Goal: Task Accomplishment & Management: Manage account settings

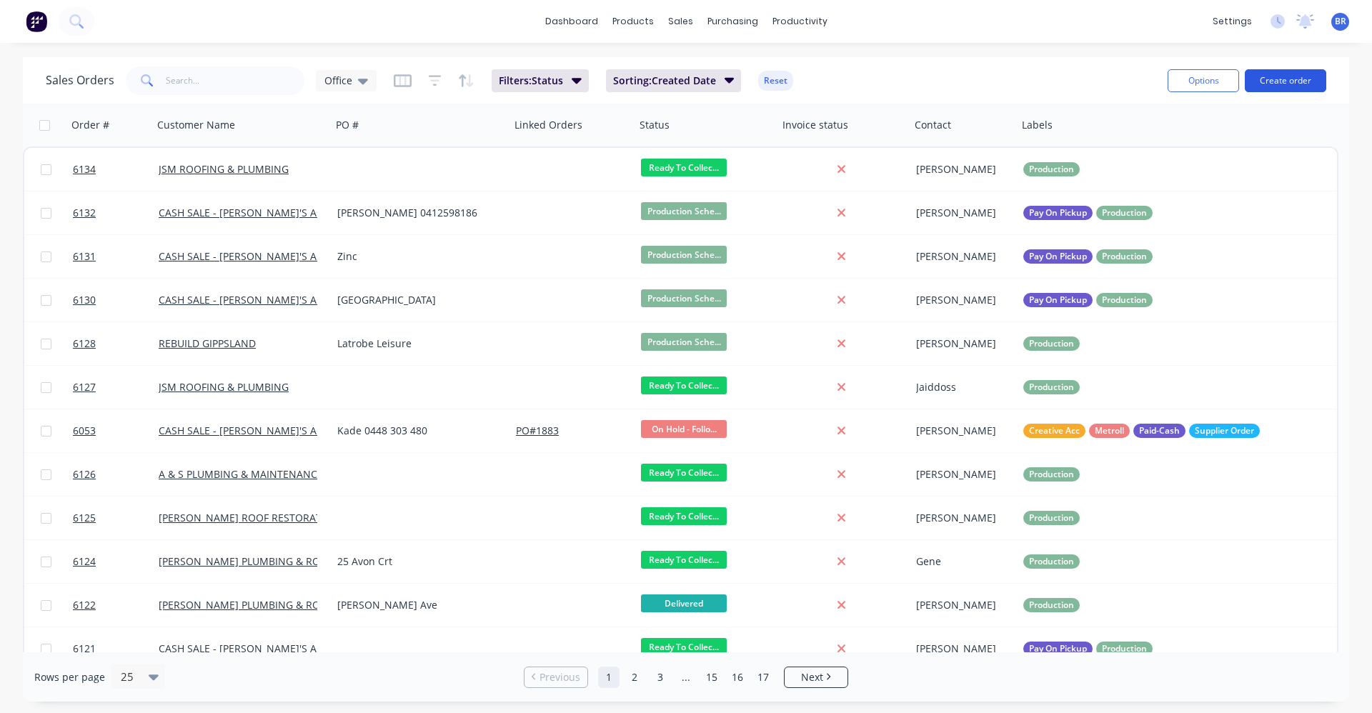
click at [1294, 84] on button "Create order" at bounding box center [1285, 80] width 81 height 23
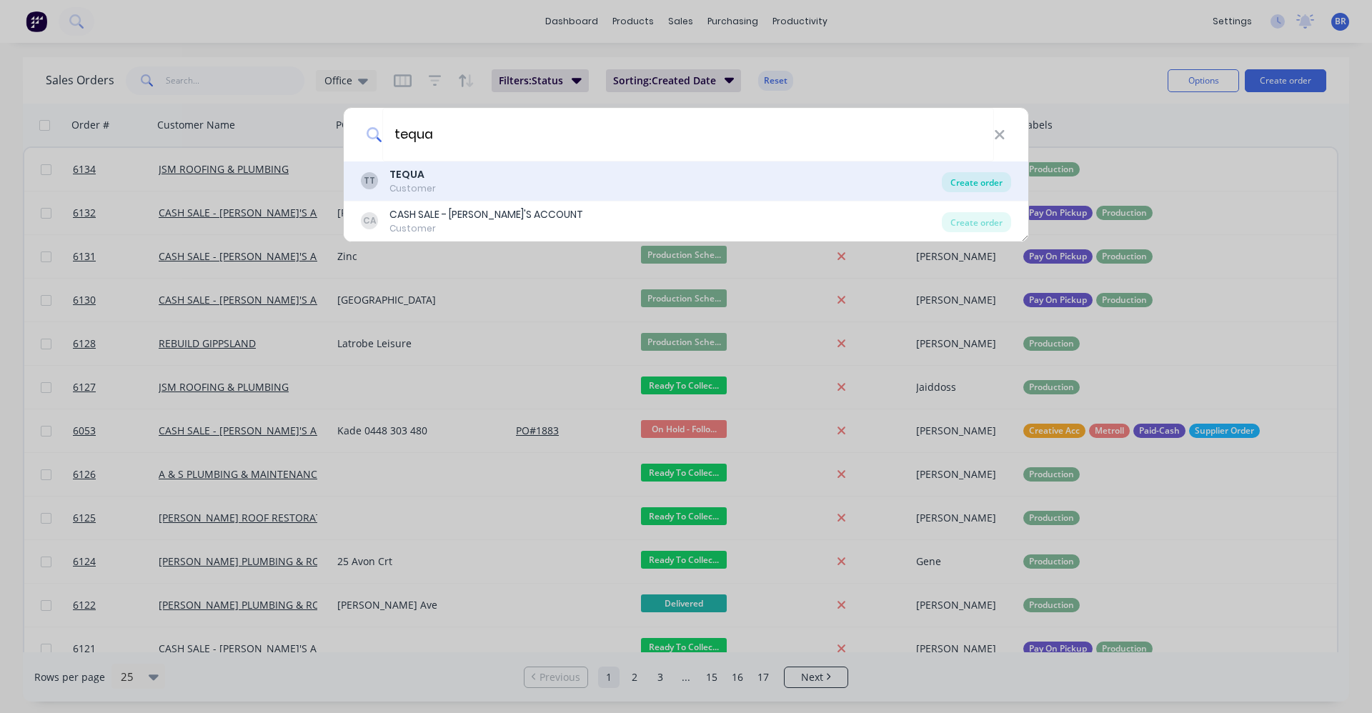
type input "tequa"
click at [966, 186] on div "Create order" at bounding box center [976, 182] width 69 height 20
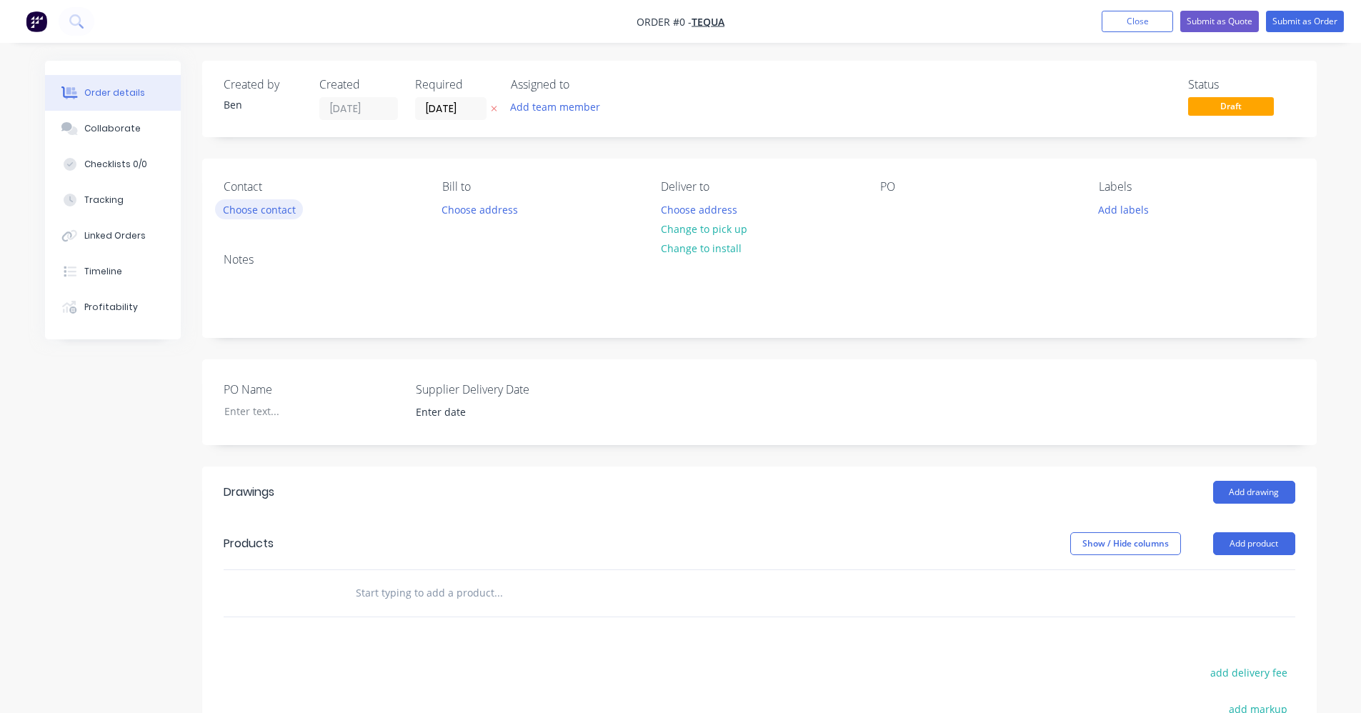
click at [256, 215] on button "Choose contact" at bounding box center [259, 208] width 88 height 19
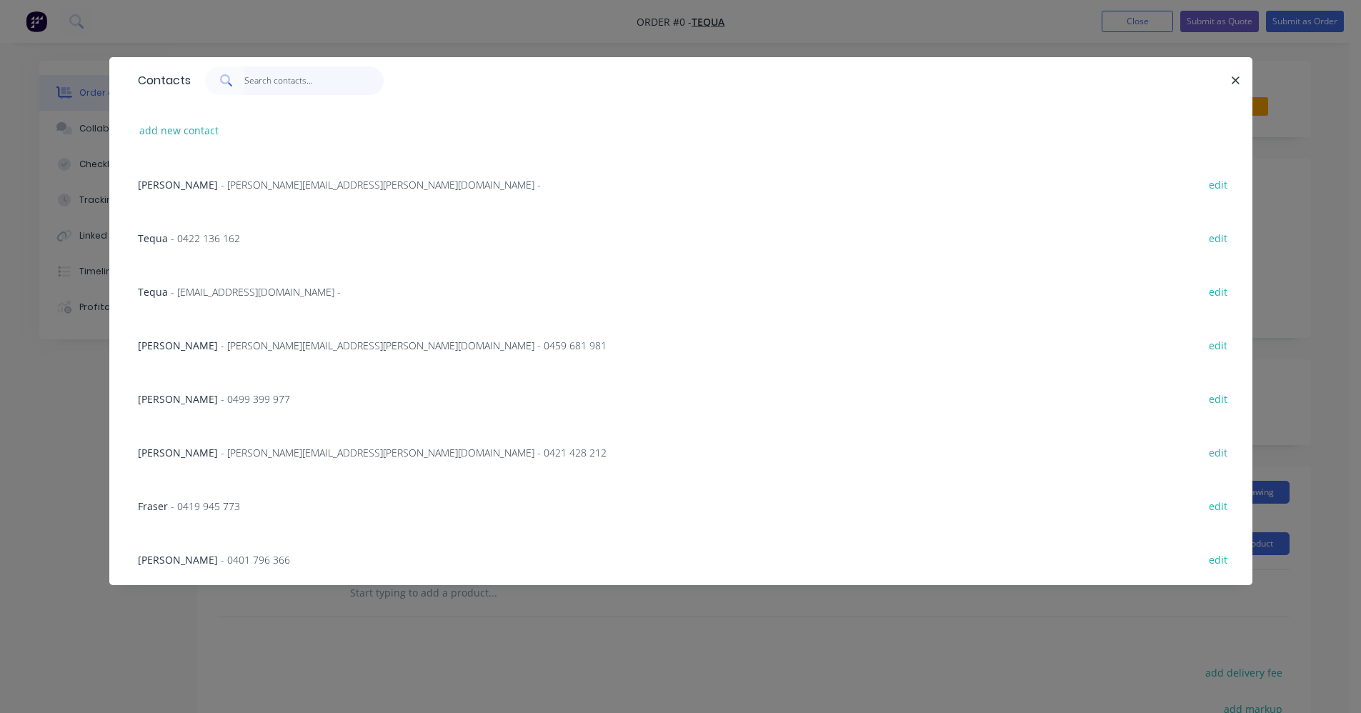
click at [265, 84] on input "text" at bounding box center [313, 80] width 139 height 29
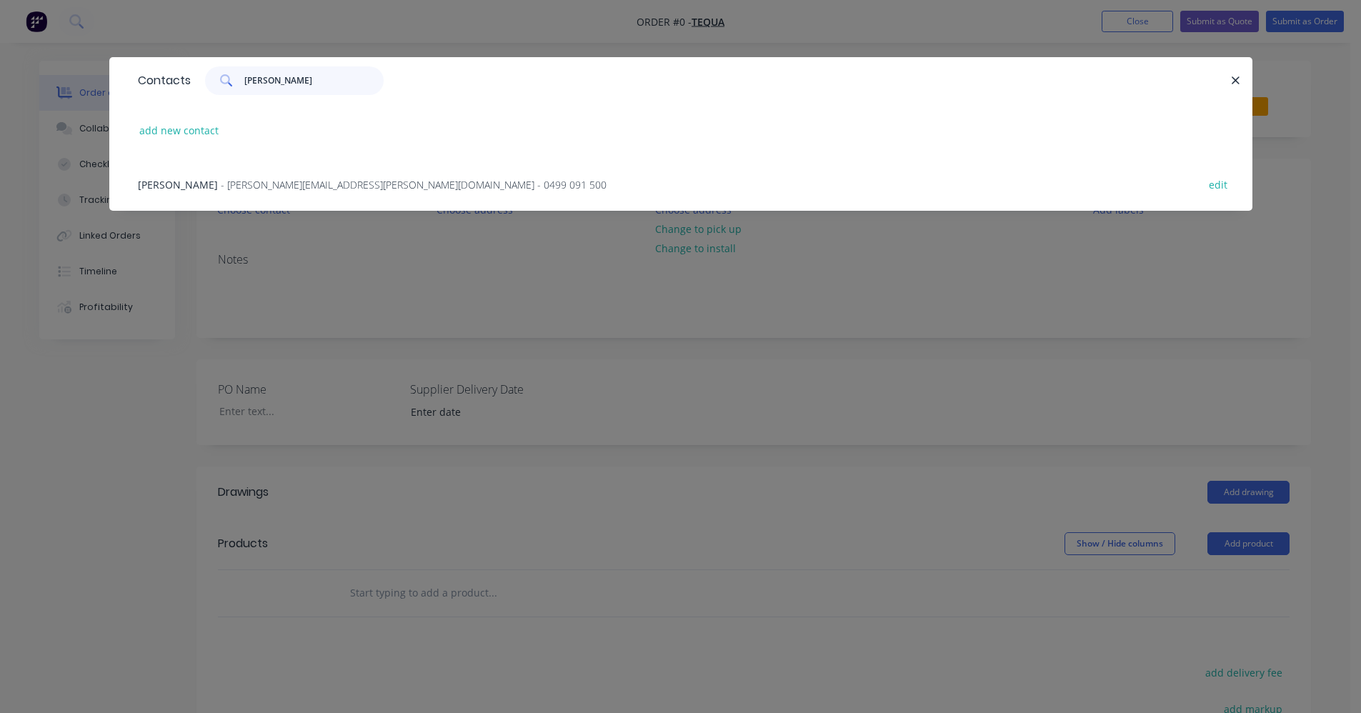
type input "nathan"
click at [297, 188] on span "- nathan.larkin@tequa.au - 0499 091 500" at bounding box center [414, 185] width 386 height 14
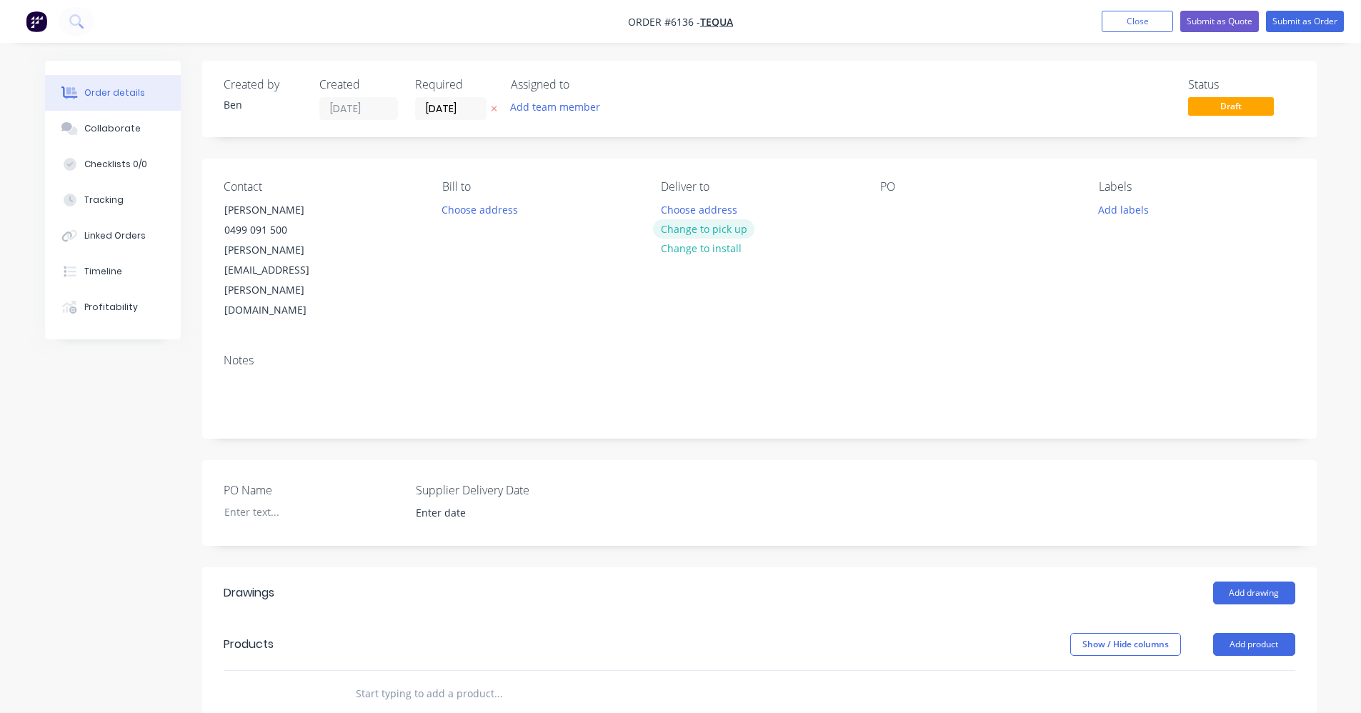
click at [703, 229] on button "Change to pick up" at bounding box center [703, 228] width 101 height 19
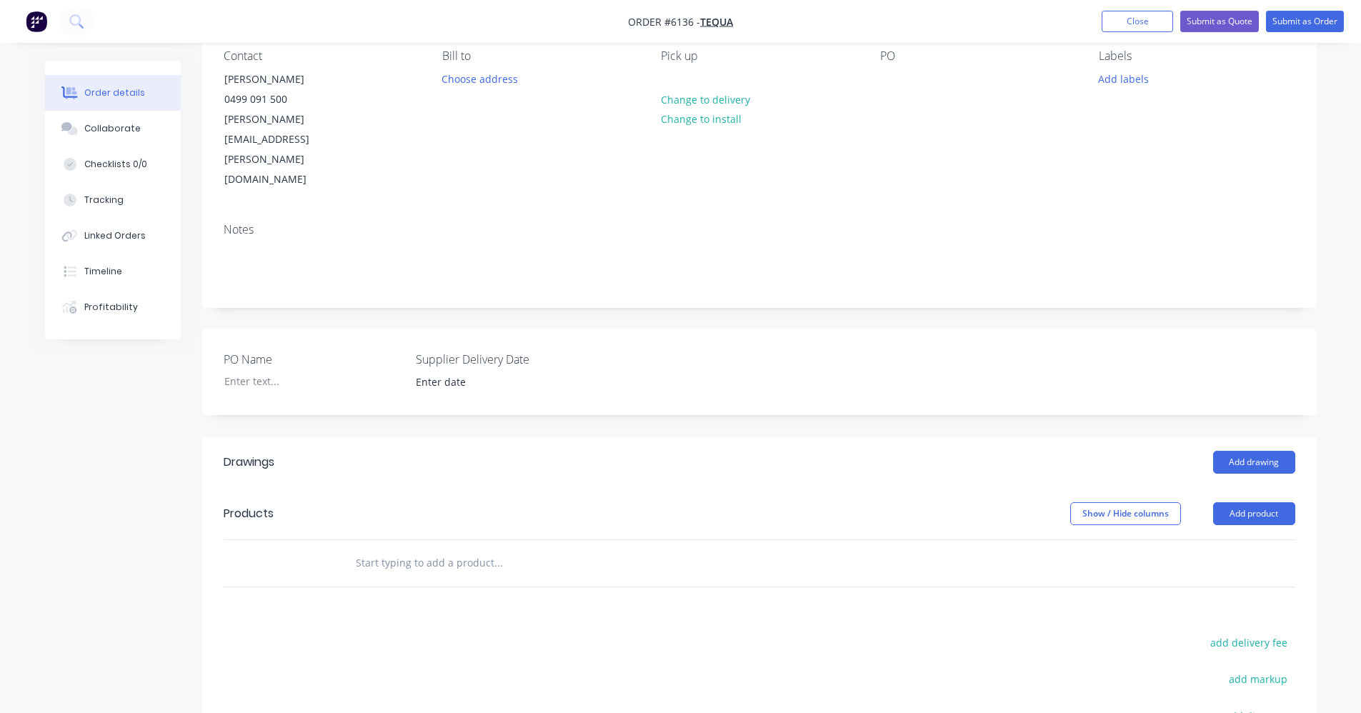
scroll to position [143, 0]
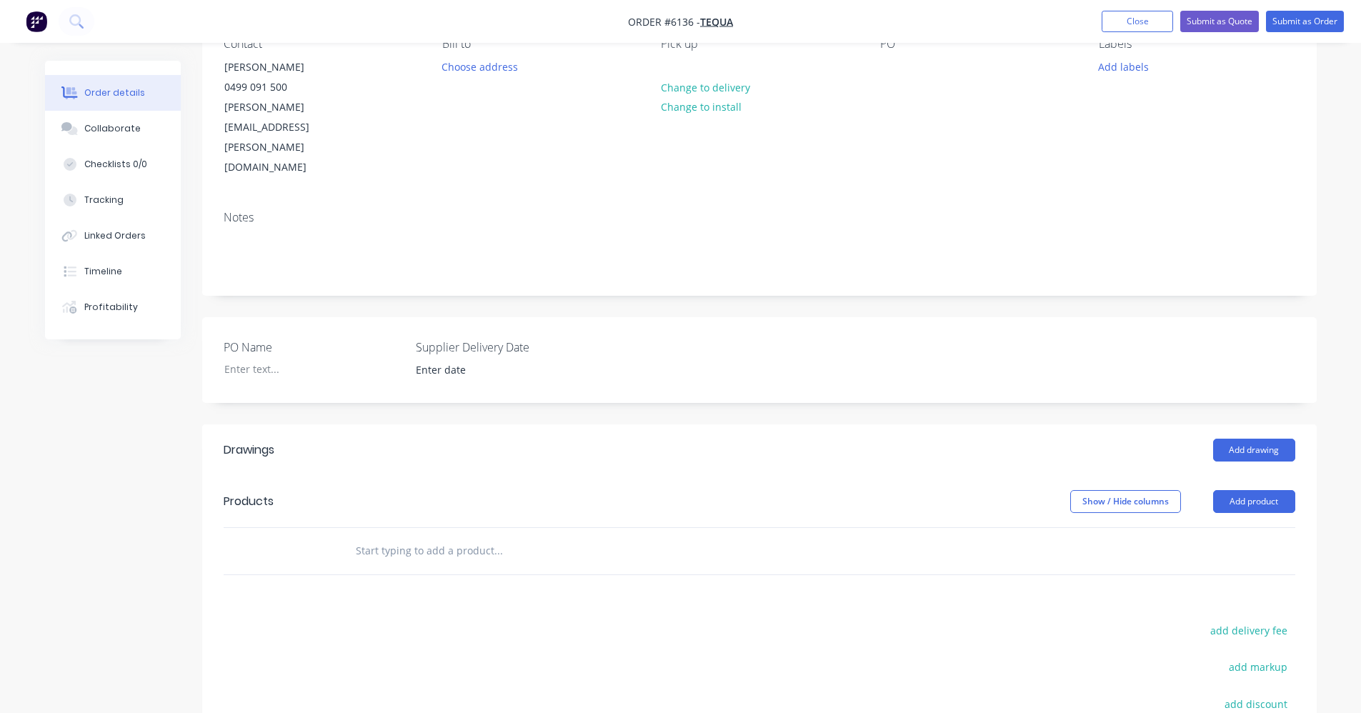
click at [432, 537] on input "text" at bounding box center [498, 551] width 286 height 29
type input "s"
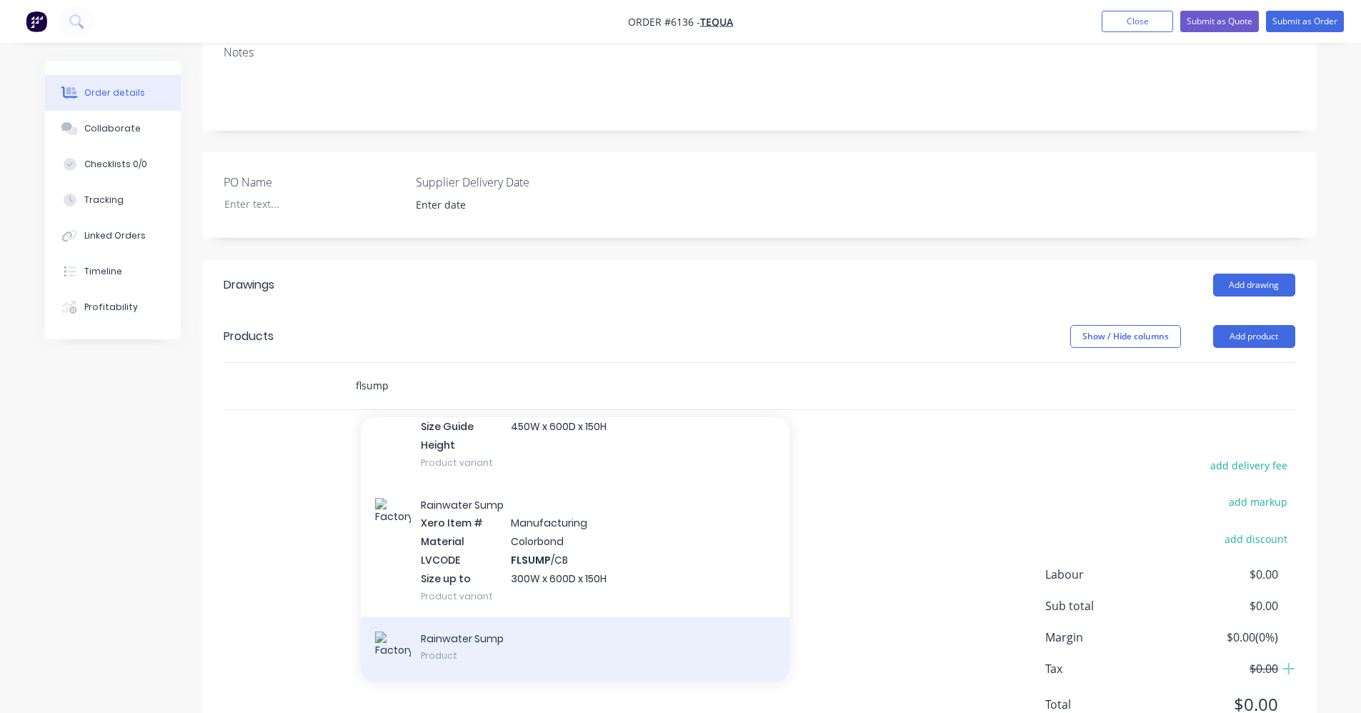
scroll to position [309, 0]
type input "flsump"
click at [577, 616] on div "Rainwater Sump Product" at bounding box center [575, 648] width 429 height 64
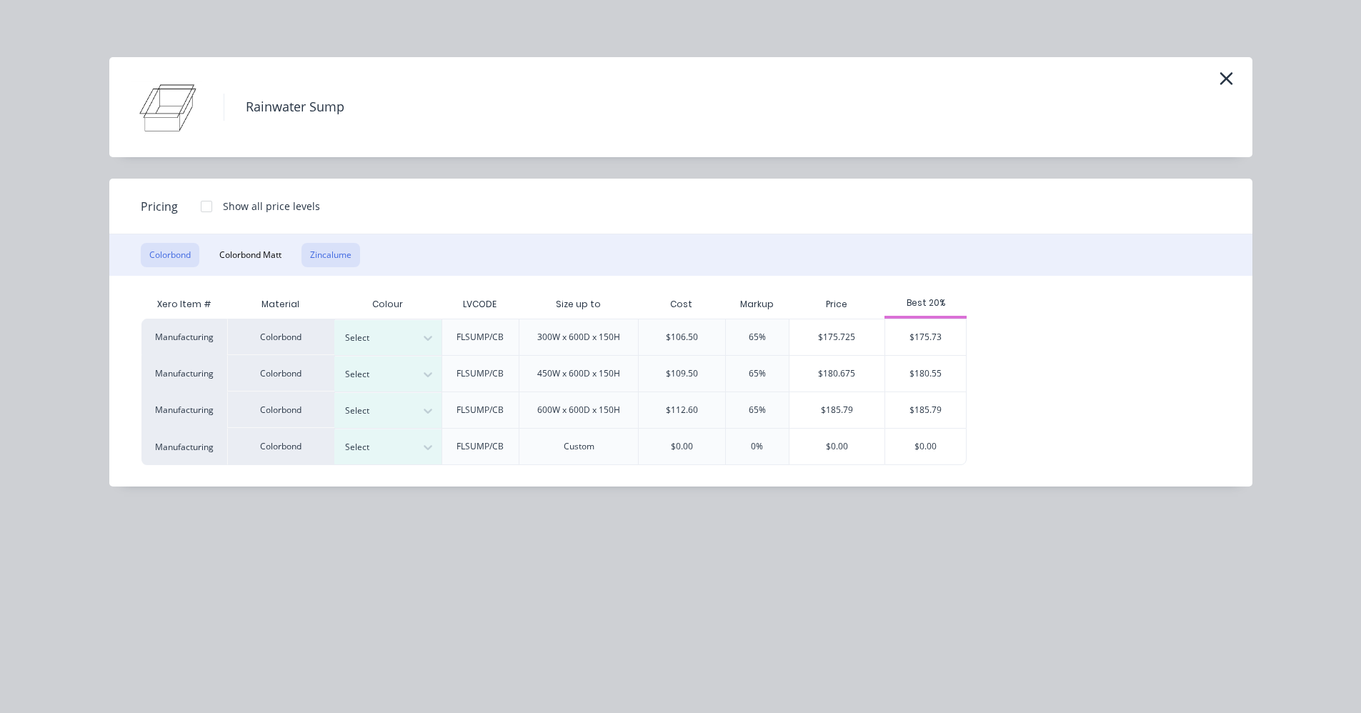
click at [346, 252] on button "Zincalume" at bounding box center [331, 255] width 59 height 24
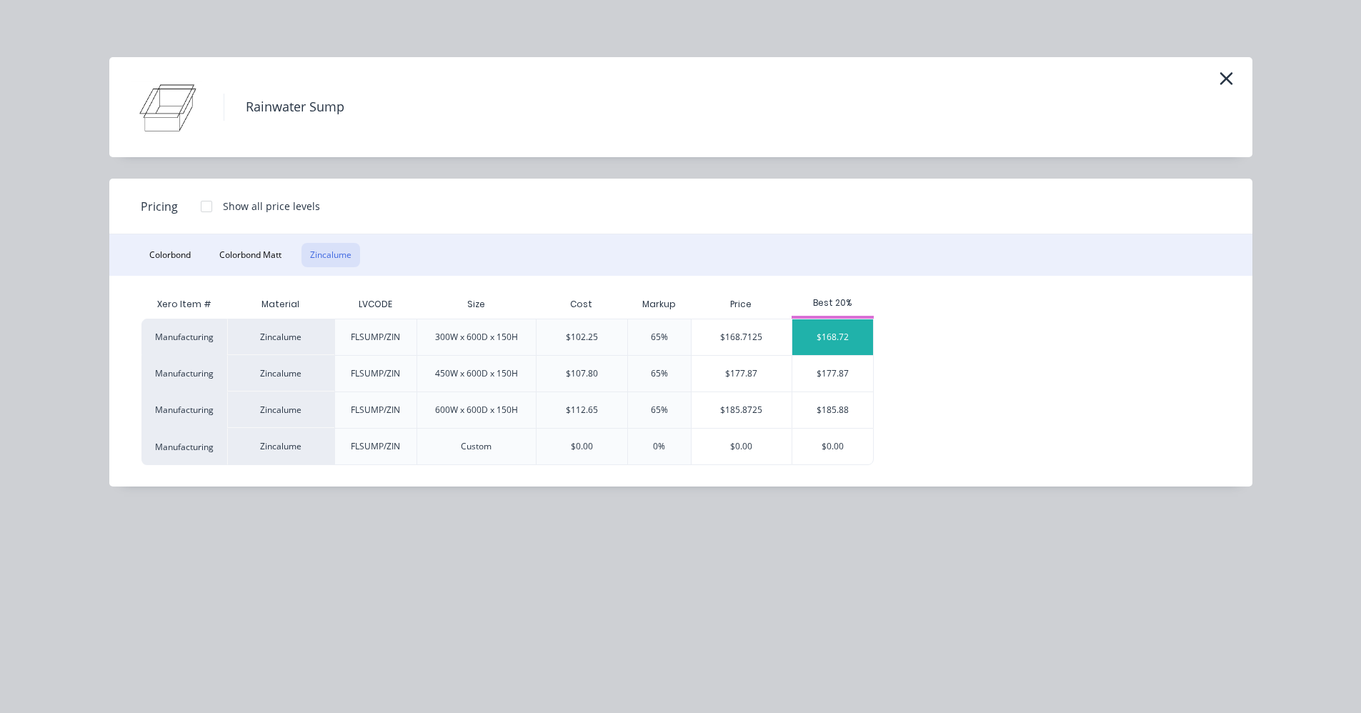
click at [839, 344] on div "$168.72" at bounding box center [833, 337] width 81 height 36
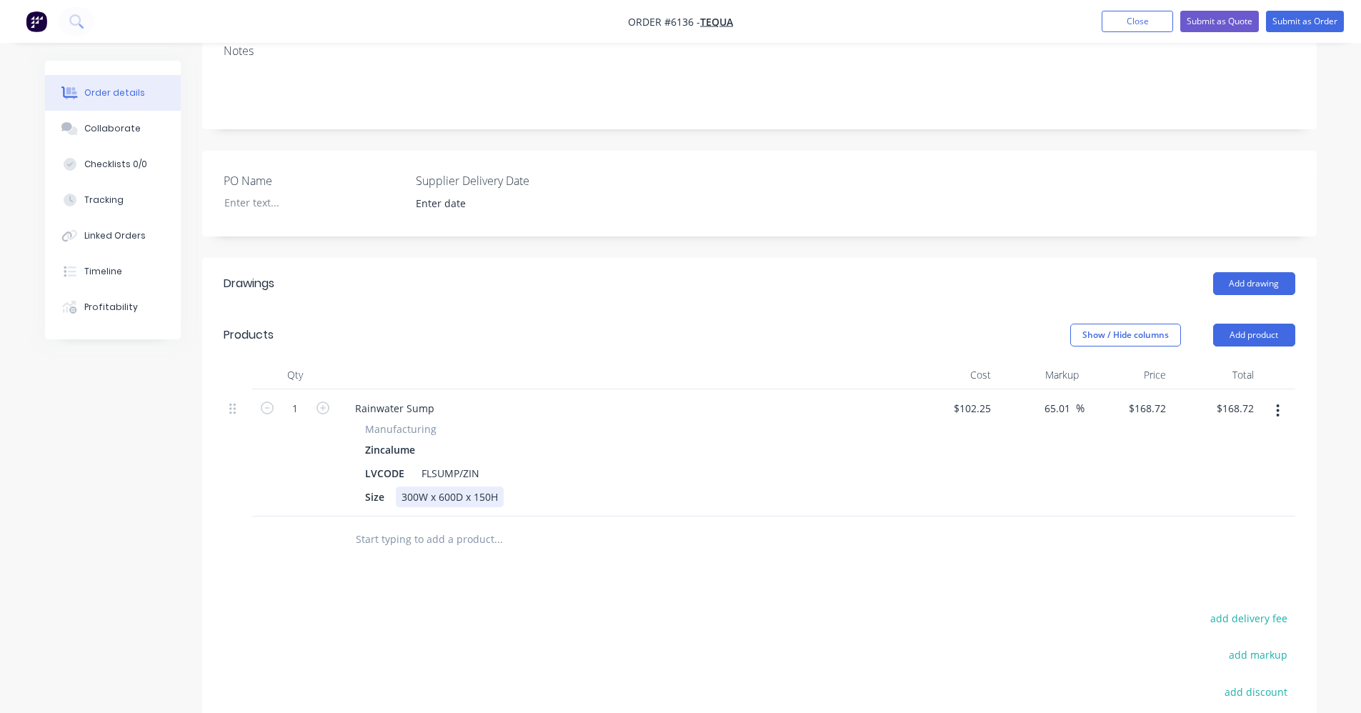
click at [419, 487] on div "300W x 600D x 150H" at bounding box center [450, 497] width 108 height 21
drag, startPoint x: 397, startPoint y: 485, endPoint x: 418, endPoint y: 498, distance: 24.8
click at [397, 525] on input "text" at bounding box center [498, 539] width 286 height 29
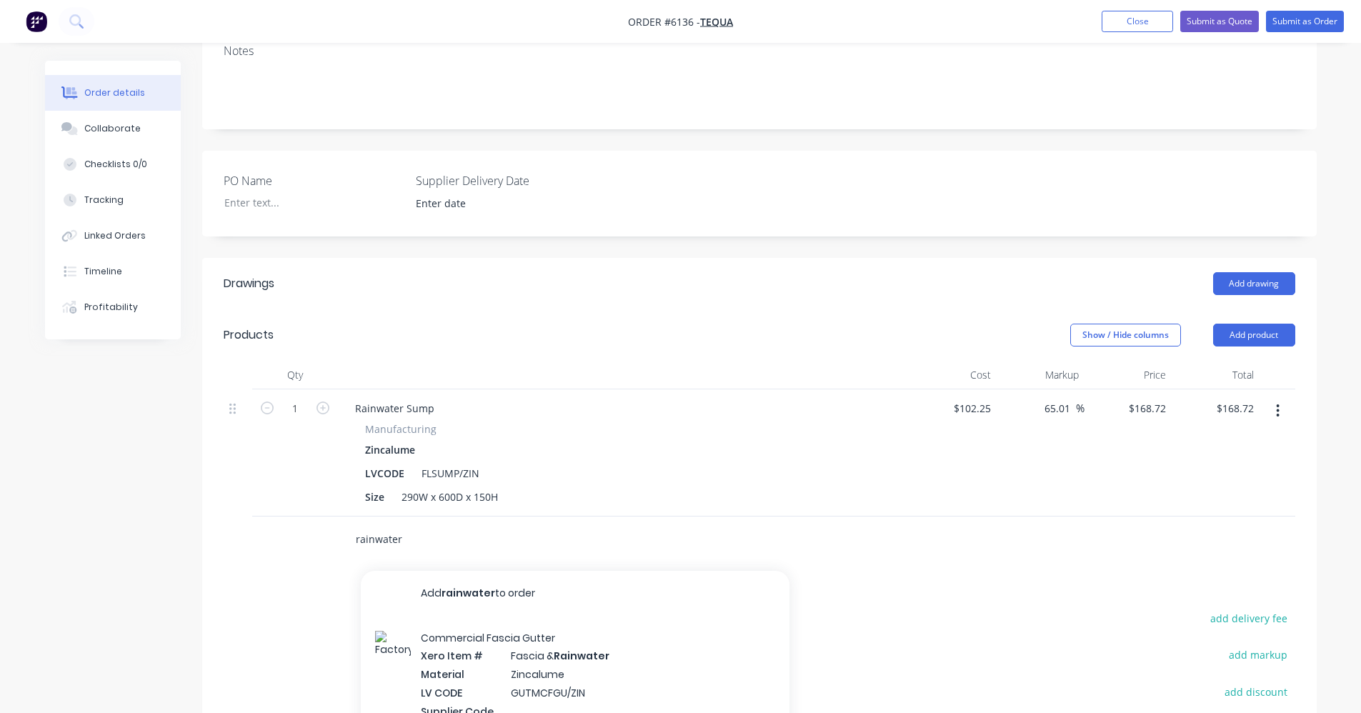
drag, startPoint x: 426, startPoint y: 482, endPoint x: 168, endPoint y: 475, distance: 258.1
click at [168, 475] on div "Created by Ben Created 14/10/25 Required 14/10/25 Assigned to Add team member S…" at bounding box center [681, 339] width 1272 height 1176
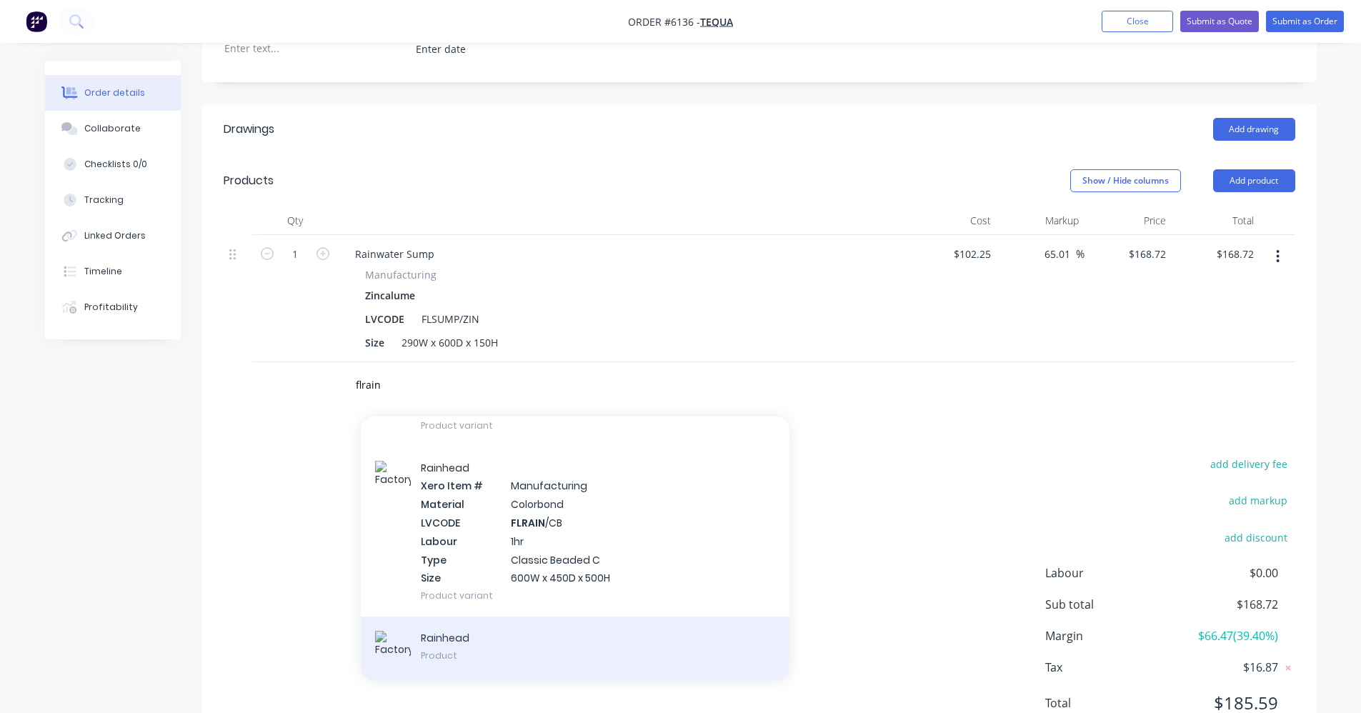
click at [450, 617] on div "Rainhead Product" at bounding box center [575, 649] width 429 height 64
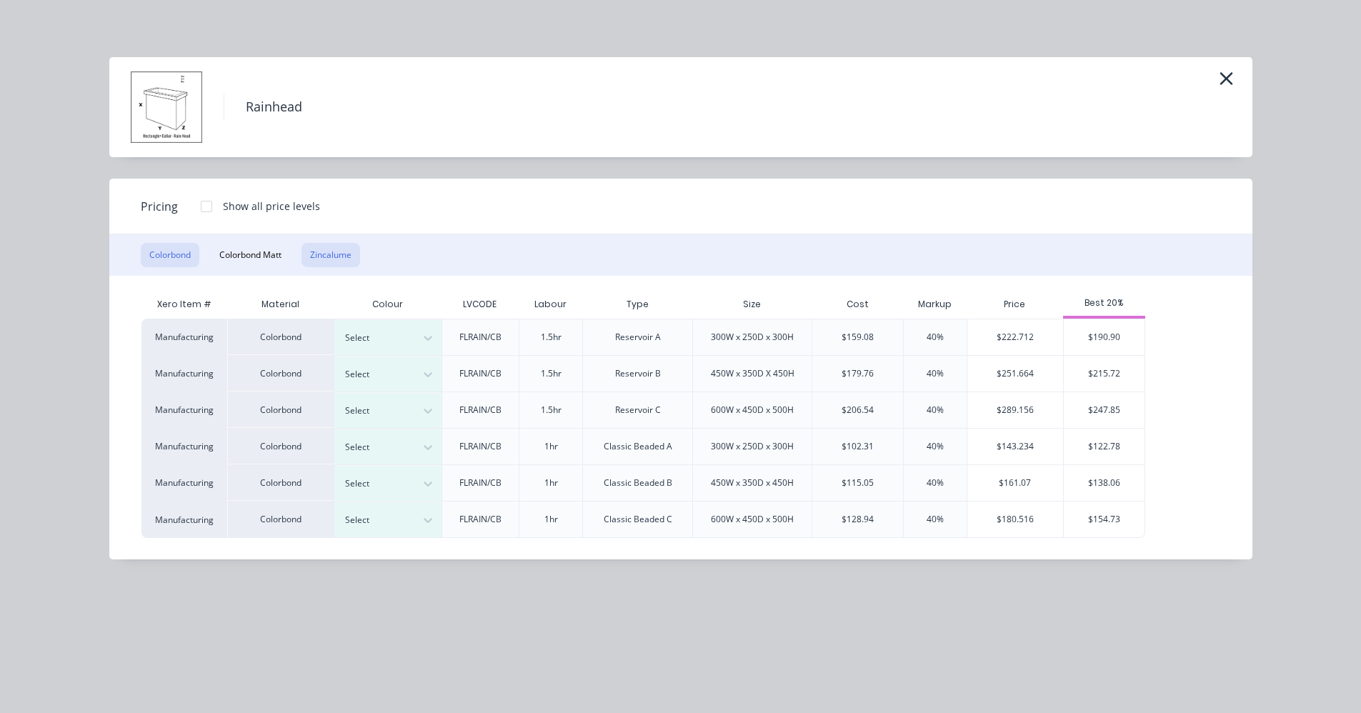
click at [342, 254] on button "Zincalume" at bounding box center [331, 255] width 59 height 24
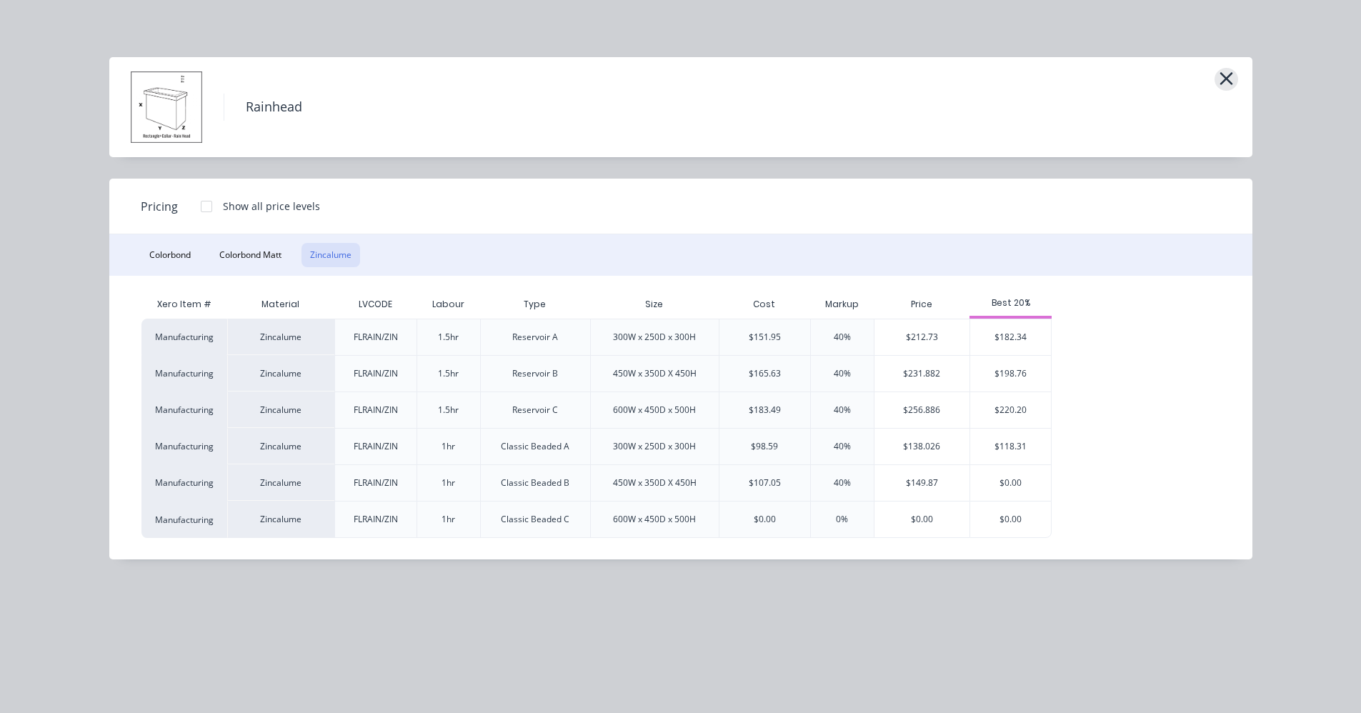
click at [1231, 76] on icon "button" at bounding box center [1226, 79] width 15 height 20
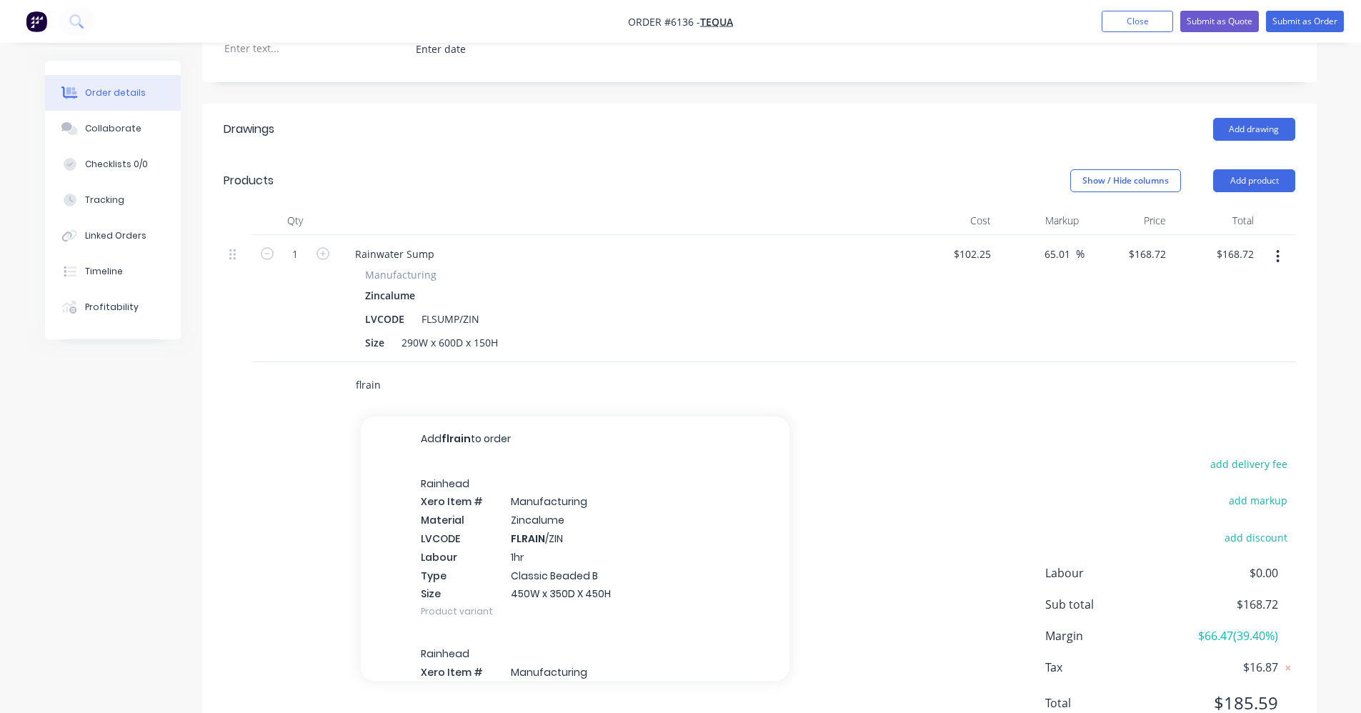
drag, startPoint x: 379, startPoint y: 319, endPoint x: 590, endPoint y: 284, distance: 213.0
click at [243, 292] on div "Qty Cost Markup Price Total 1 Rainwater Sump Manufacturing Zincalume LVCODE FLS…" at bounding box center [759, 308] width 1115 height 202
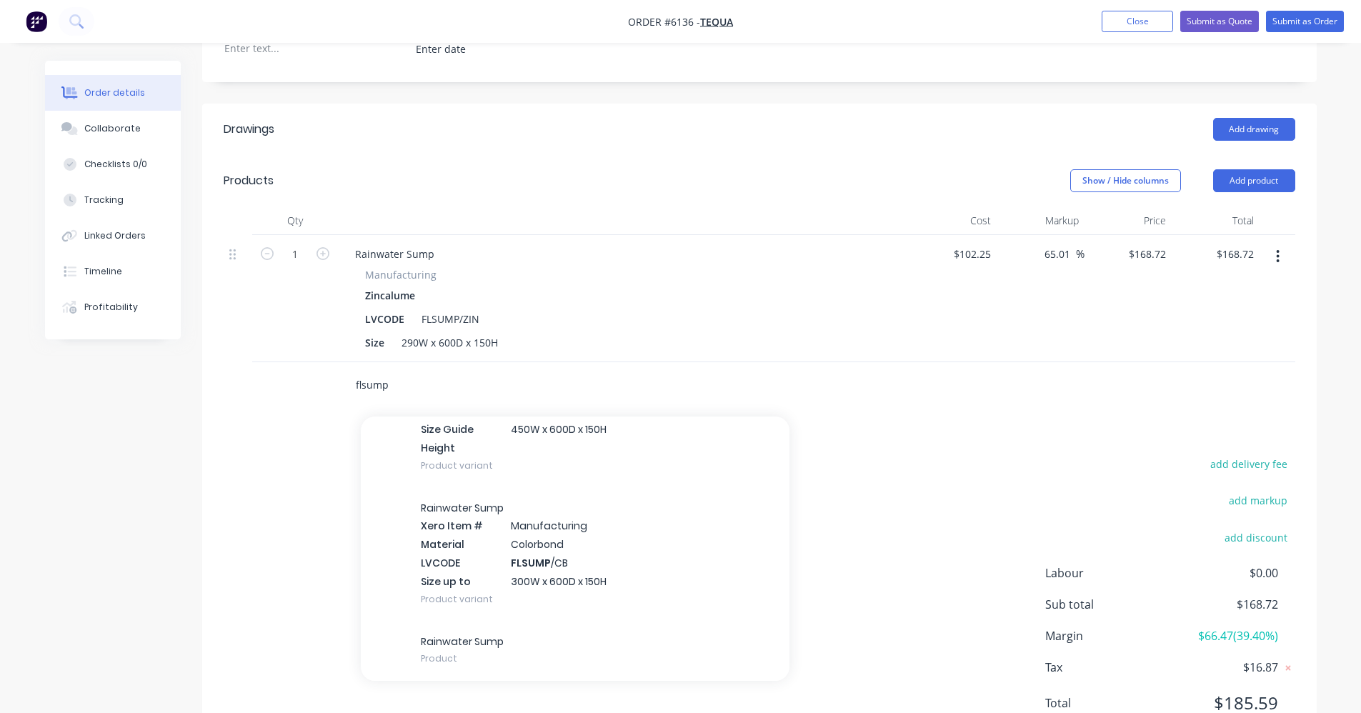
scroll to position [1523, 0]
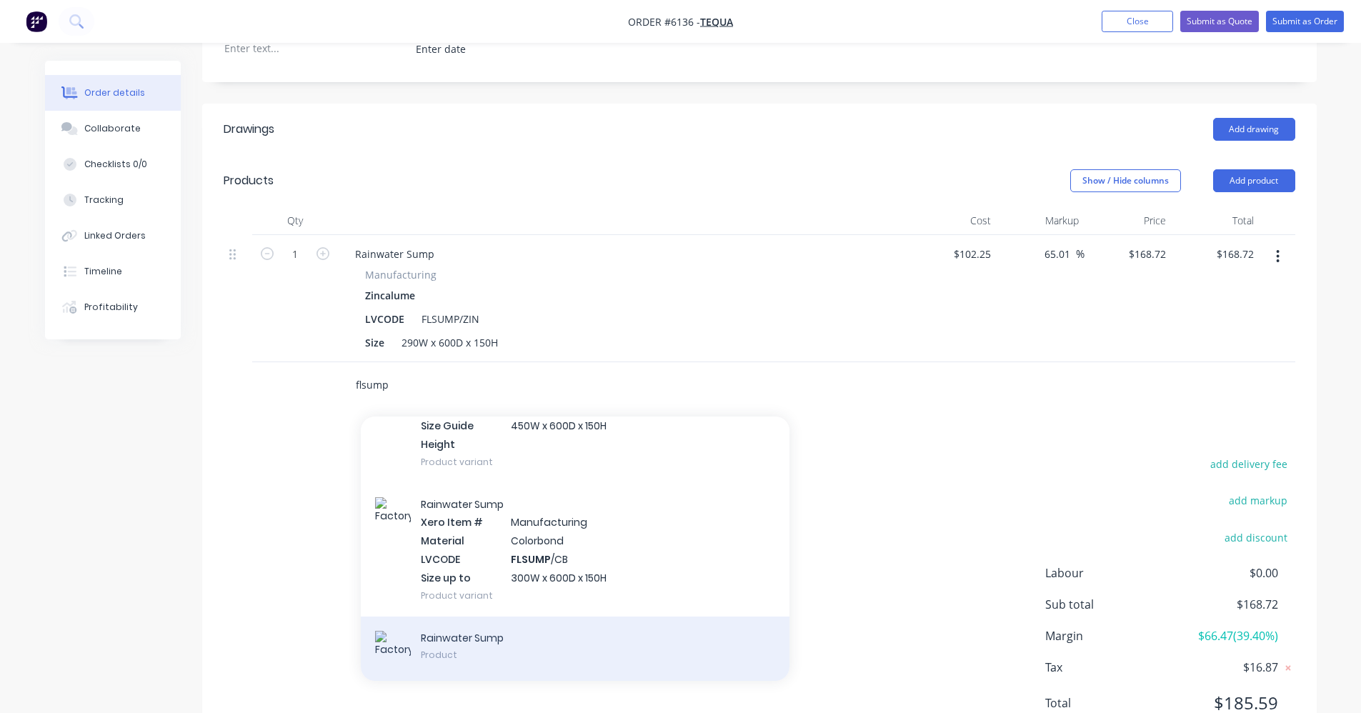
type input "flsump"
click at [502, 617] on div "Rainwater Sump Product" at bounding box center [575, 649] width 429 height 64
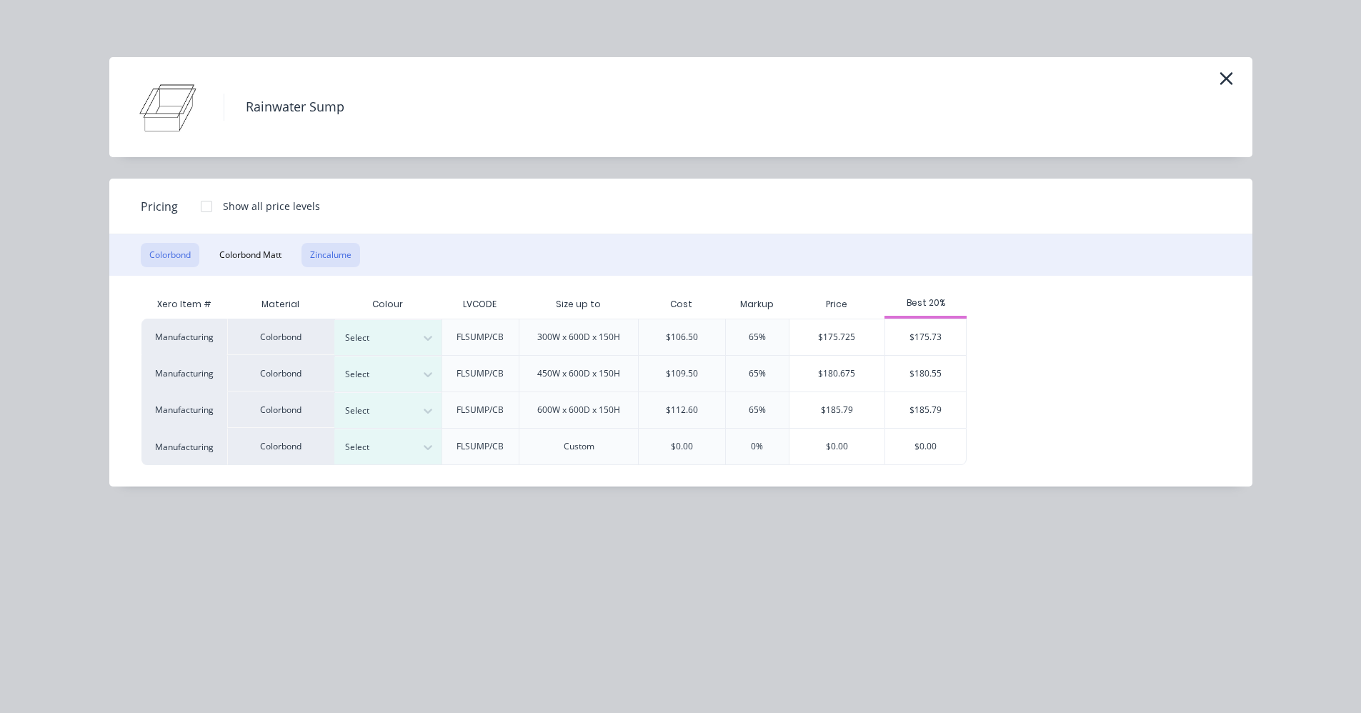
click at [349, 262] on button "Zincalume" at bounding box center [331, 255] width 59 height 24
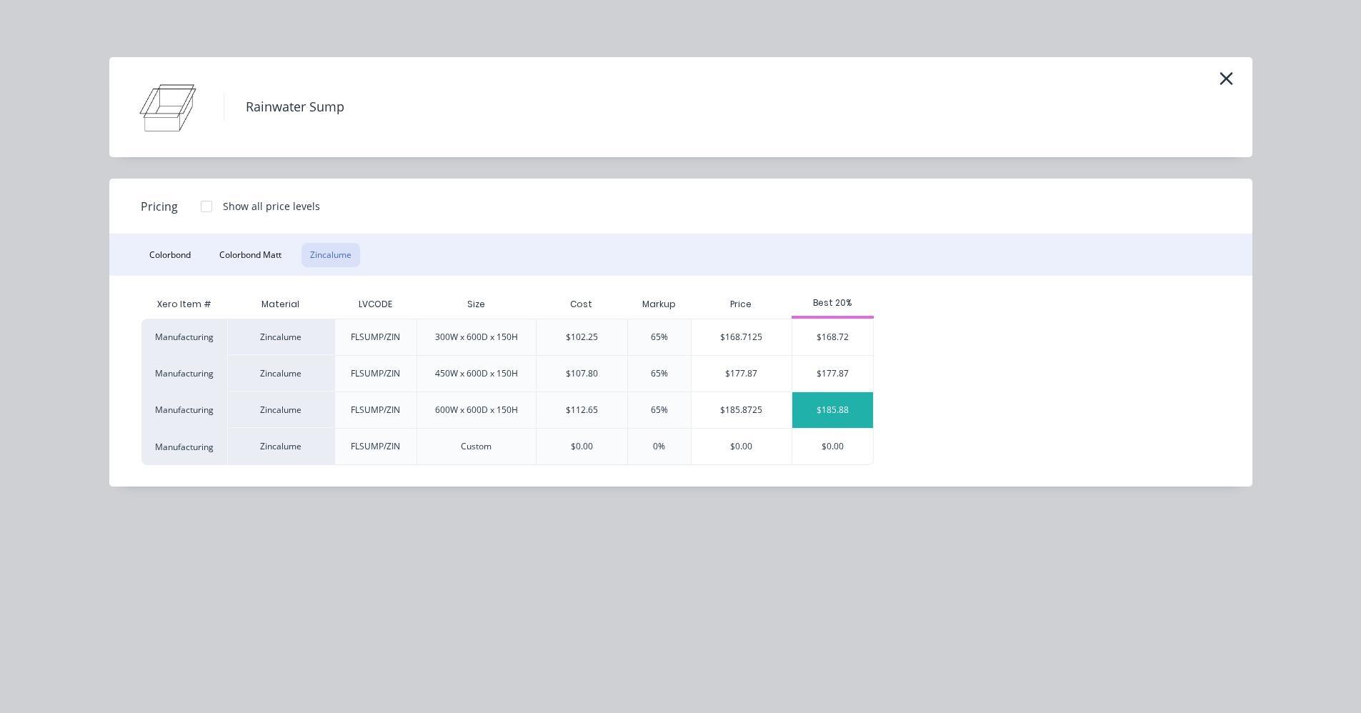
click at [828, 412] on div "$185.88" at bounding box center [833, 410] width 81 height 36
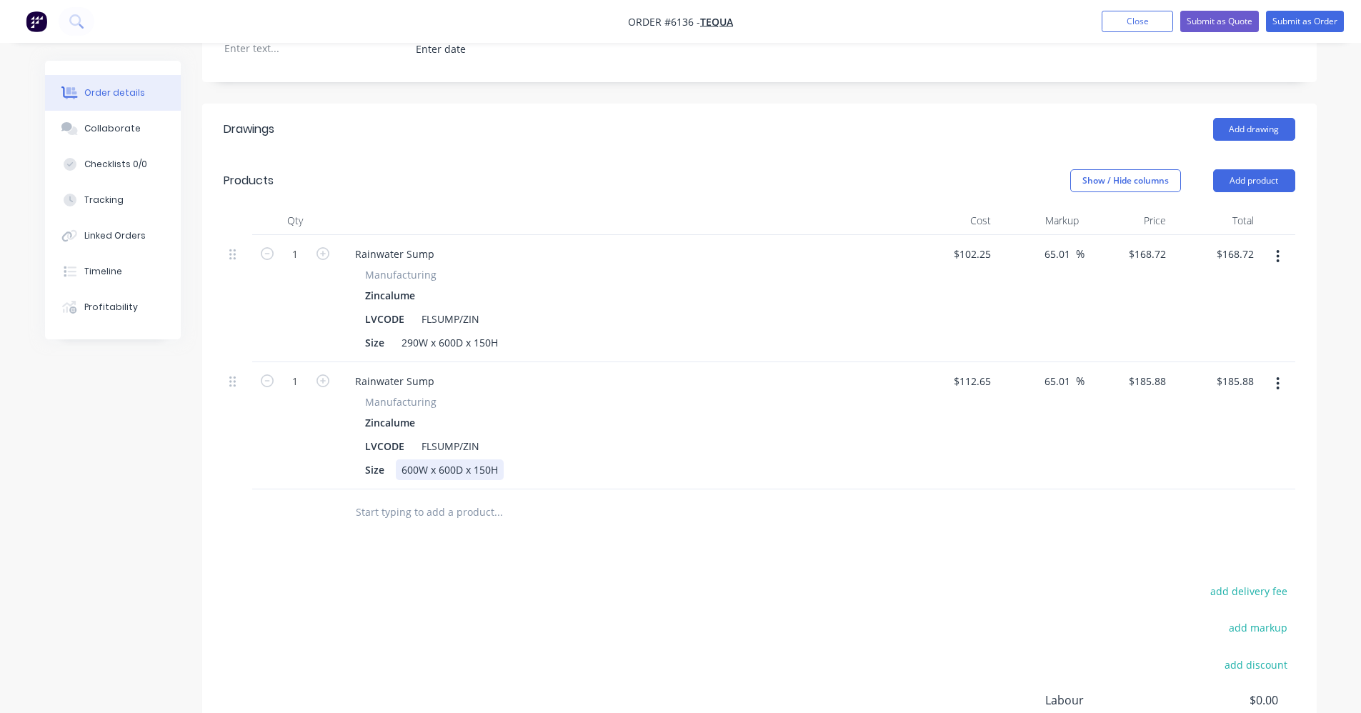
click at [406, 460] on div "600W x 600D x 150H" at bounding box center [450, 470] width 108 height 21
click at [574, 498] on input "text" at bounding box center [498, 512] width 286 height 29
click at [323, 374] on icon "button" at bounding box center [323, 380] width 13 height 13
type input "2"
type input "$371.76"
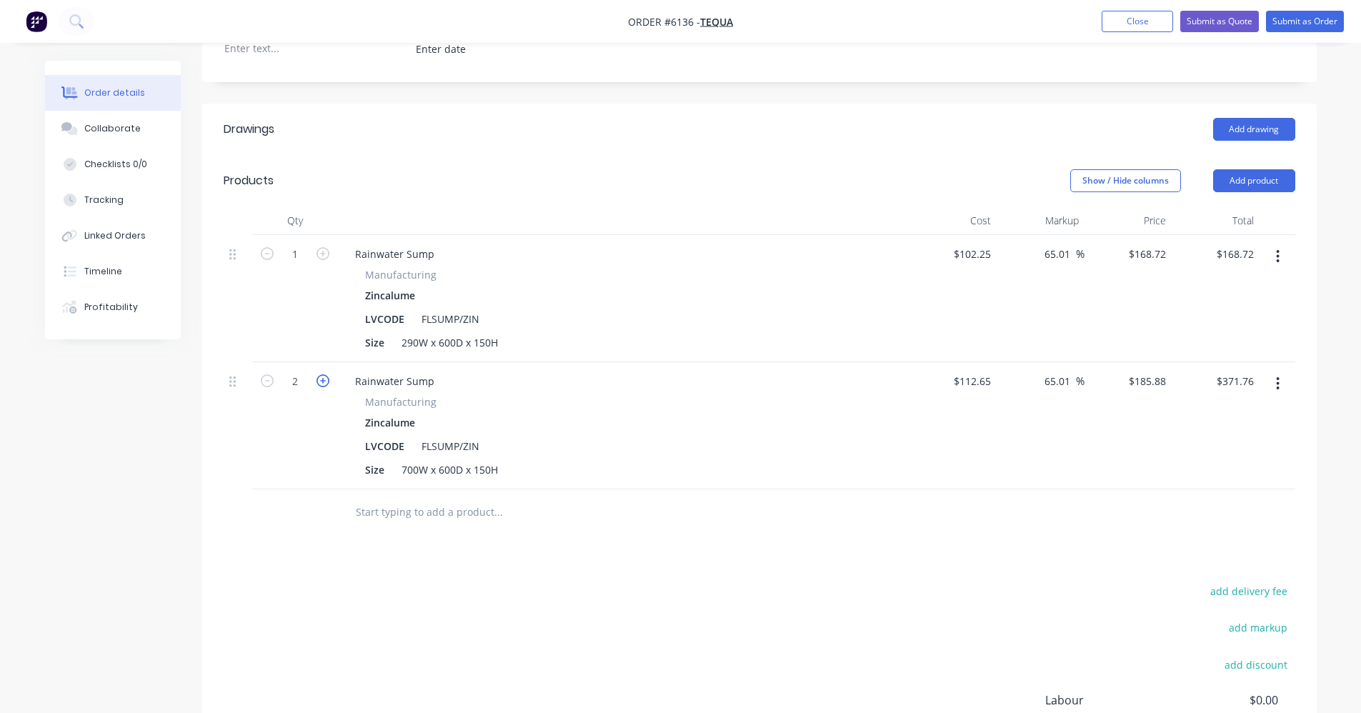
click at [323, 374] on icon "button" at bounding box center [323, 380] width 13 height 13
type input "3"
type input "$557.64"
click at [323, 374] on icon "button" at bounding box center [323, 380] width 13 height 13
type input "4"
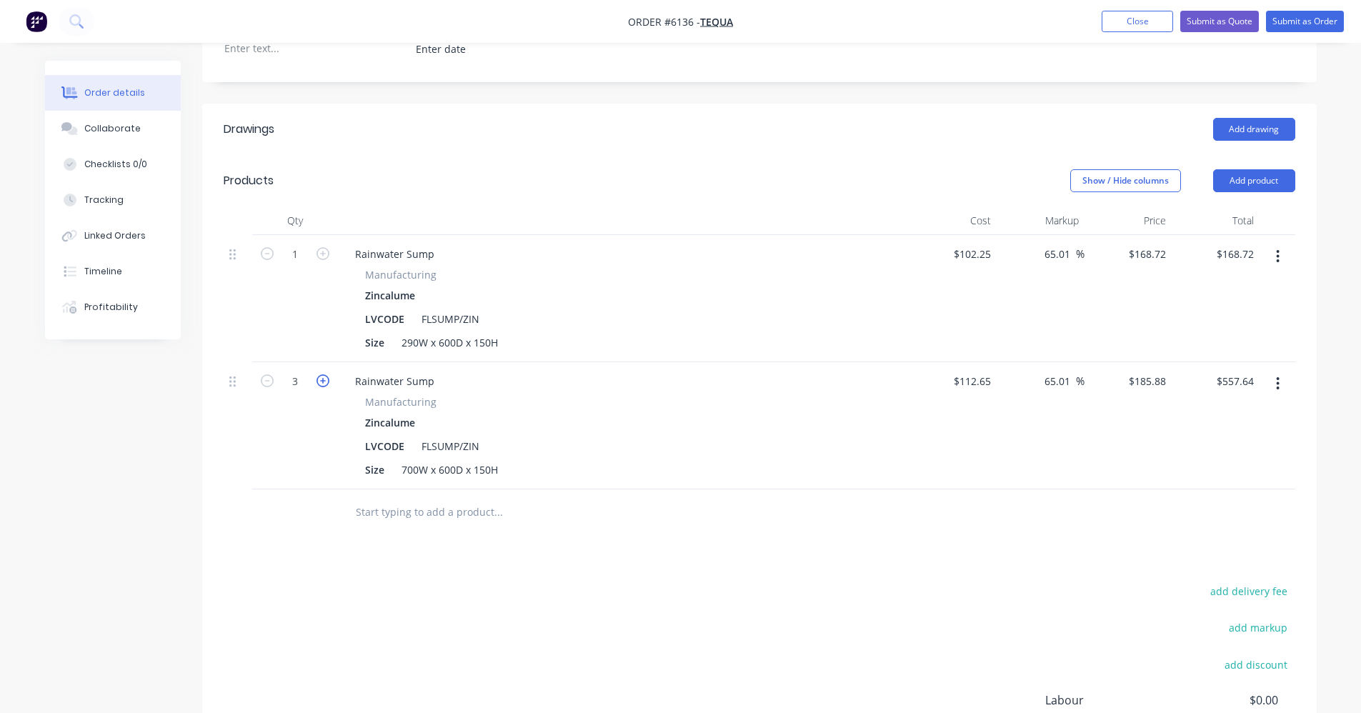
type input "$743.52"
click at [322, 374] on icon "button" at bounding box center [323, 380] width 13 height 13
type input "5"
type input "$929.40"
click at [322, 374] on icon "button" at bounding box center [323, 380] width 13 height 13
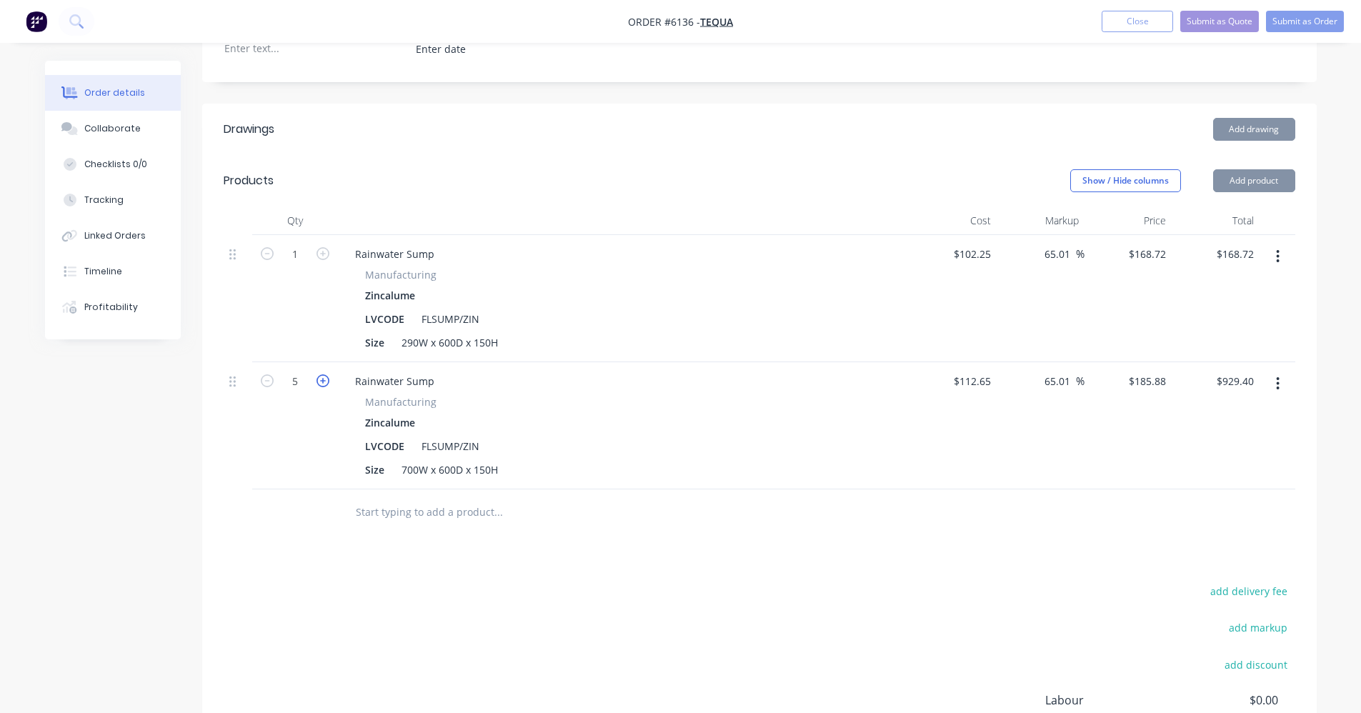
type input "6"
type input "$1,115.28"
click at [322, 374] on icon "button" at bounding box center [323, 380] width 13 height 13
type input "7"
type input "$1,301.16"
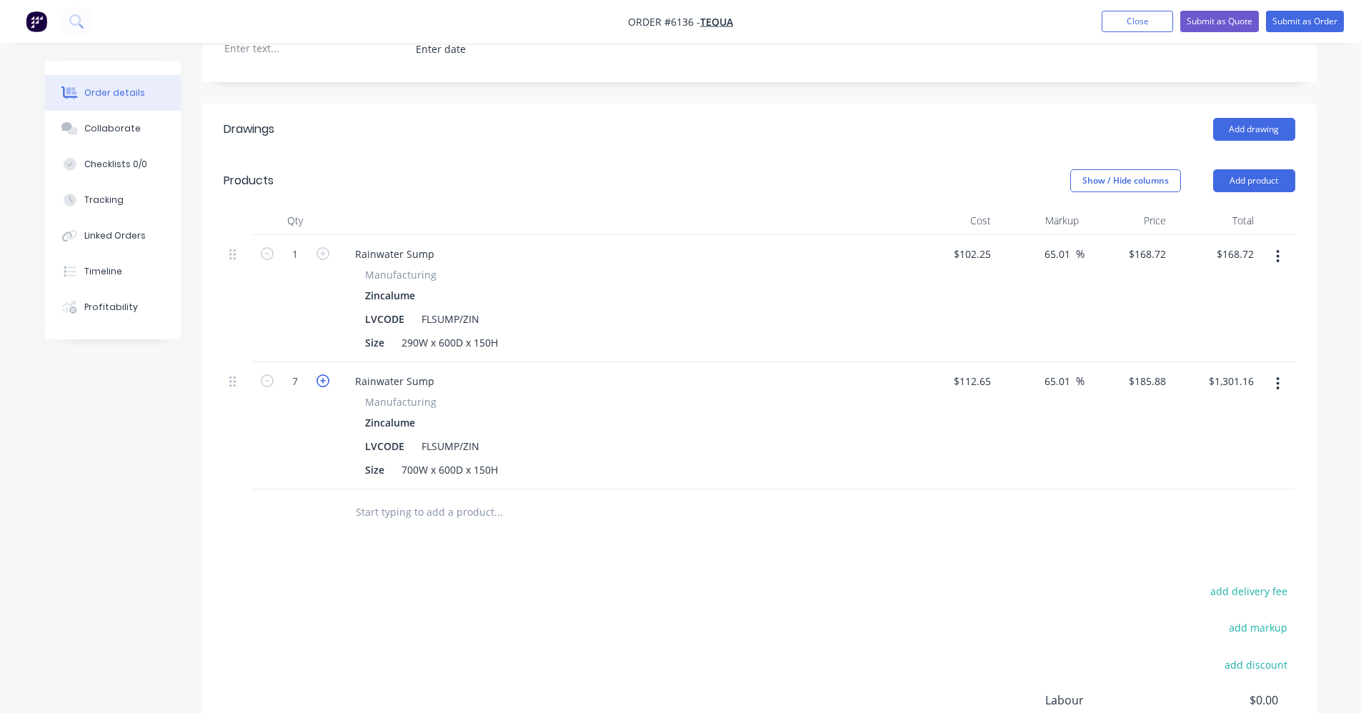
click at [322, 374] on icon "button" at bounding box center [323, 380] width 13 height 13
type input "8"
type input "$1,487.04"
click at [382, 498] on input "text" at bounding box center [498, 512] width 286 height 29
click at [391, 498] on input "text" at bounding box center [498, 512] width 286 height 29
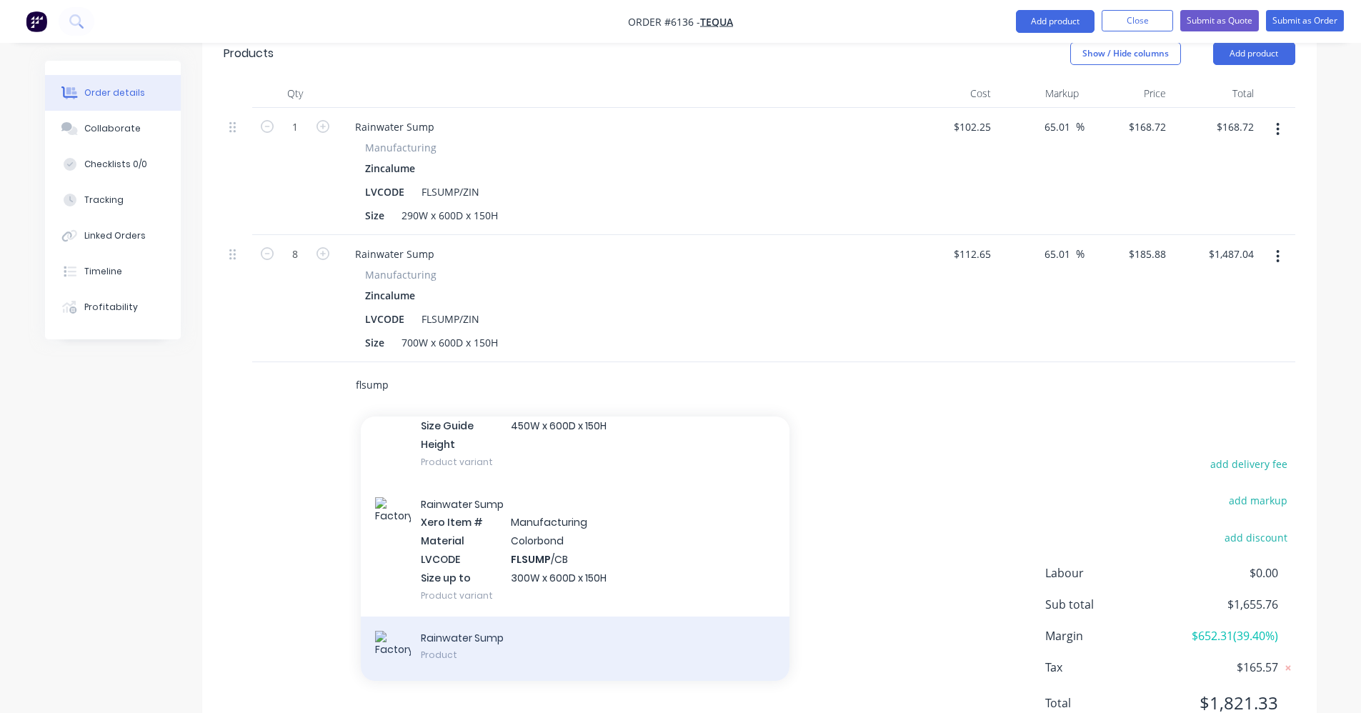
type input "flsump"
click at [485, 617] on div "Rainwater Sump Product" at bounding box center [575, 649] width 429 height 64
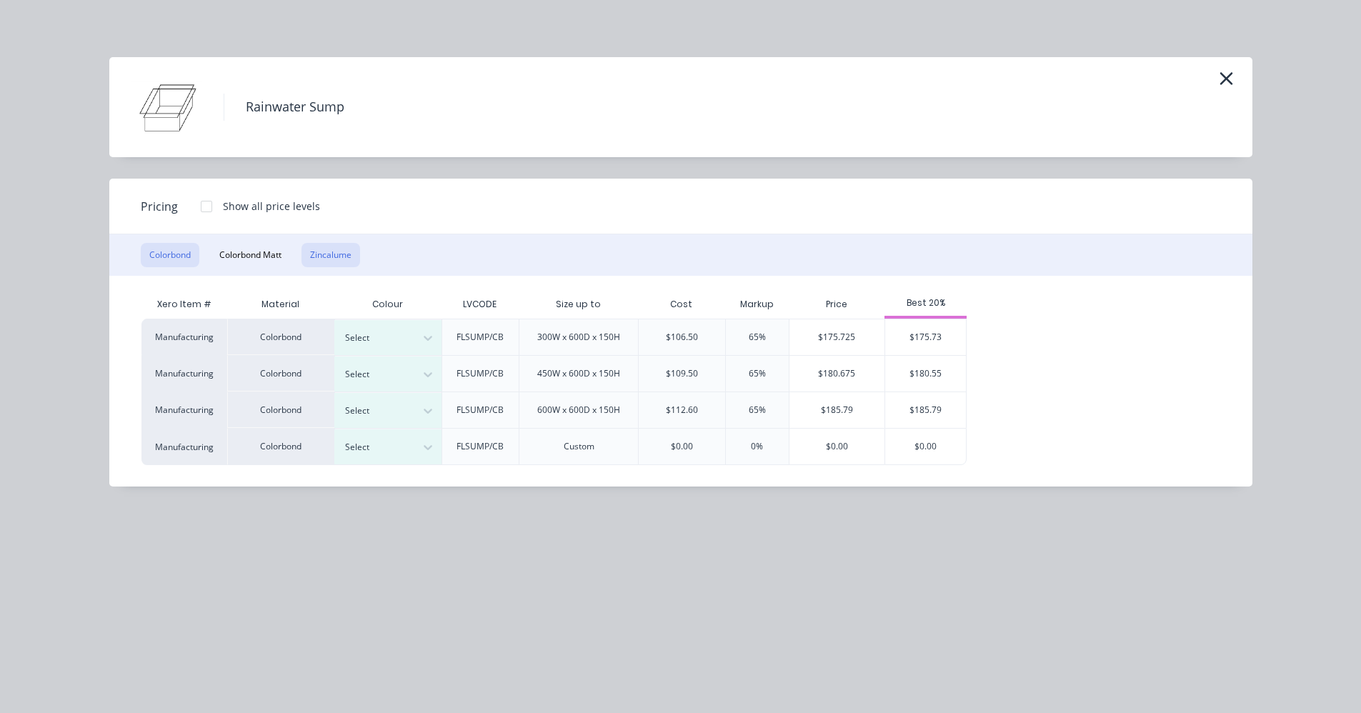
click at [337, 249] on button "Zincalume" at bounding box center [331, 255] width 59 height 24
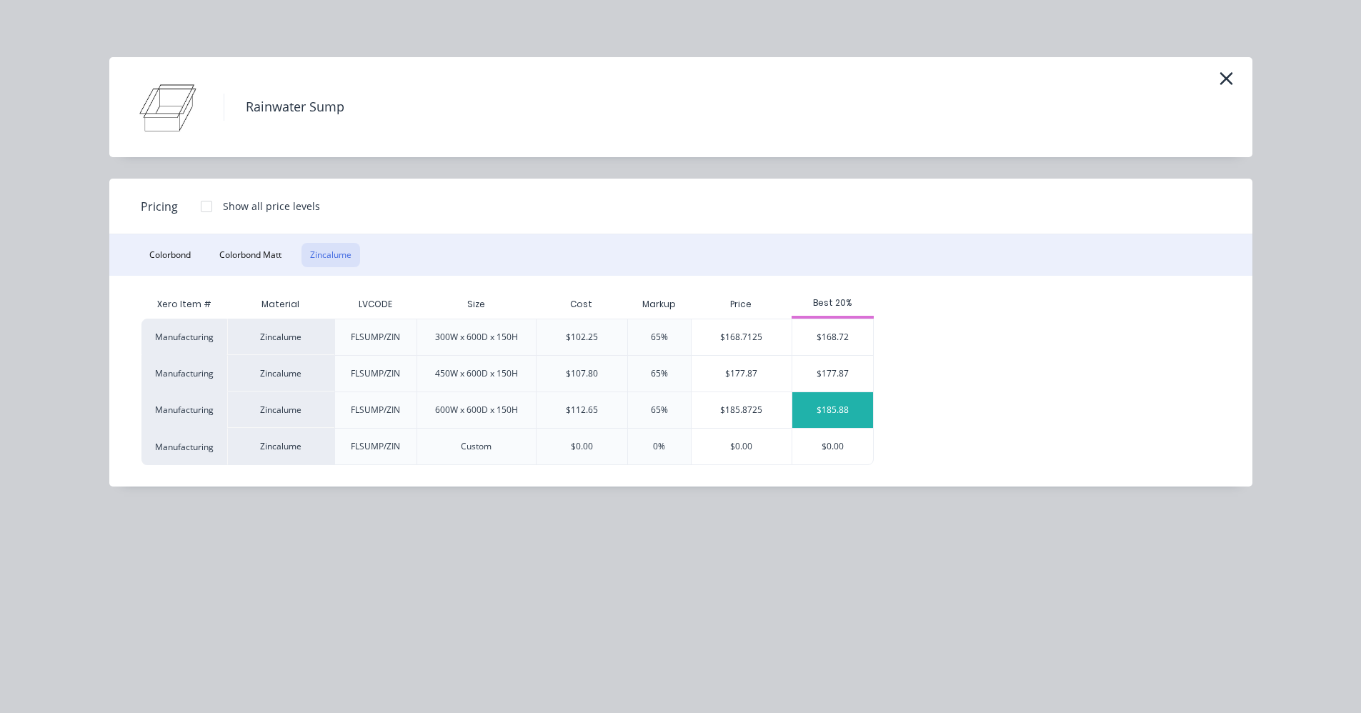
click at [839, 408] on div "$185.88" at bounding box center [833, 410] width 81 height 36
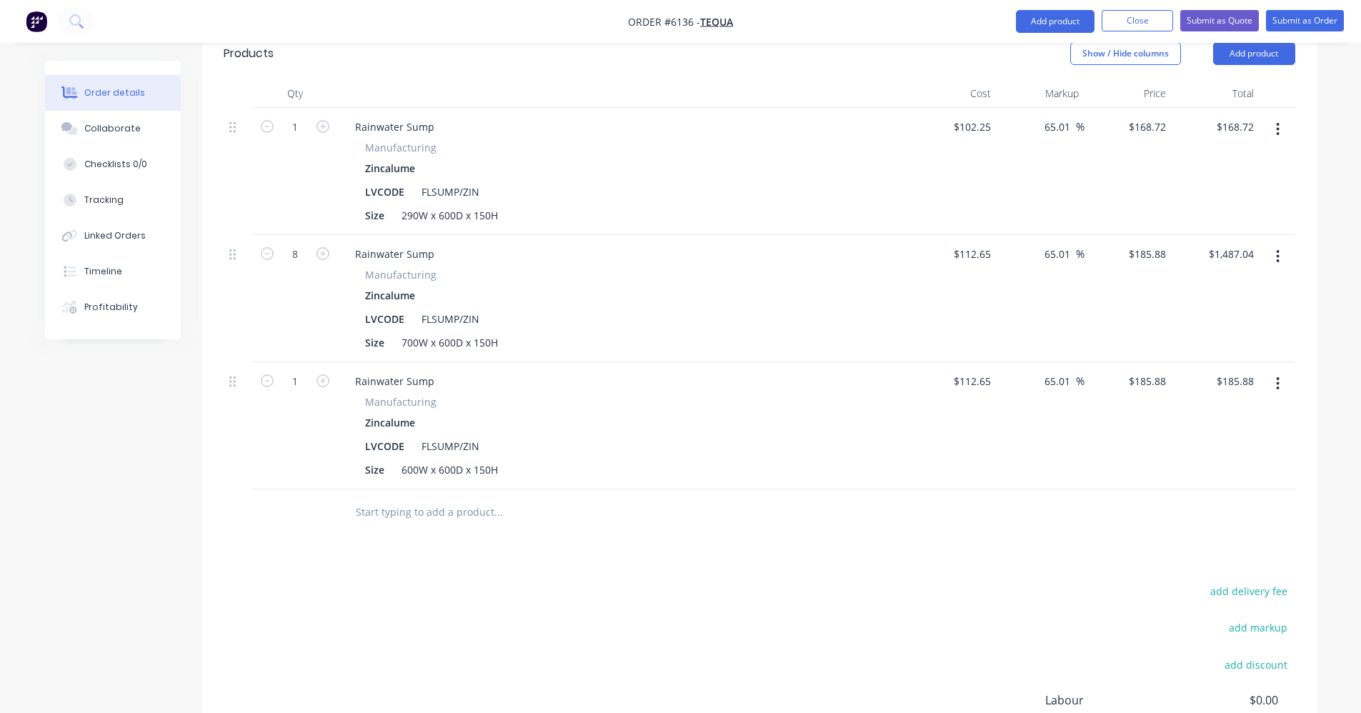
click at [329, 372] on button "button" at bounding box center [323, 379] width 19 height 15
type input "2"
type input "$371.76"
click at [324, 374] on icon "button" at bounding box center [323, 380] width 13 height 13
type input "3"
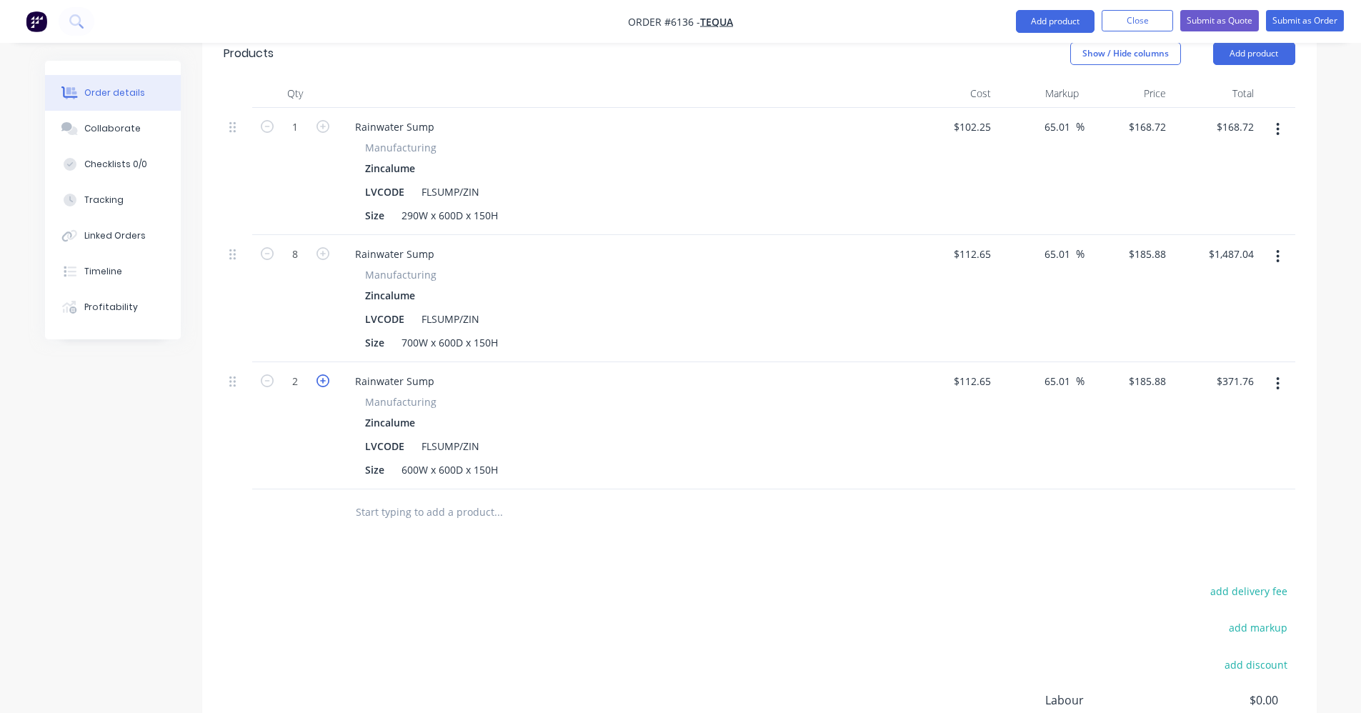
type input "$557.64"
click at [264, 374] on icon "button" at bounding box center [267, 380] width 13 height 13
type input "2"
type input "$371.76"
click at [418, 460] on div "600W x 600D x 150H" at bounding box center [450, 470] width 108 height 21
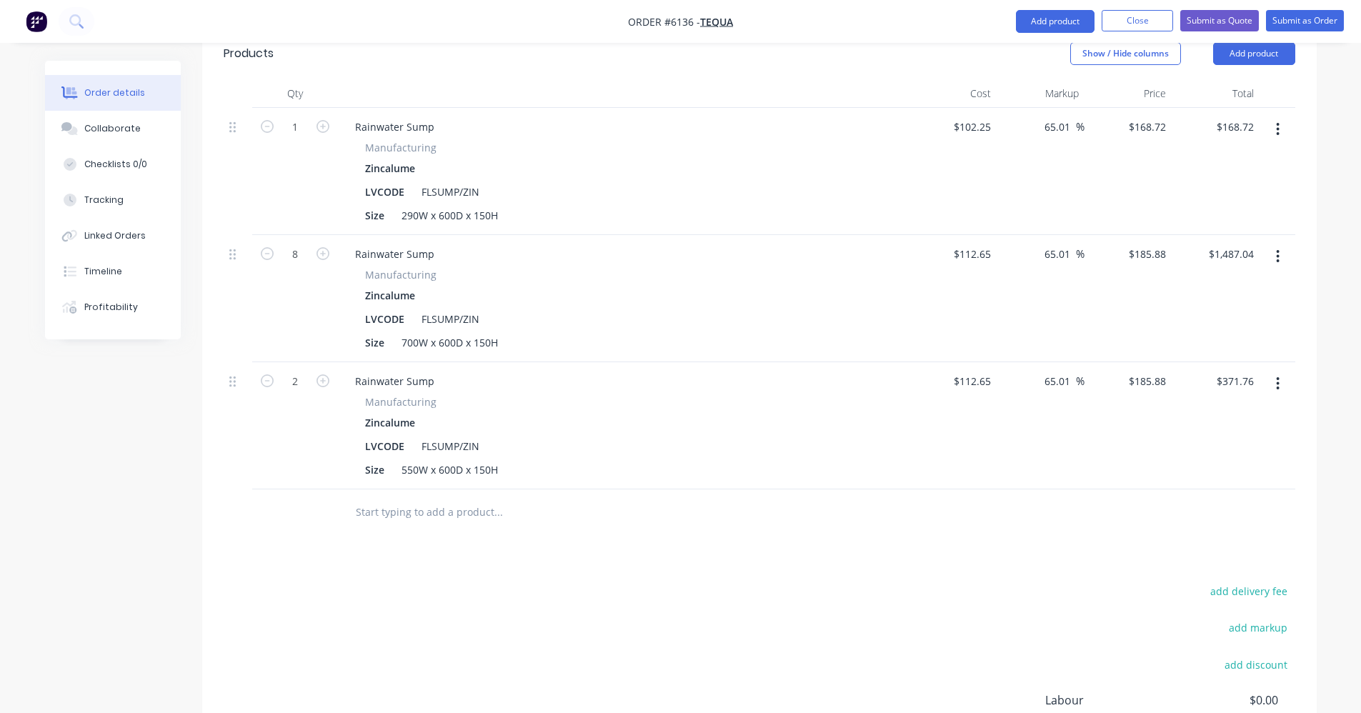
click at [417, 498] on input "text" at bounding box center [498, 512] width 286 height 29
type input "r"
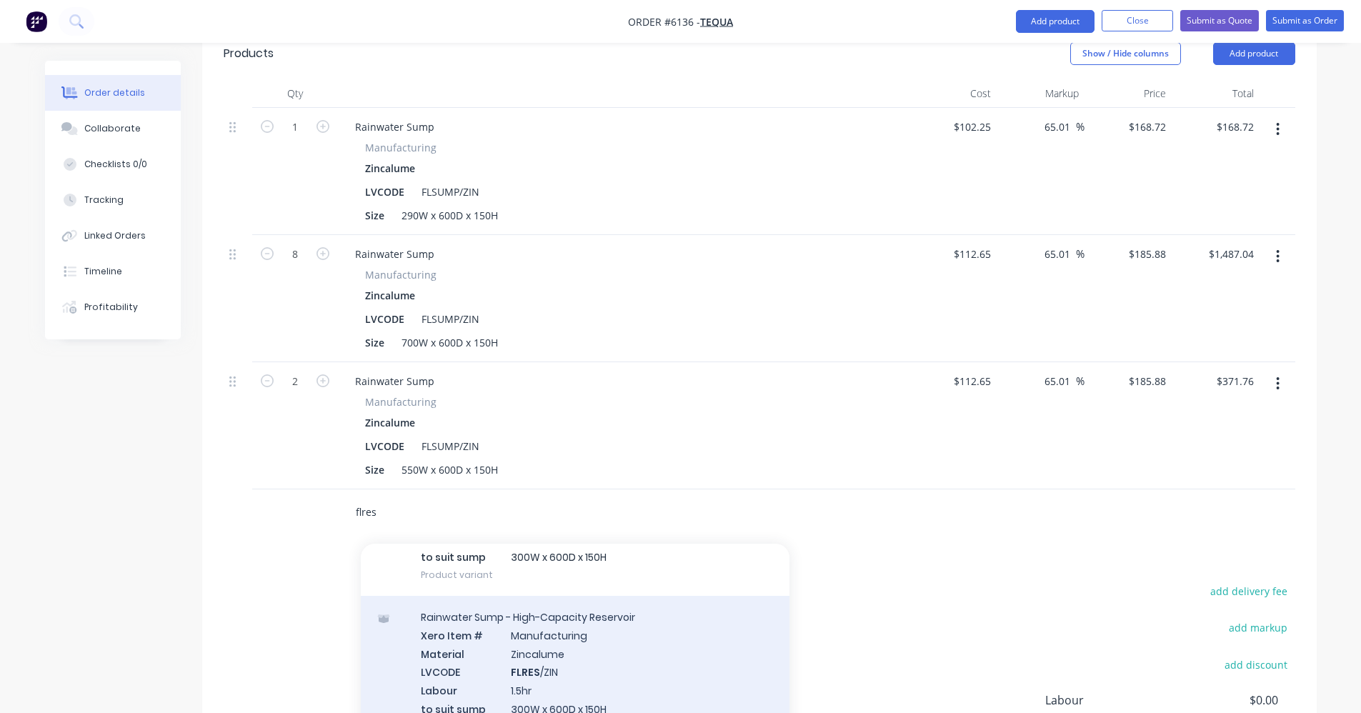
scroll to position [718, 0]
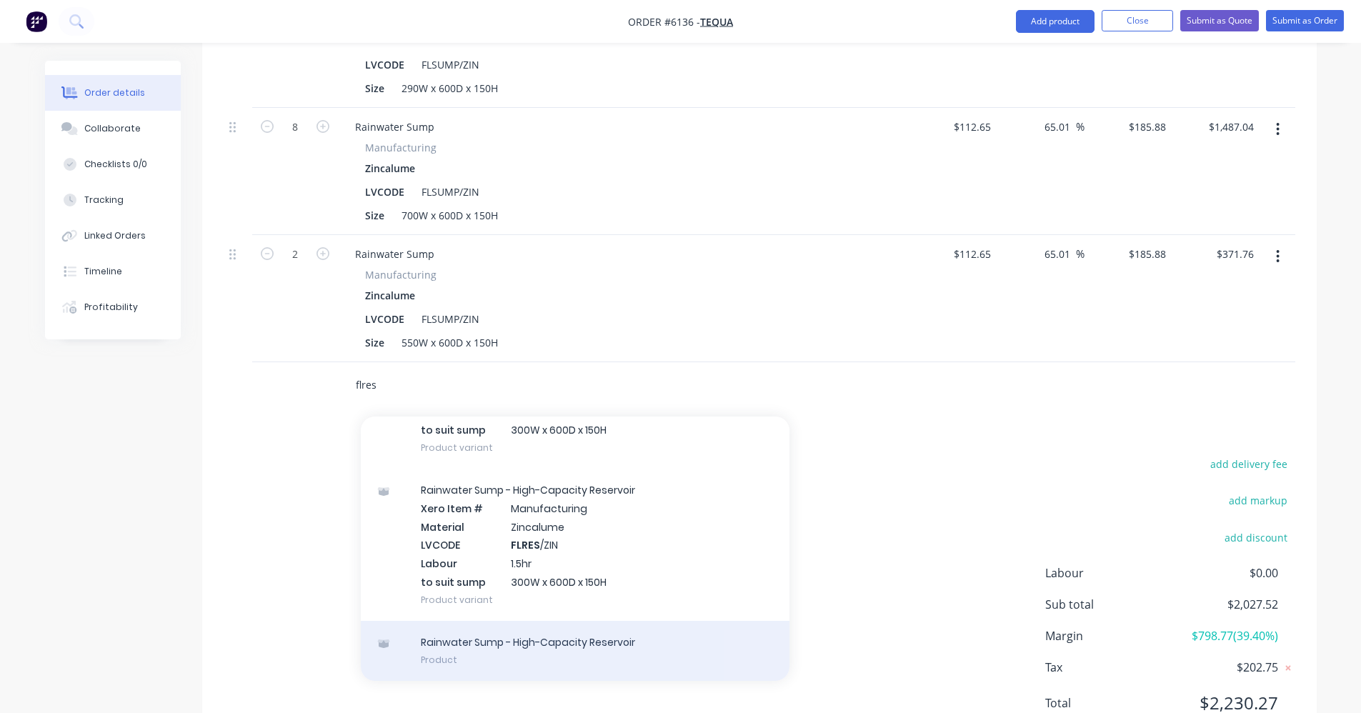
type input "flres"
click at [571, 621] on div "Rainwater Sump - High-Capacity Reservoir Product" at bounding box center [575, 651] width 429 height 60
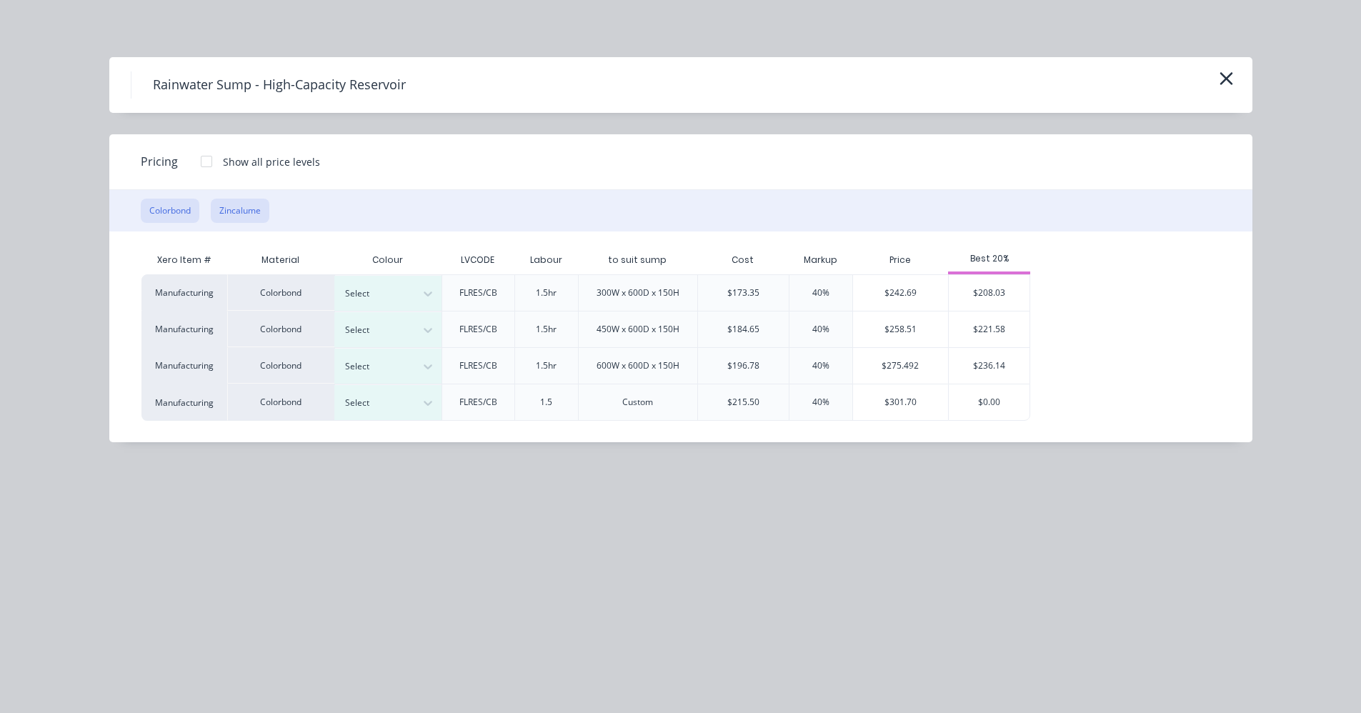
click at [248, 210] on button "Zincalume" at bounding box center [240, 211] width 59 height 24
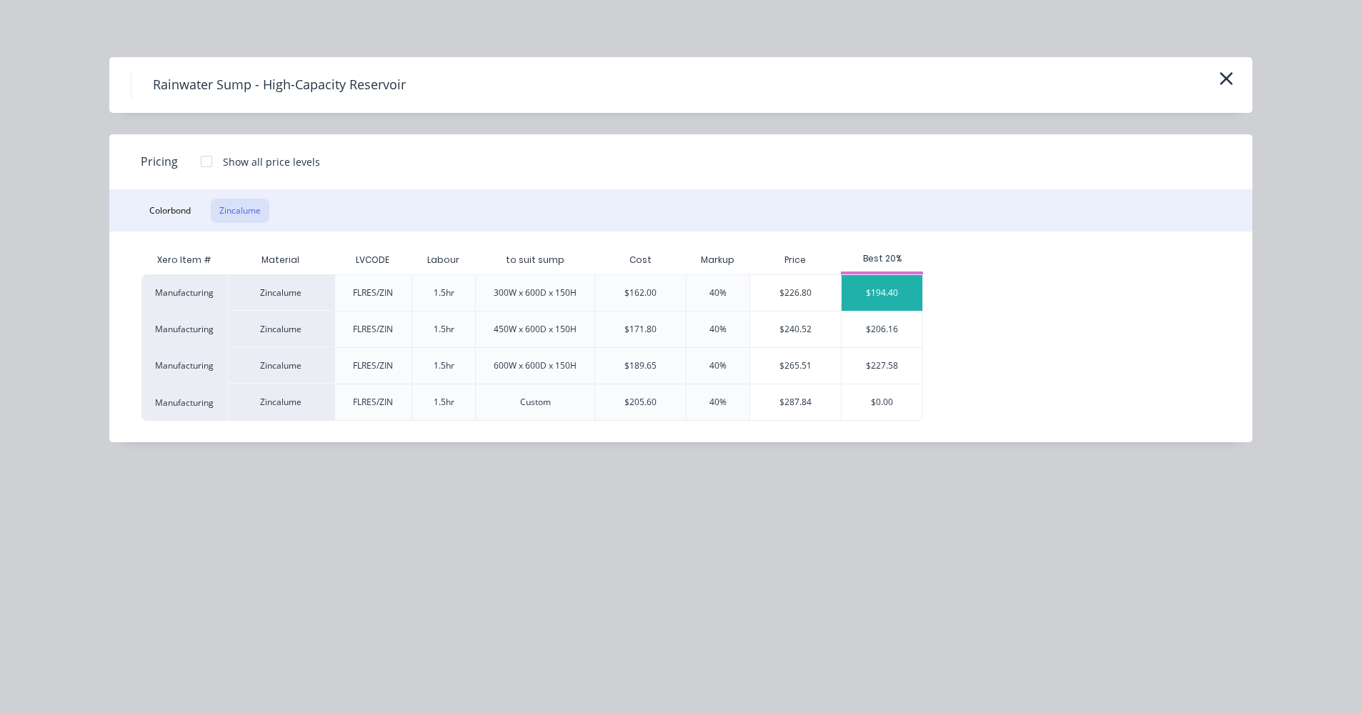
click at [868, 290] on div "$194.40" at bounding box center [882, 293] width 81 height 36
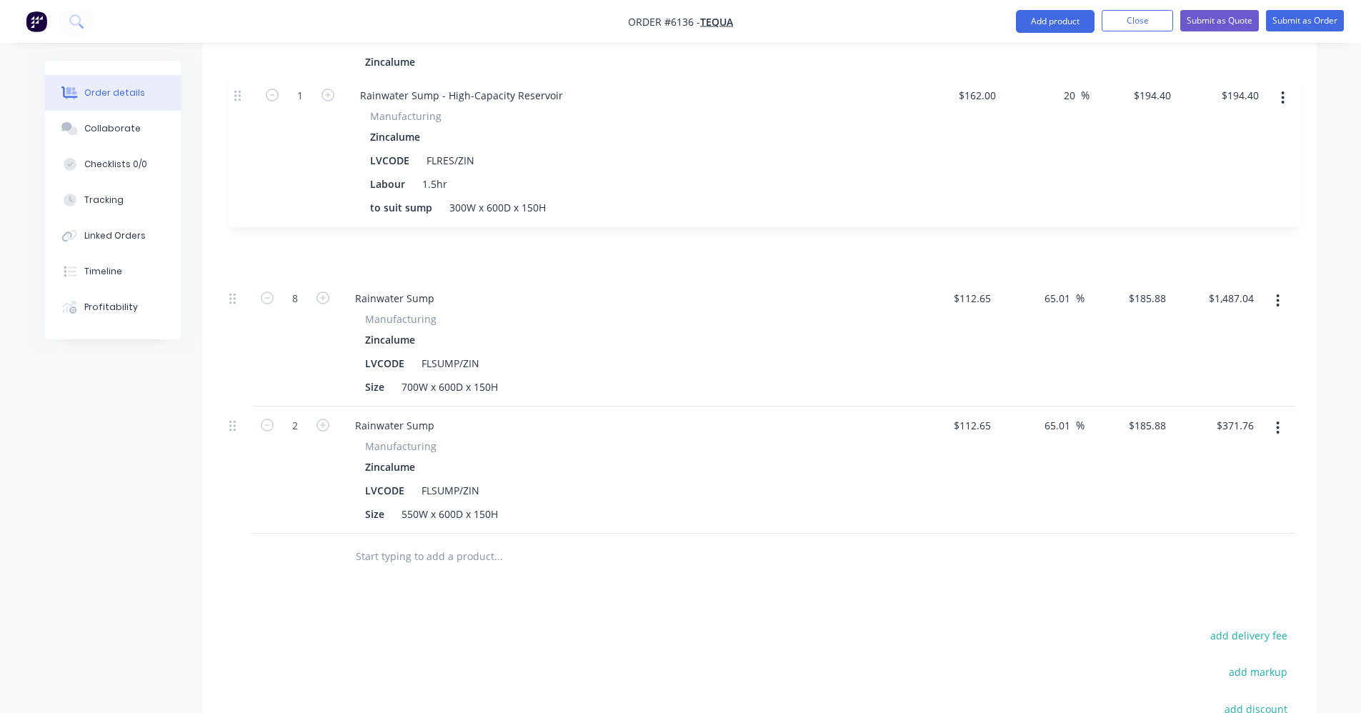
drag, startPoint x: 230, startPoint y: 327, endPoint x: 238, endPoint y: 97, distance: 229.5
click at [238, 97] on div "1 Rainwater Sump Manufacturing Zincalume LVCODE FLSUMP/ZIN Size 290W x 600D x 1…" at bounding box center [760, 267] width 1072 height 532
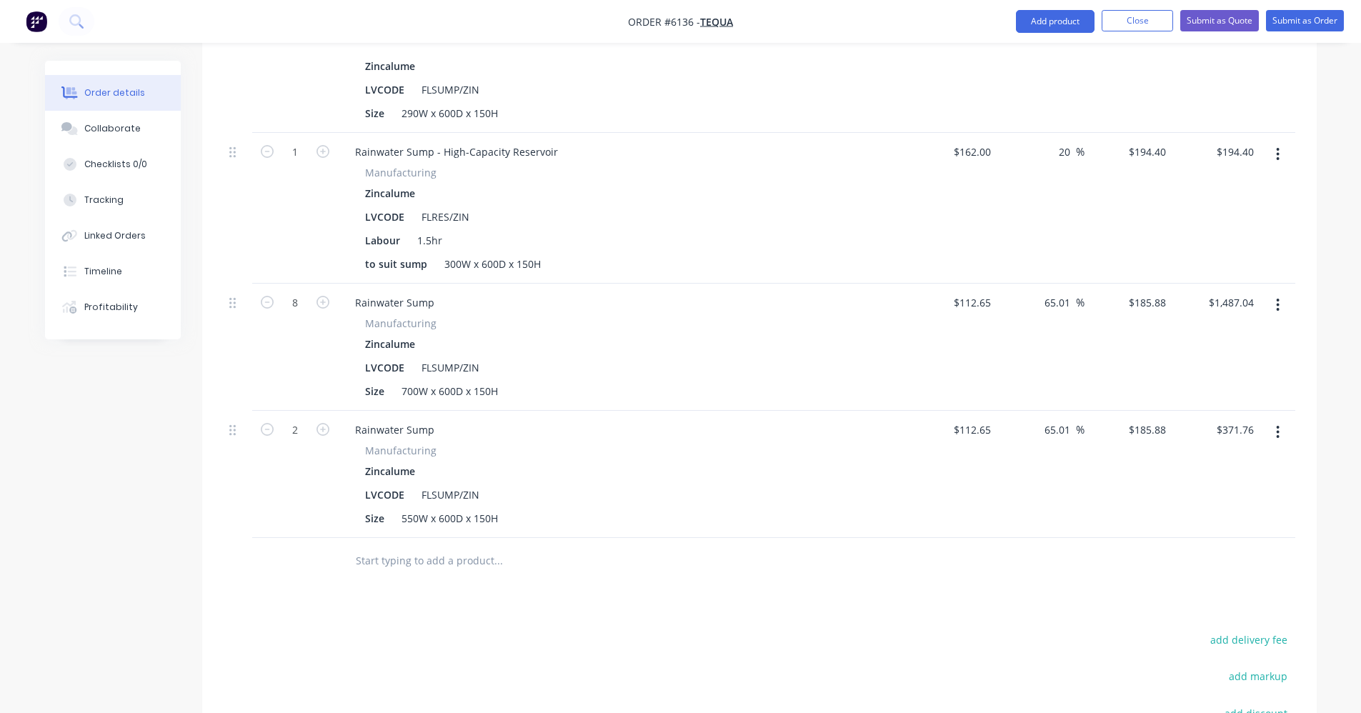
click at [1278, 148] on icon "button" at bounding box center [1278, 154] width 3 height 13
click at [1208, 210] on div "Duplicate" at bounding box center [1228, 220] width 110 height 21
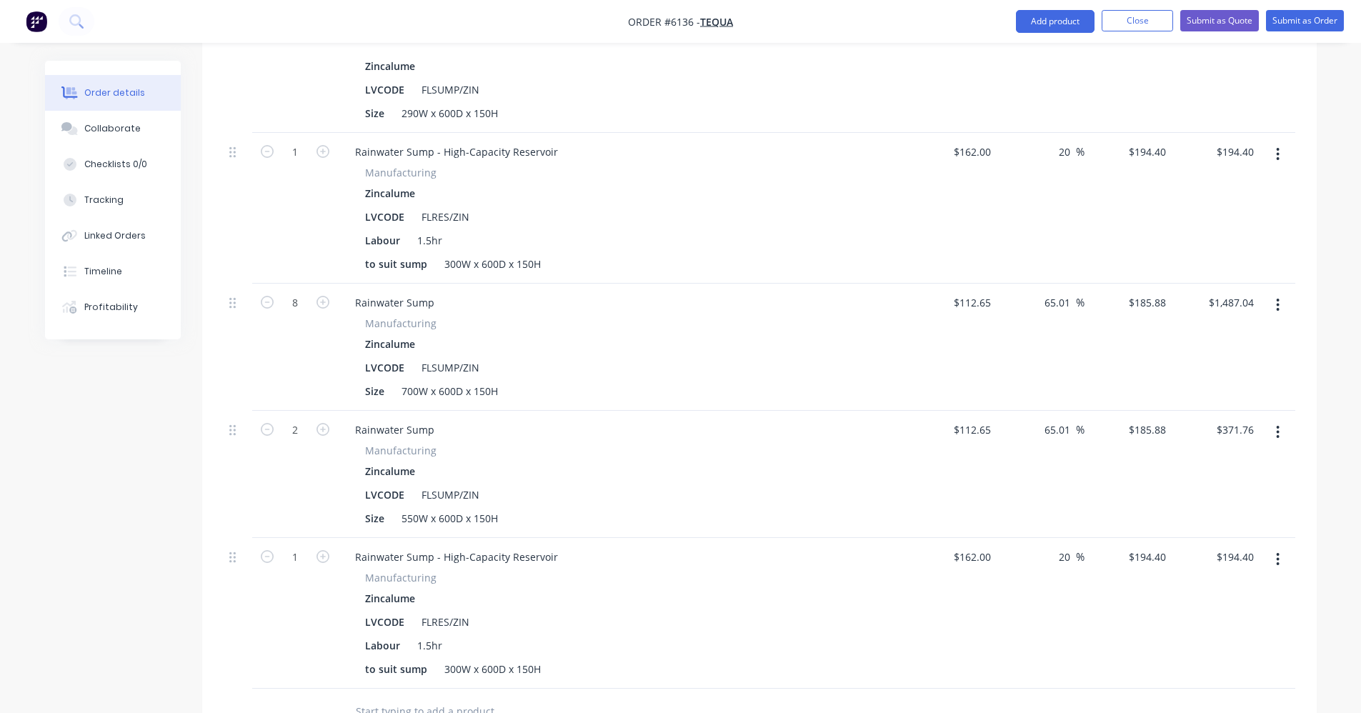
click at [1276, 547] on button "button" at bounding box center [1278, 560] width 34 height 26
click at [1213, 587] on div "Edit" at bounding box center [1228, 597] width 110 height 21
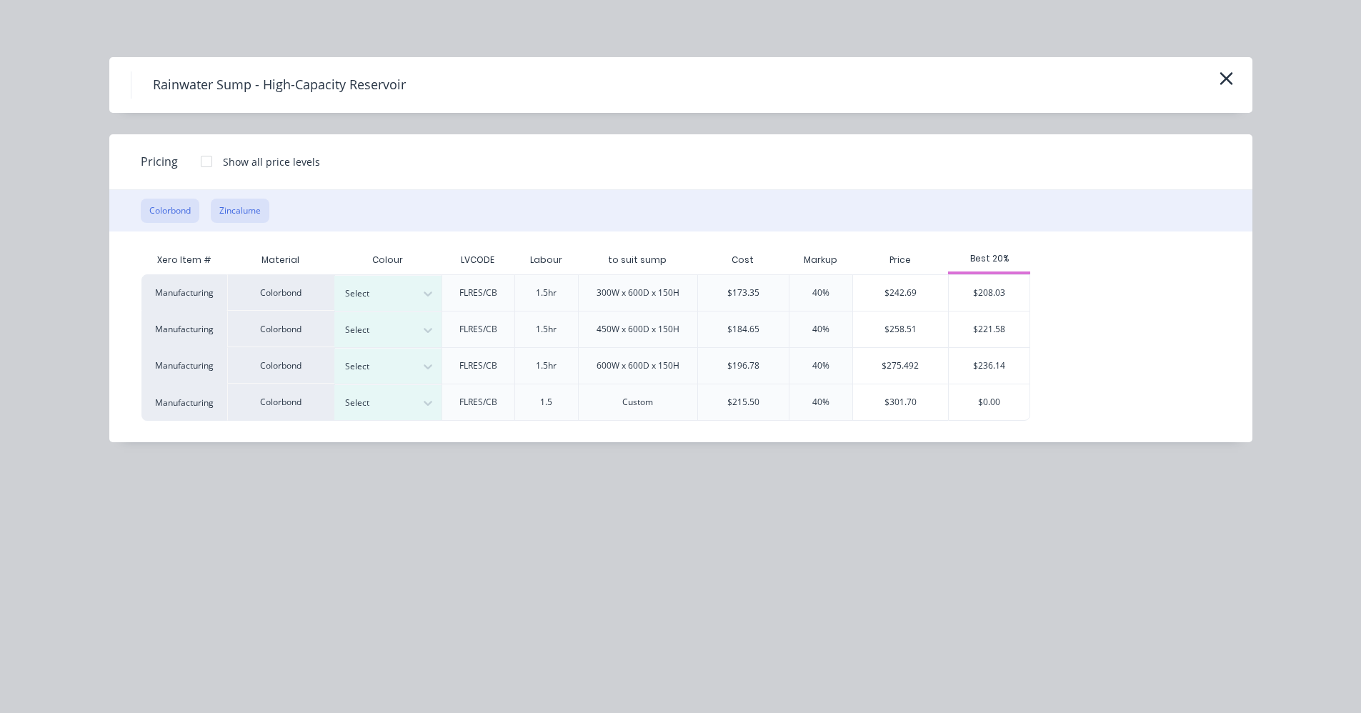
click at [252, 212] on button "Zincalume" at bounding box center [240, 211] width 59 height 24
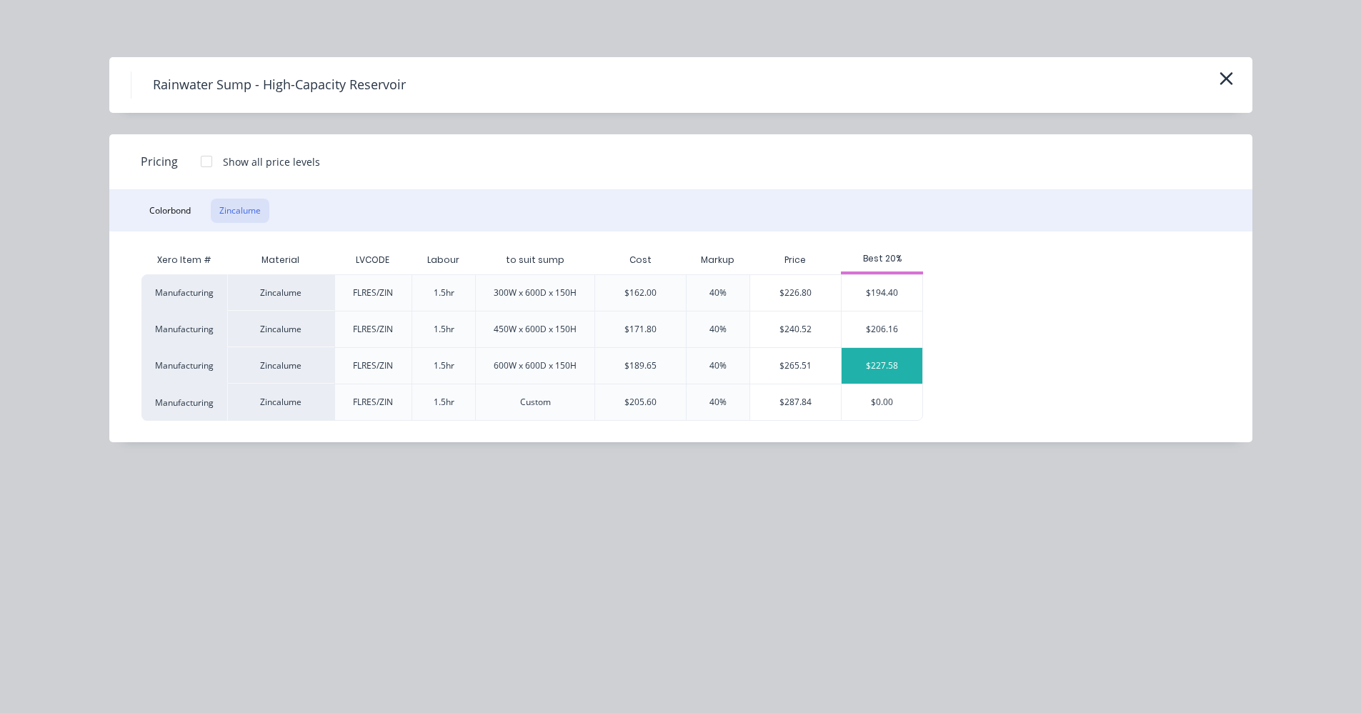
click at [875, 365] on div "$227.58" at bounding box center [882, 366] width 81 height 36
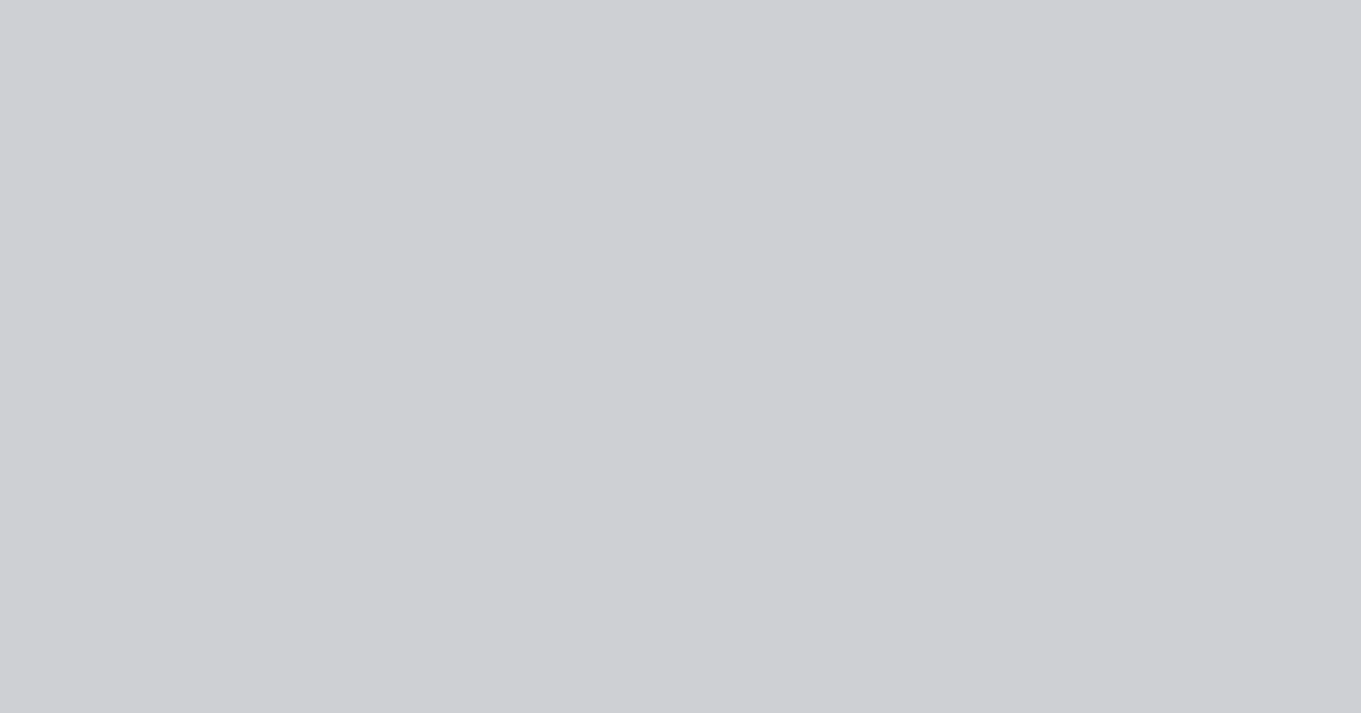
type input "40.48"
type input "$227.58"
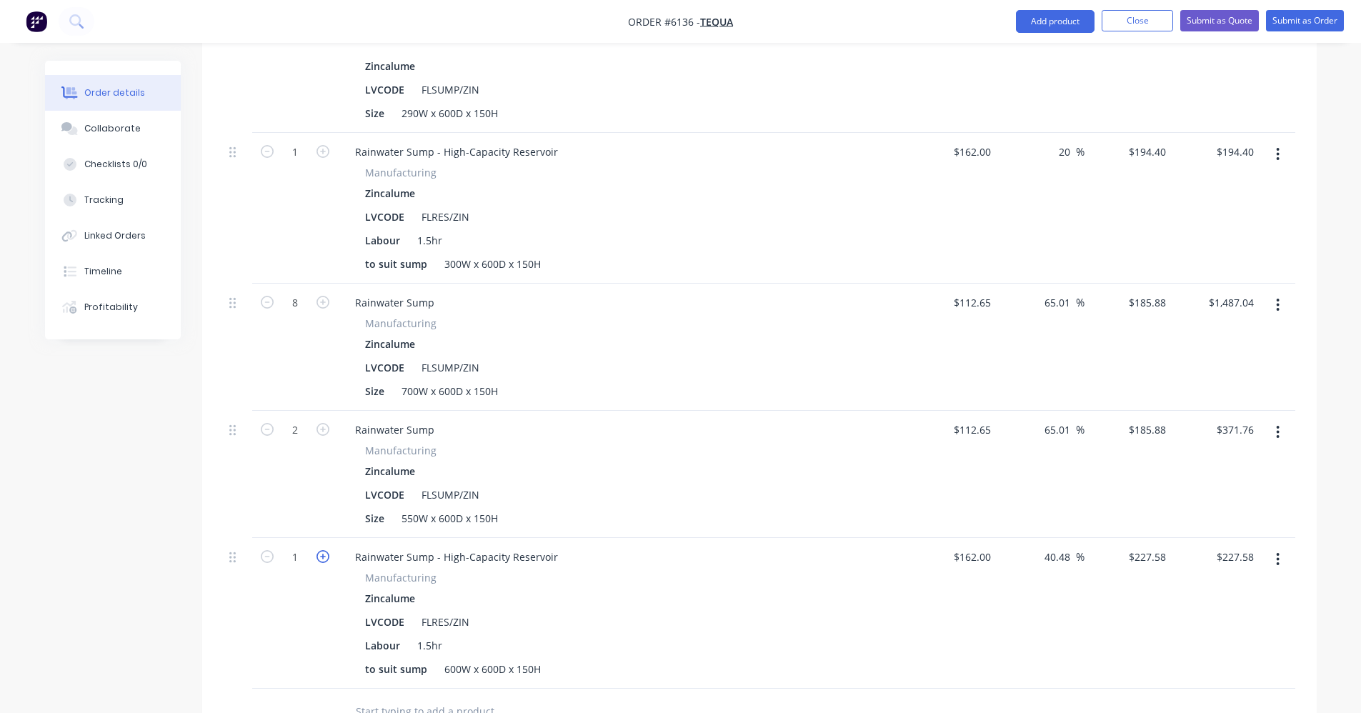
click at [324, 550] on icon "button" at bounding box center [323, 556] width 13 height 13
type input "2"
type input "$455.16"
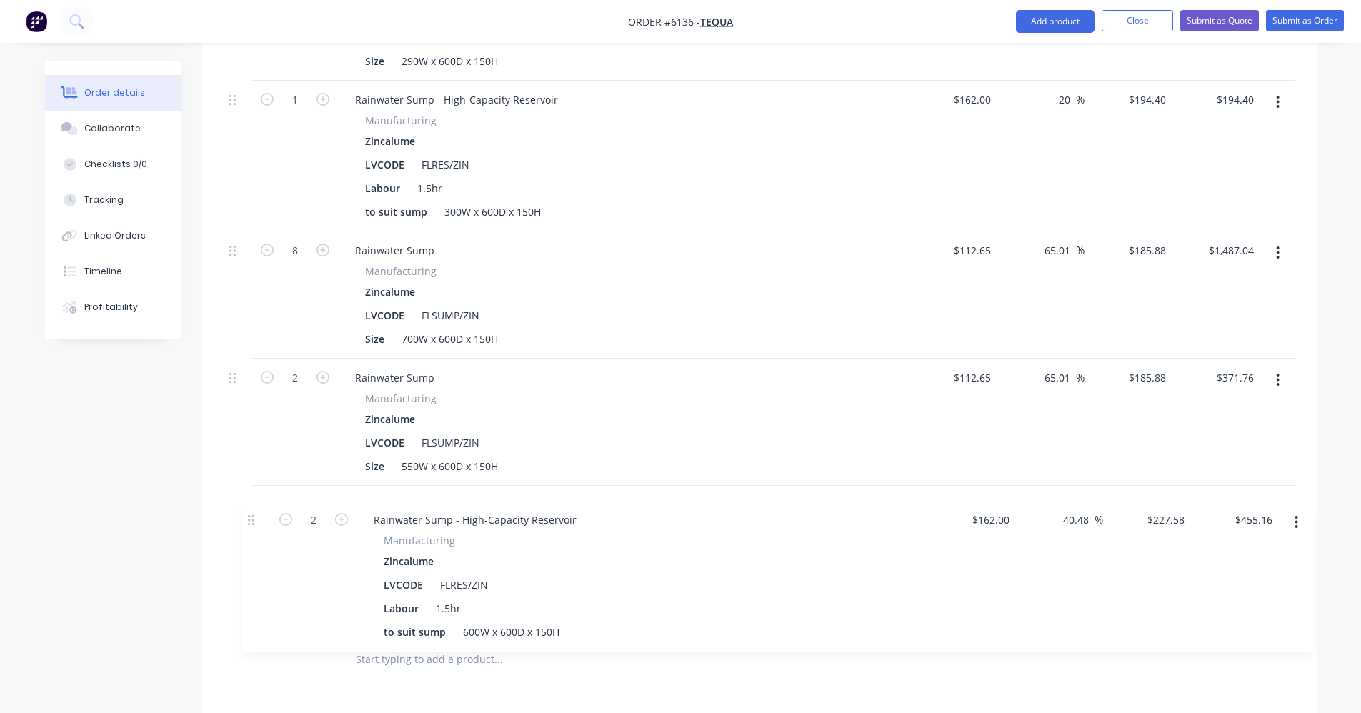
scroll to position [746, 0]
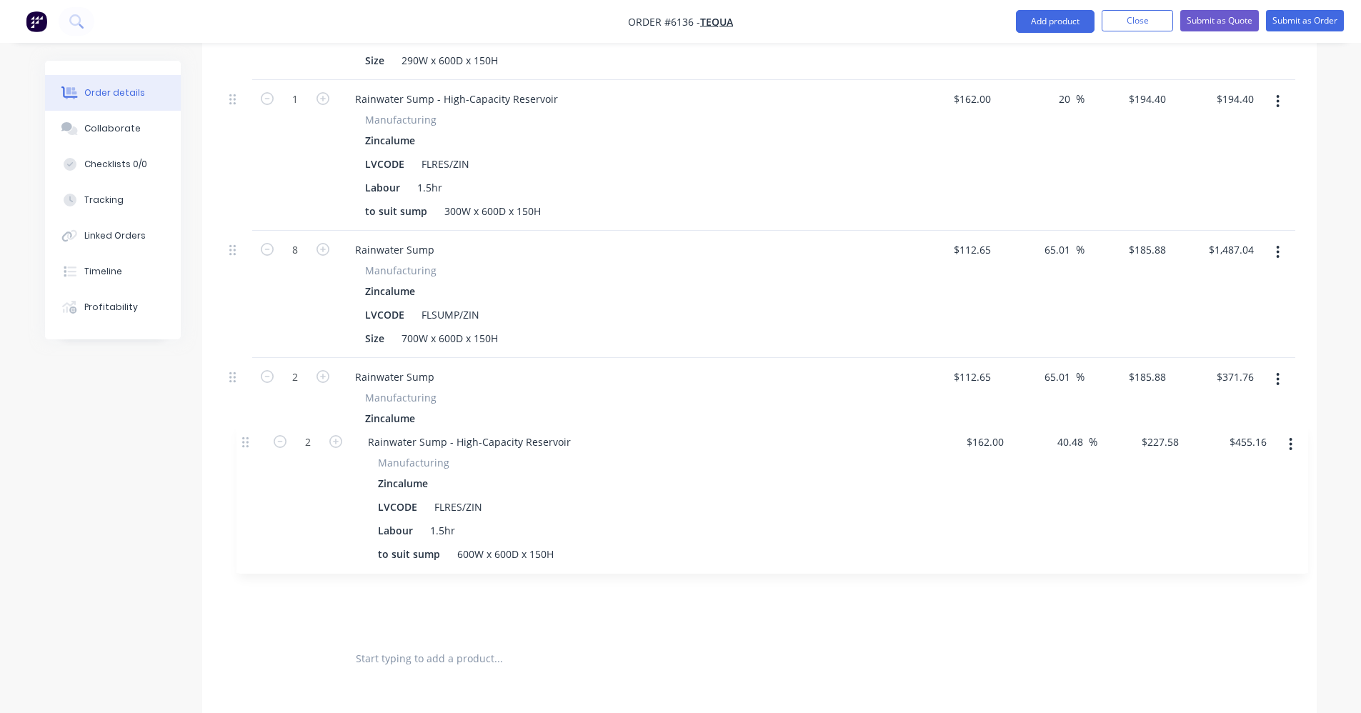
drag, startPoint x: 232, startPoint y: 503, endPoint x: 248, endPoint y: 444, distance: 61.5
click at [248, 444] on div "1 Rainwater Sump Manufacturing Zincalume LVCODE FLSUMP/ZIN Size 290W x 600D x 1…" at bounding box center [760, 294] width 1072 height 683
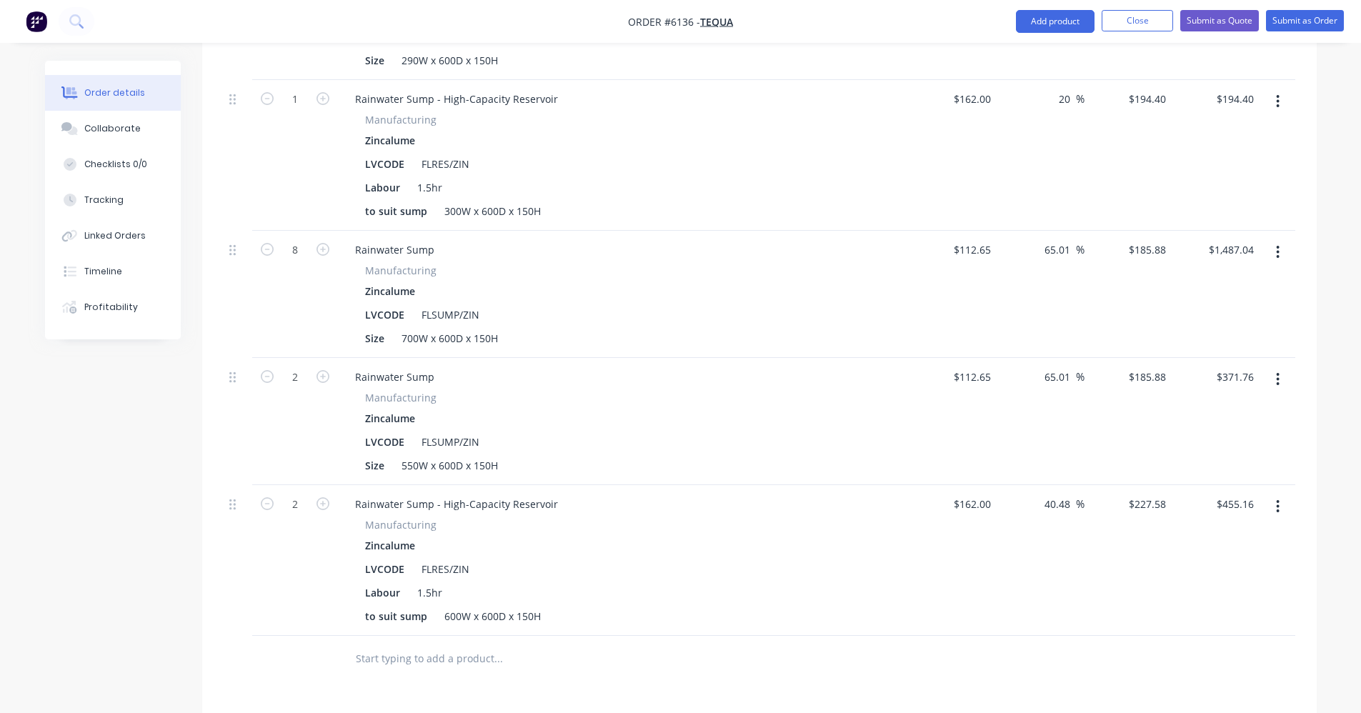
click at [1273, 494] on button "button" at bounding box center [1278, 507] width 34 height 26
click at [1186, 562] on div "Duplicate" at bounding box center [1228, 572] width 110 height 21
click at [1278, 650] on icon "button" at bounding box center [1278, 658] width 4 height 16
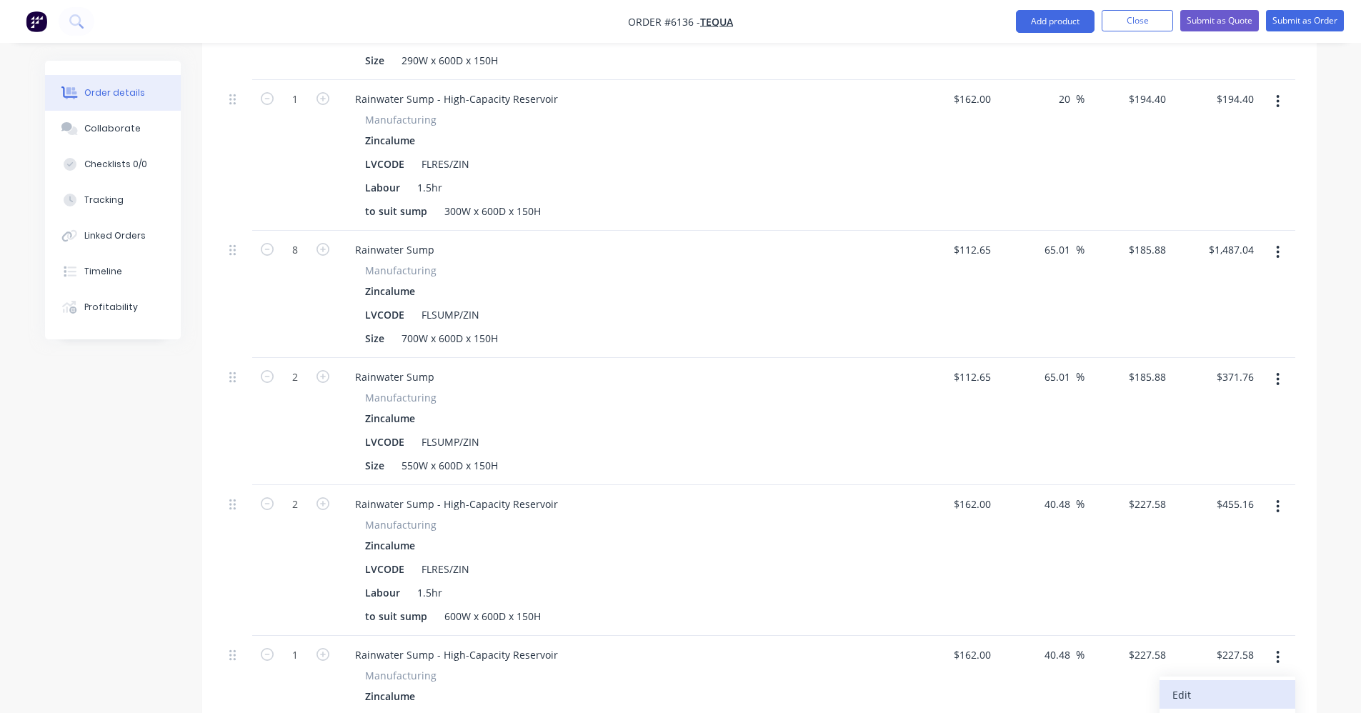
click at [1201, 685] on div "Edit" at bounding box center [1228, 695] width 110 height 21
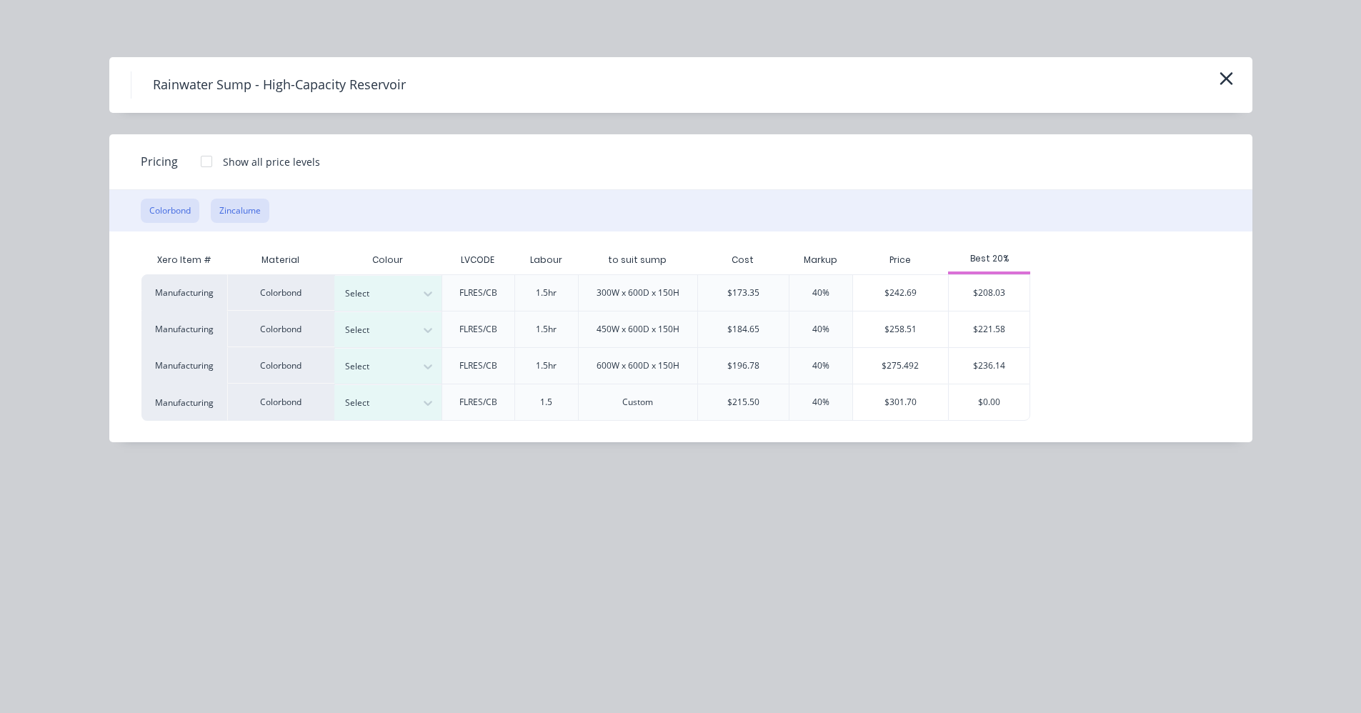
click at [227, 218] on button "Zincalume" at bounding box center [240, 211] width 59 height 24
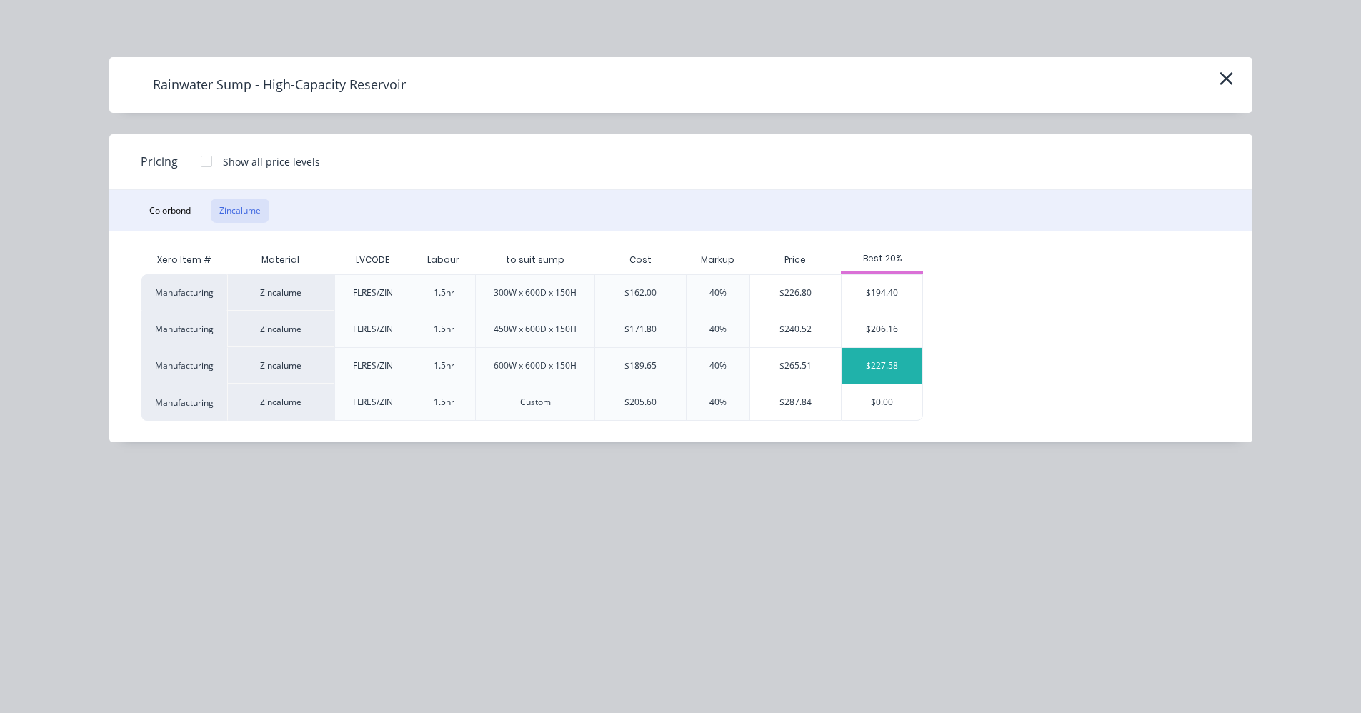
click at [882, 367] on div "$227.58" at bounding box center [882, 366] width 81 height 36
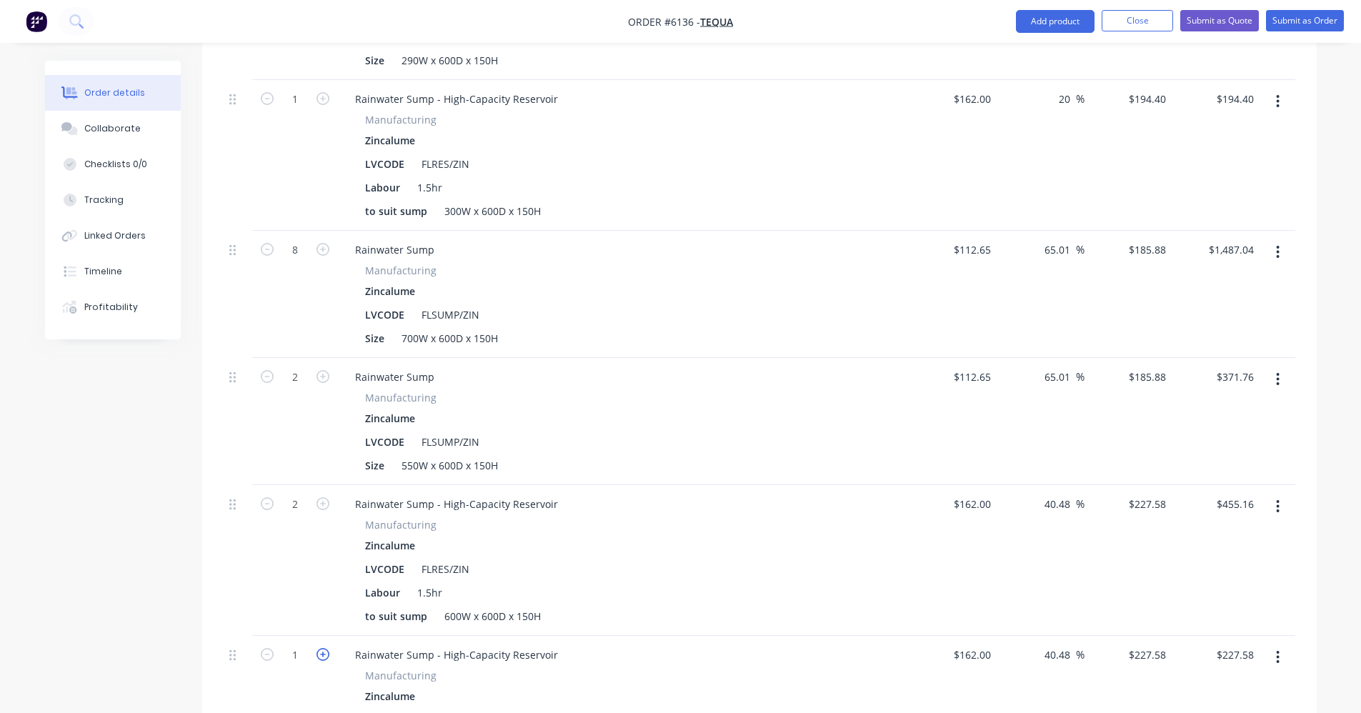
click at [319, 648] on icon "button" at bounding box center [323, 654] width 13 height 13
type input "2"
type input "$455.16"
click at [324, 648] on icon "button" at bounding box center [323, 654] width 13 height 13
type input "3"
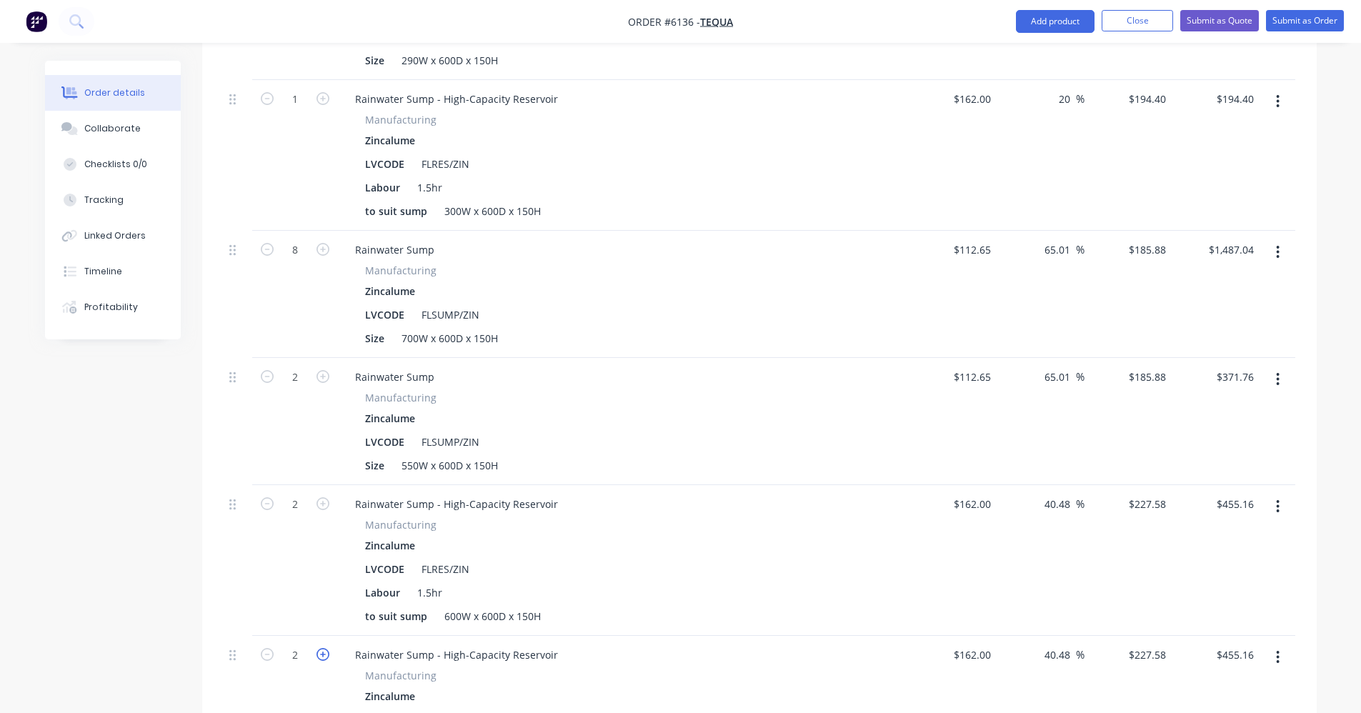
type input "$682.74"
click at [324, 648] on icon "button" at bounding box center [323, 654] width 13 height 13
type input "4"
type input "$910.32"
click at [323, 648] on icon "button" at bounding box center [323, 654] width 13 height 13
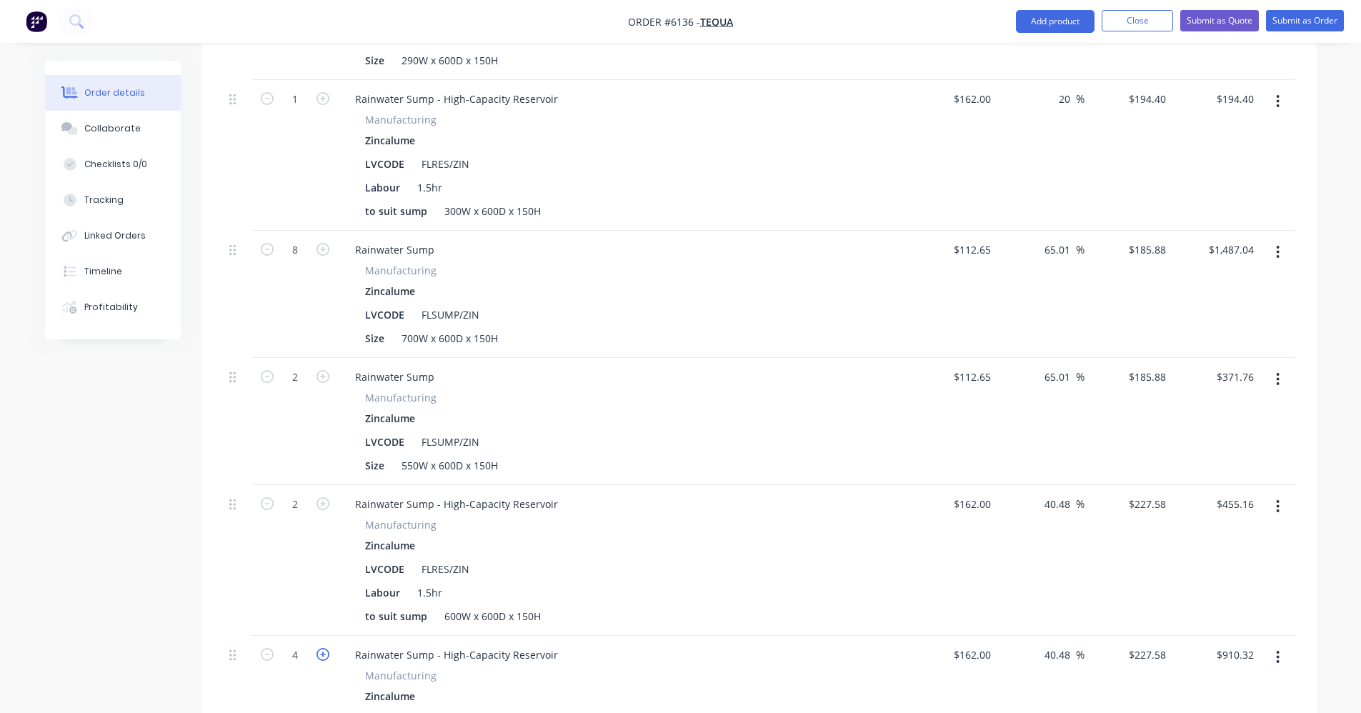
type input "5"
type input "$1,137.90"
click at [323, 648] on icon "button" at bounding box center [323, 654] width 13 height 13
type input "6"
type input "$1,365.48"
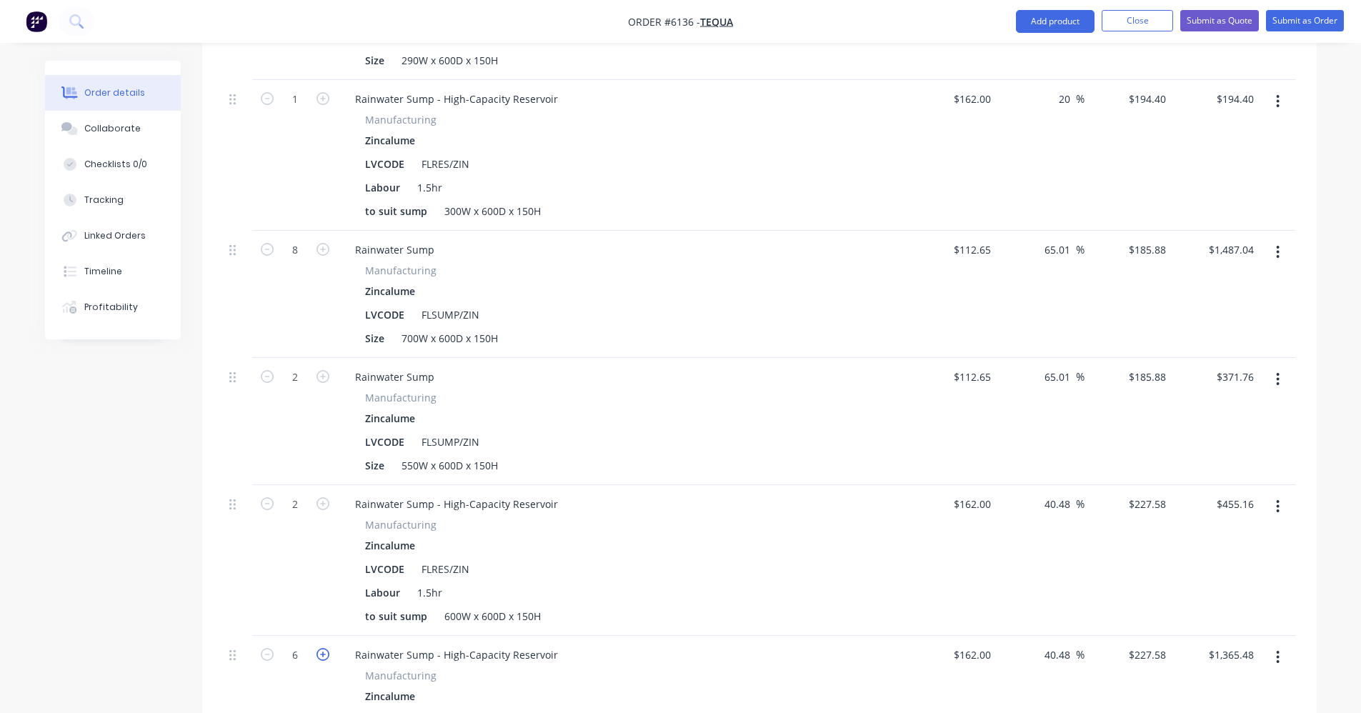
click at [323, 648] on icon "button" at bounding box center [323, 654] width 13 height 13
type input "7"
type input "$1,593.06"
click at [323, 648] on icon "button" at bounding box center [323, 654] width 13 height 13
type input "8"
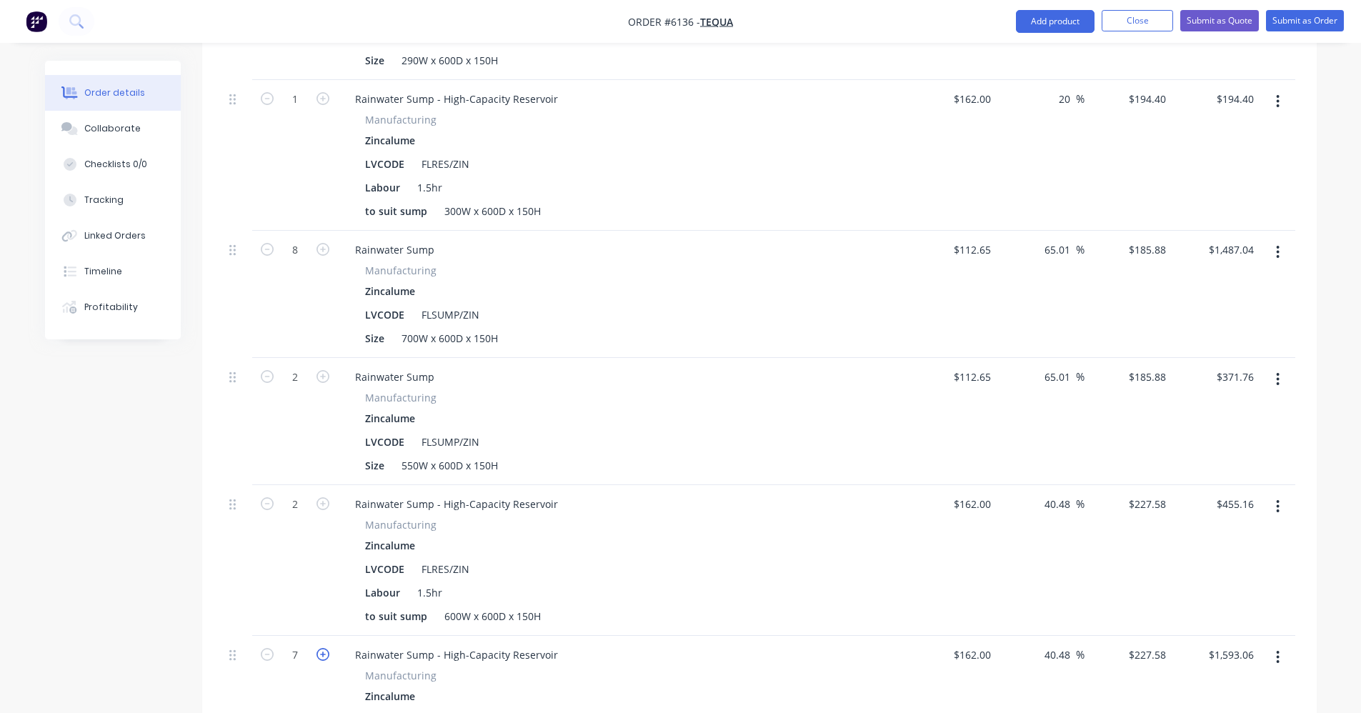
type input "$1,820.64"
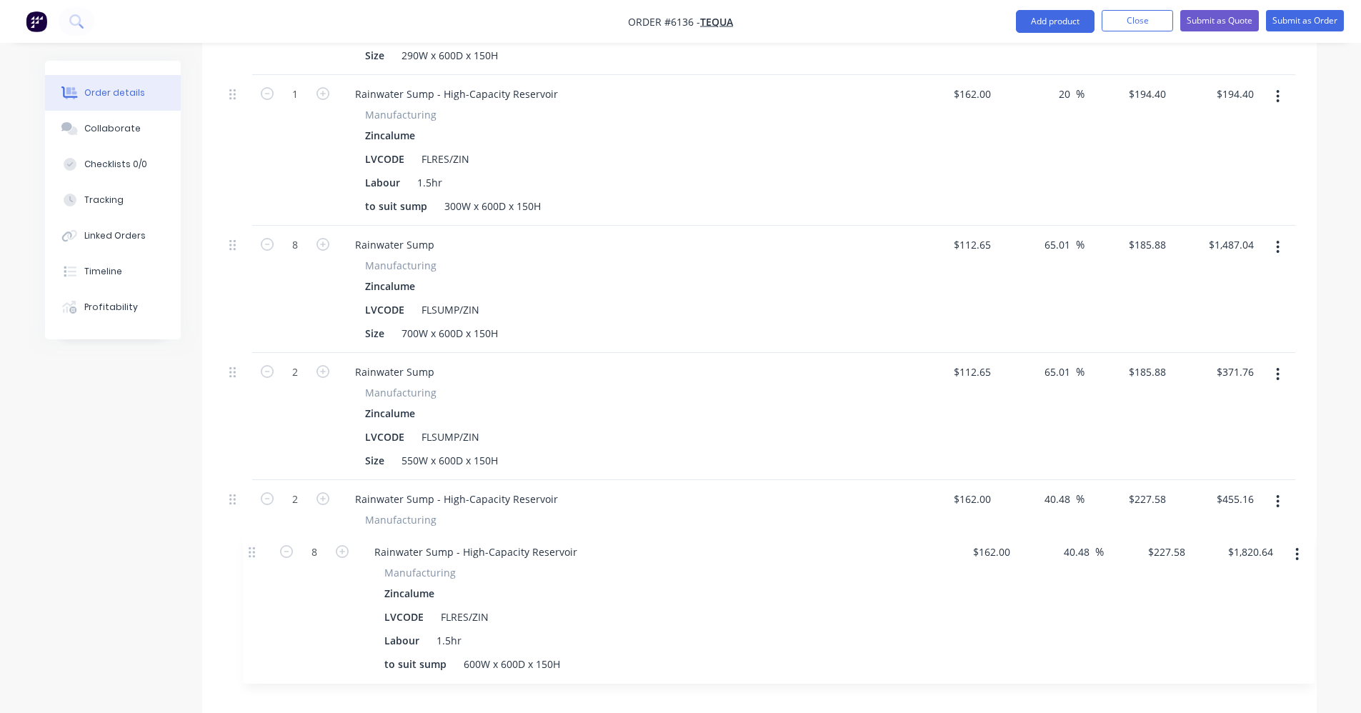
scroll to position [756, 0]
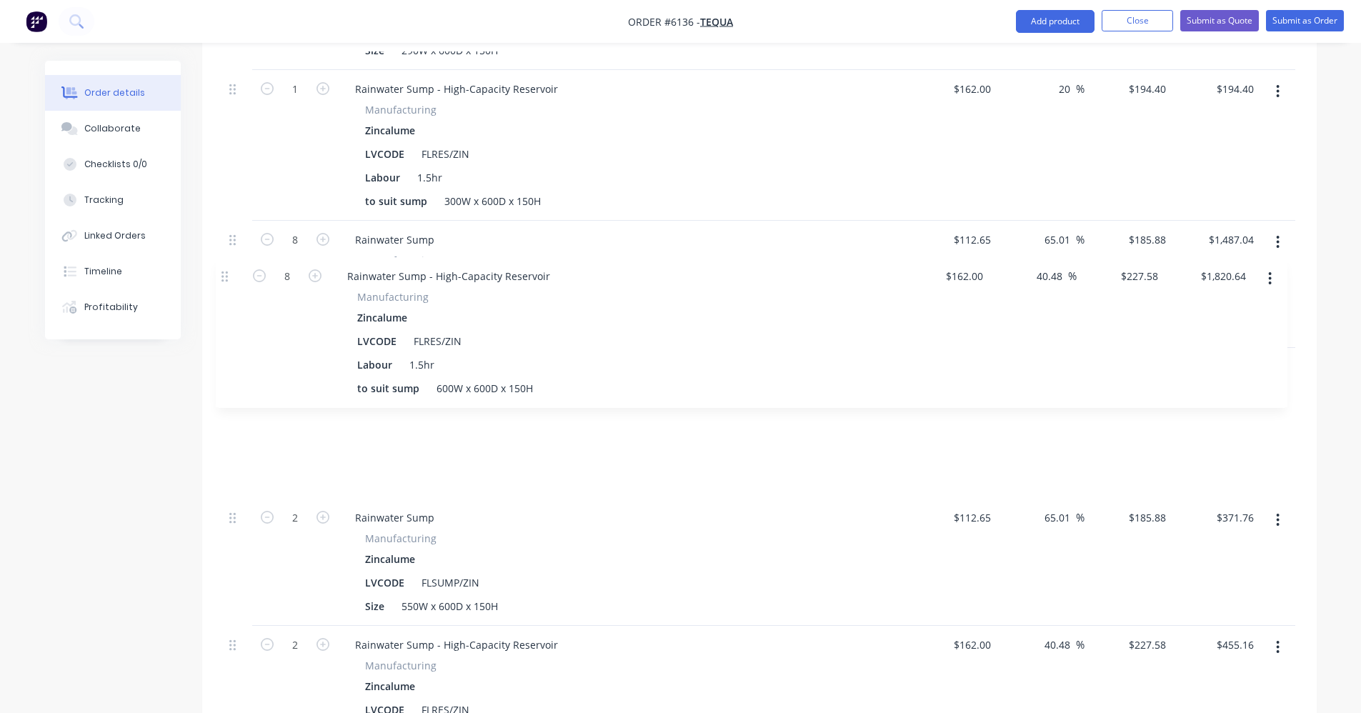
drag, startPoint x: 234, startPoint y: 597, endPoint x: 229, endPoint y: 277, distance: 320.9
click at [229, 277] on div "1 Rainwater Sump Manufacturing Zincalume LVCODE FLSUMP/ZIN Size 290W x 600D x 1…" at bounding box center [760, 360] width 1072 height 834
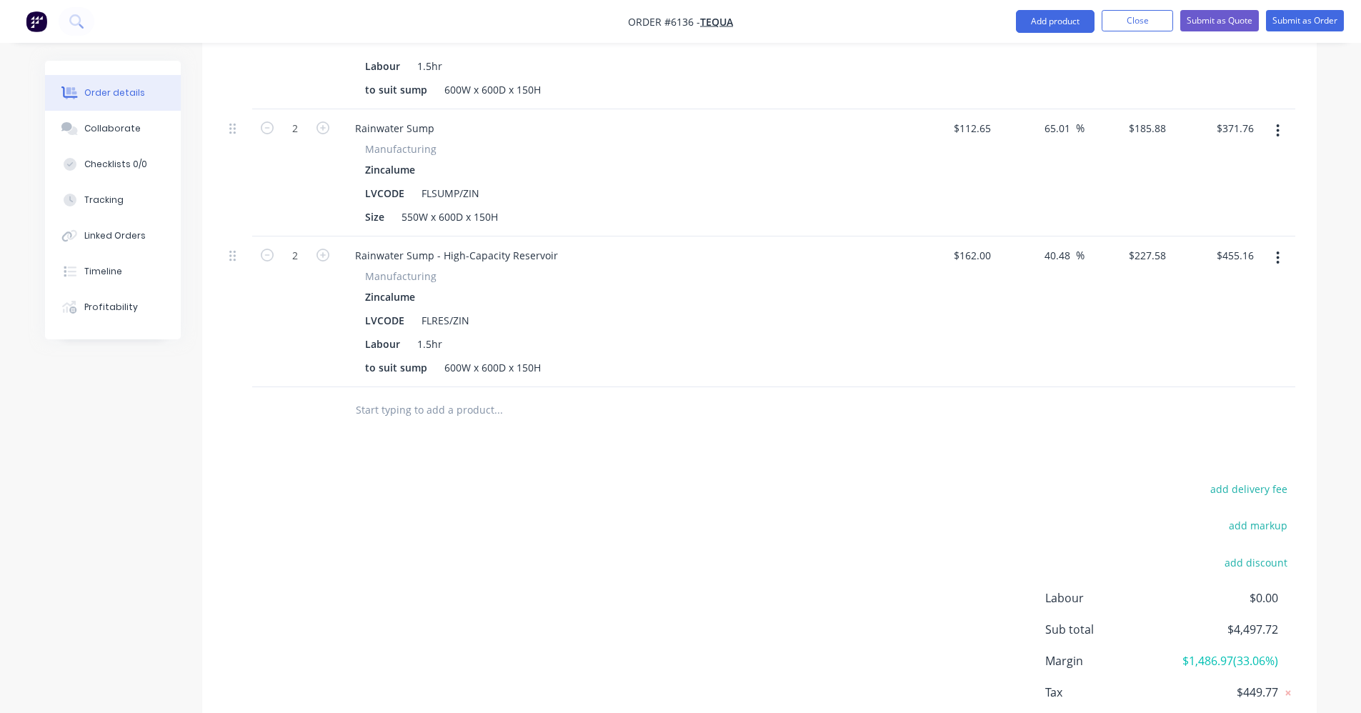
scroll to position [1171, 0]
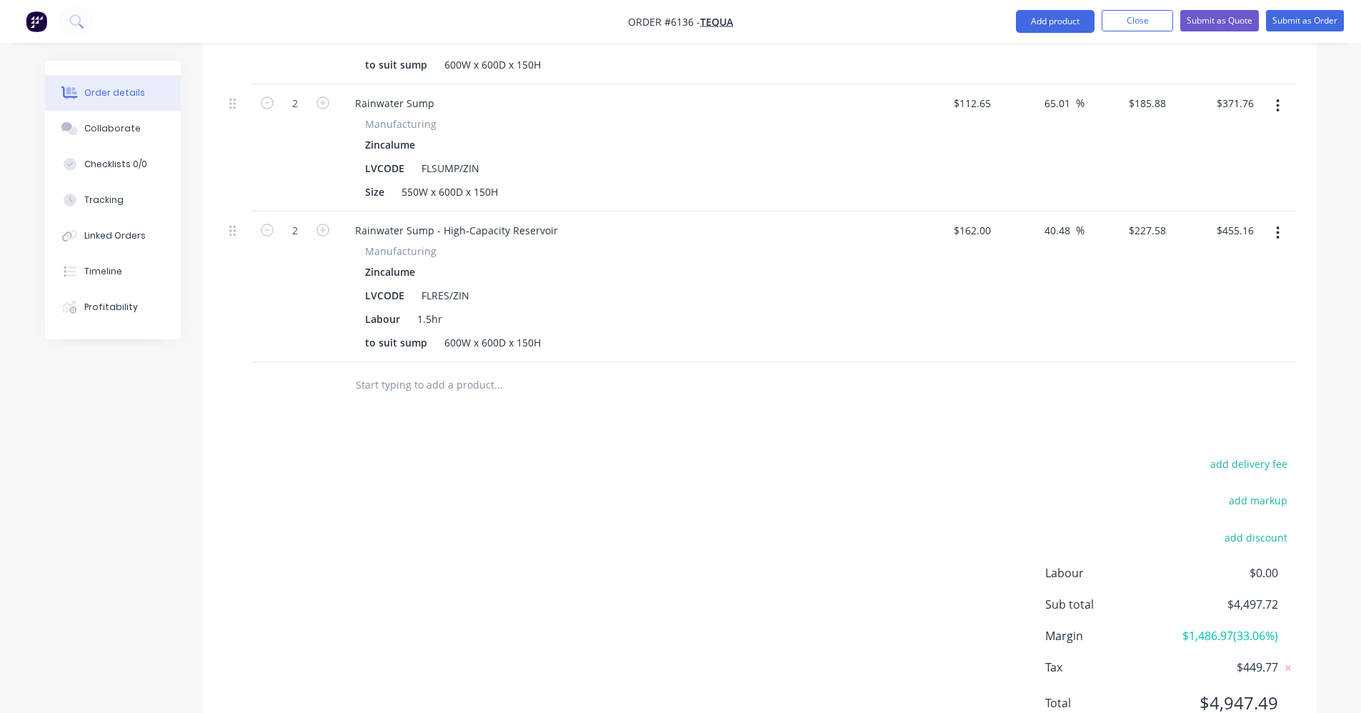
click at [434, 371] on input "text" at bounding box center [498, 385] width 286 height 29
type input "r"
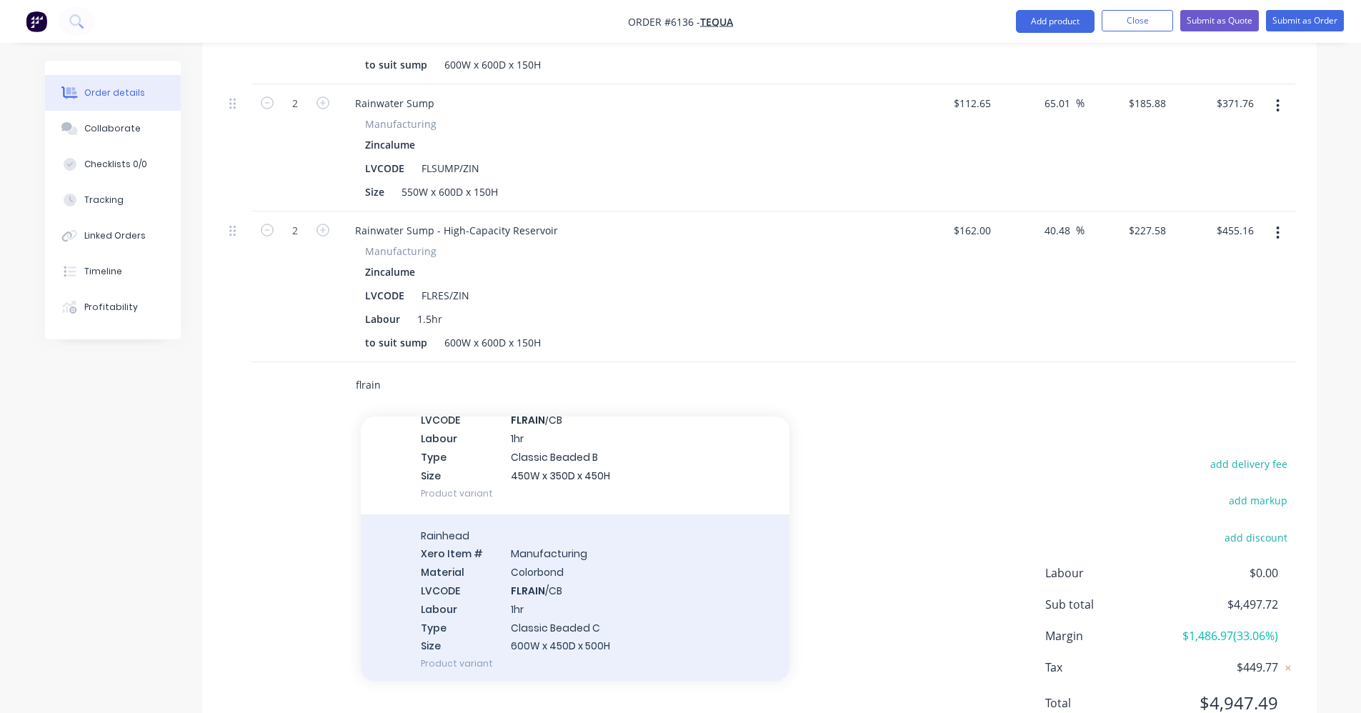
scroll to position [2403, 0]
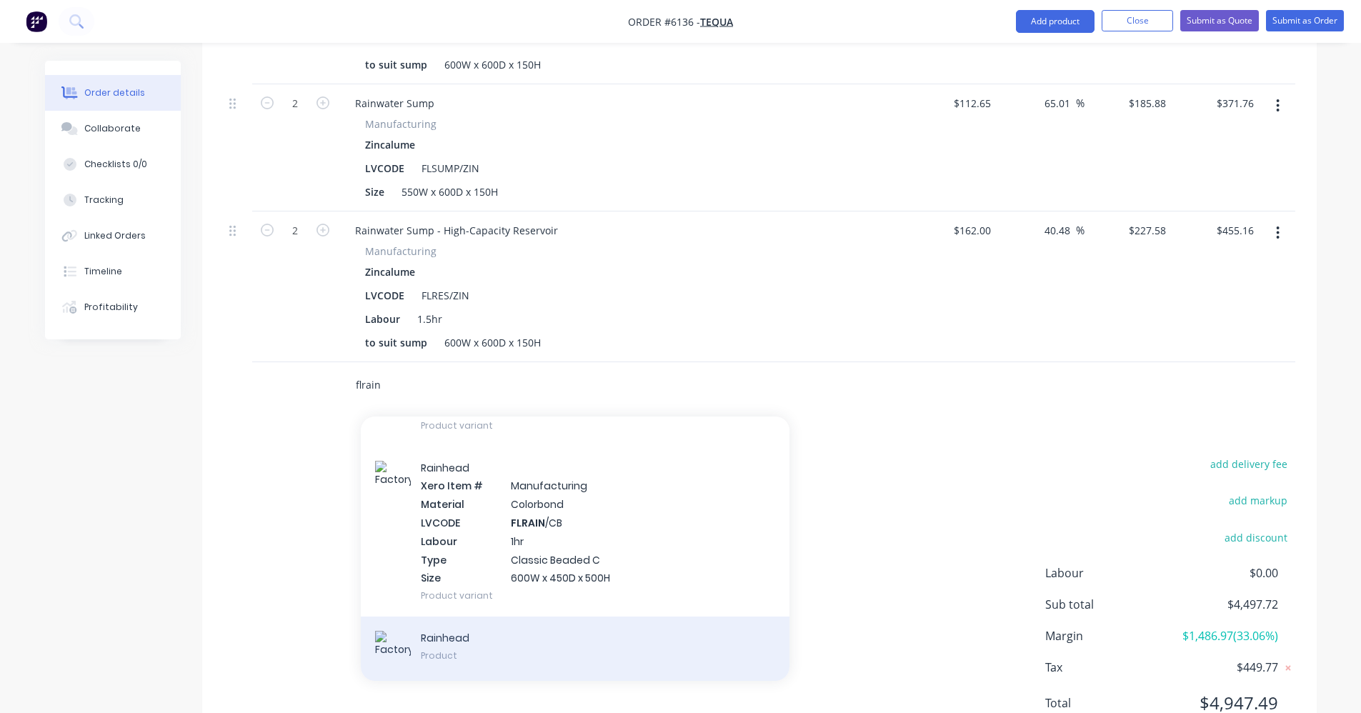
type input "flrain"
click at [463, 617] on div "Rainhead Product" at bounding box center [575, 649] width 429 height 64
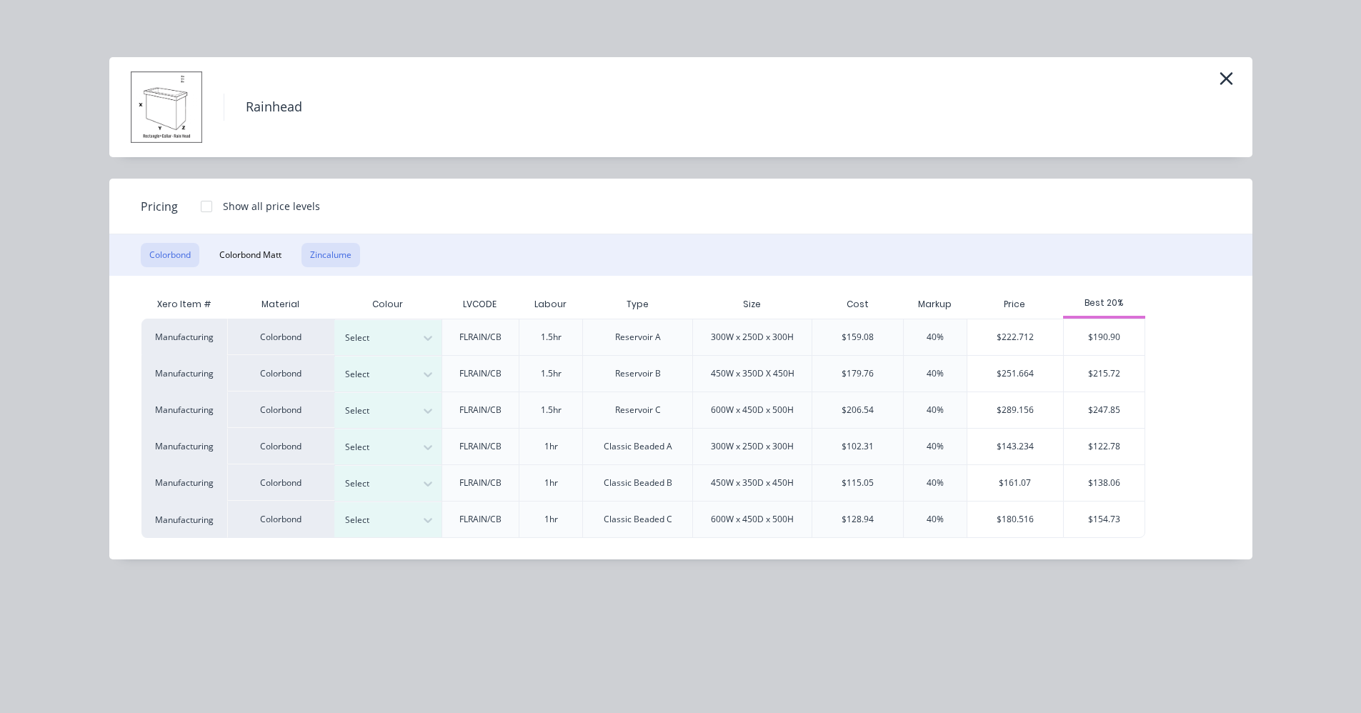
click at [335, 256] on button "Zincalume" at bounding box center [331, 255] width 59 height 24
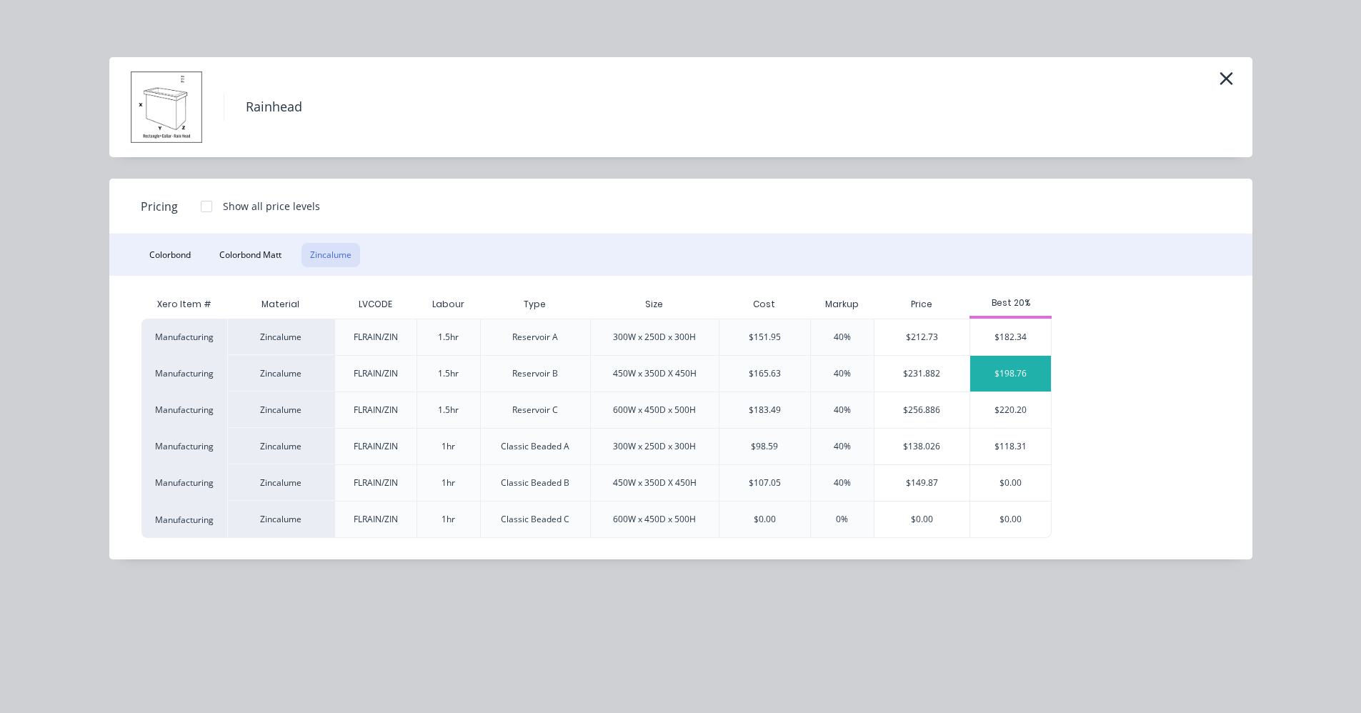
click at [1012, 392] on div "$198.76" at bounding box center [1010, 374] width 81 height 36
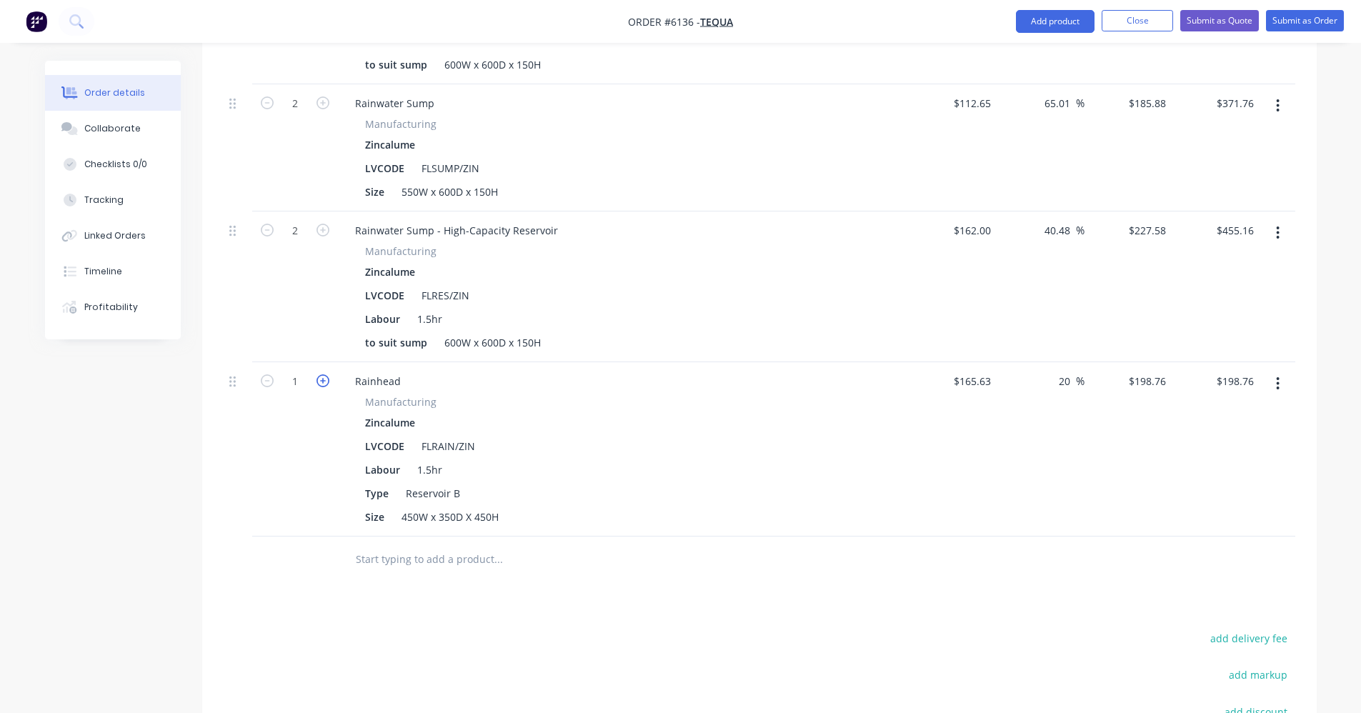
click at [327, 374] on icon "button" at bounding box center [323, 380] width 13 height 13
type input "2"
type input "$397.52"
click at [327, 374] on icon "button" at bounding box center [323, 380] width 13 height 13
type input "3"
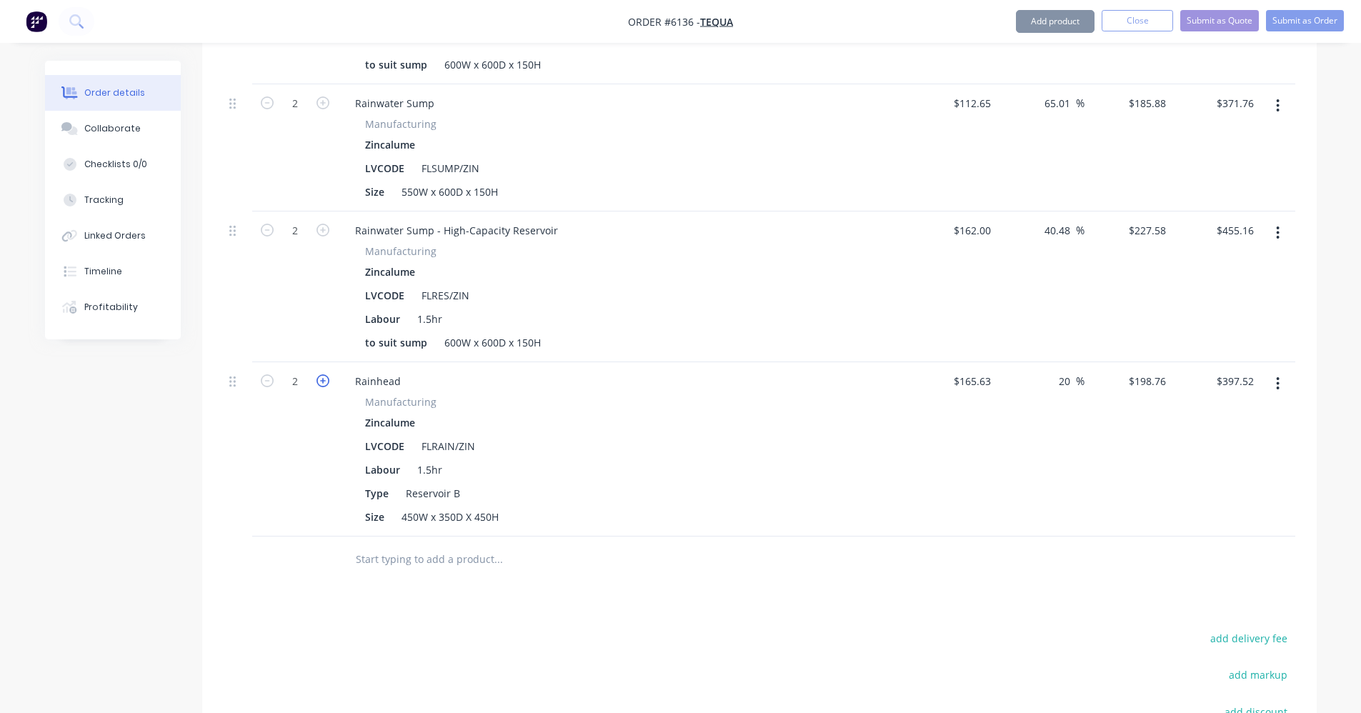
type input "$596.28"
click at [419, 507] on div "450W x 350D X 450H" at bounding box center [450, 517] width 109 height 21
click at [602, 436] on div "LVCODE FLRAIN/ZIN" at bounding box center [620, 446] width 523 height 21
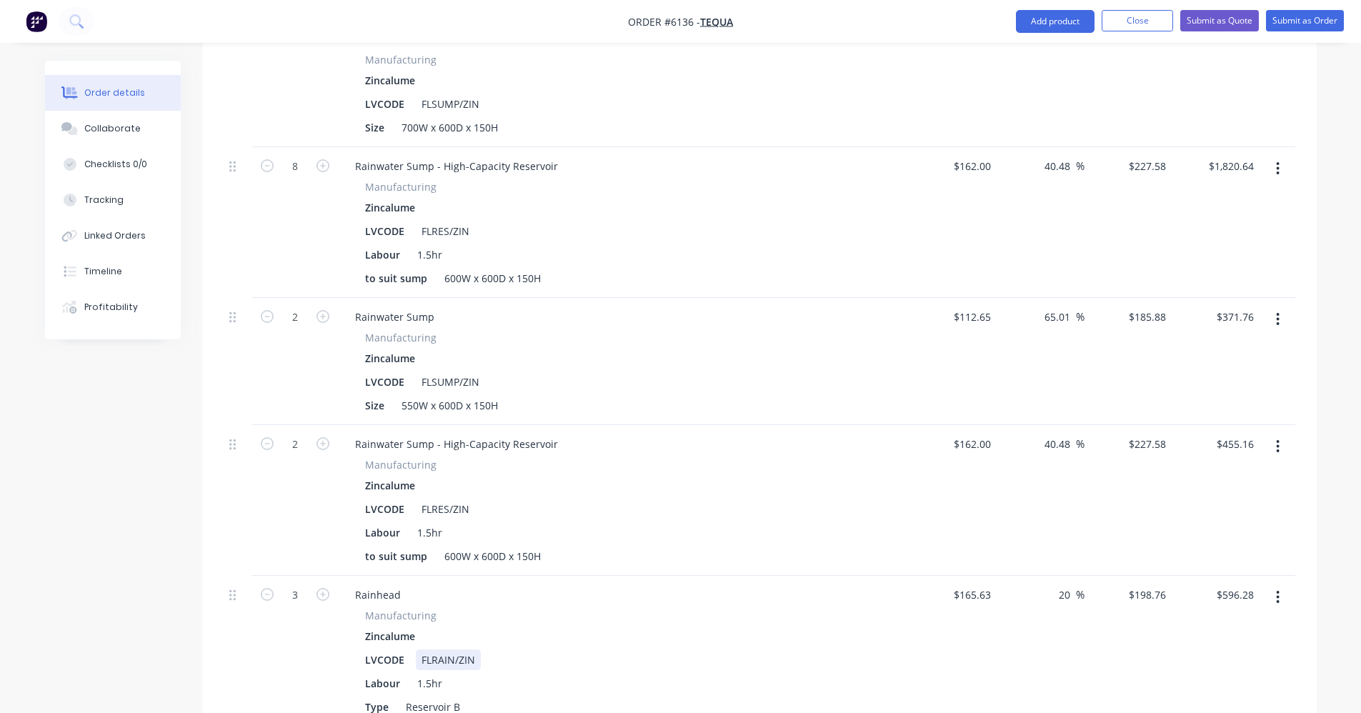
scroll to position [956, 0]
click at [457, 547] on div "600W x 600D x 150H" at bounding box center [493, 557] width 108 height 21
click at [723, 547] on div "to suit sump 550W x 600D x 150H" at bounding box center [620, 557] width 523 height 21
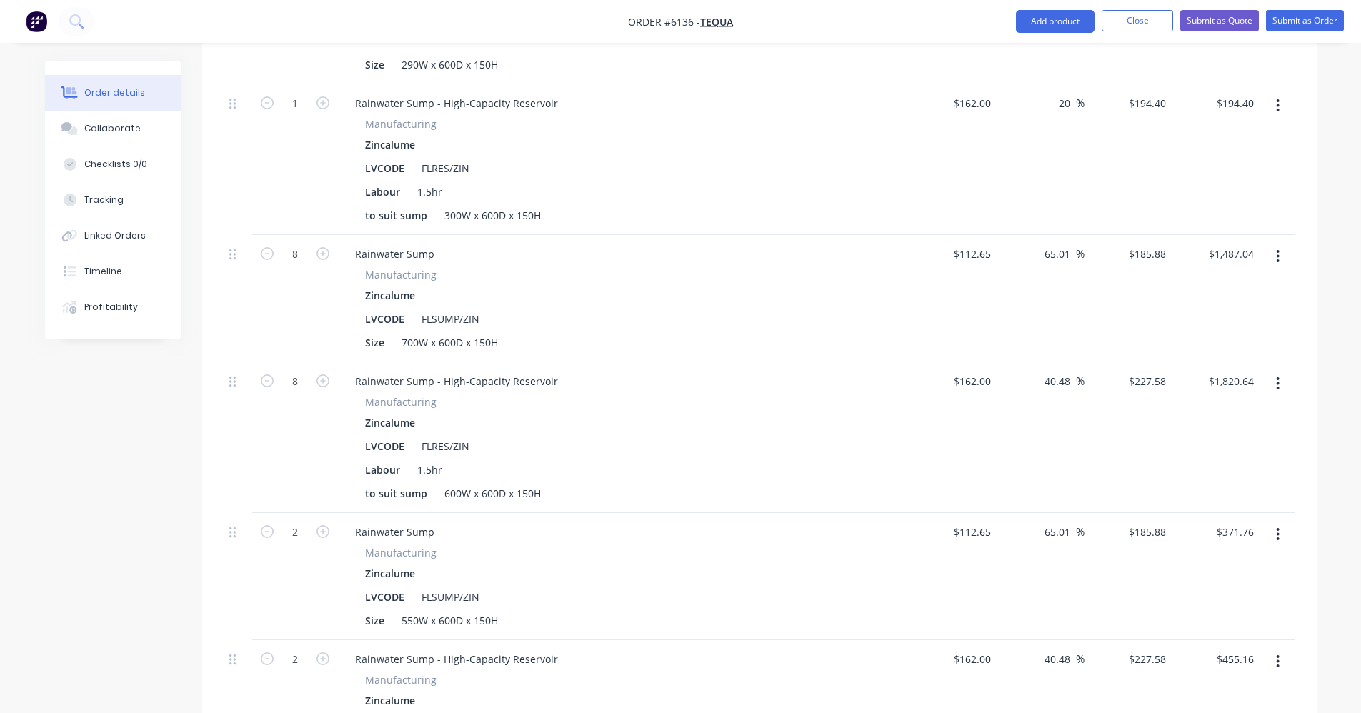
scroll to position [670, 0]
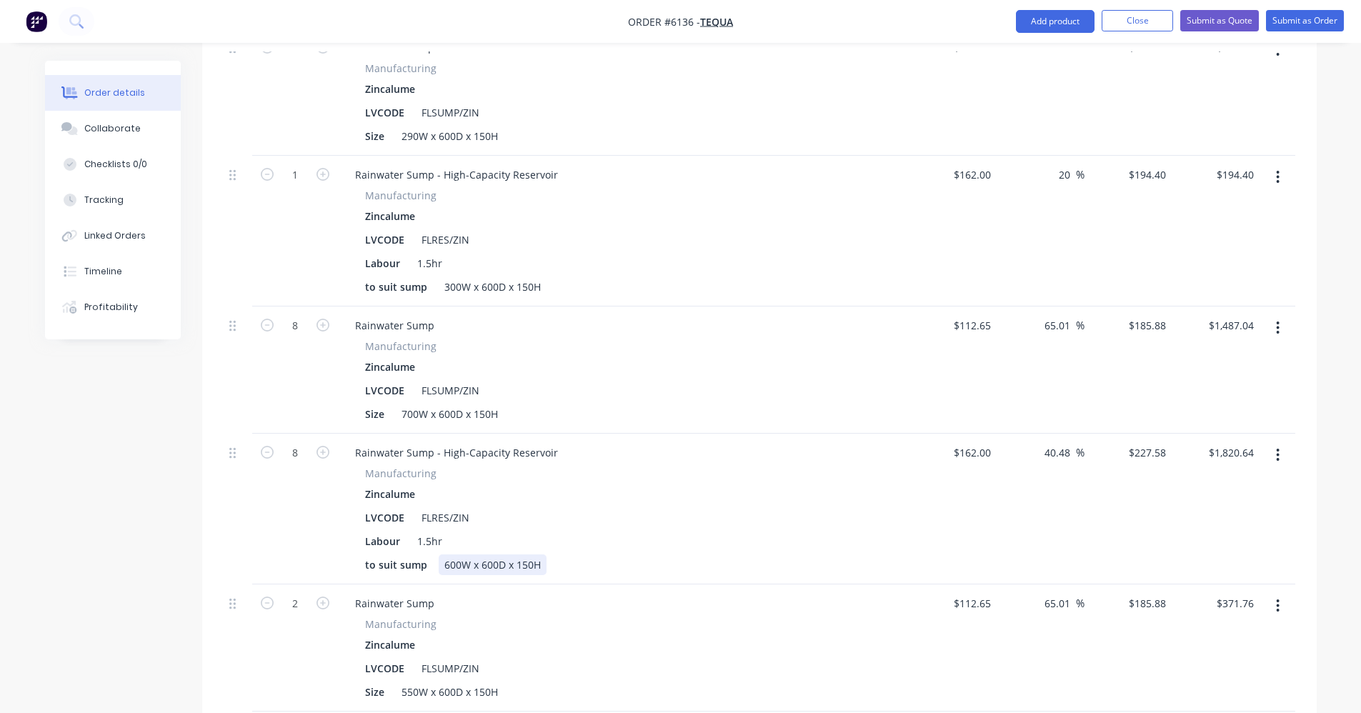
click at [447, 555] on div "600W x 600D x 150H" at bounding box center [493, 565] width 108 height 21
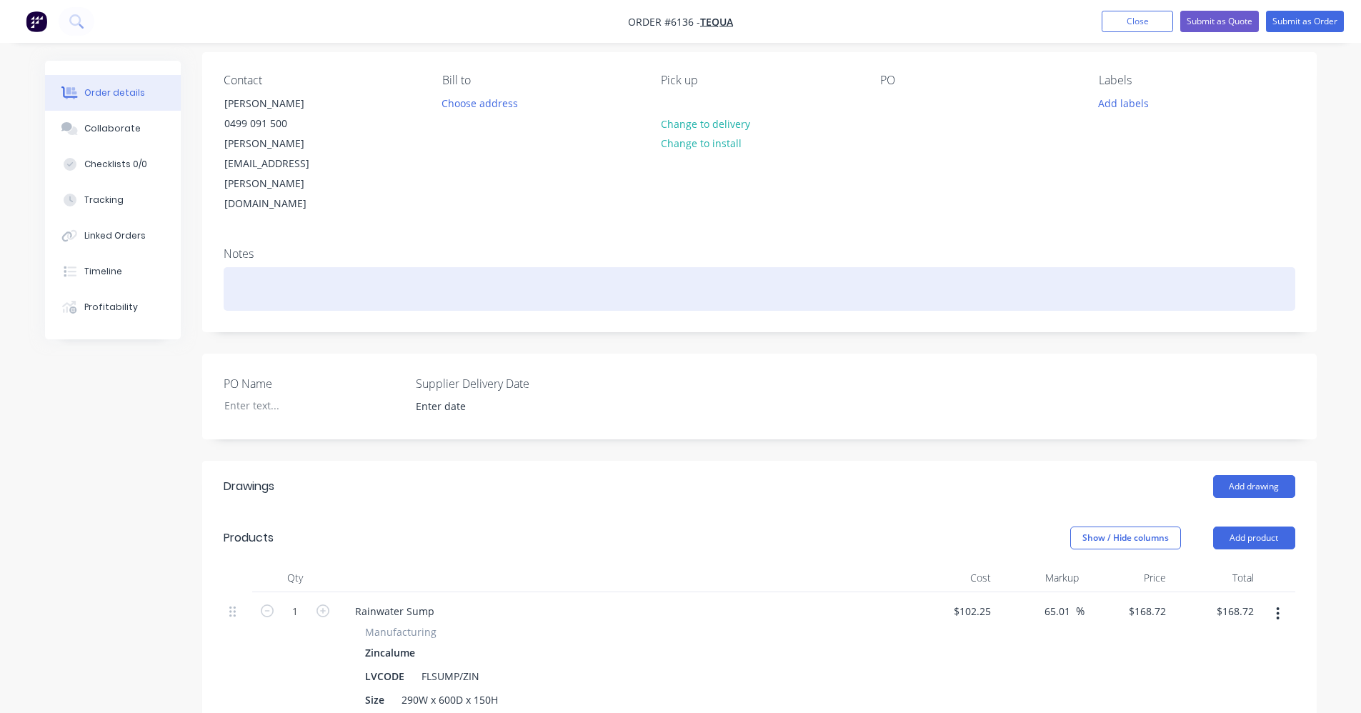
scroll to position [0, 0]
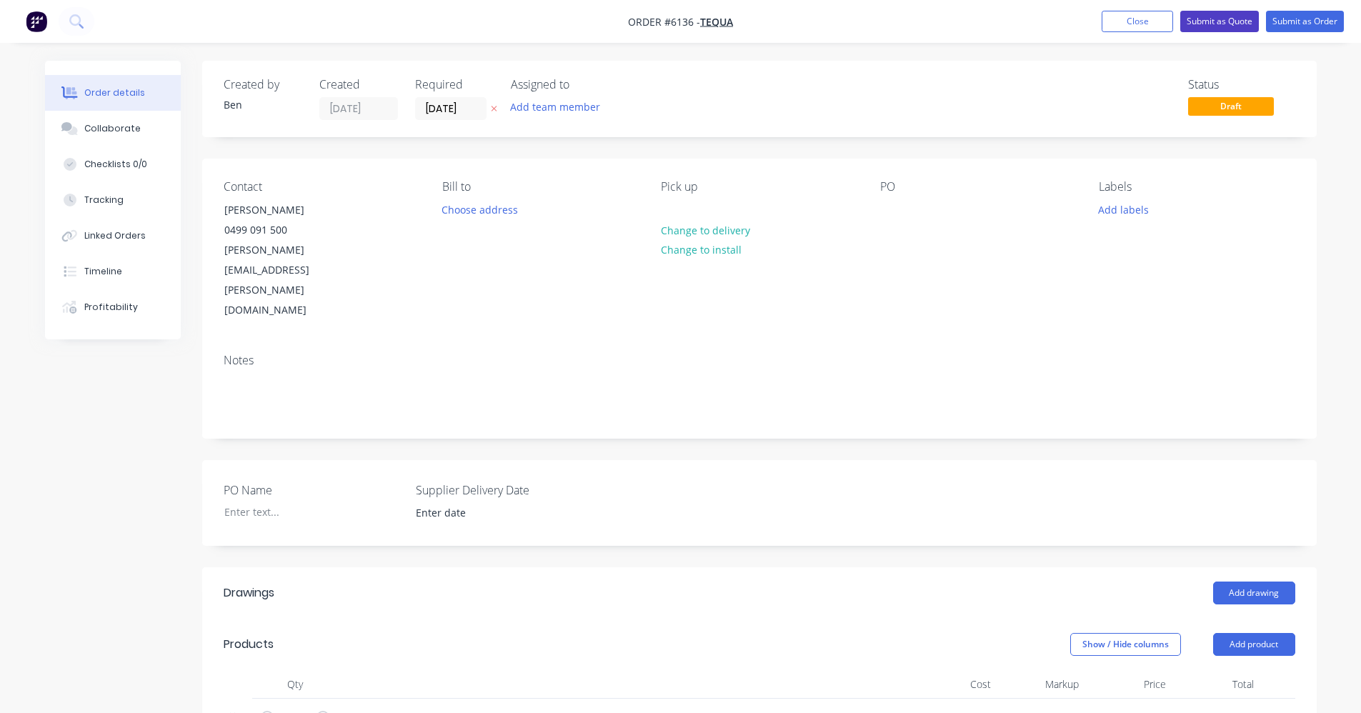
click at [1197, 24] on button "Submit as Quote" at bounding box center [1220, 21] width 79 height 21
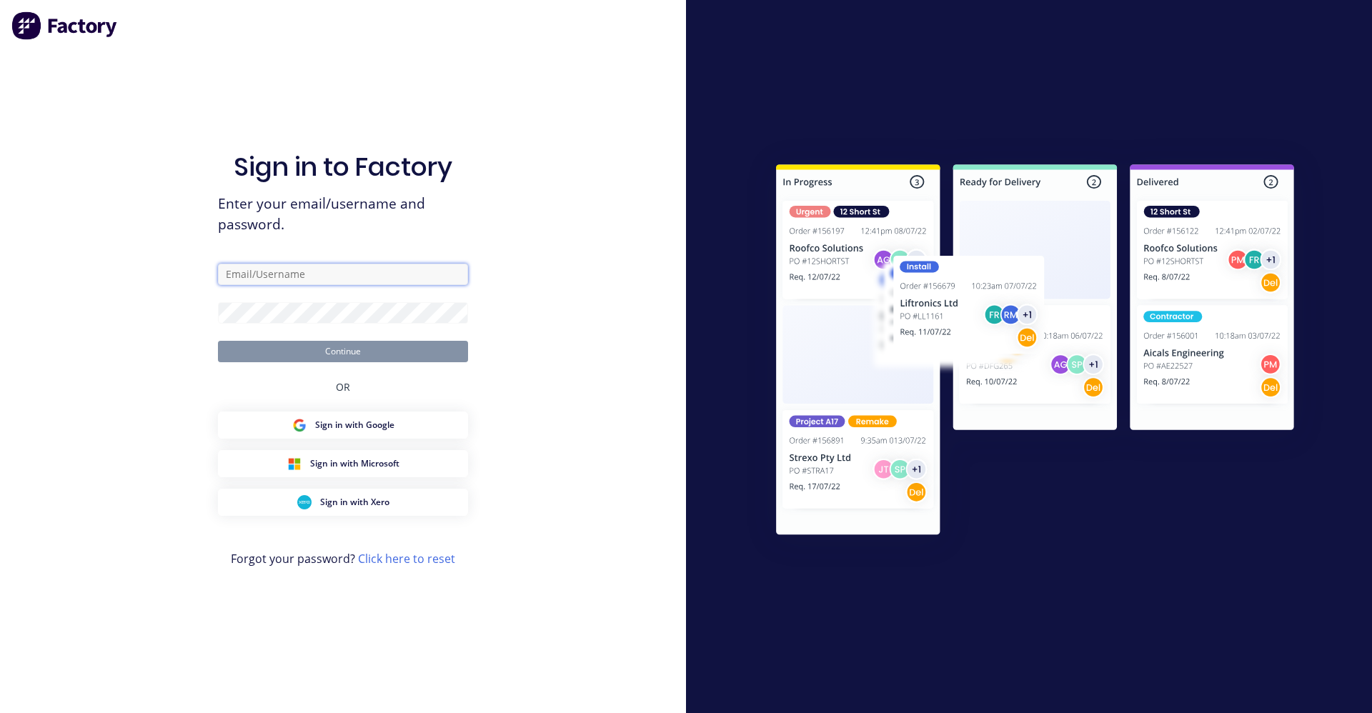
type input "ben@lvroofing.com.au"
click at [387, 361] on div "Sign in to Factory Enter your email/username and password. ben@lvroofing.com.au…" at bounding box center [343, 371] width 250 height 662
click at [389, 354] on button "Continue" at bounding box center [343, 351] width 250 height 21
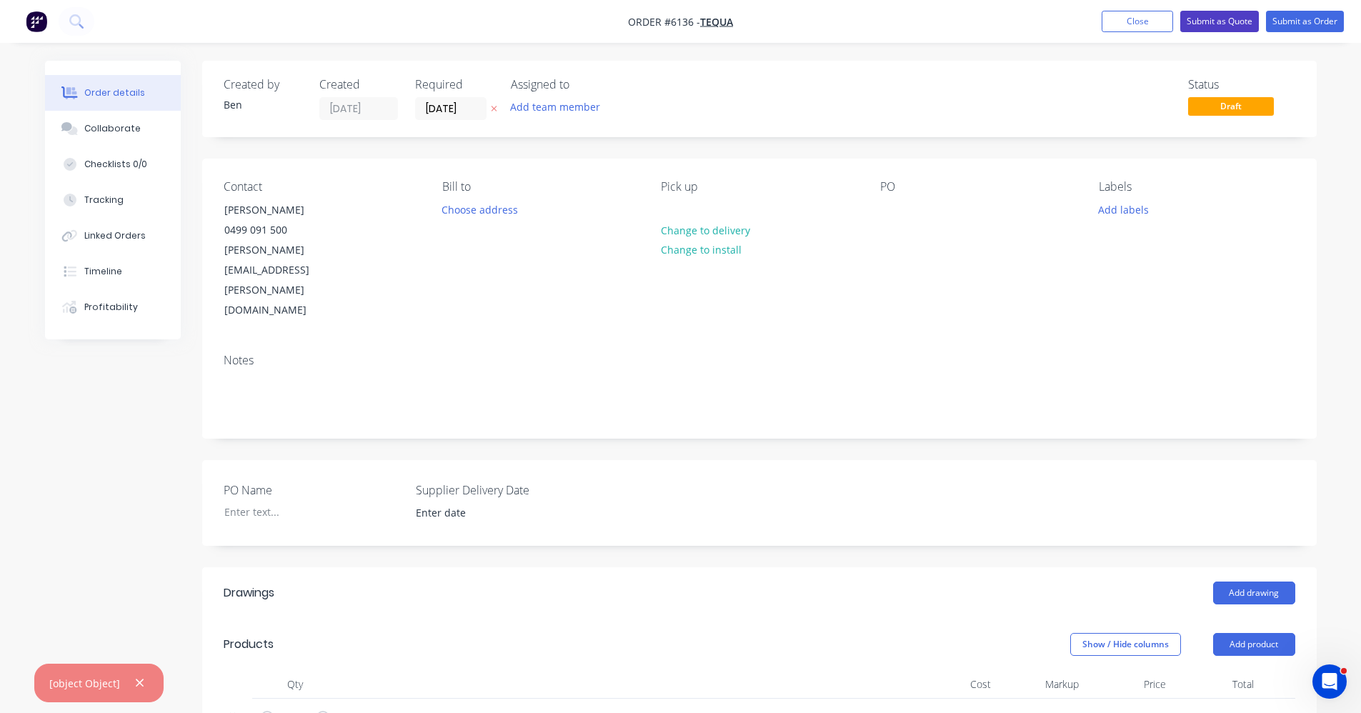
click at [1213, 23] on button "Submit as Quote" at bounding box center [1220, 21] width 79 height 21
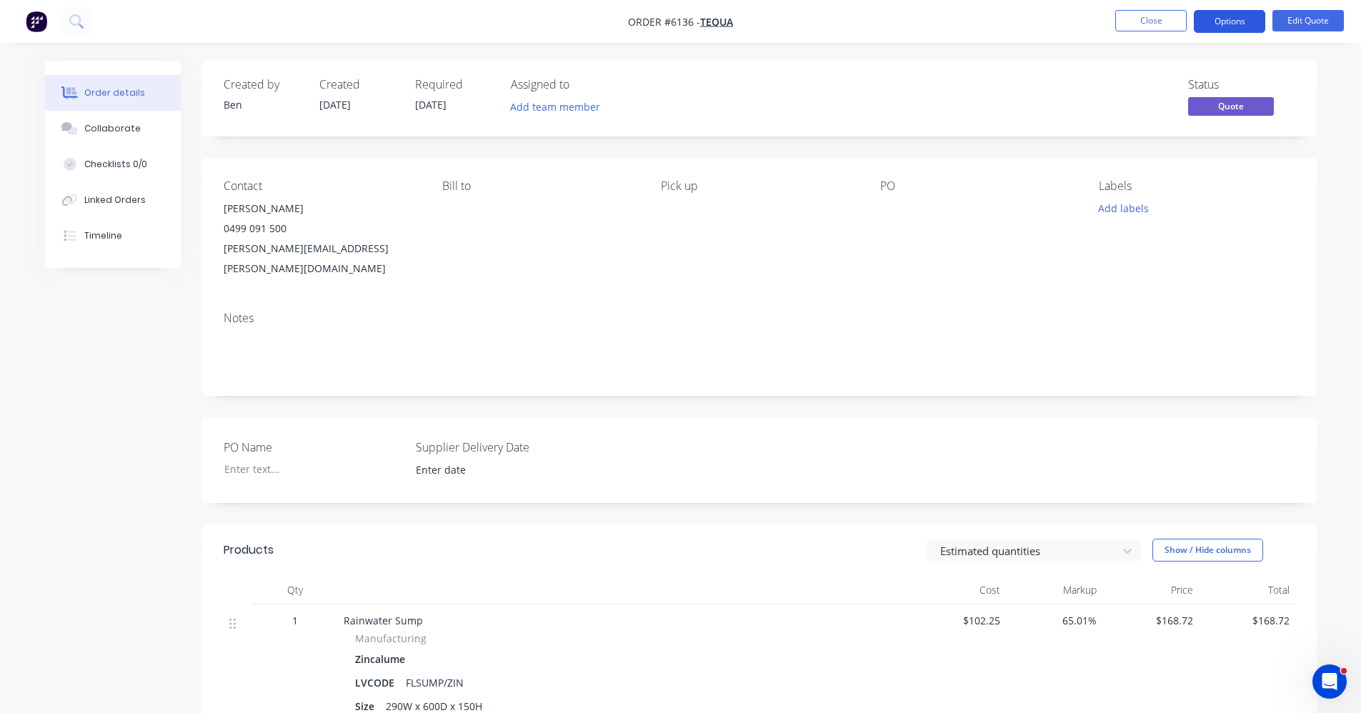
click at [1241, 29] on button "Options" at bounding box center [1229, 21] width 71 height 23
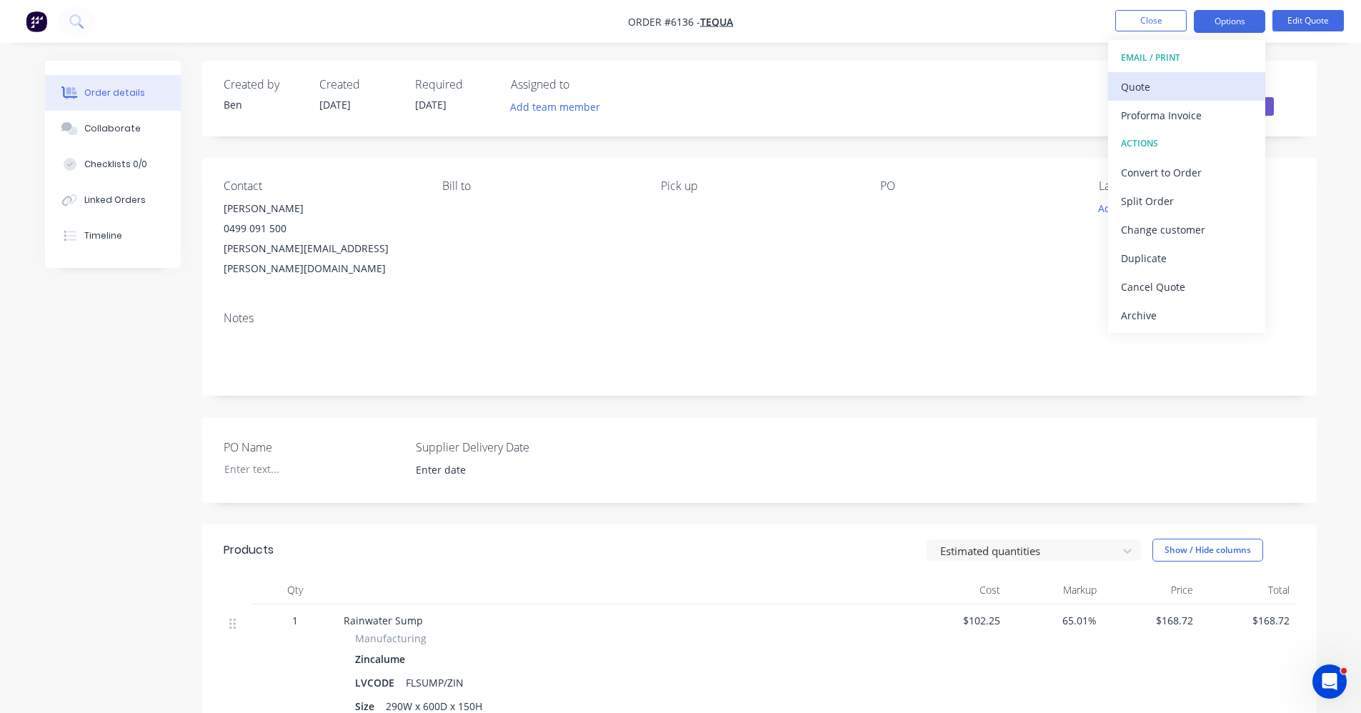
click at [1150, 87] on div "Quote" at bounding box center [1186, 86] width 131 height 21
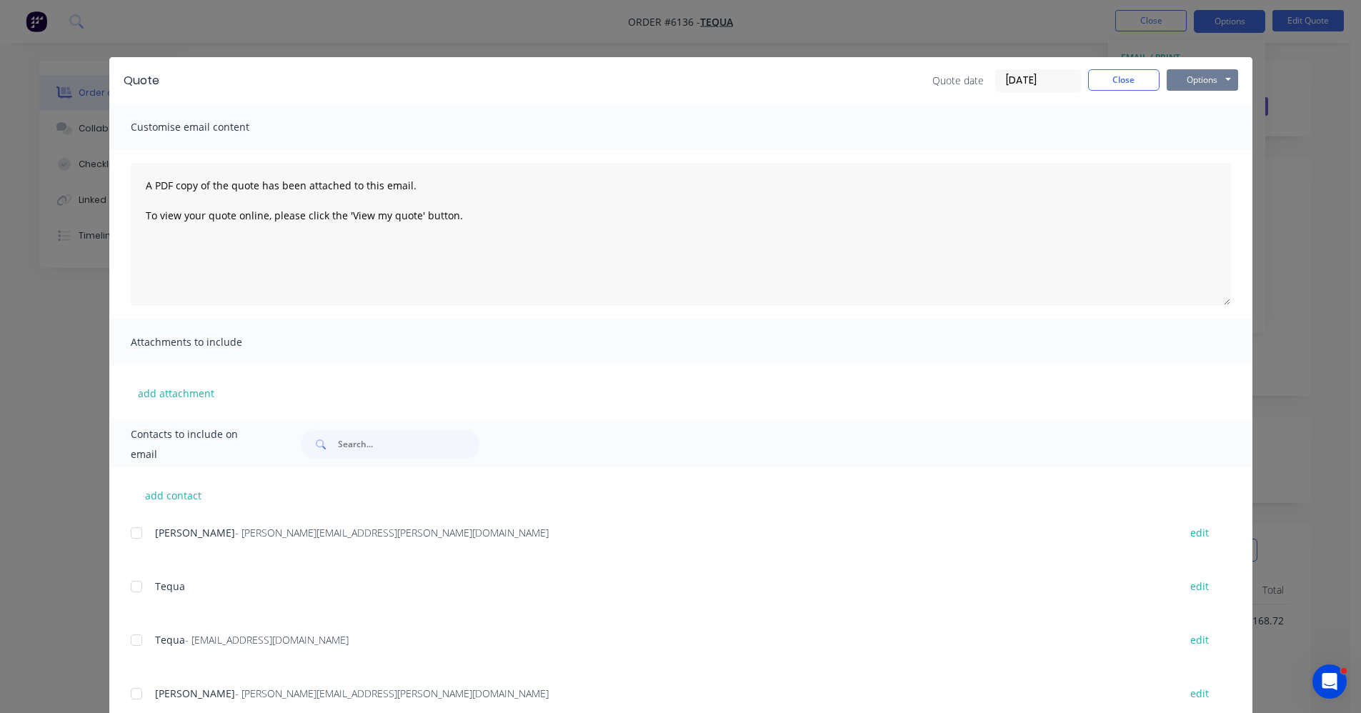
click at [1200, 79] on button "Options" at bounding box center [1202, 79] width 71 height 21
click at [1198, 130] on button "Print" at bounding box center [1212, 129] width 91 height 24
drag, startPoint x: 1191, startPoint y: 84, endPoint x: 536, endPoint y: 250, distance: 676.0
click at [536, 250] on div "Quote Quote date 14/10/25 Close Options Preview Print Email Customise email con…" at bounding box center [680, 468] width 1143 height 823
click at [348, 439] on input "text" at bounding box center [408, 444] width 141 height 29
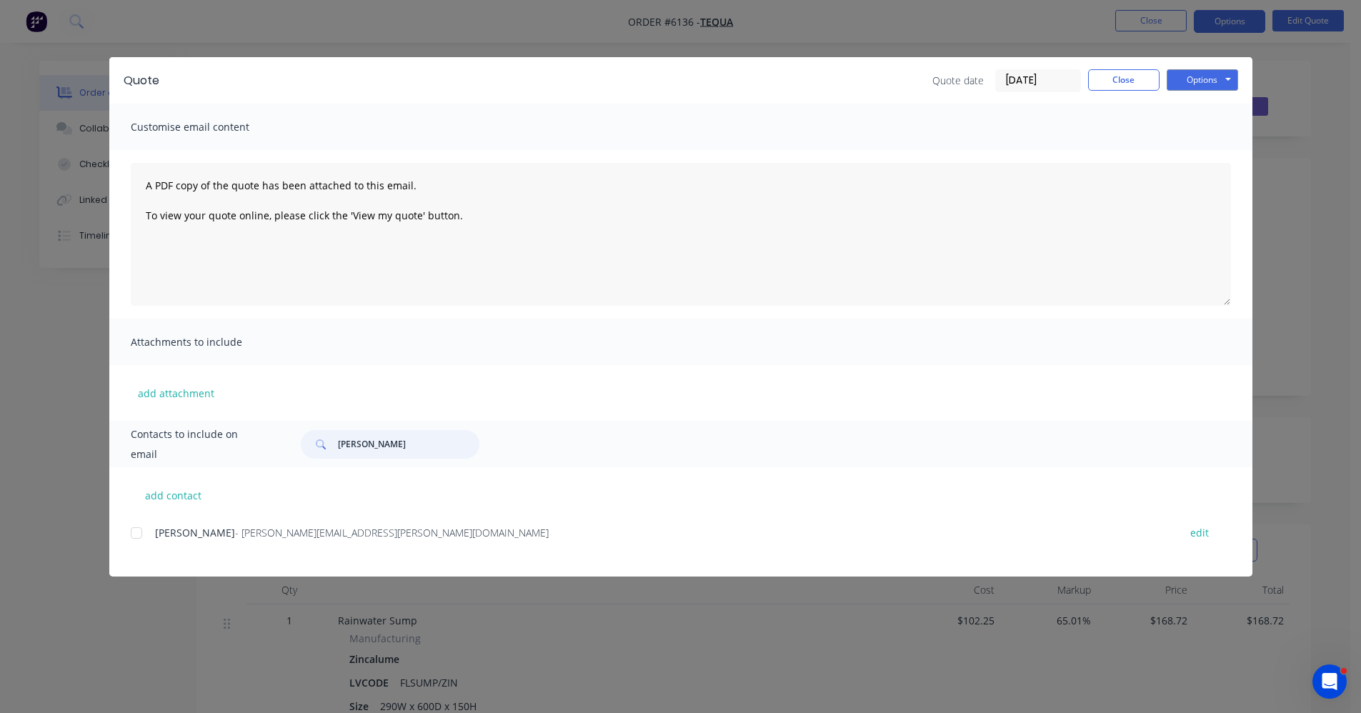
click at [132, 532] on div at bounding box center [136, 533] width 29 height 29
type input "nathan"
click at [1216, 78] on button "Options" at bounding box center [1202, 79] width 71 height 21
click at [1188, 153] on button "Email" at bounding box center [1212, 153] width 91 height 24
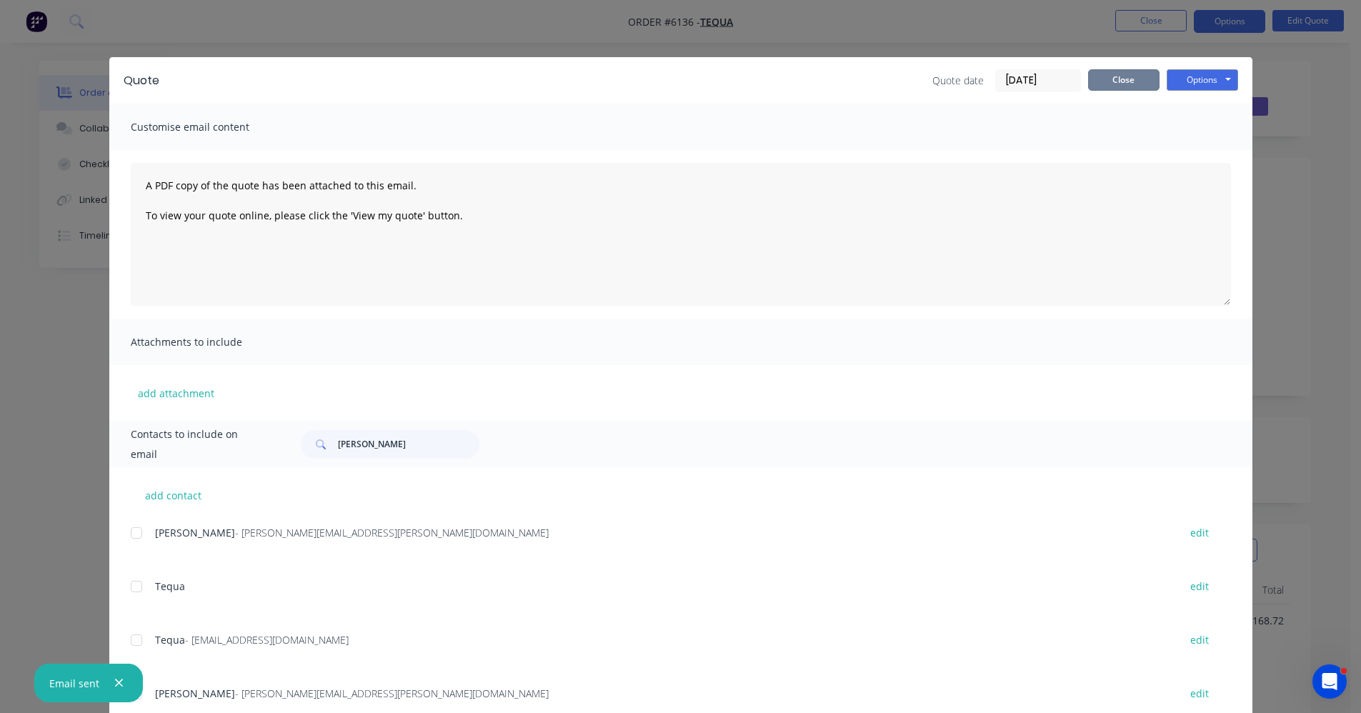
click at [1118, 70] on button "Close" at bounding box center [1123, 79] width 71 height 21
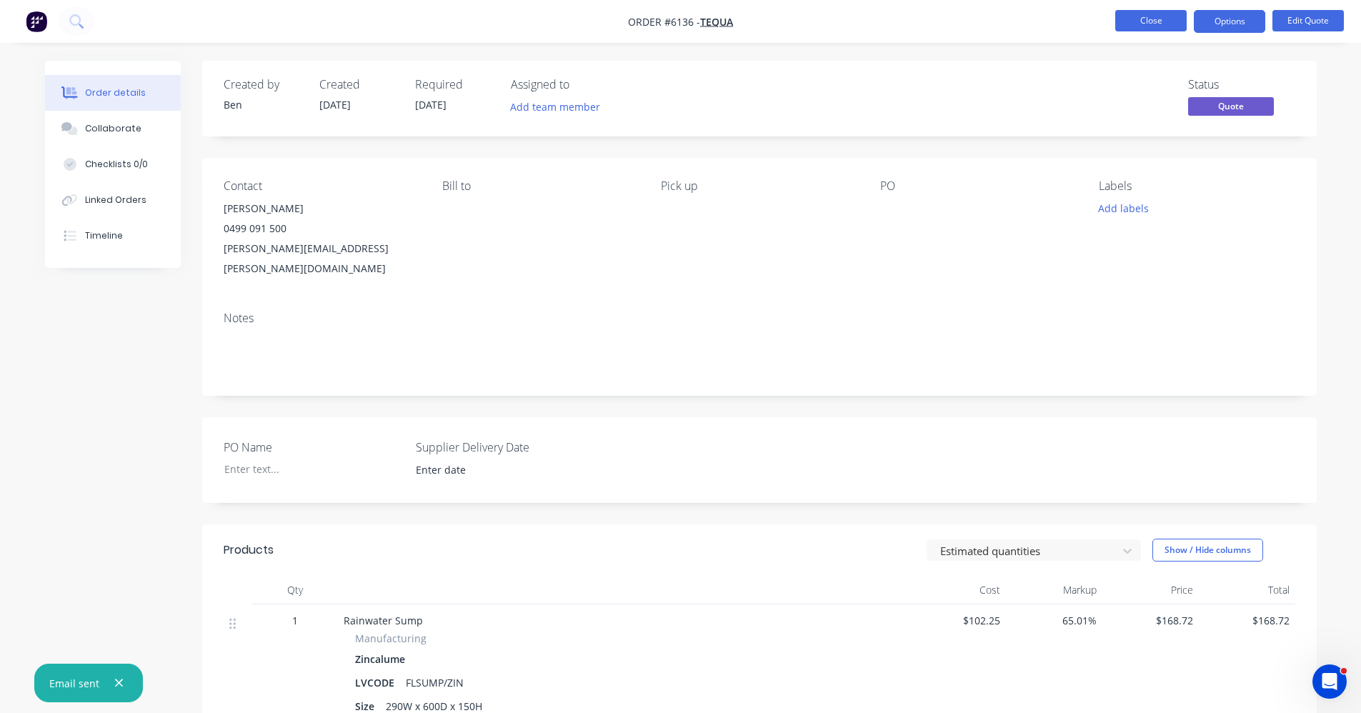
click at [1161, 22] on button "Close" at bounding box center [1151, 20] width 71 height 21
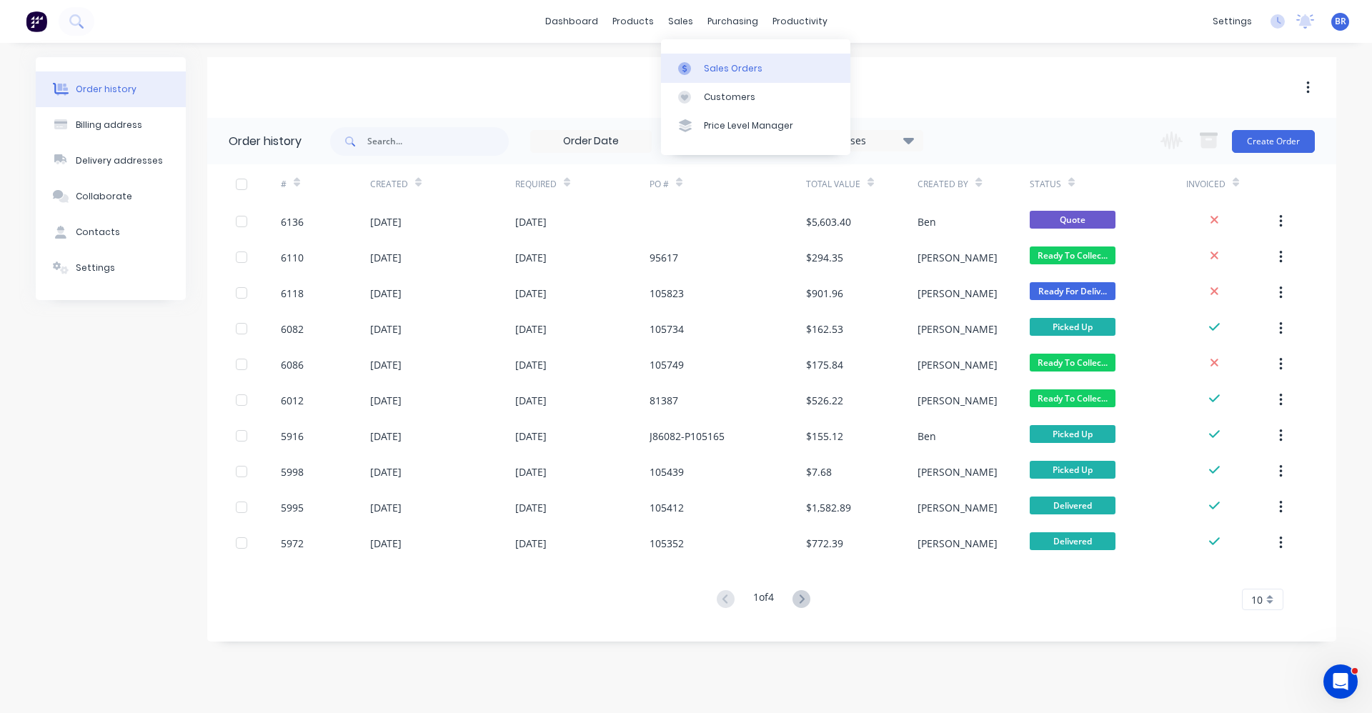
click at [724, 73] on div "Sales Orders" at bounding box center [733, 68] width 59 height 13
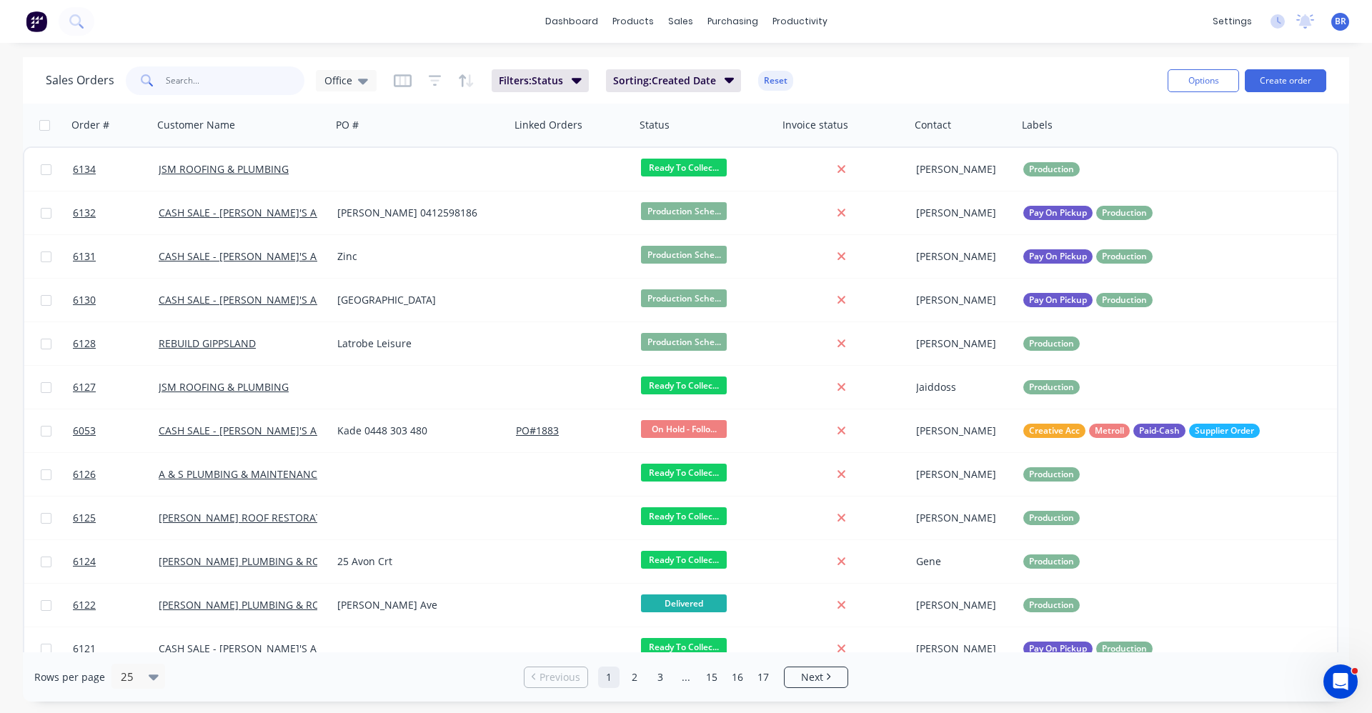
drag, startPoint x: 214, startPoint y: 84, endPoint x: 219, endPoint y: 79, distance: 7.6
click at [214, 83] on input "text" at bounding box center [235, 80] width 139 height 29
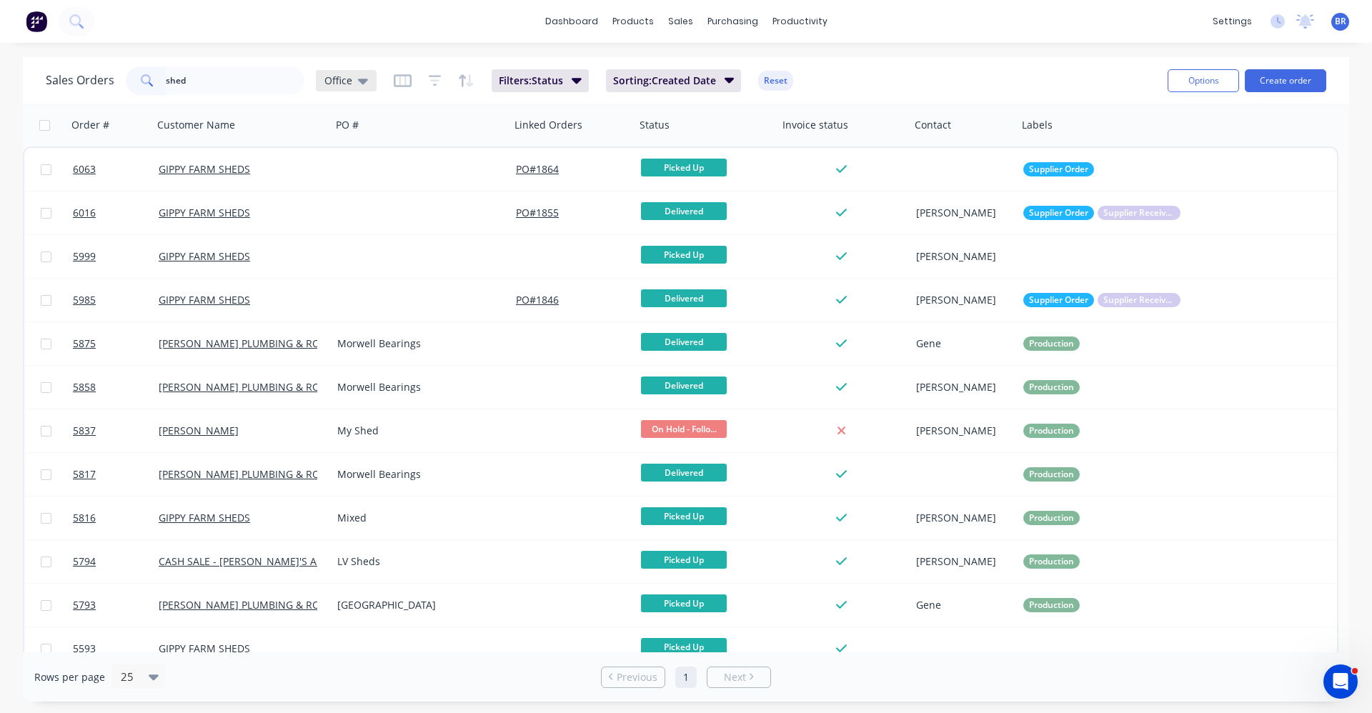
click at [363, 79] on icon at bounding box center [363, 82] width 10 height 6
drag, startPoint x: 203, startPoint y: 76, endPoint x: 92, endPoint y: 64, distance: 111.4
click at [92, 64] on div "Sales Orders shed Office Filters: Status Sorting: Created Date Reset" at bounding box center [601, 80] width 1111 height 35
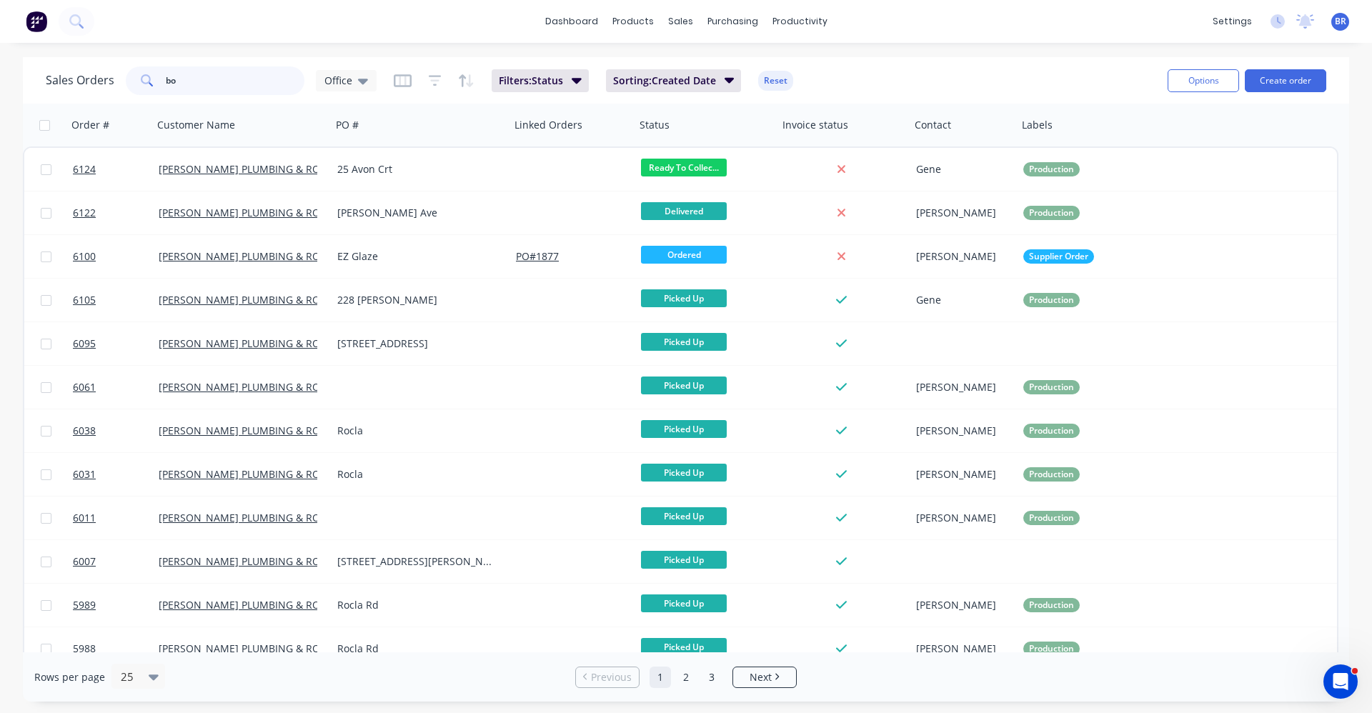
type input "b"
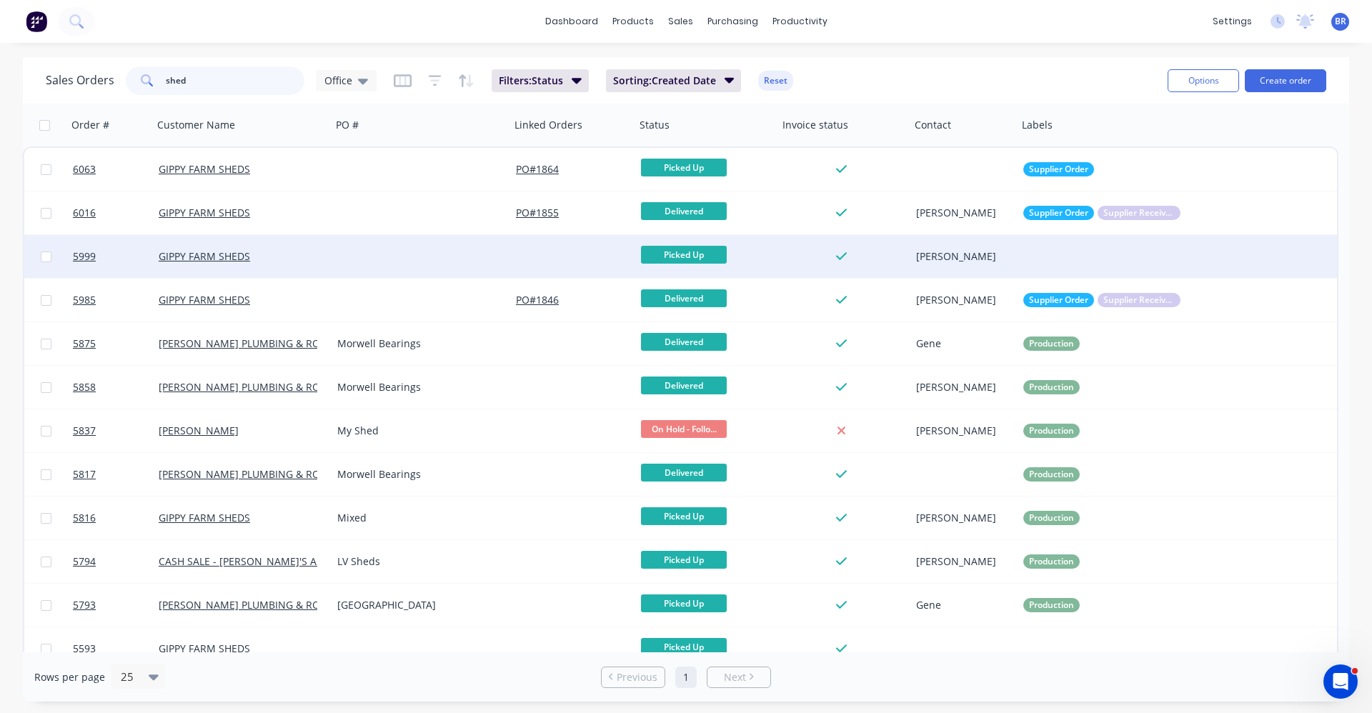
type input "shed"
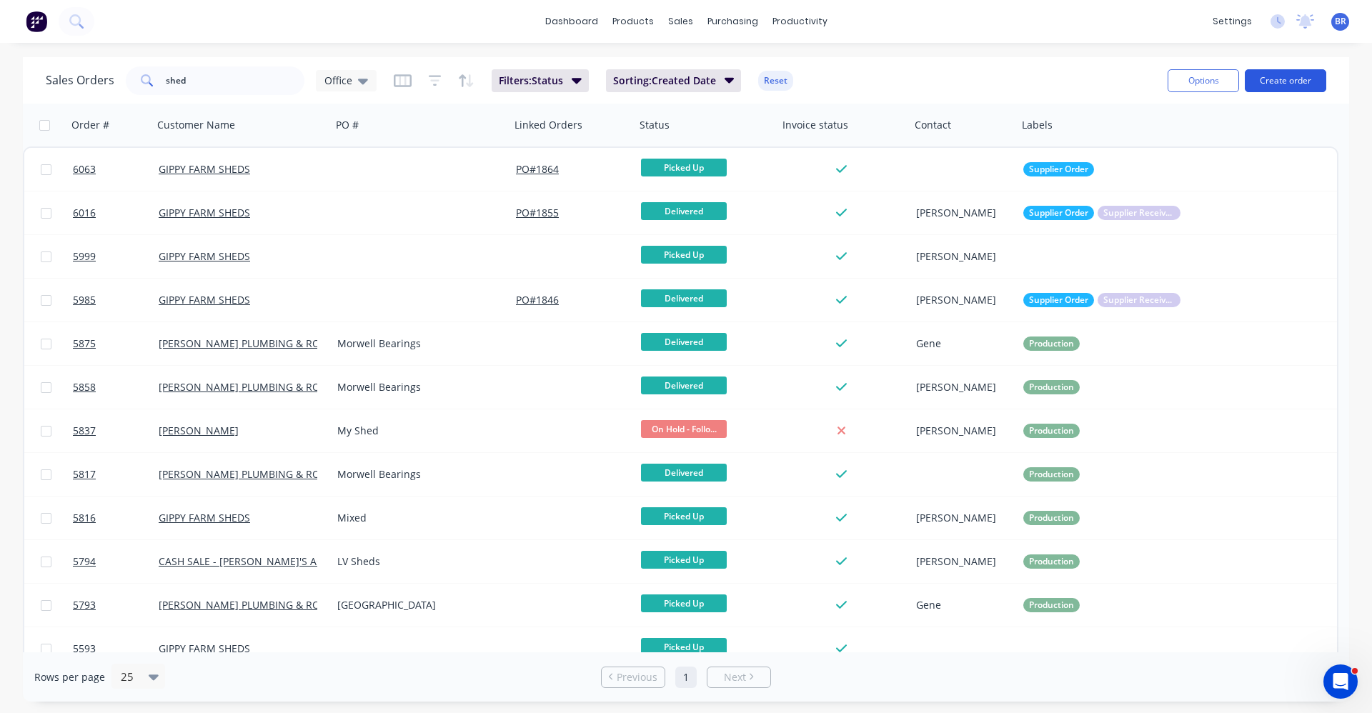
click at [1311, 77] on button "Create order" at bounding box center [1285, 80] width 81 height 23
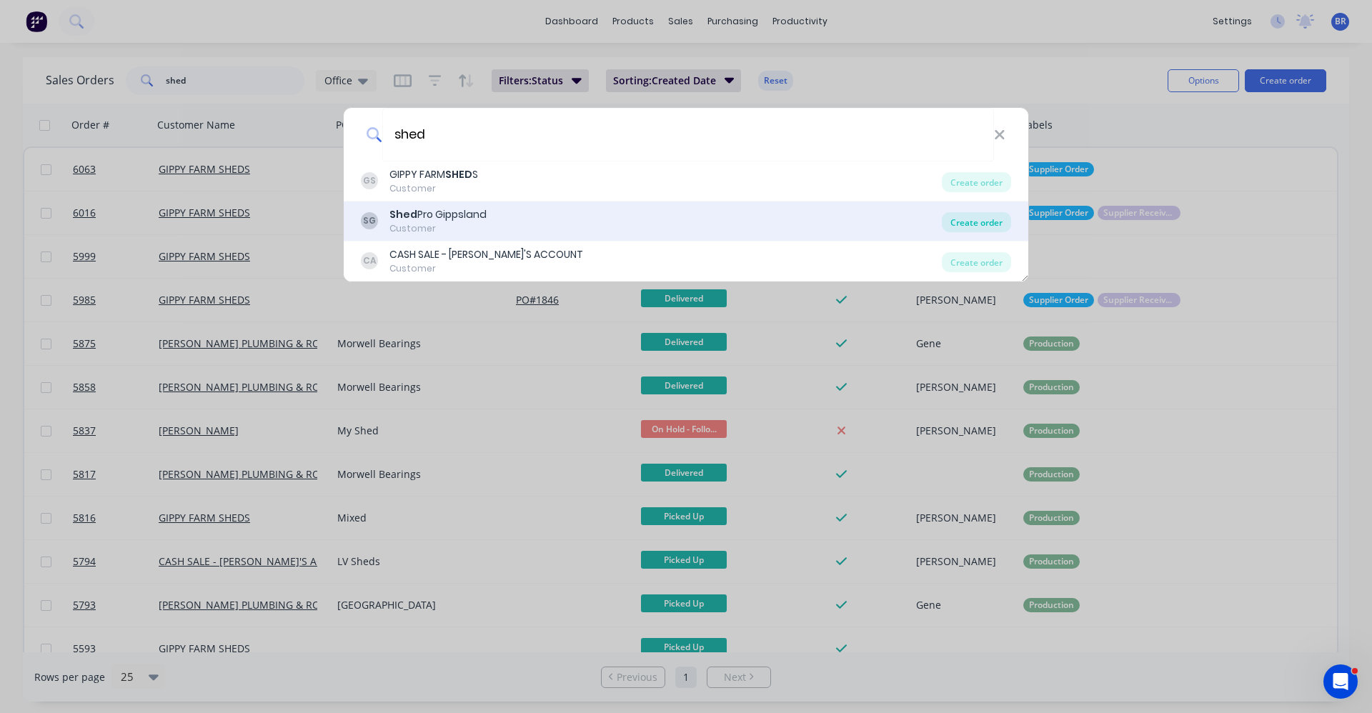
type input "shed"
click at [991, 224] on div "Create order" at bounding box center [976, 222] width 69 height 20
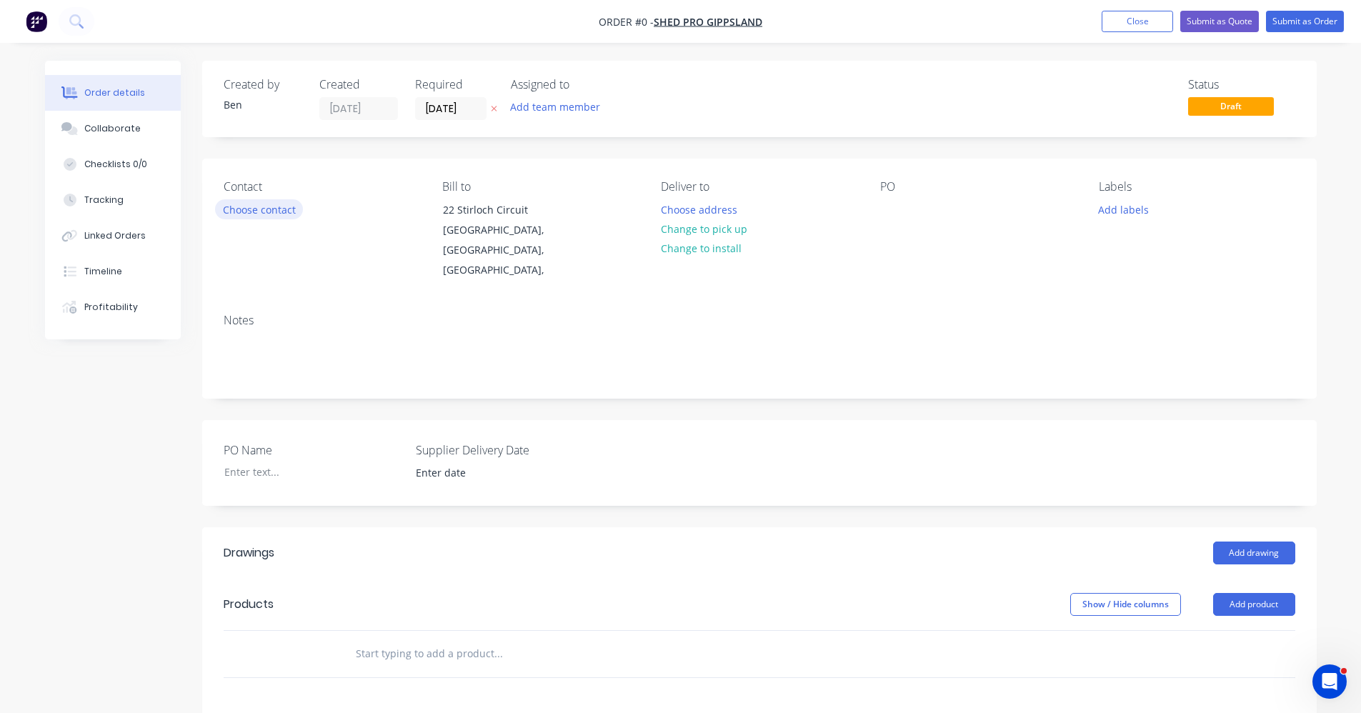
click at [276, 209] on button "Choose contact" at bounding box center [259, 208] width 88 height 19
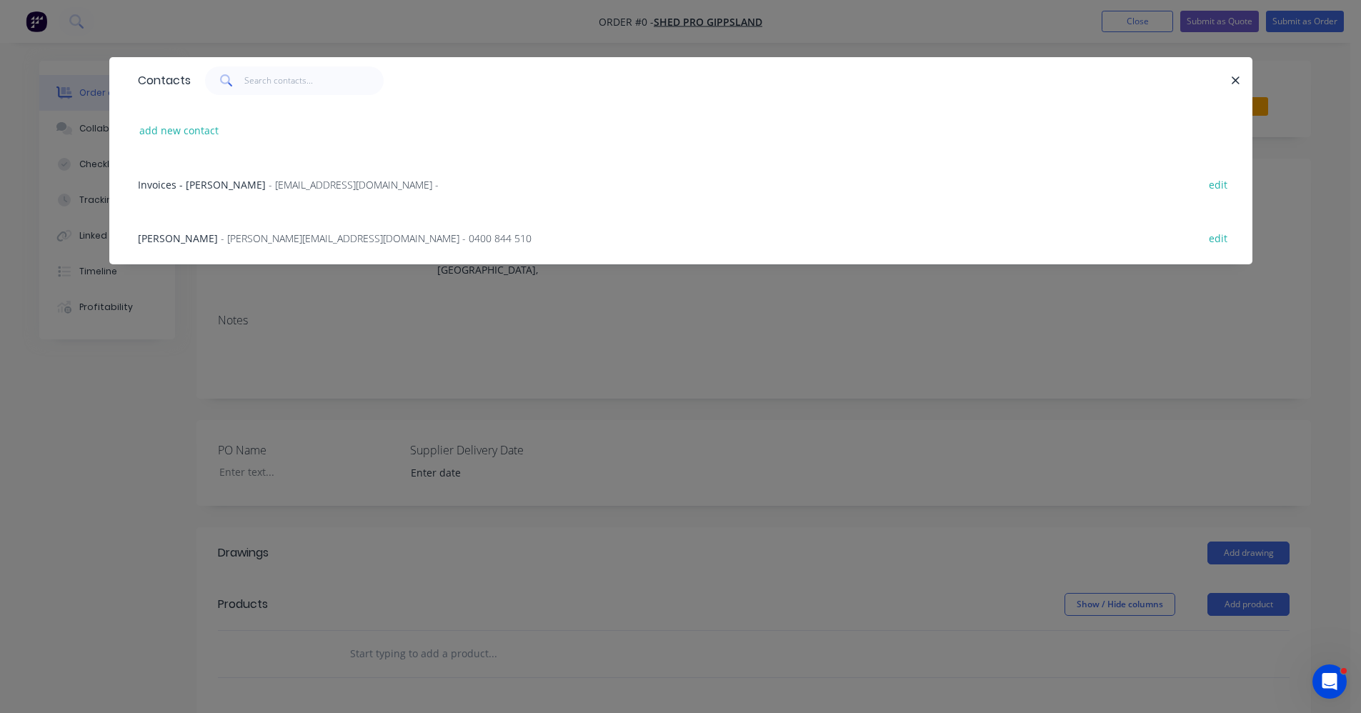
click at [227, 232] on span "- matt@shedprogipps.com.au - 0400 844 510" at bounding box center [376, 239] width 311 height 14
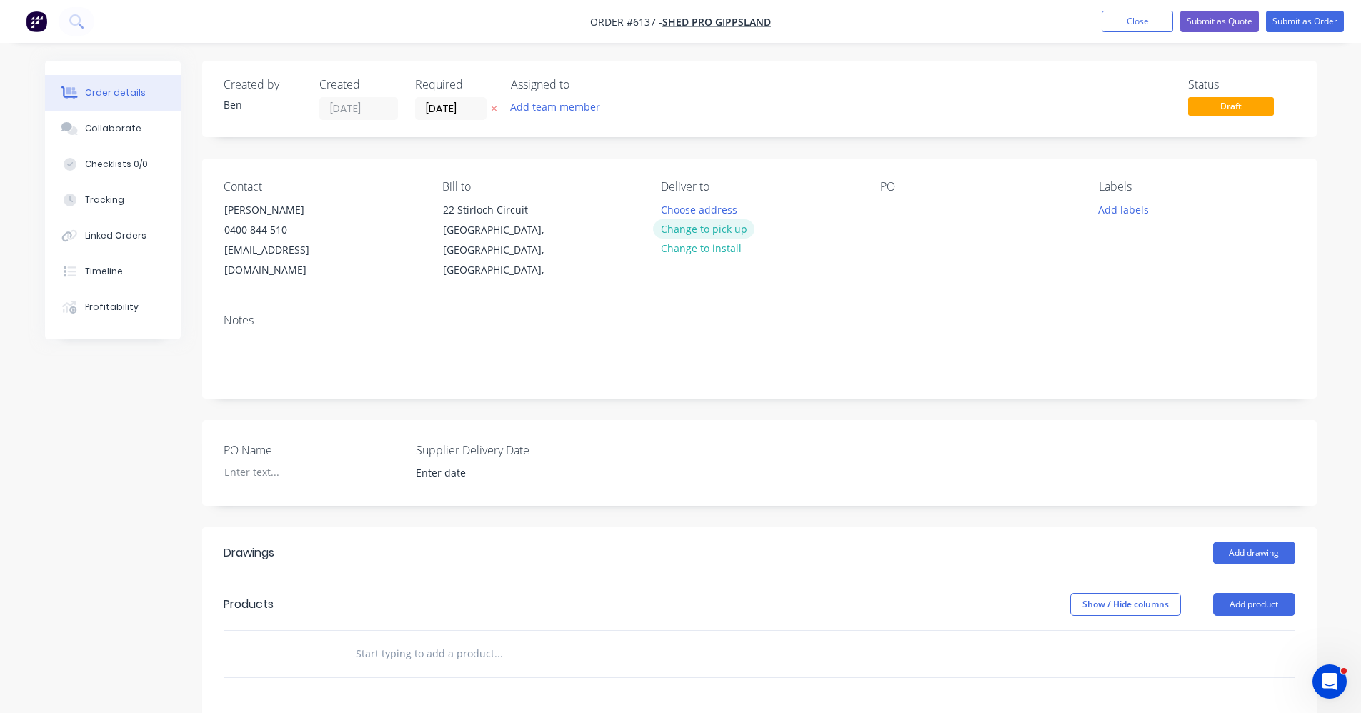
click at [702, 232] on button "Change to pick up" at bounding box center [703, 228] width 101 height 19
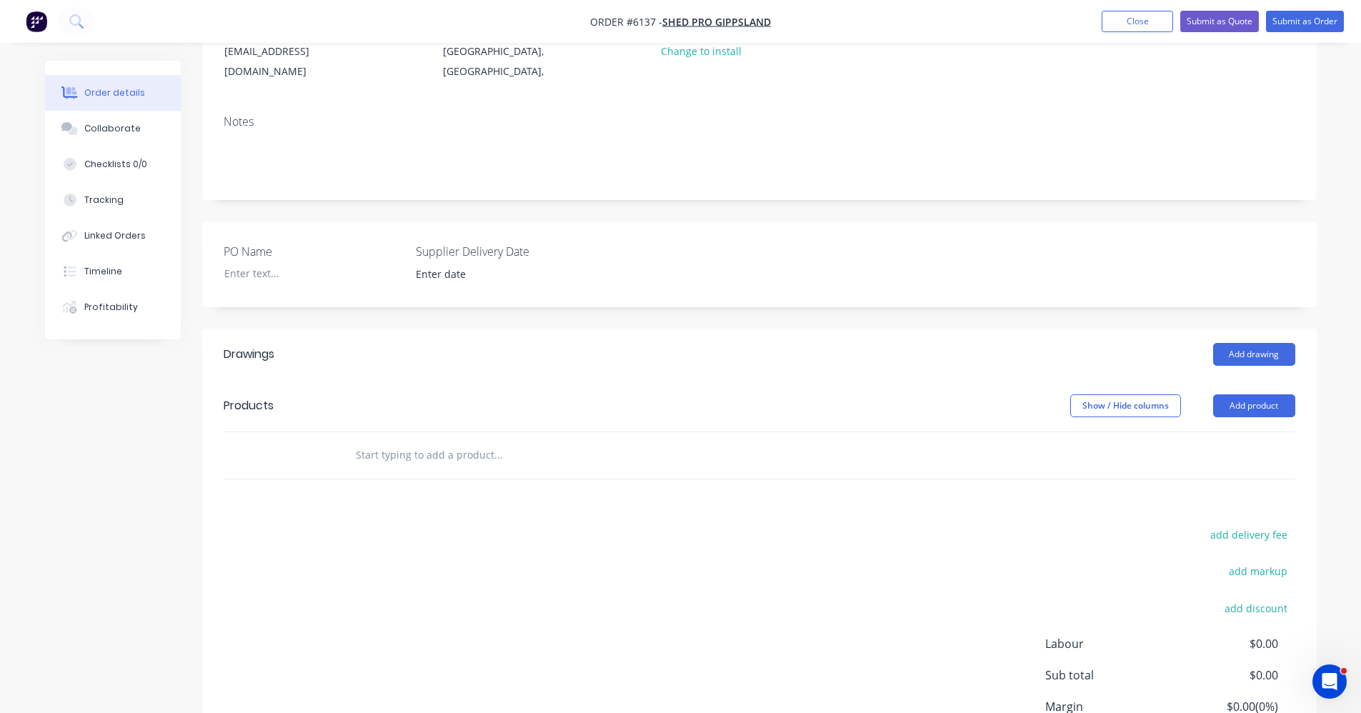
scroll to position [309, 0]
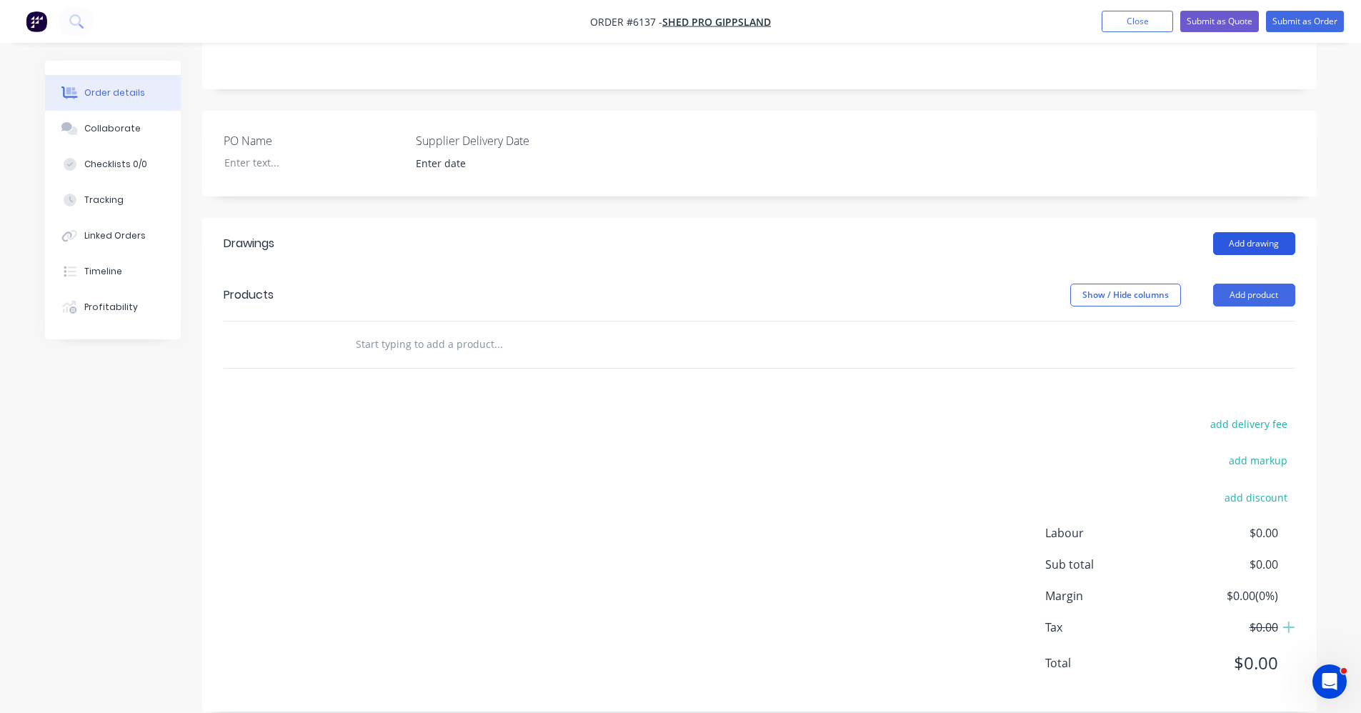
click at [1263, 232] on button "Add drawing" at bounding box center [1254, 243] width 82 height 23
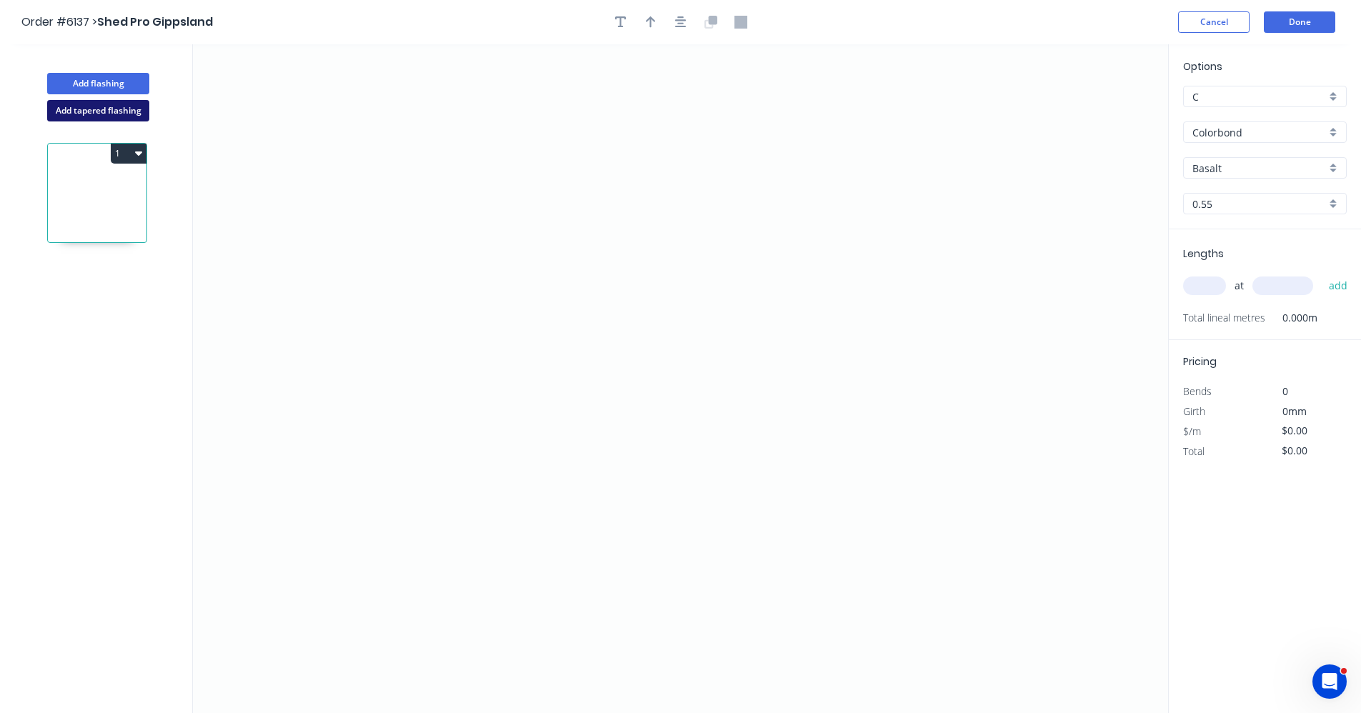
click at [124, 116] on button "Add tapered flashing" at bounding box center [98, 110] width 102 height 21
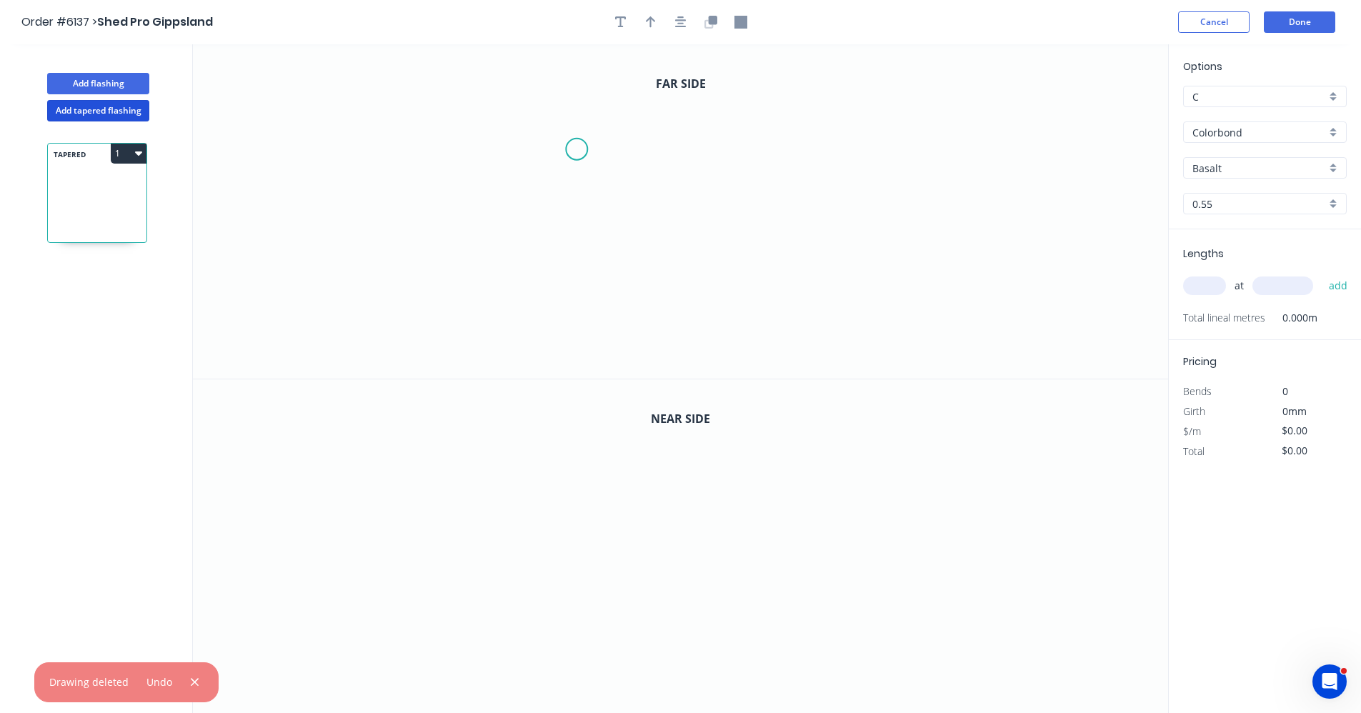
click at [580, 150] on icon "0" at bounding box center [680, 211] width 975 height 334
click at [849, 142] on icon "0" at bounding box center [680, 211] width 975 height 334
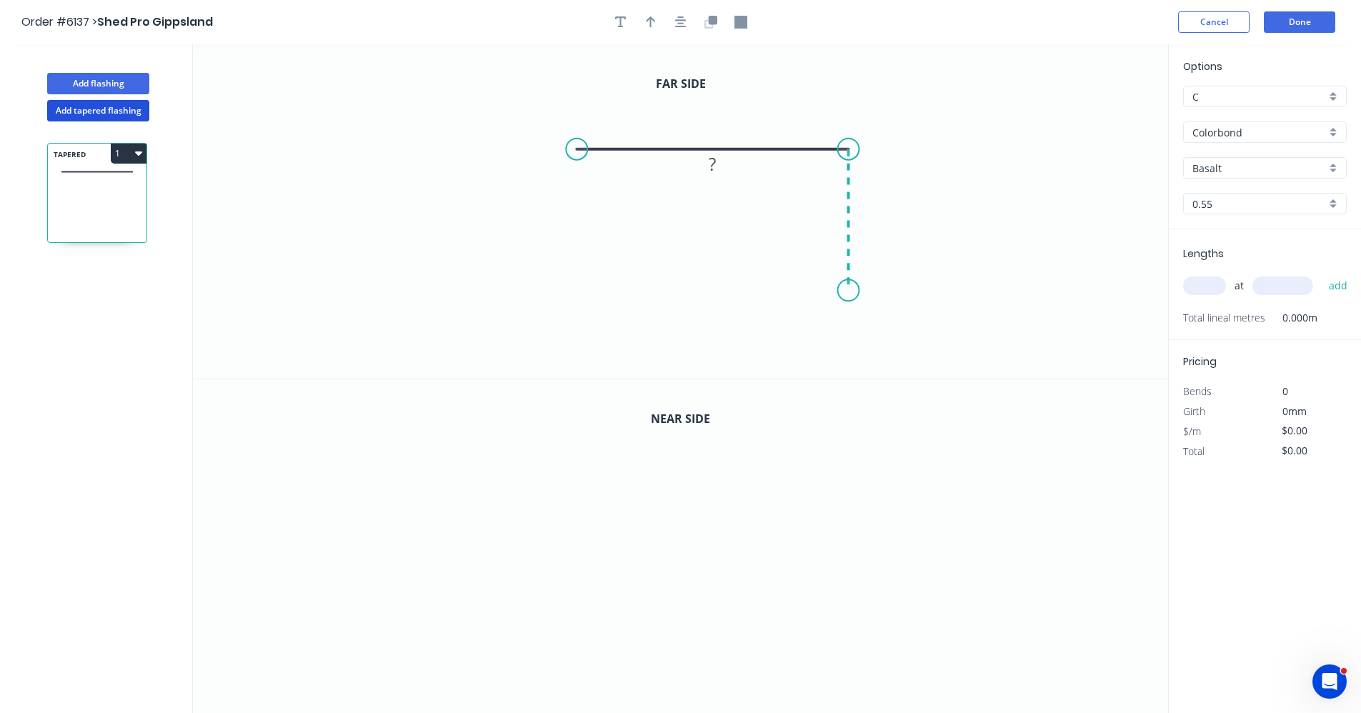
click at [849, 291] on icon "0 ?" at bounding box center [680, 211] width 975 height 334
click at [809, 291] on icon "0 ? ?" at bounding box center [680, 211] width 975 height 334
click at [809, 362] on icon "0 ? ? ?" at bounding box center [680, 211] width 975 height 334
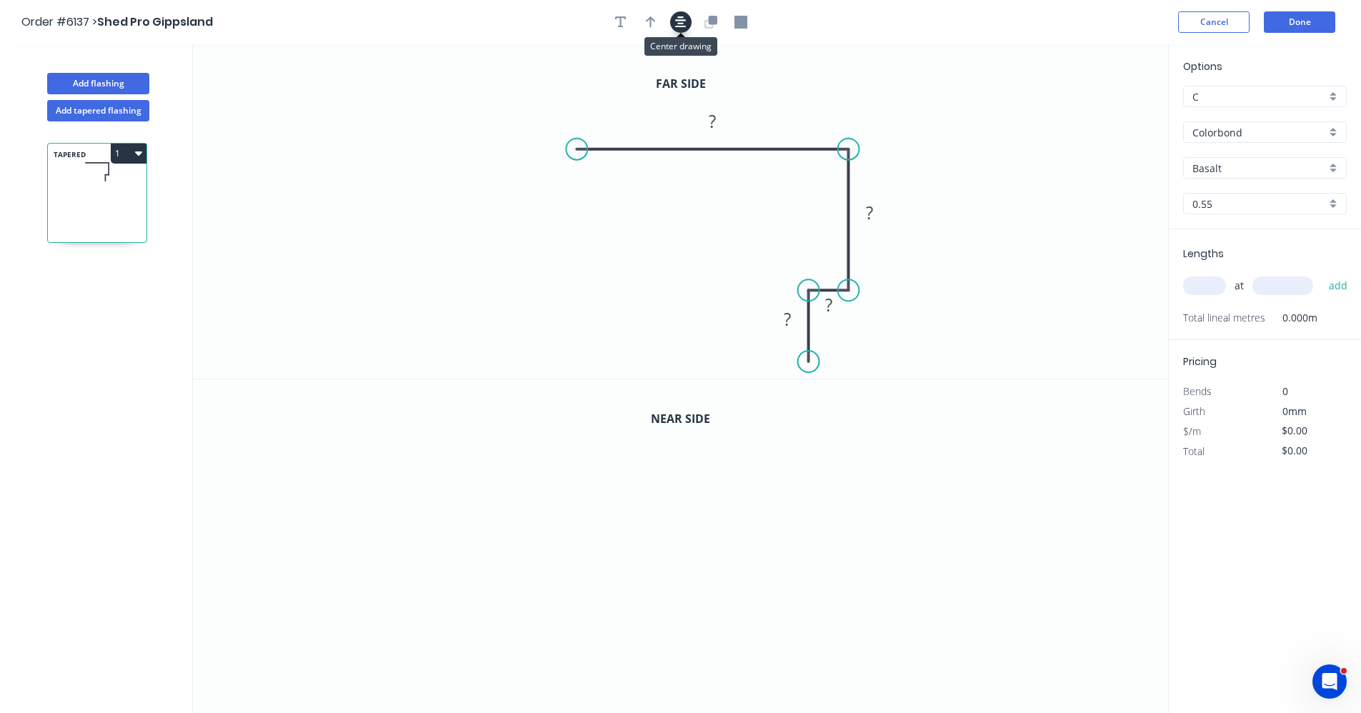
drag, startPoint x: 681, startPoint y: 19, endPoint x: 675, endPoint y: 26, distance: 9.7
click at [680, 19] on icon "button" at bounding box center [680, 22] width 11 height 13
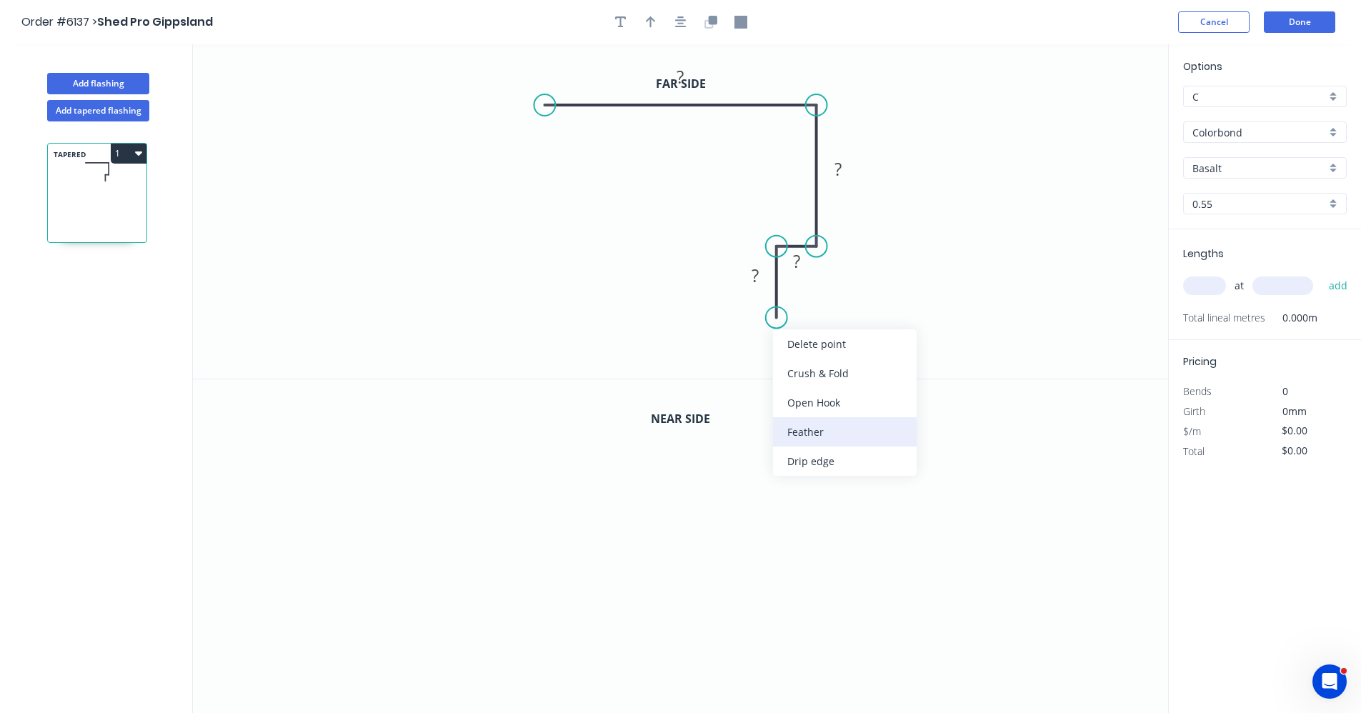
click at [800, 434] on div "Feather" at bounding box center [845, 431] width 144 height 29
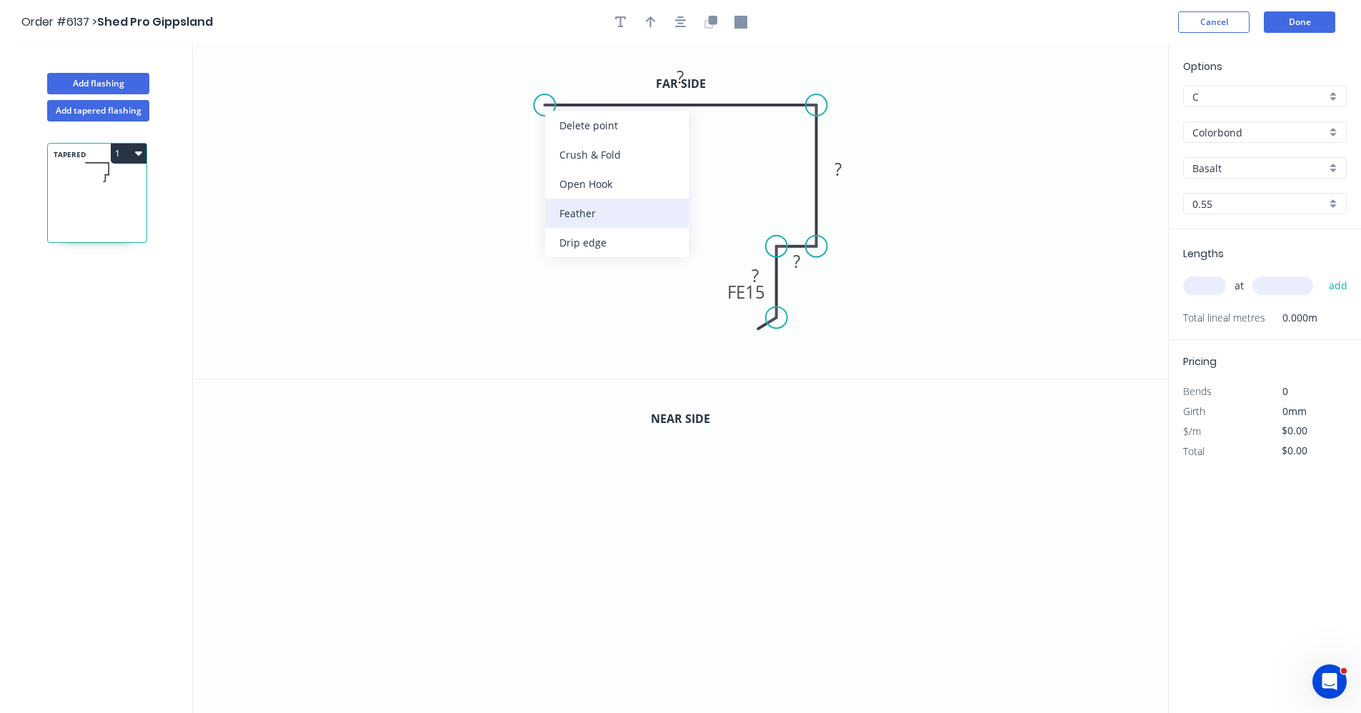
click at [568, 212] on div "Feather" at bounding box center [617, 213] width 144 height 29
click at [566, 143] on div "Flip bend" at bounding box center [617, 148] width 144 height 29
click at [537, 66] on tspan "15" at bounding box center [535, 68] width 20 height 24
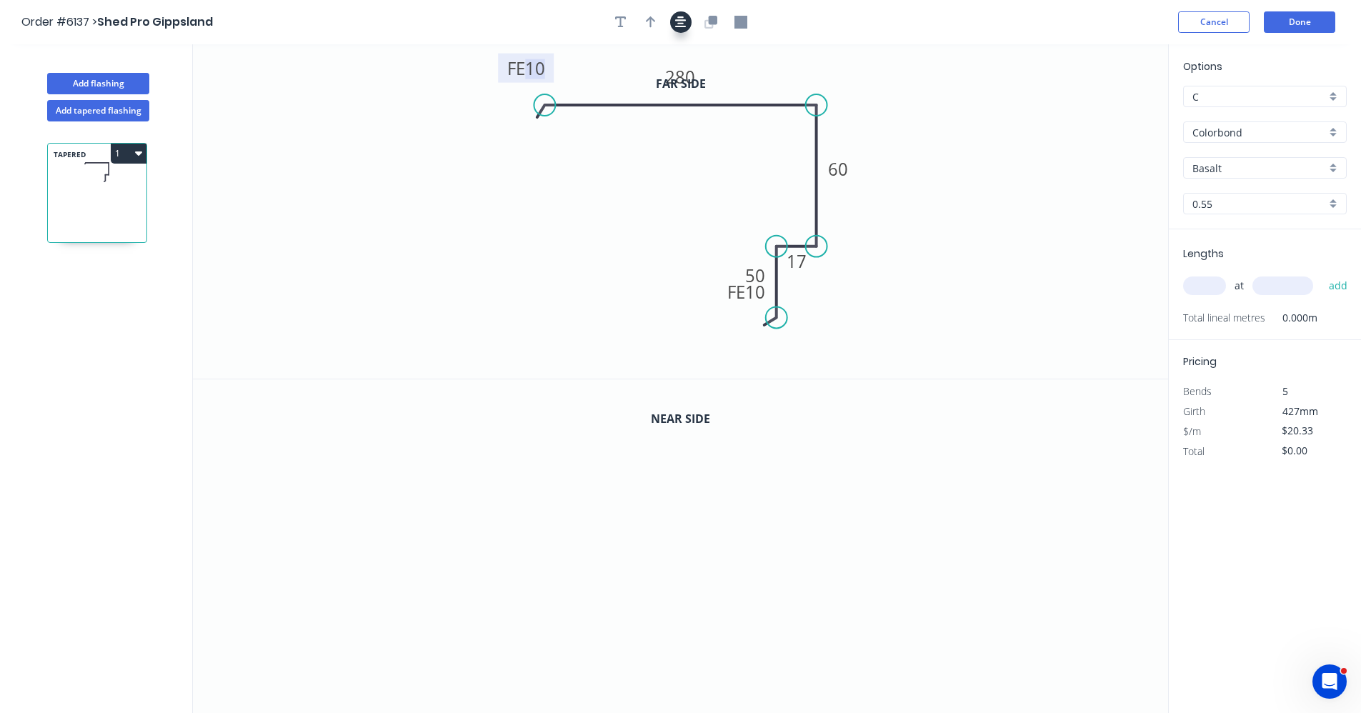
click at [682, 23] on icon "button" at bounding box center [680, 21] width 11 height 11
click at [714, 24] on icon "button" at bounding box center [712, 20] width 9 height 9
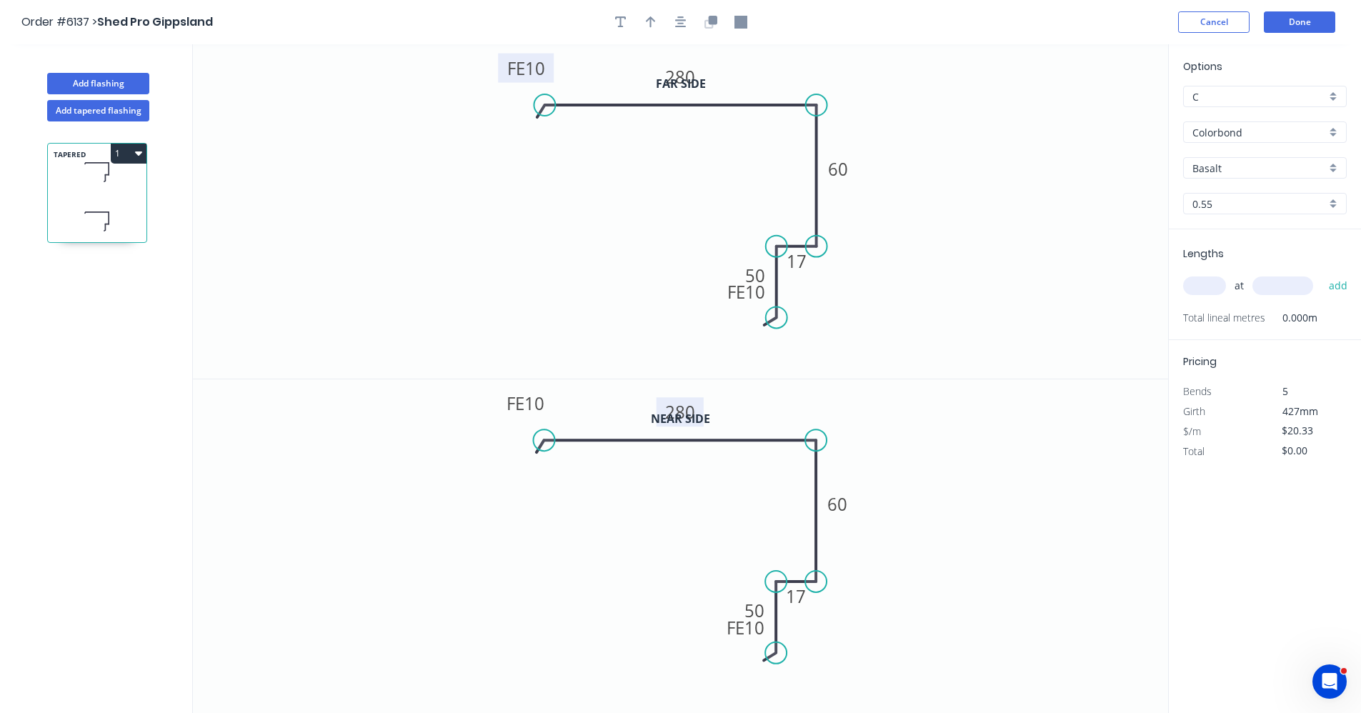
click at [684, 407] on tspan "280" at bounding box center [681, 412] width 30 height 24
type input "$21.33"
click at [1335, 171] on div "Basalt" at bounding box center [1265, 167] width 164 height 21
click at [1248, 289] on div "Windspray" at bounding box center [1265, 292] width 162 height 25
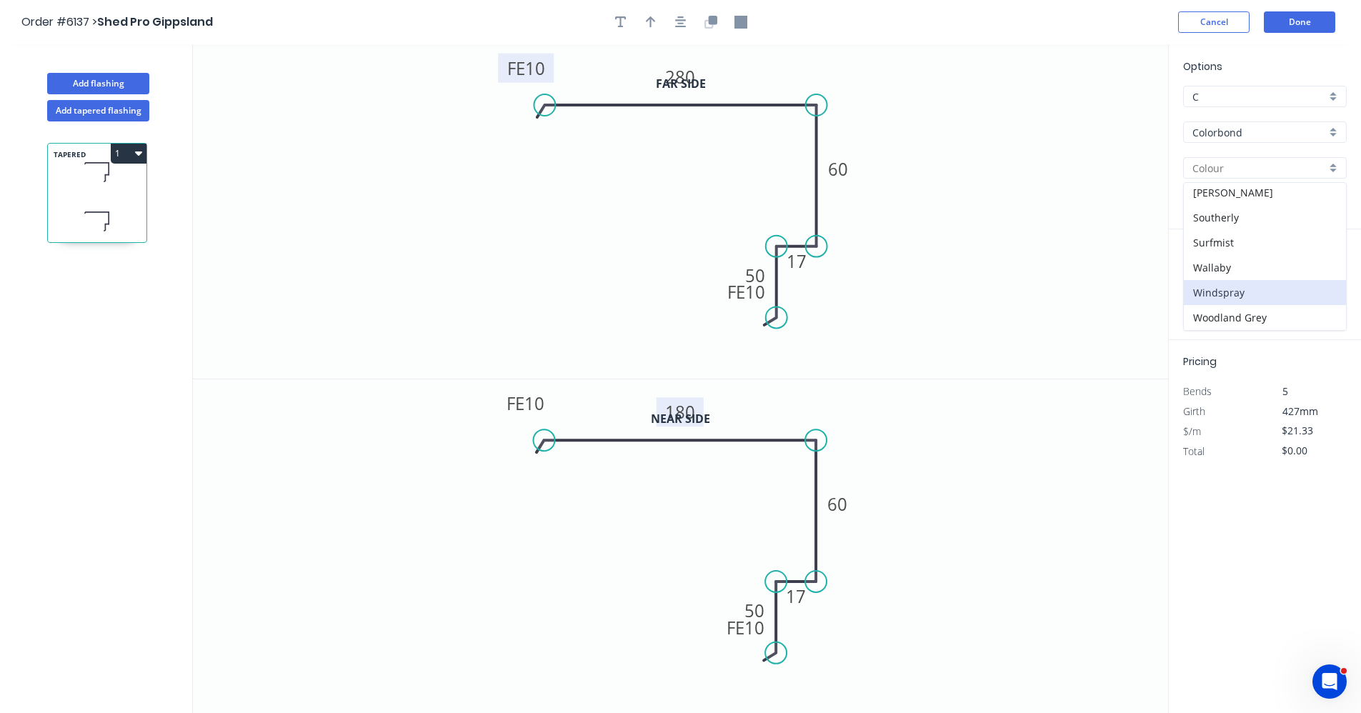
type input "Windspray"
click at [1191, 278] on input "text" at bounding box center [1204, 286] width 43 height 19
type input "1"
click at [1263, 288] on input "text" at bounding box center [1283, 286] width 61 height 19
type input "3200"
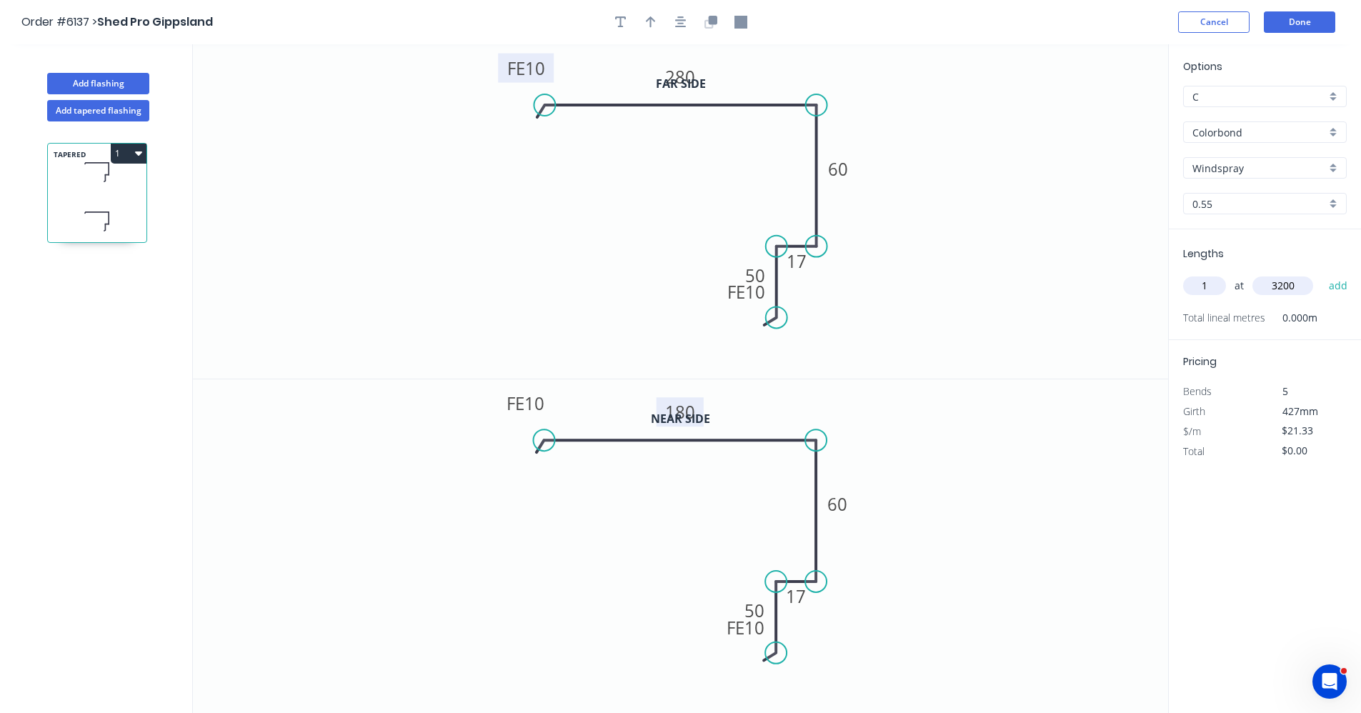
click at [1322, 274] on button "add" at bounding box center [1339, 286] width 34 height 24
click at [131, 152] on button "1" at bounding box center [129, 154] width 36 height 20
click at [101, 189] on div "Duplicate" at bounding box center [79, 189] width 110 height 21
type input "$0.00"
click at [688, 76] on tspan "280" at bounding box center [680, 77] width 30 height 24
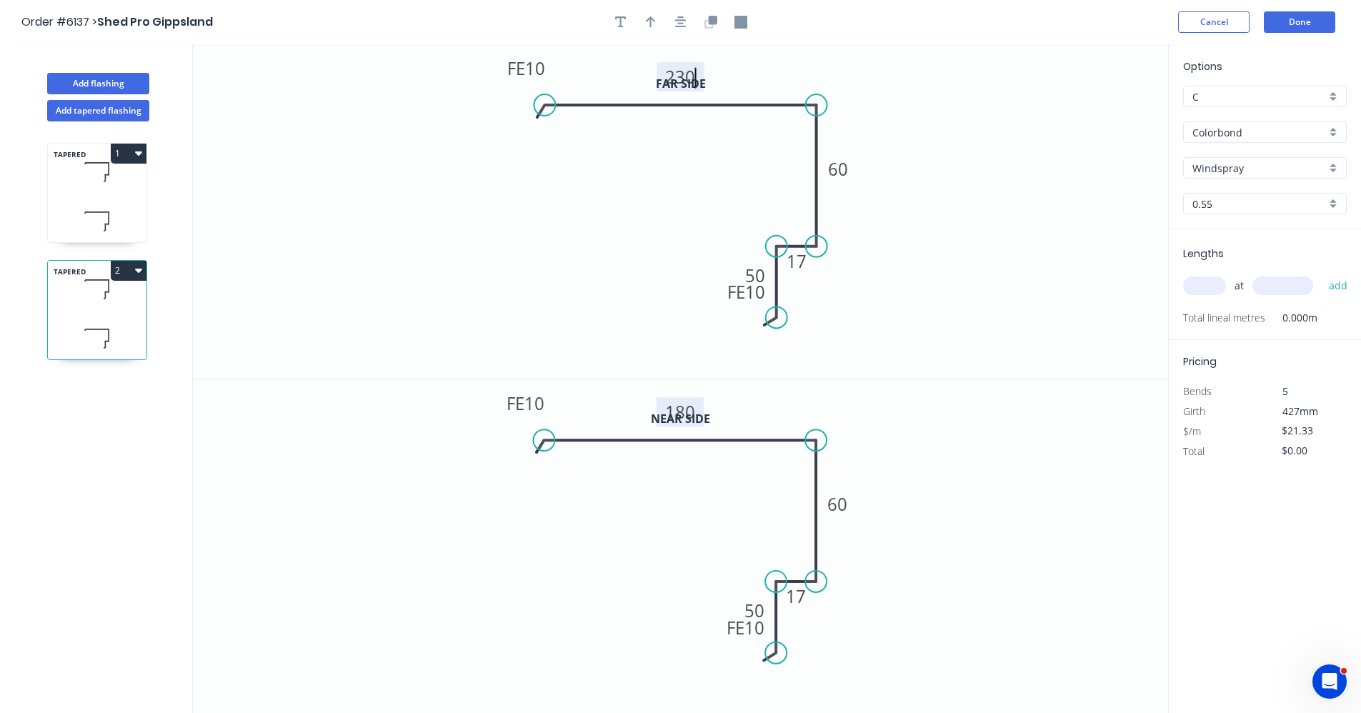
click at [689, 409] on tspan "180" at bounding box center [681, 412] width 30 height 24
type input "$18.82"
click at [1217, 292] on input "text" at bounding box center [1204, 286] width 43 height 19
type input "1"
type input "3200"
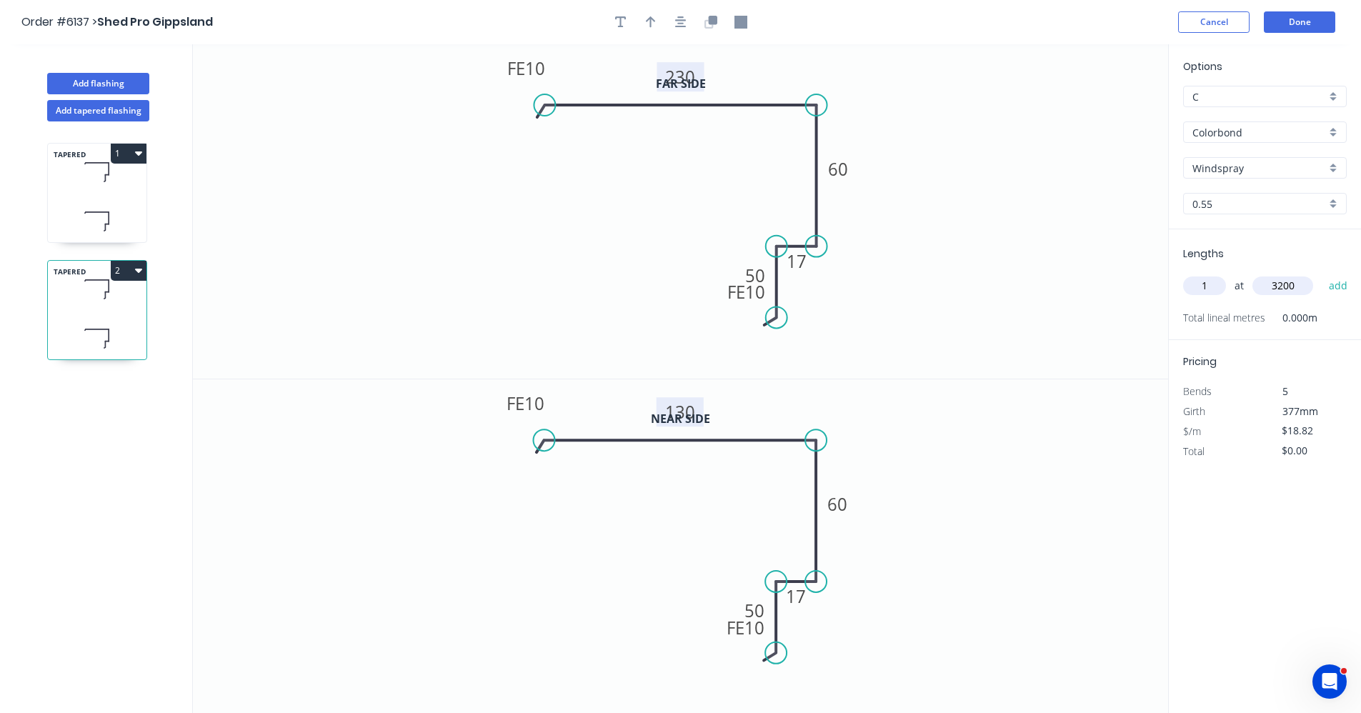
click at [1322, 274] on button "add" at bounding box center [1339, 286] width 34 height 24
type input "$60.22"
click at [1294, 26] on button "Done" at bounding box center [1299, 21] width 71 height 21
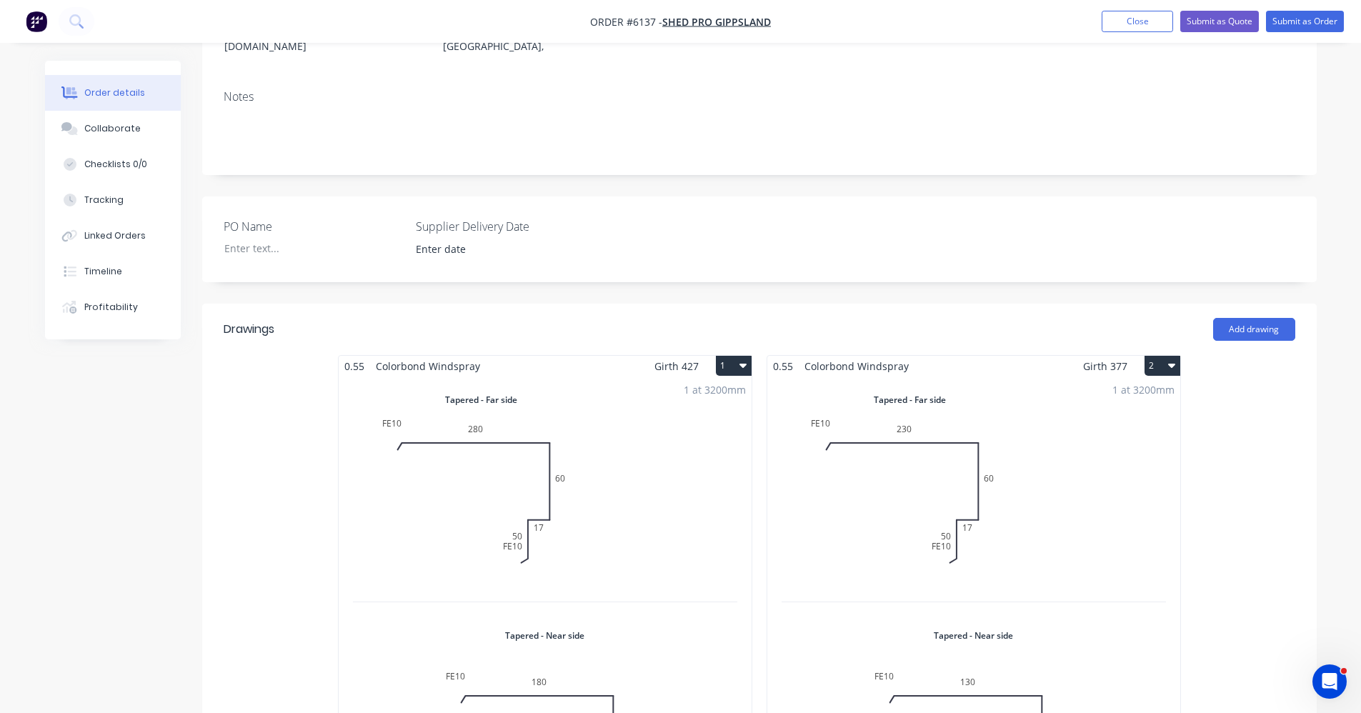
scroll to position [31, 0]
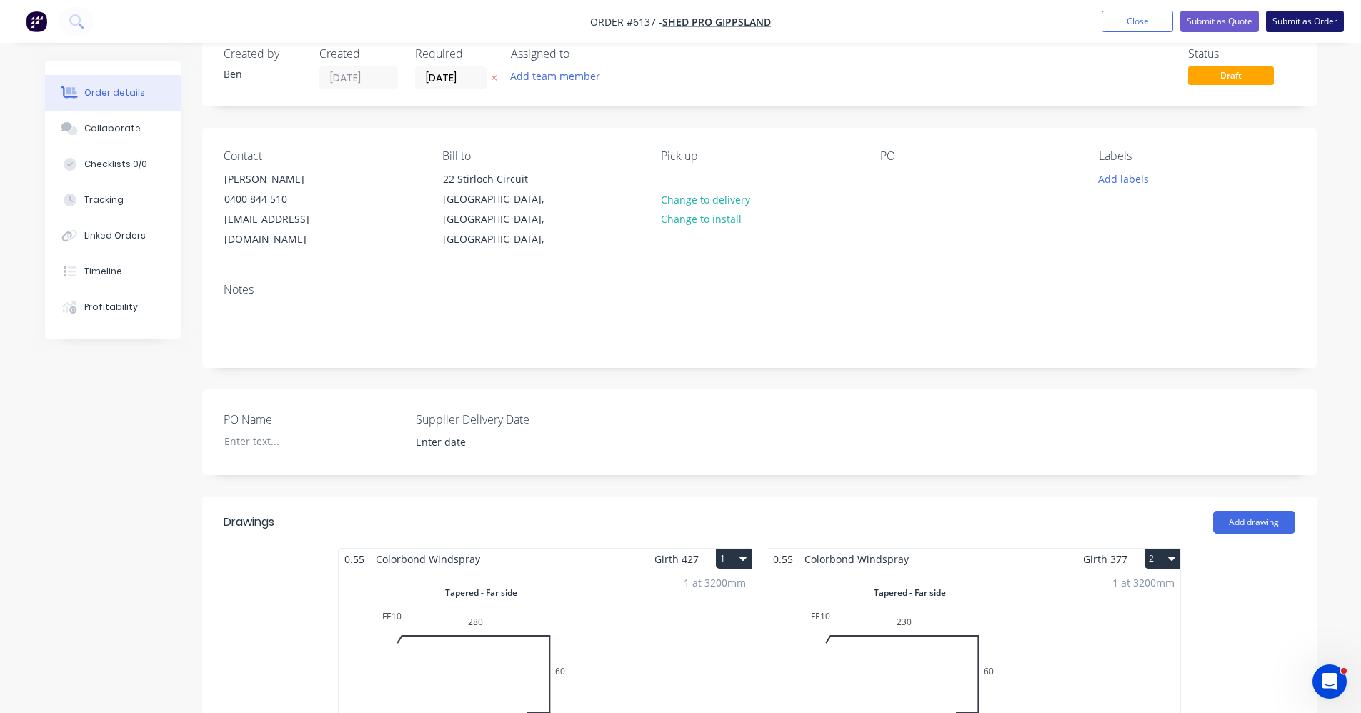
click at [1308, 21] on button "Submit as Order" at bounding box center [1305, 21] width 78 height 21
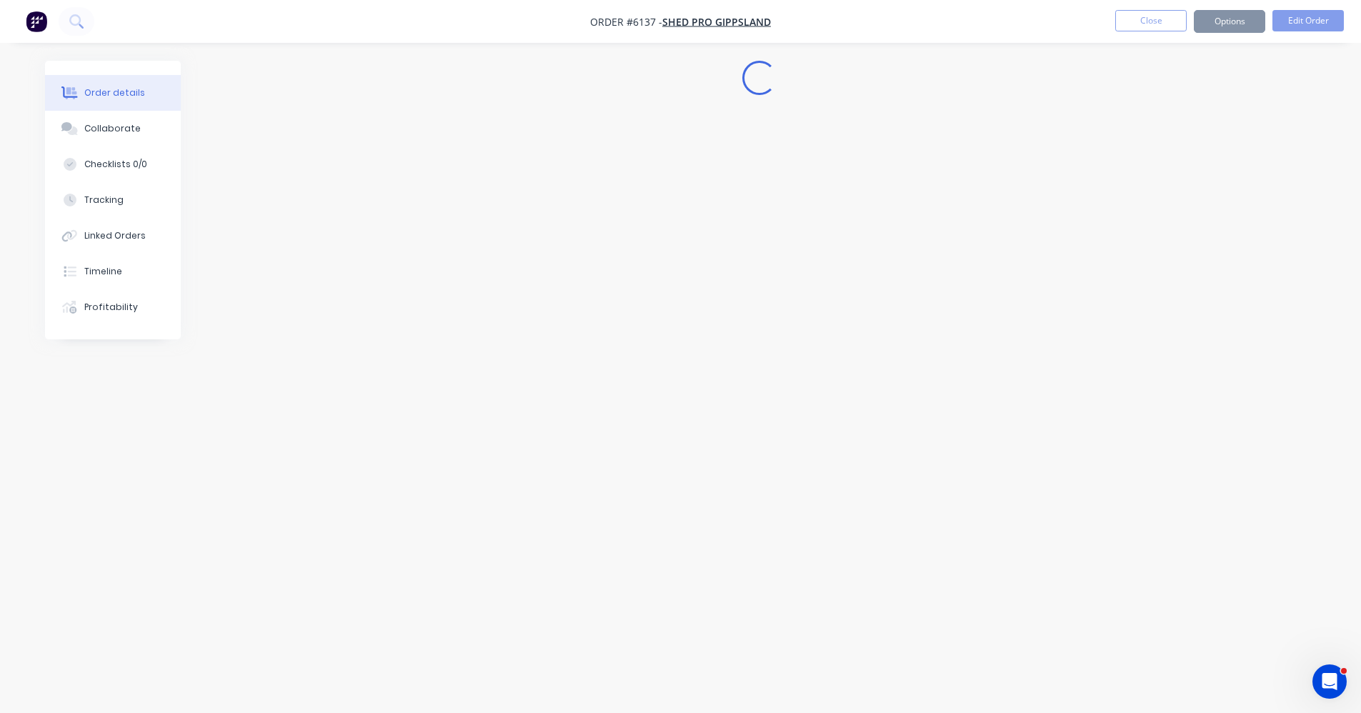
scroll to position [0, 0]
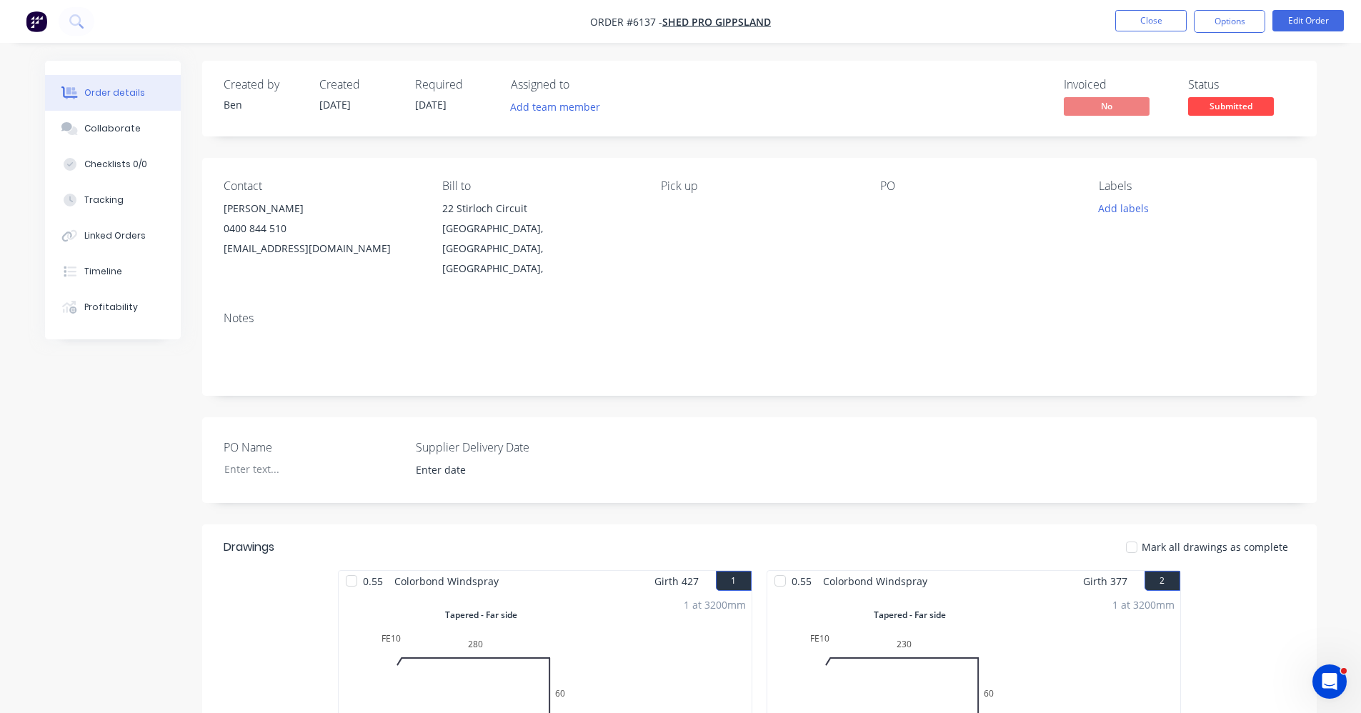
drag, startPoint x: 1239, startPoint y: 27, endPoint x: 1236, endPoint y: 34, distance: 7.4
click at [1238, 27] on button "Options" at bounding box center [1229, 21] width 71 height 23
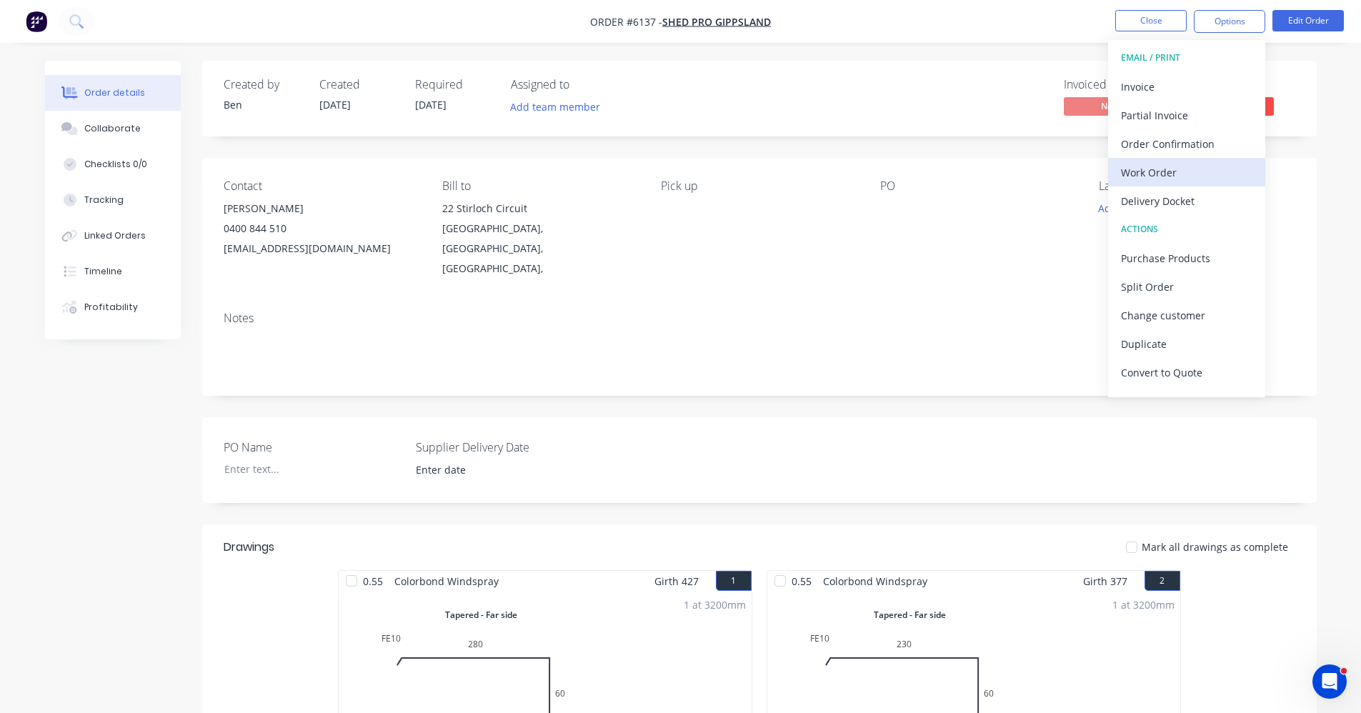
click at [1178, 167] on div "Work Order" at bounding box center [1186, 172] width 131 height 21
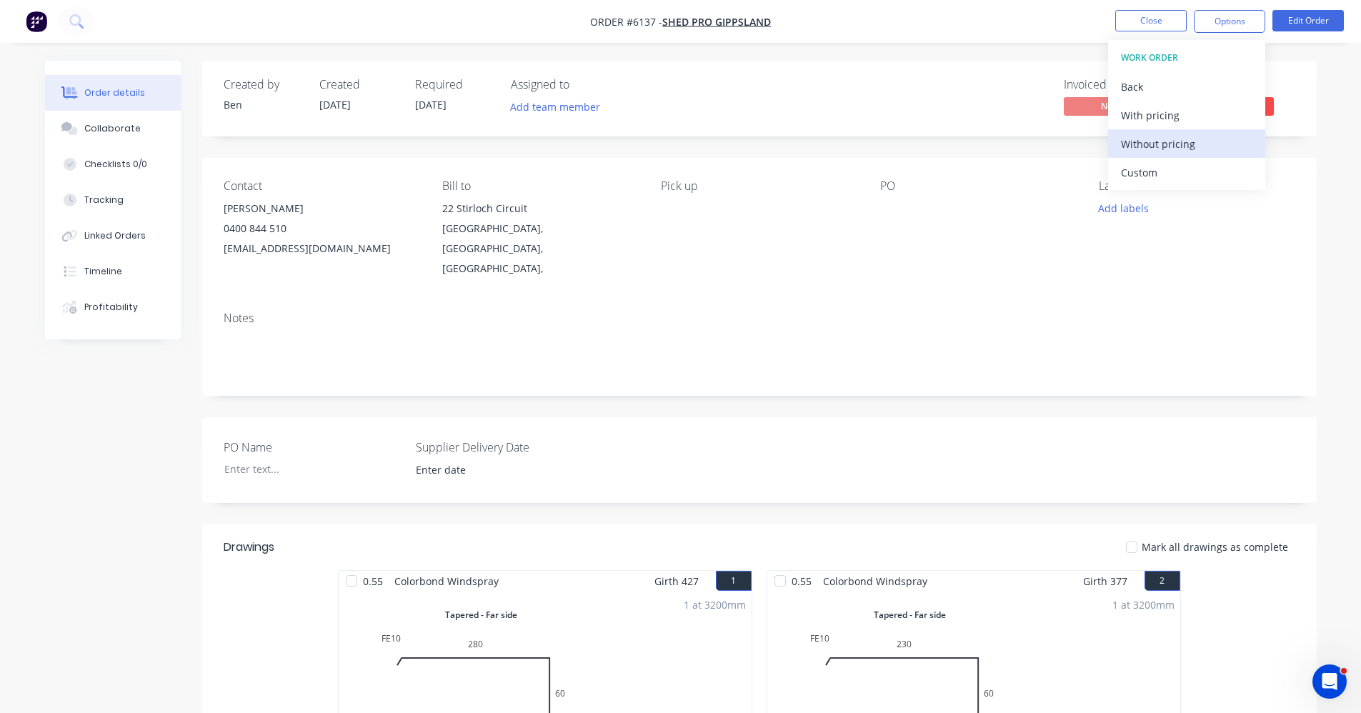
click at [1180, 144] on div "Without pricing" at bounding box center [1186, 144] width 131 height 21
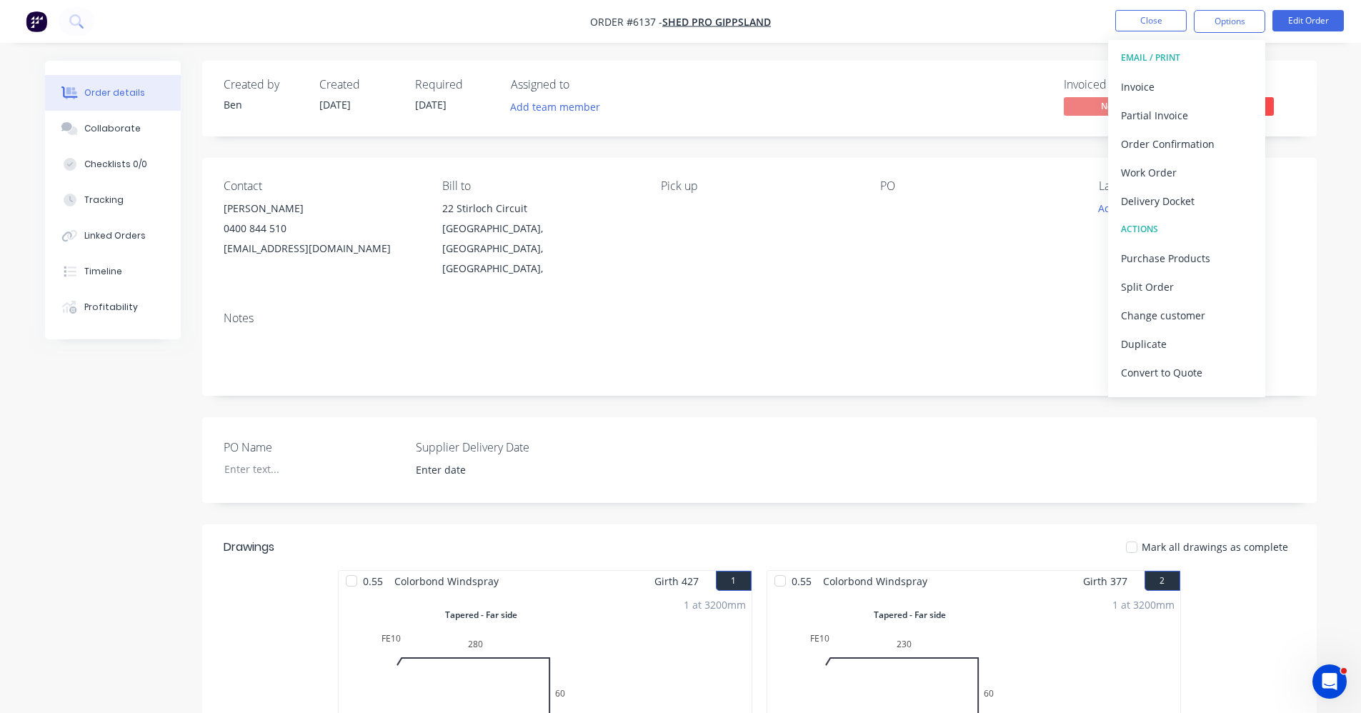
click at [924, 259] on div "Contact Matt 0400 844 510 matt@shedprogipps.com.au Bill to 22 Stirloch Circuit …" at bounding box center [759, 229] width 1115 height 142
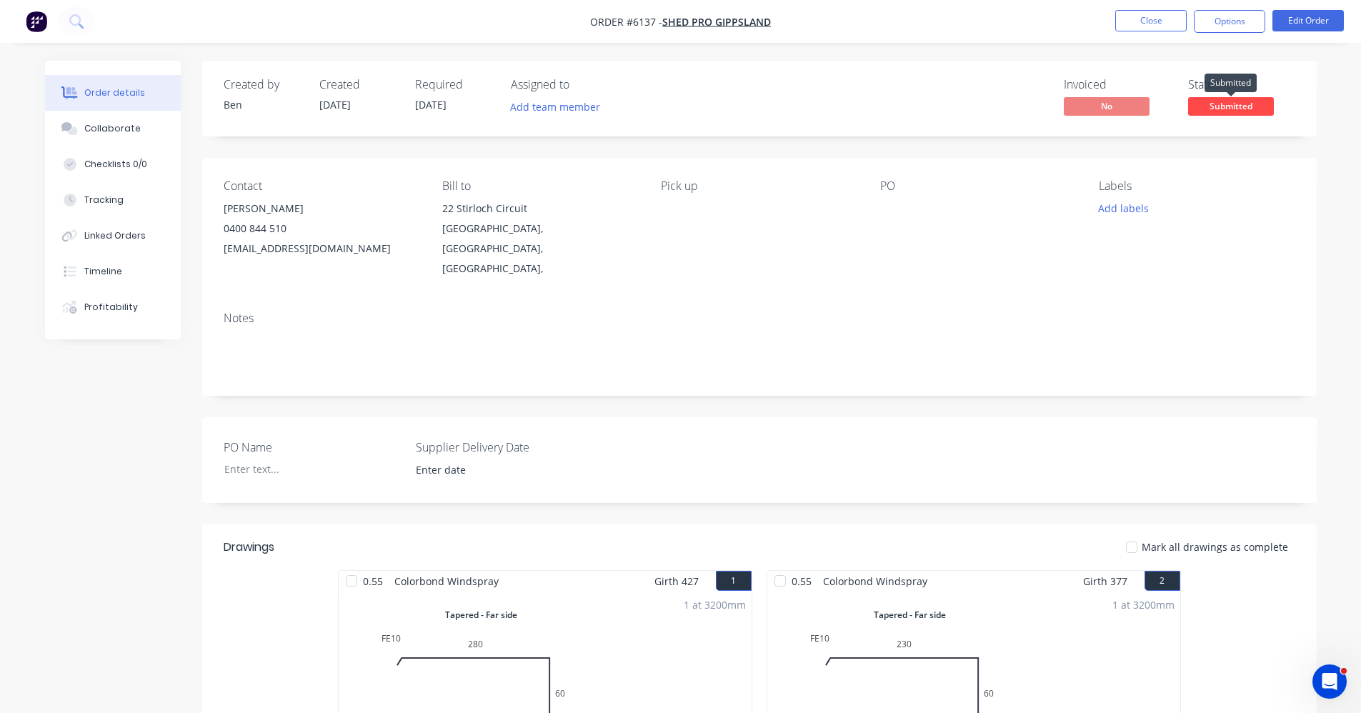
drag, startPoint x: 1209, startPoint y: 100, endPoint x: 1215, endPoint y: 119, distance: 20.1
click at [1210, 101] on span "Submitted" at bounding box center [1231, 106] width 86 height 18
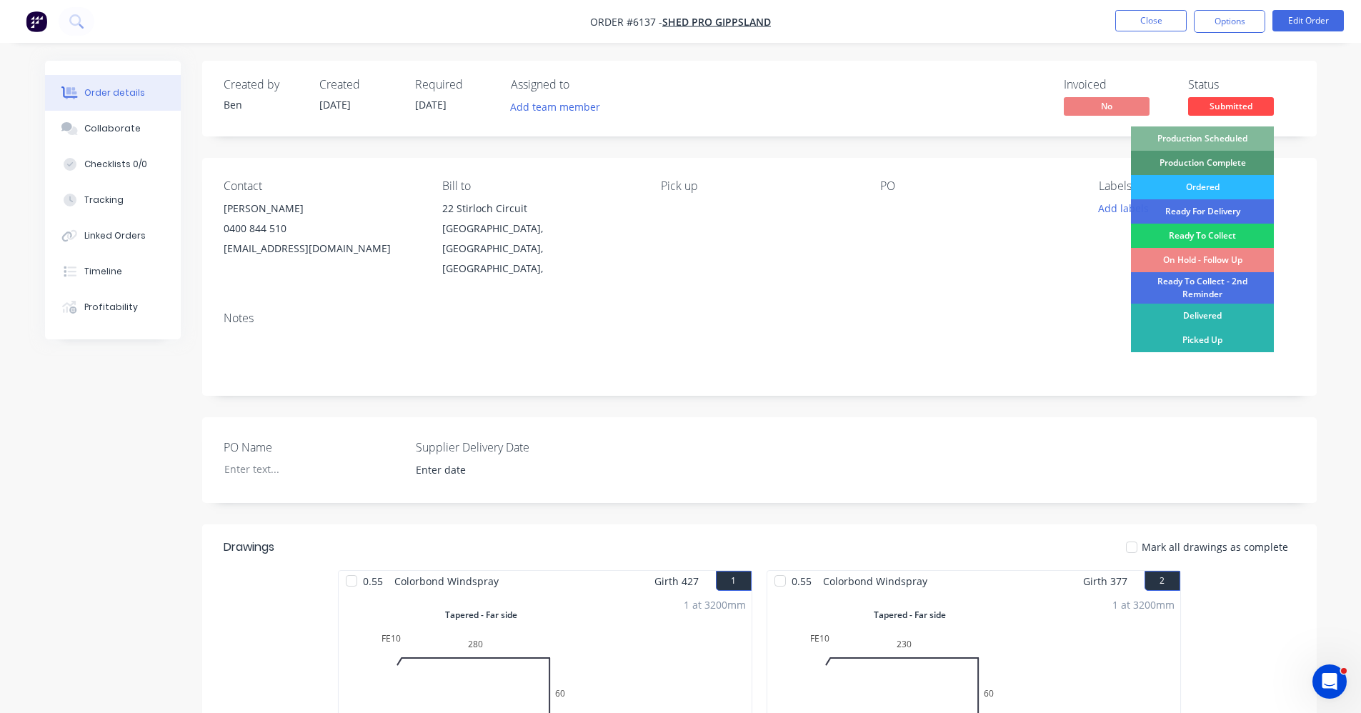
click at [1218, 133] on div "Production Scheduled" at bounding box center [1202, 138] width 143 height 24
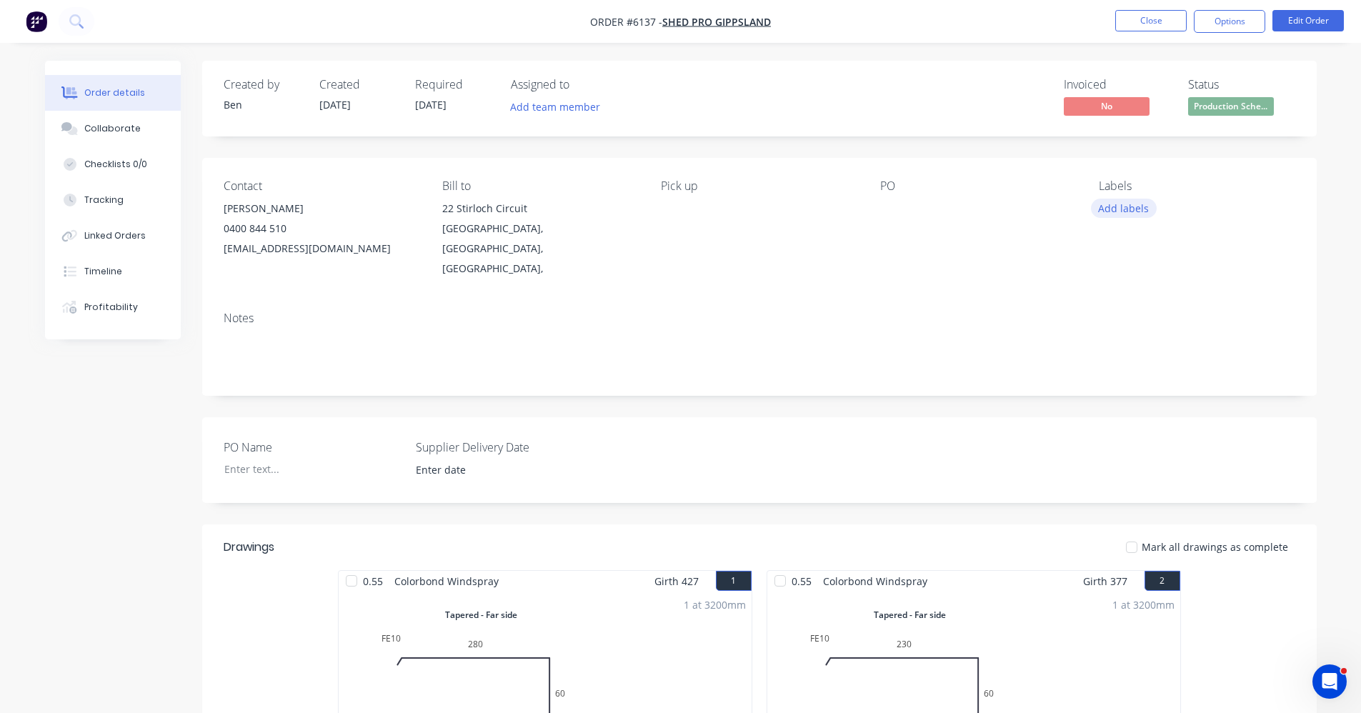
click at [1116, 213] on button "Add labels" at bounding box center [1124, 208] width 66 height 19
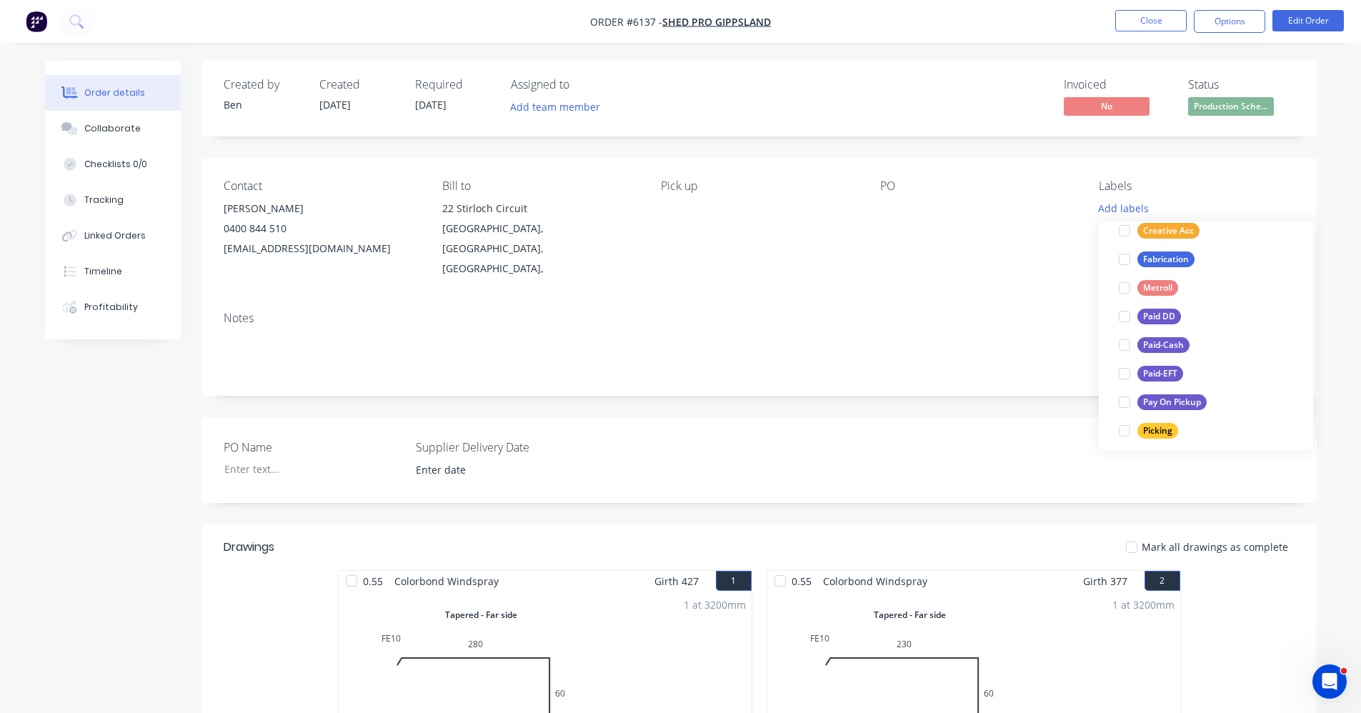
scroll to position [214, 0]
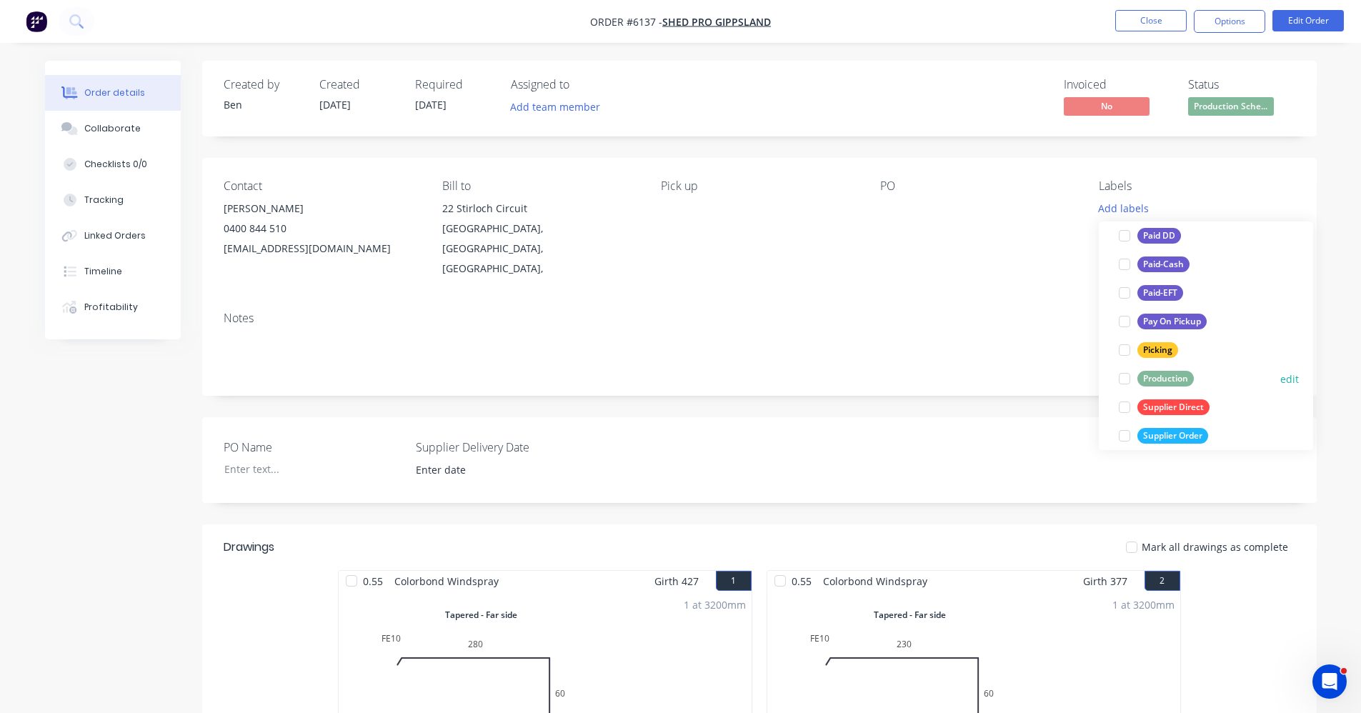
click at [1165, 380] on div "Production" at bounding box center [1166, 379] width 56 height 16
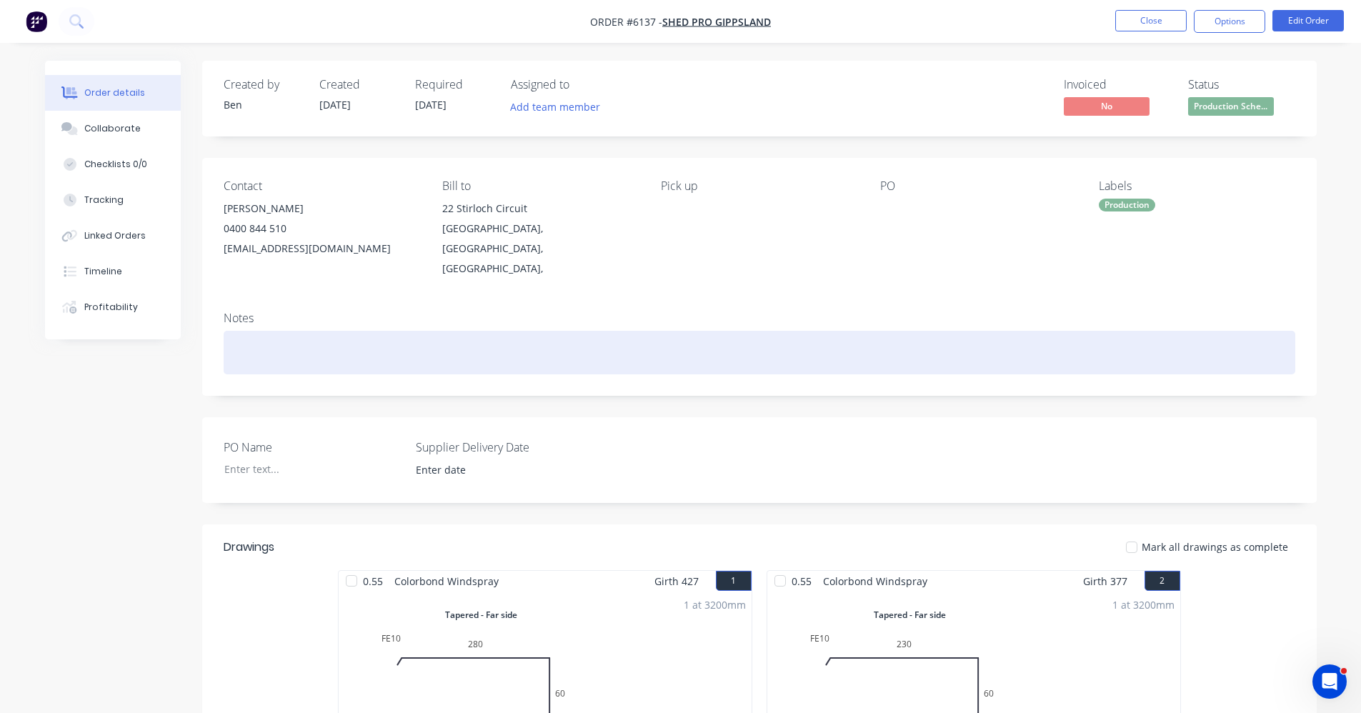
click at [1018, 347] on div at bounding box center [760, 353] width 1072 height 44
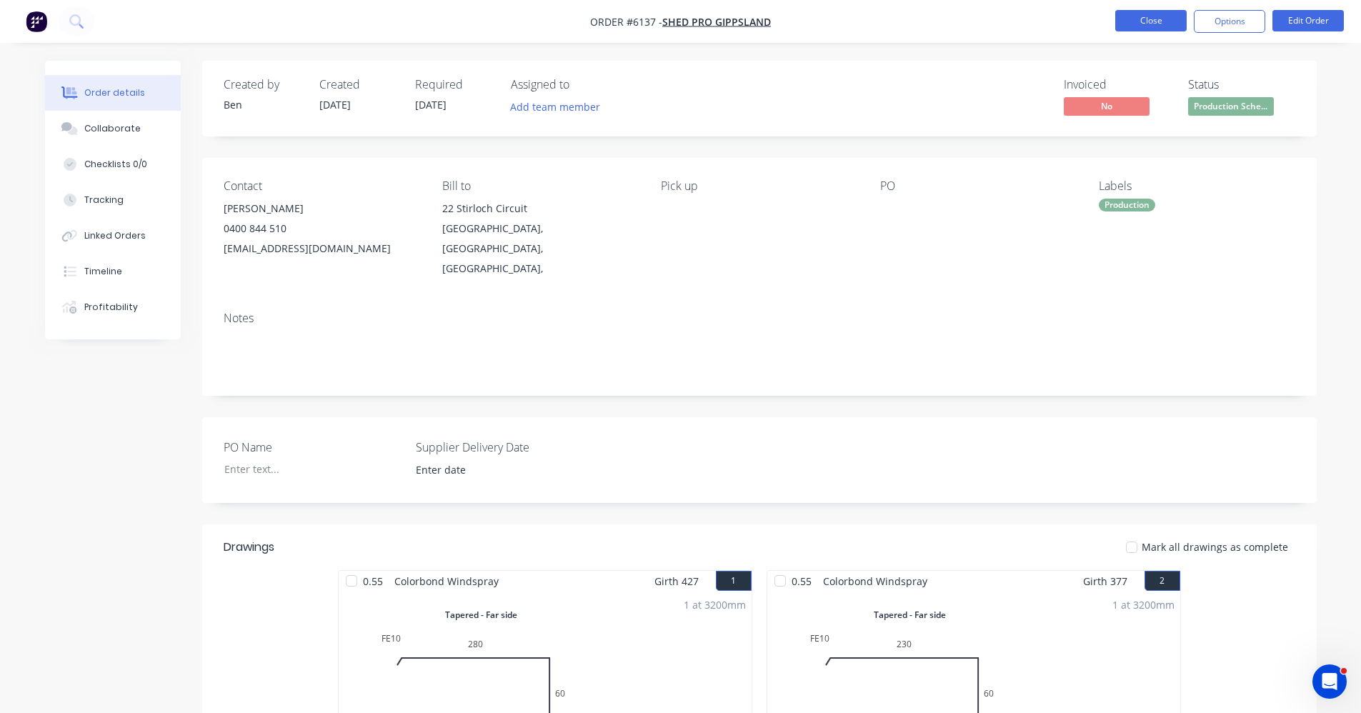
click at [1153, 25] on button "Close" at bounding box center [1151, 20] width 71 height 21
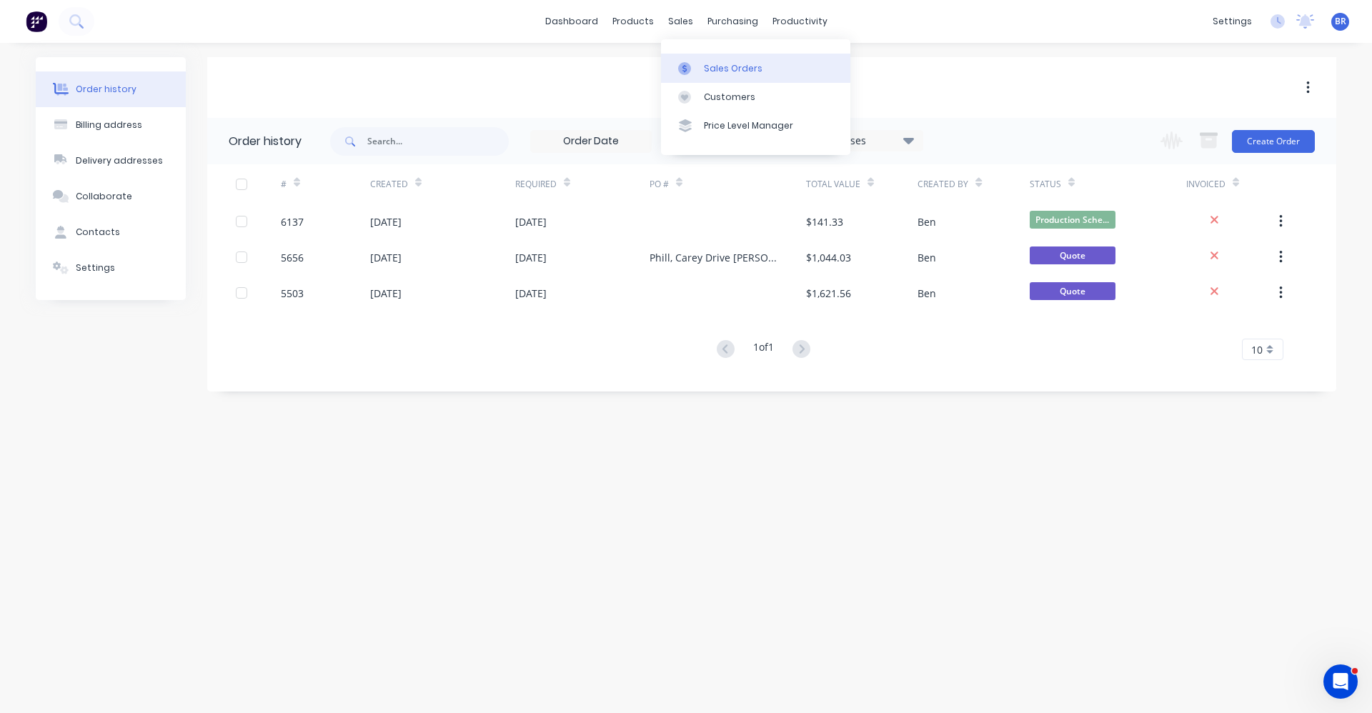
click at [726, 70] on div "Sales Orders" at bounding box center [733, 68] width 59 height 13
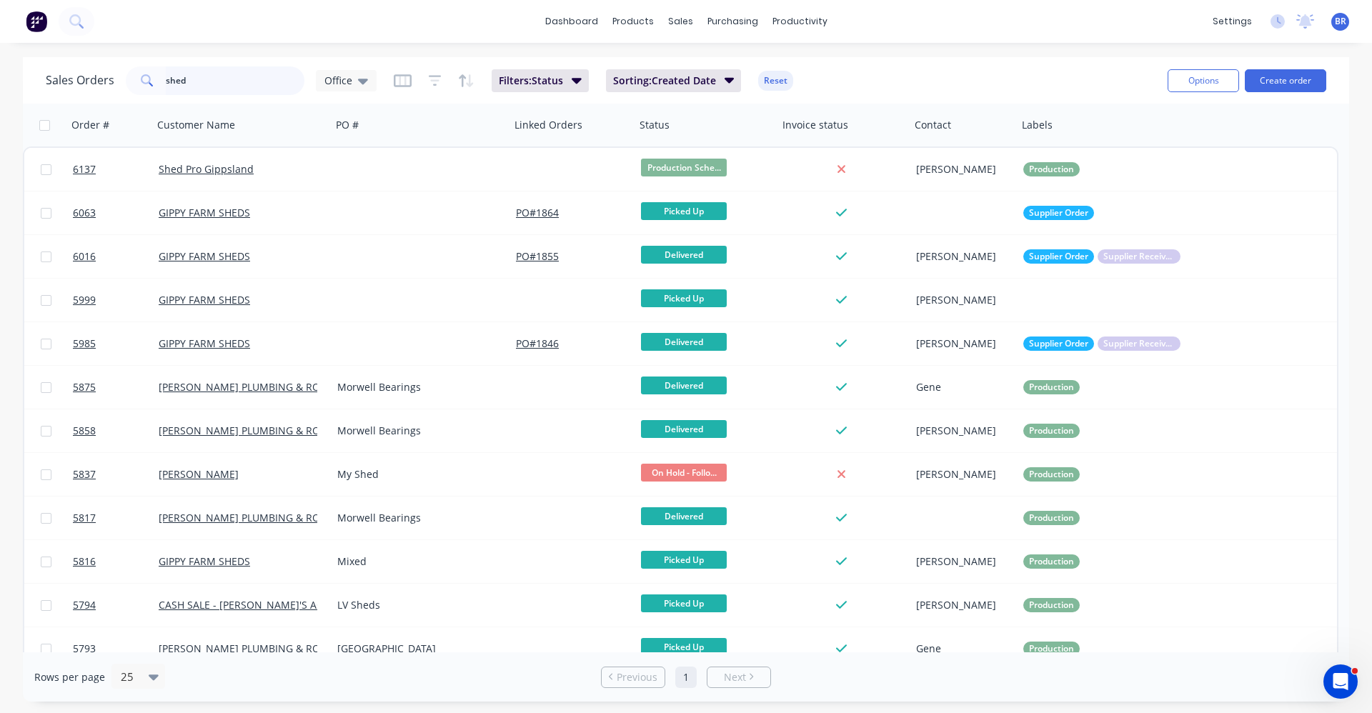
drag, startPoint x: 162, startPoint y: 83, endPoint x: 2, endPoint y: 68, distance: 160.8
click at [4, 68] on div "Sales Orders shed Office Filters: Status Sorting: Created Date Reset Options Cr…" at bounding box center [686, 379] width 1372 height 645
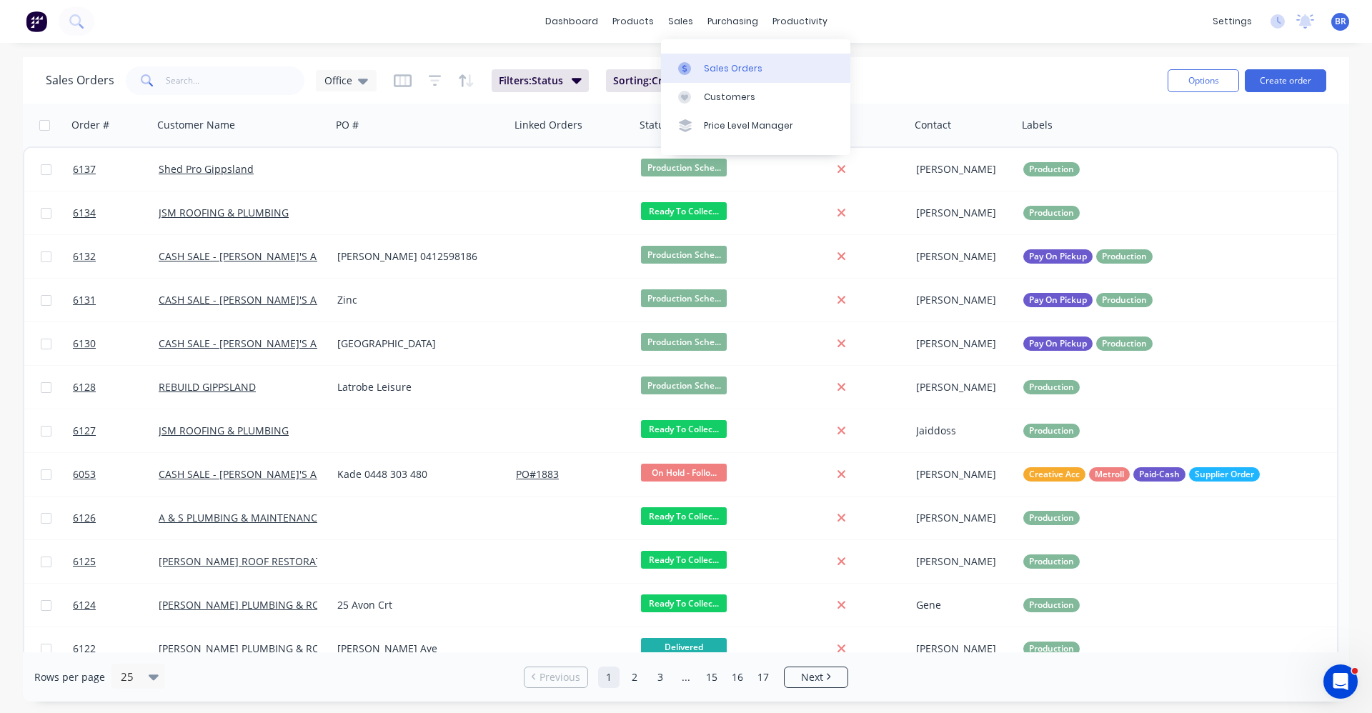
click at [715, 66] on div "Sales Orders" at bounding box center [733, 68] width 59 height 13
click at [1291, 81] on button "Create order" at bounding box center [1285, 80] width 81 height 23
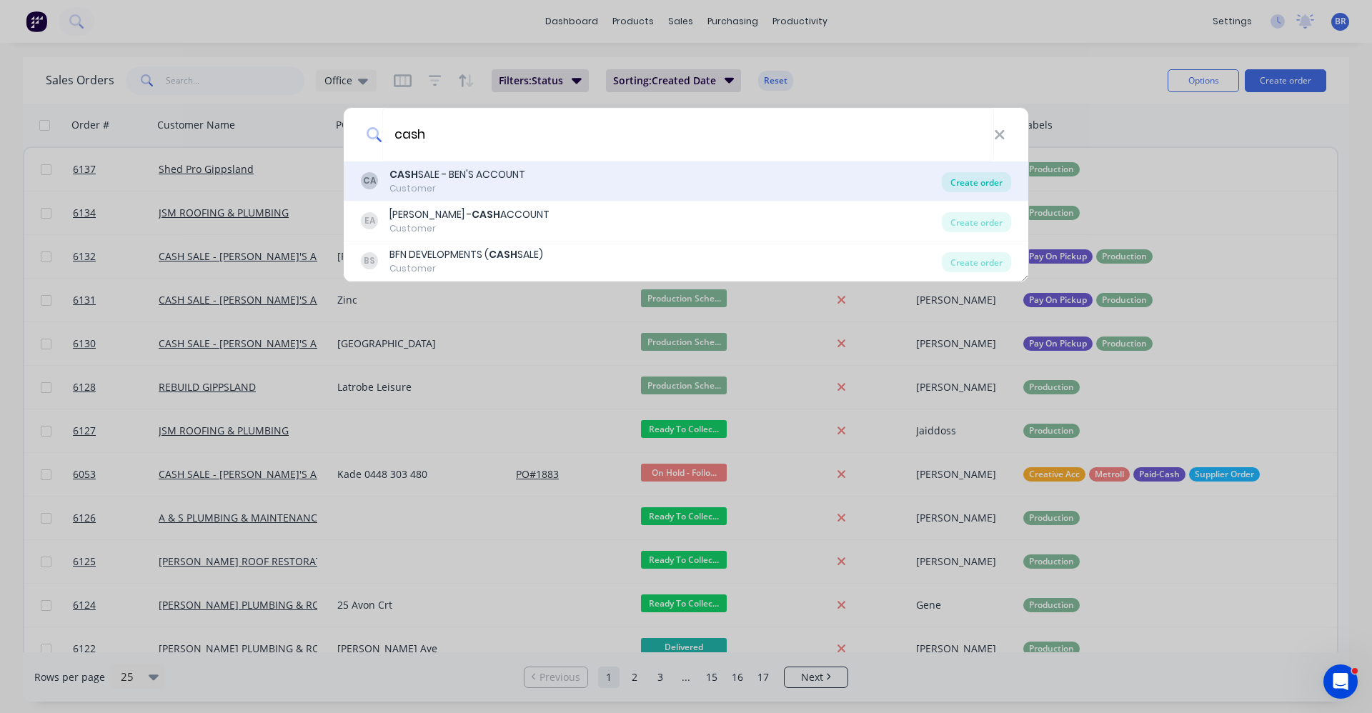
type input "cash"
click at [965, 184] on div "Create order" at bounding box center [976, 182] width 69 height 20
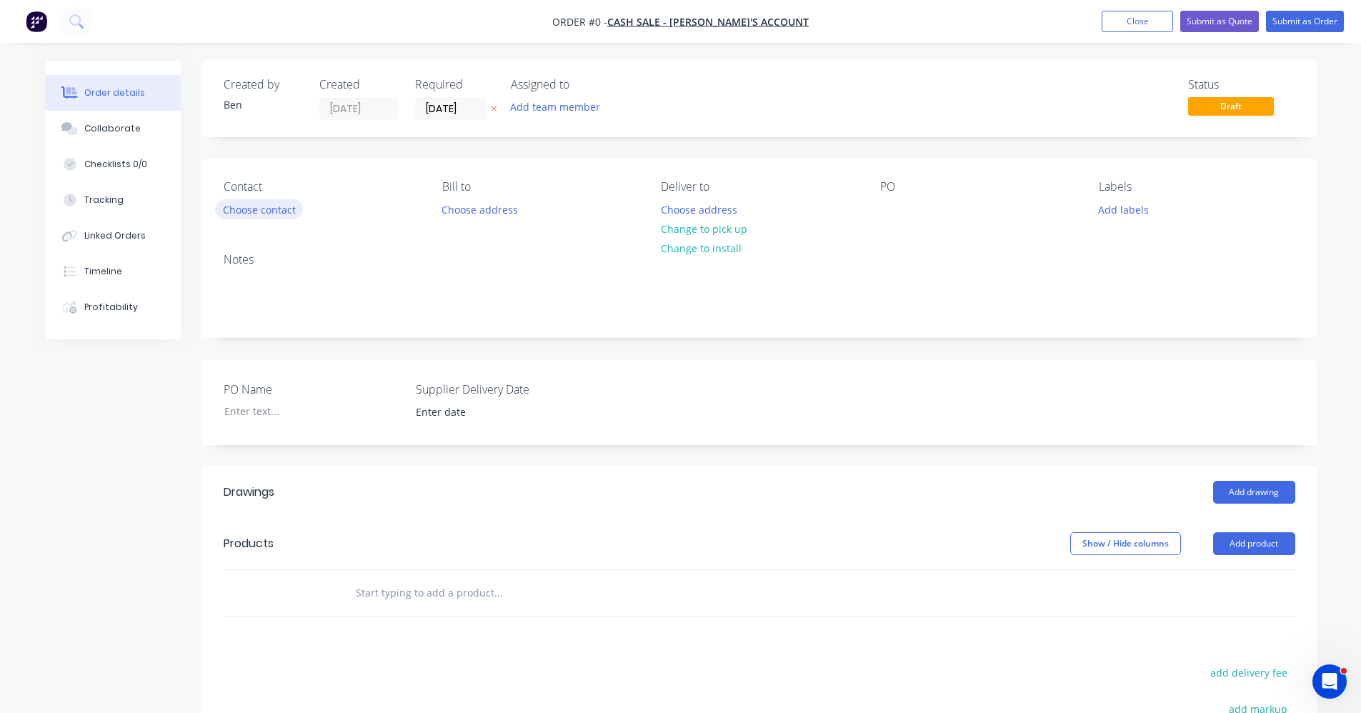
click at [269, 207] on button "Choose contact" at bounding box center [259, 208] width 88 height 19
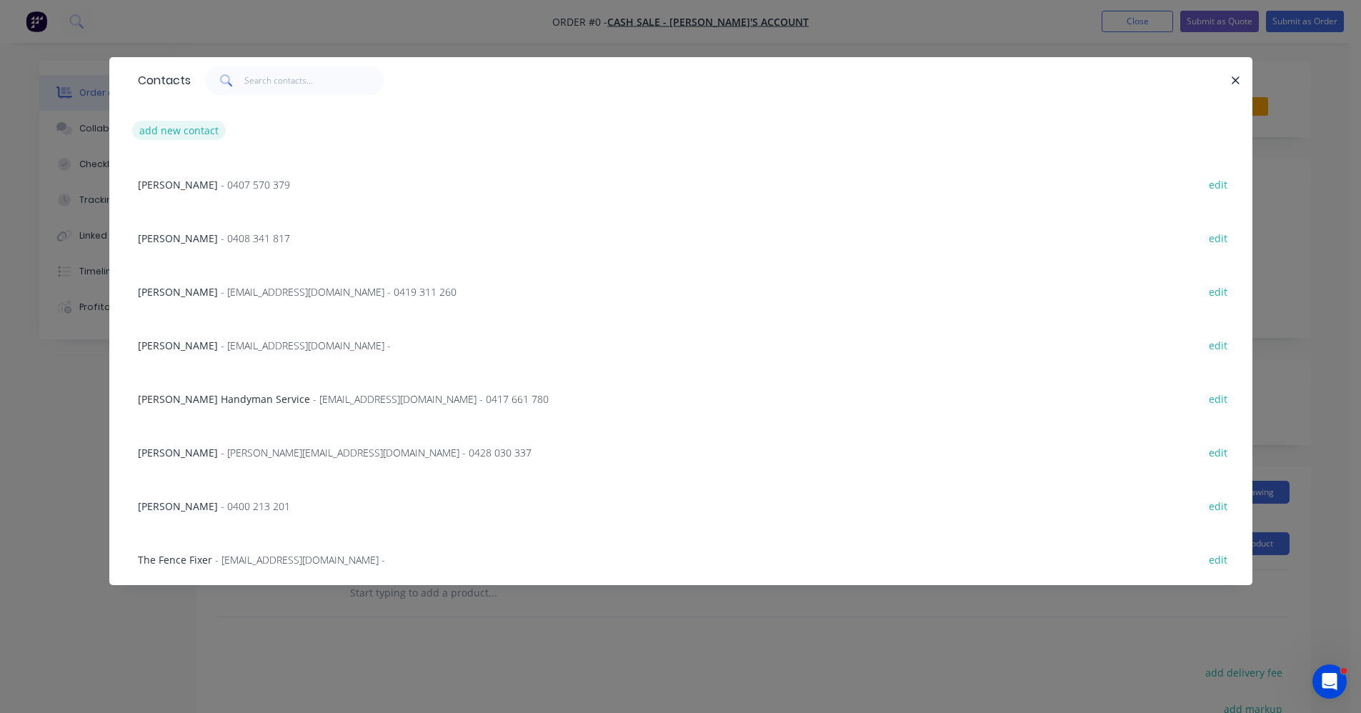
click at [171, 131] on button "add new contact" at bounding box center [179, 130] width 94 height 19
select select "AU"
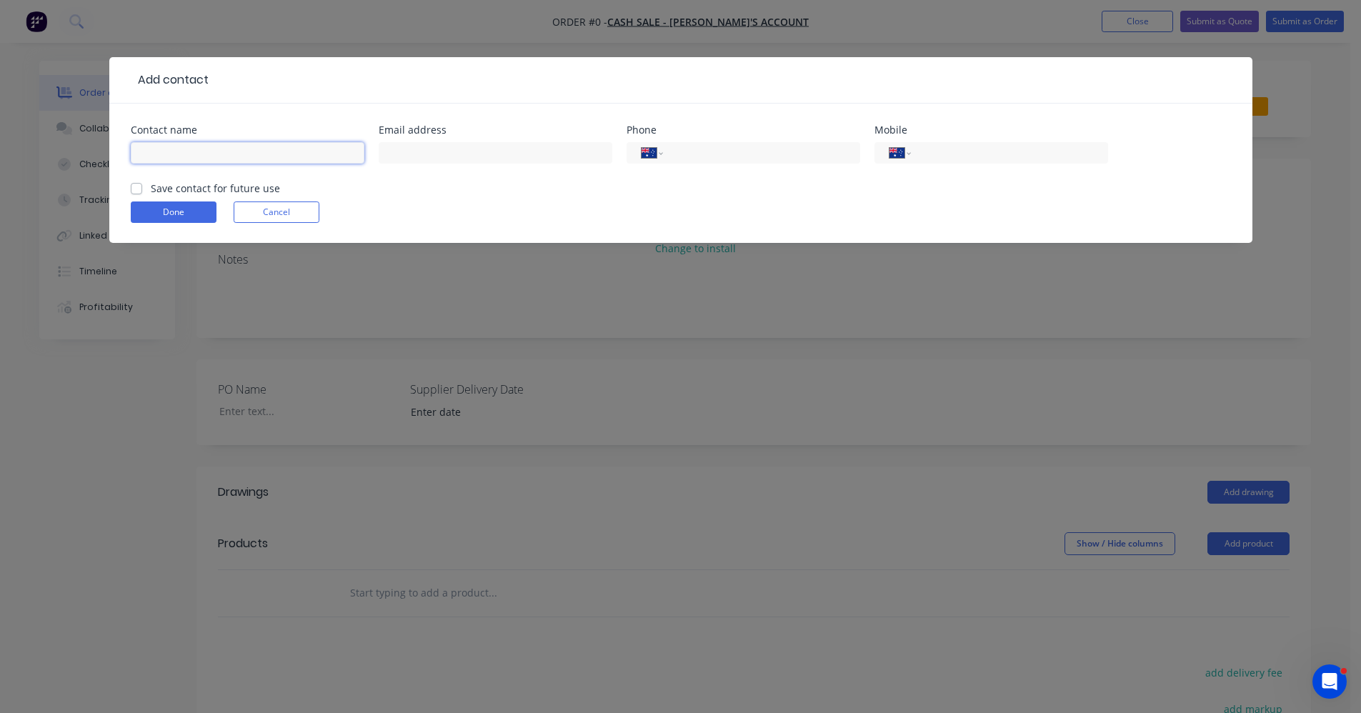
click at [177, 154] on input "text" at bounding box center [248, 152] width 234 height 21
type input "C"
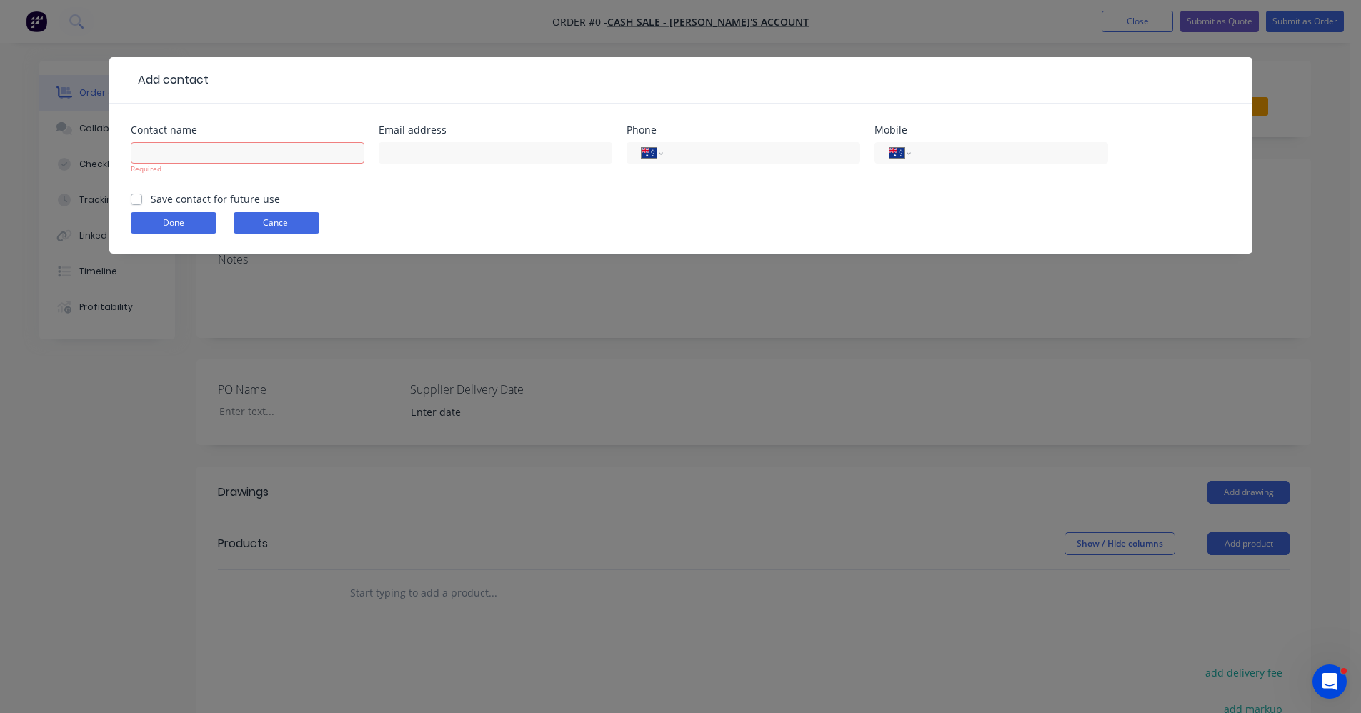
click at [277, 212] on button "Cancel" at bounding box center [277, 222] width 86 height 21
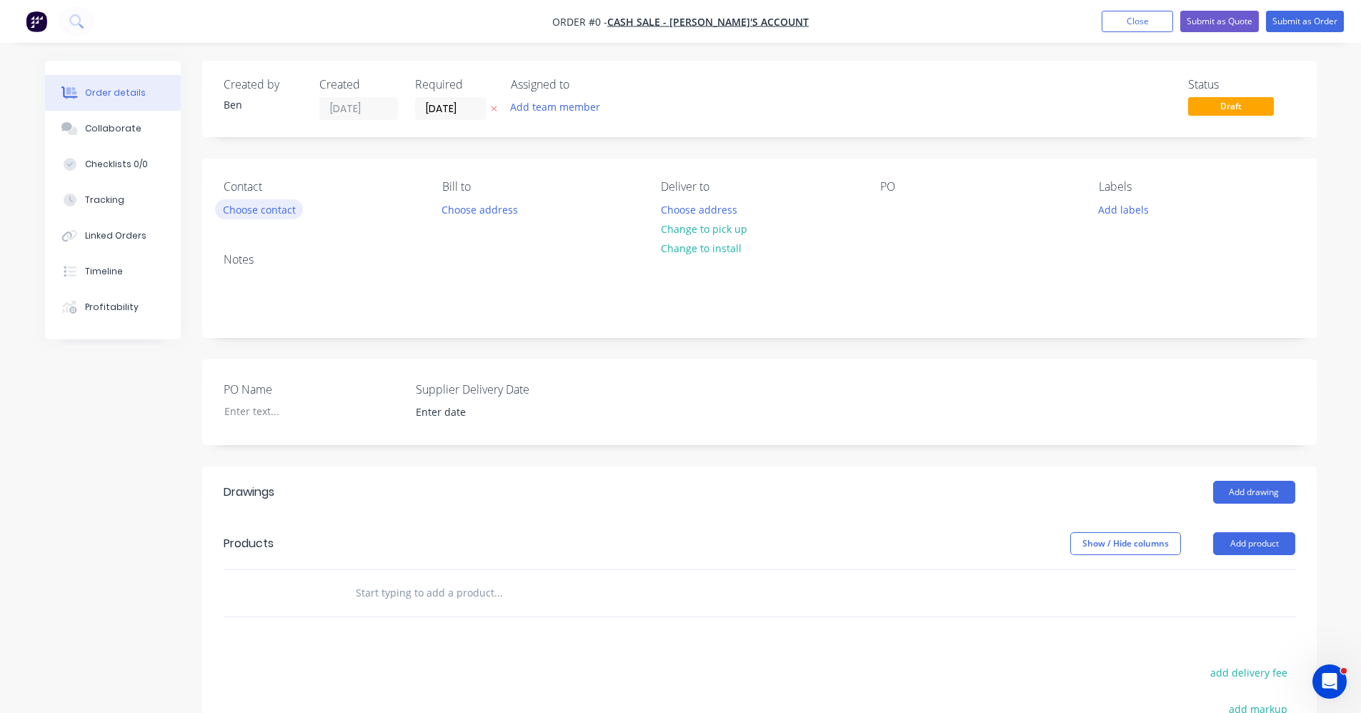
click at [256, 207] on button "Choose contact" at bounding box center [259, 208] width 88 height 19
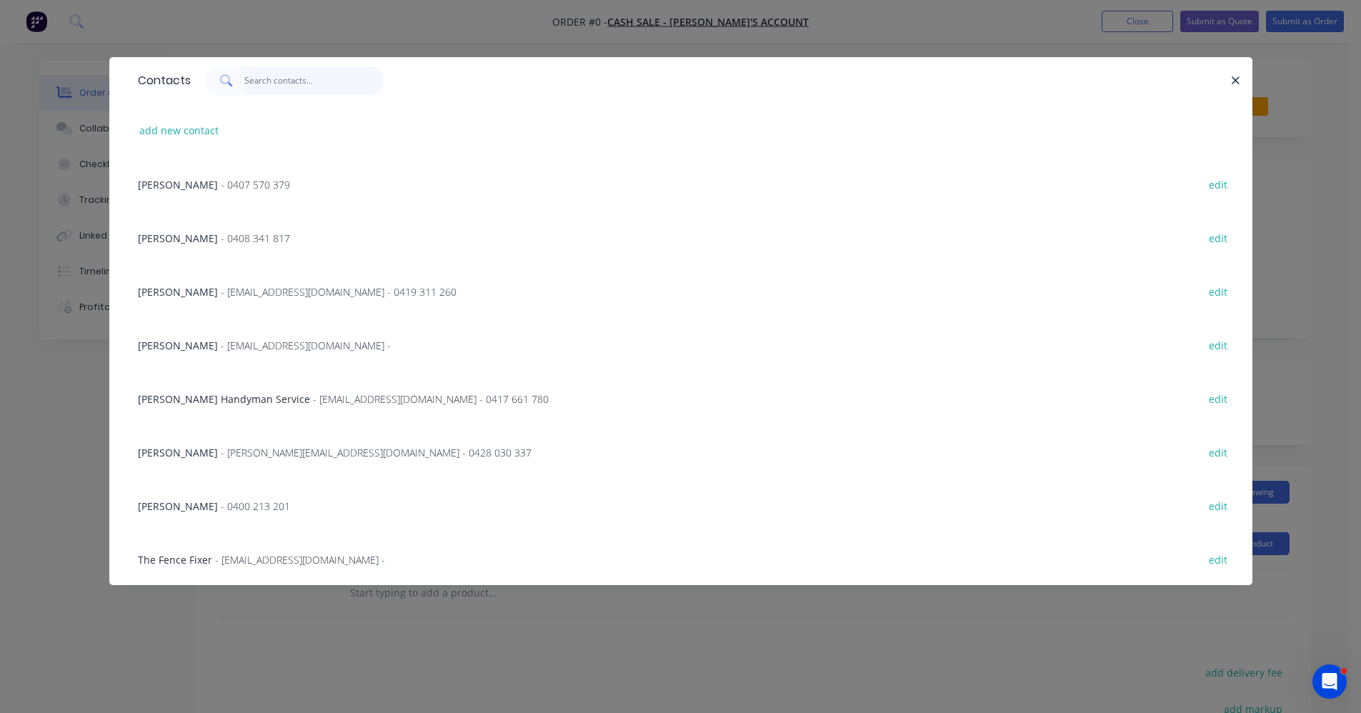
click at [259, 84] on input "text" at bounding box center [313, 80] width 139 height 29
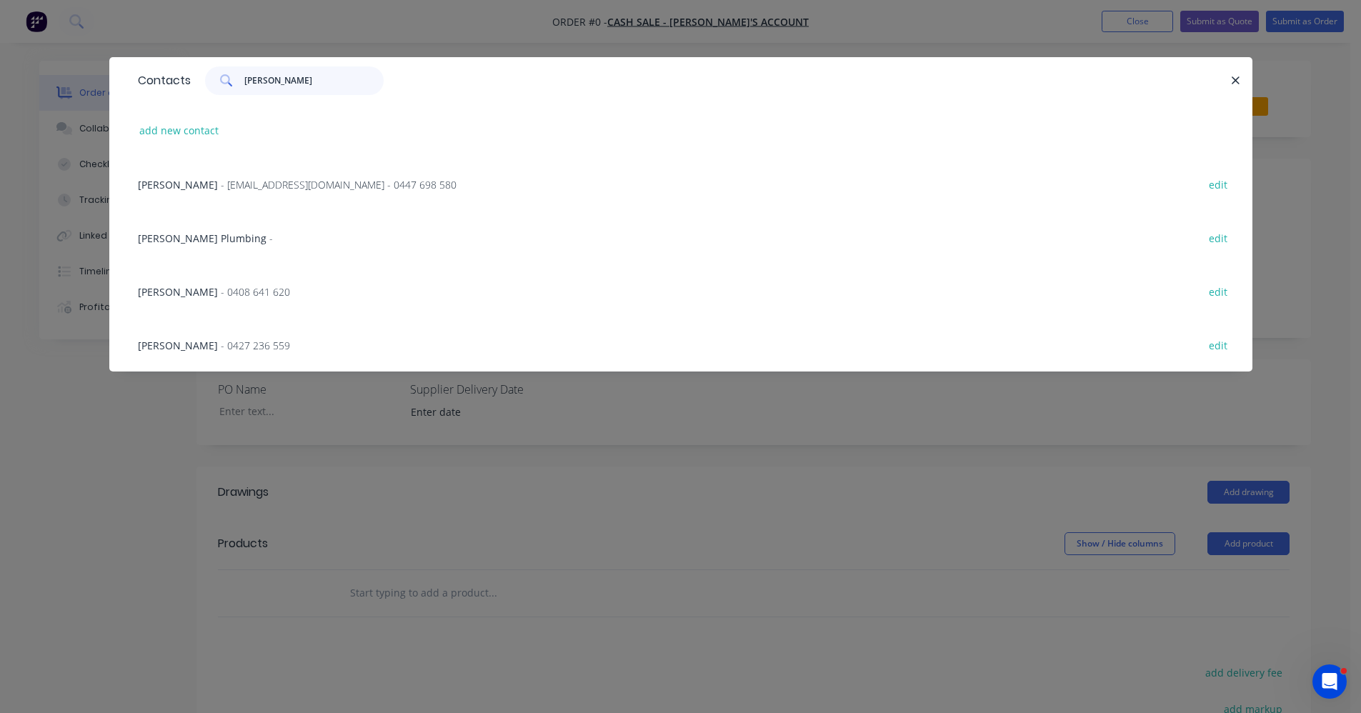
type input "corey"
click at [229, 244] on span "Corey - Bosse Plumbing" at bounding box center [202, 239] width 129 height 14
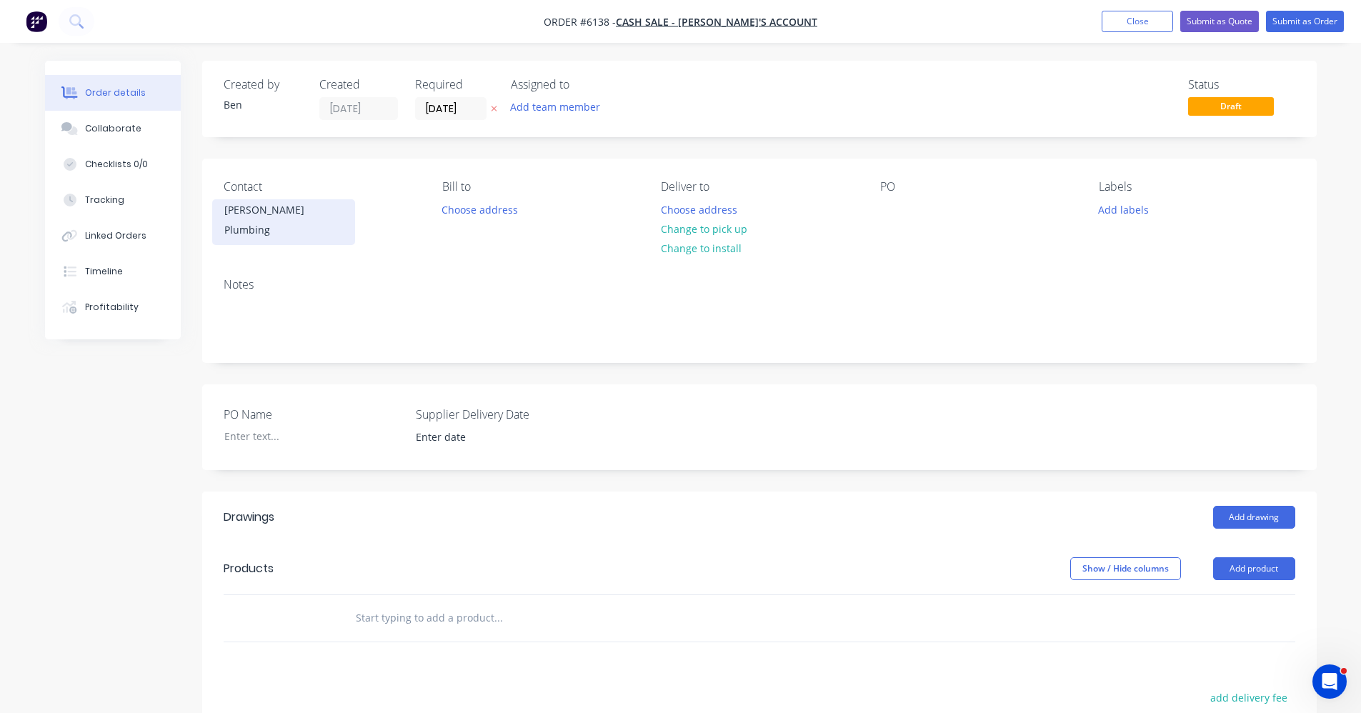
click at [257, 225] on div "Corey - Bosse Plumbing" at bounding box center [283, 222] width 143 height 46
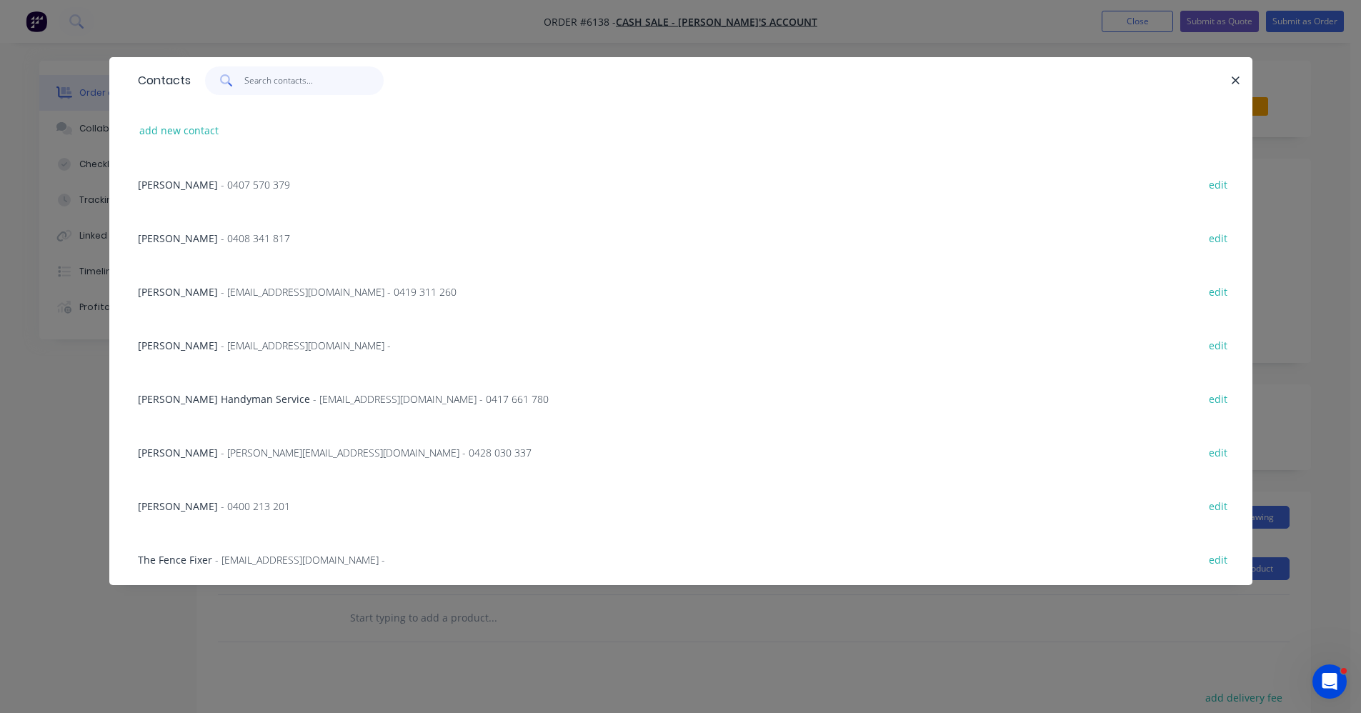
click at [255, 80] on input "text" at bounding box center [313, 80] width 139 height 29
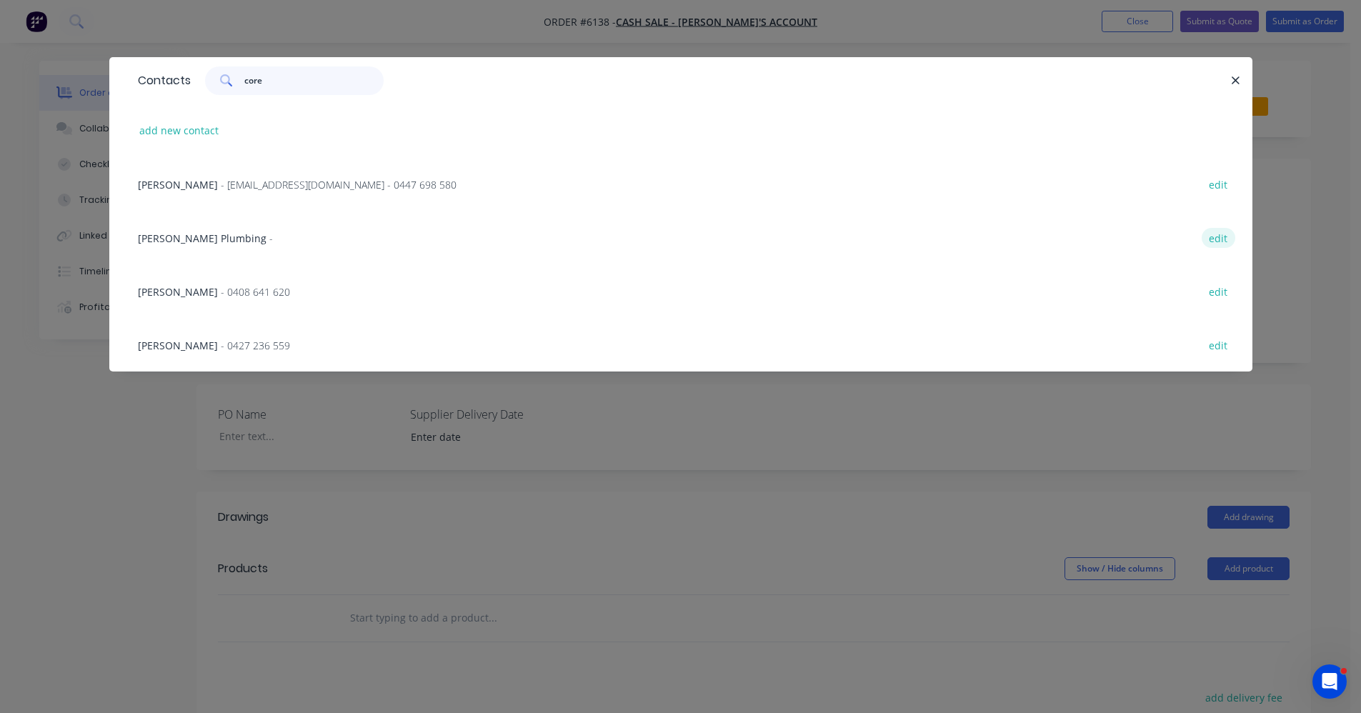
type input "core"
click at [1221, 237] on button "edit" at bounding box center [1219, 237] width 34 height 19
select select "AU"
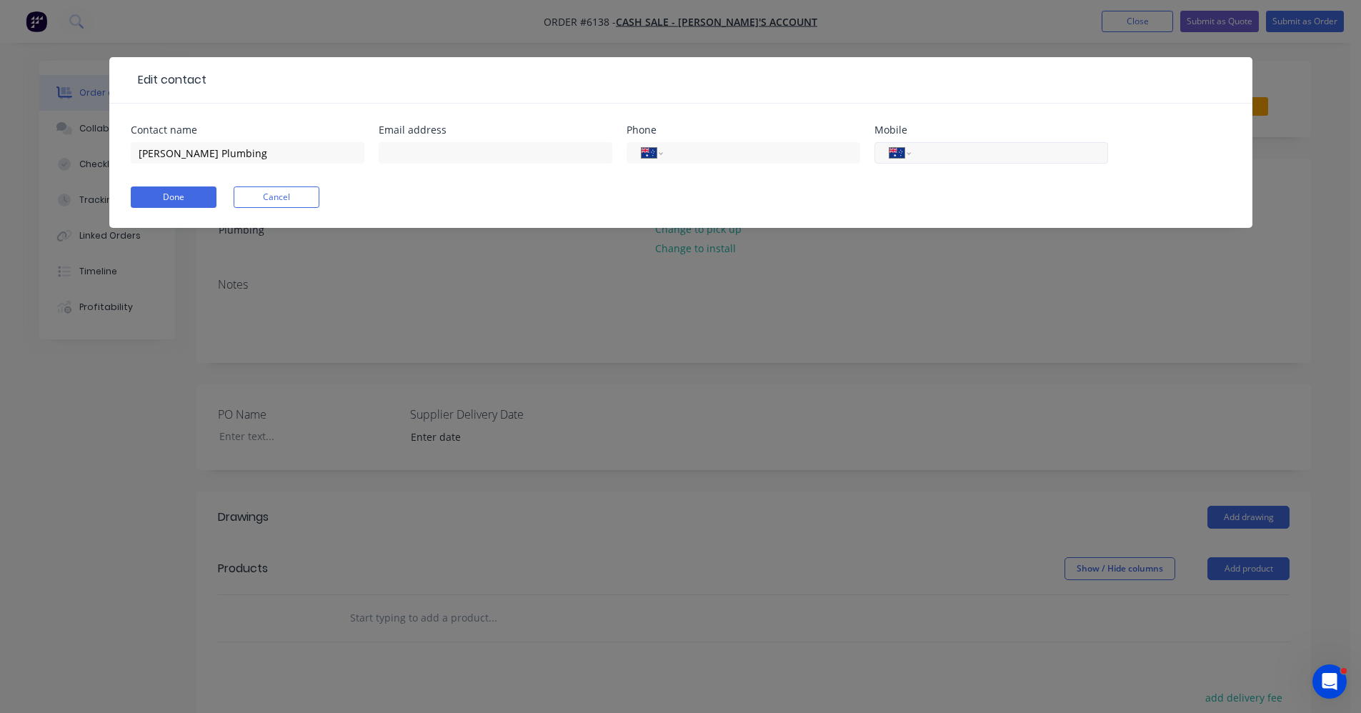
click at [925, 148] on input "tel" at bounding box center [1007, 153] width 172 height 16
type input "0467 056 748"
click at [167, 194] on button "Done" at bounding box center [174, 197] width 86 height 21
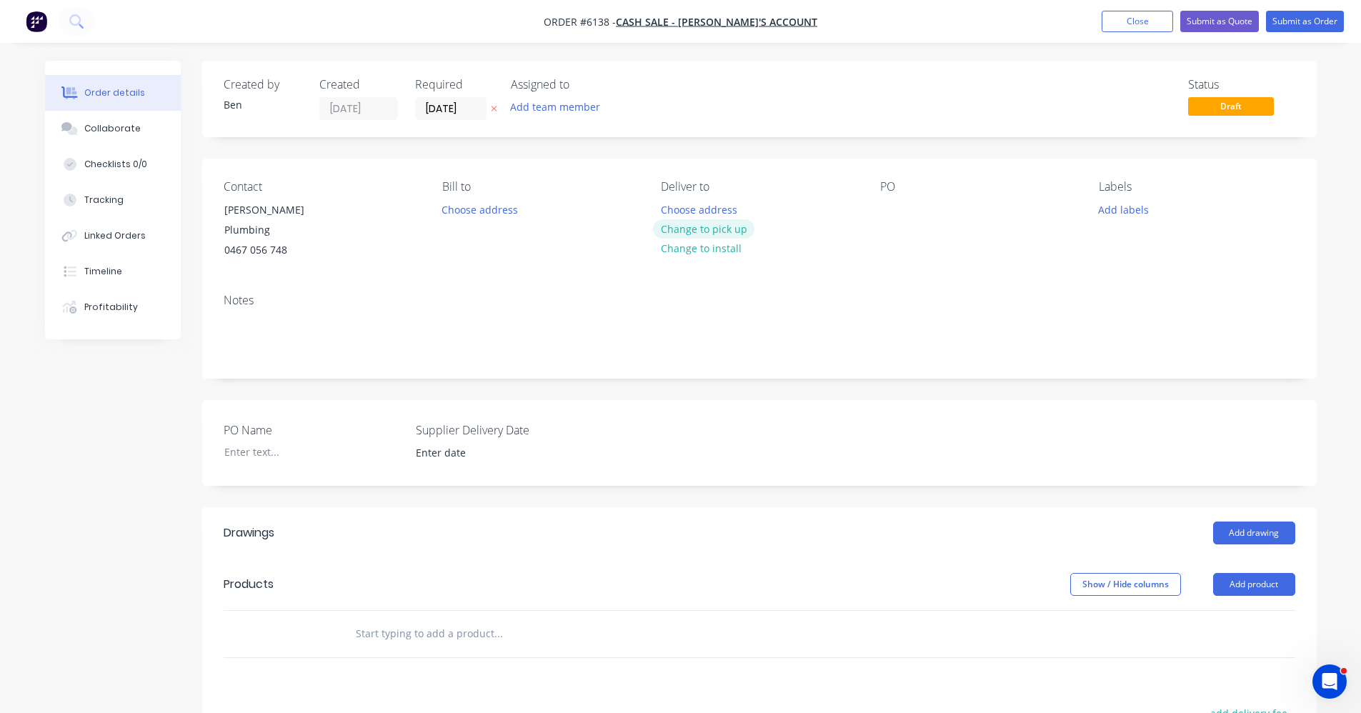
click at [717, 227] on button "Change to pick up" at bounding box center [703, 228] width 101 height 19
click at [1133, 212] on button "Add labels" at bounding box center [1124, 208] width 66 height 19
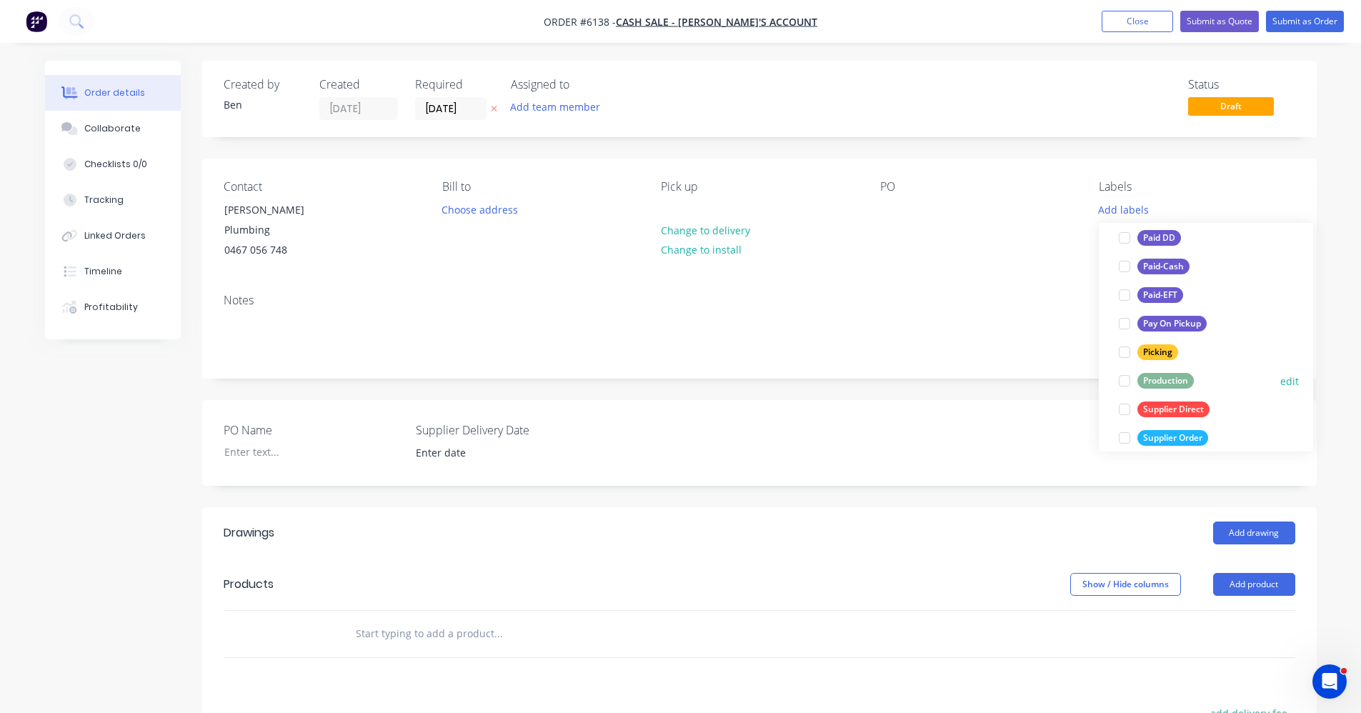
scroll to position [214, 0]
click at [1178, 432] on div "Supplier Order" at bounding box center [1173, 437] width 71 height 16
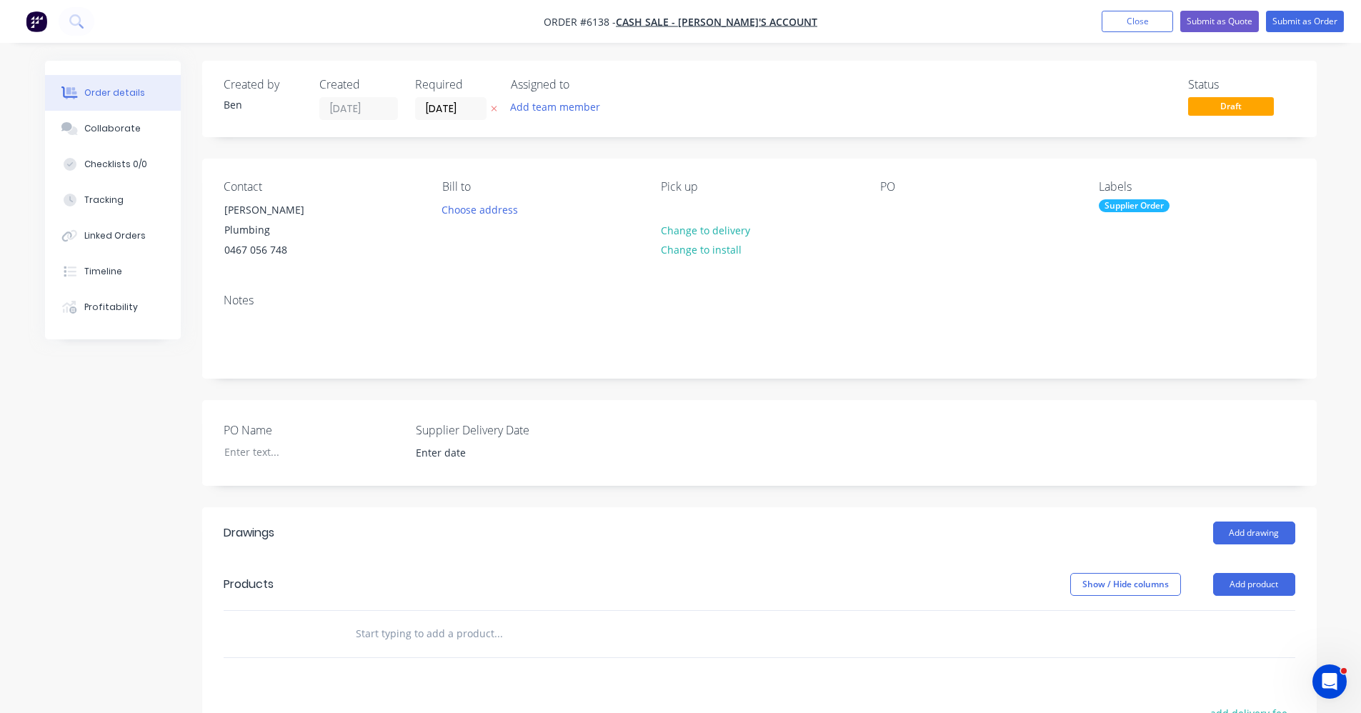
drag, startPoint x: 854, startPoint y: 434, endPoint x: 839, endPoint y: 481, distance: 48.8
click at [855, 436] on div "PO Name Supplier Delivery Date" at bounding box center [759, 443] width 1115 height 86
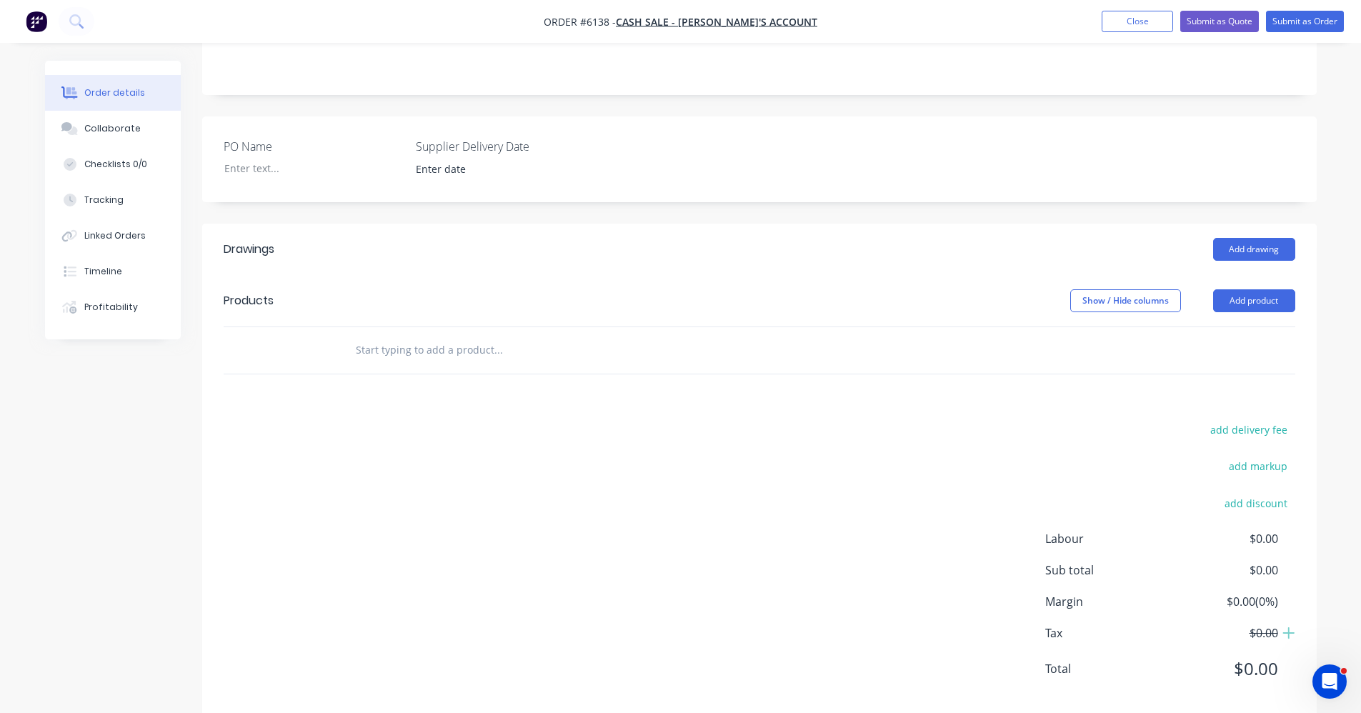
scroll to position [286, 0]
click at [465, 334] on input "text" at bounding box center [498, 348] width 286 height 29
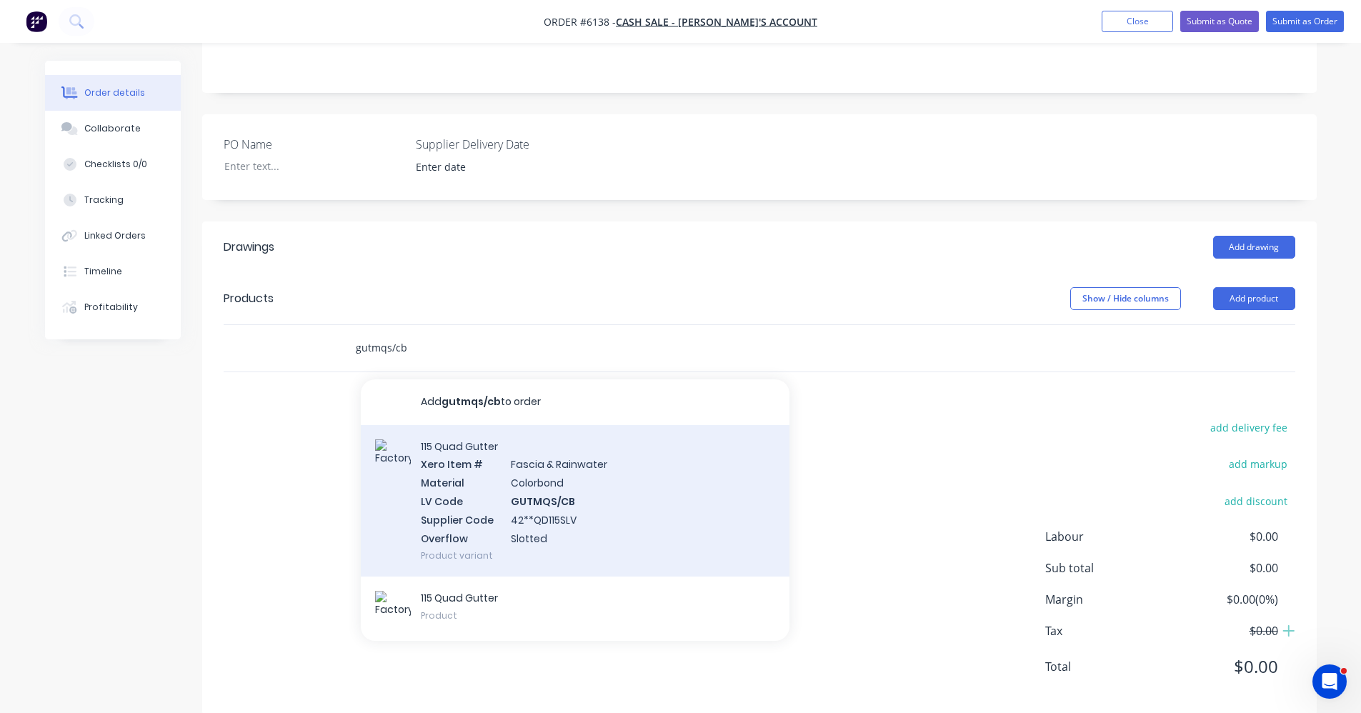
type input "gutmqs/cb"
click at [545, 472] on div "115 Quad Gutter Xero Item # Fascia & Rainwater Material Colorbond LV Code GUTMQ…" at bounding box center [575, 501] width 429 height 152
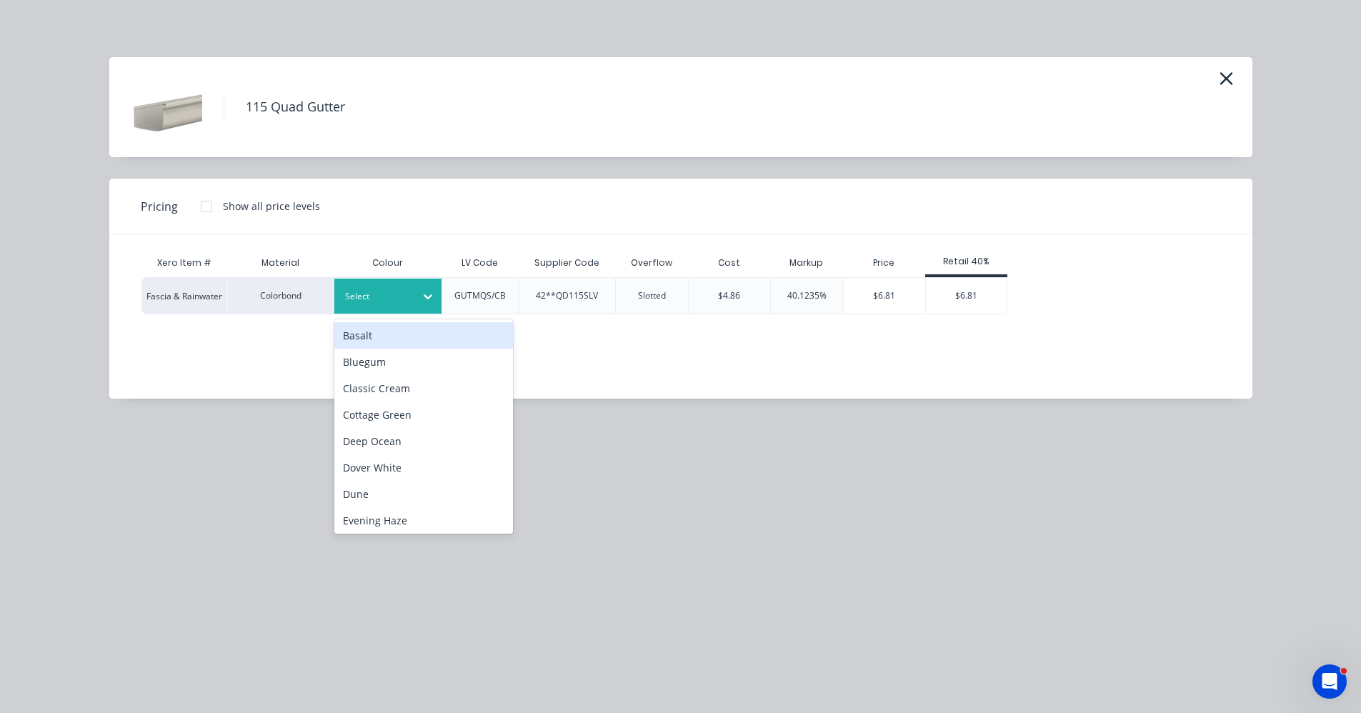
click at [394, 298] on div at bounding box center [377, 297] width 64 height 16
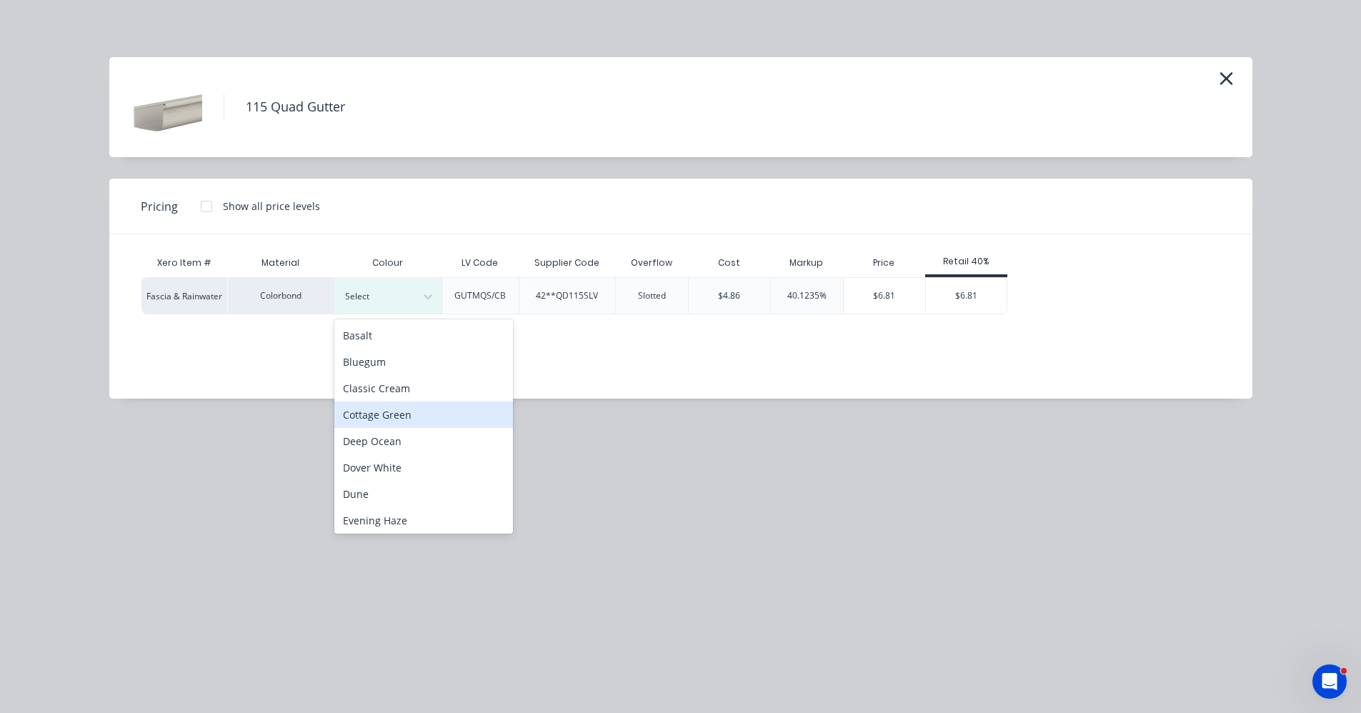
click at [406, 416] on div "Cottage Green" at bounding box center [423, 415] width 179 height 26
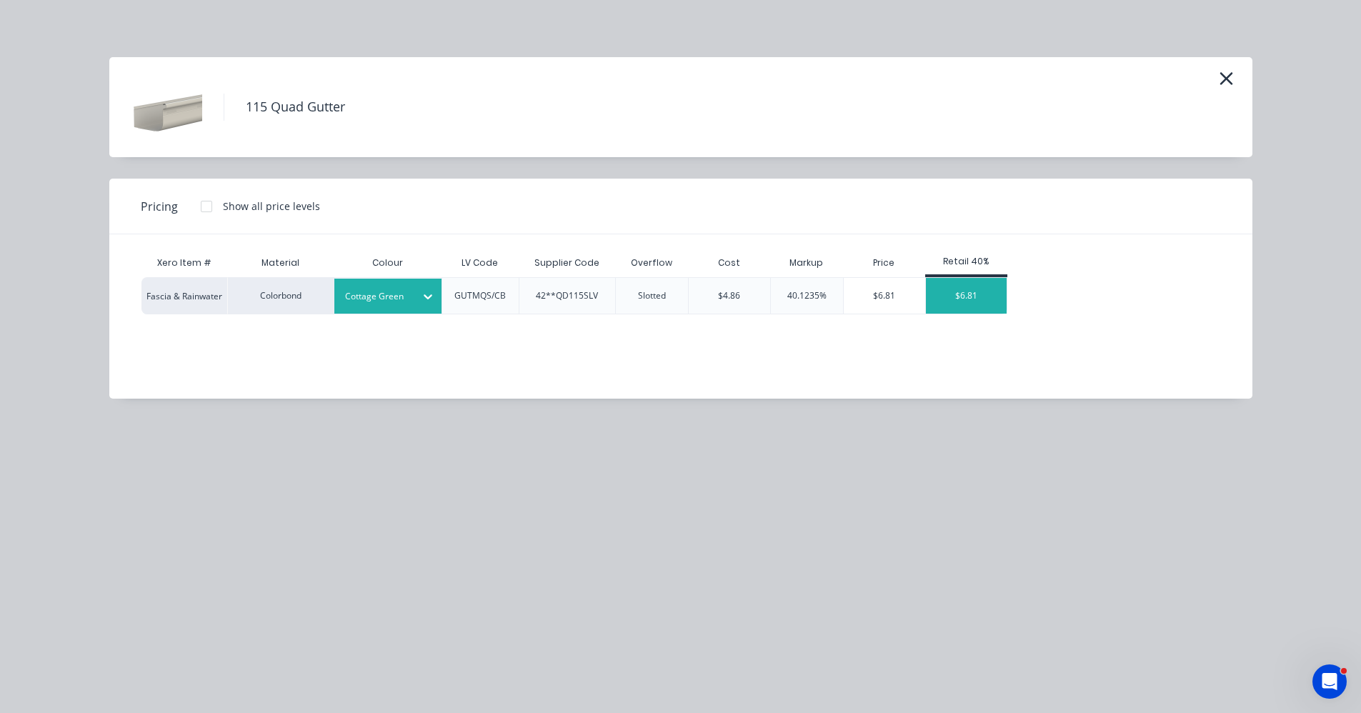
drag, startPoint x: 979, startPoint y: 291, endPoint x: 966, endPoint y: 304, distance: 18.2
click at [979, 292] on div "$6.81" at bounding box center [966, 296] width 81 height 36
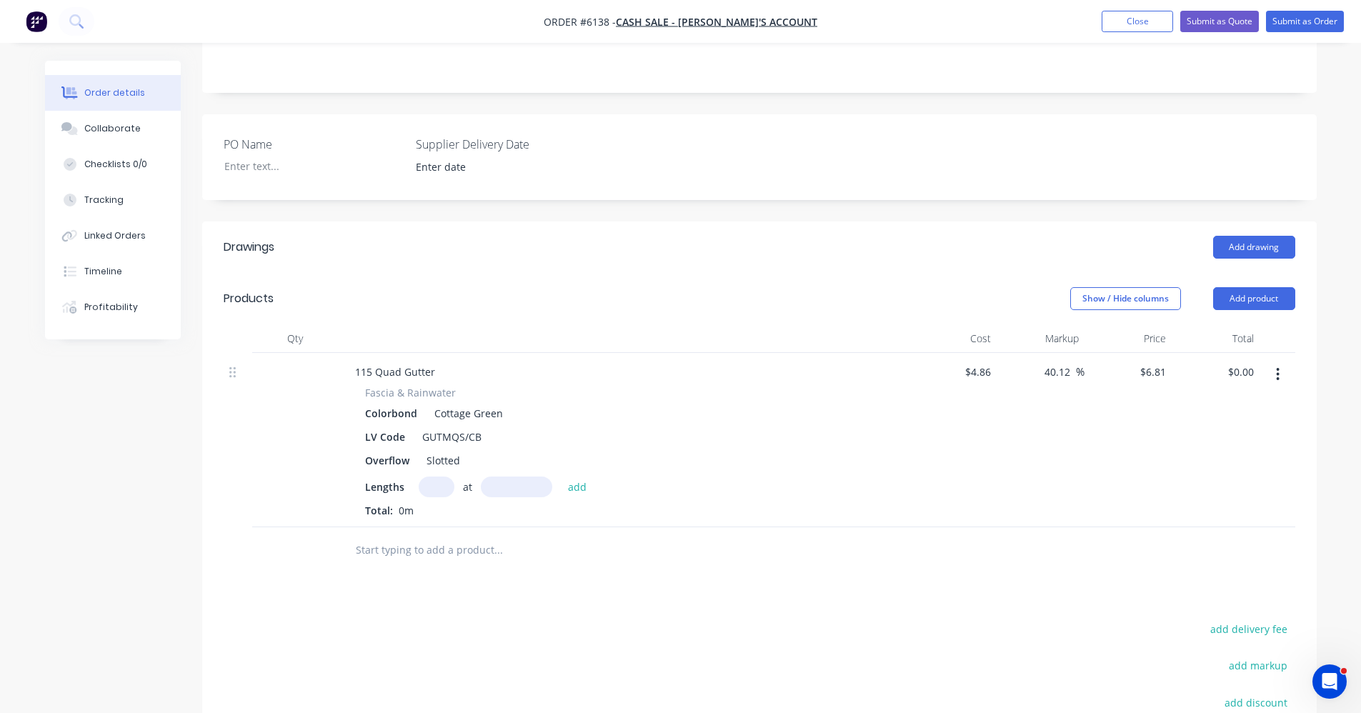
click at [433, 477] on input "text" at bounding box center [437, 487] width 36 height 21
type input "1"
type input "3500"
click at [561, 477] on button "add" at bounding box center [578, 486] width 34 height 19
type input "$23.84"
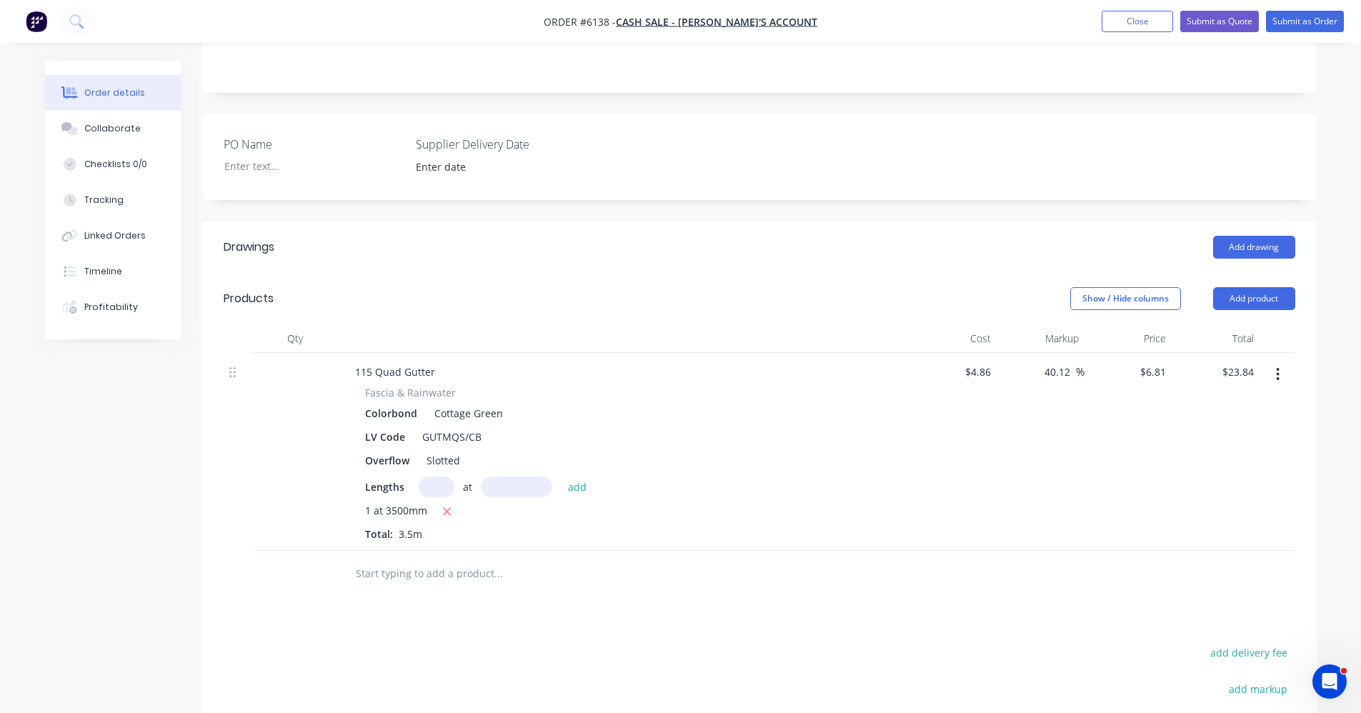
click at [399, 560] on input "text" at bounding box center [498, 574] width 286 height 29
type input "v"
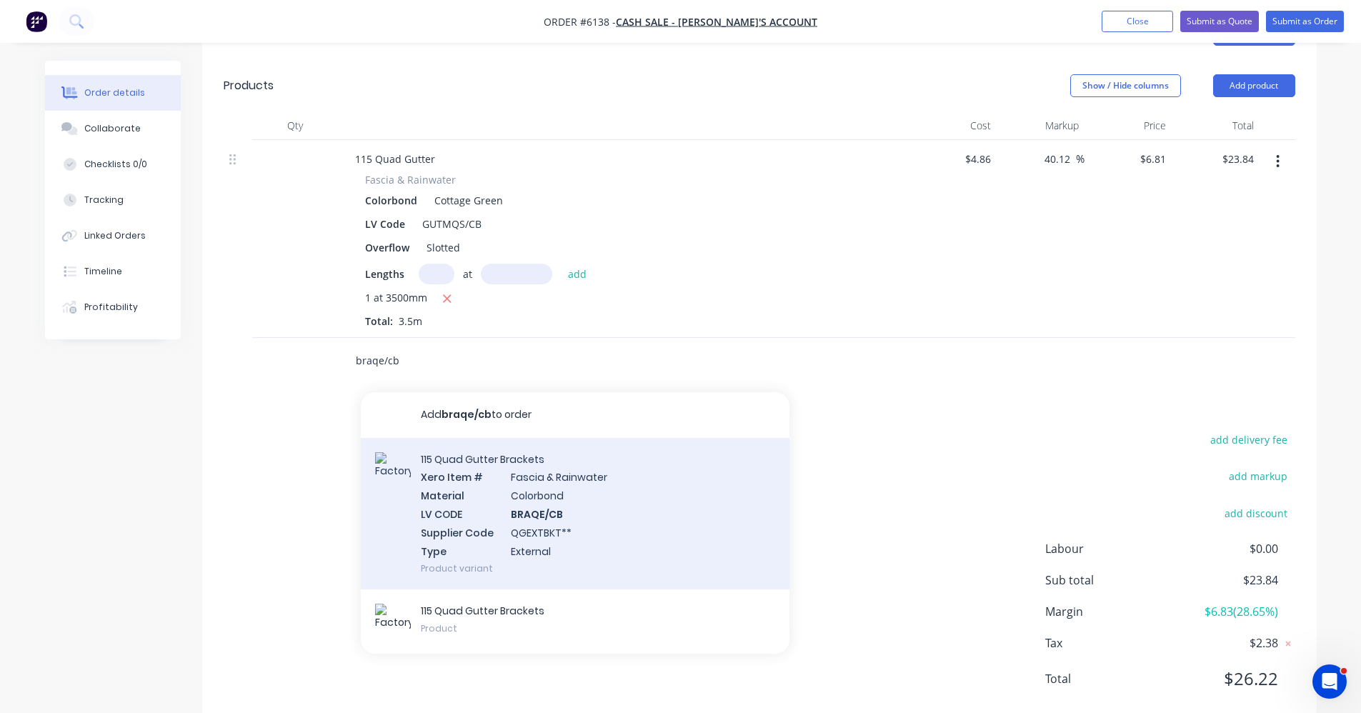
scroll to position [500, 0]
type input "braqe/cb"
click at [566, 514] on div "115 Quad Gutter Brackets Xero Item # Fascia & Rainwater Material Colorbond LV C…" at bounding box center [575, 513] width 429 height 152
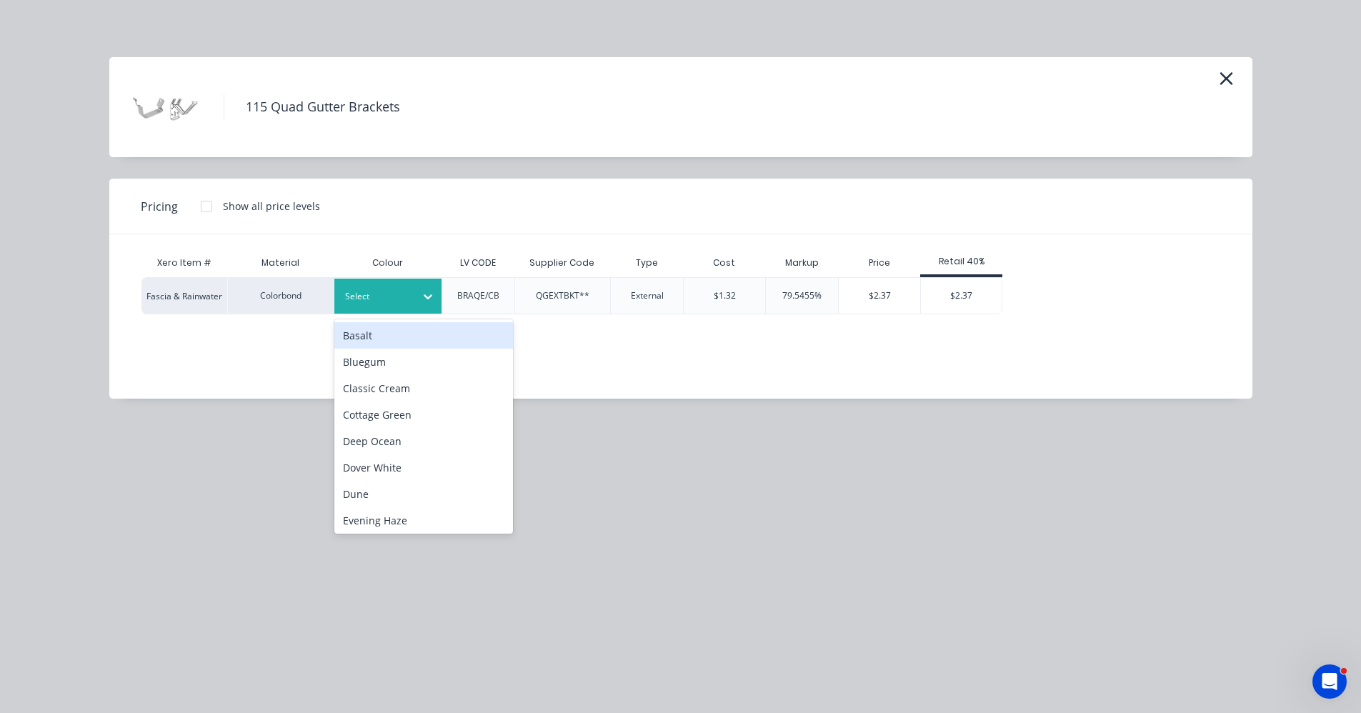
click at [403, 307] on div "Select" at bounding box center [387, 296] width 107 height 35
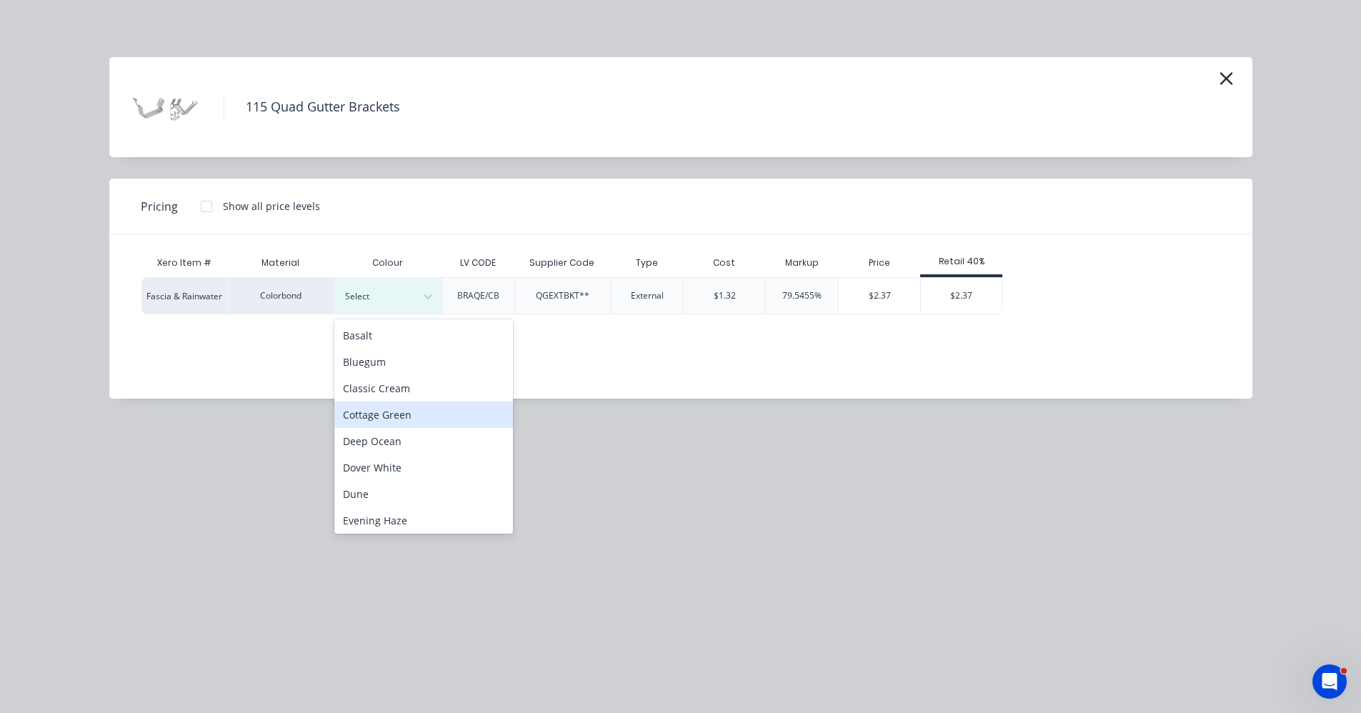
drag, startPoint x: 389, startPoint y: 414, endPoint x: 579, endPoint y: 384, distance: 192.4
click at [391, 413] on div "Cottage Green" at bounding box center [423, 415] width 179 height 26
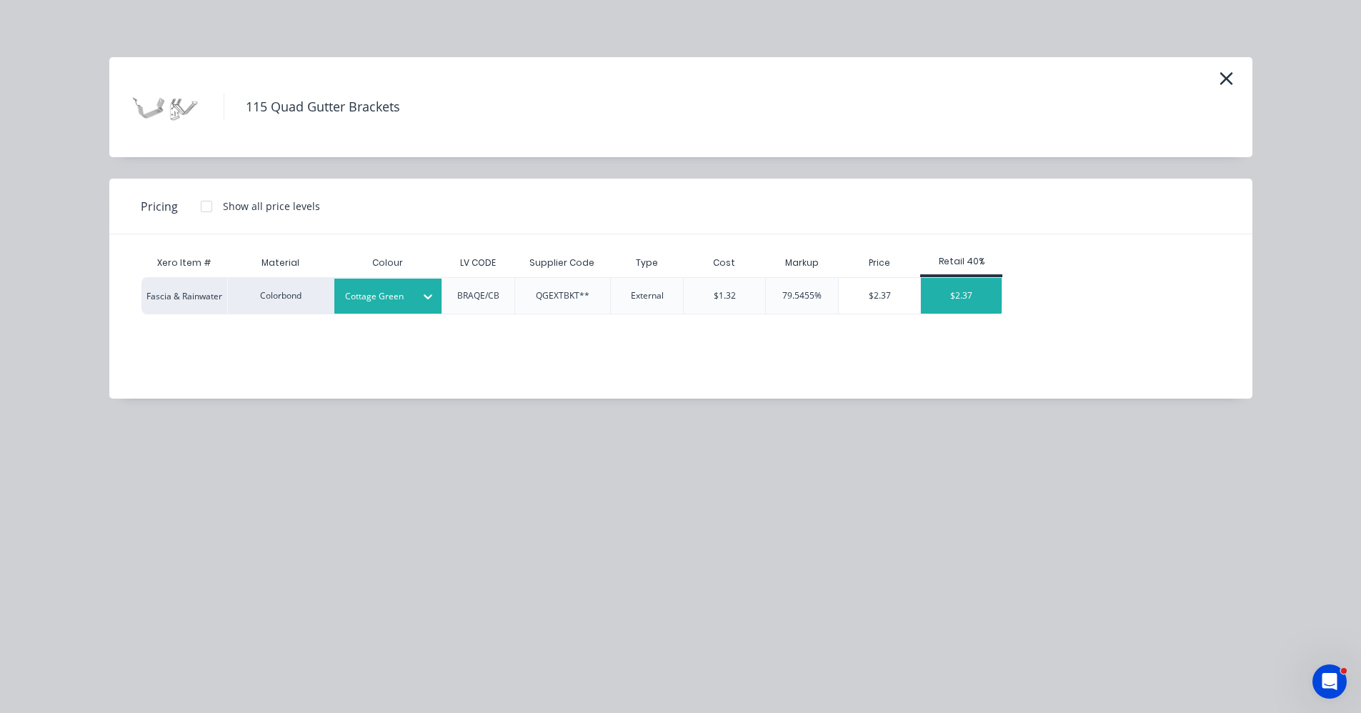
click at [985, 297] on div "$2.37" at bounding box center [961, 296] width 81 height 36
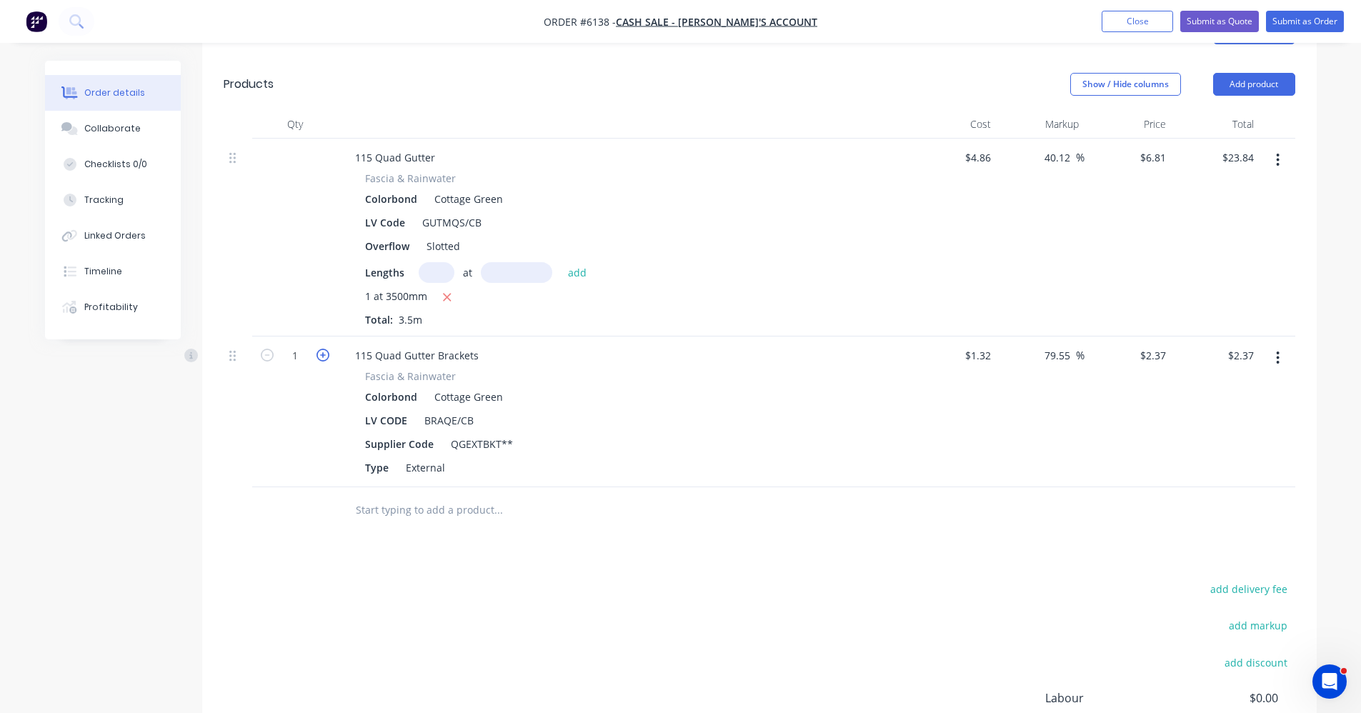
click at [324, 349] on icon "button" at bounding box center [323, 355] width 13 height 13
type input "2"
type input "$4.74"
click at [324, 349] on icon "button" at bounding box center [323, 355] width 13 height 13
type input "3"
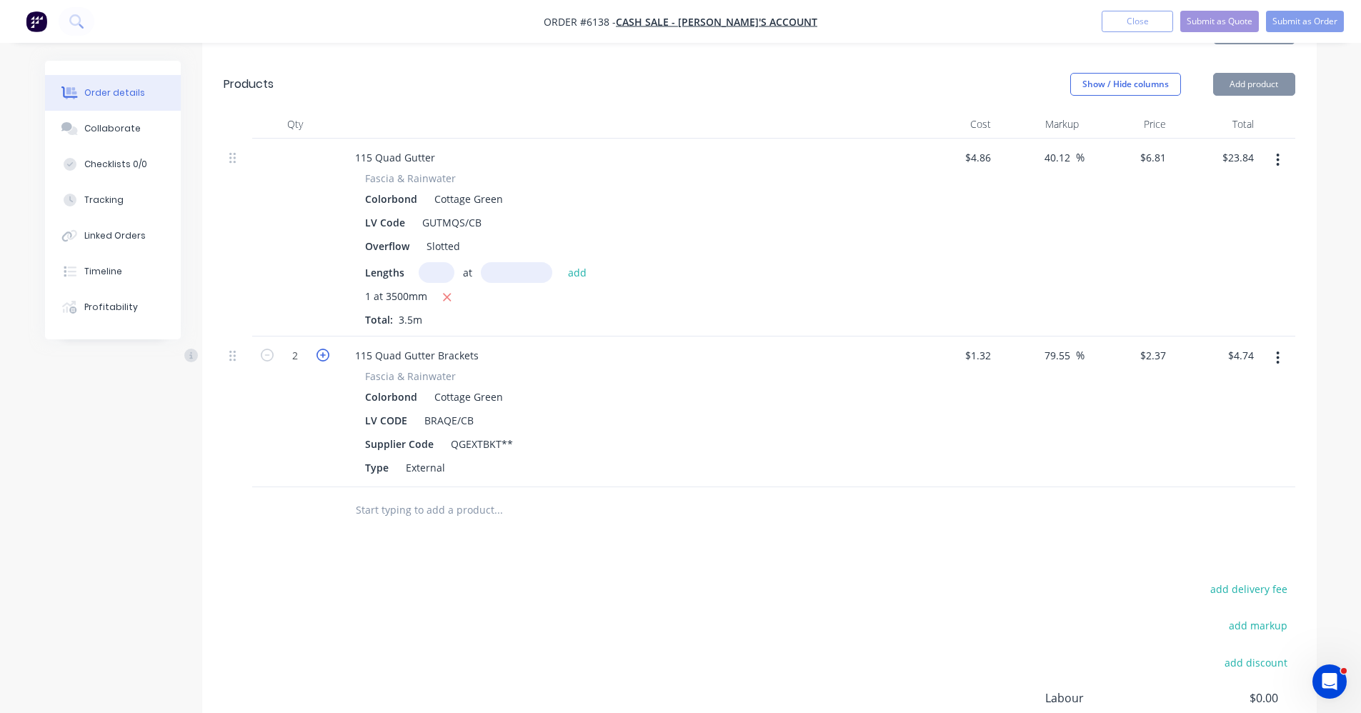
type input "$7.11"
click at [324, 349] on icon "button" at bounding box center [323, 355] width 13 height 13
type input "4"
type input "$9.48"
click at [413, 498] on input "text" at bounding box center [498, 510] width 286 height 29
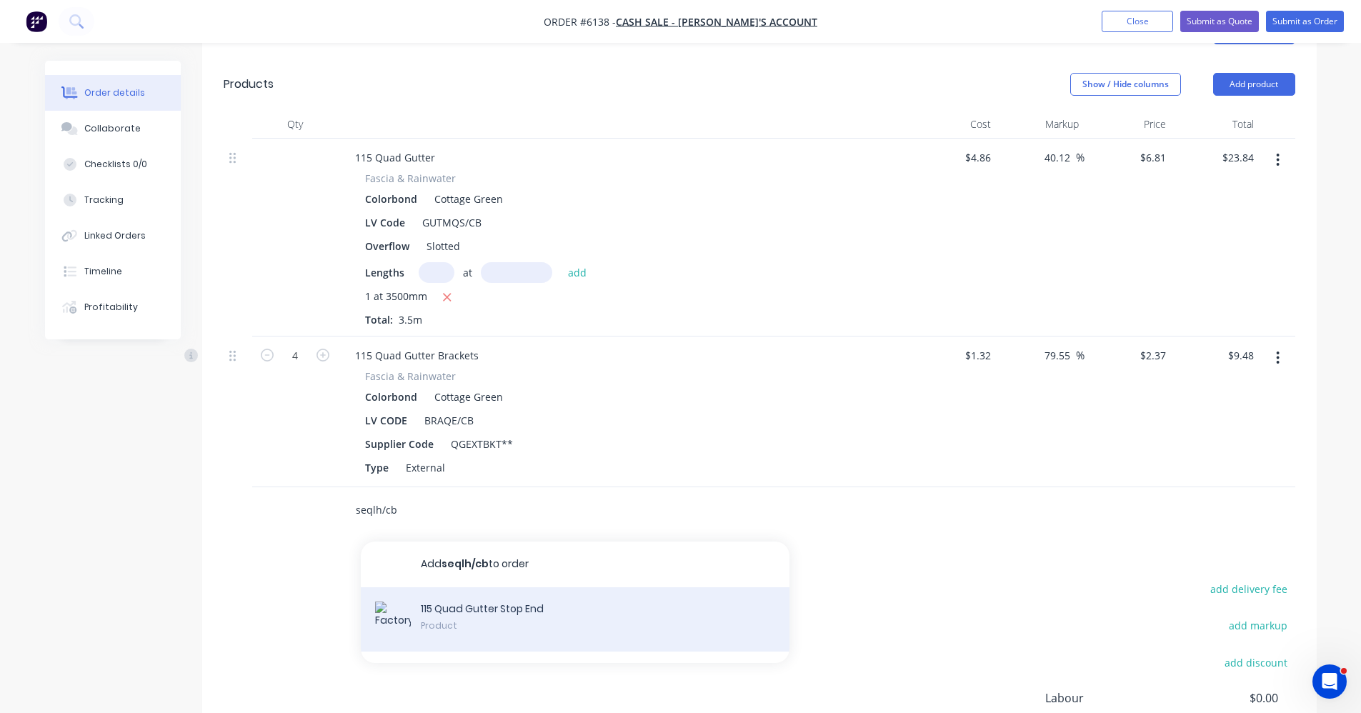
type input "seqlh/cb"
click at [485, 607] on div "115 Quad Gutter Stop End Product" at bounding box center [575, 619] width 429 height 64
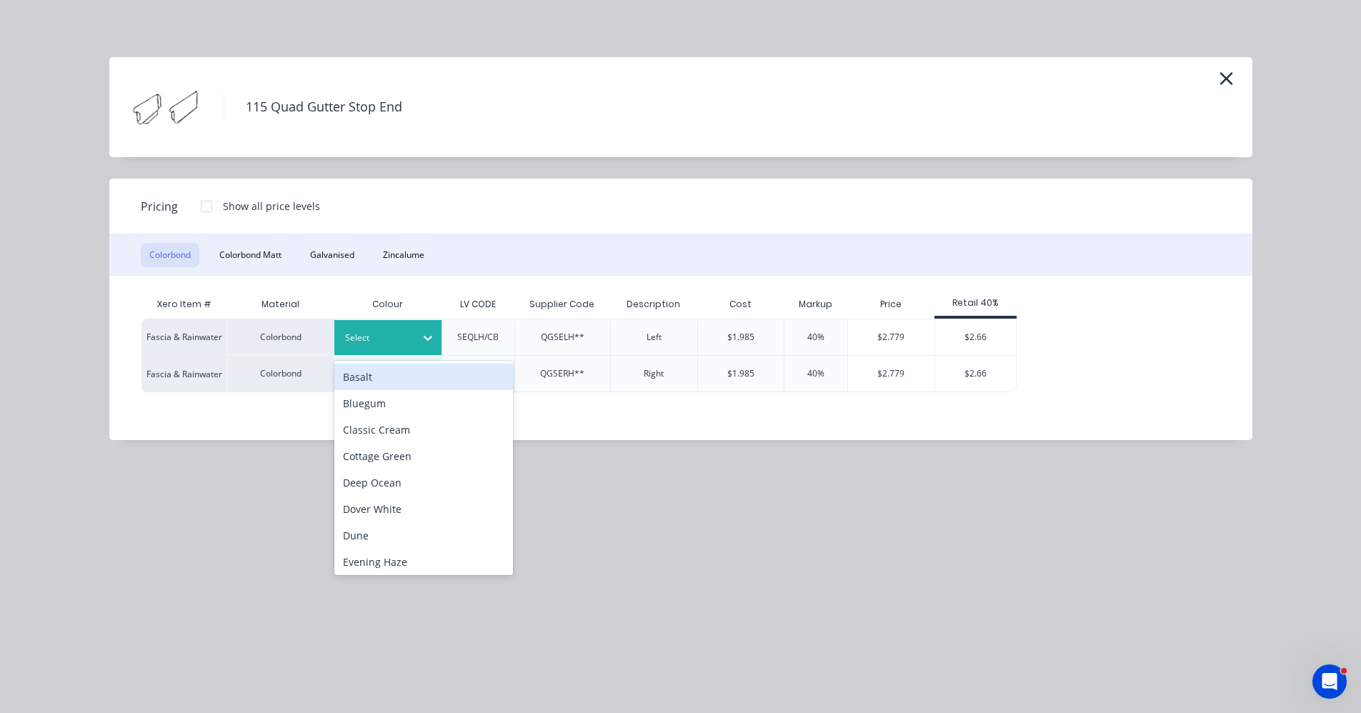
click at [434, 339] on icon at bounding box center [428, 338] width 14 height 14
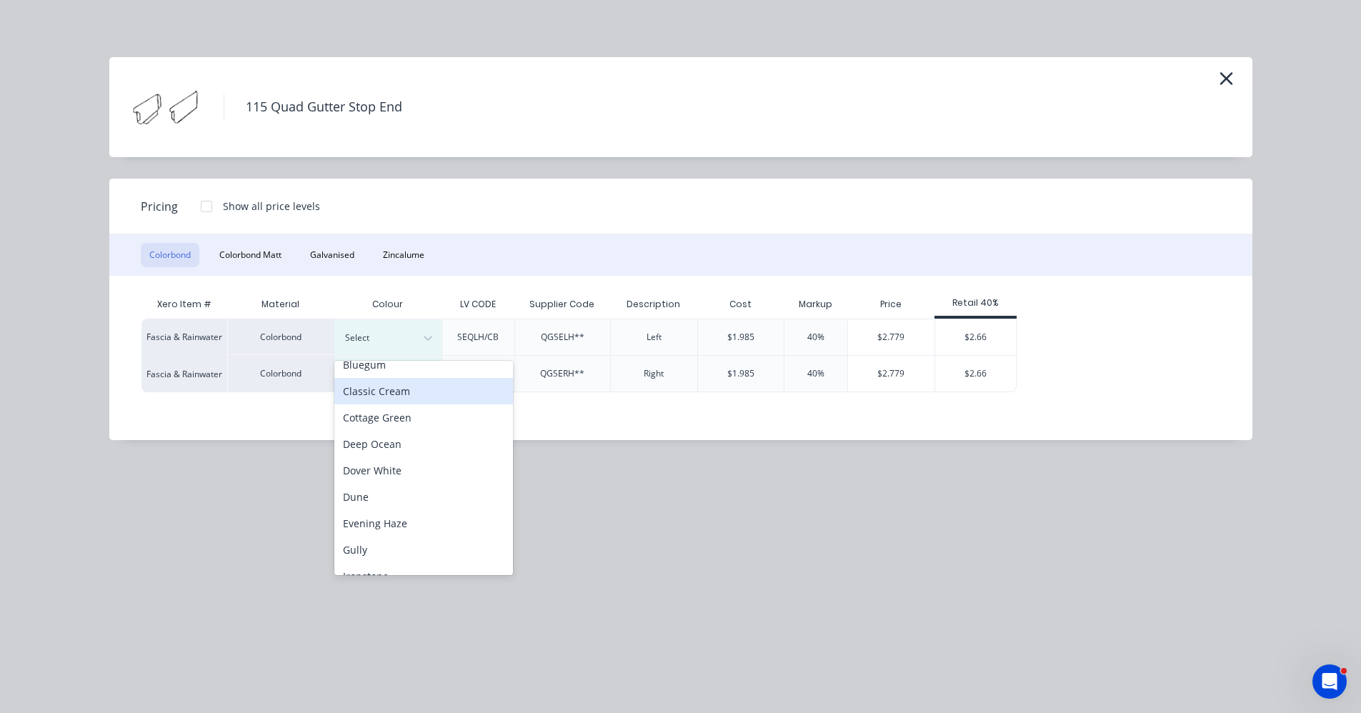
scroll to position [71, 0]
click at [385, 382] on div "Cottage Green" at bounding box center [423, 385] width 179 height 26
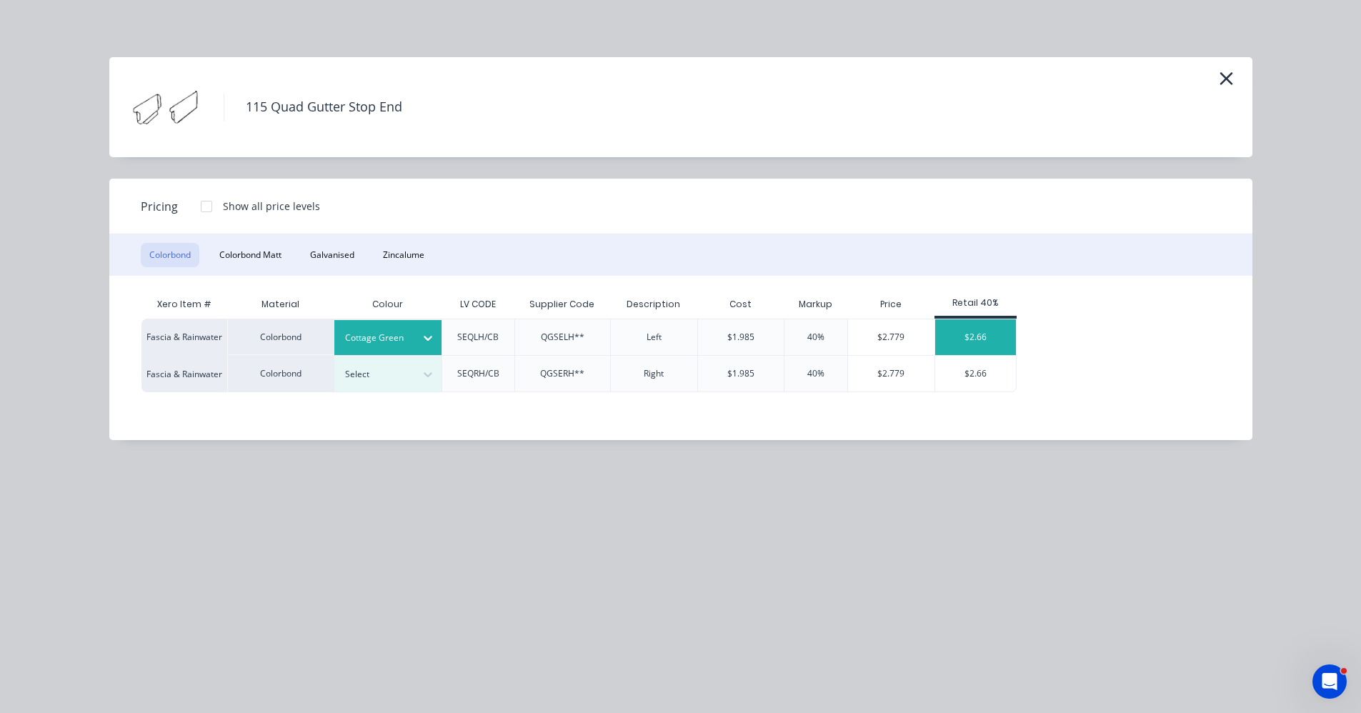
click at [993, 342] on div "$2.66" at bounding box center [975, 337] width 81 height 36
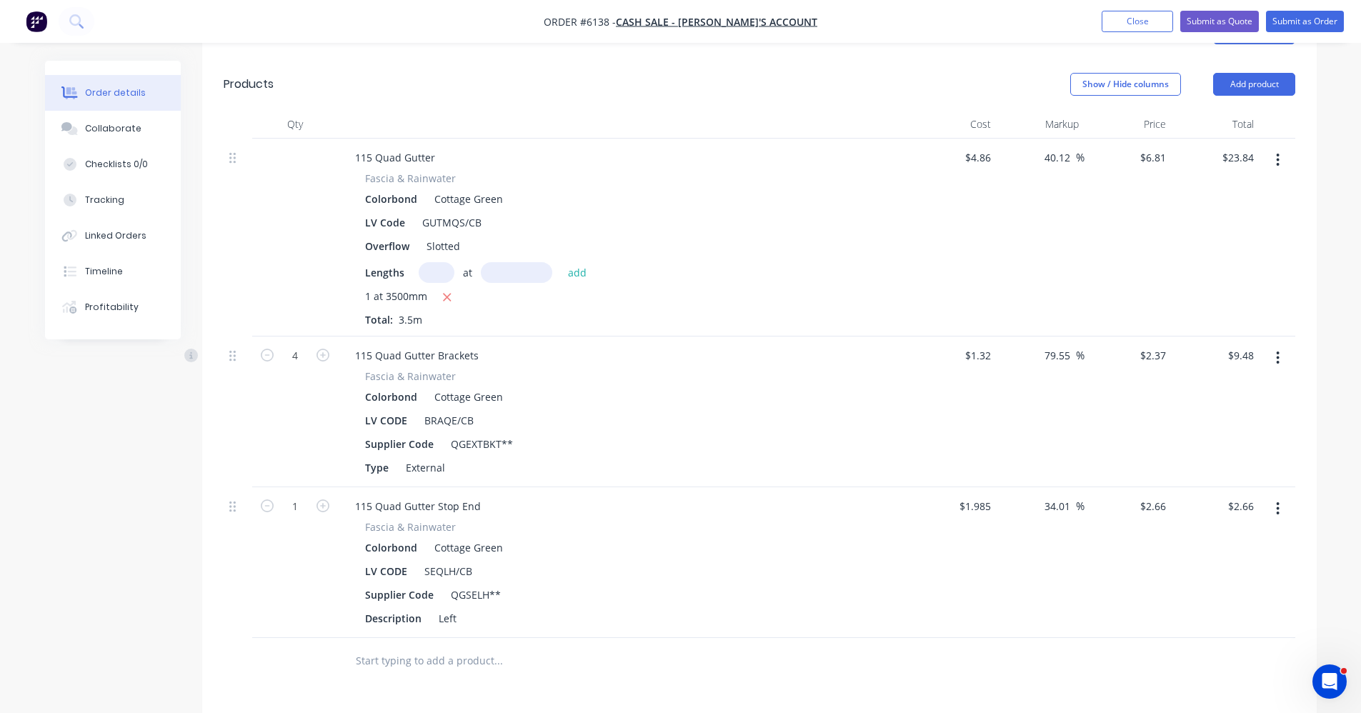
click at [379, 647] on input "text" at bounding box center [498, 661] width 286 height 29
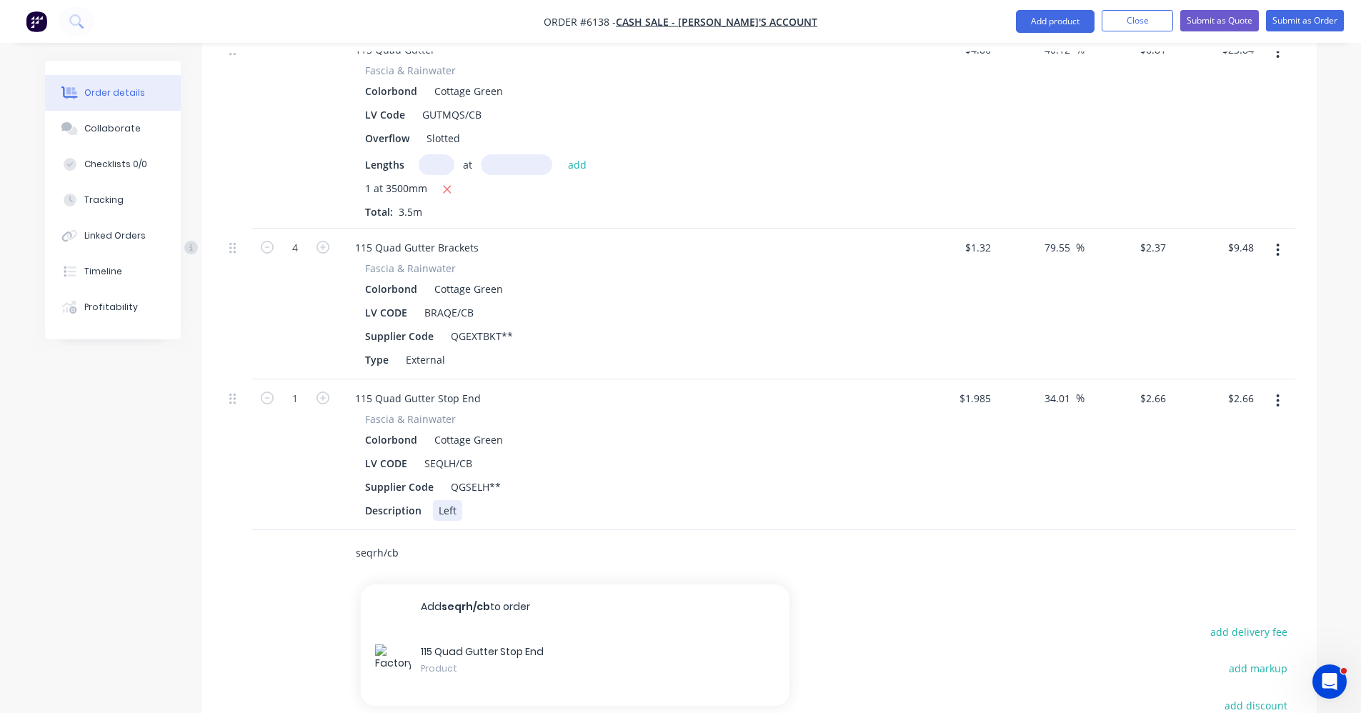
scroll to position [643, 0]
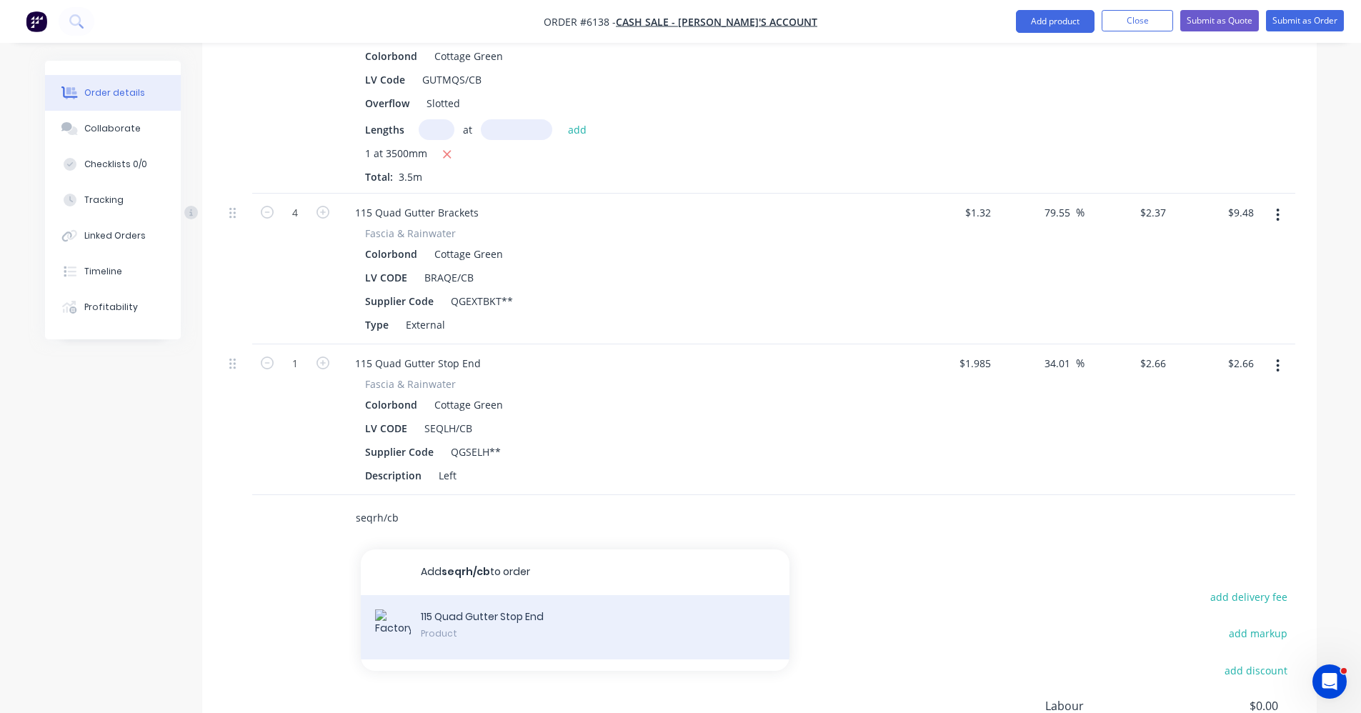
type input "seqrh/cb"
click at [452, 603] on div "115 Quad Gutter Stop End Product" at bounding box center [575, 627] width 429 height 64
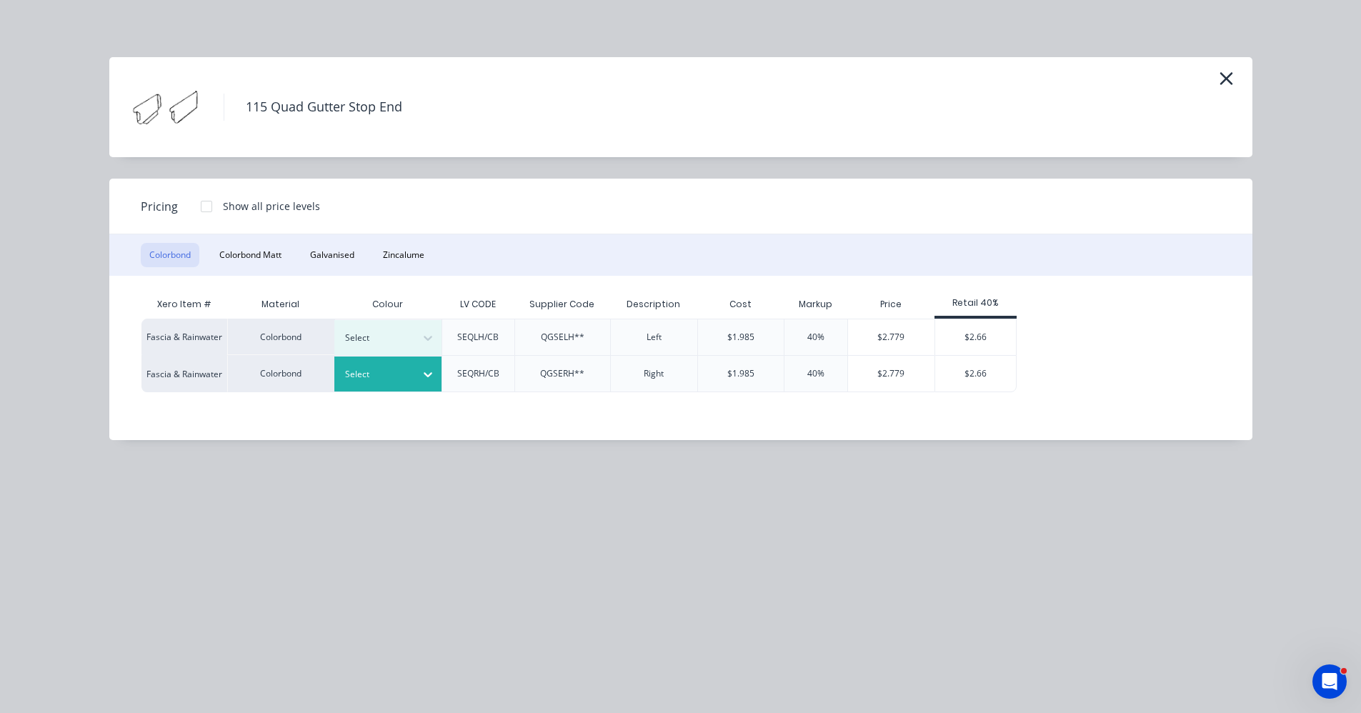
click at [401, 383] on div "Select" at bounding box center [375, 374] width 80 height 19
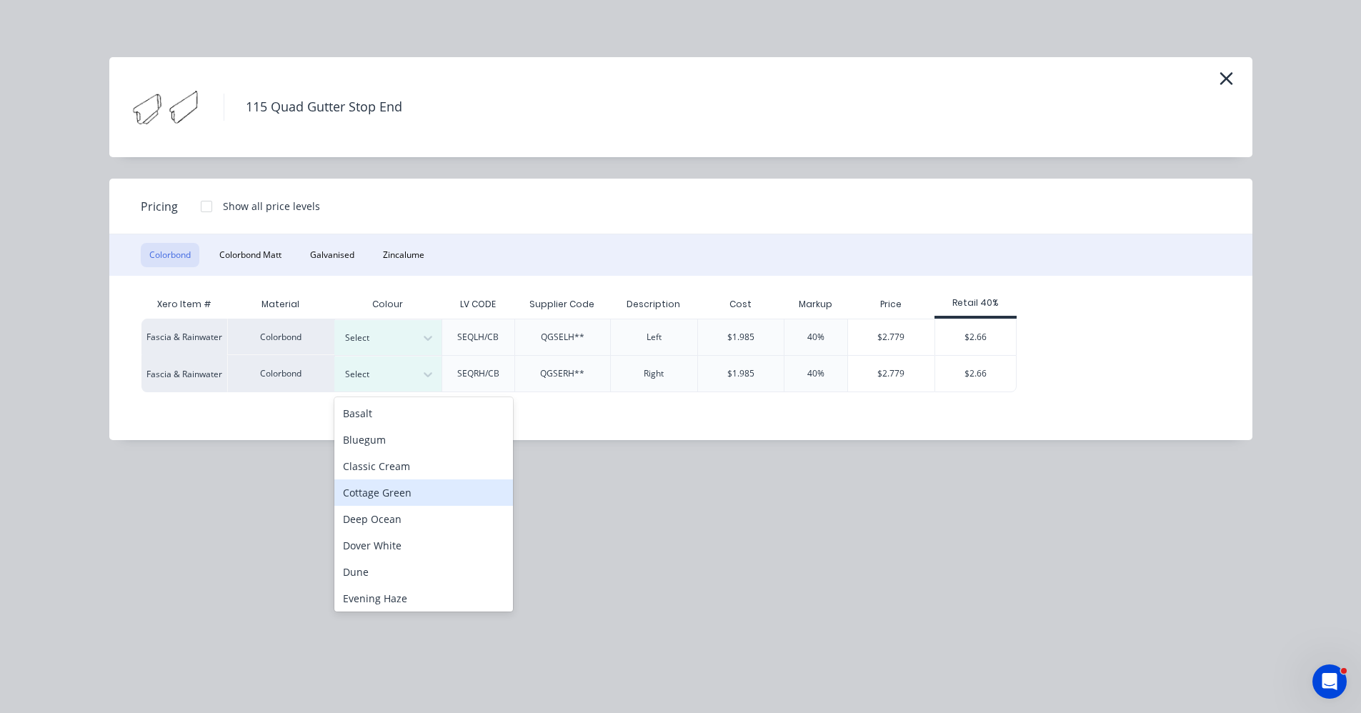
click at [396, 490] on div "Cottage Green" at bounding box center [423, 493] width 179 height 26
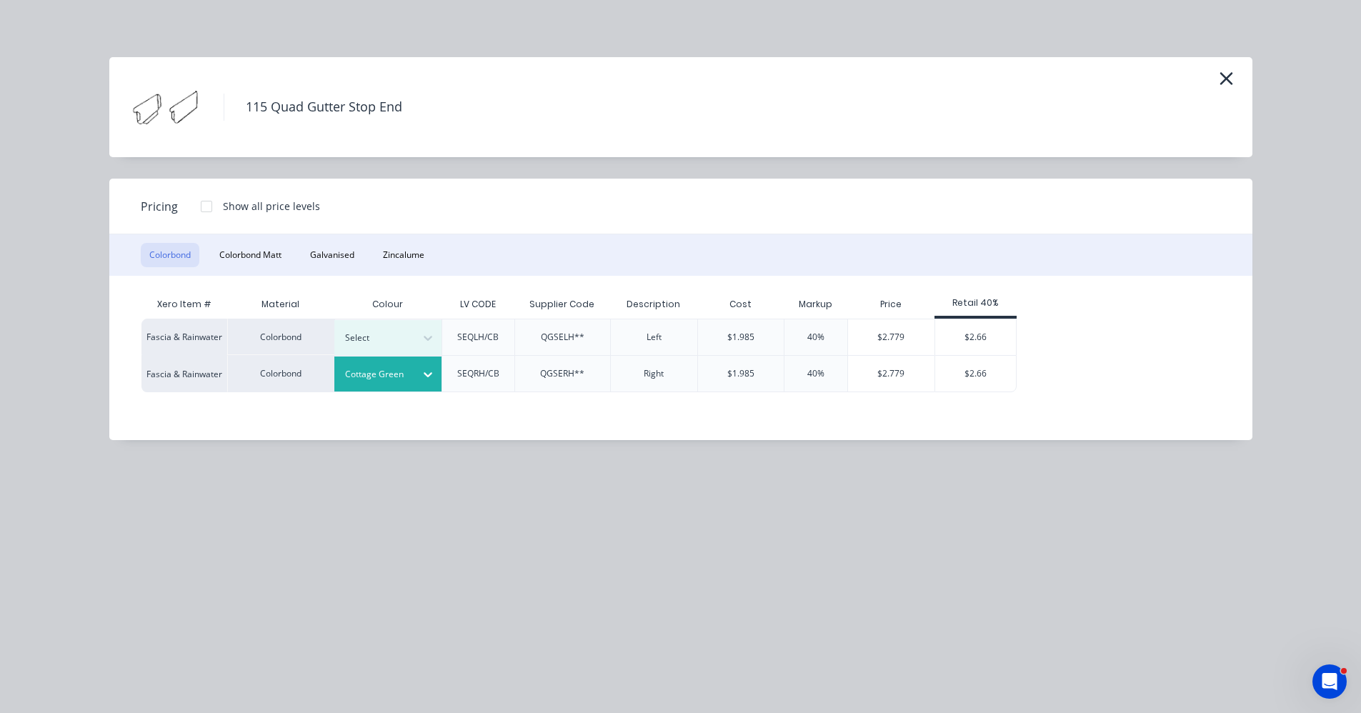
drag, startPoint x: 959, startPoint y: 362, endPoint x: 998, endPoint y: 389, distance: 47.6
click at [960, 362] on div "$2.66" at bounding box center [975, 374] width 81 height 36
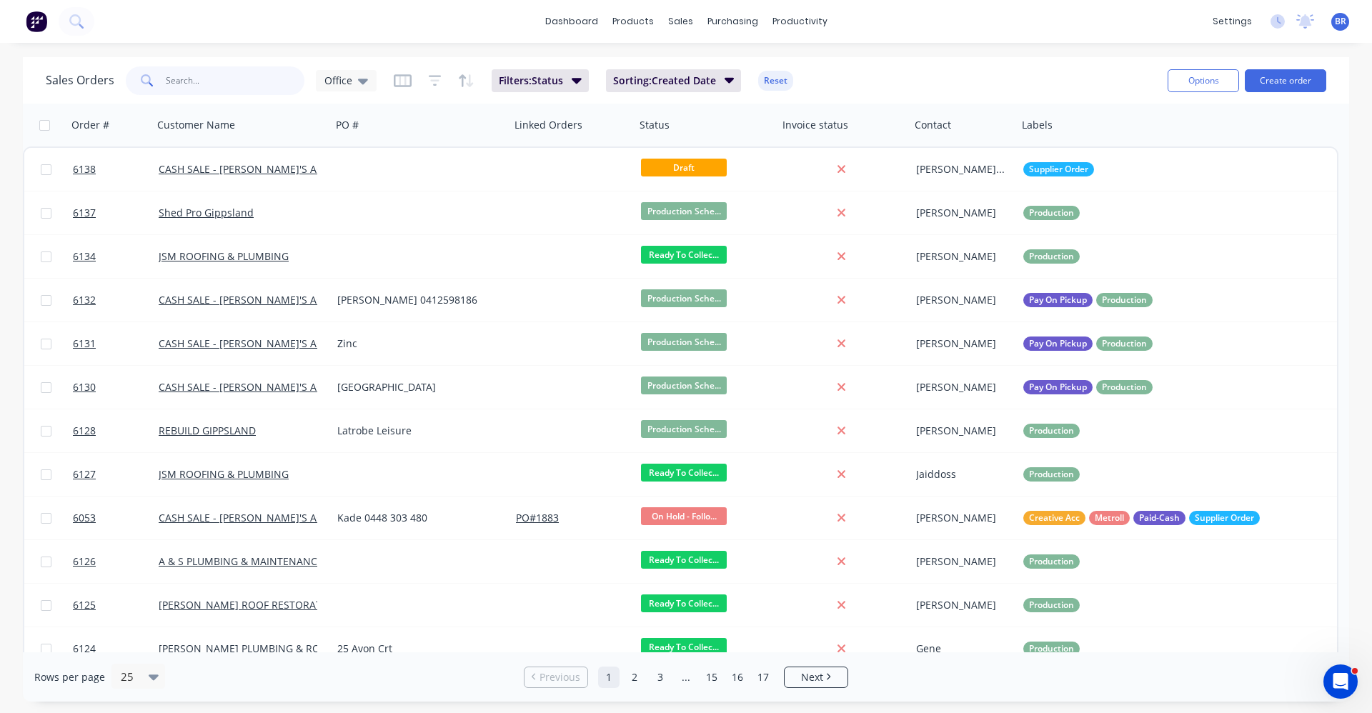
click at [230, 73] on input "text" at bounding box center [235, 80] width 139 height 29
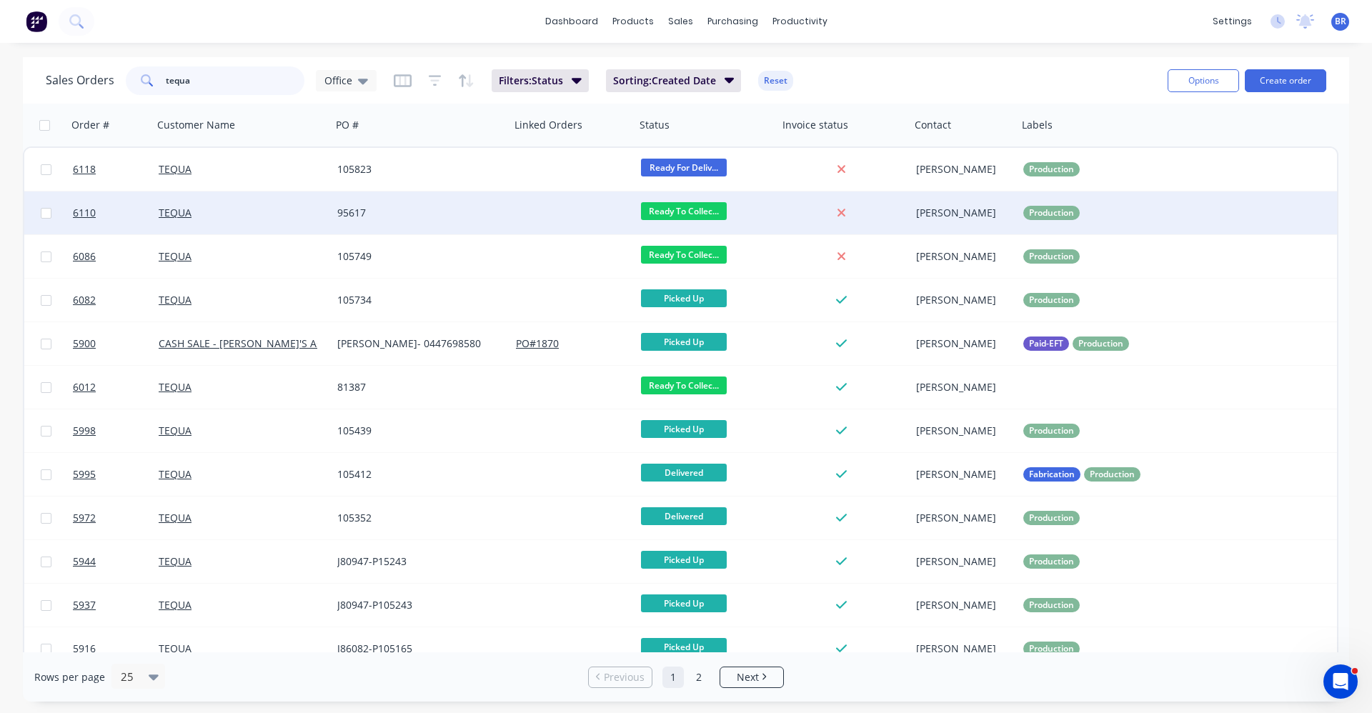
type input "tequa"
click at [567, 220] on div at bounding box center [572, 213] width 125 height 43
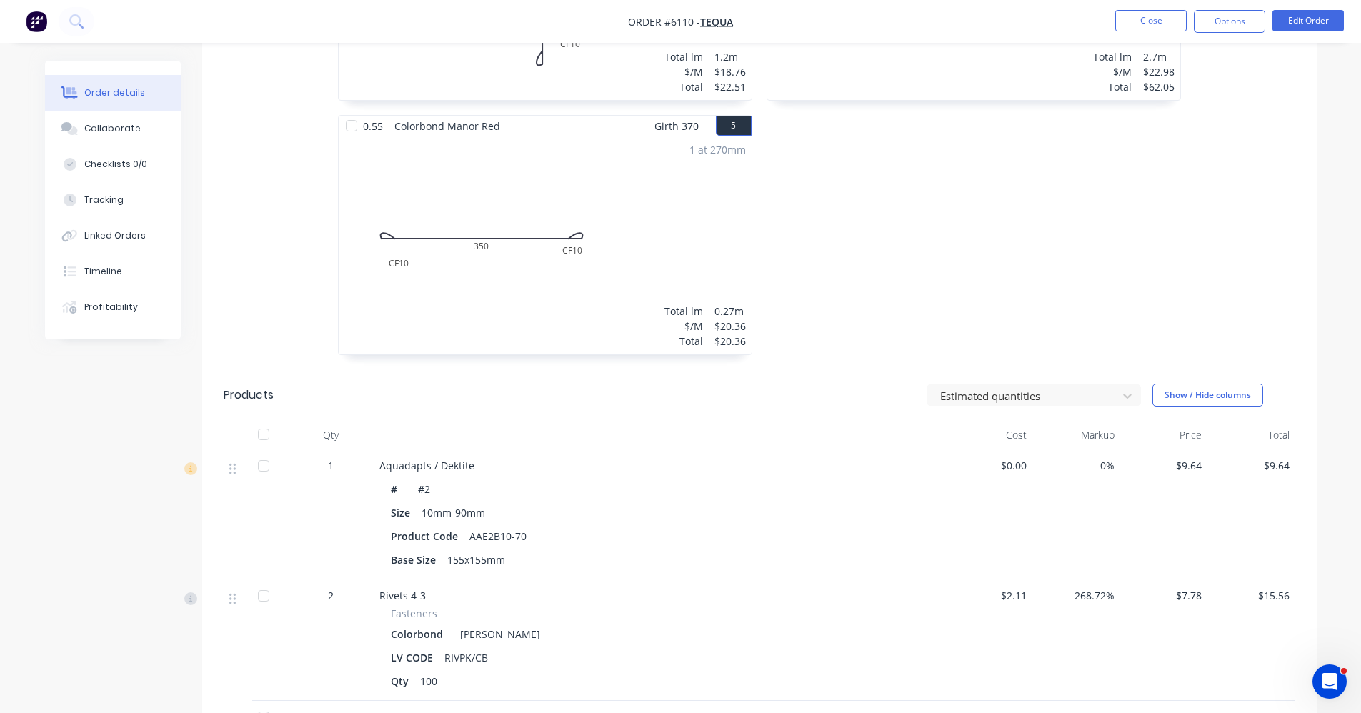
scroll to position [929, 0]
click at [1229, 27] on button "Options" at bounding box center [1229, 21] width 71 height 23
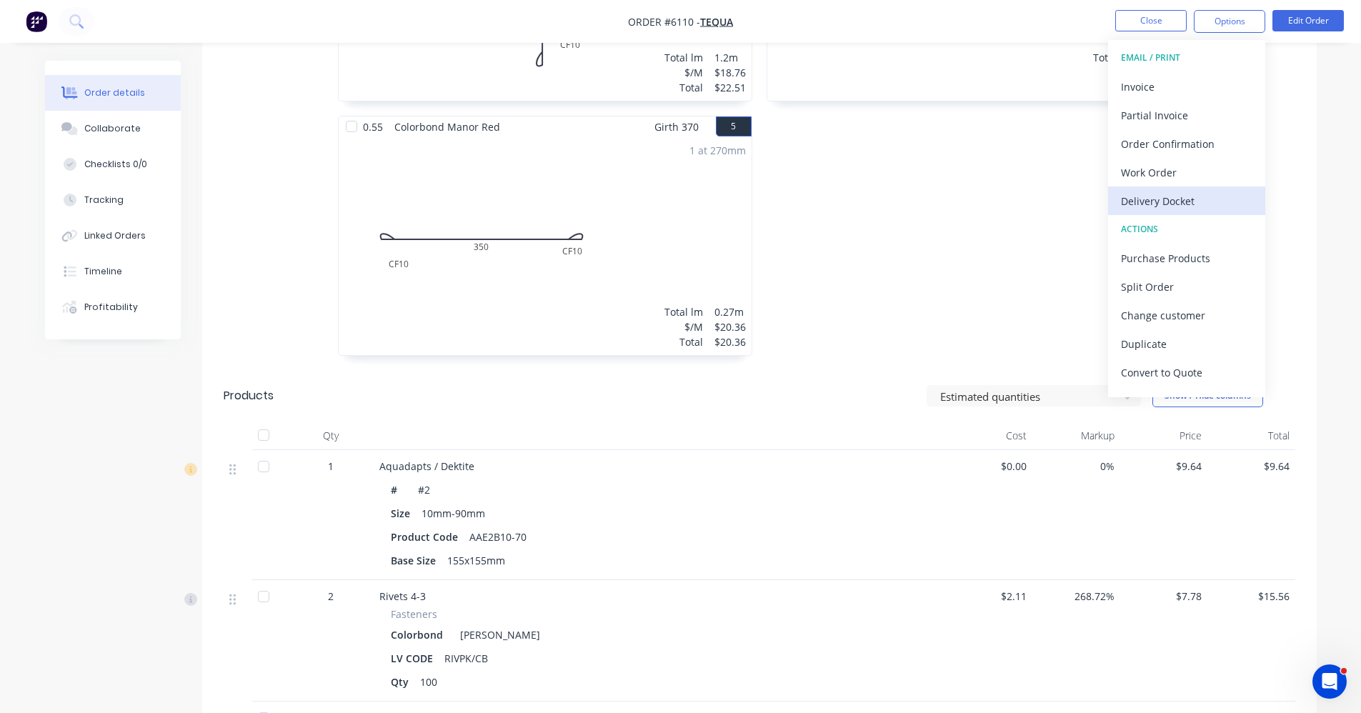
click at [1161, 206] on div "Delivery Docket" at bounding box center [1186, 201] width 131 height 21
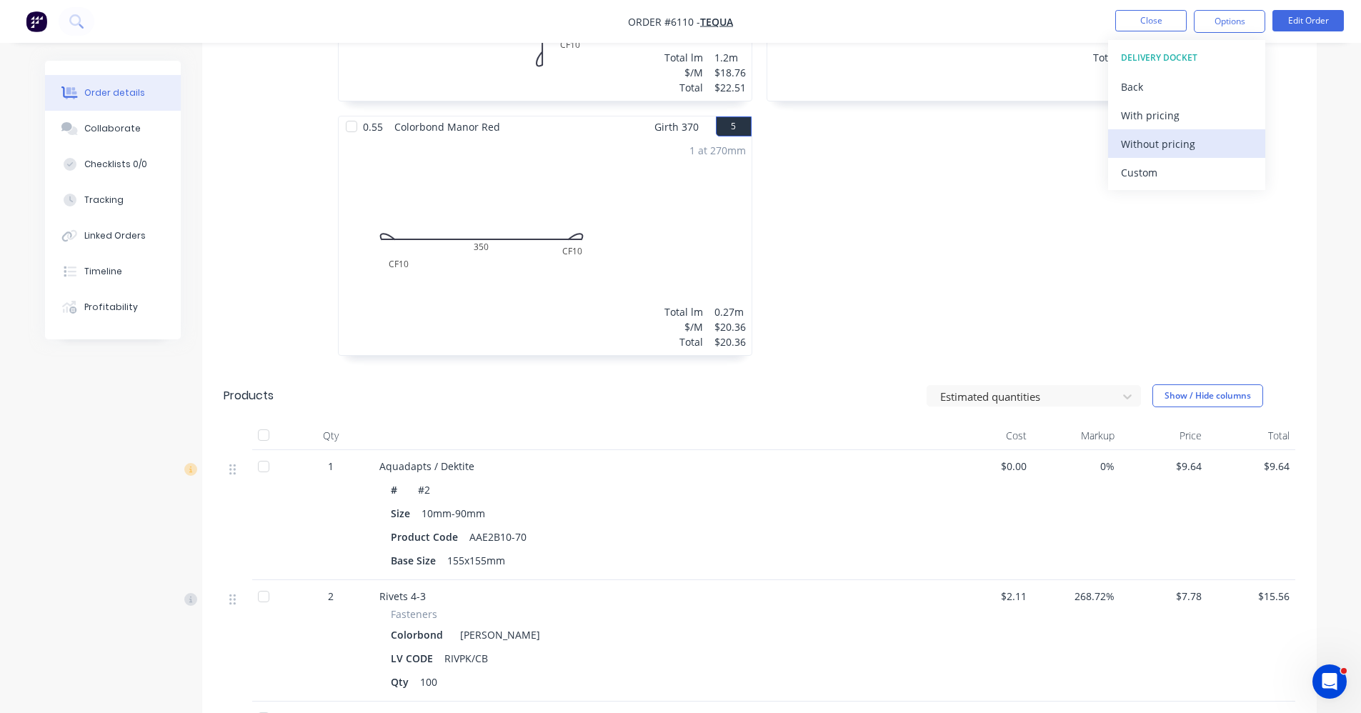
click at [1170, 144] on div "Without pricing" at bounding box center [1186, 144] width 131 height 21
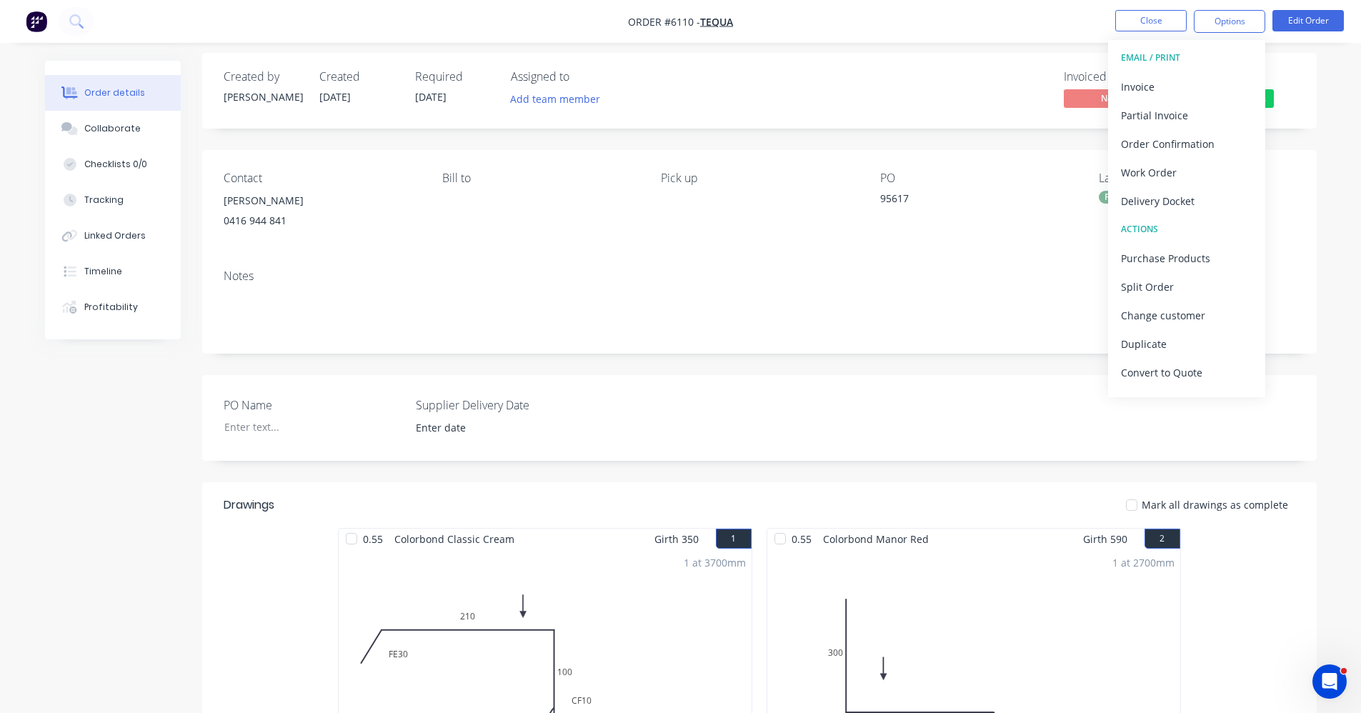
scroll to position [0, 0]
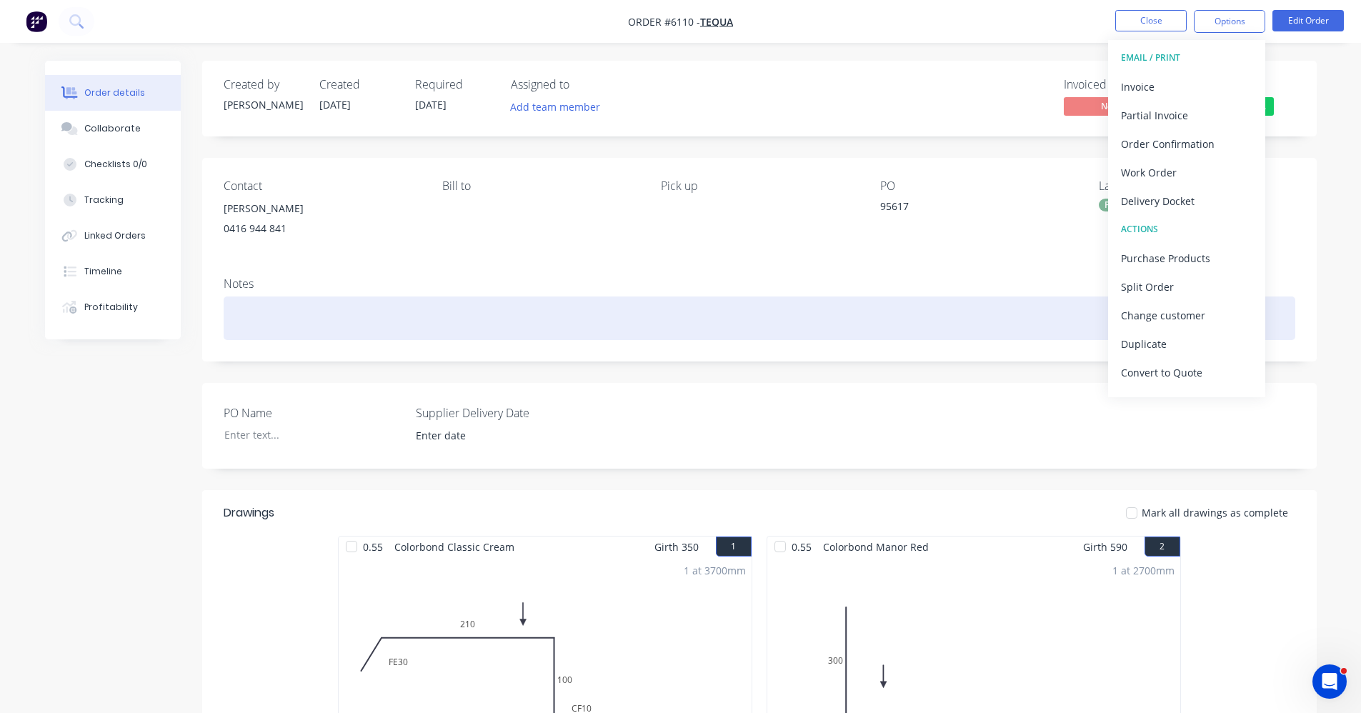
drag, startPoint x: 975, startPoint y: 296, endPoint x: 986, endPoint y: 294, distance: 10.8
click at [976, 297] on div at bounding box center [760, 319] width 1072 height 44
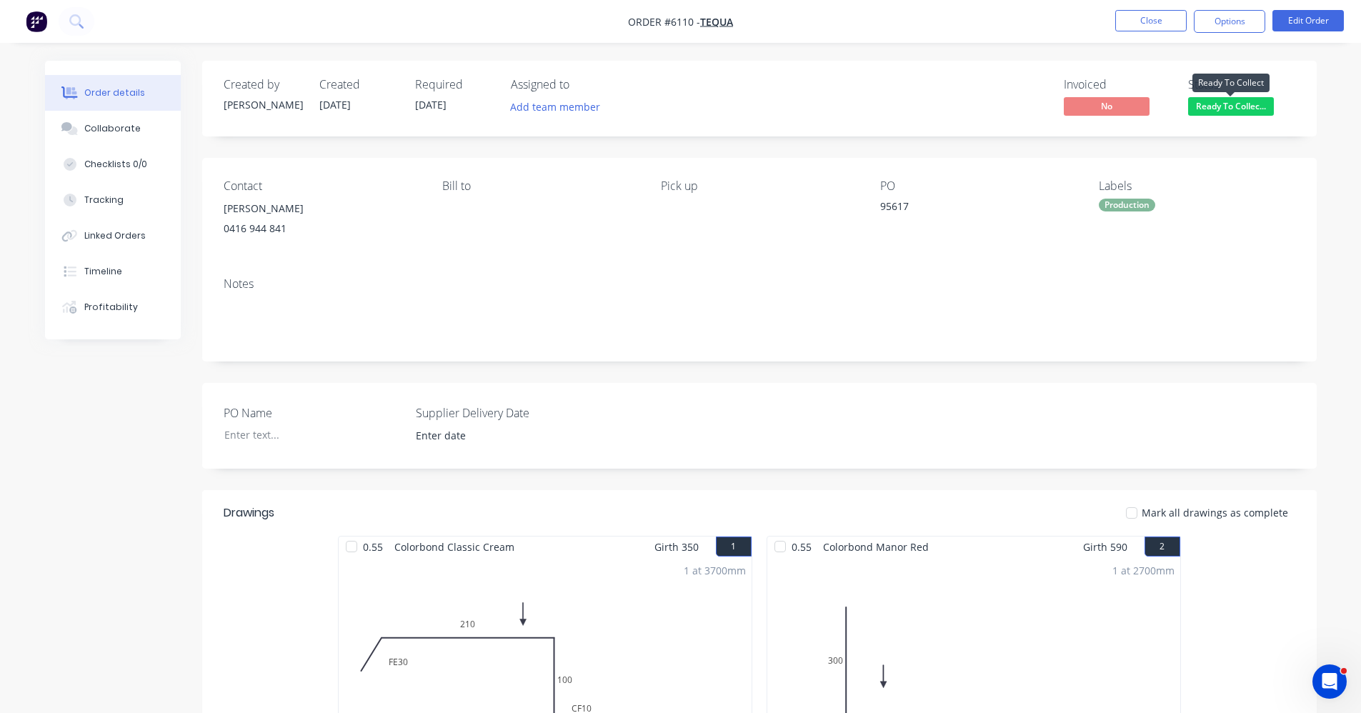
click at [1223, 105] on span "Ready To Collec..." at bounding box center [1231, 106] width 86 height 18
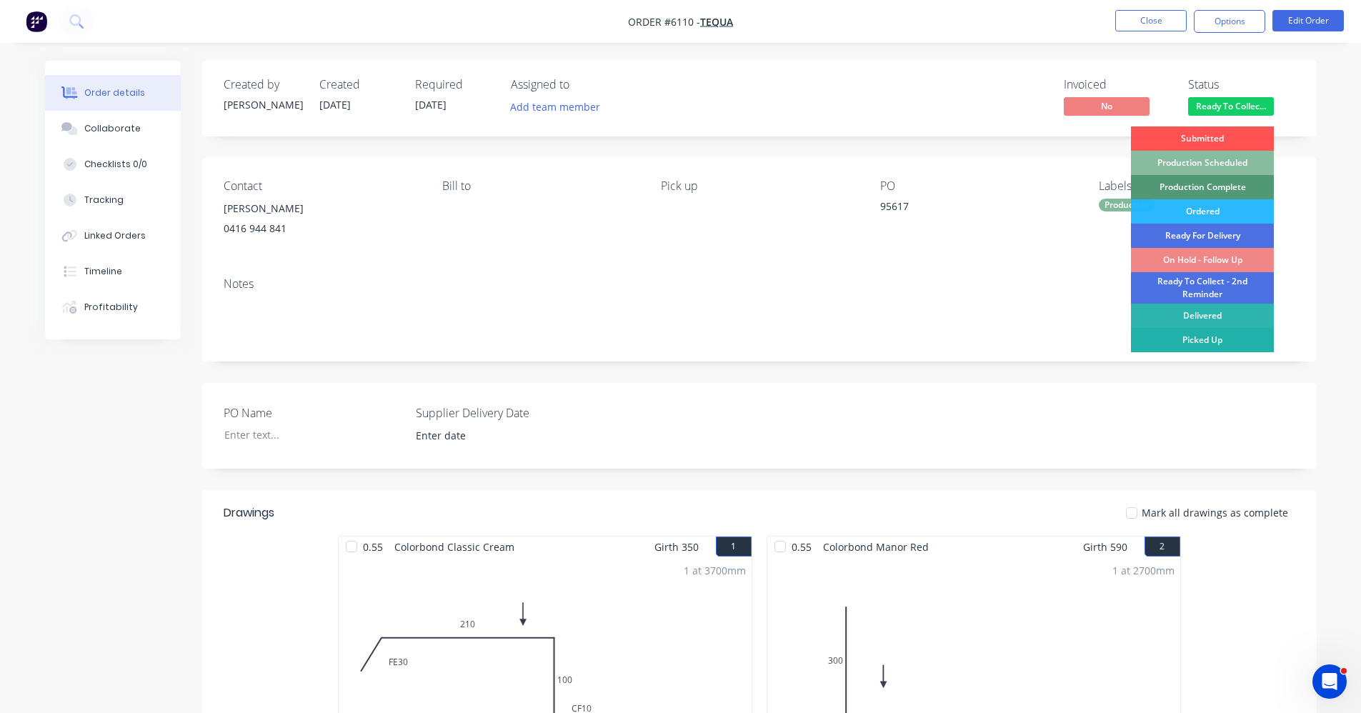
click at [1233, 335] on div "Picked Up" at bounding box center [1202, 340] width 143 height 24
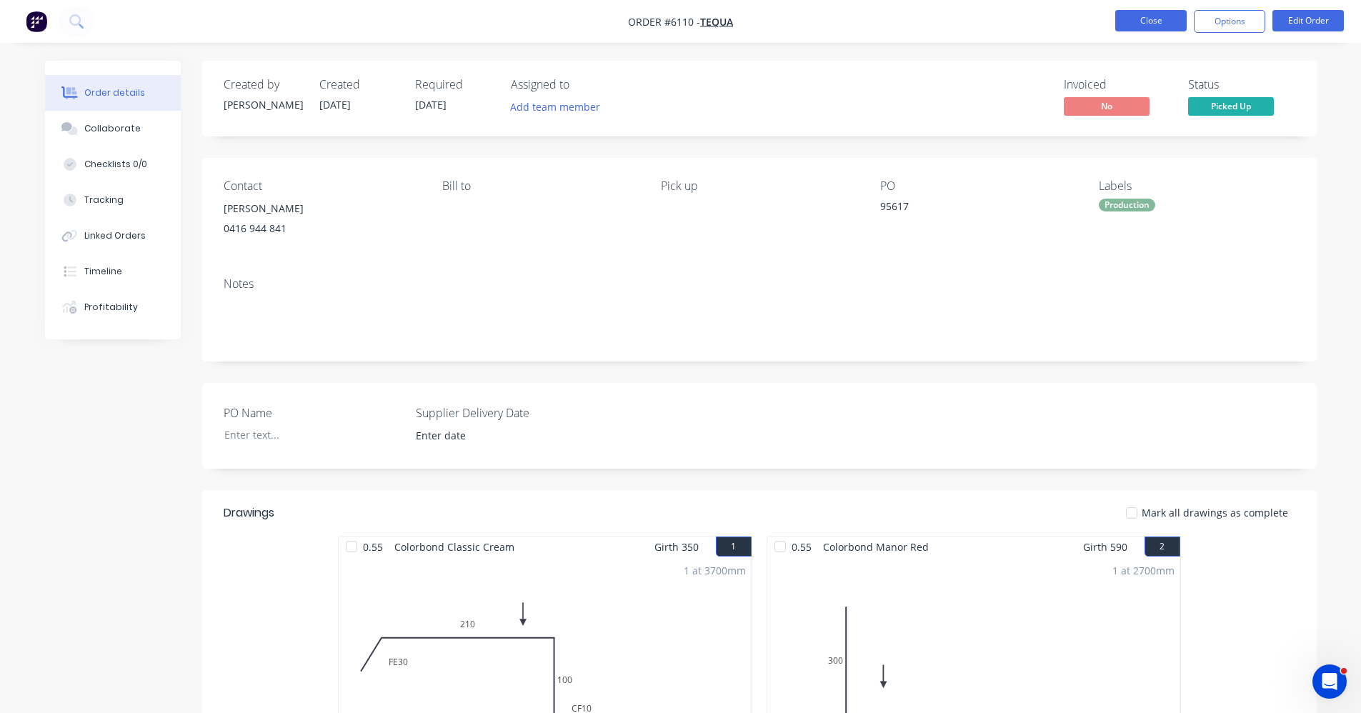
click at [1146, 22] on button "Close" at bounding box center [1151, 20] width 71 height 21
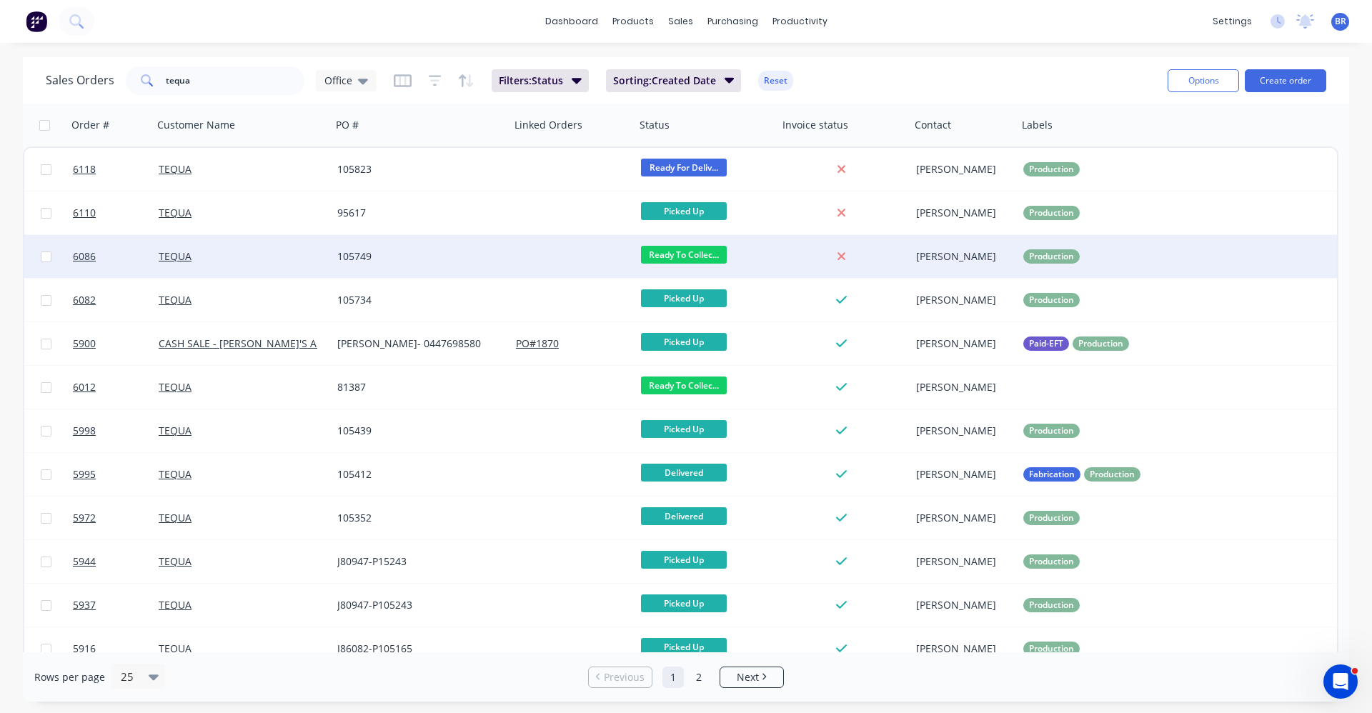
click at [465, 252] on div "105749" at bounding box center [416, 256] width 159 height 14
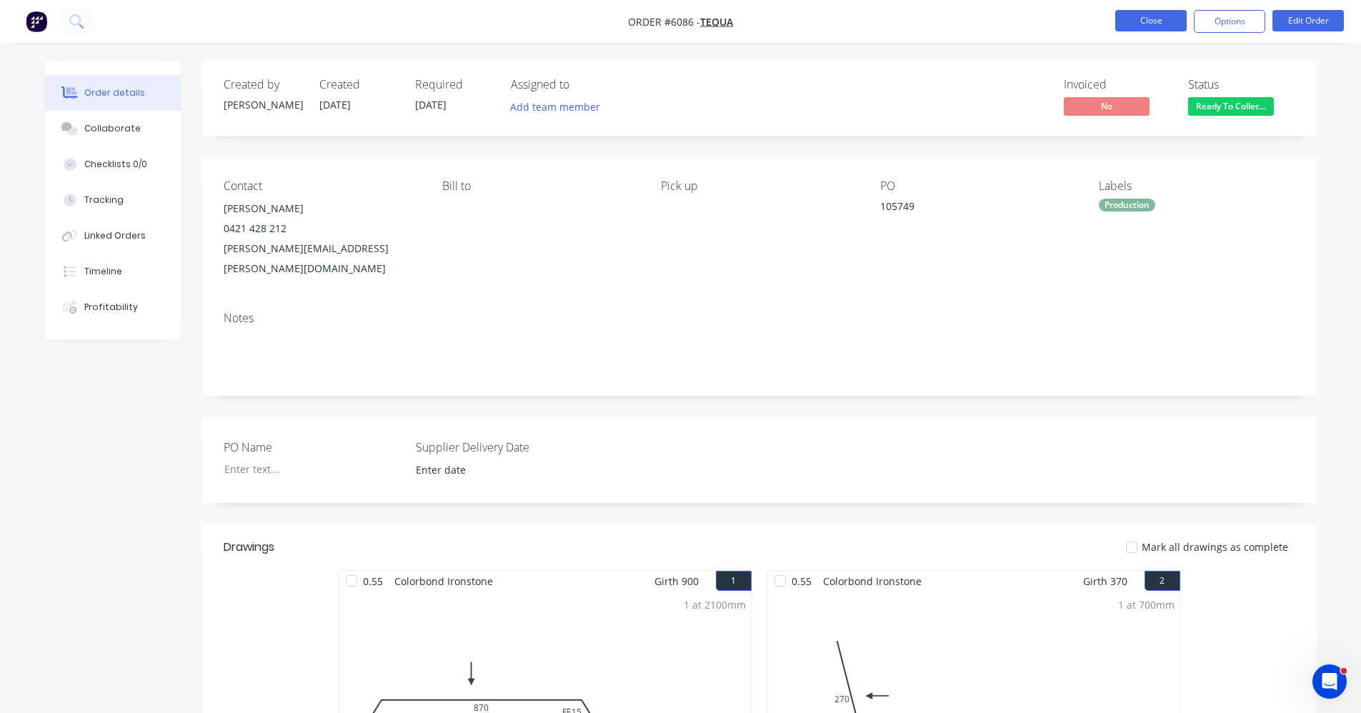
click at [1140, 29] on button "Close" at bounding box center [1151, 20] width 71 height 21
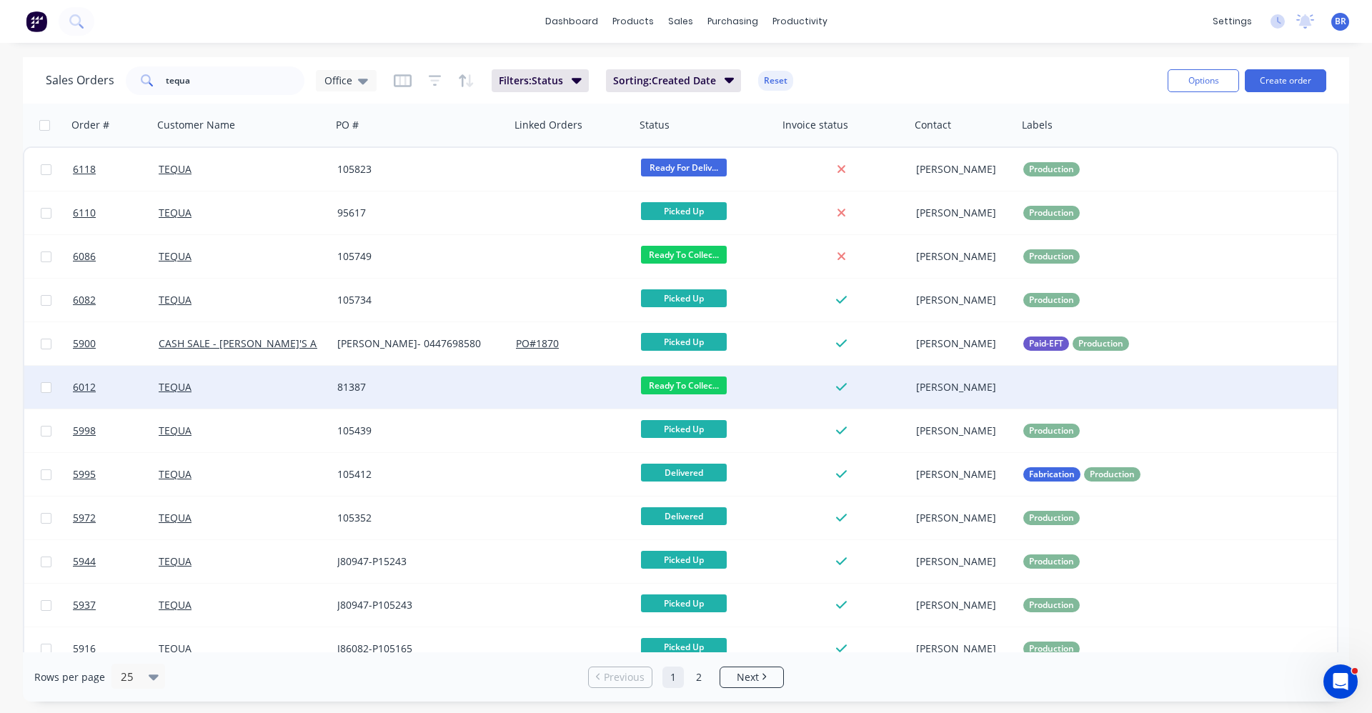
click at [539, 377] on div at bounding box center [572, 387] width 125 height 43
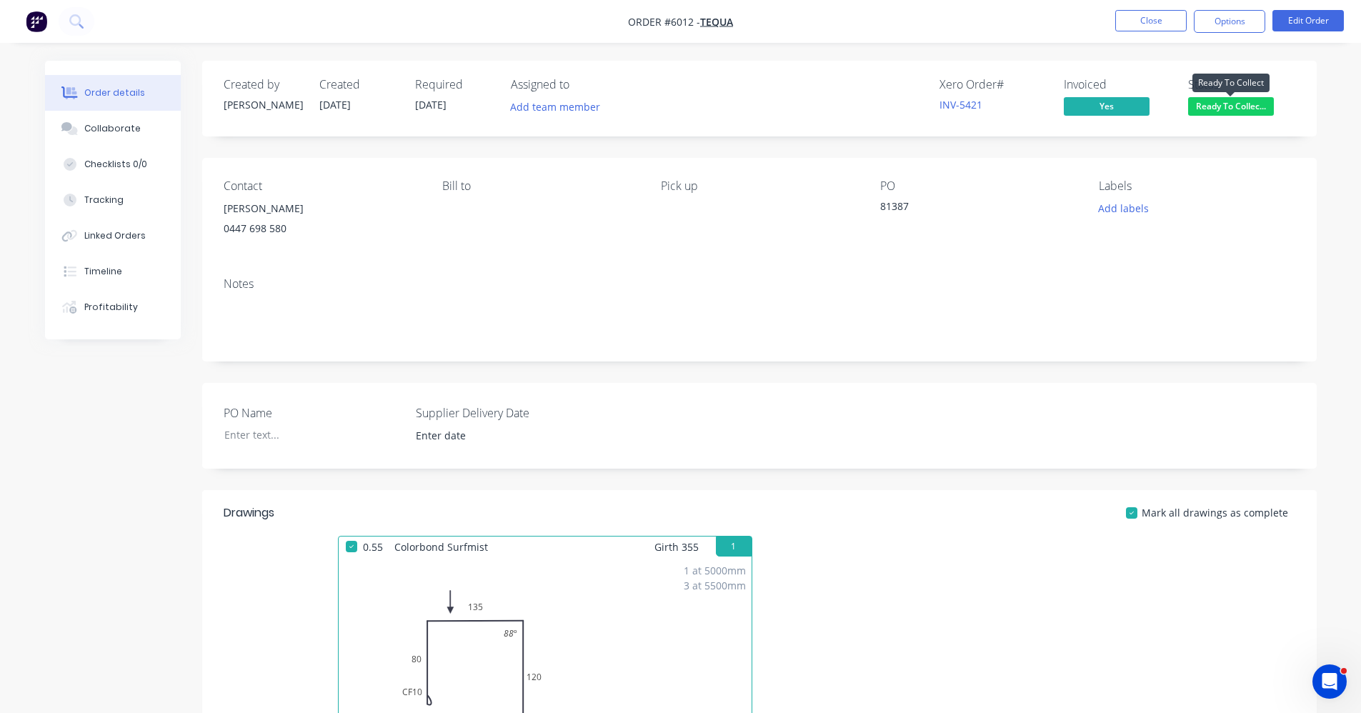
click at [1246, 106] on span "Ready To Collec..." at bounding box center [1231, 106] width 86 height 18
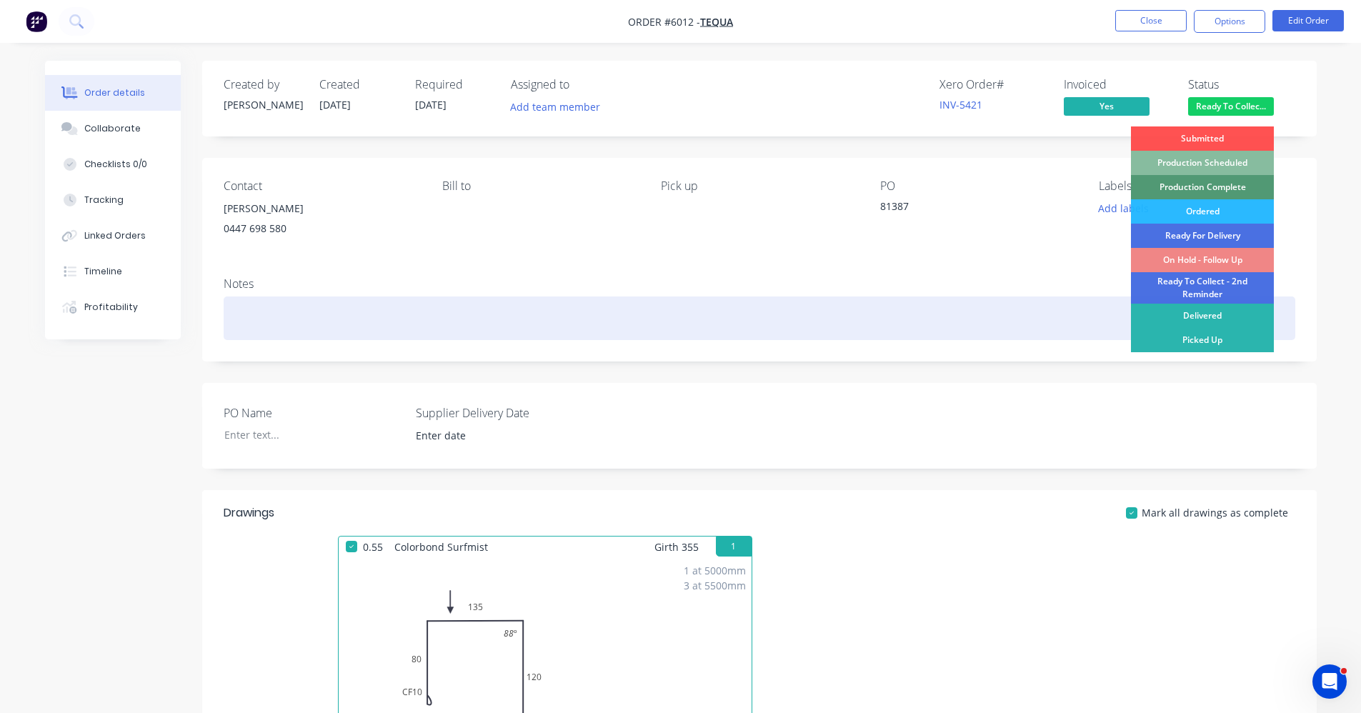
click at [1186, 337] on div "Picked Up" at bounding box center [1202, 340] width 143 height 24
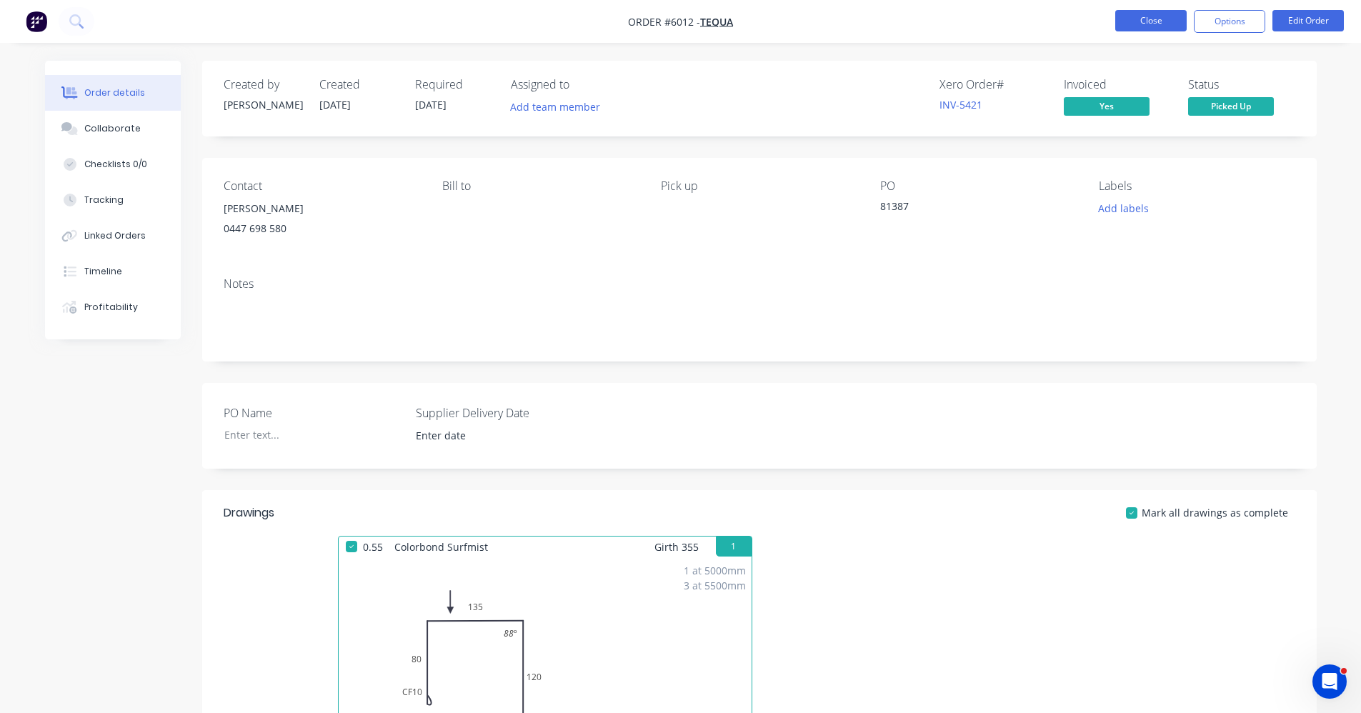
click at [1153, 21] on button "Close" at bounding box center [1151, 20] width 71 height 21
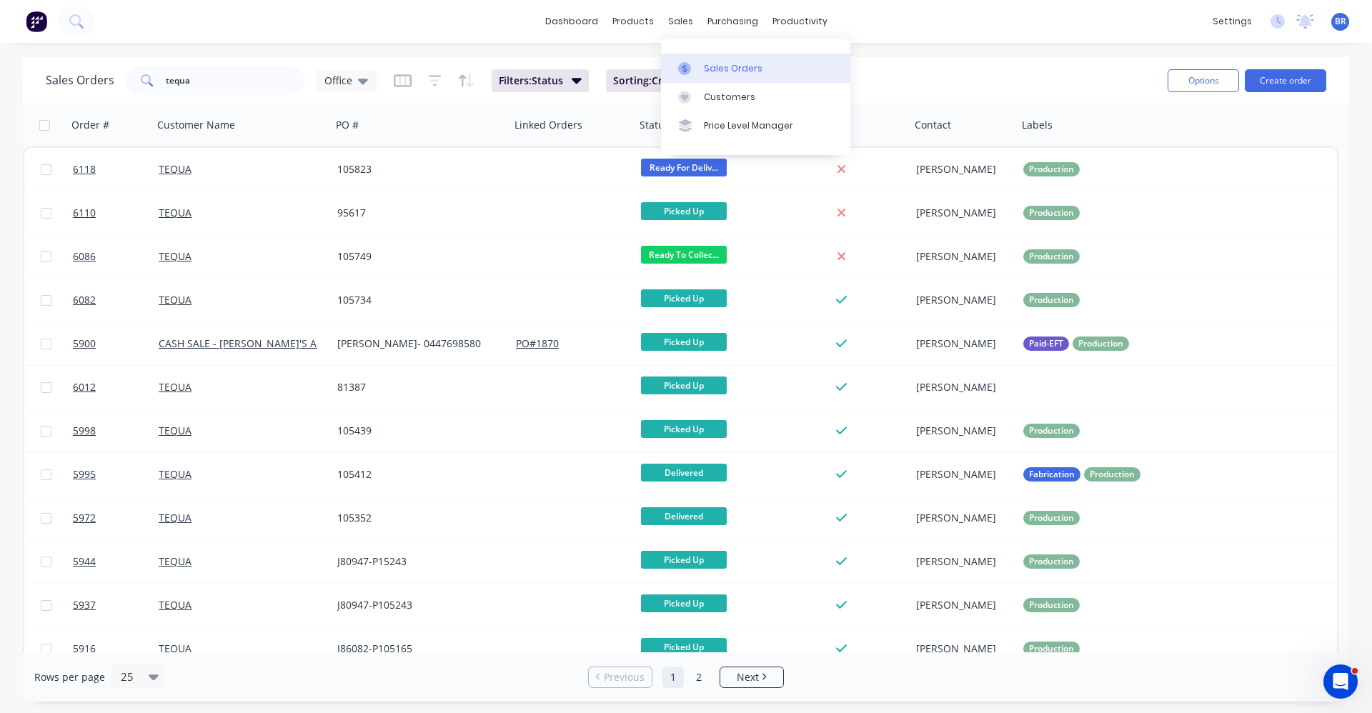
click at [704, 68] on div "Sales Orders" at bounding box center [733, 68] width 59 height 13
drag, startPoint x: 219, startPoint y: 85, endPoint x: 28, endPoint y: 52, distance: 193.6
click at [29, 59] on div "Sales Orders tequa Office Filters: Status Sorting: Created Date Reset Options C…" at bounding box center [686, 80] width 1326 height 46
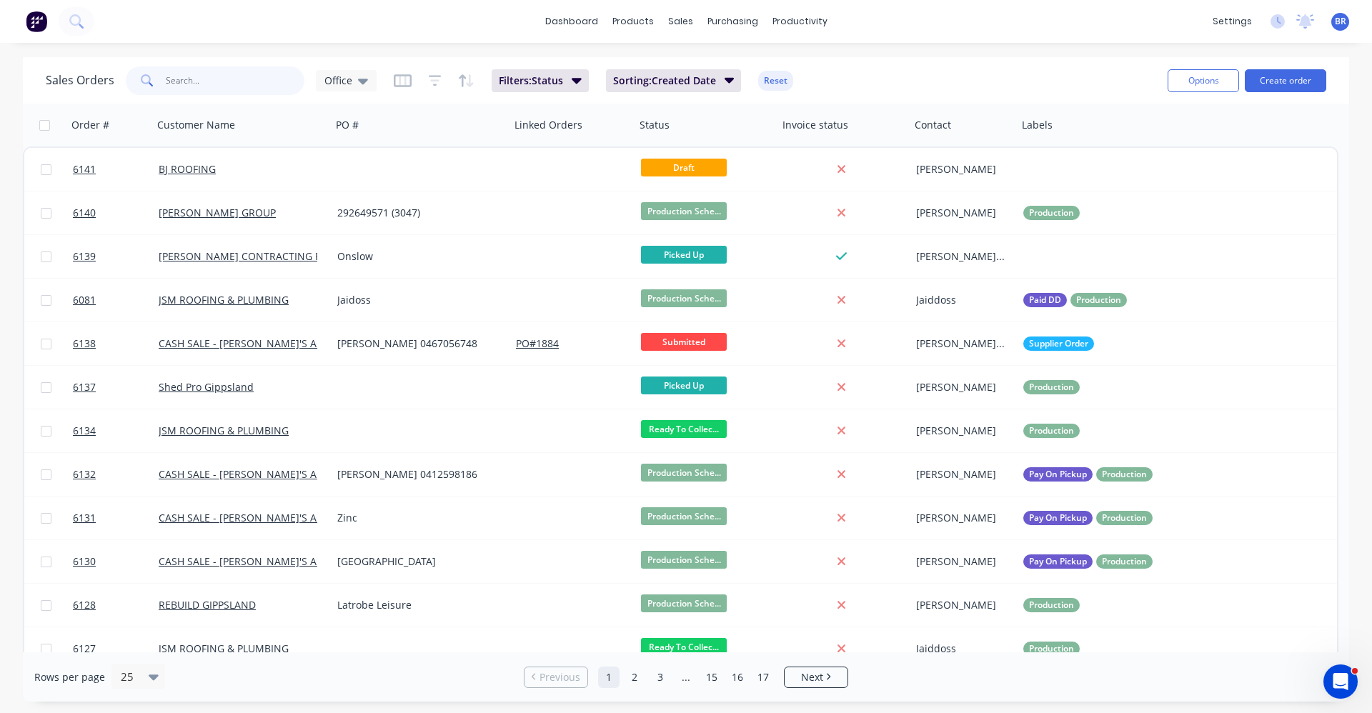
click at [217, 80] on input "text" at bounding box center [235, 80] width 139 height 29
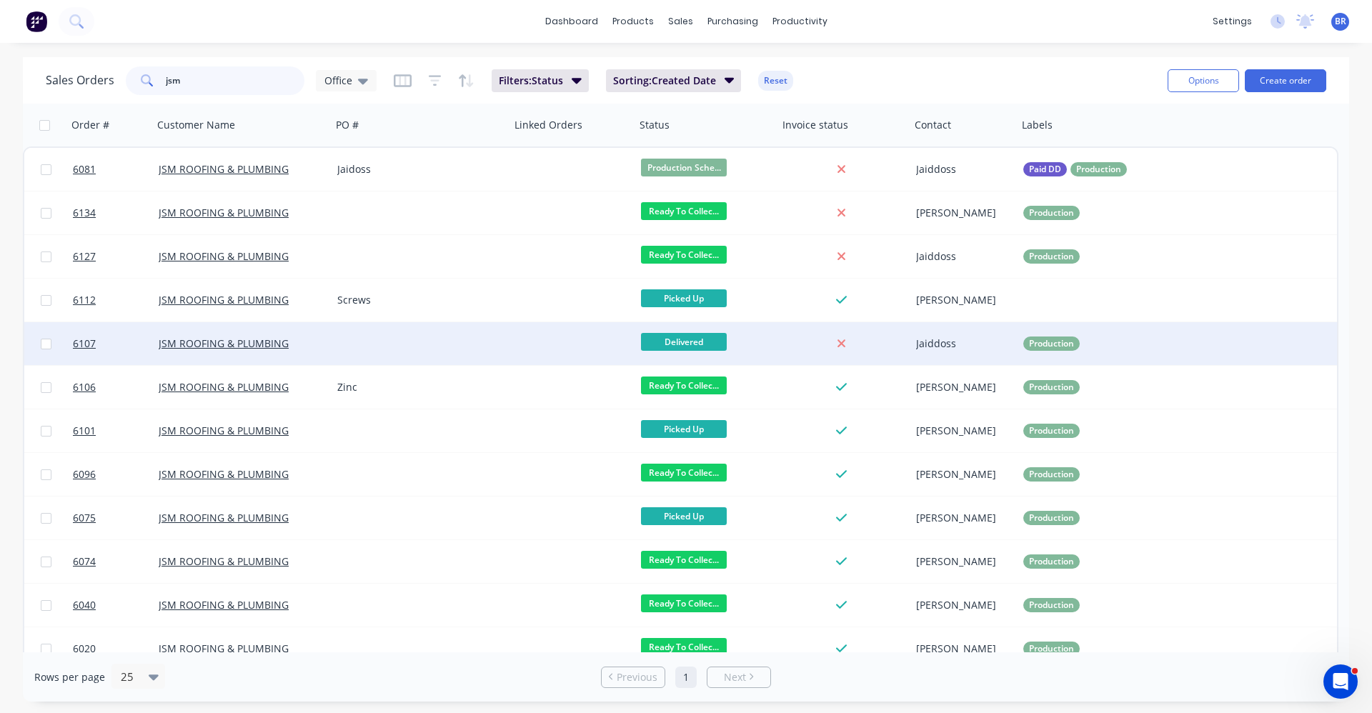
type input "jsm"
click at [478, 335] on div at bounding box center [421, 343] width 179 height 43
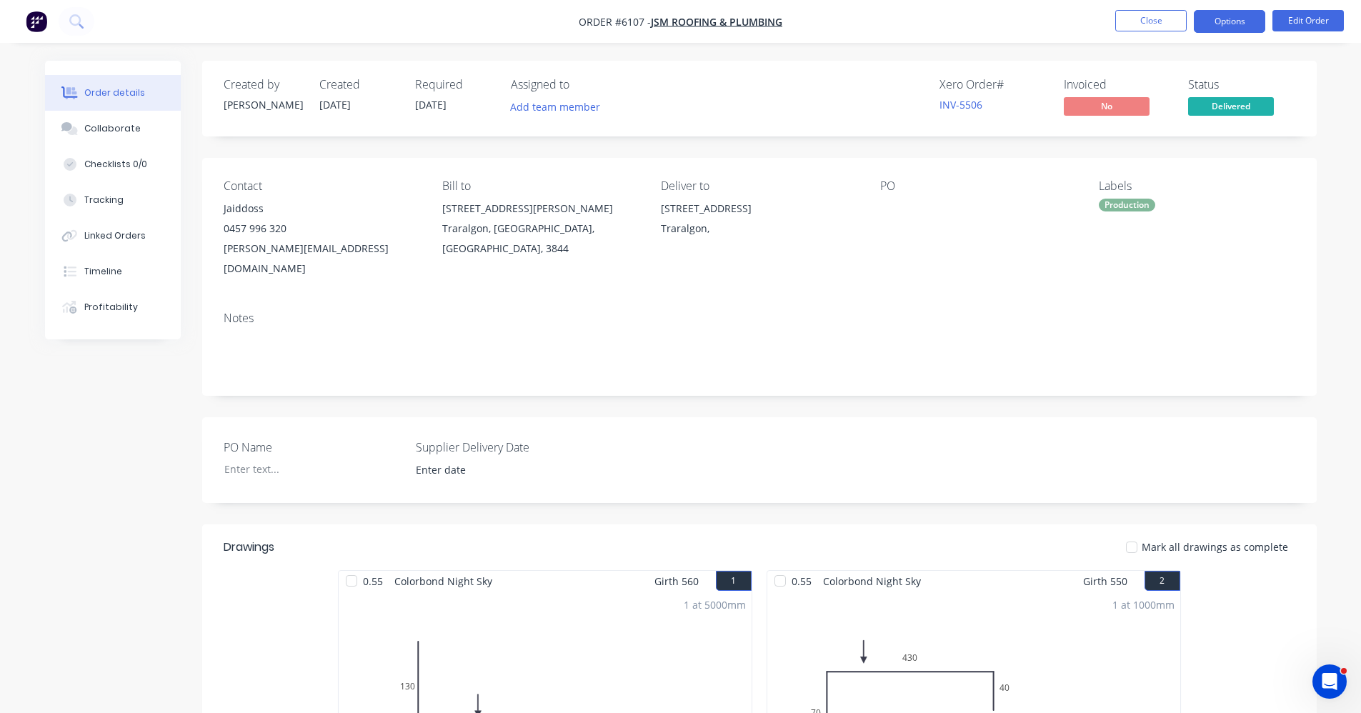
click at [1223, 17] on button "Options" at bounding box center [1229, 21] width 71 height 23
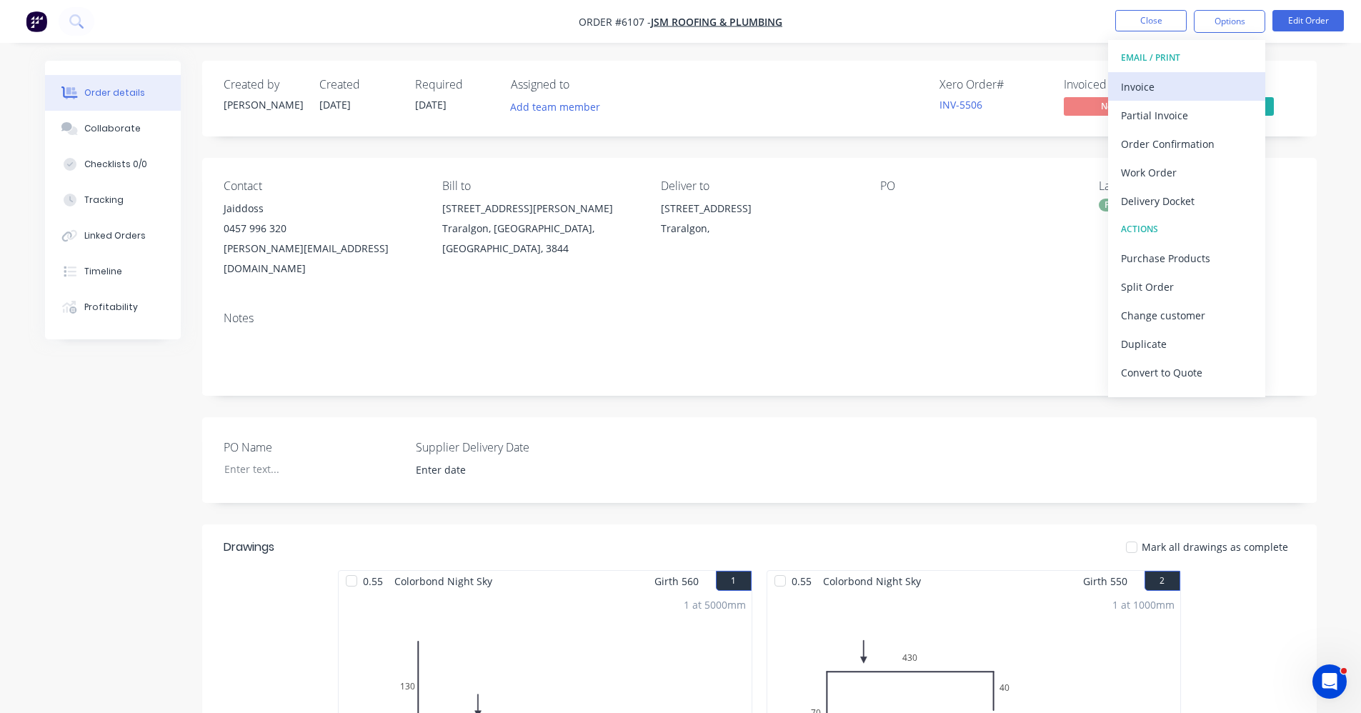
click at [1166, 82] on div "Invoice" at bounding box center [1186, 86] width 131 height 21
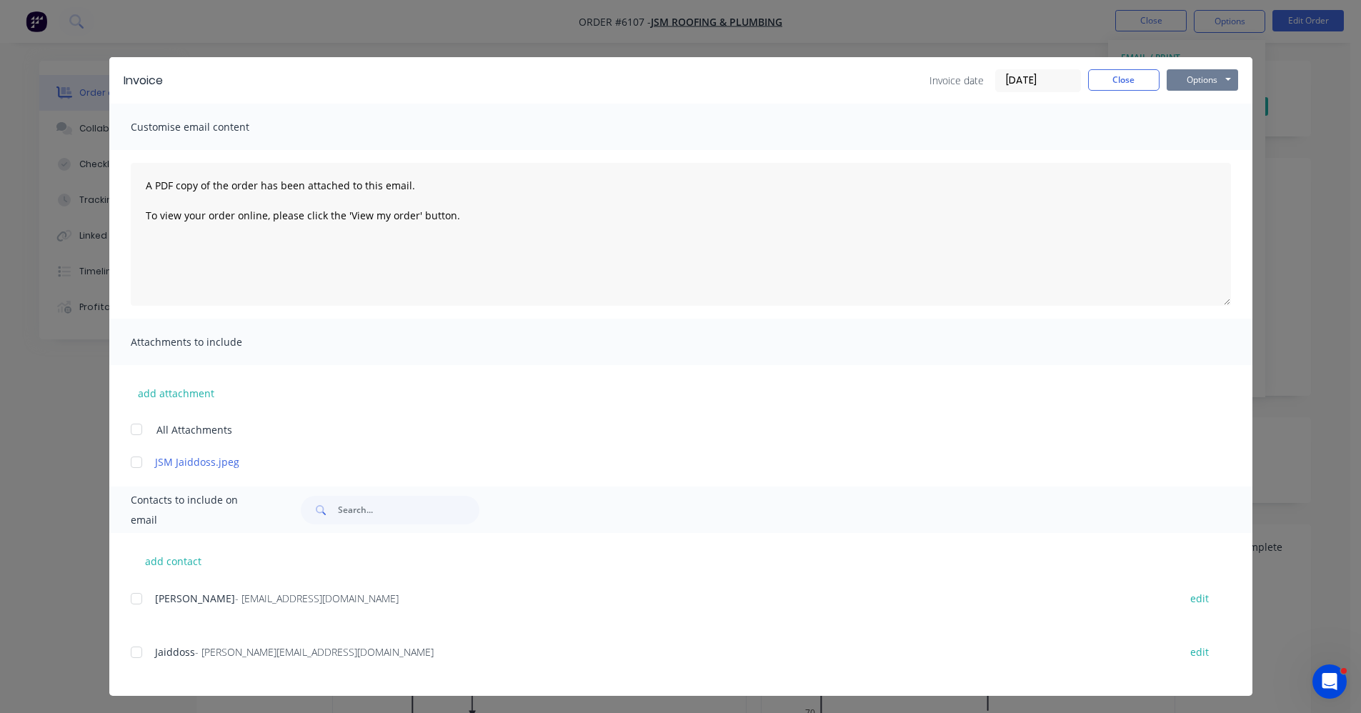
click at [1216, 82] on button "Options" at bounding box center [1202, 79] width 71 height 21
click at [1198, 129] on button "Print" at bounding box center [1212, 129] width 91 height 24
click at [1120, 83] on button "Close" at bounding box center [1123, 79] width 71 height 21
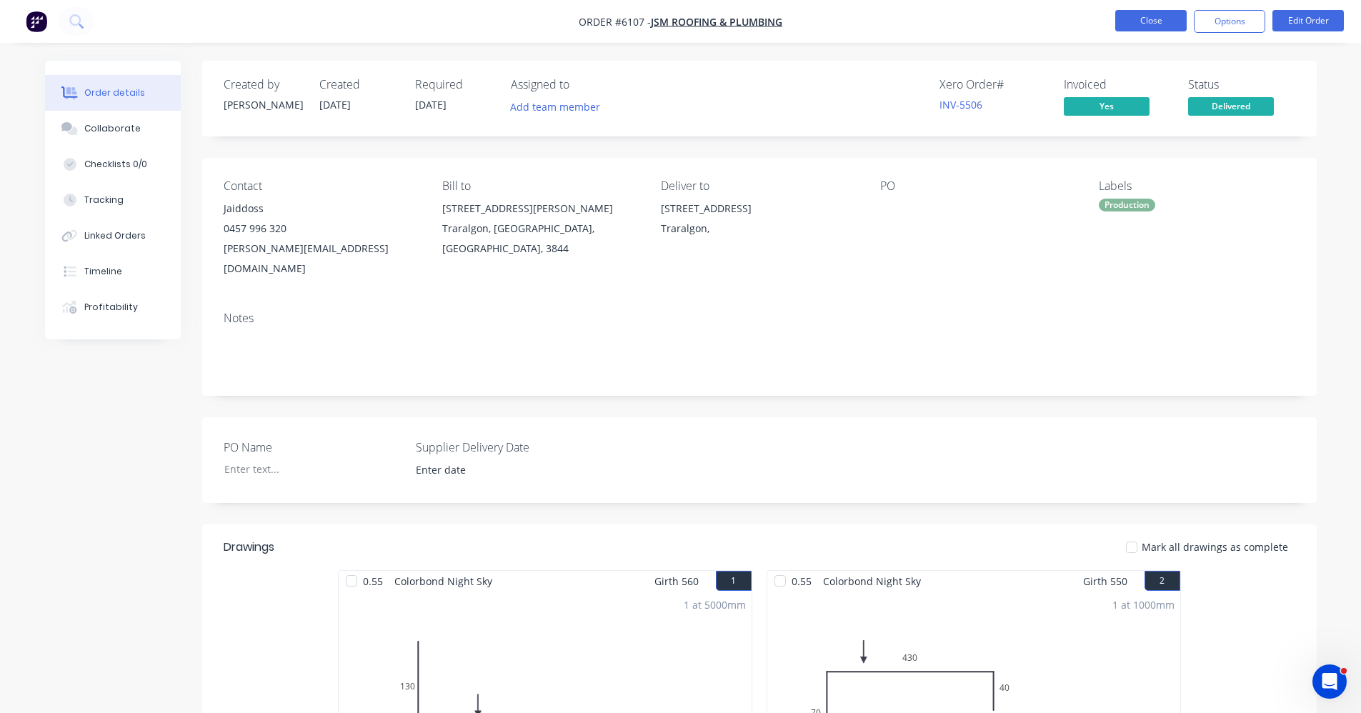
click at [1150, 21] on button "Close" at bounding box center [1151, 20] width 71 height 21
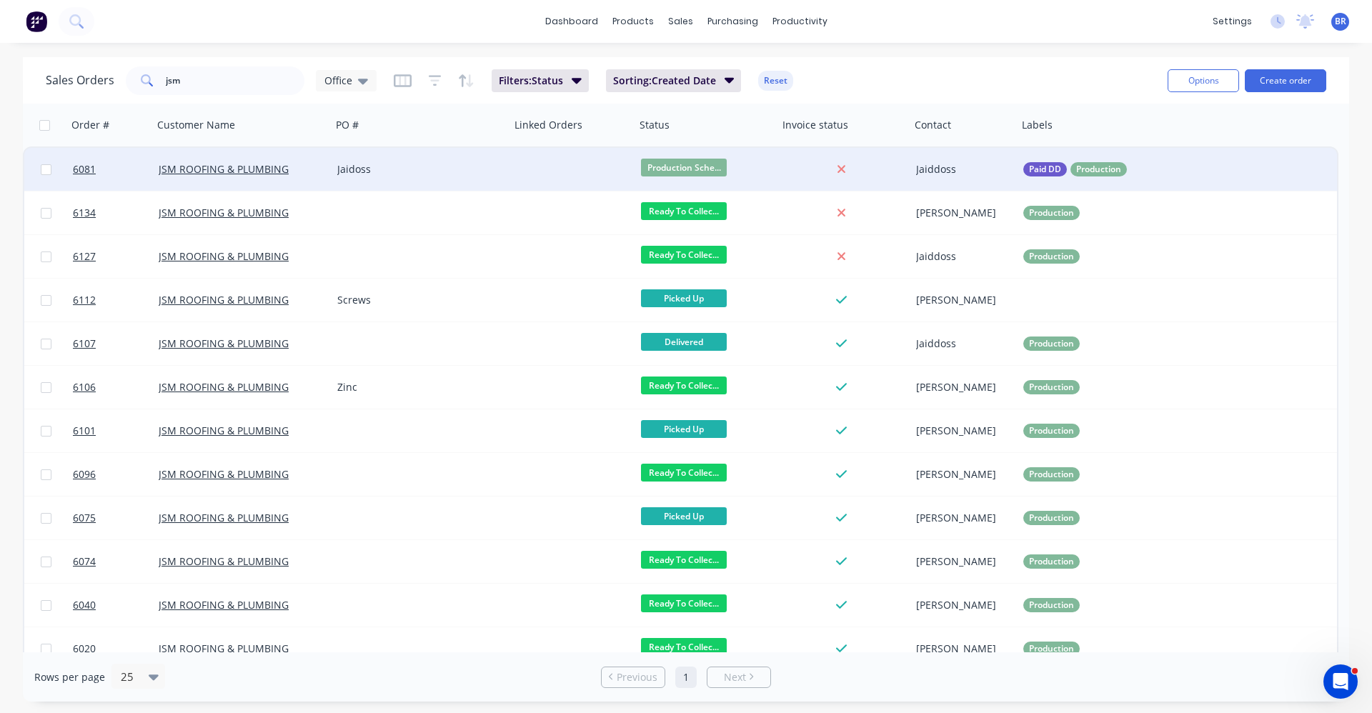
click at [452, 177] on div "Jaidoss" at bounding box center [421, 169] width 179 height 43
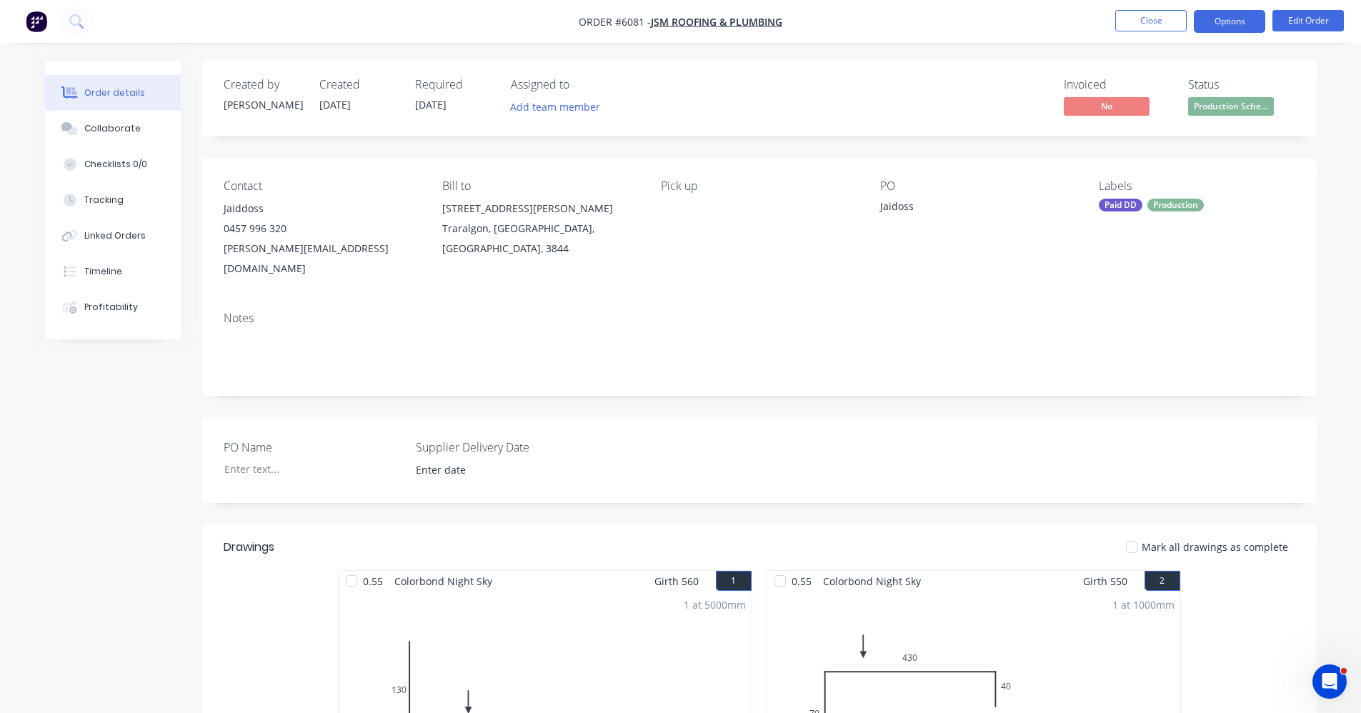
click at [1233, 19] on button "Options" at bounding box center [1229, 21] width 71 height 23
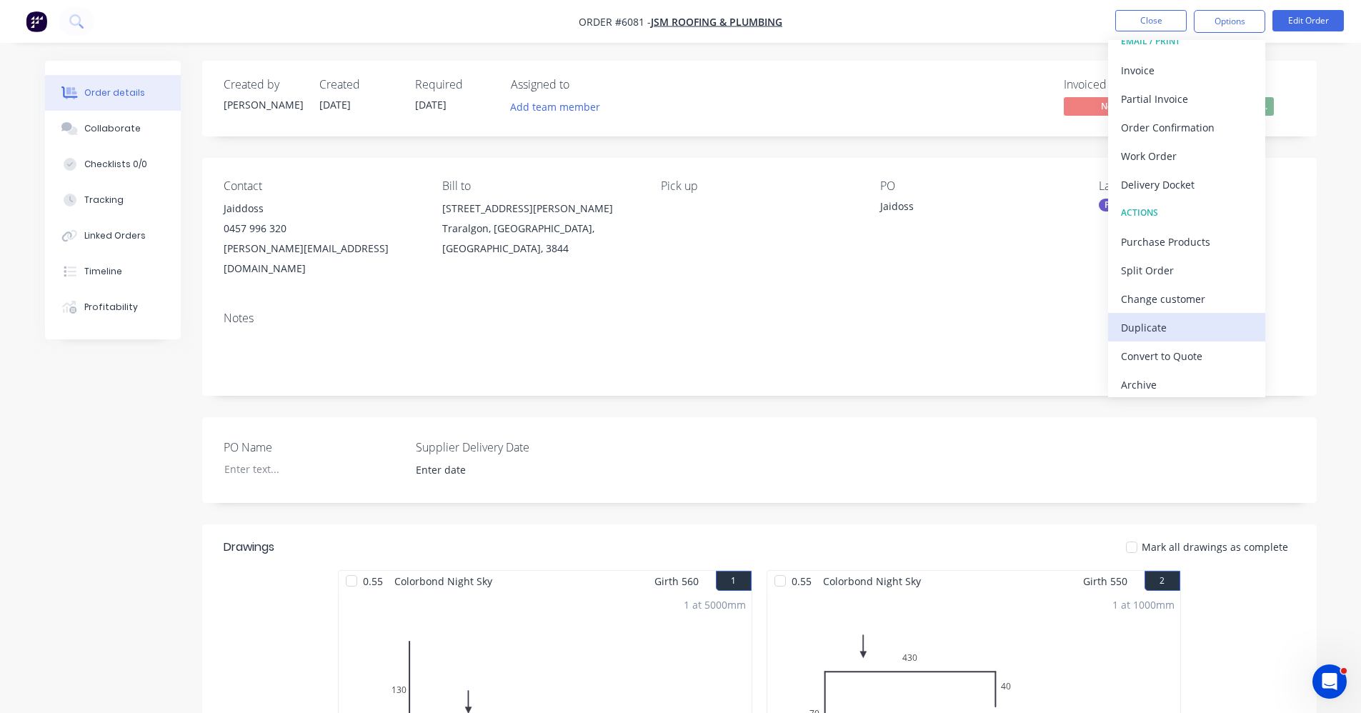
scroll to position [21, 0]
drag, startPoint x: 887, startPoint y: 301, endPoint x: 893, endPoint y: 297, distance: 7.4
click at [888, 312] on div "Notes" at bounding box center [760, 319] width 1072 height 14
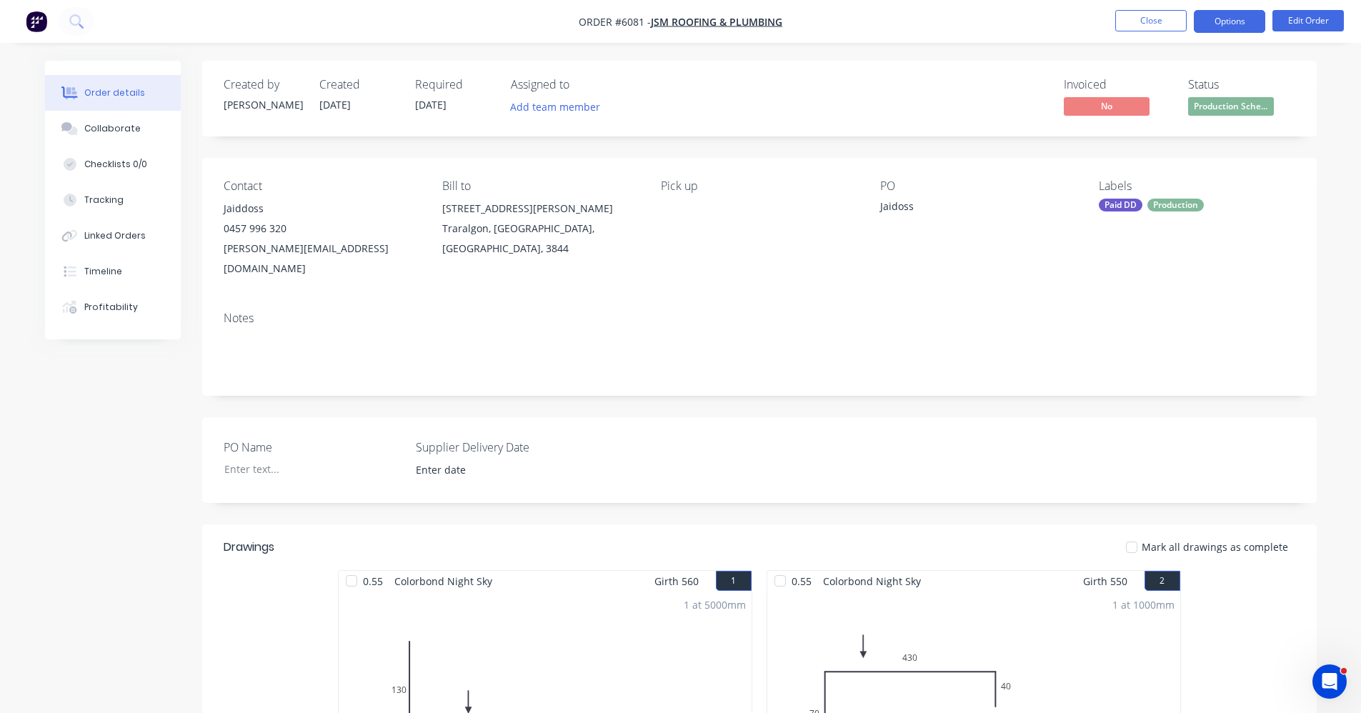
click at [1216, 24] on button "Options" at bounding box center [1229, 21] width 71 height 23
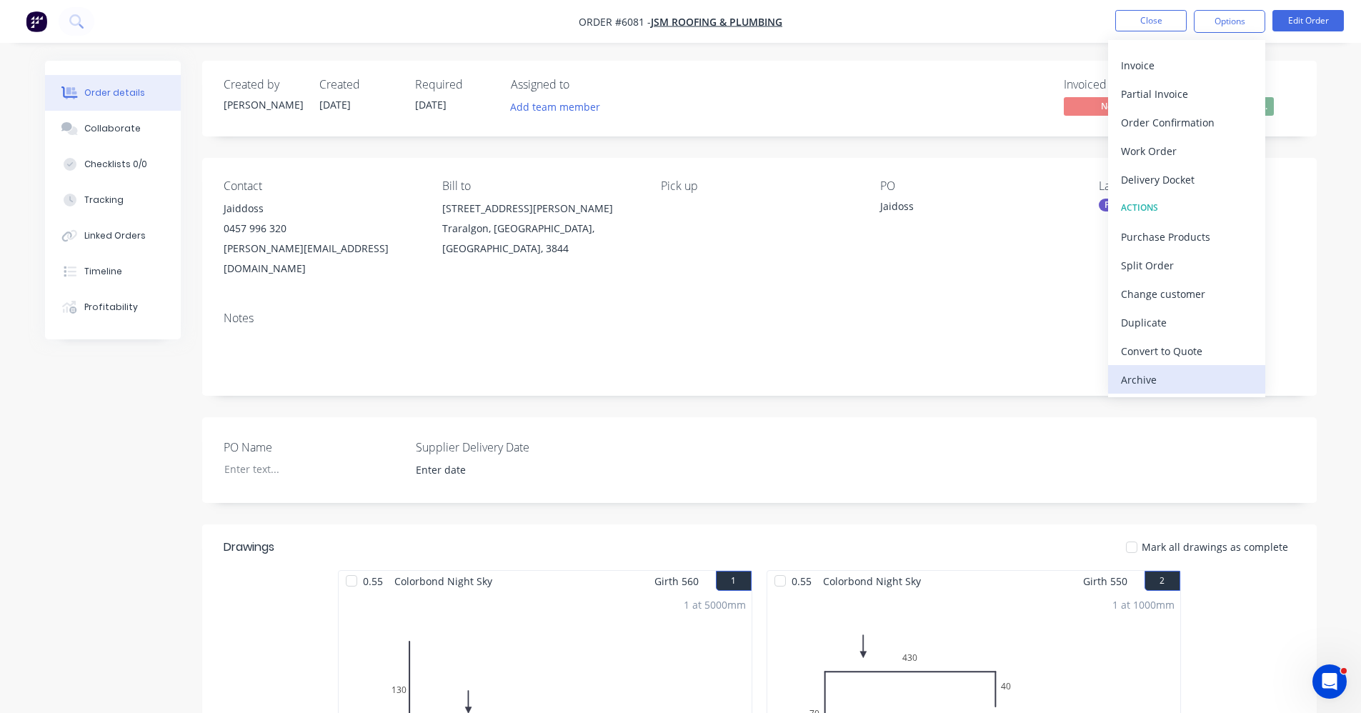
click at [1139, 371] on div "Archive" at bounding box center [1186, 379] width 131 height 21
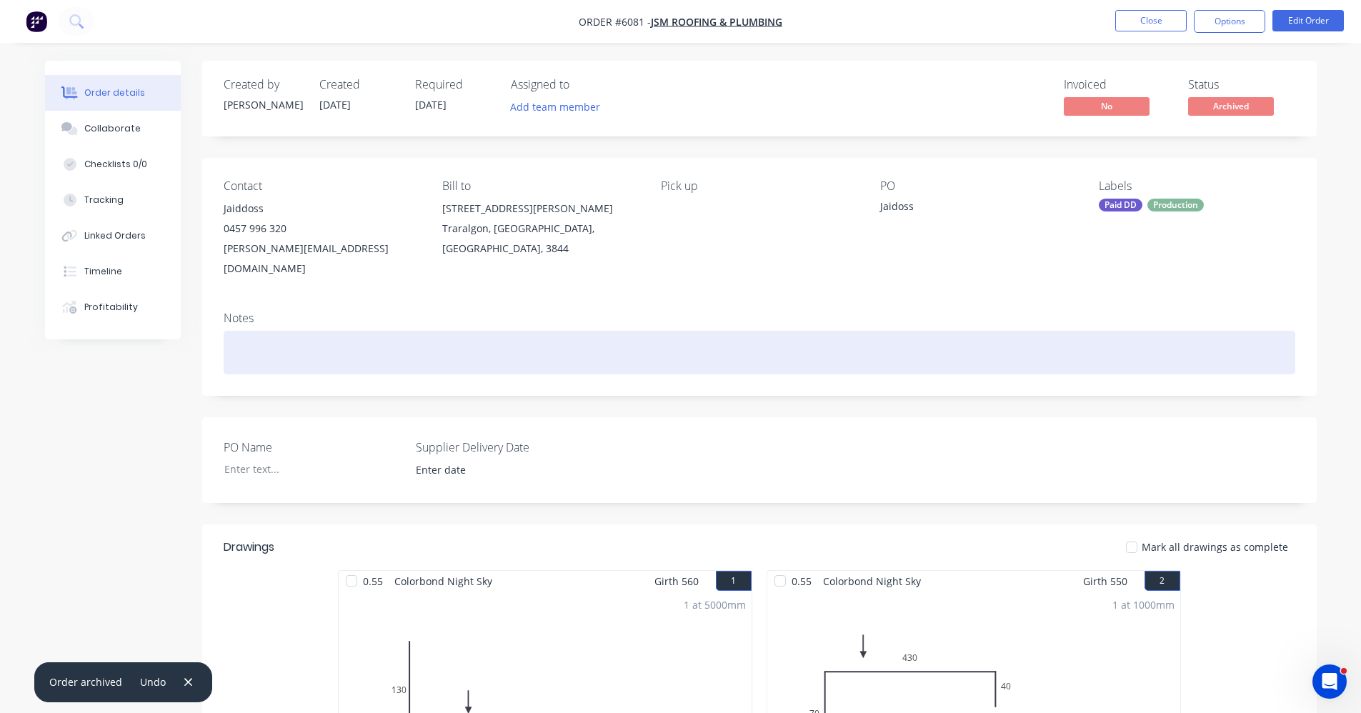
click at [959, 331] on div at bounding box center [760, 353] width 1072 height 44
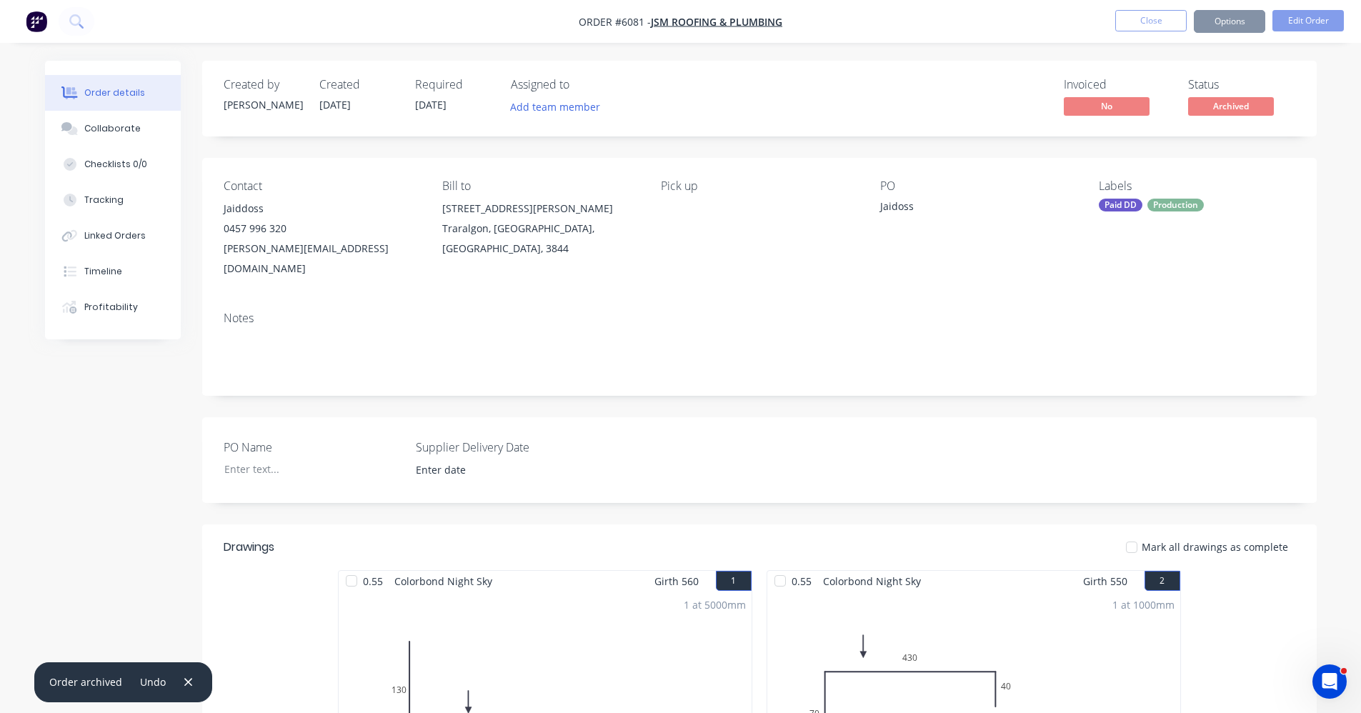
click at [1153, 30] on li "Close" at bounding box center [1151, 21] width 71 height 23
click at [1148, 23] on button "Close" at bounding box center [1151, 20] width 71 height 21
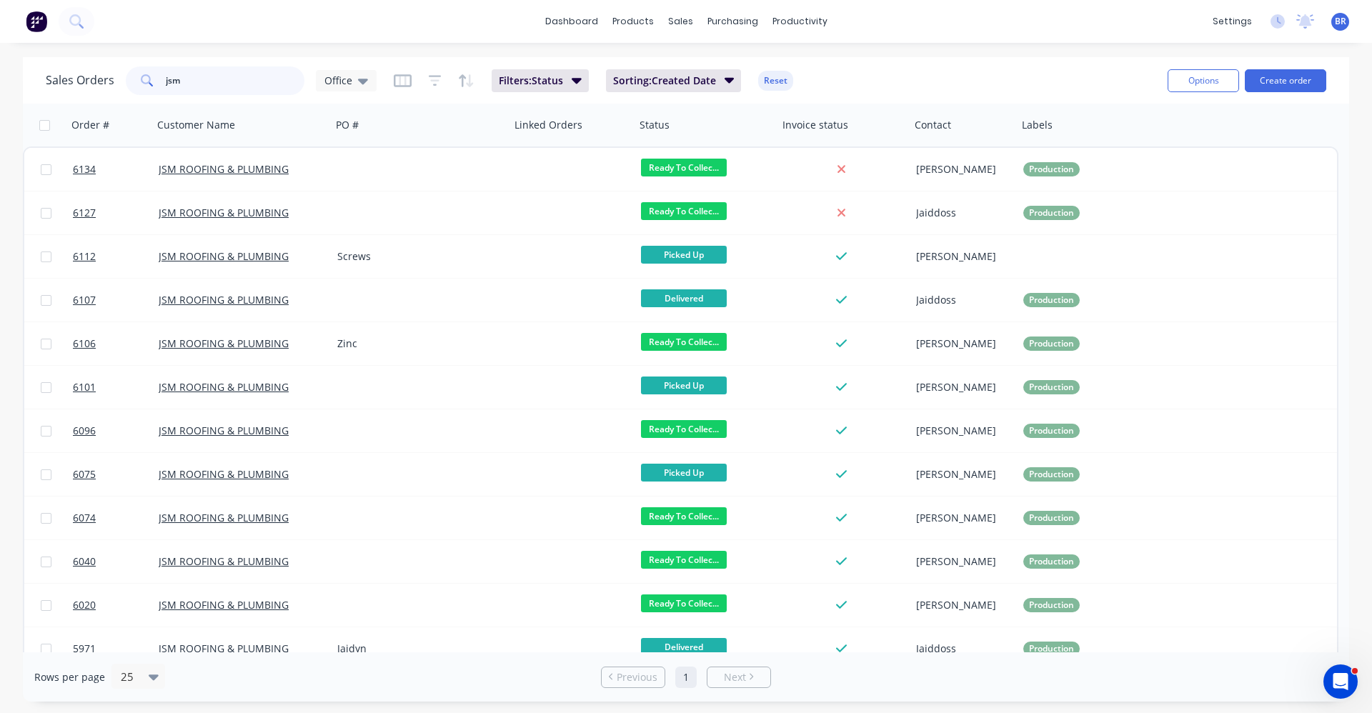
drag, startPoint x: 0, startPoint y: 69, endPoint x: 0, endPoint y: 61, distance: 7.9
click at [0, 61] on div "Sales Orders jsm Office Filters: Status Sorting: Created Date Reset Options Cre…" at bounding box center [686, 379] width 1372 height 645
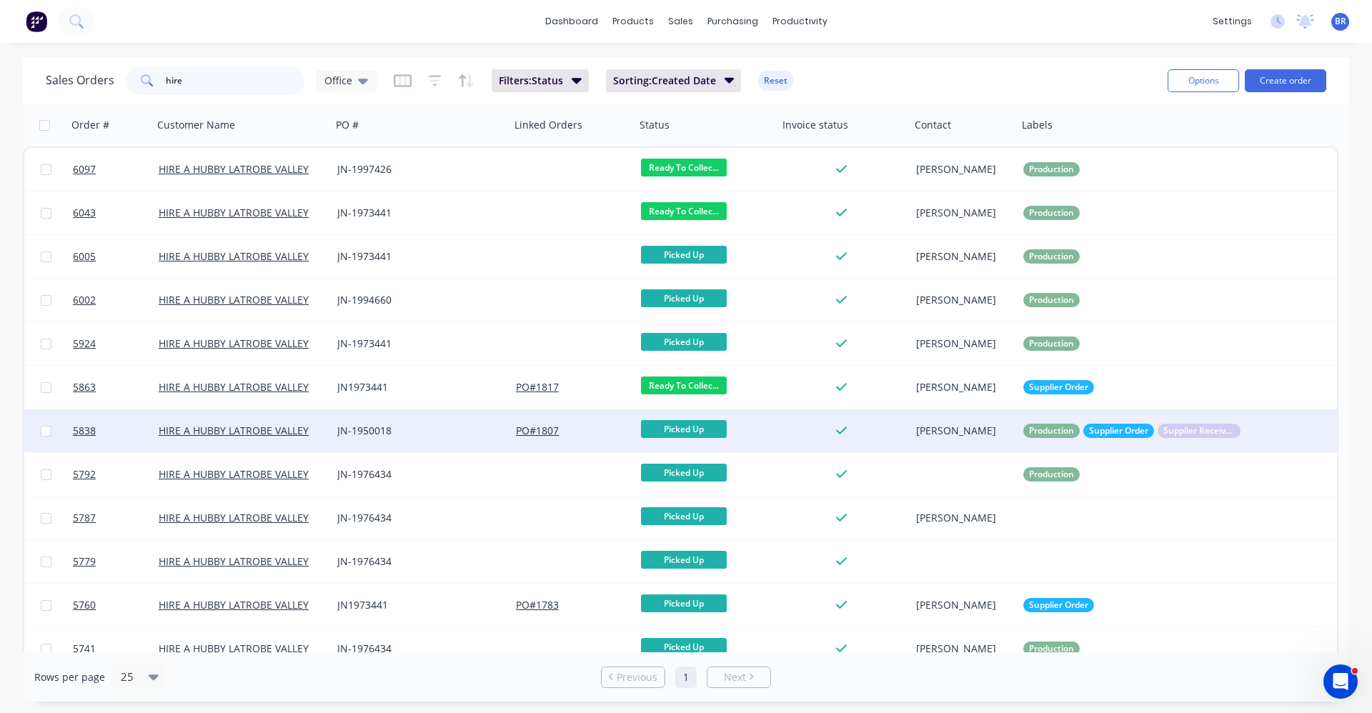
type input "hire"
click at [455, 434] on div "JN-1950018" at bounding box center [416, 431] width 159 height 14
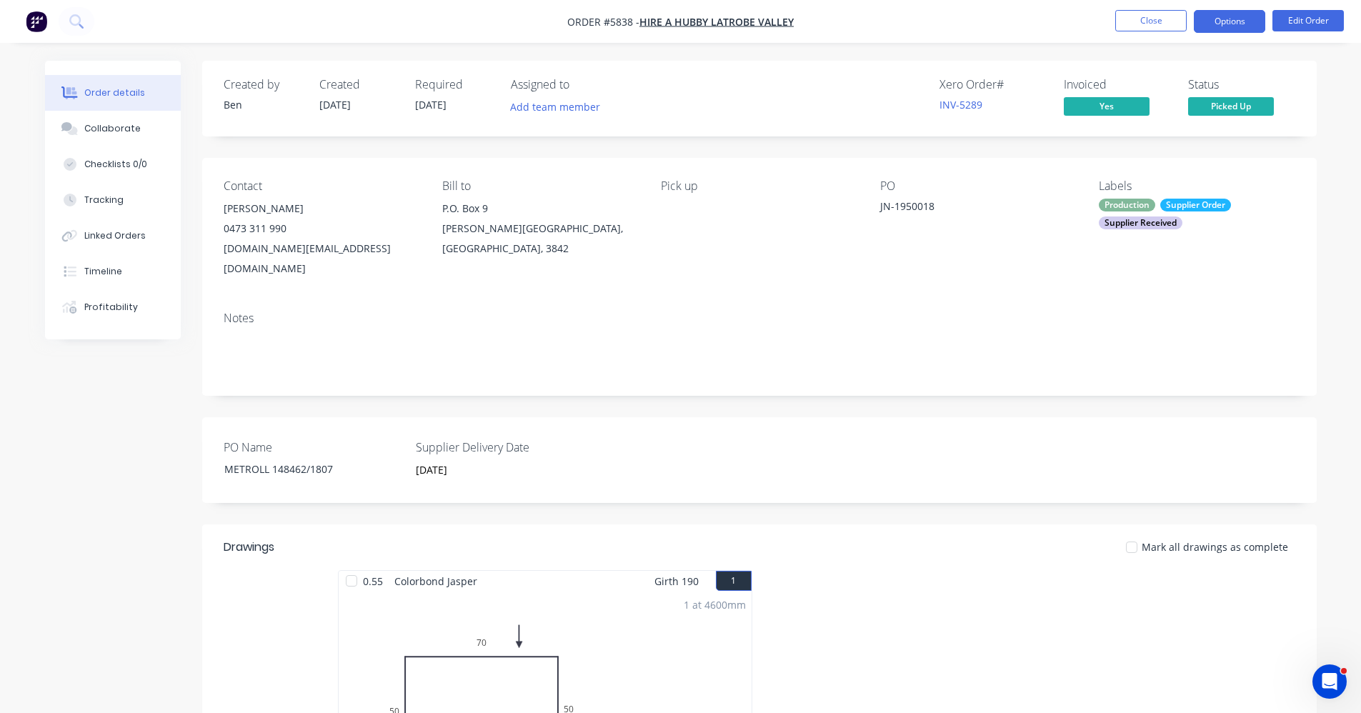
click at [1215, 19] on button "Options" at bounding box center [1229, 21] width 71 height 23
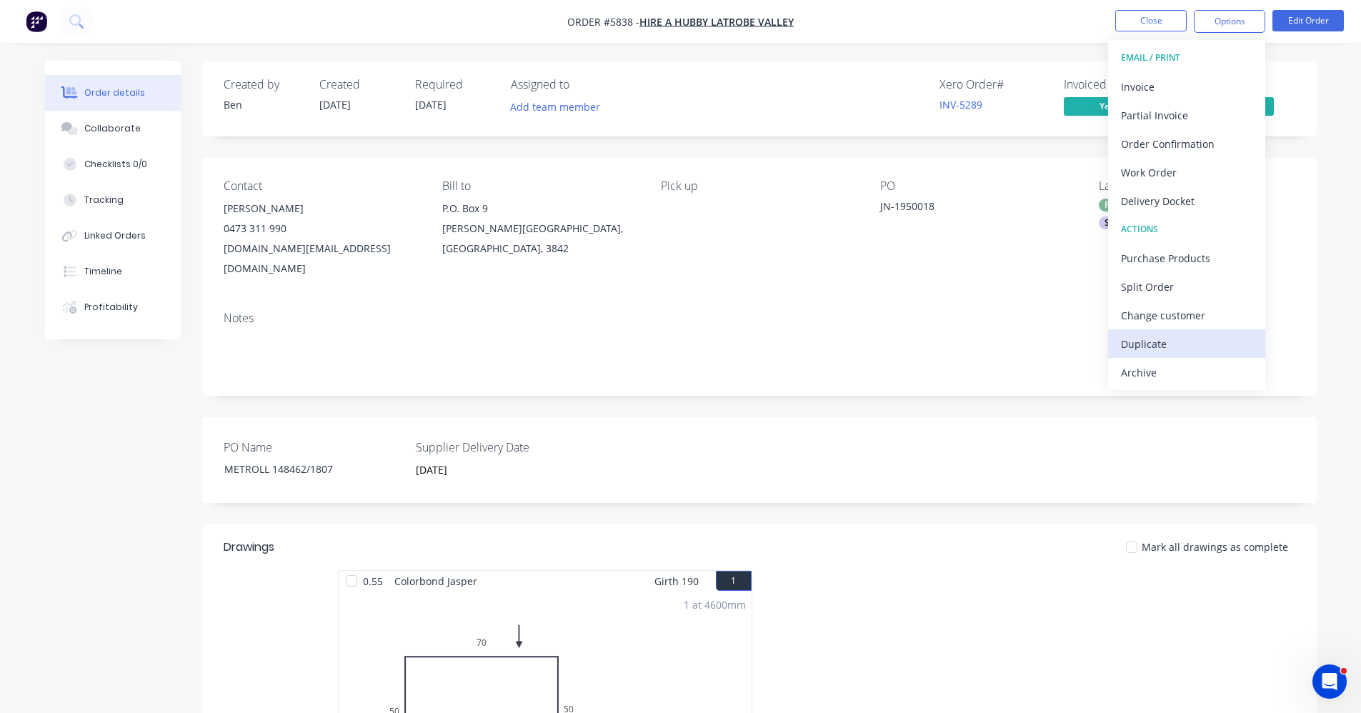
click at [1174, 344] on div "Duplicate" at bounding box center [1186, 344] width 131 height 21
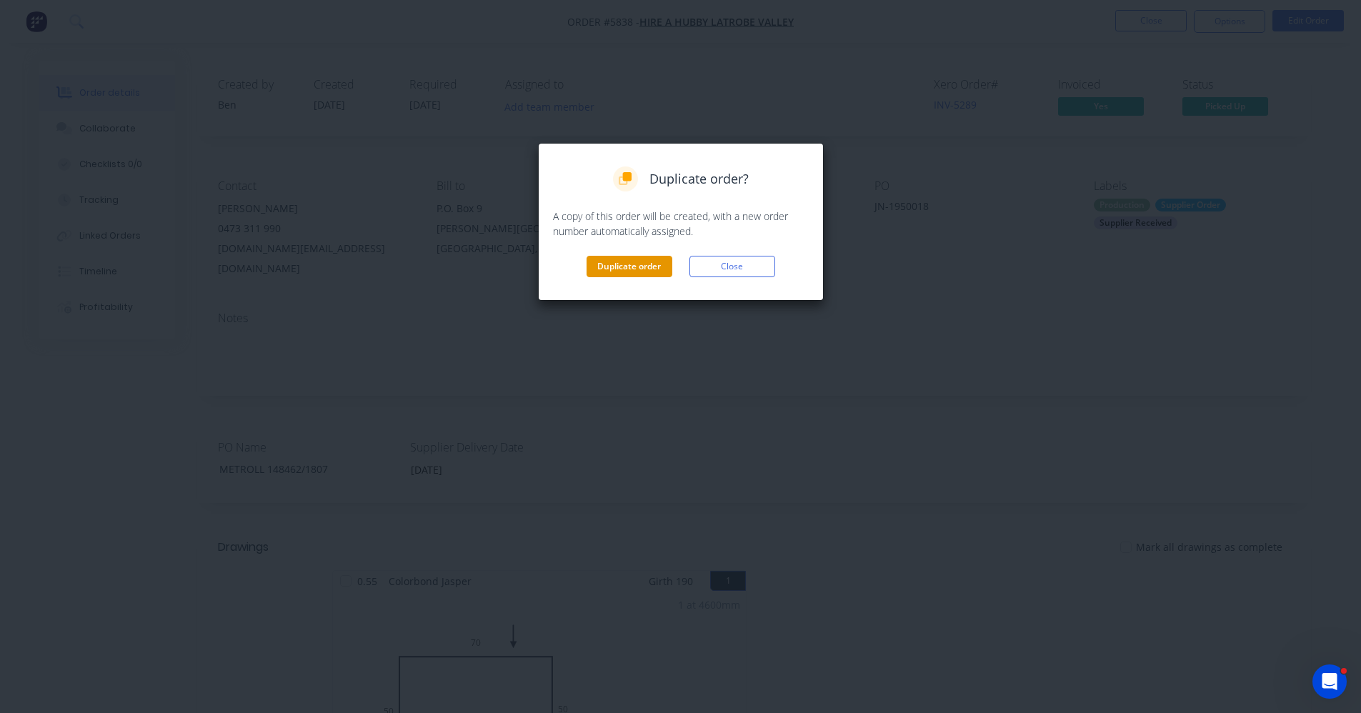
click at [617, 267] on button "Duplicate order" at bounding box center [630, 266] width 86 height 21
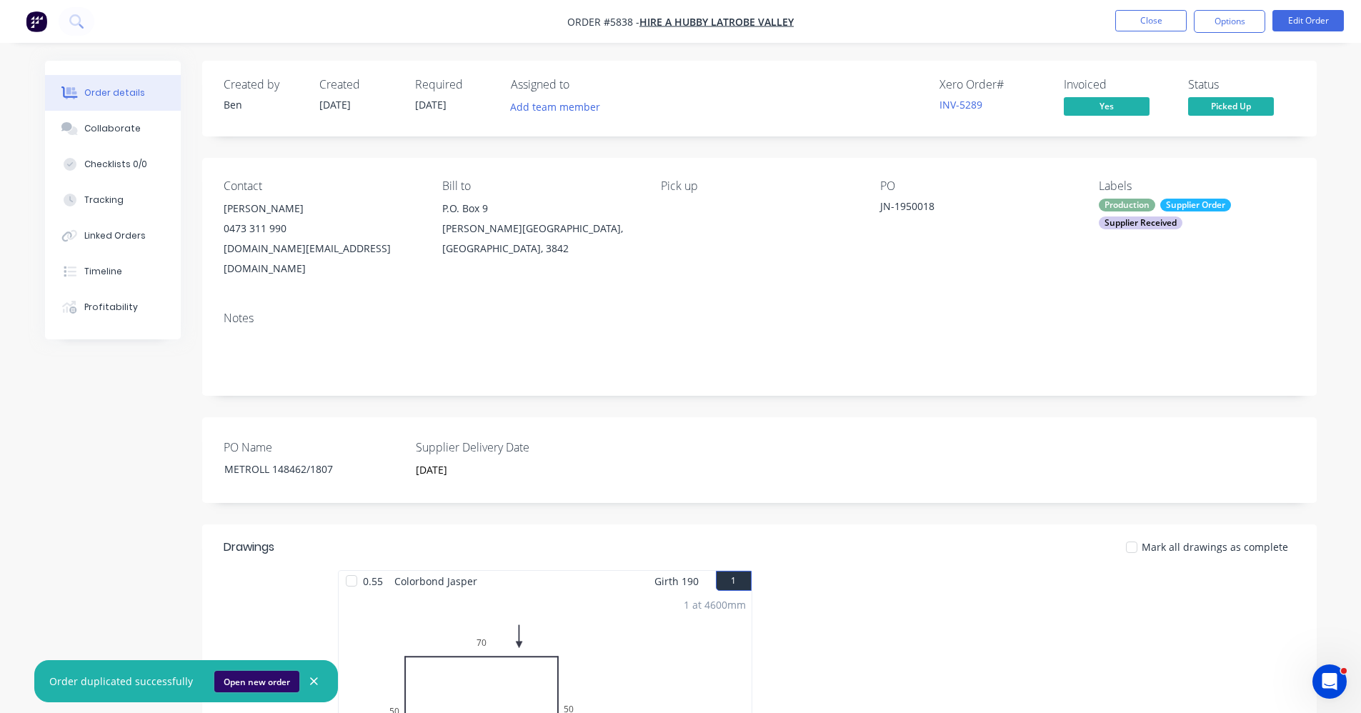
click at [262, 684] on button "Open new order" at bounding box center [256, 681] width 85 height 21
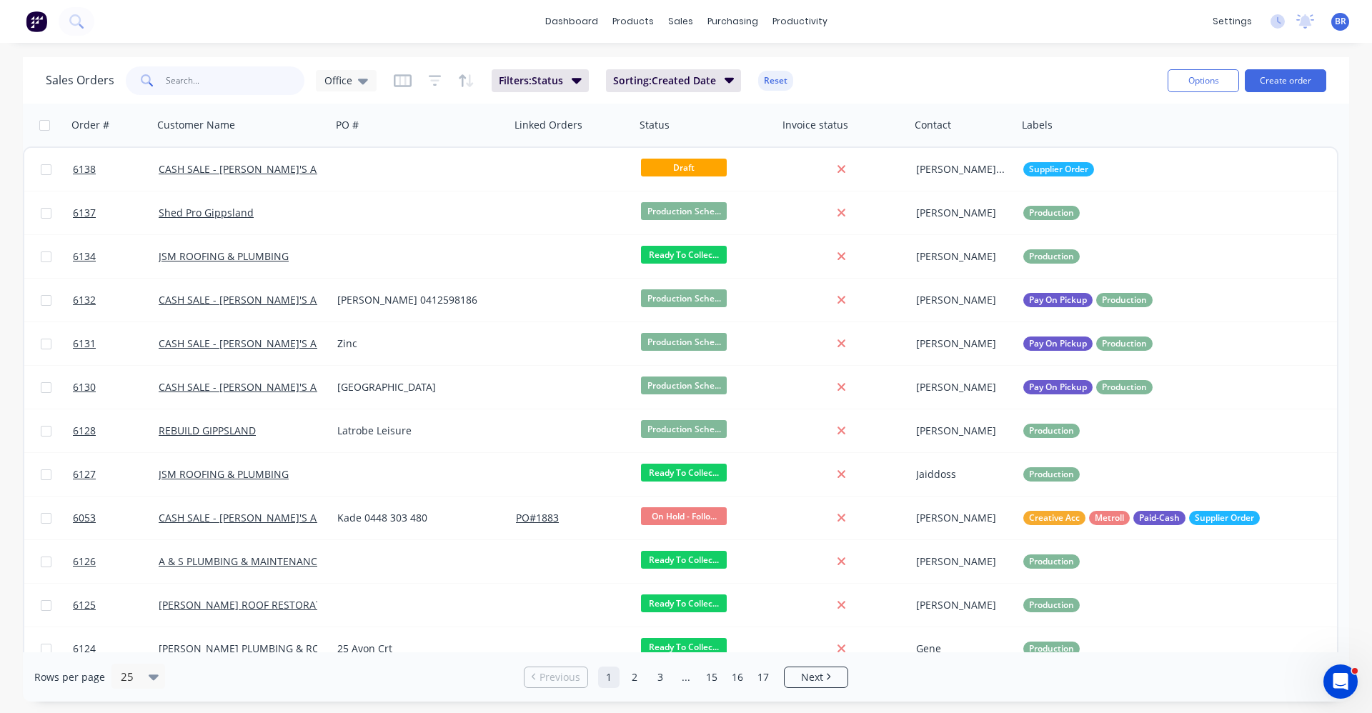
drag, startPoint x: 210, startPoint y: 81, endPoint x: 229, endPoint y: 71, distance: 21.1
click at [222, 73] on input "text" at bounding box center [235, 80] width 139 height 29
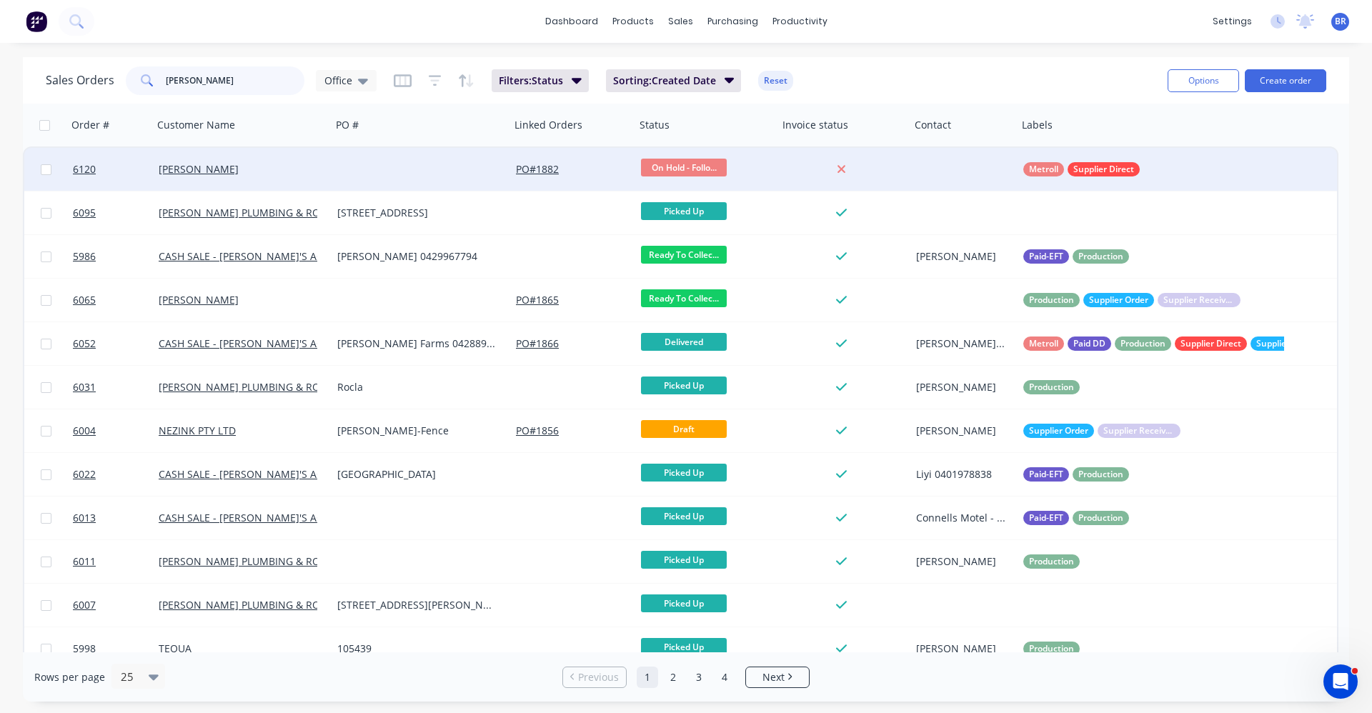
type input "michelle"
click at [263, 169] on div "[PERSON_NAME]" at bounding box center [238, 169] width 159 height 14
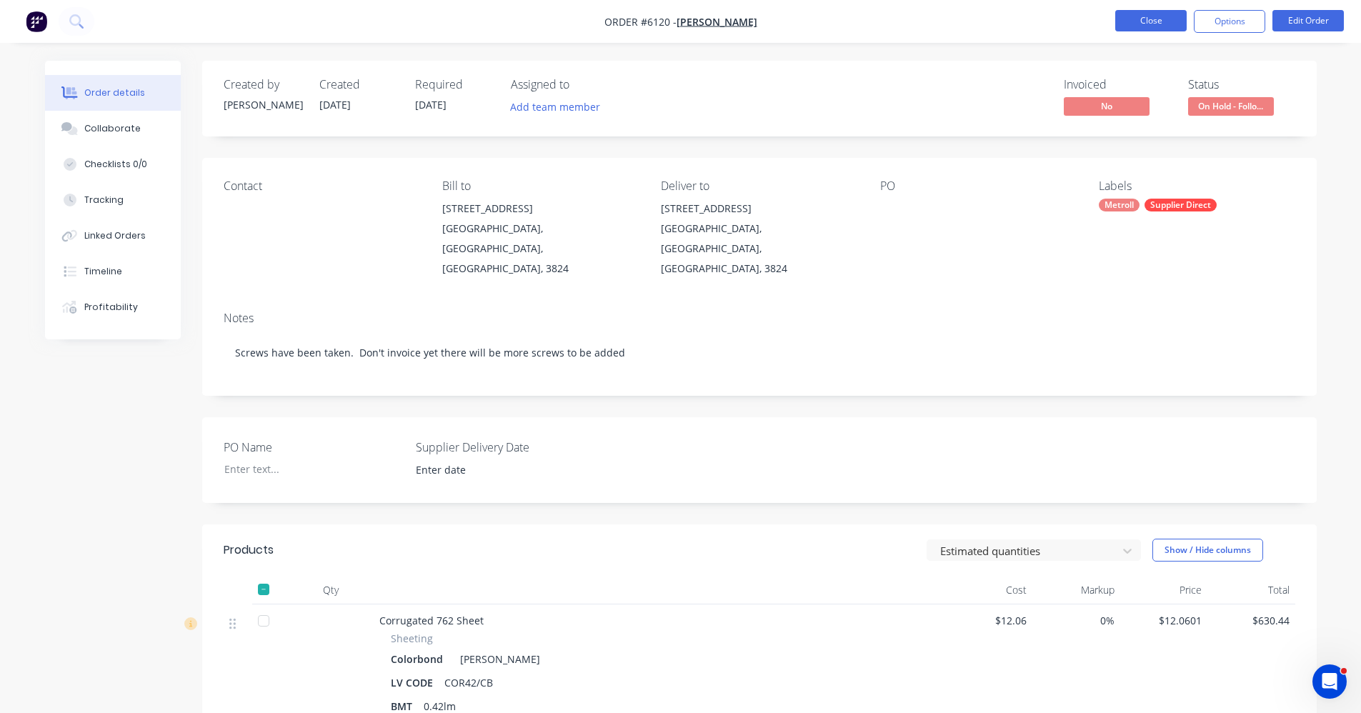
click at [1152, 18] on button "Close" at bounding box center [1151, 20] width 71 height 21
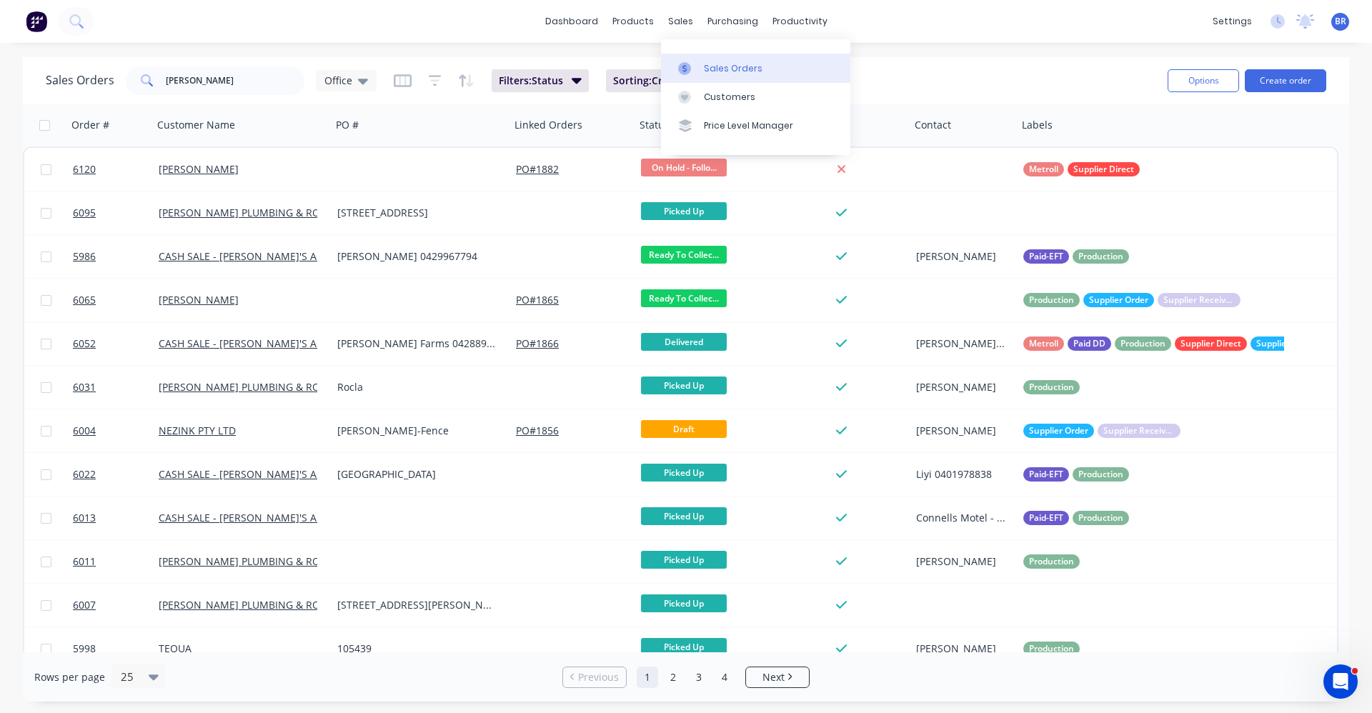
click at [720, 62] on div "Sales Orders" at bounding box center [733, 68] width 59 height 13
drag, startPoint x: 232, startPoint y: 74, endPoint x: 34, endPoint y: 82, distance: 198.1
click at [62, 78] on div "Sales Orders michelle Office" at bounding box center [211, 80] width 331 height 29
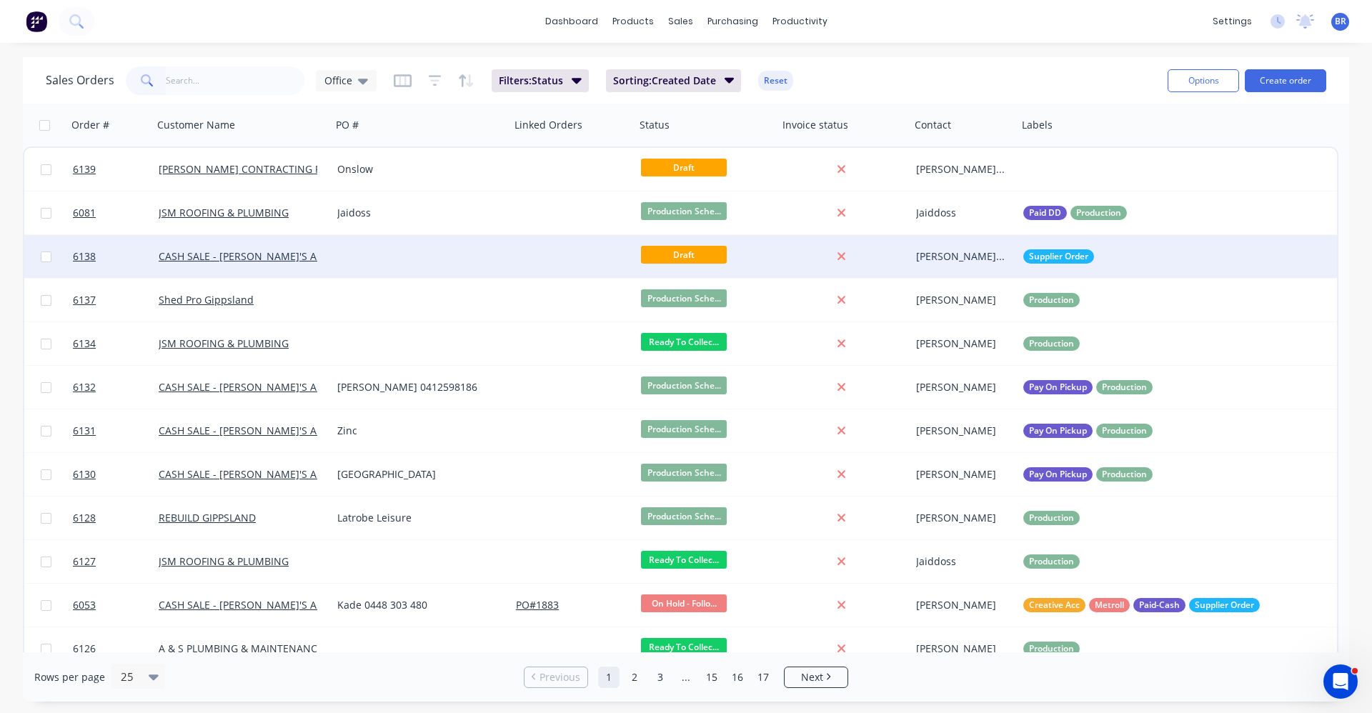
click at [384, 246] on div at bounding box center [421, 256] width 179 height 43
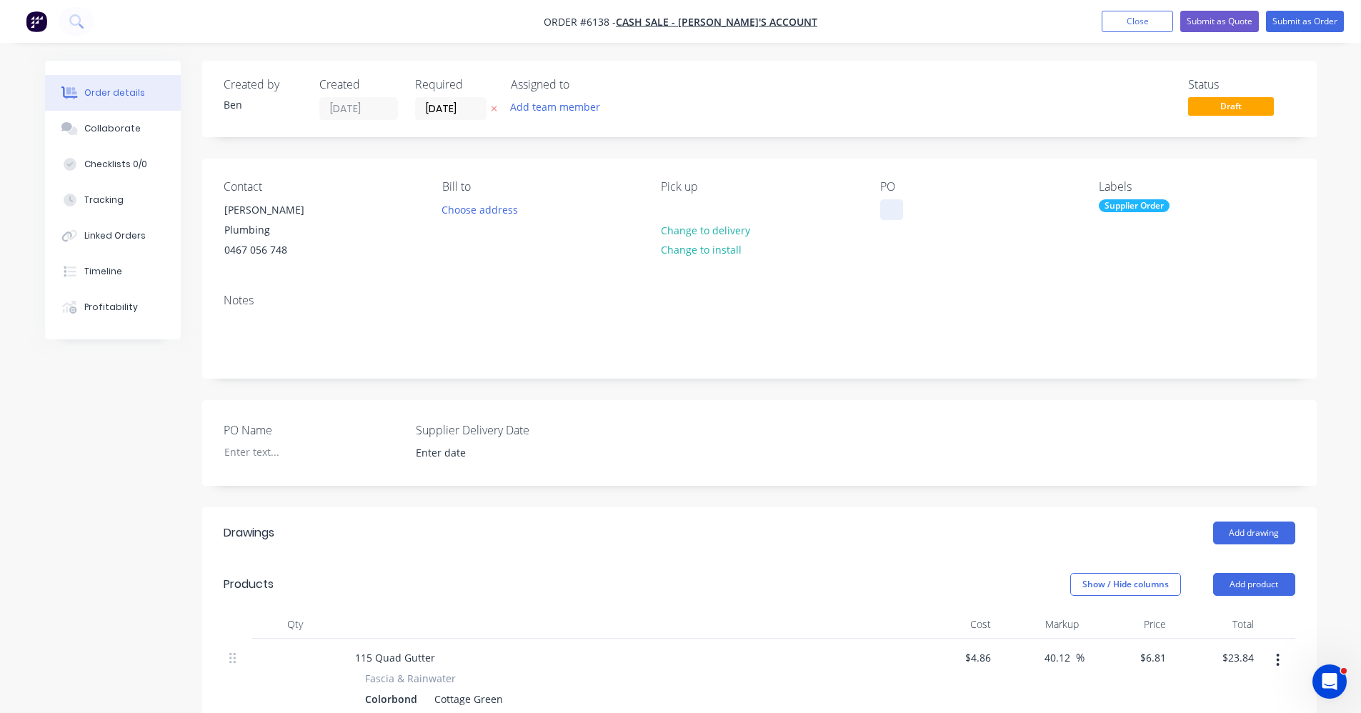
click at [894, 204] on div at bounding box center [891, 209] width 23 height 21
click at [1283, 21] on button "Submit as Order" at bounding box center [1305, 21] width 78 height 21
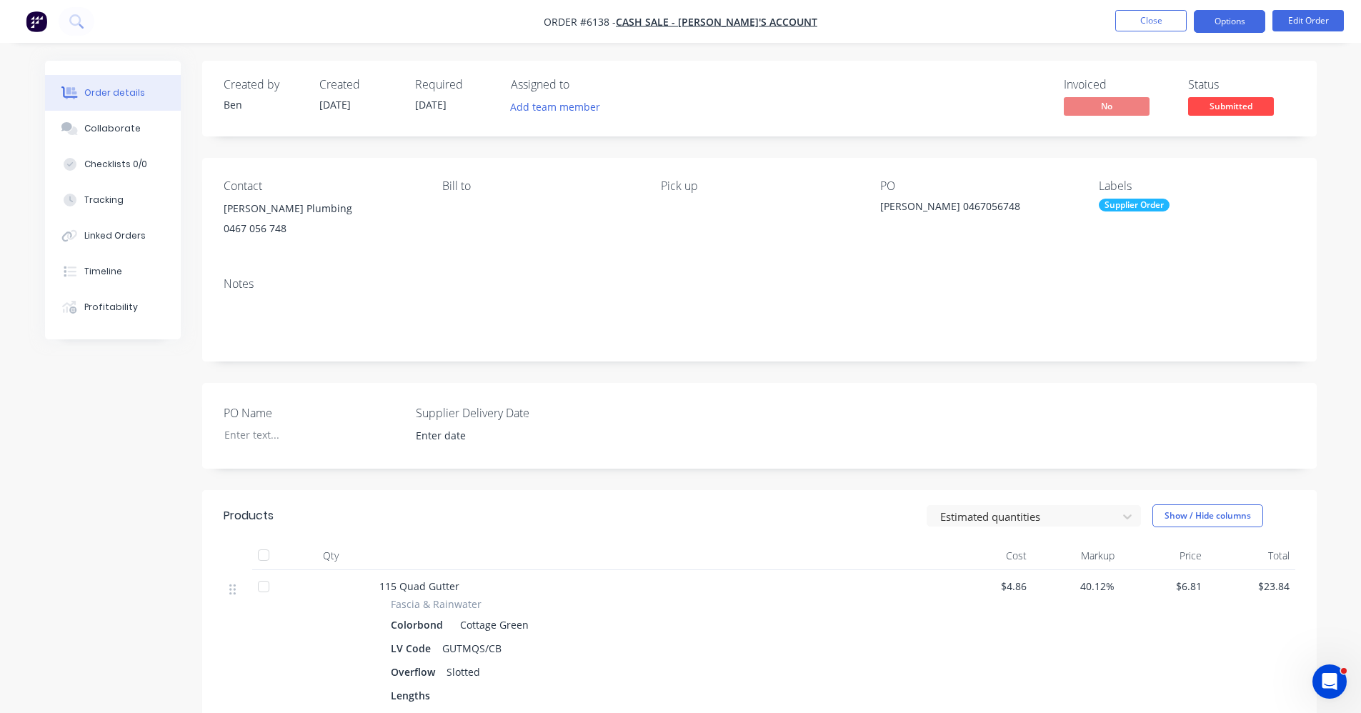
click at [1230, 20] on button "Options" at bounding box center [1229, 21] width 71 height 23
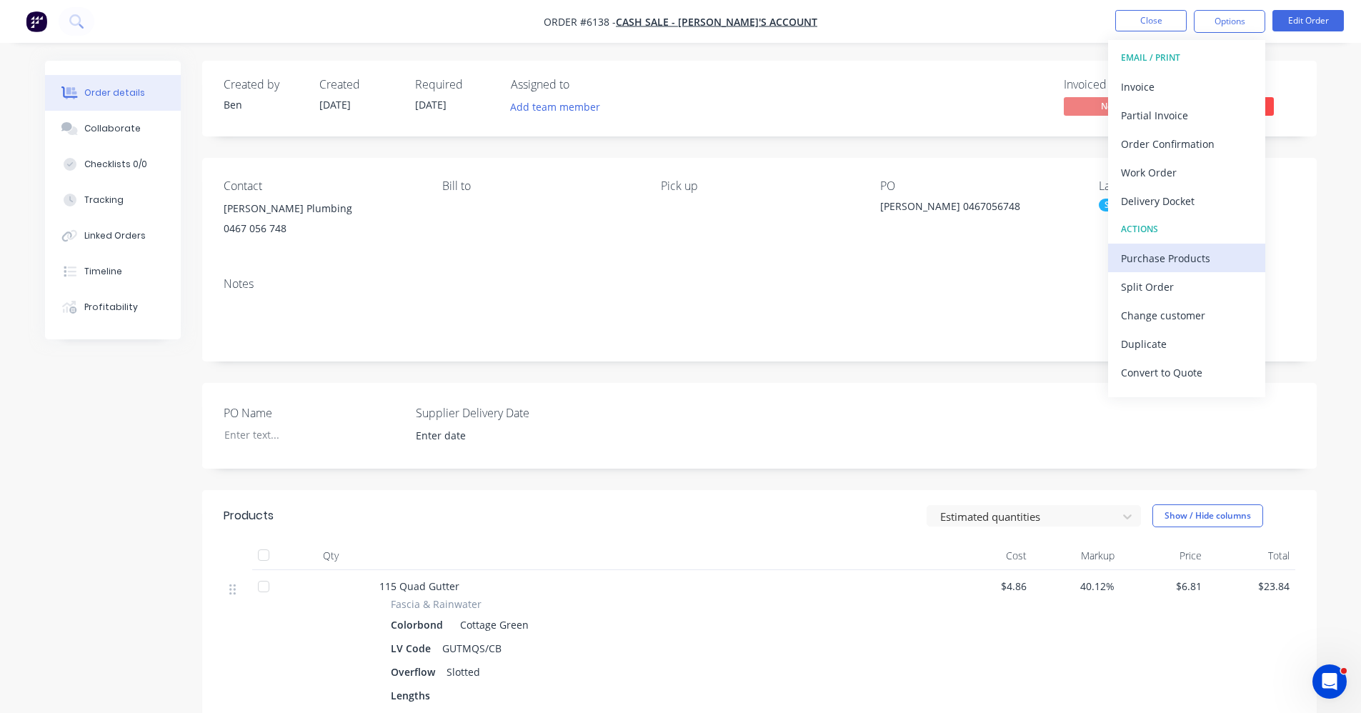
click at [1150, 252] on div "Purchase Products" at bounding box center [1186, 258] width 131 height 21
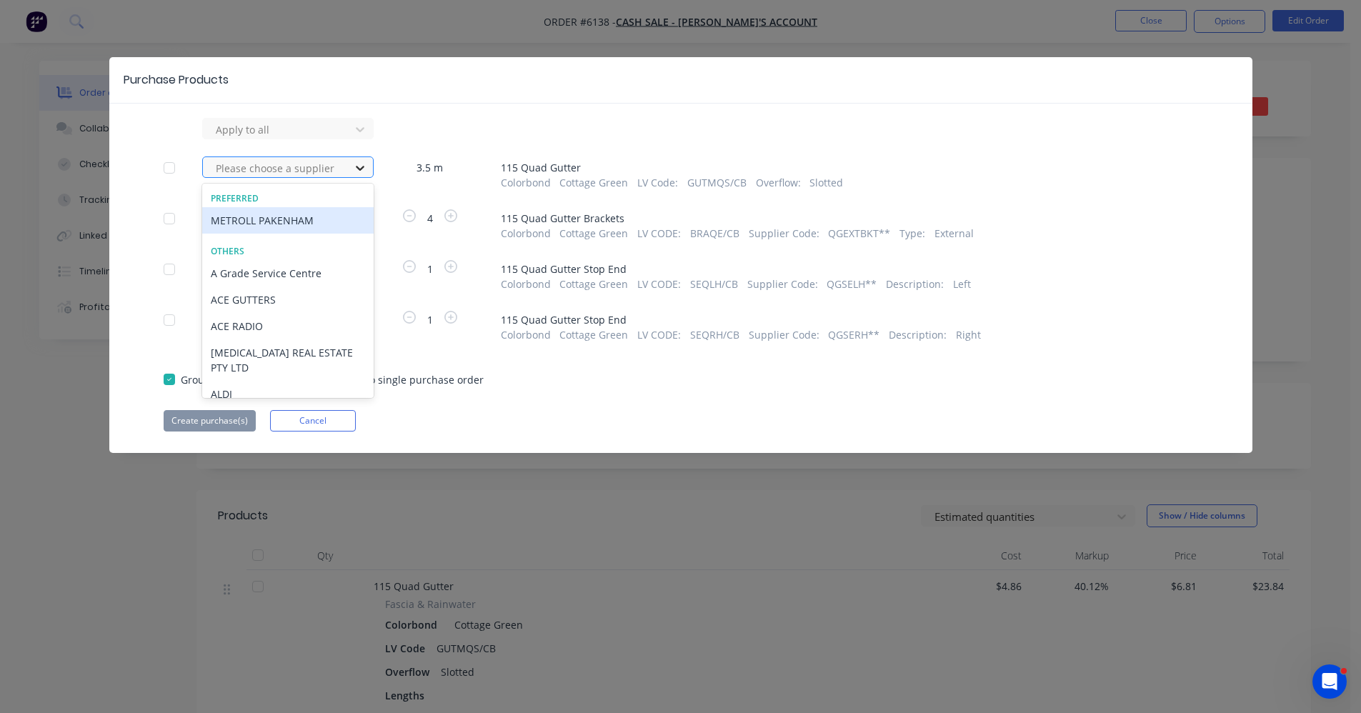
drag, startPoint x: 358, startPoint y: 163, endPoint x: 343, endPoint y: 173, distance: 18.0
click at [358, 164] on icon at bounding box center [360, 168] width 14 height 14
click at [302, 218] on div "METROLL PAKENHAM" at bounding box center [288, 220] width 172 height 26
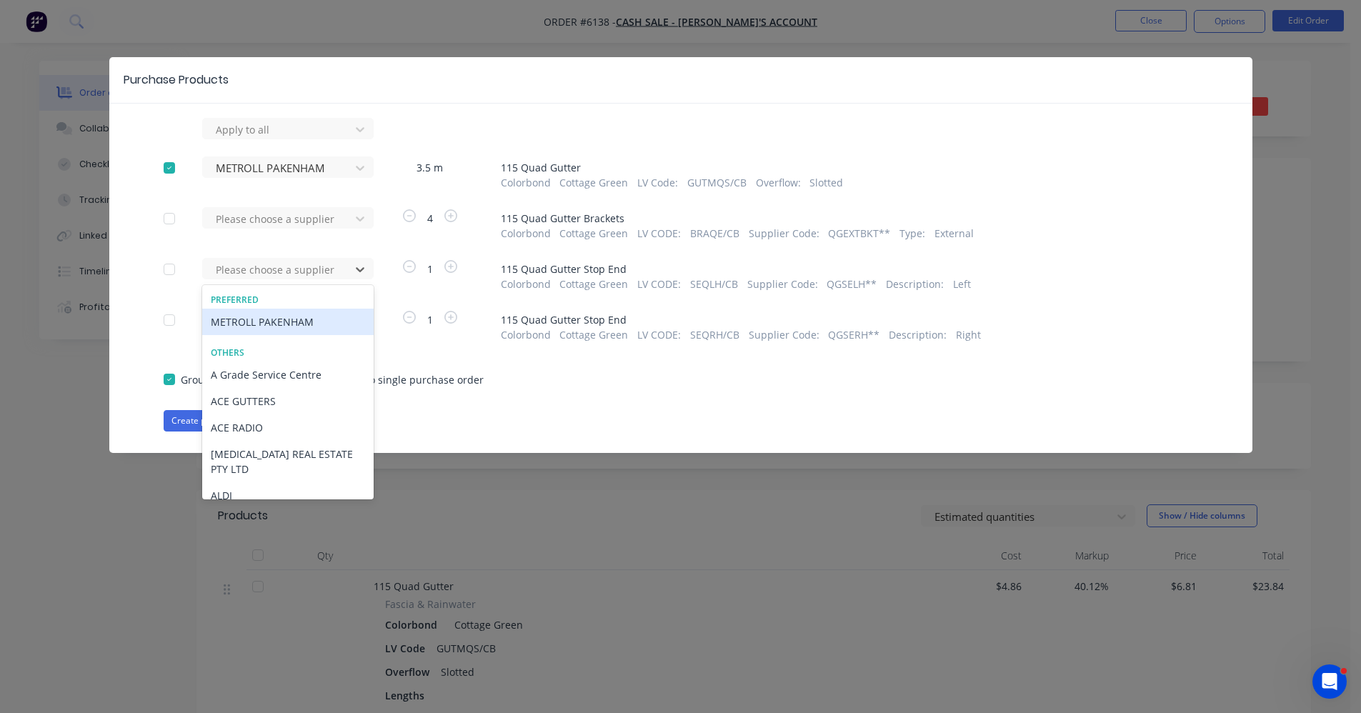
drag, startPoint x: 339, startPoint y: 269, endPoint x: 297, endPoint y: 309, distance: 57.6
click at [336, 270] on div at bounding box center [278, 270] width 129 height 18
click at [292, 326] on div "METROLL PAKENHAM" at bounding box center [288, 322] width 172 height 26
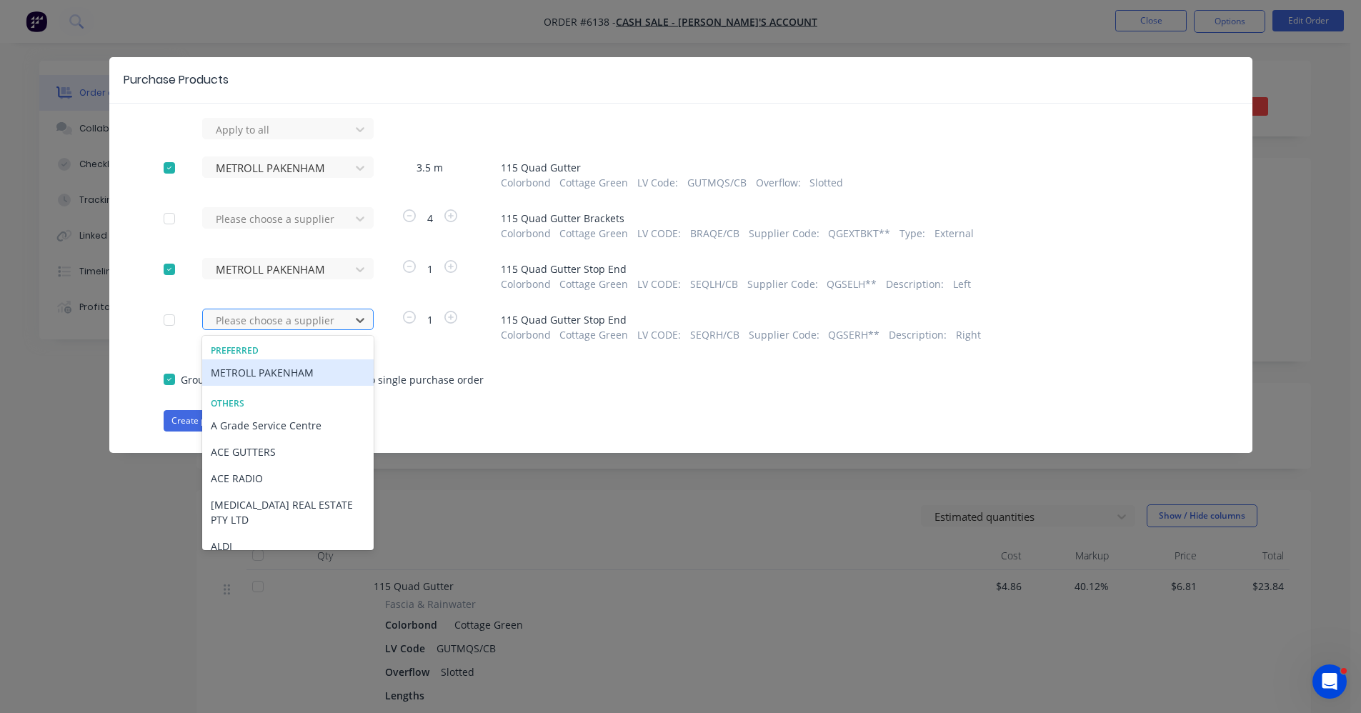
drag, startPoint x: 287, startPoint y: 325, endPoint x: 277, endPoint y: 330, distance: 11.2
click at [285, 325] on div at bounding box center [278, 321] width 129 height 18
click at [272, 373] on div "METROLL PAKENHAM" at bounding box center [288, 372] width 172 height 26
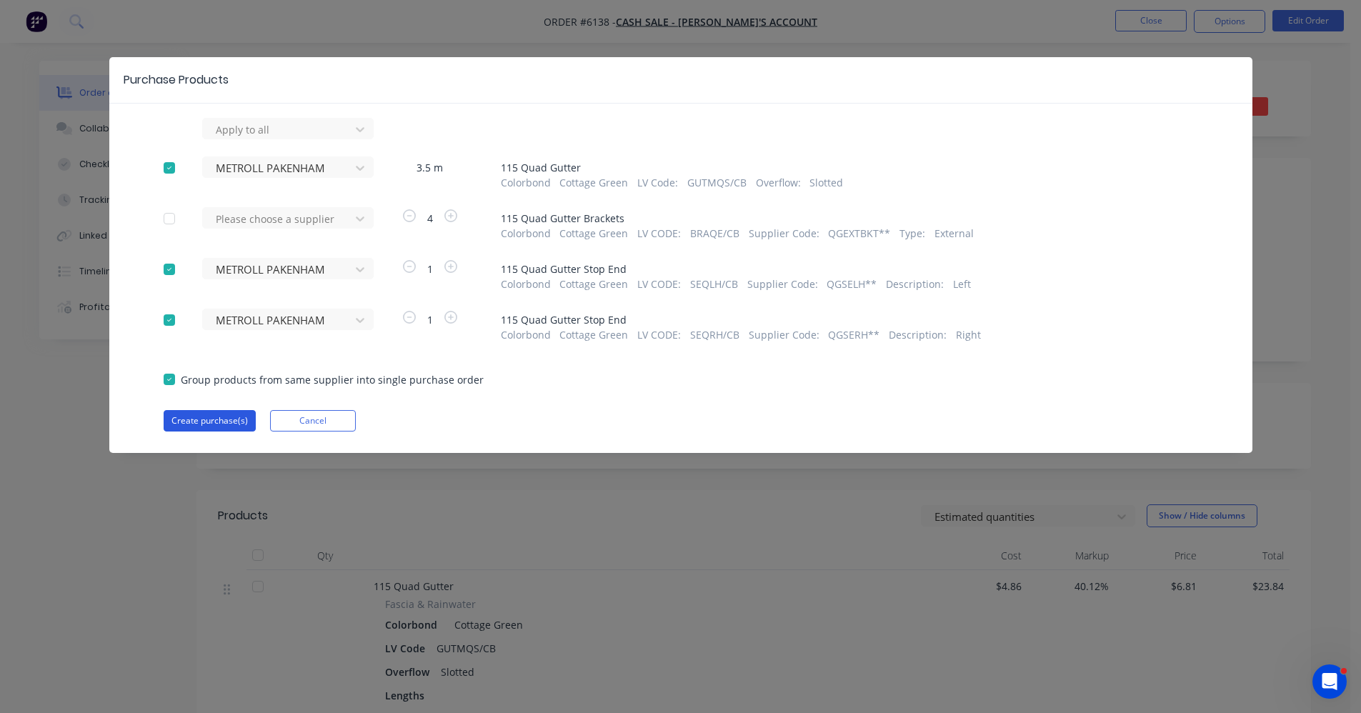
click at [202, 419] on button "Create purchase(s)" at bounding box center [210, 420] width 92 height 21
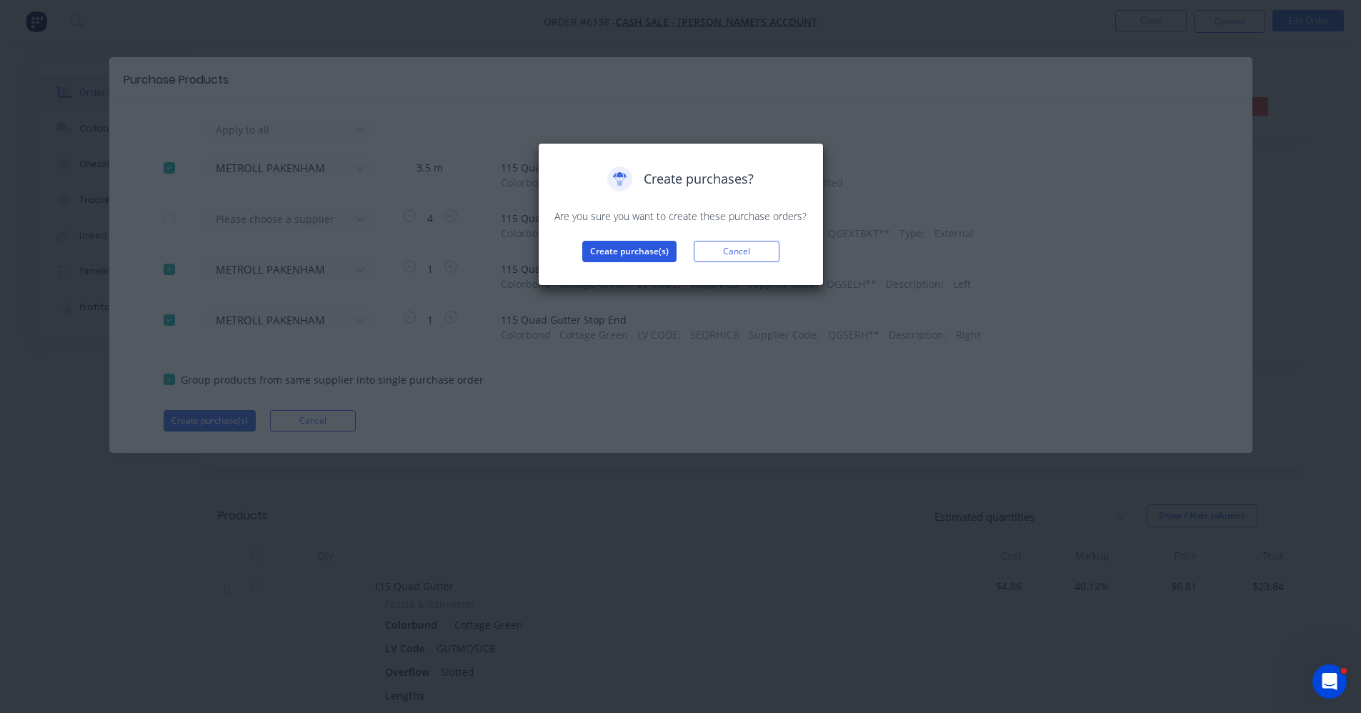
click at [640, 249] on button "Create purchase(s)" at bounding box center [629, 251] width 94 height 21
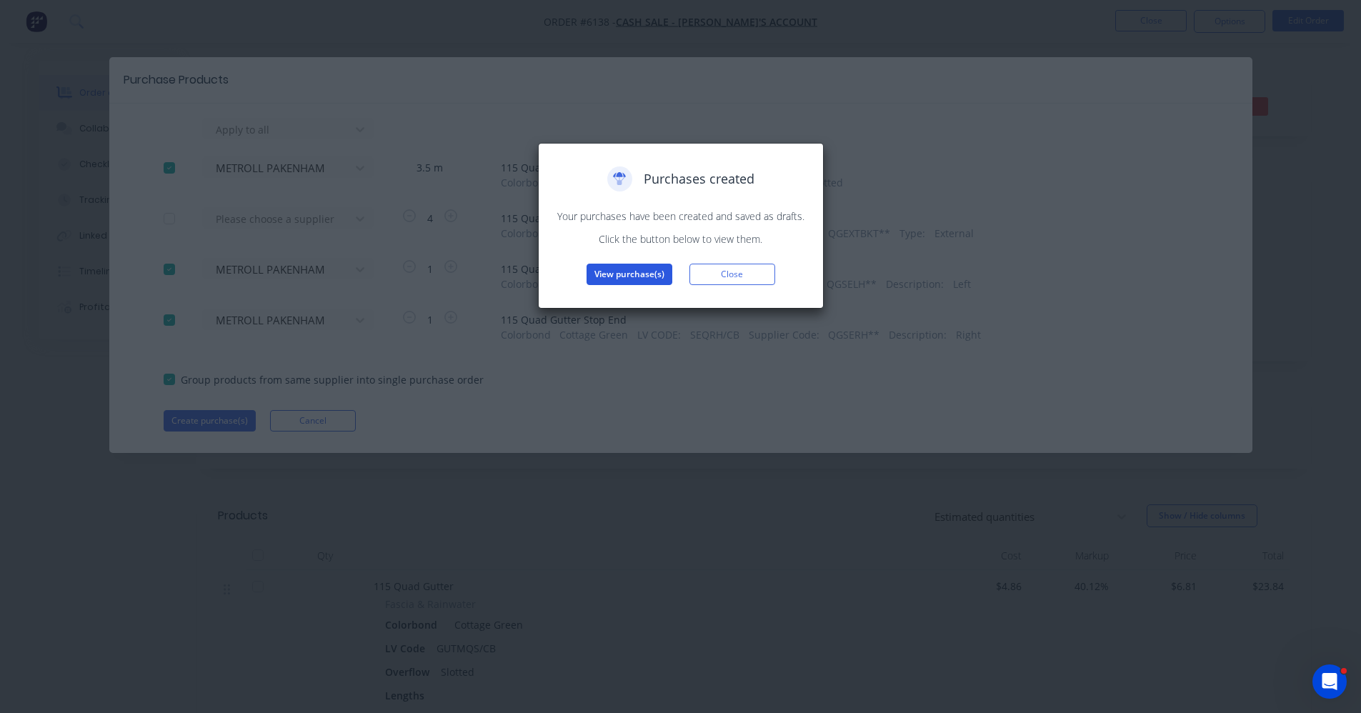
click at [630, 276] on button "View purchase(s)" at bounding box center [630, 274] width 86 height 21
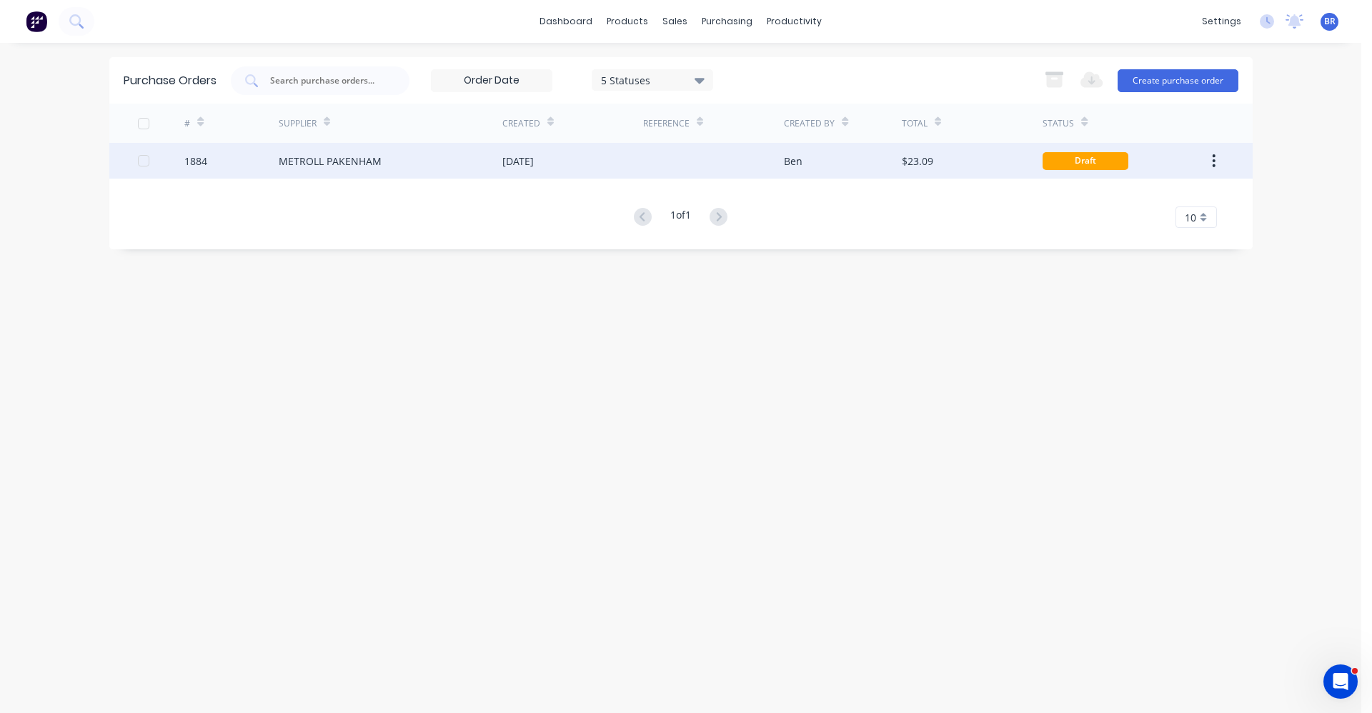
click at [534, 160] on div "[DATE]" at bounding box center [517, 161] width 31 height 15
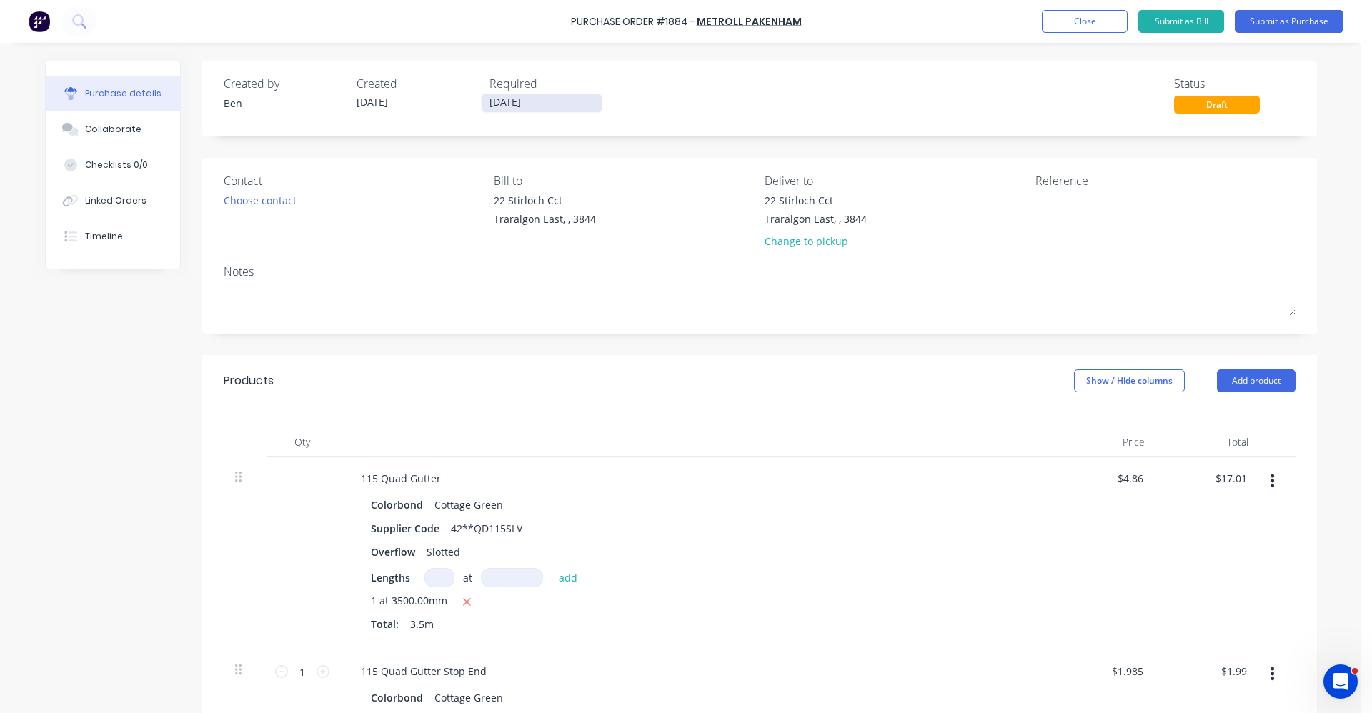
click at [510, 102] on input "[DATE]" at bounding box center [542, 103] width 120 height 18
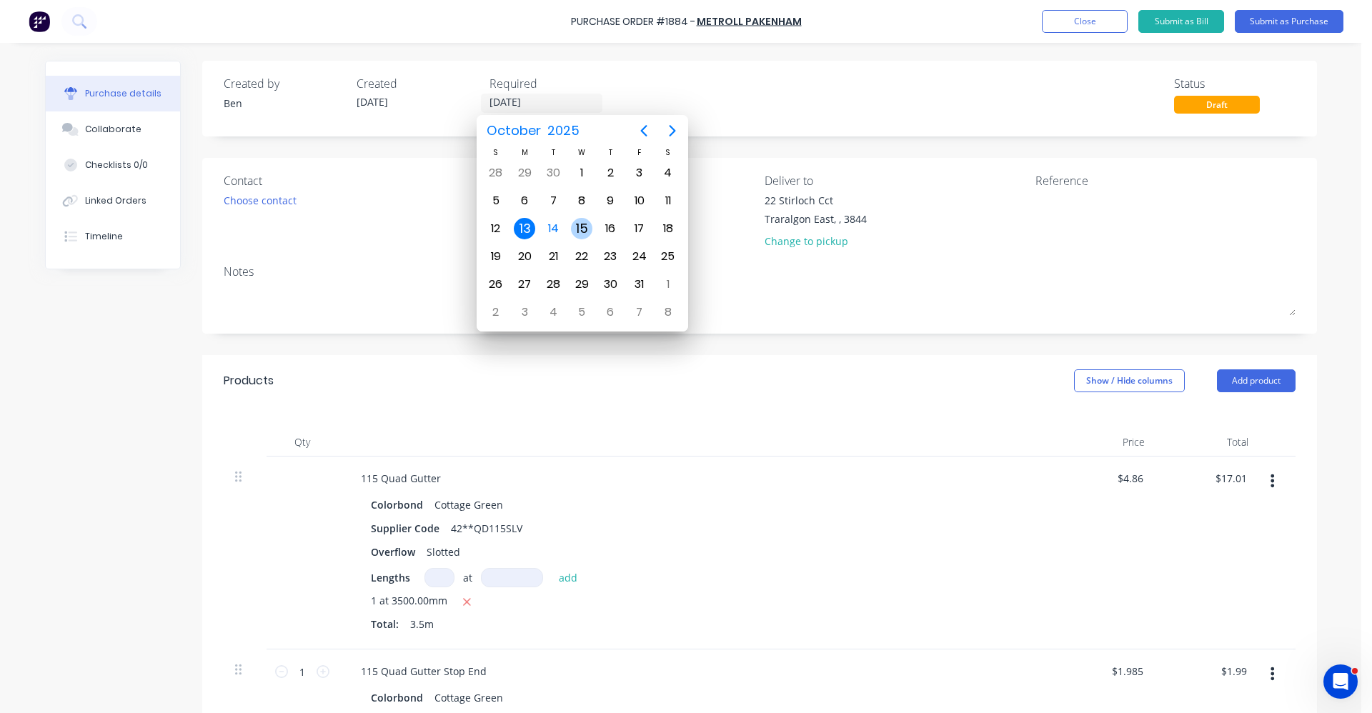
click at [580, 230] on div "15" at bounding box center [581, 228] width 21 height 21
type input "[DATE]"
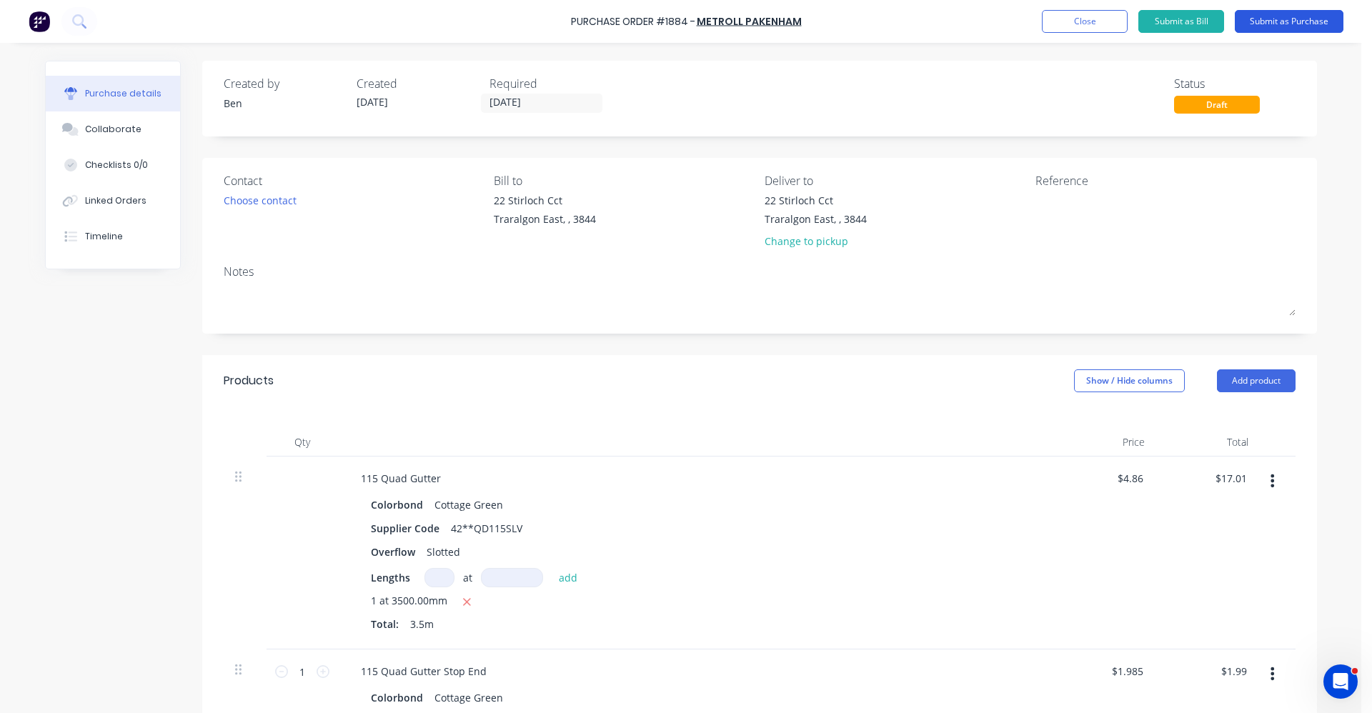
click at [1289, 24] on button "Submit as Purchase" at bounding box center [1289, 21] width 109 height 23
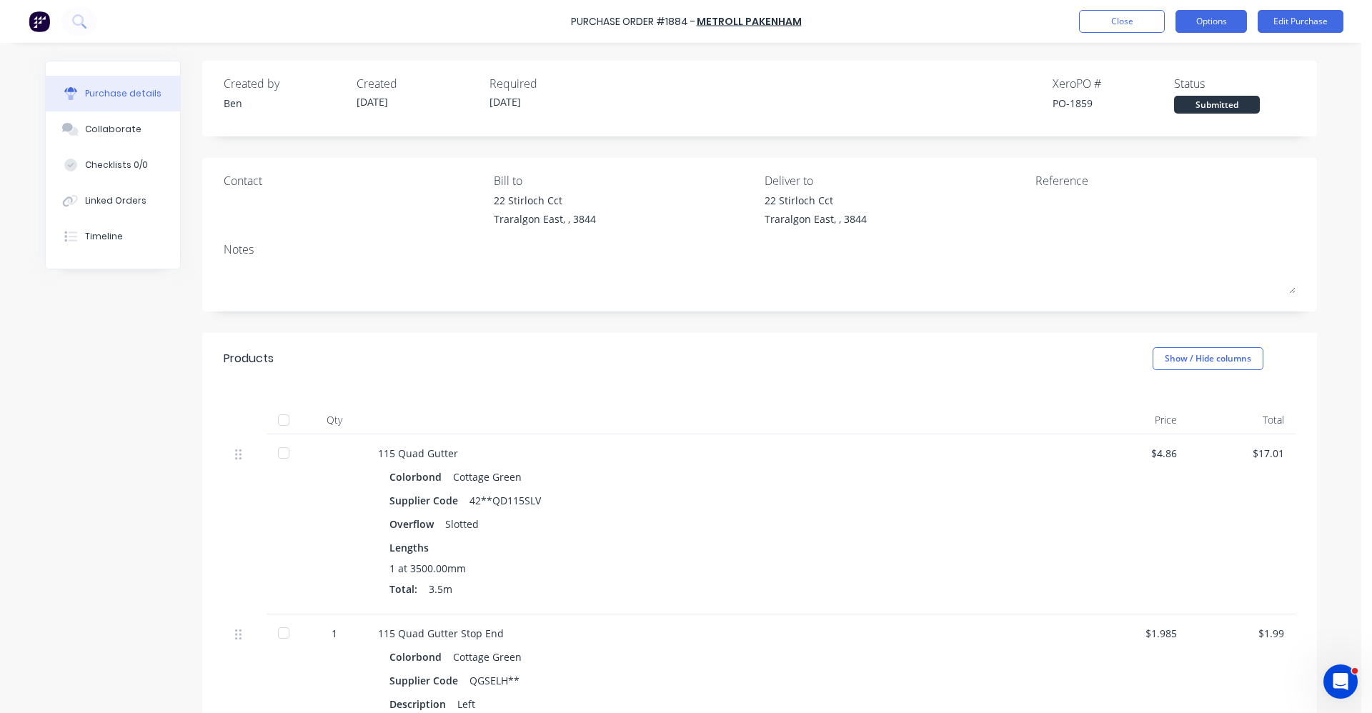
drag, startPoint x: 1208, startPoint y: 16, endPoint x: 1193, endPoint y: 39, distance: 26.8
click at [1209, 17] on button "Options" at bounding box center [1211, 21] width 71 height 23
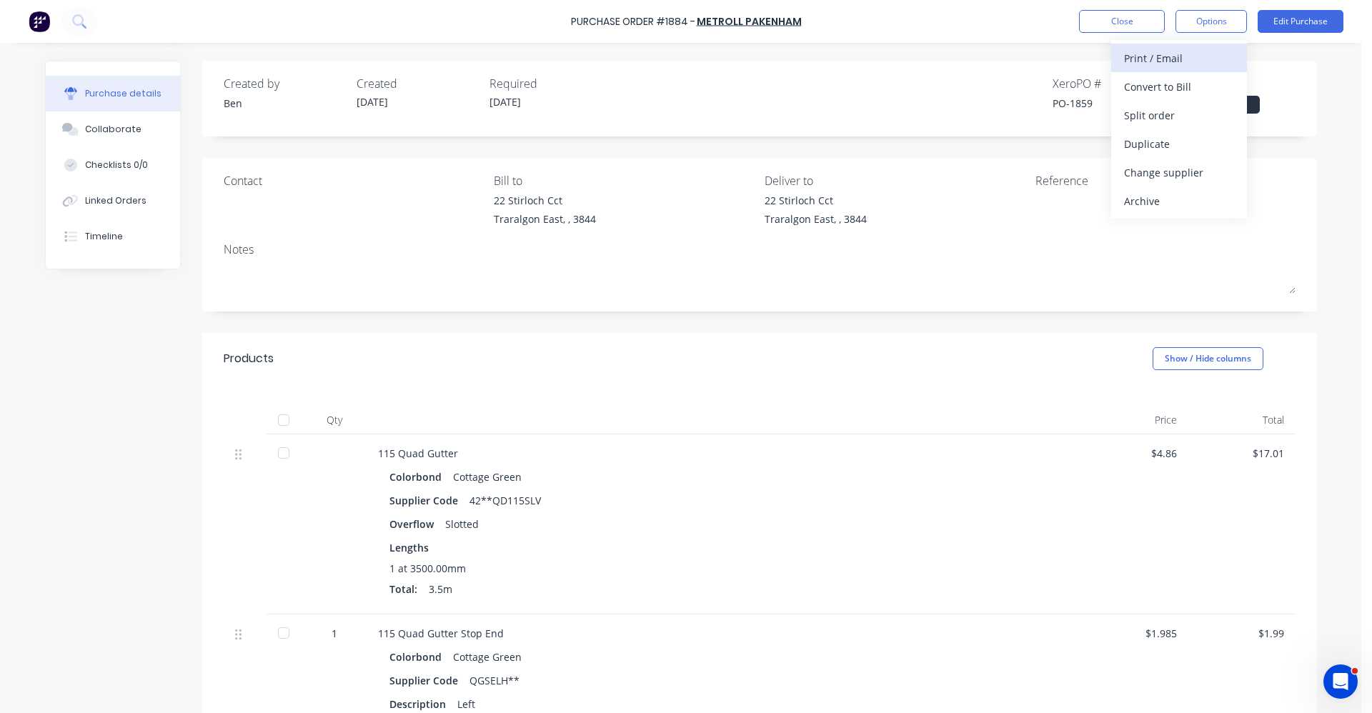
click at [1188, 58] on div "Print / Email" at bounding box center [1179, 58] width 110 height 21
click at [1165, 81] on div "With pricing" at bounding box center [1179, 86] width 110 height 21
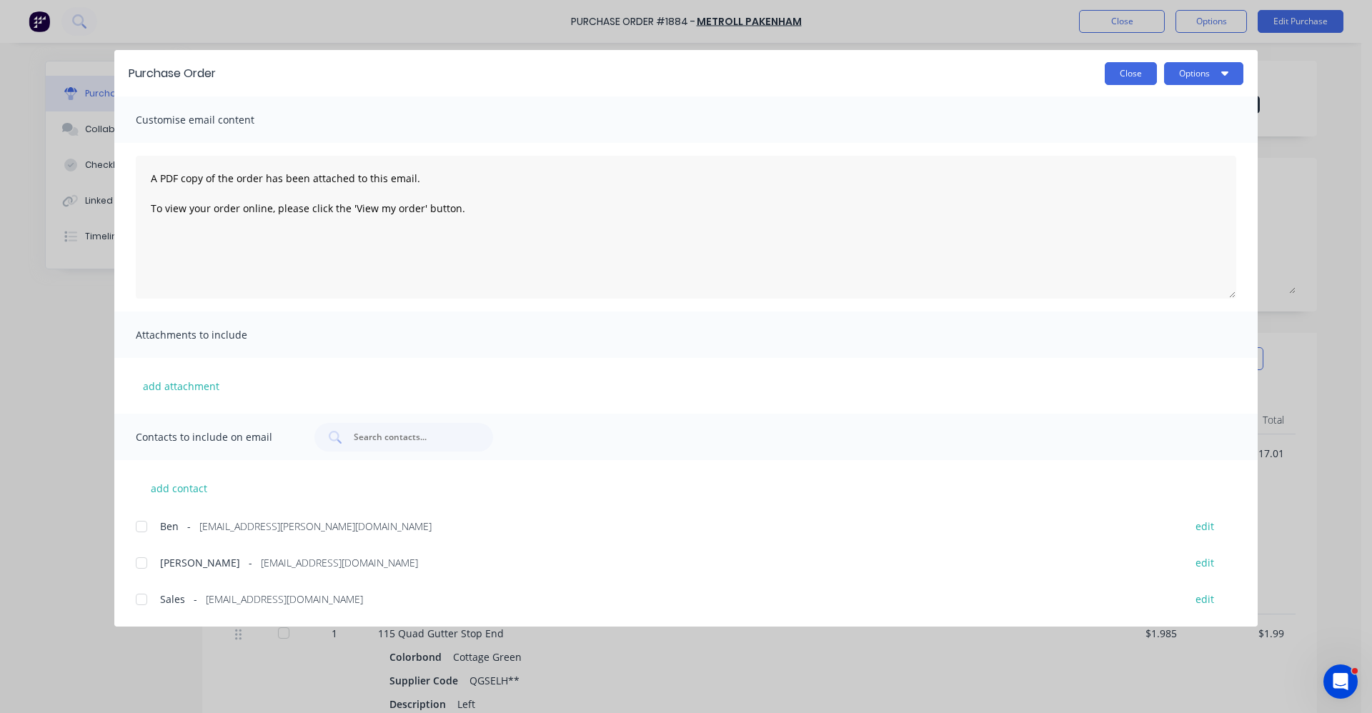
click at [1129, 72] on button "Close" at bounding box center [1131, 73] width 52 height 23
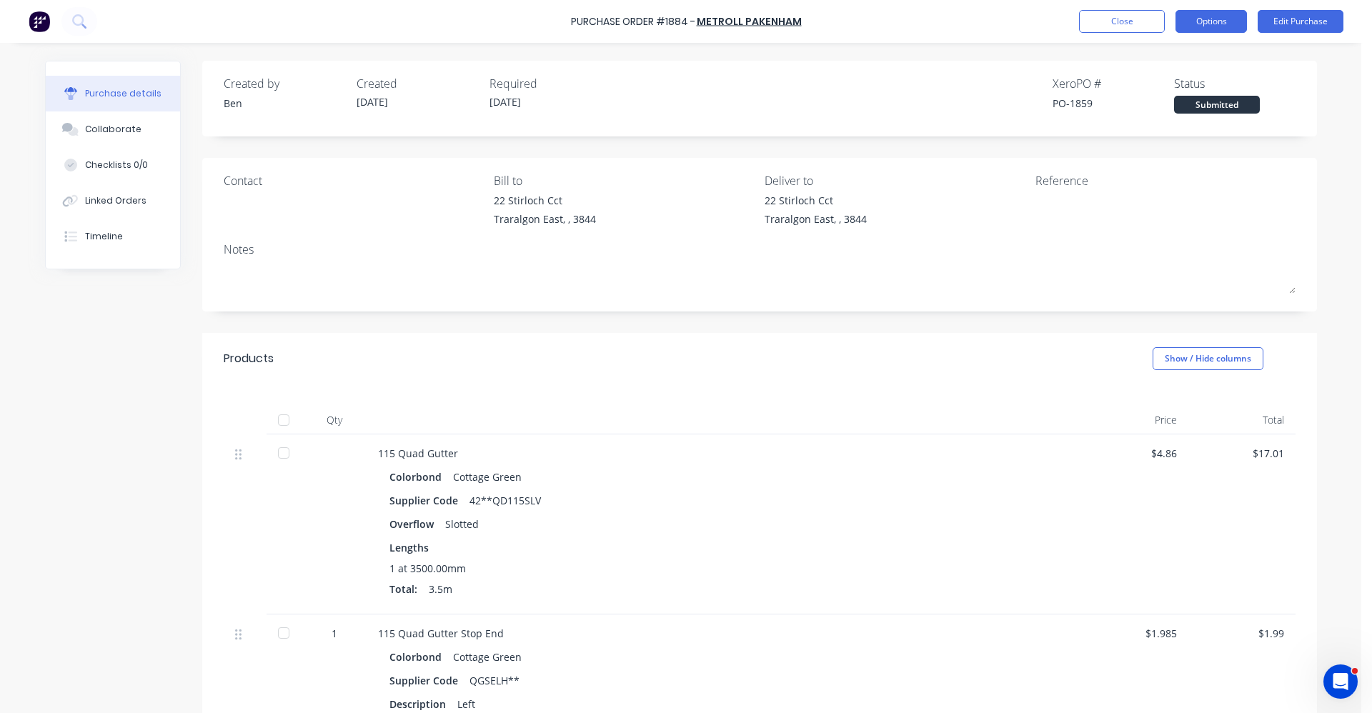
click at [1208, 26] on button "Options" at bounding box center [1211, 21] width 71 height 23
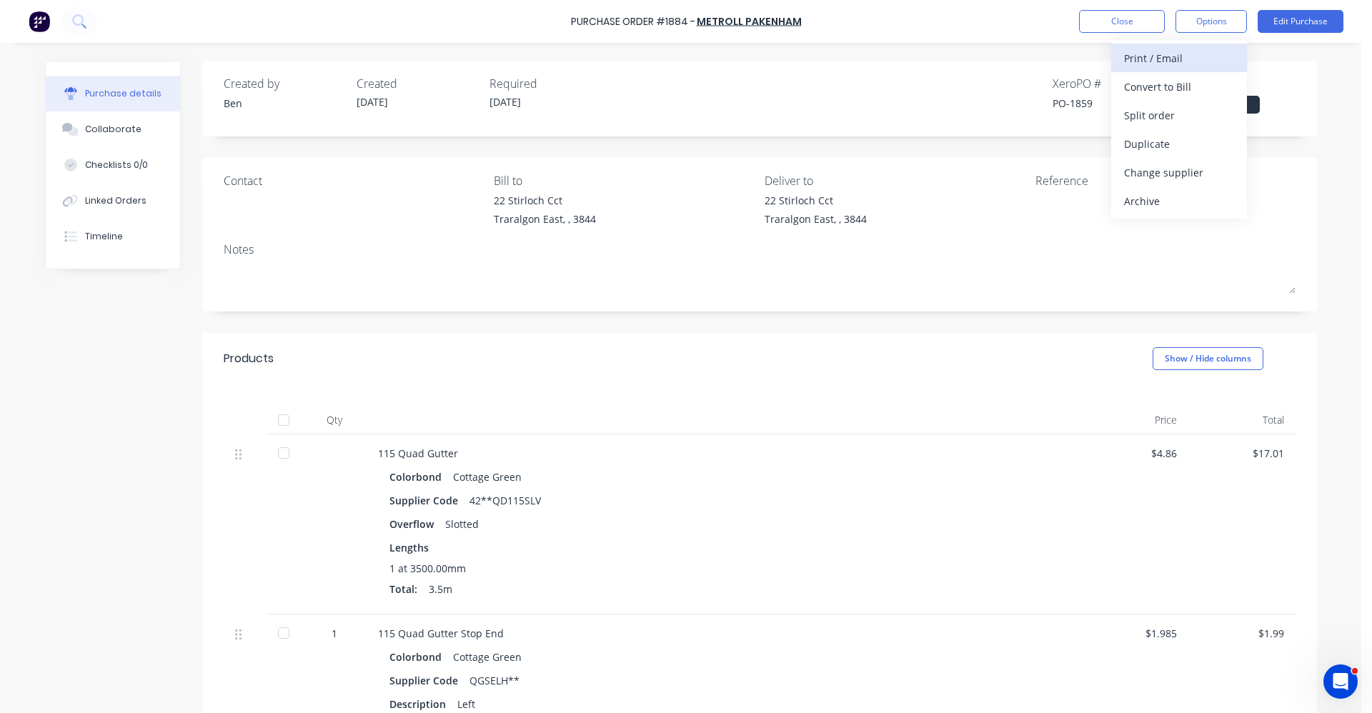
click at [1193, 51] on div "Print / Email" at bounding box center [1179, 58] width 110 height 21
click at [1160, 85] on div "With pricing" at bounding box center [1179, 86] width 110 height 21
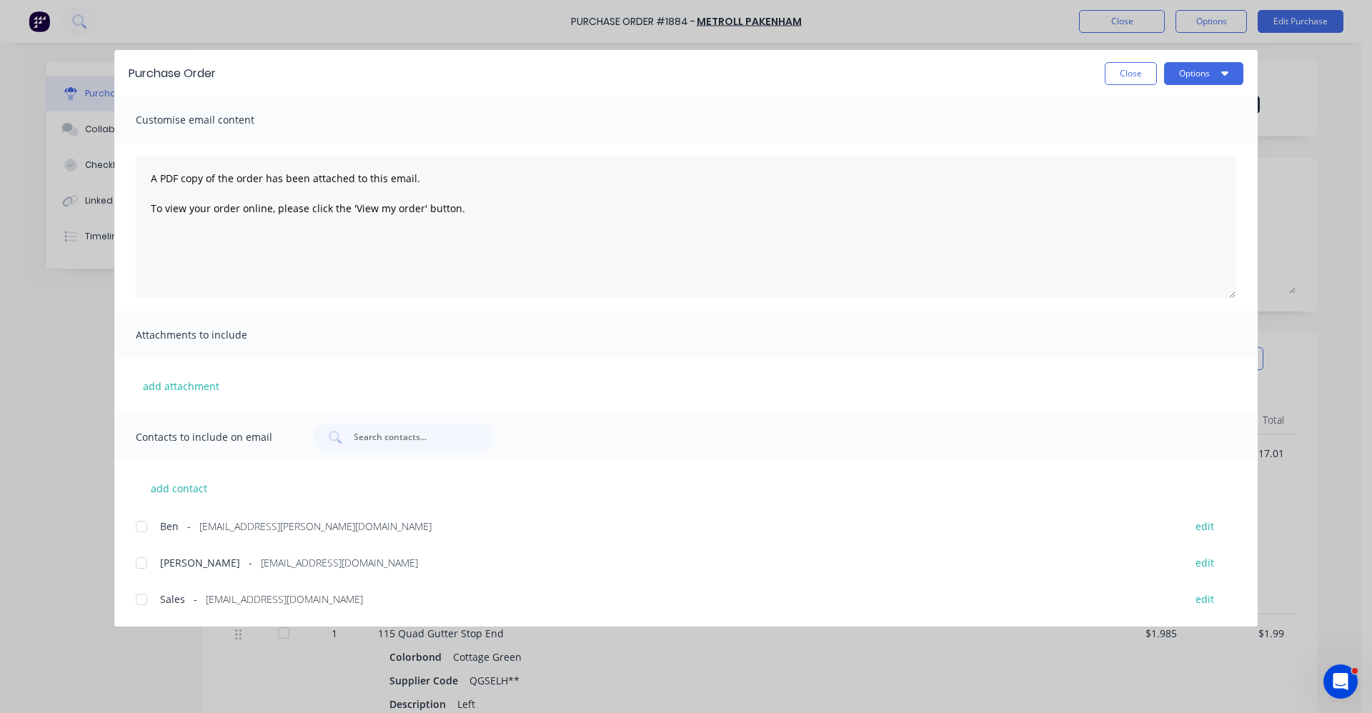
click at [144, 605] on div at bounding box center [141, 599] width 29 height 29
click at [1202, 76] on button "Options" at bounding box center [1203, 73] width 79 height 23
click at [1148, 164] on div "Email" at bounding box center [1176, 167] width 110 height 21
click at [1126, 73] on button "Close" at bounding box center [1131, 73] width 52 height 23
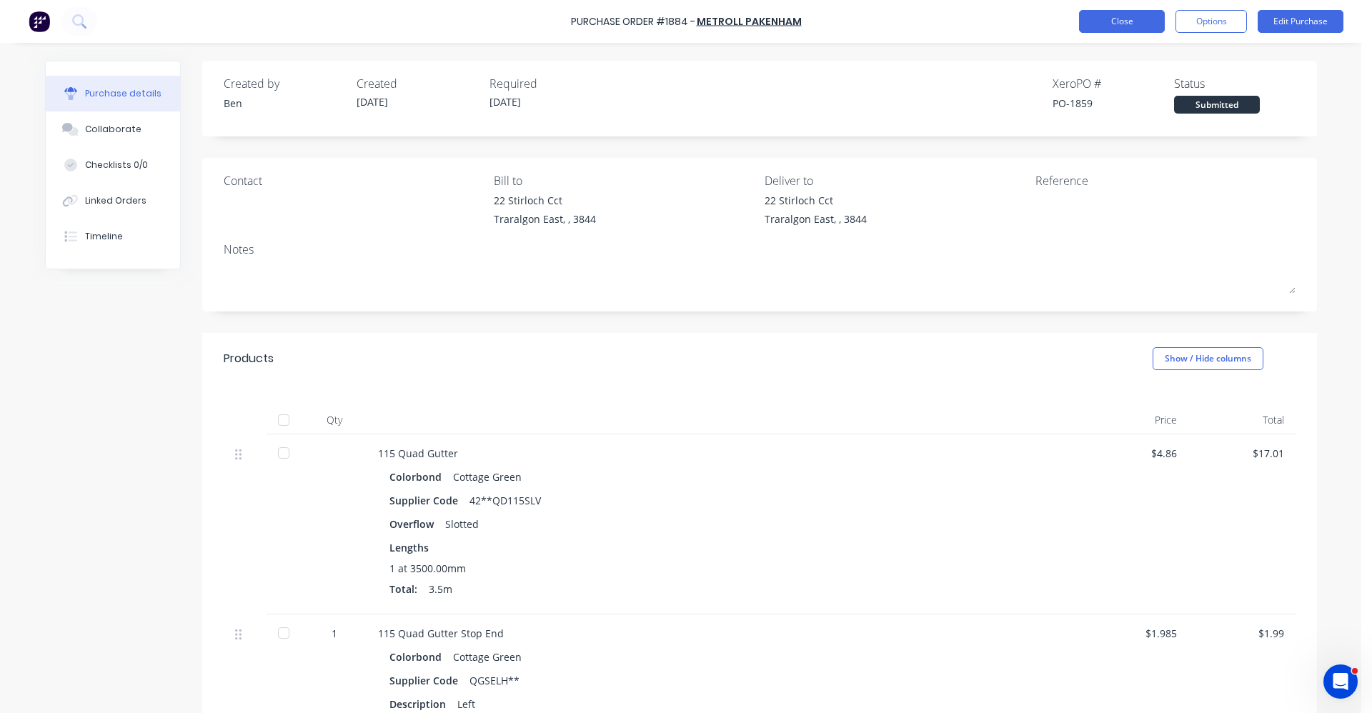
click at [1115, 21] on button "Close" at bounding box center [1122, 21] width 86 height 23
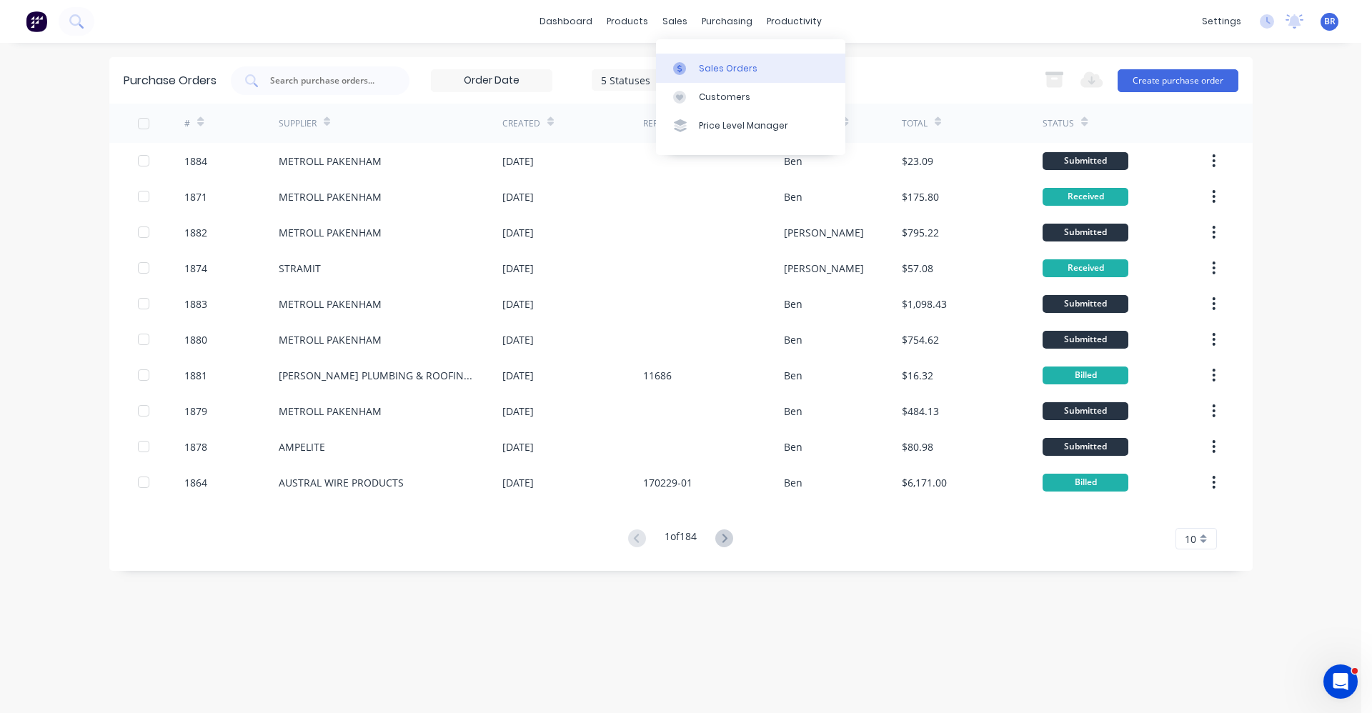
click at [715, 59] on link "Sales Orders" at bounding box center [750, 68] width 189 height 29
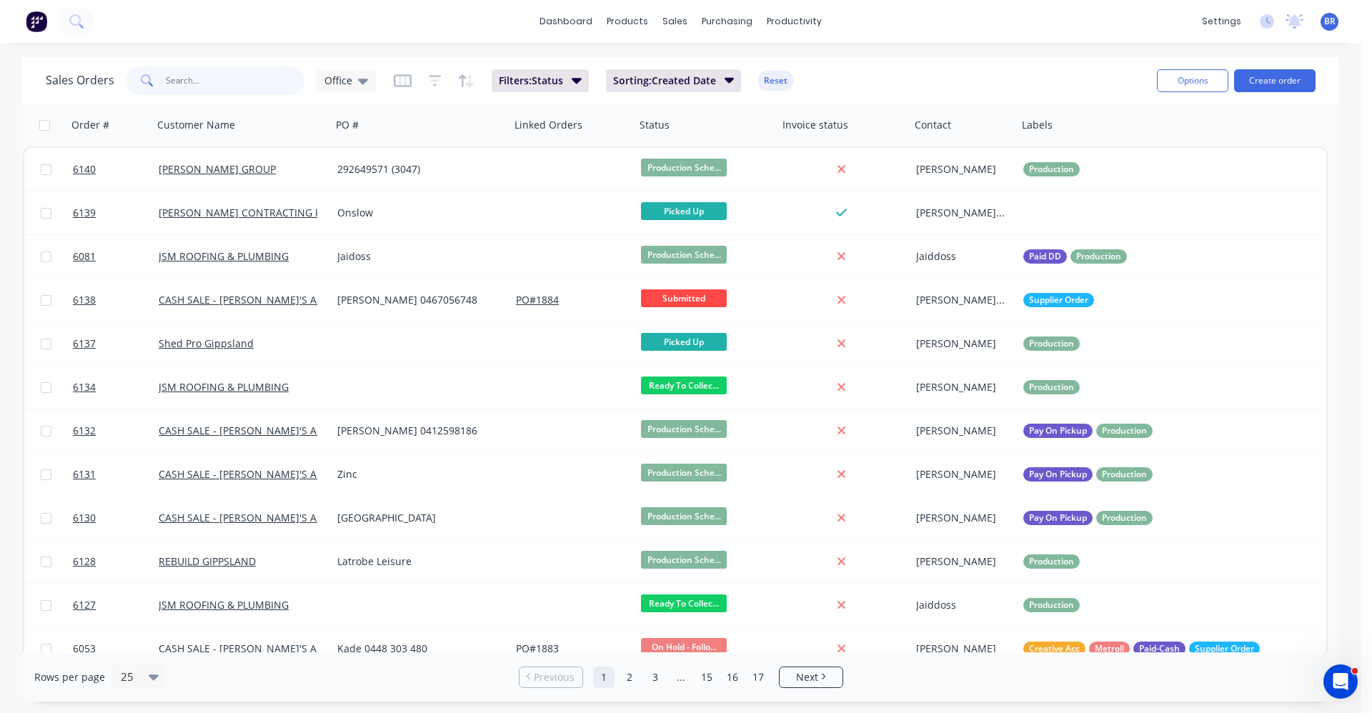
click at [246, 81] on input "text" at bounding box center [235, 80] width 139 height 29
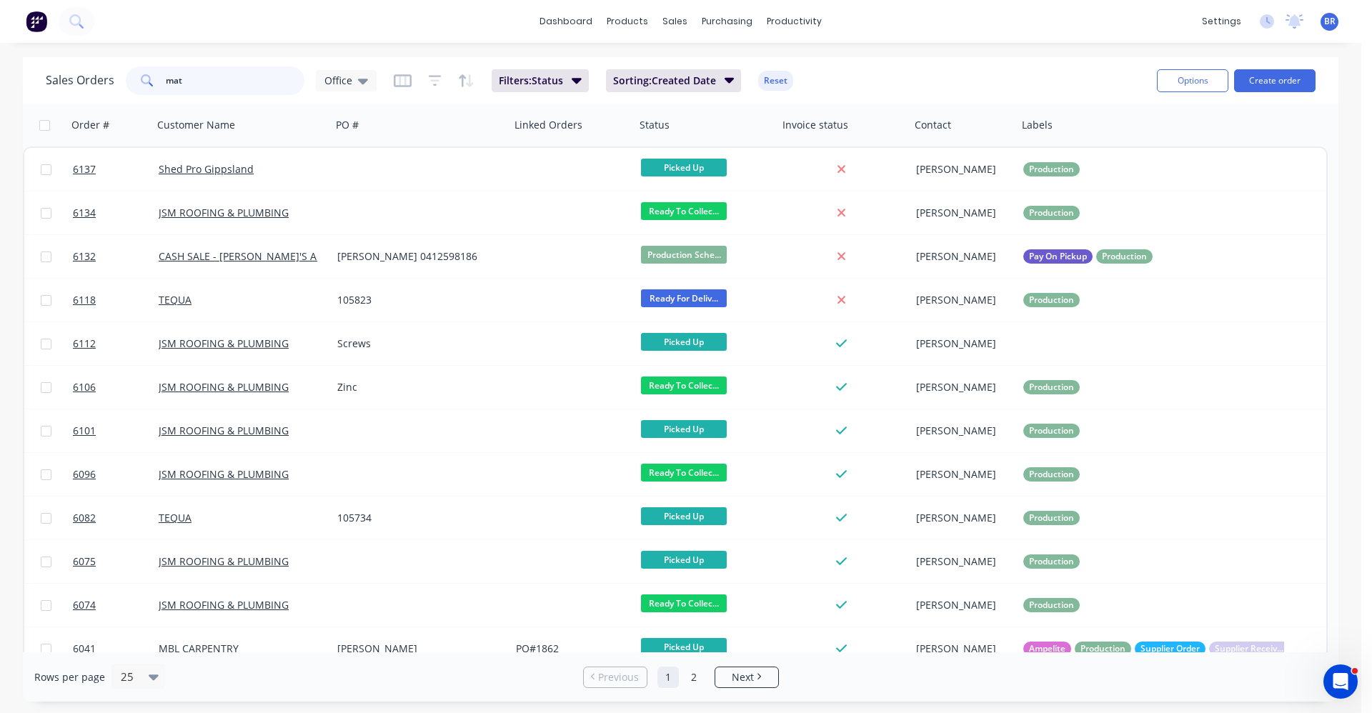
type input "mat"
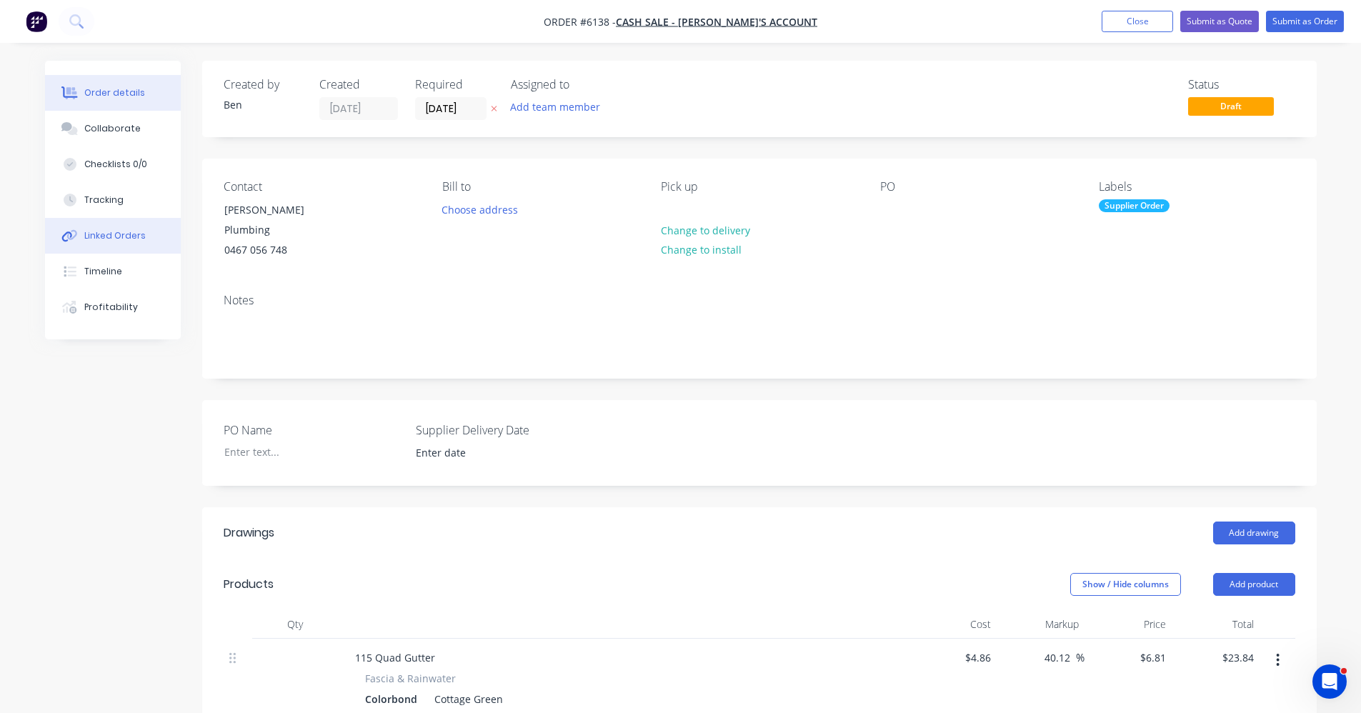
click at [119, 238] on div "Linked Orders" at bounding box center [114, 235] width 61 height 13
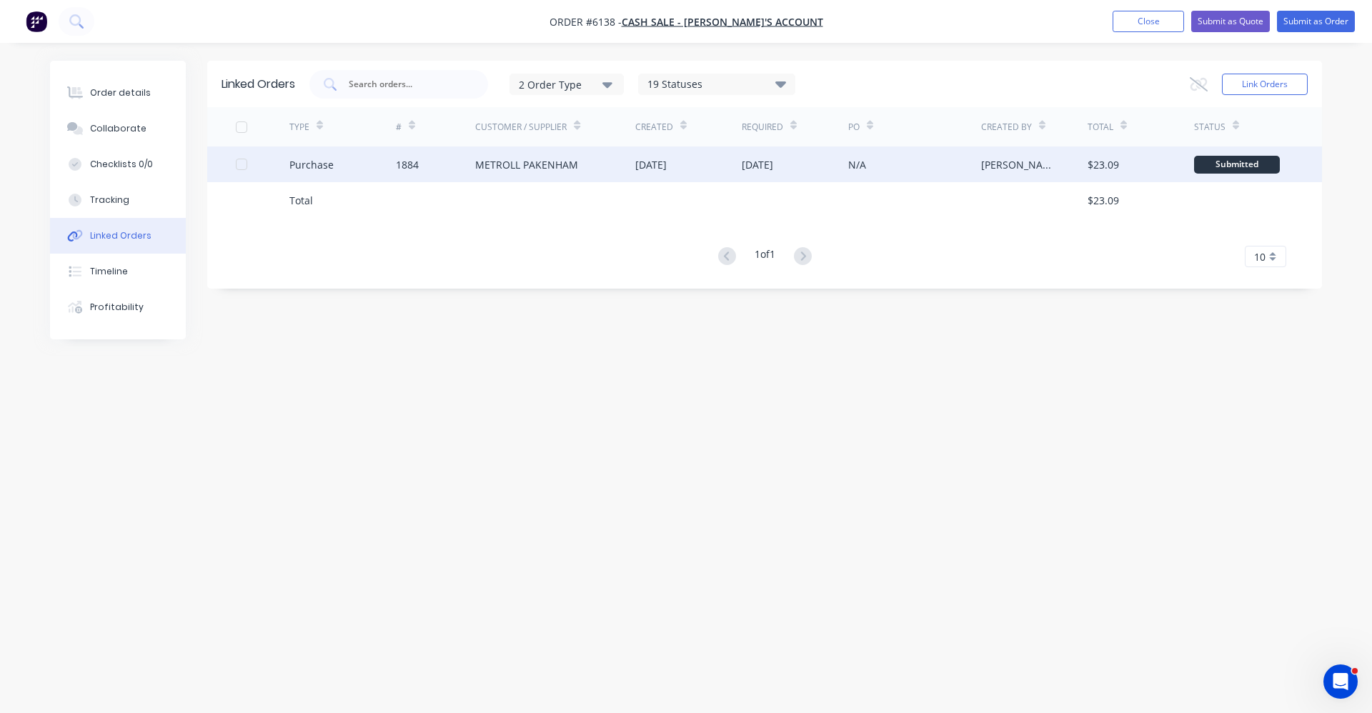
click at [414, 169] on div "1884" at bounding box center [407, 164] width 23 height 15
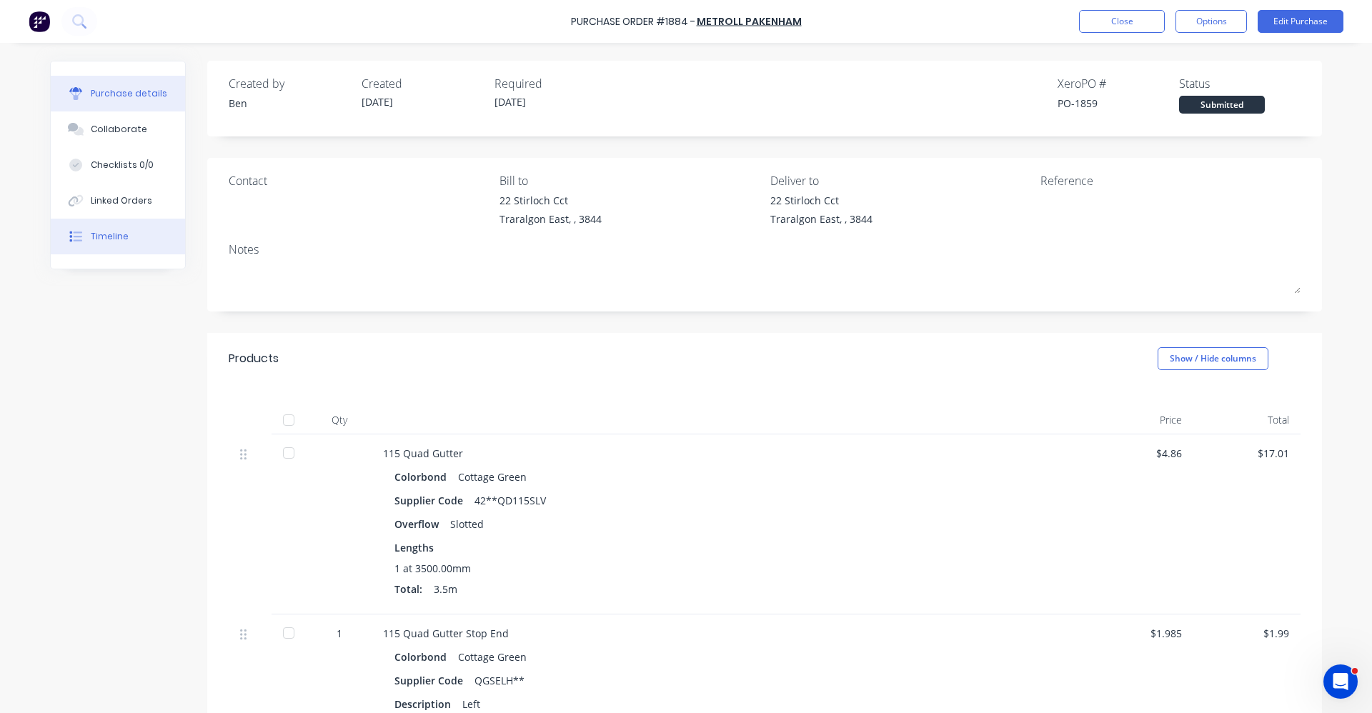
click at [94, 240] on div "Timeline" at bounding box center [110, 236] width 38 height 13
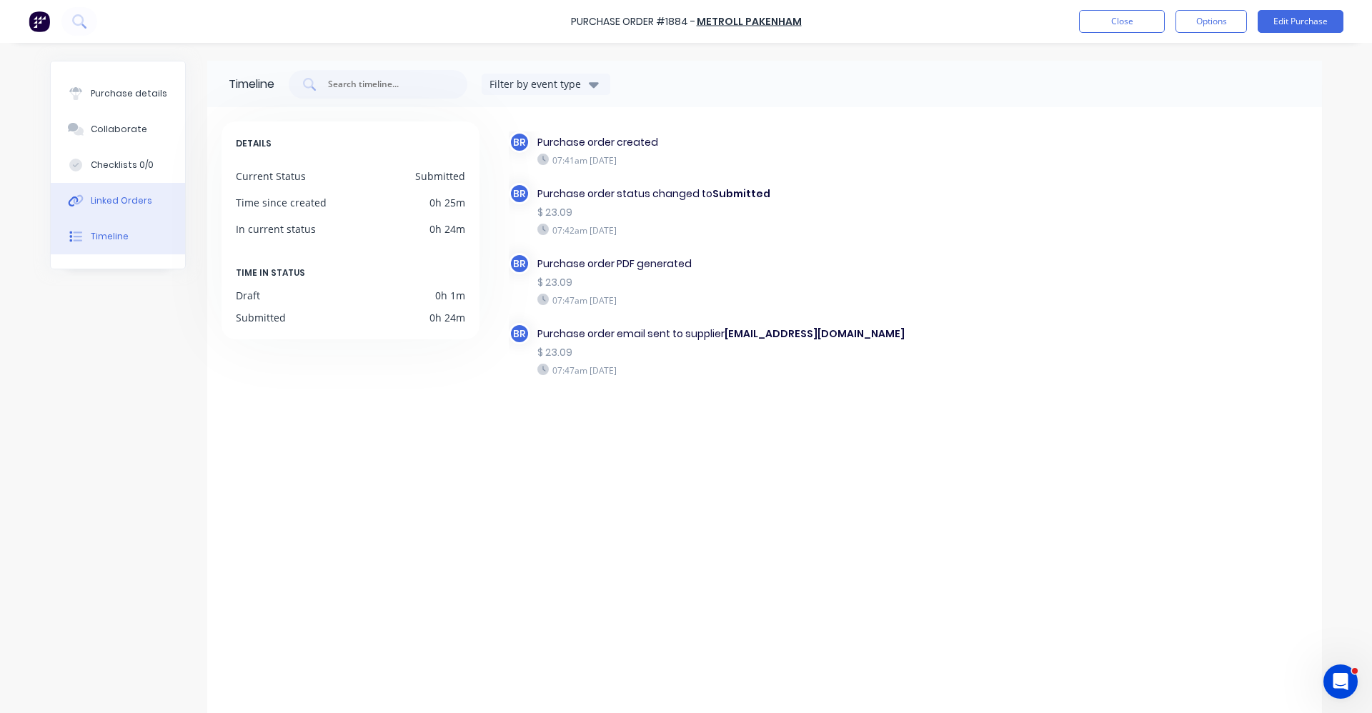
click at [108, 204] on div "Linked Orders" at bounding box center [121, 200] width 61 height 13
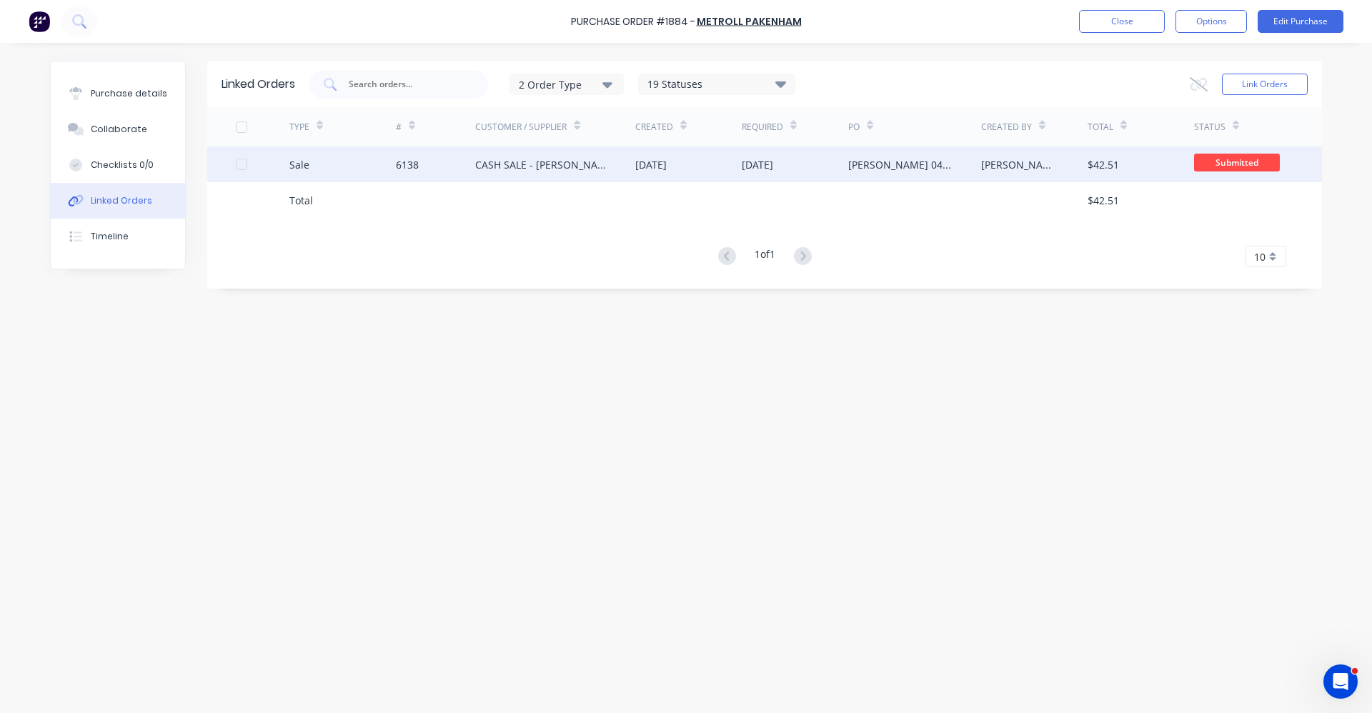
click at [570, 169] on div "CASH SALE - [PERSON_NAME]'S ACCOUNT" at bounding box center [540, 164] width 131 height 15
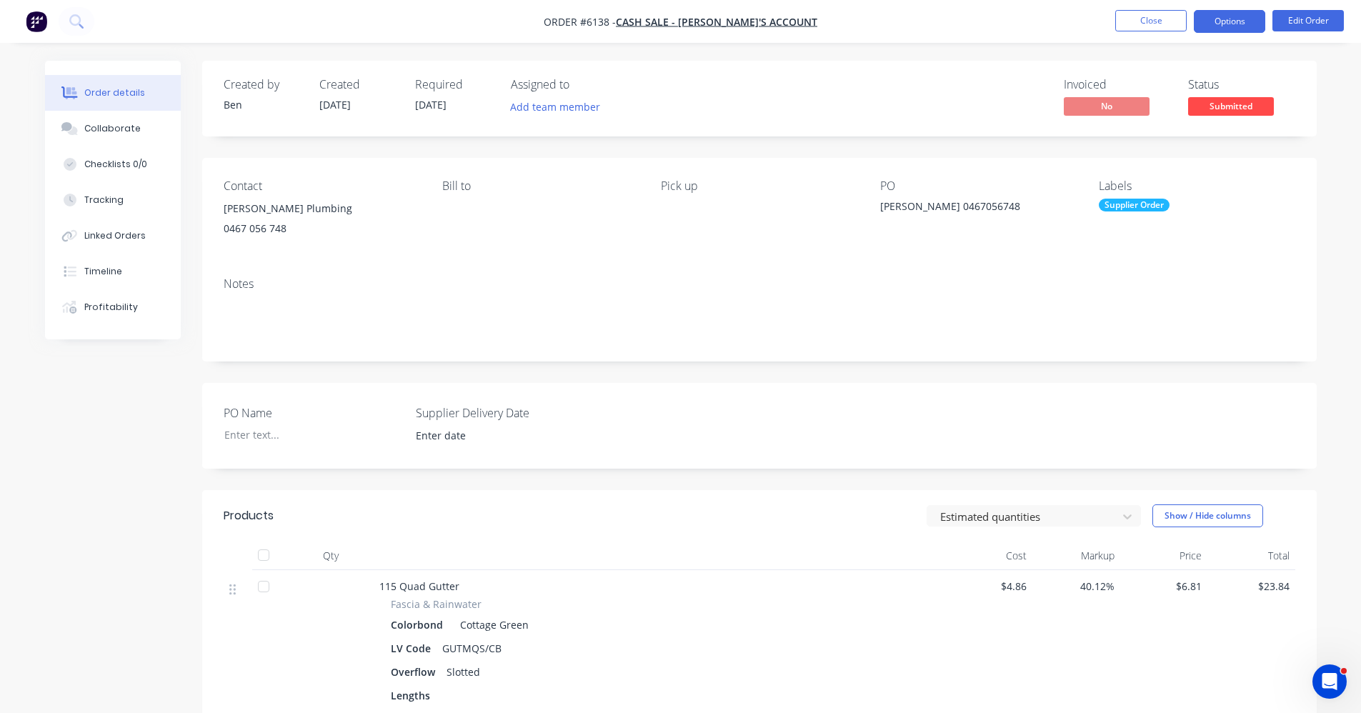
click at [1223, 23] on button "Options" at bounding box center [1229, 21] width 71 height 23
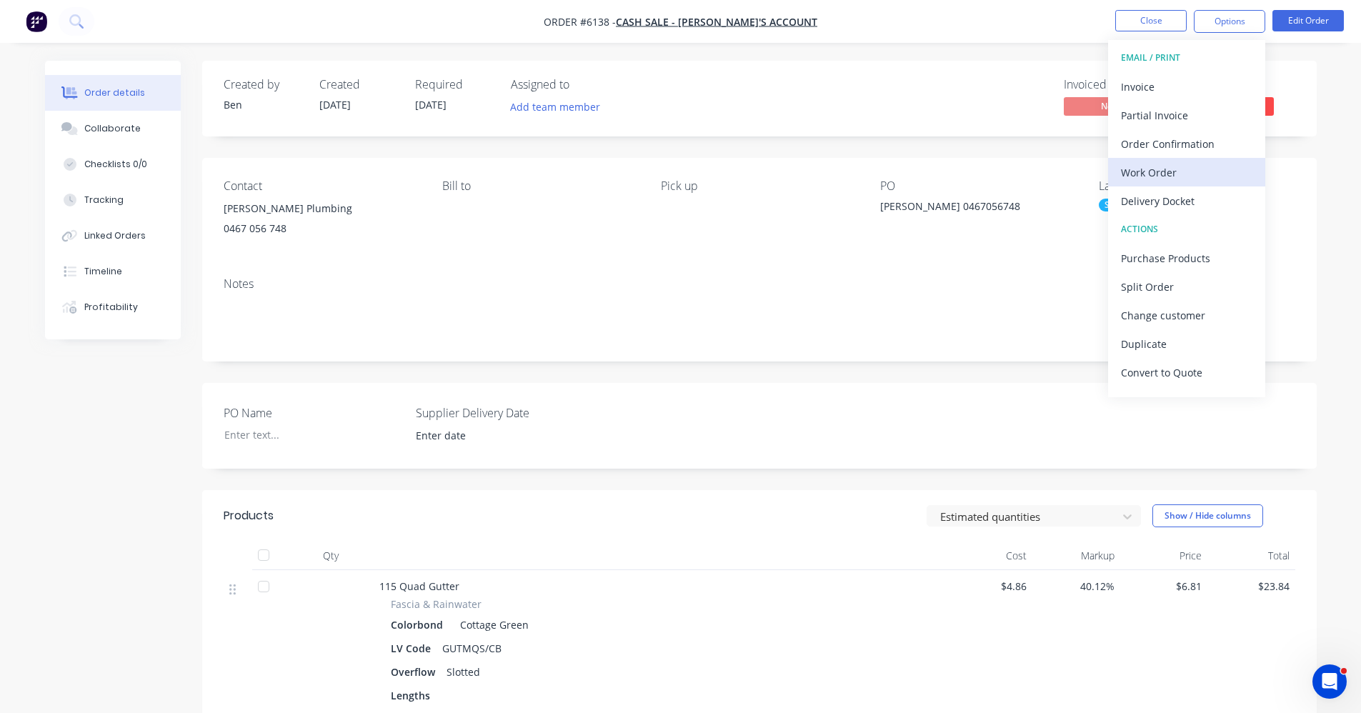
click at [1165, 174] on div "Work Order" at bounding box center [1186, 172] width 131 height 21
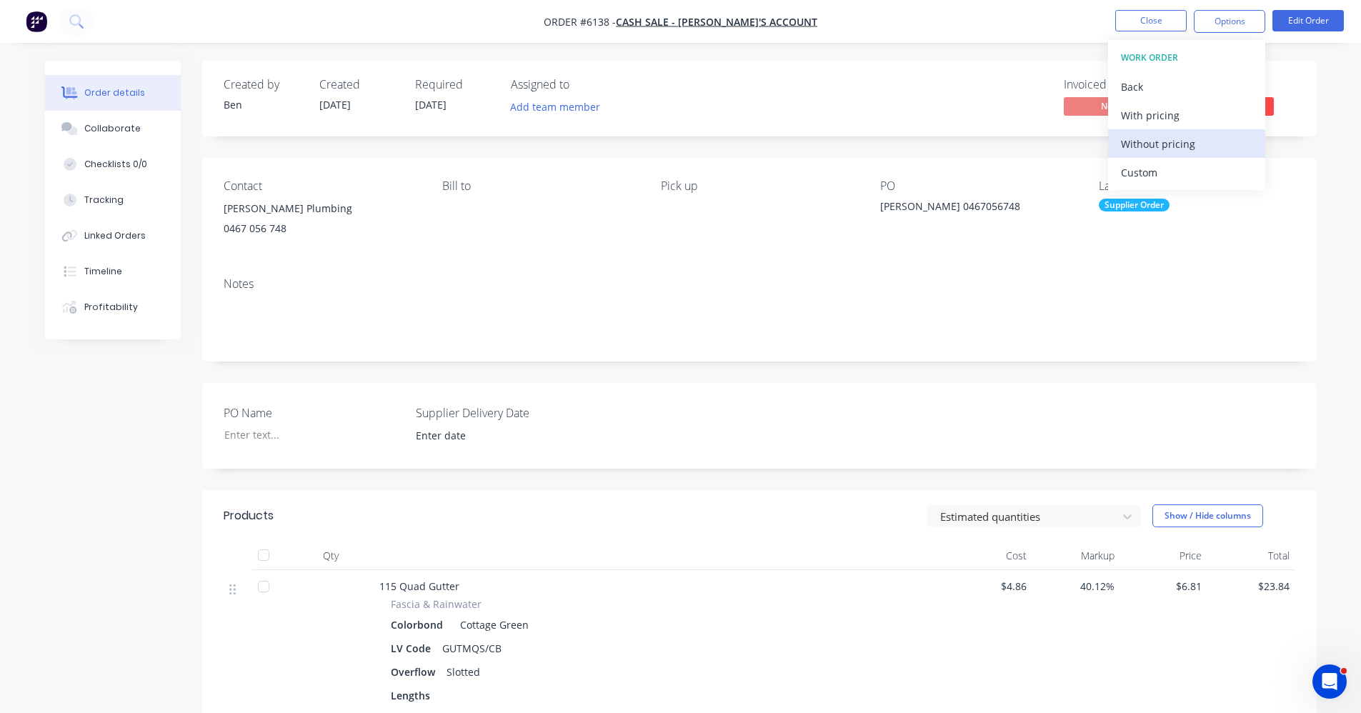
click at [1163, 142] on div "Without pricing" at bounding box center [1186, 144] width 131 height 21
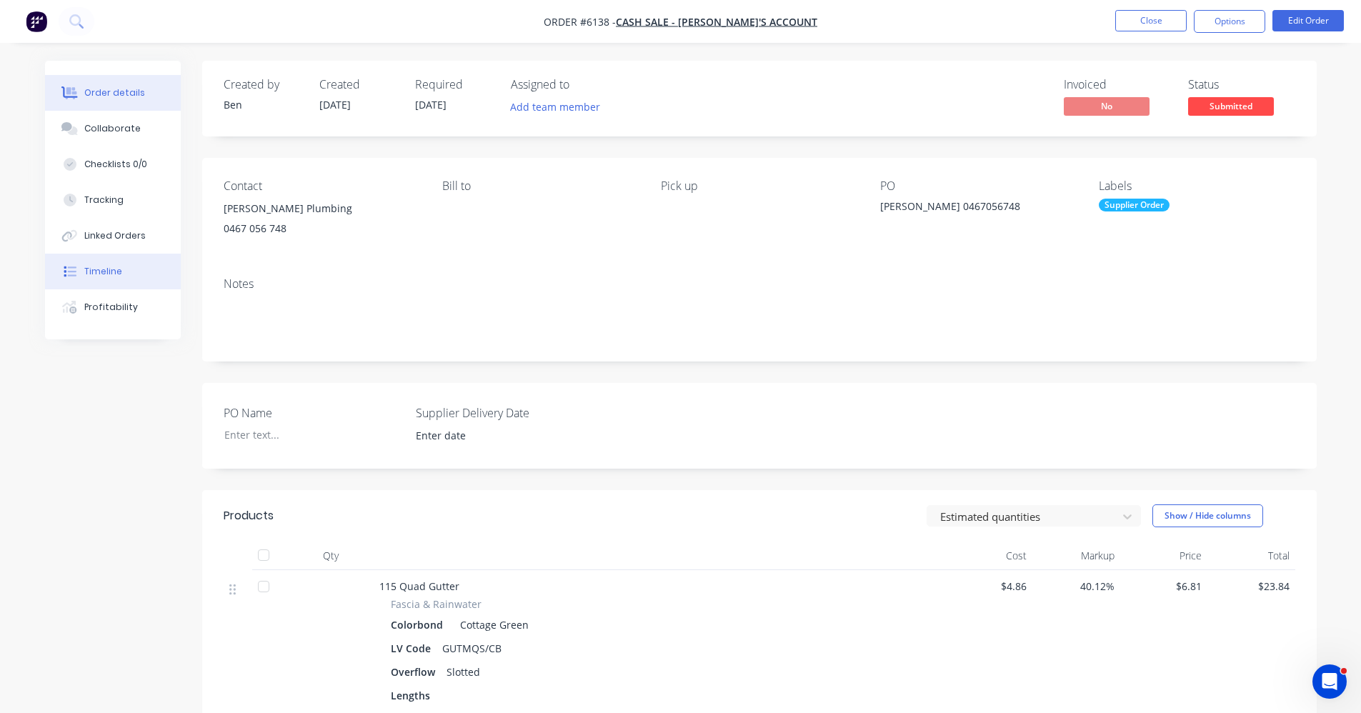
click at [124, 277] on button "Timeline" at bounding box center [113, 272] width 136 height 36
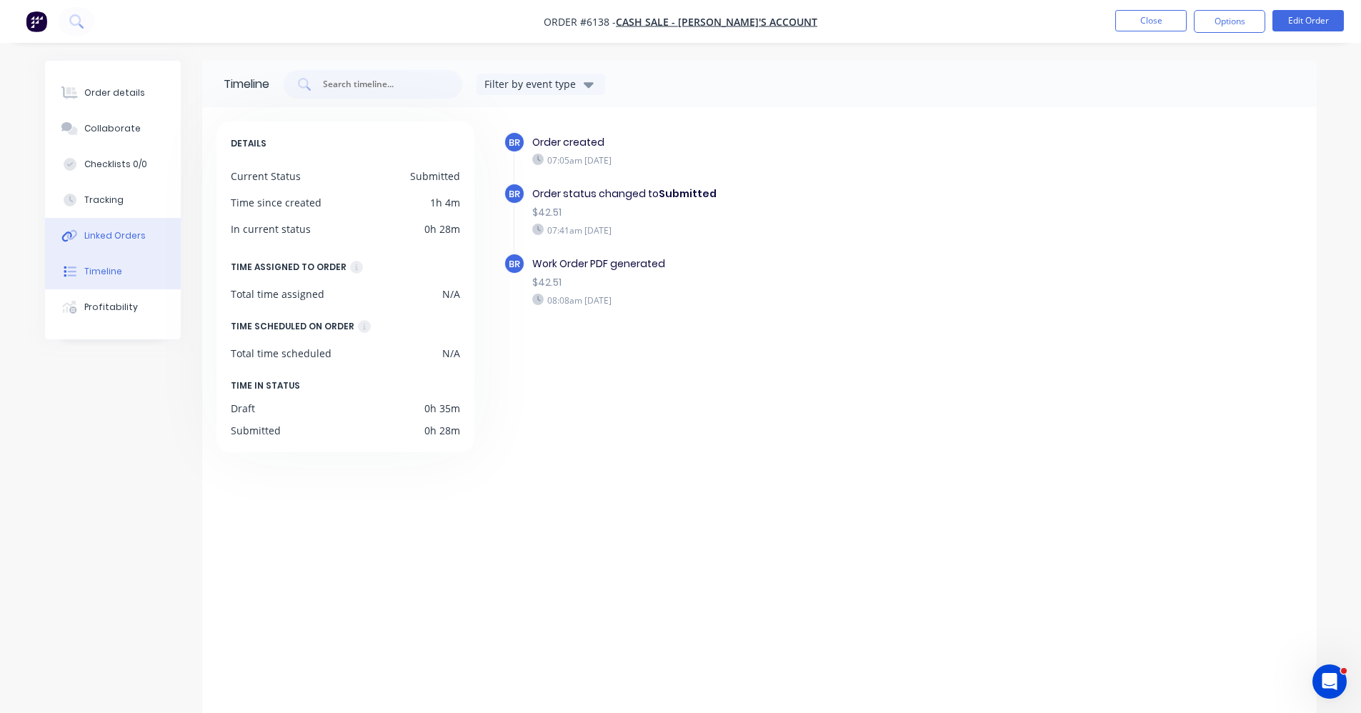
click at [119, 242] on div "Linked Orders" at bounding box center [114, 235] width 61 height 13
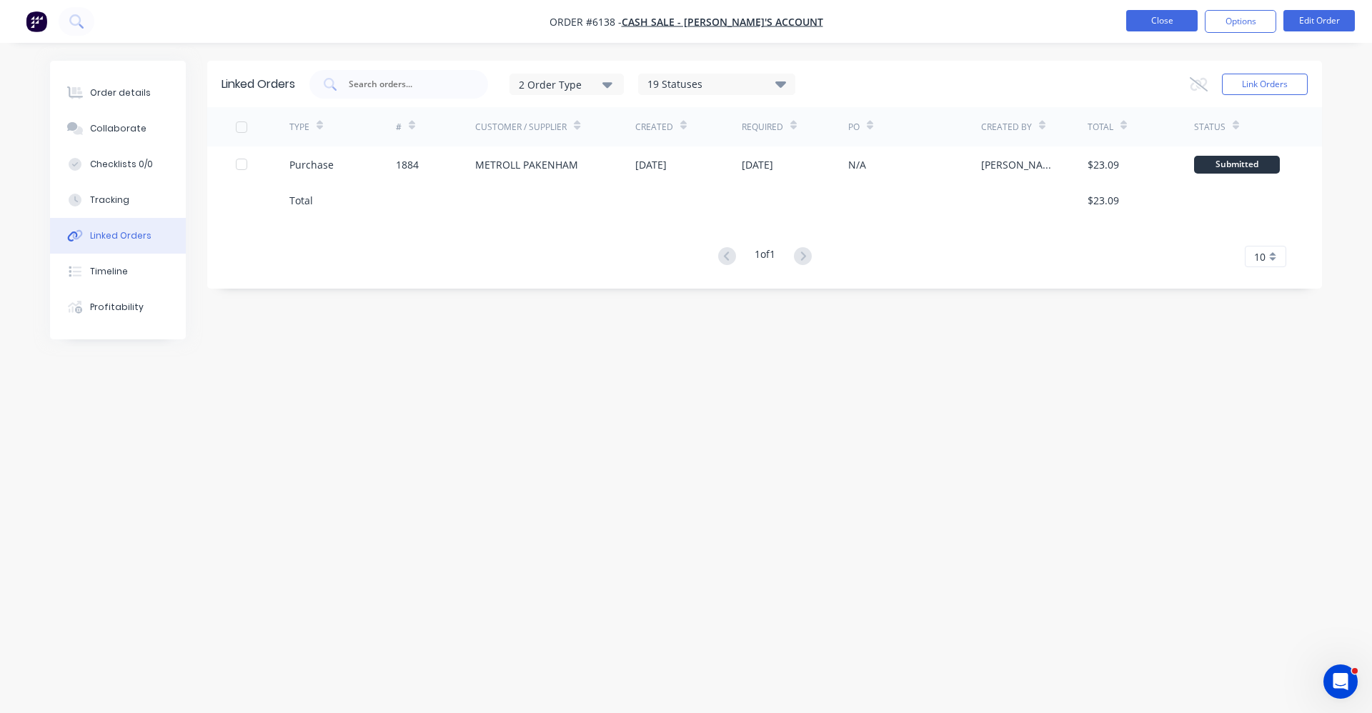
click at [1162, 25] on button "Close" at bounding box center [1161, 20] width 71 height 21
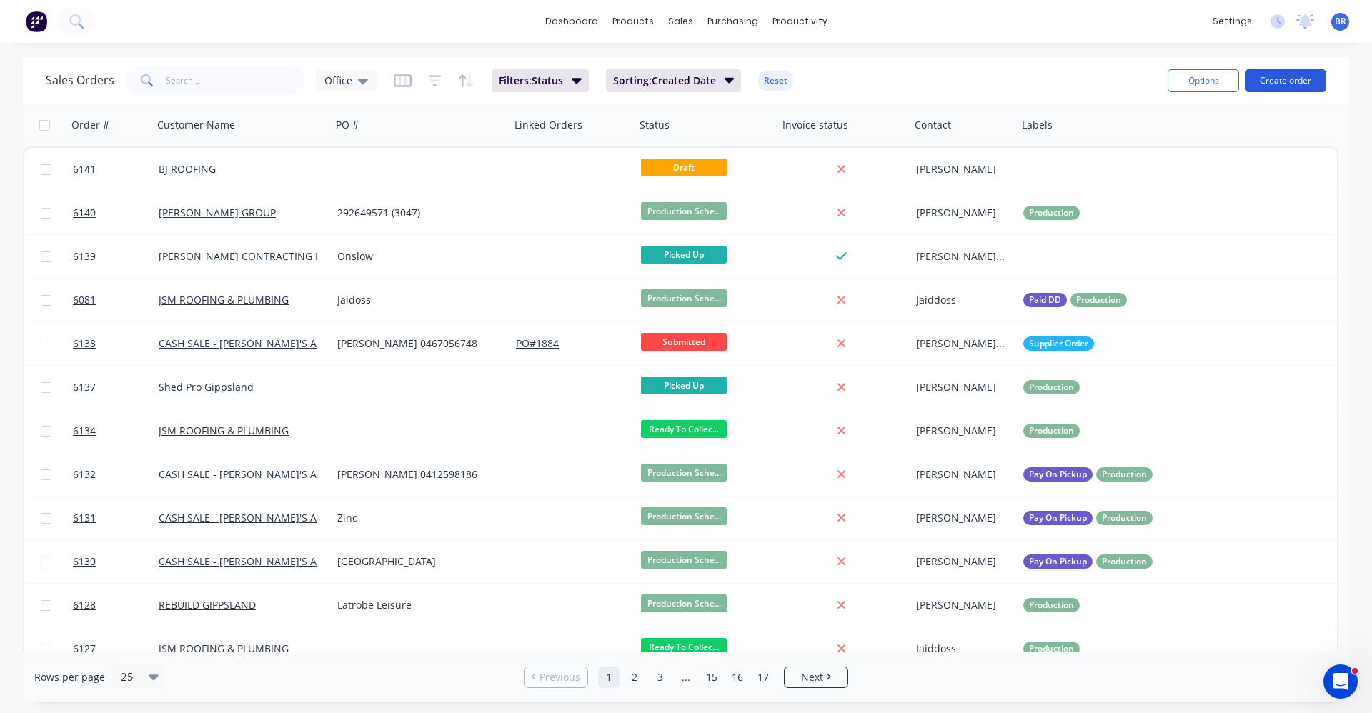
click at [1287, 83] on button "Create order" at bounding box center [1285, 80] width 81 height 23
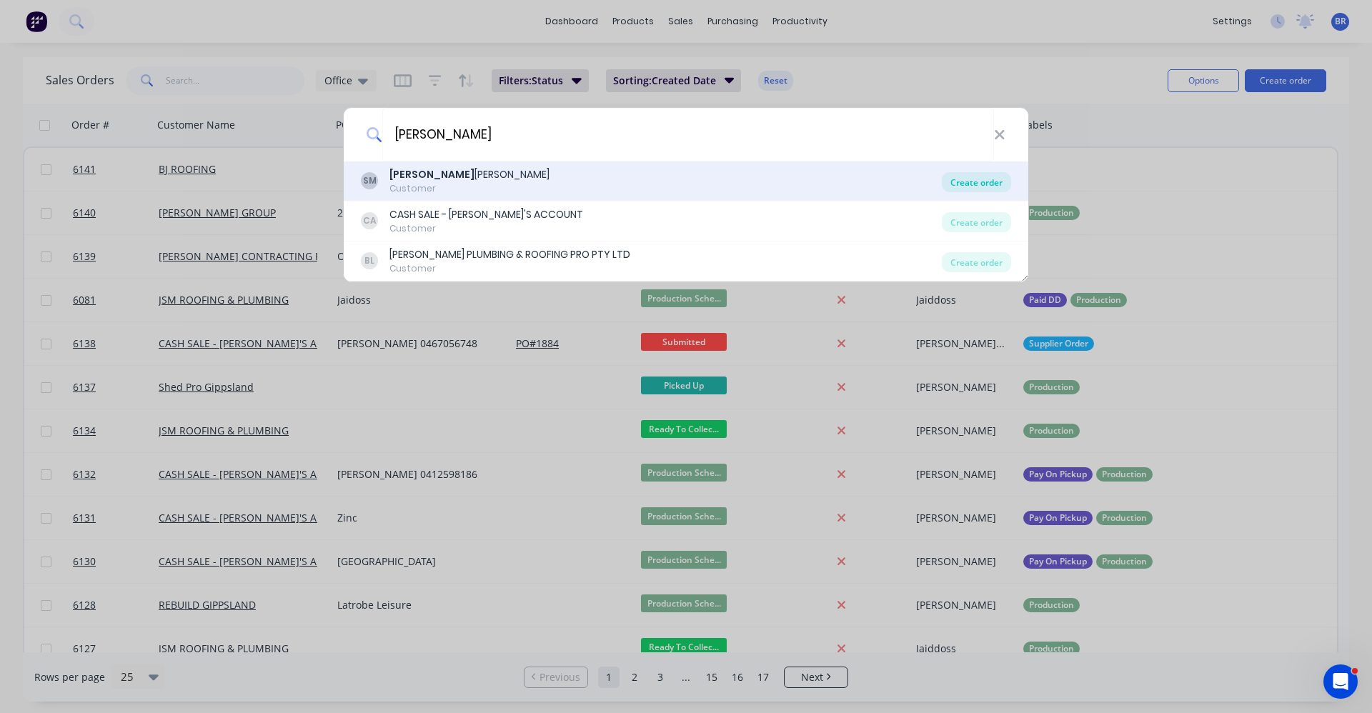
type input "[PERSON_NAME]"
click at [981, 181] on div "Create order" at bounding box center [976, 182] width 69 height 20
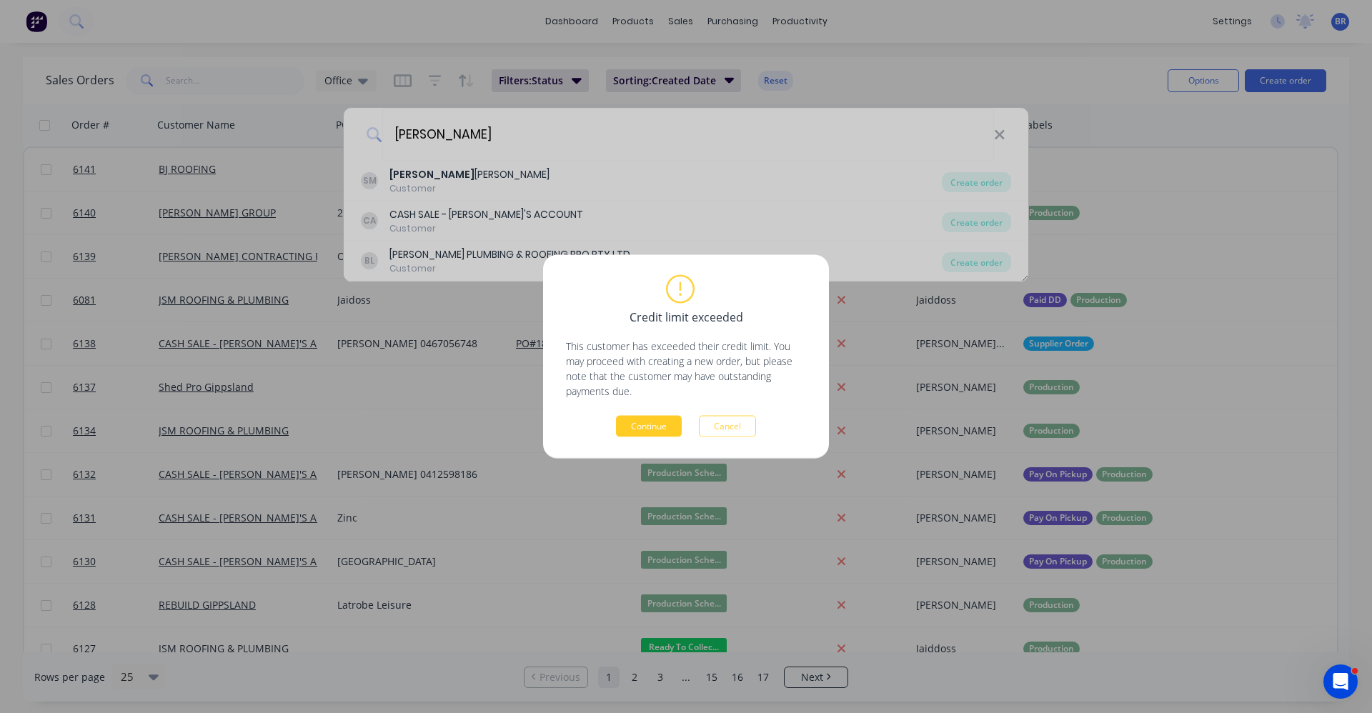
click at [652, 434] on button "Continue" at bounding box center [649, 426] width 66 height 21
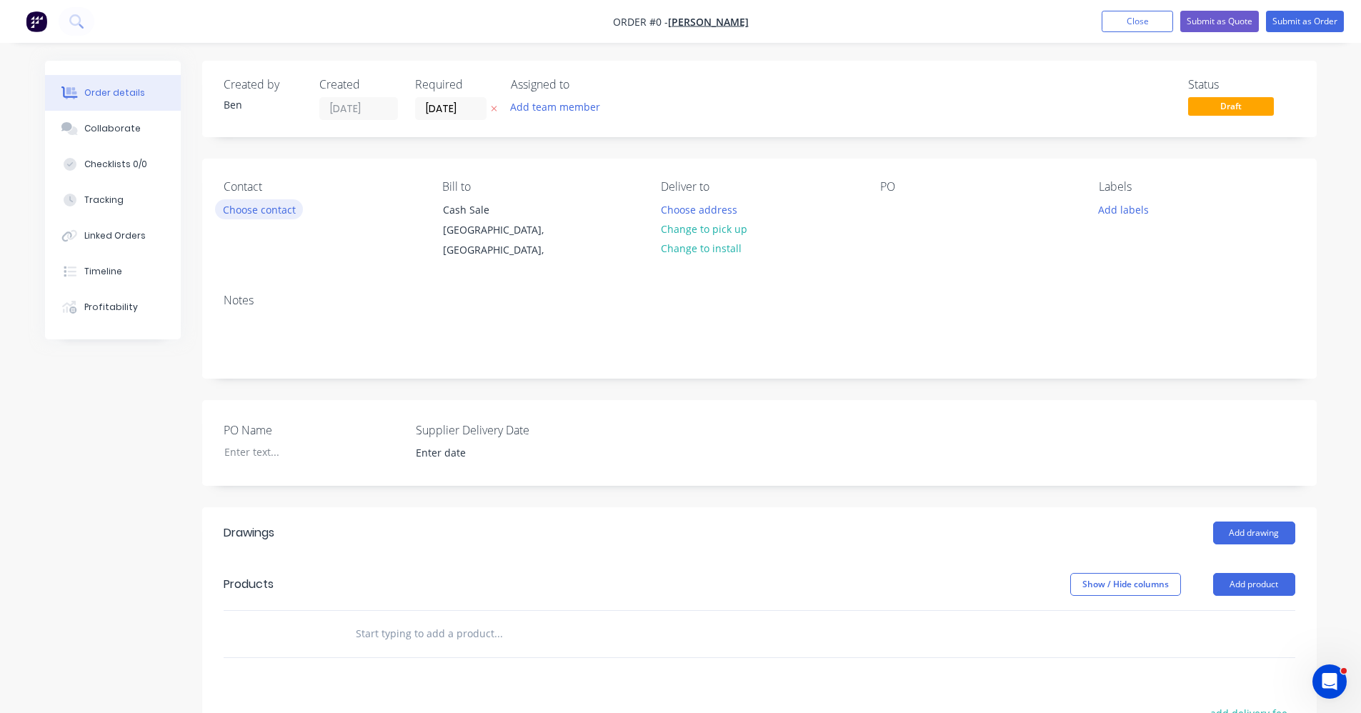
click at [242, 209] on button "Choose contact" at bounding box center [259, 208] width 88 height 19
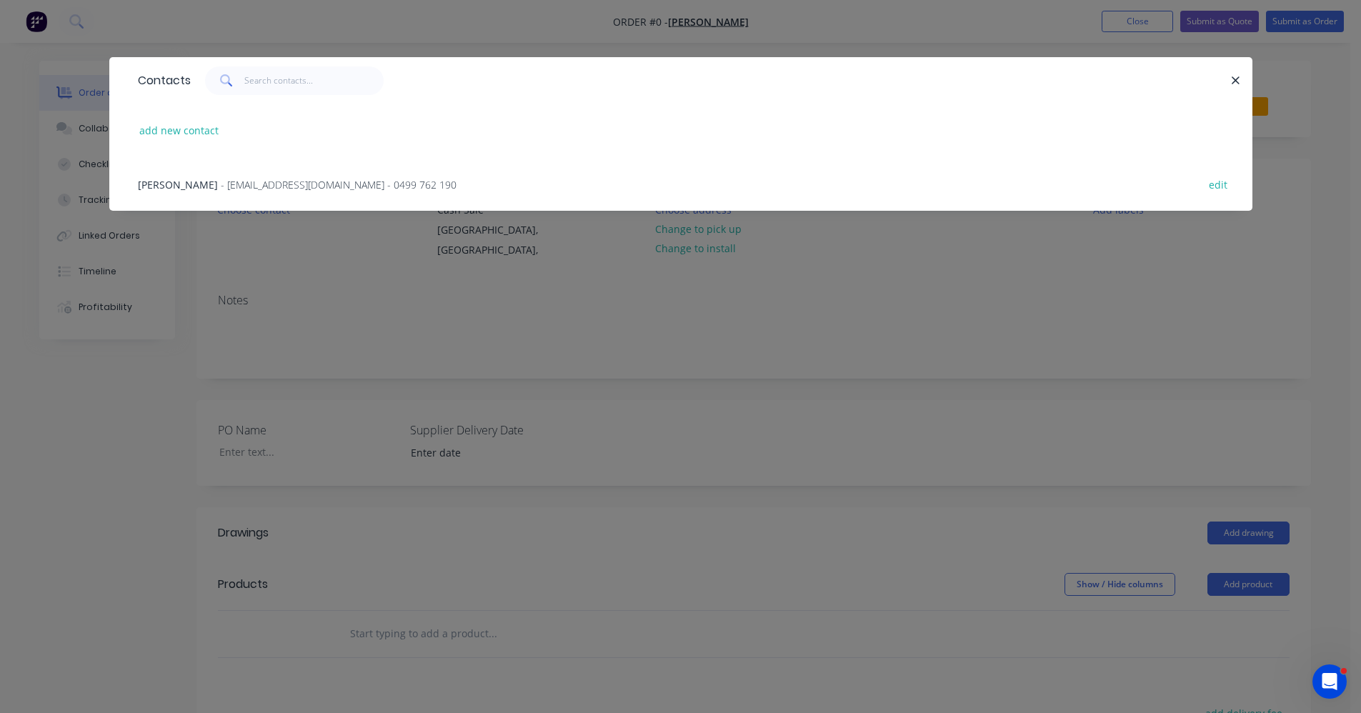
click at [302, 184] on span "- [EMAIL_ADDRESS][DOMAIN_NAME] - 0499 762 190" at bounding box center [339, 185] width 236 height 14
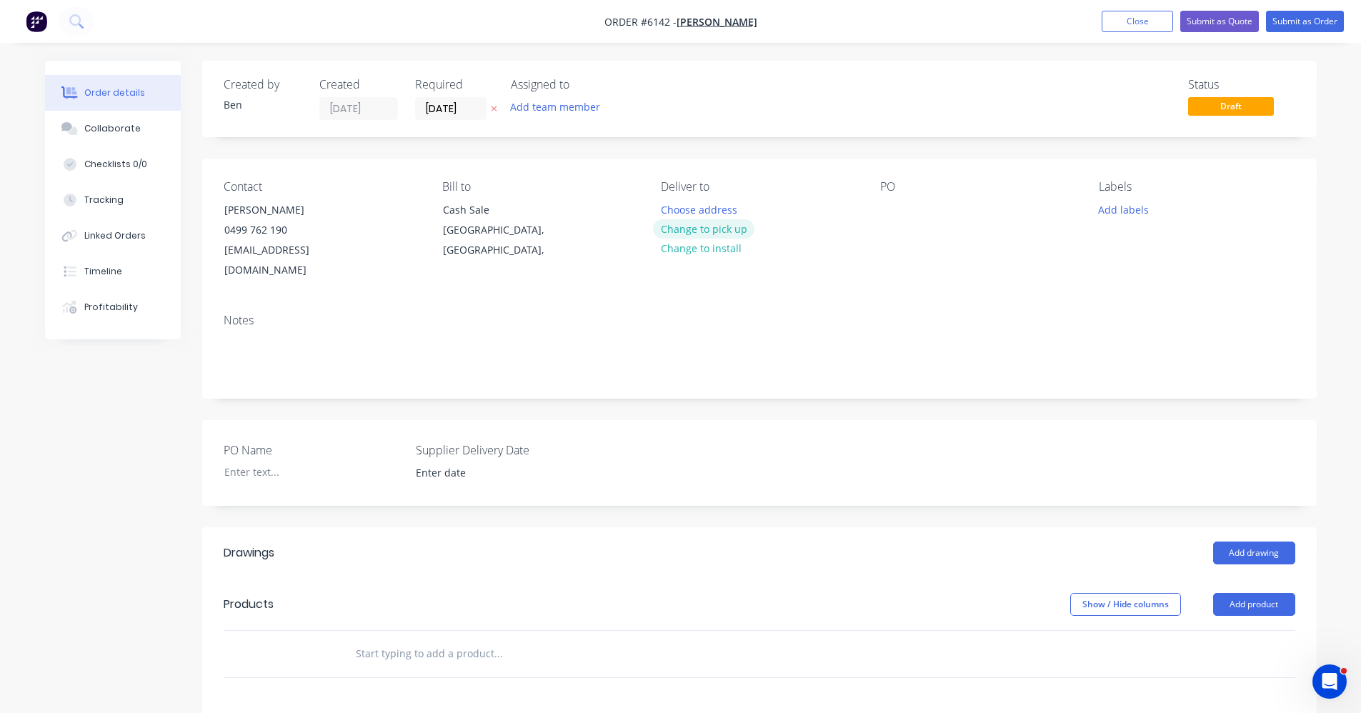
click at [735, 232] on button "Change to pick up" at bounding box center [703, 228] width 101 height 19
click at [889, 204] on div at bounding box center [891, 209] width 23 height 21
click at [1128, 213] on button "Add labels" at bounding box center [1124, 208] width 66 height 19
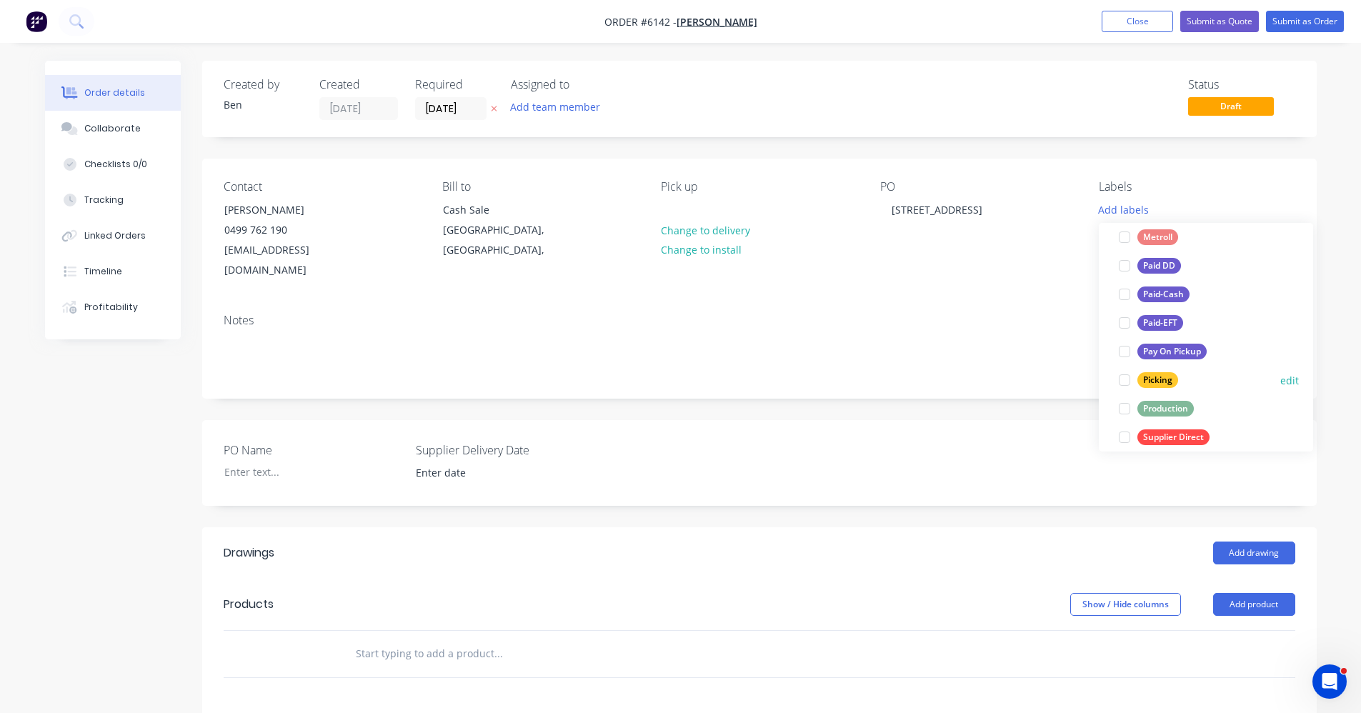
scroll to position [214, 0]
click at [1165, 374] on div "Production" at bounding box center [1166, 380] width 56 height 16
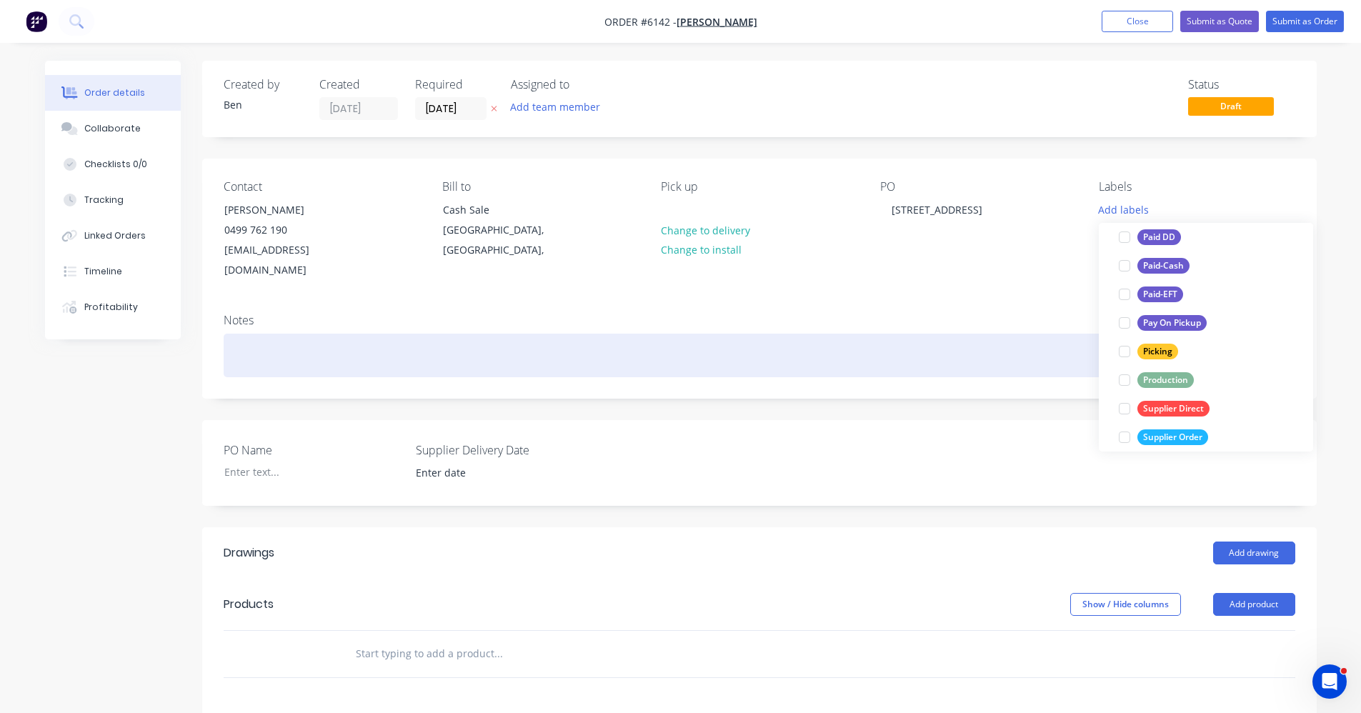
scroll to position [0, 0]
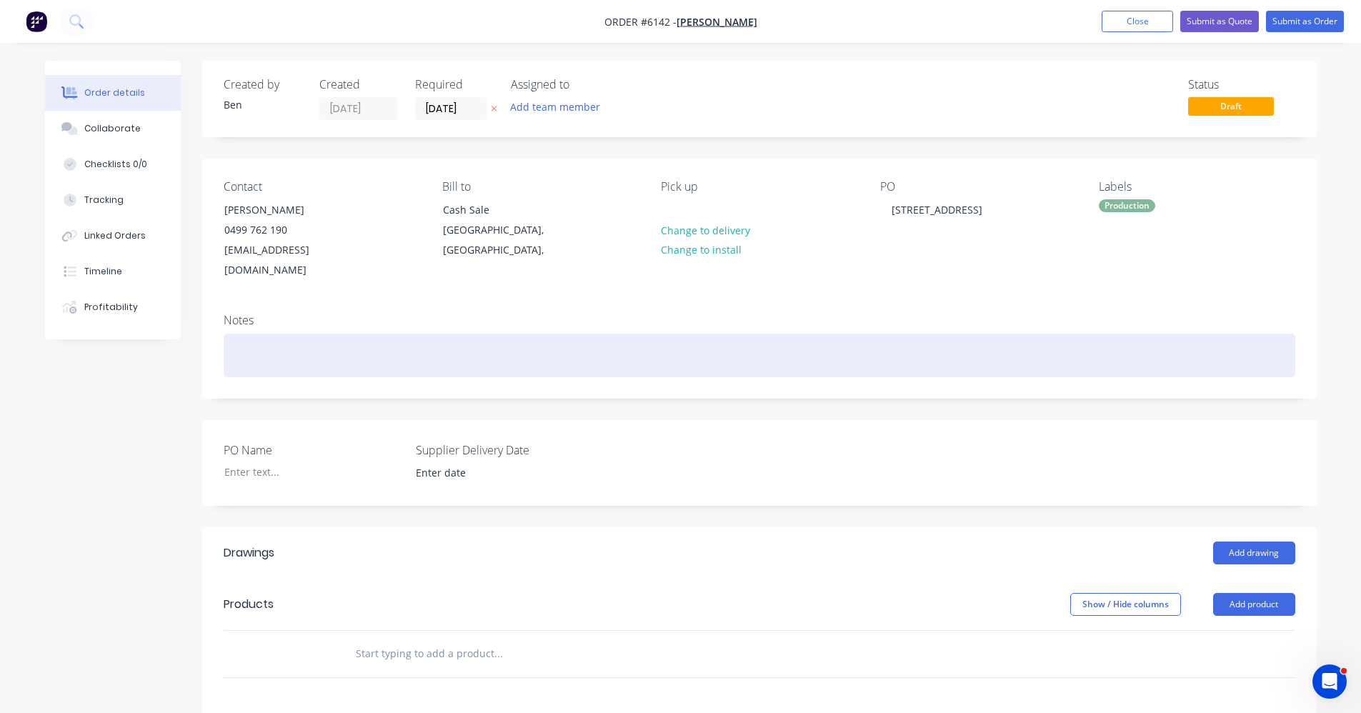
click at [832, 355] on div at bounding box center [760, 356] width 1072 height 44
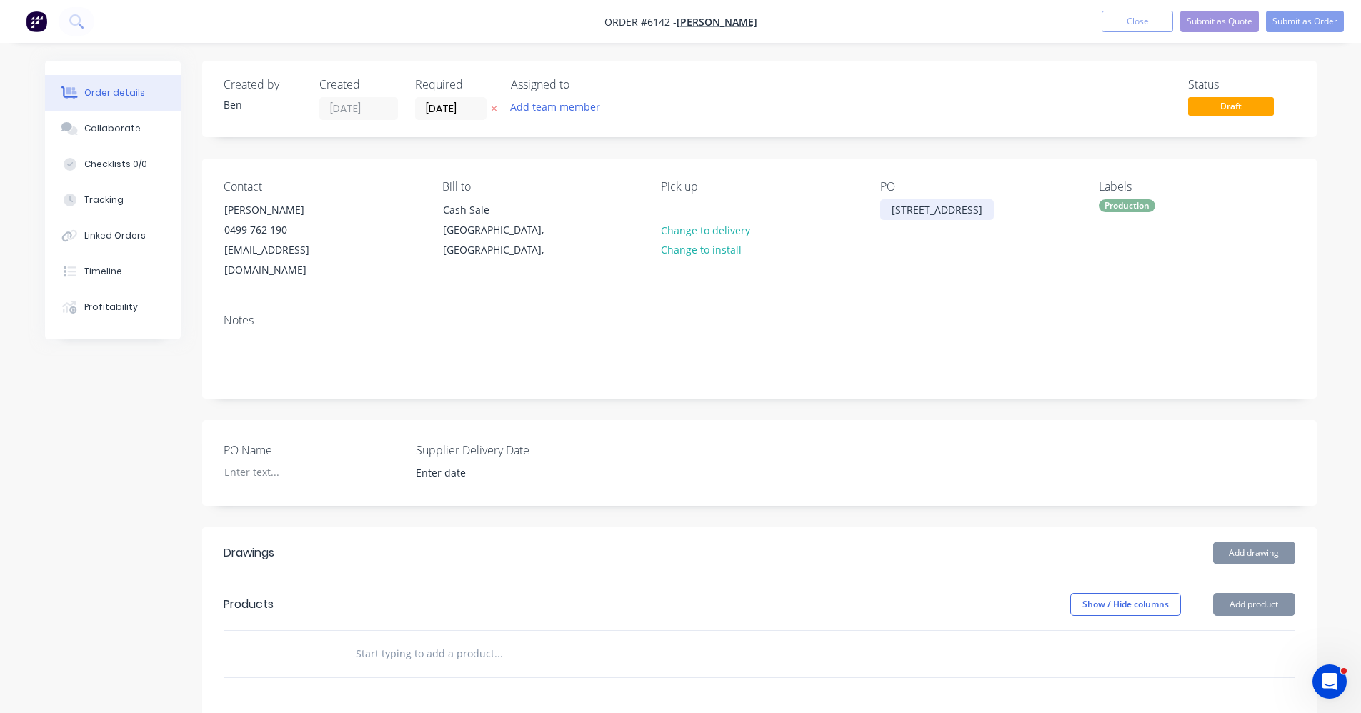
click at [953, 209] on div "[STREET_ADDRESS]" at bounding box center [937, 209] width 114 height 21
click at [889, 314] on div "Notes" at bounding box center [760, 321] width 1072 height 14
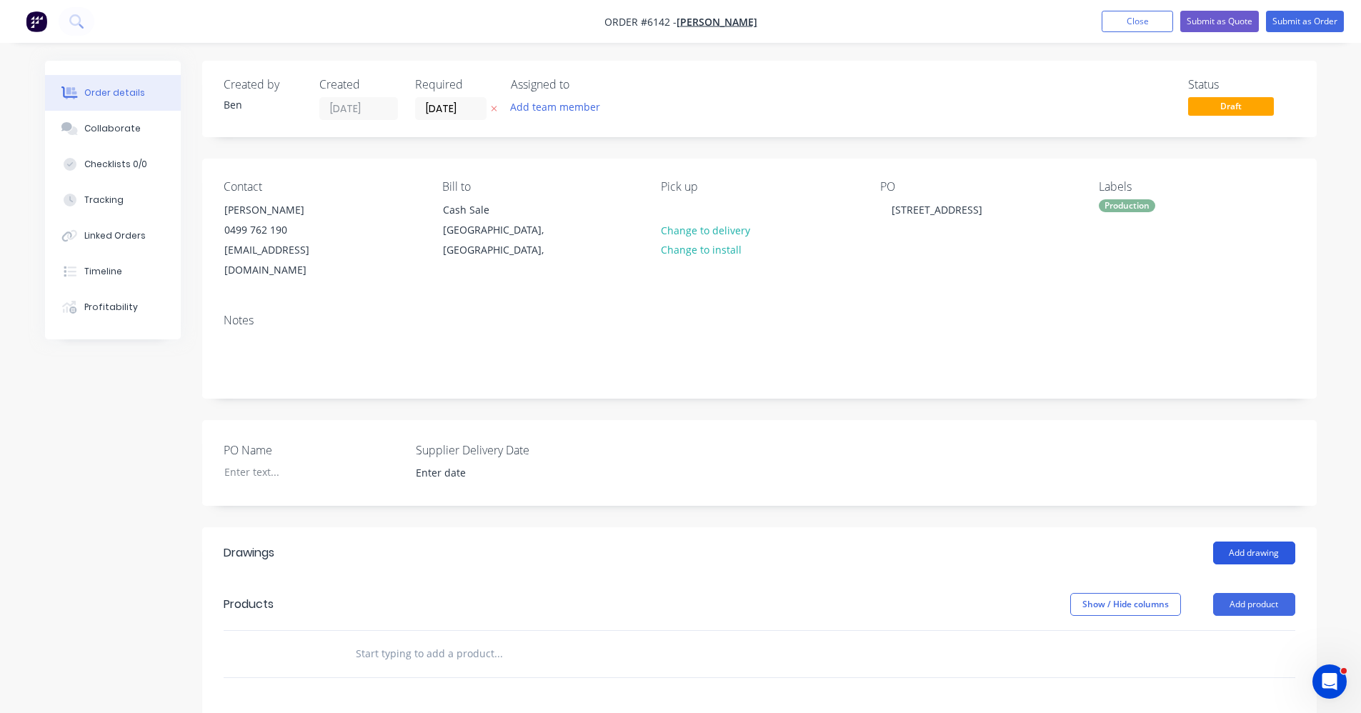
click at [1252, 542] on button "Add drawing" at bounding box center [1254, 553] width 82 height 23
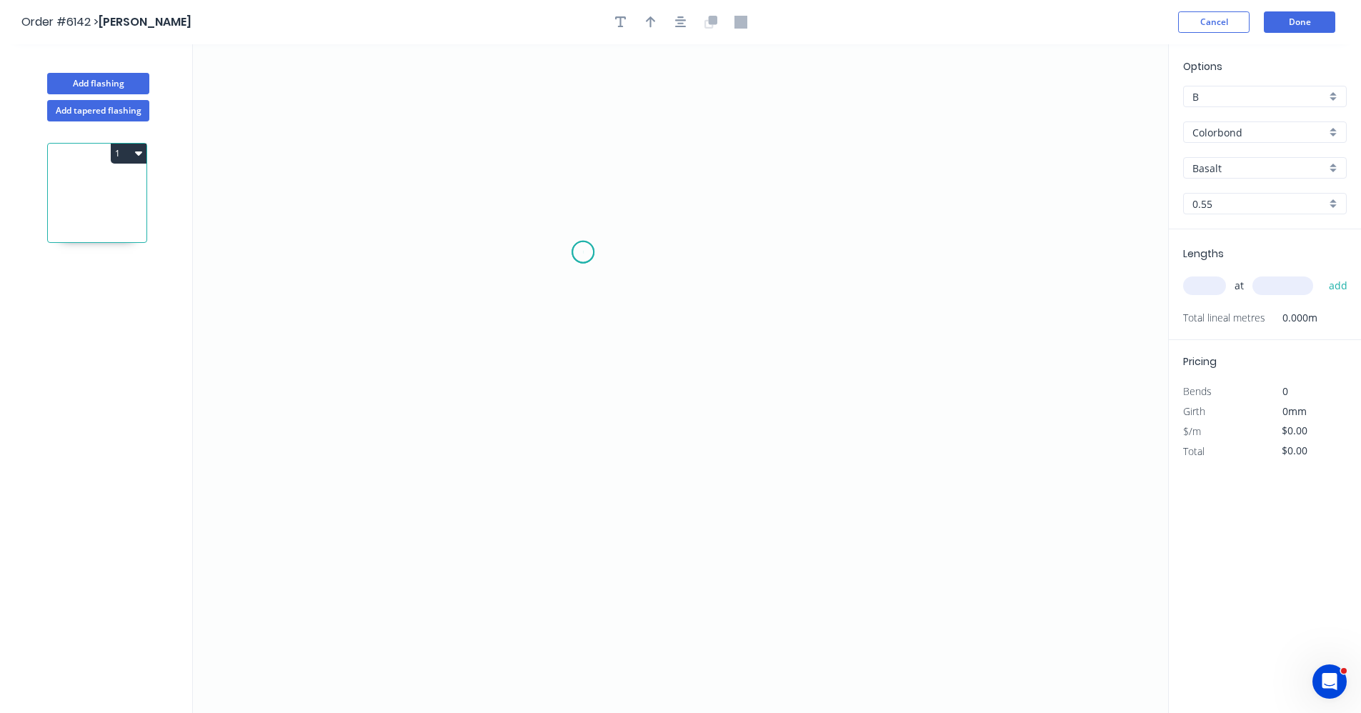
click at [583, 252] on icon "0" at bounding box center [680, 378] width 975 height 669
click at [874, 242] on icon "0" at bounding box center [680, 378] width 975 height 669
click at [860, 507] on icon "0 ?" at bounding box center [680, 378] width 975 height 669
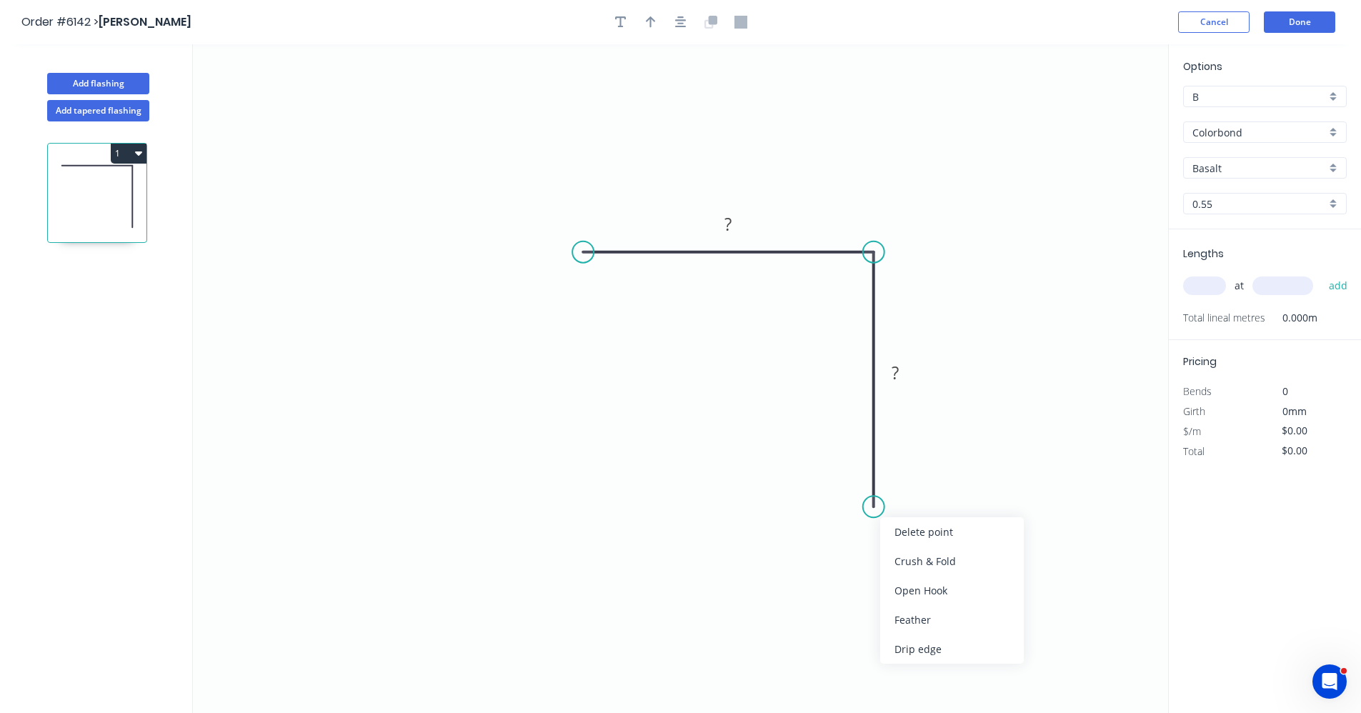
drag, startPoint x: 908, startPoint y: 624, endPoint x: 903, endPoint y: 617, distance: 7.7
click at [907, 622] on div "Feather" at bounding box center [952, 619] width 144 height 29
drag, startPoint x: 595, startPoint y: 366, endPoint x: 603, endPoint y: 353, distance: 15.1
click at [595, 365] on div "Feather" at bounding box center [652, 362] width 144 height 29
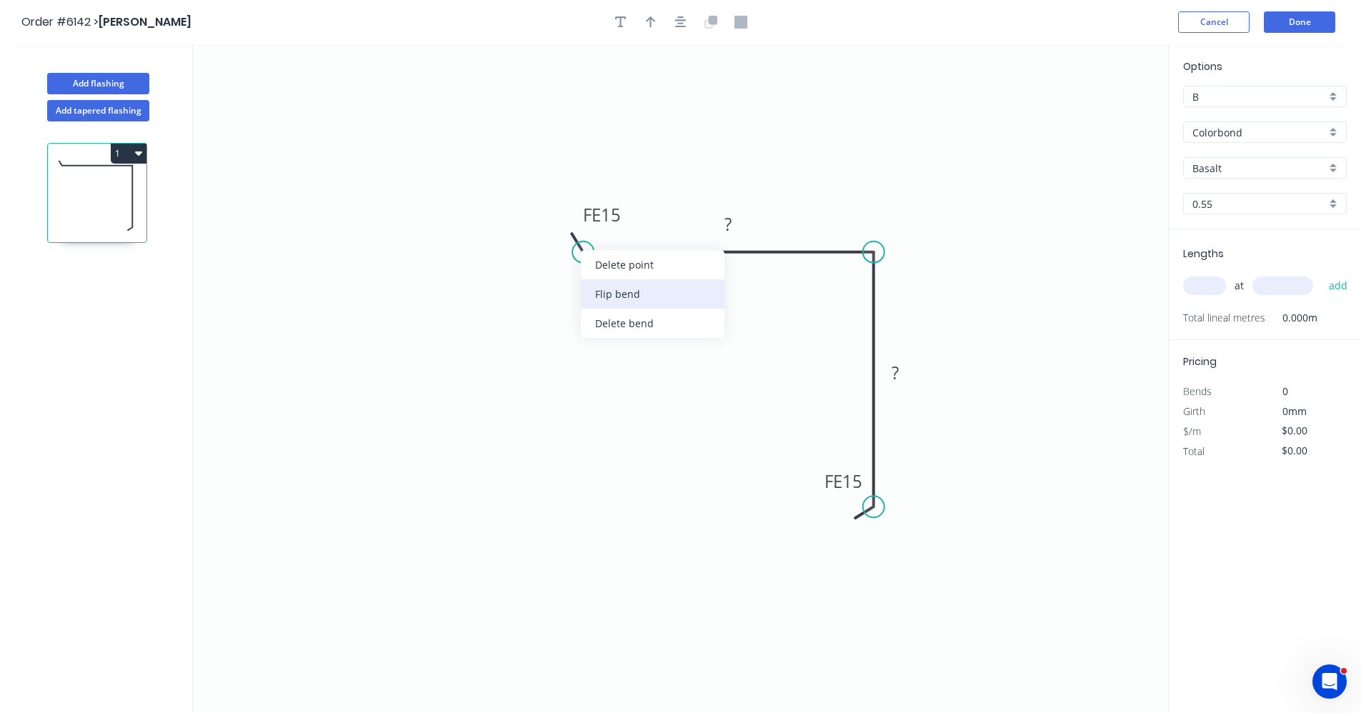
click at [611, 300] on div "Flip bend" at bounding box center [653, 293] width 144 height 29
click at [615, 275] on tspan "15" at bounding box center [611, 276] width 20 height 24
type input "$15.27"
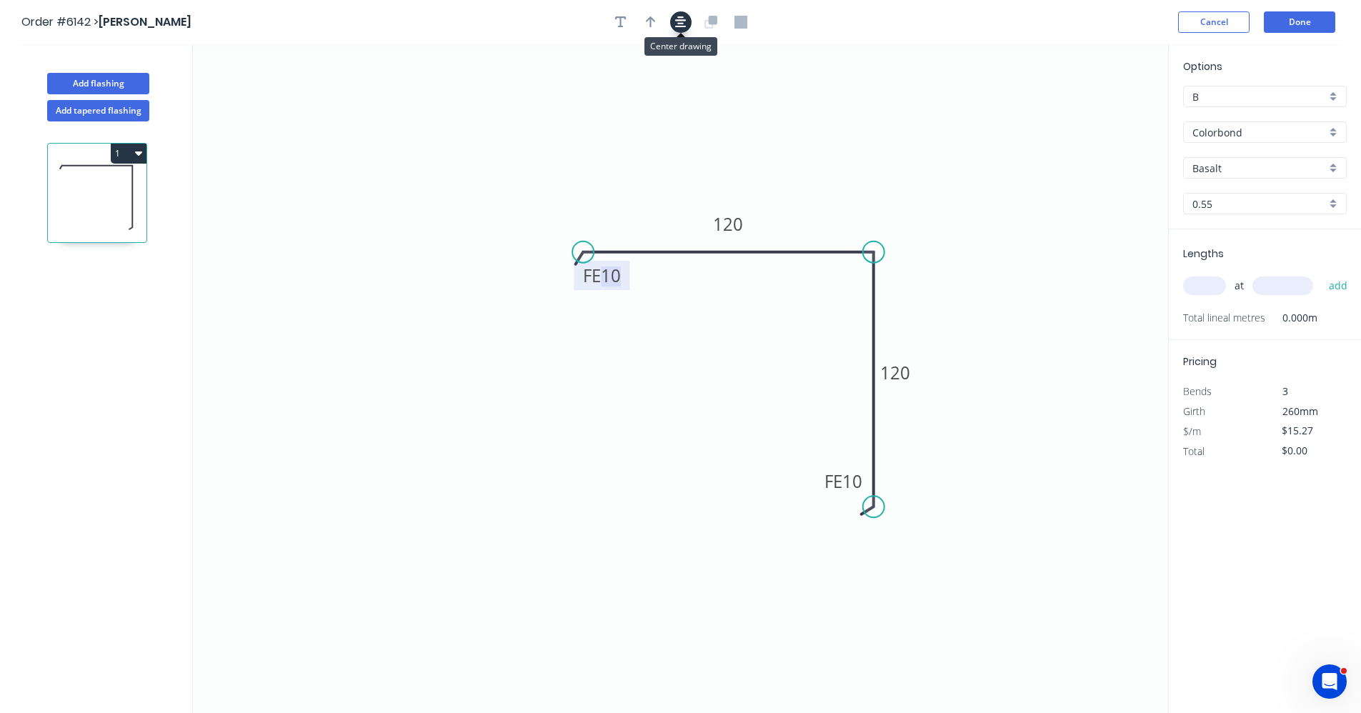
click at [682, 26] on icon "button" at bounding box center [680, 21] width 11 height 11
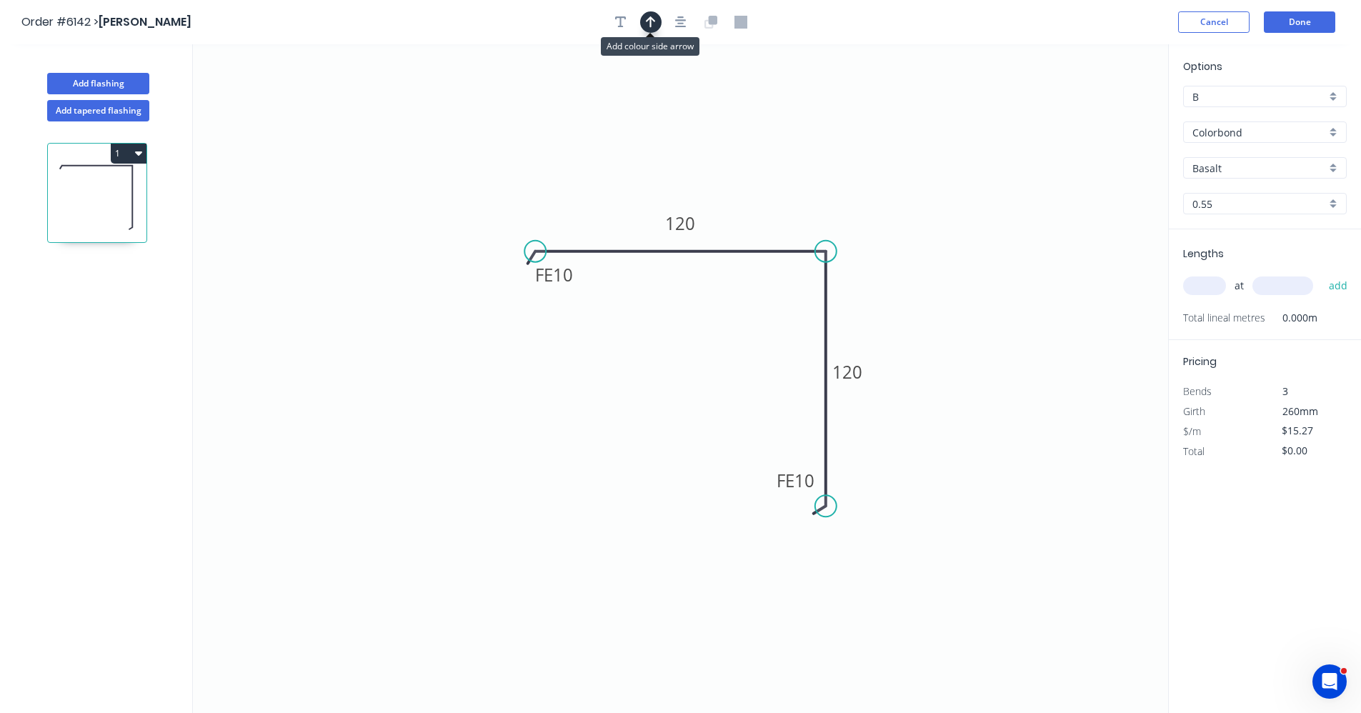
click at [651, 25] on icon "button" at bounding box center [651, 21] width 10 height 11
drag, startPoint x: 1098, startPoint y: 113, endPoint x: 775, endPoint y: 234, distance: 345.1
click at [775, 234] on icon at bounding box center [776, 218] width 13 height 46
drag, startPoint x: 1301, startPoint y: 172, endPoint x: 1294, endPoint y: 182, distance: 12.3
click at [1300, 172] on input "Basalt" at bounding box center [1260, 168] width 134 height 15
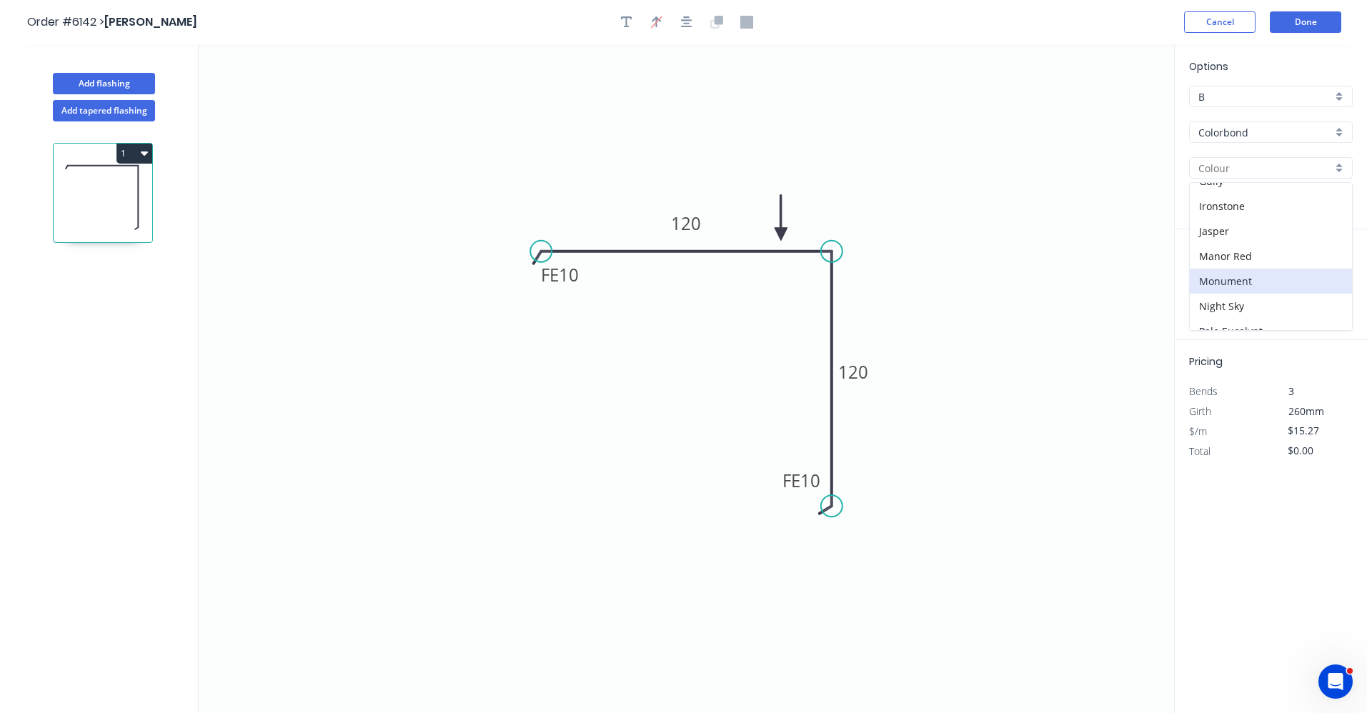
scroll to position [286, 0]
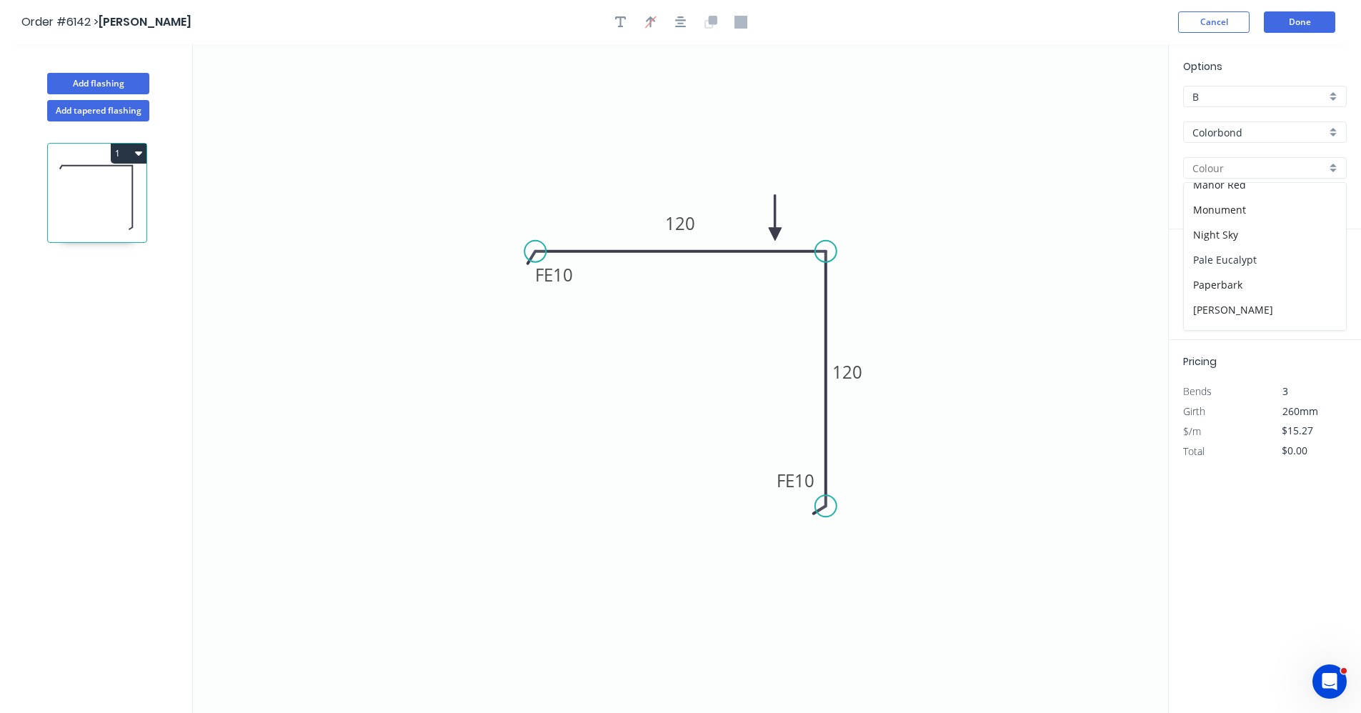
click at [1211, 262] on div "Pale Eucalypt" at bounding box center [1265, 259] width 162 height 25
type input "Pale Eucalypt"
click at [1208, 288] on input "text" at bounding box center [1204, 286] width 43 height 19
type input "1"
type input "3300"
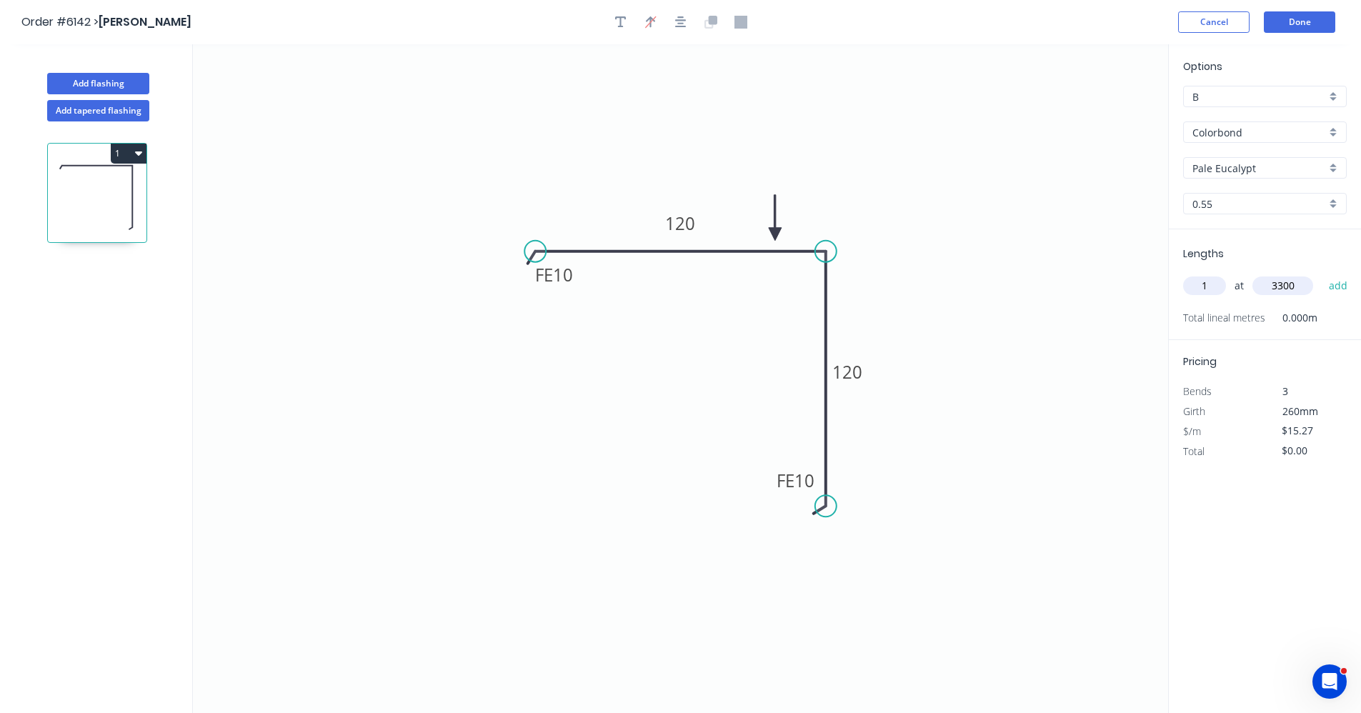
click at [1322, 274] on button "add" at bounding box center [1339, 286] width 34 height 24
type input "$50.39"
click at [1303, 26] on button "Done" at bounding box center [1299, 21] width 71 height 21
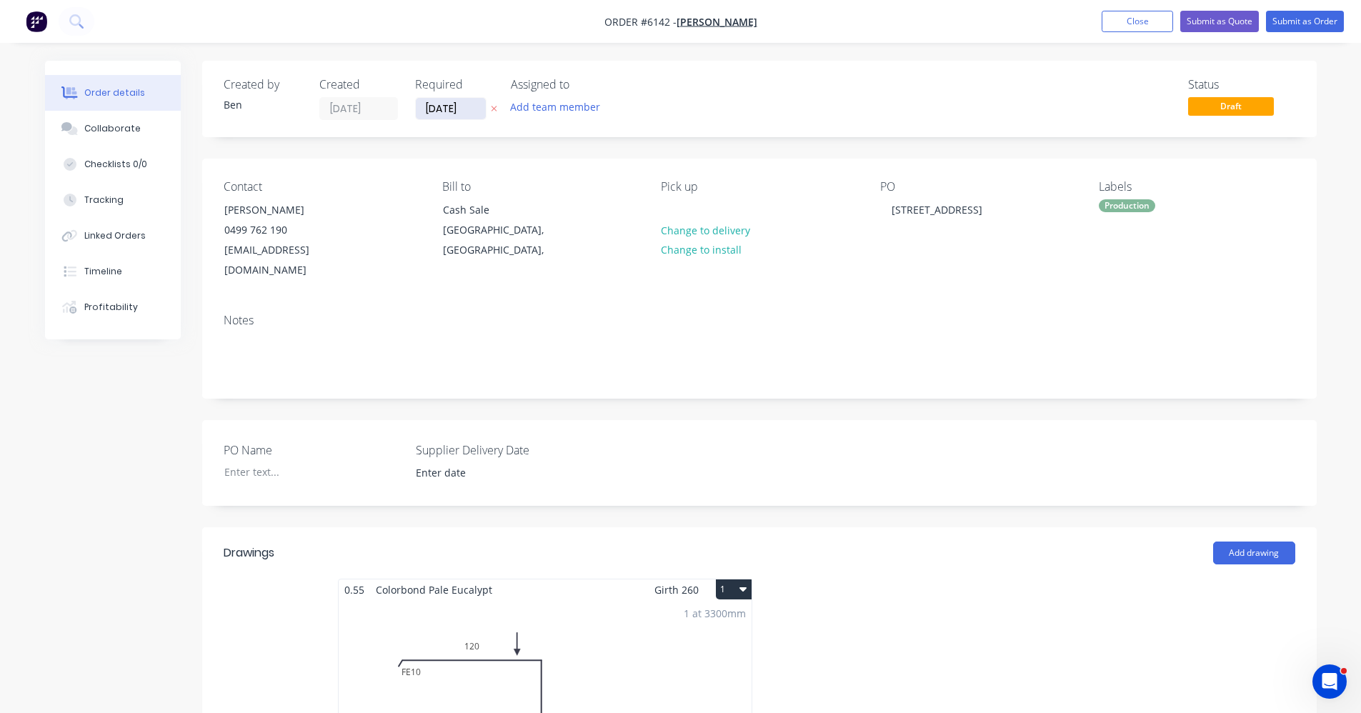
click at [444, 112] on input "[DATE]" at bounding box center [451, 108] width 70 height 21
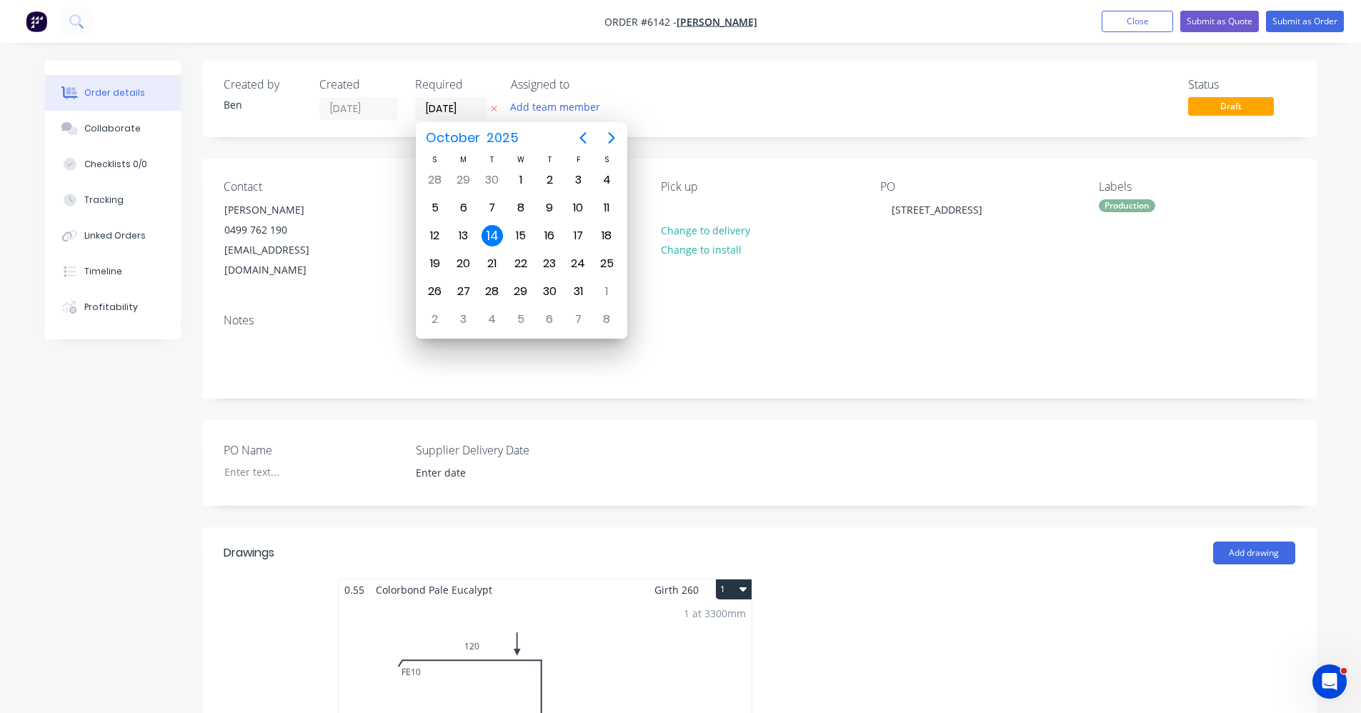
click at [985, 81] on div "Status Draft" at bounding box center [975, 99] width 642 height 42
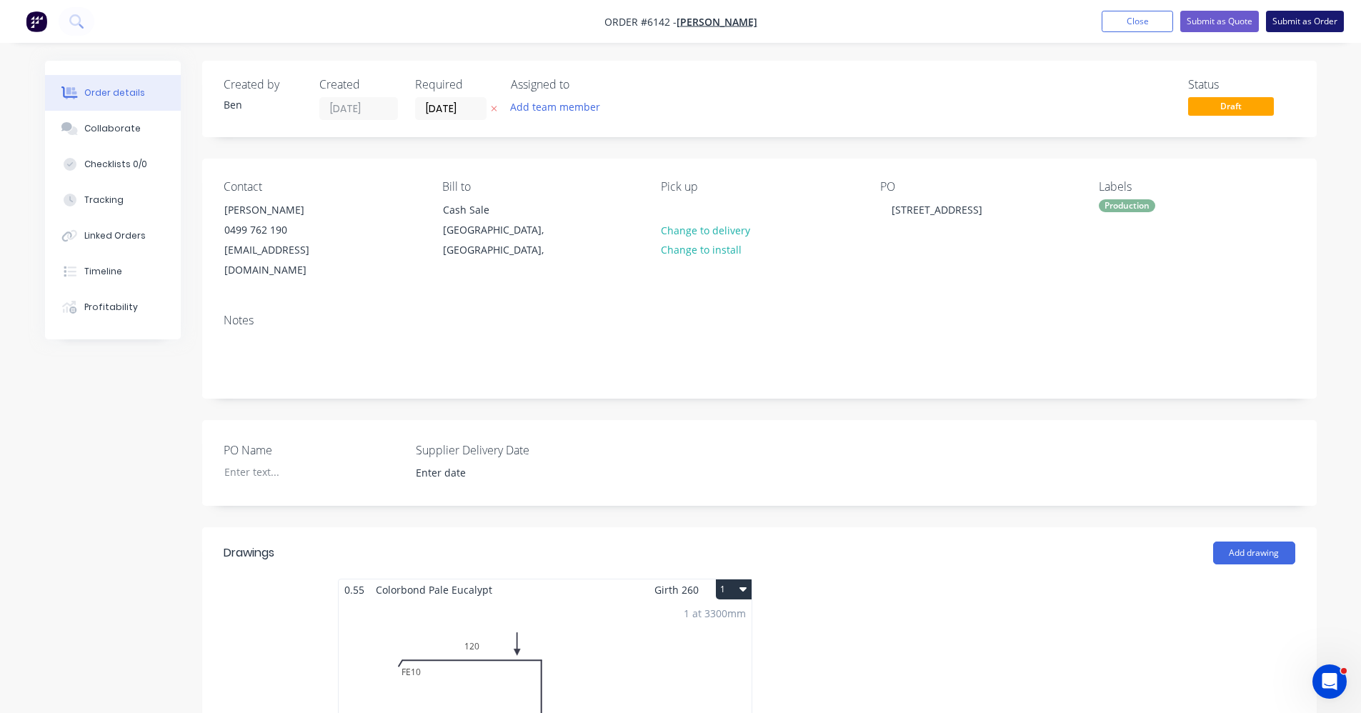
click at [1297, 26] on button "Submit as Order" at bounding box center [1305, 21] width 78 height 21
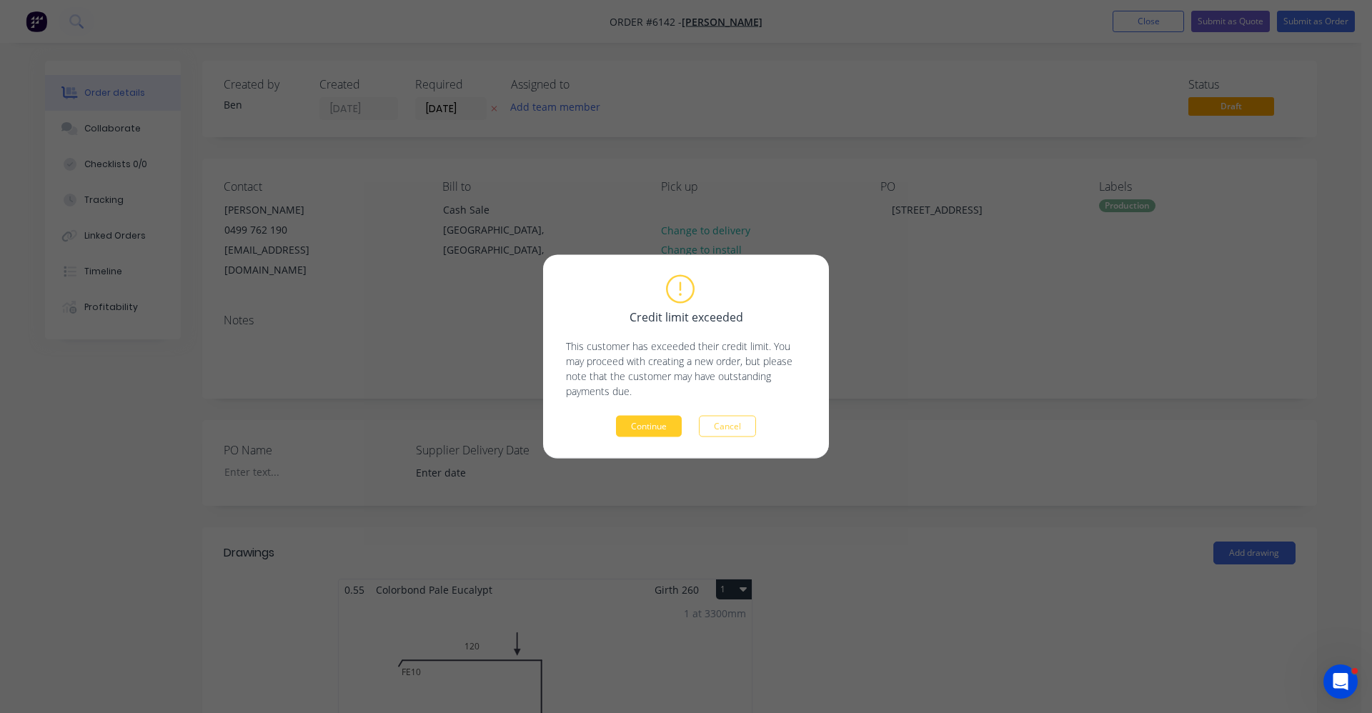
click at [657, 423] on button "Continue" at bounding box center [649, 426] width 66 height 21
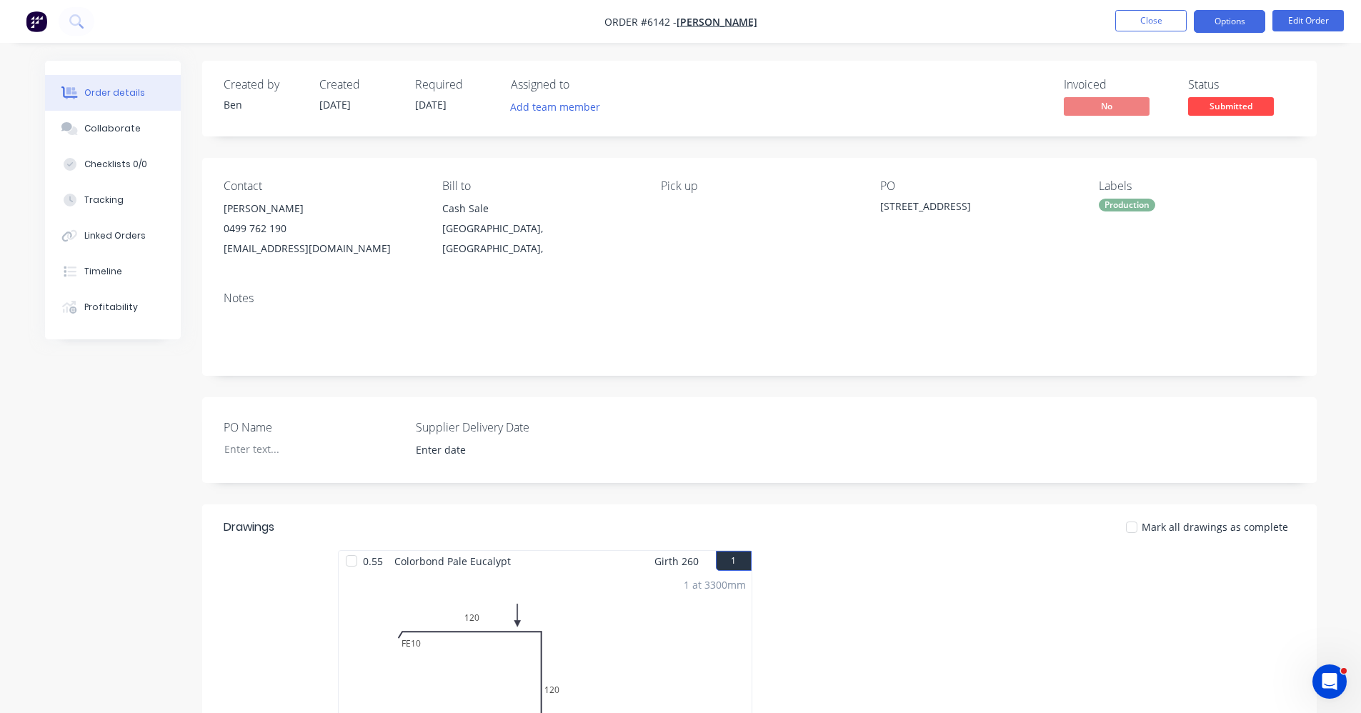
click at [1231, 26] on button "Options" at bounding box center [1229, 21] width 71 height 23
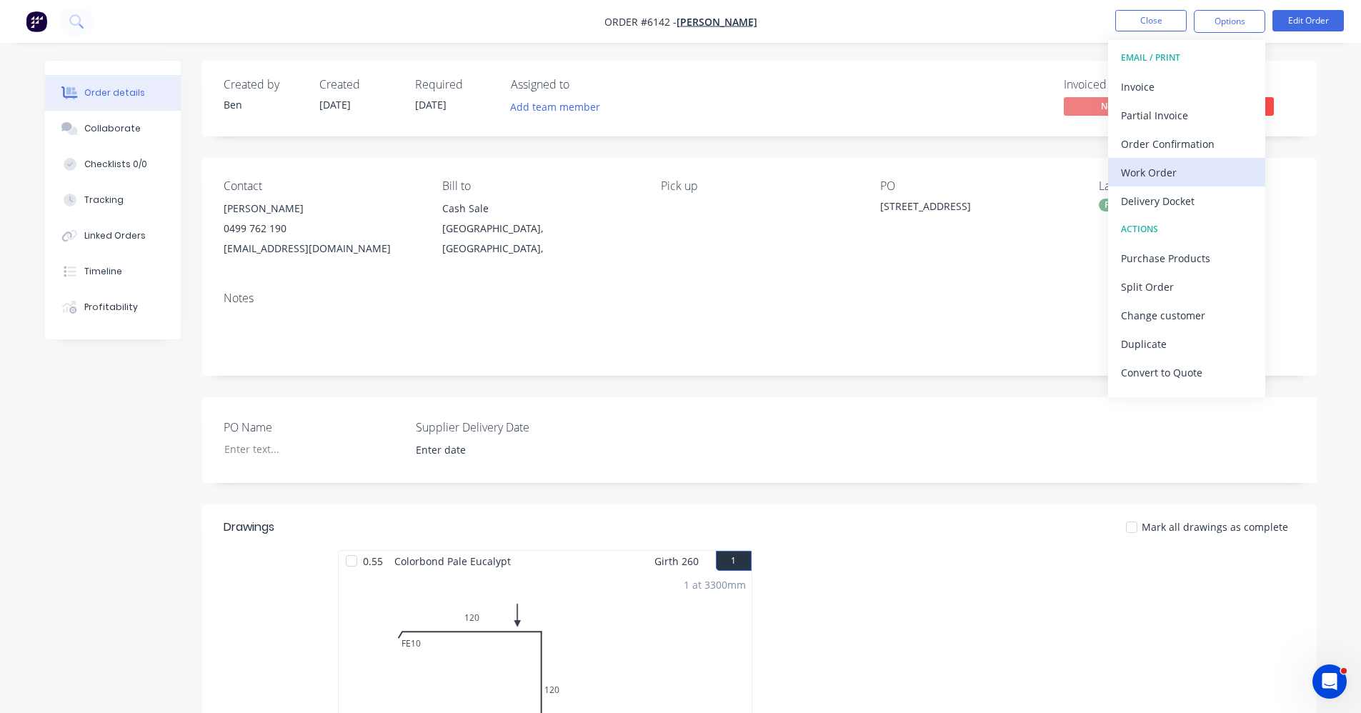
click at [1162, 170] on div "Work Order" at bounding box center [1186, 172] width 131 height 21
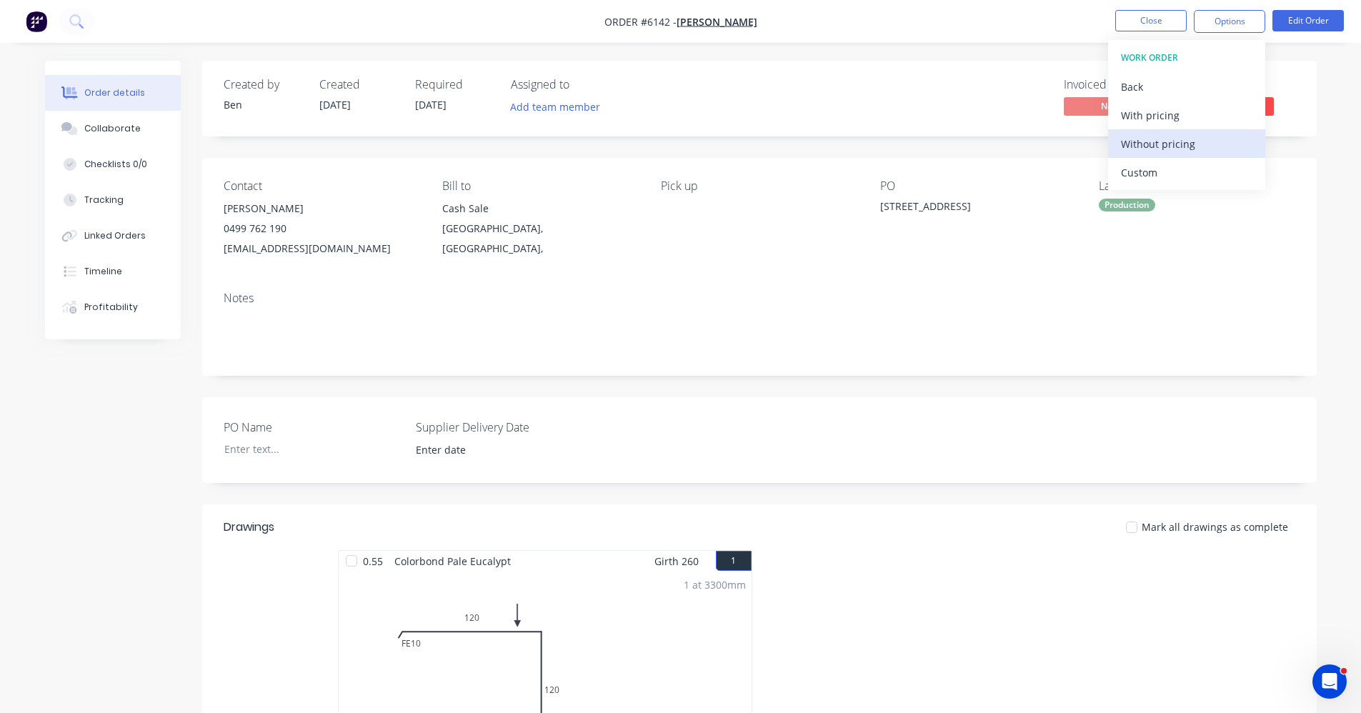
click at [1164, 142] on div "Without pricing" at bounding box center [1186, 144] width 131 height 21
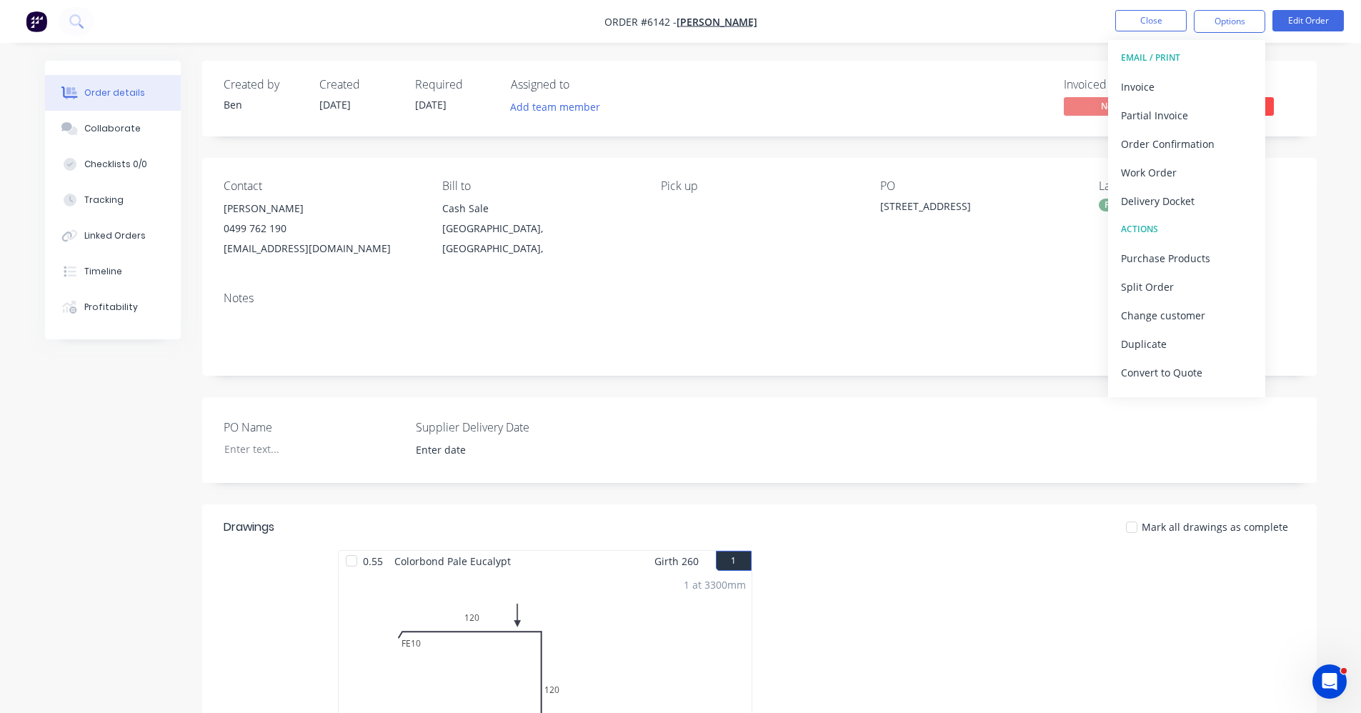
drag, startPoint x: 911, startPoint y: 111, endPoint x: 935, endPoint y: 119, distance: 24.9
click at [913, 113] on div "Invoiced No Status Submitted" at bounding box center [975, 98] width 642 height 41
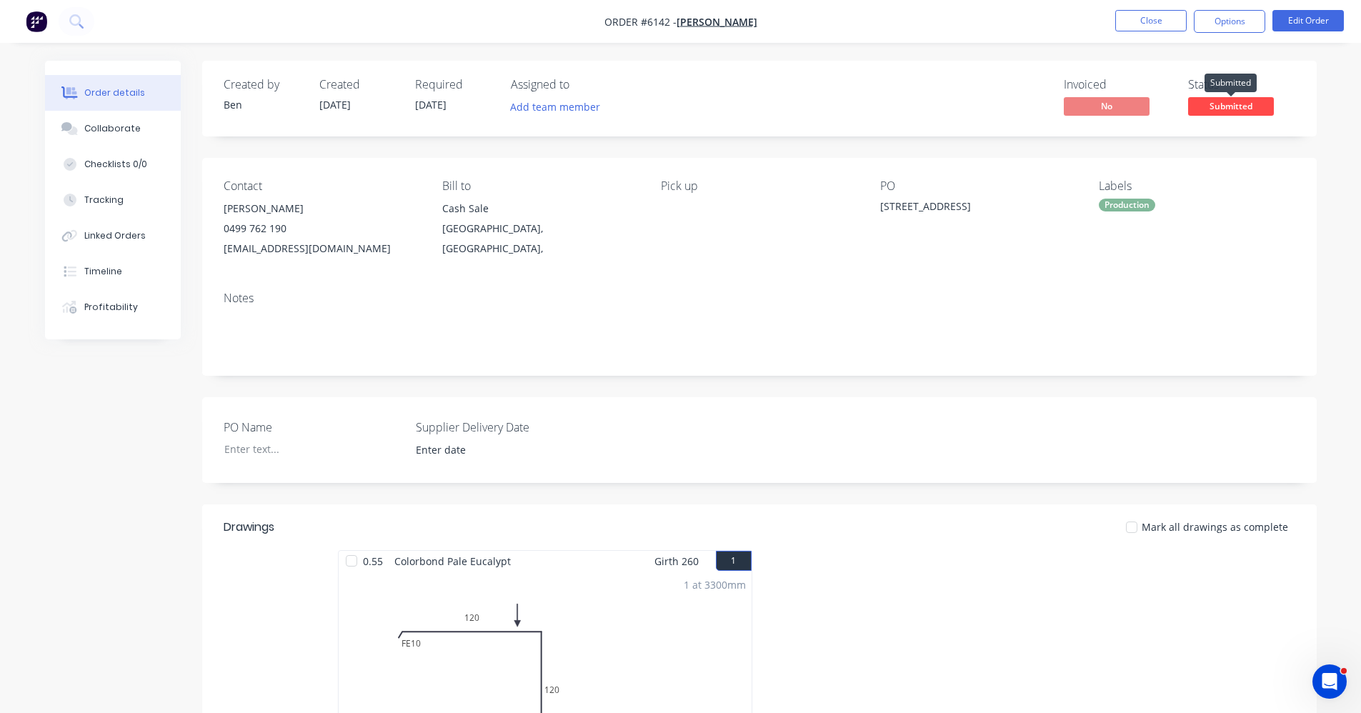
click at [1216, 104] on span "Submitted" at bounding box center [1231, 106] width 86 height 18
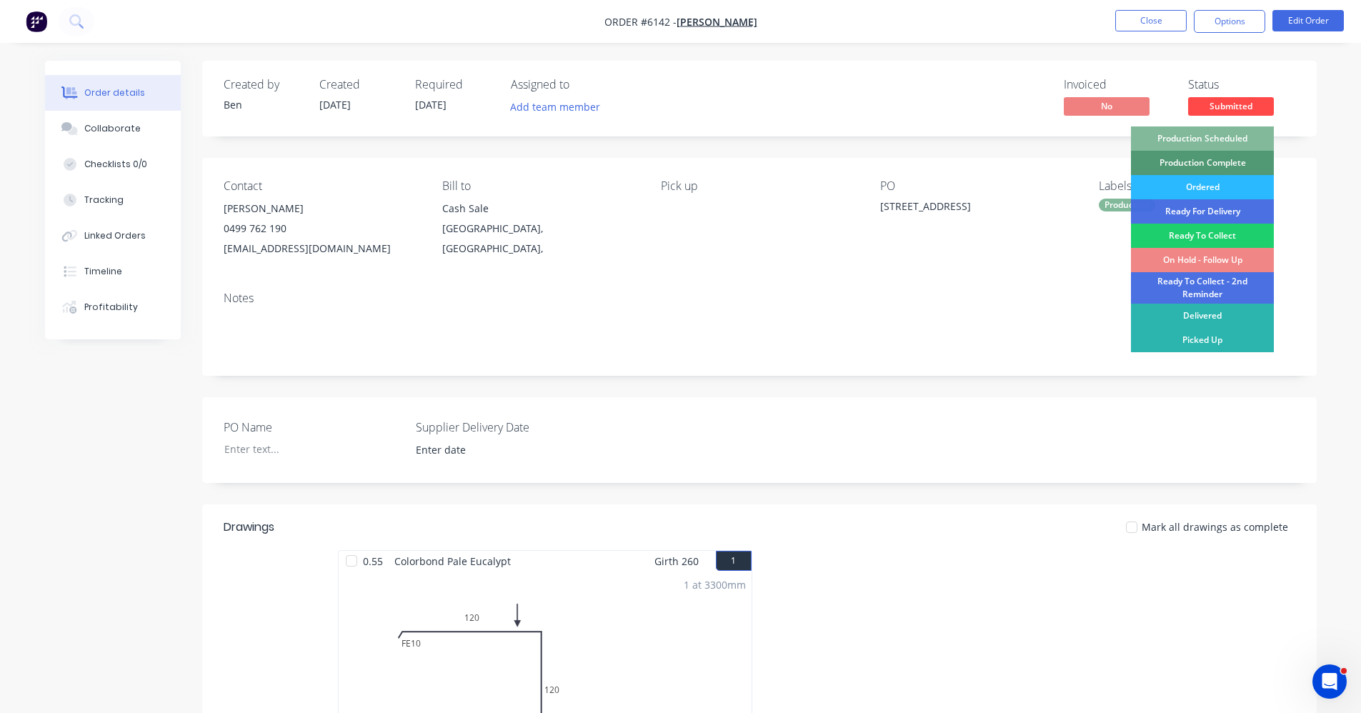
click at [1196, 139] on div "Production Scheduled" at bounding box center [1202, 138] width 143 height 24
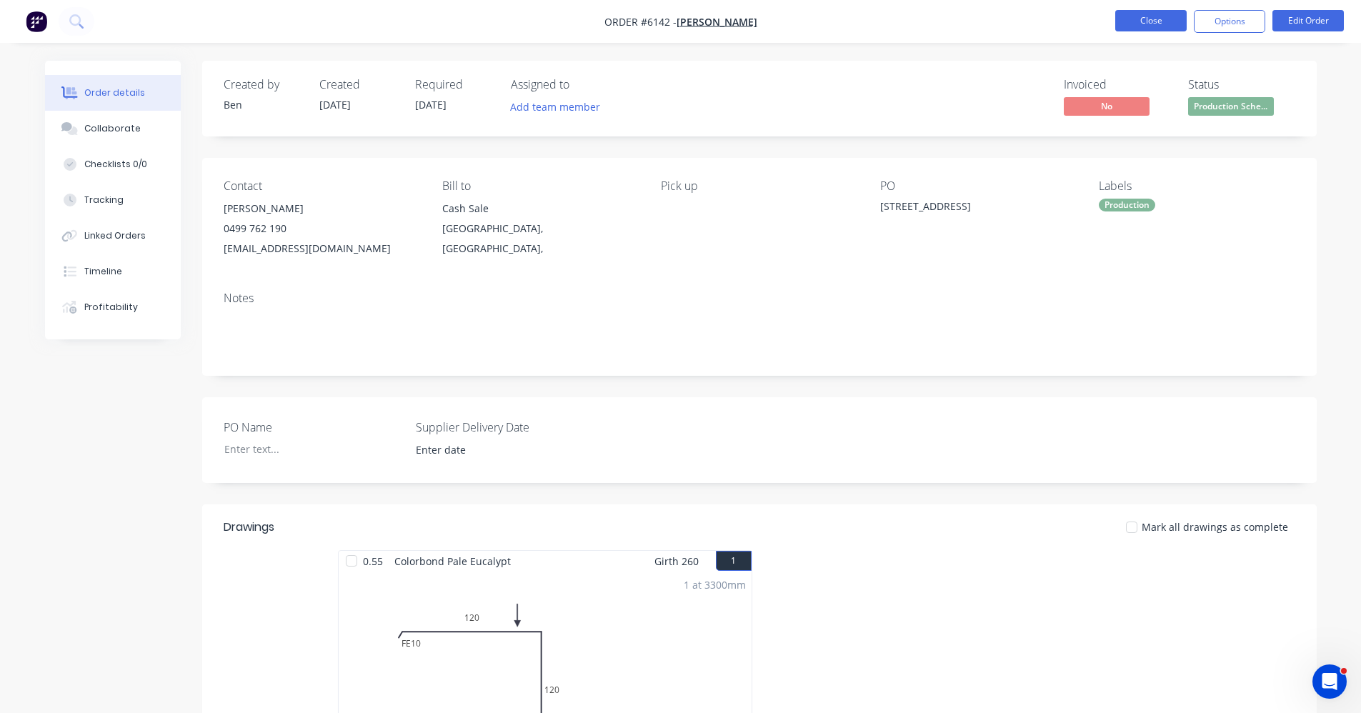
click at [1154, 27] on button "Close" at bounding box center [1151, 20] width 71 height 21
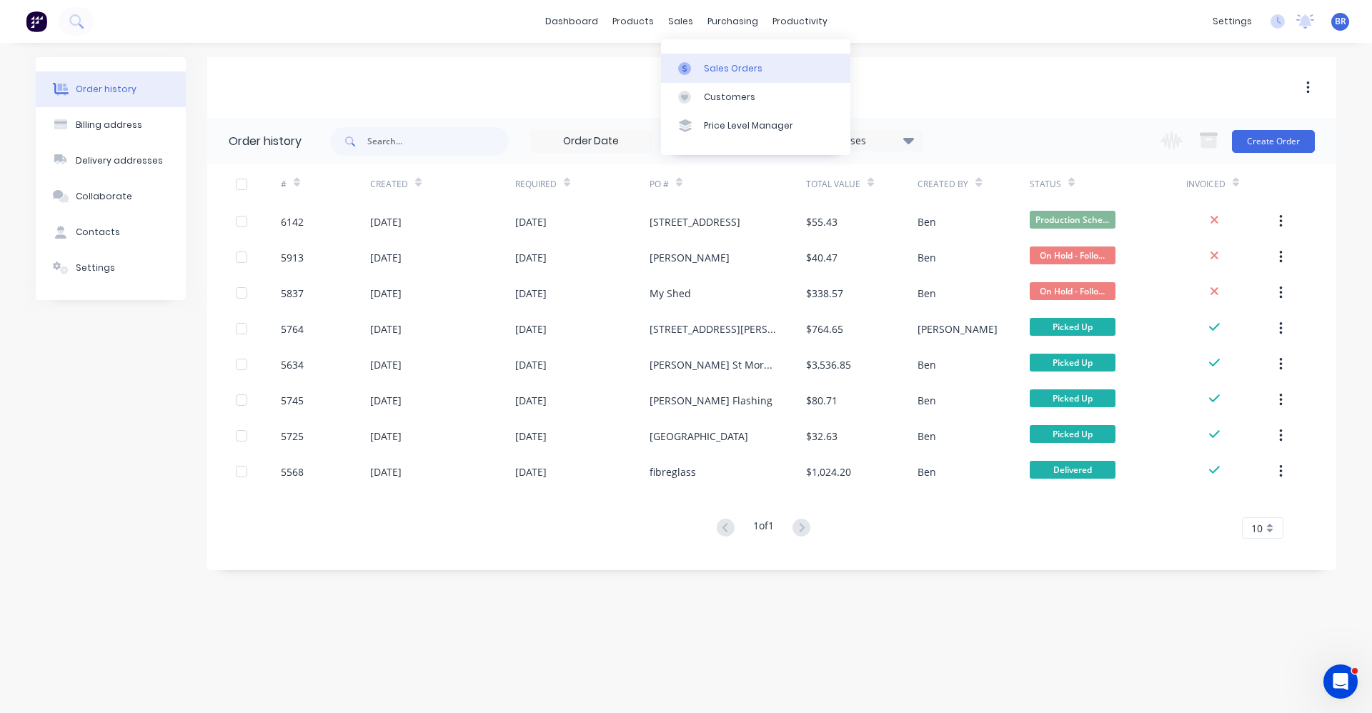
click at [725, 74] on div "Sales Orders" at bounding box center [733, 68] width 59 height 13
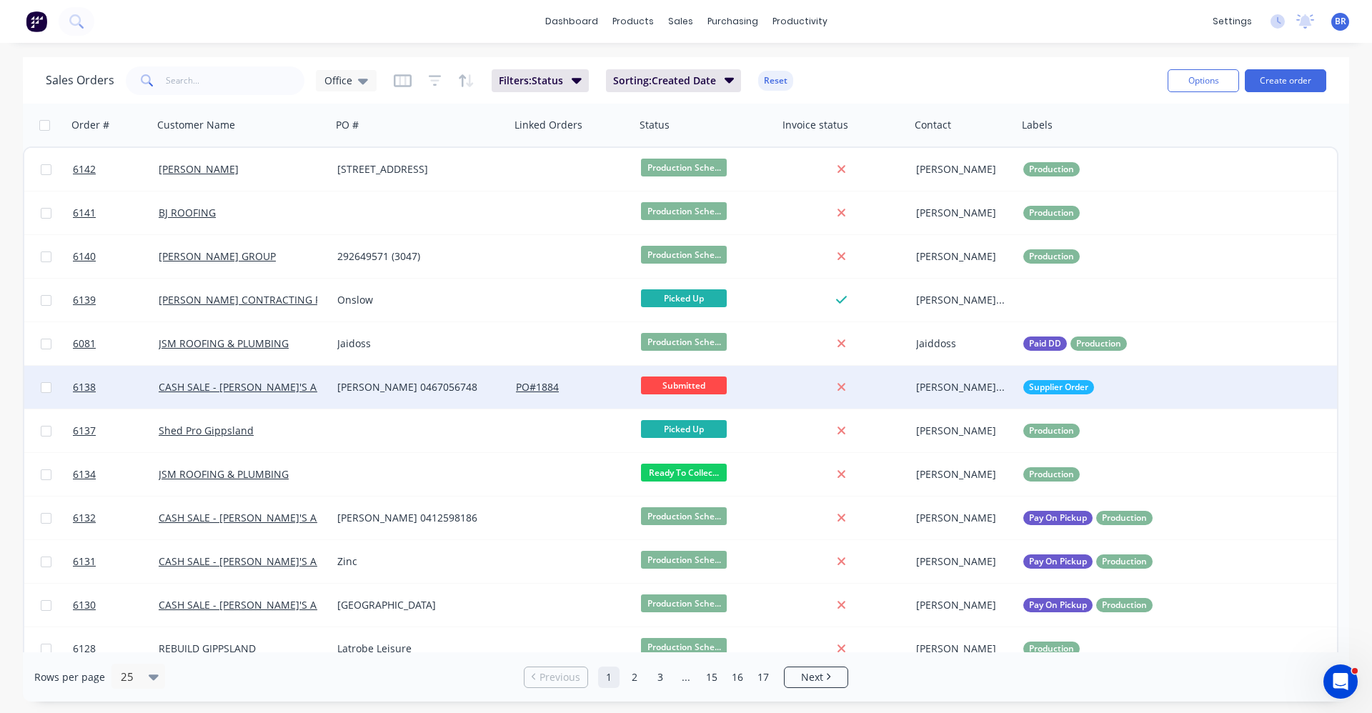
click at [429, 387] on div "[PERSON_NAME] 0467056748" at bounding box center [416, 387] width 159 height 14
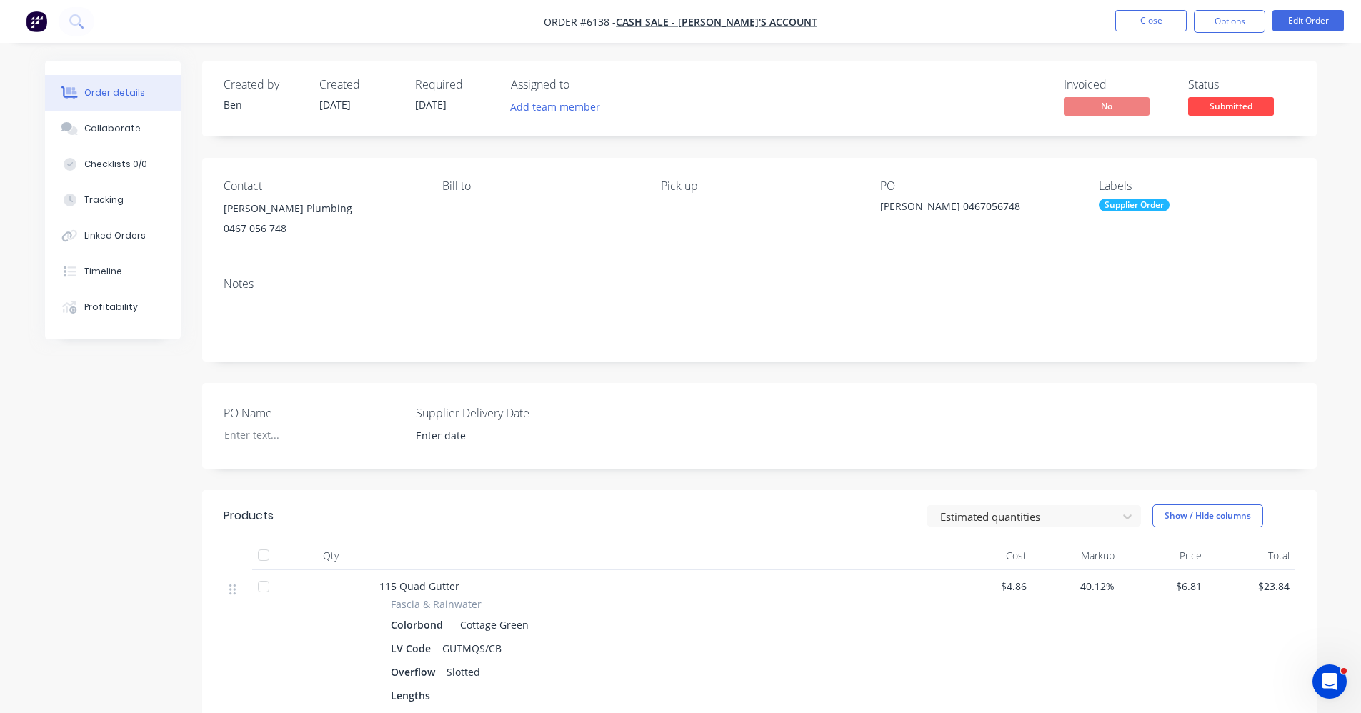
click at [1239, 114] on span "Submitted" at bounding box center [1231, 106] width 86 height 18
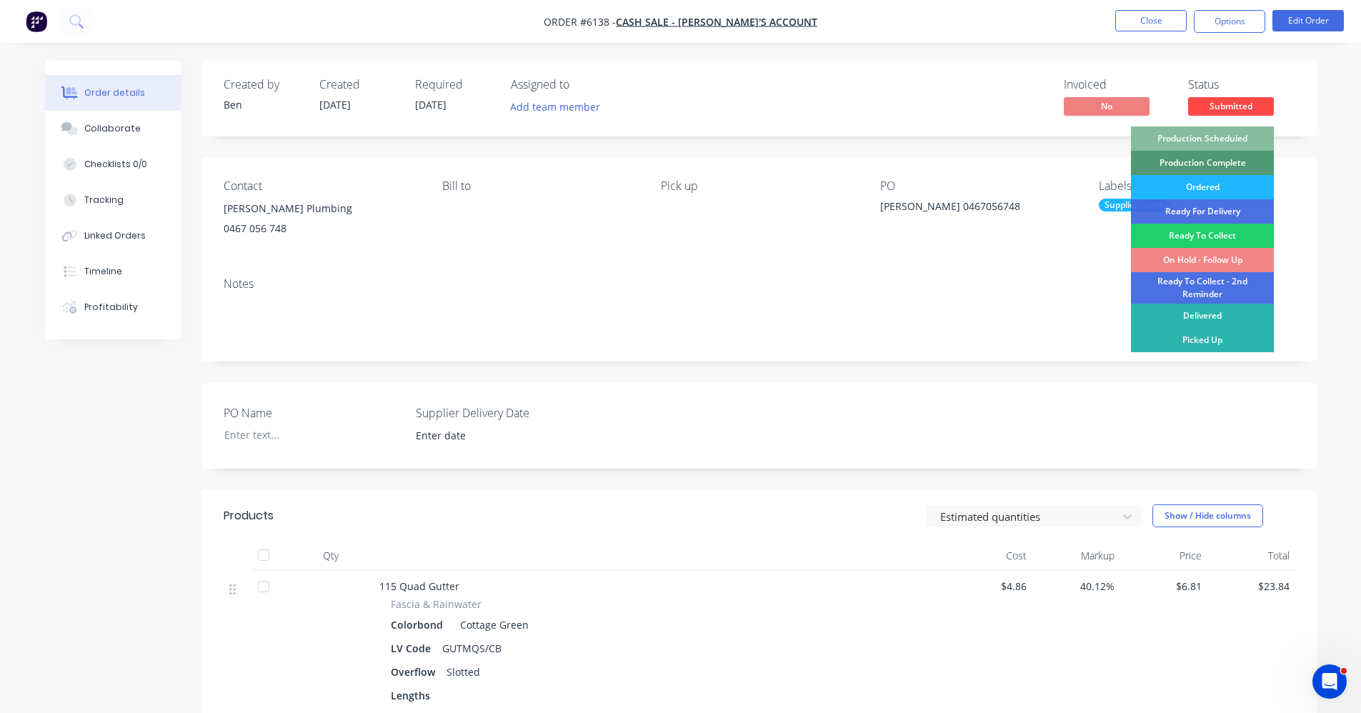
click at [1220, 187] on div "Ordered" at bounding box center [1202, 187] width 143 height 24
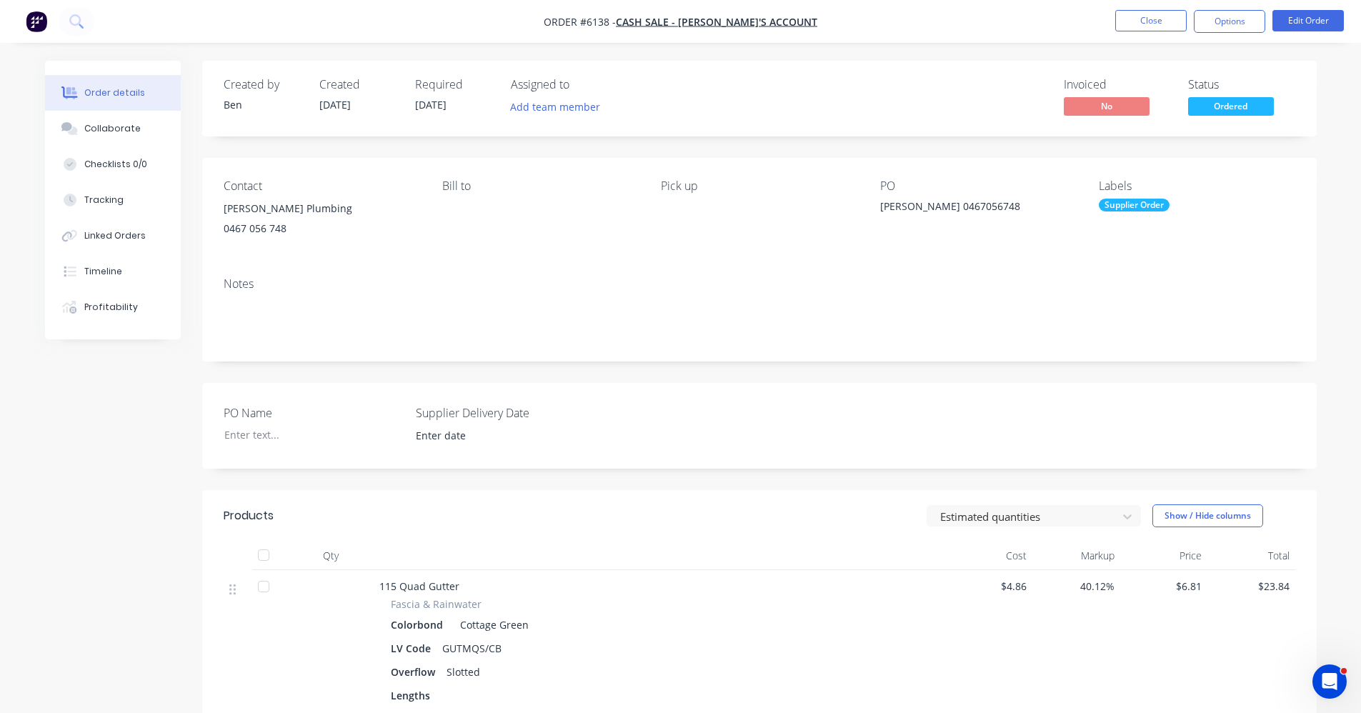
click at [1168, 39] on nav "Order #6138 - CASH SALE - BEN'S ACCOUNT Close Options Edit Order" at bounding box center [680, 21] width 1361 height 43
click at [1163, 27] on button "Close" at bounding box center [1151, 20] width 71 height 21
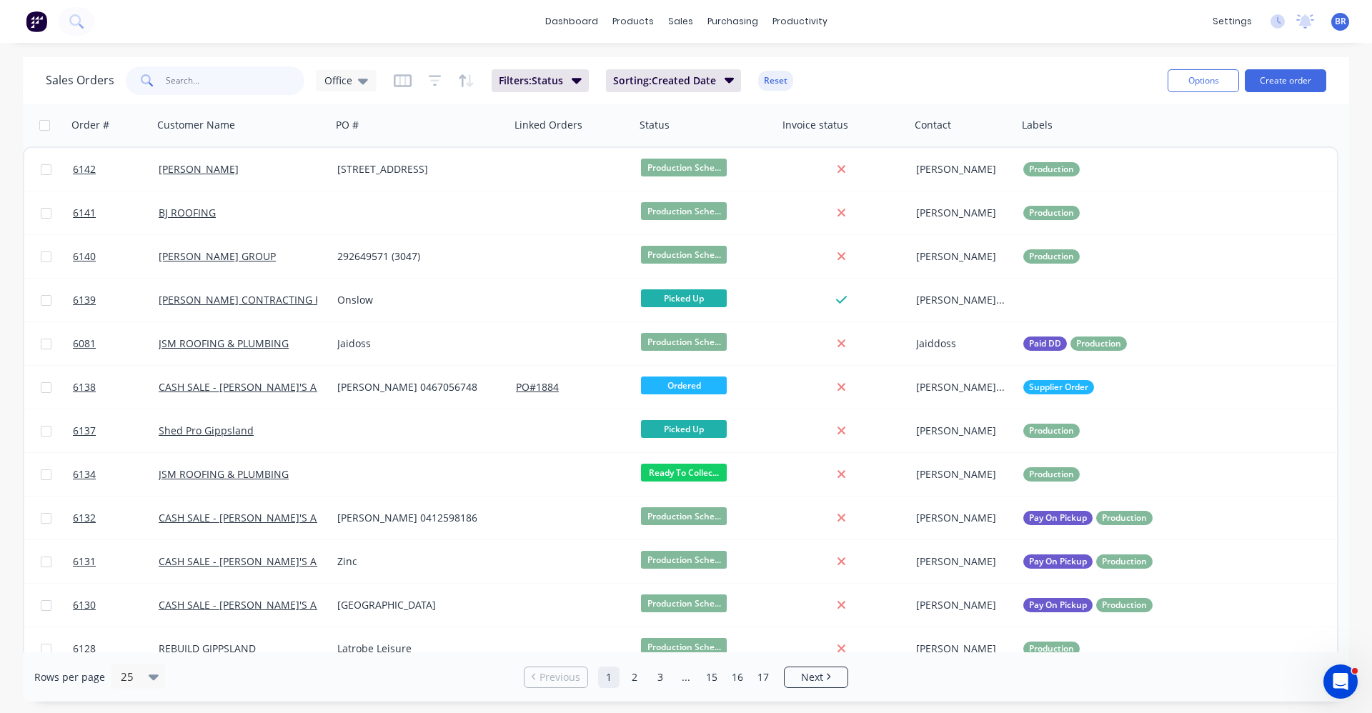
click at [209, 77] on input "text" at bounding box center [235, 80] width 139 height 29
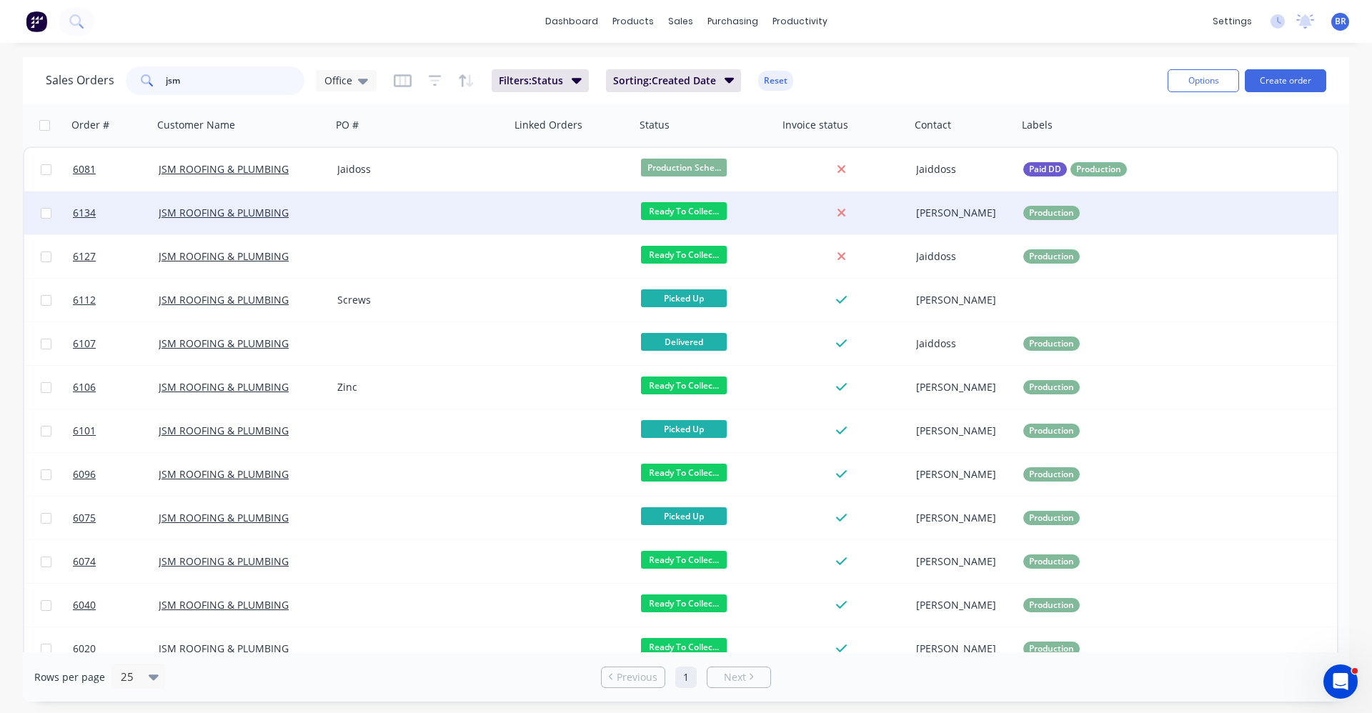
type input "jsm"
click at [452, 213] on div at bounding box center [421, 213] width 179 height 43
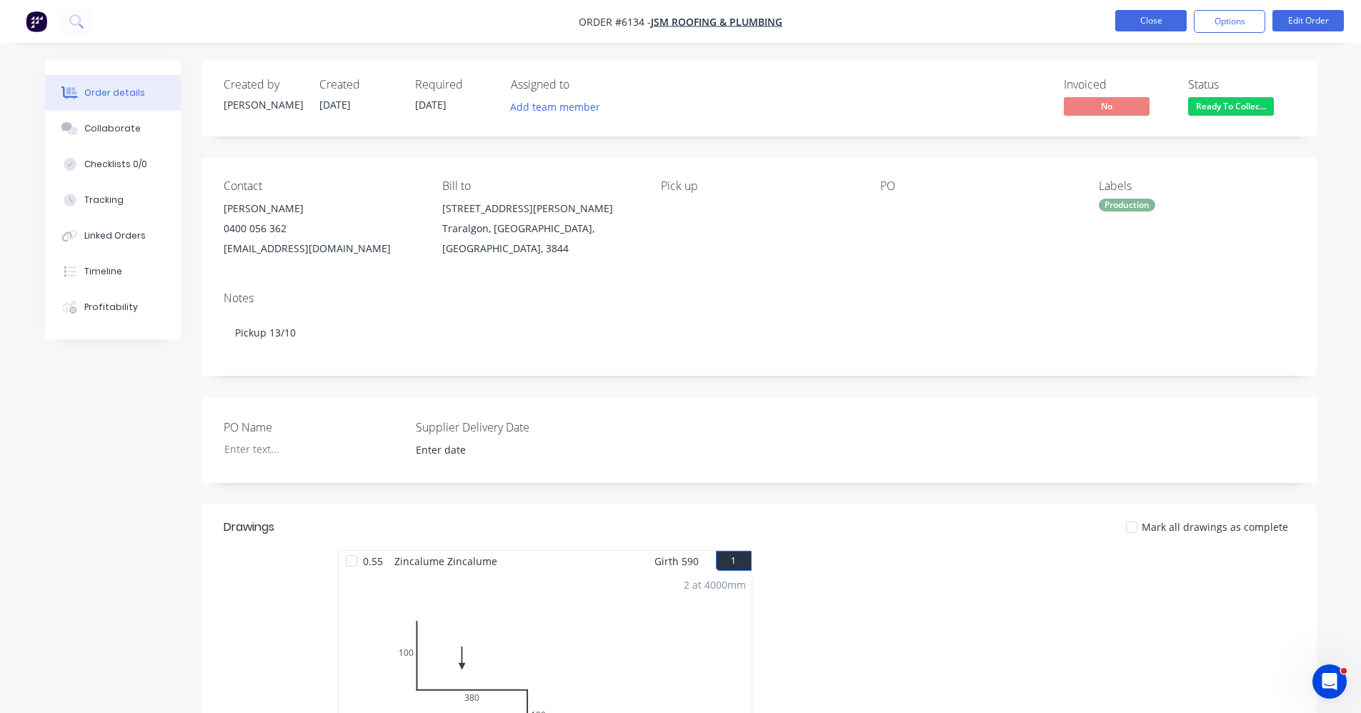
click at [1139, 13] on button "Close" at bounding box center [1151, 20] width 71 height 21
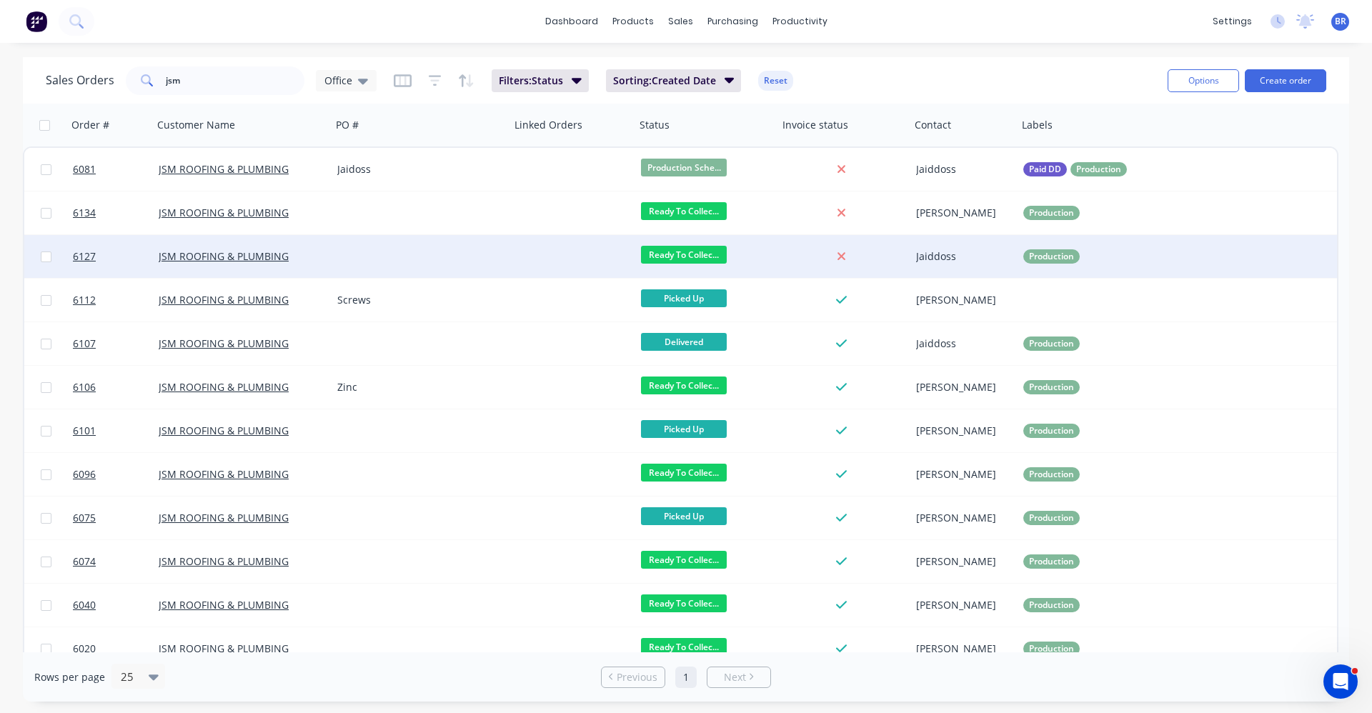
click at [442, 253] on div at bounding box center [421, 256] width 179 height 43
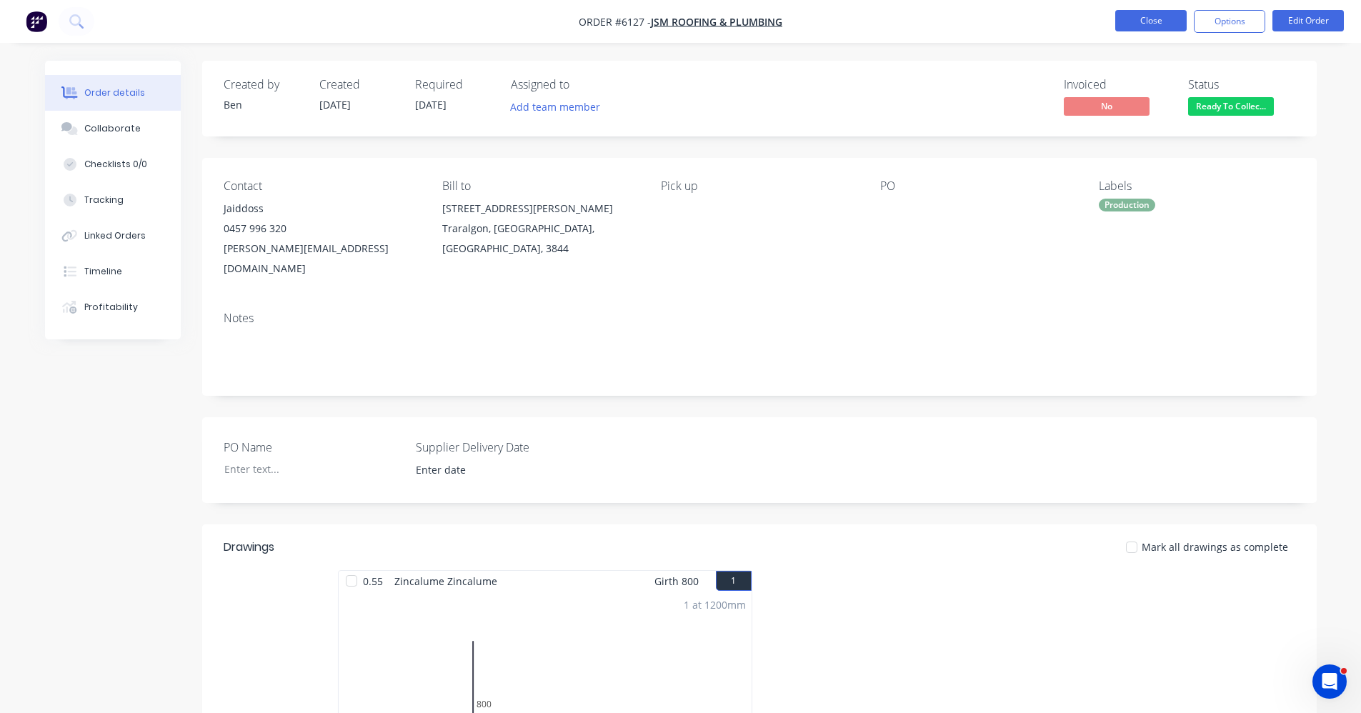
click at [1154, 18] on button "Close" at bounding box center [1151, 20] width 71 height 21
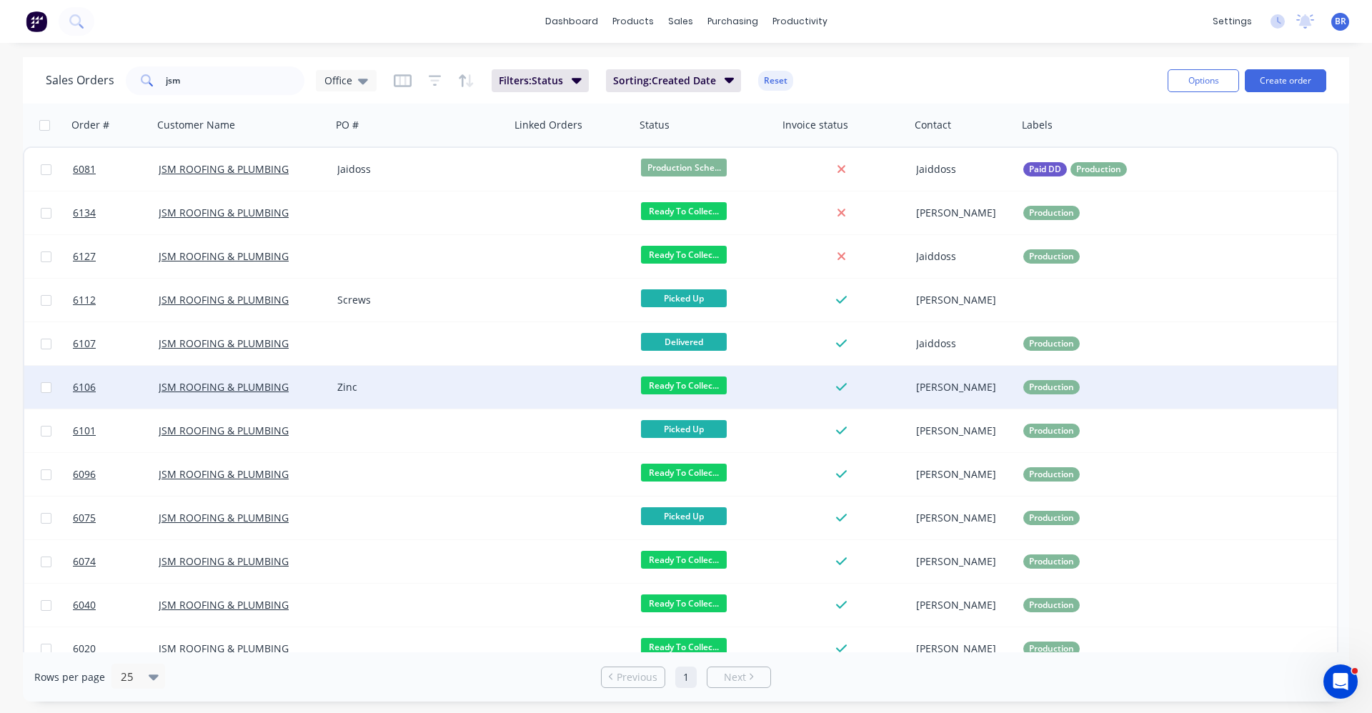
click at [446, 380] on div "Zinc" at bounding box center [416, 387] width 159 height 14
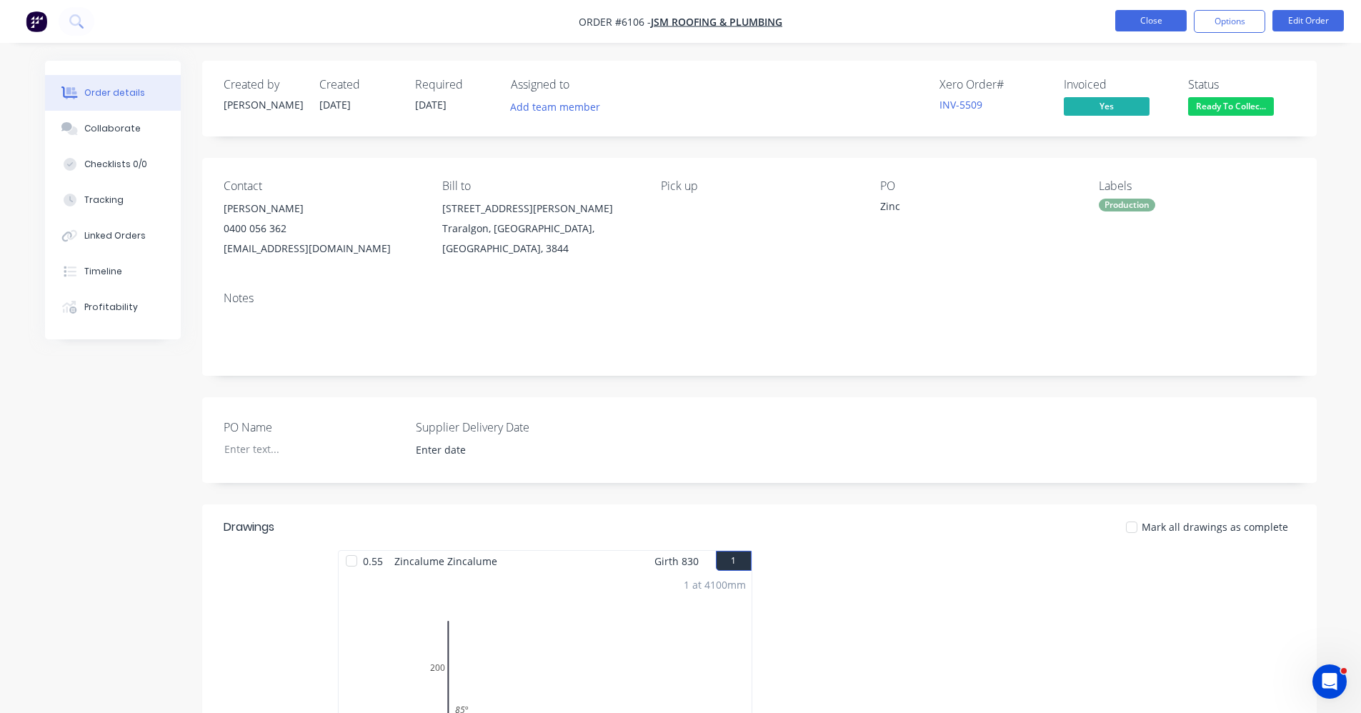
click at [1153, 21] on button "Close" at bounding box center [1151, 20] width 71 height 21
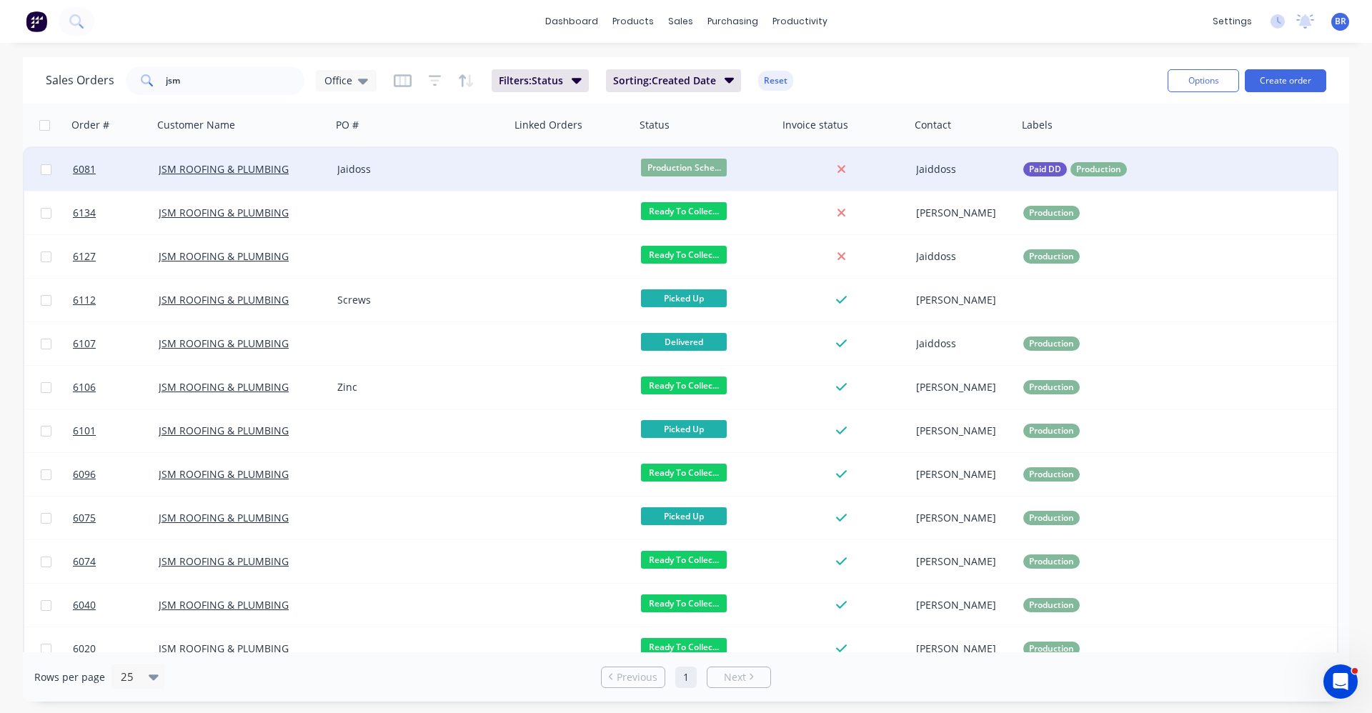
click at [361, 174] on div "Jaidoss" at bounding box center [416, 169] width 159 height 14
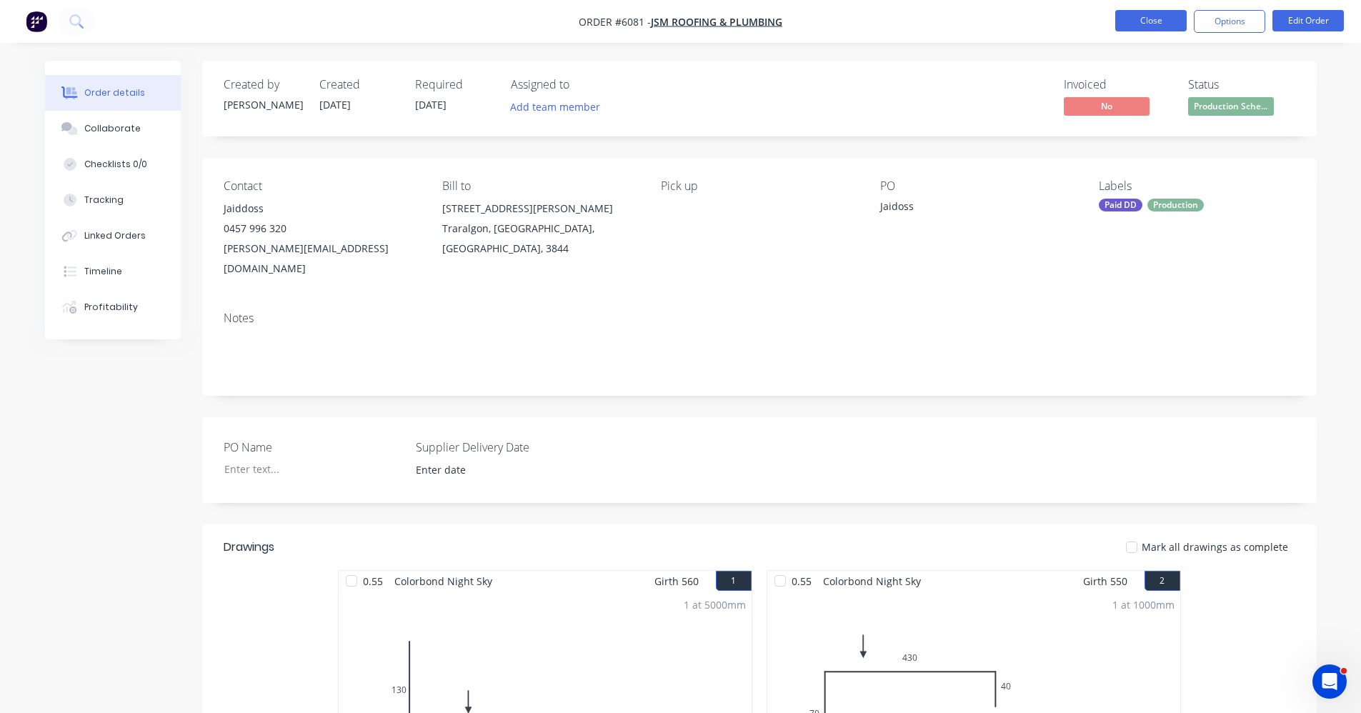
click at [1150, 26] on button "Close" at bounding box center [1151, 20] width 71 height 21
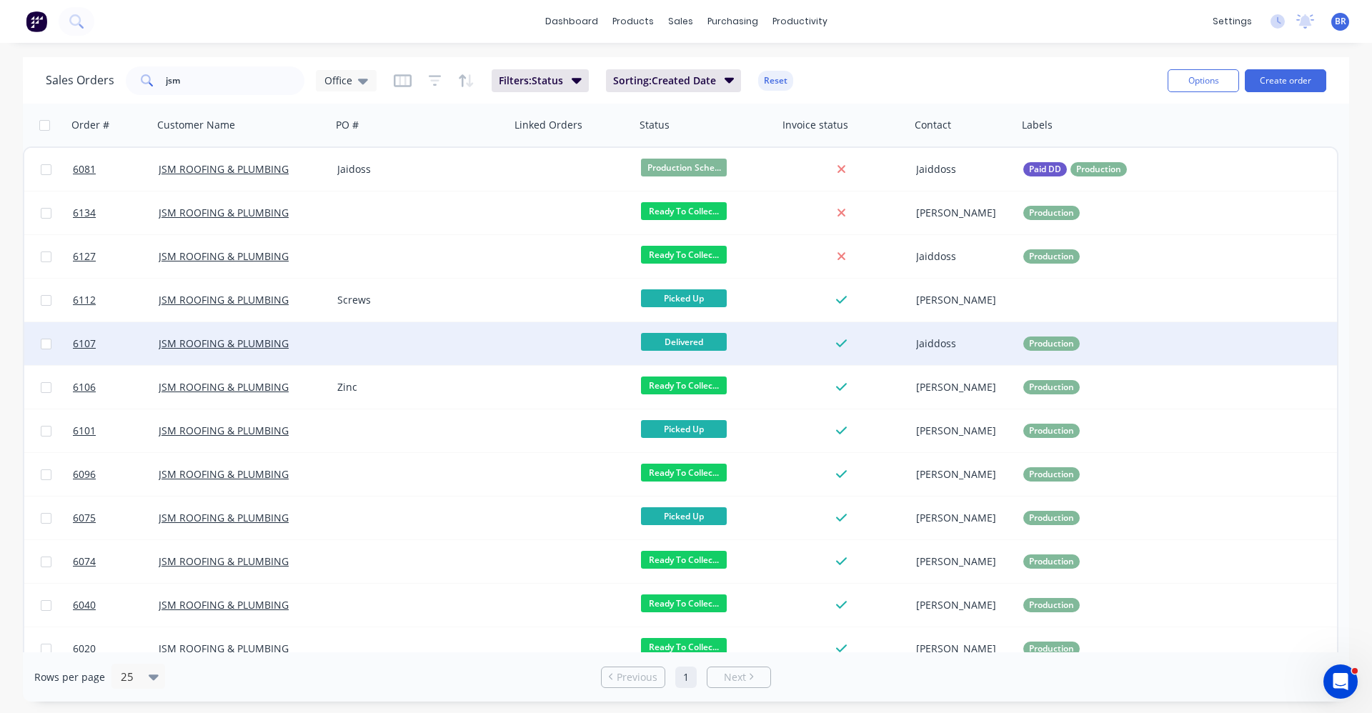
click at [763, 347] on div "Delivered" at bounding box center [703, 343] width 125 height 21
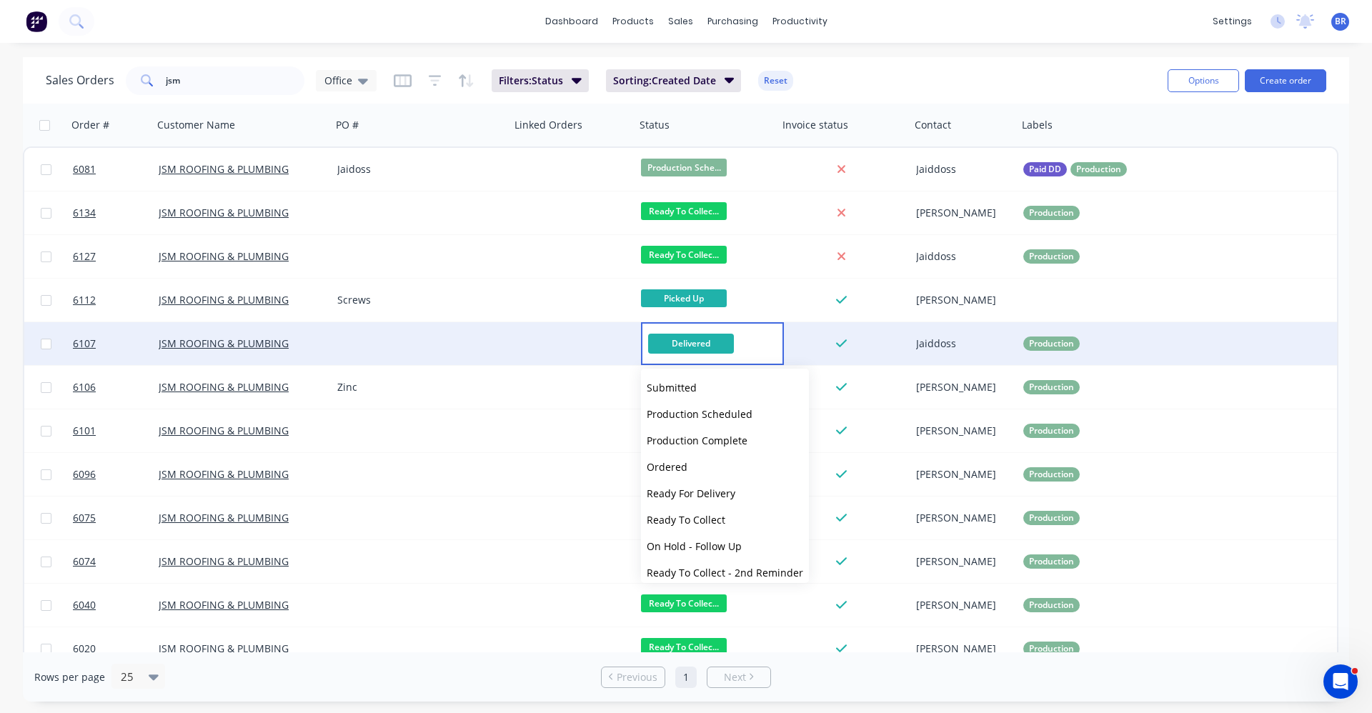
click at [532, 343] on div at bounding box center [572, 343] width 125 height 43
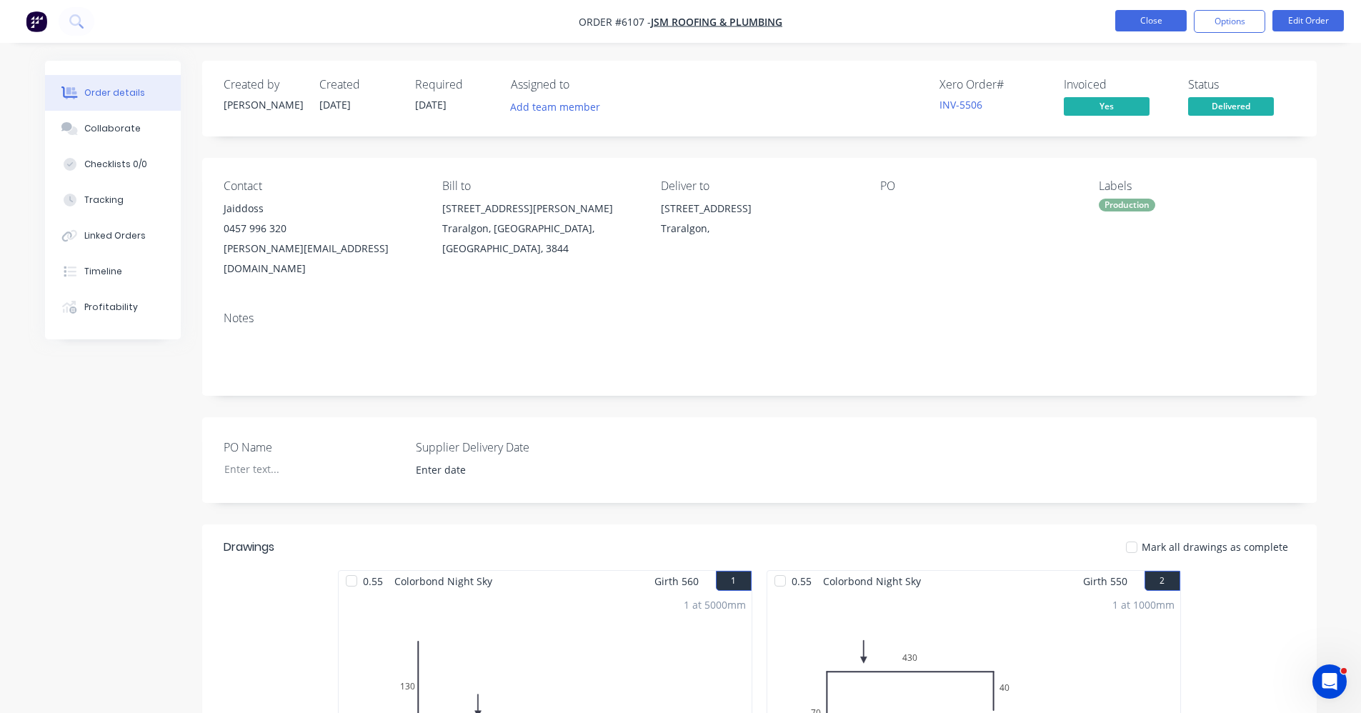
click at [1155, 16] on button "Close" at bounding box center [1151, 20] width 71 height 21
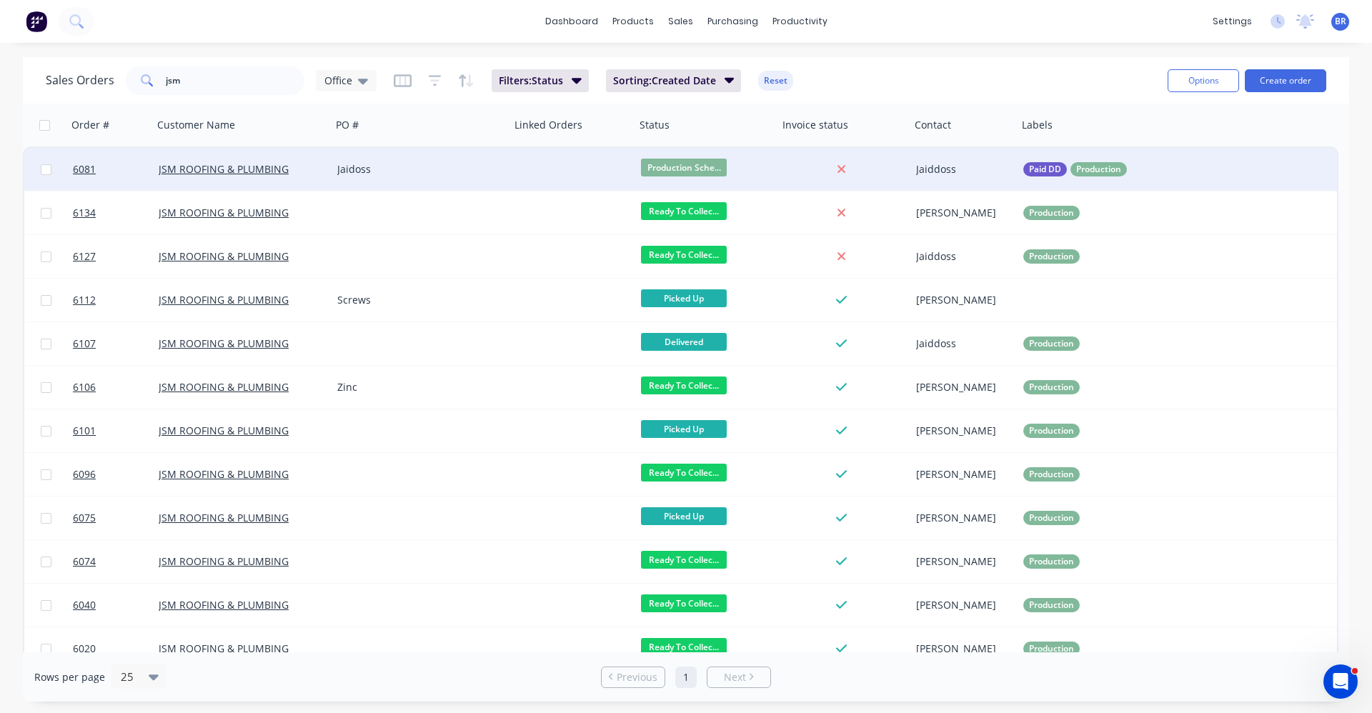
click at [439, 178] on div "Jaidoss" at bounding box center [421, 169] width 179 height 43
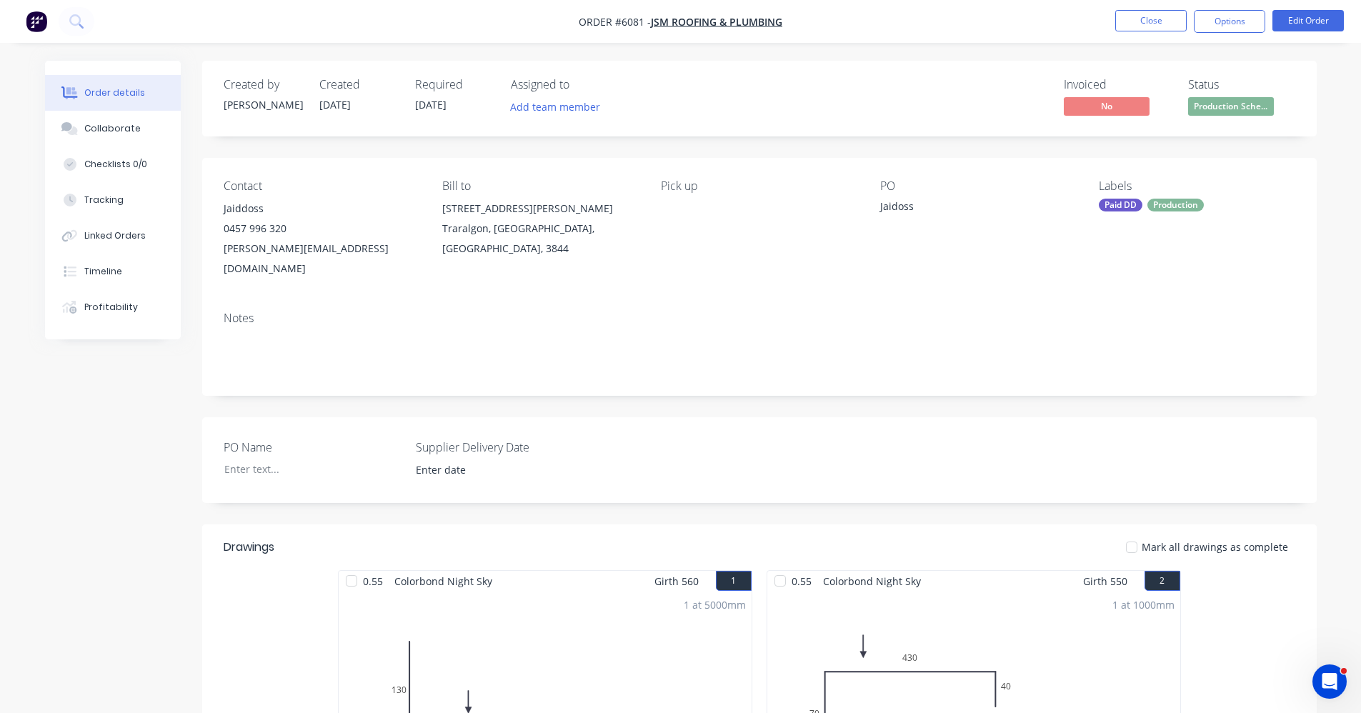
click at [1121, 208] on div "Paid DD" at bounding box center [1121, 205] width 44 height 13
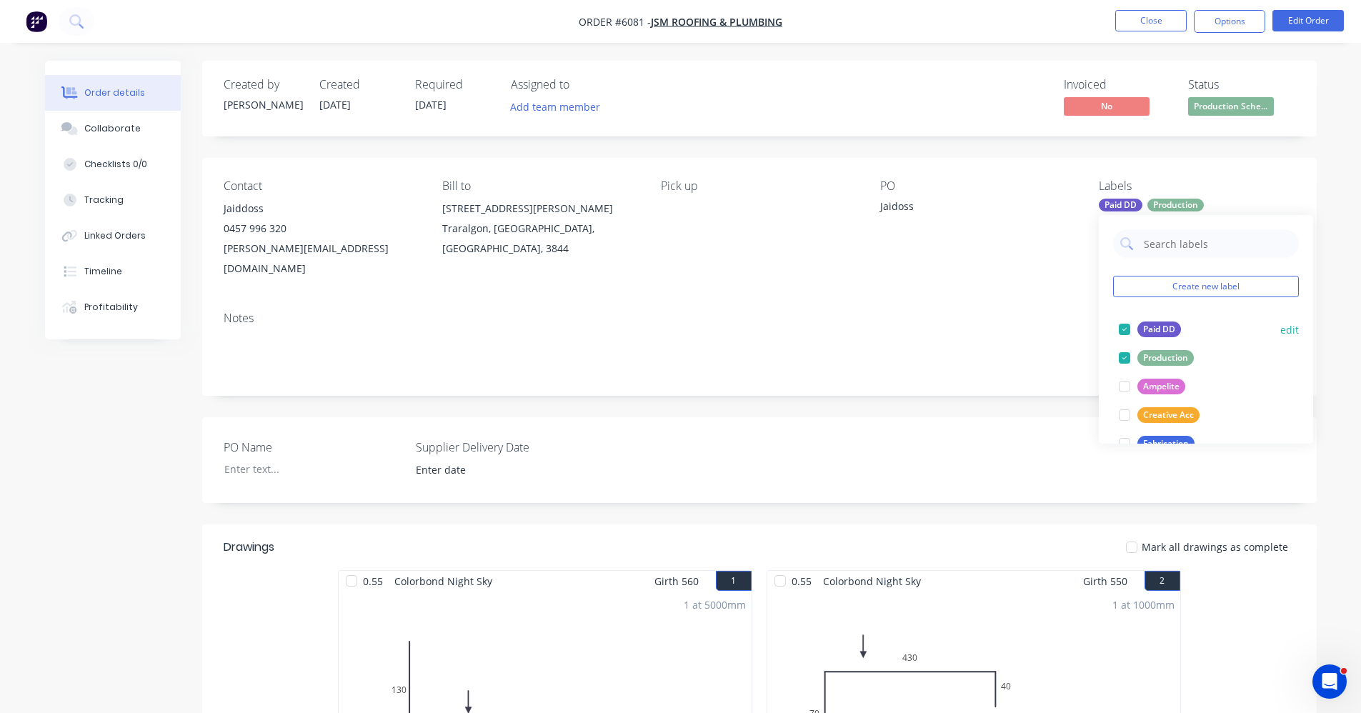
click at [1148, 327] on div "Paid DD" at bounding box center [1160, 330] width 44 height 16
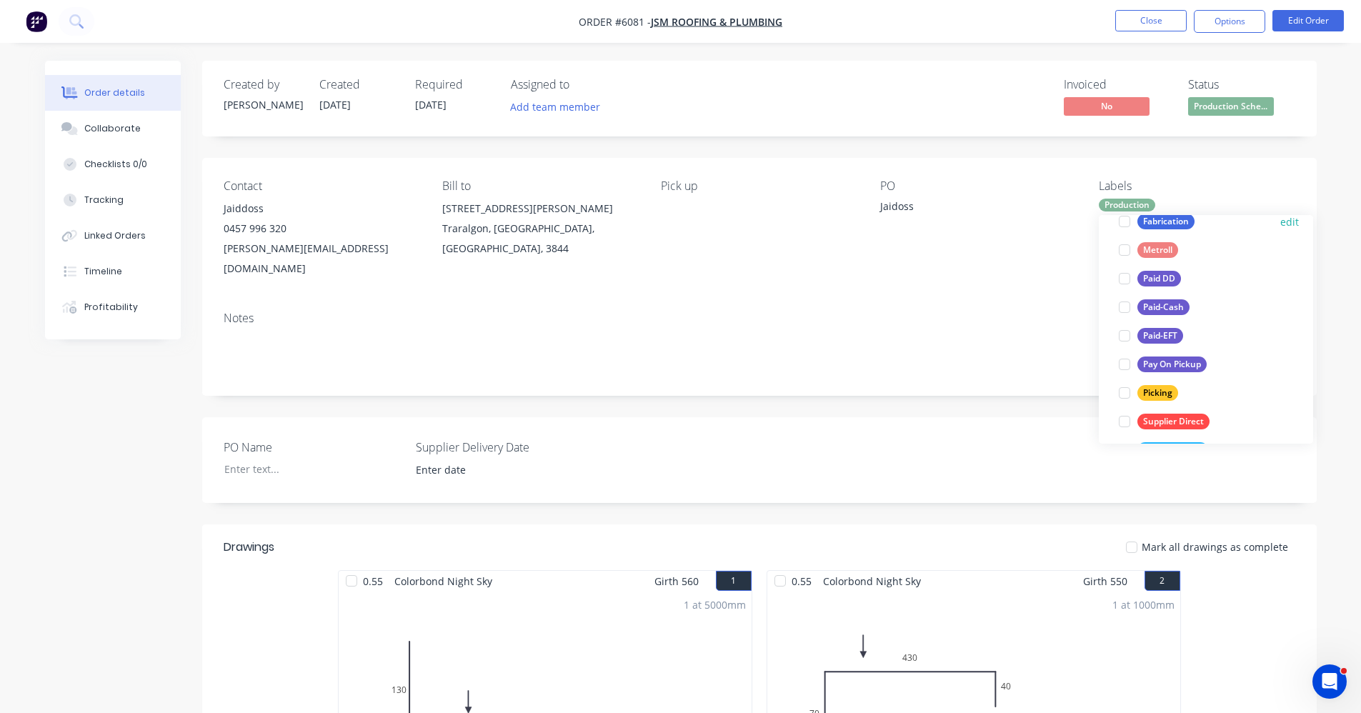
scroll to position [214, 0]
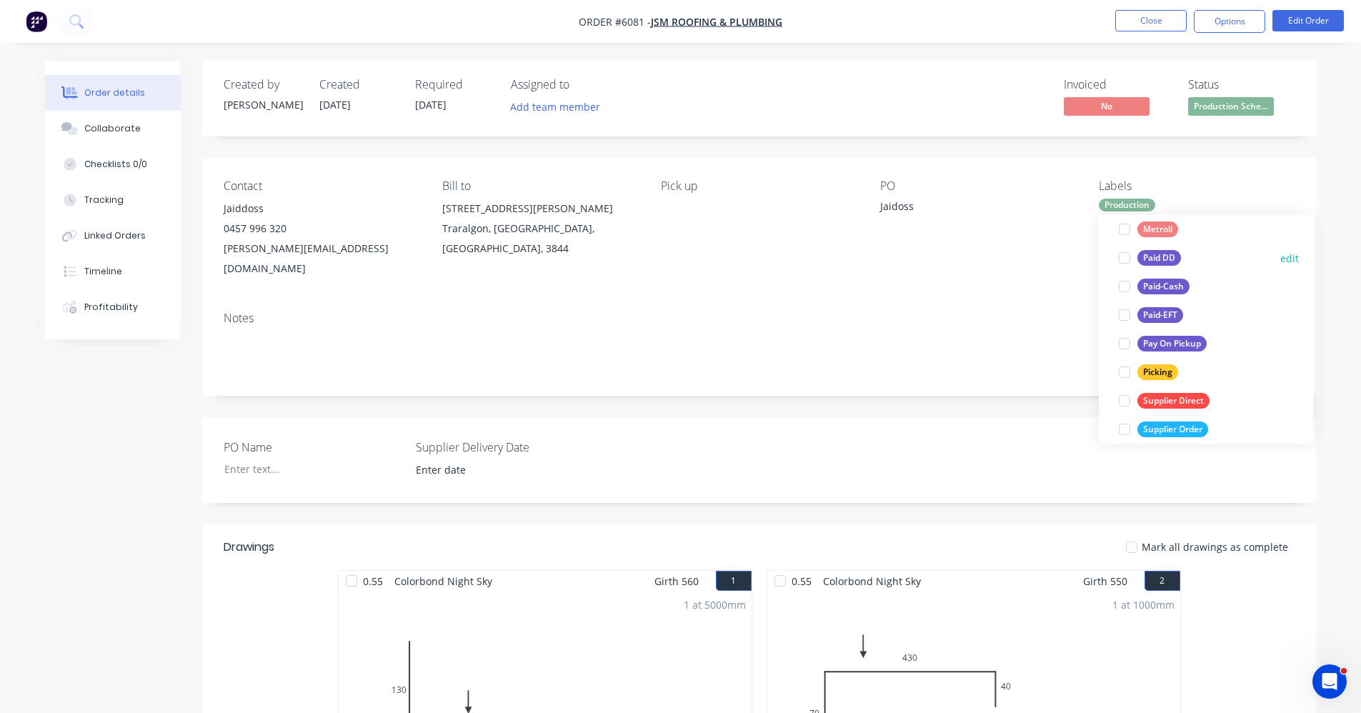
click at [1158, 262] on div "Paid DD" at bounding box center [1160, 258] width 44 height 16
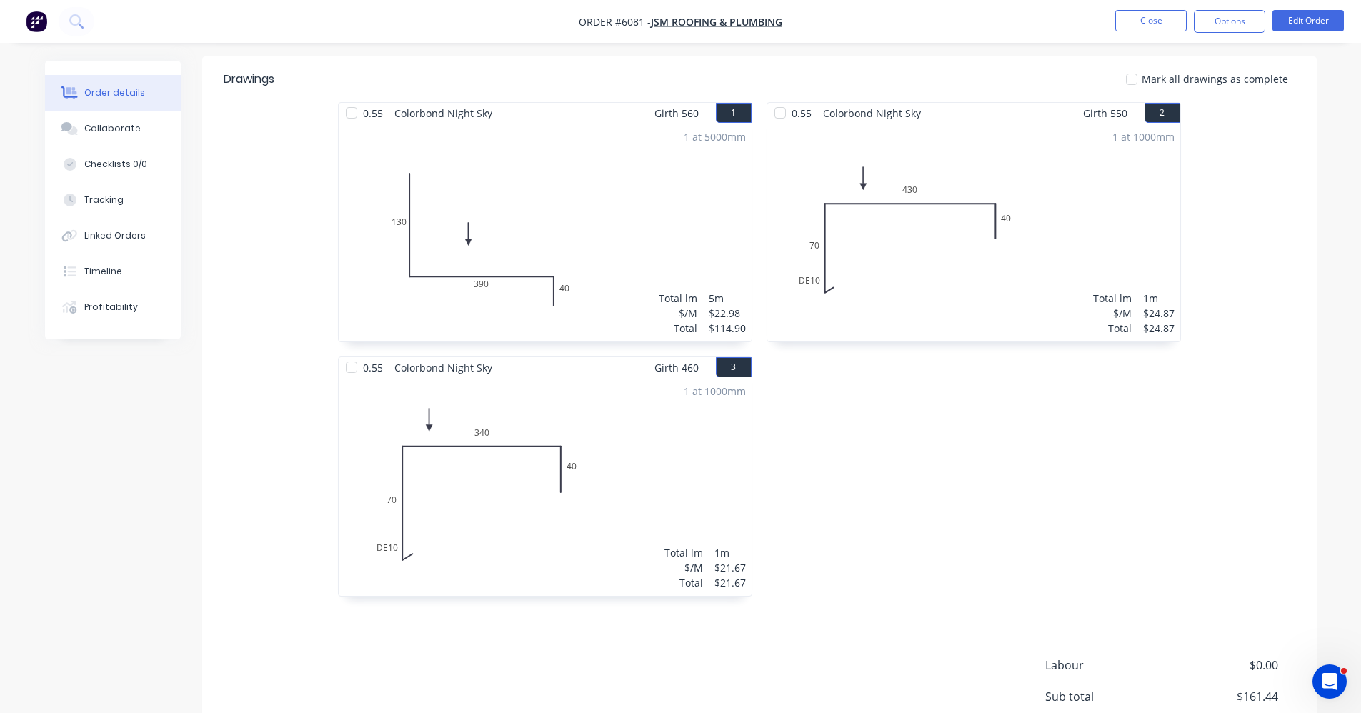
scroll to position [600, 0]
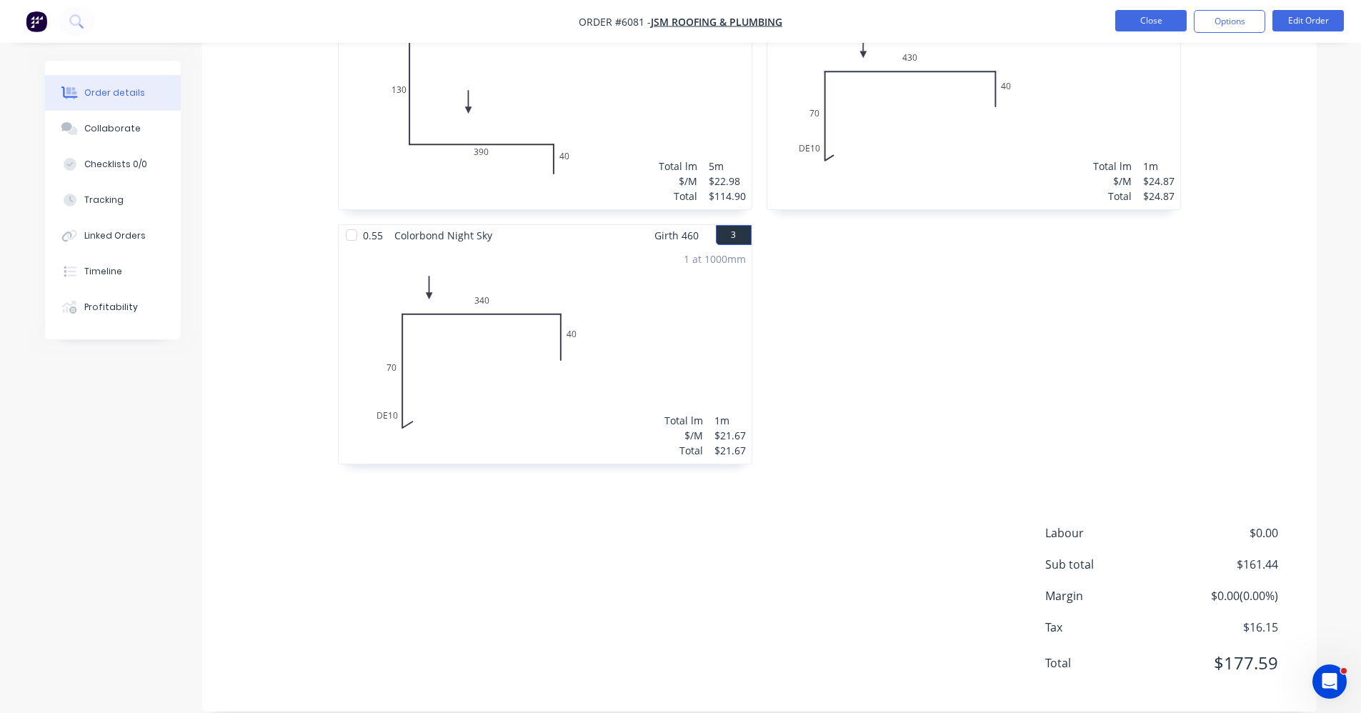
click at [1138, 20] on button "Close" at bounding box center [1151, 20] width 71 height 21
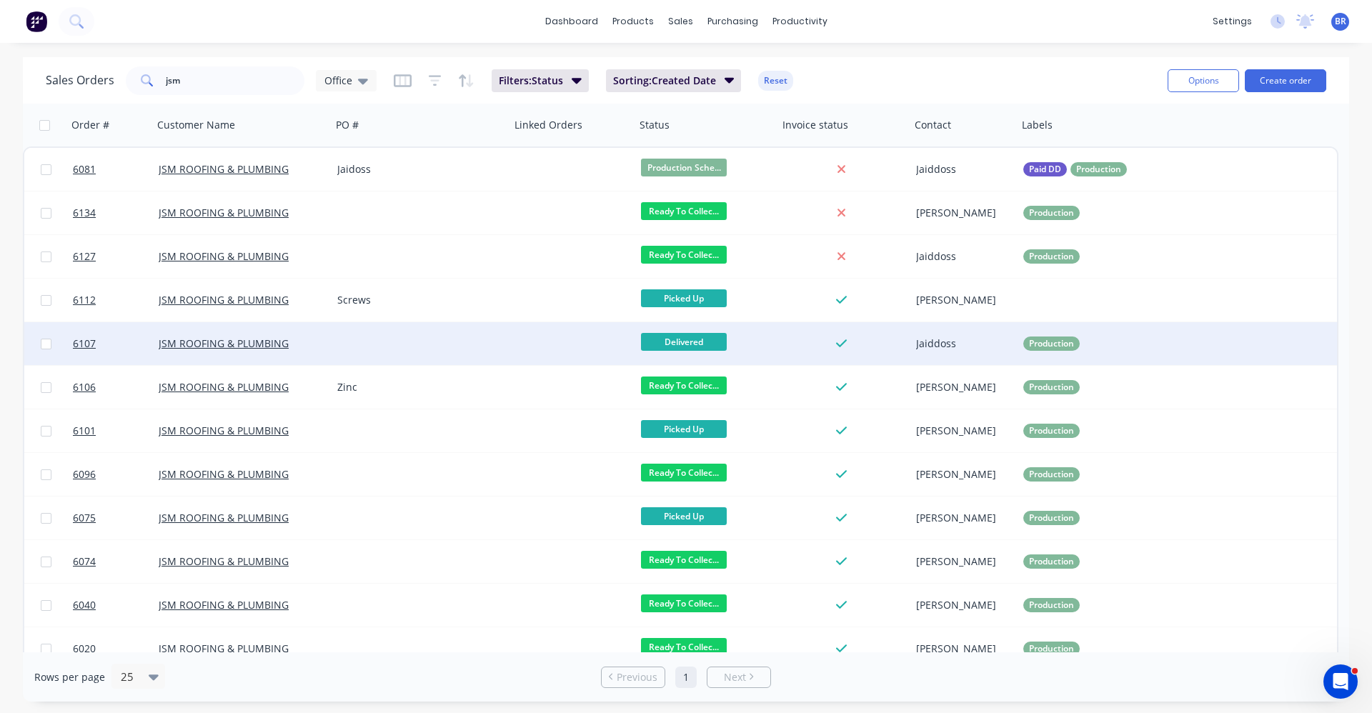
click at [447, 340] on div at bounding box center [421, 343] width 179 height 43
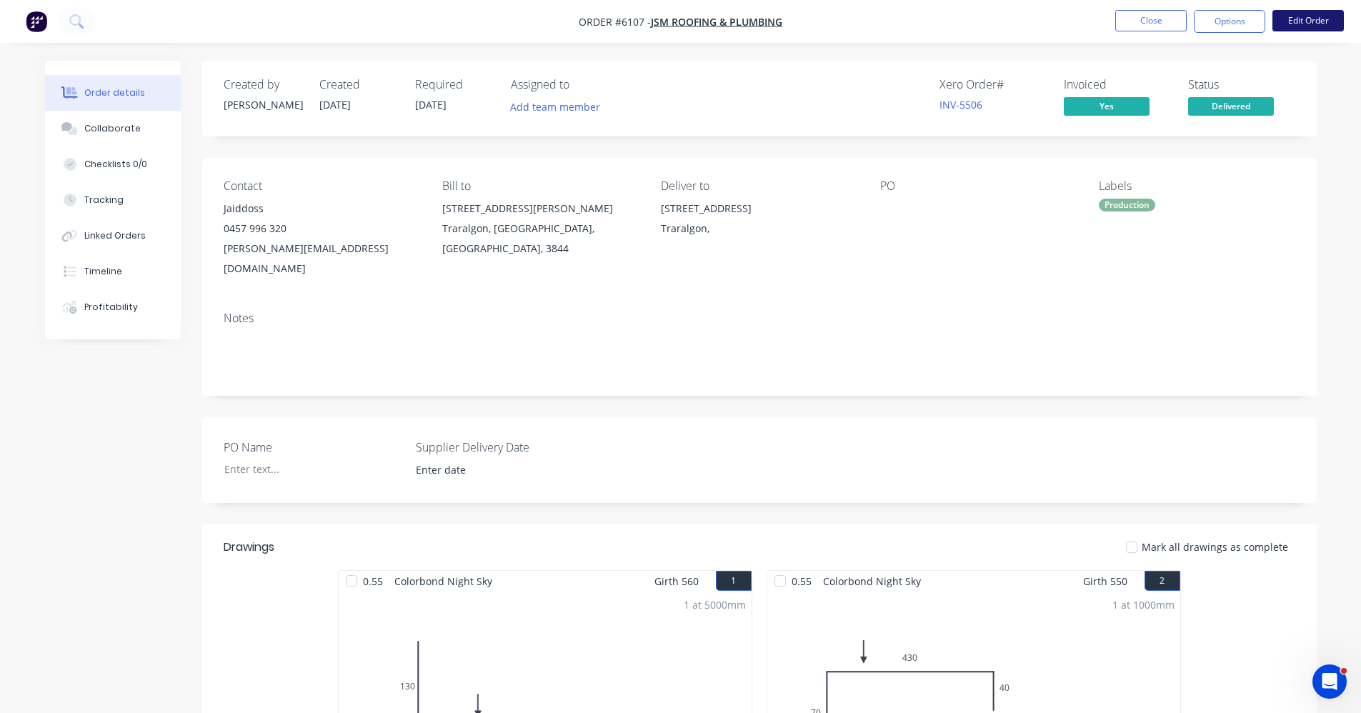
click at [1296, 21] on button "Edit Order" at bounding box center [1308, 20] width 71 height 21
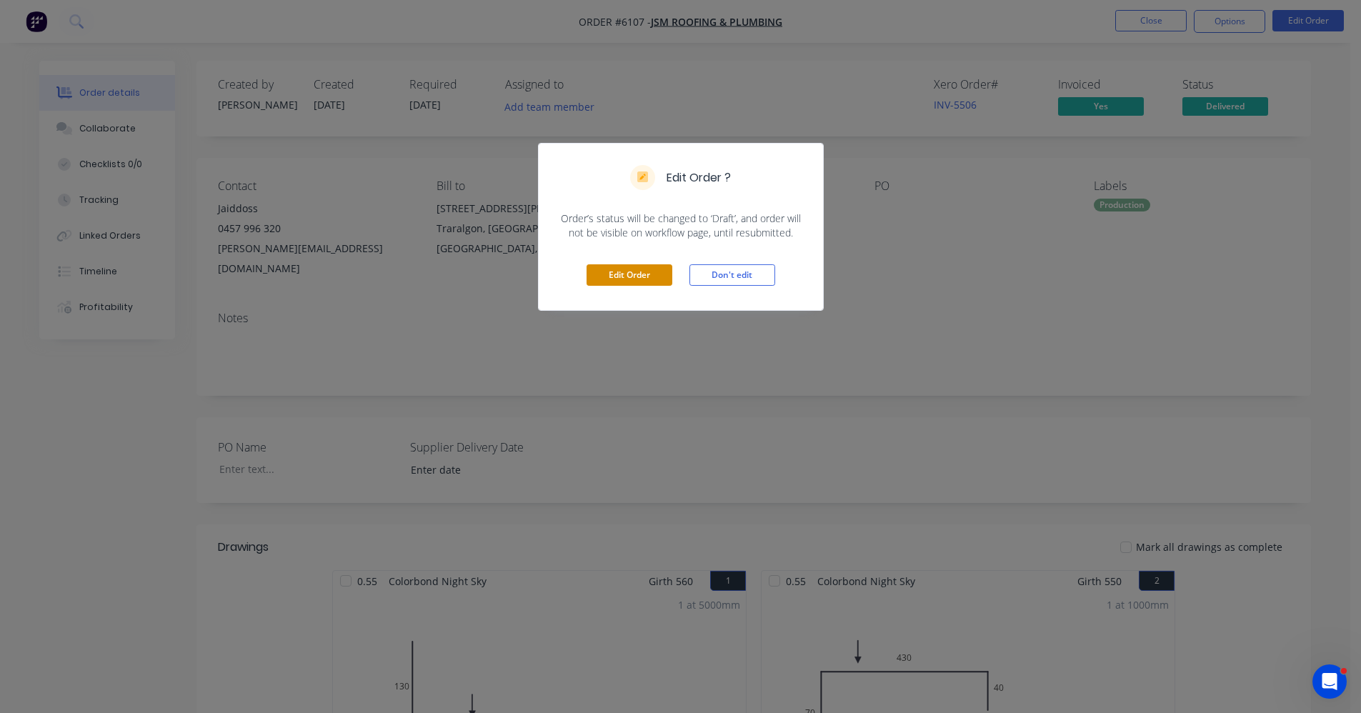
click at [622, 275] on button "Edit Order" at bounding box center [630, 274] width 86 height 21
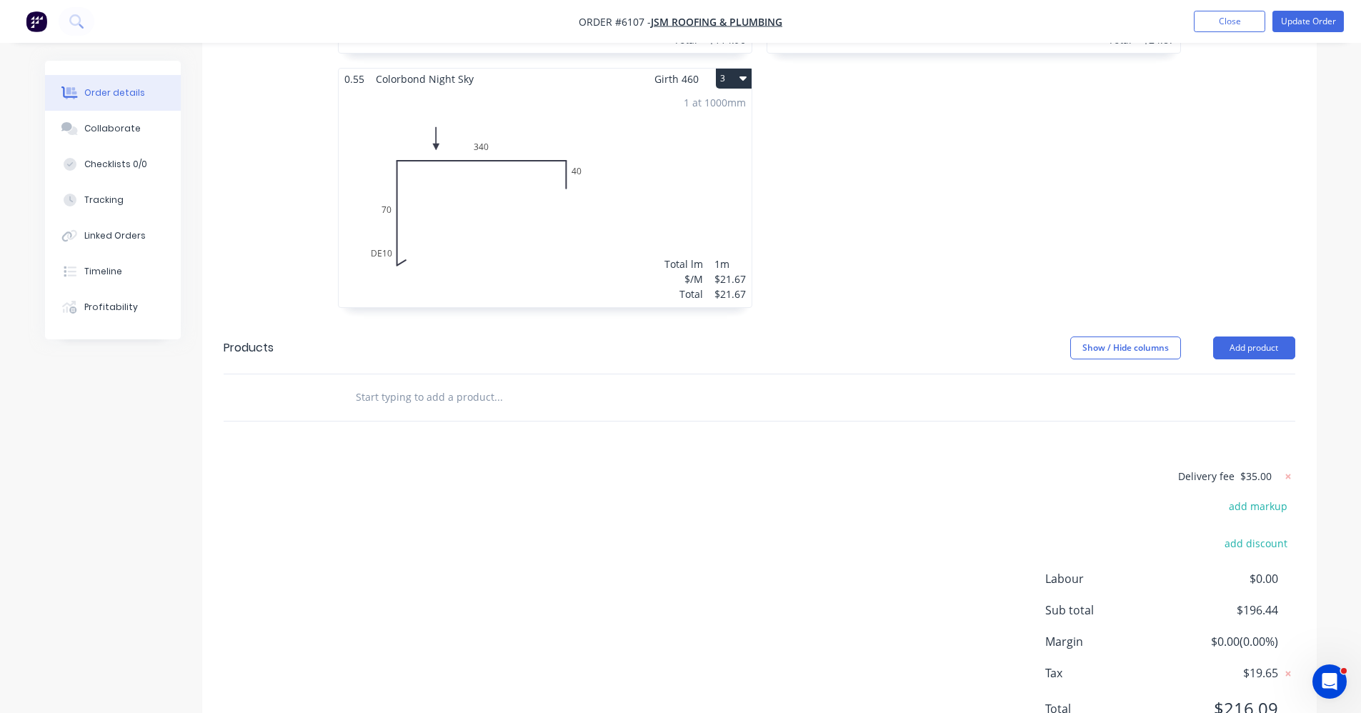
scroll to position [811, 0]
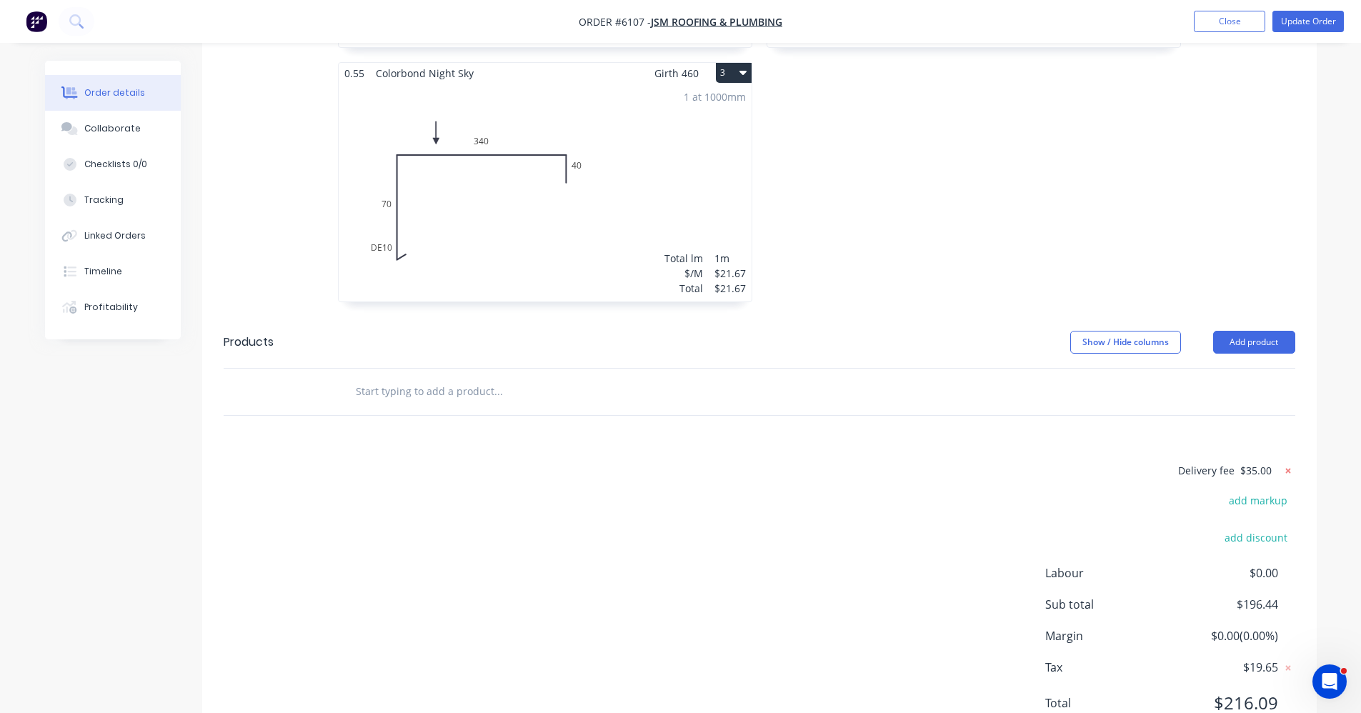
click at [1287, 468] on icon at bounding box center [1288, 470] width 5 height 5
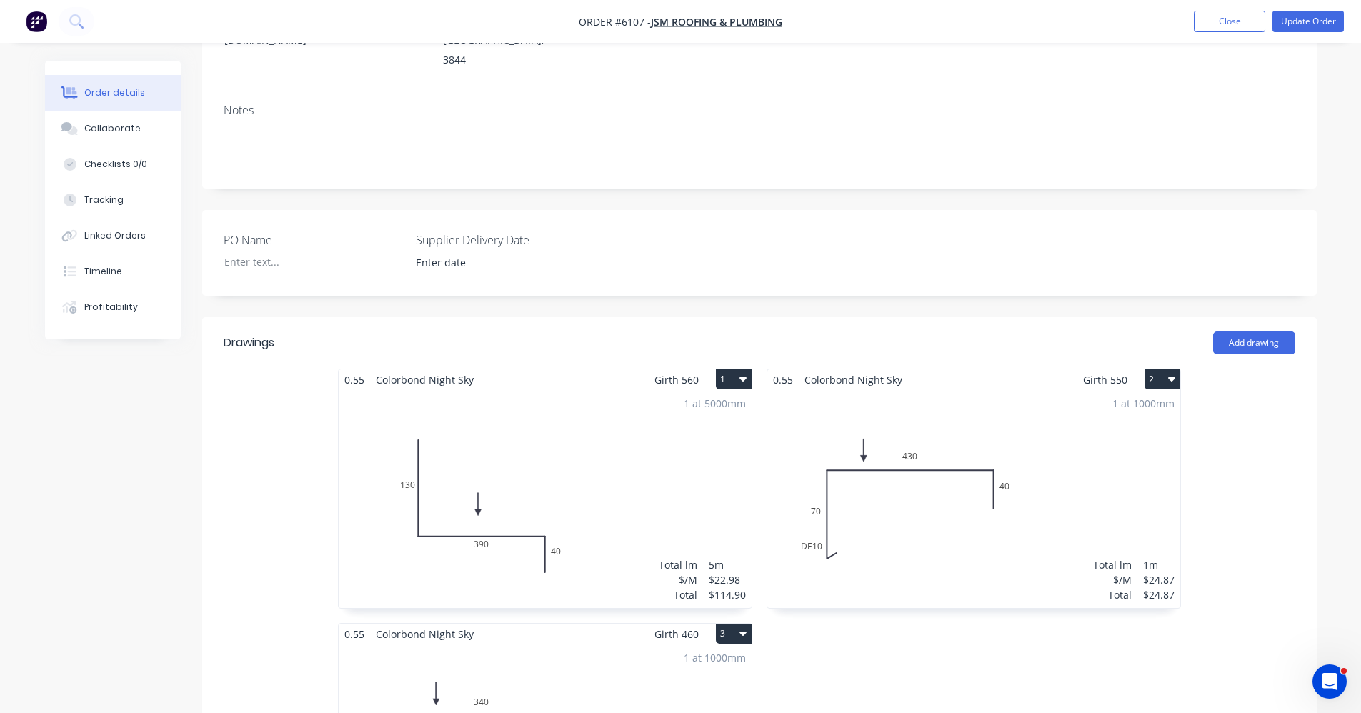
scroll to position [25, 0]
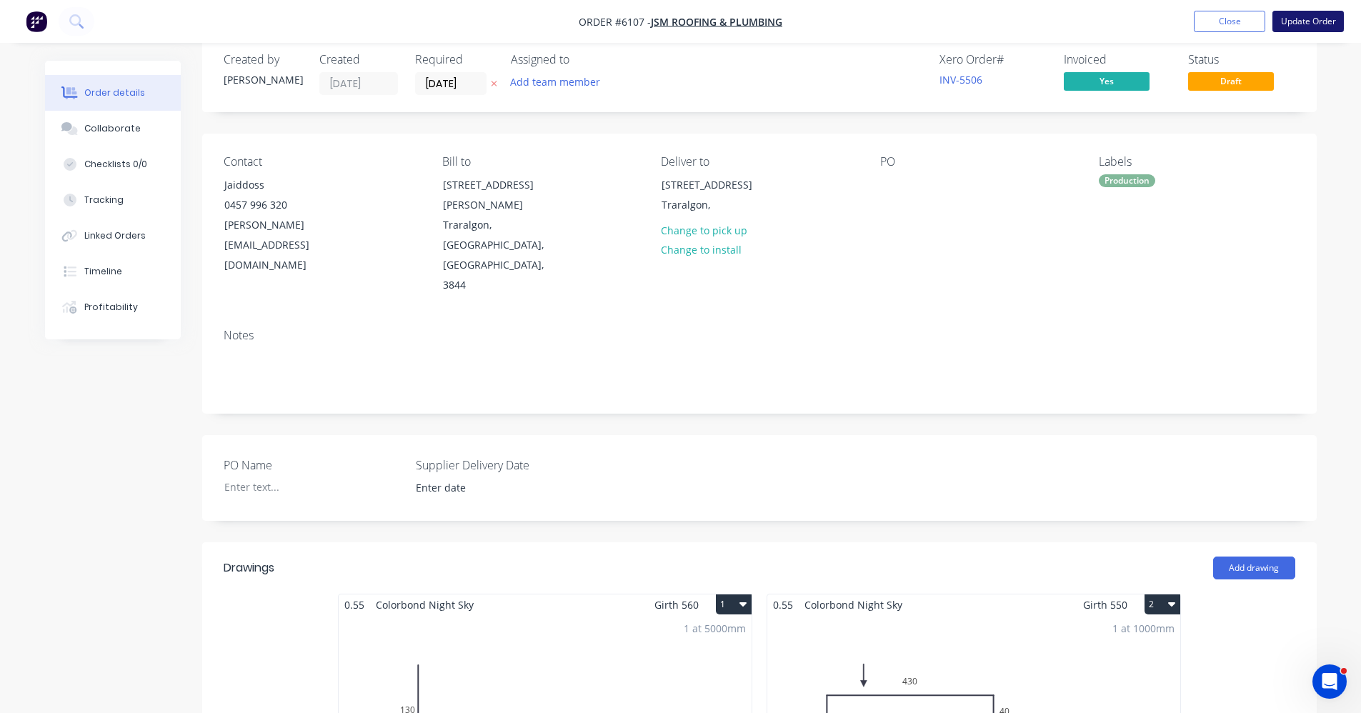
click at [1318, 24] on button "Update Order" at bounding box center [1308, 21] width 71 height 21
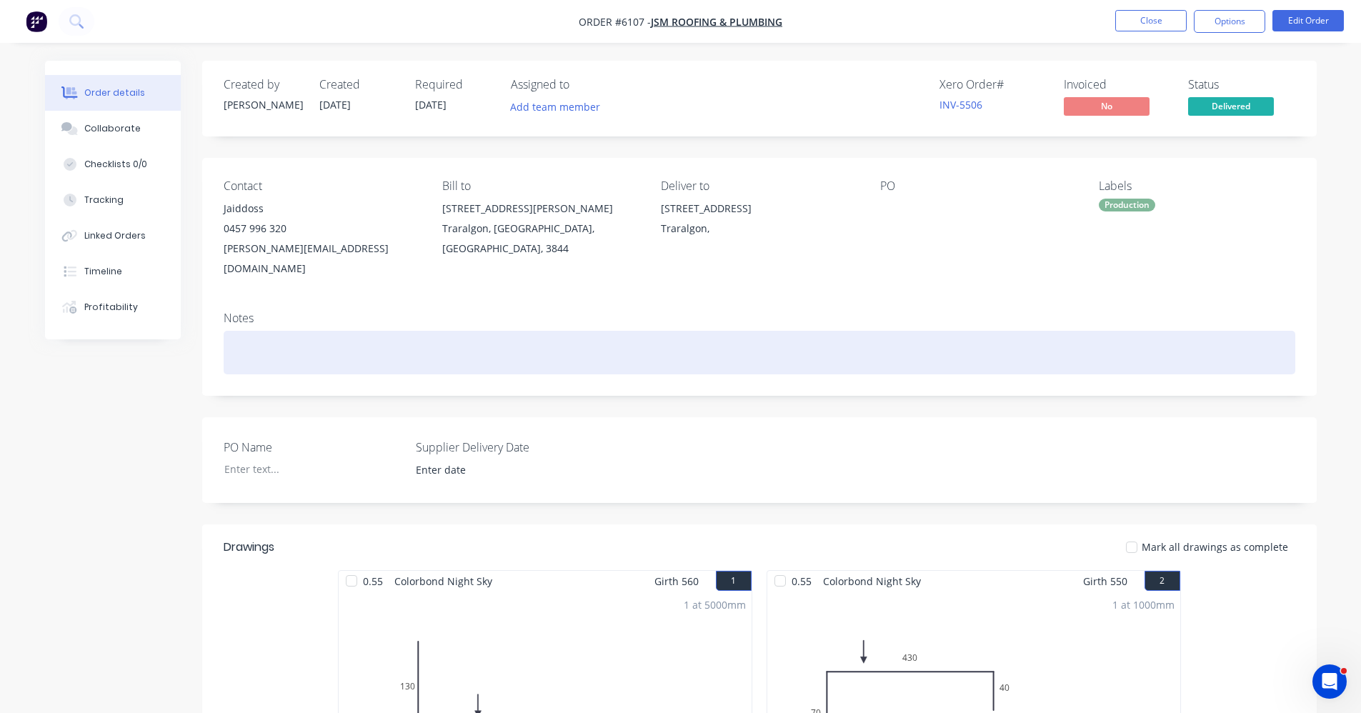
click at [839, 334] on div at bounding box center [760, 353] width 1072 height 44
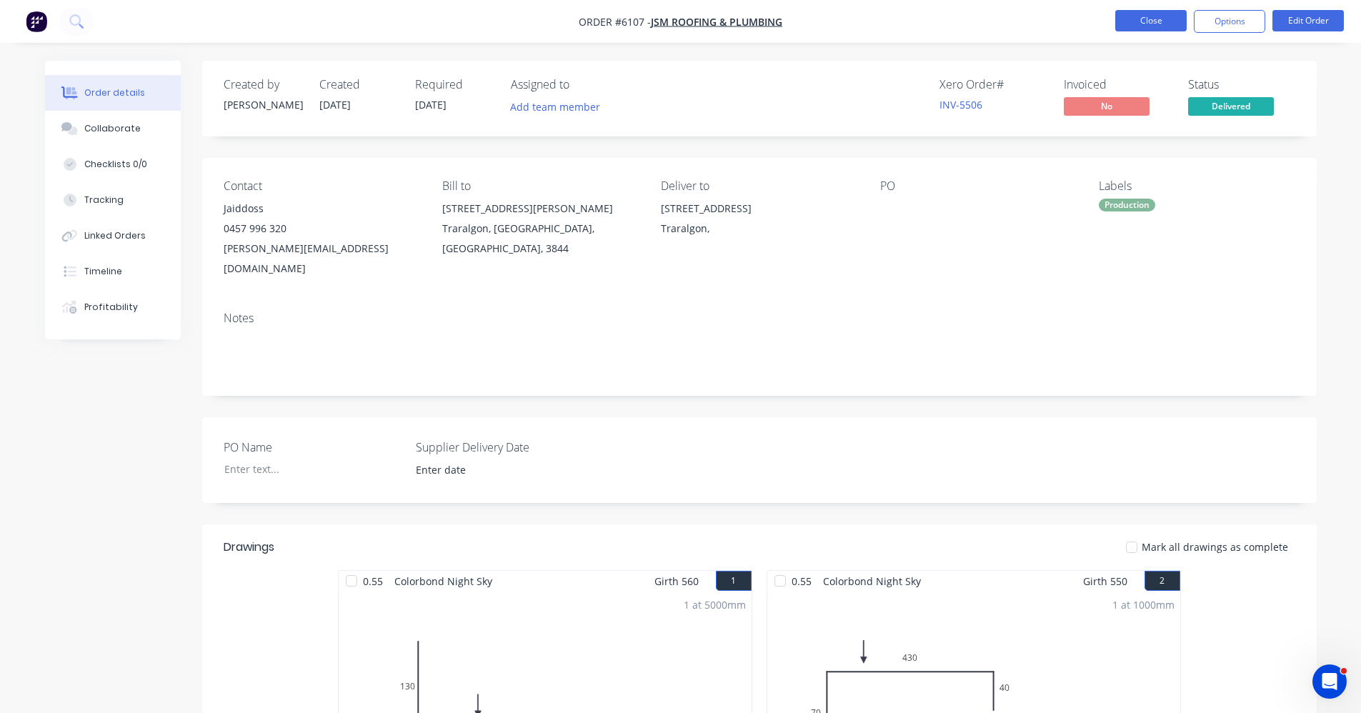
click at [1149, 19] on button "Close" at bounding box center [1151, 20] width 71 height 21
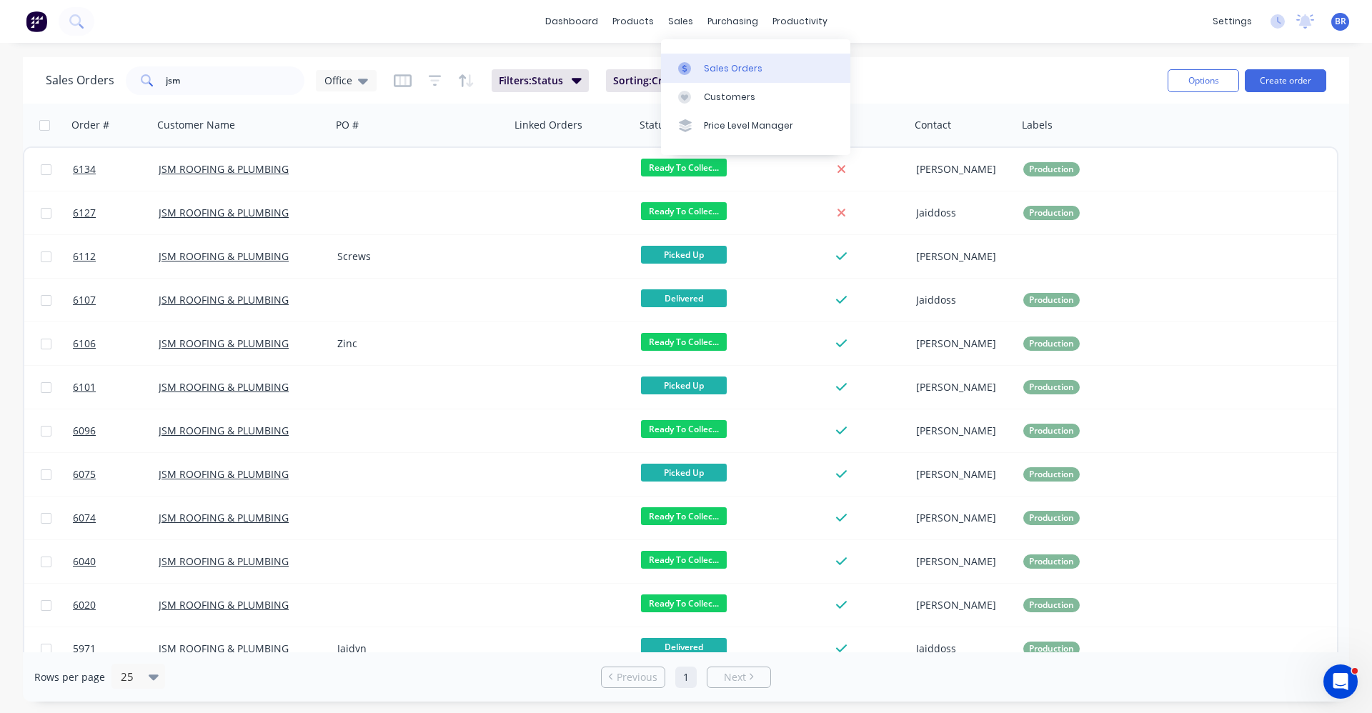
click at [705, 73] on div "Sales Orders" at bounding box center [733, 68] width 59 height 13
drag, startPoint x: 168, startPoint y: 82, endPoint x: 60, endPoint y: 67, distance: 108.9
click at [42, 72] on div "Sales Orders jsm Office Filters: Status Sorting: Created Date Reset Options Cre…" at bounding box center [686, 80] width 1326 height 46
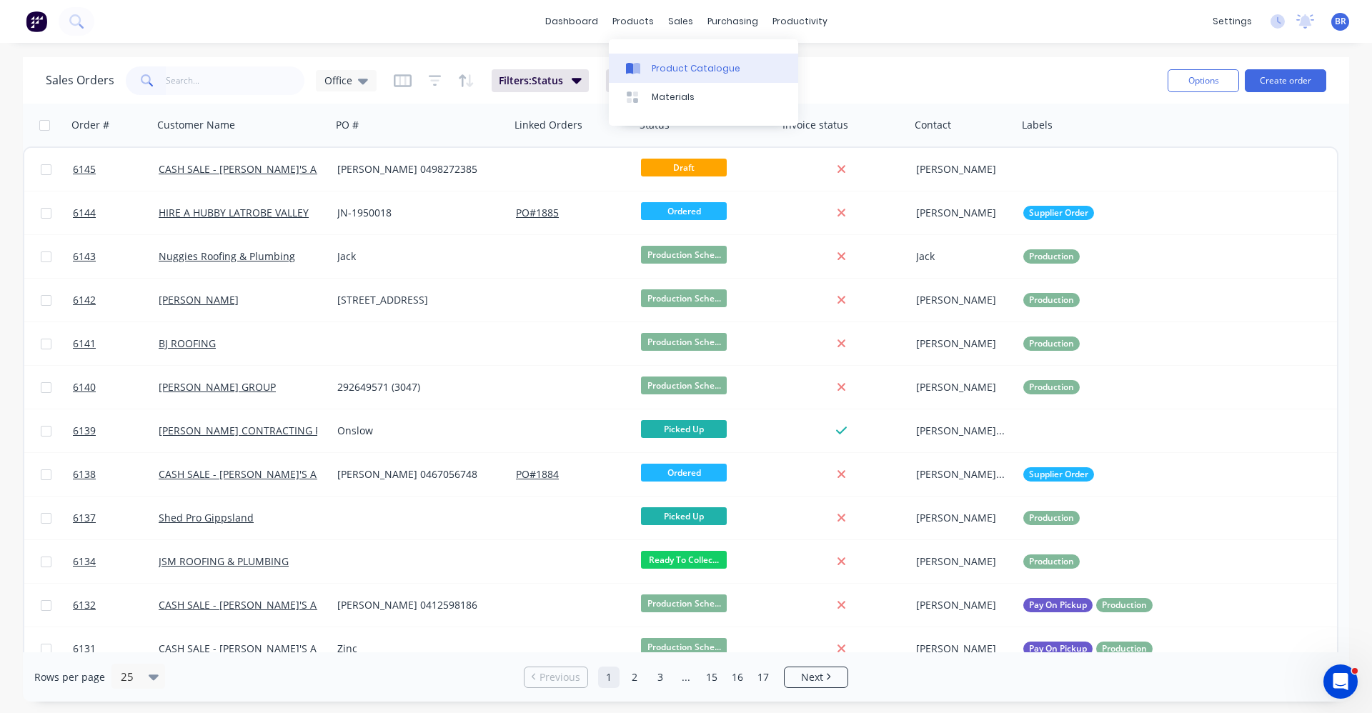
click at [666, 68] on div "Product Catalogue" at bounding box center [696, 68] width 89 height 13
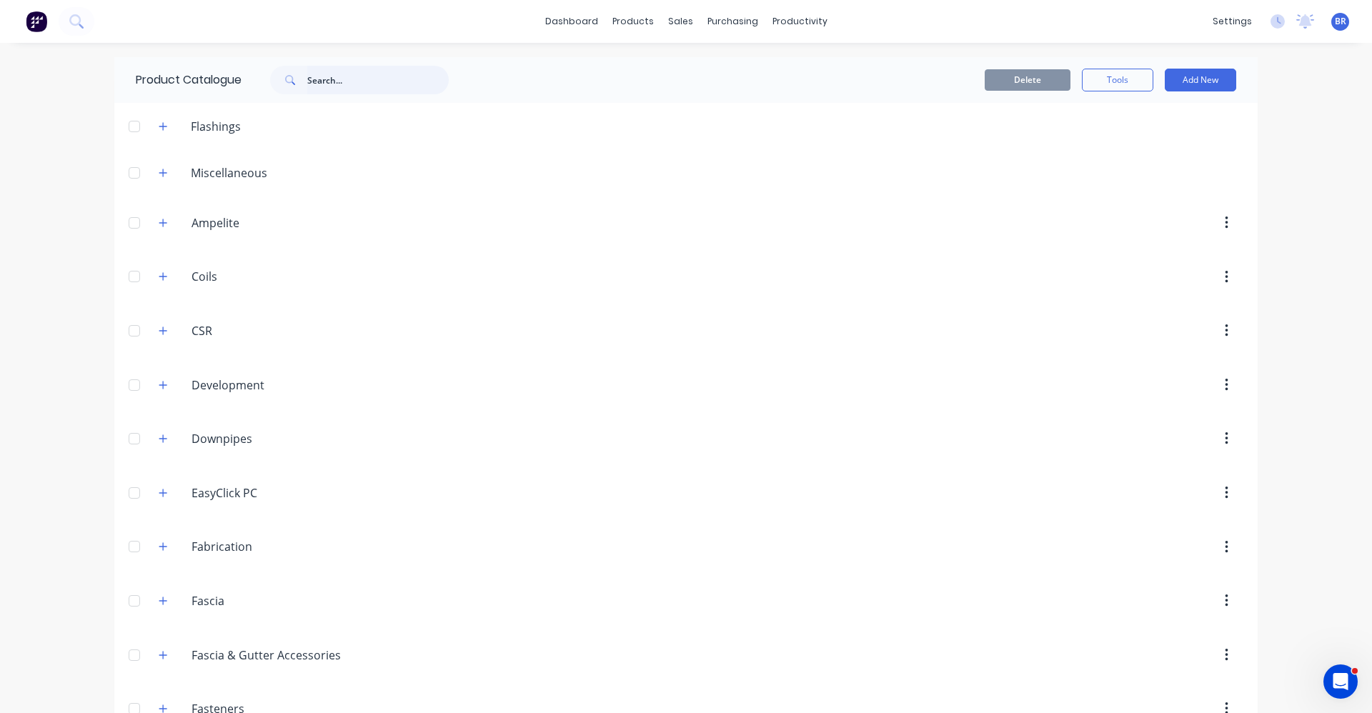
click at [344, 76] on input "text" at bounding box center [377, 80] width 141 height 29
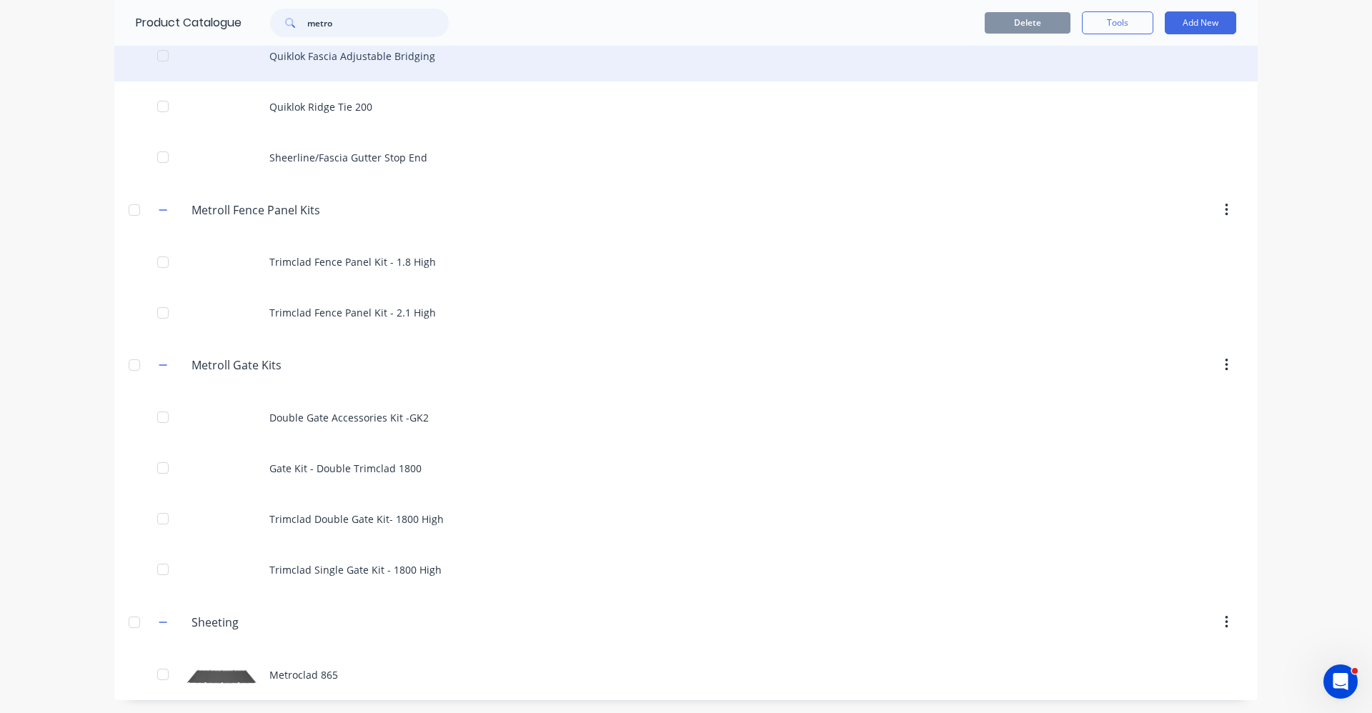
scroll to position [1048, 0]
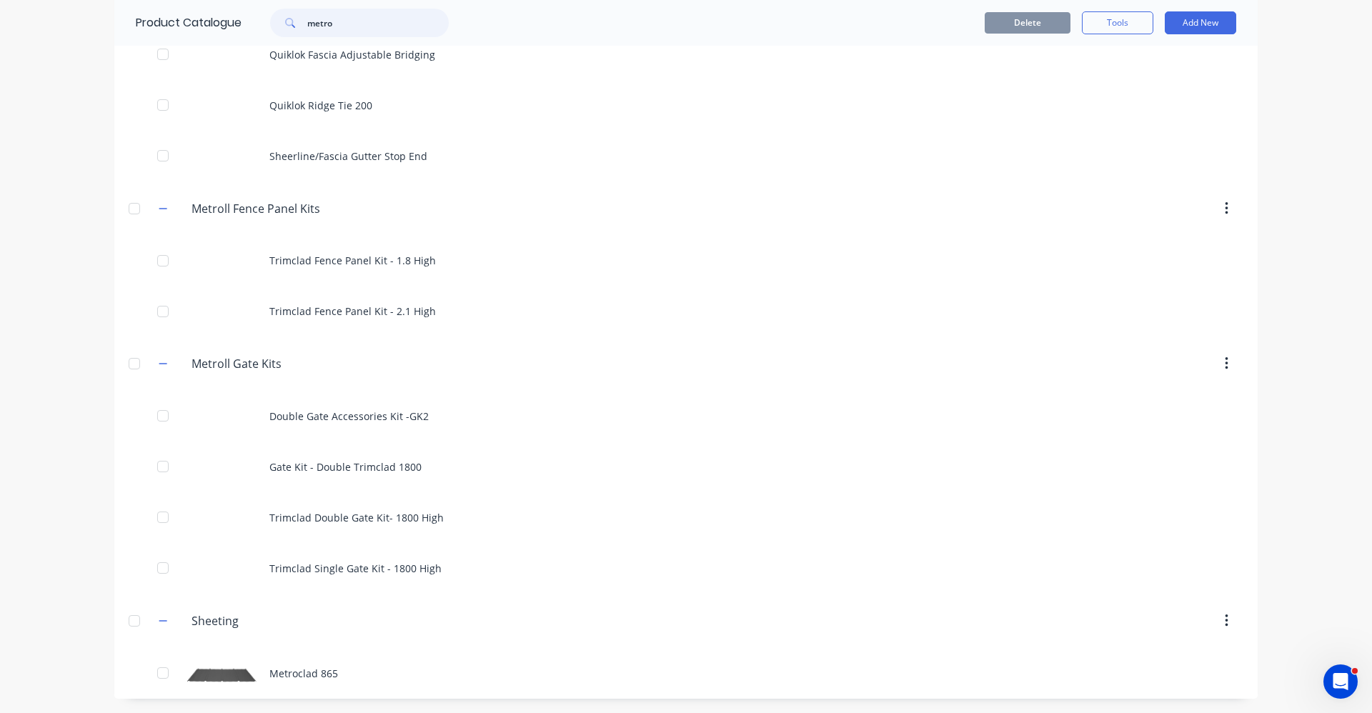
type input "metro"
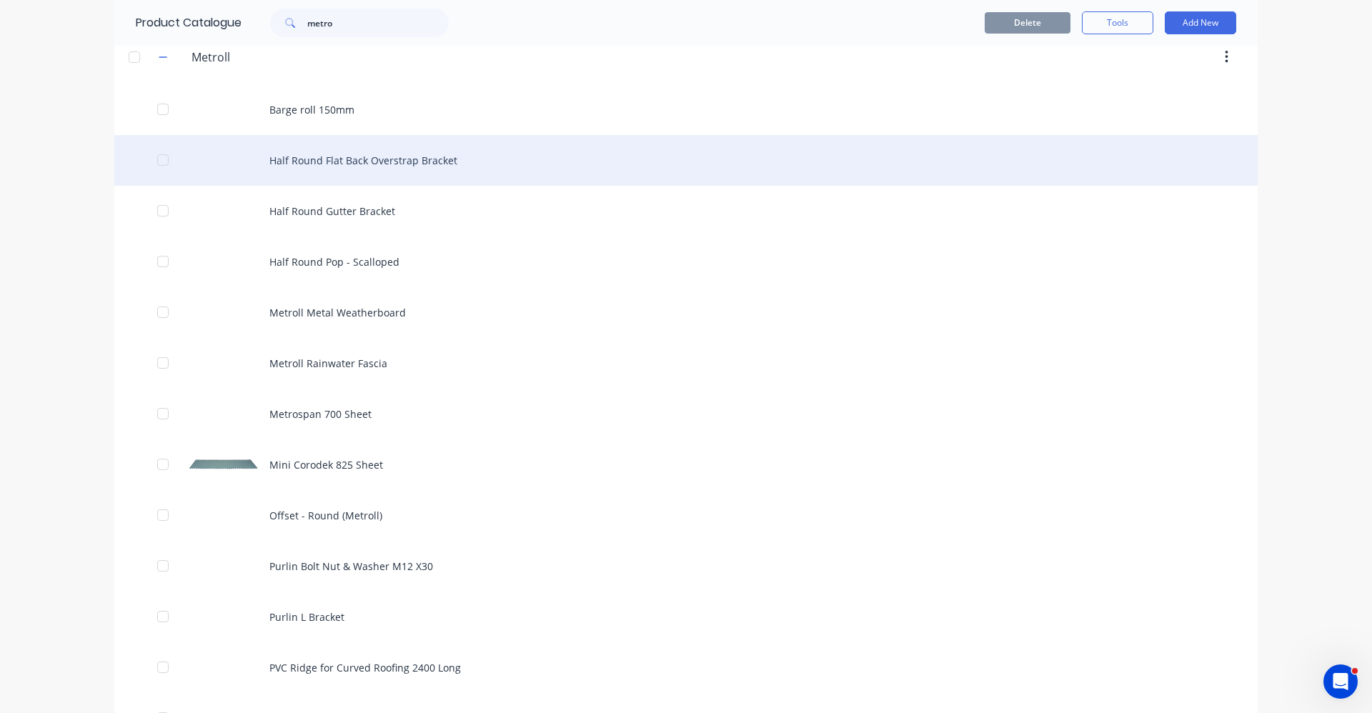
scroll to position [0, 0]
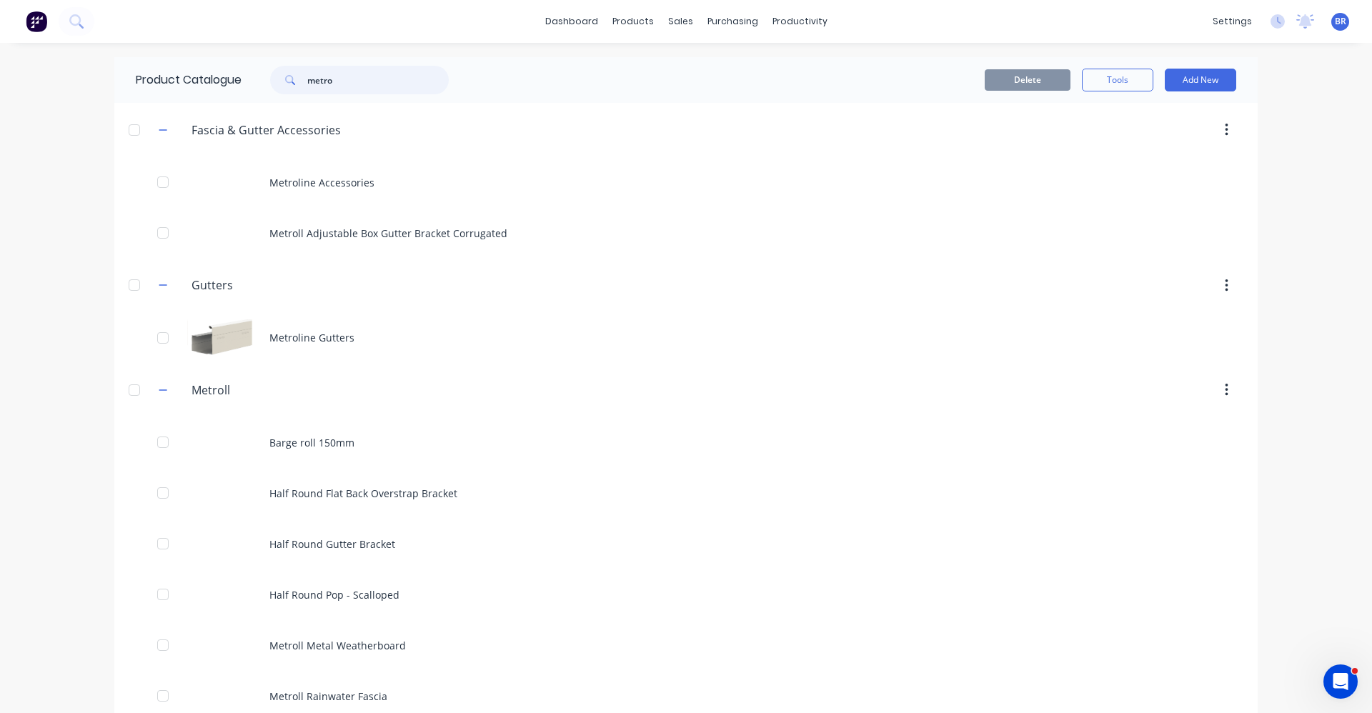
drag, startPoint x: 331, startPoint y: 85, endPoint x: 161, endPoint y: 82, distance: 170.1
click at [174, 84] on div "Product Catalogue metro" at bounding box center [299, 80] width 370 height 46
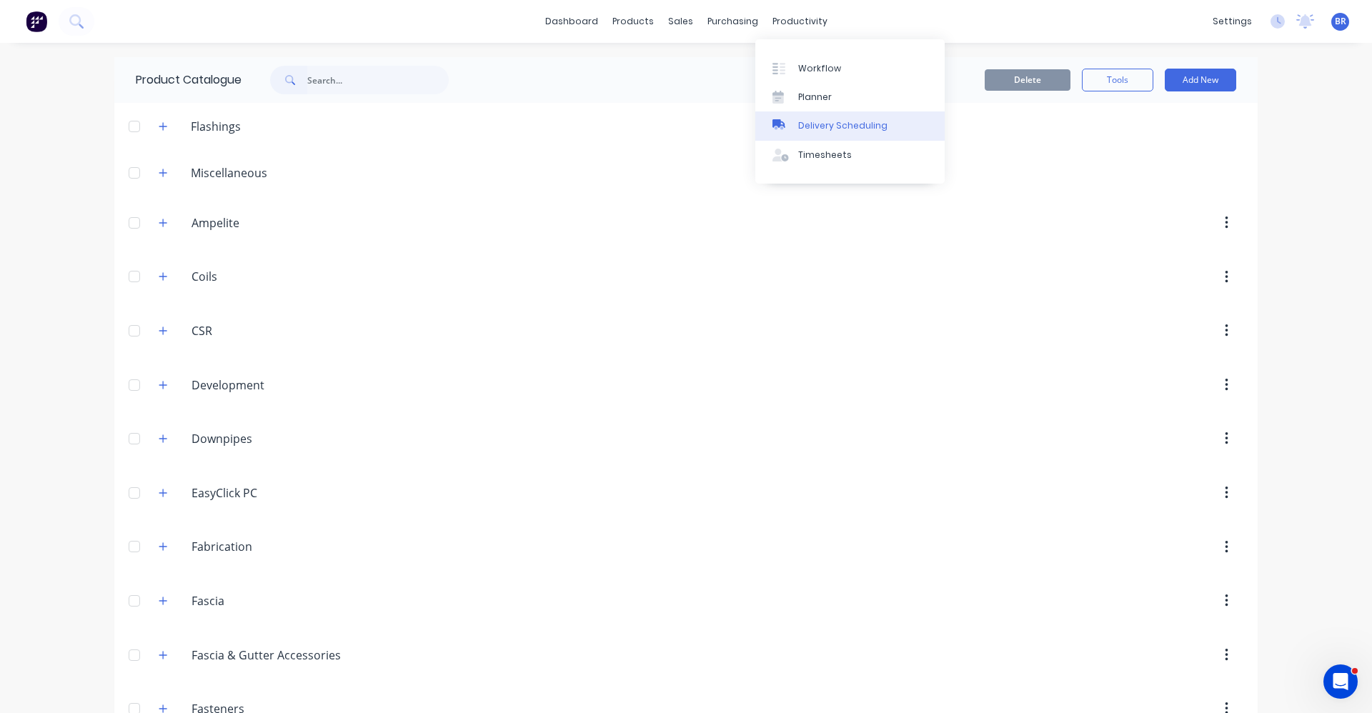
click at [828, 125] on div "Delivery Scheduling" at bounding box center [842, 125] width 89 height 13
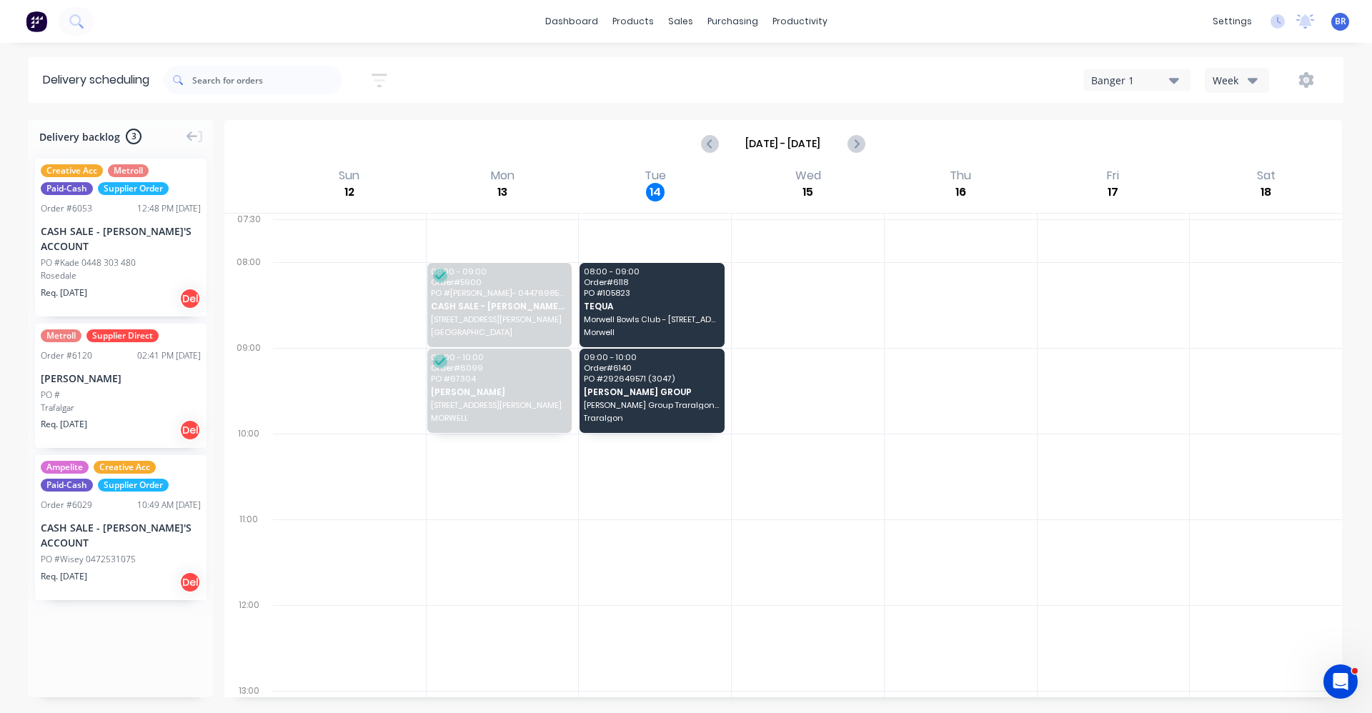
click at [91, 227] on div "CASH SALE - [PERSON_NAME]'S ACCOUNT" at bounding box center [121, 239] width 160 height 30
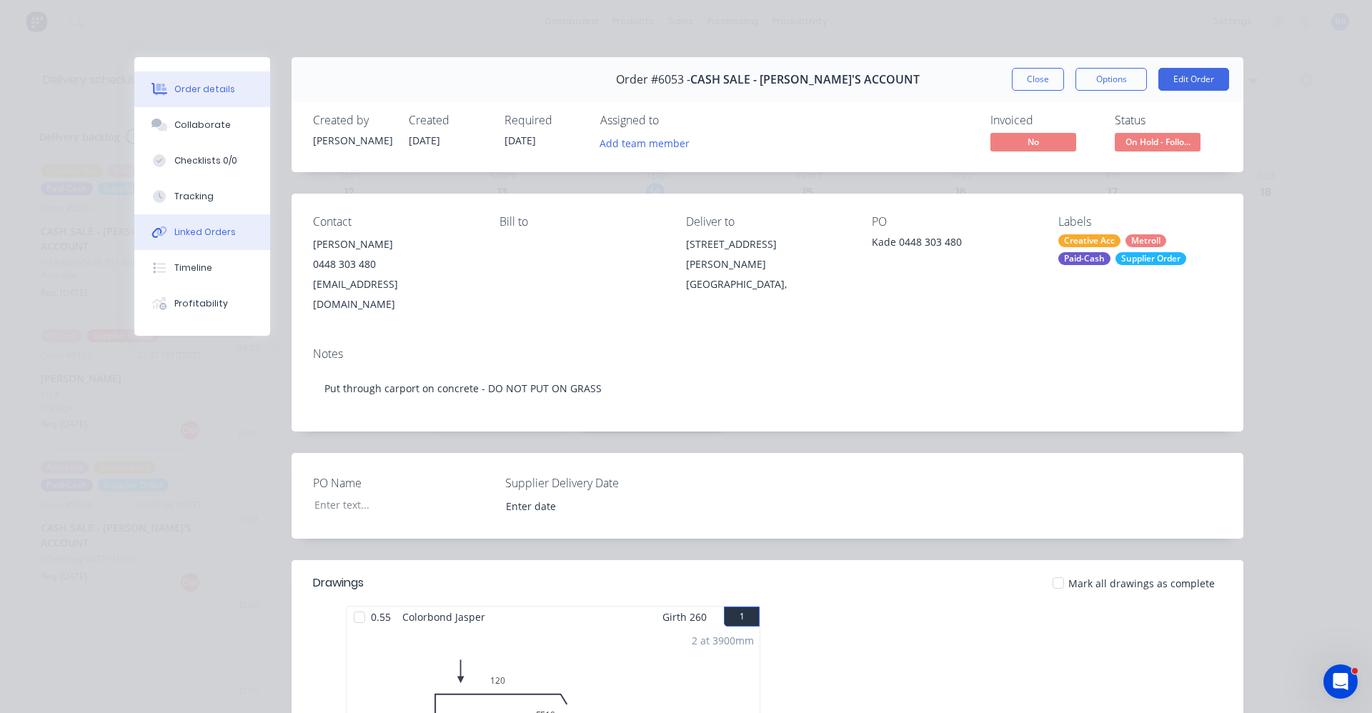
click at [204, 238] on div "Linked Orders" at bounding box center [204, 232] width 61 height 13
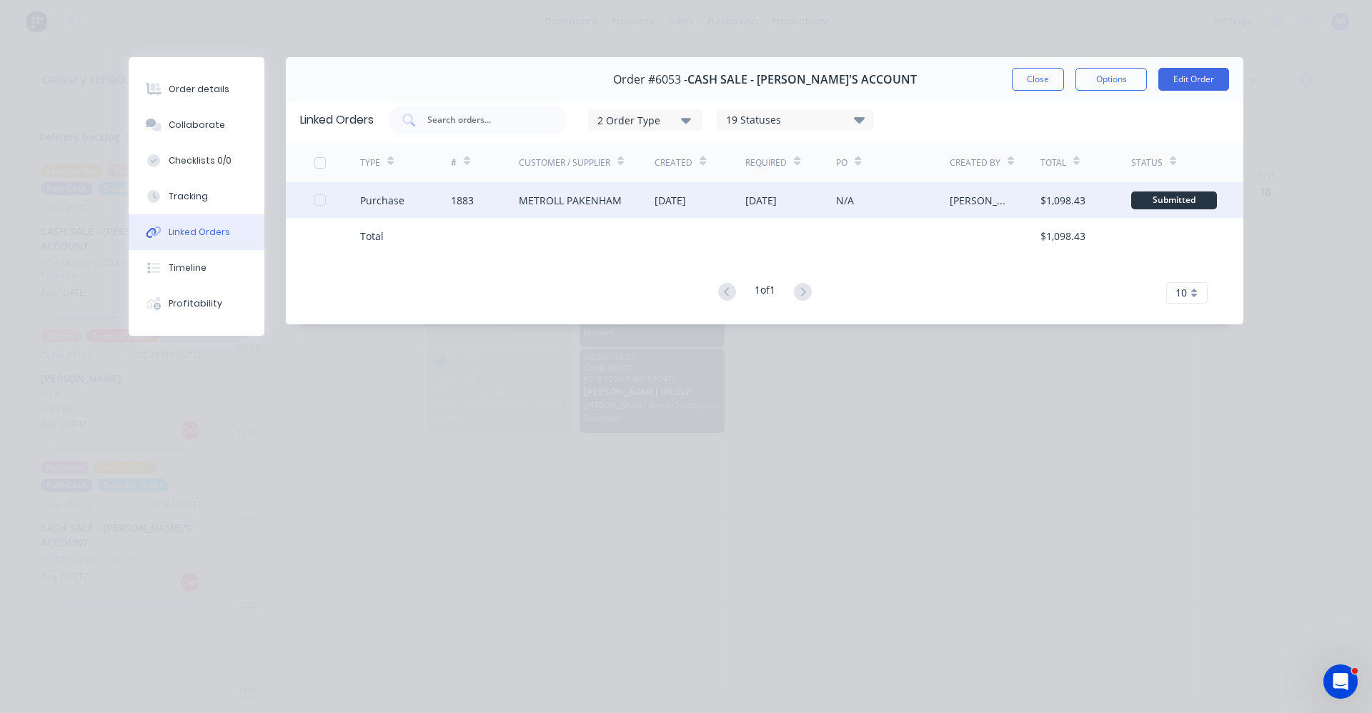
click at [536, 209] on div "METROLL PAKENHAM" at bounding box center [587, 200] width 136 height 36
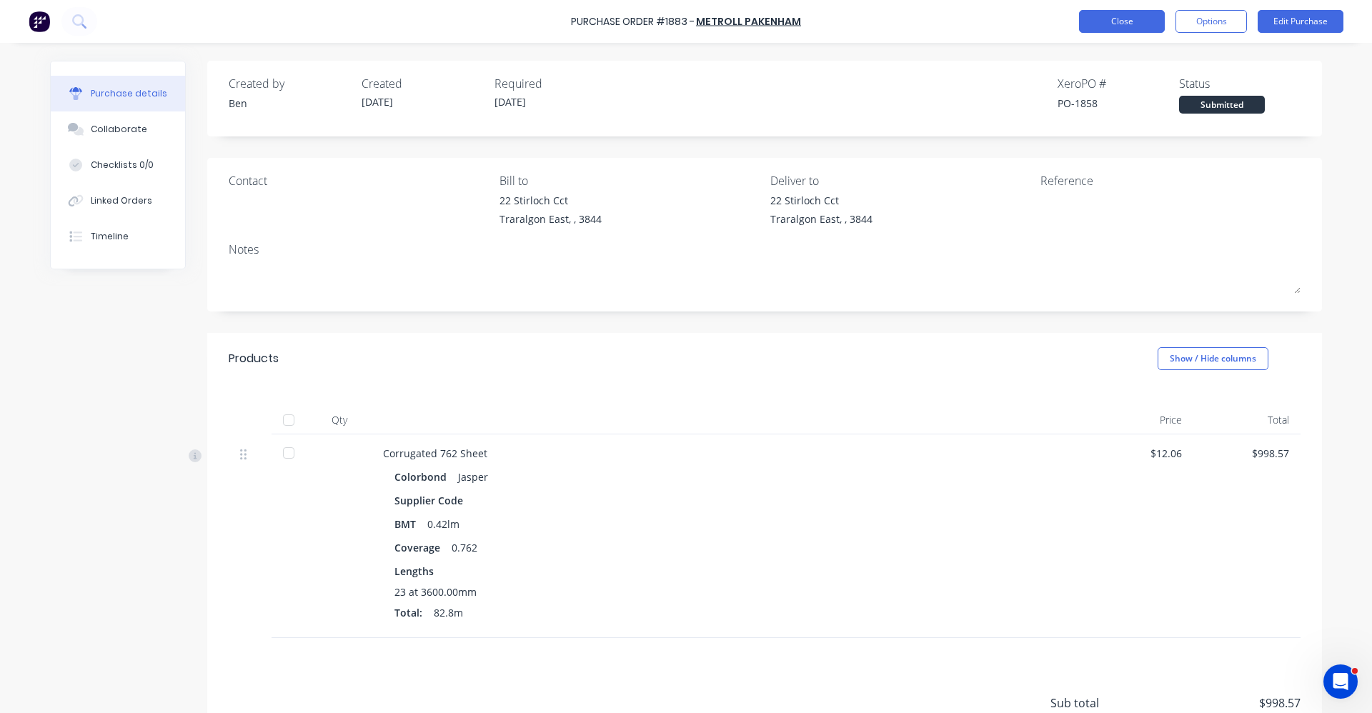
click at [1112, 26] on button "Close" at bounding box center [1122, 21] width 86 height 23
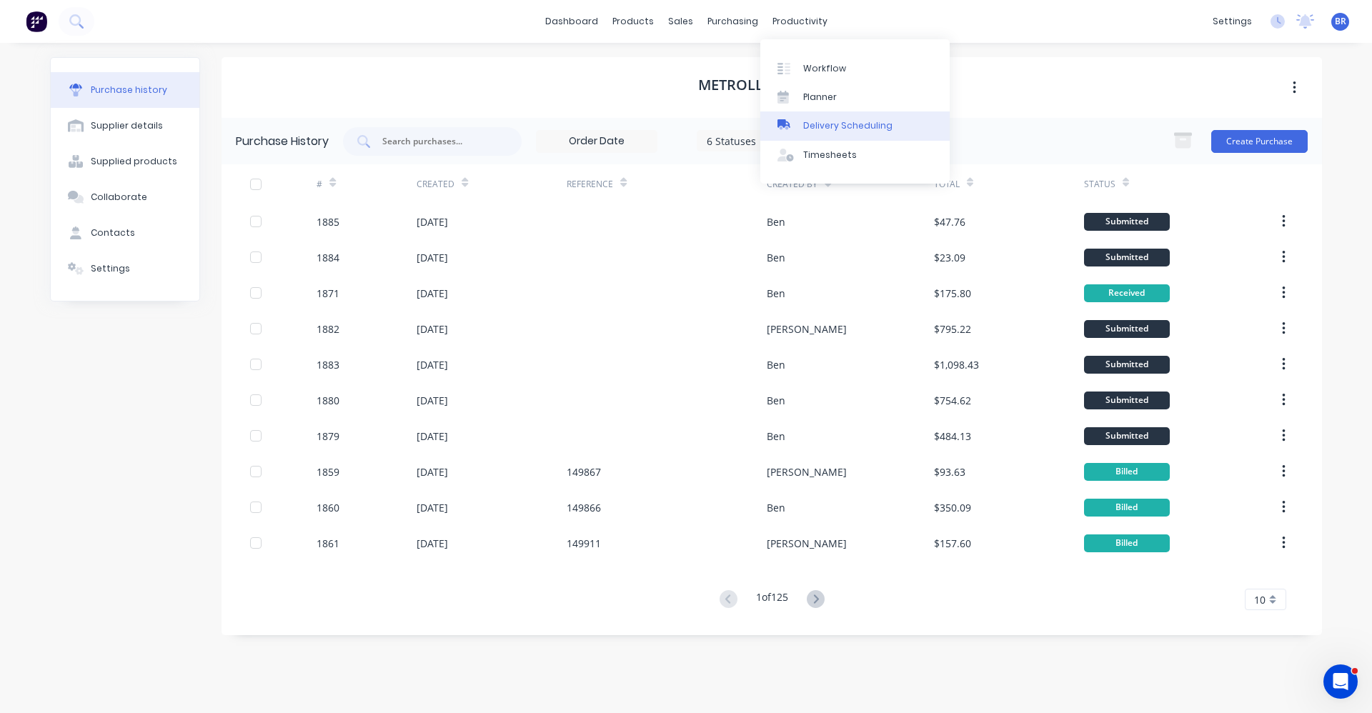
click at [824, 129] on div "Delivery Scheduling" at bounding box center [847, 125] width 89 height 13
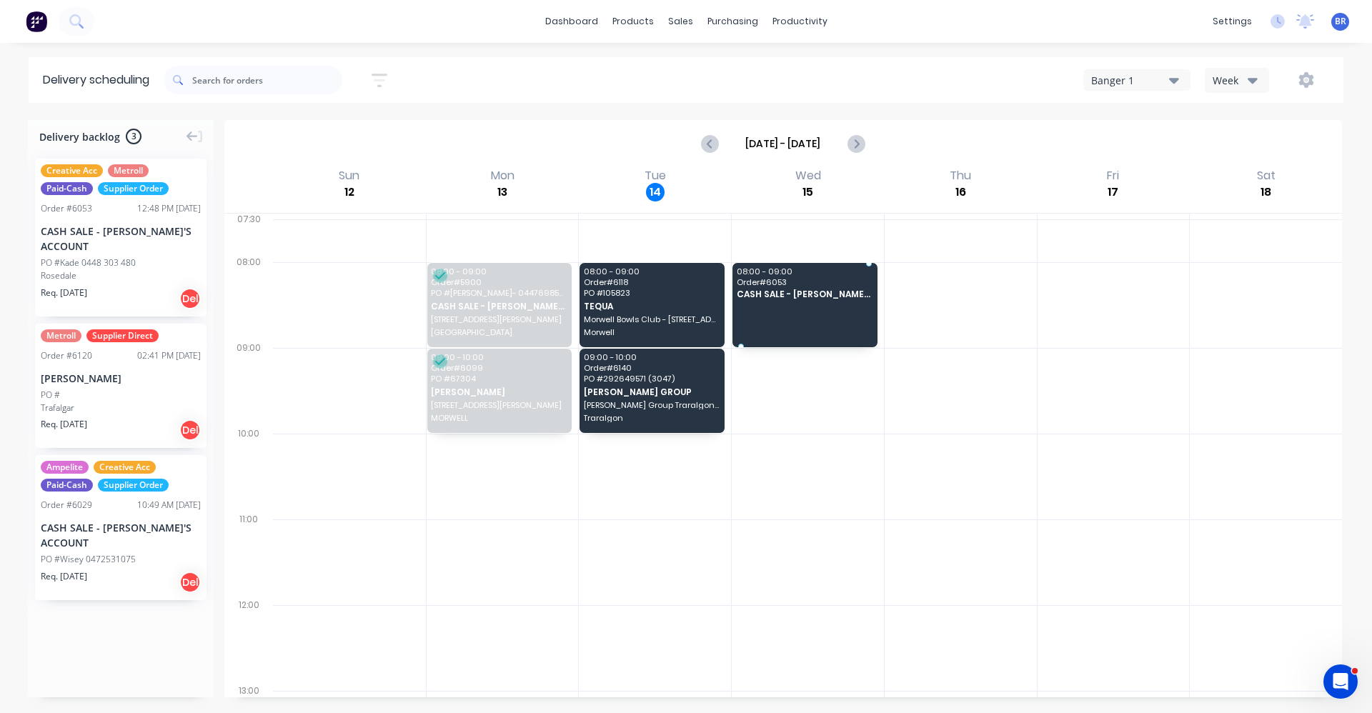
drag, startPoint x: 82, startPoint y: 251, endPoint x: 786, endPoint y: 290, distance: 705.0
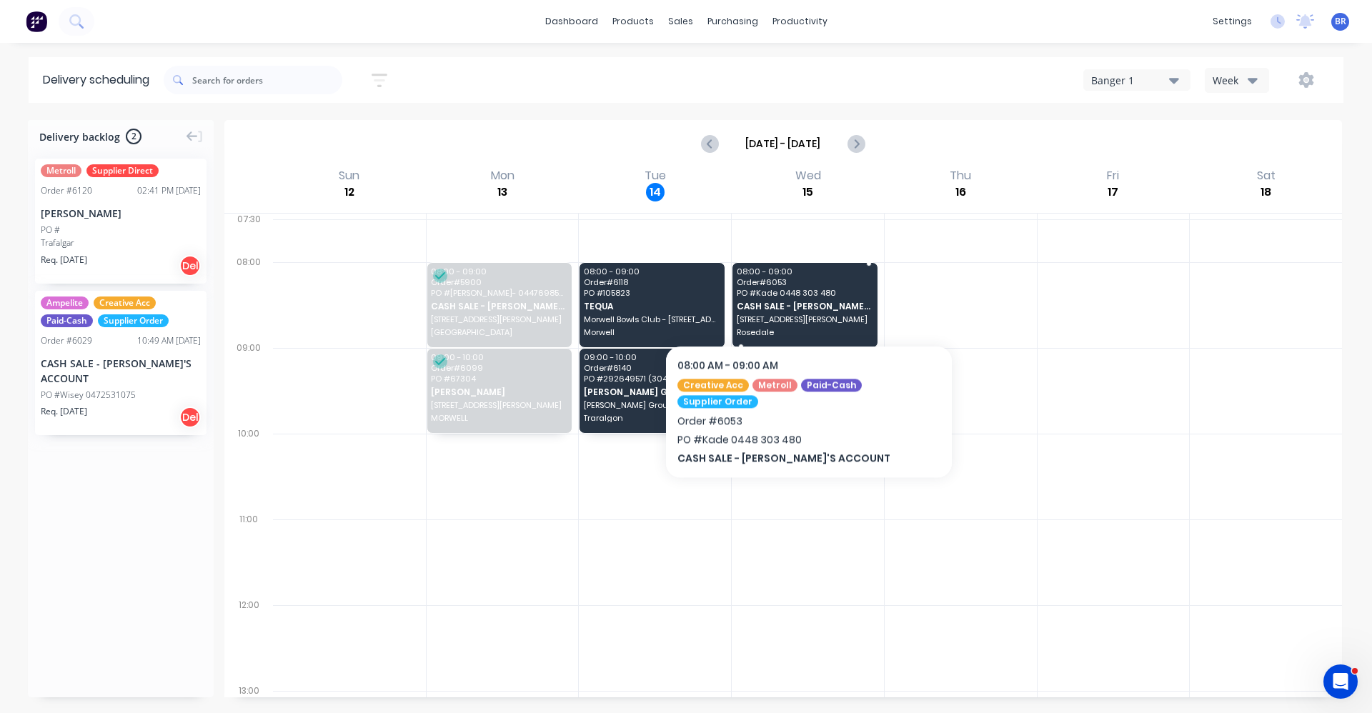
click at [803, 302] on span "CASH SALE - [PERSON_NAME]'S ACCOUNT" at bounding box center [805, 306] width 136 height 9
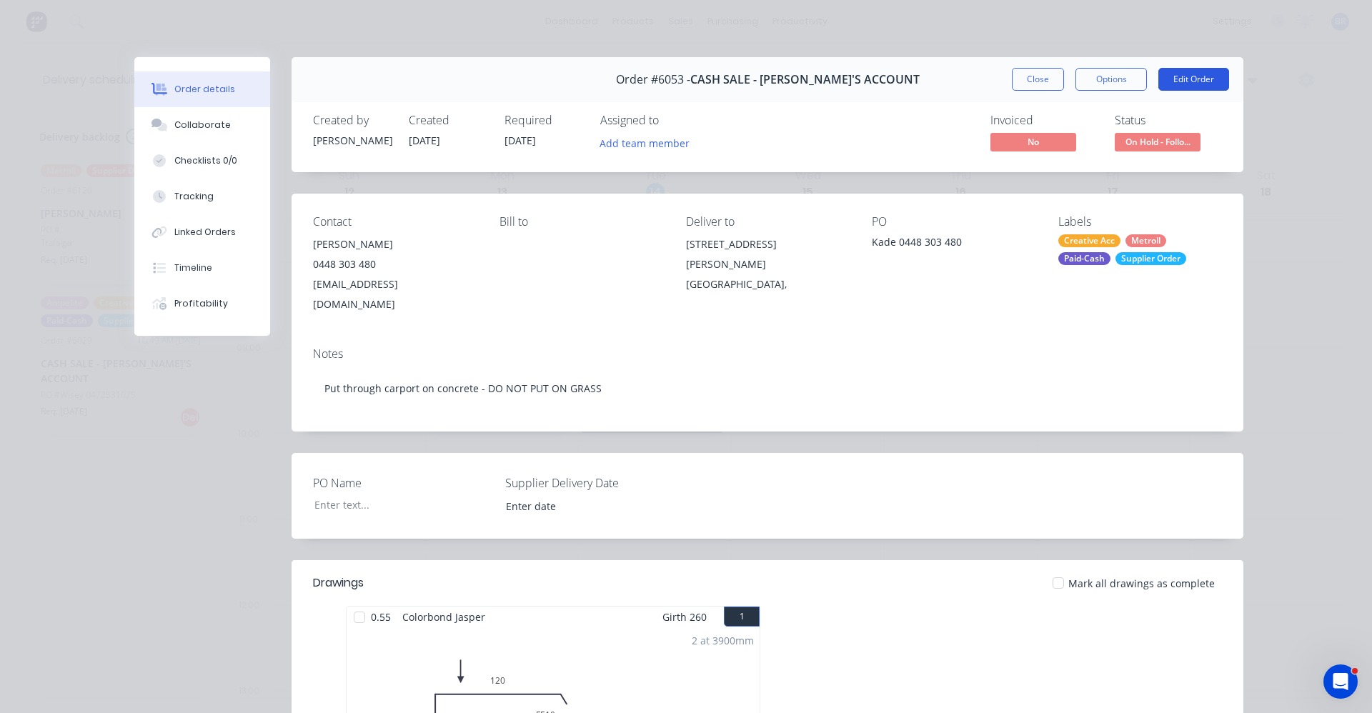
click at [1176, 84] on button "Edit Order" at bounding box center [1193, 79] width 71 height 23
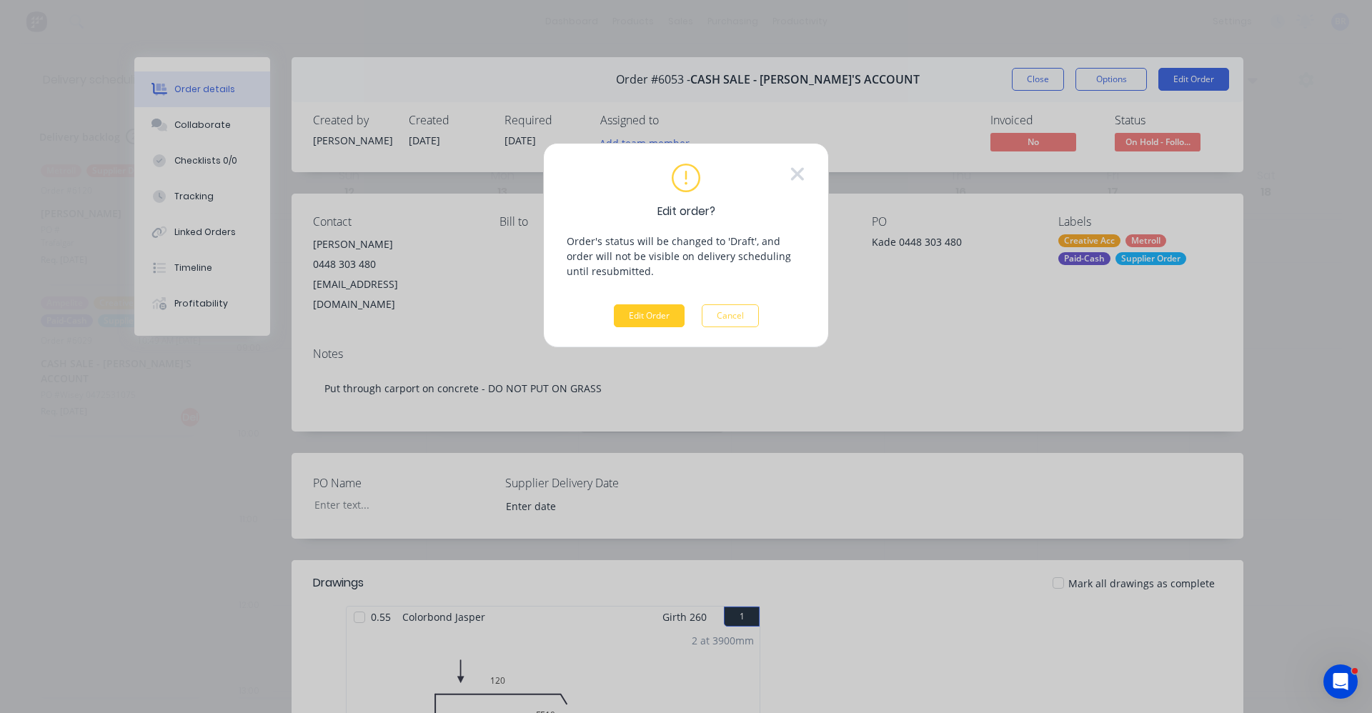
click at [622, 318] on button "Edit Order" at bounding box center [649, 315] width 71 height 23
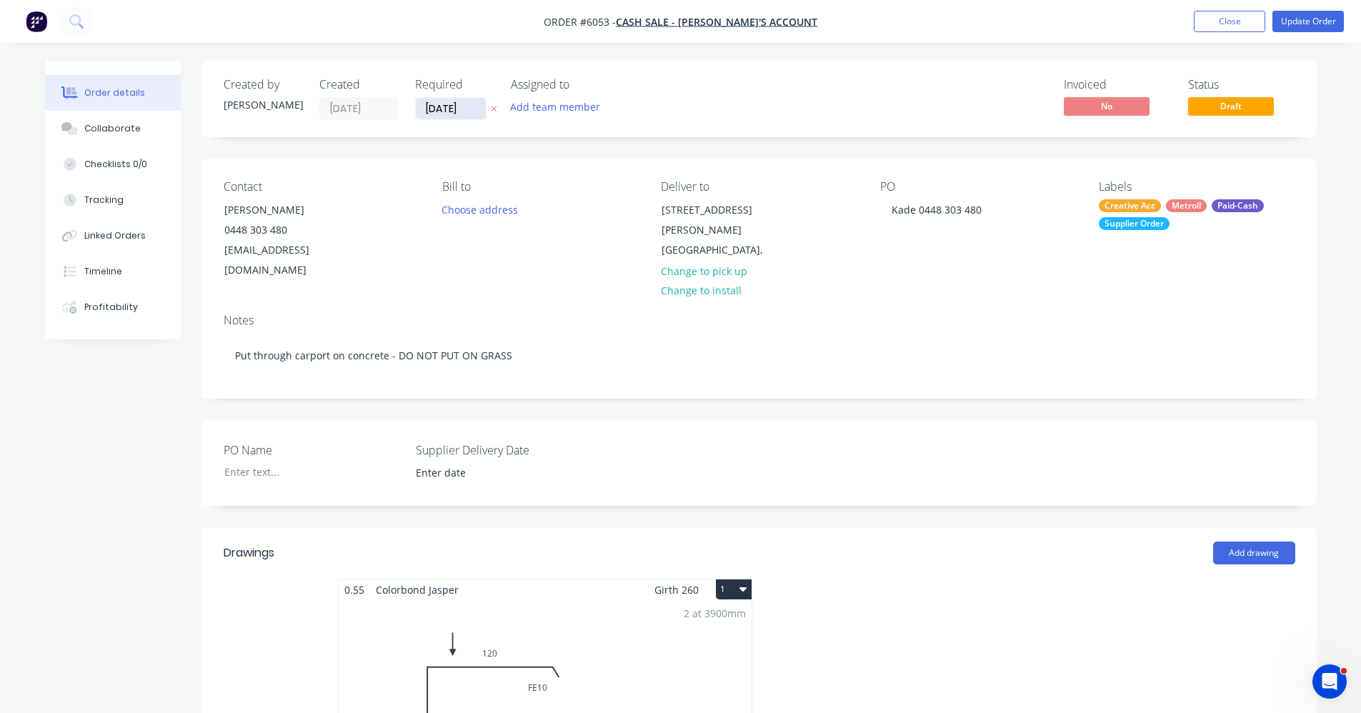
click at [468, 105] on input "07/10/25" at bounding box center [451, 108] width 70 height 21
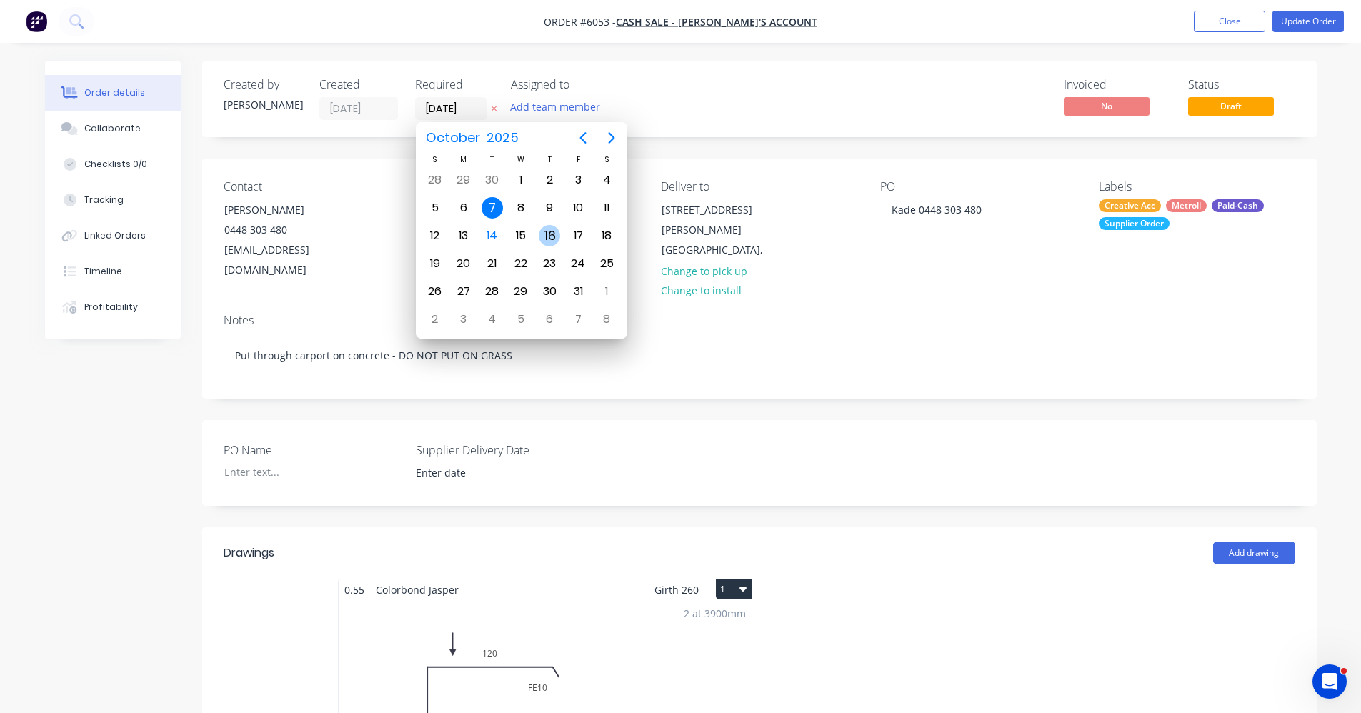
click at [545, 237] on div "16" at bounding box center [549, 235] width 21 height 21
type input "[DATE]"
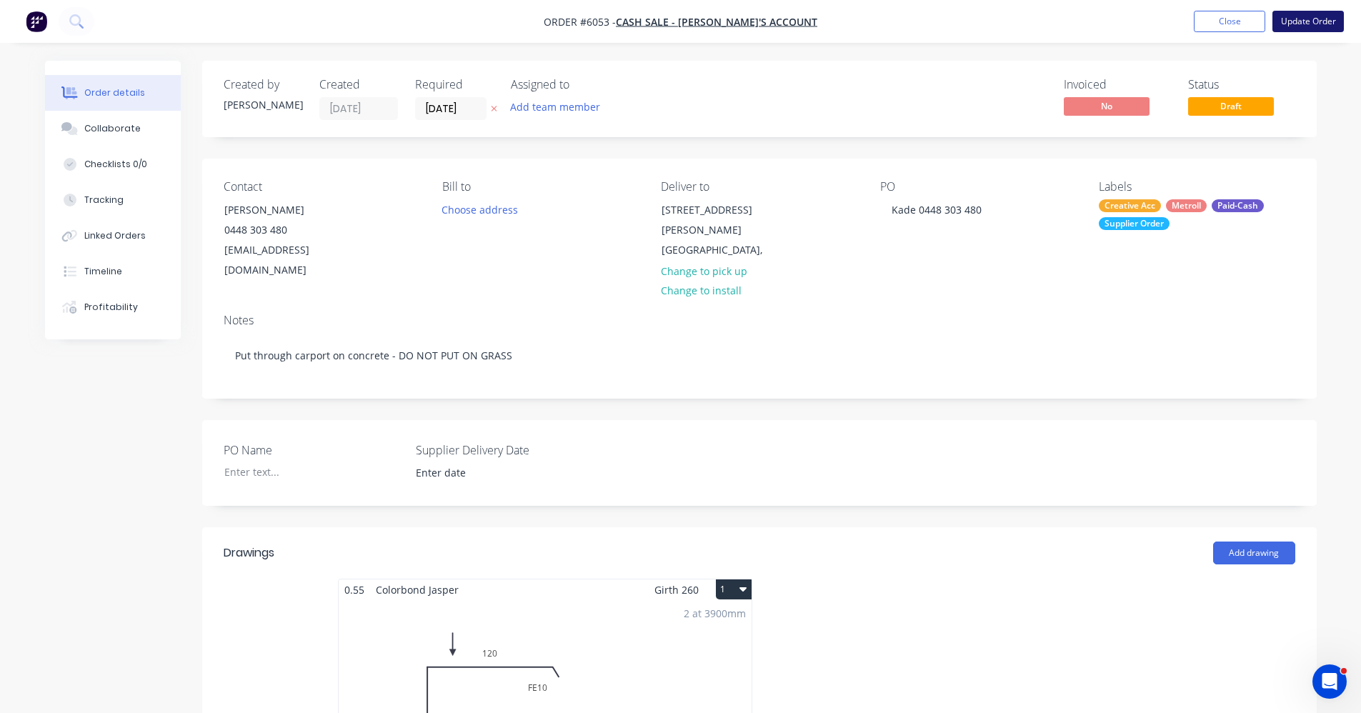
click at [1321, 19] on button "Update Order" at bounding box center [1308, 21] width 71 height 21
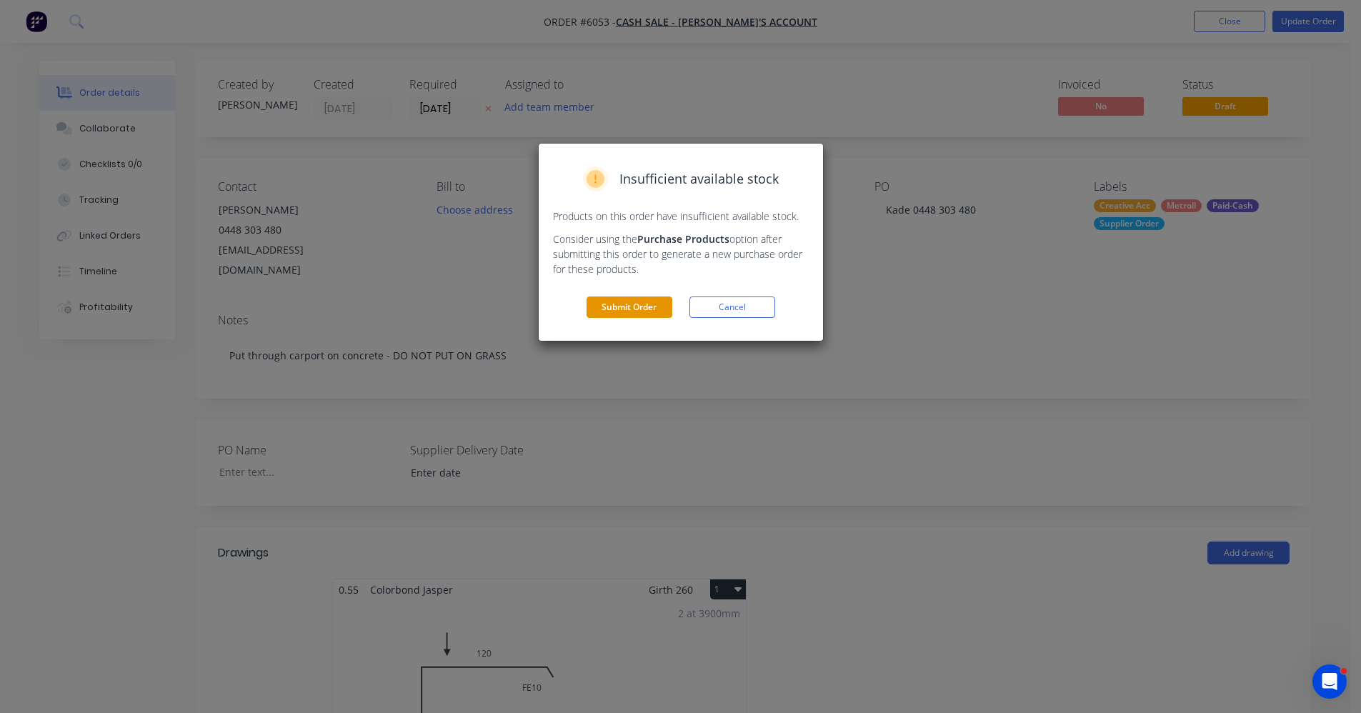
click at [632, 299] on button "Submit Order" at bounding box center [630, 307] width 86 height 21
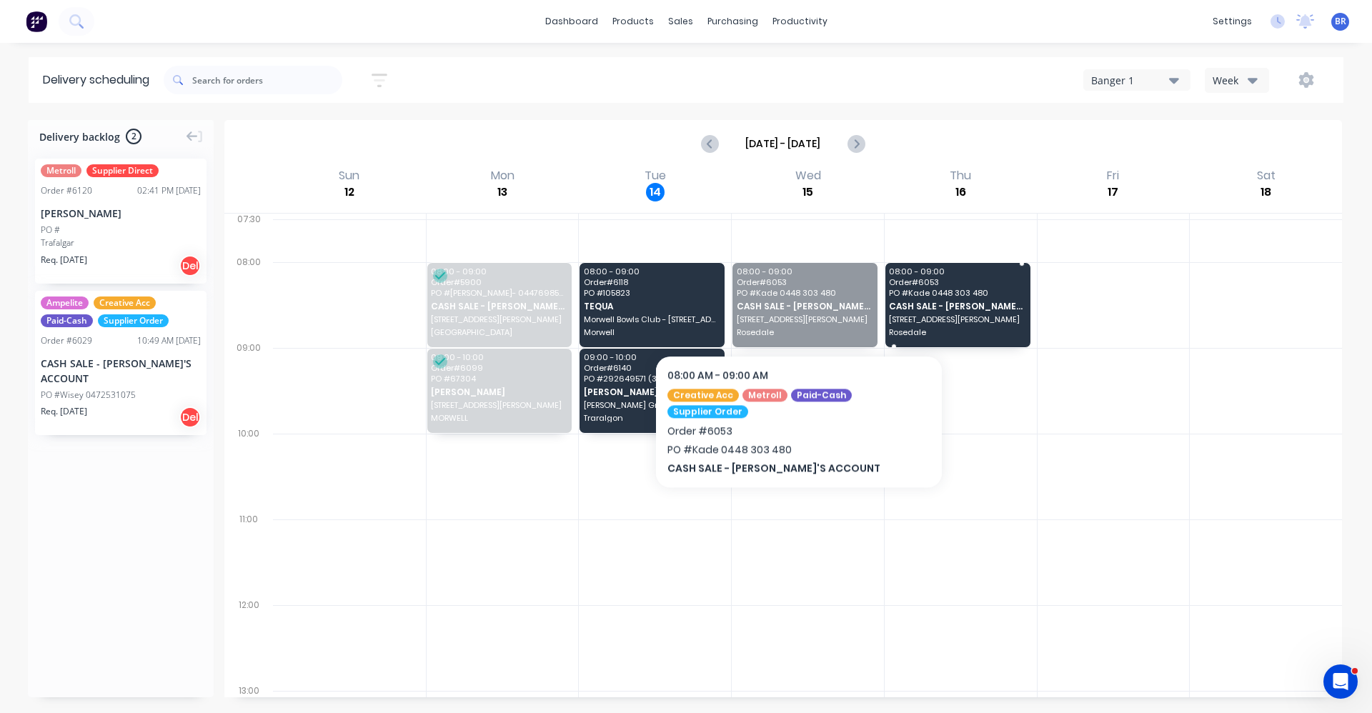
drag, startPoint x: 773, startPoint y: 309, endPoint x: 793, endPoint y: 312, distance: 20.1
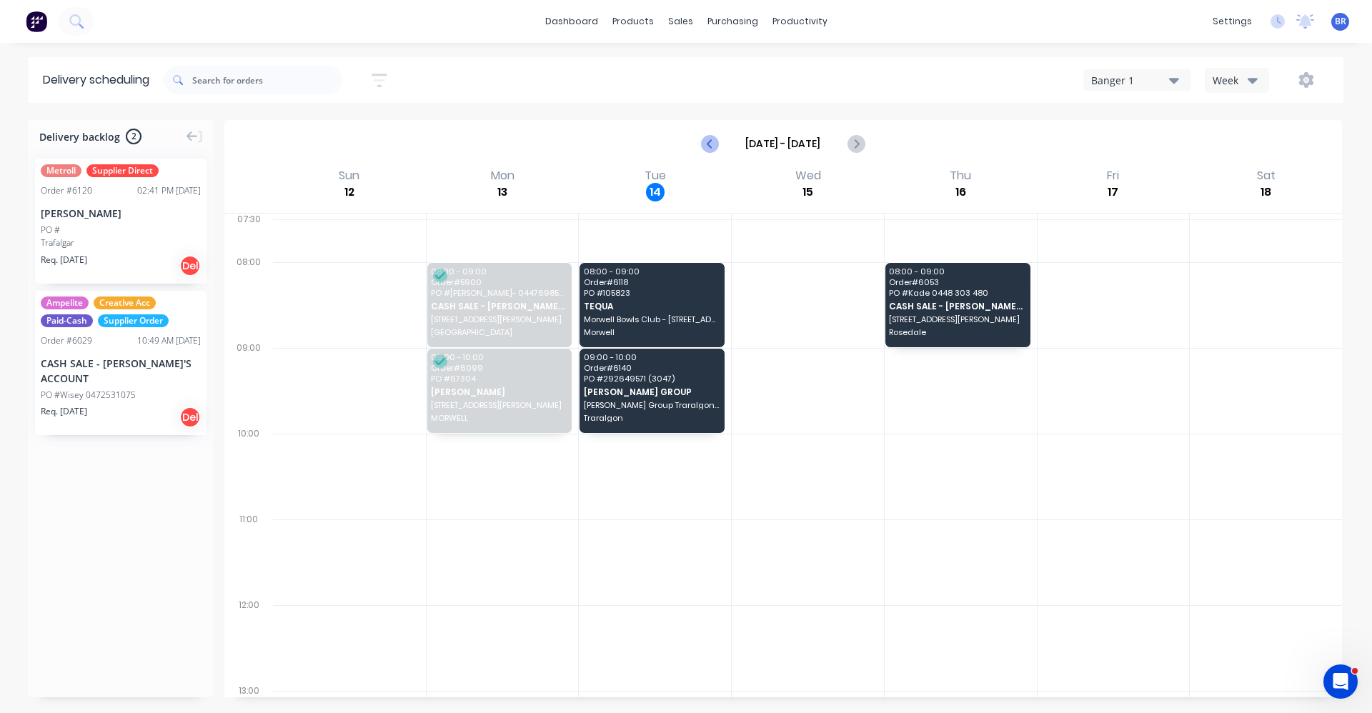
click at [716, 143] on icon "Previous page" at bounding box center [710, 143] width 17 height 17
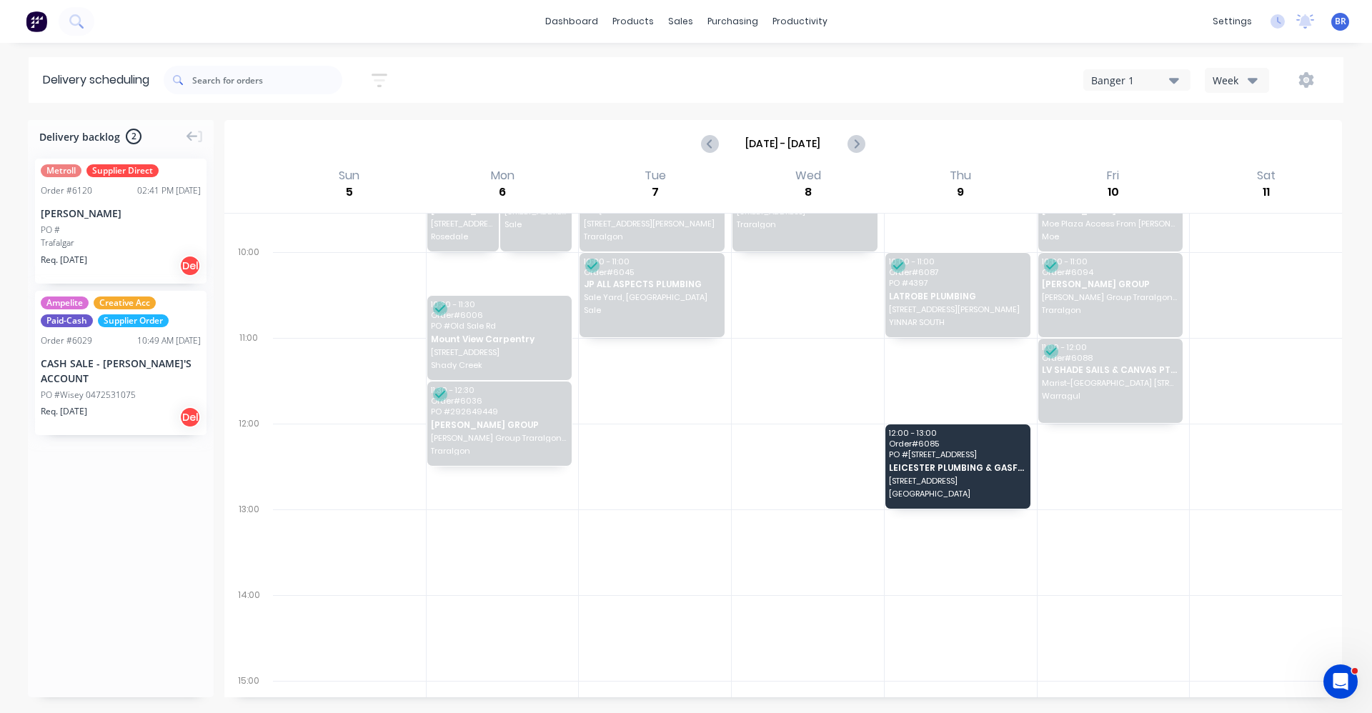
scroll to position [214, 0]
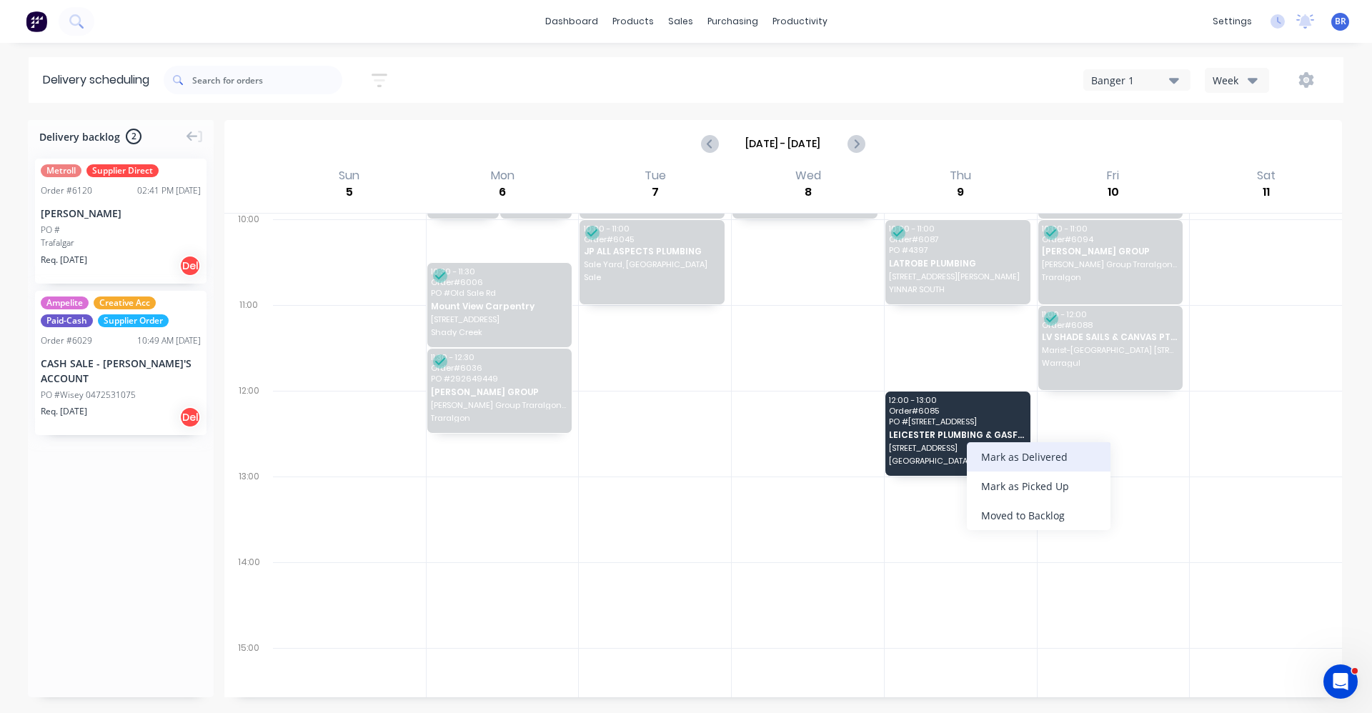
click at [1033, 452] on div "Mark as Delivered" at bounding box center [1039, 456] width 144 height 29
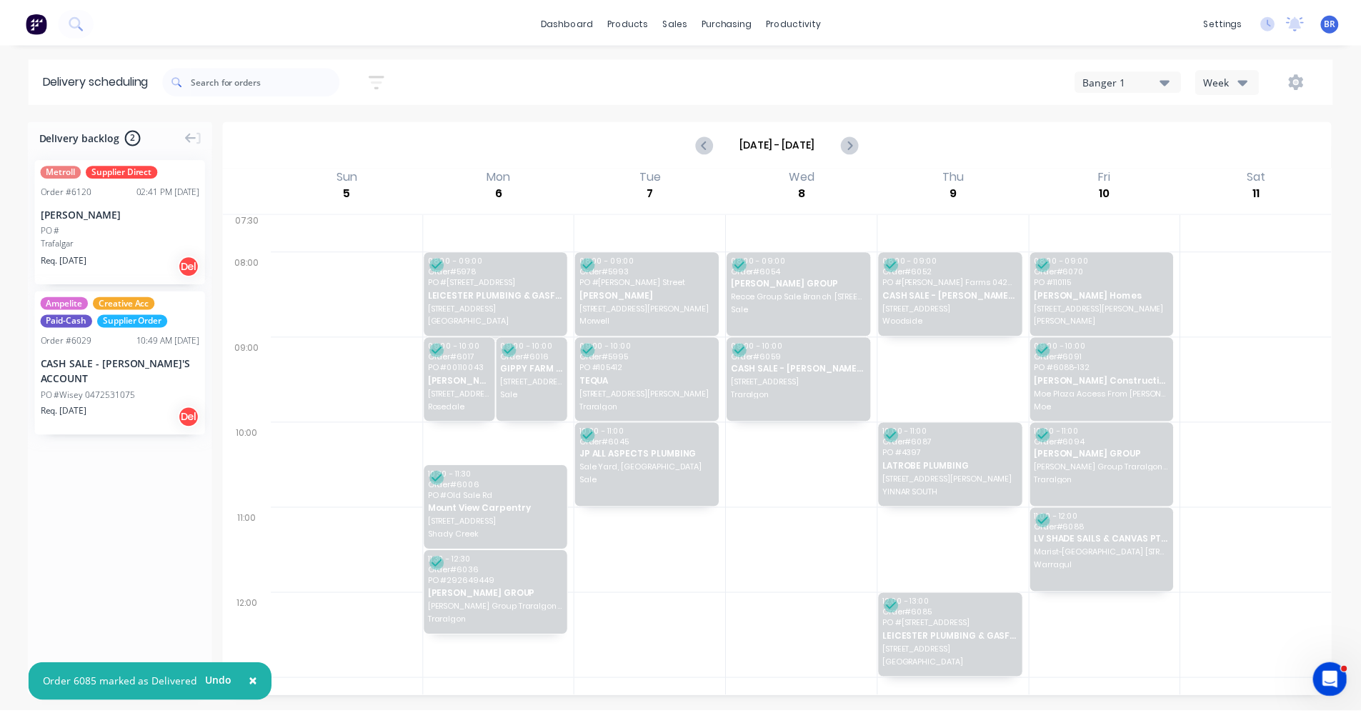
scroll to position [0, 0]
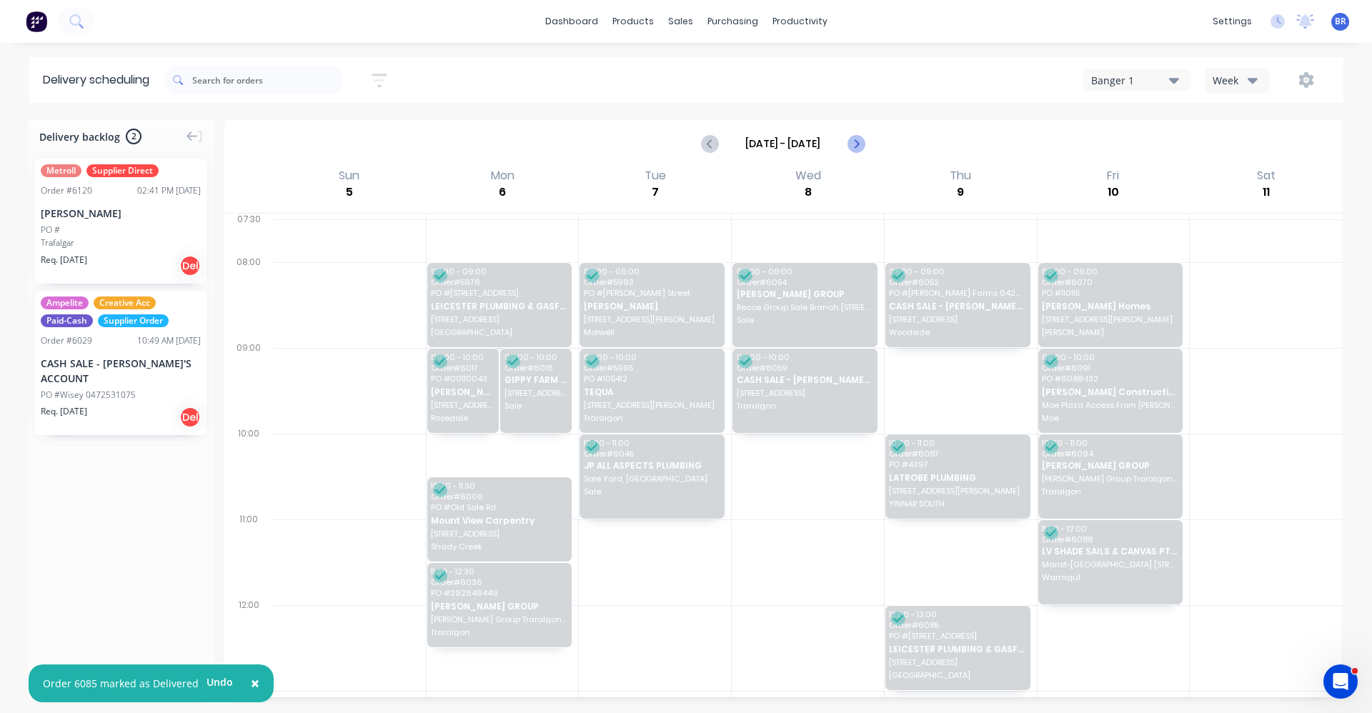
click at [860, 145] on icon "Next page" at bounding box center [855, 143] width 17 height 17
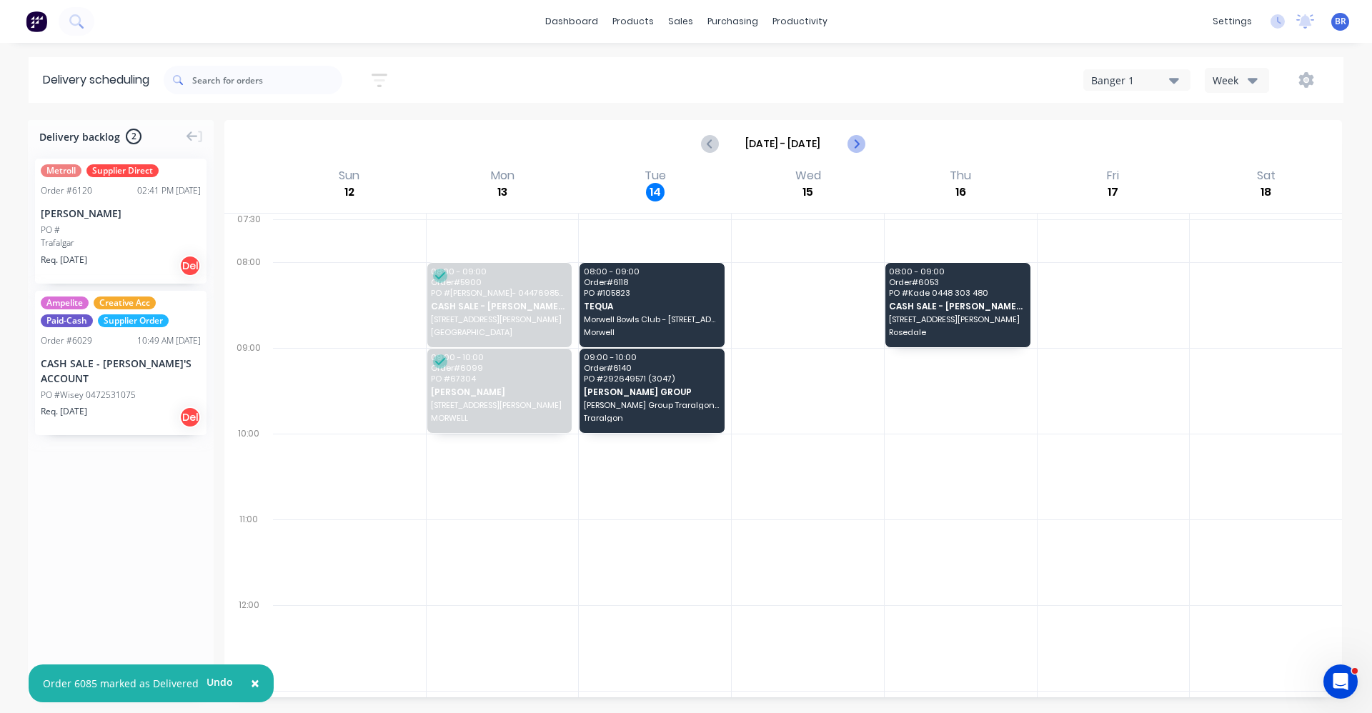
click at [860, 146] on icon "Next page" at bounding box center [855, 143] width 17 height 17
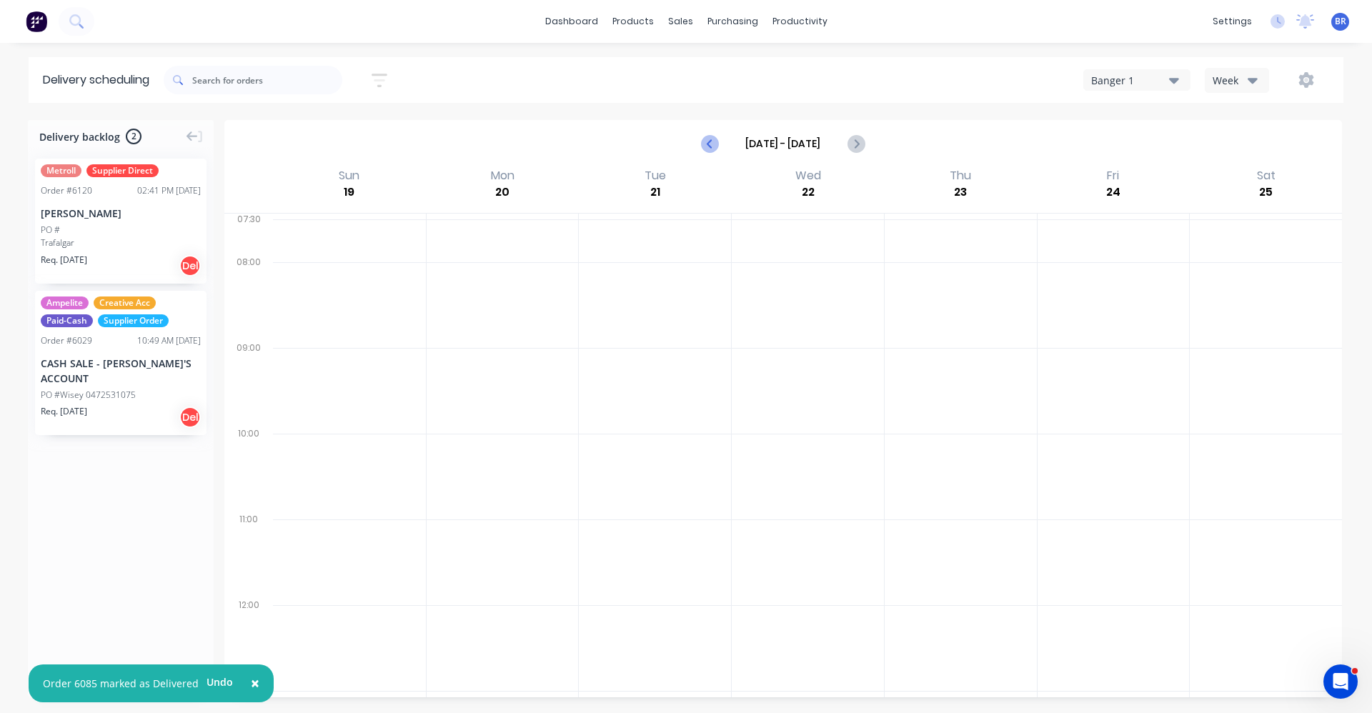
click at [715, 149] on icon "Previous page" at bounding box center [710, 143] width 17 height 17
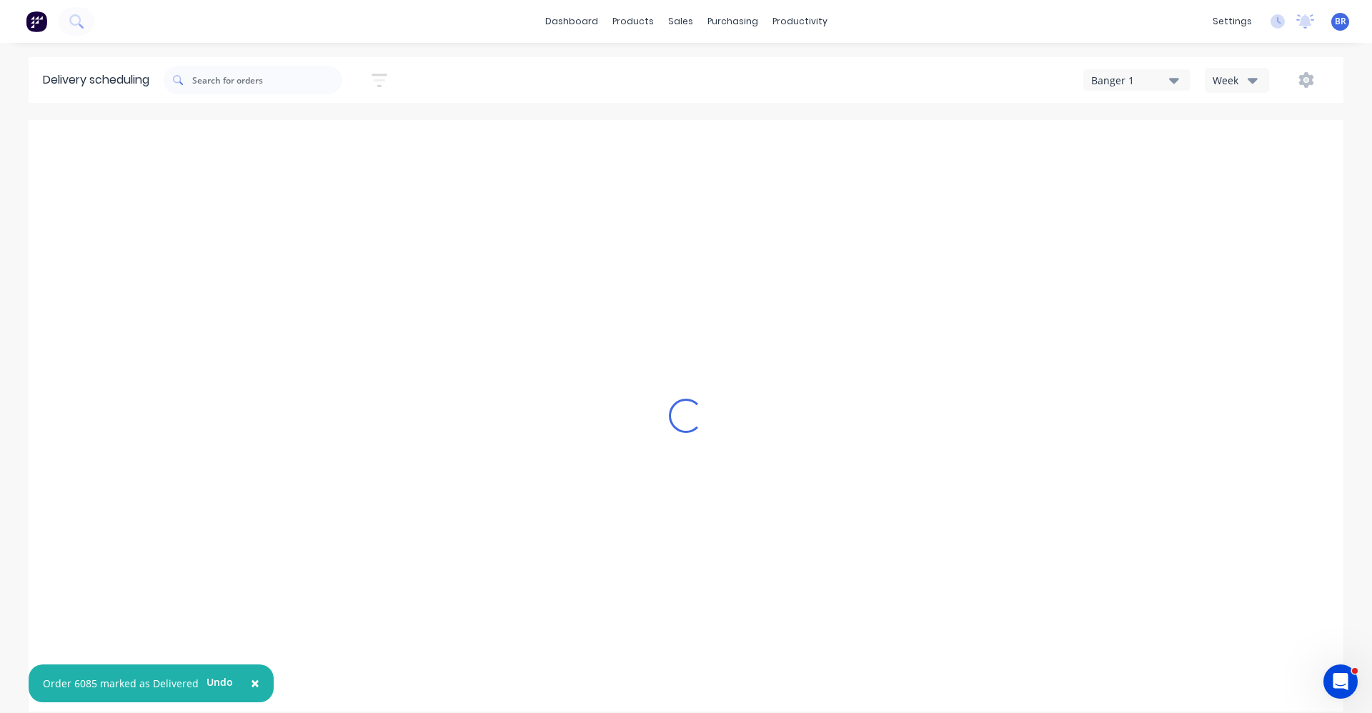
type input "Oct 12 - Oct 18"
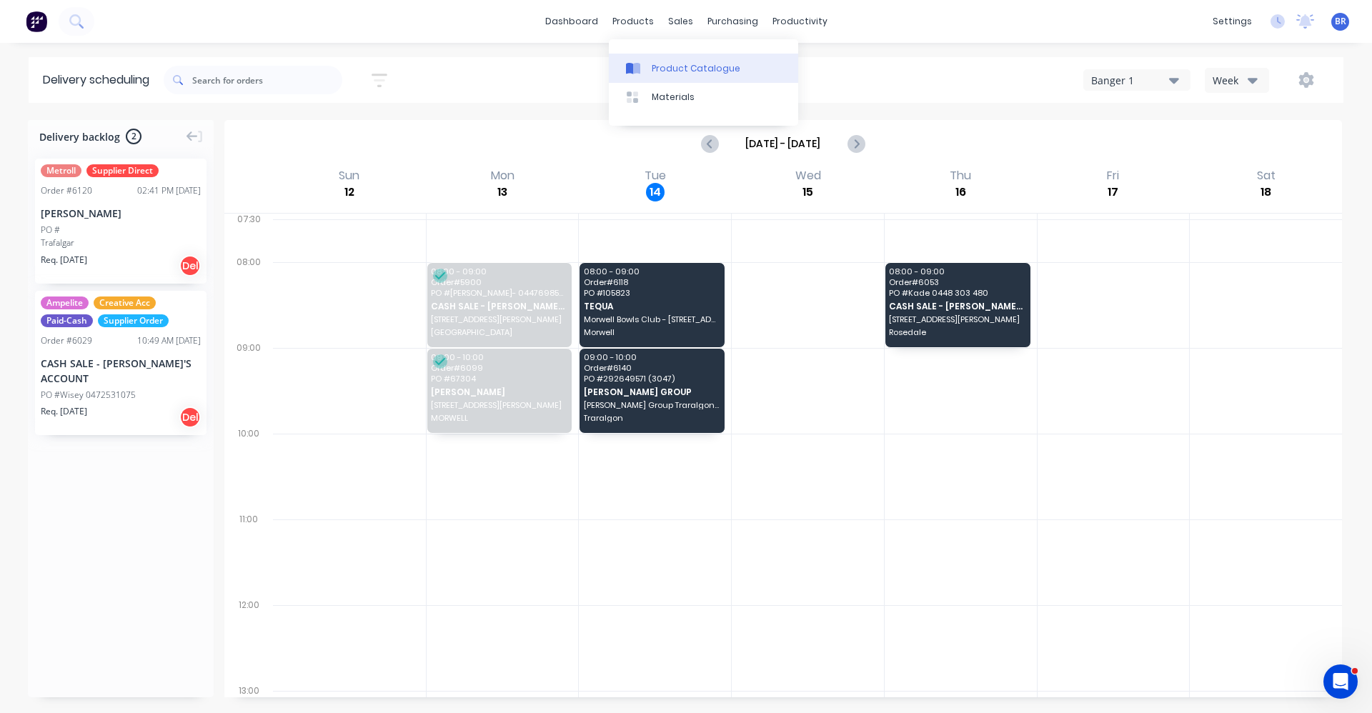
click at [673, 59] on link "Product Catalogue" at bounding box center [703, 68] width 189 height 29
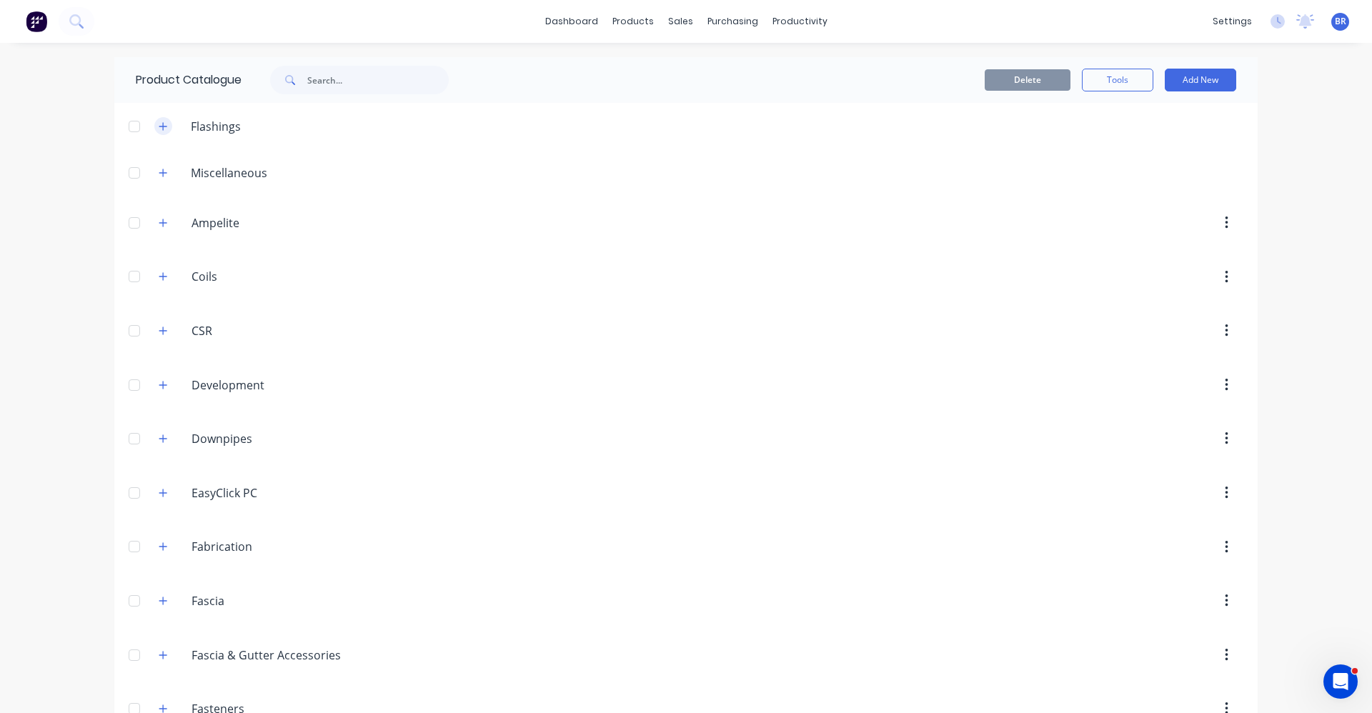
click at [159, 124] on icon "button" at bounding box center [163, 126] width 9 height 10
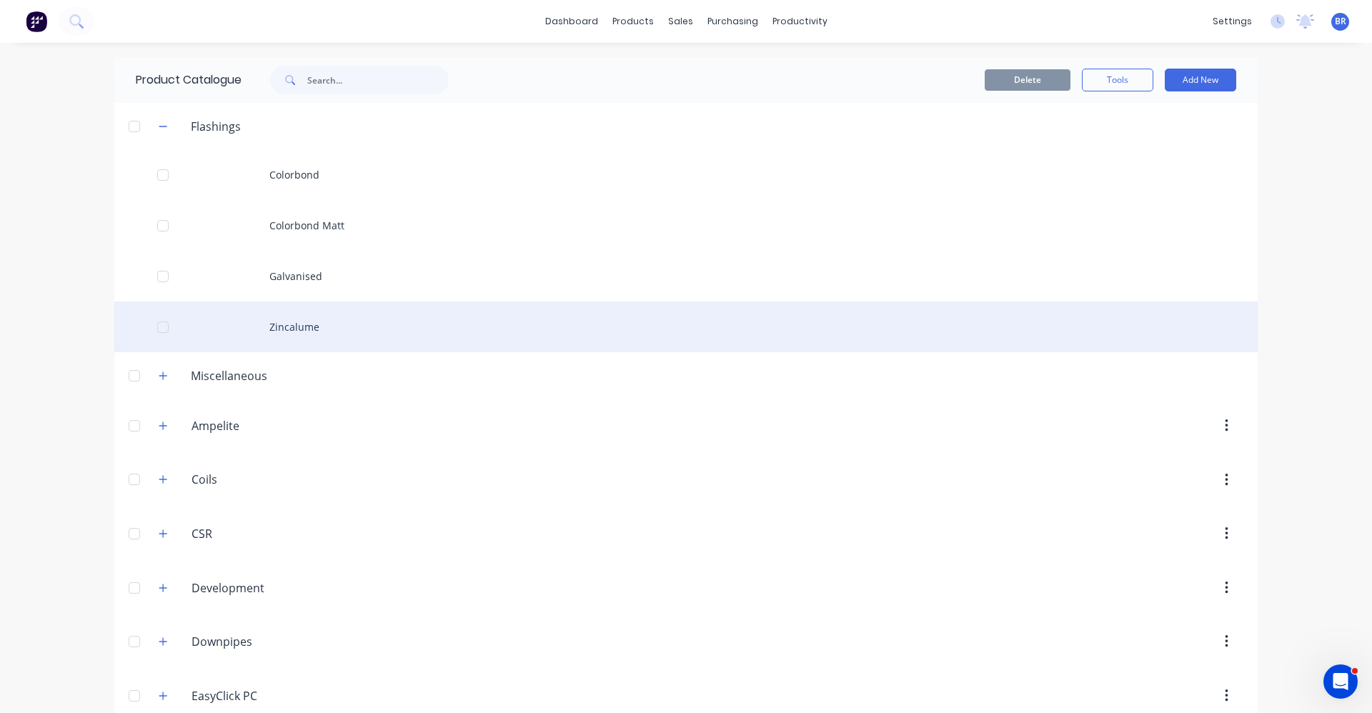
click at [302, 329] on div "Zincalume" at bounding box center [685, 327] width 1143 height 51
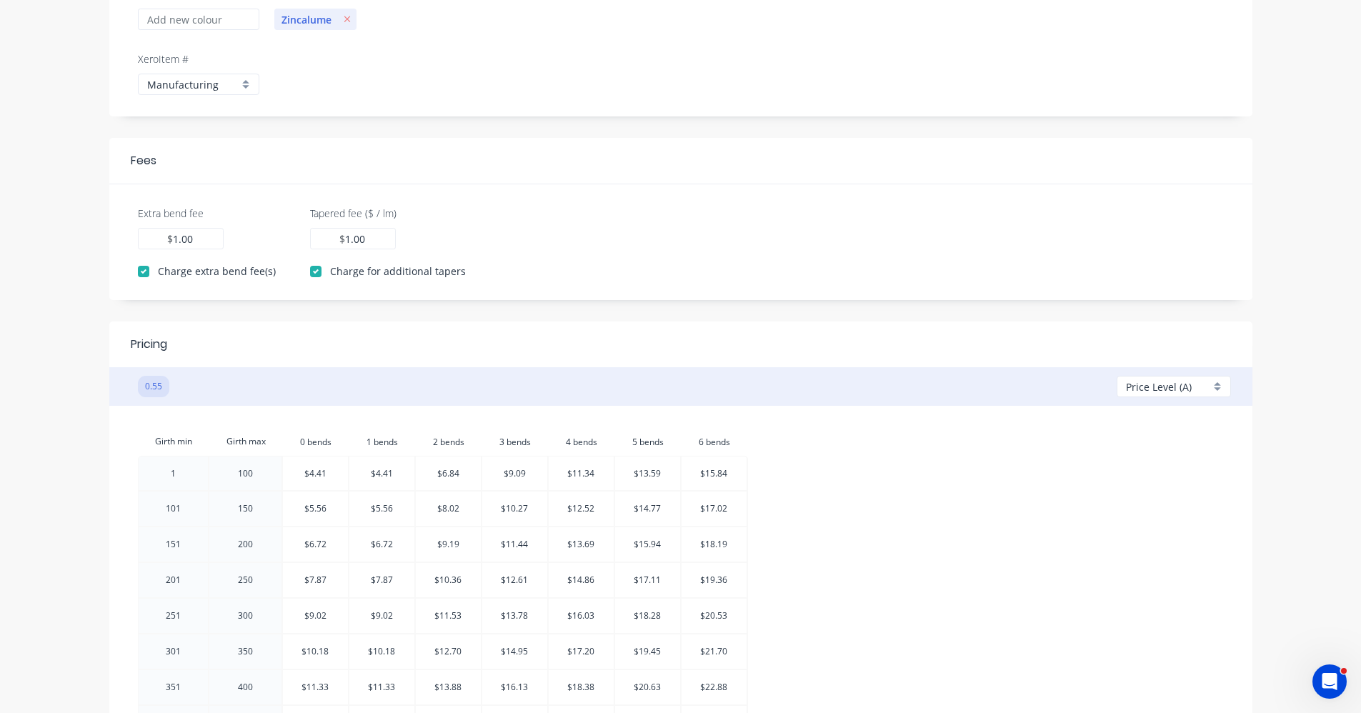
scroll to position [429, 0]
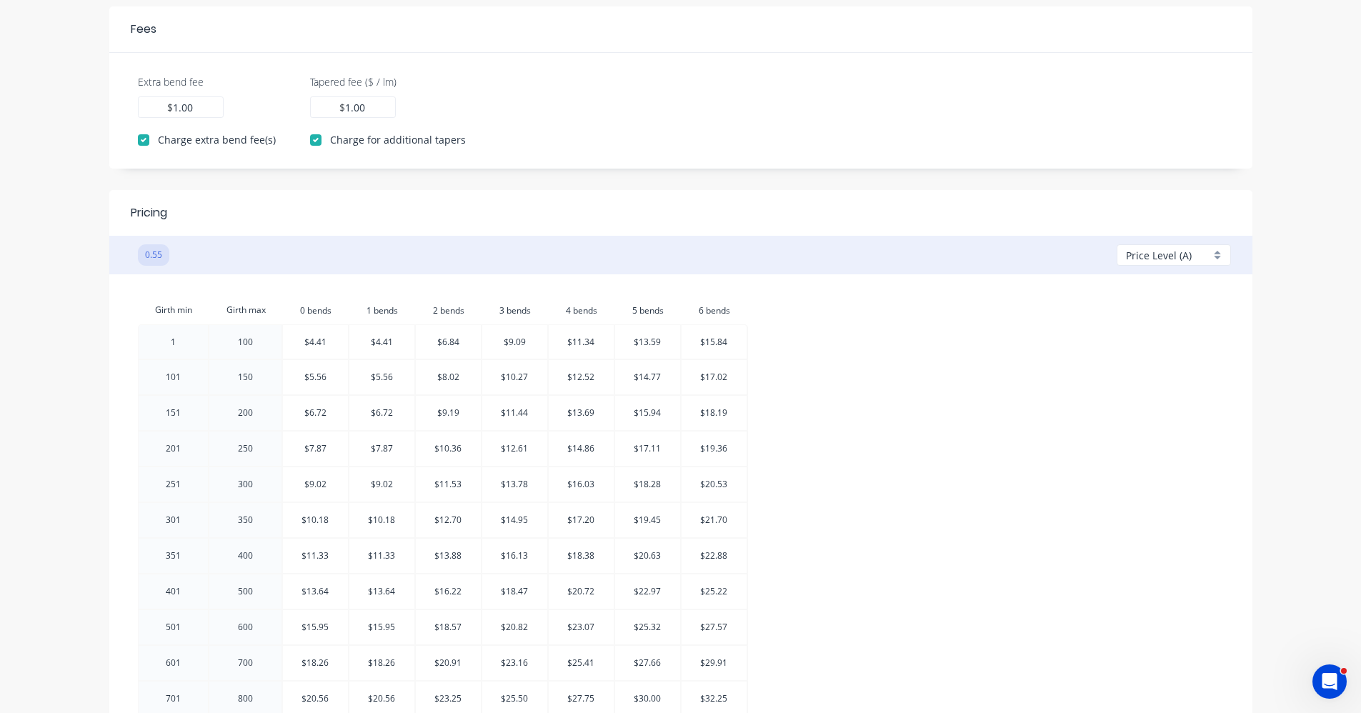
click at [1190, 254] on span "Price Level (A)" at bounding box center [1159, 255] width 66 height 15
click at [1151, 340] on div at bounding box center [1178, 338] width 103 height 18
checkbox input "false"
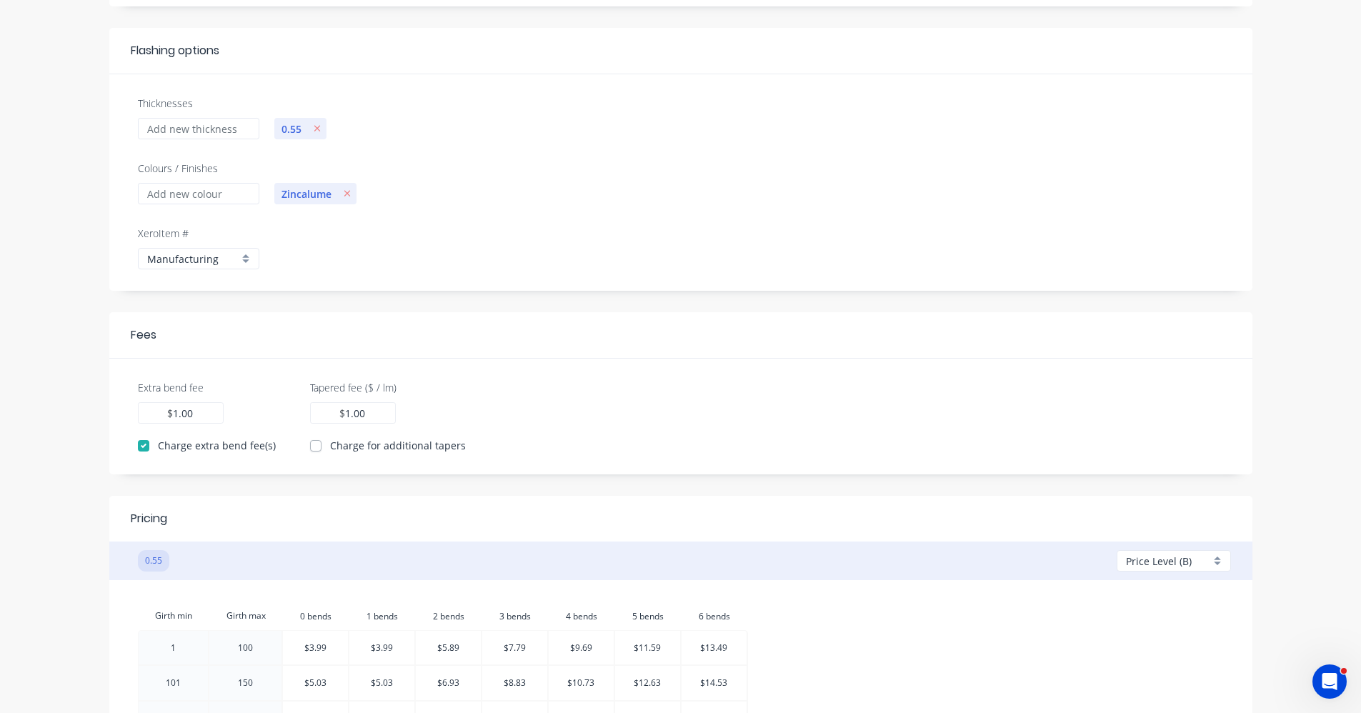
scroll to position [0, 0]
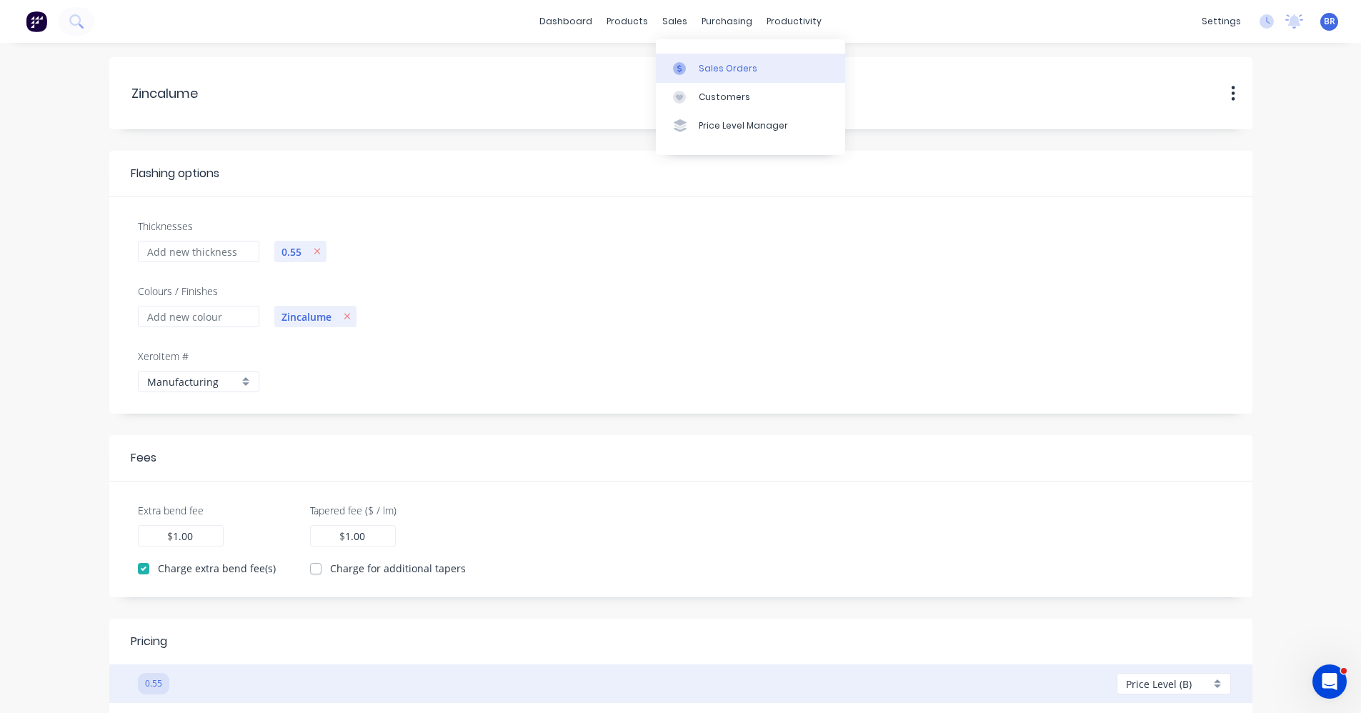
click at [722, 69] on div "Sales Orders" at bounding box center [728, 68] width 59 height 13
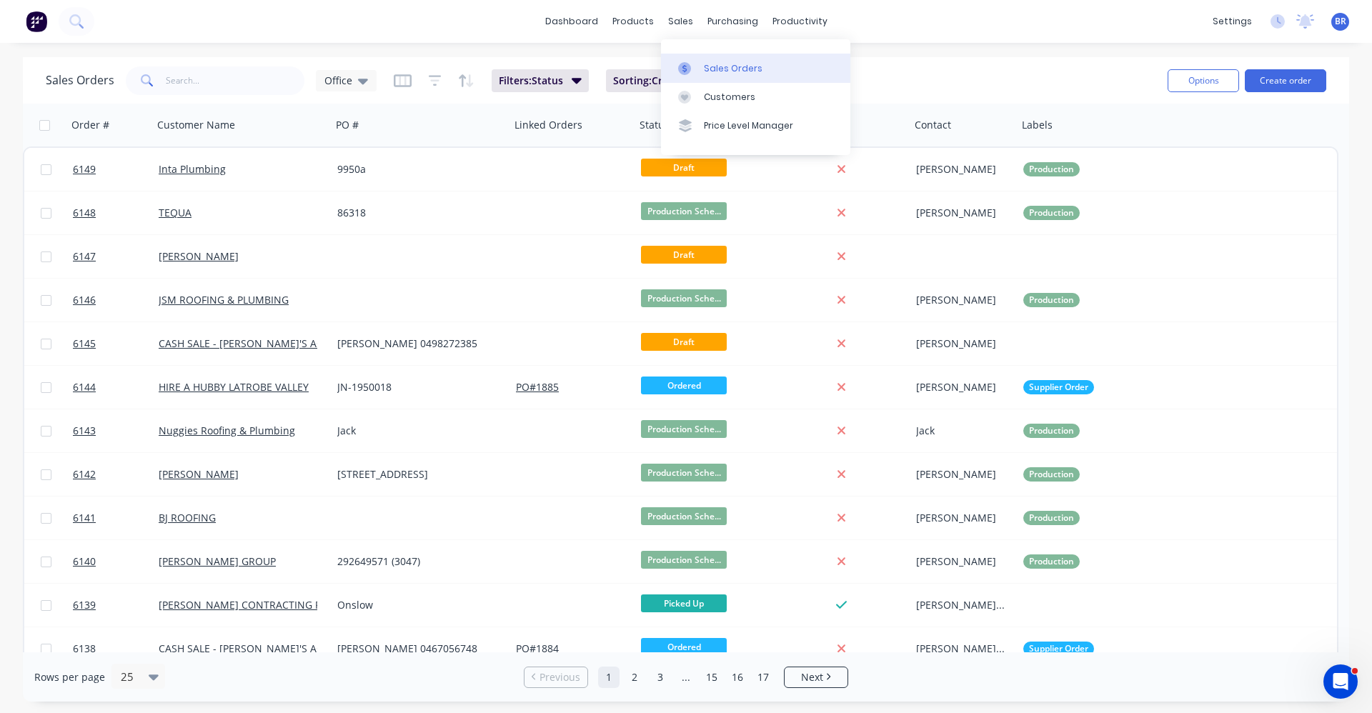
click at [719, 64] on div "Sales Orders" at bounding box center [733, 68] width 59 height 13
click at [214, 80] on input "text" at bounding box center [235, 80] width 139 height 29
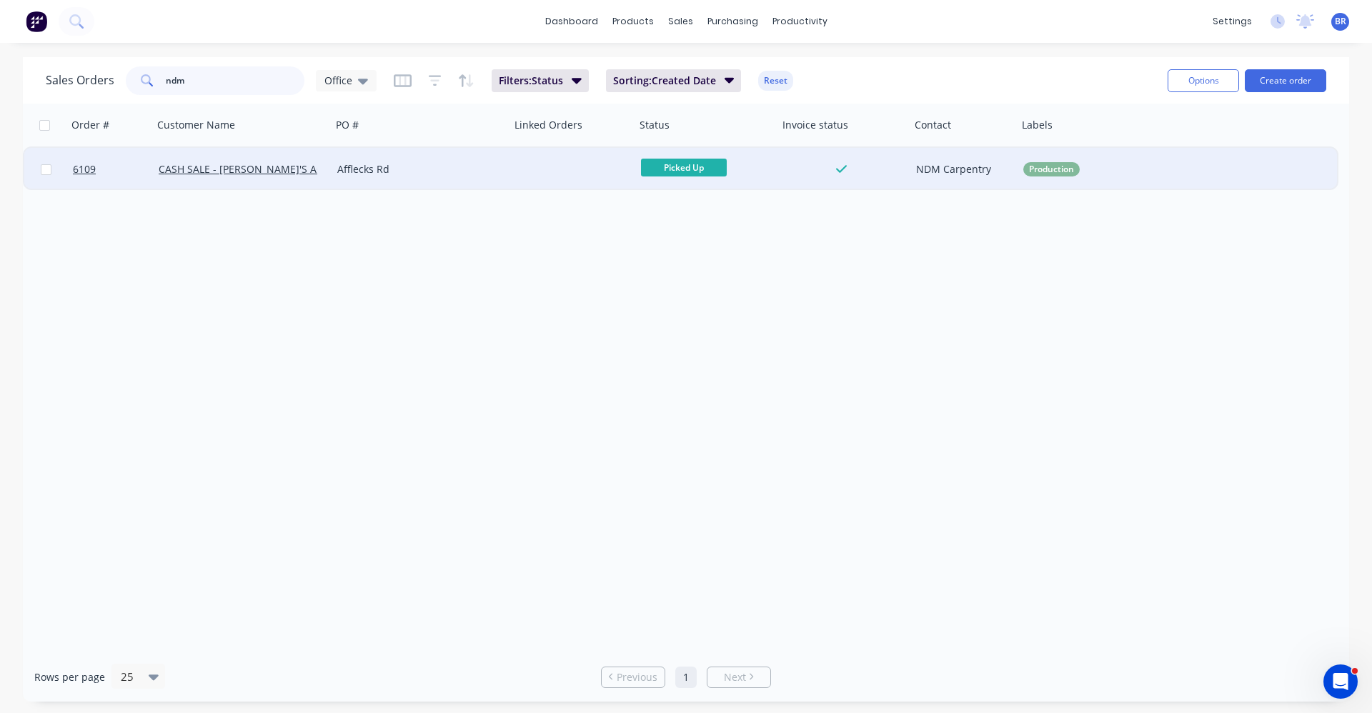
type input "ndm"
click at [460, 174] on div "Afflecks Rd" at bounding box center [416, 169] width 159 height 14
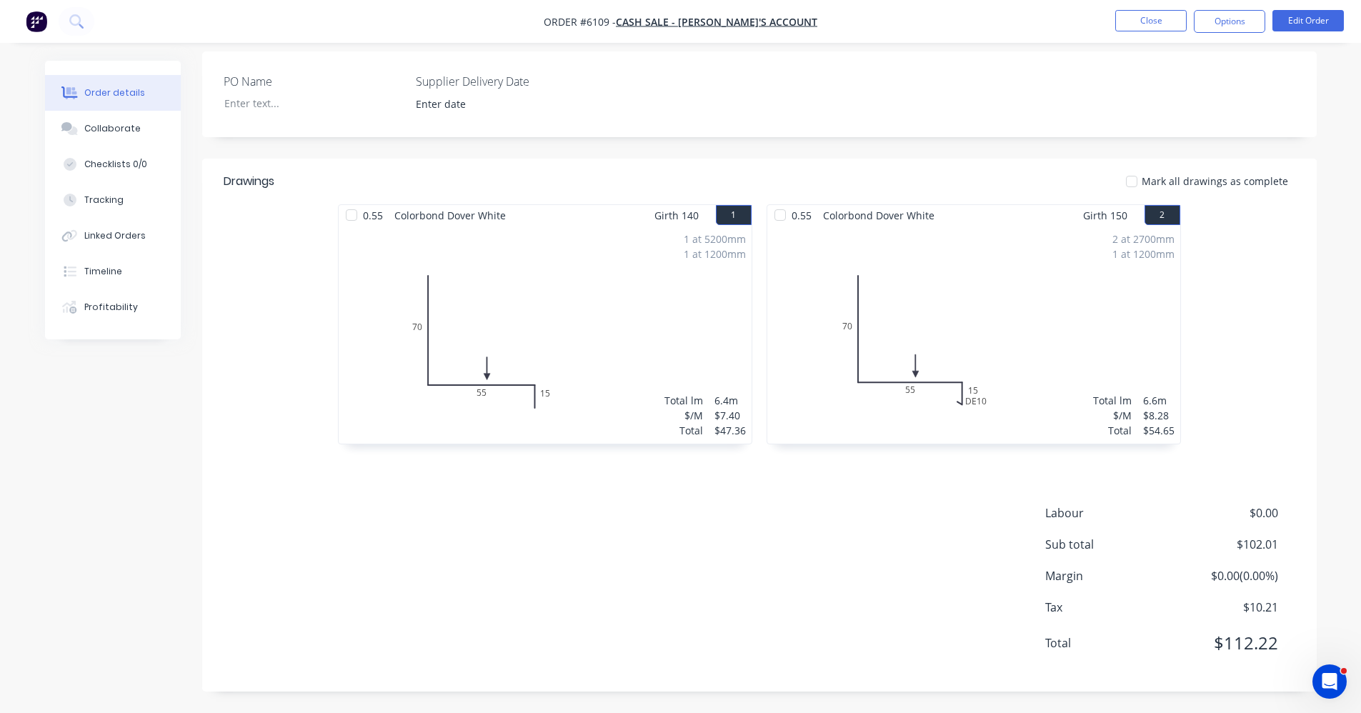
scroll to position [274, 0]
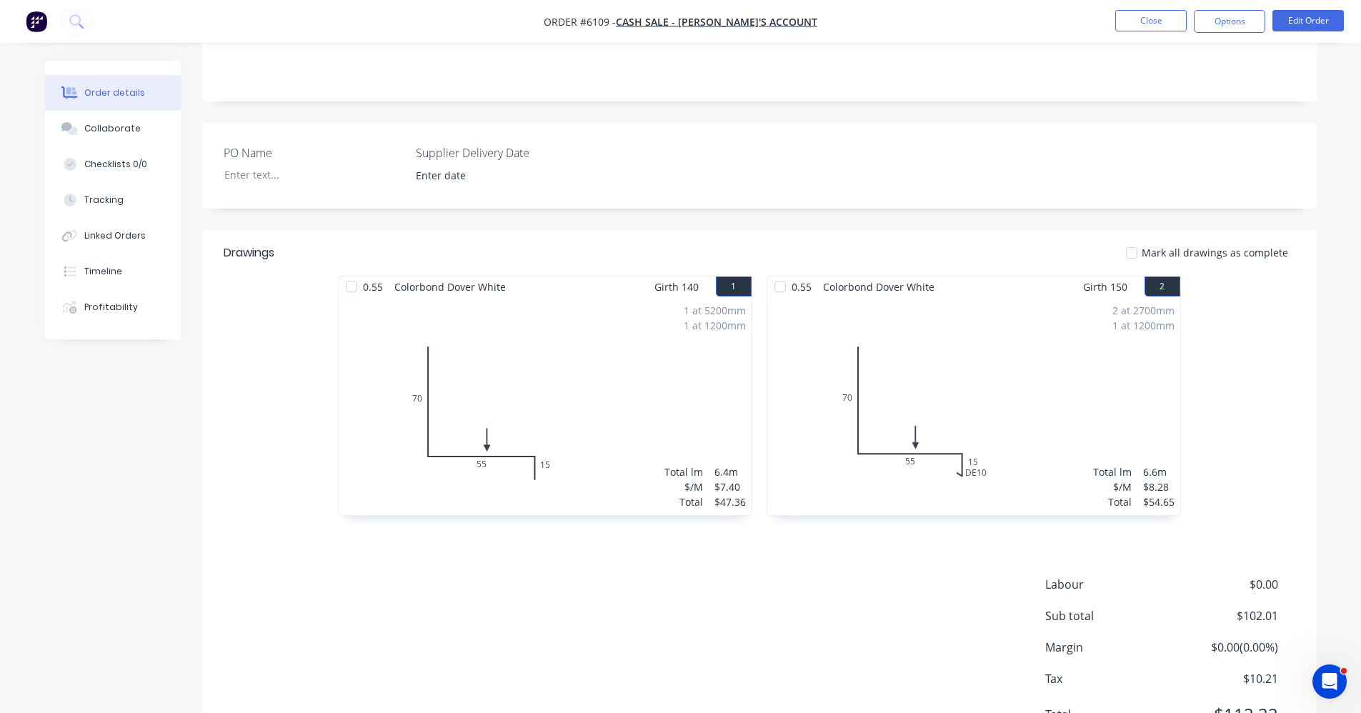
click at [573, 447] on div "1 at 5200mm 1 at 1200mm Total lm $/M Total 6.4m $7.40 $47.36" at bounding box center [545, 406] width 413 height 218
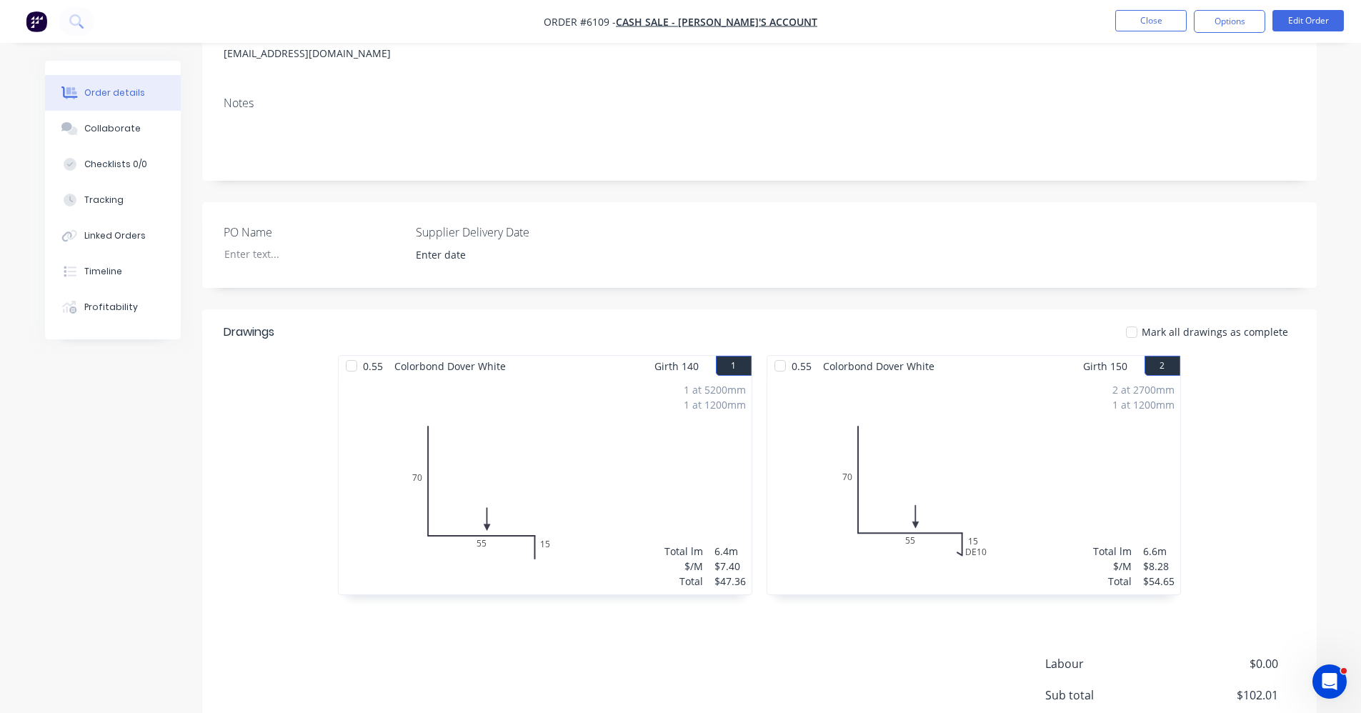
scroll to position [60, 0]
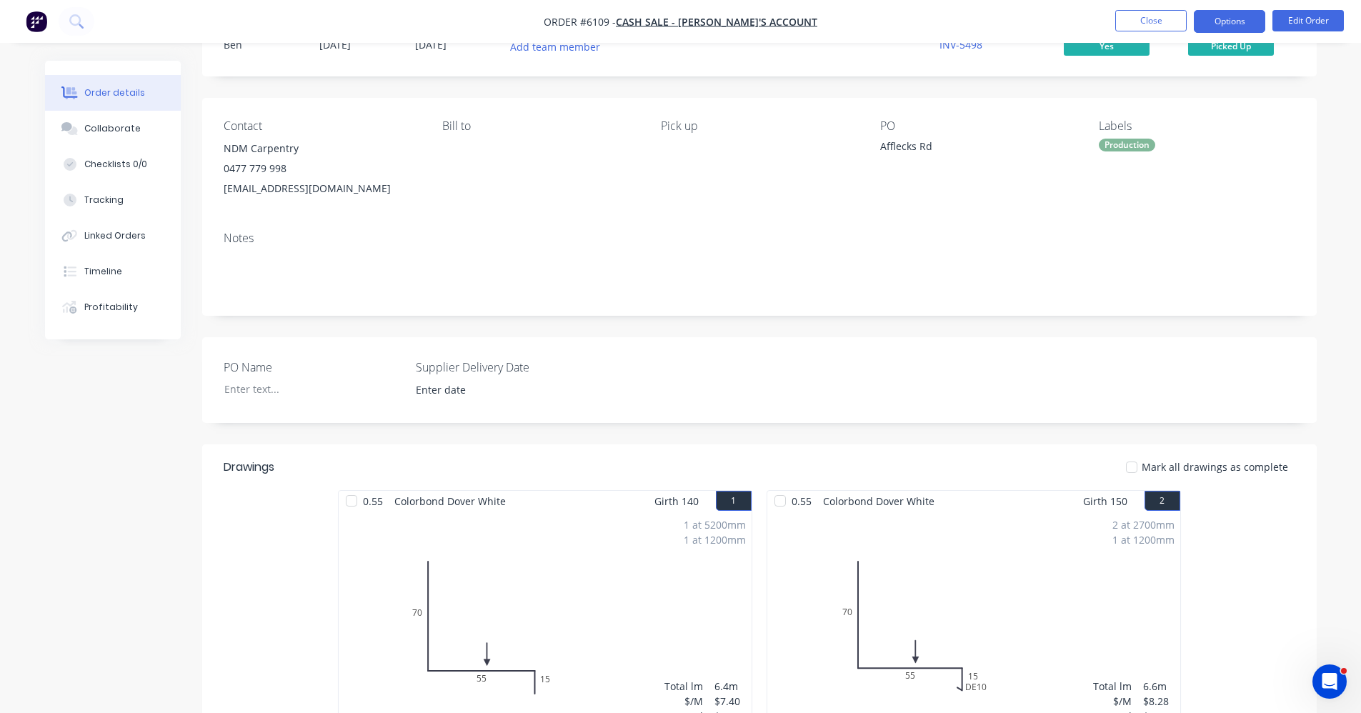
click at [1228, 20] on button "Options" at bounding box center [1229, 21] width 71 height 23
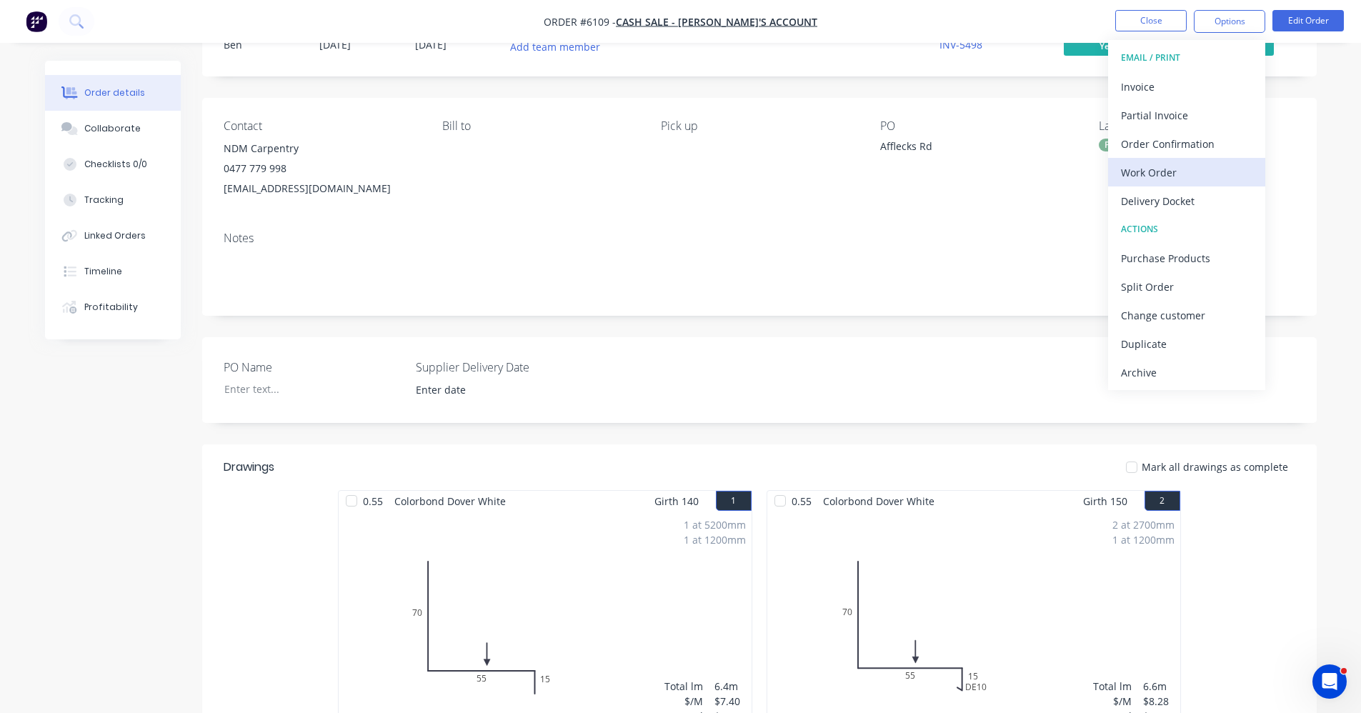
click at [1139, 175] on div "Work Order" at bounding box center [1186, 172] width 131 height 21
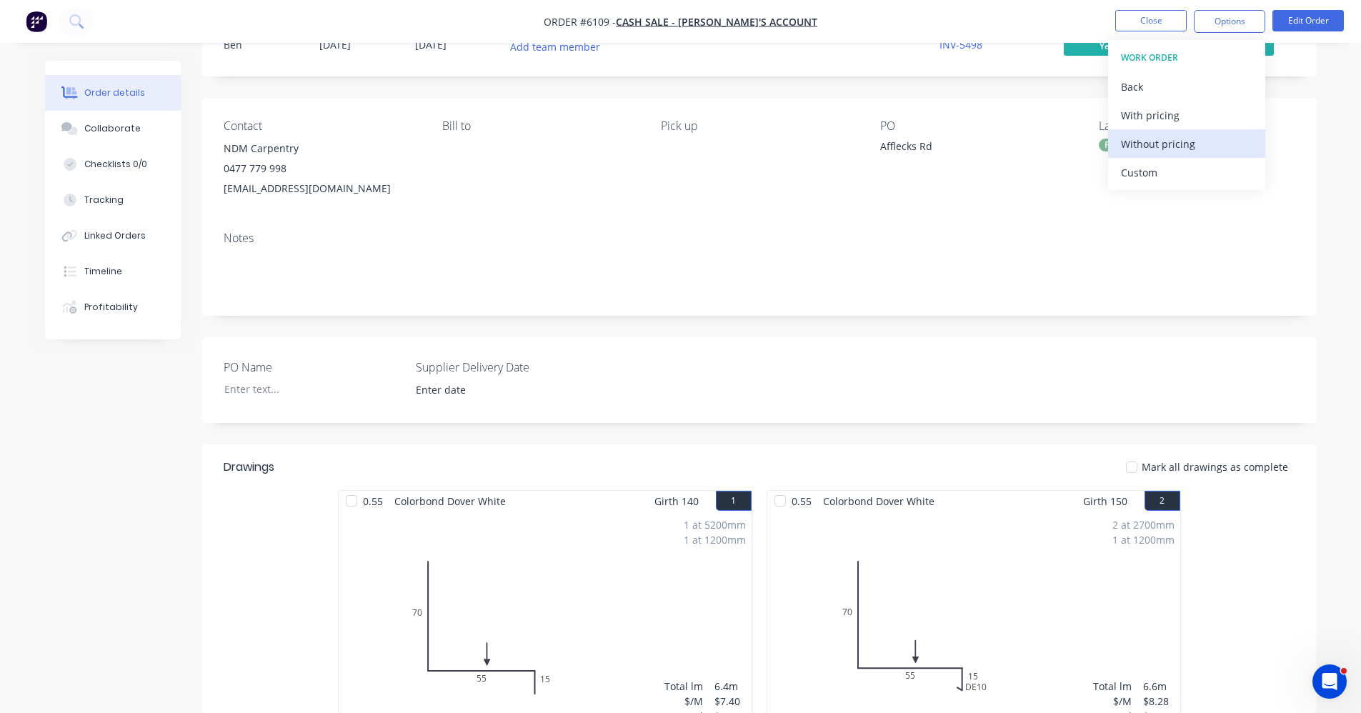
click at [1153, 138] on div "Without pricing" at bounding box center [1186, 144] width 131 height 21
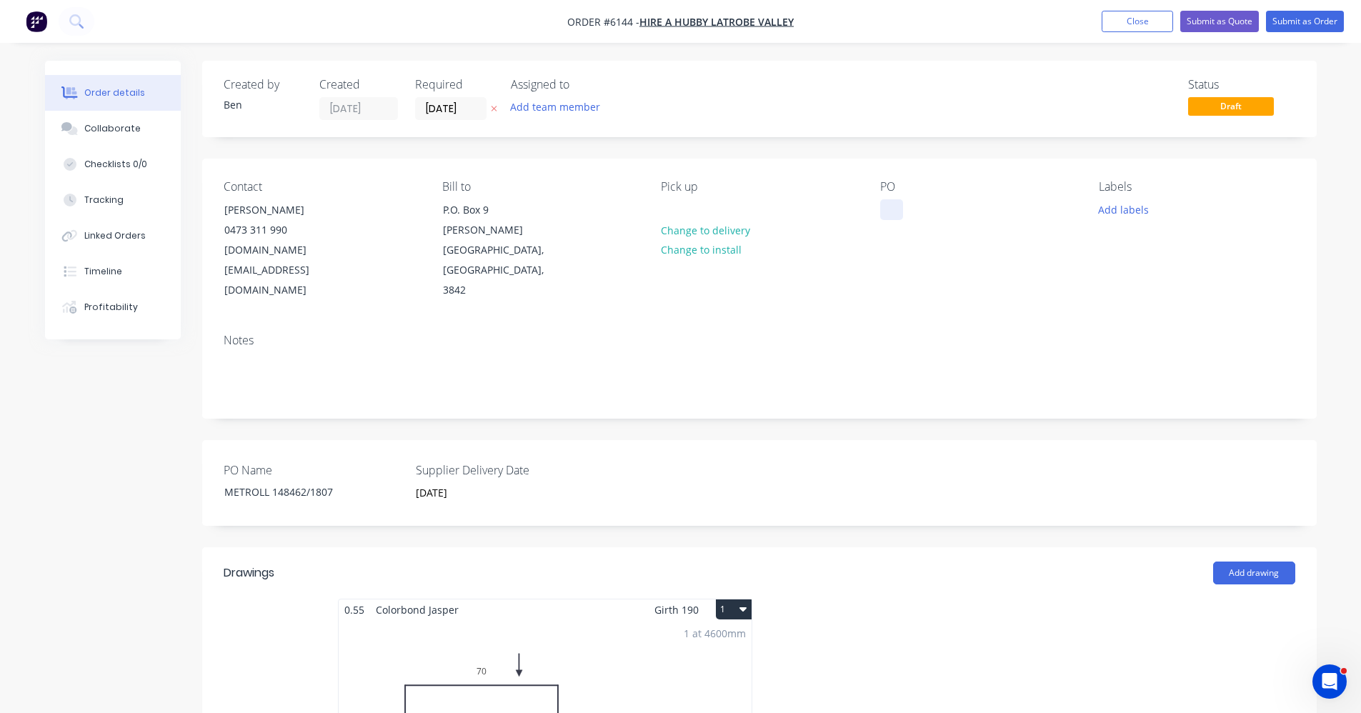
click at [895, 207] on div at bounding box center [891, 209] width 23 height 21
click at [1131, 211] on button "Add labels" at bounding box center [1124, 208] width 66 height 19
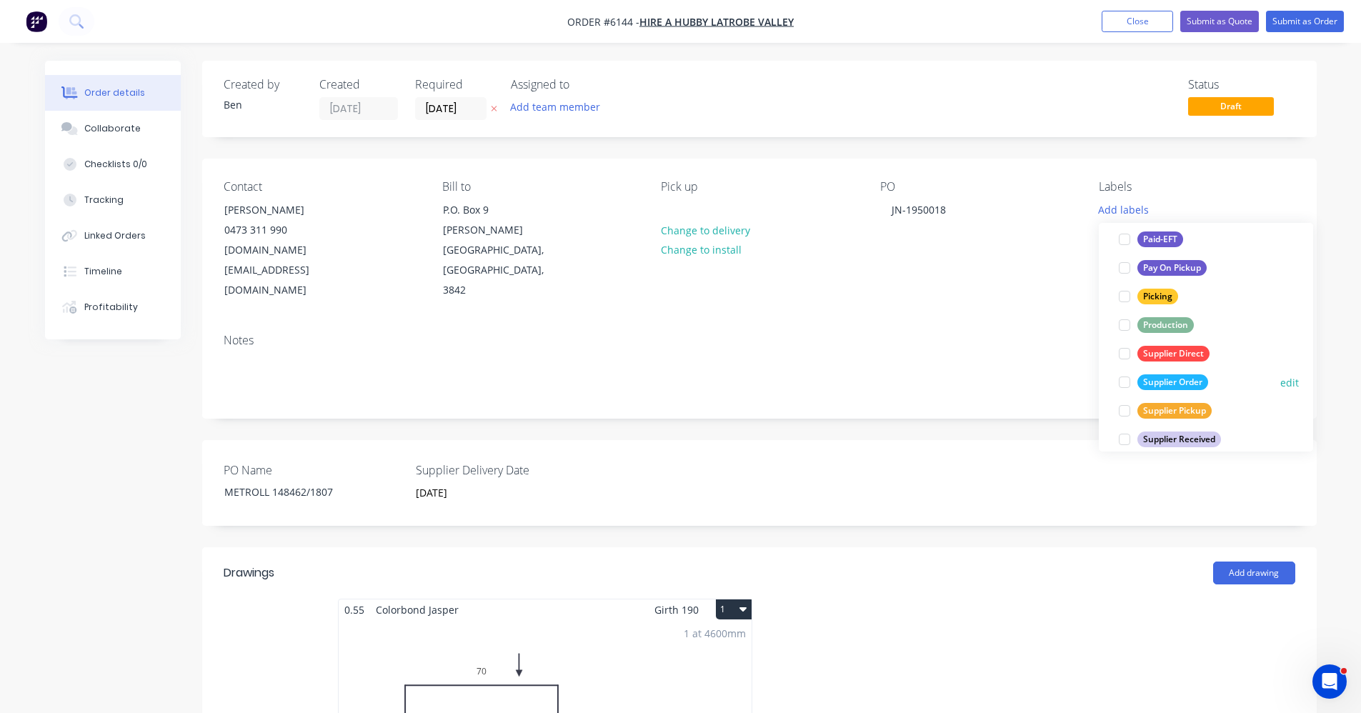
scroll to position [286, 0]
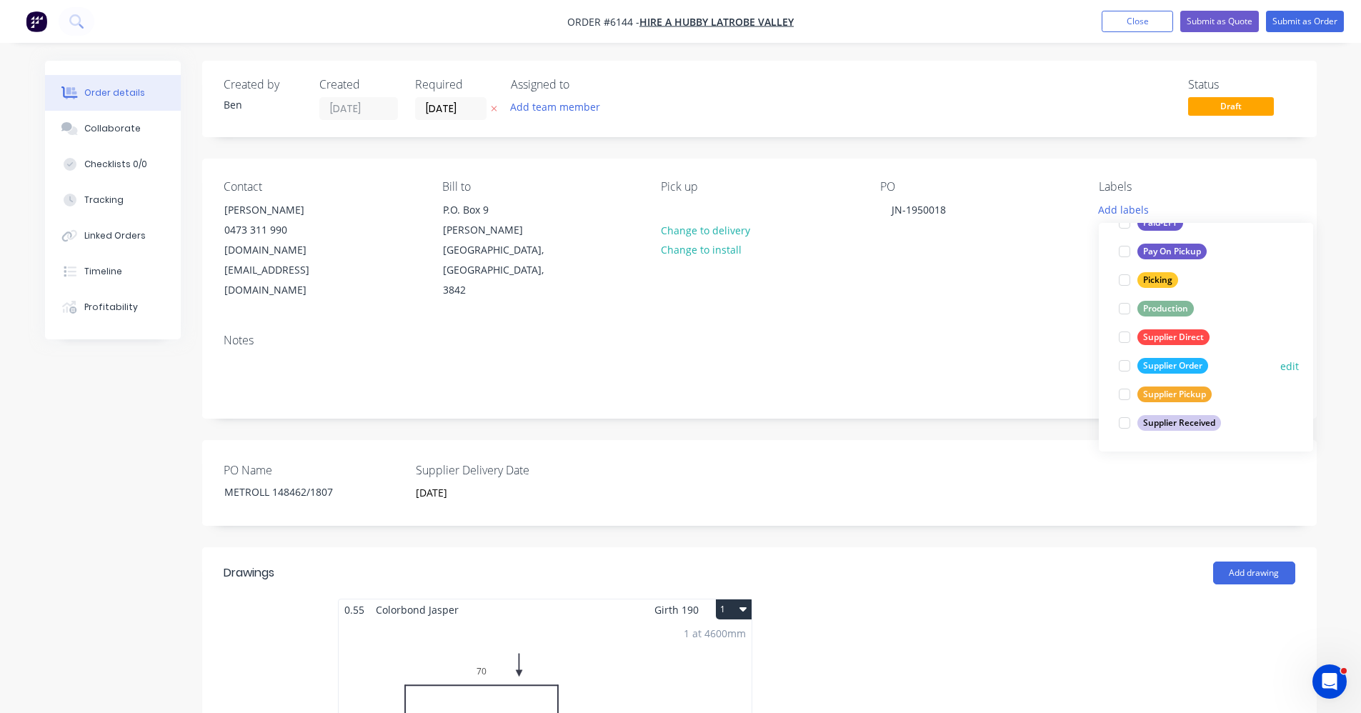
click at [1174, 368] on div "Supplier Order" at bounding box center [1173, 366] width 71 height 16
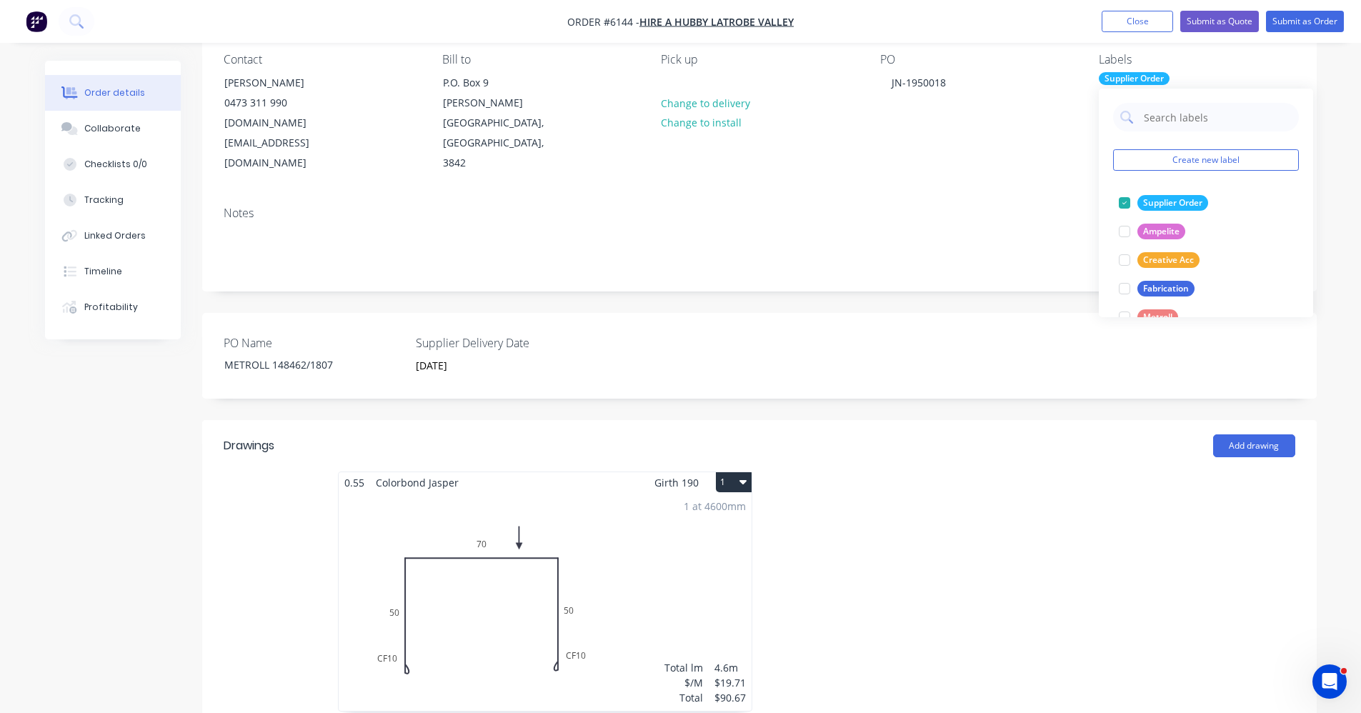
scroll to position [357, 0]
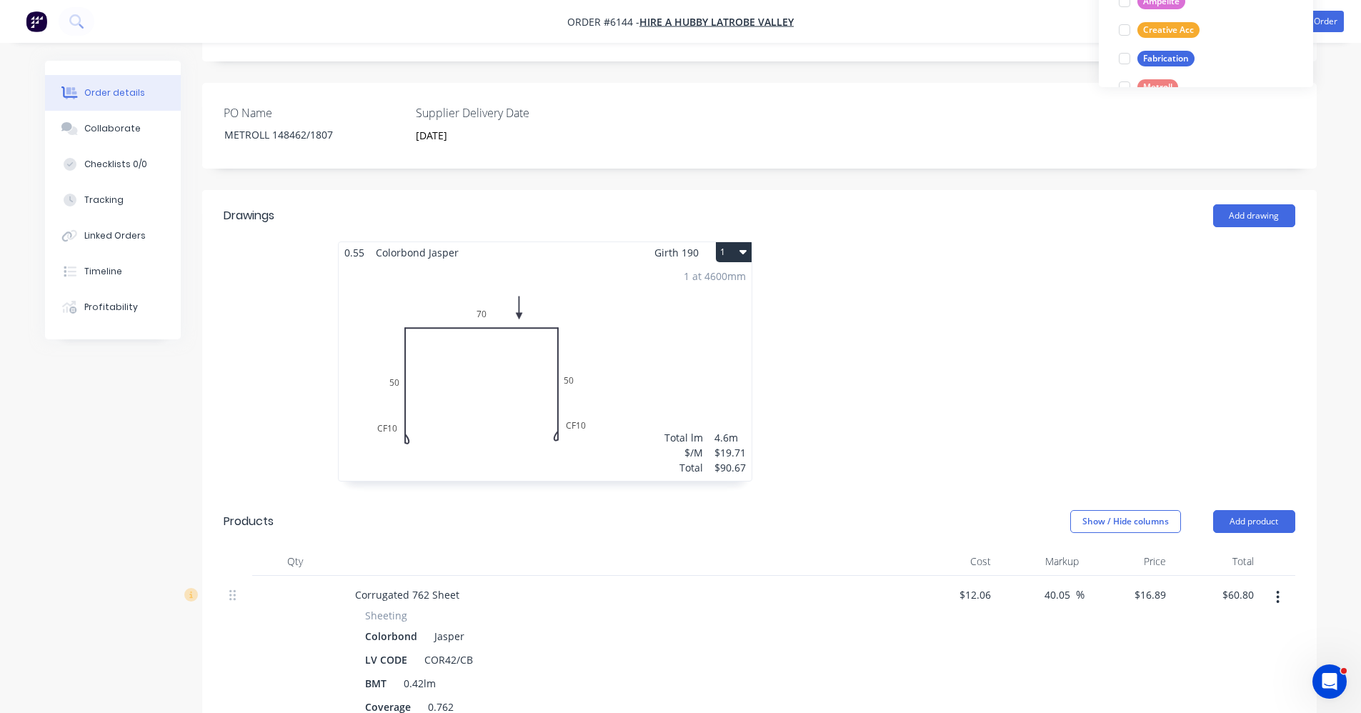
click at [745, 250] on icon "button" at bounding box center [743, 252] width 7 height 4
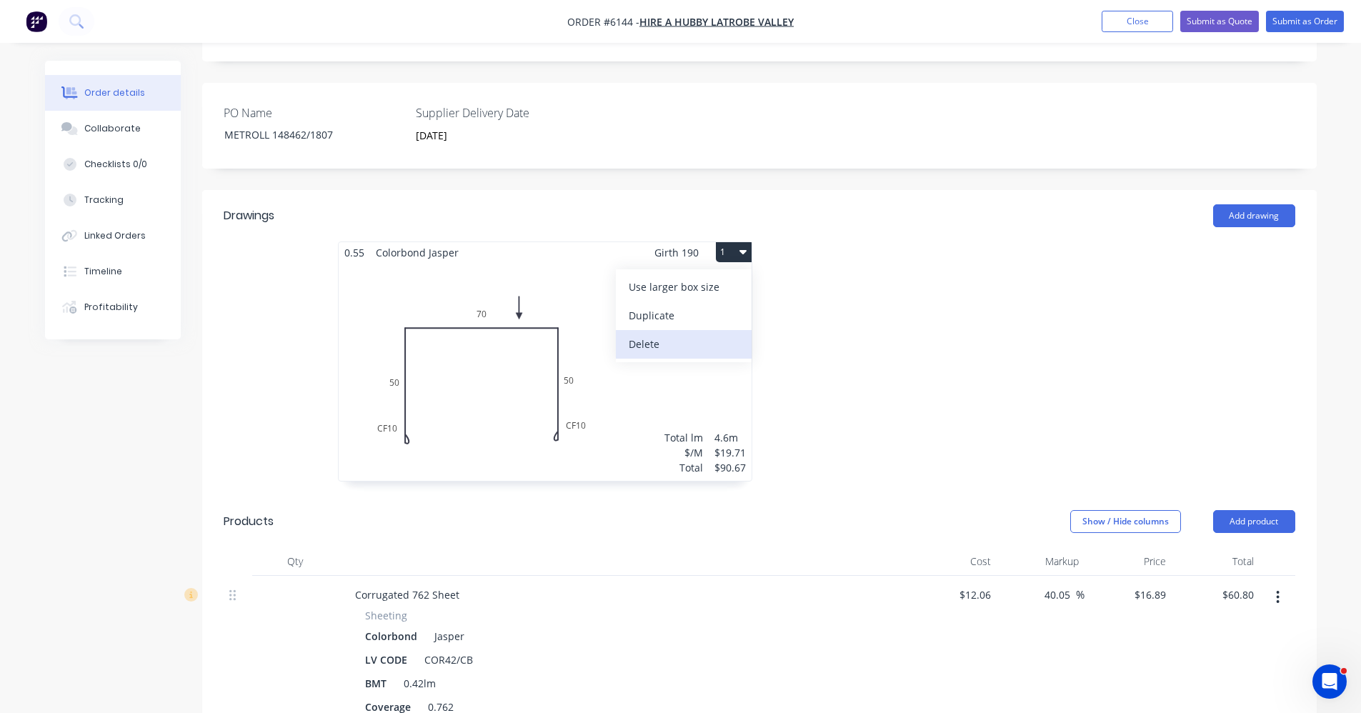
click at [681, 334] on div "Delete" at bounding box center [684, 344] width 110 height 21
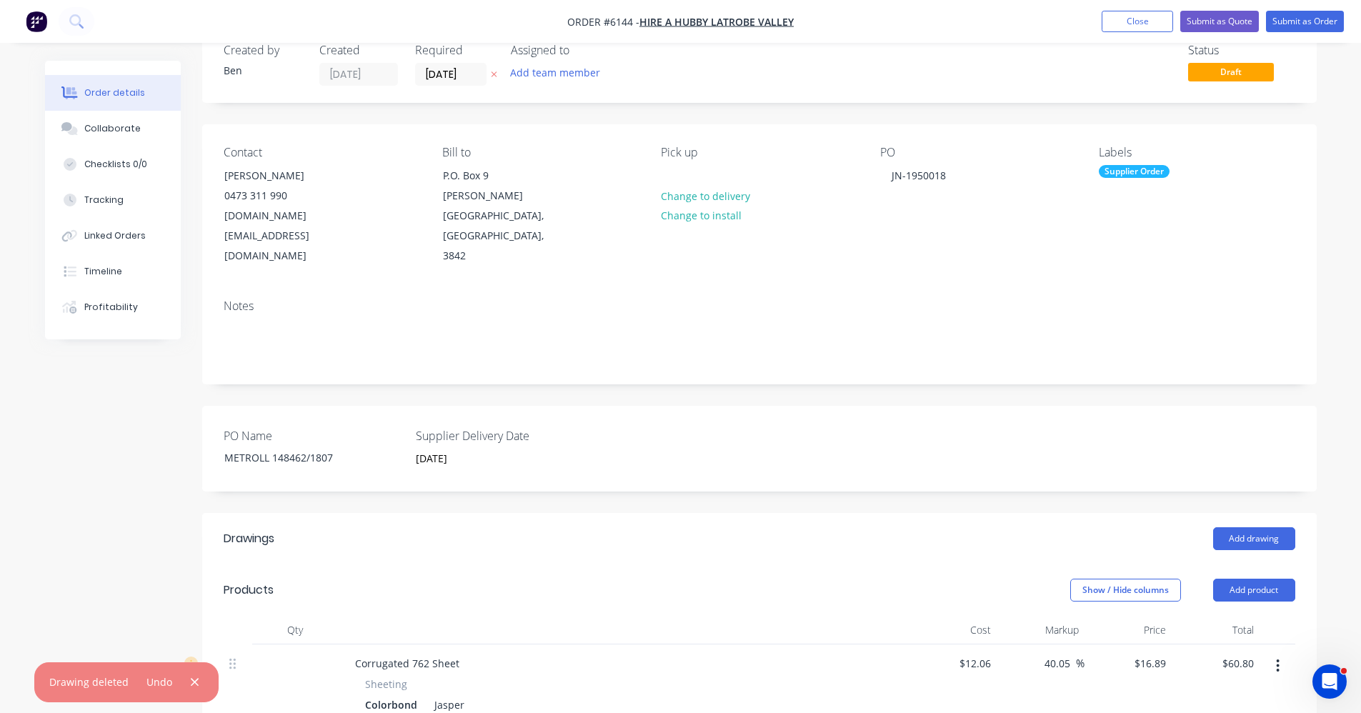
scroll to position [0, 0]
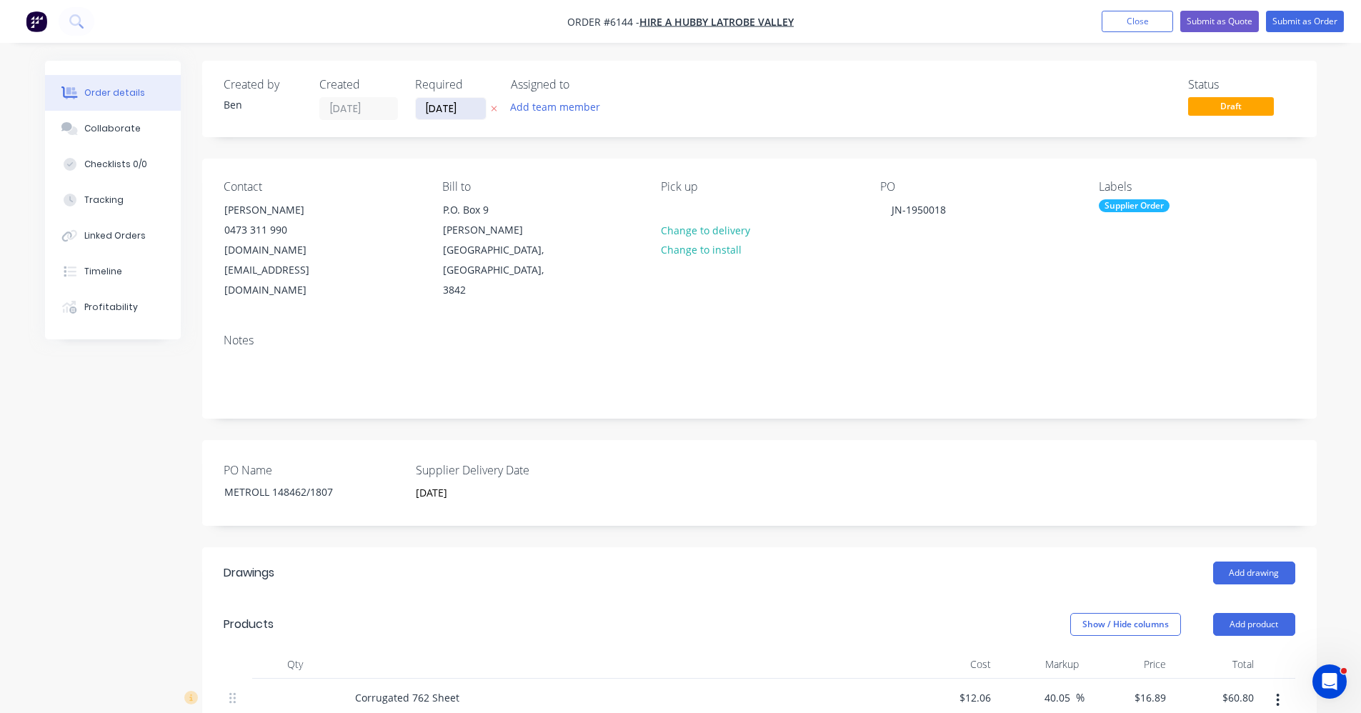
click at [445, 106] on input "[DATE]" at bounding box center [451, 108] width 70 height 21
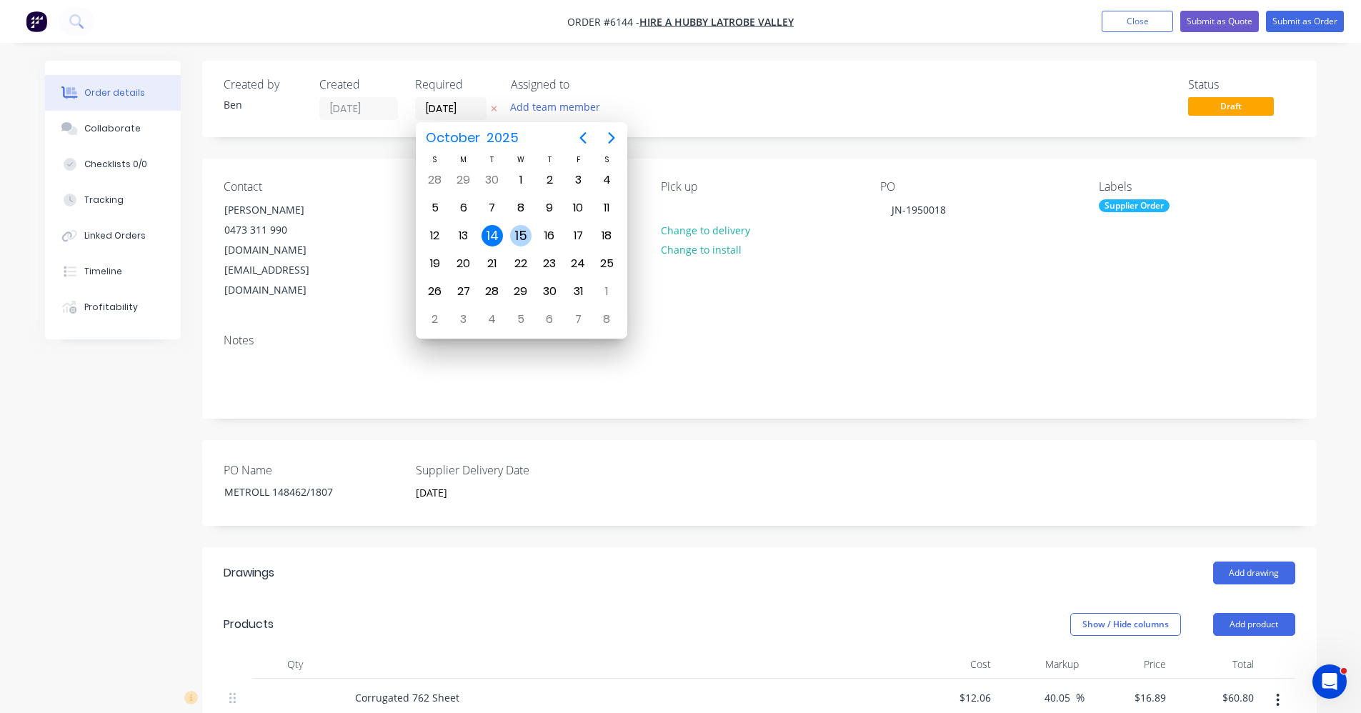
click at [524, 234] on div "15" at bounding box center [520, 235] width 21 height 21
type input "[DATE]"
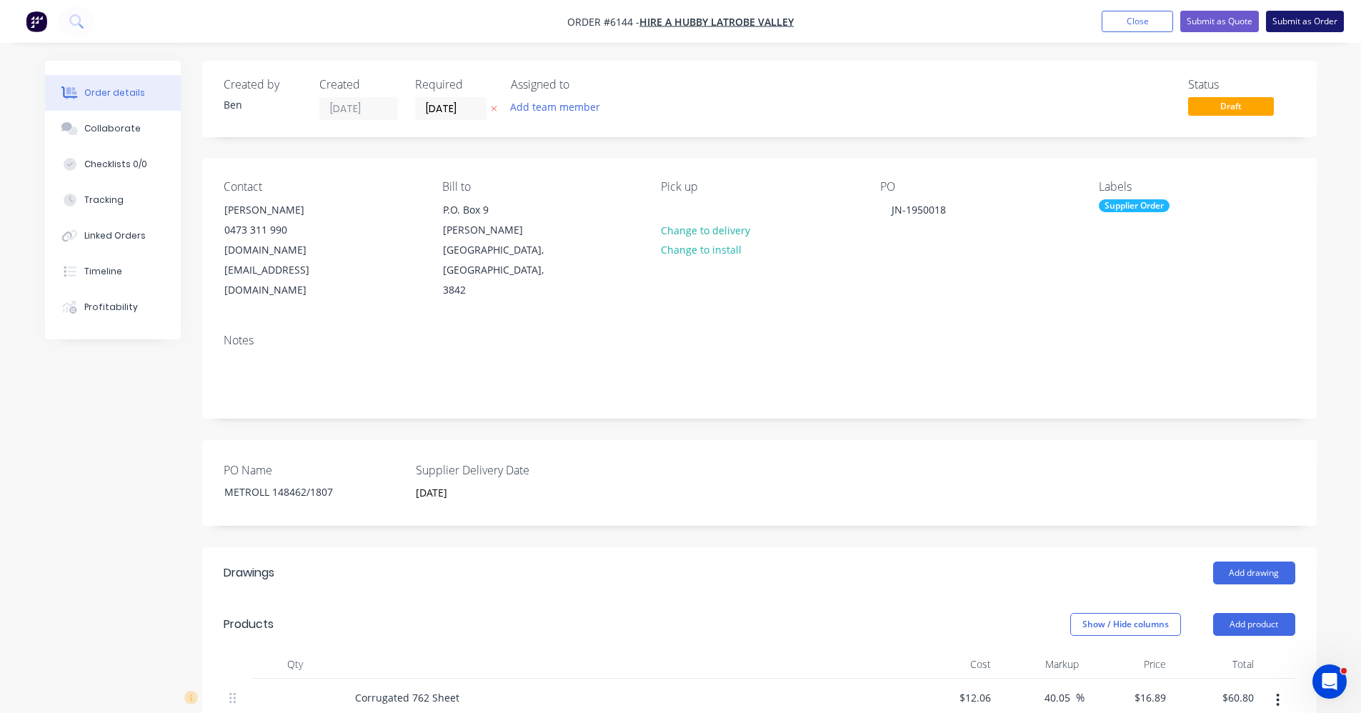
click at [1315, 16] on button "Submit as Order" at bounding box center [1305, 21] width 78 height 21
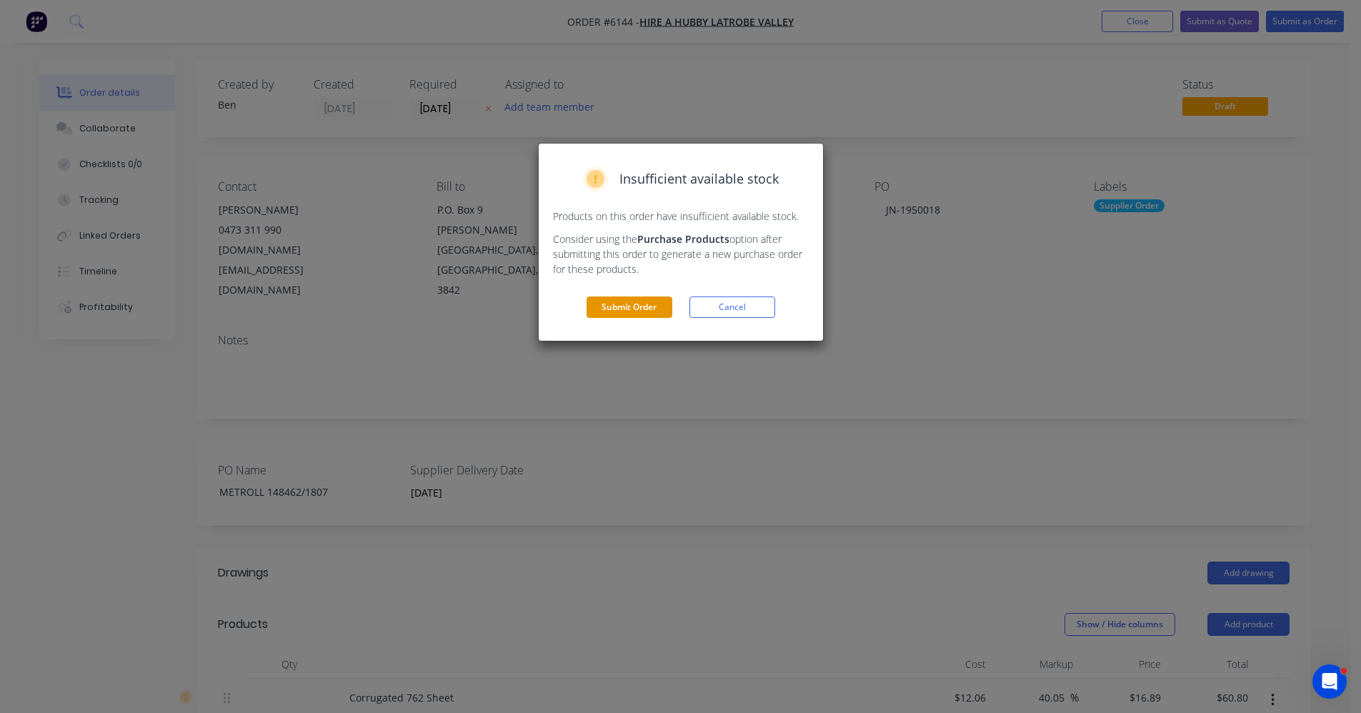
click at [658, 304] on button "Submit Order" at bounding box center [630, 307] width 86 height 21
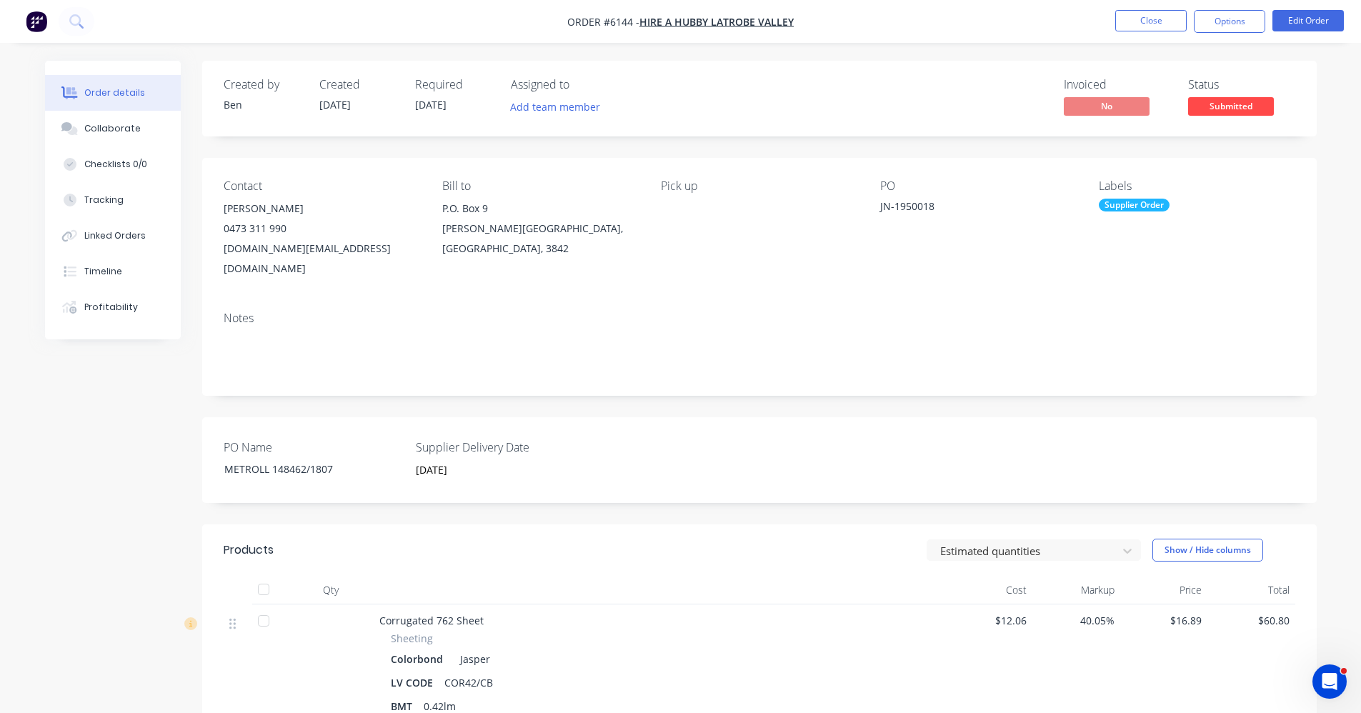
drag, startPoint x: 1232, startPoint y: 14, endPoint x: 1230, endPoint y: 36, distance: 21.5
click at [1231, 18] on button "Options" at bounding box center [1229, 21] width 71 height 23
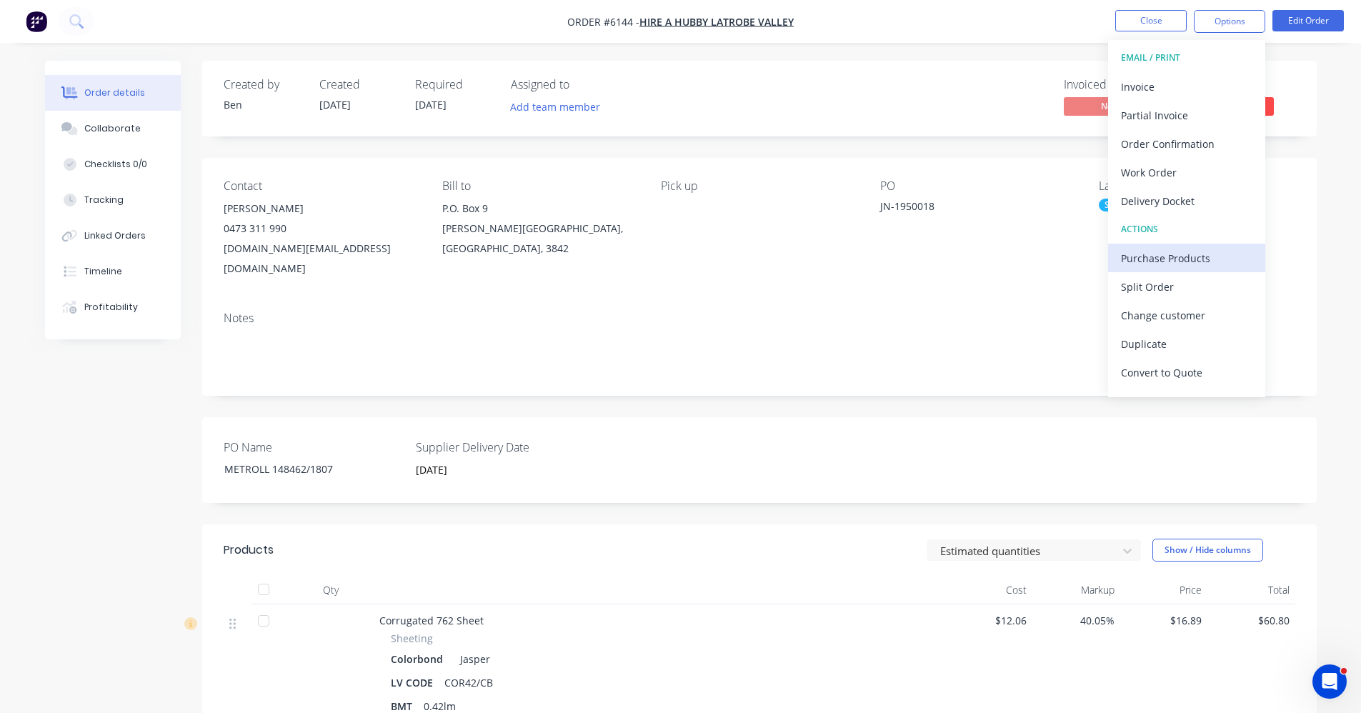
click at [1164, 261] on div "Purchase Products" at bounding box center [1186, 258] width 131 height 21
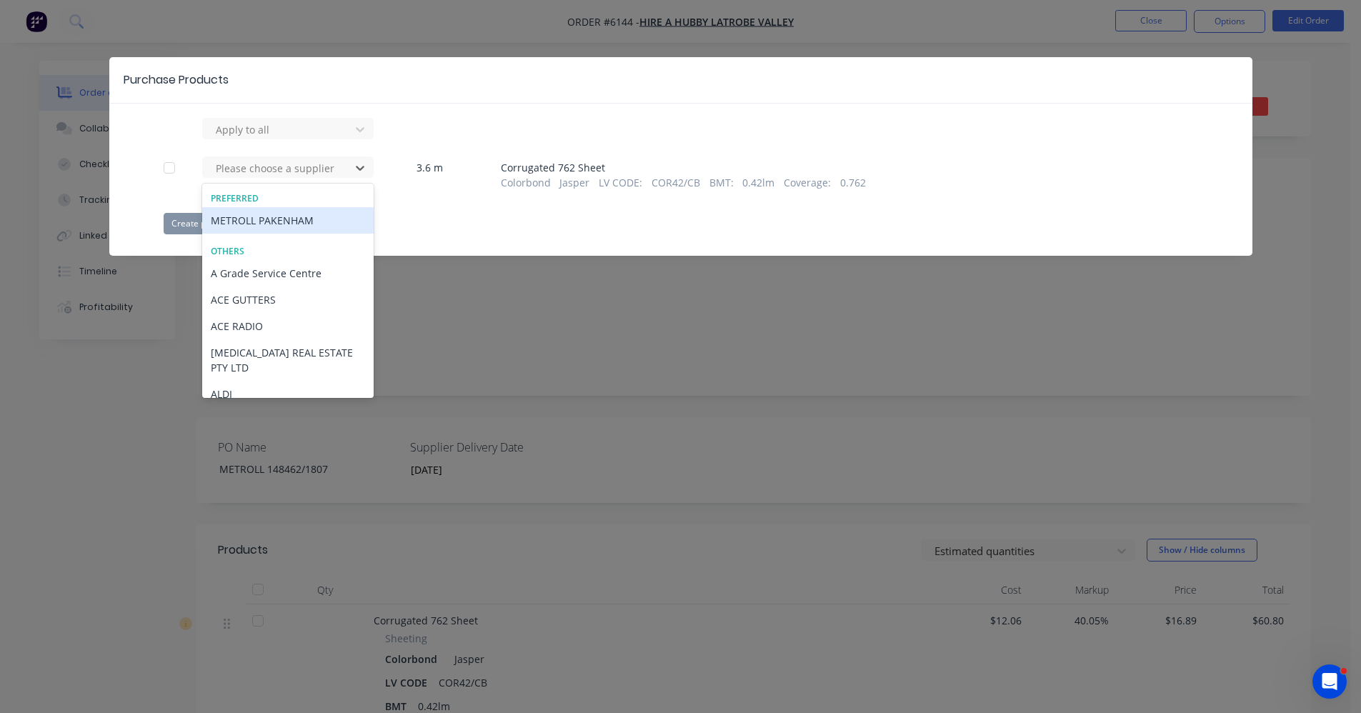
drag, startPoint x: 296, startPoint y: 171, endPoint x: 283, endPoint y: 207, distance: 38.0
click at [294, 172] on div at bounding box center [278, 168] width 129 height 18
click at [281, 221] on div "METROLL PAKENHAM" at bounding box center [288, 220] width 172 height 26
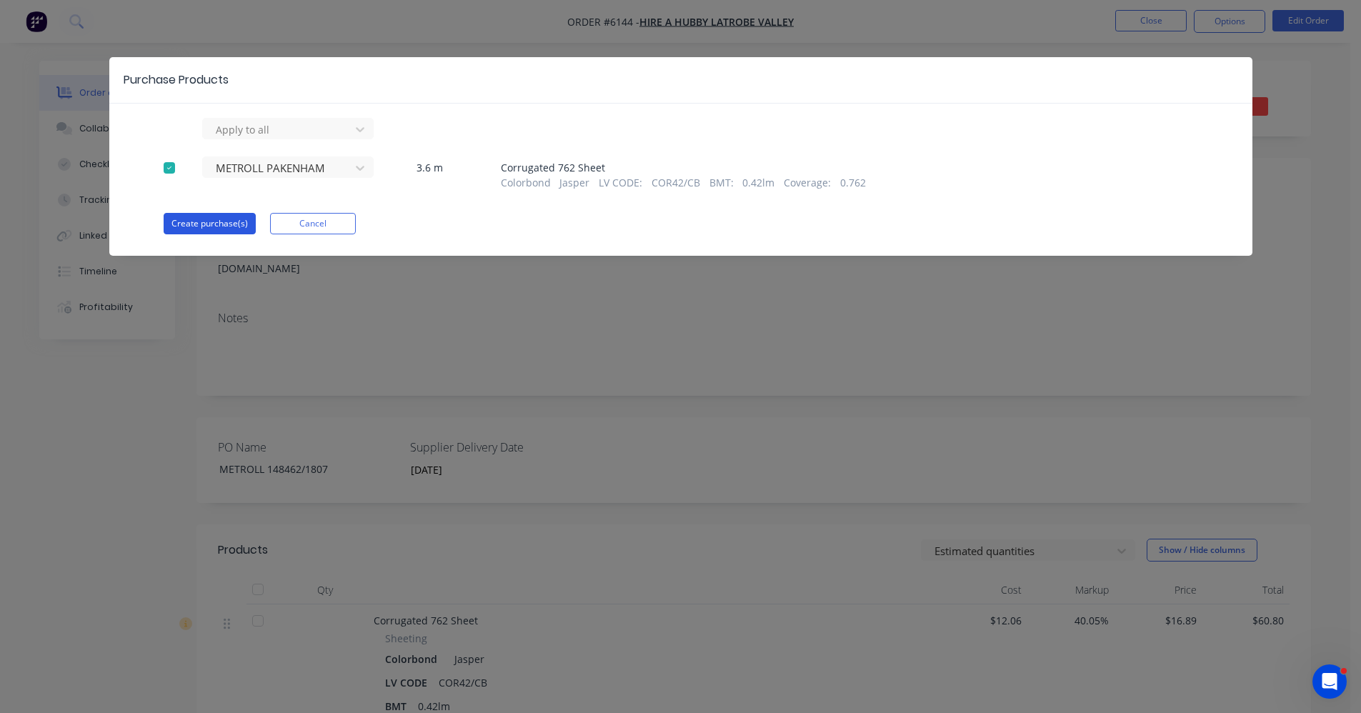
click at [217, 227] on button "Create purchase(s)" at bounding box center [210, 223] width 92 height 21
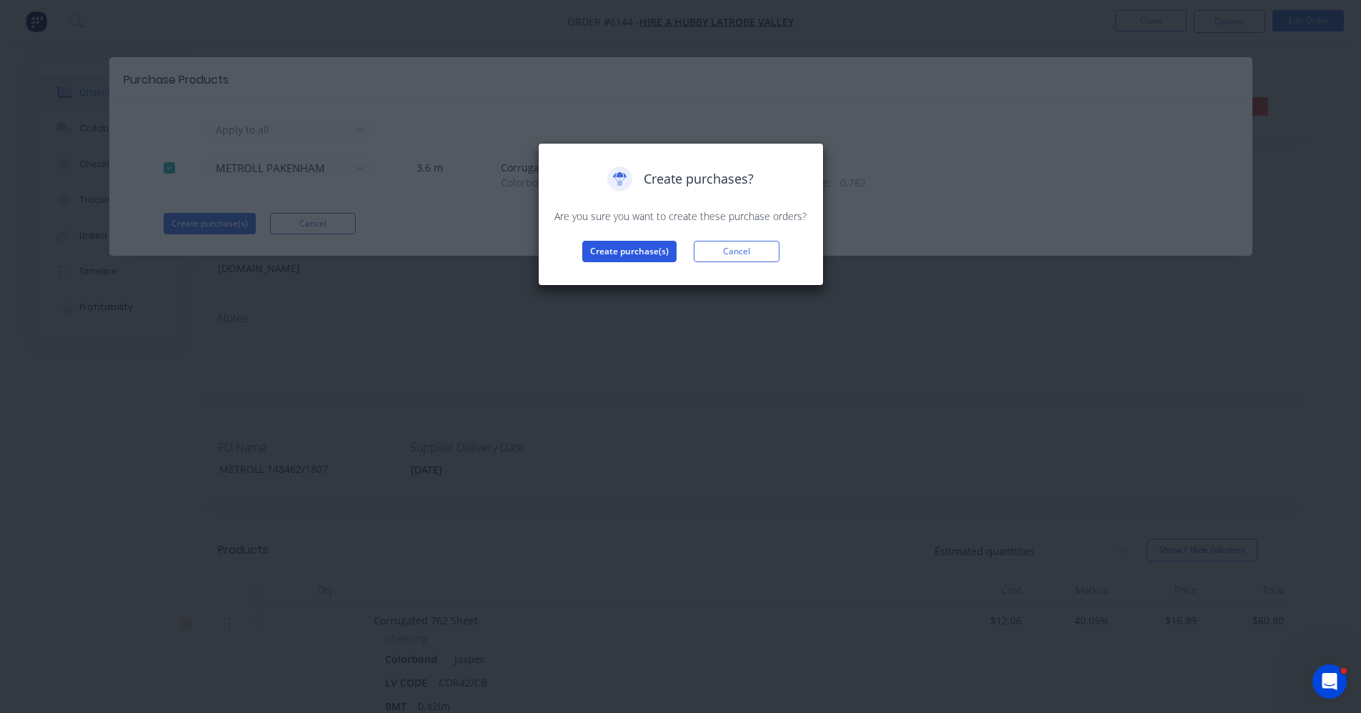
click at [622, 254] on button "Create purchase(s)" at bounding box center [629, 251] width 94 height 21
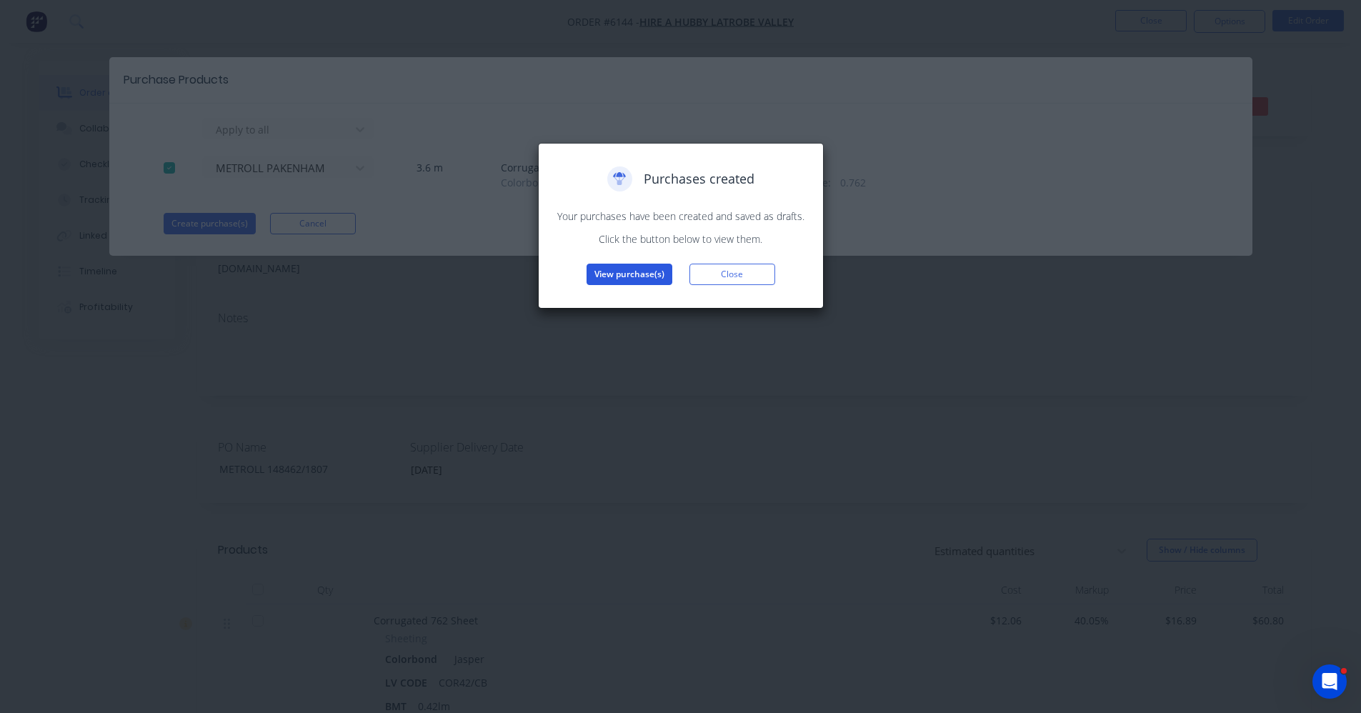
click at [622, 269] on button "View purchase(s)" at bounding box center [630, 274] width 86 height 21
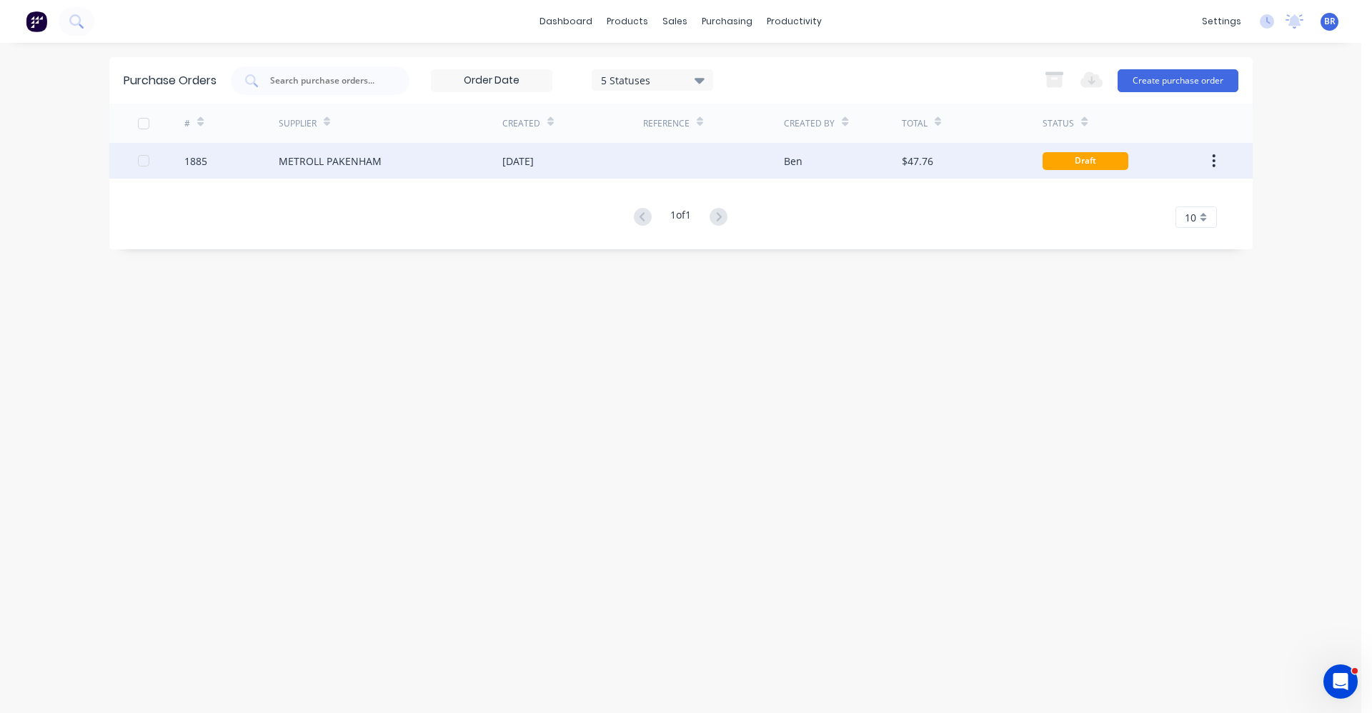
click at [534, 167] on div "[DATE]" at bounding box center [517, 161] width 31 height 15
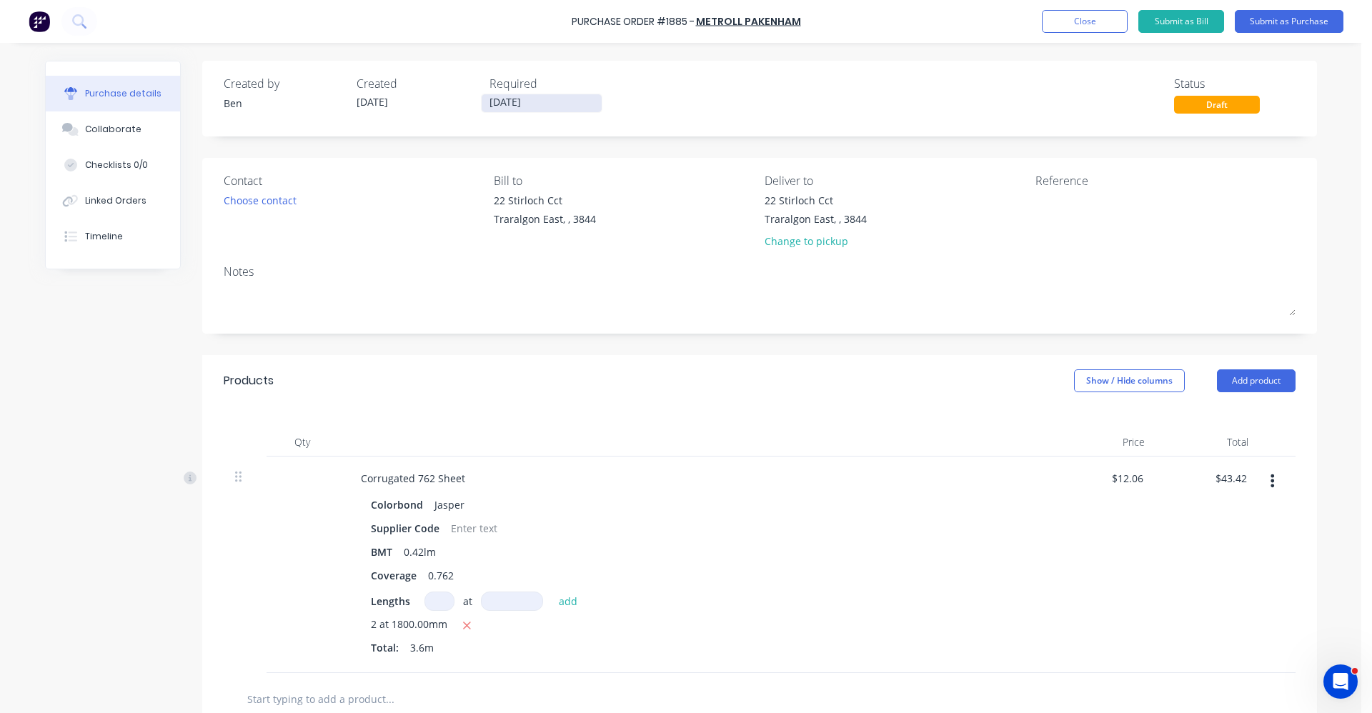
click at [523, 103] on input "[DATE]" at bounding box center [542, 103] width 120 height 18
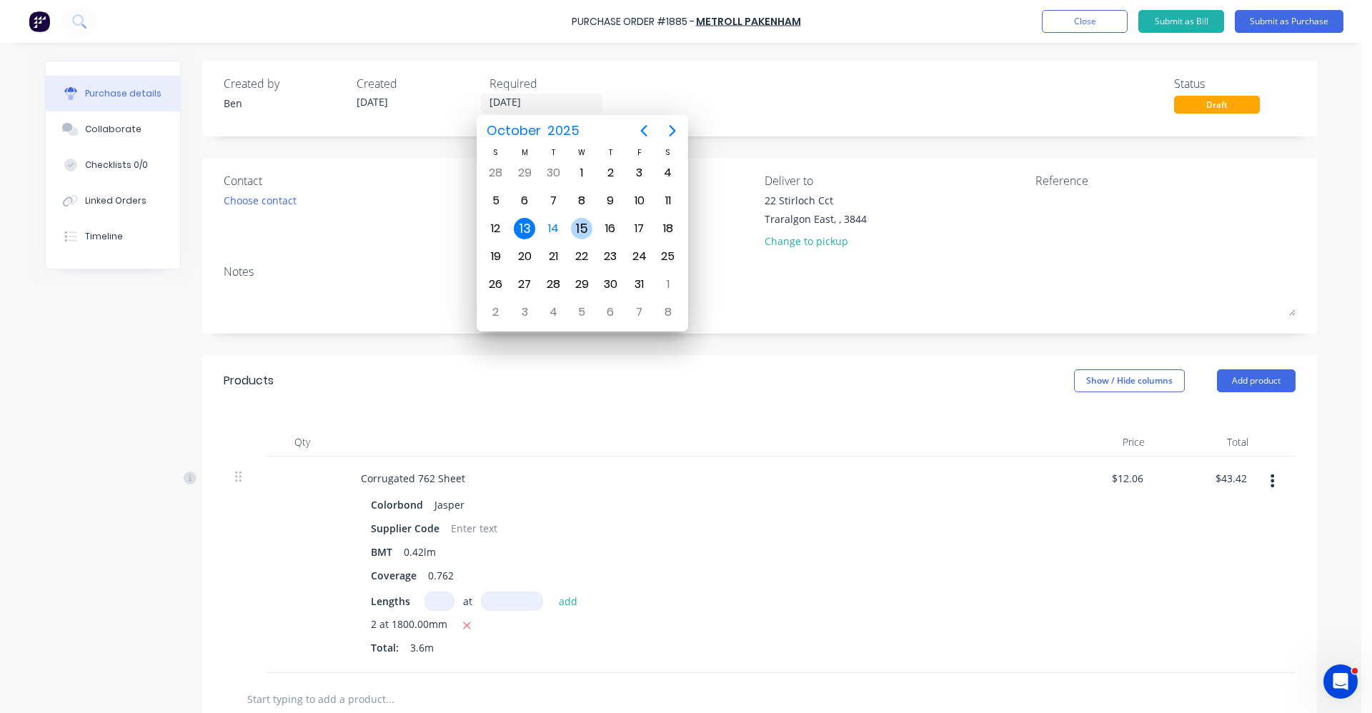
click at [579, 229] on div "15" at bounding box center [581, 228] width 21 height 21
type input "[DATE]"
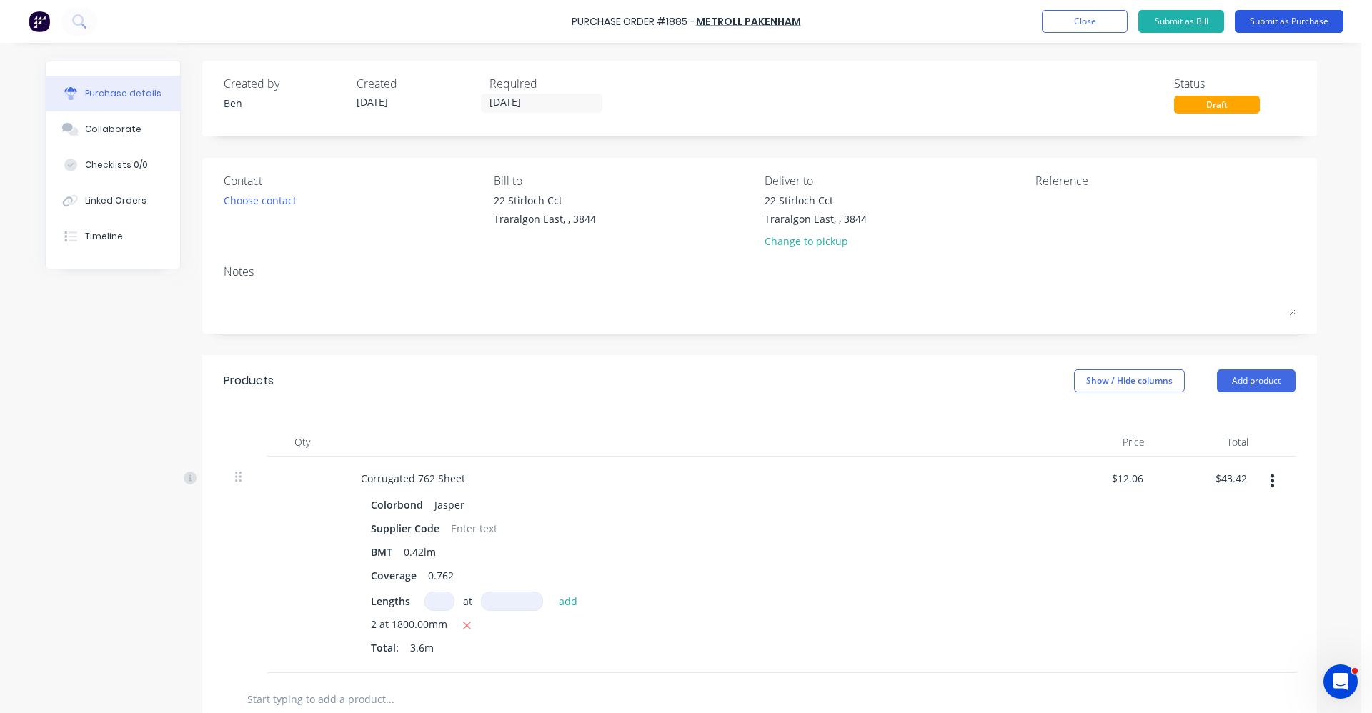
click at [1303, 26] on button "Submit as Purchase" at bounding box center [1289, 21] width 109 height 23
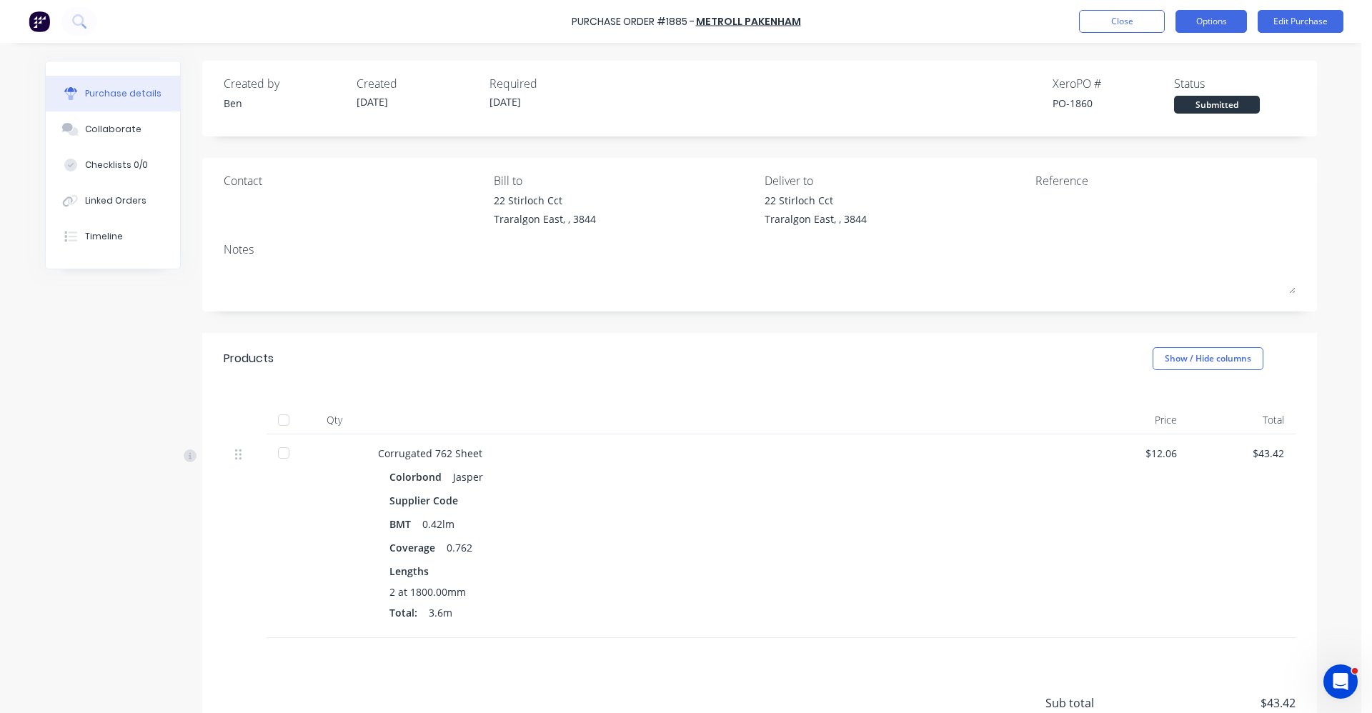
click at [1208, 23] on button "Options" at bounding box center [1211, 21] width 71 height 23
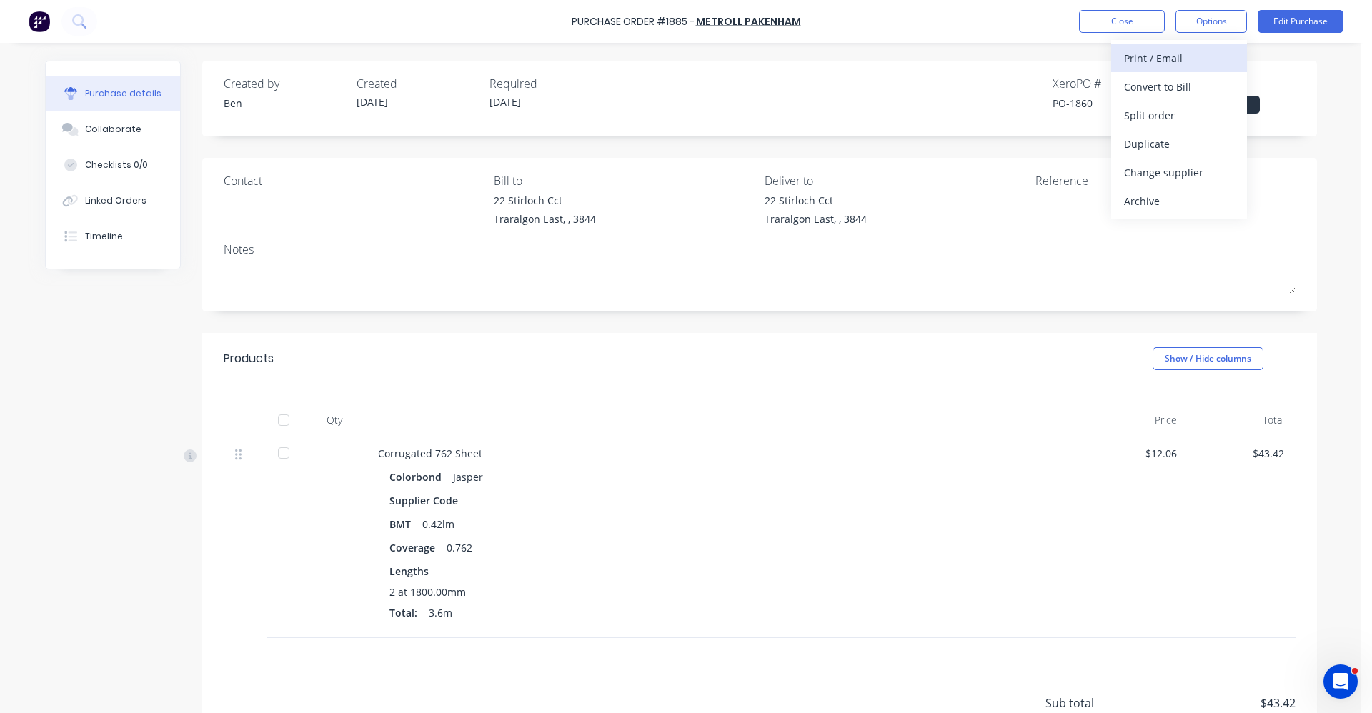
click at [1178, 65] on div "Print / Email" at bounding box center [1179, 58] width 110 height 21
click at [1176, 87] on div "With pricing" at bounding box center [1179, 86] width 110 height 21
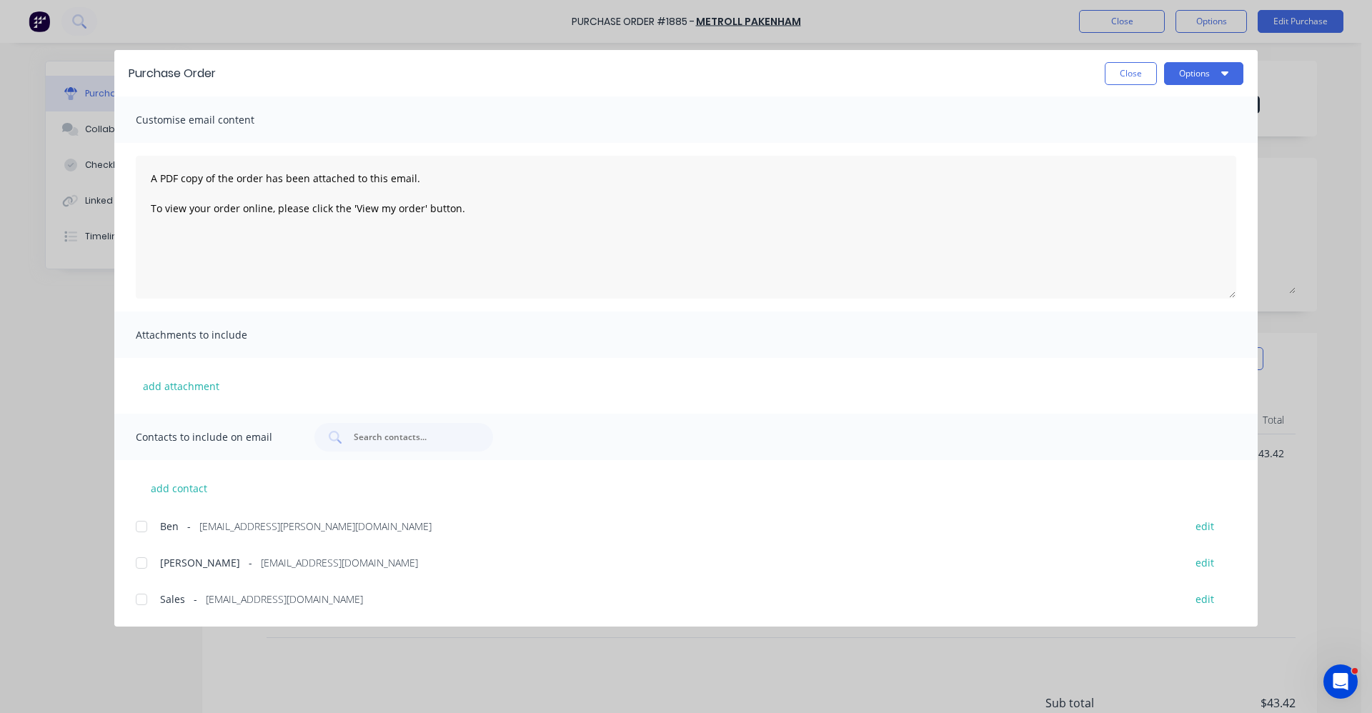
drag, startPoint x: 140, startPoint y: 602, endPoint x: 673, endPoint y: 470, distance: 549.3
click at [146, 601] on div at bounding box center [141, 599] width 29 height 29
click at [1222, 68] on icon "button" at bounding box center [1224, 72] width 7 height 11
click at [1166, 162] on div "Email" at bounding box center [1176, 167] width 110 height 21
drag, startPoint x: 1121, startPoint y: 79, endPoint x: 1076, endPoint y: 86, distance: 46.3
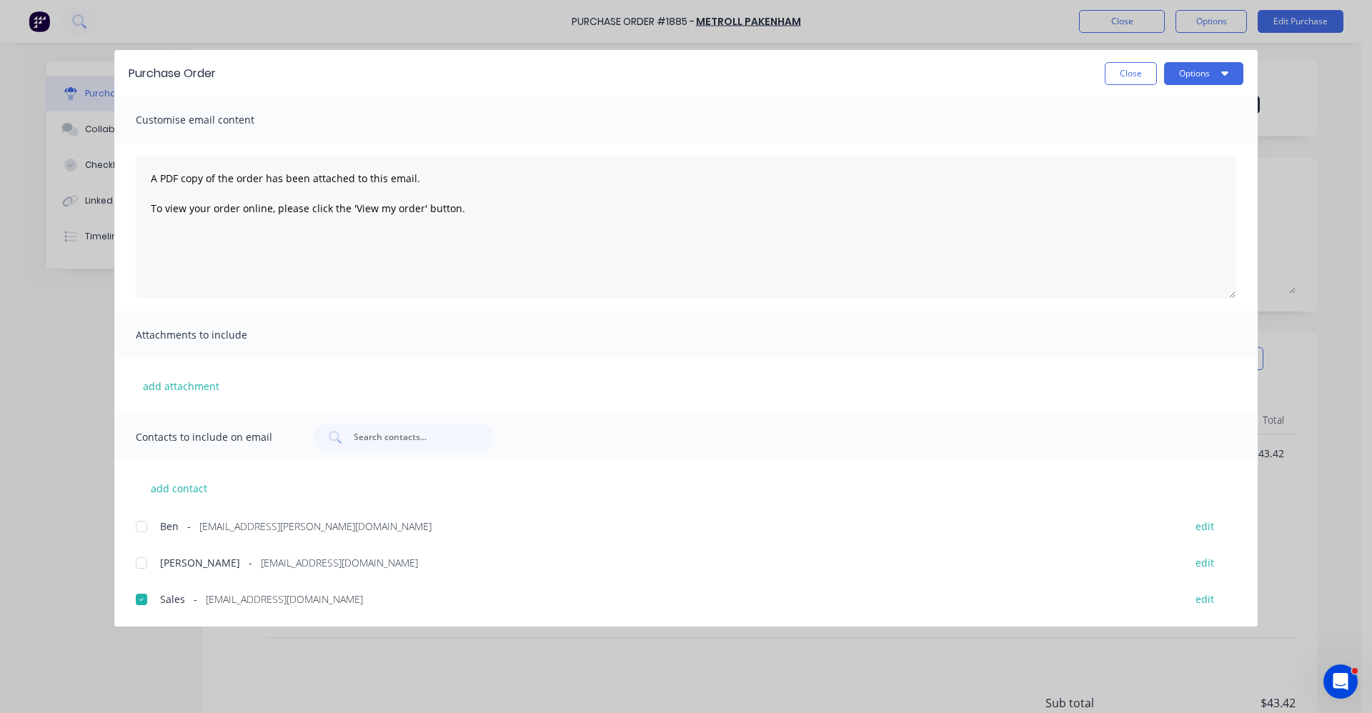
click at [1119, 79] on button "Close" at bounding box center [1131, 73] width 52 height 23
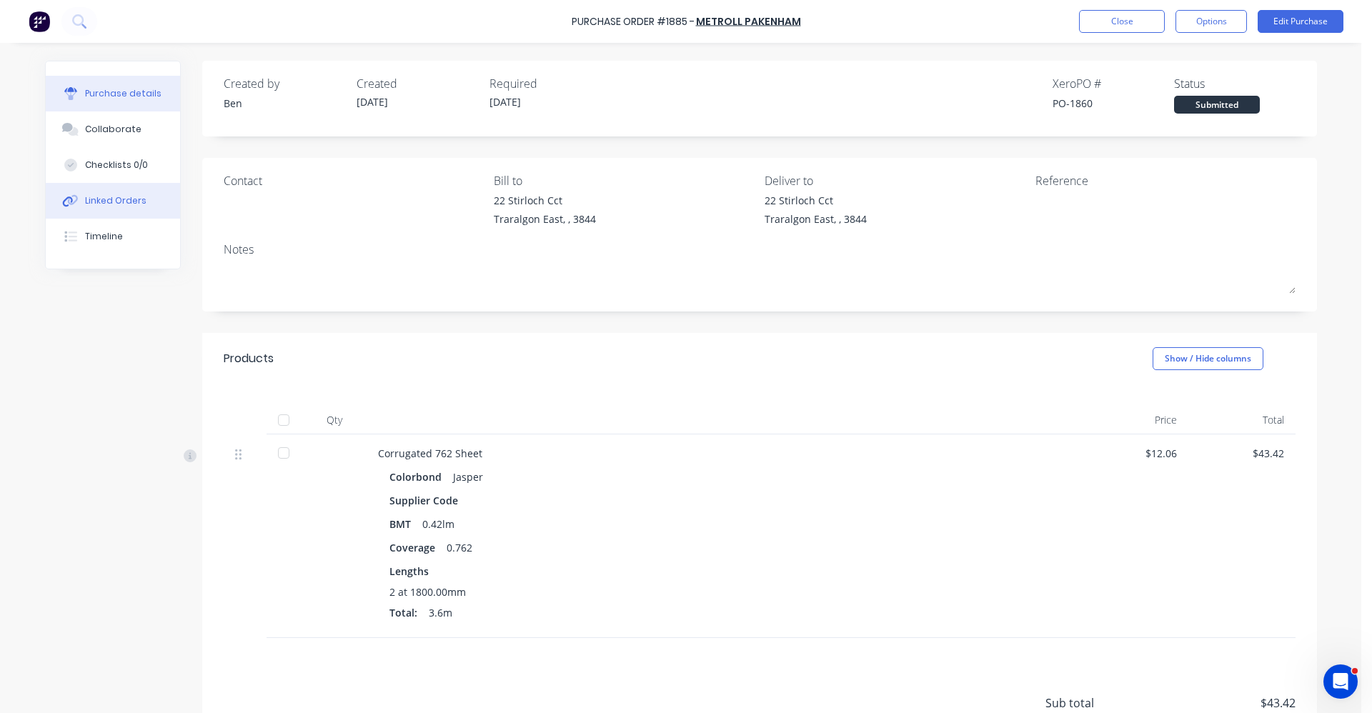
drag, startPoint x: 106, startPoint y: 206, endPoint x: 165, endPoint y: 195, distance: 59.6
click at [107, 206] on div "Linked Orders" at bounding box center [115, 200] width 61 height 13
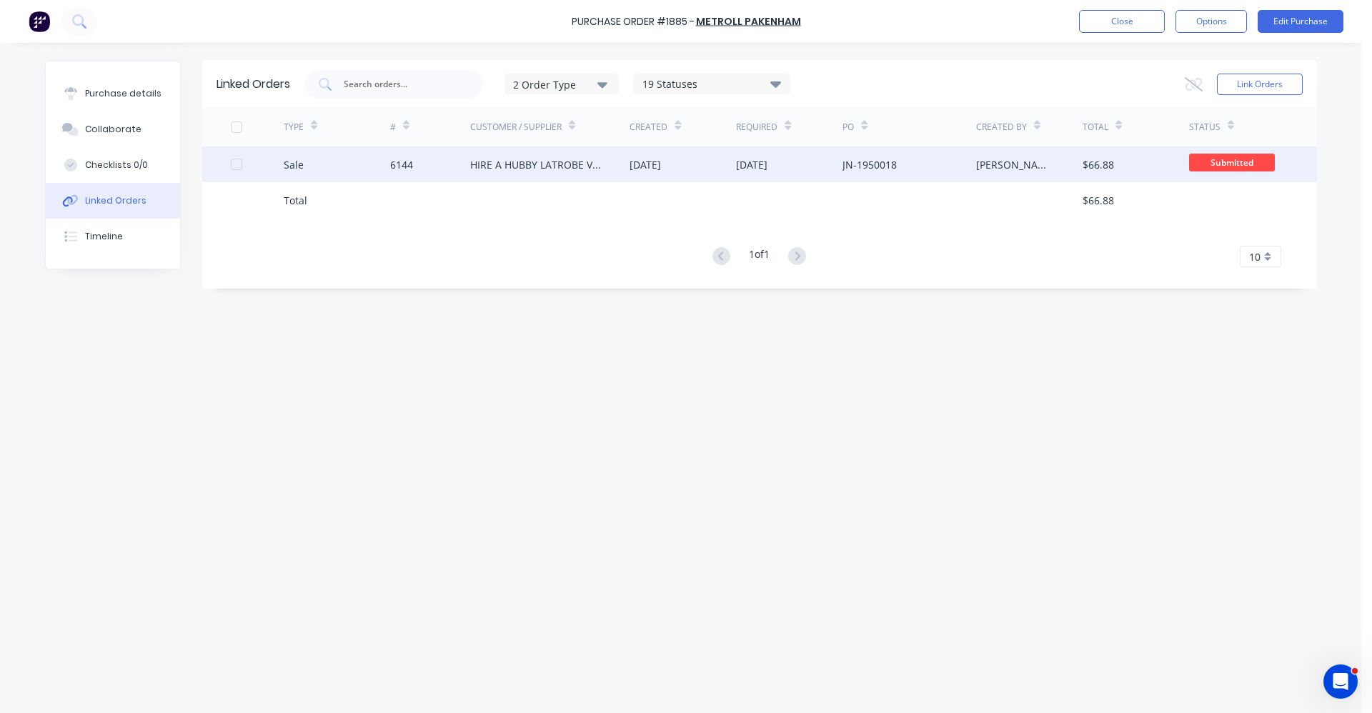
click at [661, 159] on div "[DATE]" at bounding box center [645, 164] width 31 height 15
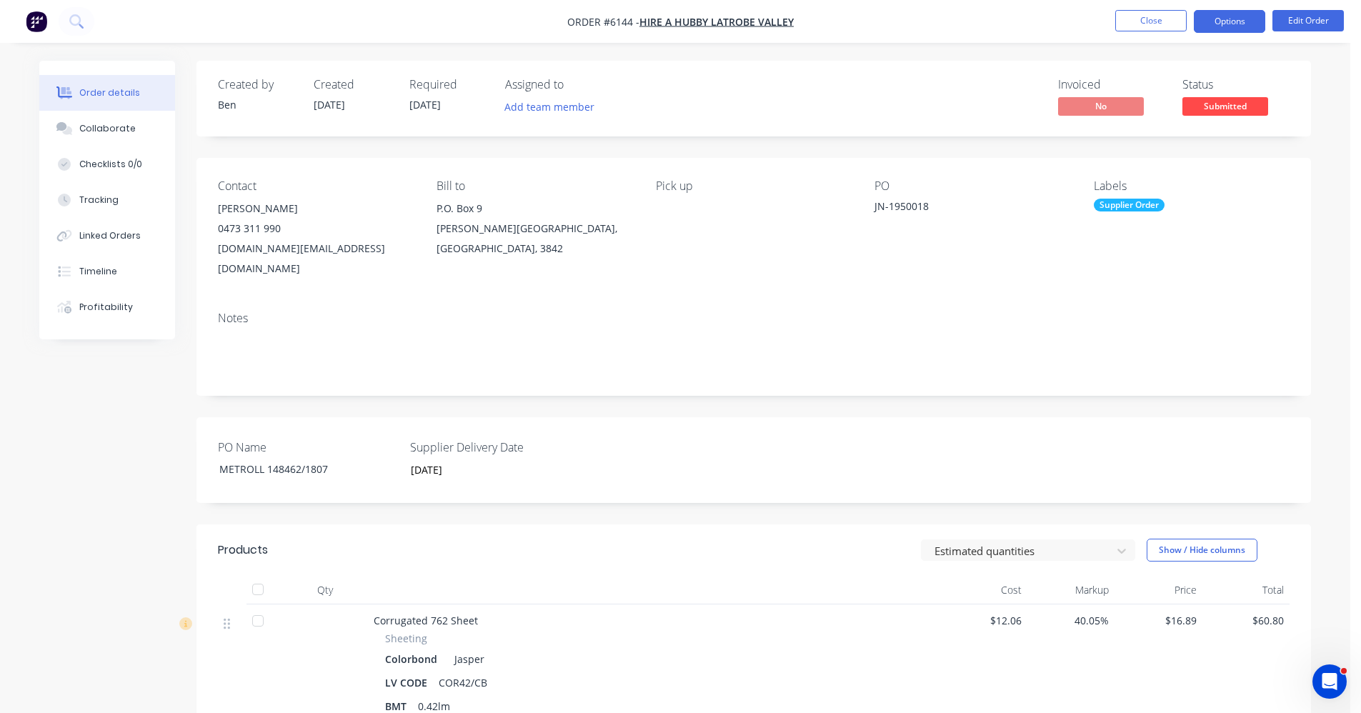
click at [1223, 18] on button "Options" at bounding box center [1229, 21] width 71 height 23
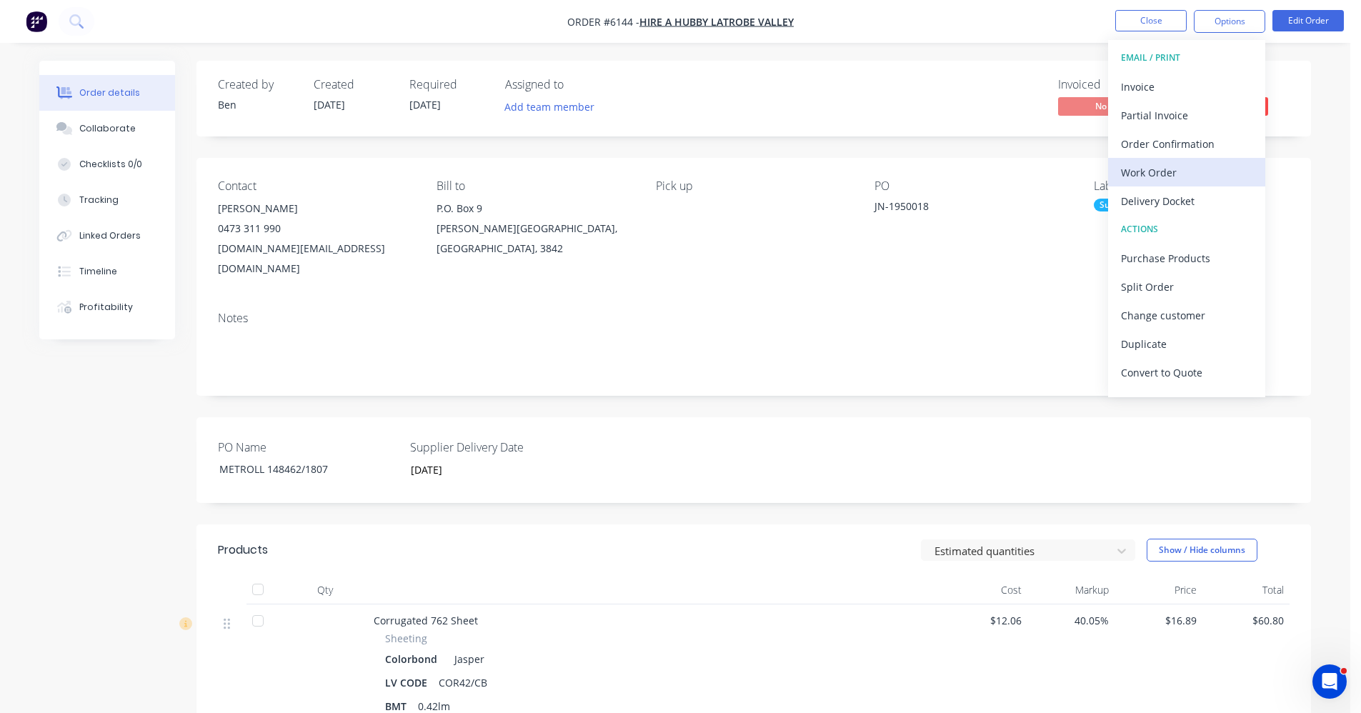
click at [1181, 167] on div "Work Order" at bounding box center [1186, 172] width 131 height 21
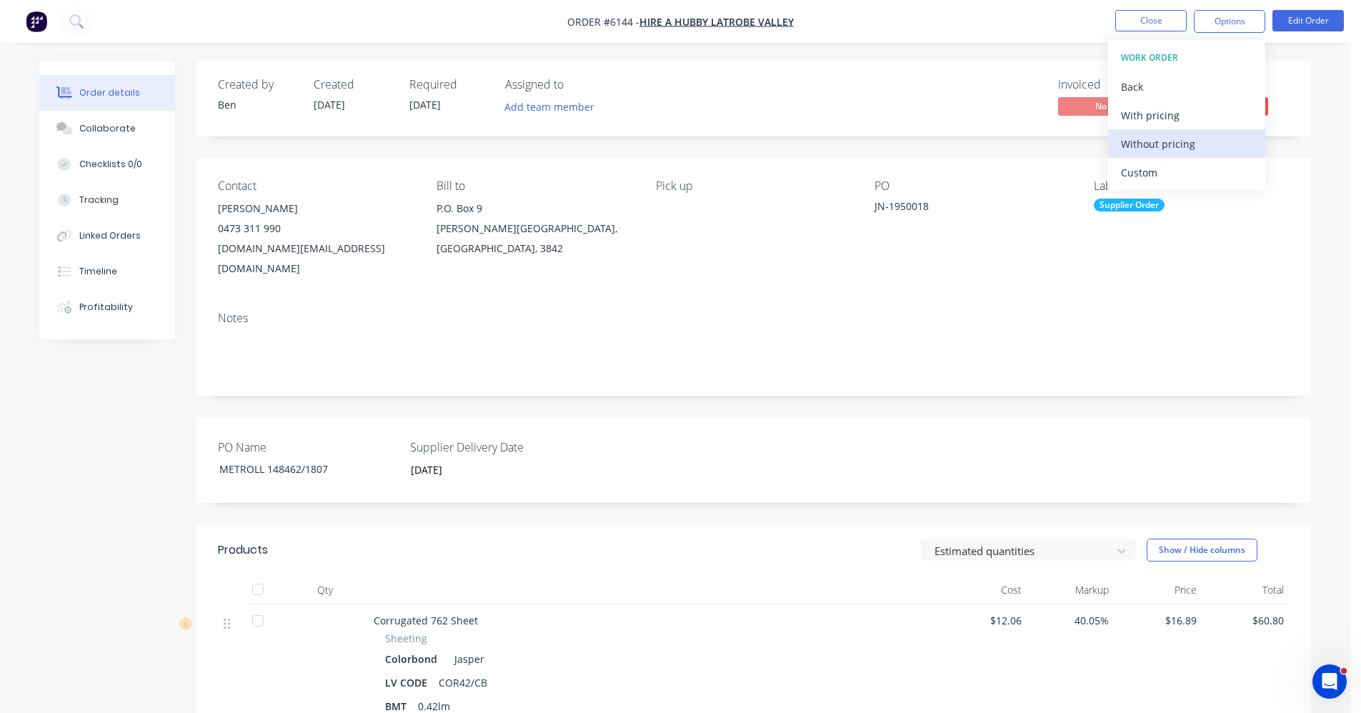
click at [1156, 142] on div "Without pricing" at bounding box center [1186, 144] width 131 height 21
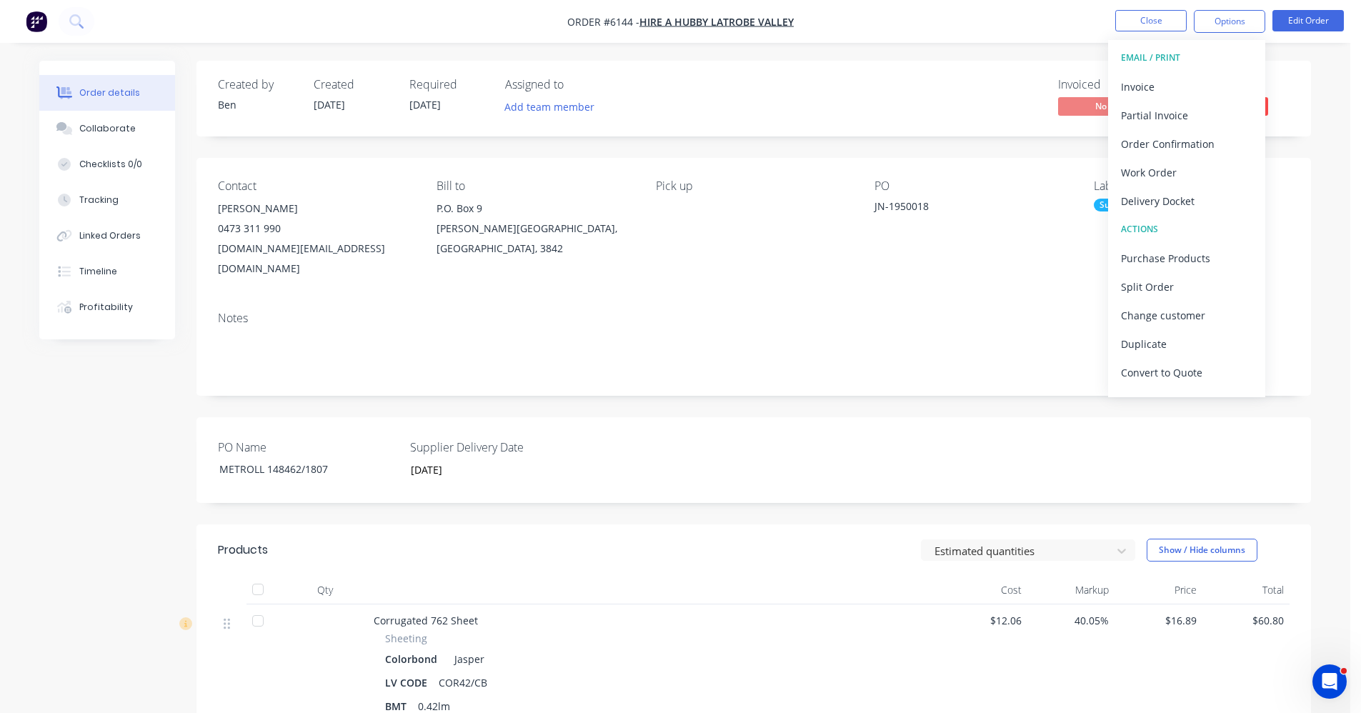
click at [850, 105] on div "Invoiced No Status Submitted" at bounding box center [969, 98] width 642 height 41
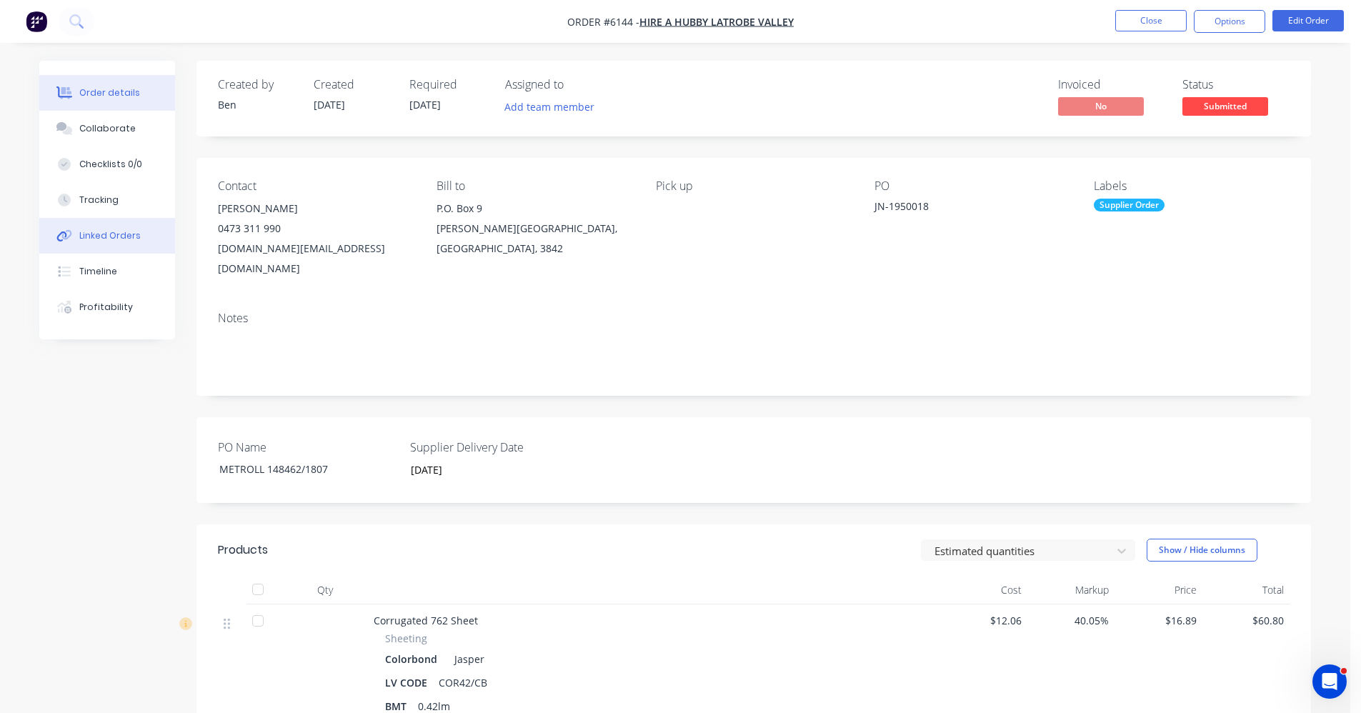
click at [100, 237] on div "Linked Orders" at bounding box center [109, 235] width 61 height 13
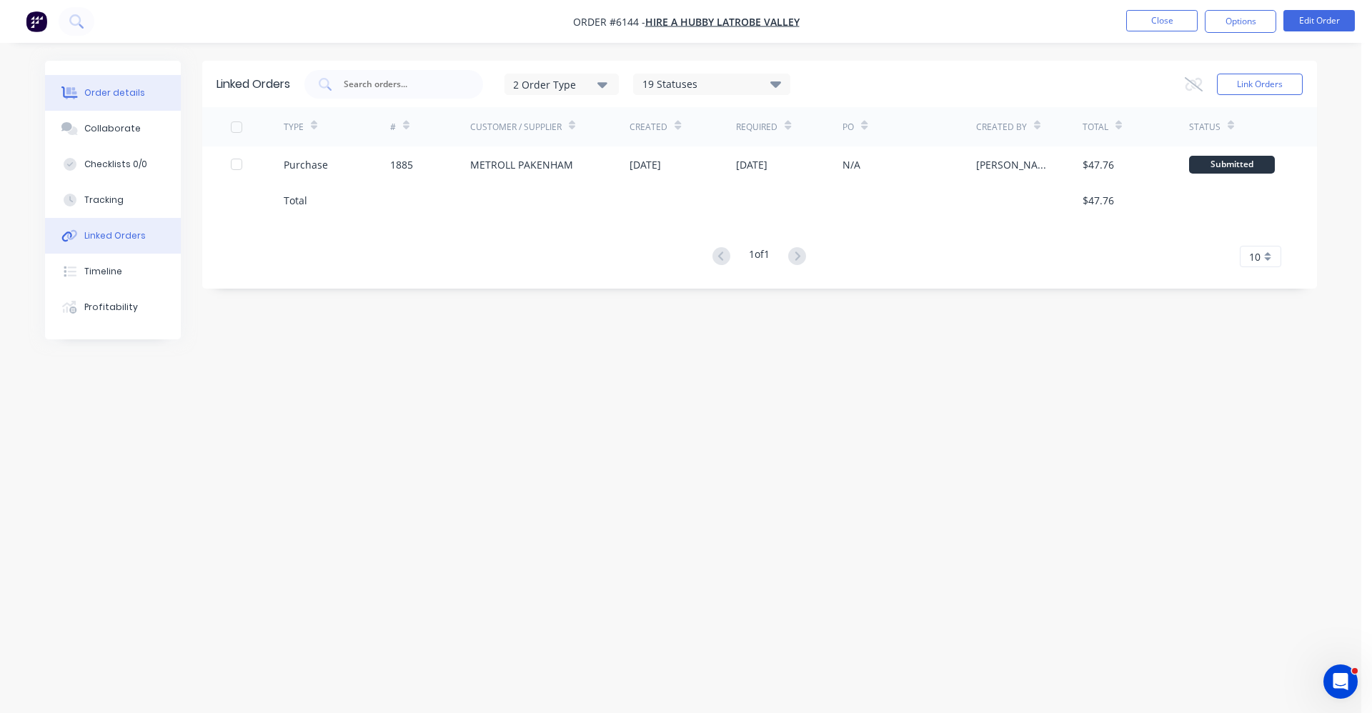
click at [123, 89] on div "Order details" at bounding box center [114, 92] width 61 height 13
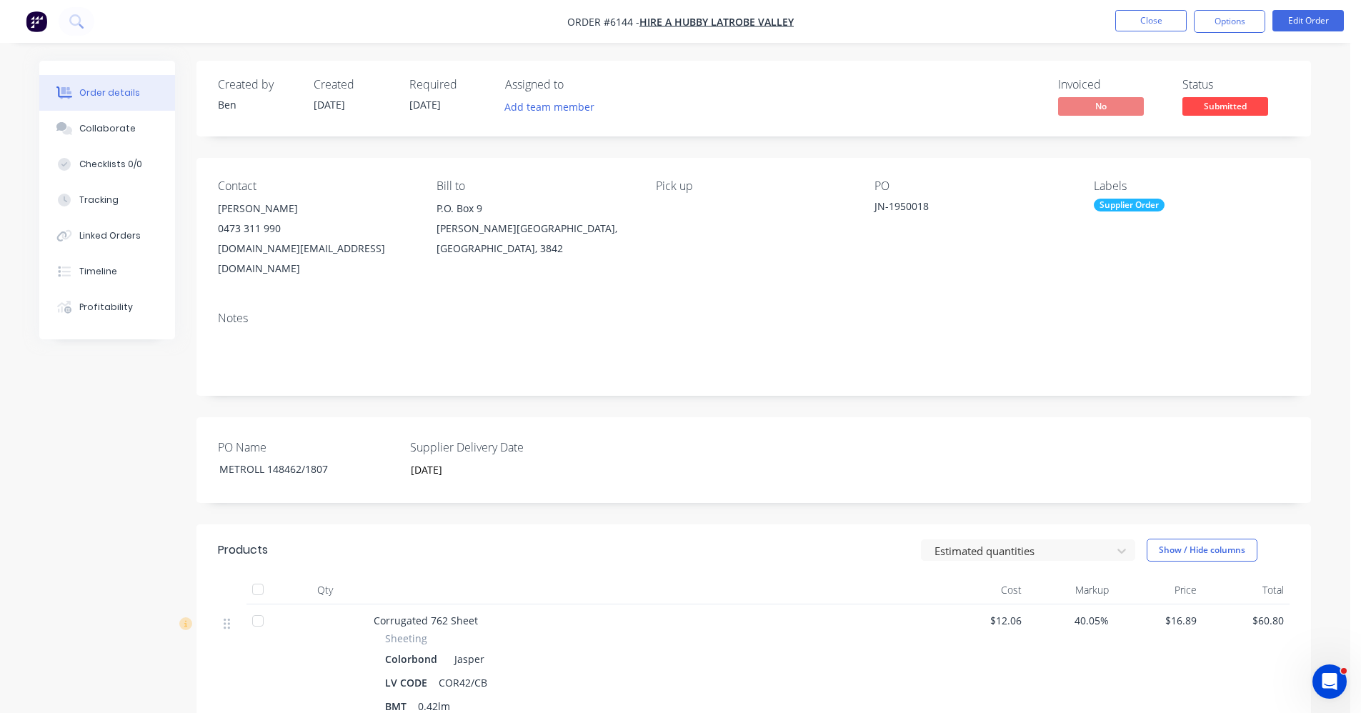
click at [1248, 105] on span "Submitted" at bounding box center [1226, 106] width 86 height 18
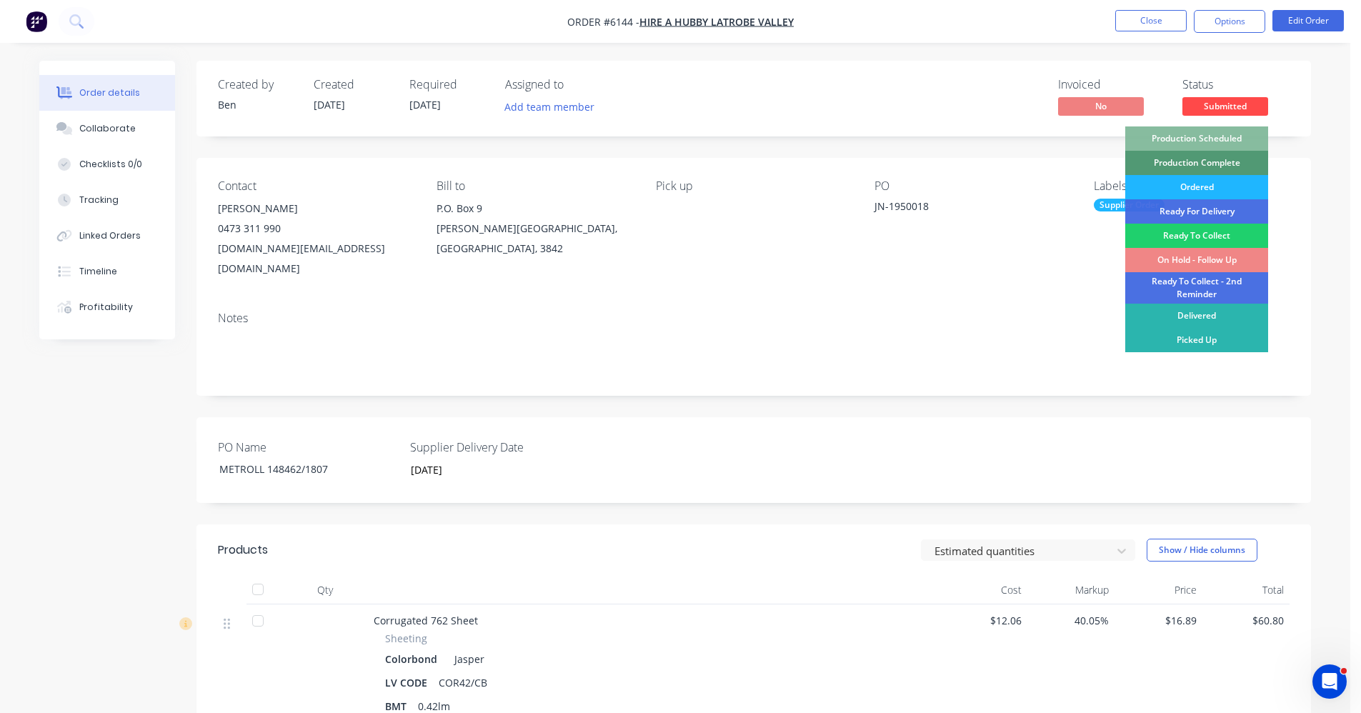
click at [1211, 182] on div "Ordered" at bounding box center [1197, 187] width 143 height 24
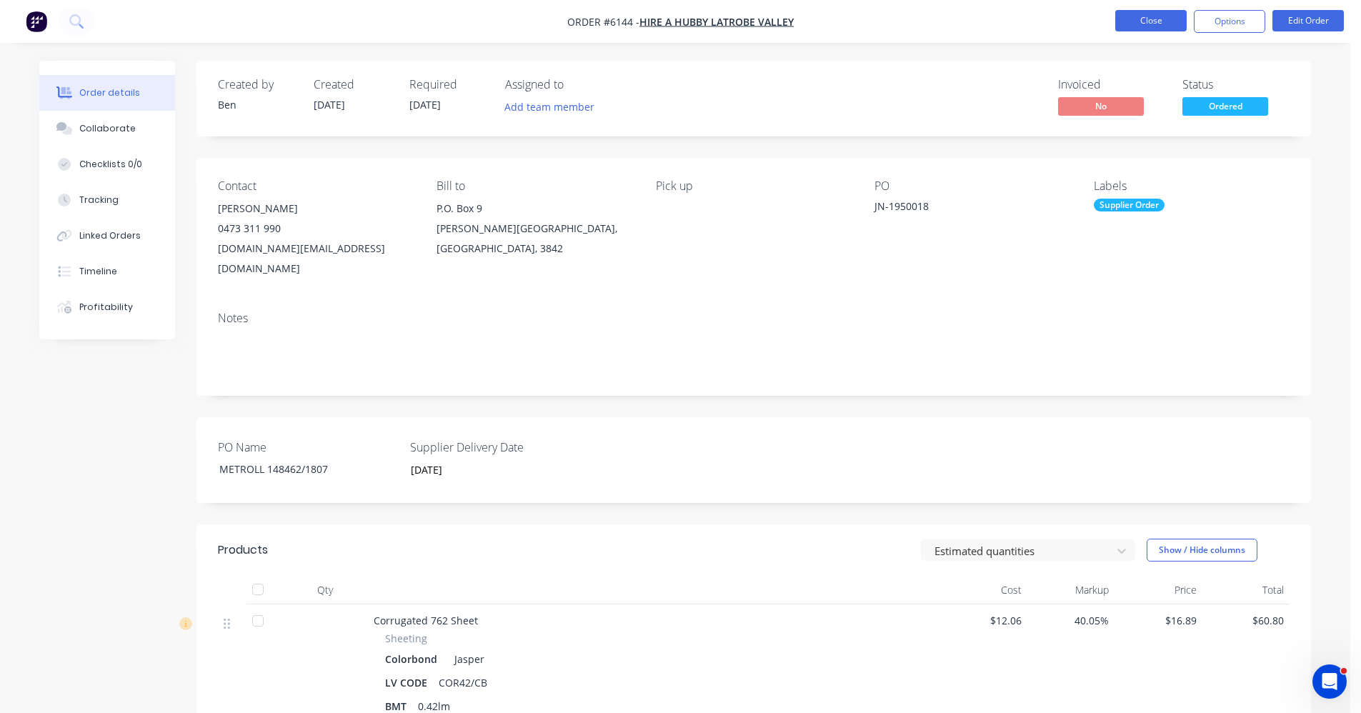
click at [1142, 12] on button "Close" at bounding box center [1151, 20] width 71 height 21
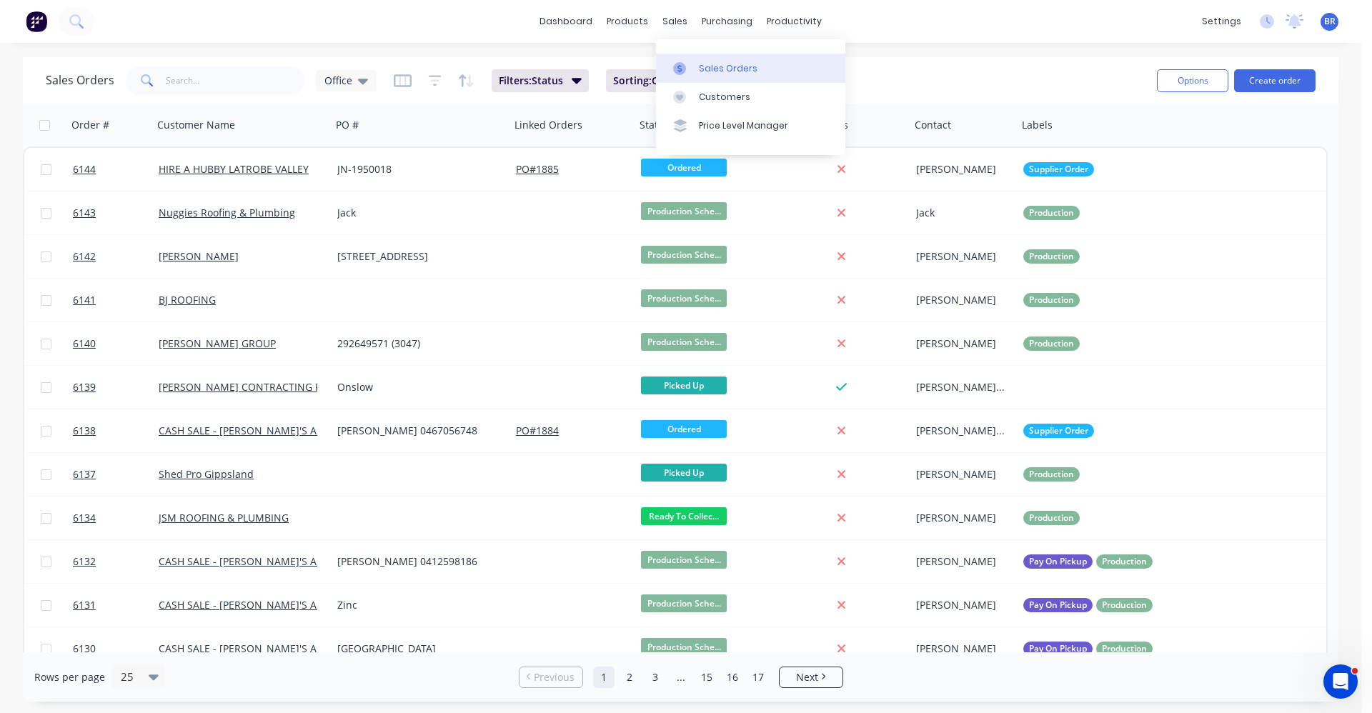
click at [707, 64] on div "Sales Orders" at bounding box center [728, 68] width 59 height 13
click at [1291, 80] on button "Create order" at bounding box center [1274, 80] width 81 height 23
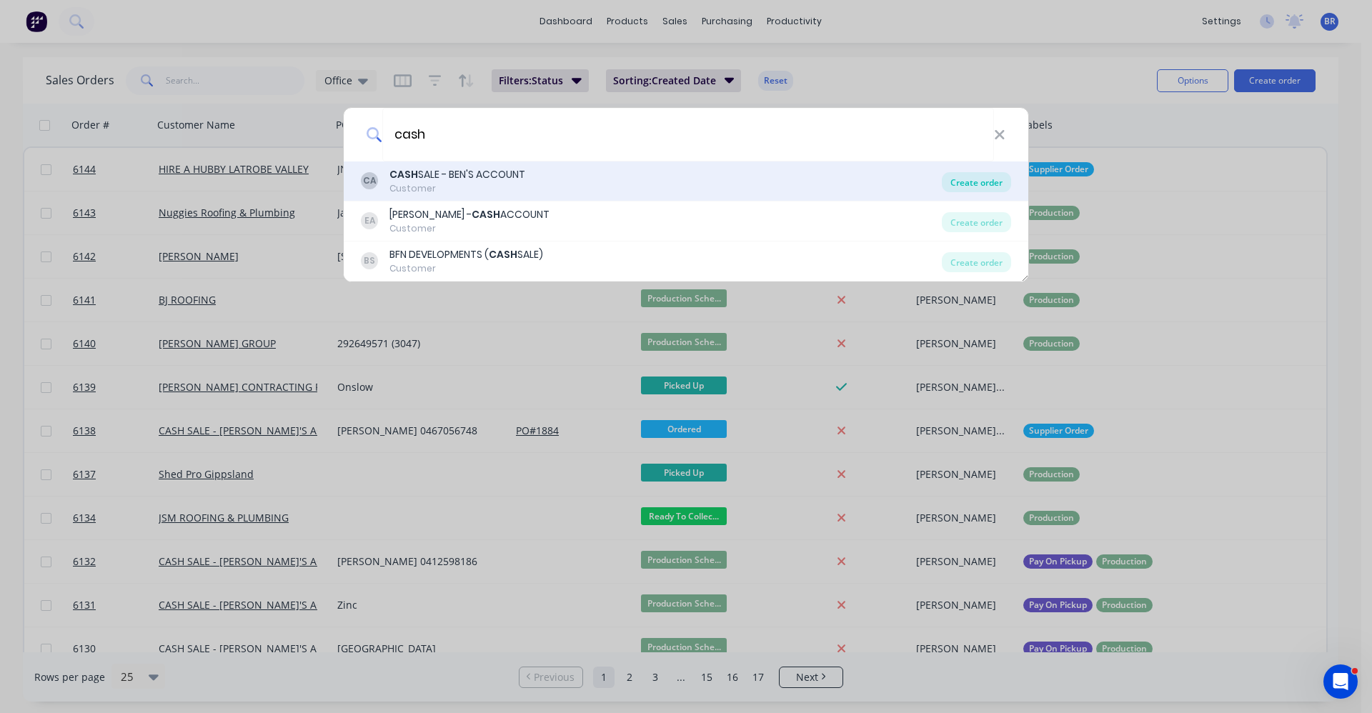
type input "cash"
click at [969, 187] on div "Create order" at bounding box center [976, 182] width 69 height 20
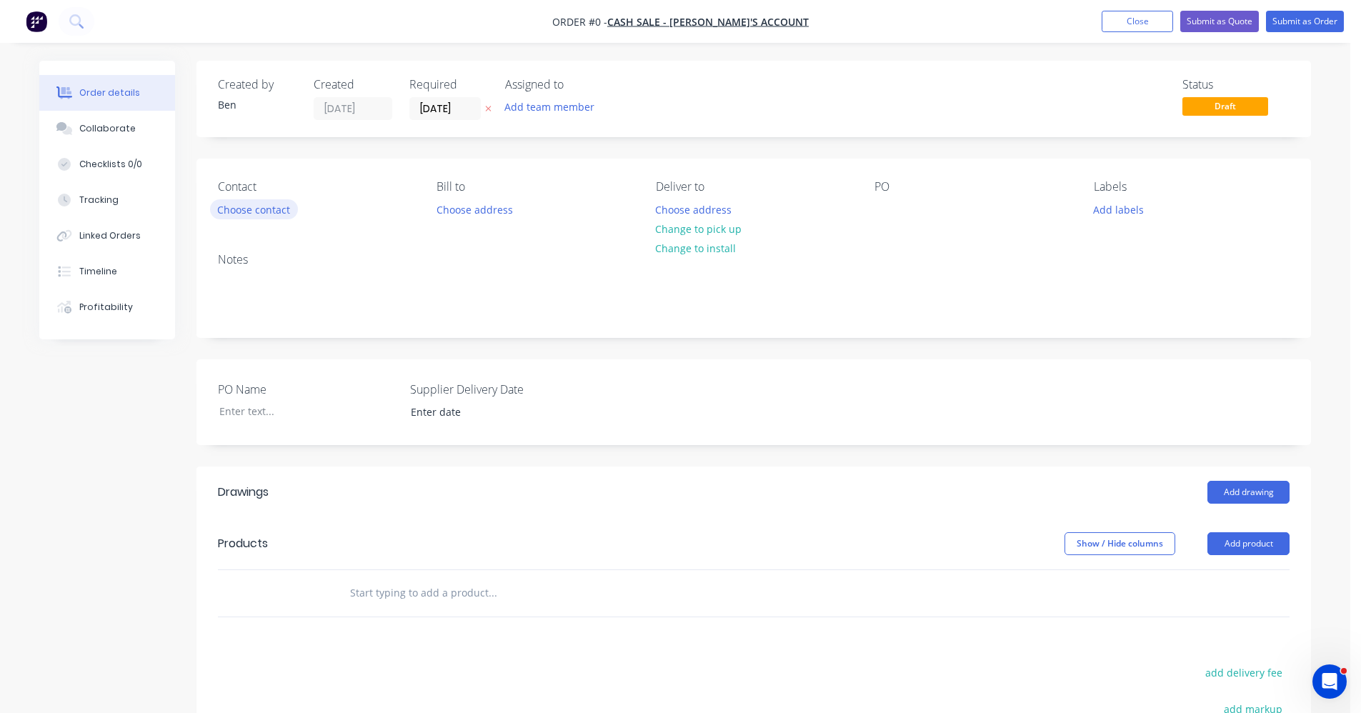
click at [277, 214] on button "Choose contact" at bounding box center [254, 208] width 88 height 19
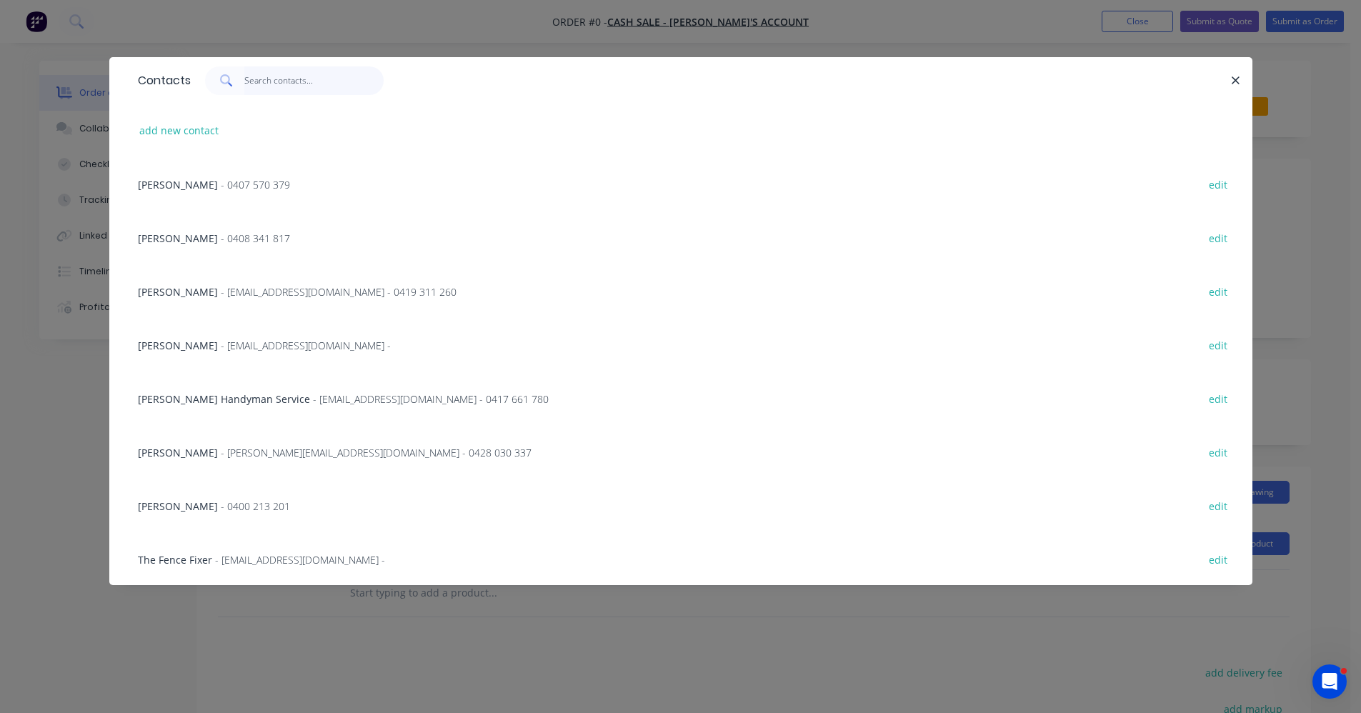
click at [299, 79] on input "text" at bounding box center [313, 80] width 139 height 29
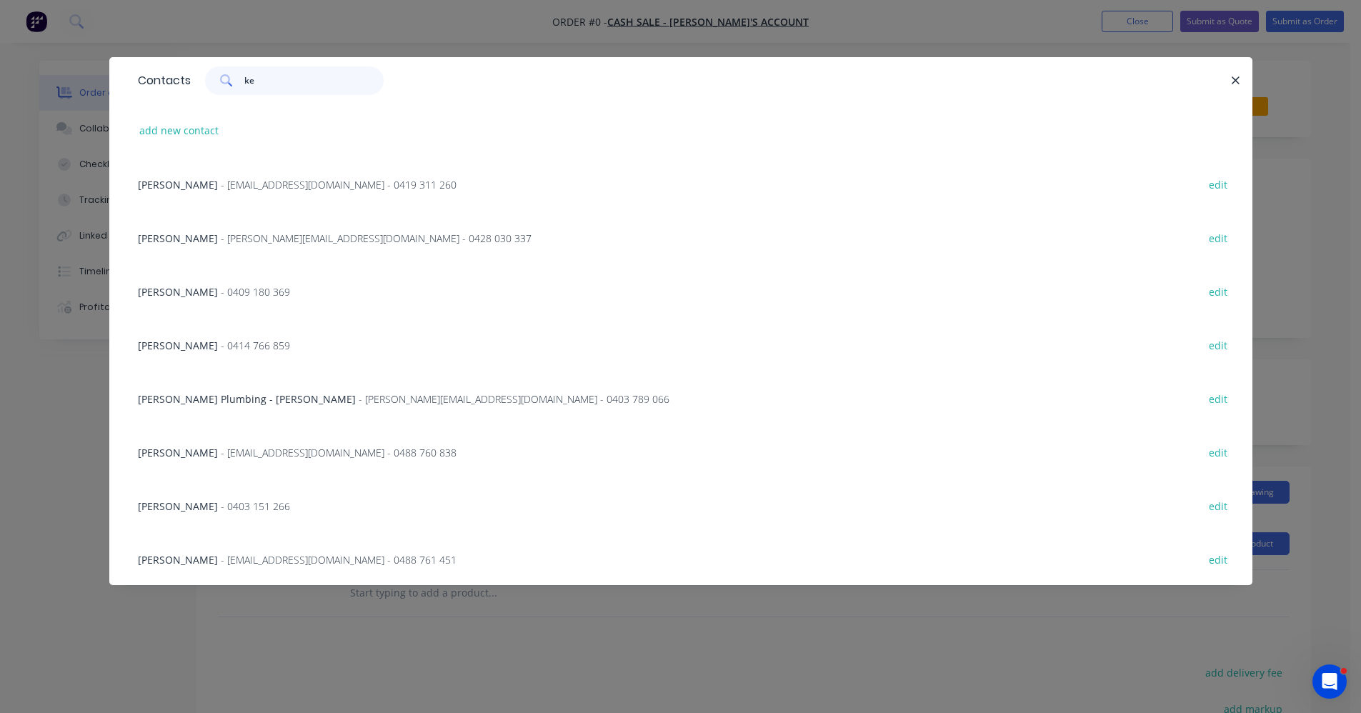
type input "k"
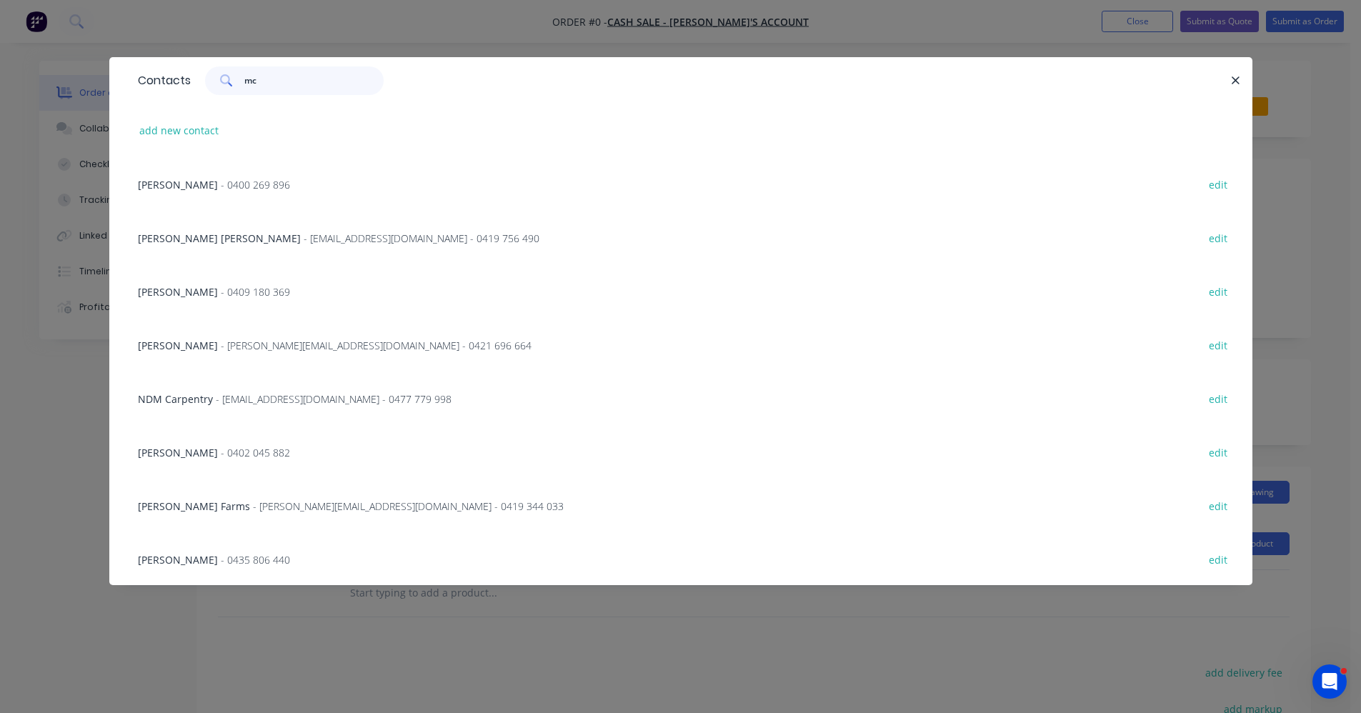
type input "m"
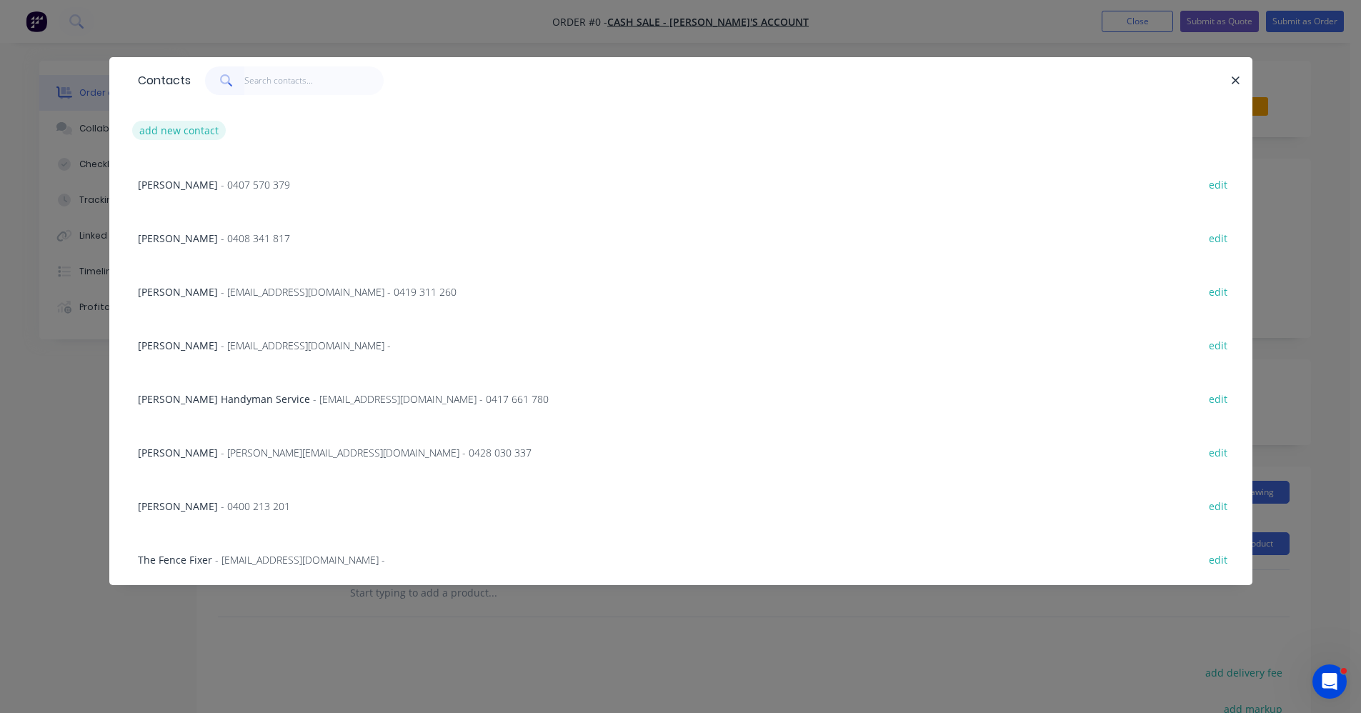
click at [166, 125] on button "add new contact" at bounding box center [179, 130] width 94 height 19
select select "AU"
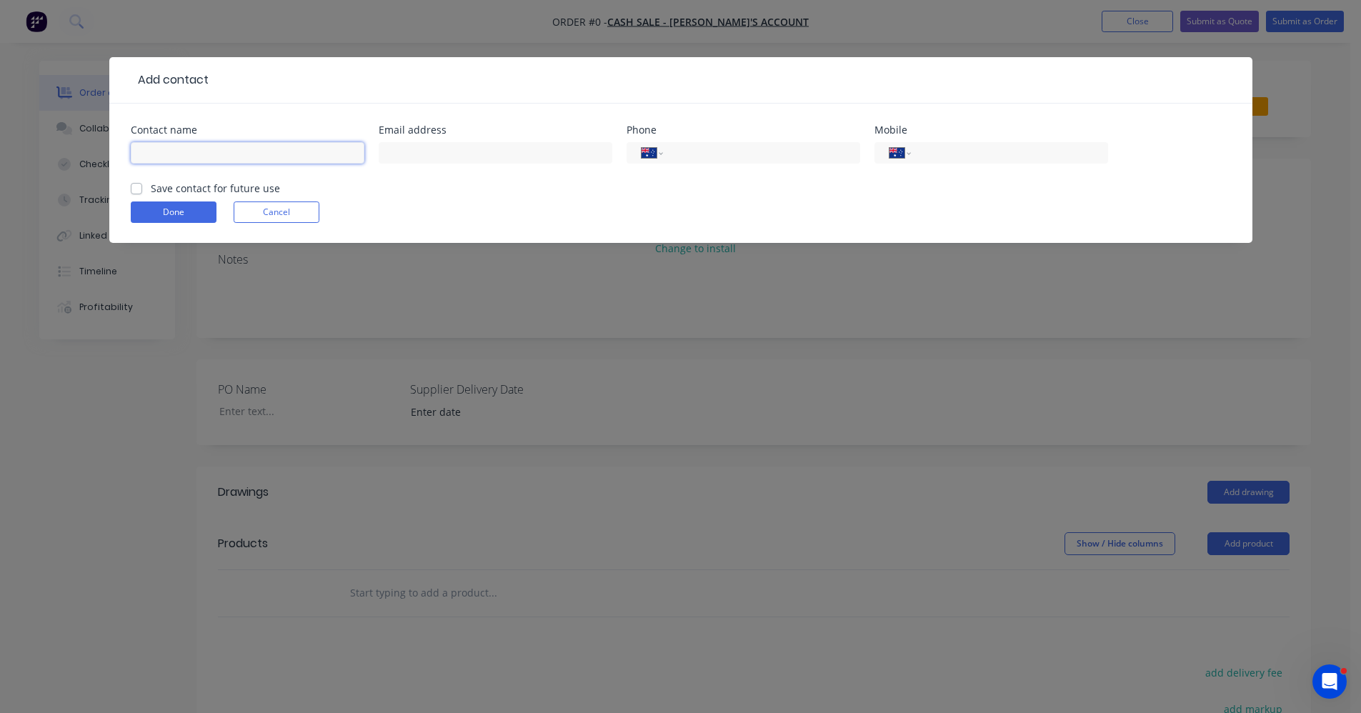
click at [242, 154] on input "text" at bounding box center [248, 152] width 234 height 21
type input "[PERSON_NAME]"
type input "[EMAIL_ADDRESS][DOMAIN_NAME]"
type input "0498 272 385"
click at [151, 189] on label "Save contact for future use" at bounding box center [215, 188] width 129 height 15
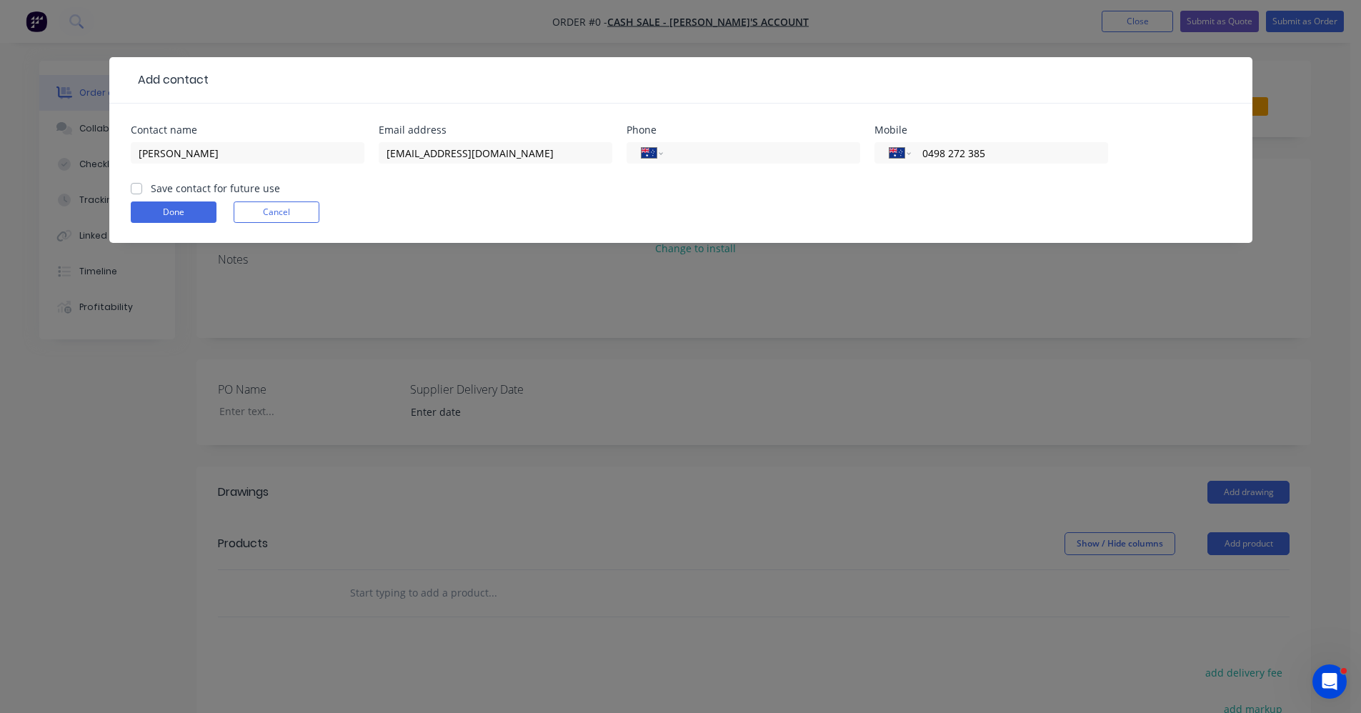
click at [136, 189] on input "Save contact for future use" at bounding box center [136, 188] width 11 height 14
checkbox input "true"
click at [147, 212] on button "Done" at bounding box center [174, 212] width 86 height 21
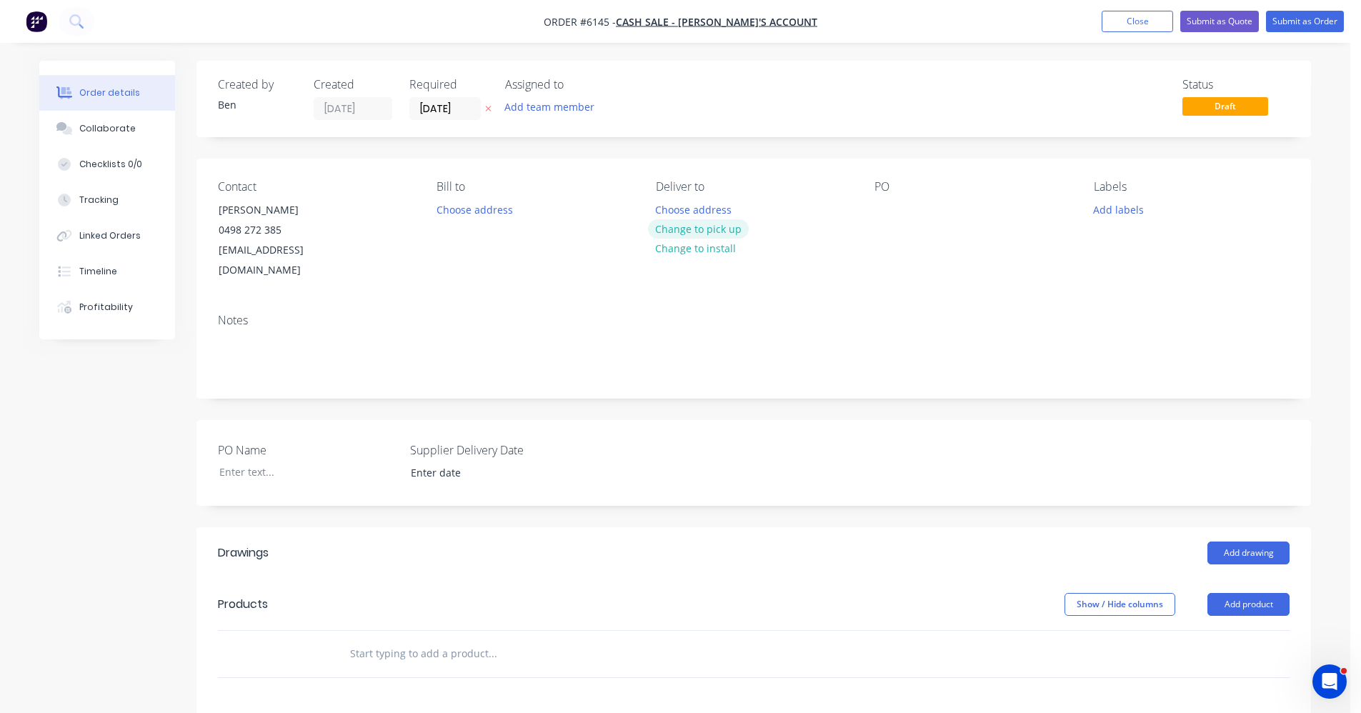
click at [722, 227] on button "Change to pick up" at bounding box center [698, 228] width 101 height 19
click at [726, 227] on button "Change to delivery" at bounding box center [700, 229] width 104 height 19
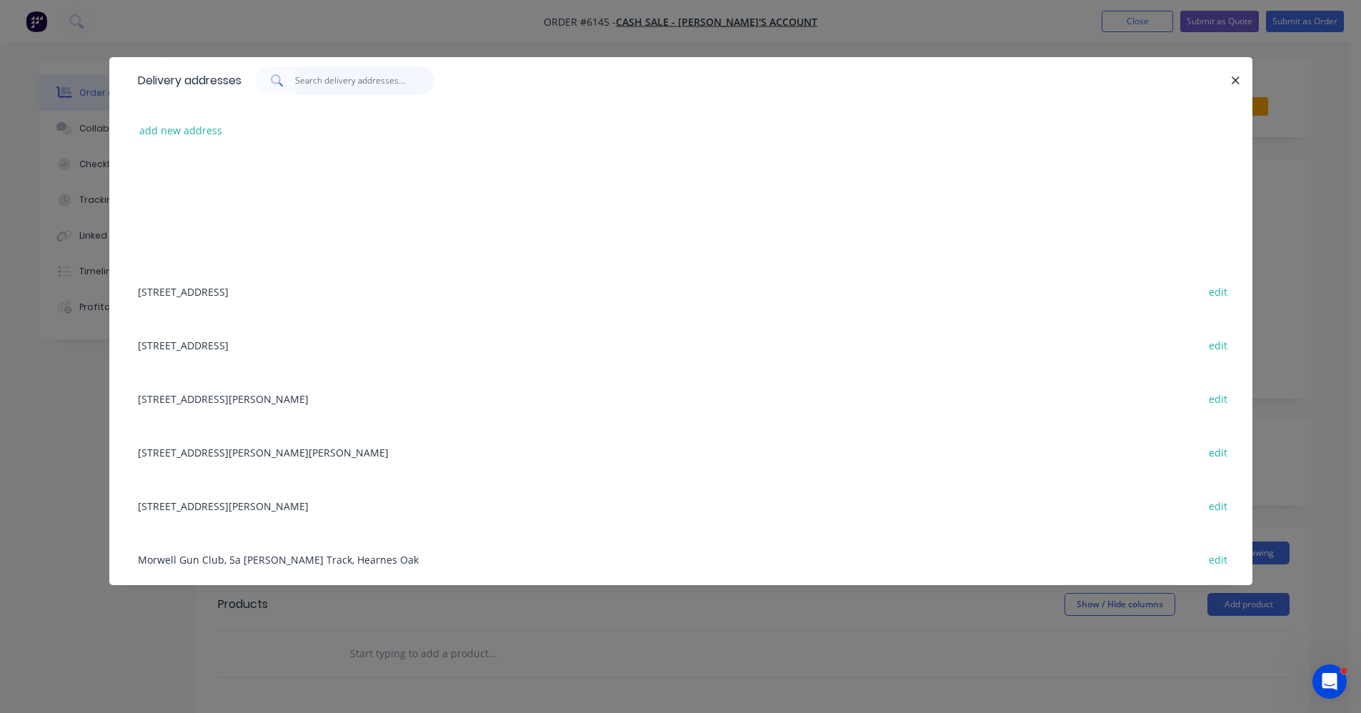
click at [311, 88] on input "text" at bounding box center [364, 80] width 139 height 29
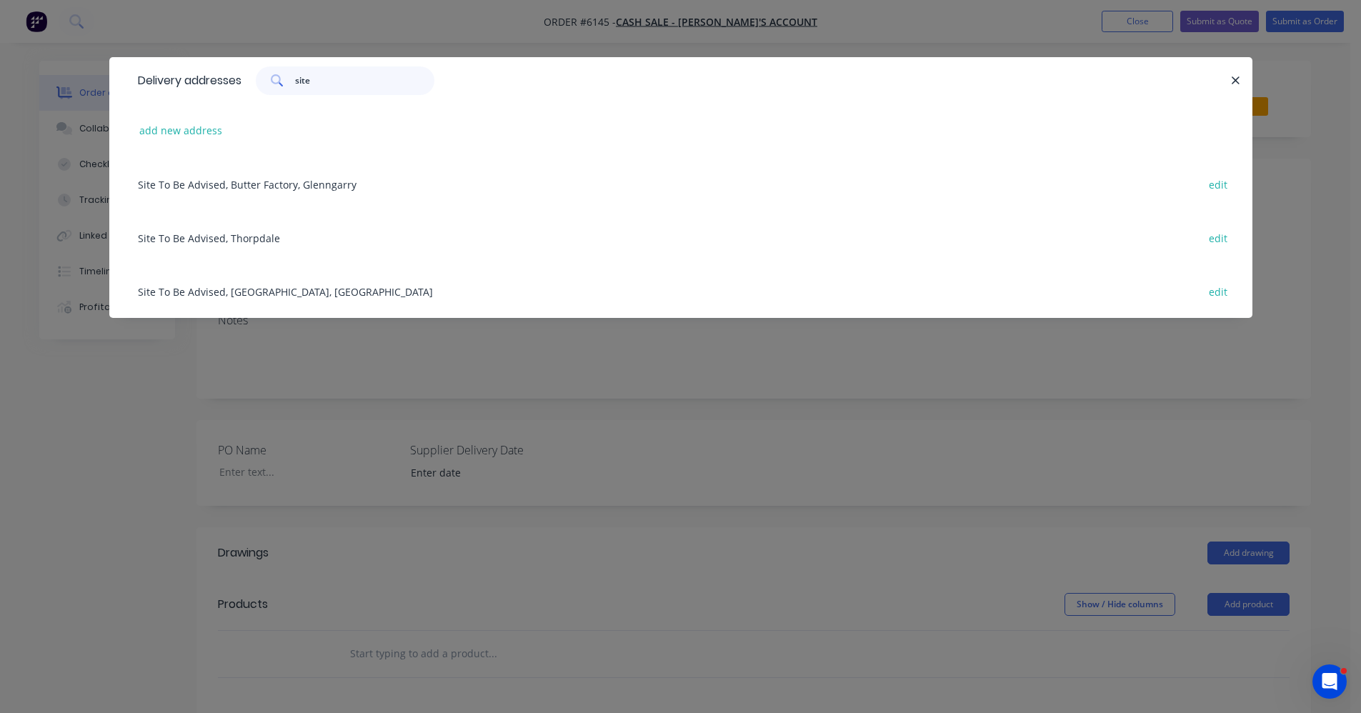
type input "site"
drag, startPoint x: 257, startPoint y: 288, endPoint x: 310, endPoint y: 301, distance: 54.4
click at [257, 287] on div "Site To Be Advised, [GEOGRAPHIC_DATA], [GEOGRAPHIC_DATA] edit" at bounding box center [681, 291] width 1101 height 54
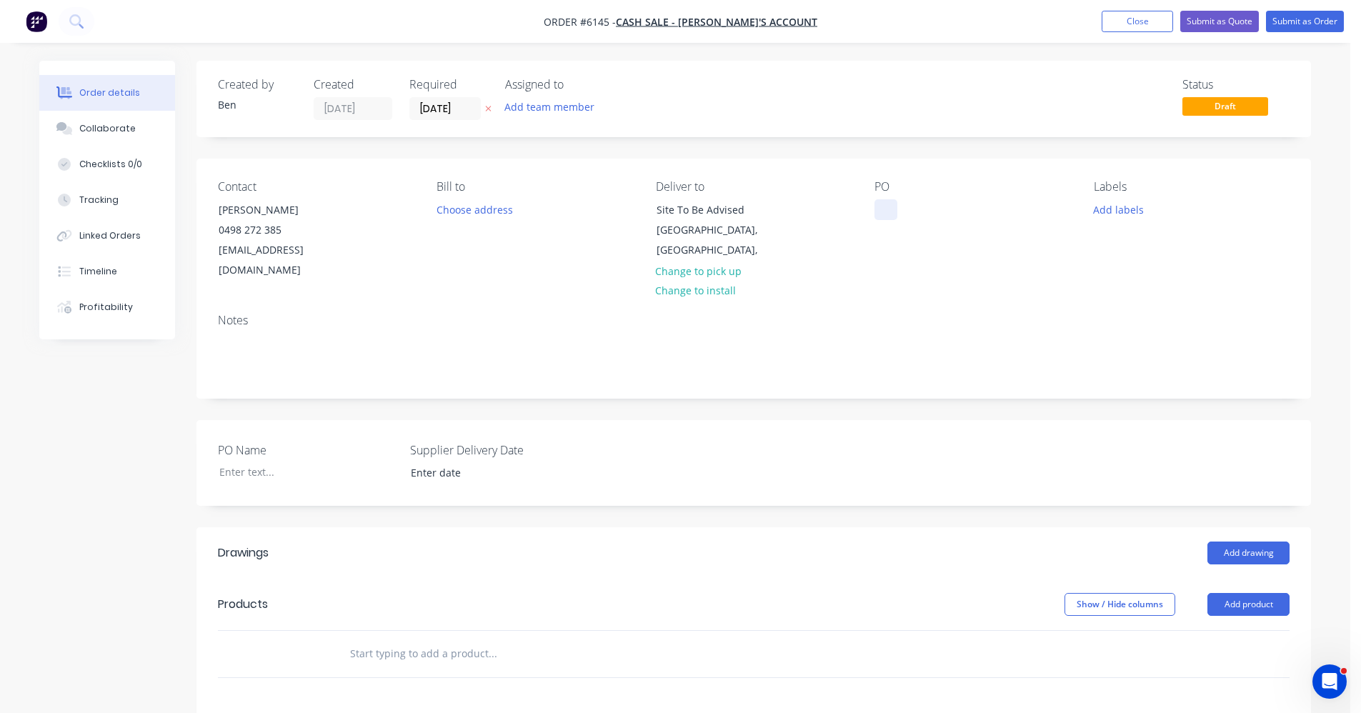
click at [895, 209] on div at bounding box center [886, 209] width 23 height 21
click at [450, 640] on input "text" at bounding box center [492, 654] width 286 height 29
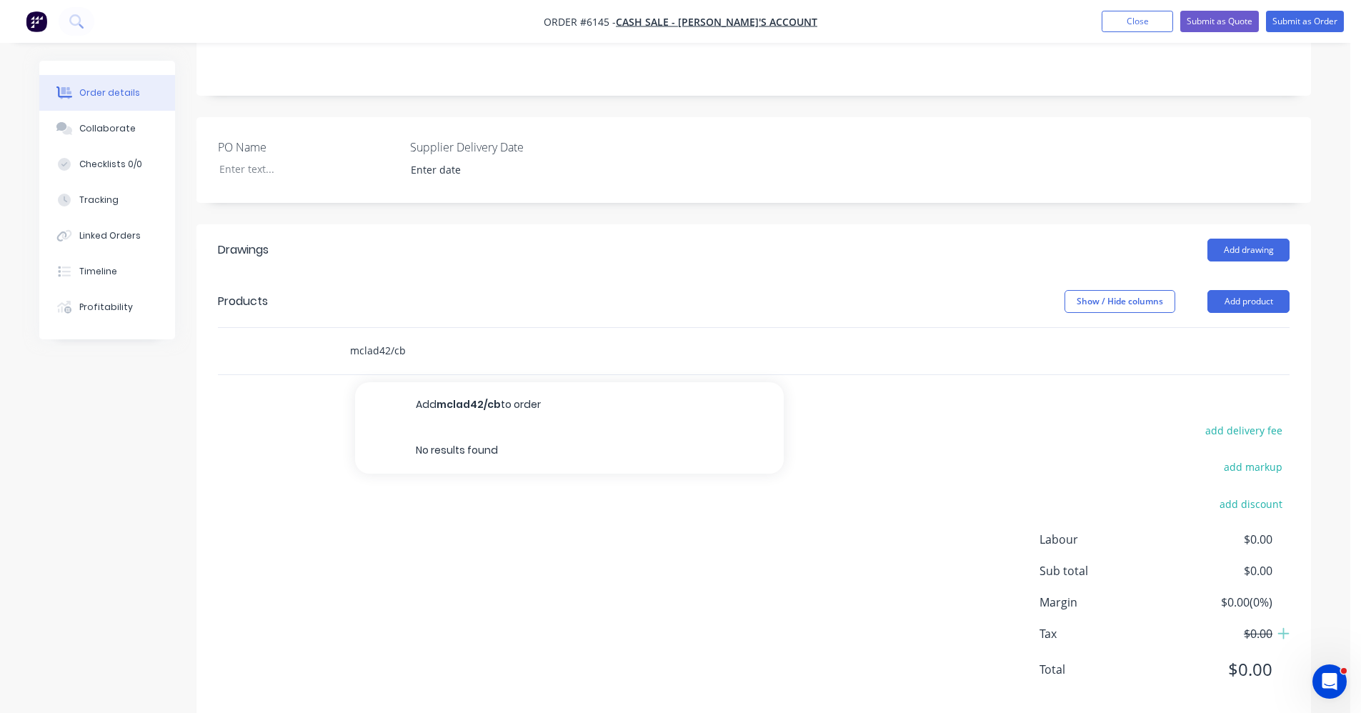
scroll to position [309, 0]
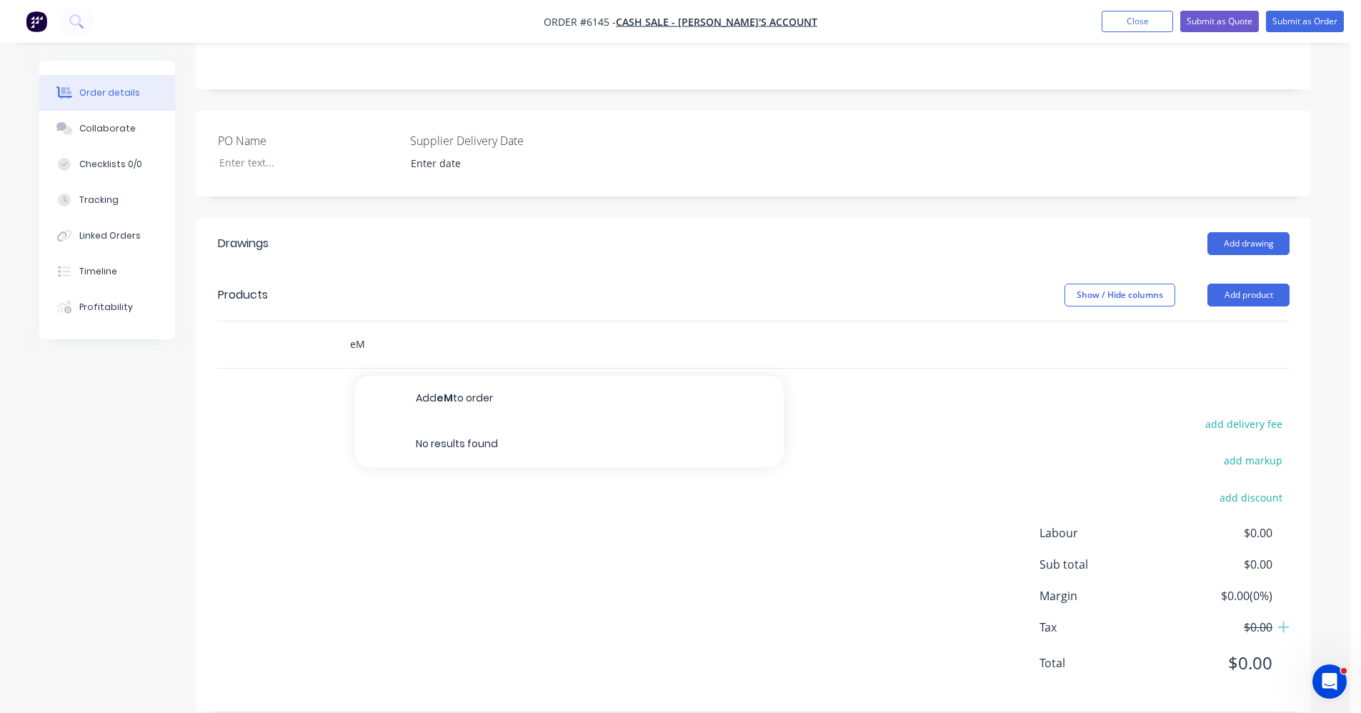
type input "M"
type input "o"
type input "Metroc"
click at [1256, 284] on button "Add product" at bounding box center [1249, 295] width 82 height 23
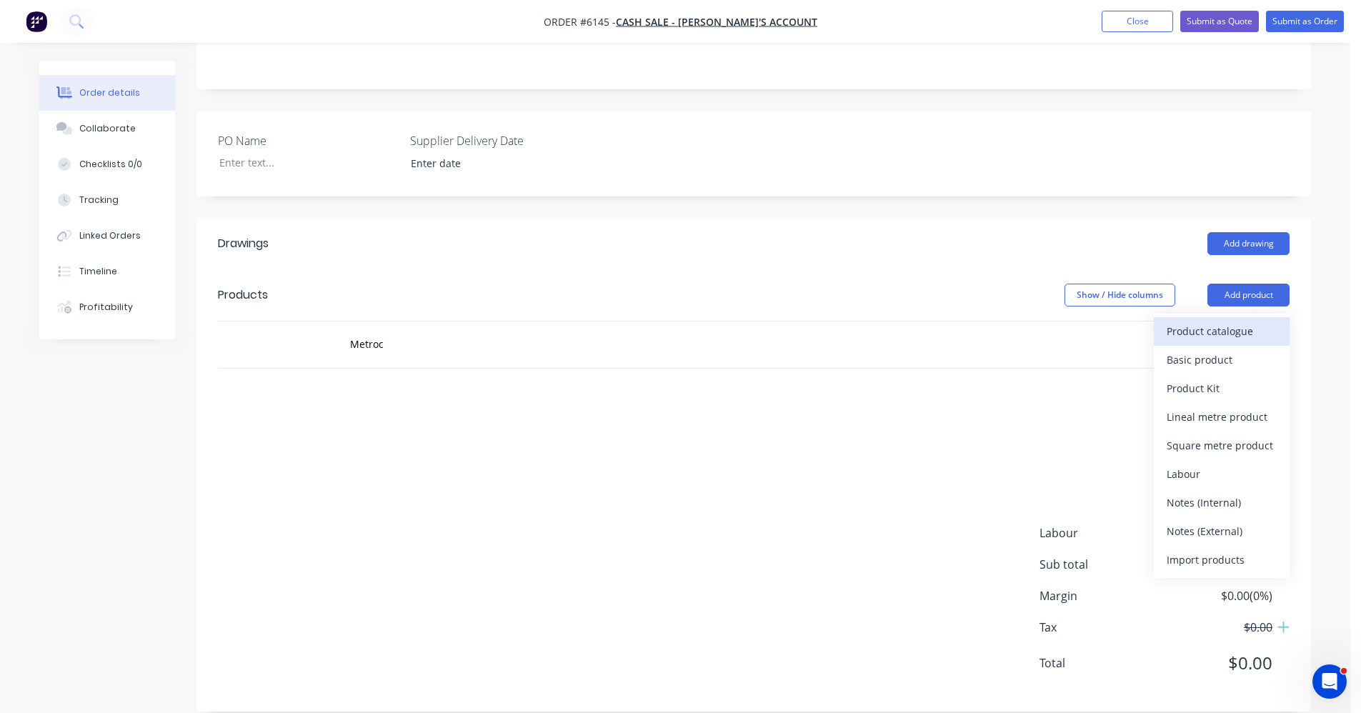
click at [1230, 321] on div "Product catalogue" at bounding box center [1222, 331] width 110 height 21
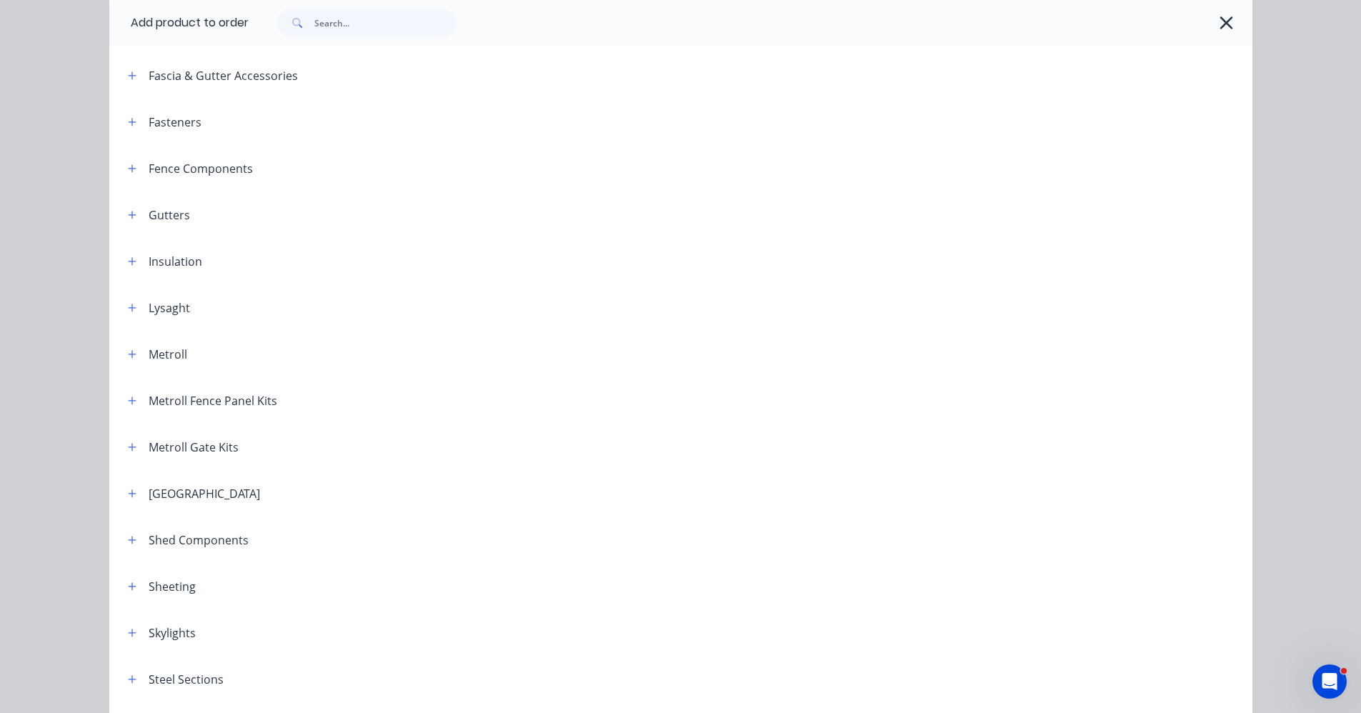
scroll to position [643, 0]
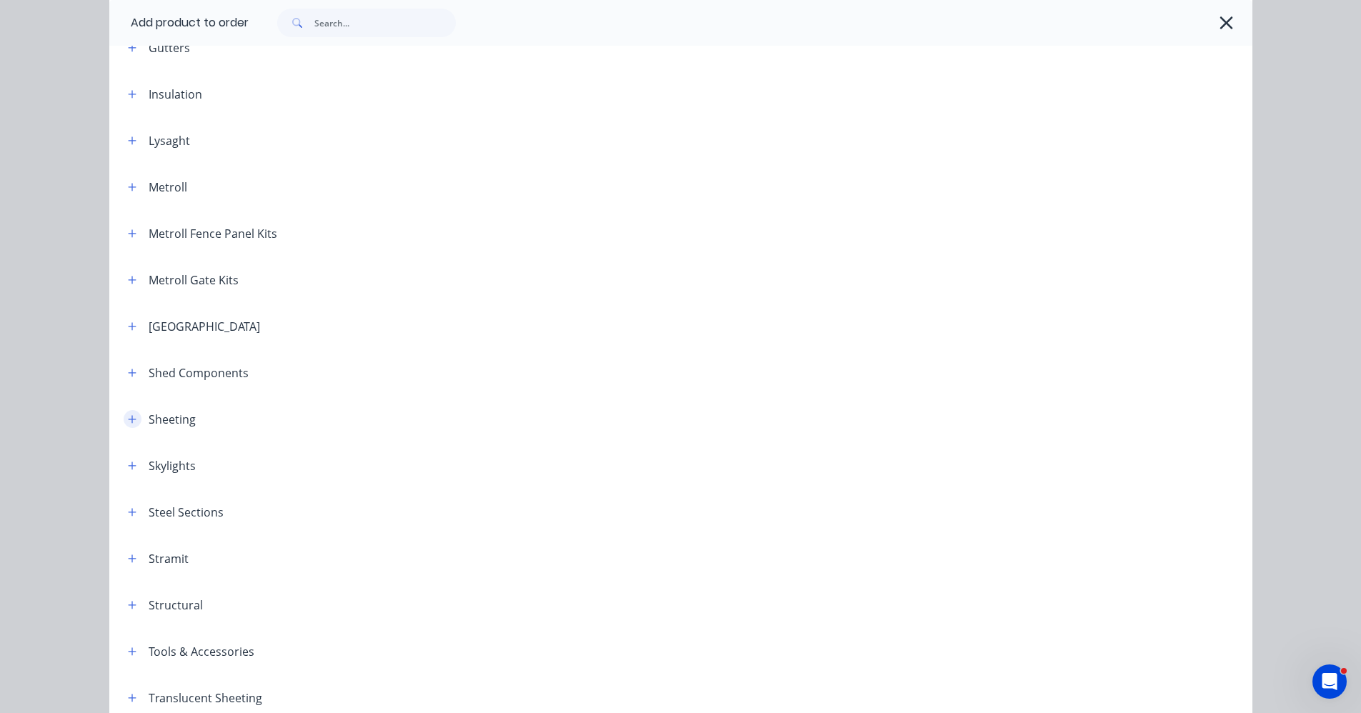
click at [128, 419] on icon "button" at bounding box center [132, 419] width 8 height 8
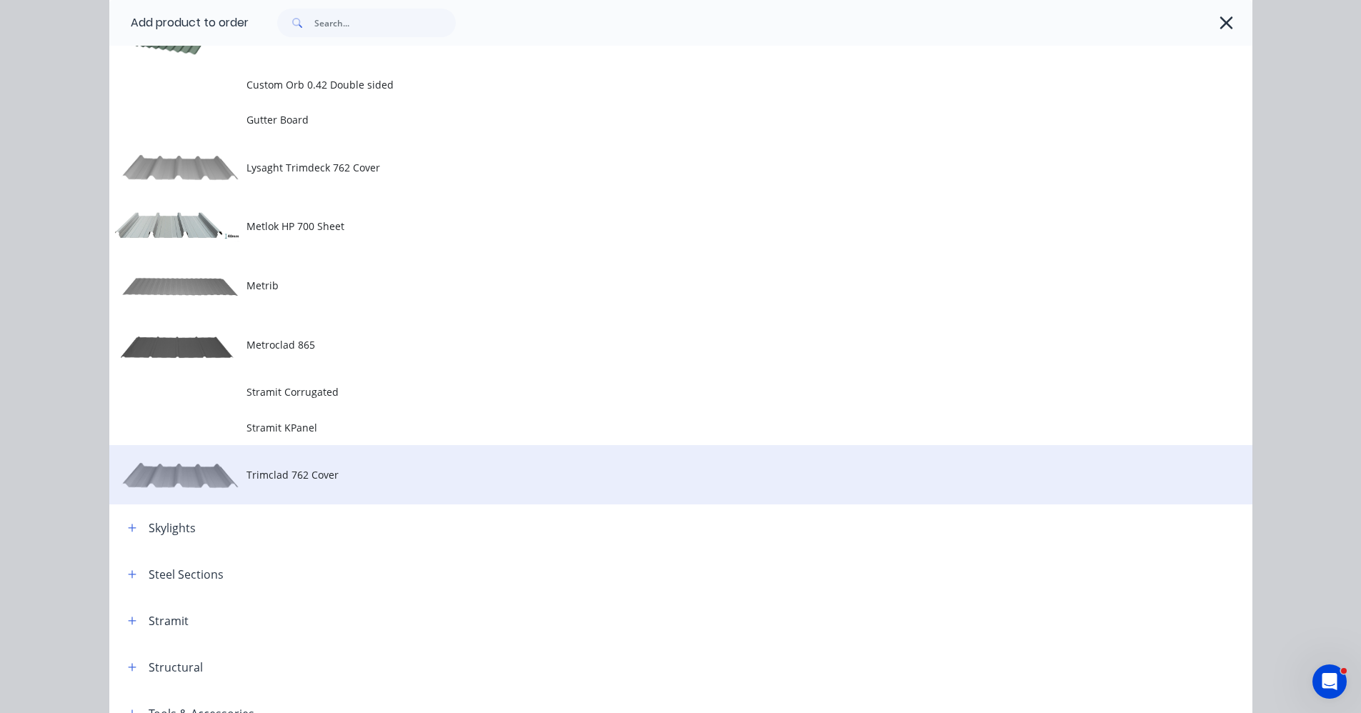
scroll to position [1215, 0]
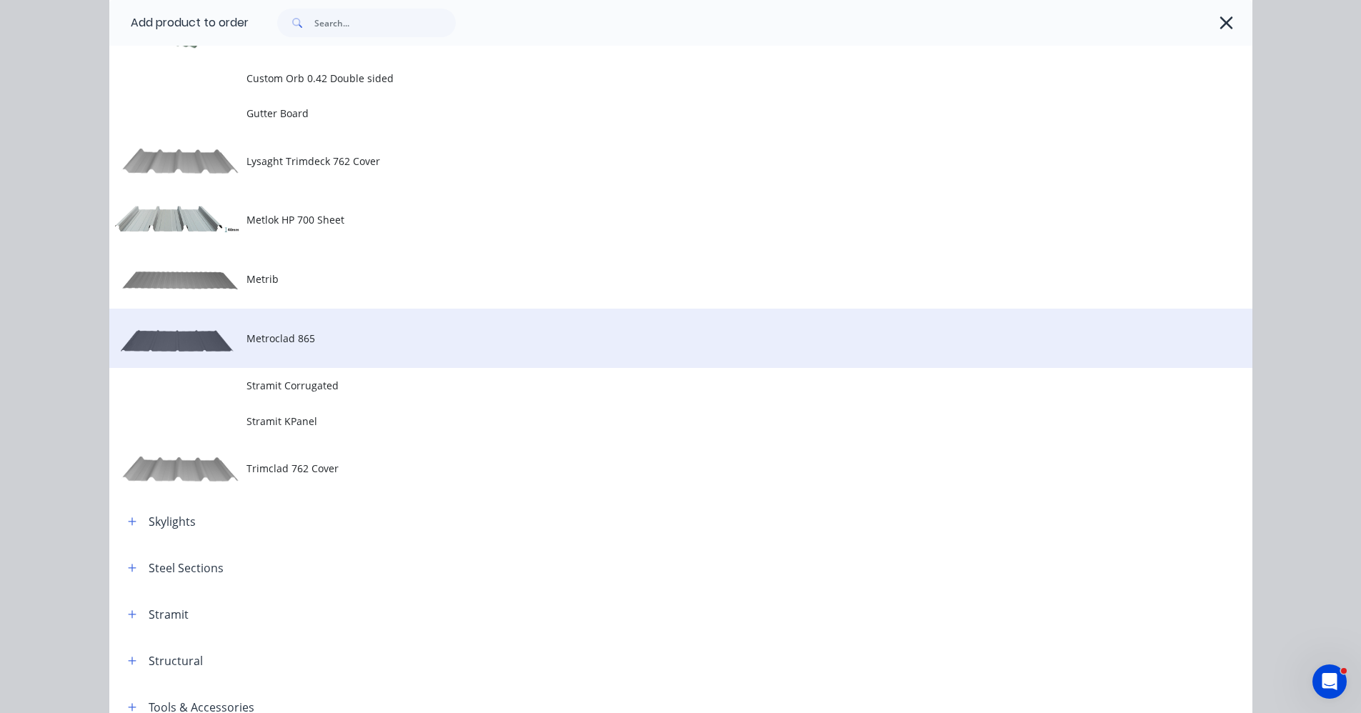
click at [256, 339] on span "Metroclad 865" at bounding box center [649, 338] width 805 height 15
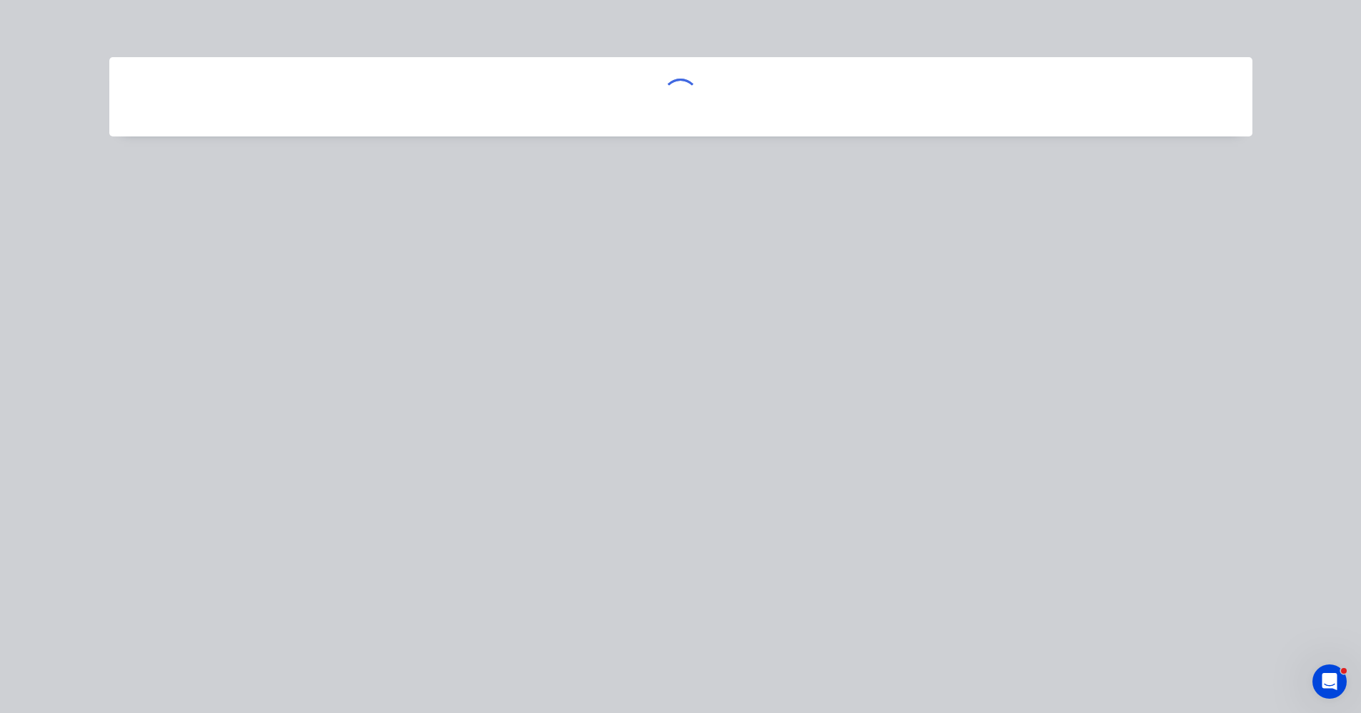
scroll to position [0, 0]
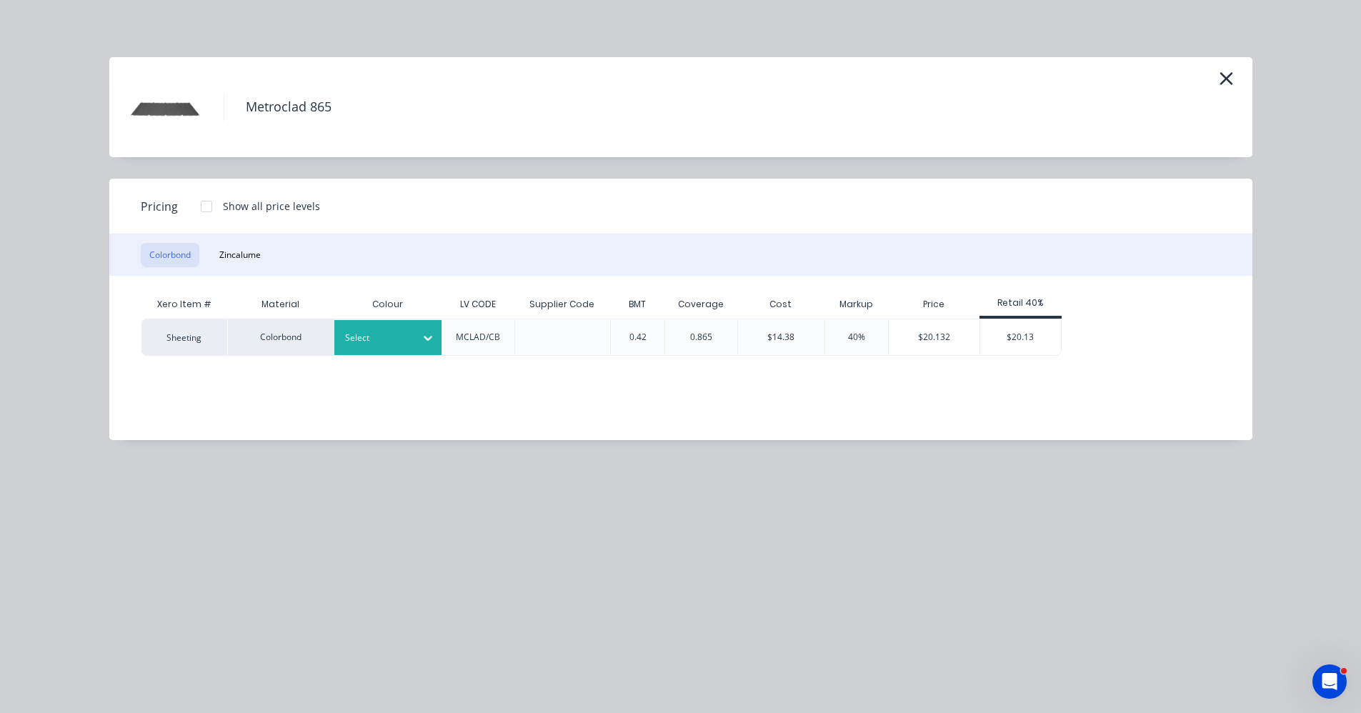
click at [391, 342] on div at bounding box center [377, 338] width 64 height 16
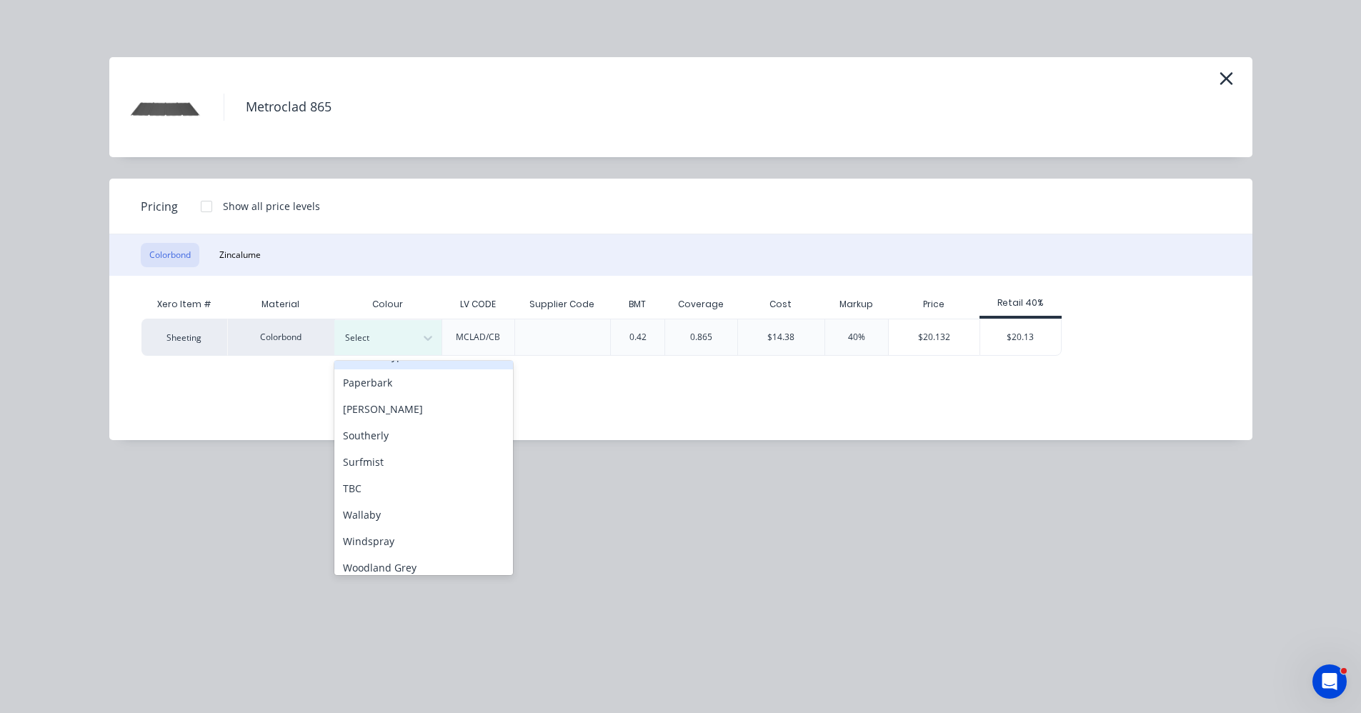
scroll to position [399, 0]
click at [391, 566] on div "Woodland Grey" at bounding box center [423, 559] width 179 height 26
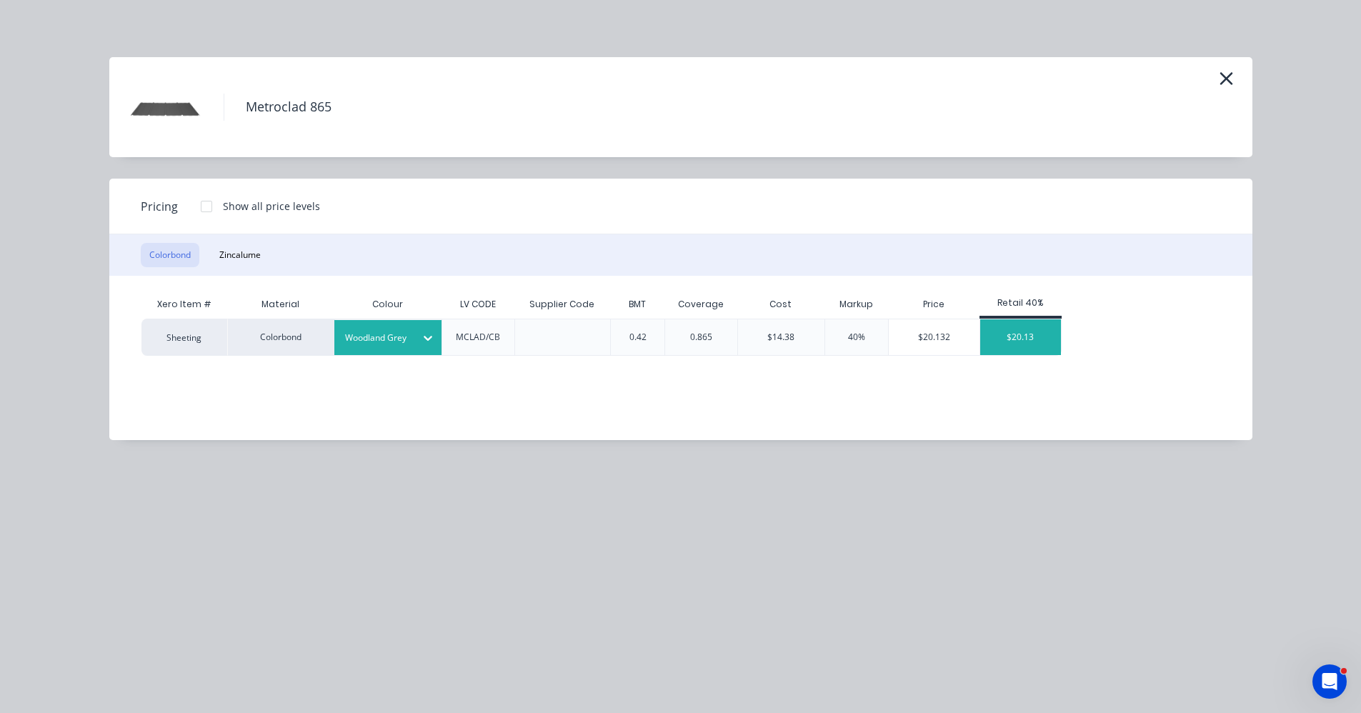
click at [1036, 342] on div "$20.13" at bounding box center [1020, 337] width 81 height 36
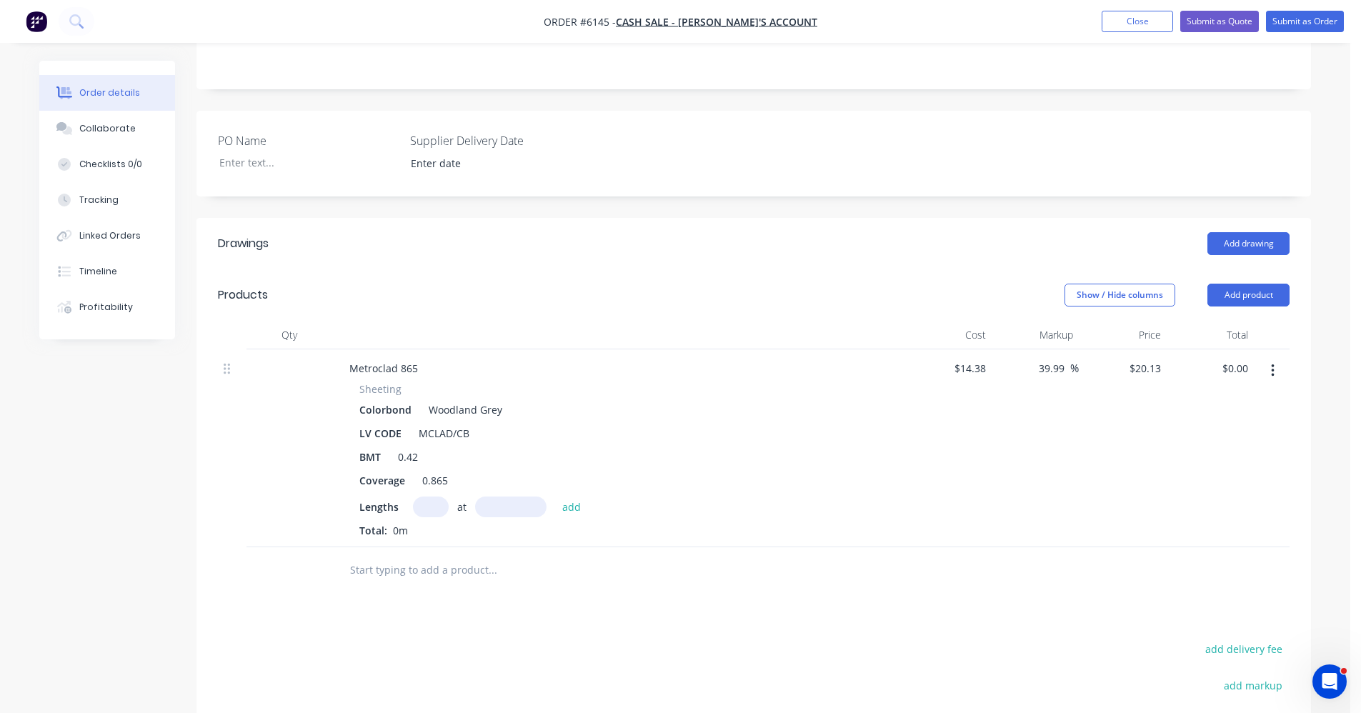
click at [422, 497] on input "text" at bounding box center [431, 507] width 36 height 21
type input "4"
type input "5000"
click at [555, 497] on button "add" at bounding box center [572, 506] width 34 height 19
type input "$402.60"
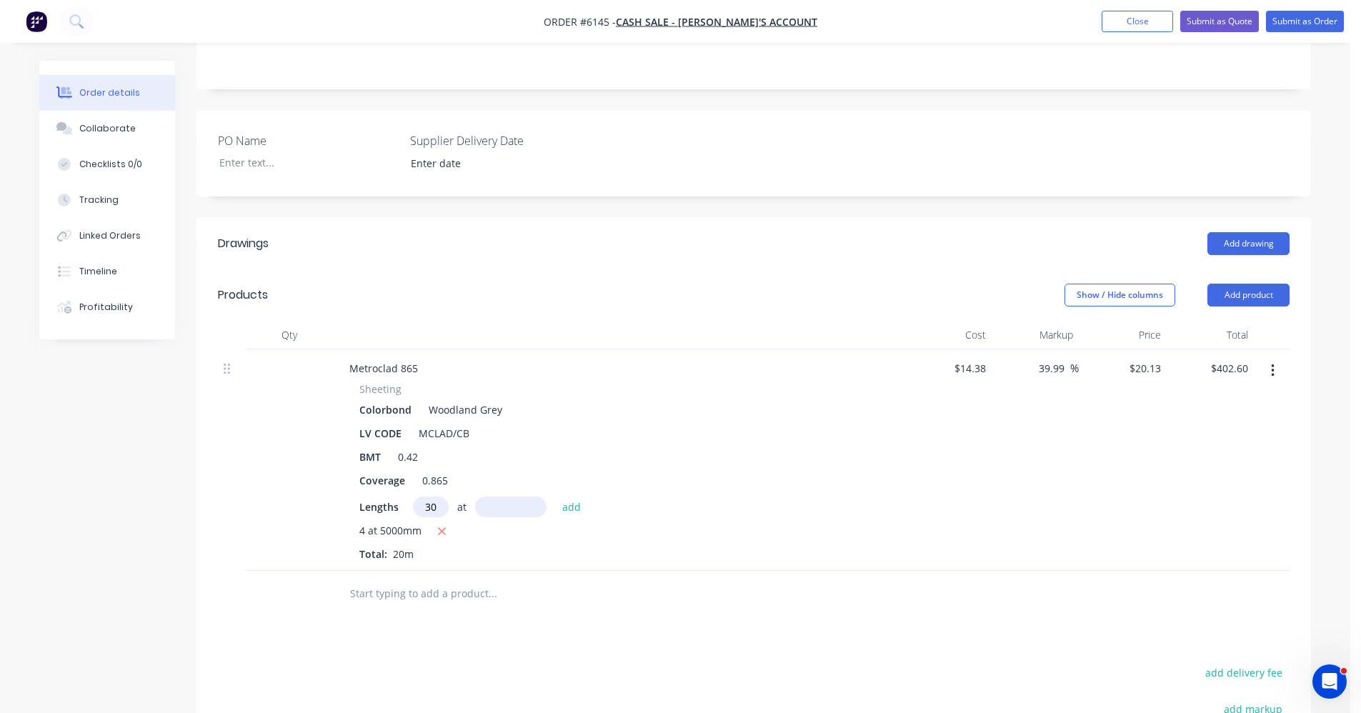
type input "30"
type input "3025"
click at [555, 497] on button "add" at bounding box center [572, 506] width 34 height 19
type input "$2,229.40"
type input "28"
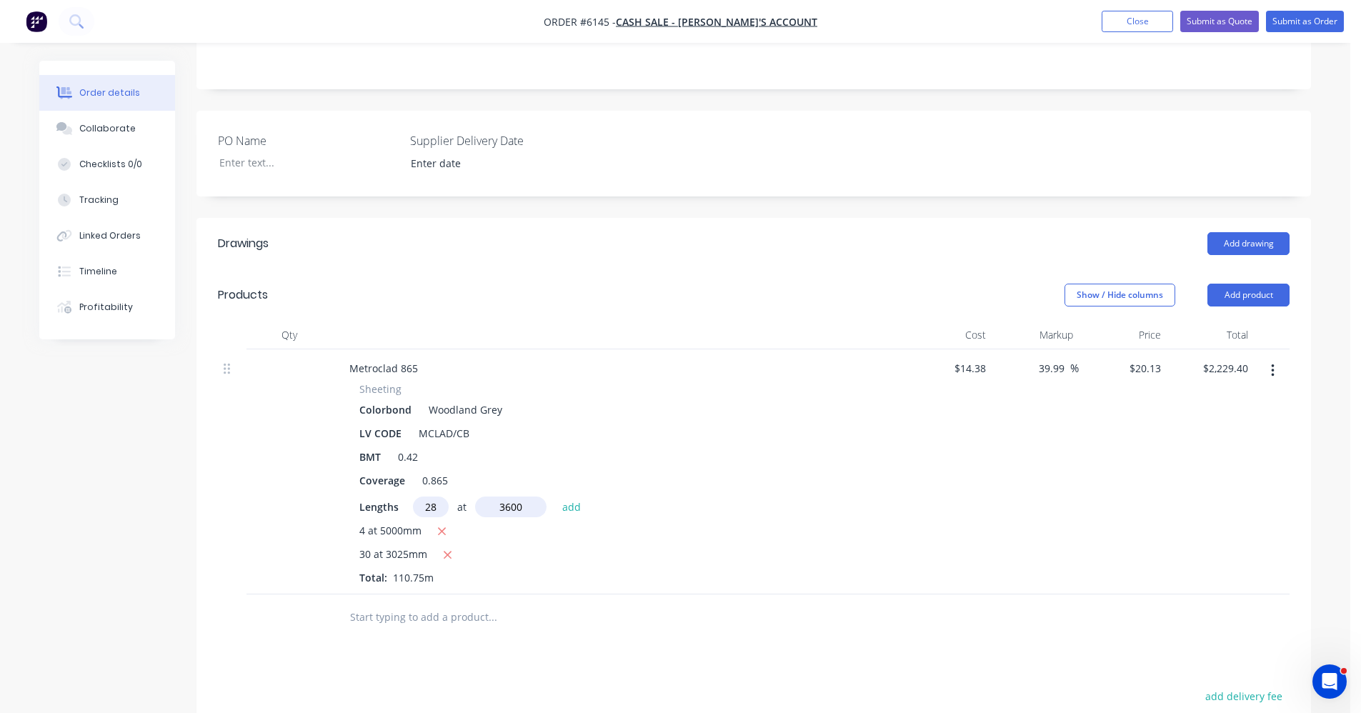
type input "3600"
click at [555, 497] on button "add" at bounding box center [572, 506] width 34 height 19
type input "$4,258.50"
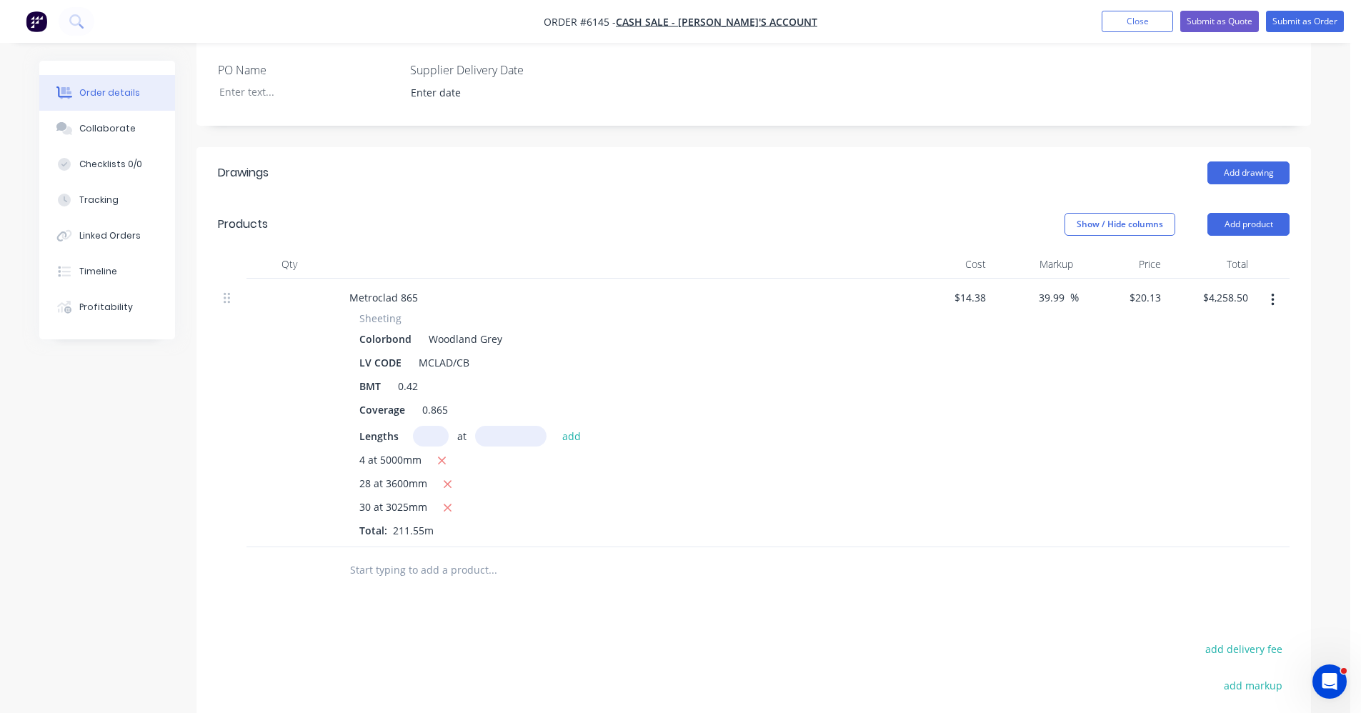
scroll to position [381, 0]
click at [409, 555] on input "text" at bounding box center [492, 569] width 286 height 29
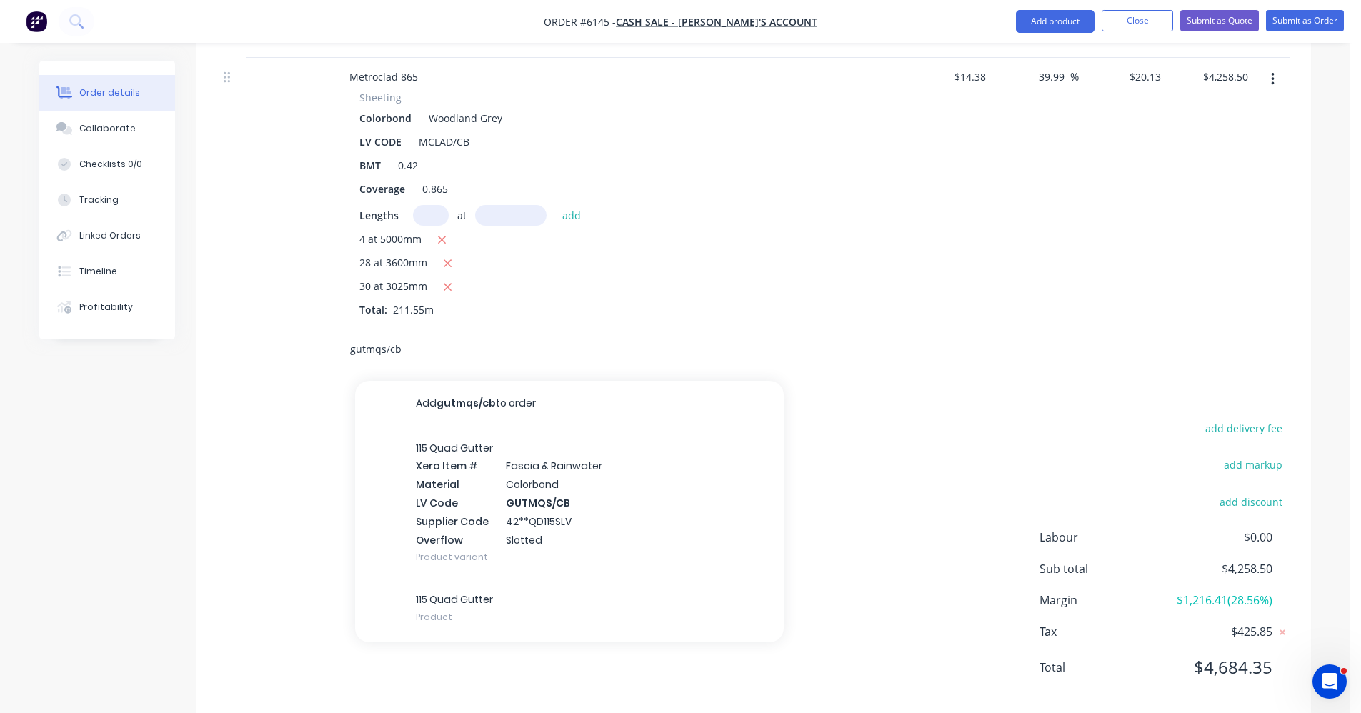
scroll to position [605, 0]
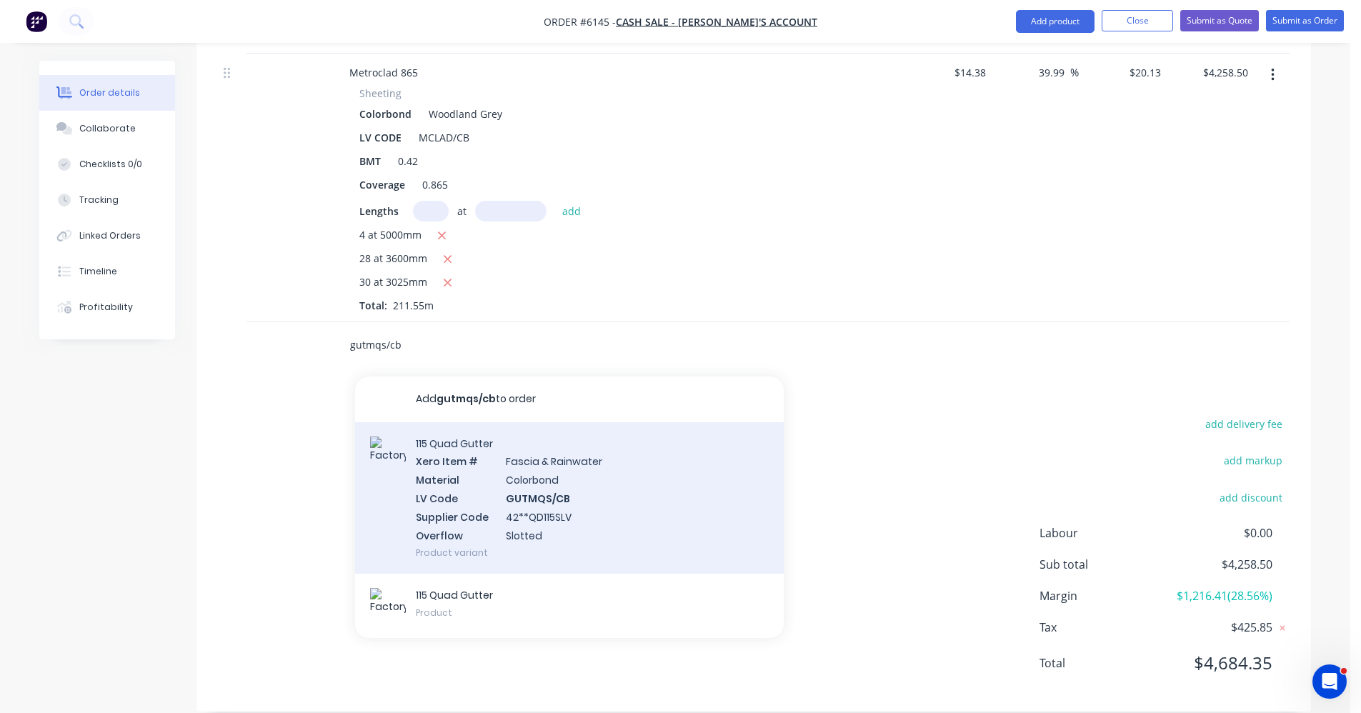
type input "gutmqs/cb"
click at [555, 479] on div "115 Quad Gutter Xero Item # Fascia & Rainwater Material Colorbond LV Code GUTMQ…" at bounding box center [569, 498] width 429 height 152
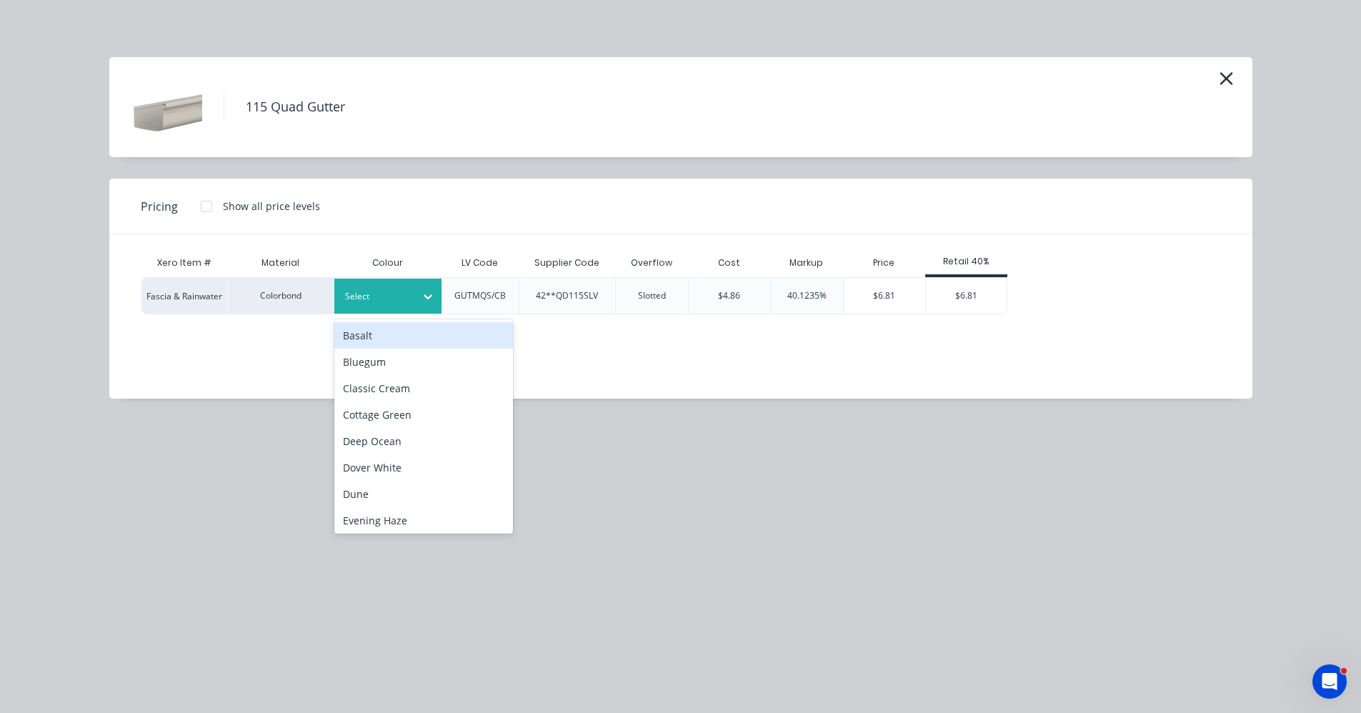
click at [388, 307] on div "Select" at bounding box center [387, 296] width 107 height 35
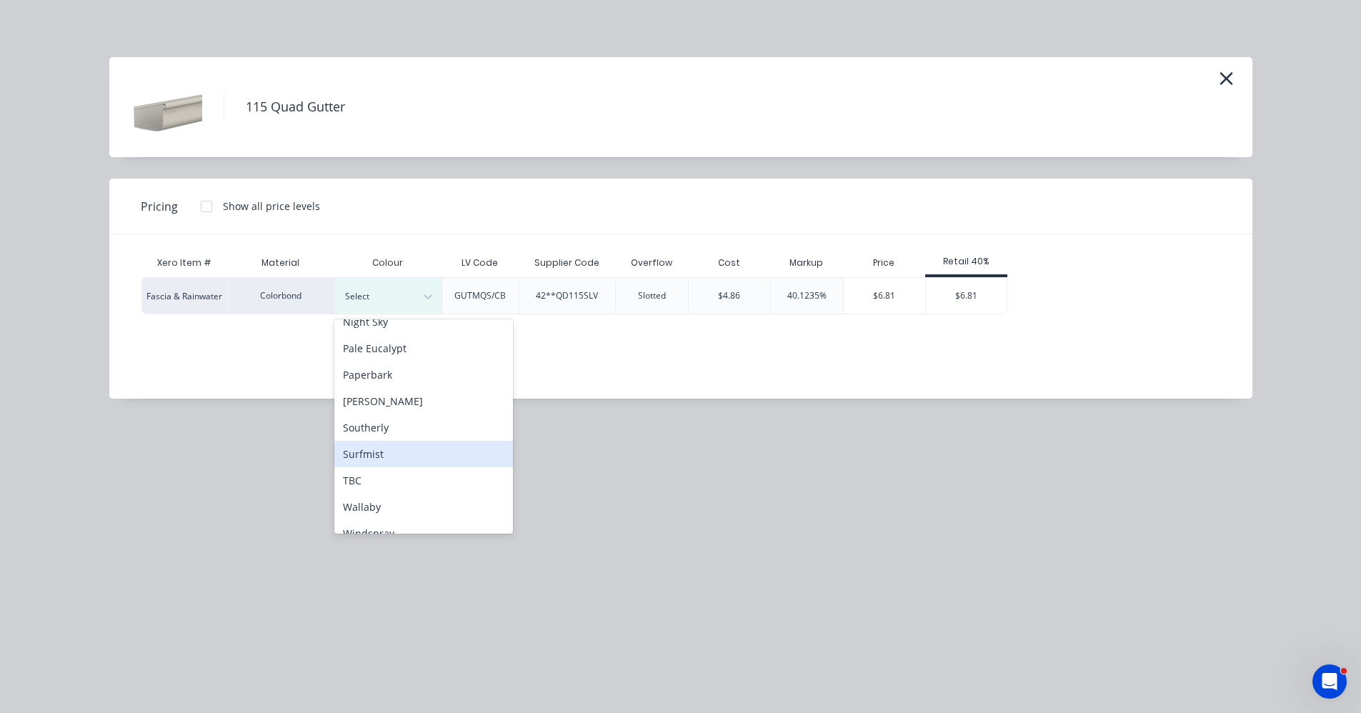
scroll to position [399, 0]
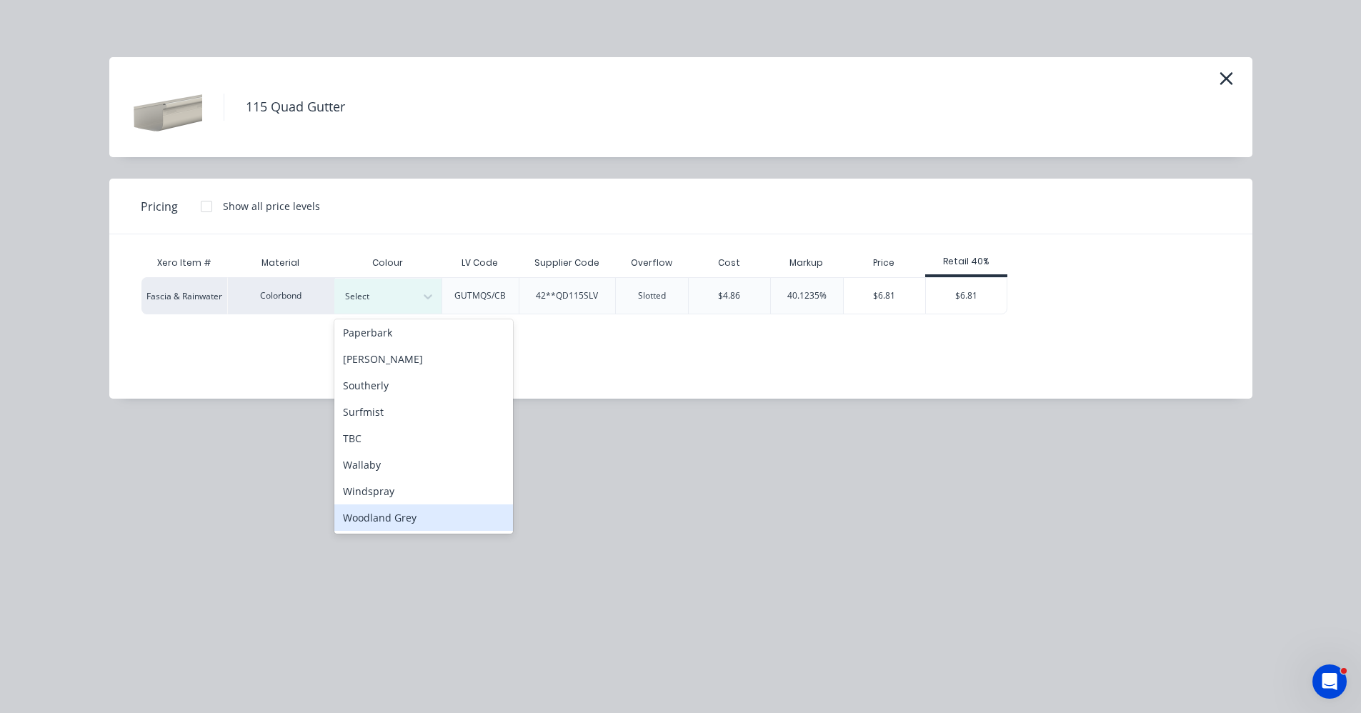
click at [418, 522] on div "Woodland Grey" at bounding box center [423, 518] width 179 height 26
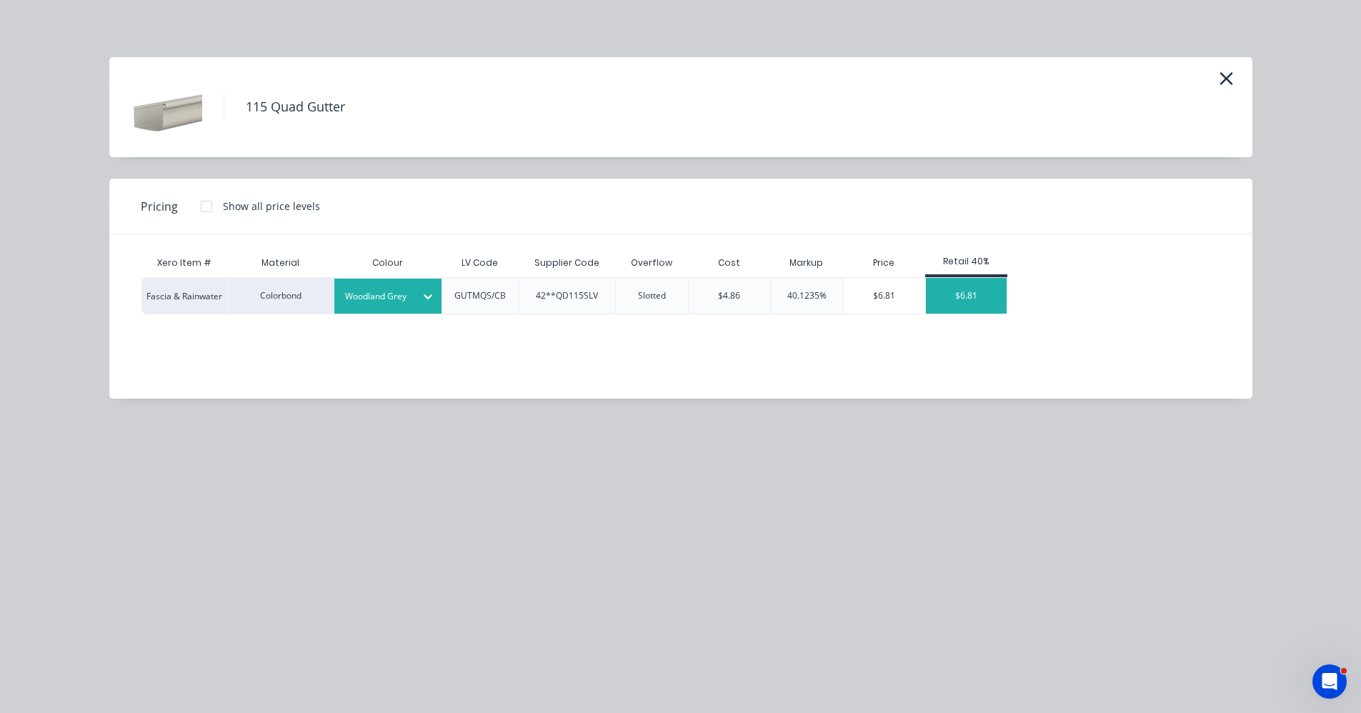
click at [985, 297] on div "$6.81" at bounding box center [966, 296] width 81 height 36
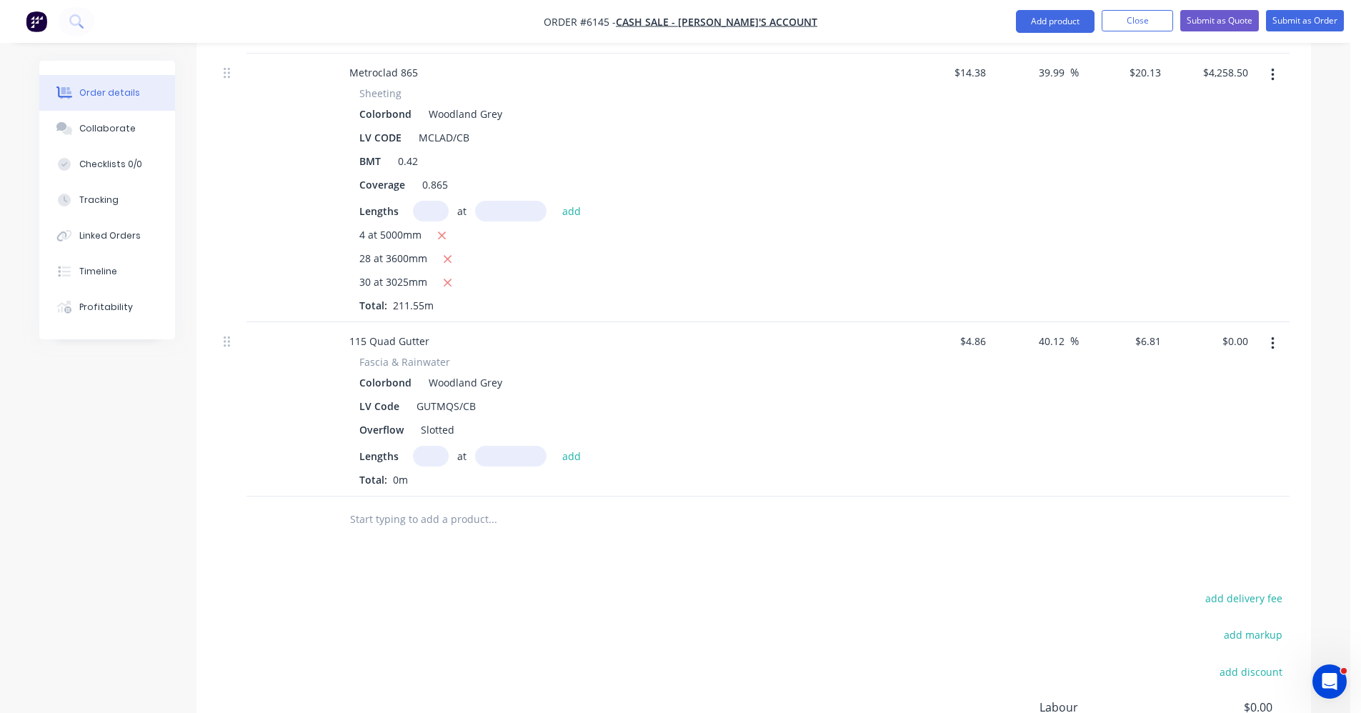
click at [421, 446] on input "text" at bounding box center [431, 456] width 36 height 21
type input "6"
type input "5500"
click at [555, 446] on button "add" at bounding box center [572, 455] width 34 height 19
type input "$224.73"
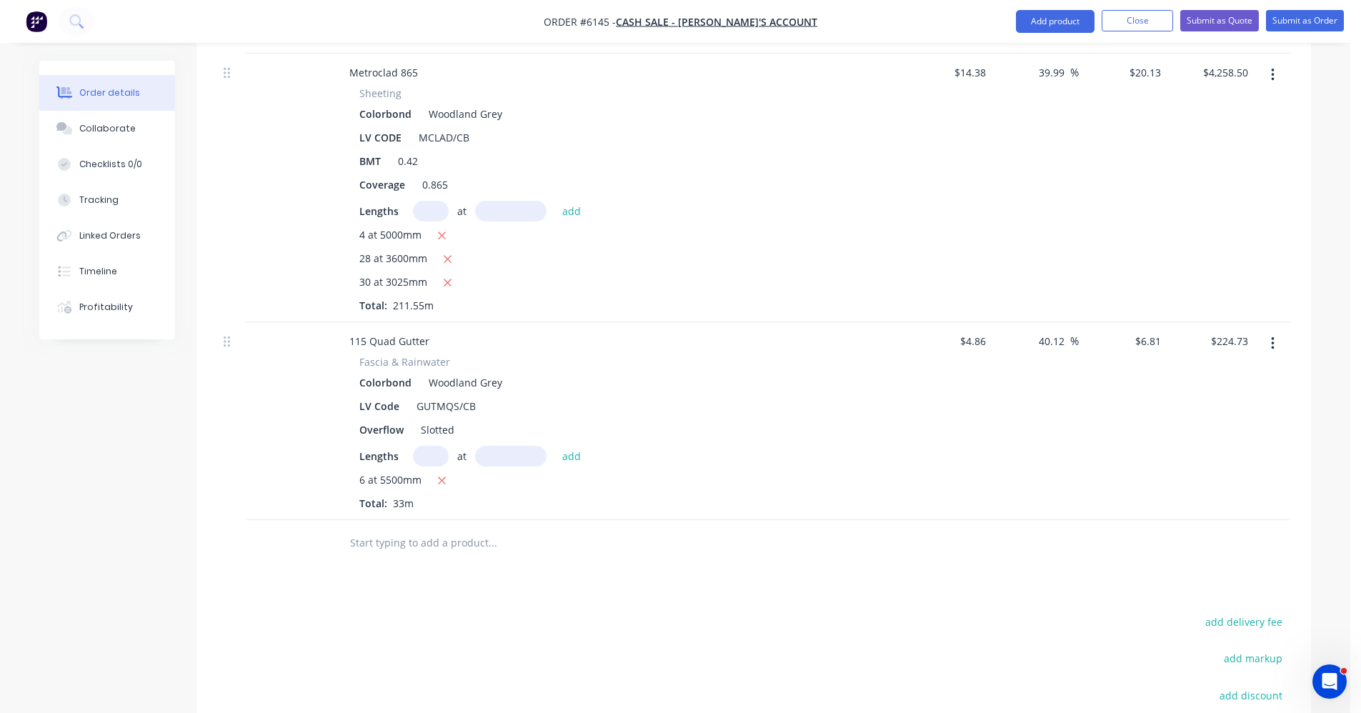
click at [434, 529] on input "text" at bounding box center [492, 543] width 286 height 29
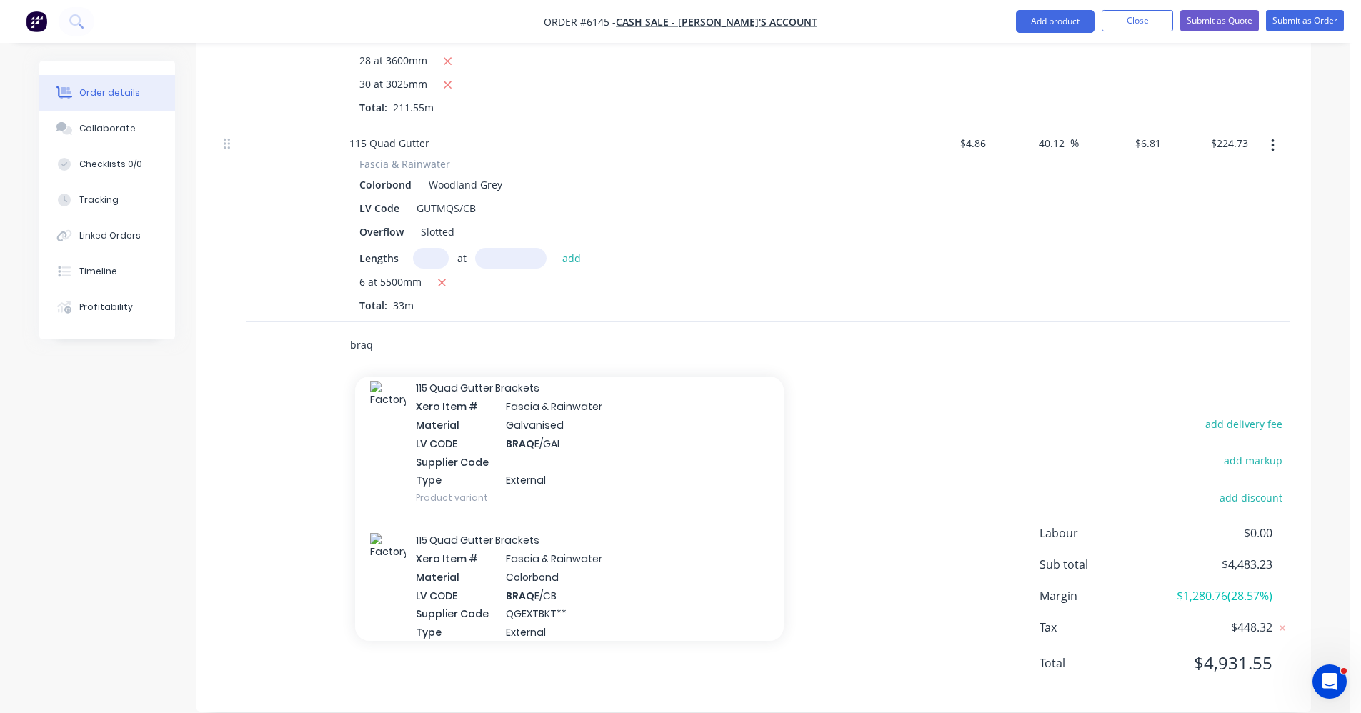
scroll to position [168, 0]
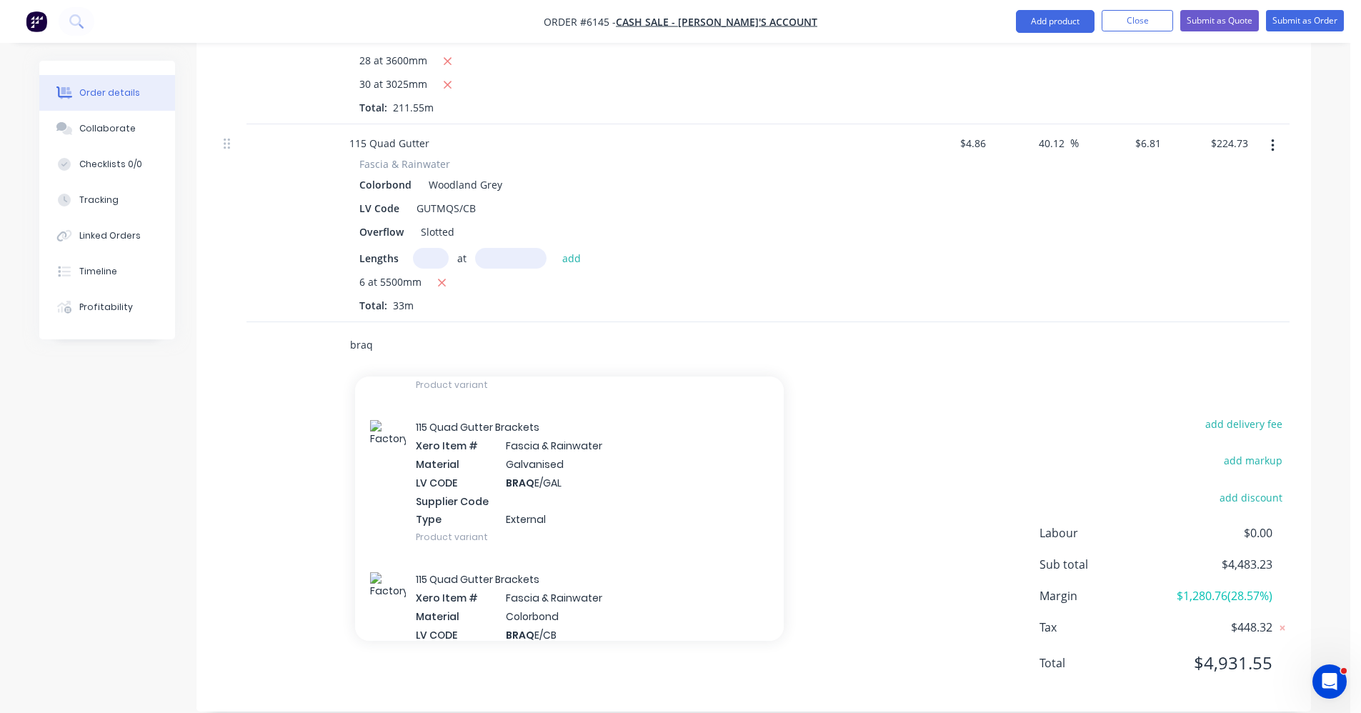
drag, startPoint x: 372, startPoint y: 326, endPoint x: 297, endPoint y: 303, distance: 79.1
click at [297, 322] on div "braq Add braq to order 115 Quad Gutter Brackets Xero Item # Fascia & Rainwater …" at bounding box center [754, 345] width 1072 height 46
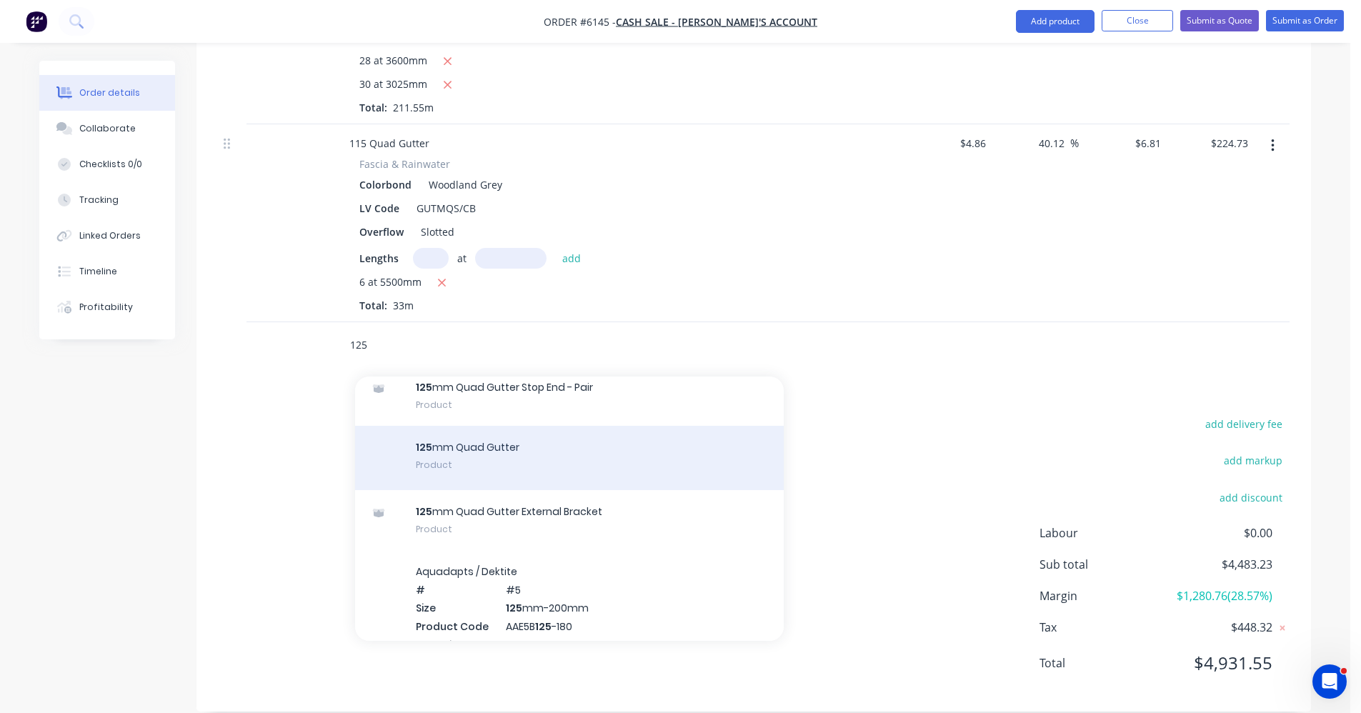
scroll to position [1215, 0]
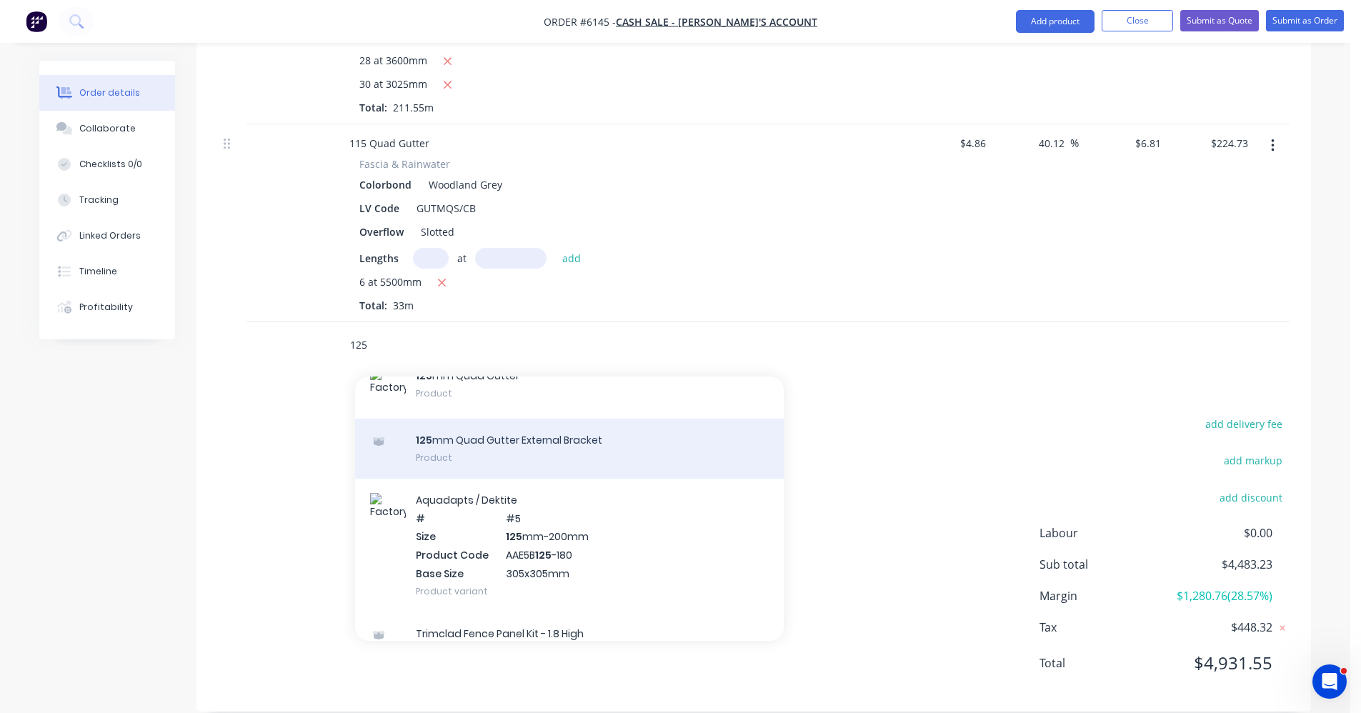
type input "125"
click at [531, 431] on div "125 mm Quad Gutter External Bracket Product" at bounding box center [569, 449] width 429 height 60
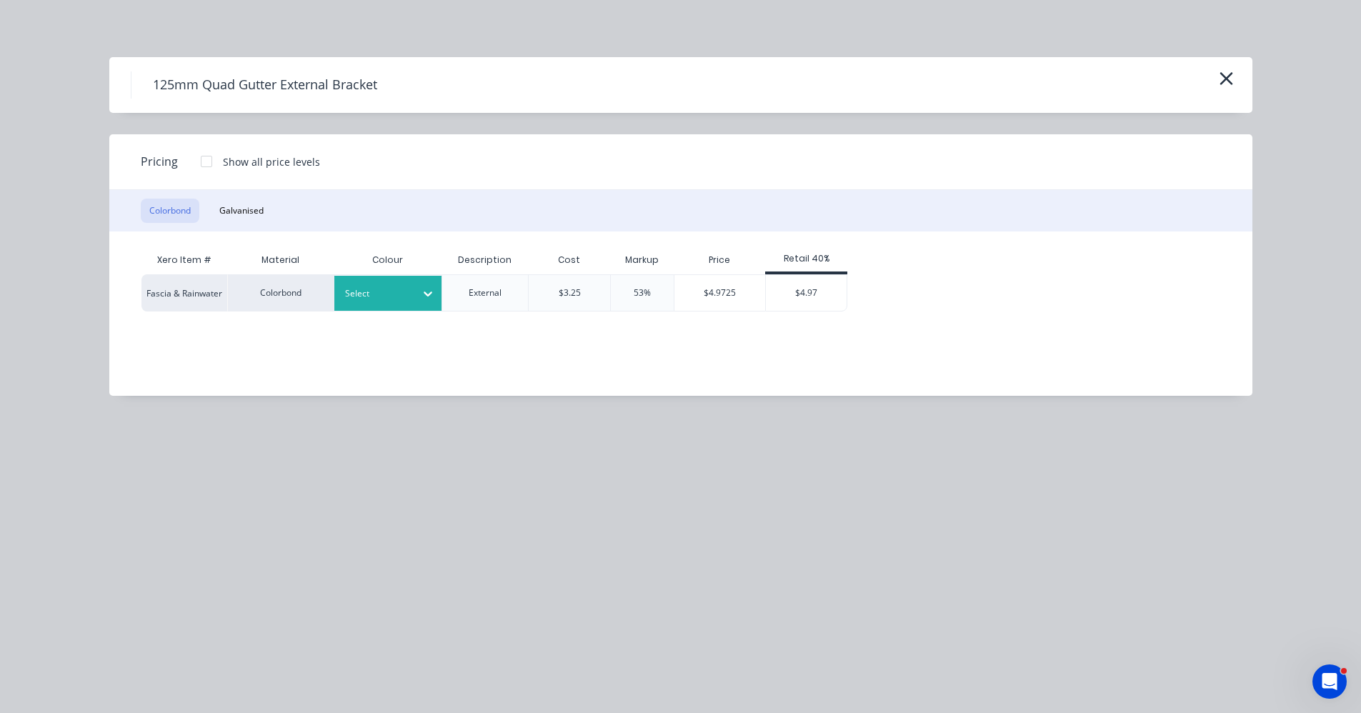
click at [368, 290] on div at bounding box center [377, 294] width 64 height 16
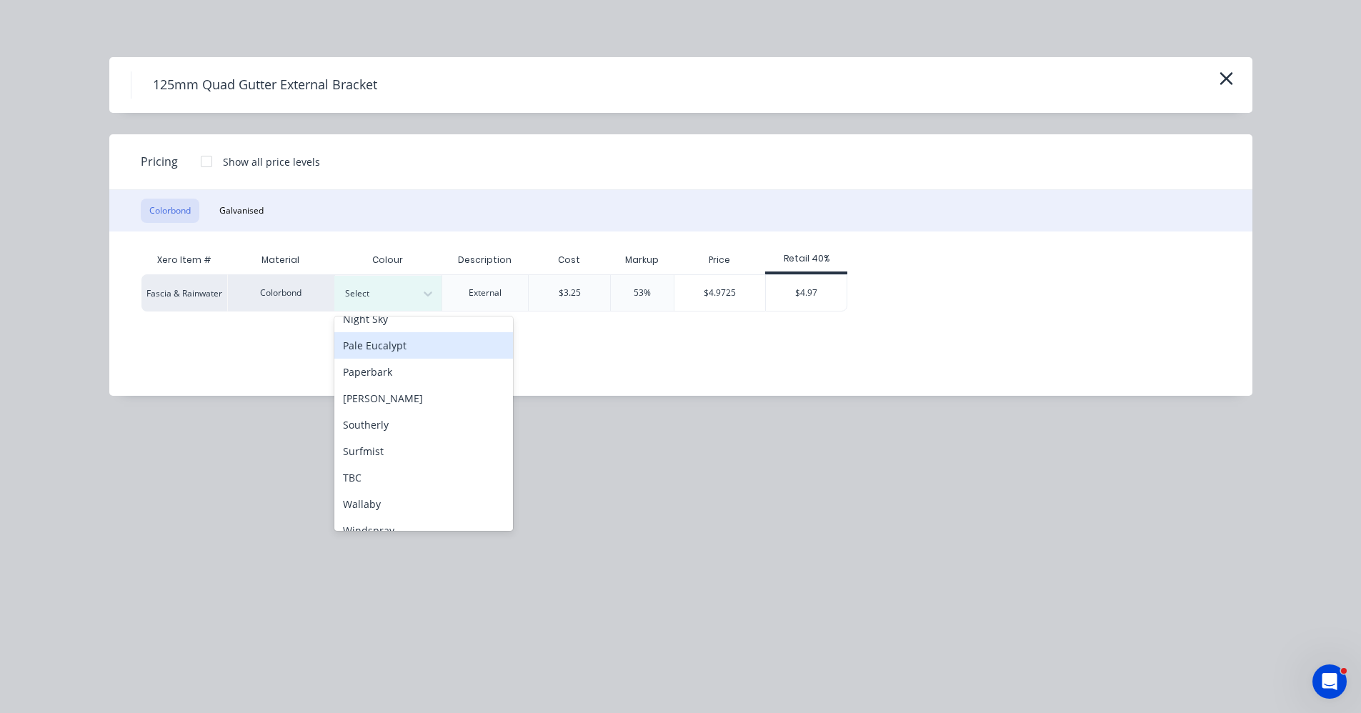
scroll to position [399, 0]
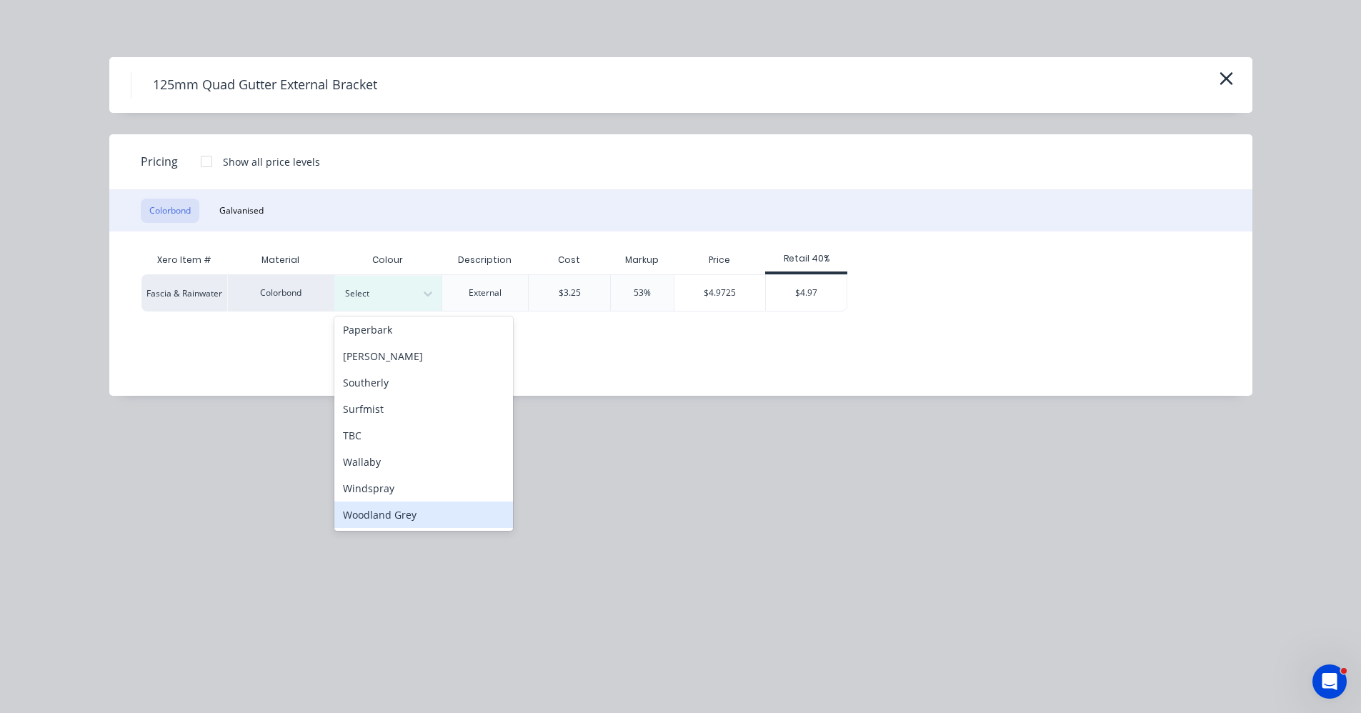
click at [393, 514] on div "Woodland Grey" at bounding box center [423, 515] width 179 height 26
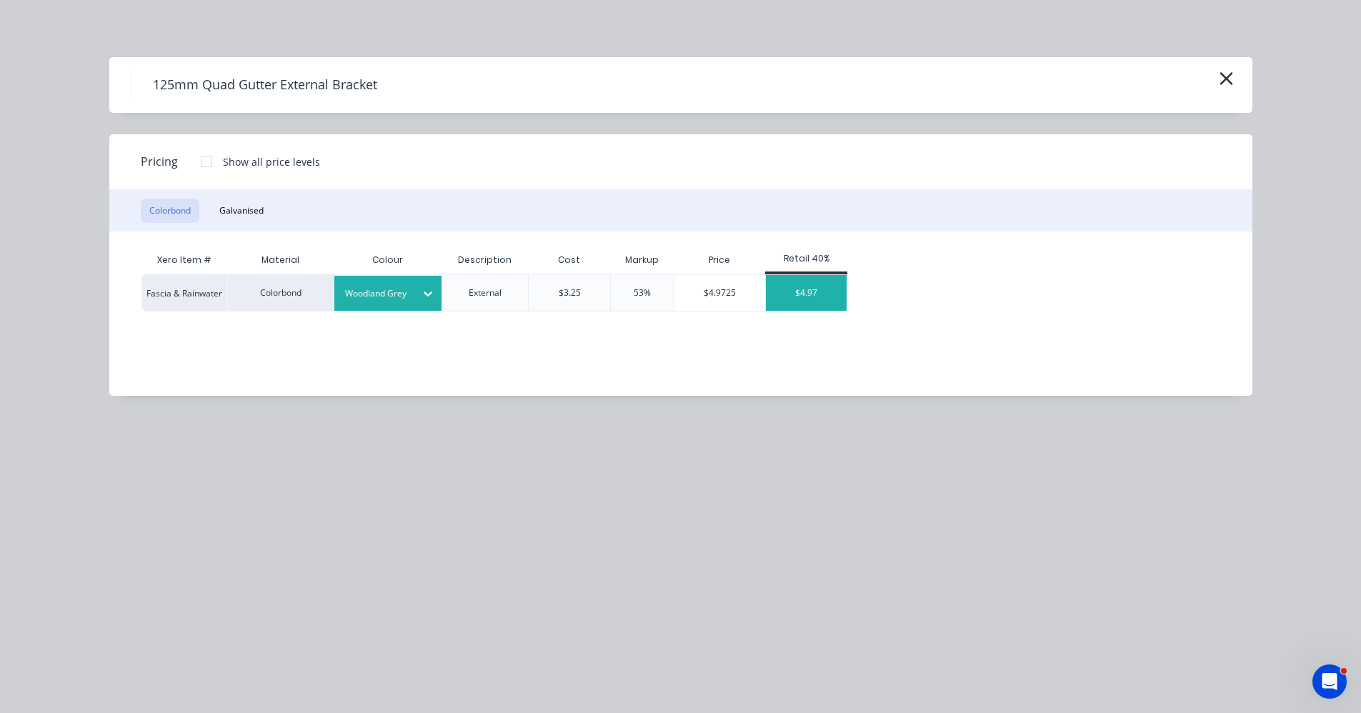
click at [808, 295] on div "$4.97" at bounding box center [806, 293] width 81 height 36
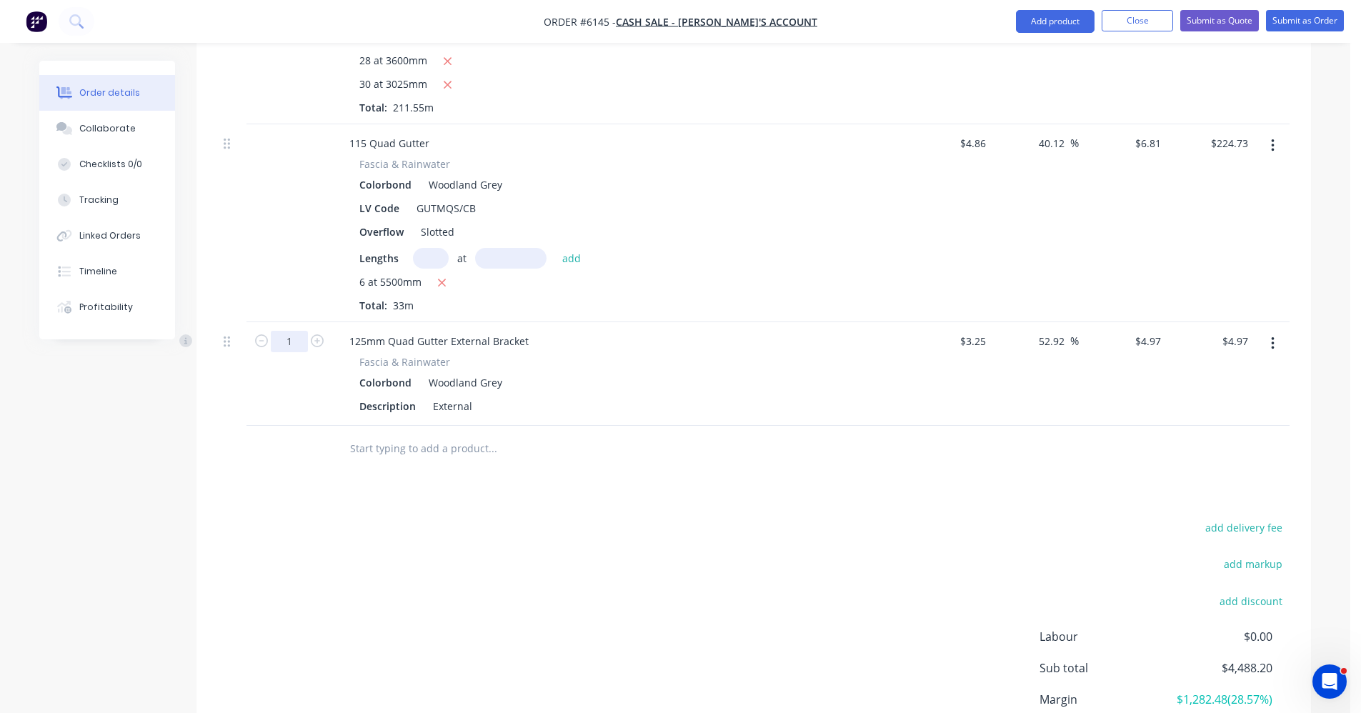
click at [294, 331] on input "1" at bounding box center [289, 341] width 37 height 21
type input "36"
type input "$178.92"
click at [376, 445] on div at bounding box center [589, 449] width 515 height 46
click at [385, 437] on input "text" at bounding box center [492, 448] width 286 height 29
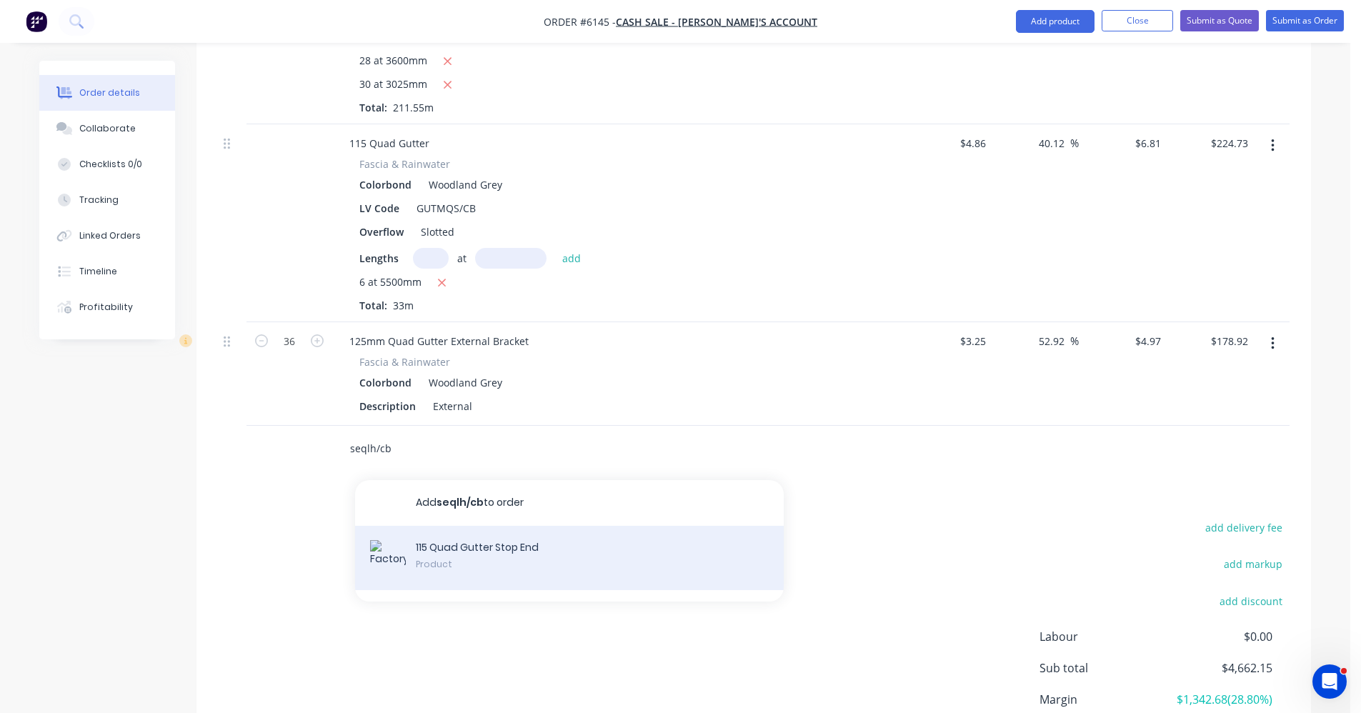
type input "seqlh/cb"
click at [475, 530] on div "115 Quad Gutter Stop End Product" at bounding box center [569, 558] width 429 height 64
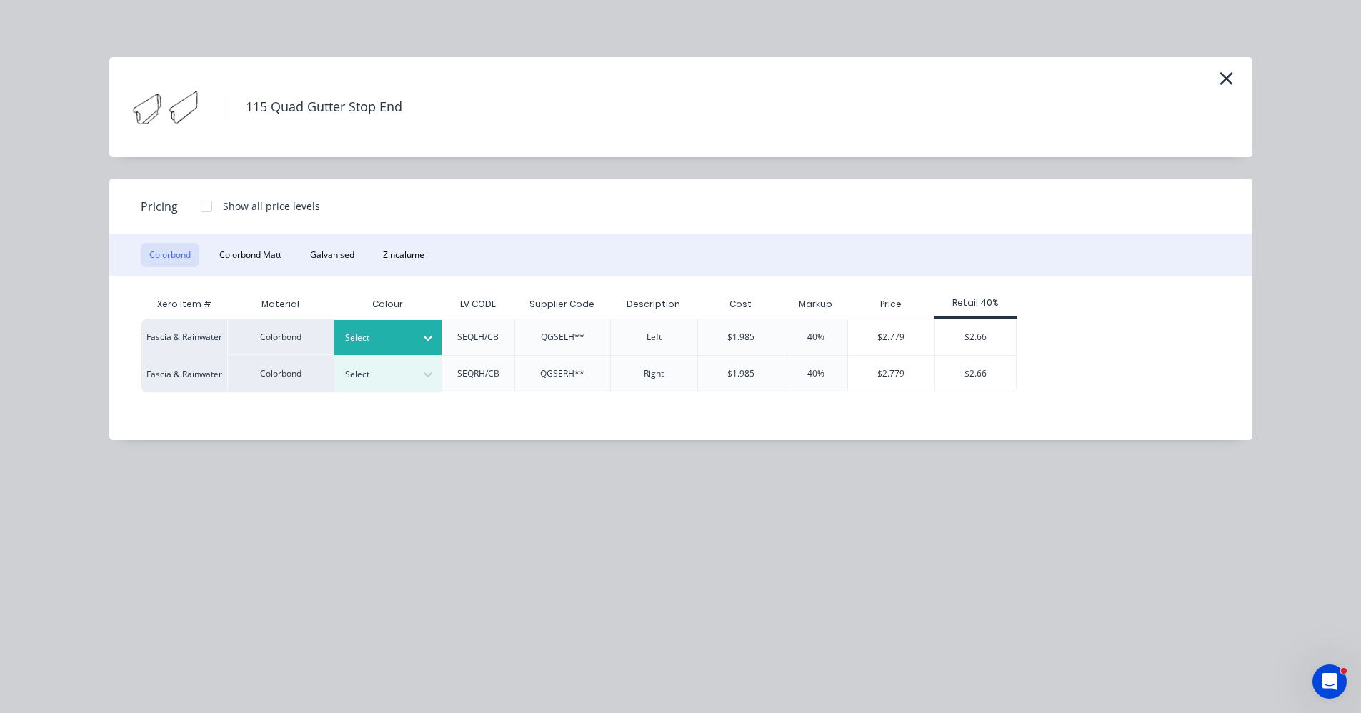
click at [397, 332] on div at bounding box center [377, 338] width 64 height 16
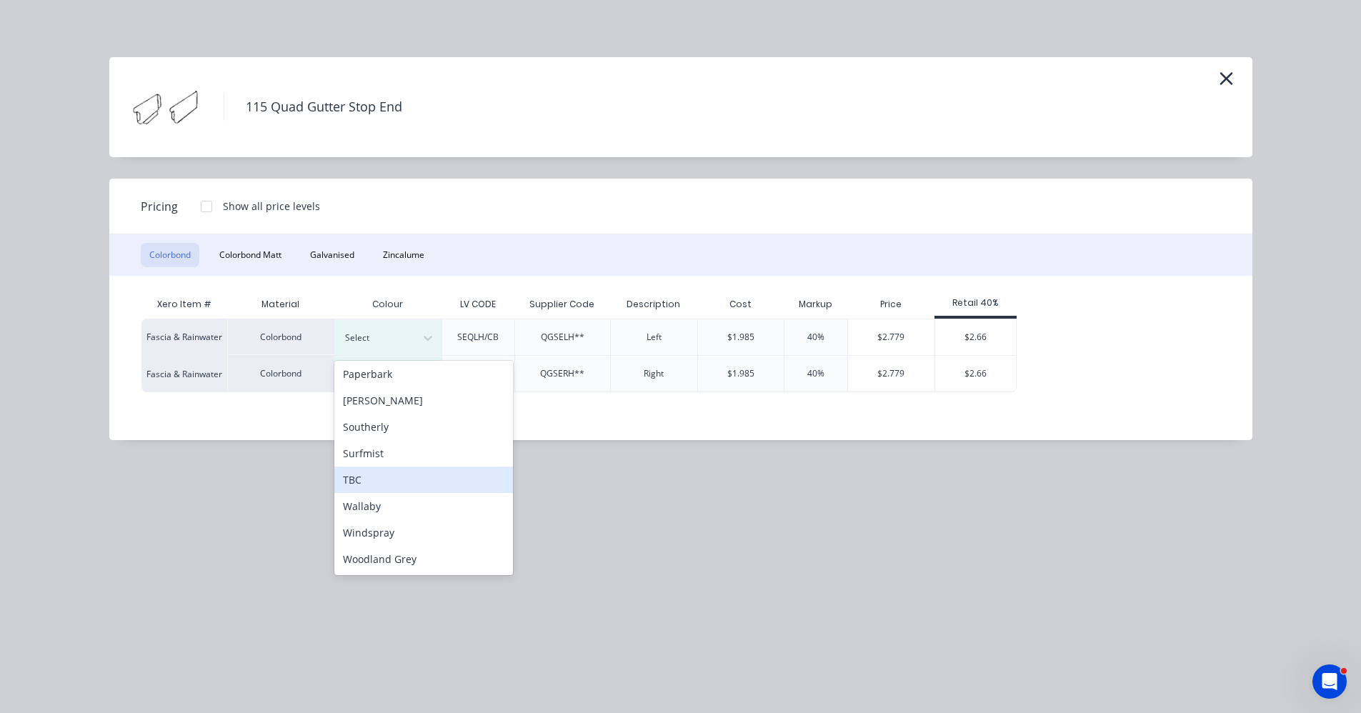
scroll to position [927, 0]
click at [412, 553] on div "Woodland Grey" at bounding box center [423, 559] width 179 height 26
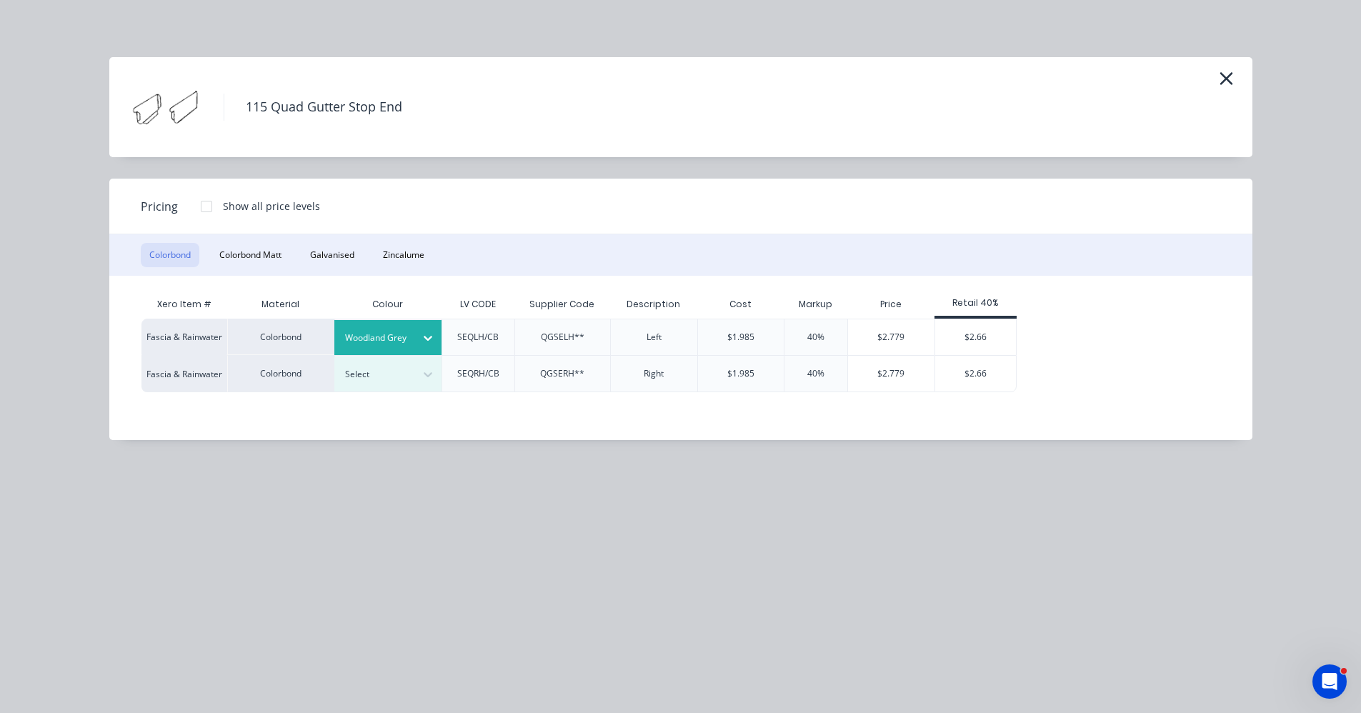
click at [986, 329] on div "$2.66" at bounding box center [975, 337] width 81 height 36
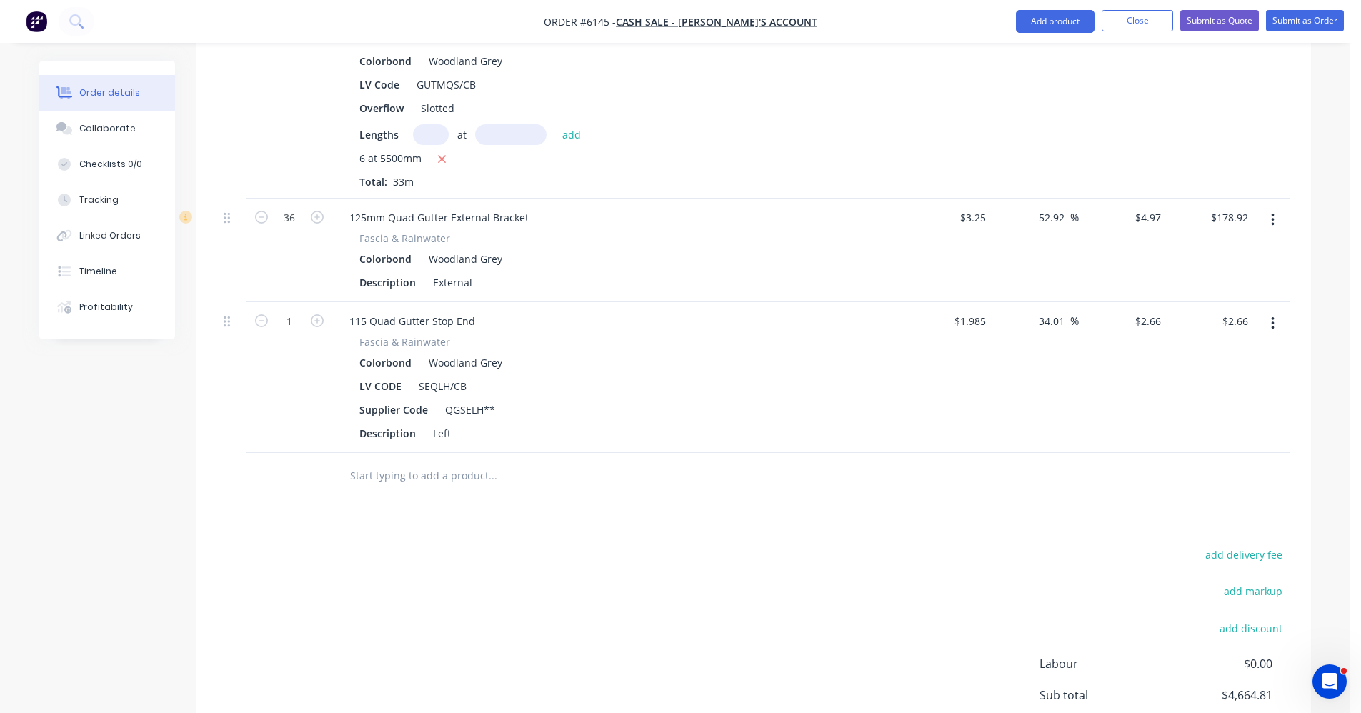
click at [407, 462] on input "text" at bounding box center [492, 476] width 286 height 29
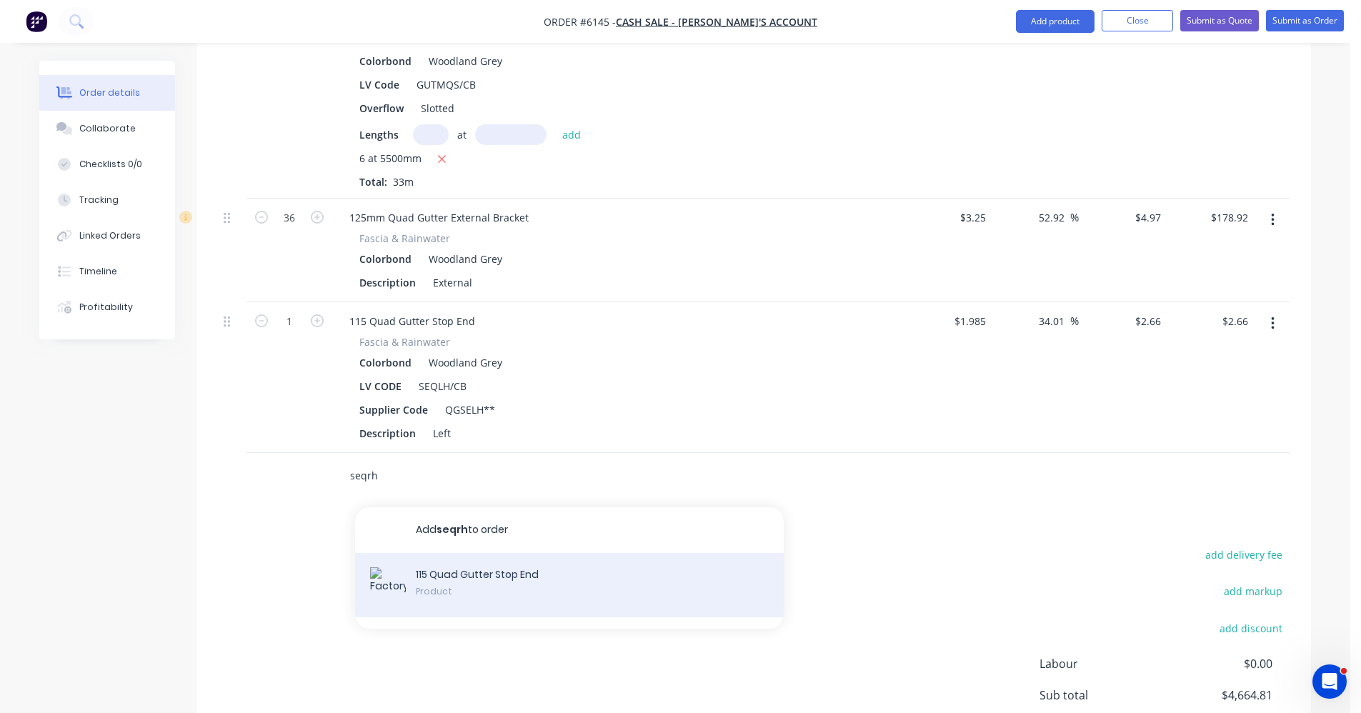
type input "seqrh"
click at [484, 567] on div "115 Quad Gutter Stop End Product" at bounding box center [569, 585] width 429 height 64
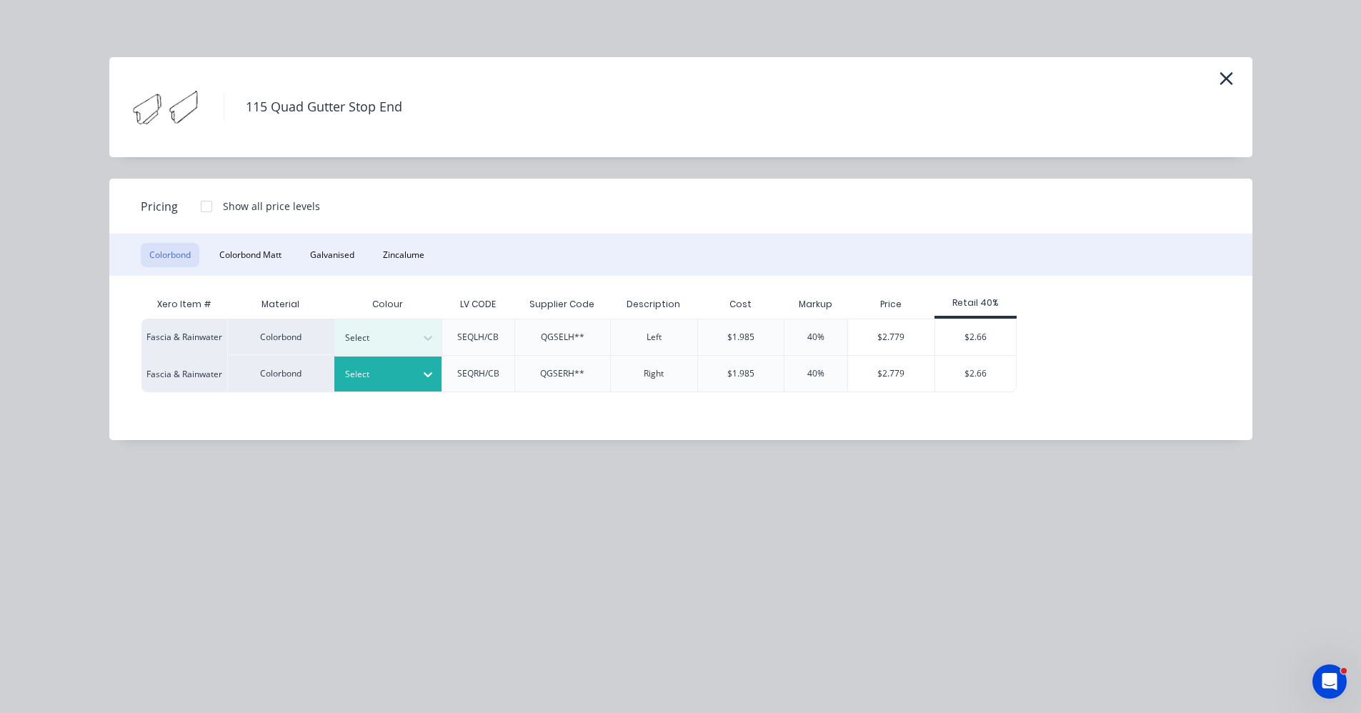
click at [382, 373] on div at bounding box center [377, 375] width 64 height 16
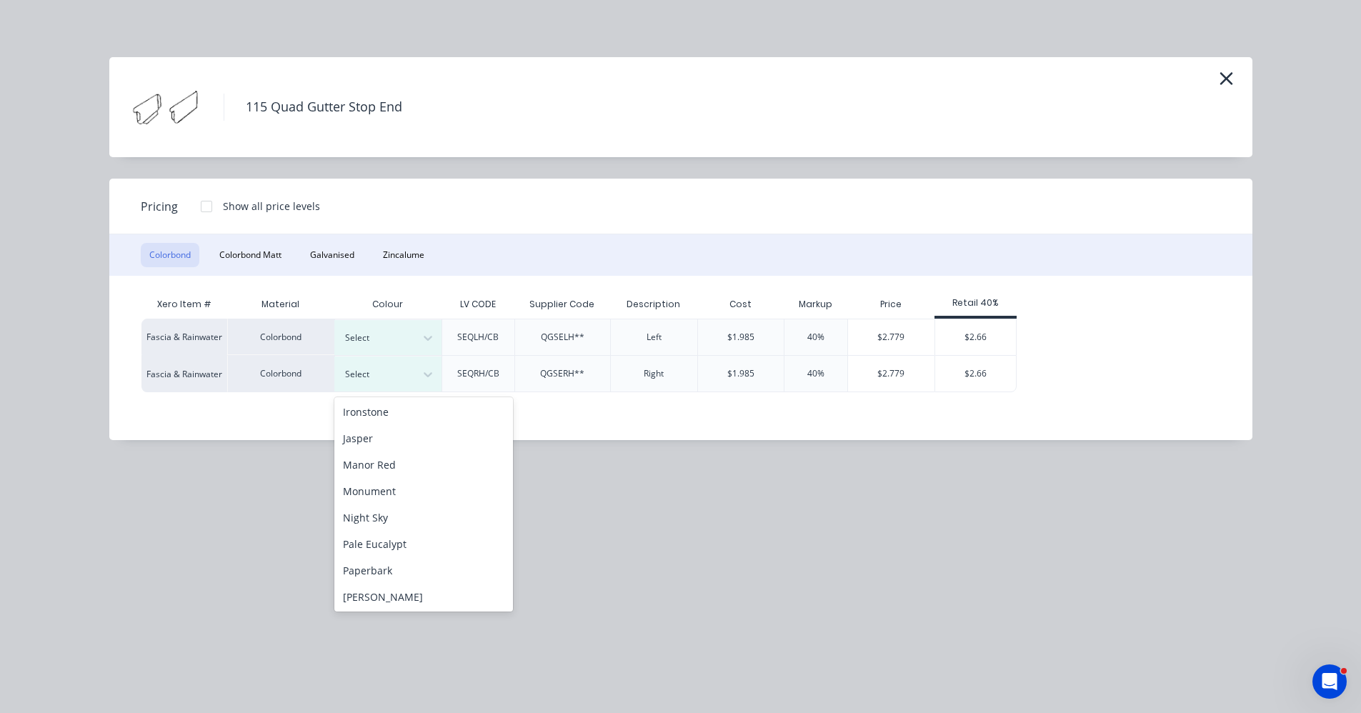
scroll to position [399, 0]
drag, startPoint x: 405, startPoint y: 600, endPoint x: 412, endPoint y: 599, distance: 7.2
click at [405, 599] on div "Woodland Grey" at bounding box center [423, 595] width 179 height 26
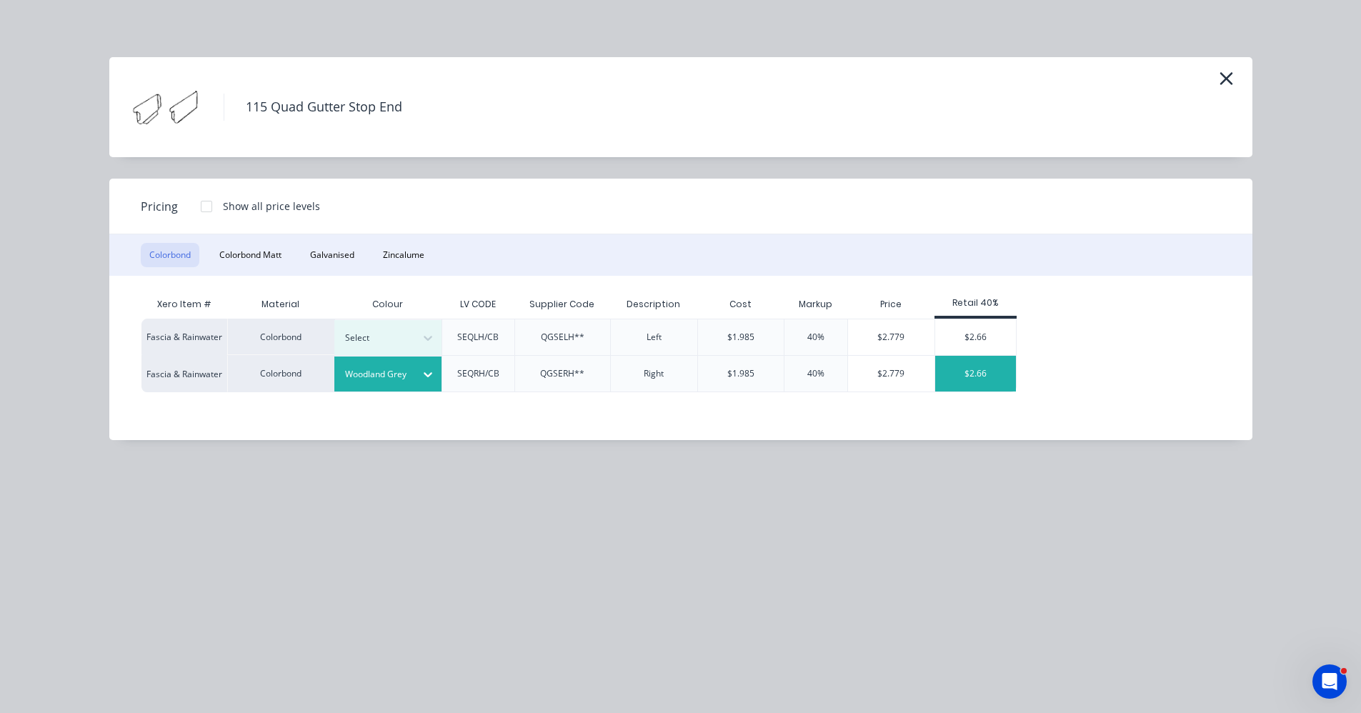
click at [973, 379] on div "$2.66" at bounding box center [975, 374] width 81 height 36
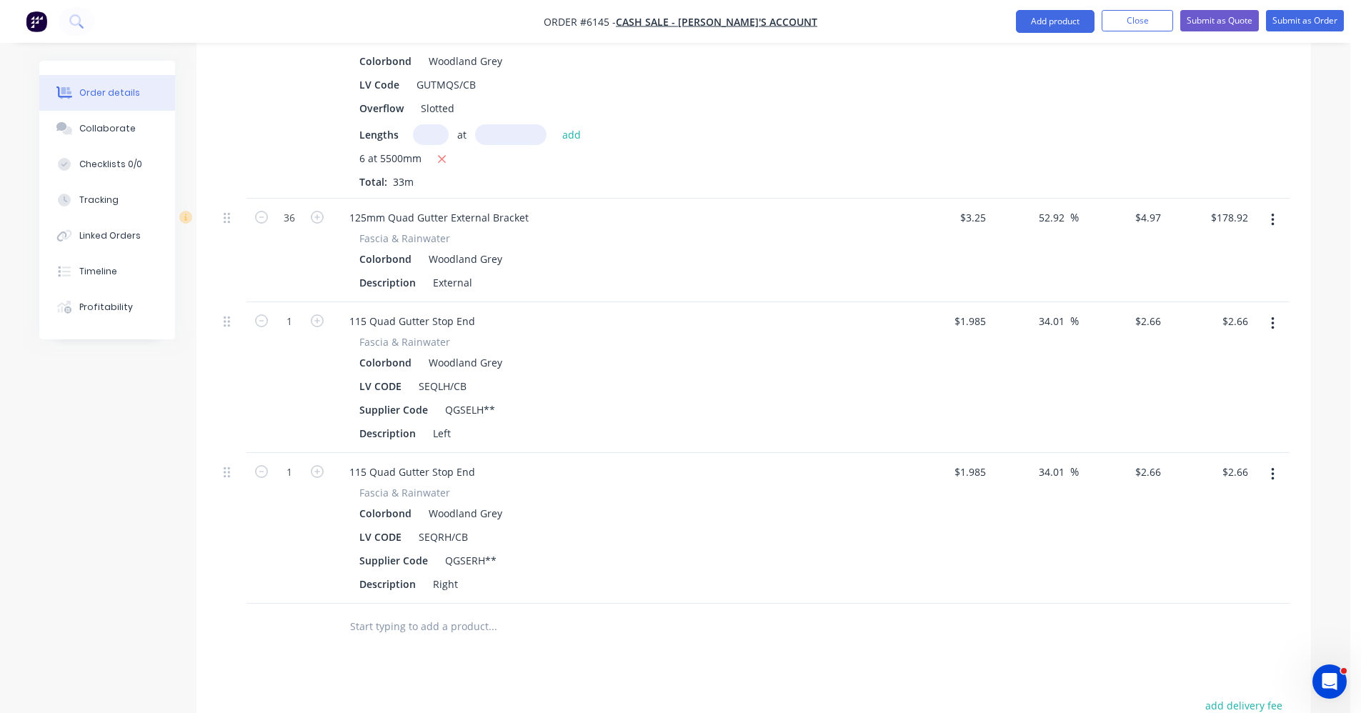
drag, startPoint x: 322, startPoint y: 303, endPoint x: 309, endPoint y: 310, distance: 14.1
click at [319, 314] on icon "button" at bounding box center [317, 320] width 13 height 13
type input "2"
type input "$5.32"
click at [316, 465] on icon "button" at bounding box center [317, 471] width 13 height 13
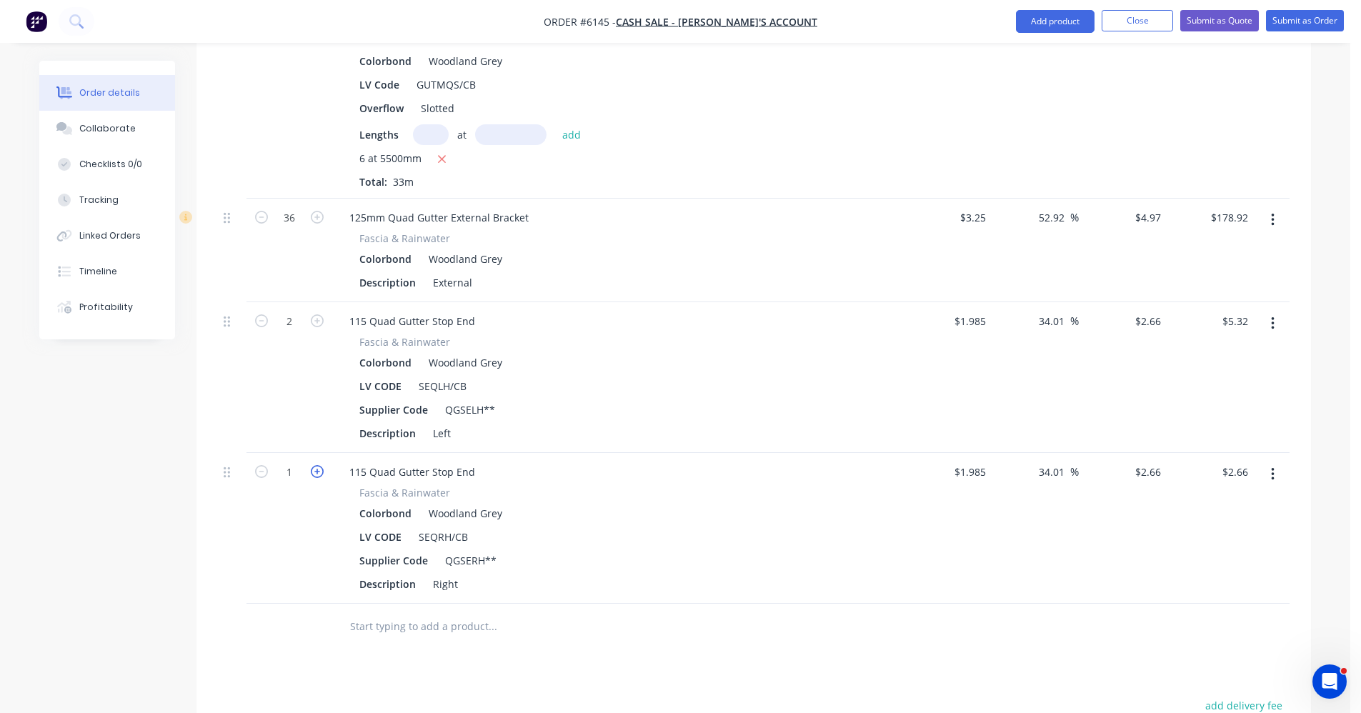
type input "2"
type input "$5.32"
click at [390, 612] on input "text" at bounding box center [492, 626] width 286 height 29
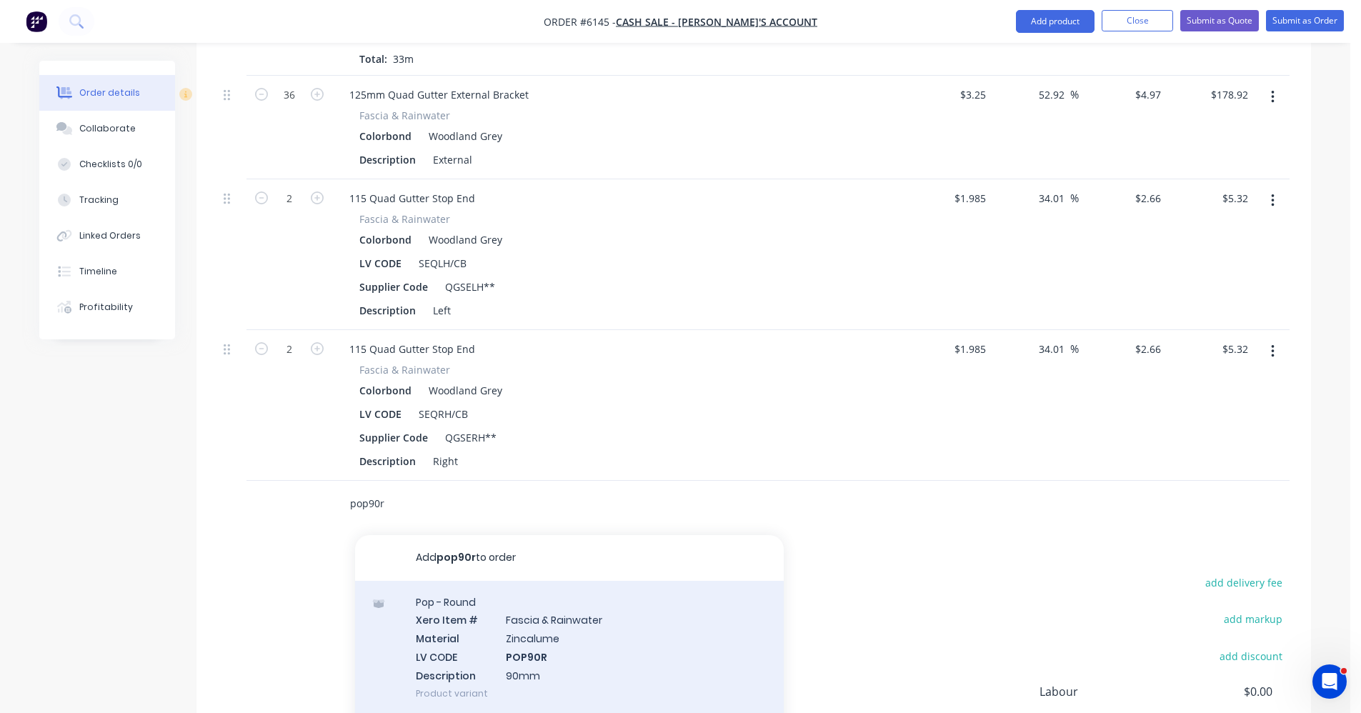
scroll to position [1208, 0]
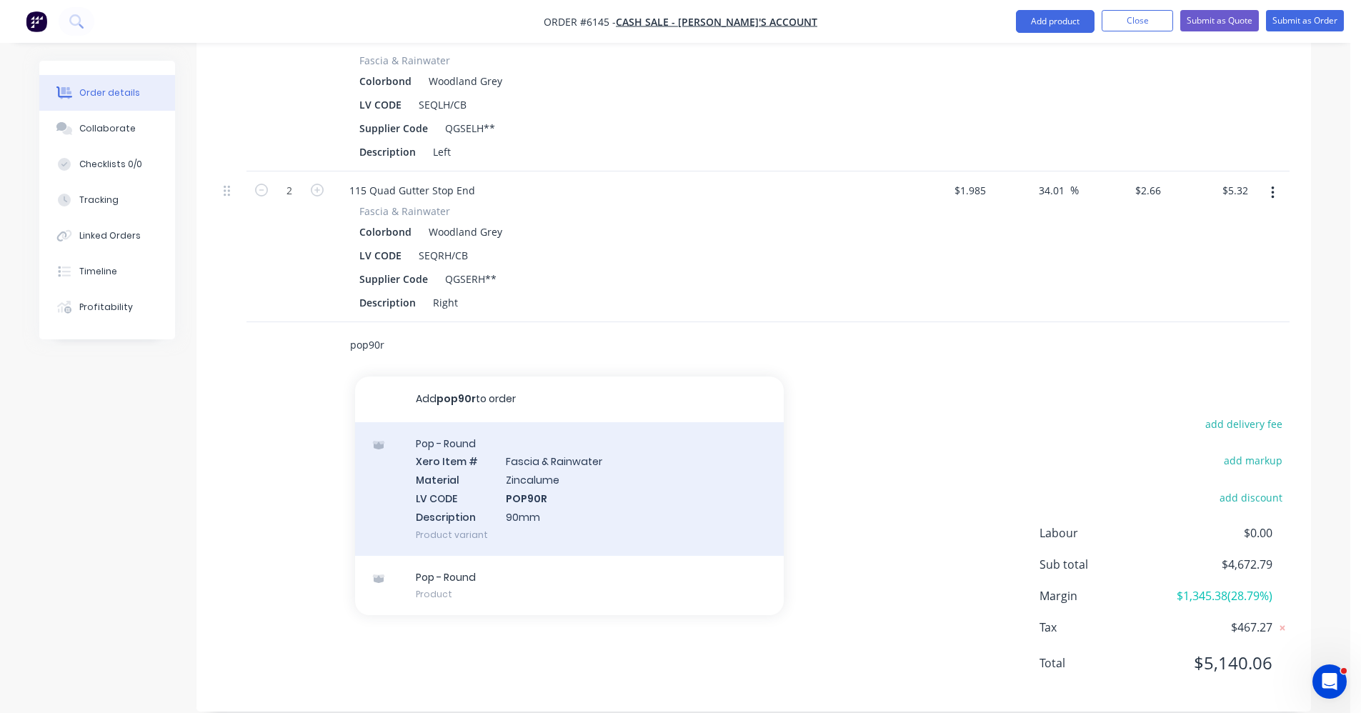
type input "pop90r"
click at [544, 482] on div "Pop - Round Xero Item # Fascia & Rainwater Material Zincalume LV CODE POP90R De…" at bounding box center [569, 489] width 429 height 134
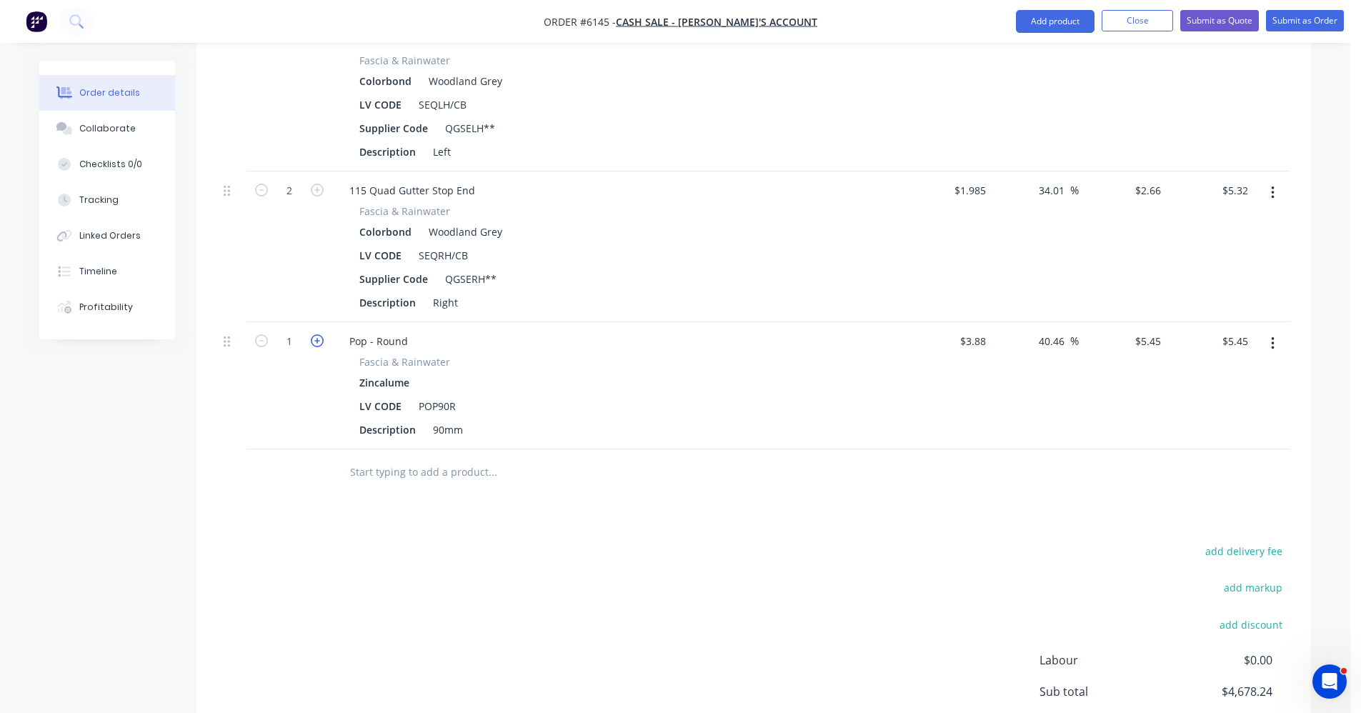
click at [313, 334] on icon "button" at bounding box center [317, 340] width 13 height 13
type input "2"
type input "$10.90"
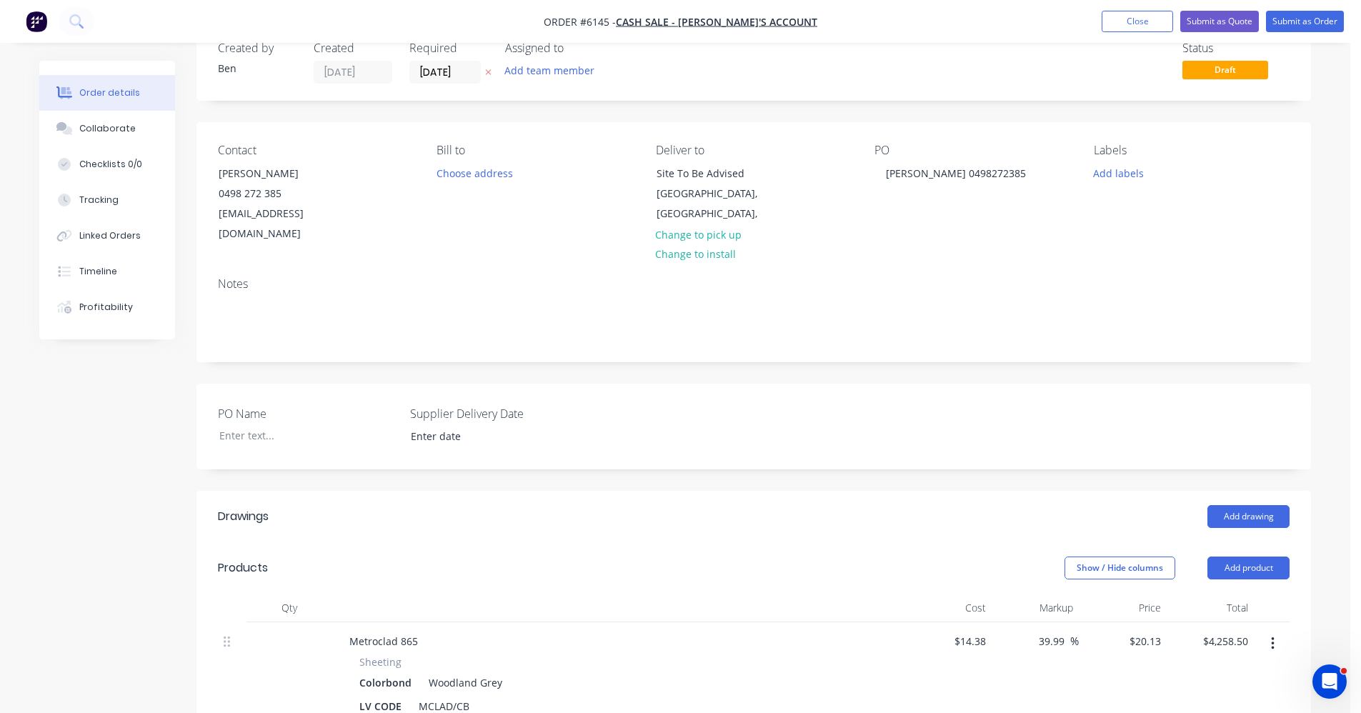
scroll to position [71, 0]
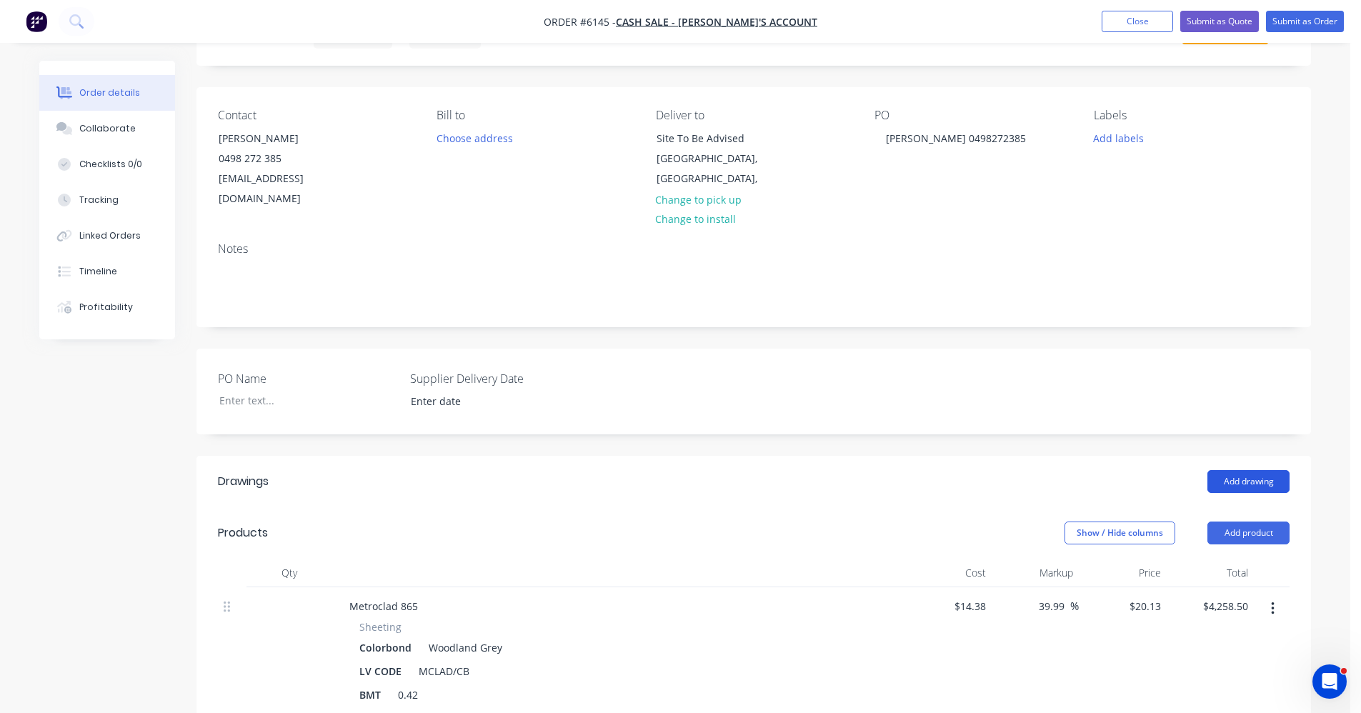
click at [1245, 470] on button "Add drawing" at bounding box center [1249, 481] width 82 height 23
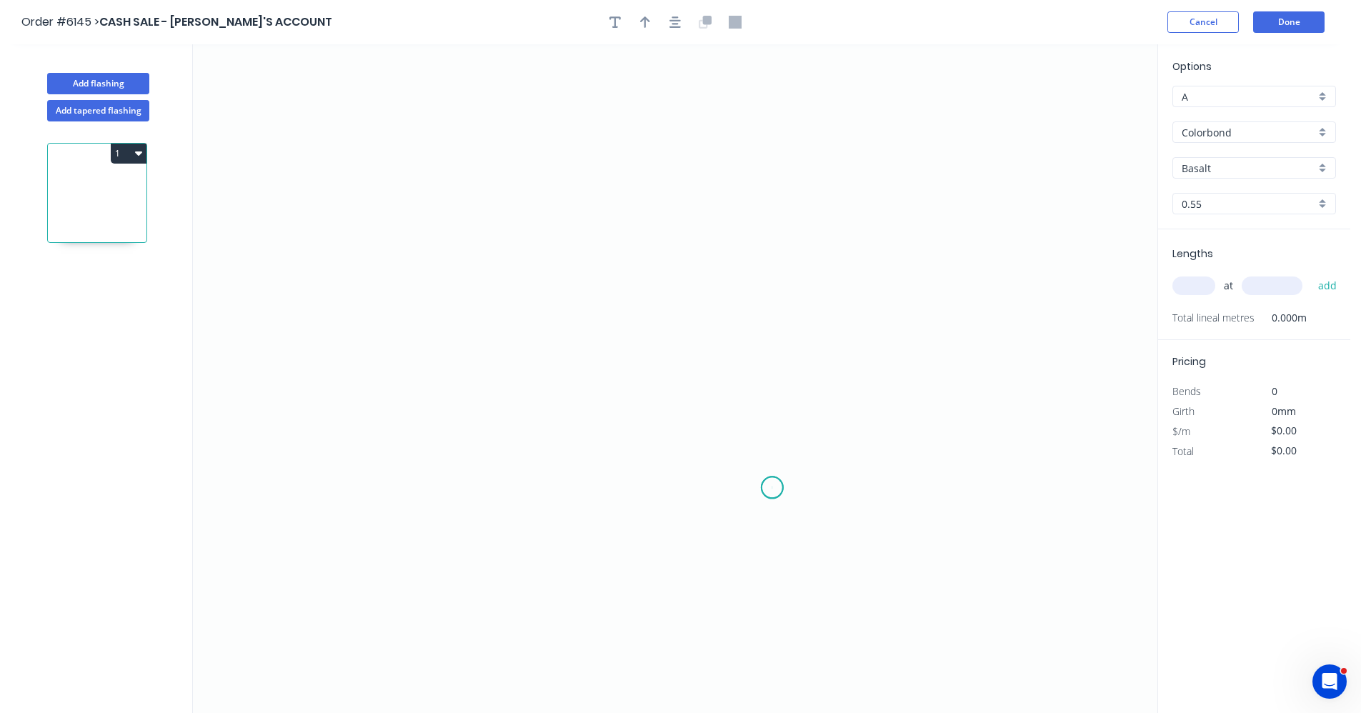
click at [773, 488] on icon "0" at bounding box center [675, 378] width 965 height 669
click at [776, 238] on icon "0" at bounding box center [675, 378] width 965 height 669
click at [396, 225] on icon "0 ?" at bounding box center [675, 378] width 965 height 669
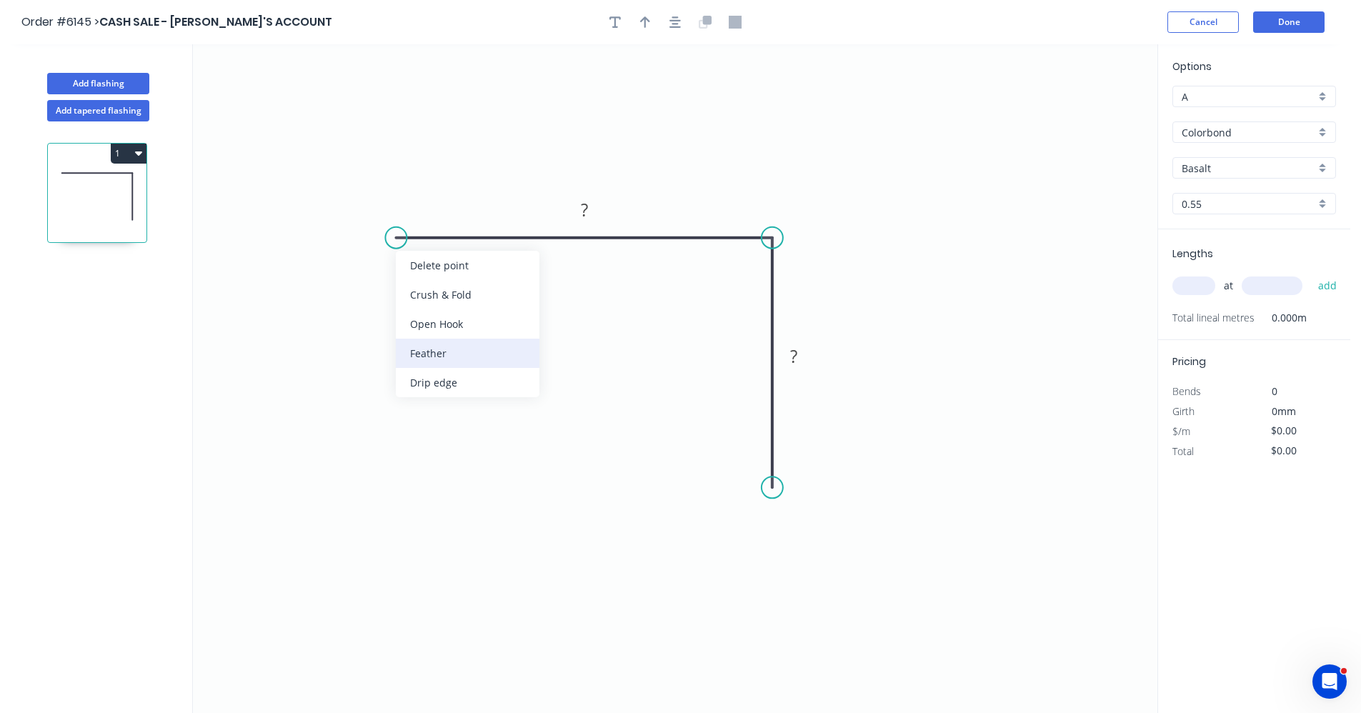
click at [430, 359] on div "Feather" at bounding box center [468, 353] width 144 height 29
click at [440, 292] on div "Flip bend" at bounding box center [471, 287] width 144 height 29
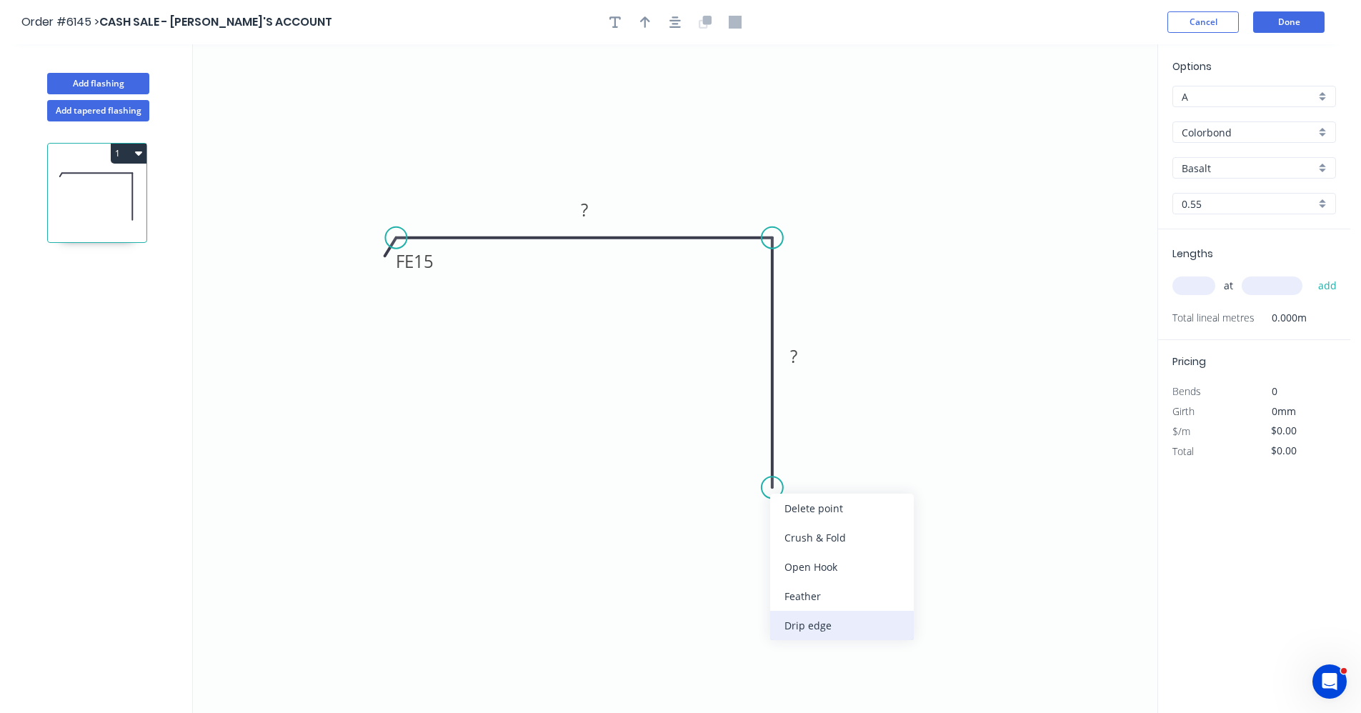
click at [828, 622] on div "Drip edge" at bounding box center [842, 625] width 144 height 29
click at [808, 546] on div "Flip bend" at bounding box center [843, 541] width 144 height 29
click at [429, 262] on tspan "15" at bounding box center [424, 261] width 20 height 24
type input "$16.97"
click at [1274, 163] on input "Basalt" at bounding box center [1249, 168] width 134 height 15
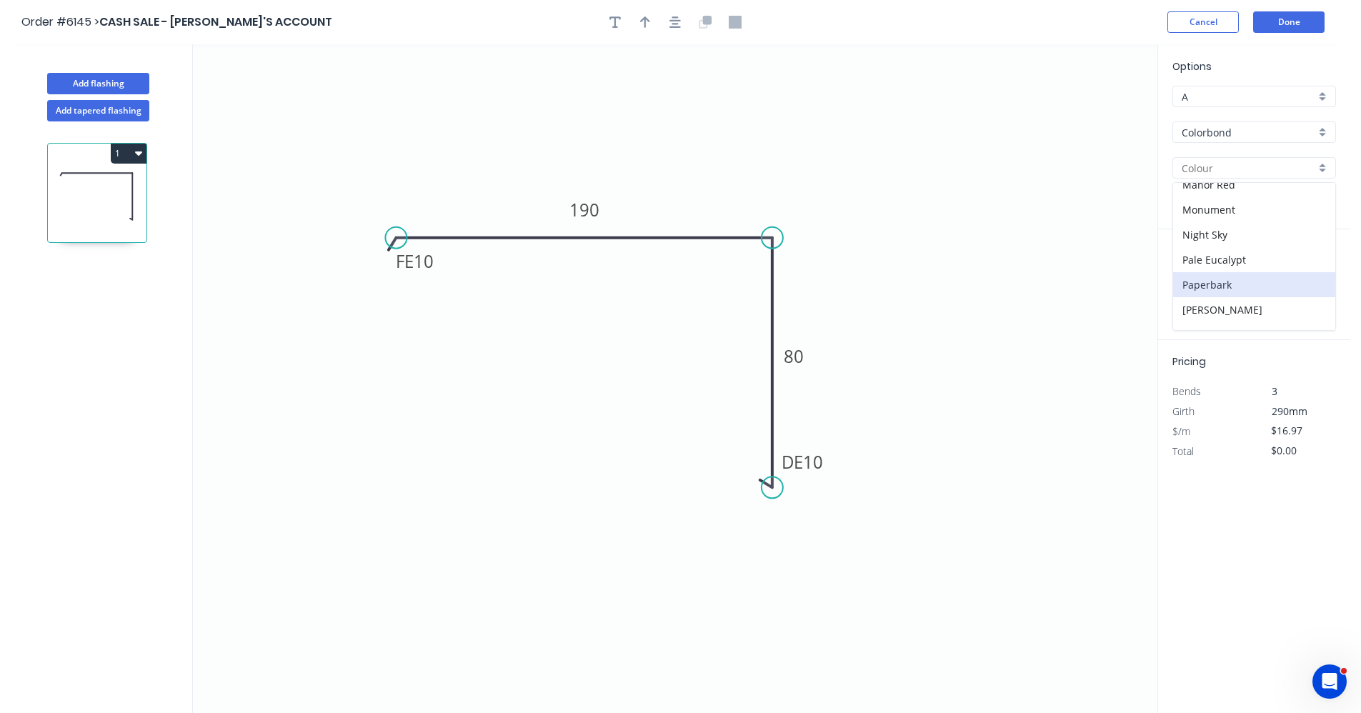
scroll to position [403, 0]
click at [1238, 318] on div "Woodland Grey" at bounding box center [1254, 317] width 162 height 25
type input "Woodland Grey"
click at [1198, 286] on input "text" at bounding box center [1194, 286] width 43 height 19
type input "4"
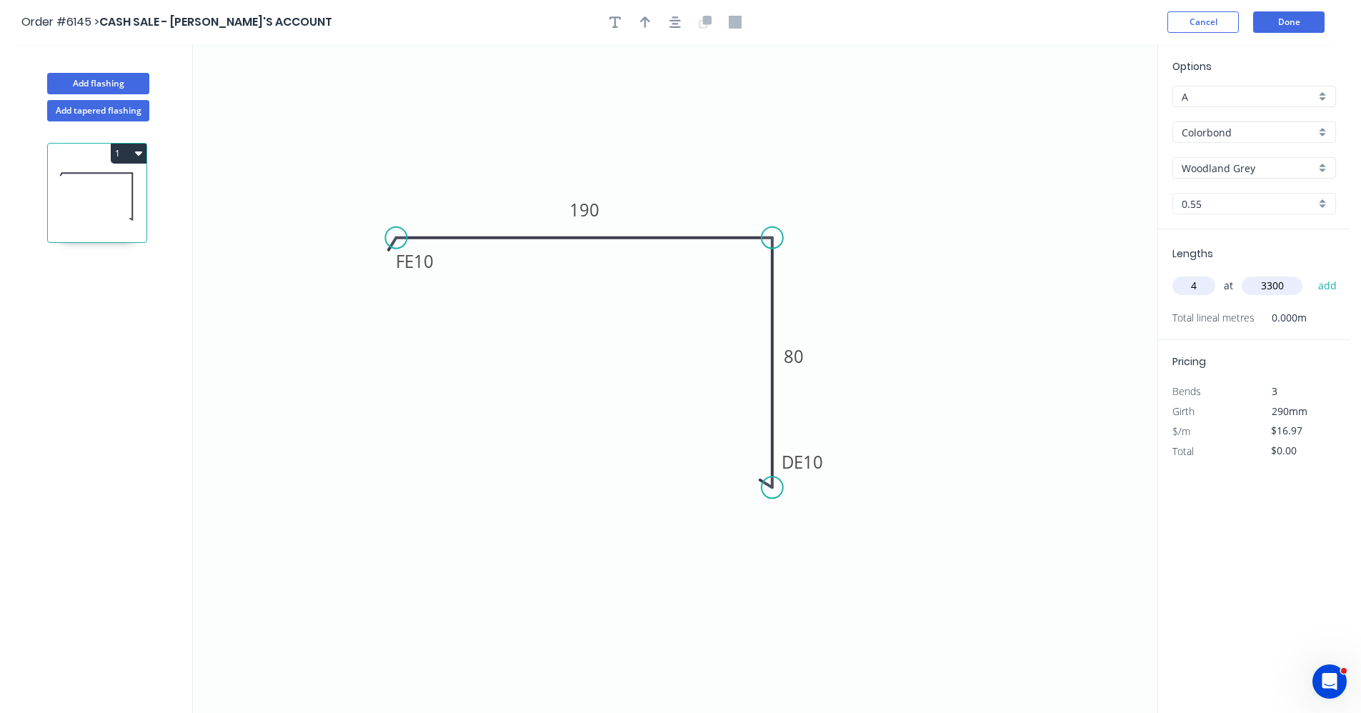
type input "3300"
click at [1311, 274] on button "add" at bounding box center [1328, 286] width 34 height 24
type input "$224.00"
drag, startPoint x: 671, startPoint y: 24, endPoint x: 648, endPoint y: 24, distance: 22.9
click at [670, 24] on icon "button" at bounding box center [675, 22] width 11 height 13
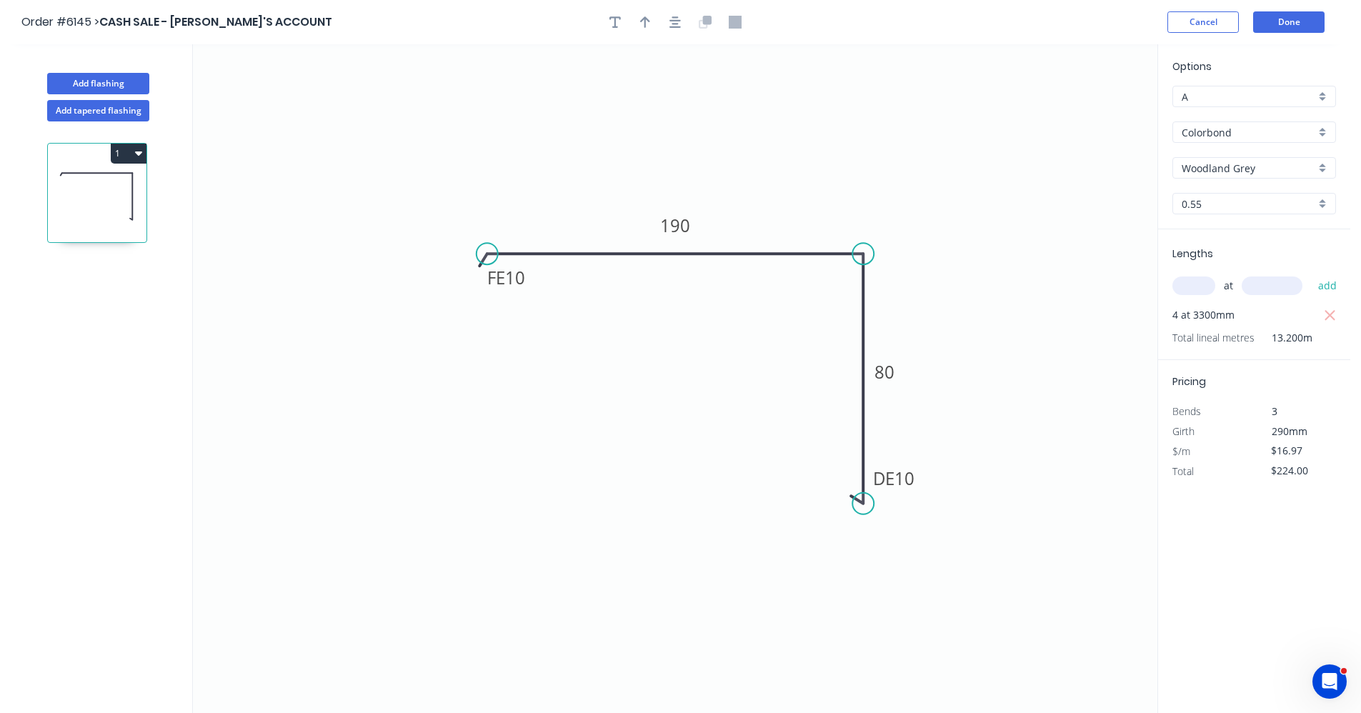
drag, startPoint x: 651, startPoint y: 25, endPoint x: 660, endPoint y: 33, distance: 11.6
click at [653, 28] on button "button" at bounding box center [645, 21] width 21 height 21
drag, startPoint x: 1086, startPoint y: 111, endPoint x: 767, endPoint y: 242, distance: 345.2
click at [763, 240] on icon at bounding box center [759, 222] width 13 height 46
click at [1323, 95] on div "A" at bounding box center [1255, 96] width 164 height 21
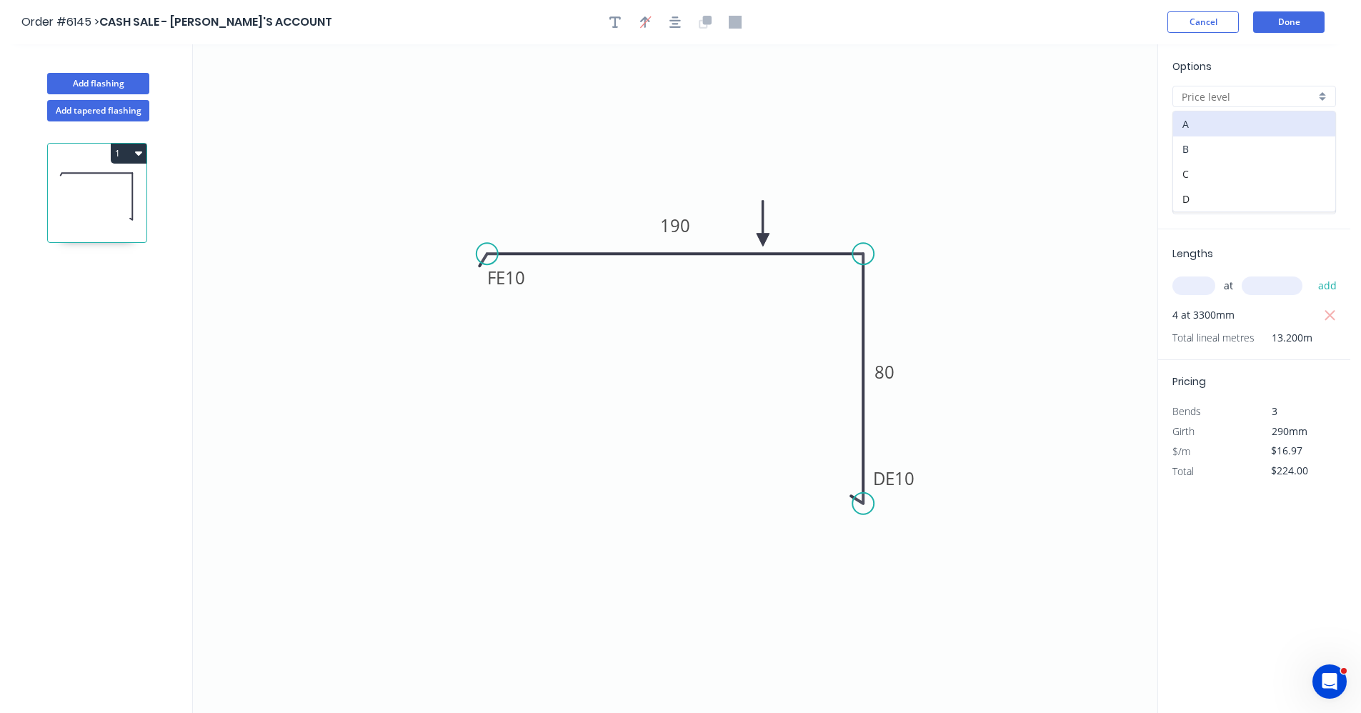
click at [1233, 151] on div "B" at bounding box center [1254, 148] width 162 height 25
type input "B"
type input "$15.27"
type input "$201.56"
click at [1321, 29] on button "Done" at bounding box center [1288, 21] width 71 height 21
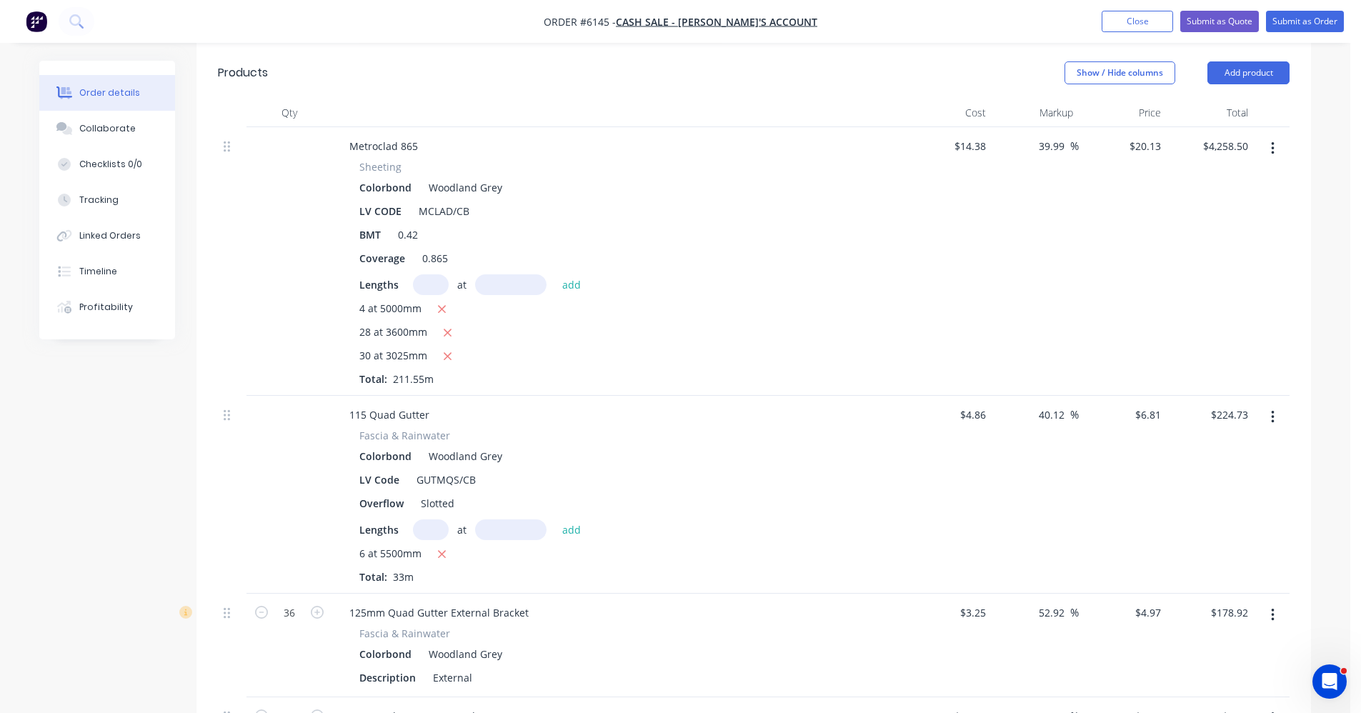
scroll to position [1286, 0]
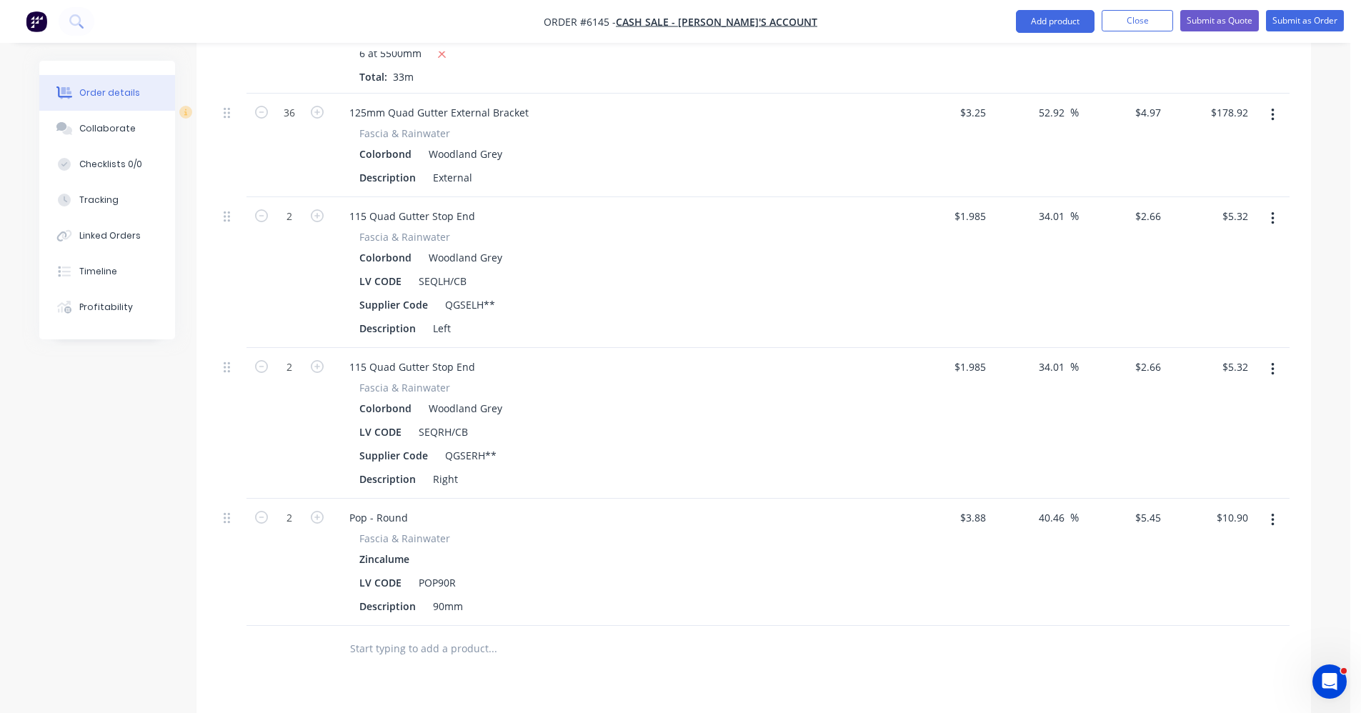
click at [383, 635] on input "text" at bounding box center [492, 649] width 286 height 29
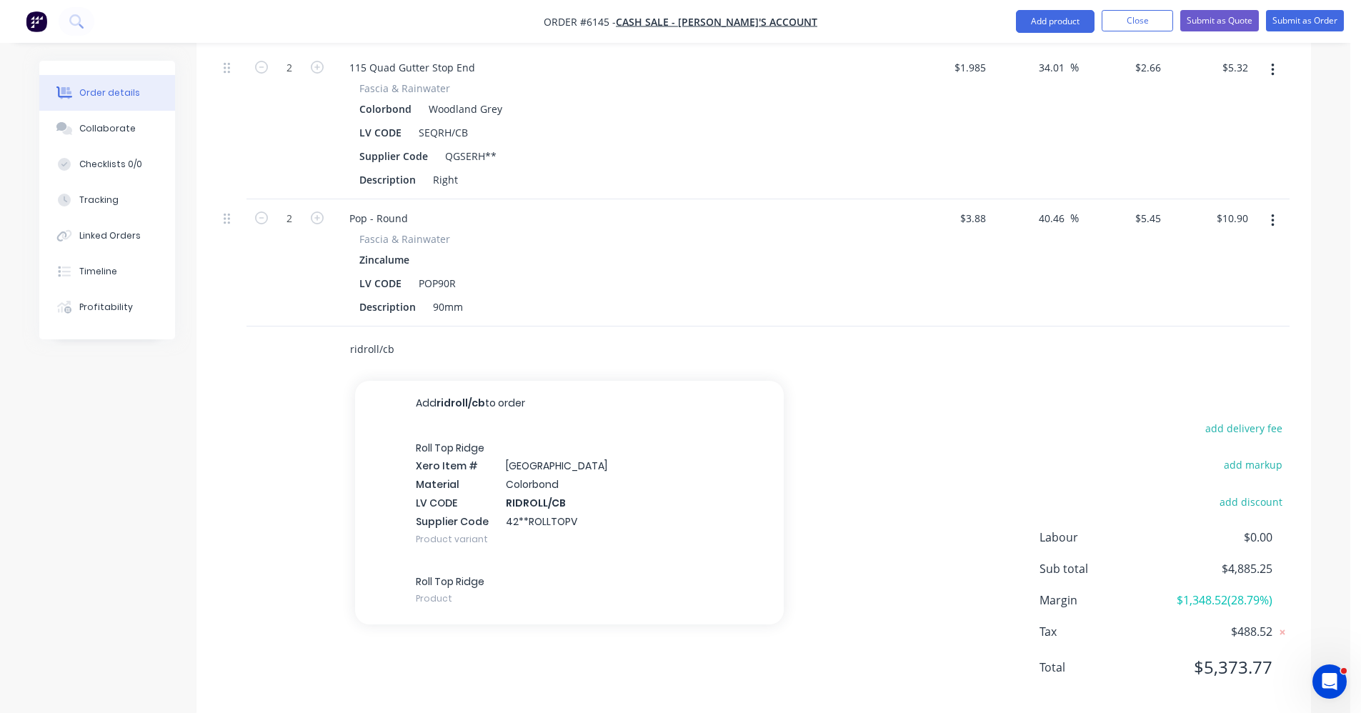
scroll to position [1590, 0]
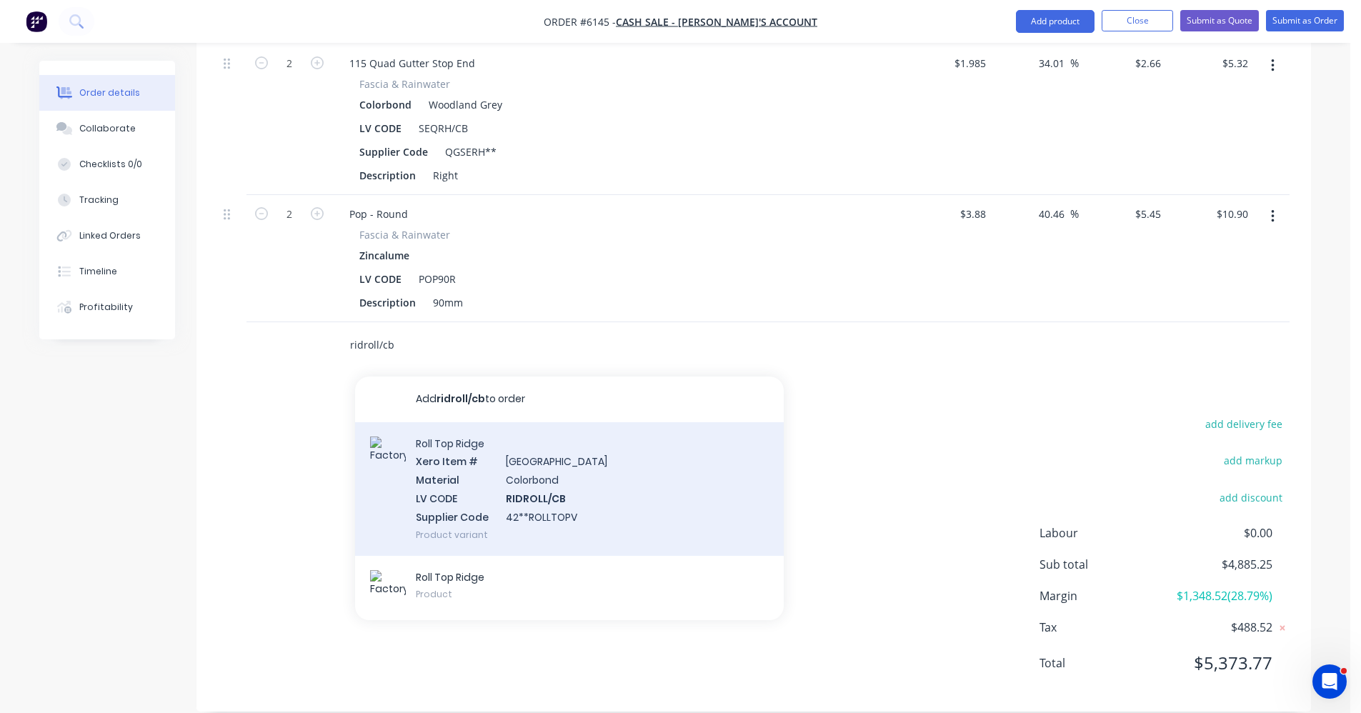
type input "ridroll/cb"
click at [562, 477] on div "Roll Top Ridge Xero Item # Ridge & Valley Material Colorbond LV CODE RIDROLL/CB…" at bounding box center [569, 489] width 429 height 134
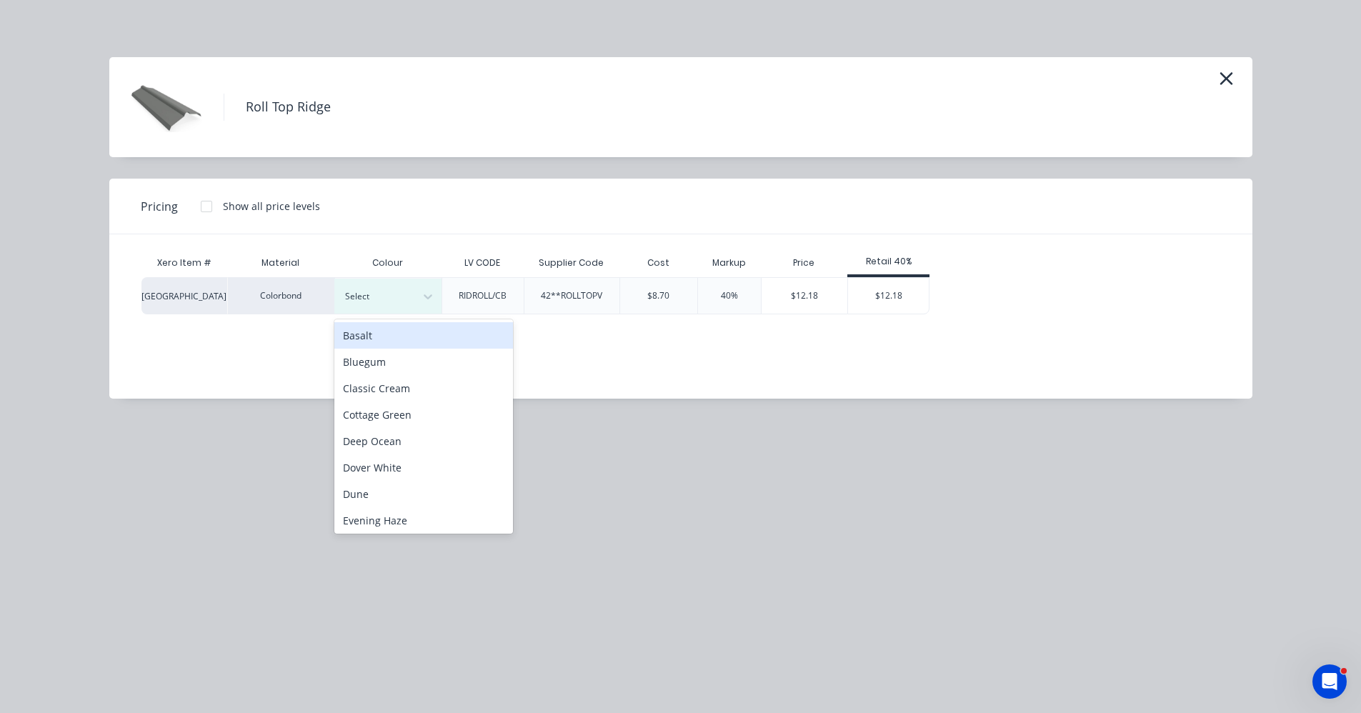
drag, startPoint x: 384, startPoint y: 307, endPoint x: 382, endPoint y: 327, distance: 20.1
click at [384, 306] on div "Select" at bounding box center [387, 296] width 107 height 35
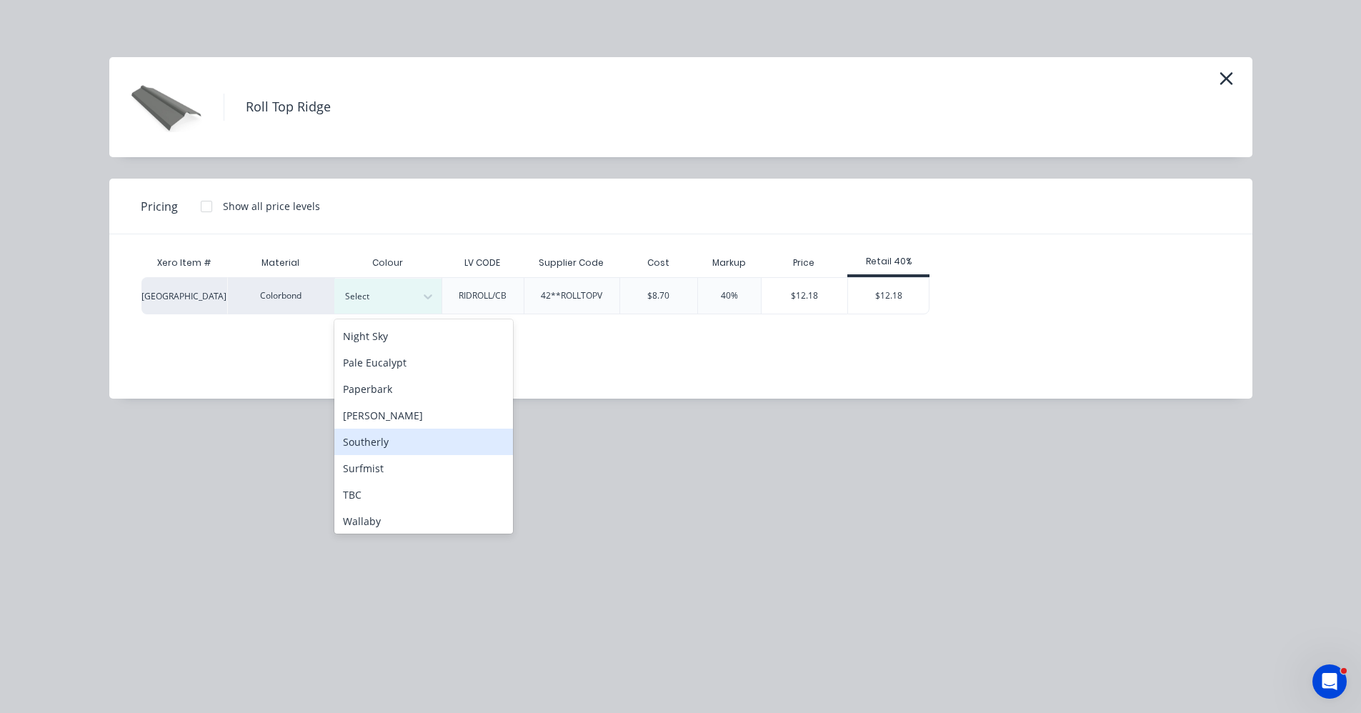
scroll to position [399, 0]
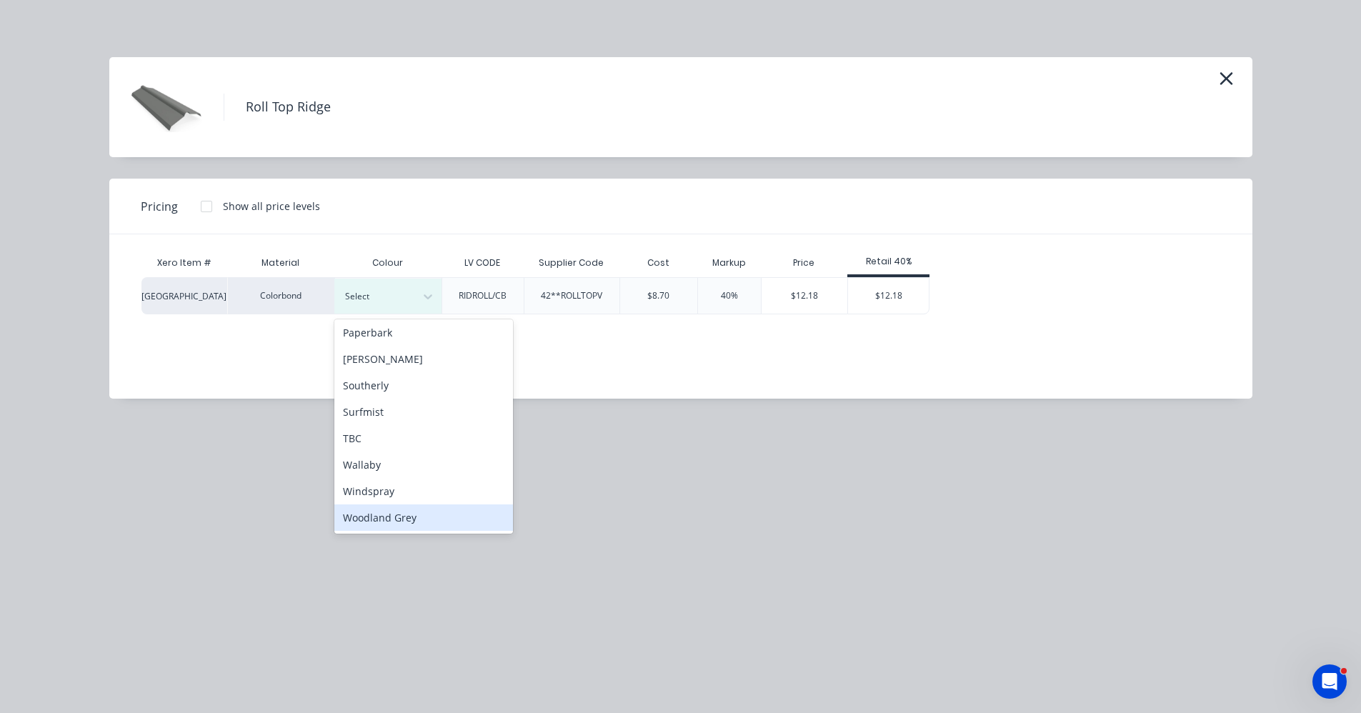
click at [394, 516] on div "Woodland Grey" at bounding box center [423, 518] width 179 height 26
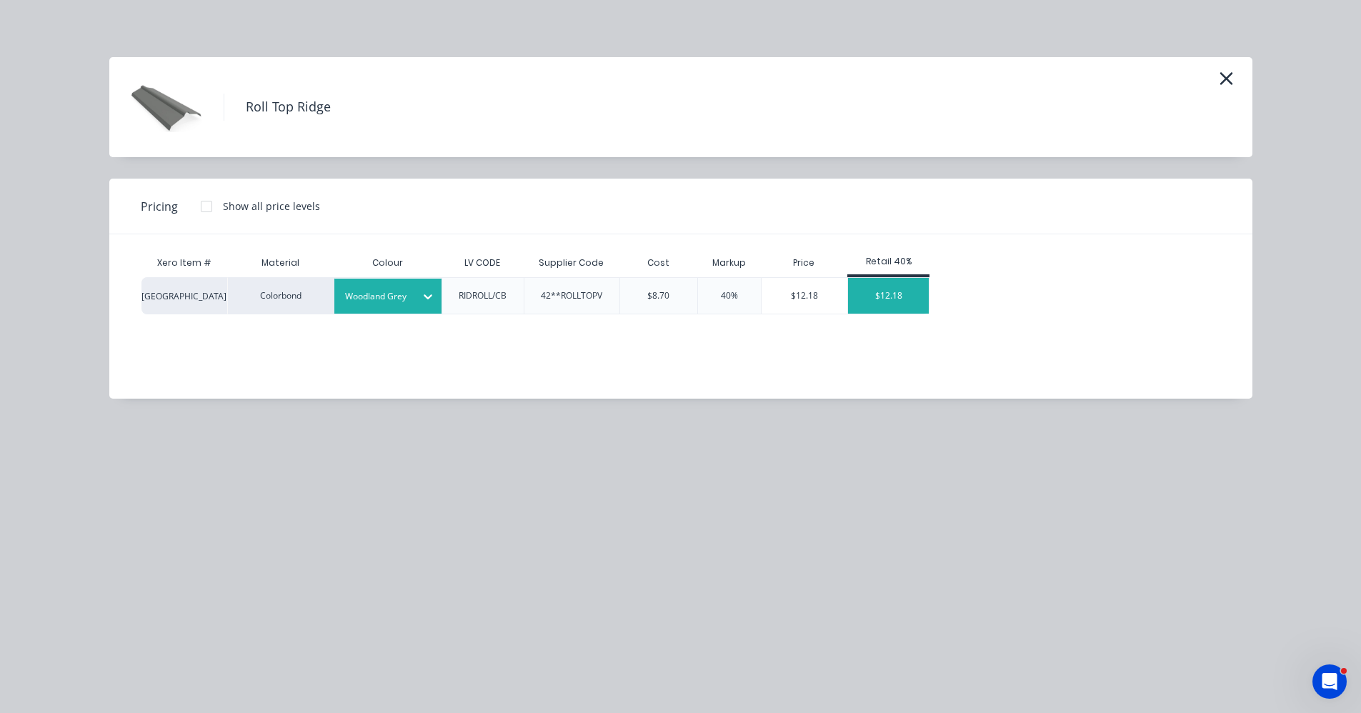
click at [901, 292] on div "$12.18" at bounding box center [888, 296] width 81 height 36
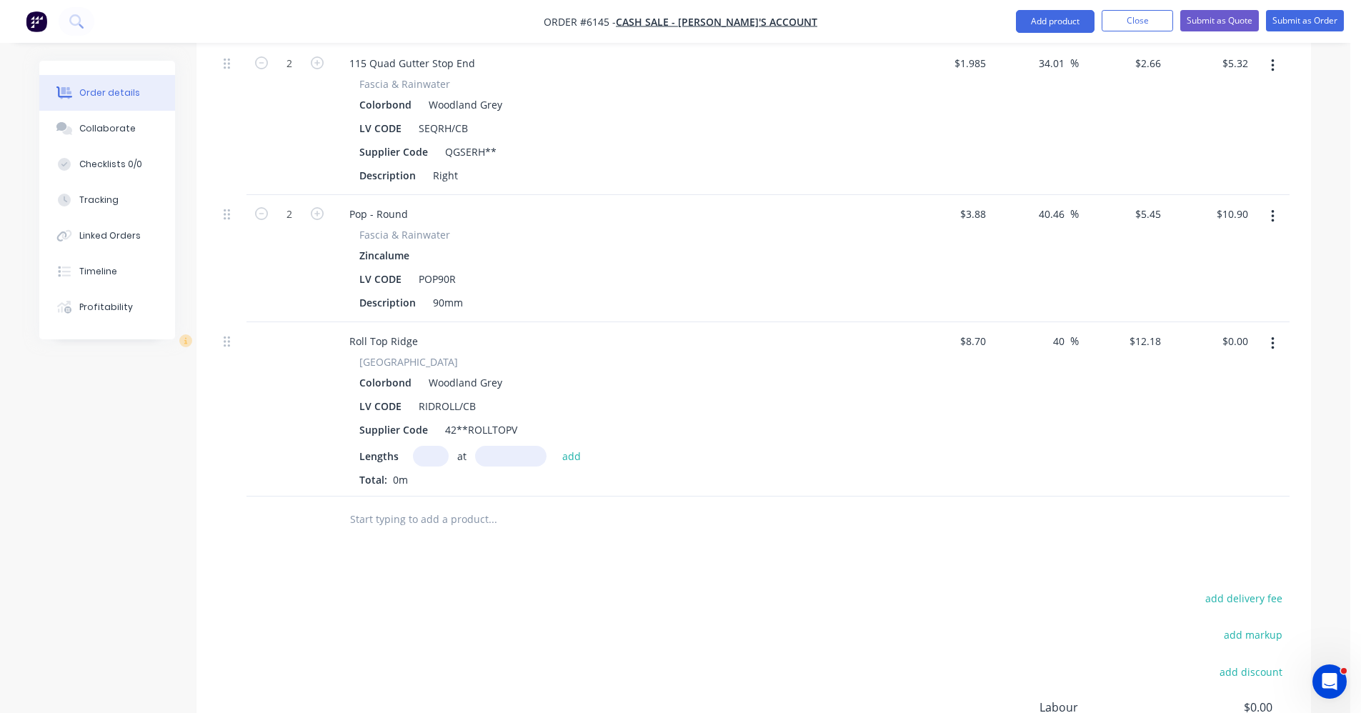
click at [437, 446] on input "text" at bounding box center [431, 456] width 36 height 21
type input "3"
type input "5500"
click at [555, 446] on button "add" at bounding box center [572, 455] width 34 height 19
type input "$200.97"
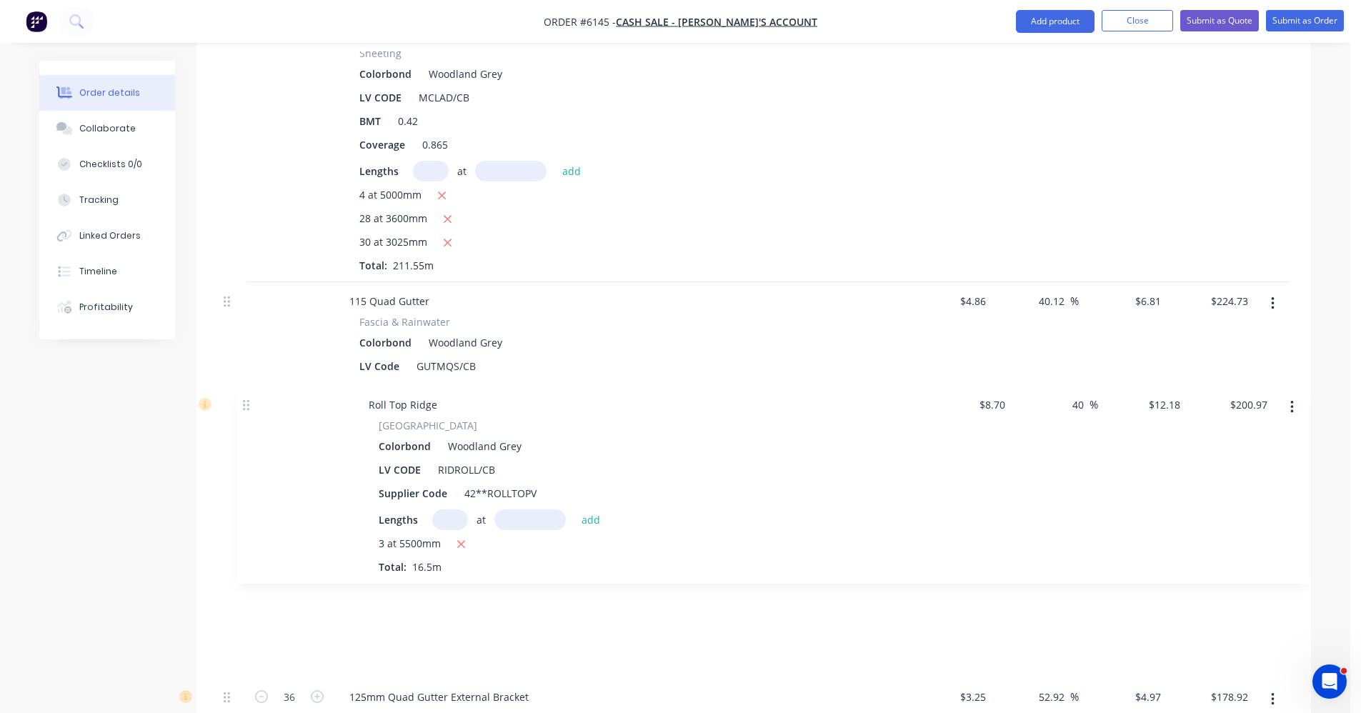
scroll to position [904, 0]
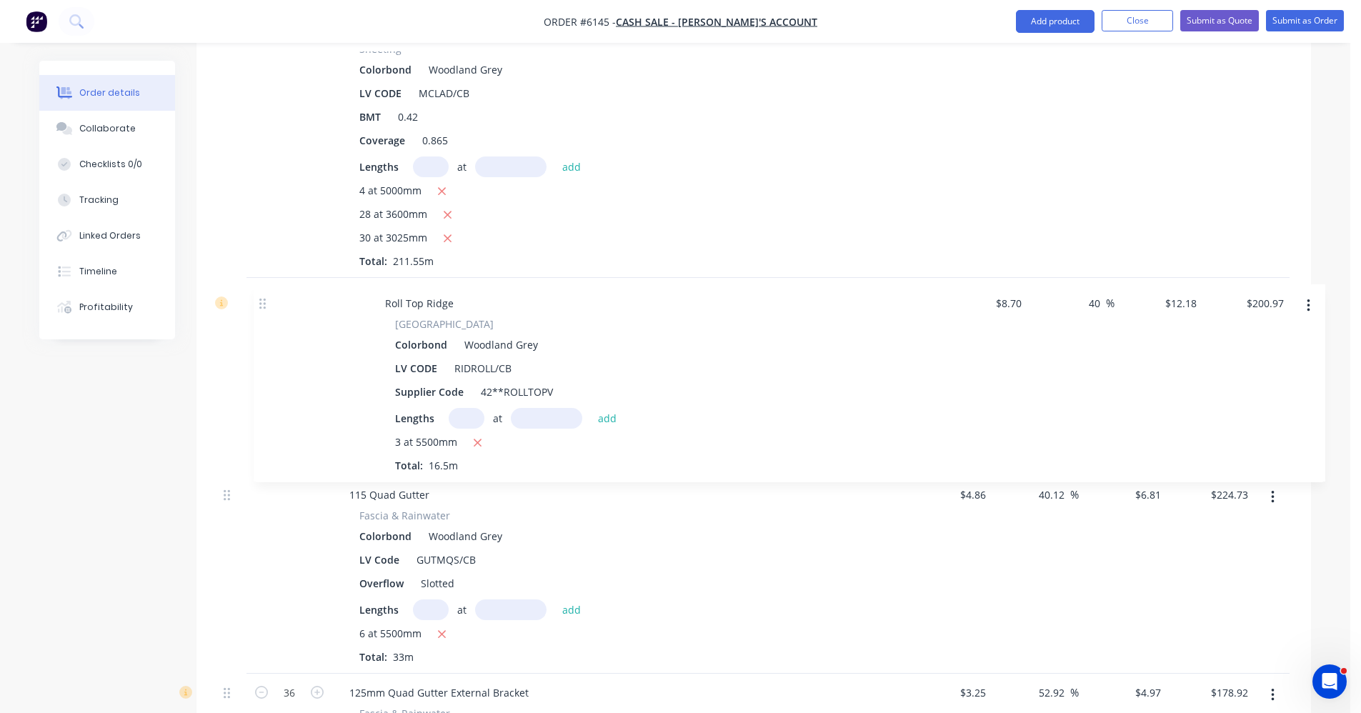
drag, startPoint x: 230, startPoint y: 320, endPoint x: 264, endPoint y: 294, distance: 42.9
click at [264, 294] on div "Metroclad 865 Sheeting Colorbond Woodland Grey LV CODE MCLAD/CB BMT 0.42 Covera…" at bounding box center [754, 607] width 1072 height 1197
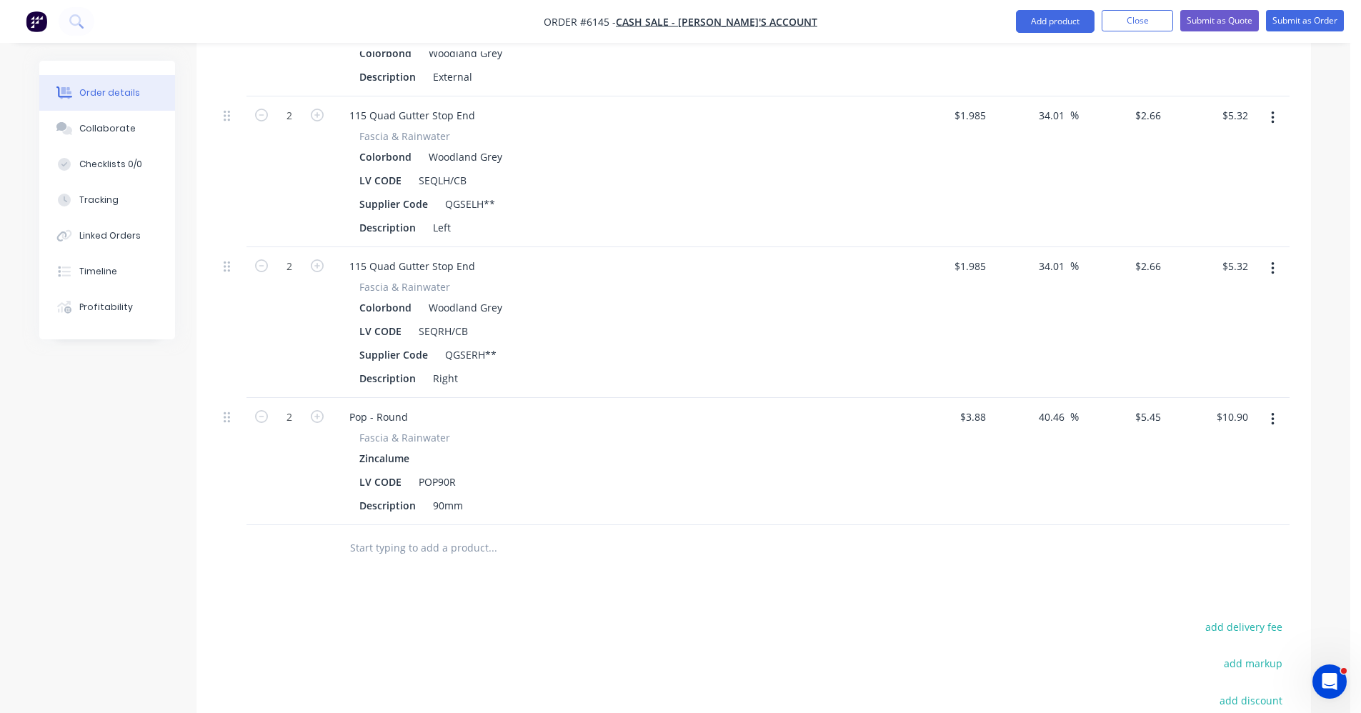
scroll to position [1788, 0]
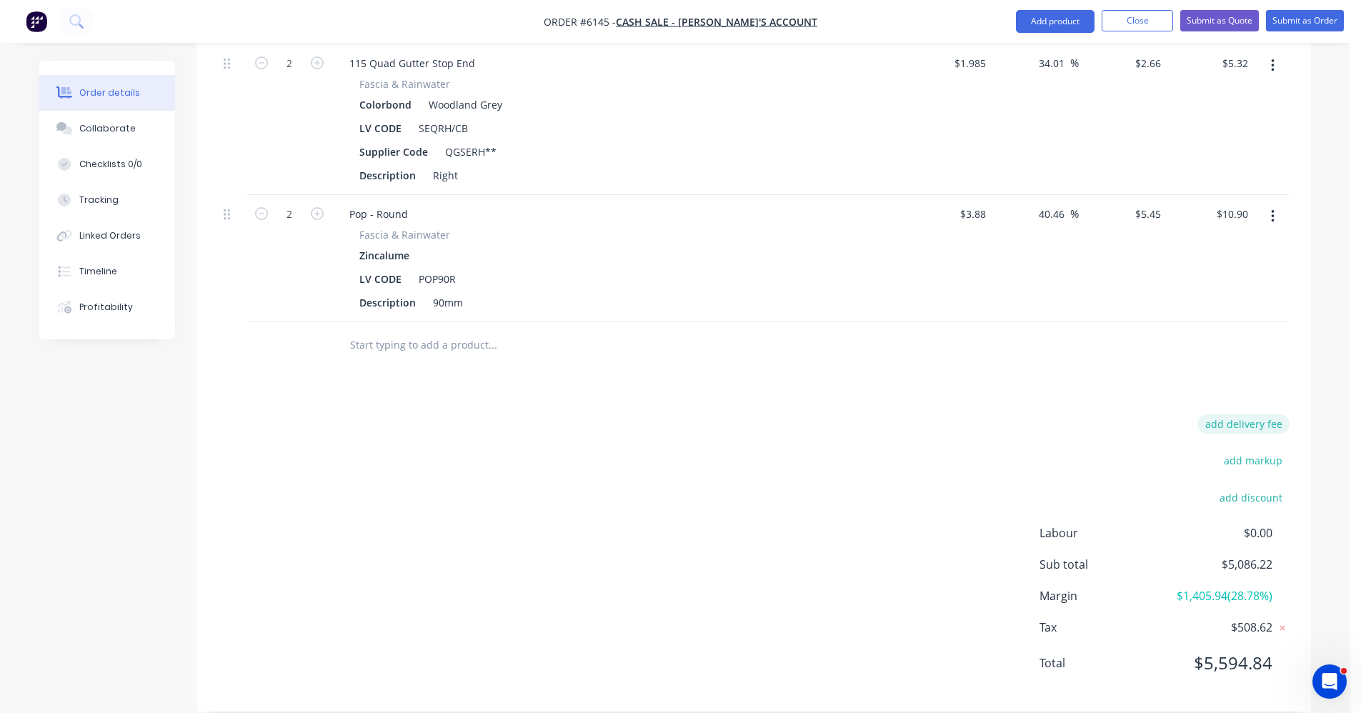
click at [1231, 414] on button "add delivery fee" at bounding box center [1244, 423] width 92 height 19
type input "150"
click input "submit" at bounding box center [0, 0] width 0 height 0
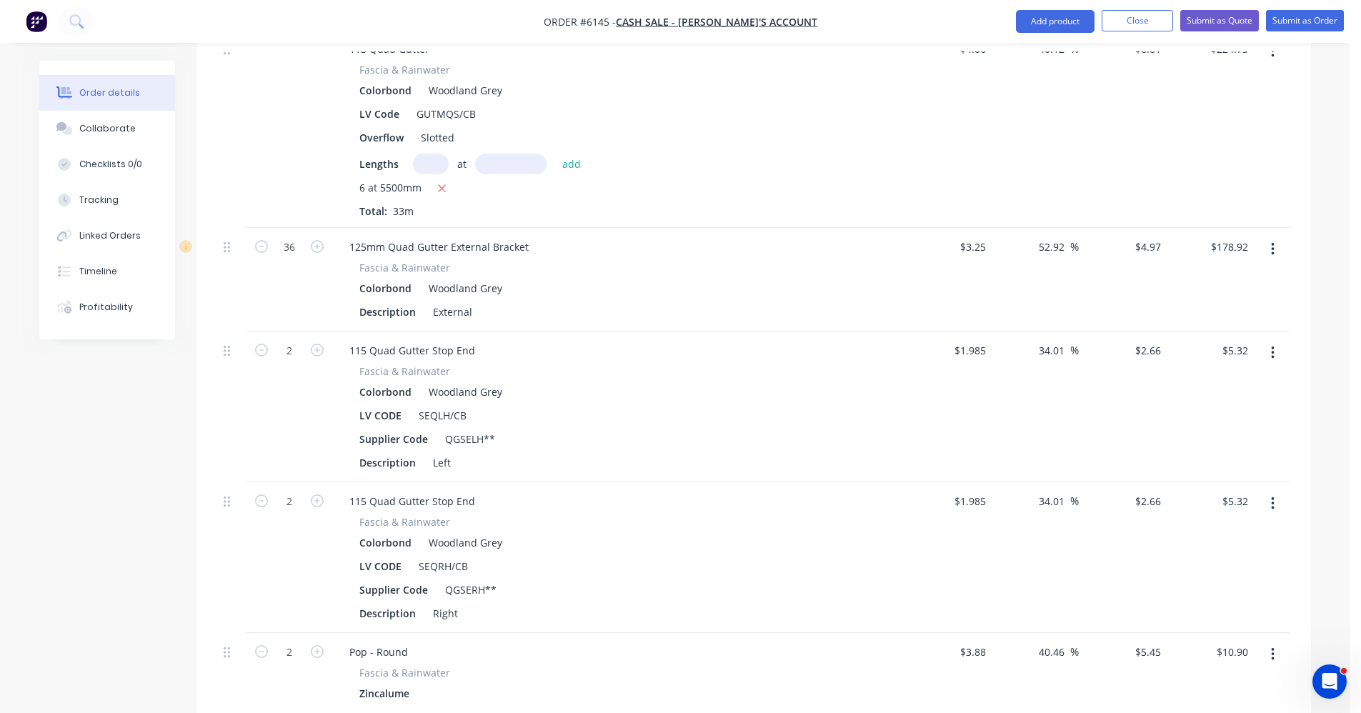
scroll to position [1715, 0]
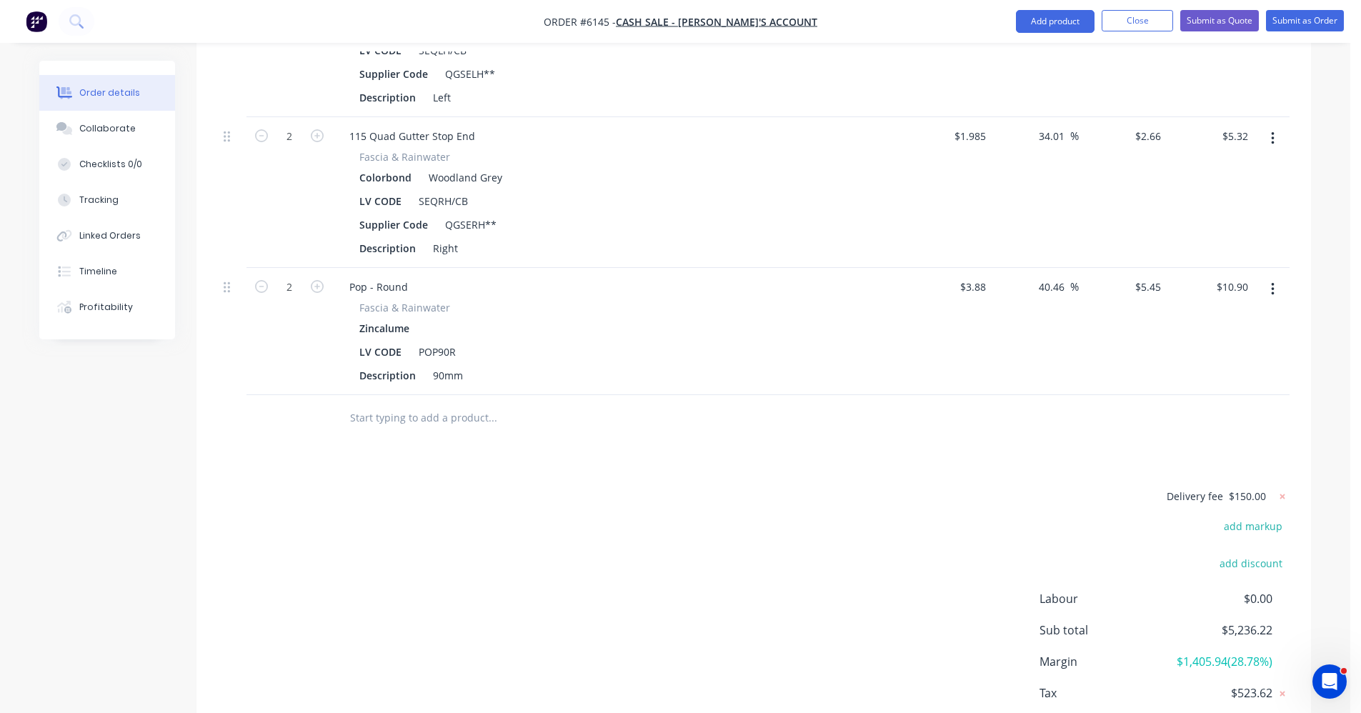
click at [394, 410] on input "text" at bounding box center [492, 418] width 286 height 29
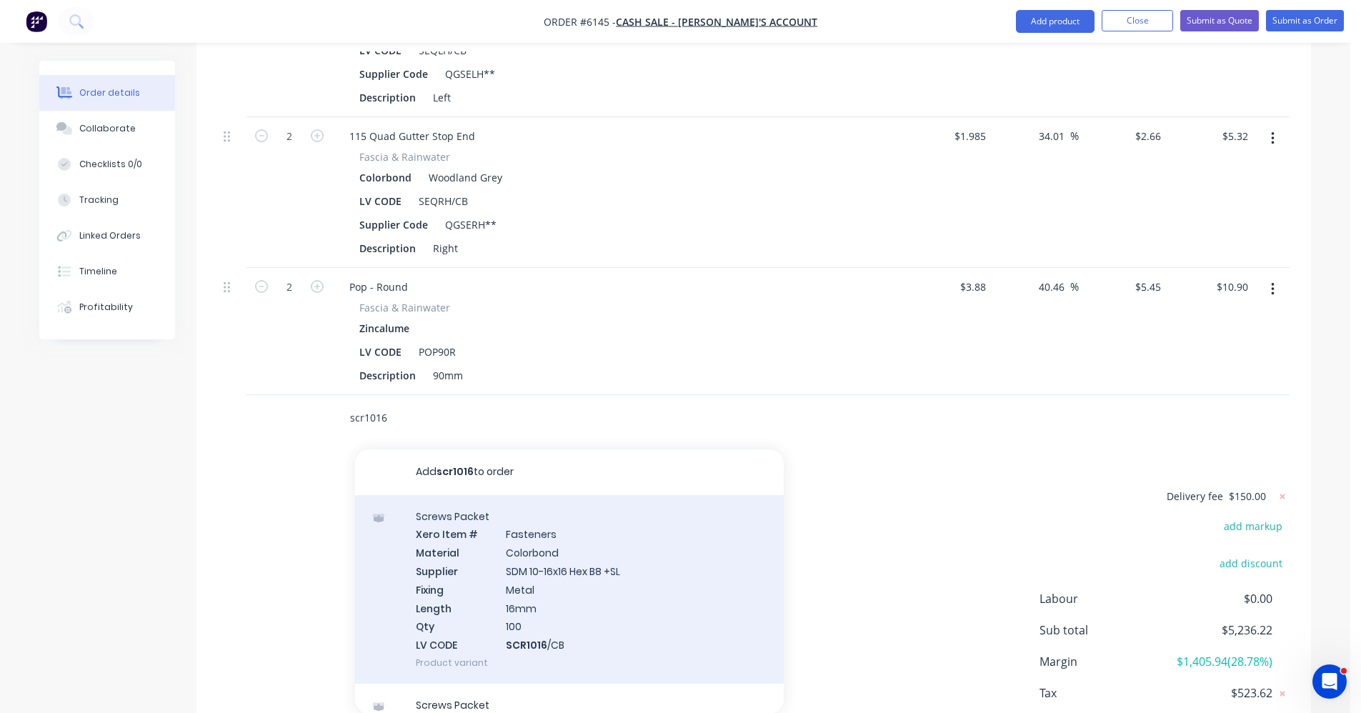
type input "scr1016"
click at [617, 562] on div "Screws Packet Xero Item # Fasteners Material Colorbond Supplier SDM 10-16x16 He…" at bounding box center [569, 589] width 429 height 189
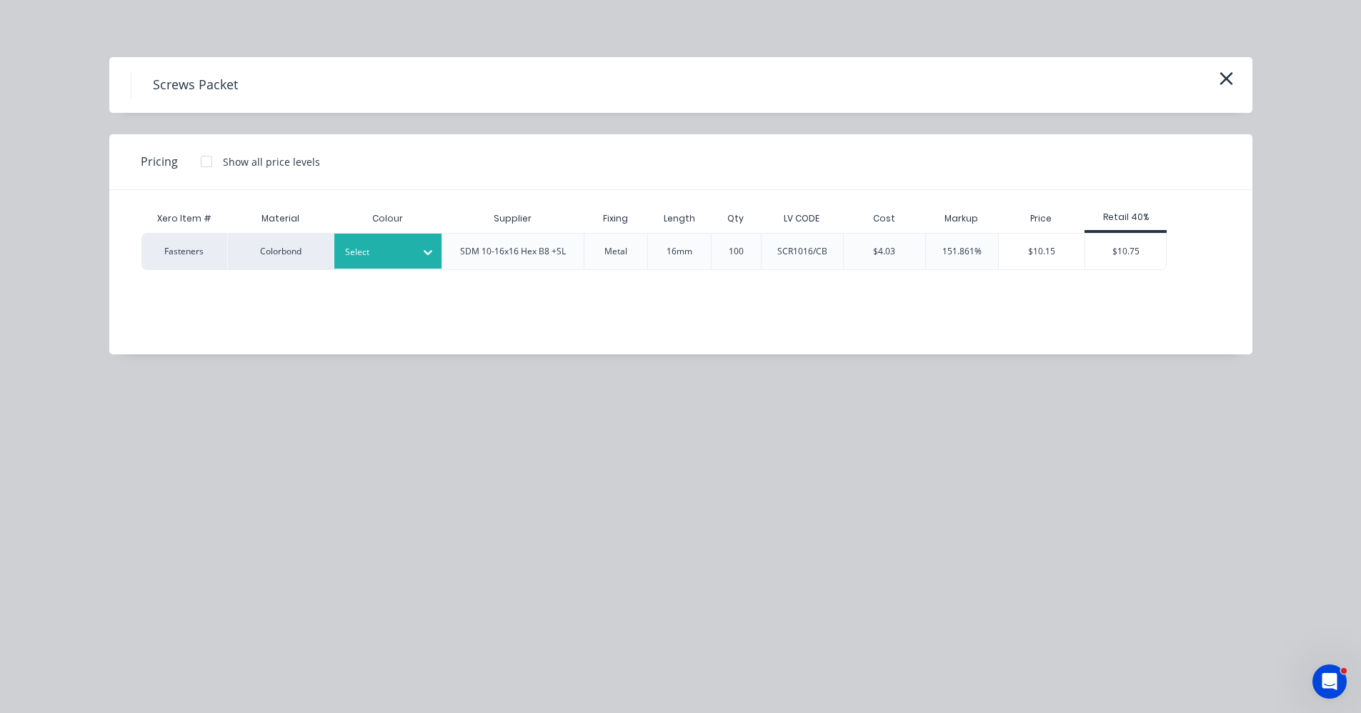
drag, startPoint x: 404, startPoint y: 253, endPoint x: 401, endPoint y: 263, distance: 10.6
click at [404, 257] on div at bounding box center [377, 252] width 64 height 16
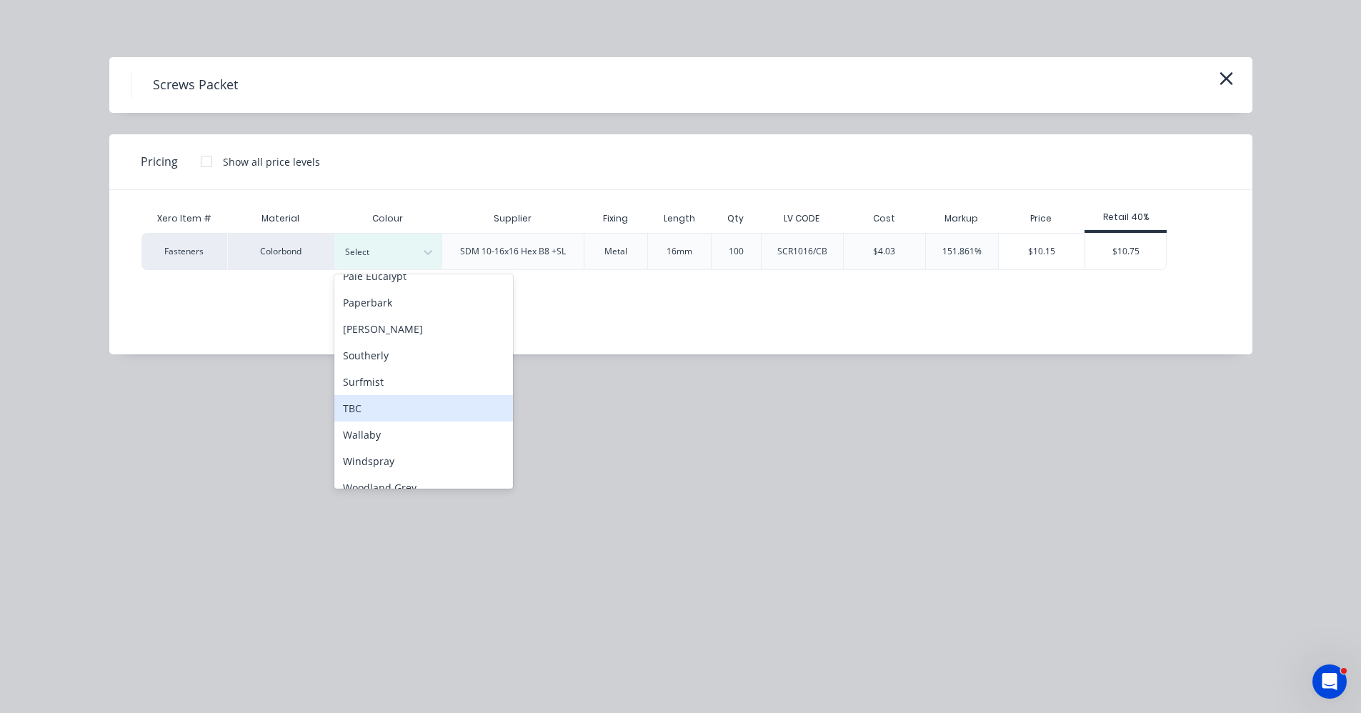
scroll to position [399, 0]
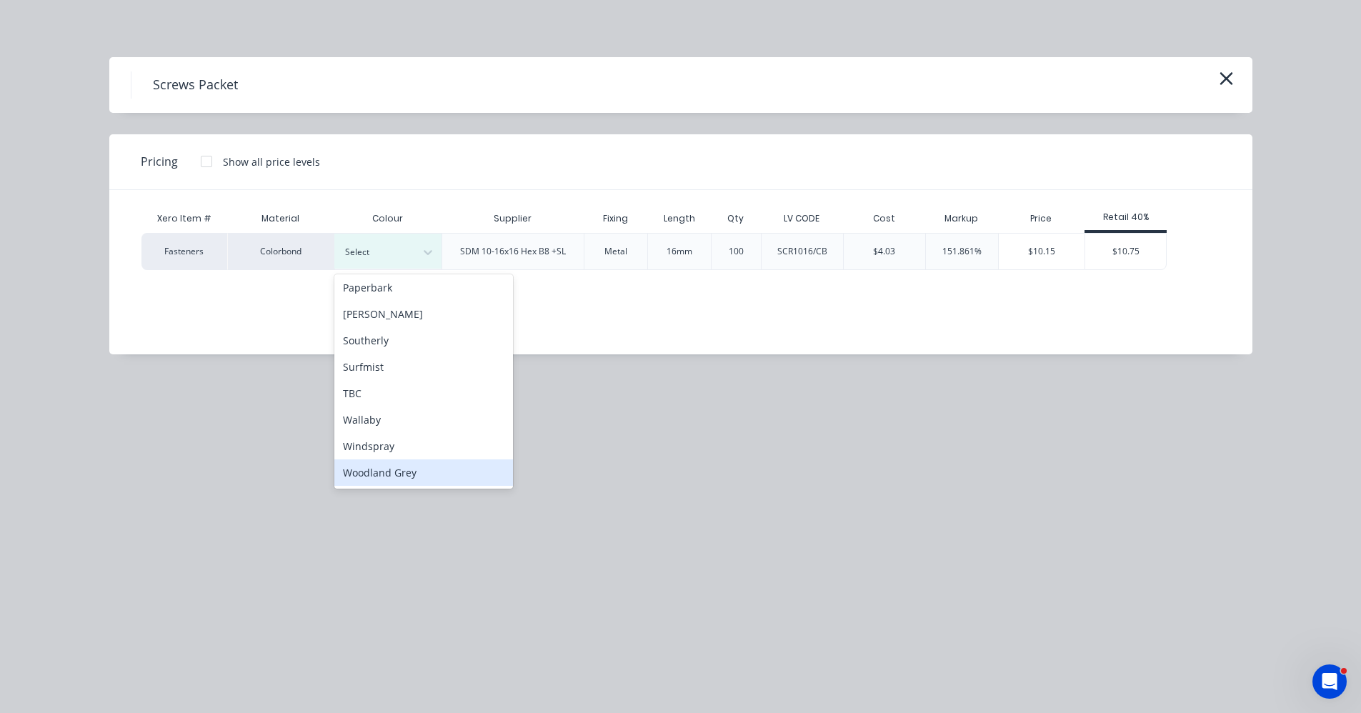
click at [384, 475] on div "Woodland Grey" at bounding box center [423, 473] width 179 height 26
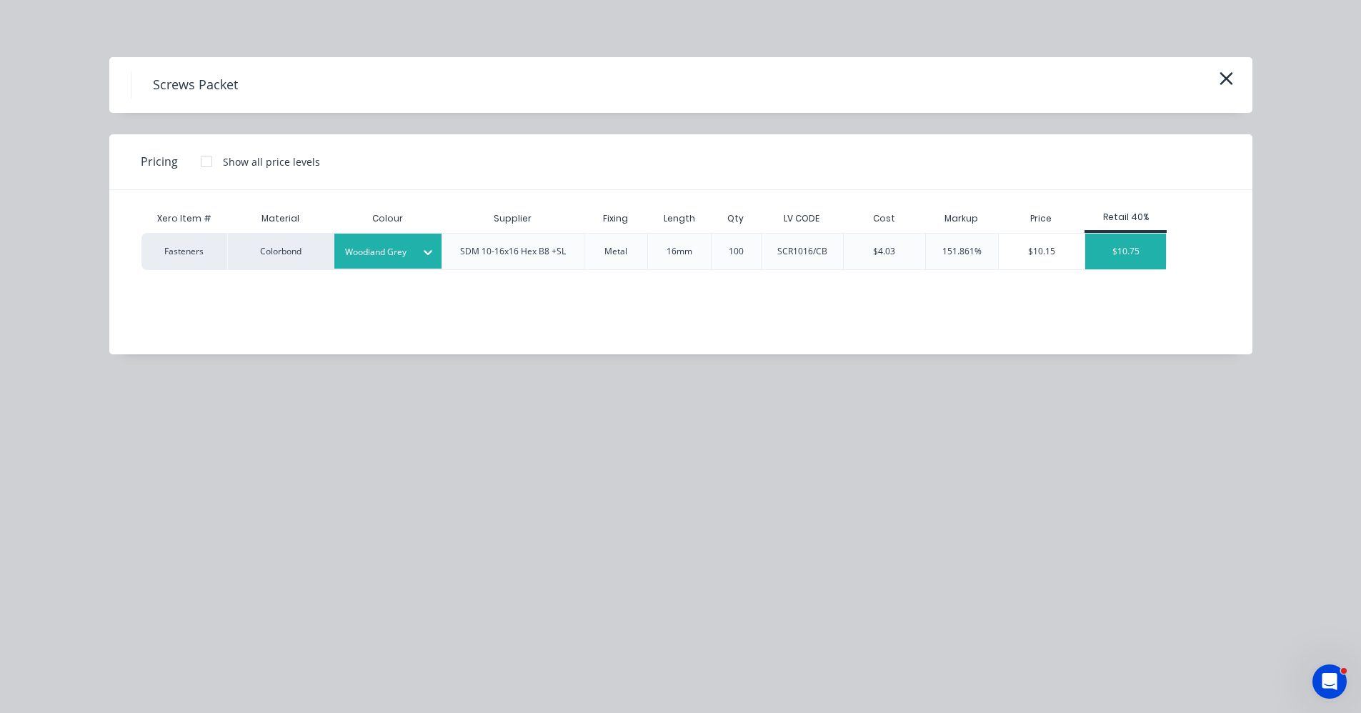
click at [1133, 253] on div "$10.75" at bounding box center [1126, 252] width 81 height 36
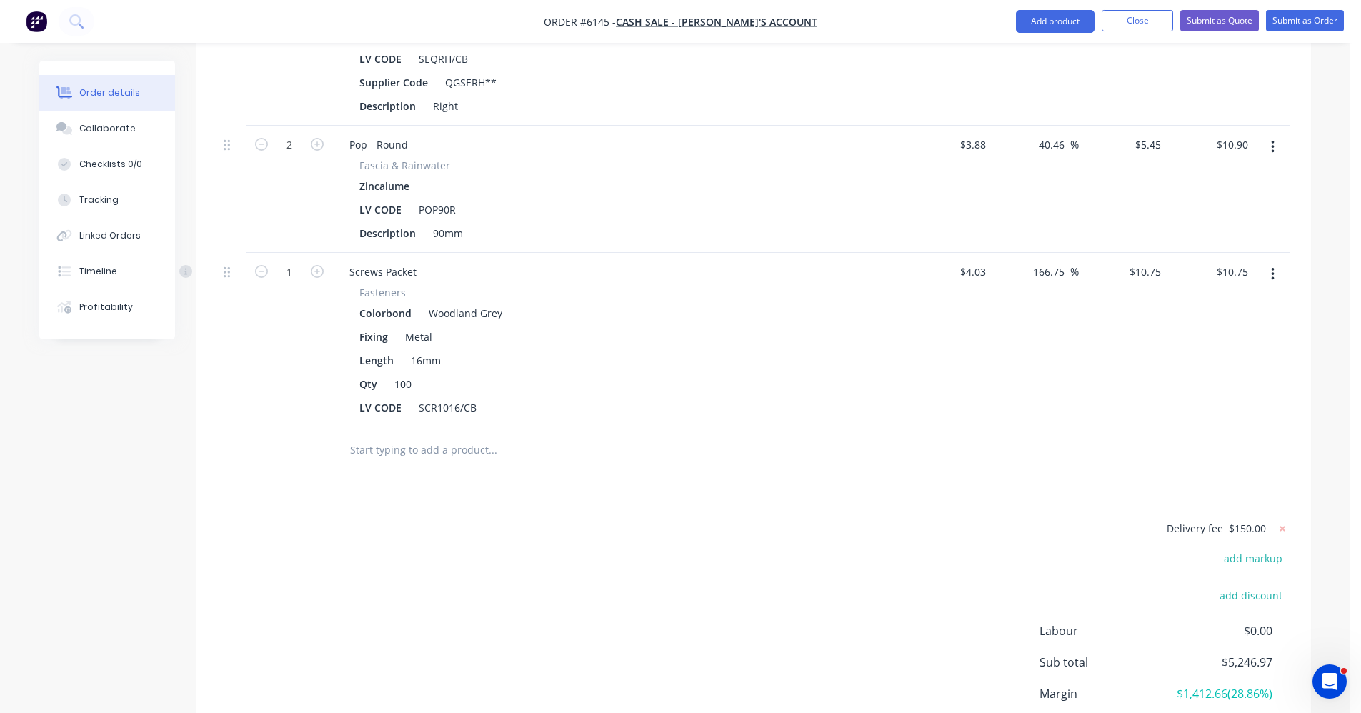
scroll to position [1955, 0]
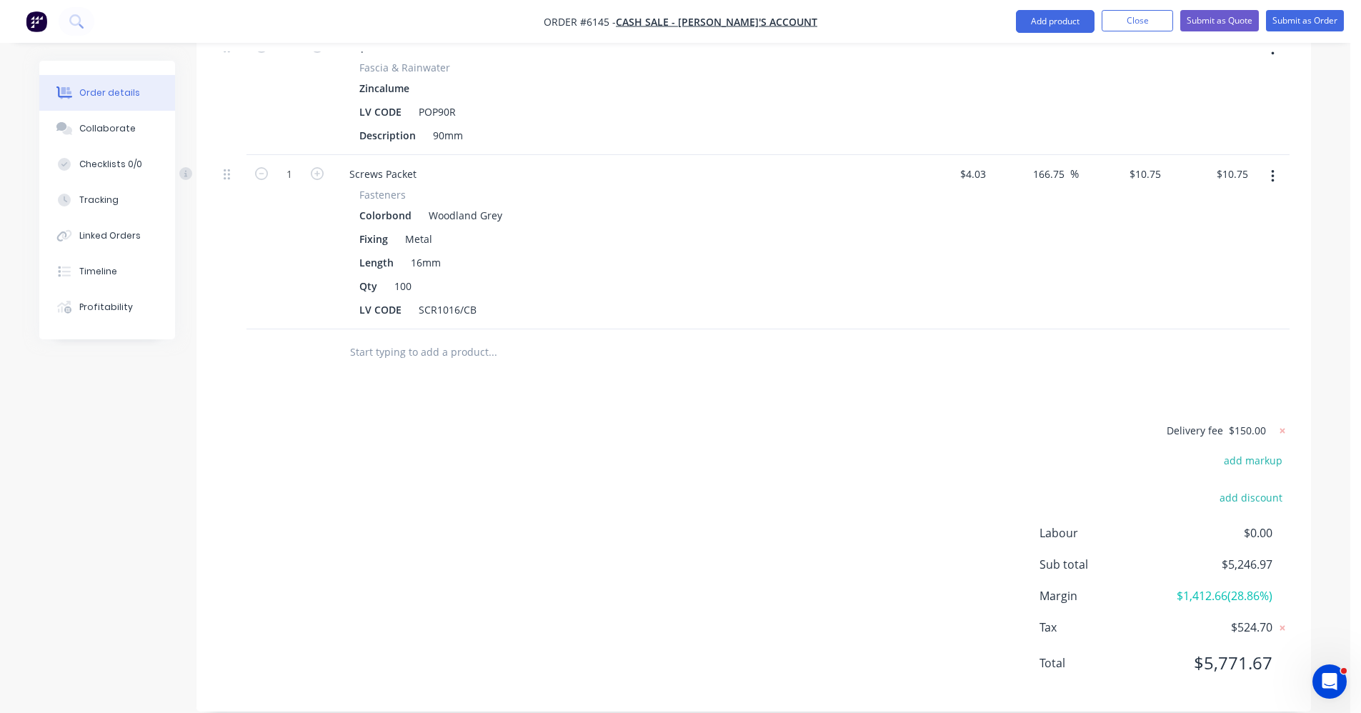
click at [310, 165] on button "button" at bounding box center [317, 172] width 19 height 15
type input "2"
type input "$21.50"
click at [315, 167] on icon "button" at bounding box center [317, 173] width 13 height 13
type input "3"
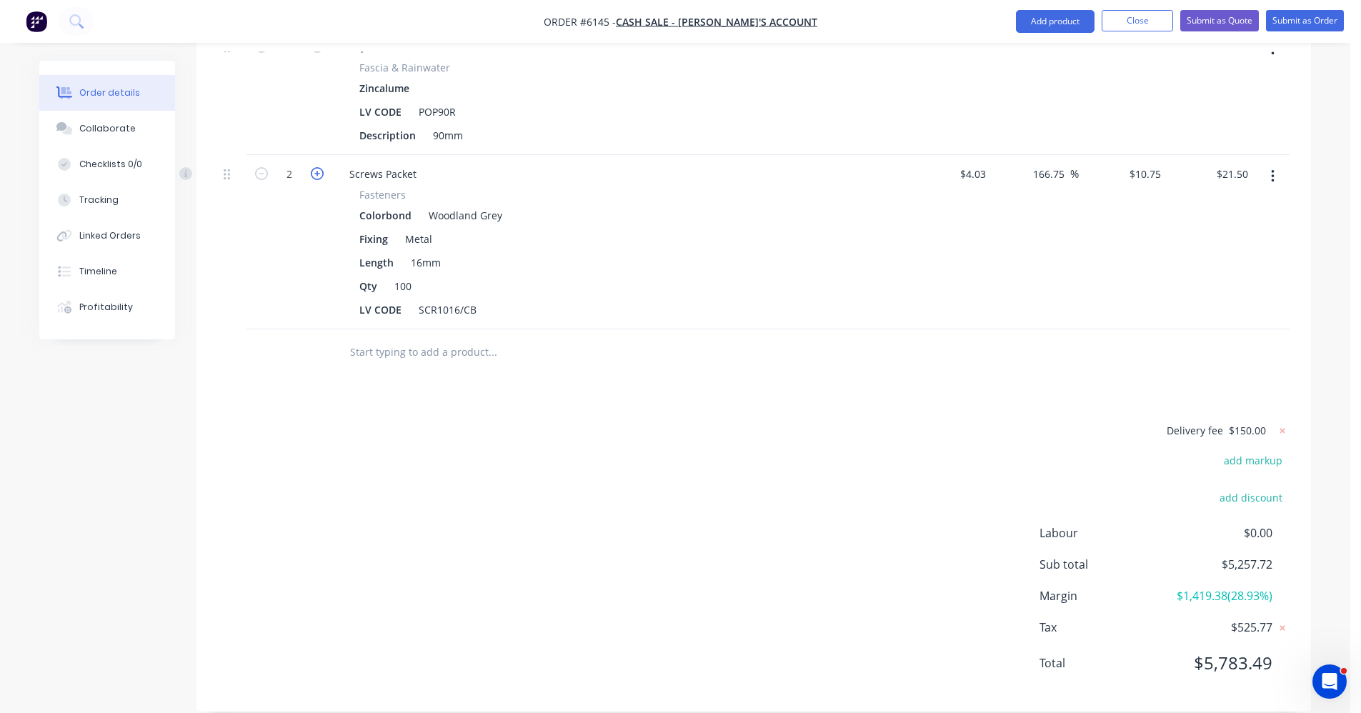
type input "$32.25"
click at [315, 167] on icon "button" at bounding box center [317, 173] width 13 height 13
type input "4"
type input "$43.00"
click at [424, 338] on input "text" at bounding box center [492, 352] width 286 height 29
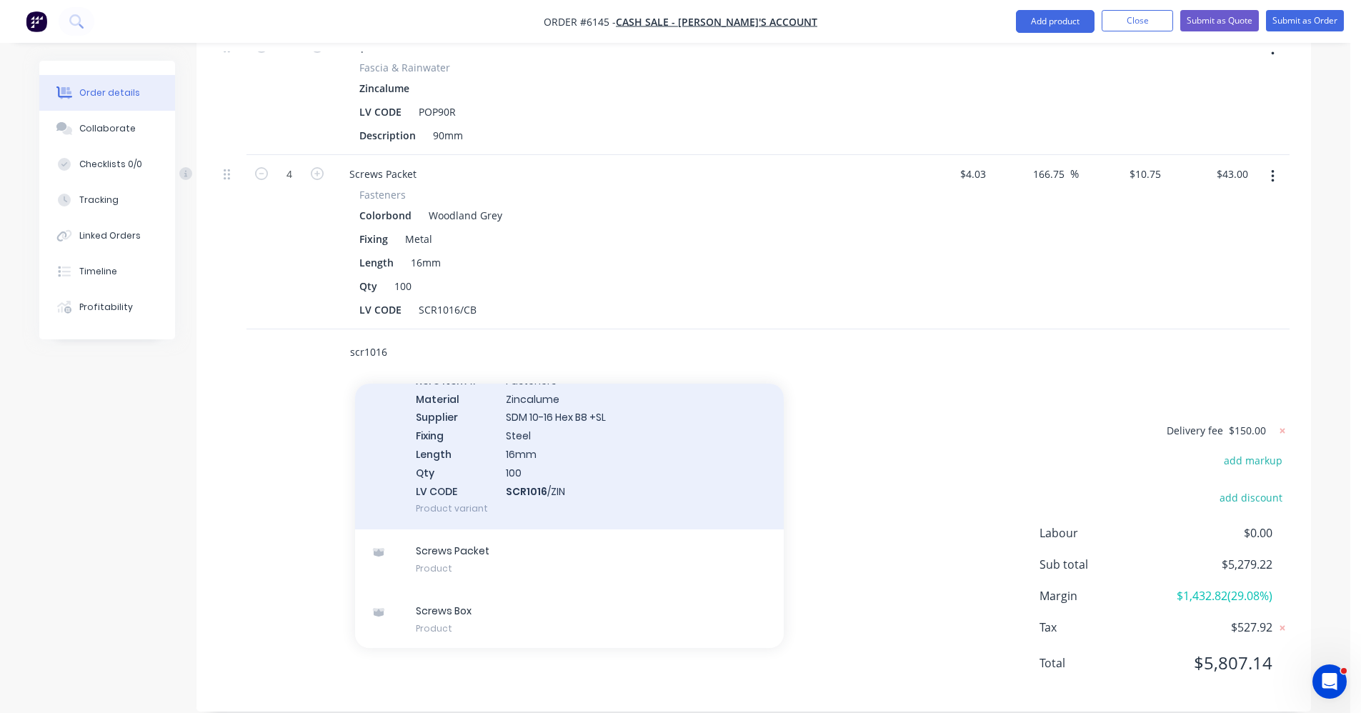
scroll to position [279, 0]
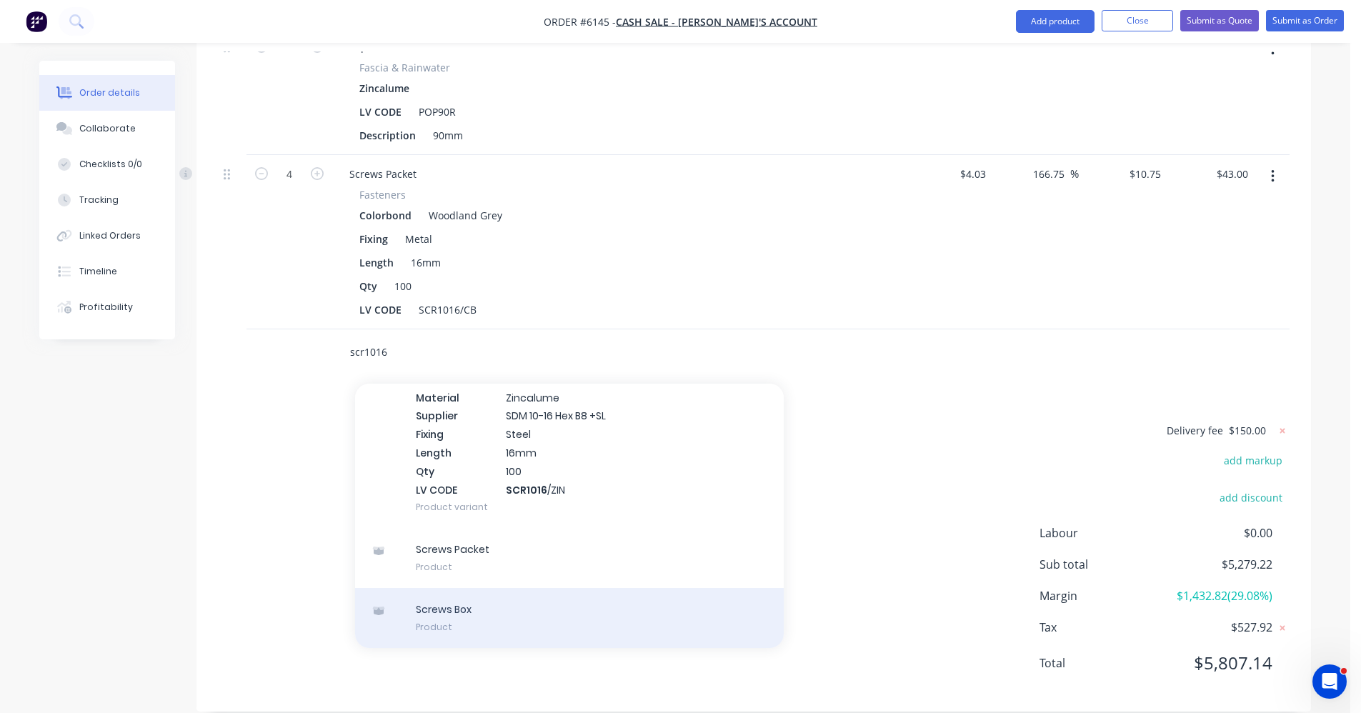
type input "scr1016"
click at [482, 603] on div "Screws Box Product" at bounding box center [569, 618] width 429 height 60
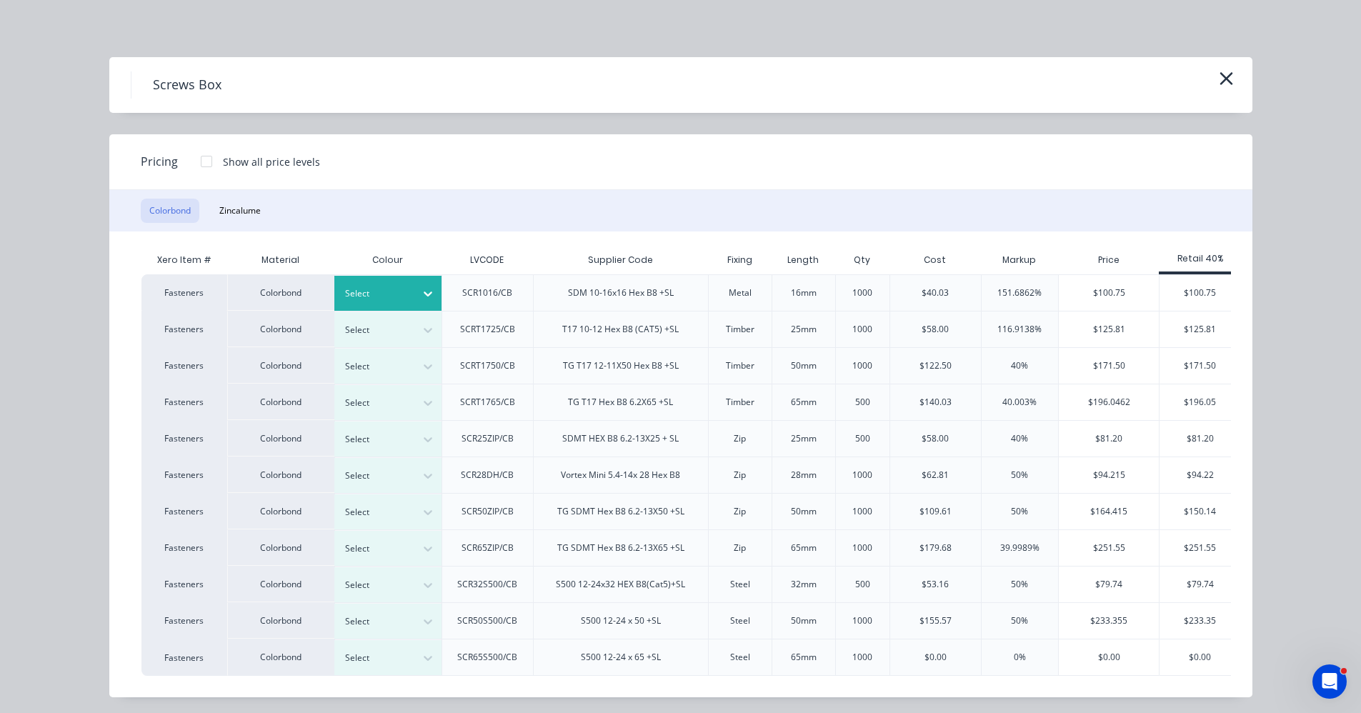
click at [392, 288] on div at bounding box center [377, 294] width 64 height 16
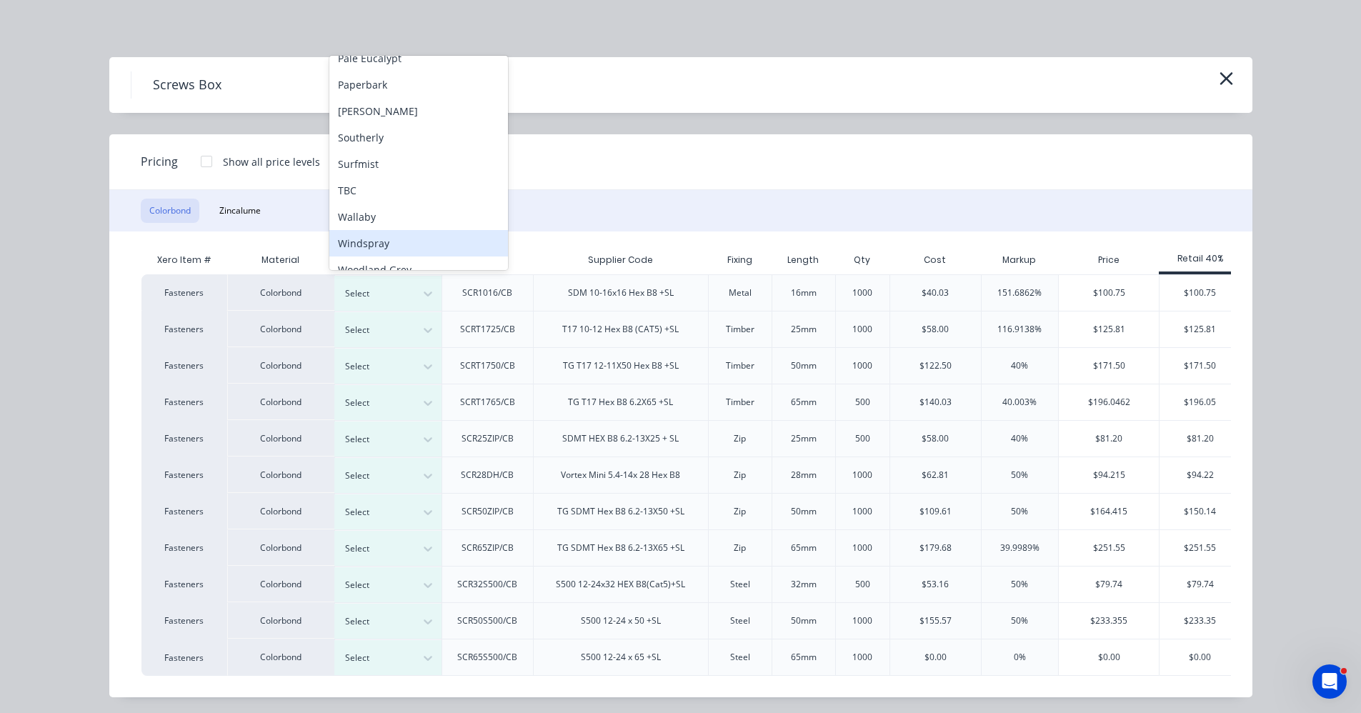
scroll to position [399, 0]
click at [405, 254] on div "Woodland Grey" at bounding box center [418, 254] width 179 height 26
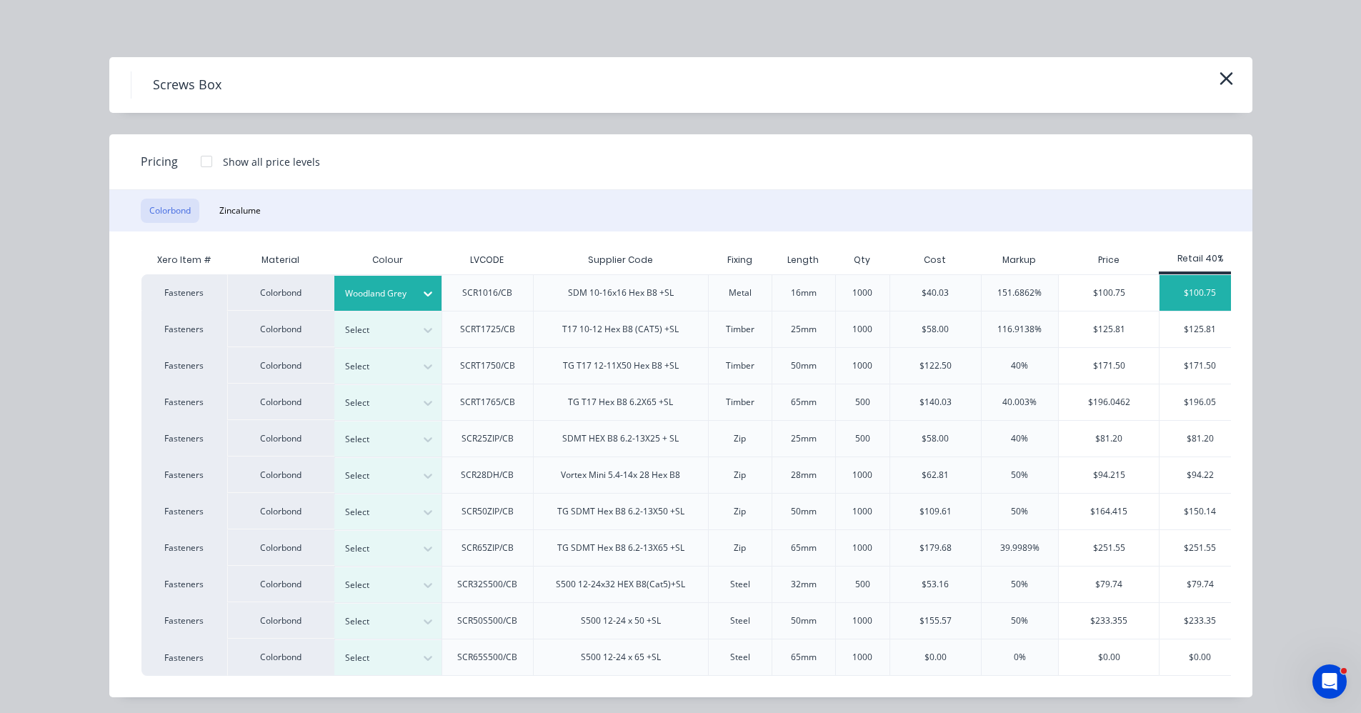
click at [1188, 290] on div "$100.75" at bounding box center [1200, 293] width 81 height 36
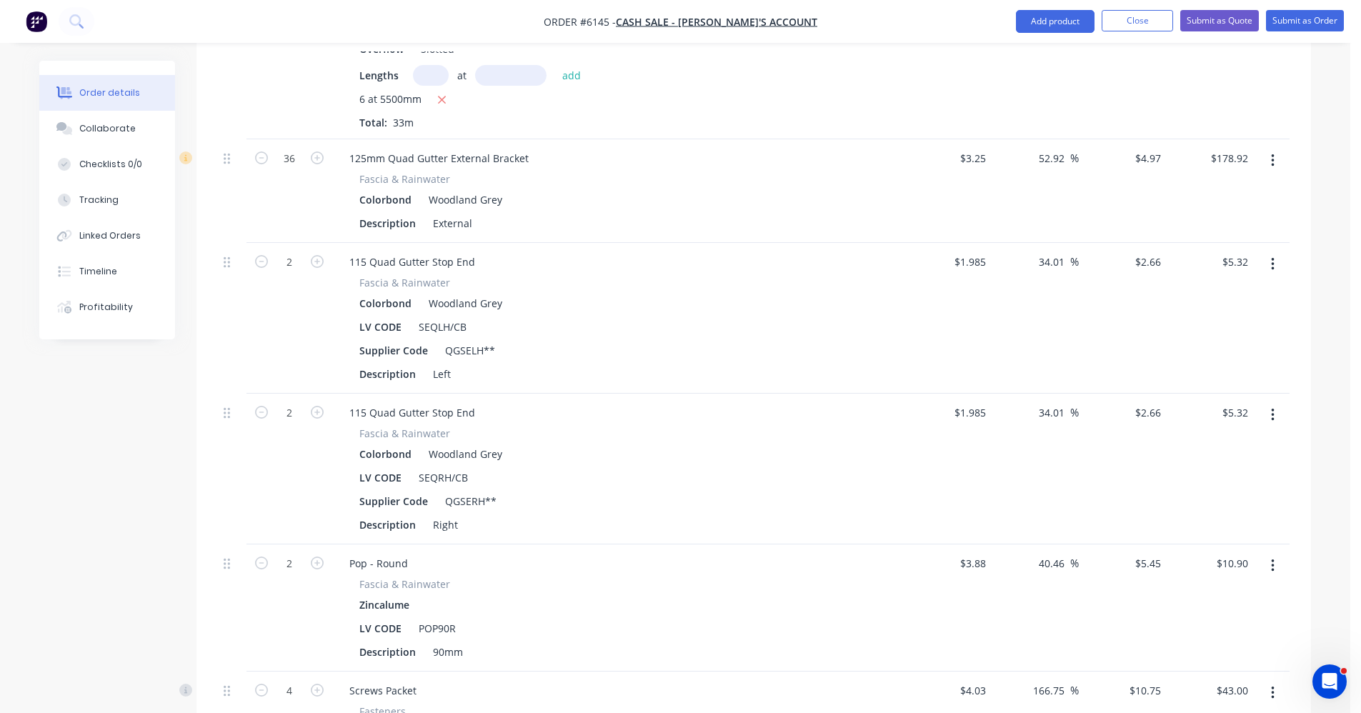
scroll to position [1429, 0]
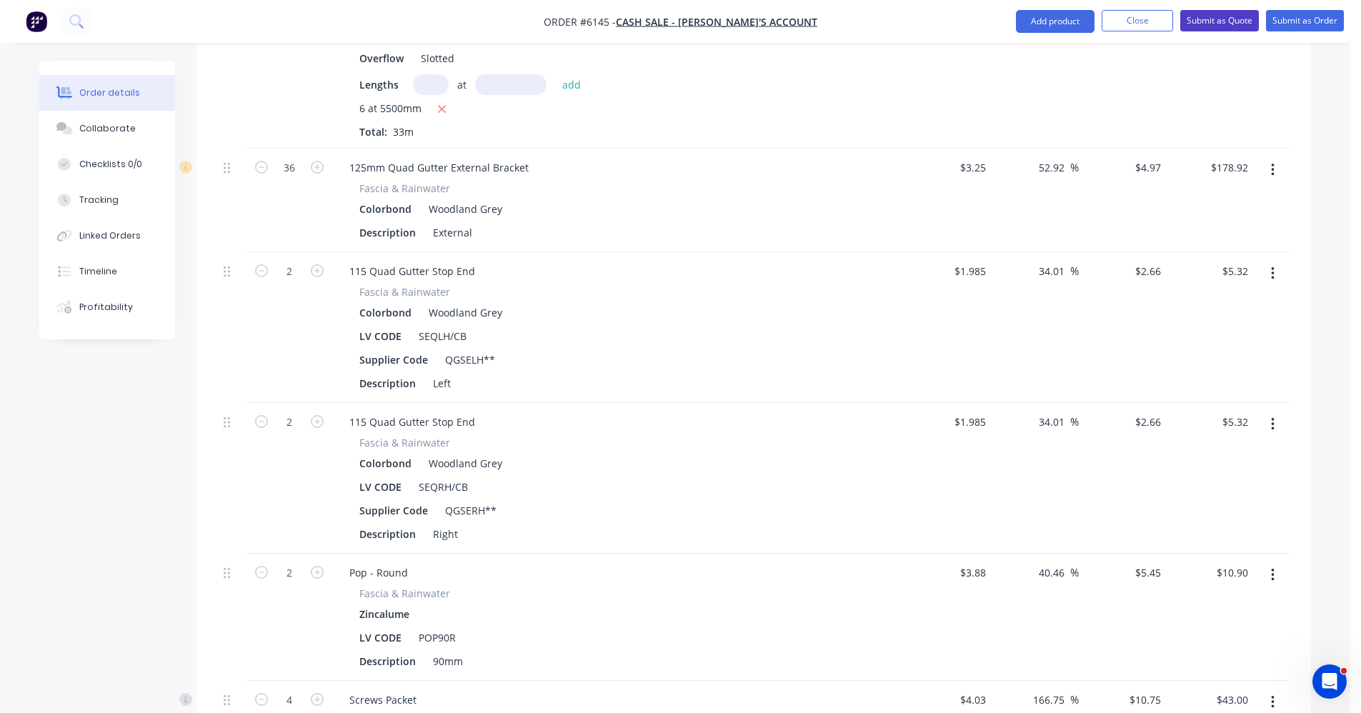
click at [1230, 20] on button "Submit as Quote" at bounding box center [1220, 20] width 79 height 21
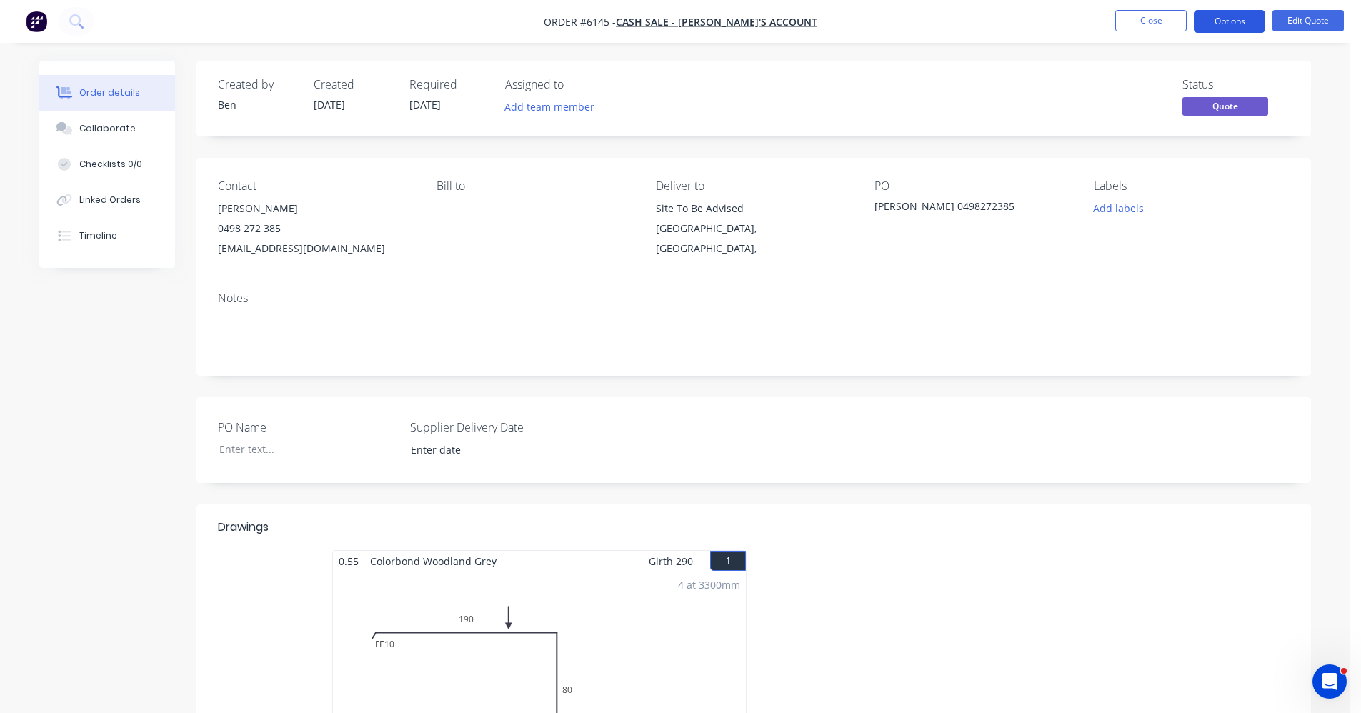
click at [1221, 31] on button "Options" at bounding box center [1229, 21] width 71 height 23
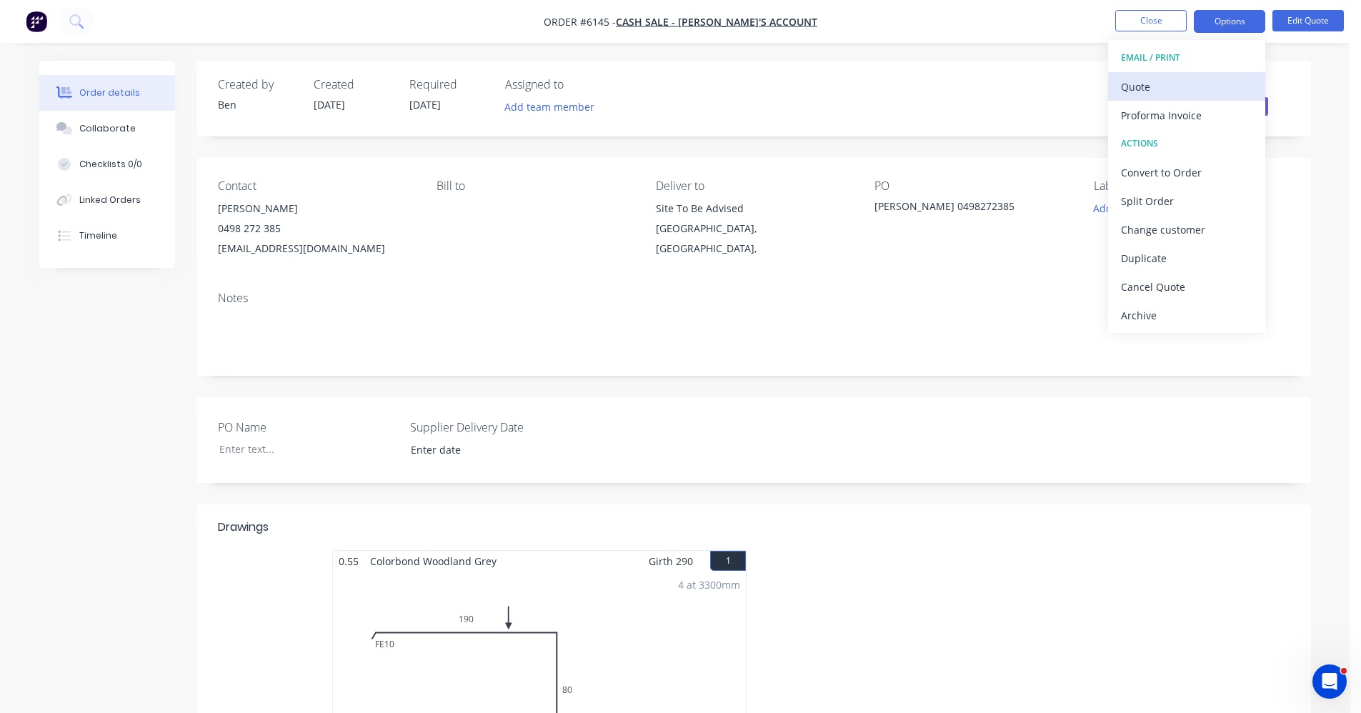
click at [1166, 78] on div "Quote" at bounding box center [1186, 86] width 131 height 21
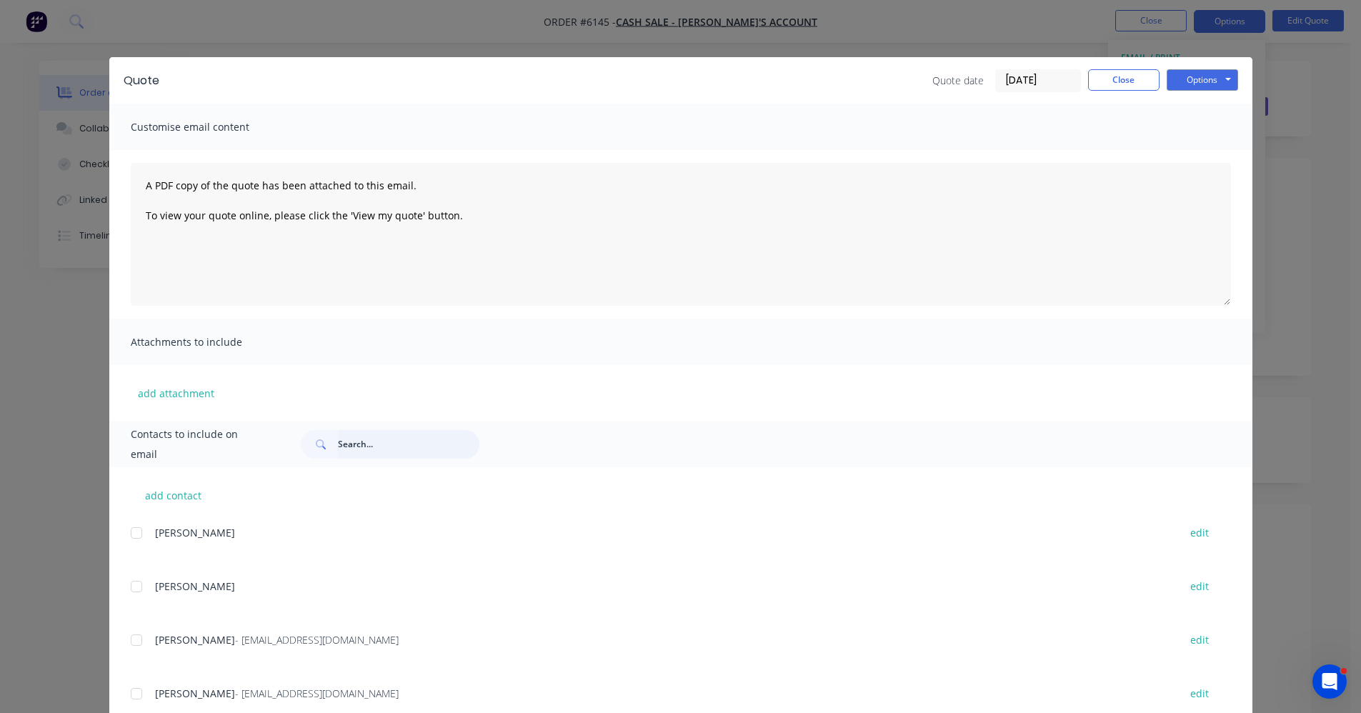
click at [417, 450] on input "text" at bounding box center [408, 444] width 141 height 29
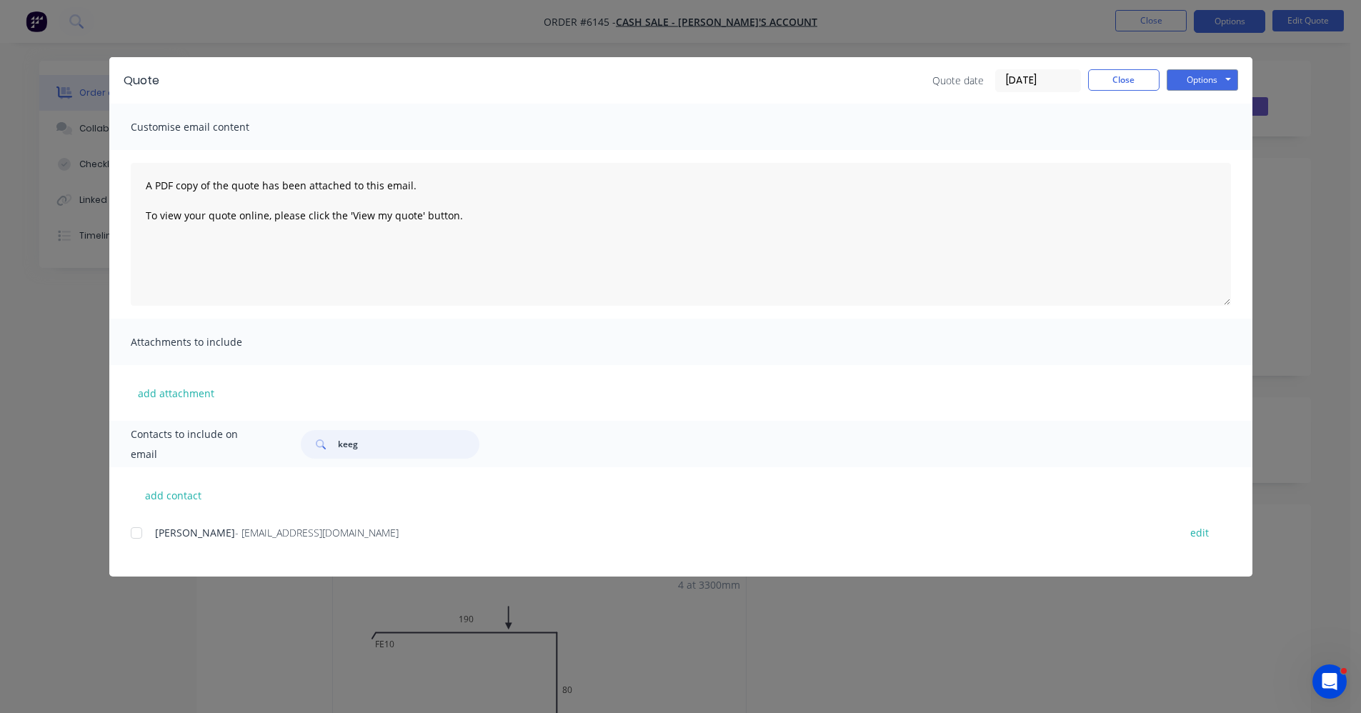
click at [133, 535] on div at bounding box center [136, 533] width 29 height 29
type input "keeg"
click at [1213, 79] on button "Options" at bounding box center [1202, 79] width 71 height 21
click at [1206, 150] on button "Email" at bounding box center [1212, 153] width 91 height 24
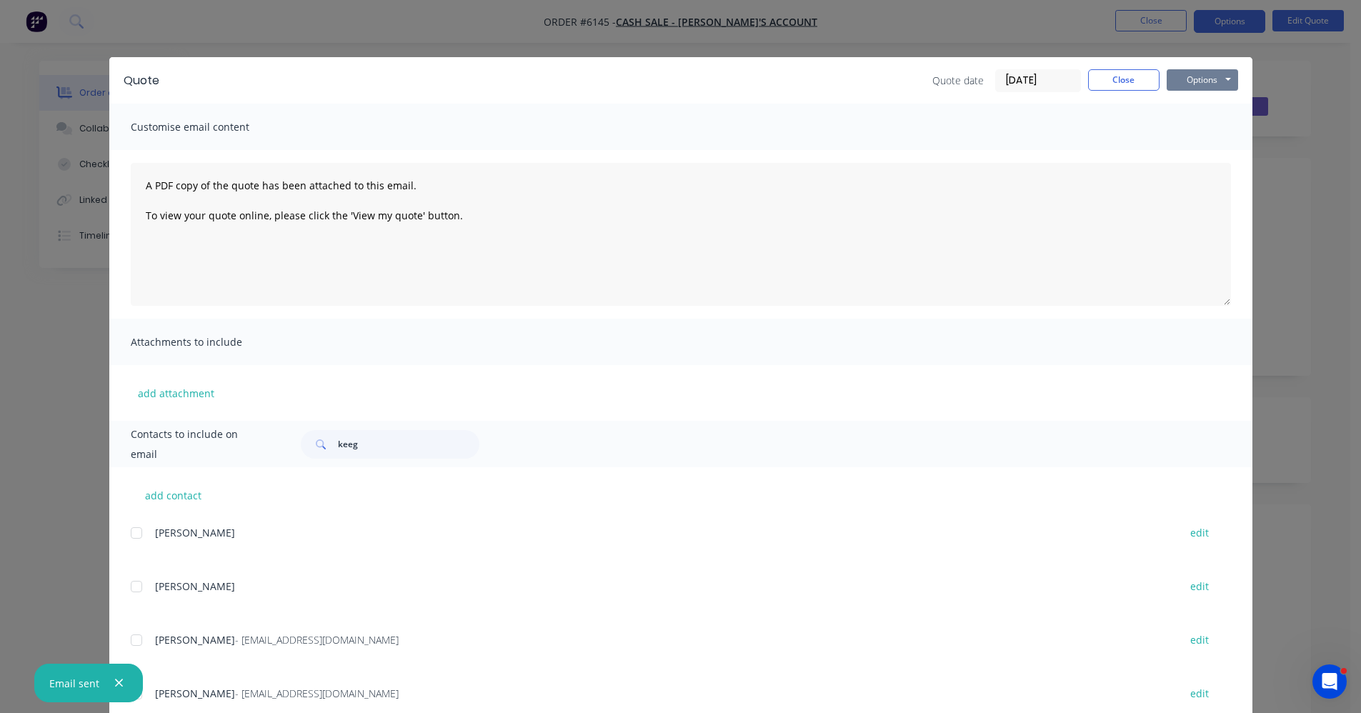
click at [1225, 81] on button "Options" at bounding box center [1202, 79] width 71 height 21
click at [1206, 128] on button "Print" at bounding box center [1212, 129] width 91 height 24
drag, startPoint x: 1129, startPoint y: 75, endPoint x: 1143, endPoint y: 86, distance: 17.9
click at [1128, 75] on button "Close" at bounding box center [1123, 79] width 71 height 21
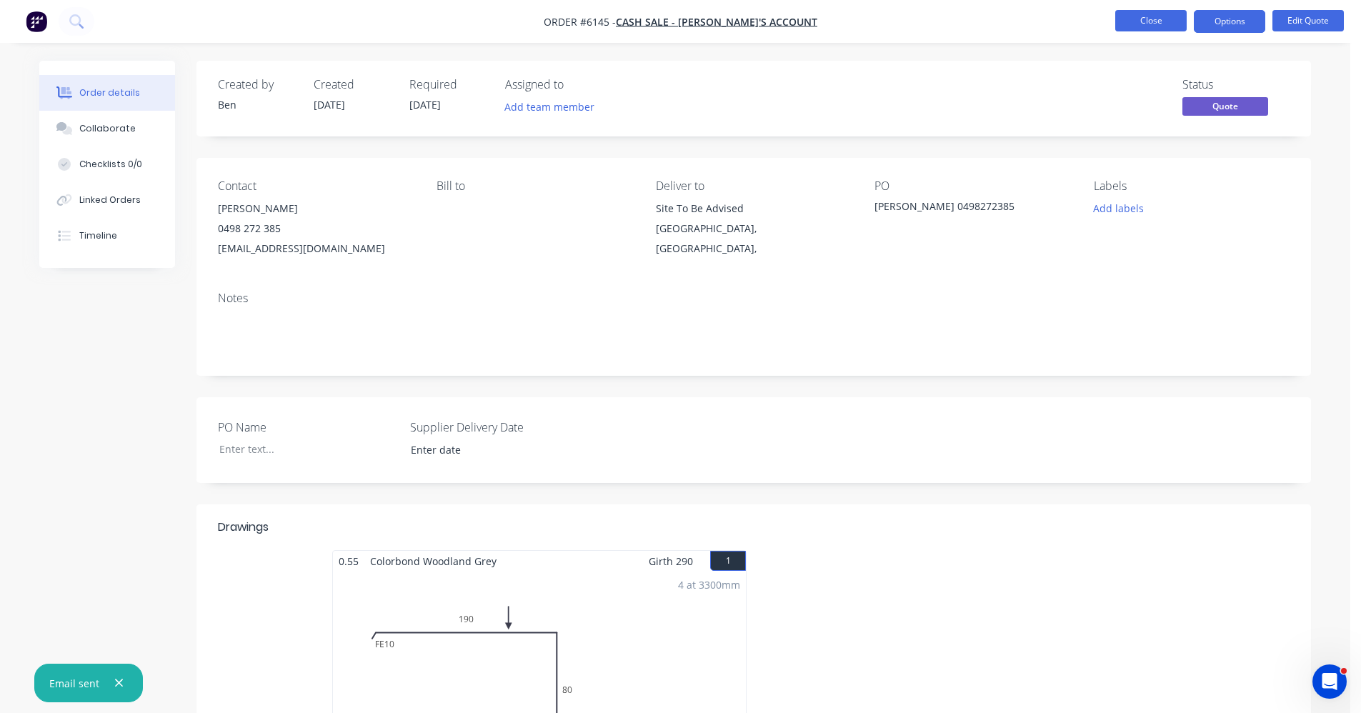
click at [1154, 17] on button "Close" at bounding box center [1151, 20] width 71 height 21
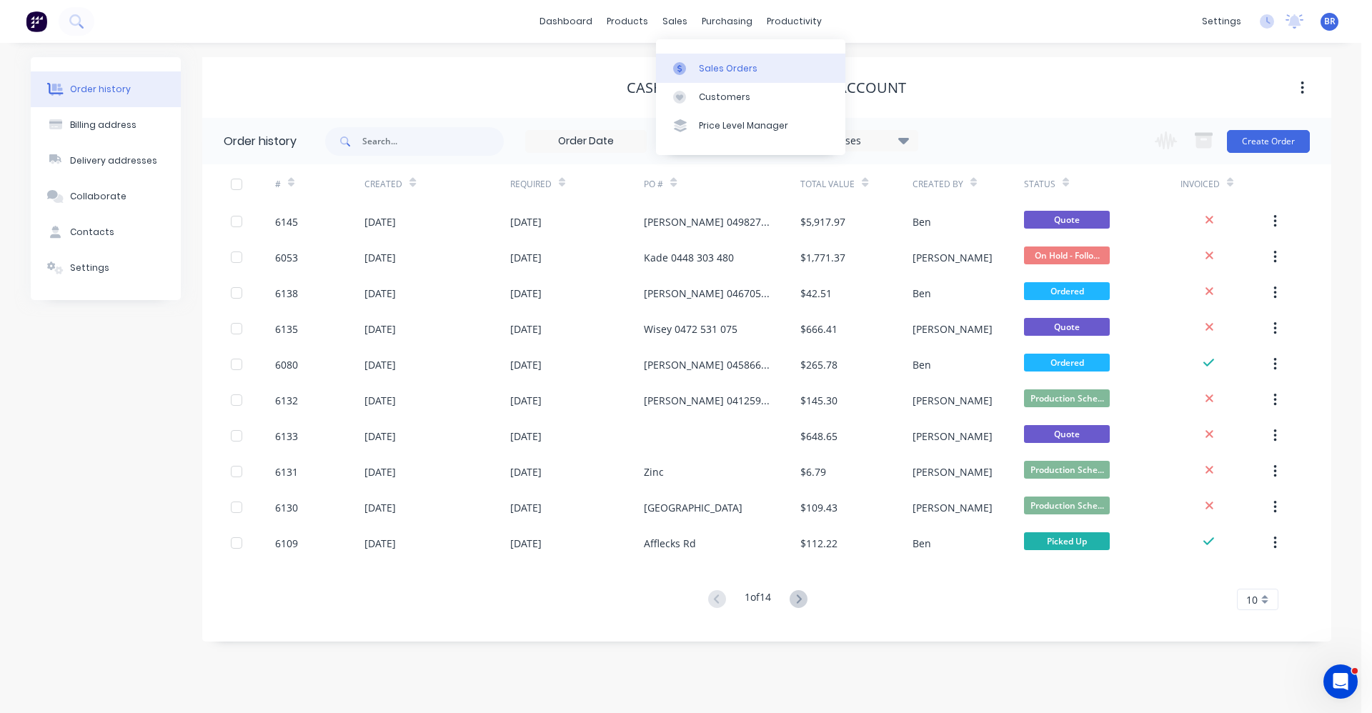
click at [704, 70] on div "Sales Orders" at bounding box center [728, 68] width 59 height 13
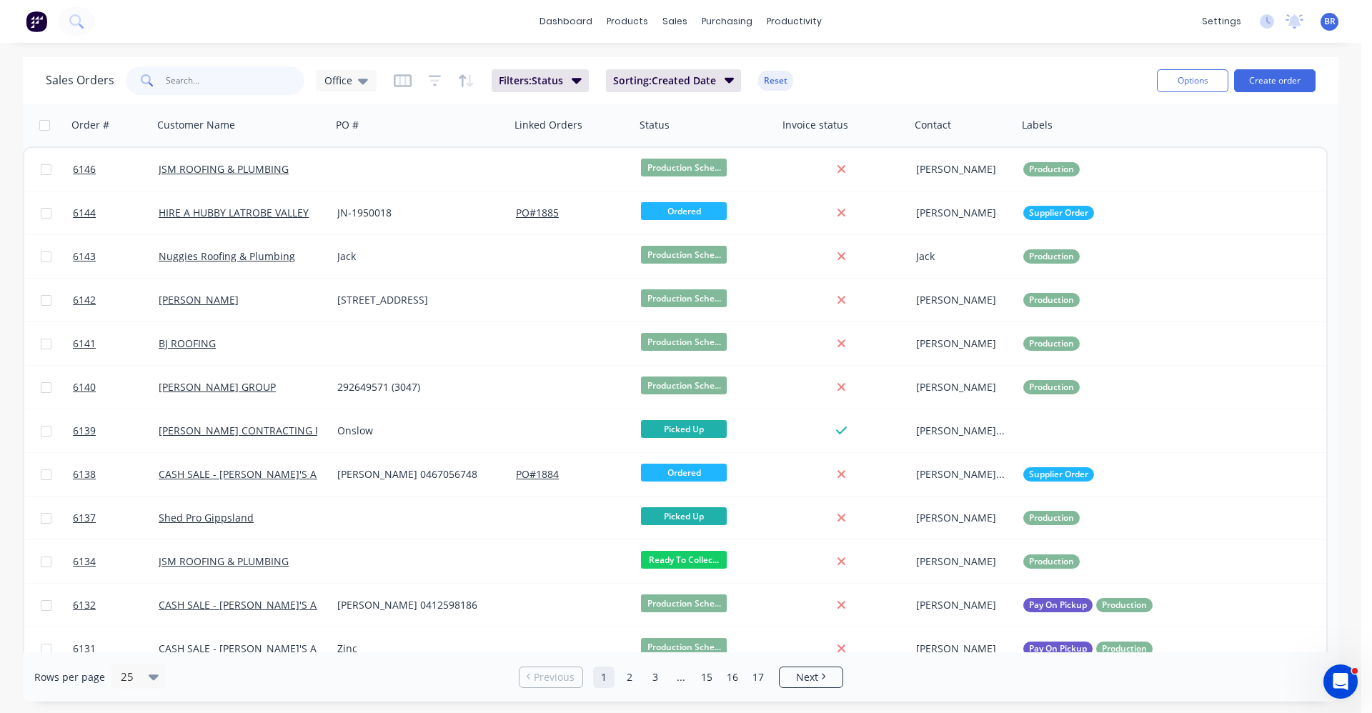
click at [226, 72] on input "text" at bounding box center [235, 80] width 139 height 29
click at [705, 65] on div "Sales Orders" at bounding box center [728, 68] width 59 height 13
click at [231, 73] on input "text" at bounding box center [235, 80] width 139 height 29
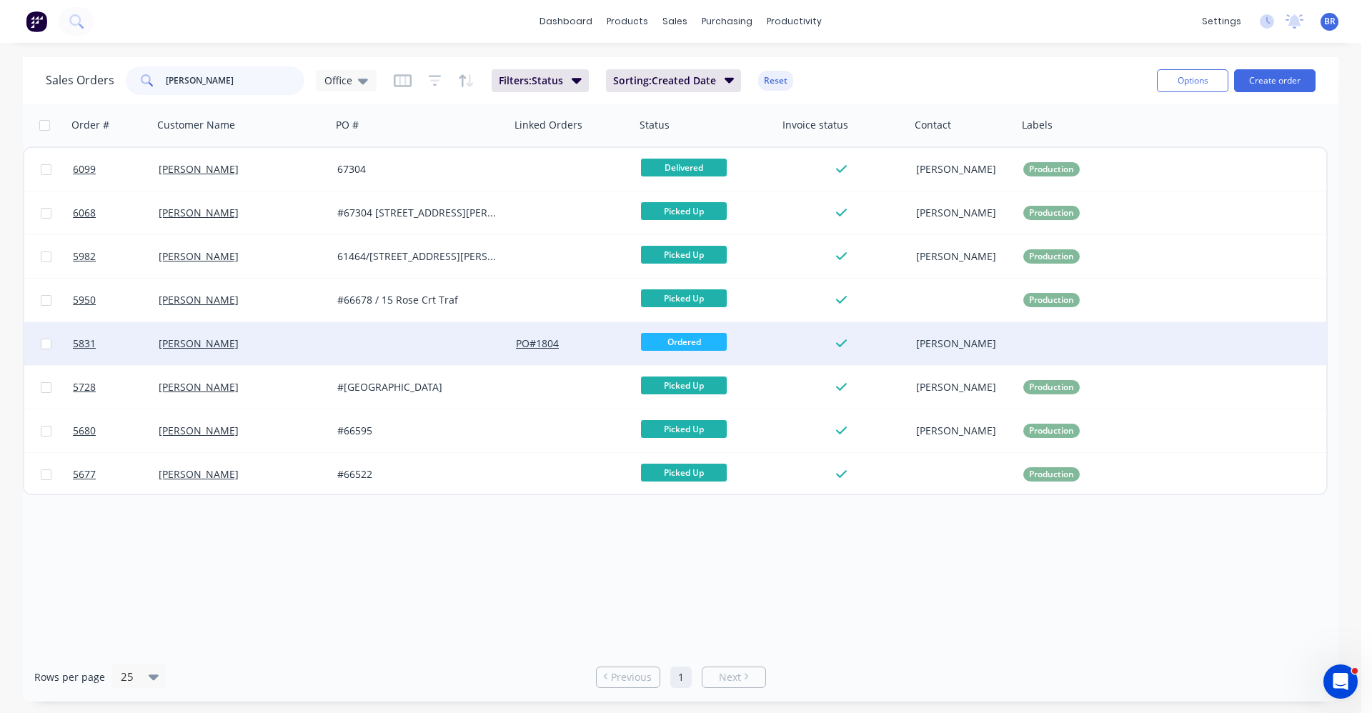
type input "[PERSON_NAME]"
click at [364, 336] on div at bounding box center [421, 343] width 179 height 43
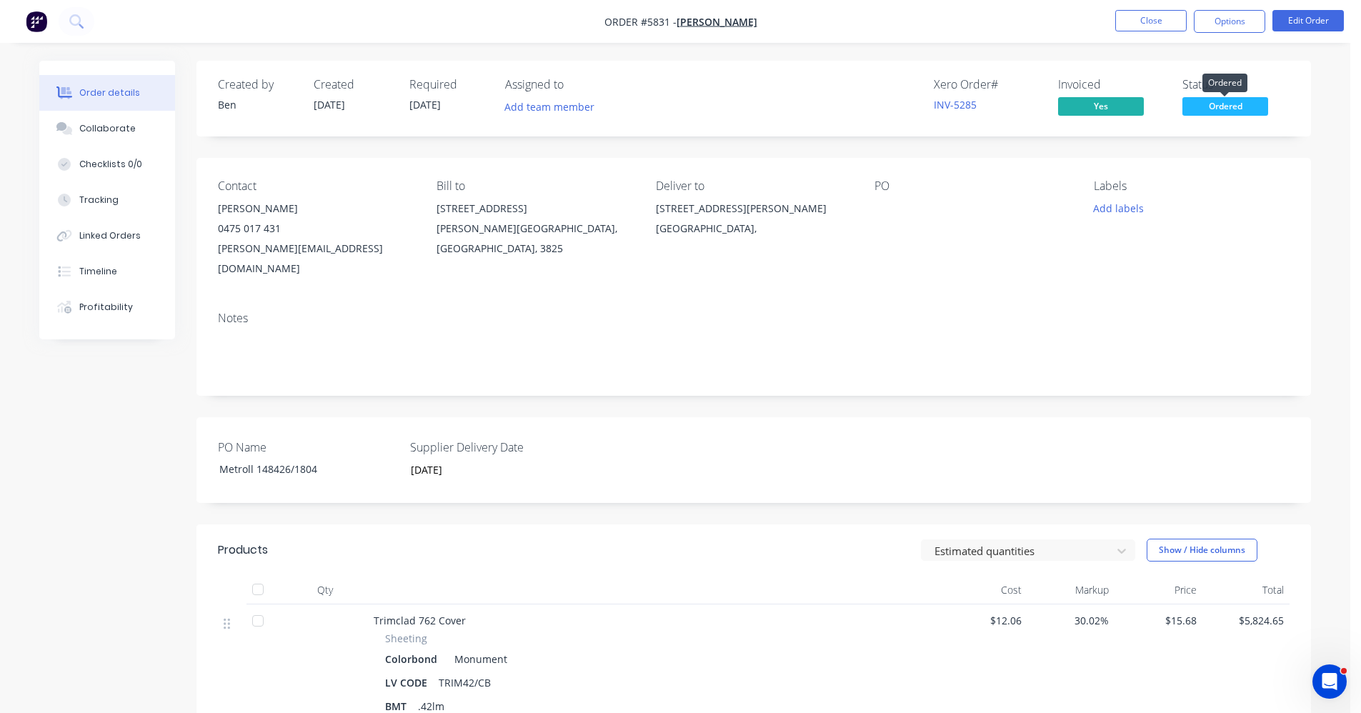
click at [1224, 109] on span "Ordered" at bounding box center [1226, 106] width 86 height 18
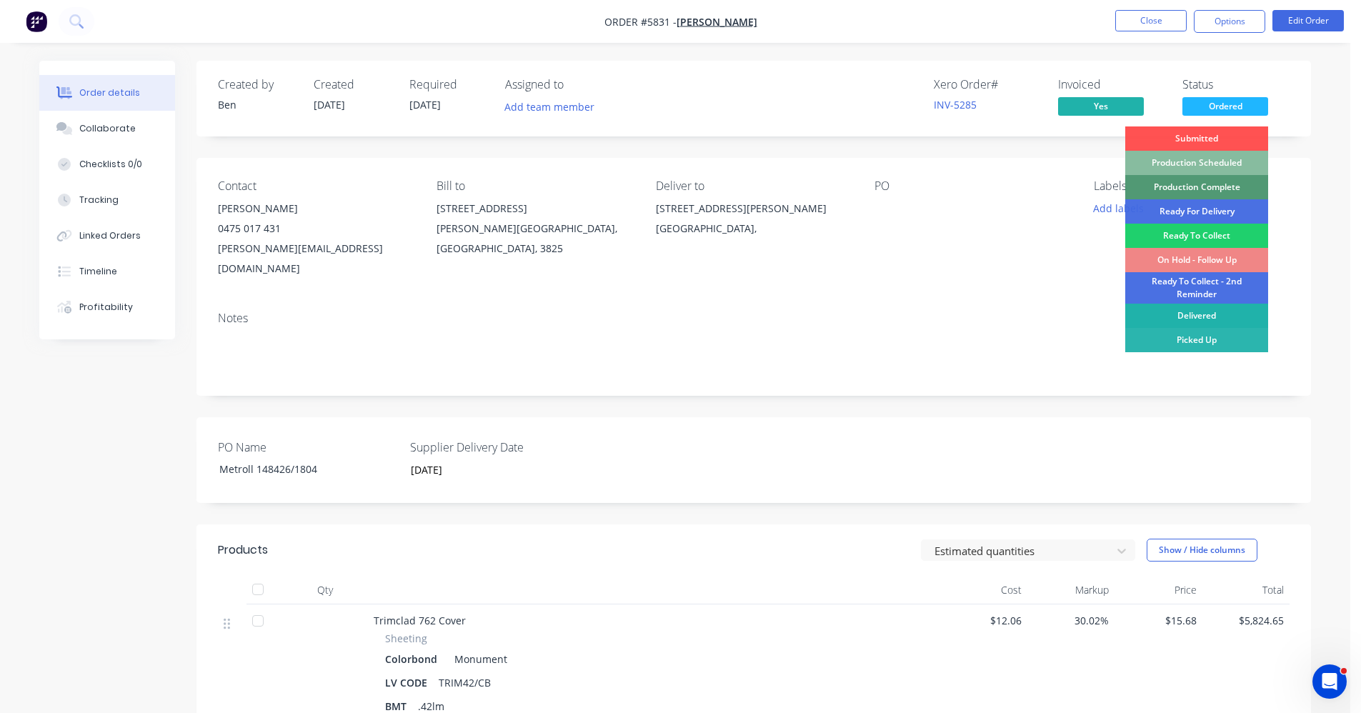
click at [1196, 317] on div "Delivered" at bounding box center [1197, 316] width 143 height 24
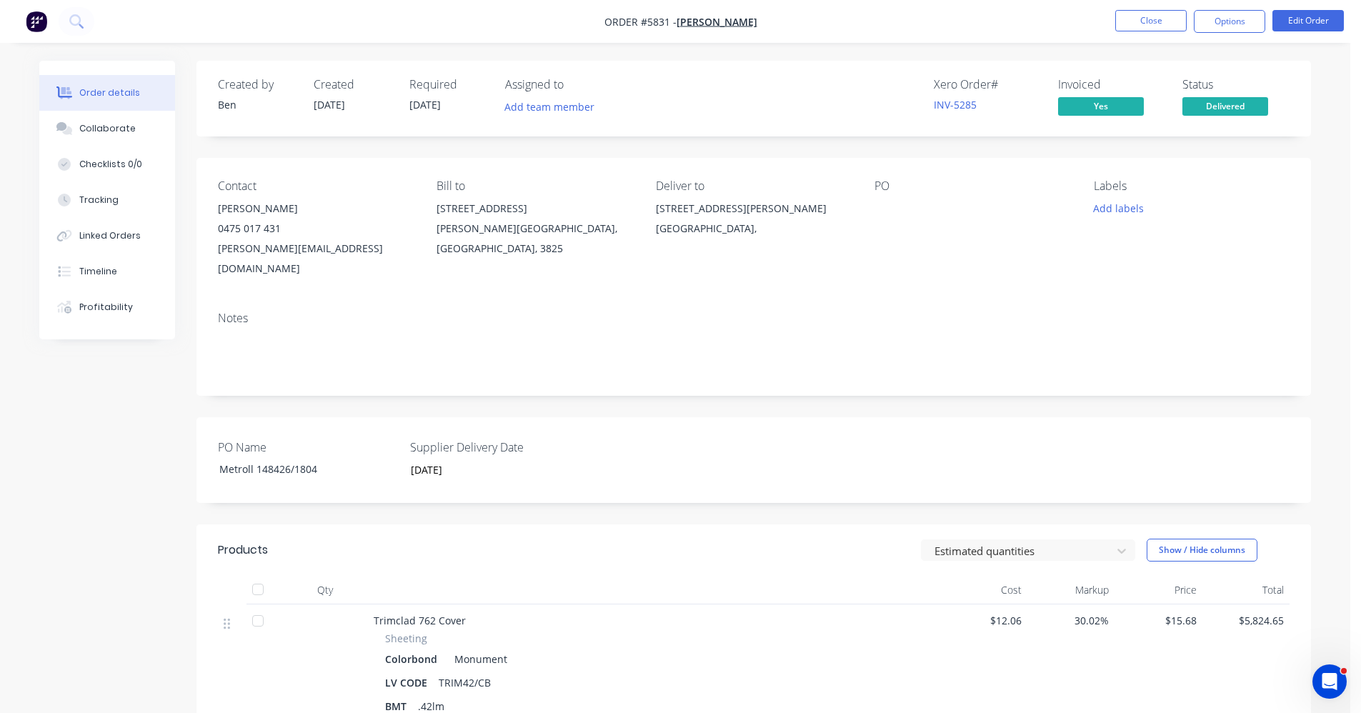
click at [938, 278] on div "Contact Daniel Bailey 0475 017 431 danielbailey@live.com.au Bill to 27 Napoleon…" at bounding box center [754, 229] width 1115 height 142
click at [1139, 25] on button "Close" at bounding box center [1151, 20] width 71 height 21
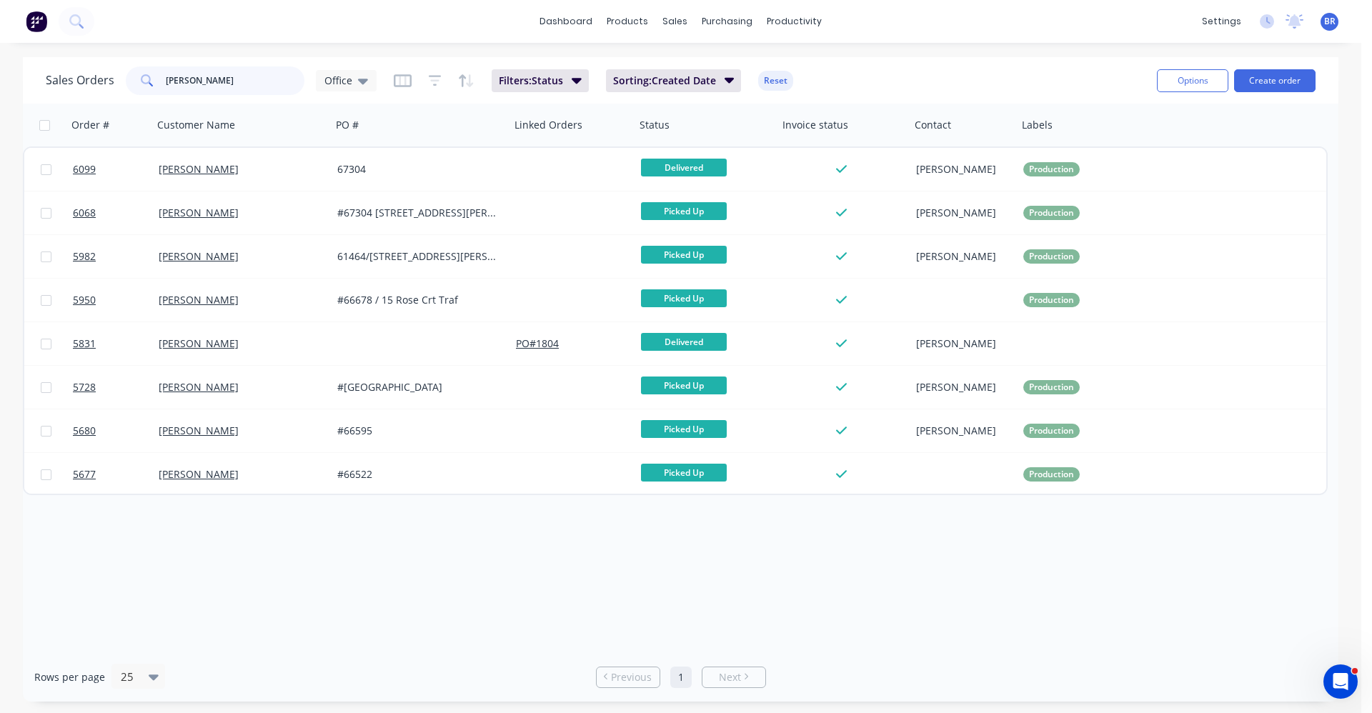
drag, startPoint x: 184, startPoint y: 74, endPoint x: 144, endPoint y: 65, distance: 40.9
click at [144, 65] on div "Sales Orders francis Office Filters: Status Sorting: Created Date Reset" at bounding box center [596, 80] width 1100 height 35
click at [1268, 75] on button "Create order" at bounding box center [1274, 80] width 81 height 23
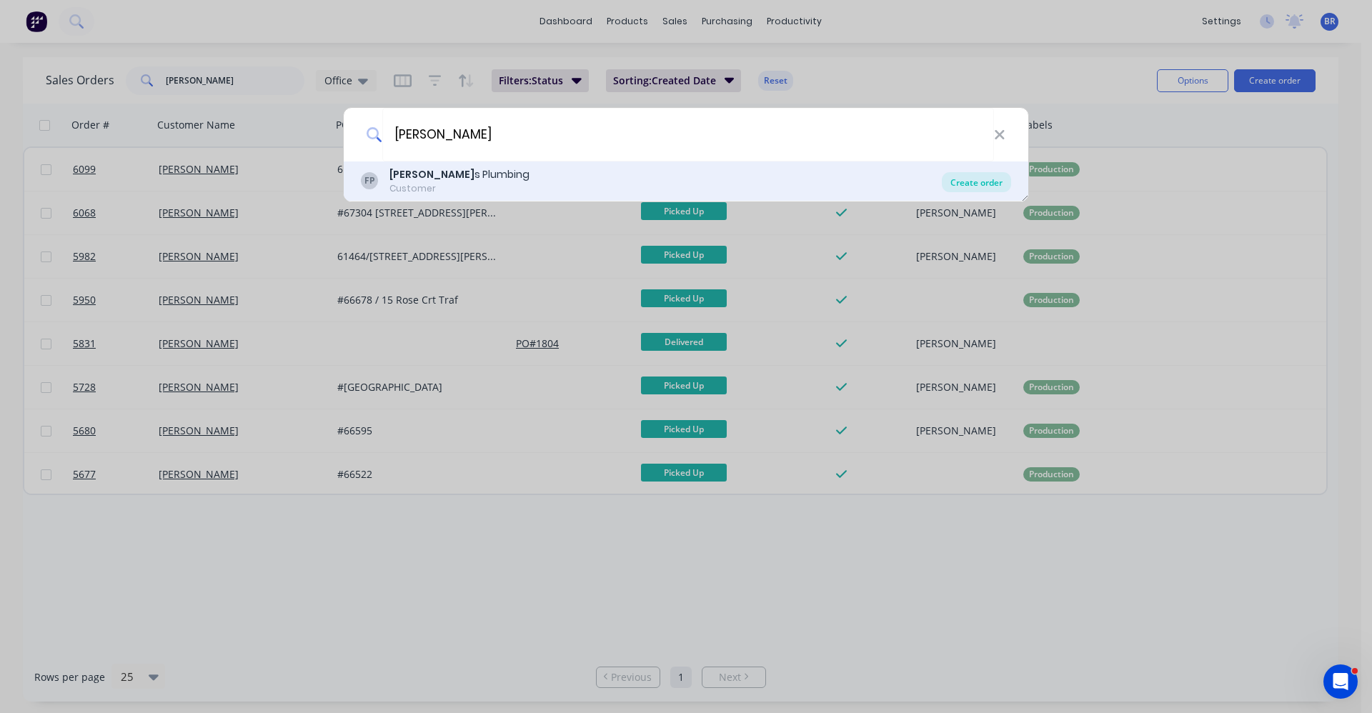
type input "franci"
click at [978, 187] on div "Create order" at bounding box center [976, 182] width 69 height 20
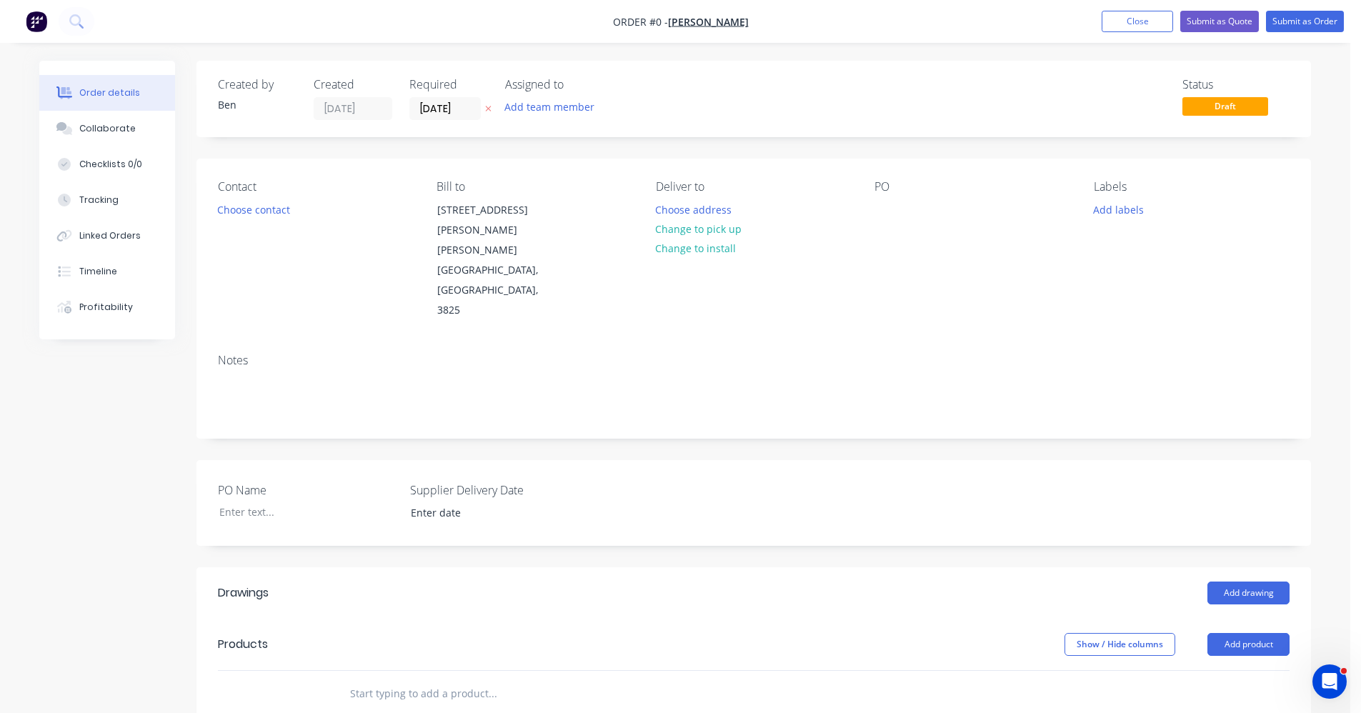
click at [398, 680] on input "text" at bounding box center [492, 694] width 286 height 29
click at [1226, 633] on button "Add product" at bounding box center [1249, 644] width 82 height 23
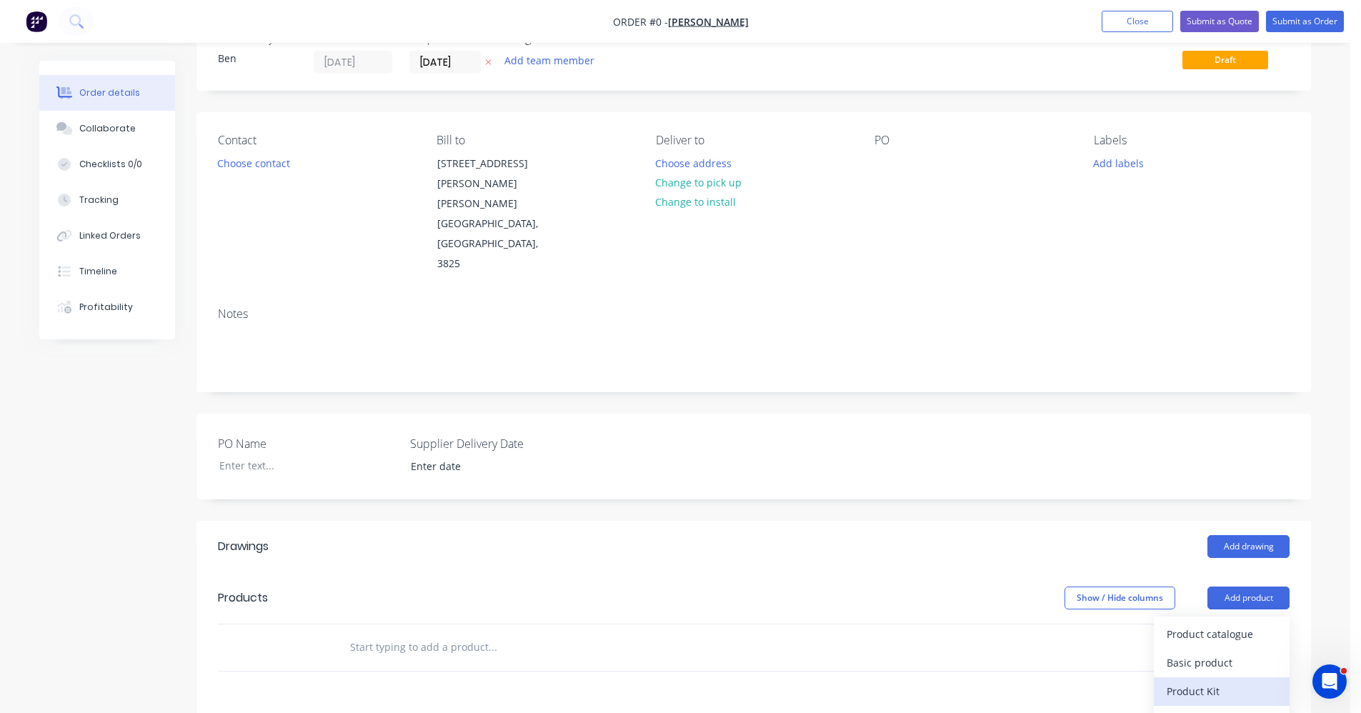
scroll to position [71, 0]
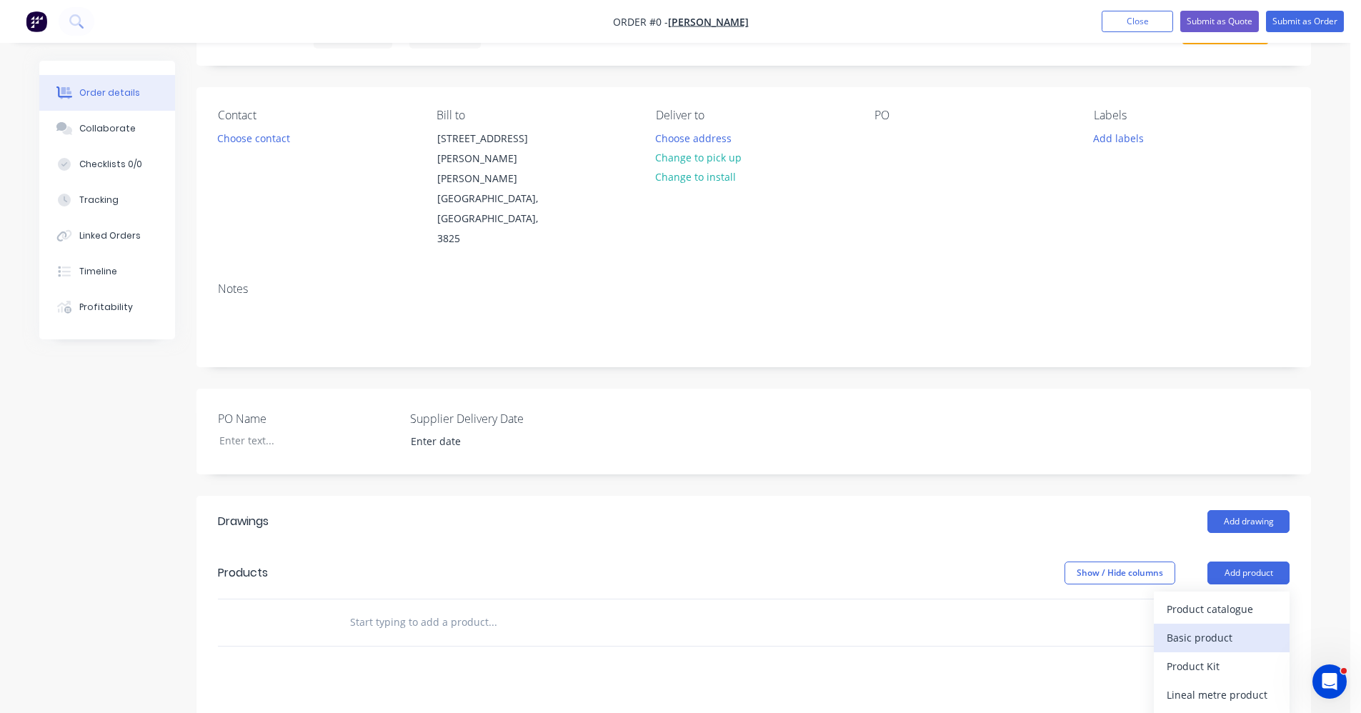
click at [1216, 627] on div "Basic product" at bounding box center [1222, 637] width 110 height 21
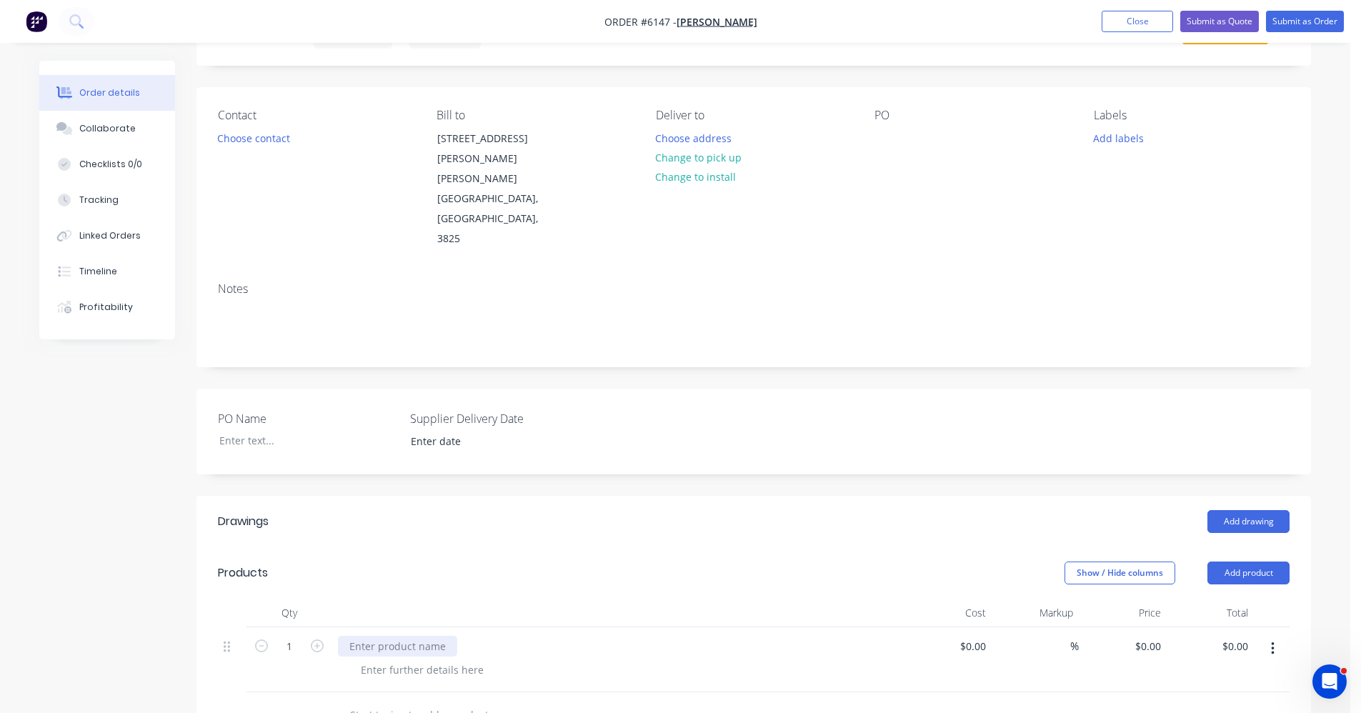
click at [409, 636] on div at bounding box center [397, 646] width 119 height 21
type input "$0.00"
click at [398, 660] on div at bounding box center [422, 670] width 146 height 21
click at [417, 660] on div at bounding box center [422, 670] width 146 height 21
click at [502, 701] on input "text" at bounding box center [492, 715] width 286 height 29
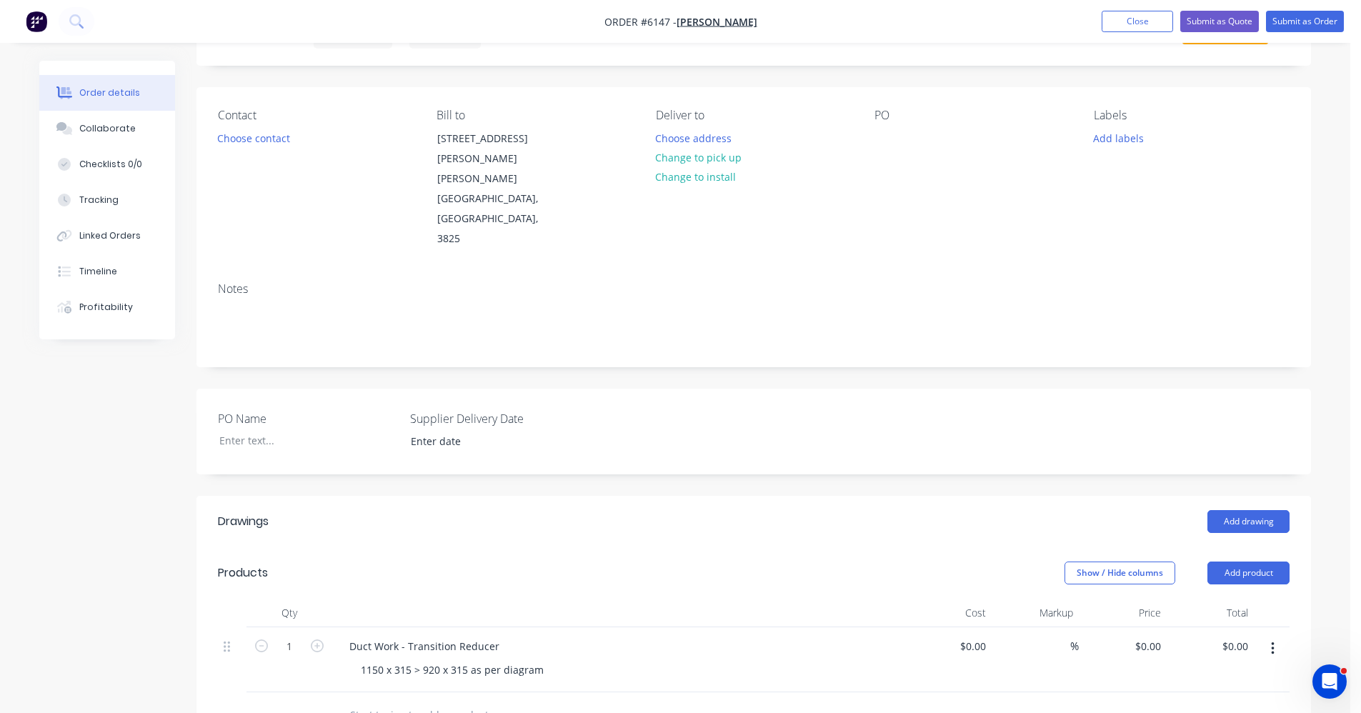
click at [1275, 636] on button "button" at bounding box center [1273, 649] width 34 height 26
click at [1193, 705] on div "Duplicate" at bounding box center [1222, 715] width 110 height 21
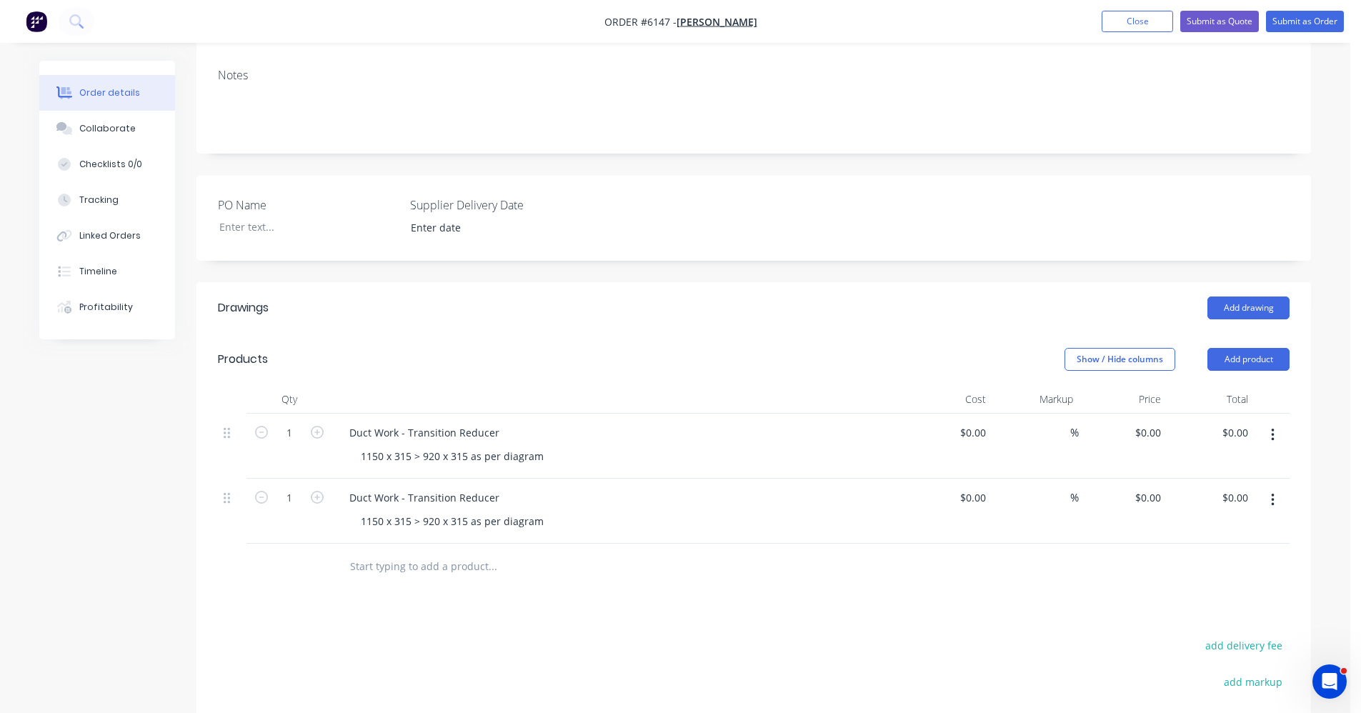
scroll to position [286, 0]
click at [379, 510] on div "1150 x 315 > 920 x 315 as per diagram" at bounding box center [452, 520] width 206 height 21
click at [407, 552] on input "text" at bounding box center [492, 566] width 286 height 29
click at [983, 422] on input "0" at bounding box center [983, 432] width 16 height 21
type input "$149.36"
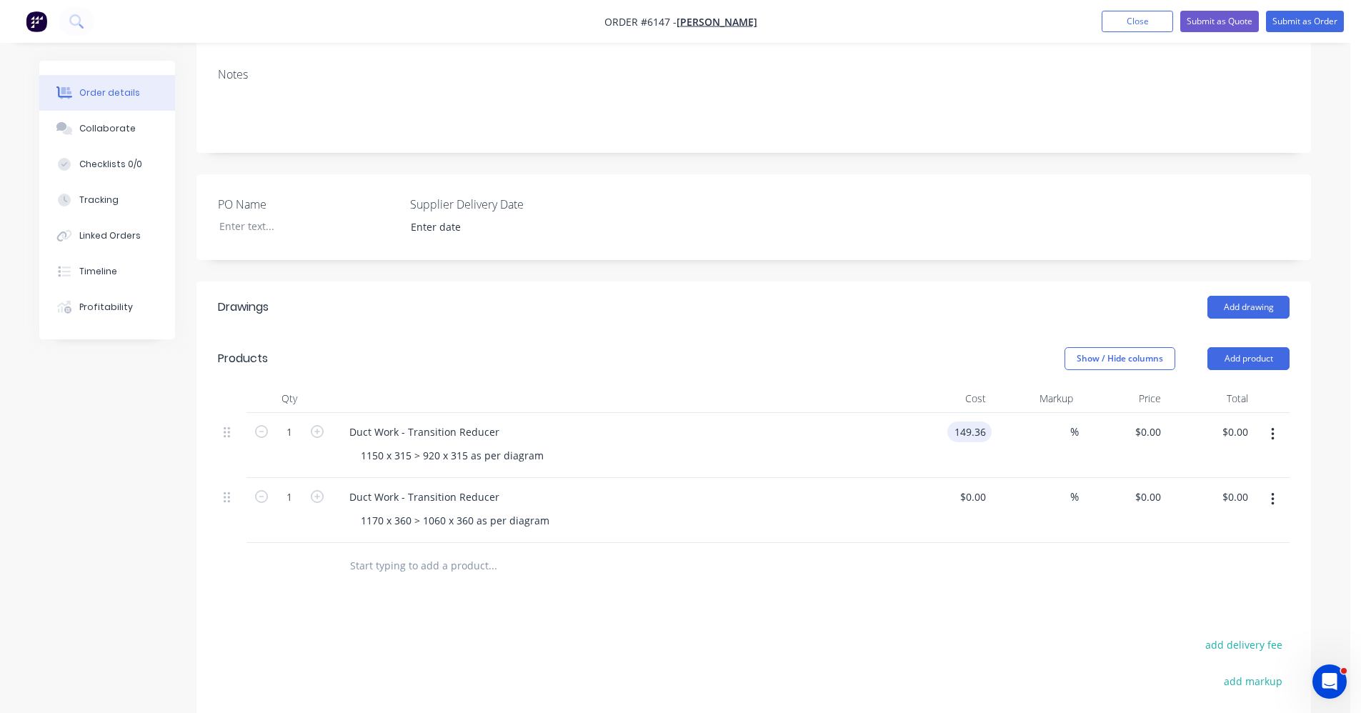
type input "$149.36"
type input "20"
type input "179.232"
type input "$179.23"
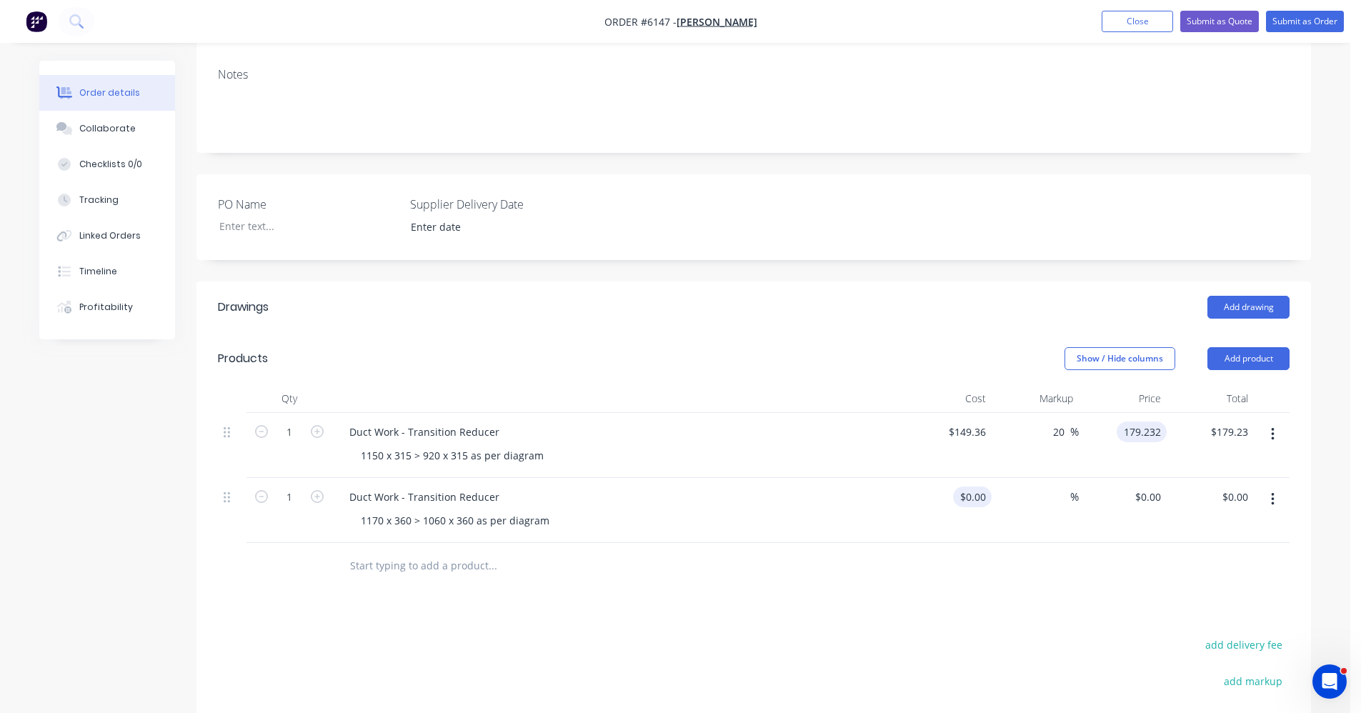
type input "$179.232"
click at [977, 487] on input "0" at bounding box center [975, 497] width 33 height 21
type input "$149.36"
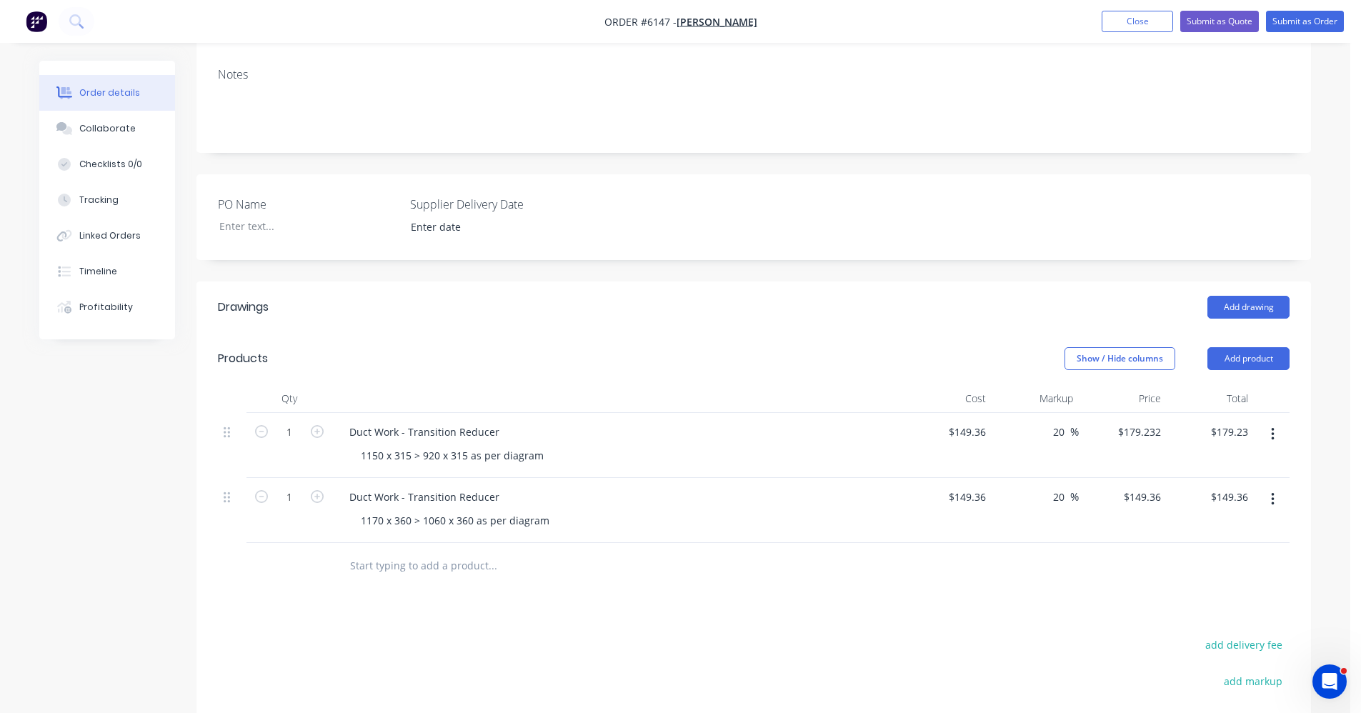
type input "20"
type input "179.232"
type input "$179.23"
type input "$179.232"
click at [414, 552] on input "text" at bounding box center [492, 566] width 286 height 29
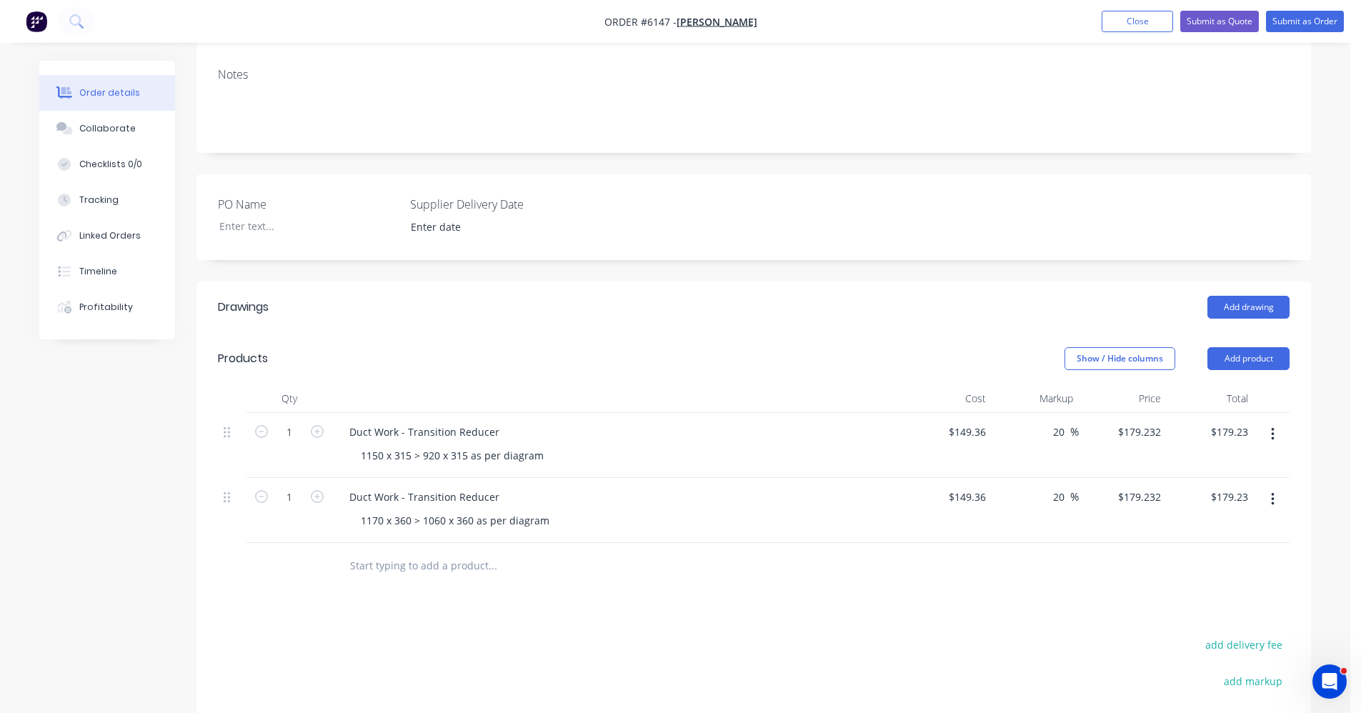
click at [1273, 493] on icon "button" at bounding box center [1272, 499] width 3 height 13
click at [1223, 555] on div "Duplicate" at bounding box center [1222, 565] width 110 height 21
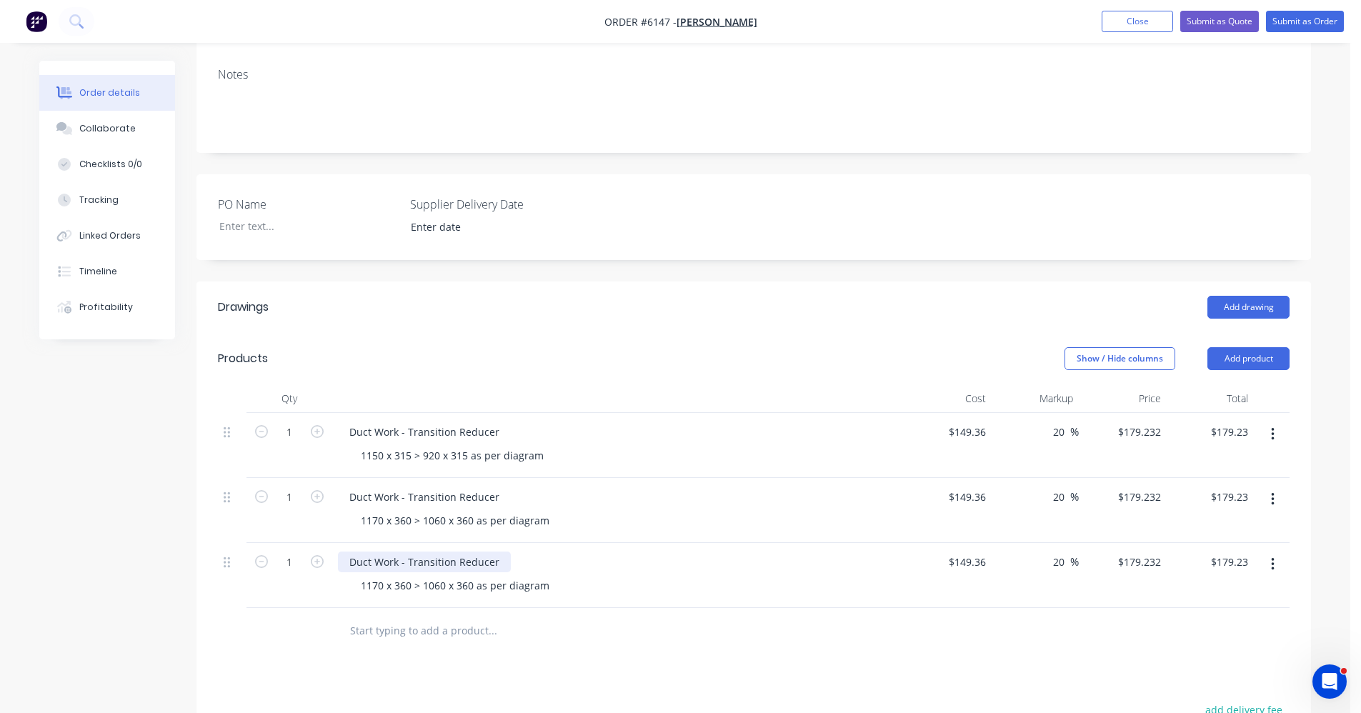
click at [492, 552] on div "Duct Work - Transition Reducer" at bounding box center [424, 562] width 173 height 21
drag, startPoint x: 473, startPoint y: 526, endPoint x: 339, endPoint y: 526, distance: 133.6
click at [339, 543] on div "Duct Work - Straight chute 1170 x 360 > 1060 x 360 as per diagram" at bounding box center [618, 575] width 572 height 65
click at [984, 552] on input "149.36" at bounding box center [972, 562] width 39 height 21
type input "$123.37"
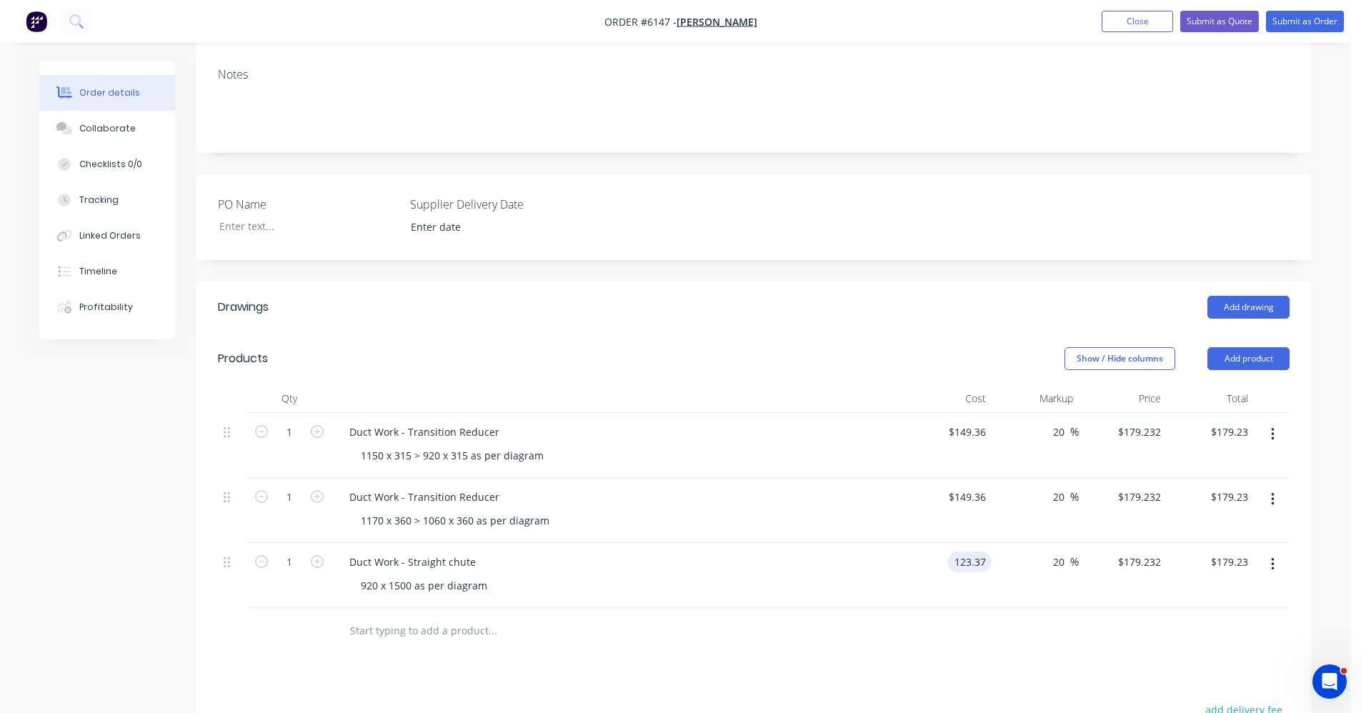
type input "$148.044"
type input "$148.04"
click at [1275, 552] on button "button" at bounding box center [1273, 565] width 34 height 26
click at [1190, 620] on div "Duplicate" at bounding box center [1222, 630] width 110 height 21
click at [375, 640] on div "920 x 1500 as per diagram" at bounding box center [423, 650] width 149 height 21
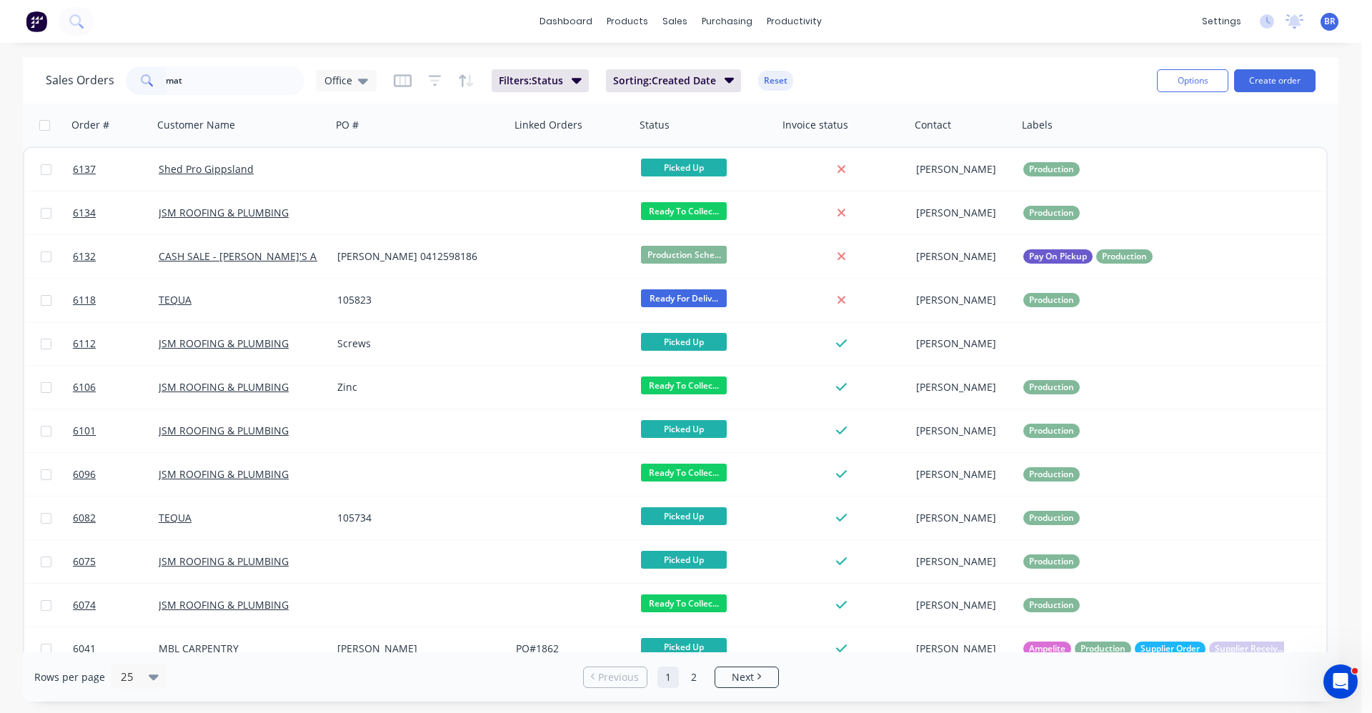
drag, startPoint x: 189, startPoint y: 81, endPoint x: 20, endPoint y: 55, distance: 171.3
click at [23, 54] on div "dashboard products sales purchasing productivity dashboard products Product Cat…" at bounding box center [680, 356] width 1361 height 713
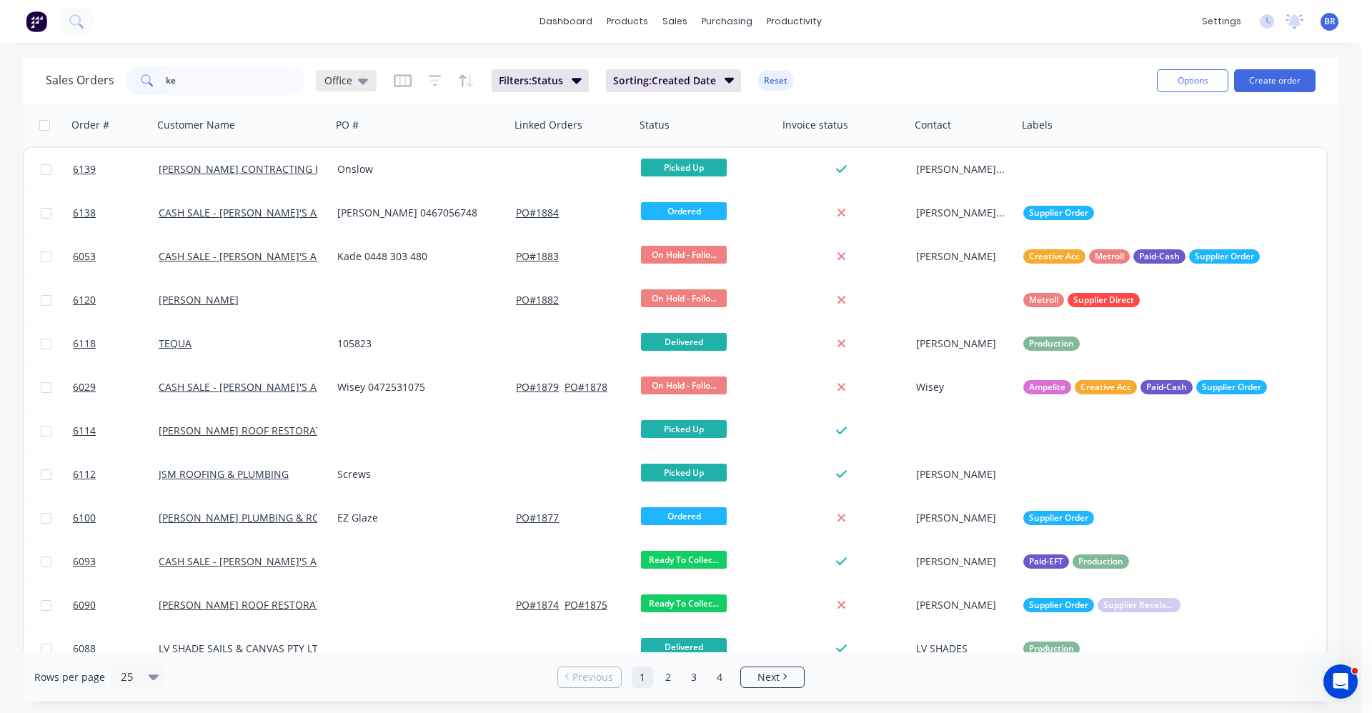
type input "ke"
drag, startPoint x: 363, startPoint y: 81, endPoint x: 363, endPoint y: 106, distance: 25.0
click at [363, 82] on icon at bounding box center [363, 82] width 10 height 6
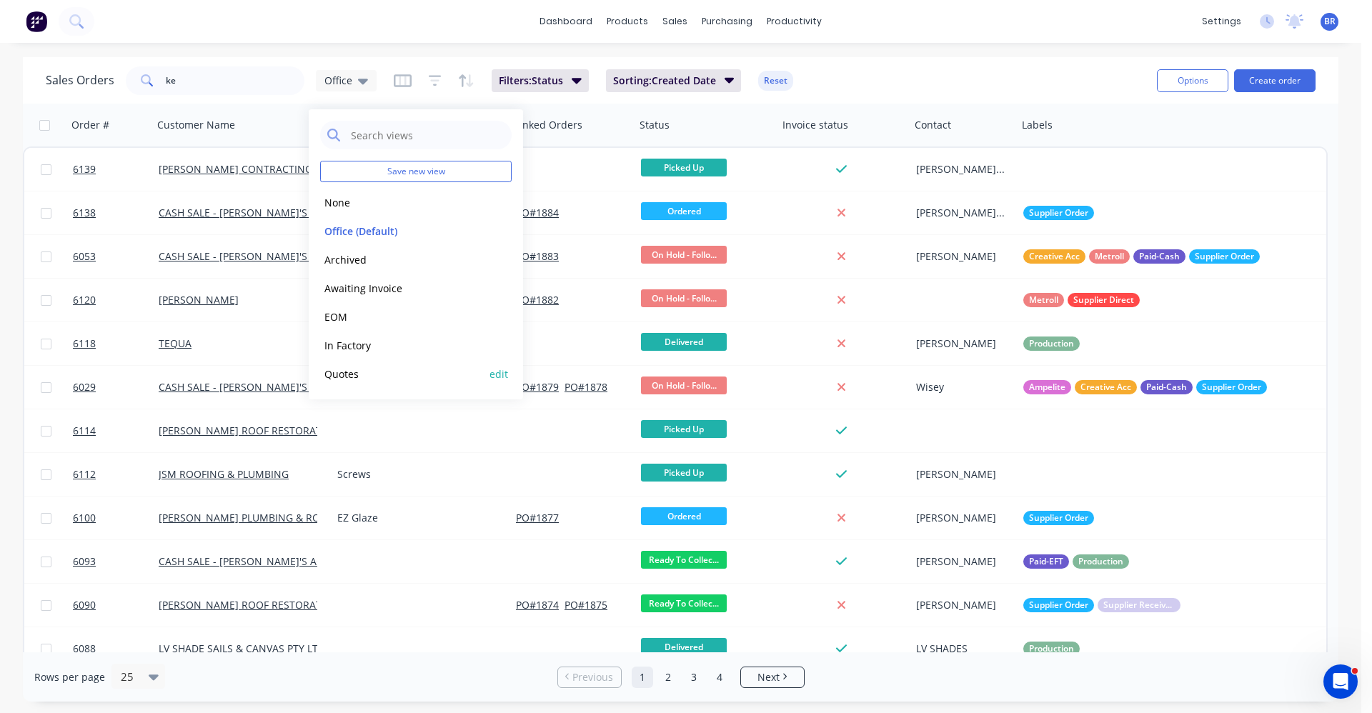
click at [350, 374] on button "Quotes" at bounding box center [401, 374] width 163 height 16
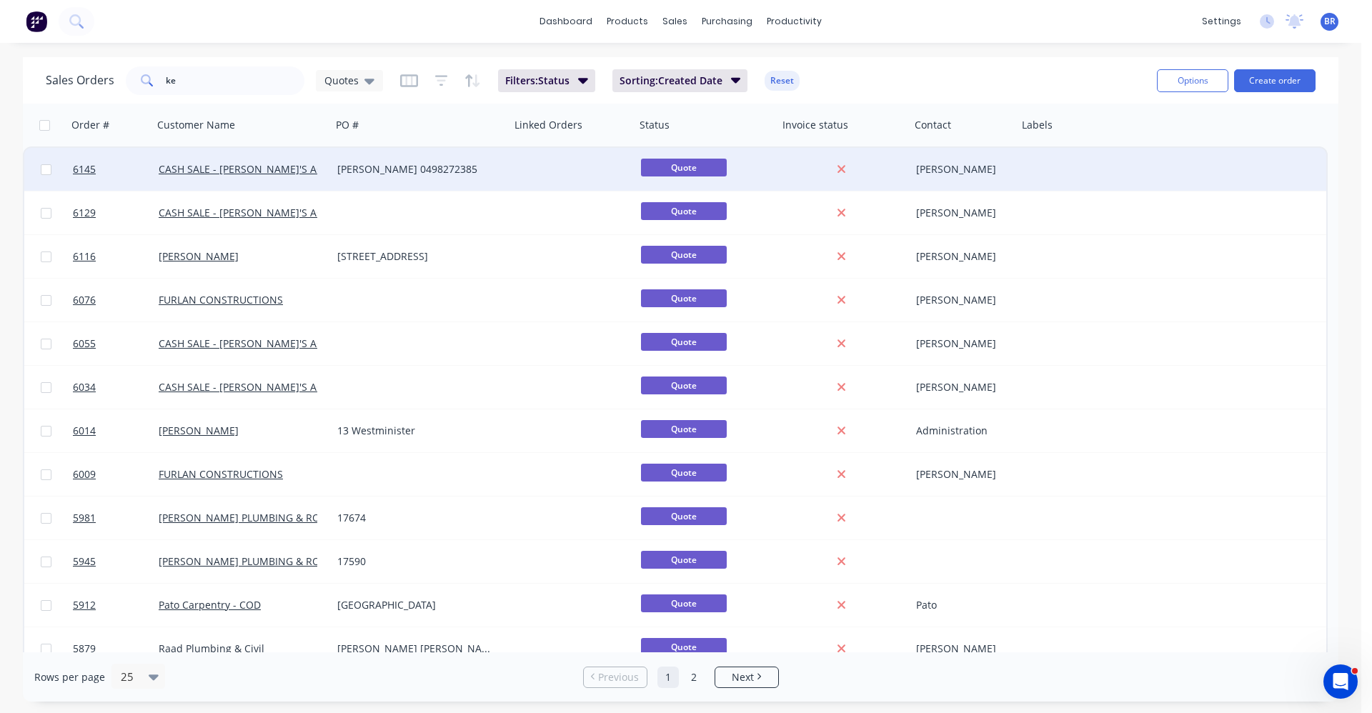
click at [417, 176] on div "[PERSON_NAME] 0498272385" at bounding box center [416, 169] width 159 height 14
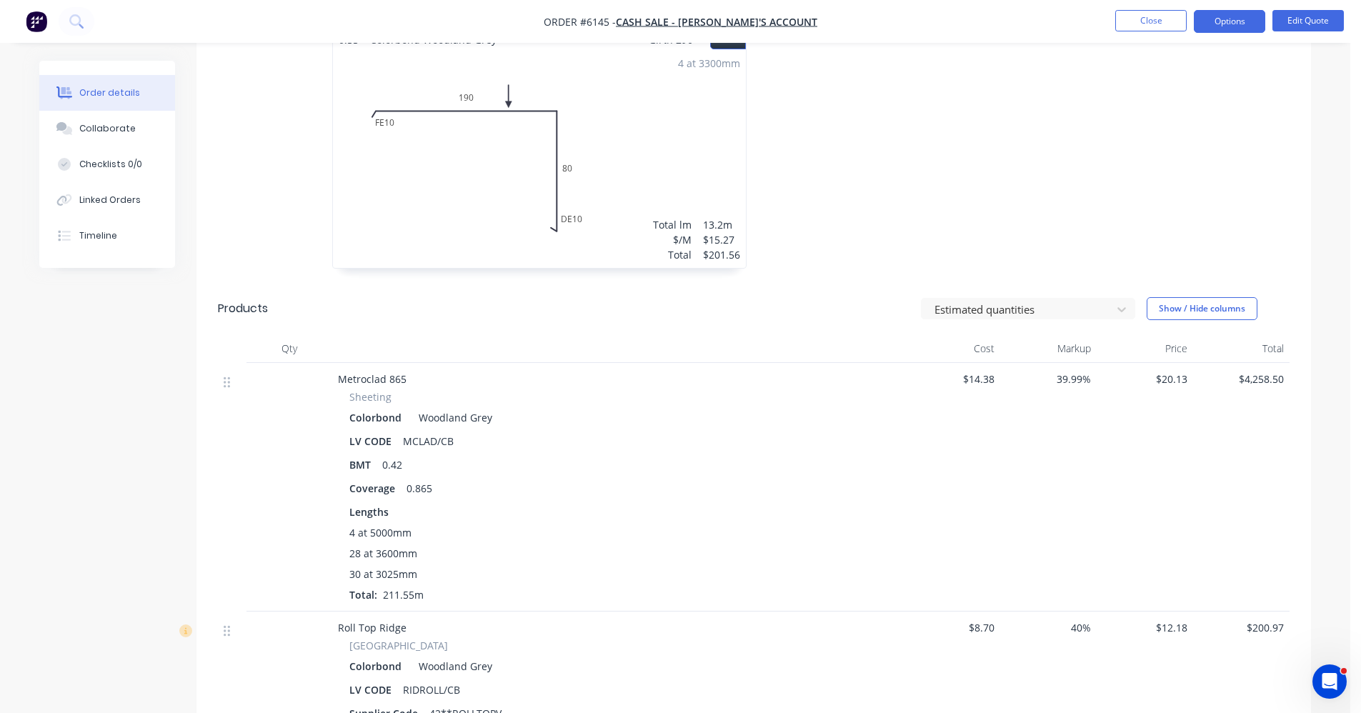
scroll to position [643, 0]
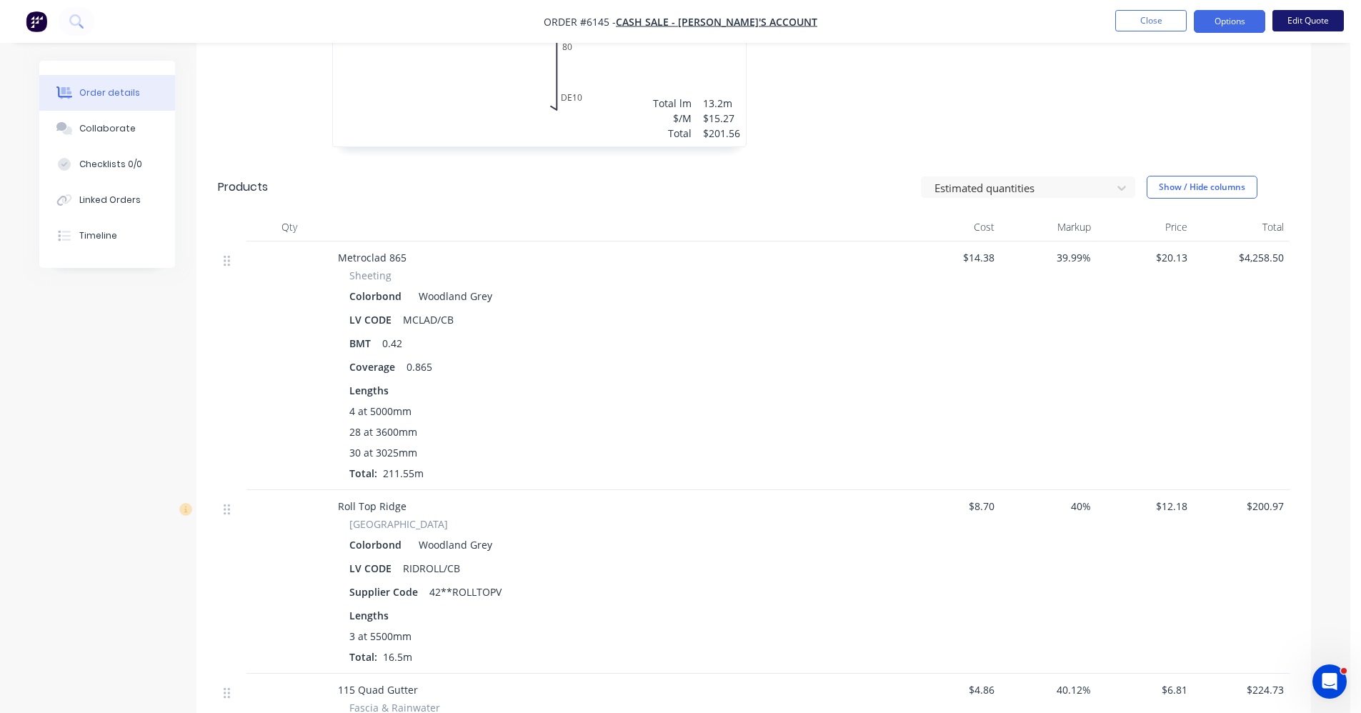
click at [1302, 27] on button "Edit Quote" at bounding box center [1308, 20] width 71 height 21
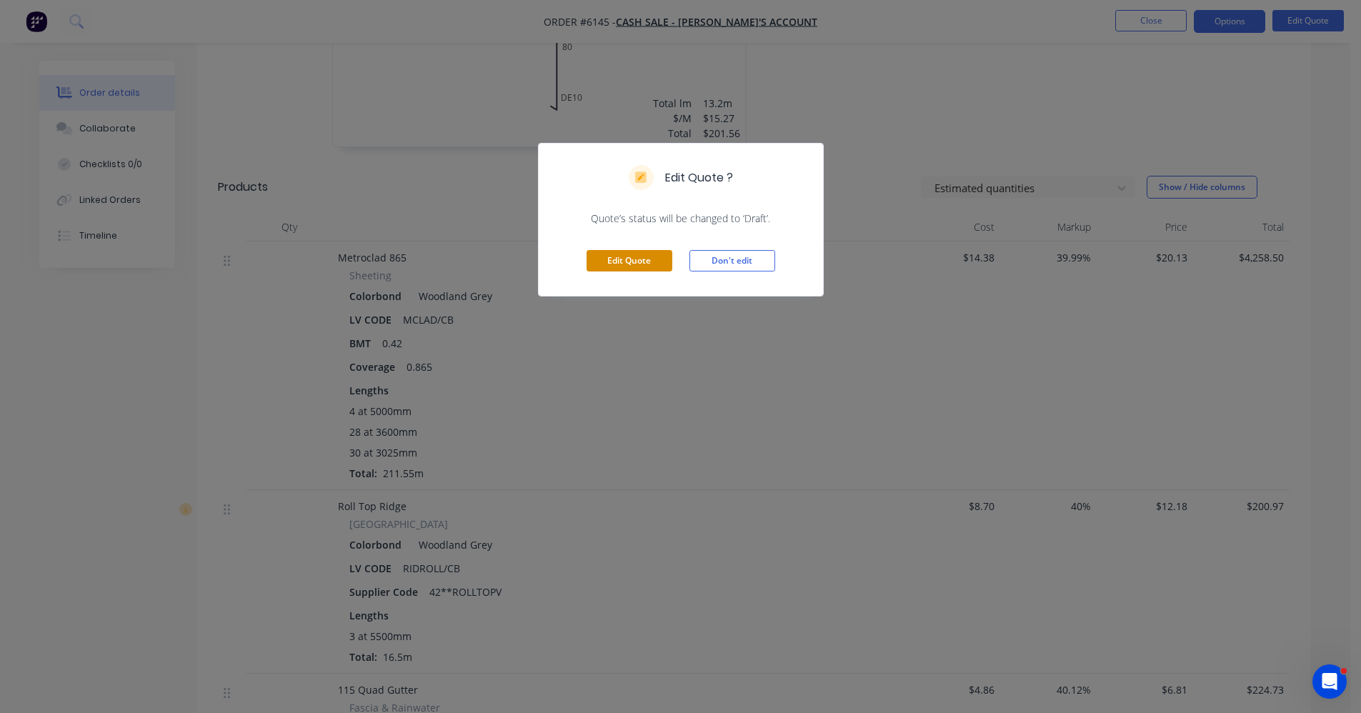
drag, startPoint x: 627, startPoint y: 249, endPoint x: 627, endPoint y: 257, distance: 7.9
click at [627, 249] on div "Edit Quote Don't edit" at bounding box center [681, 261] width 284 height 70
click at [626, 266] on button "Edit Quote" at bounding box center [630, 260] width 86 height 21
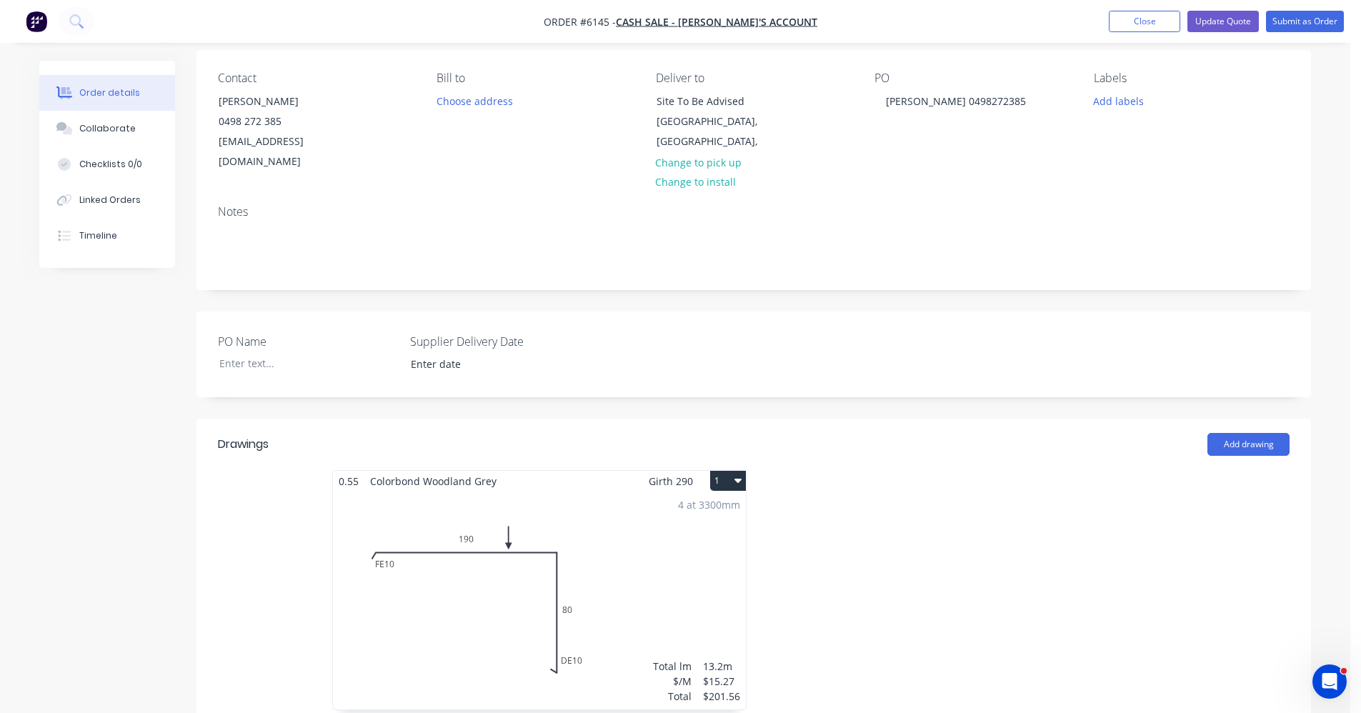
scroll to position [429, 0]
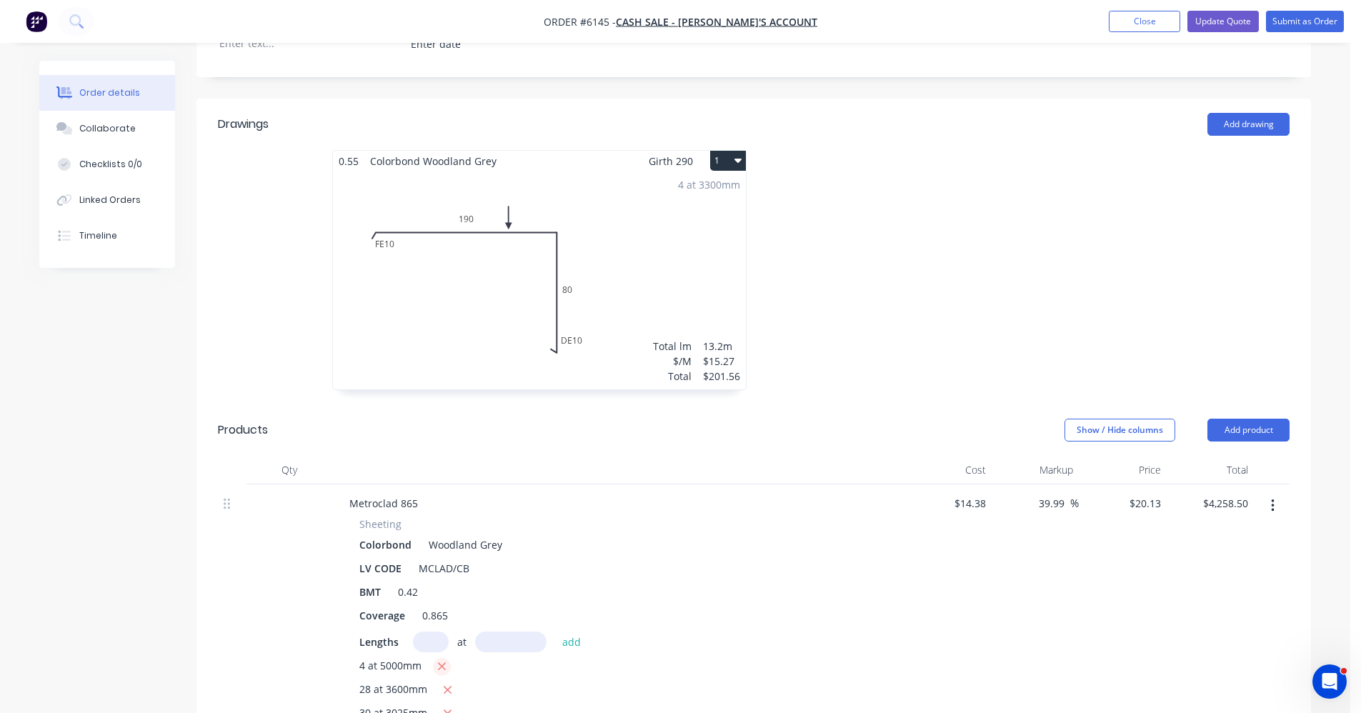
click at [444, 660] on icon "button" at bounding box center [441, 666] width 9 height 13
type input "$3,855.90"
click at [433, 632] on input "text" at bounding box center [431, 642] width 36 height 21
type input "4"
type input "500"
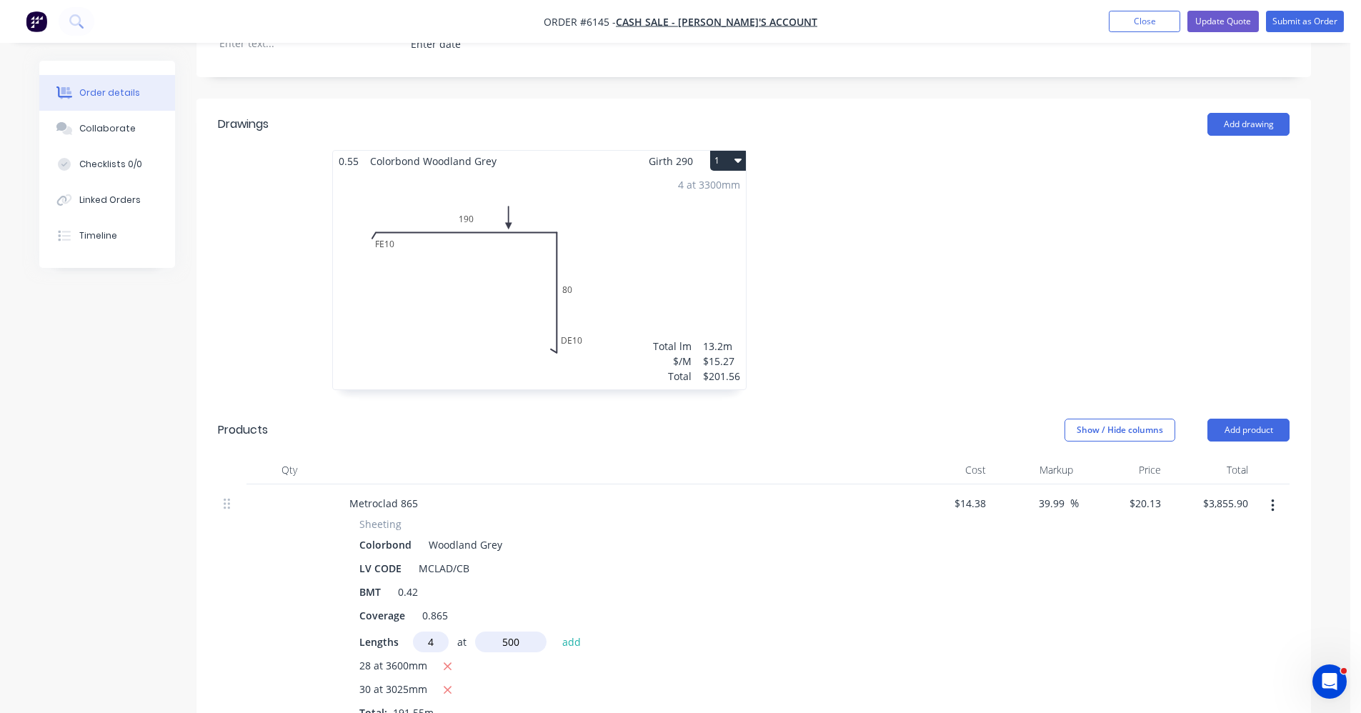
click at [555, 632] on button "add" at bounding box center [572, 641] width 34 height 19
type input "$3,896.16"
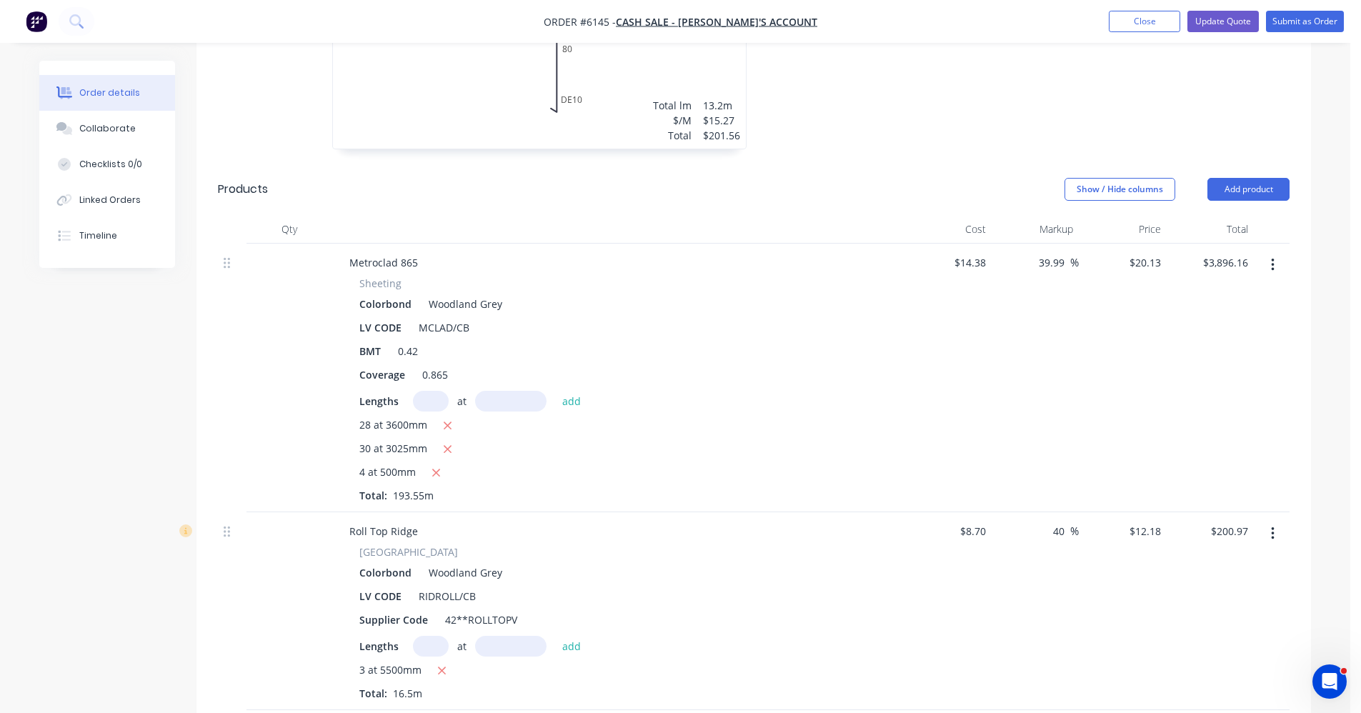
scroll to position [500, 0]
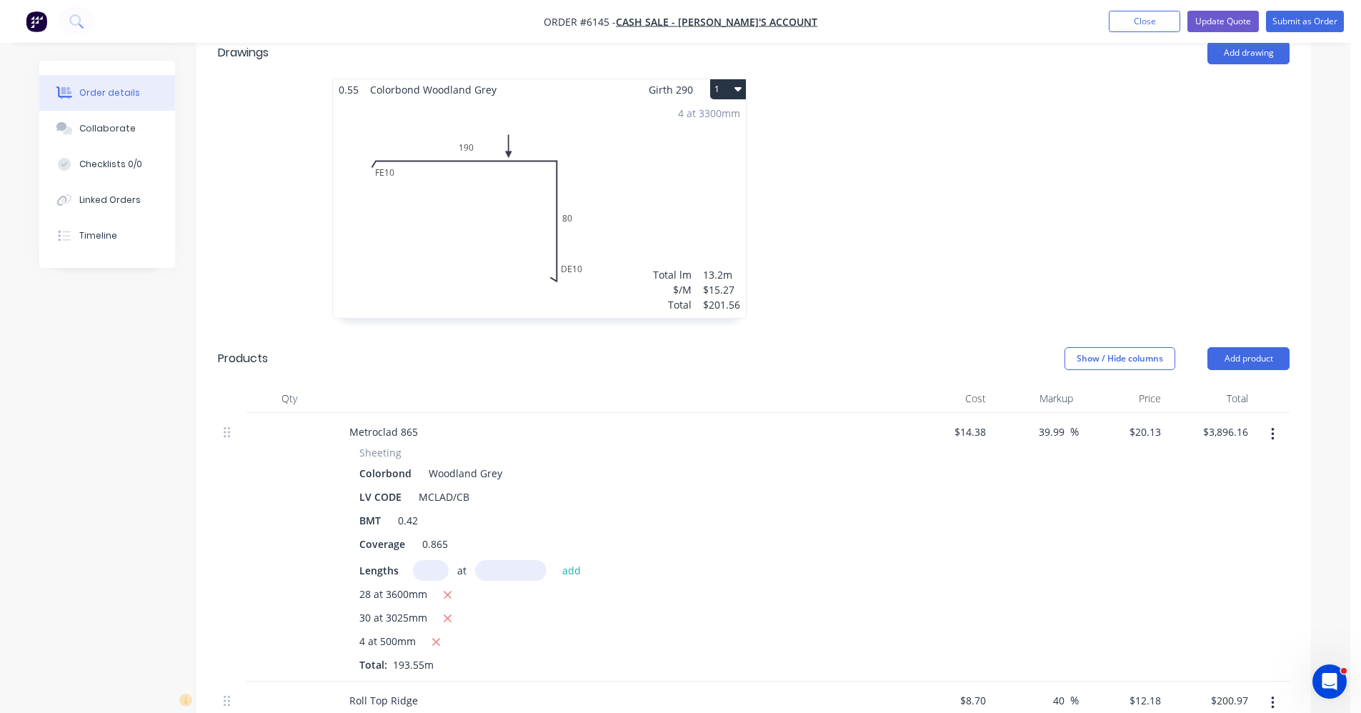
drag, startPoint x: 1066, startPoint y: 409, endPoint x: 1012, endPoint y: 412, distance: 53.6
click at [1012, 413] on div "39.99 39.99 %" at bounding box center [1036, 547] width 88 height 269
type input "20"
type input "17.256"
type input "$3,339.90"
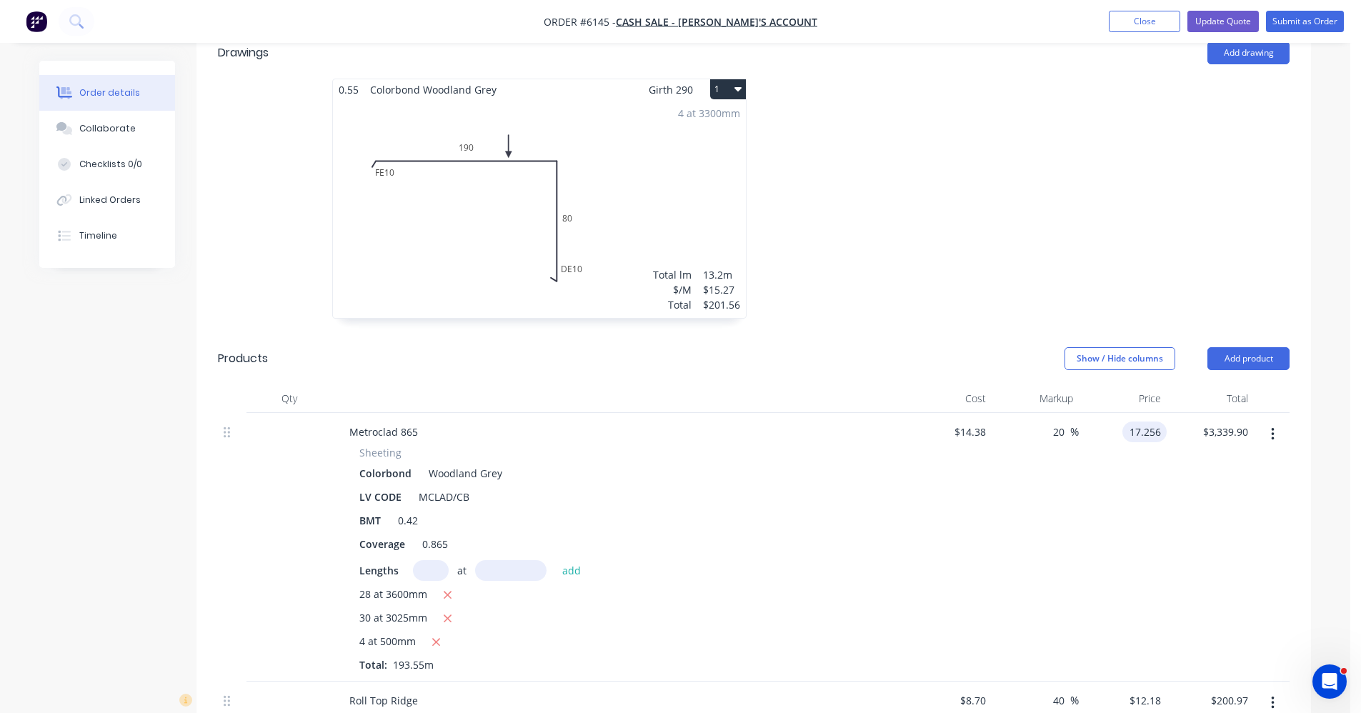
type input "$17.256"
click at [1072, 489] on div "20 20 %" at bounding box center [1036, 547] width 88 height 269
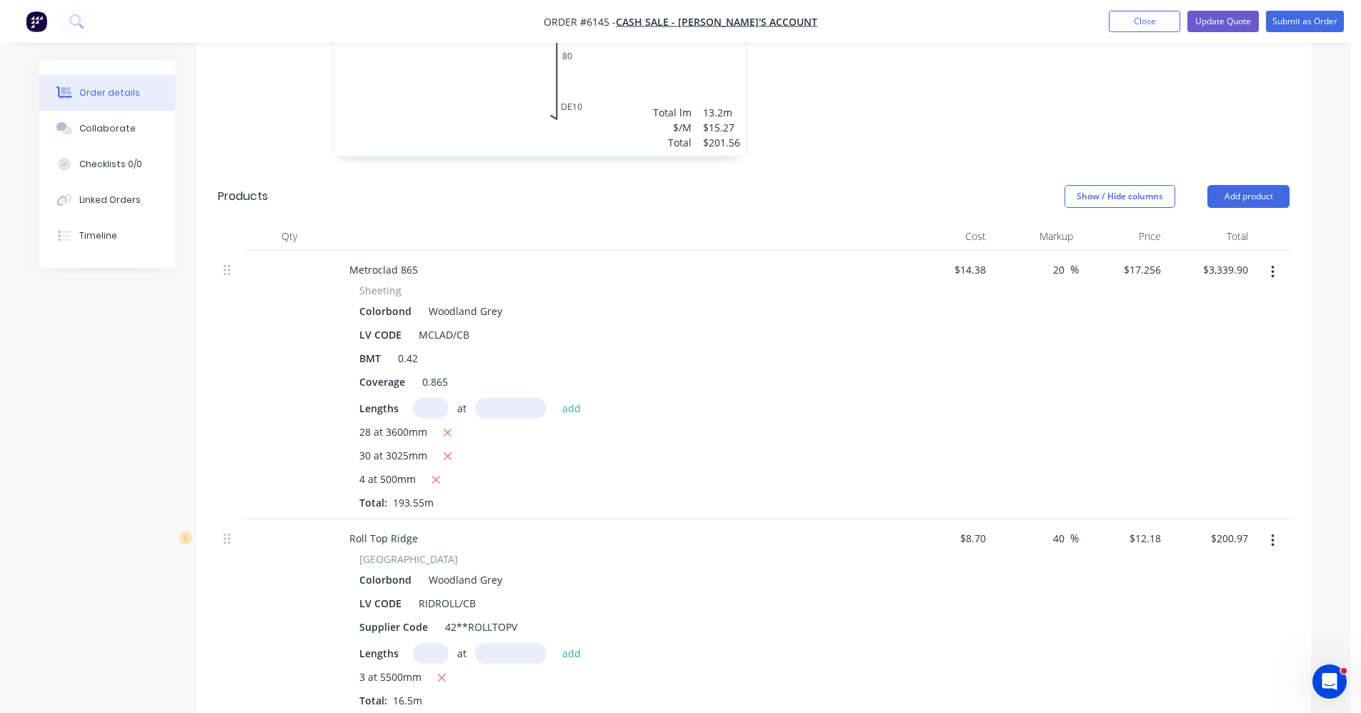
scroll to position [643, 0]
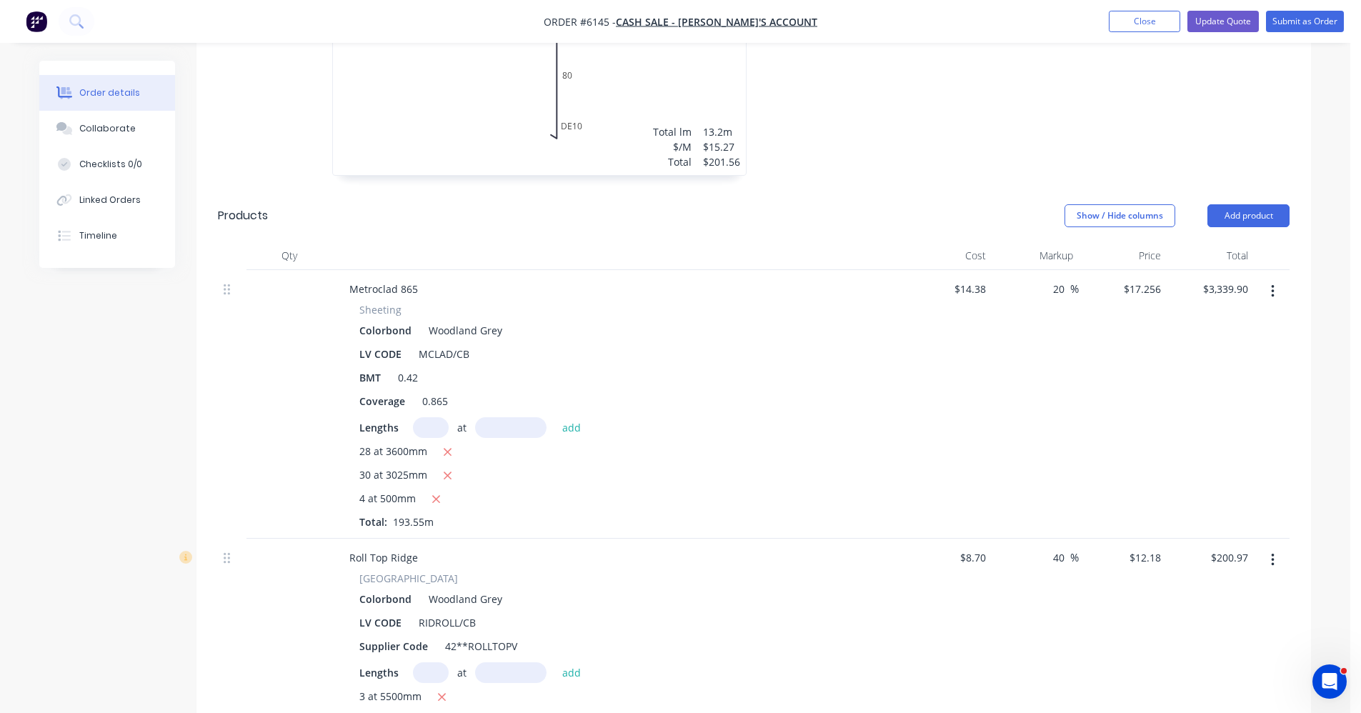
drag, startPoint x: 1066, startPoint y: 271, endPoint x: 1021, endPoint y: 260, distance: 46.3
click at [1023, 270] on div "20 20 %" at bounding box center [1036, 404] width 88 height 269
type input "0"
type input "14.38"
type input "$2,783.25"
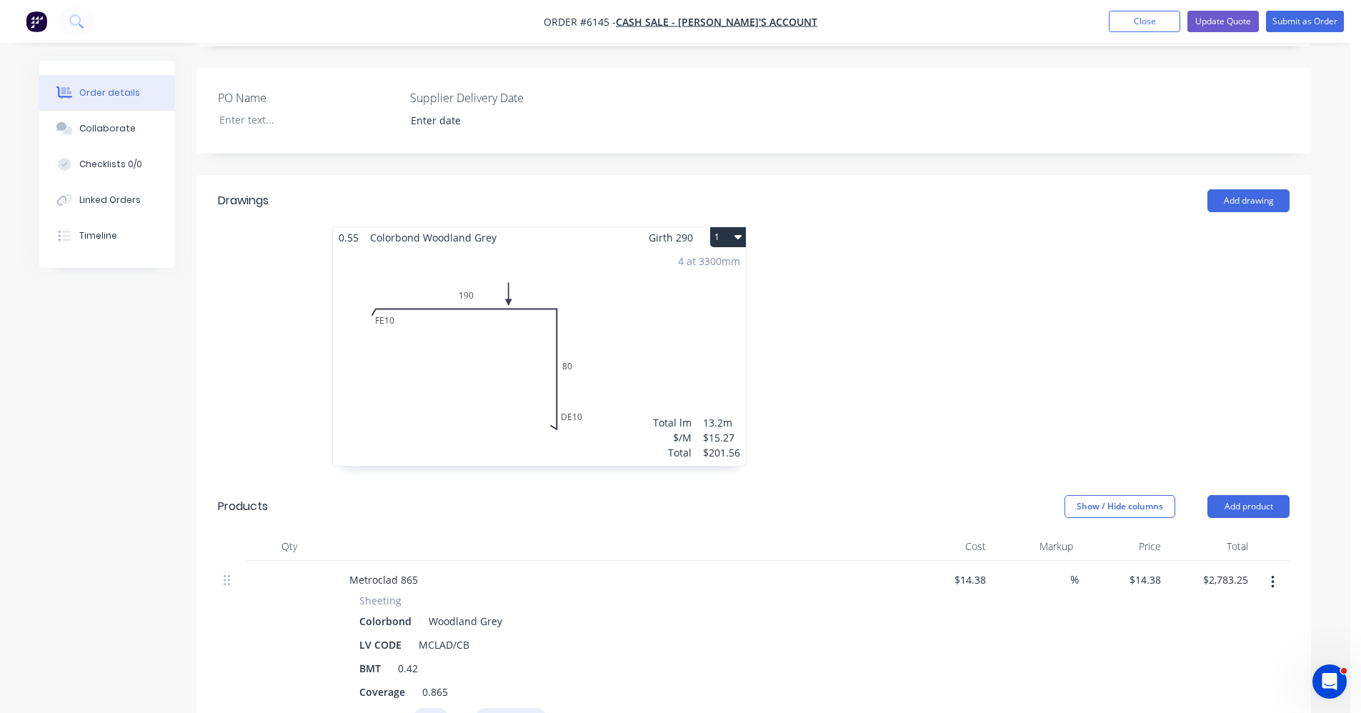
scroll to position [557, 0]
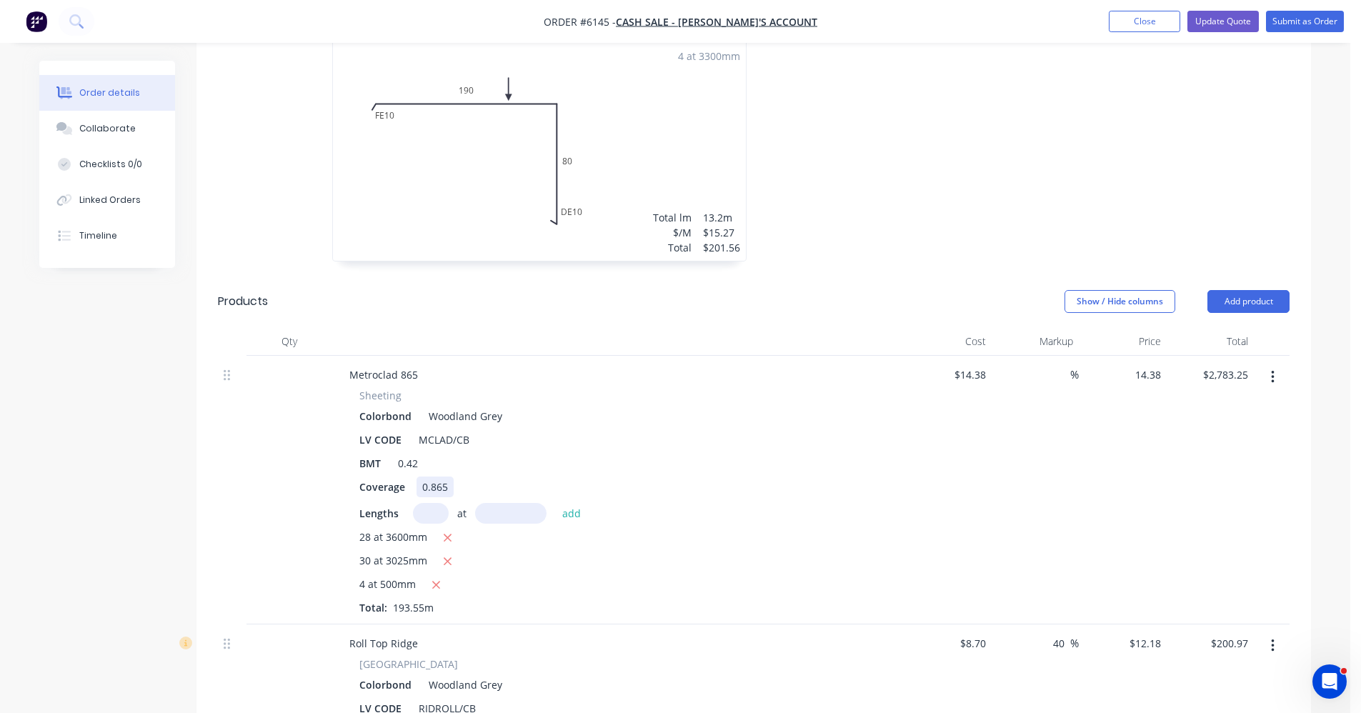
type input "$14.38"
drag, startPoint x: 785, startPoint y: 467, endPoint x: 950, endPoint y: 486, distance: 166.2
click at [785, 477] on div "Coverage 0.865" at bounding box center [615, 487] width 523 height 21
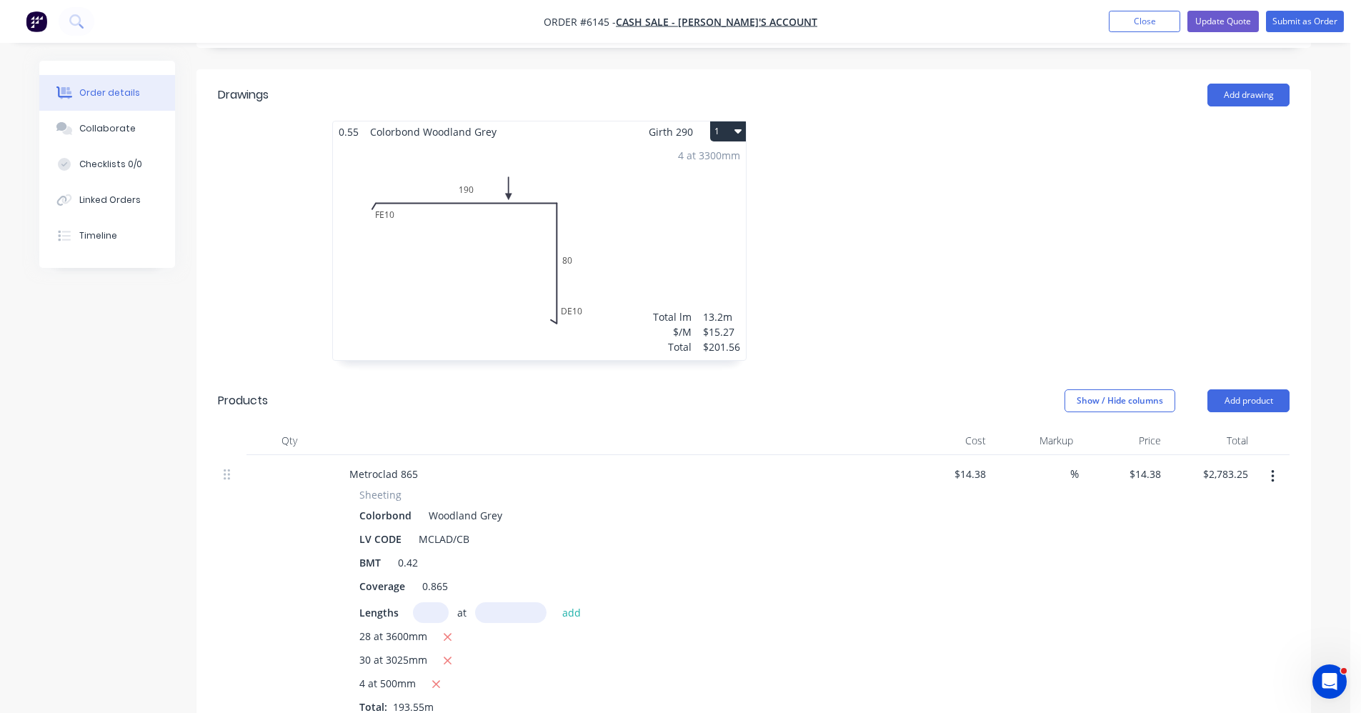
scroll to position [286, 0]
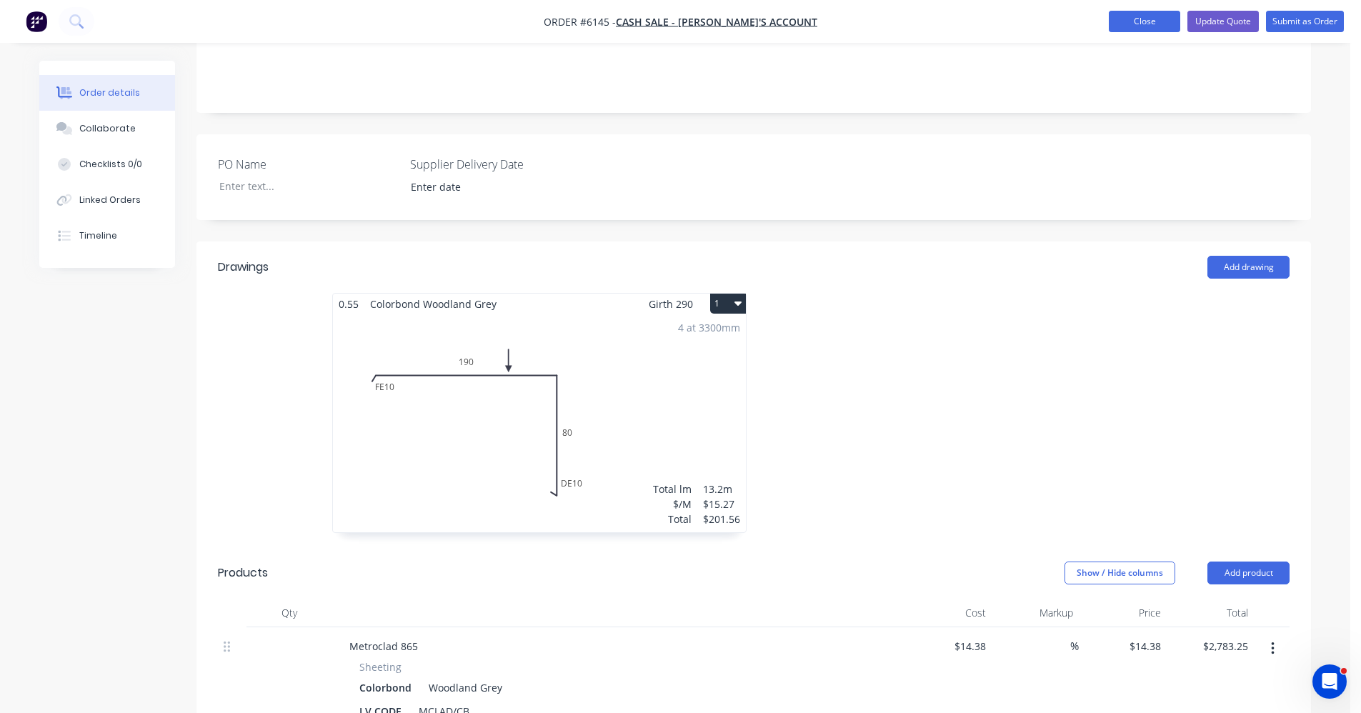
click at [1138, 23] on button "Close" at bounding box center [1144, 21] width 71 height 21
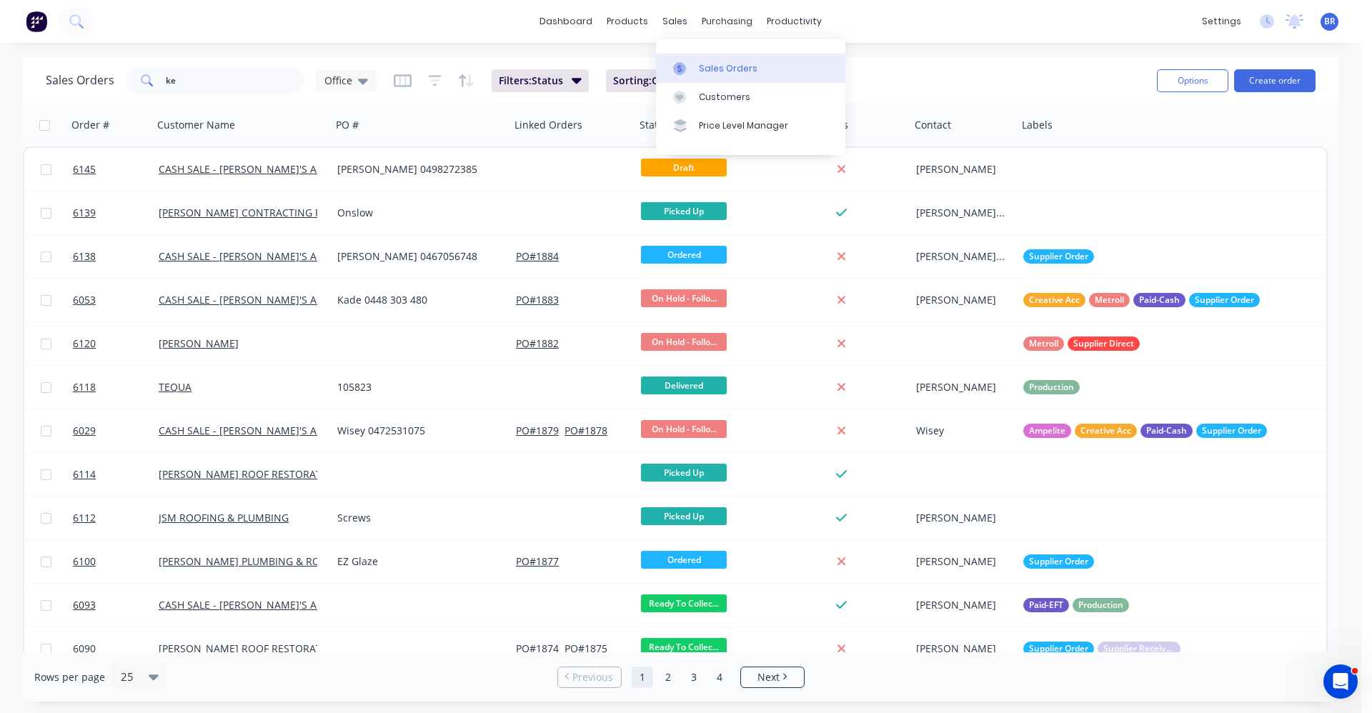
click at [735, 67] on div "Sales Orders" at bounding box center [728, 68] width 59 height 13
click at [699, 69] on div "Sales Orders" at bounding box center [728, 68] width 59 height 13
drag, startPoint x: 177, startPoint y: 84, endPoint x: 82, endPoint y: 69, distance: 95.4
click at [106, 74] on div "Sales Orders ke Office" at bounding box center [211, 80] width 331 height 29
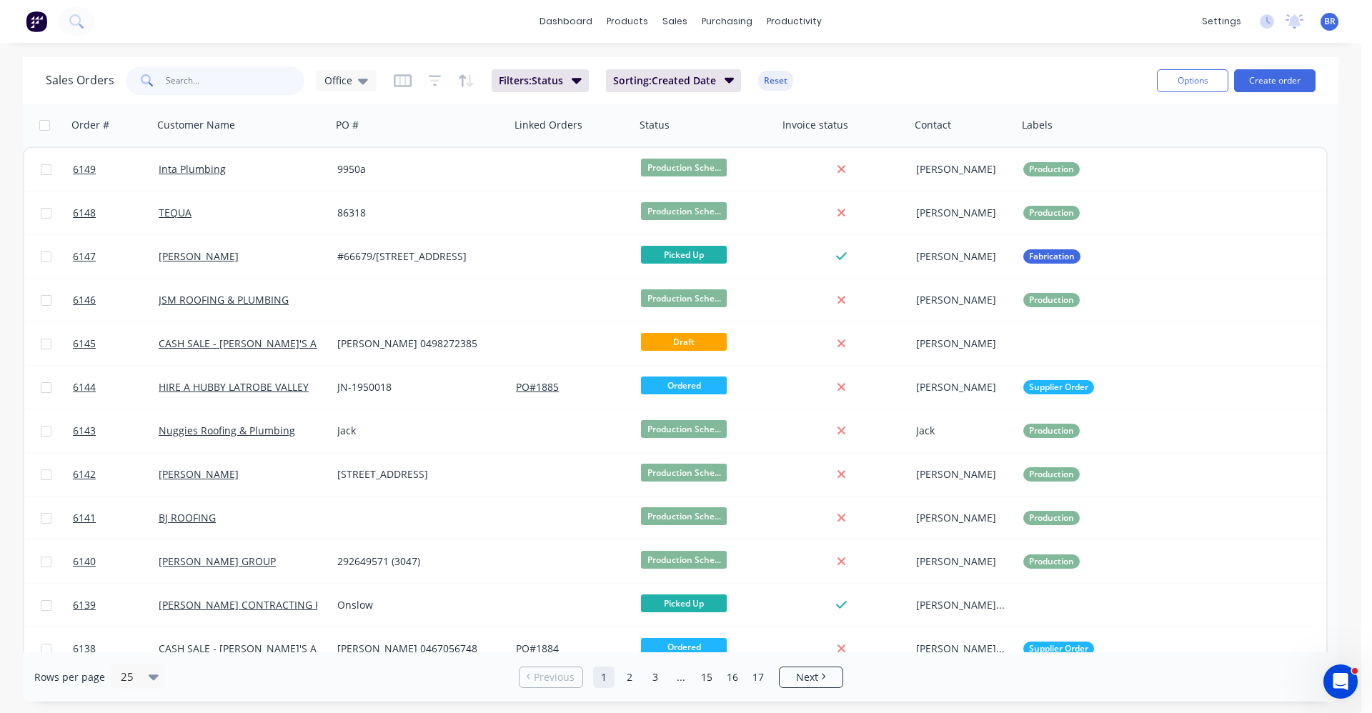
click at [213, 75] on input "text" at bounding box center [235, 80] width 139 height 29
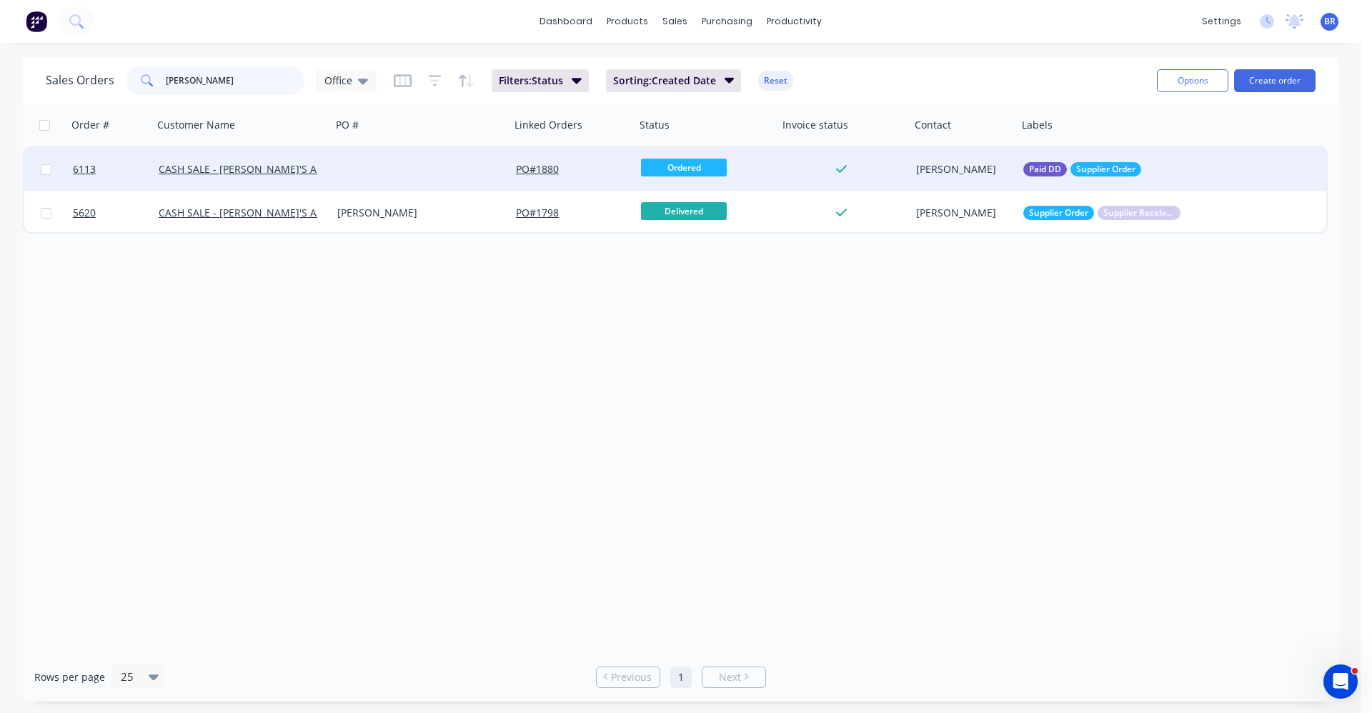
type input "[PERSON_NAME]"
click at [429, 160] on div at bounding box center [421, 169] width 179 height 43
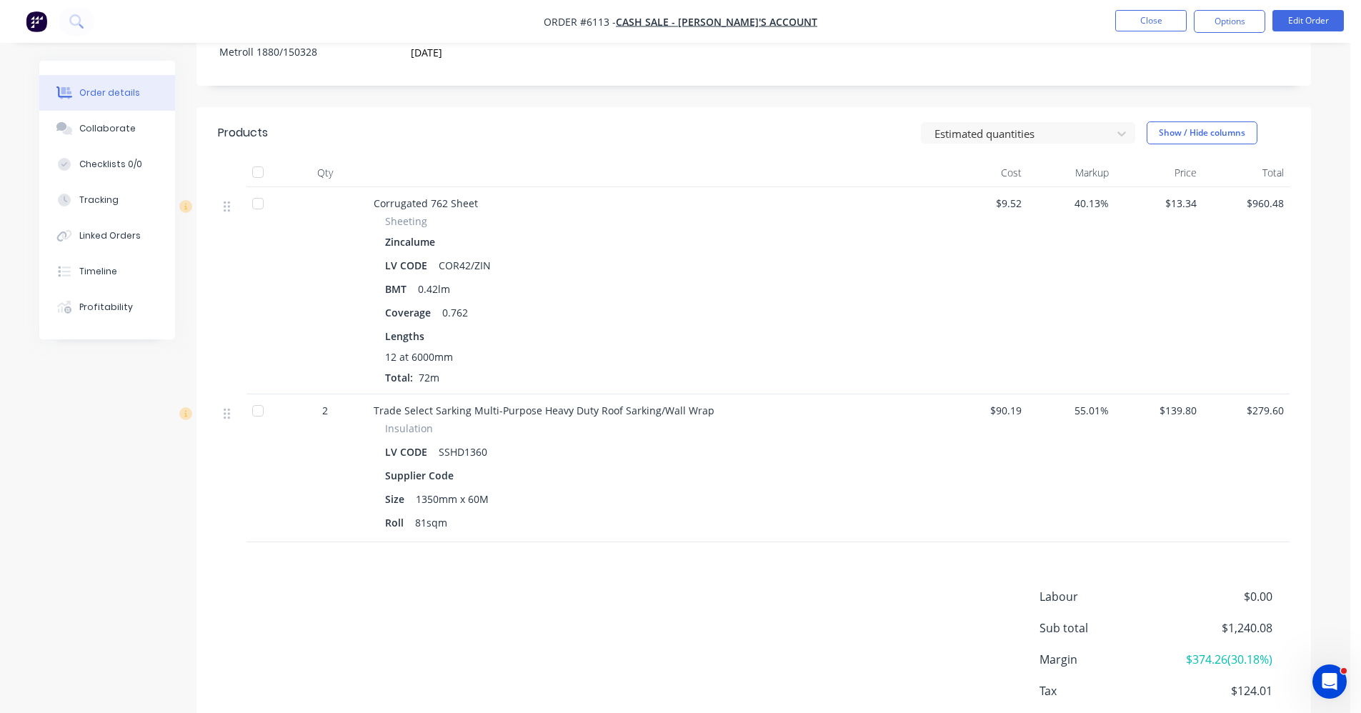
scroll to position [409, 0]
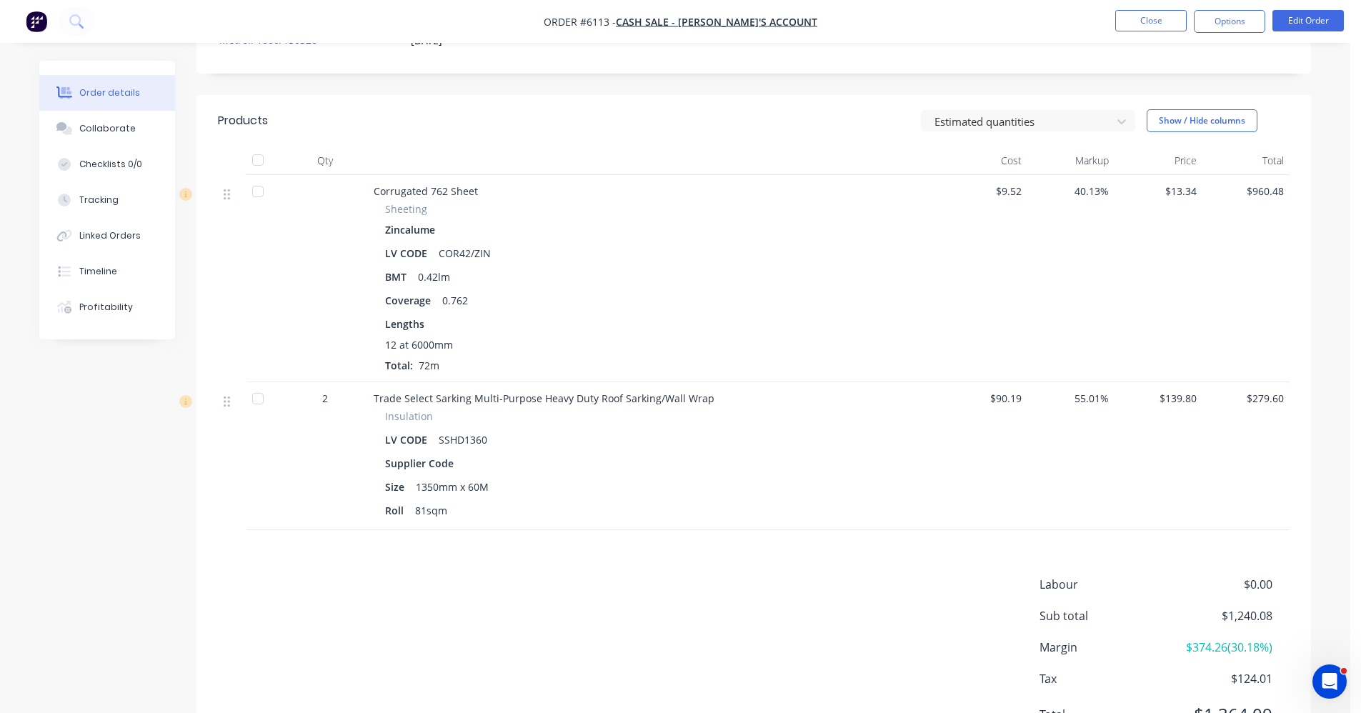
drag, startPoint x: 783, startPoint y: 297, endPoint x: 803, endPoint y: 289, distance: 20.8
click at [786, 296] on div "Coverage 0.762" at bounding box center [653, 300] width 537 height 21
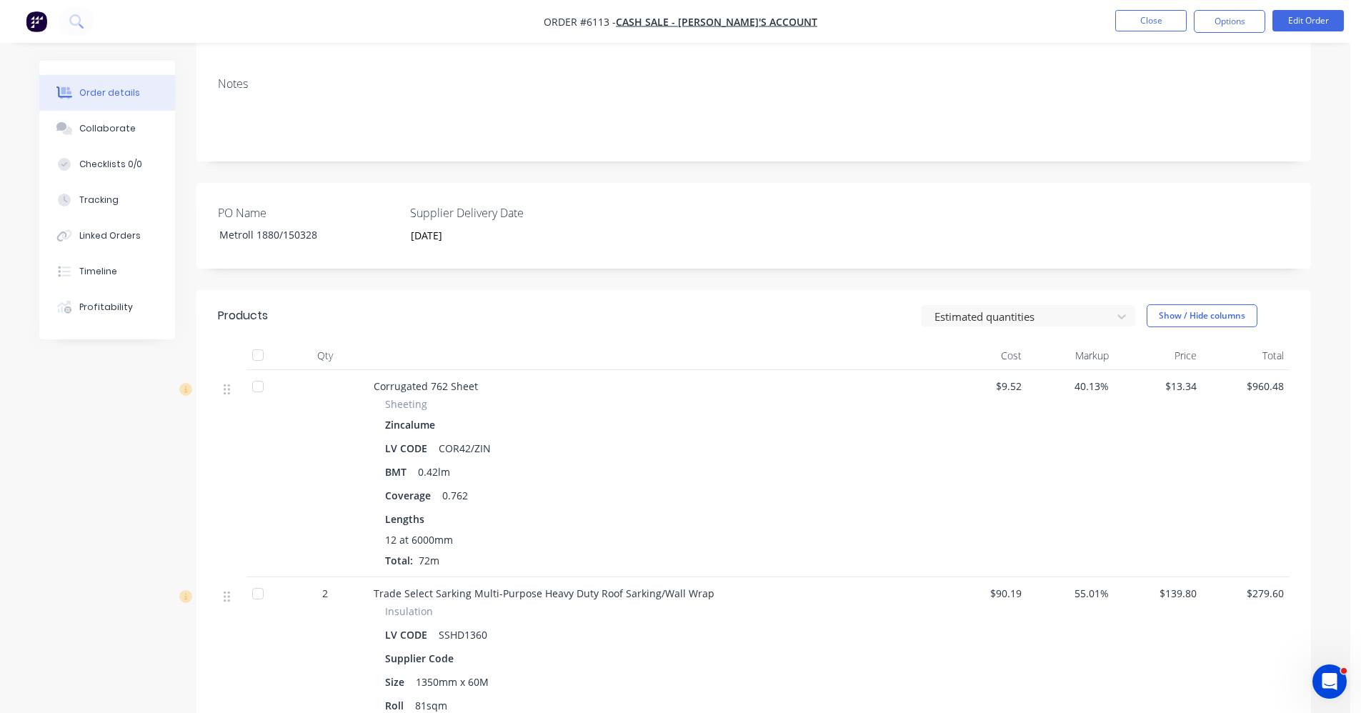
scroll to position [0, 0]
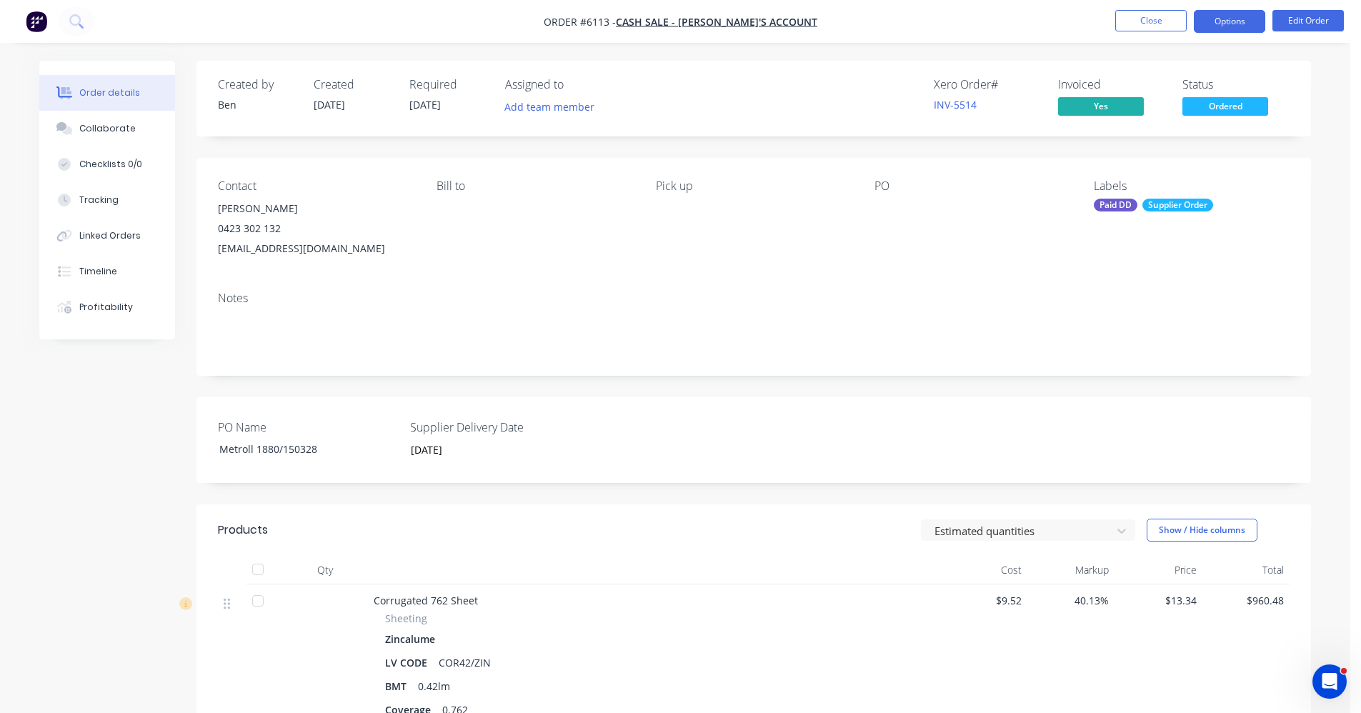
click at [1249, 23] on button "Options" at bounding box center [1229, 21] width 71 height 23
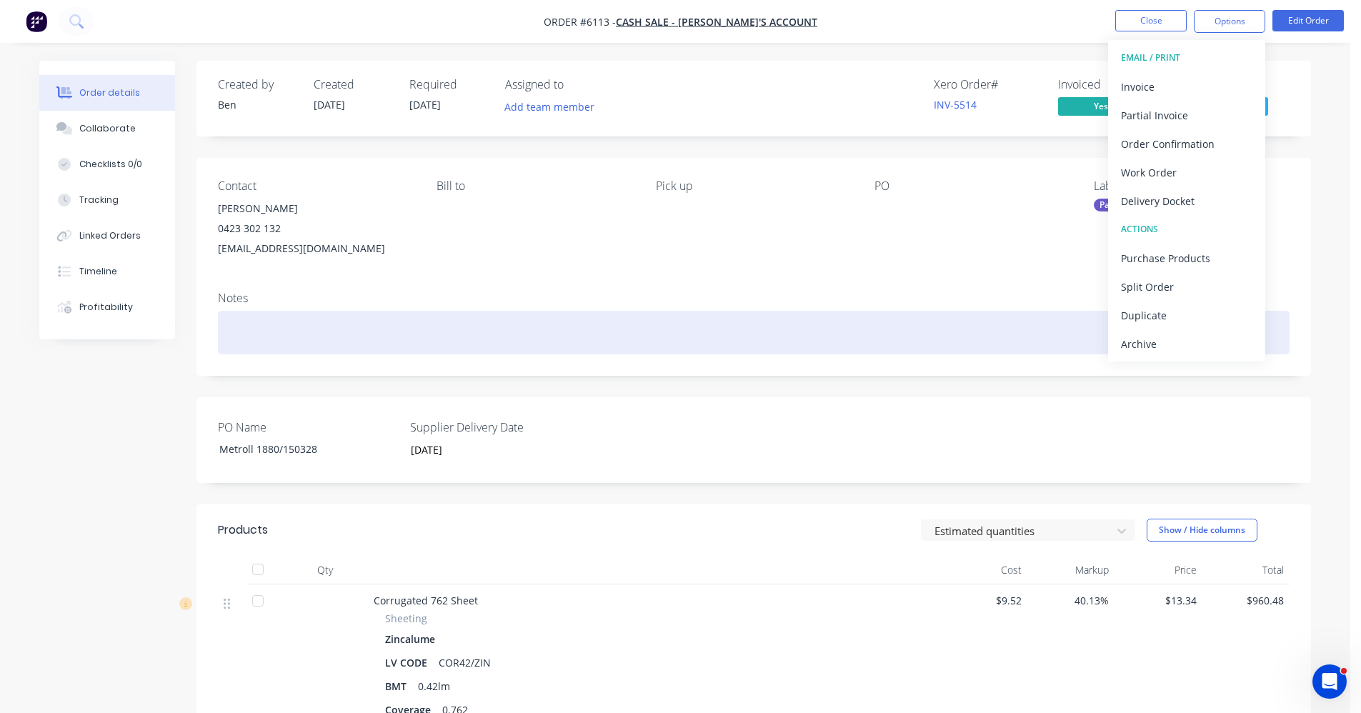
click at [930, 322] on div at bounding box center [754, 333] width 1072 height 44
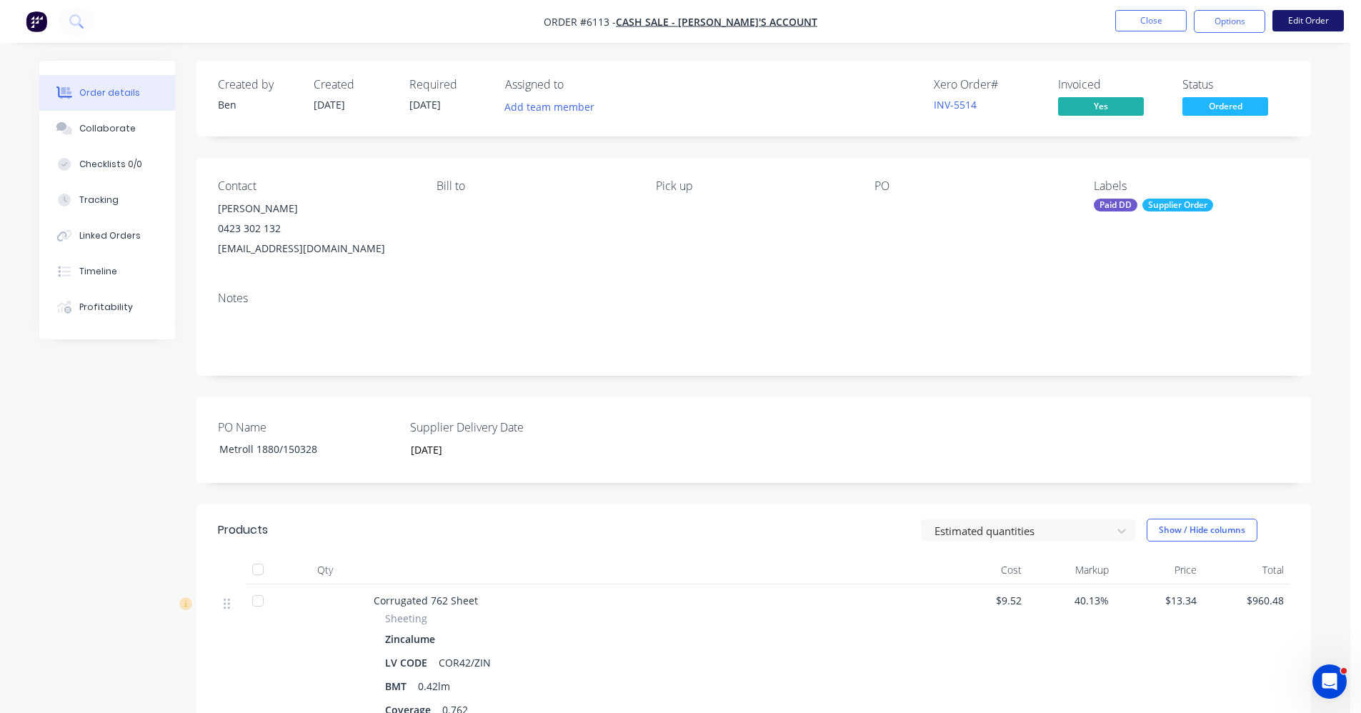
click at [1317, 19] on button "Edit Order" at bounding box center [1308, 20] width 71 height 21
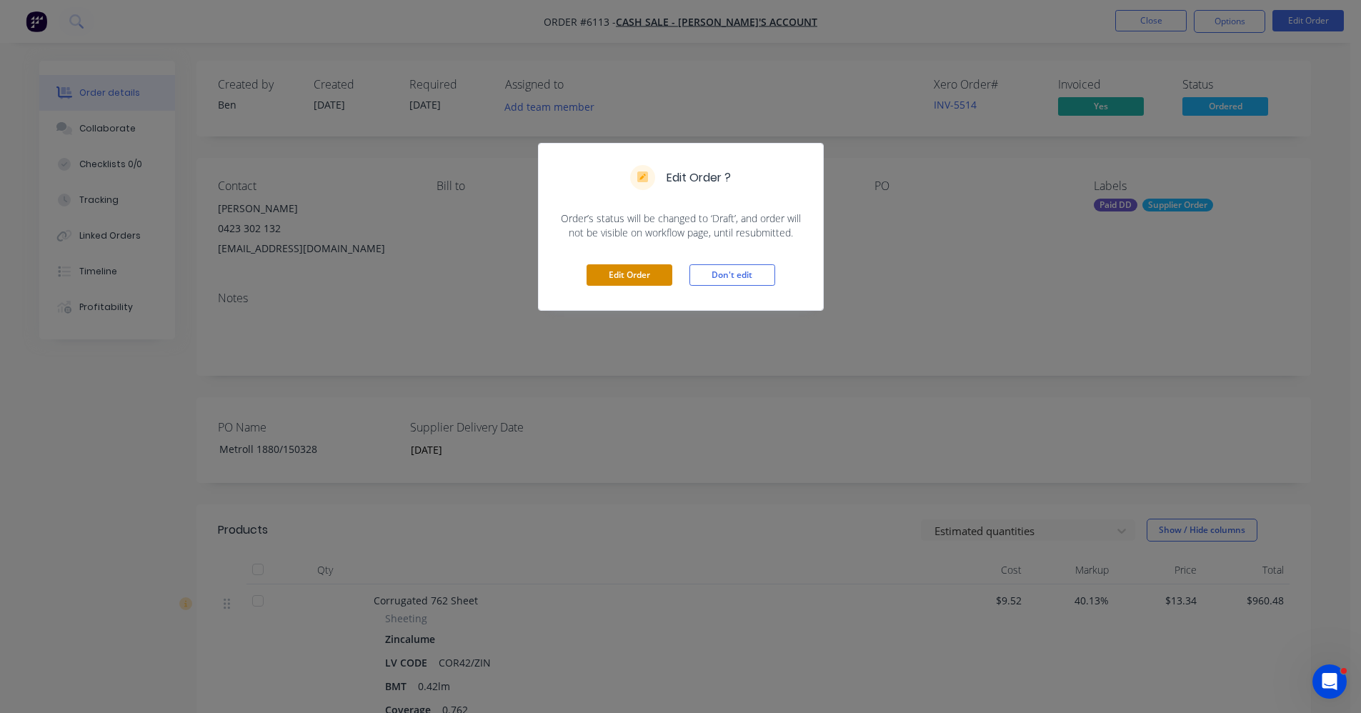
click at [649, 283] on button "Edit Order" at bounding box center [630, 274] width 86 height 21
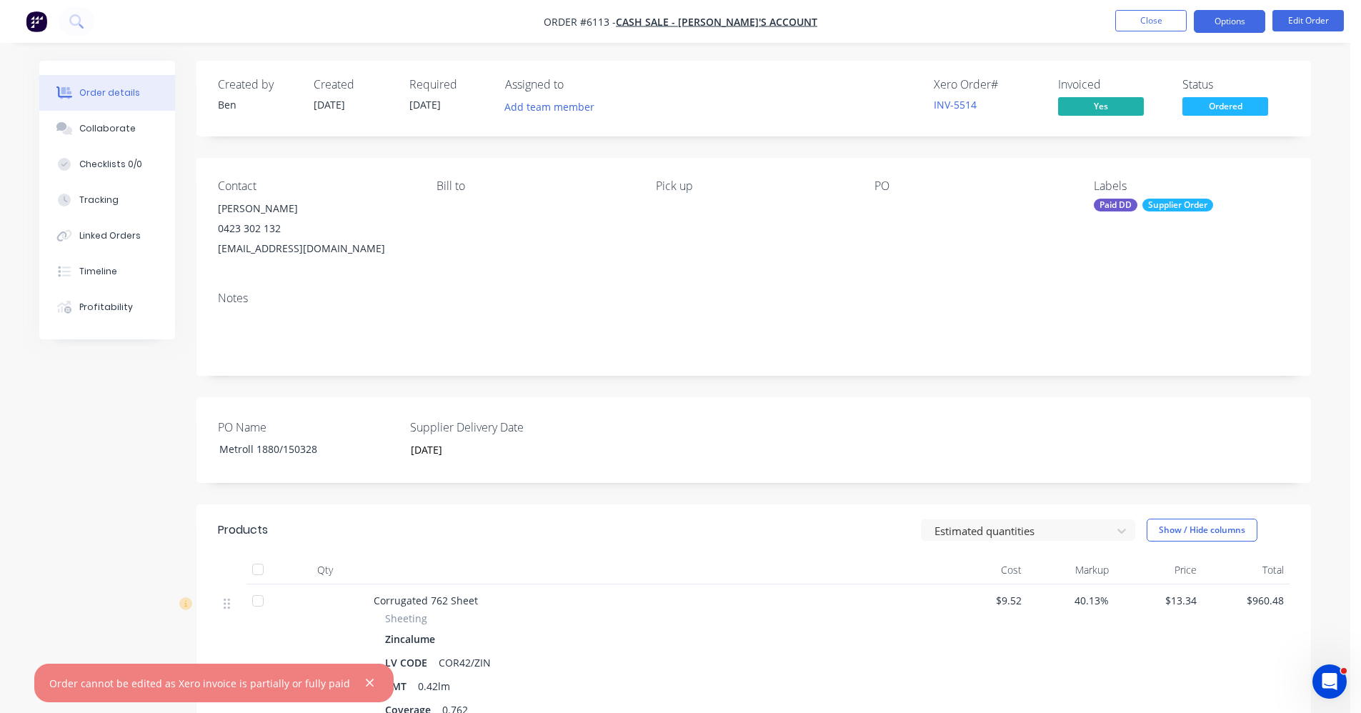
click at [1224, 16] on button "Options" at bounding box center [1229, 21] width 71 height 23
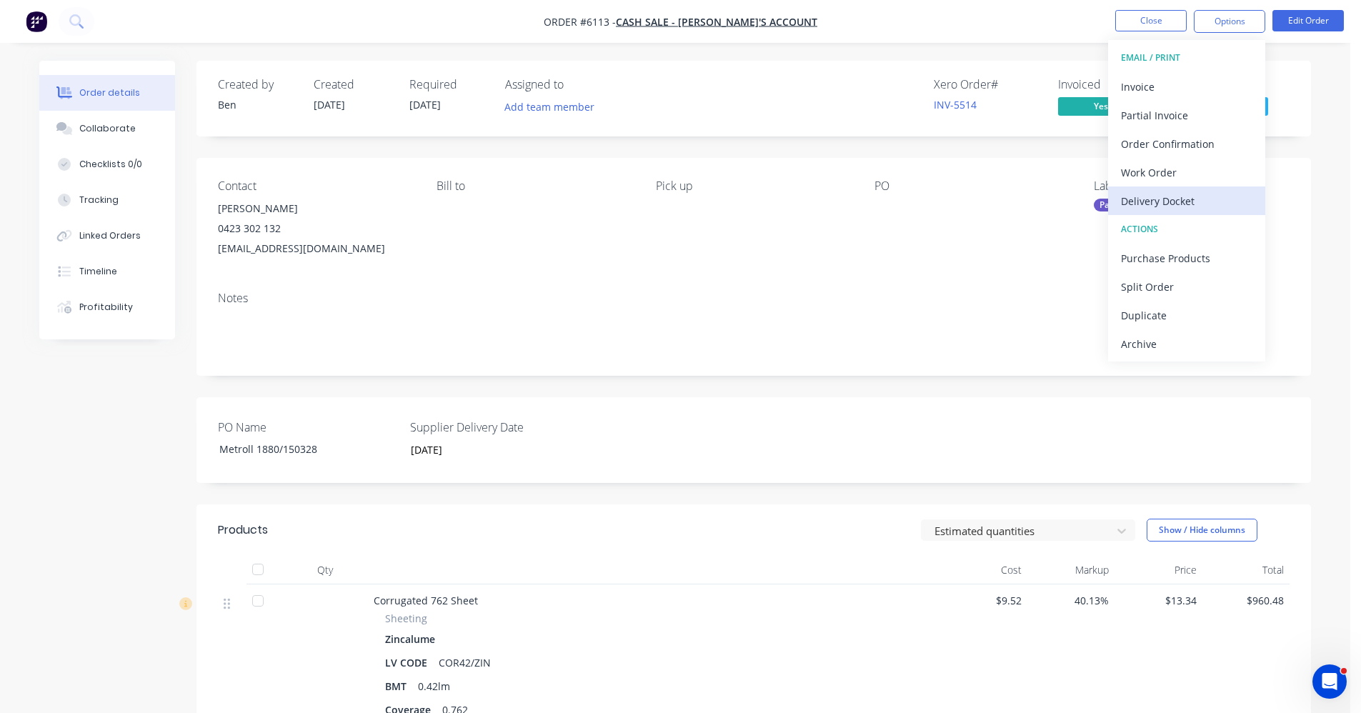
click at [1162, 200] on div "Delivery Docket" at bounding box center [1186, 201] width 131 height 21
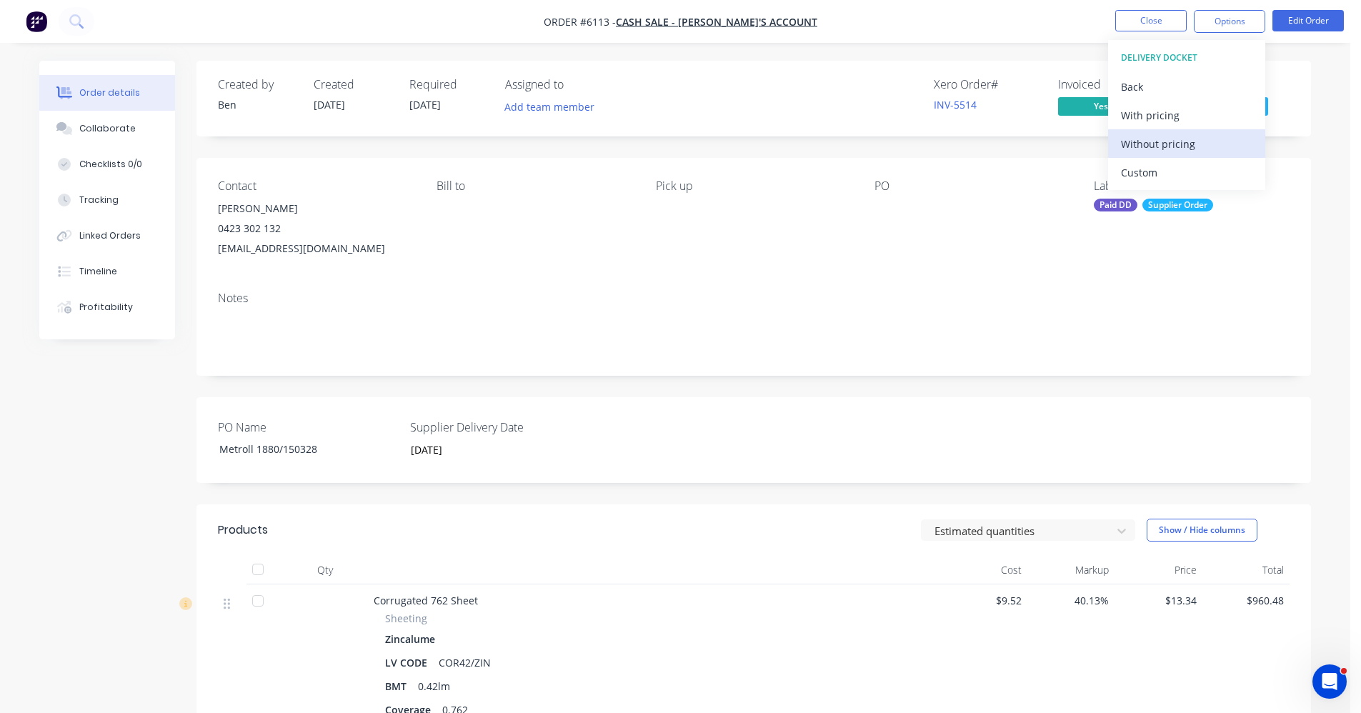
click at [1169, 144] on div "Without pricing" at bounding box center [1186, 144] width 131 height 21
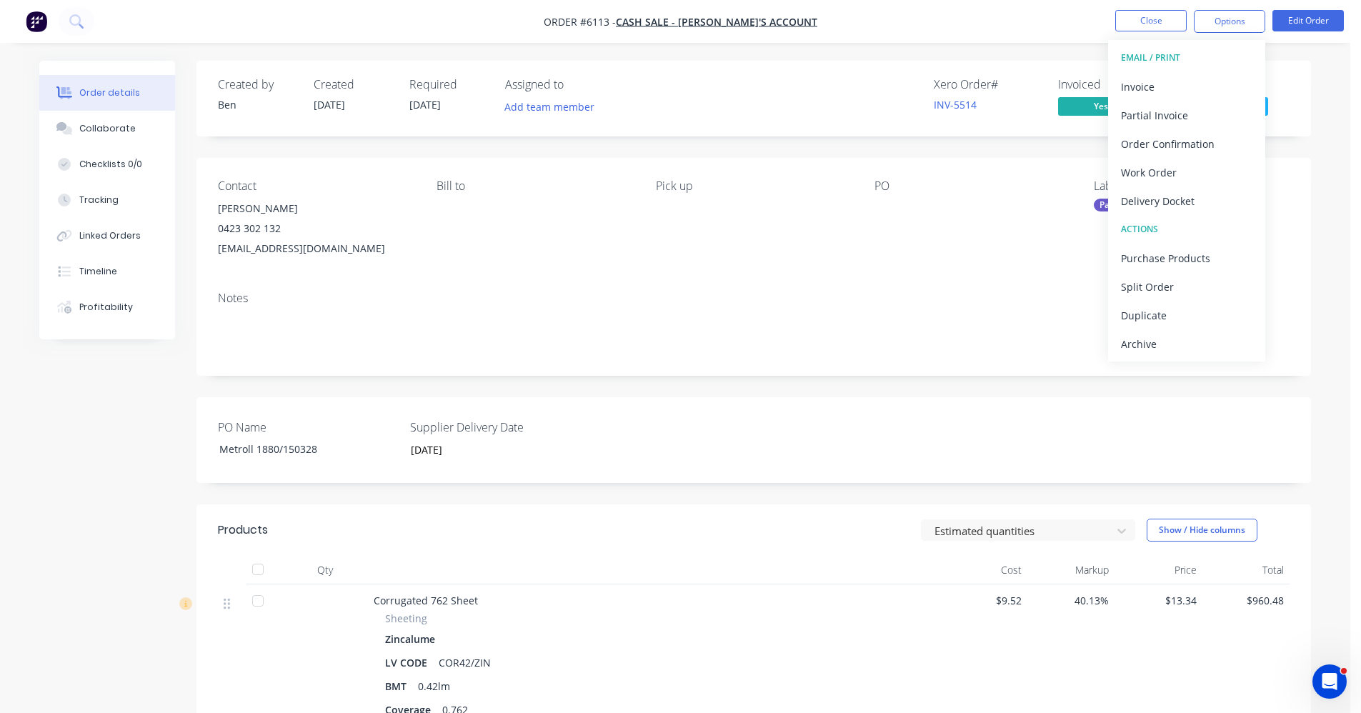
click at [810, 86] on div "Xero Order # INV-5514 Invoiced Yes Status Ordered" at bounding box center [969, 98] width 642 height 41
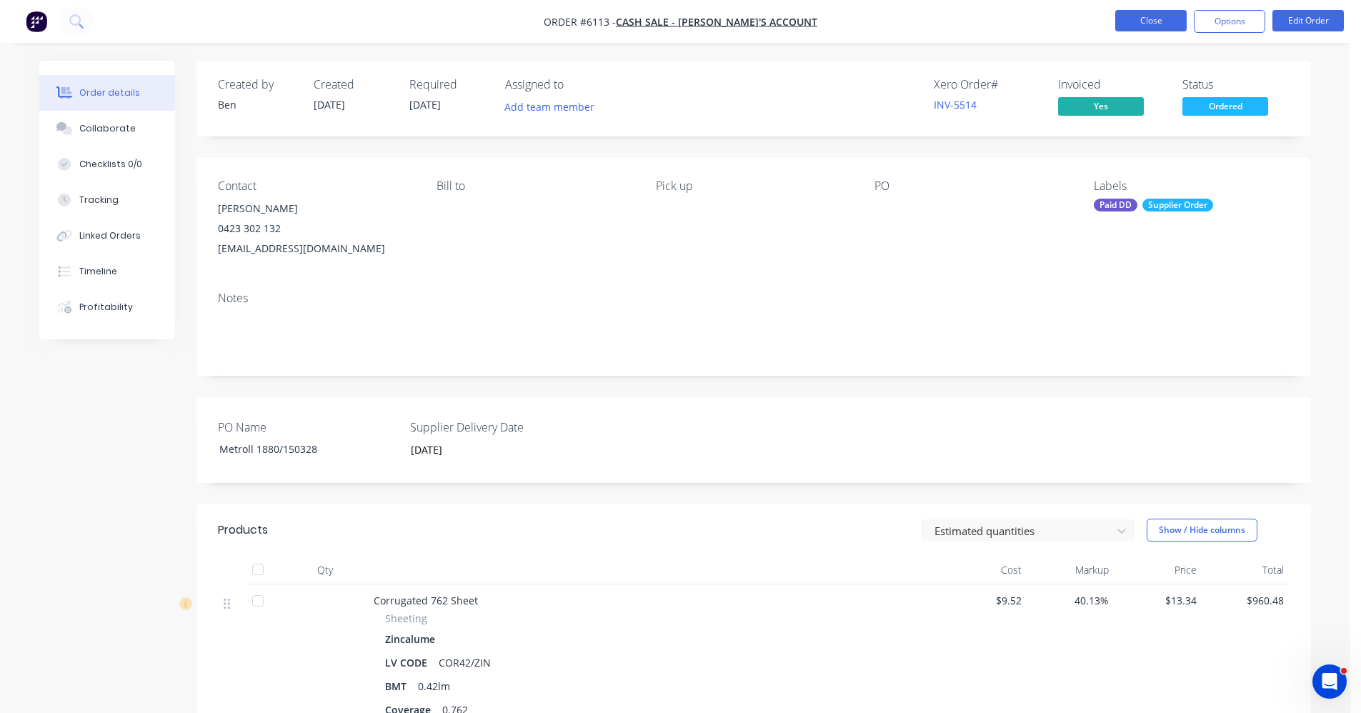
click at [1140, 23] on button "Close" at bounding box center [1151, 20] width 71 height 21
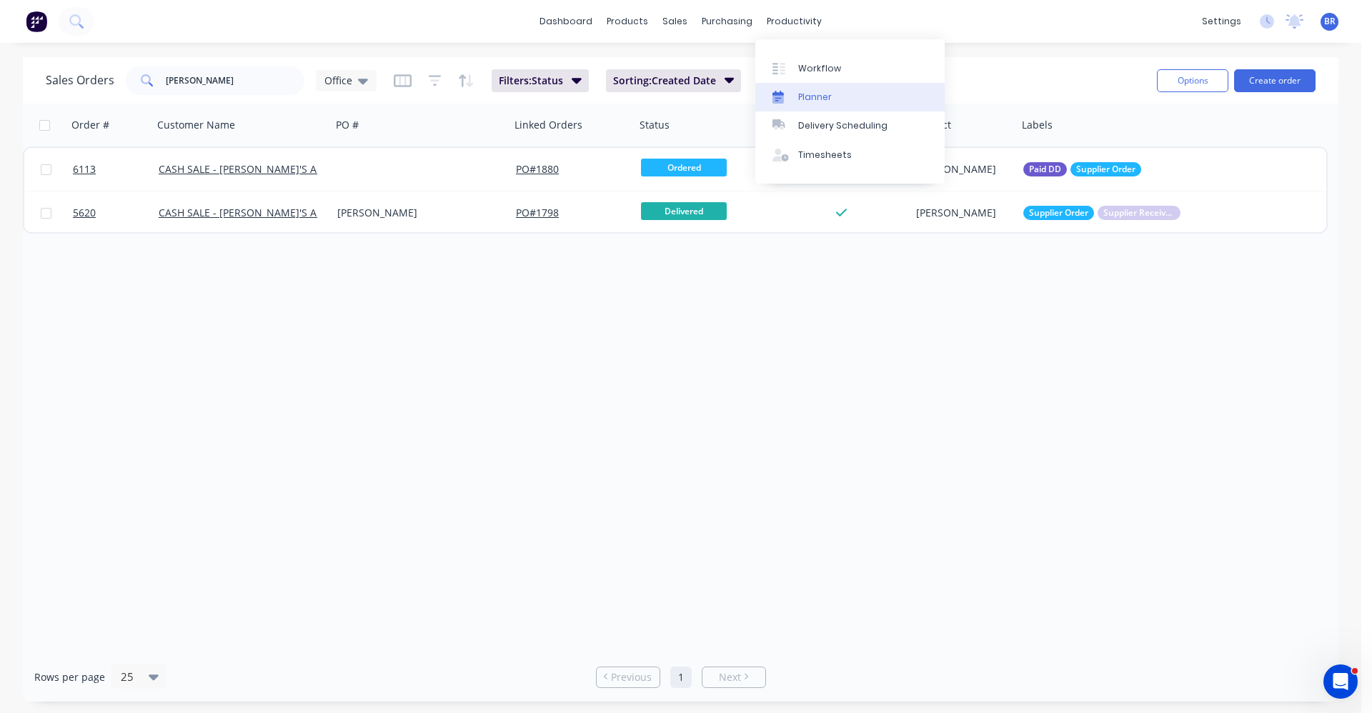
click at [813, 98] on div "Planner" at bounding box center [815, 97] width 34 height 13
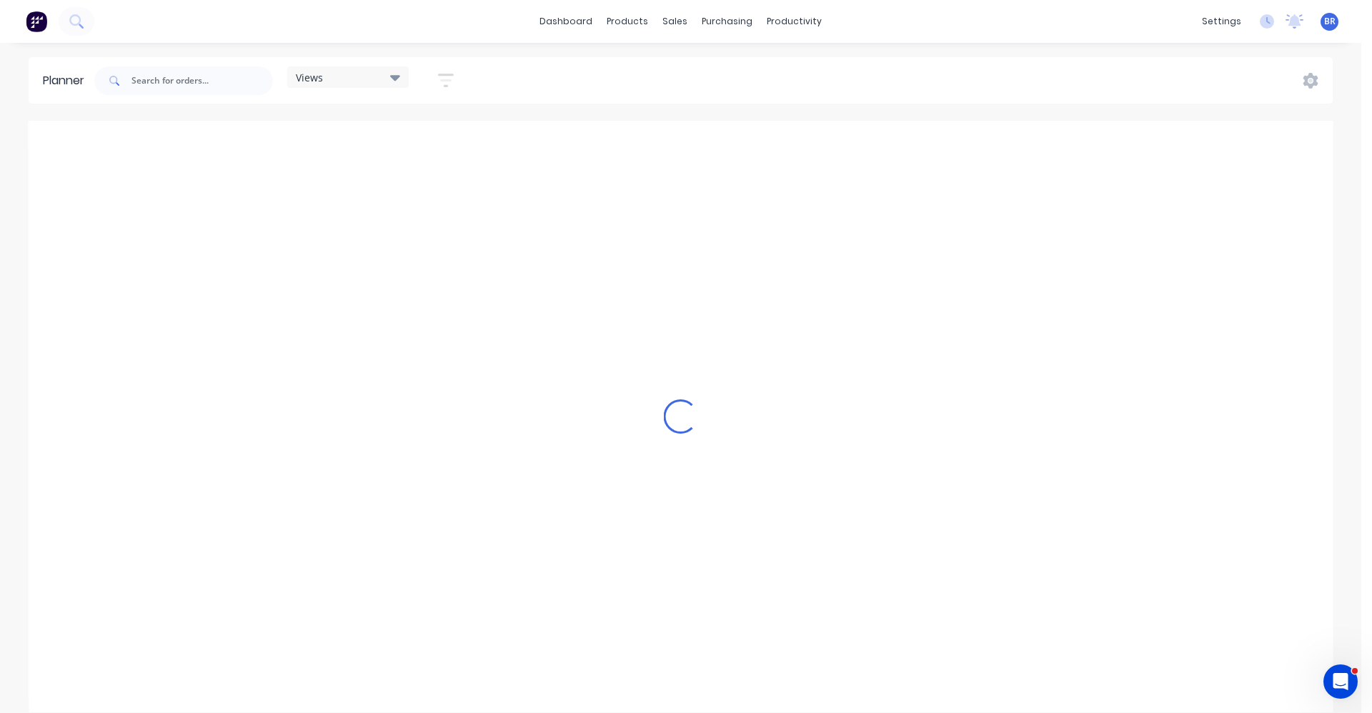
scroll to position [0, 687]
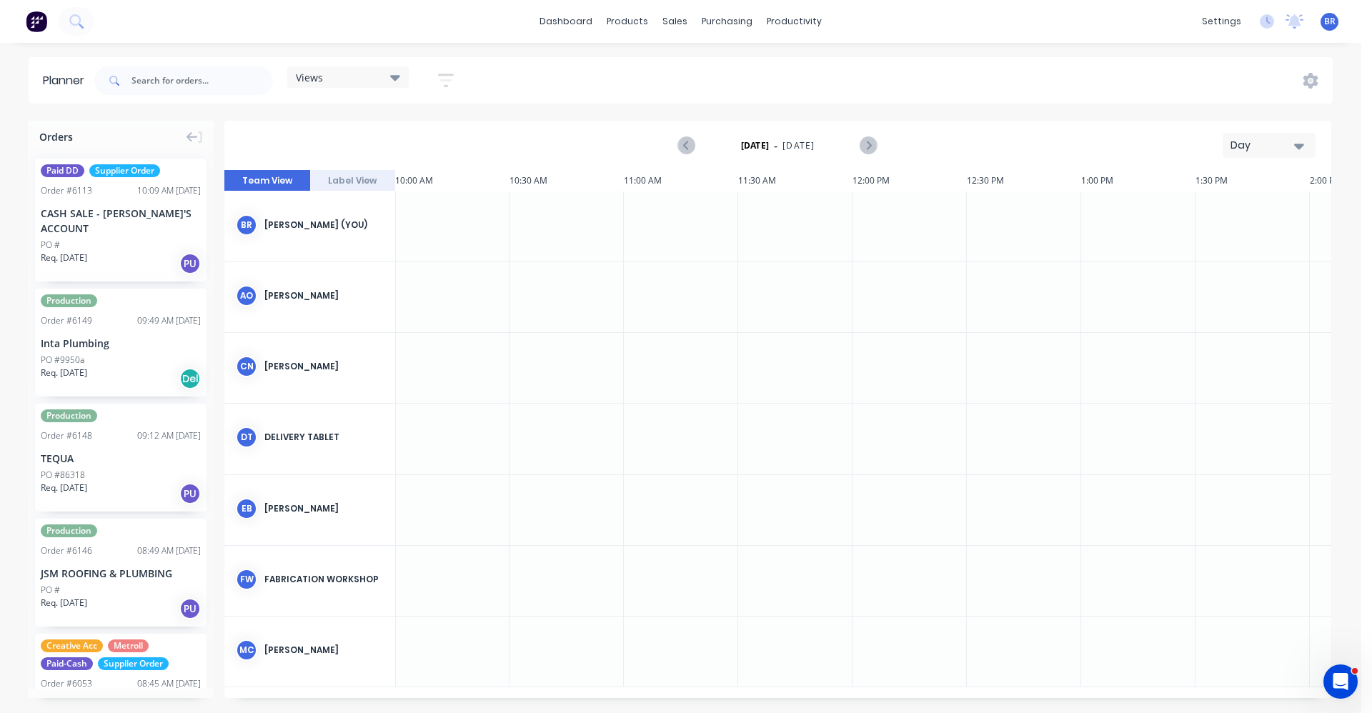
click at [1278, 147] on div "Day" at bounding box center [1264, 145] width 66 height 15
click at [1221, 239] on div "Month" at bounding box center [1243, 241] width 141 height 29
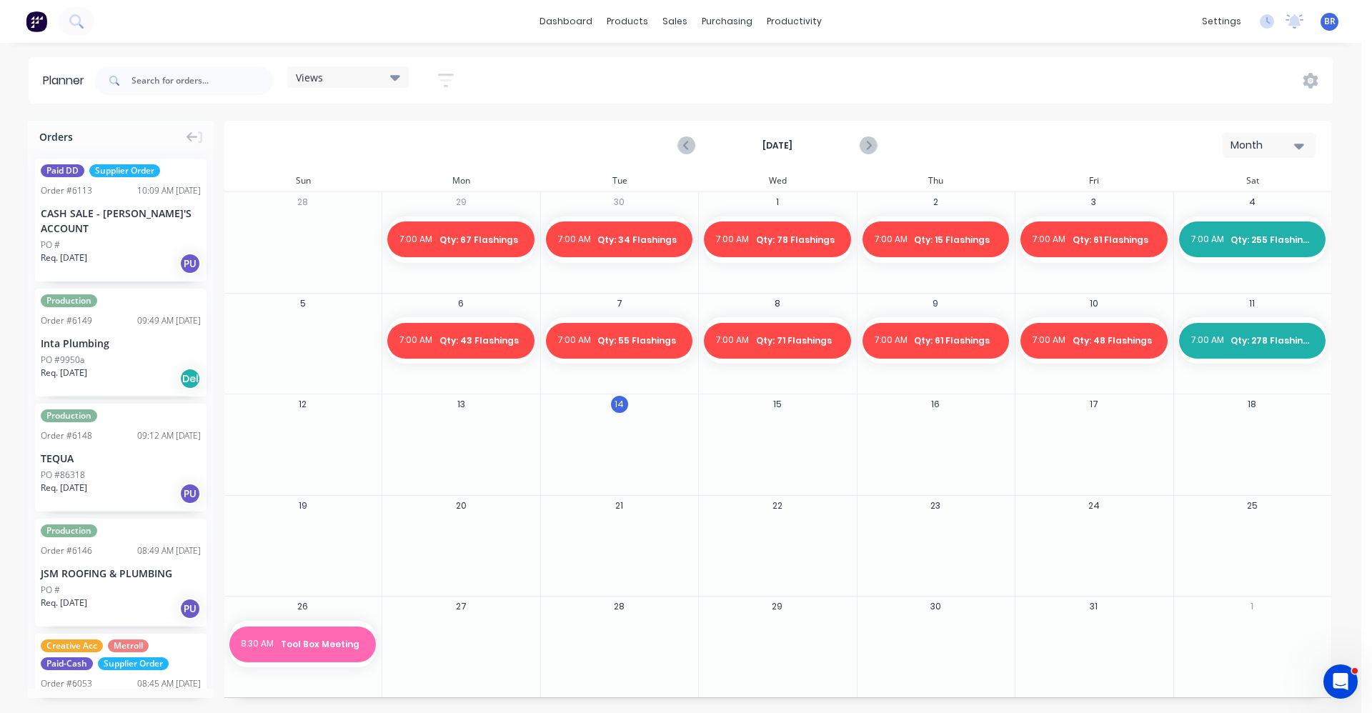
click at [1065, 419] on div at bounding box center [1093, 442] width 157 height 46
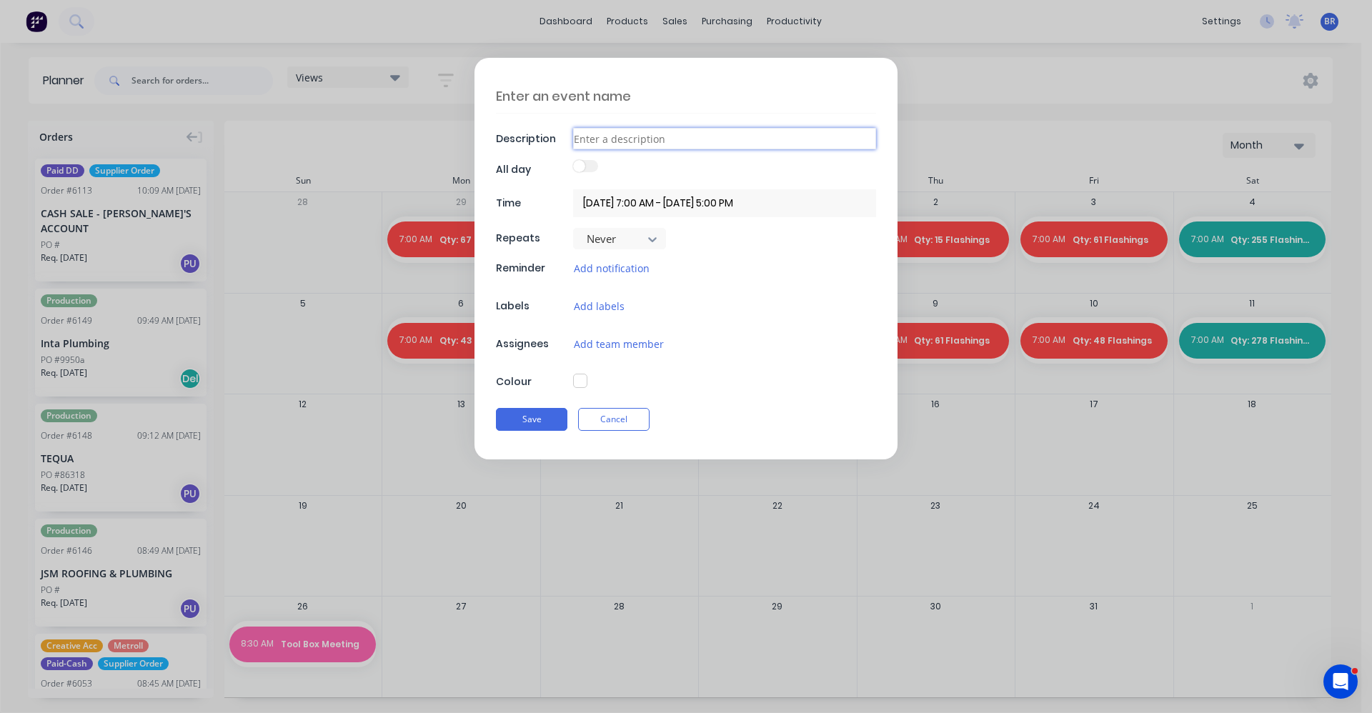
drag, startPoint x: 595, startPoint y: 143, endPoint x: 611, endPoint y: 128, distance: 21.7
click at [595, 141] on input at bounding box center [724, 138] width 303 height 21
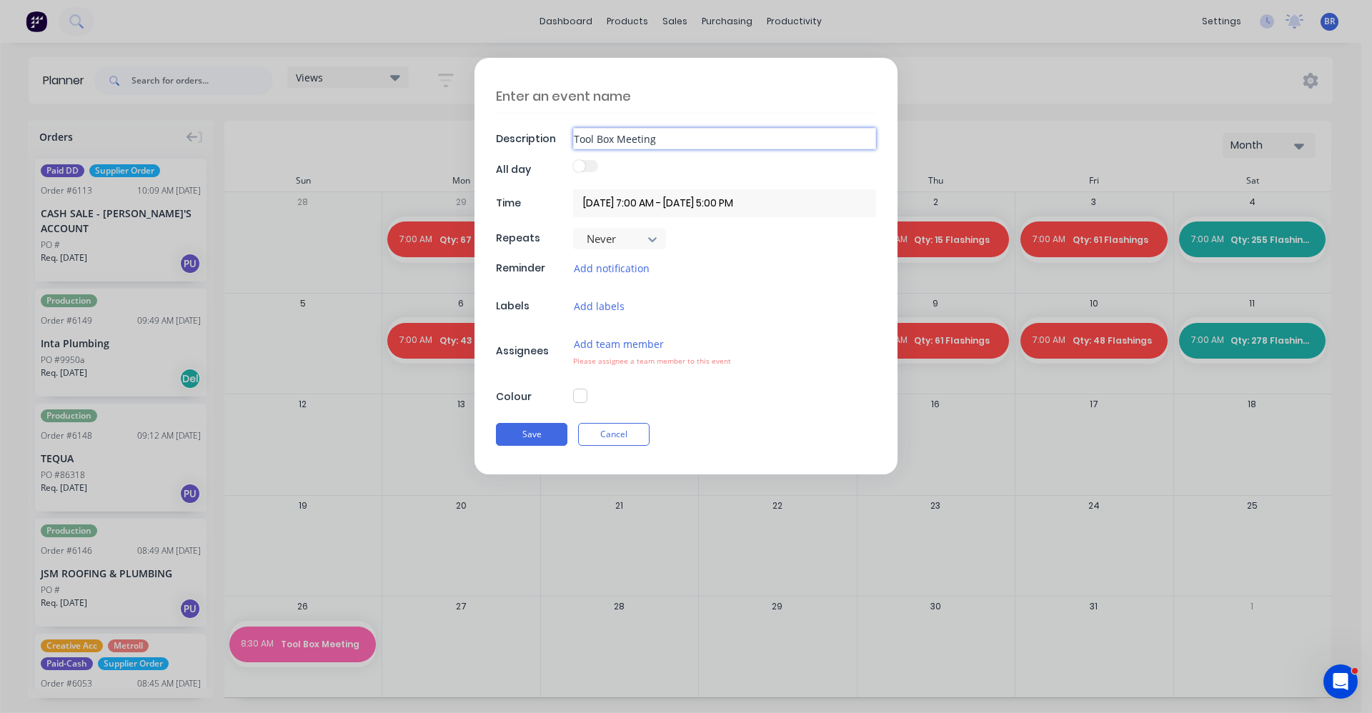
type input "Tool Box Meeting"
click at [581, 394] on button "button" at bounding box center [580, 396] width 14 height 14
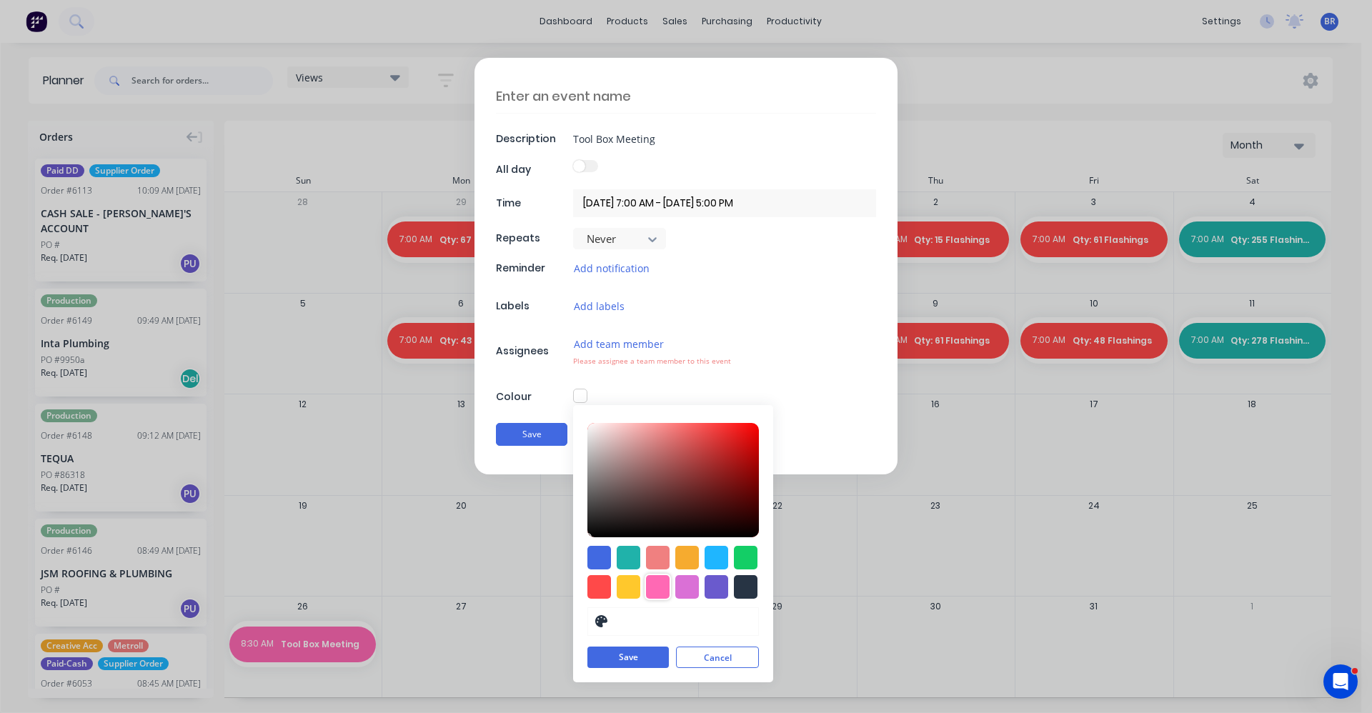
click at [662, 587] on div at bounding box center [658, 587] width 24 height 24
type input "#FF69B4"
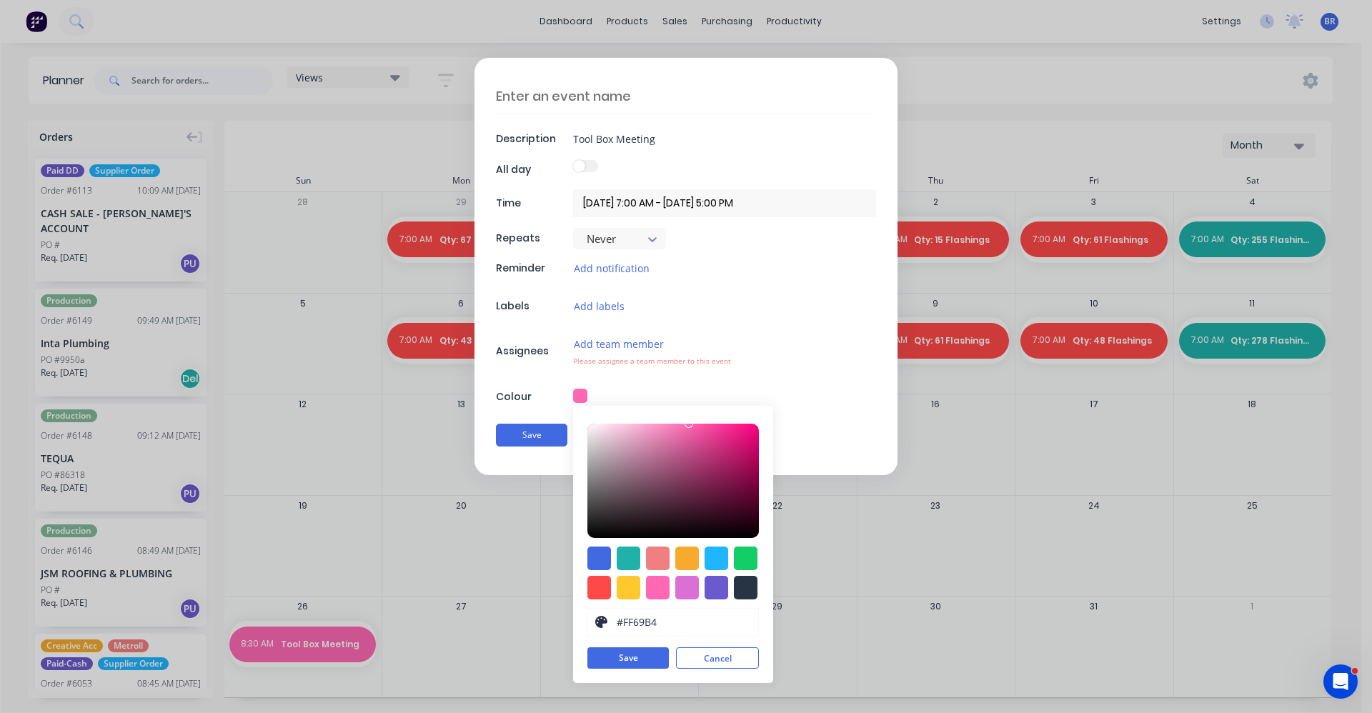
click at [783, 294] on div "Description Tool Box Meeting All day Time [DATE] 7:00 AM - [DATE] 5:00 PM Repea…" at bounding box center [686, 266] width 423 height 417
click at [765, 303] on div "Add labels" at bounding box center [724, 306] width 303 height 16
click at [726, 202] on input "[DATE] 7:00 AM - [DATE] 5:00 PM" at bounding box center [724, 203] width 303 height 28
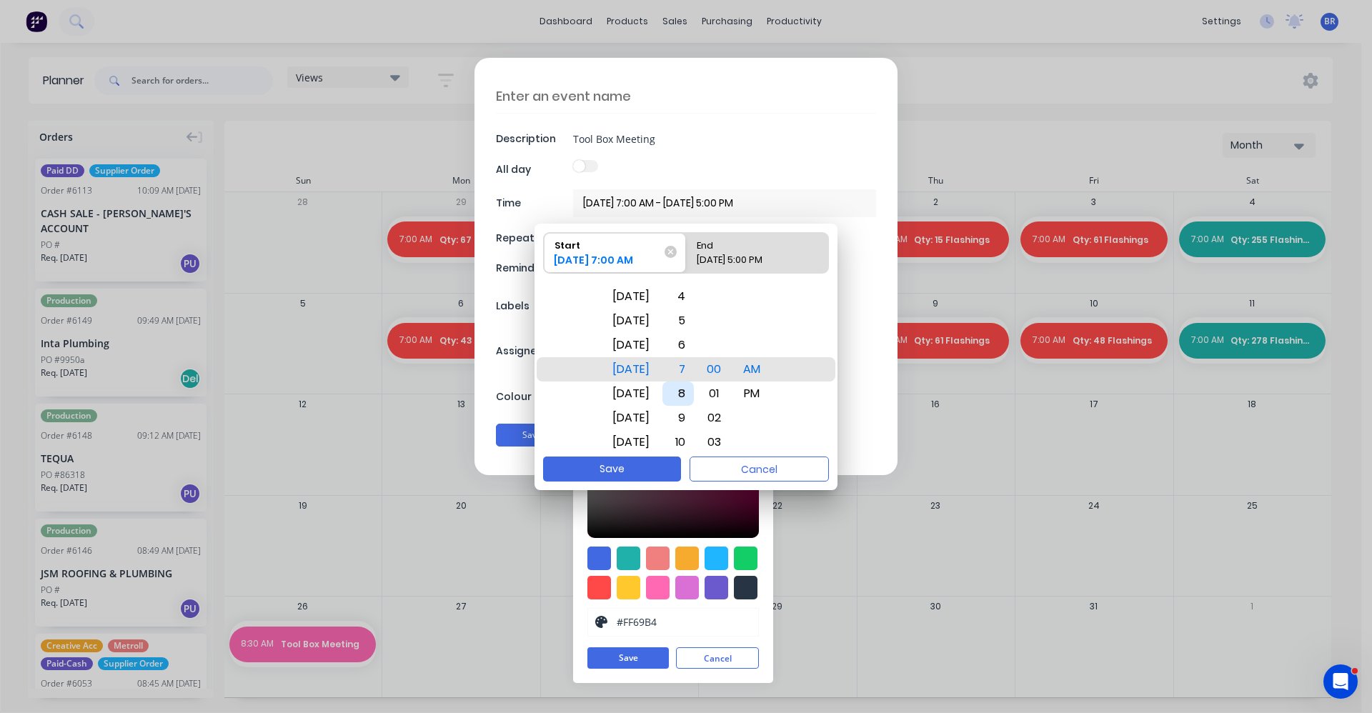
click at [694, 389] on div "8" at bounding box center [677, 394] width 31 height 24
click at [721, 247] on div "End" at bounding box center [750, 243] width 119 height 20
click at [687, 247] on input "End [DATE] 5:00 PM" at bounding box center [686, 253] width 1 height 40
radio input "true"
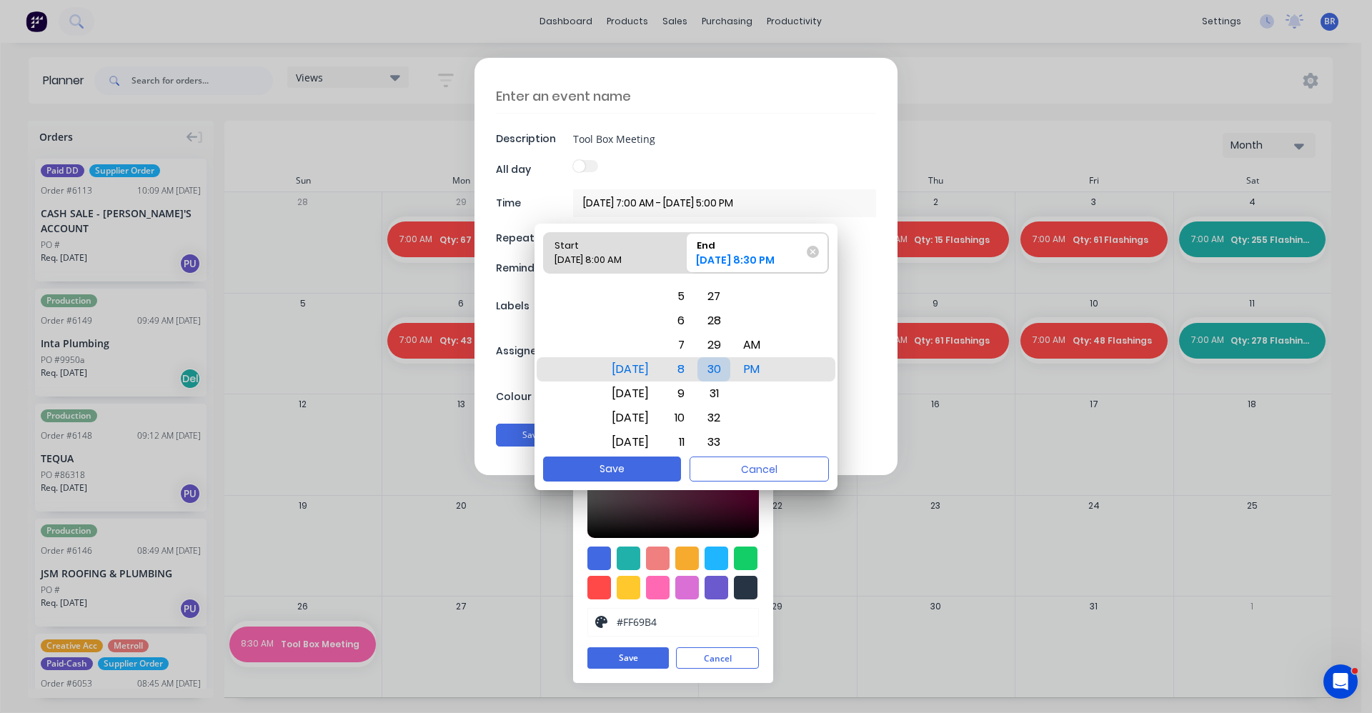
click at [730, 368] on div "30" at bounding box center [713, 369] width 33 height 24
click at [769, 347] on div "AM" at bounding box center [752, 345] width 34 height 24
drag, startPoint x: 642, startPoint y: 259, endPoint x: 649, endPoint y: 267, distance: 10.6
click at [642, 259] on div "[DATE] 8:00 AM" at bounding box center [608, 263] width 119 height 20
click at [545, 259] on input "Start [DATE] 8:00 AM" at bounding box center [544, 253] width 1 height 40
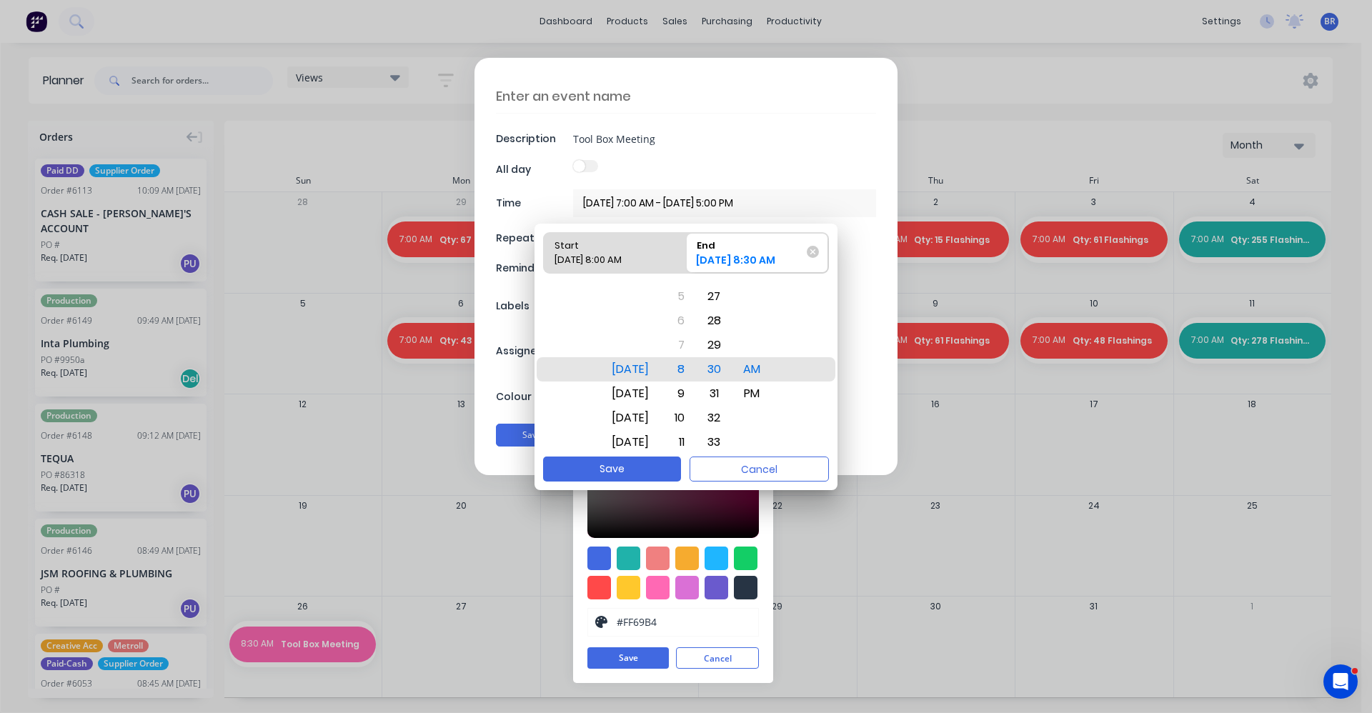
radio input "true"
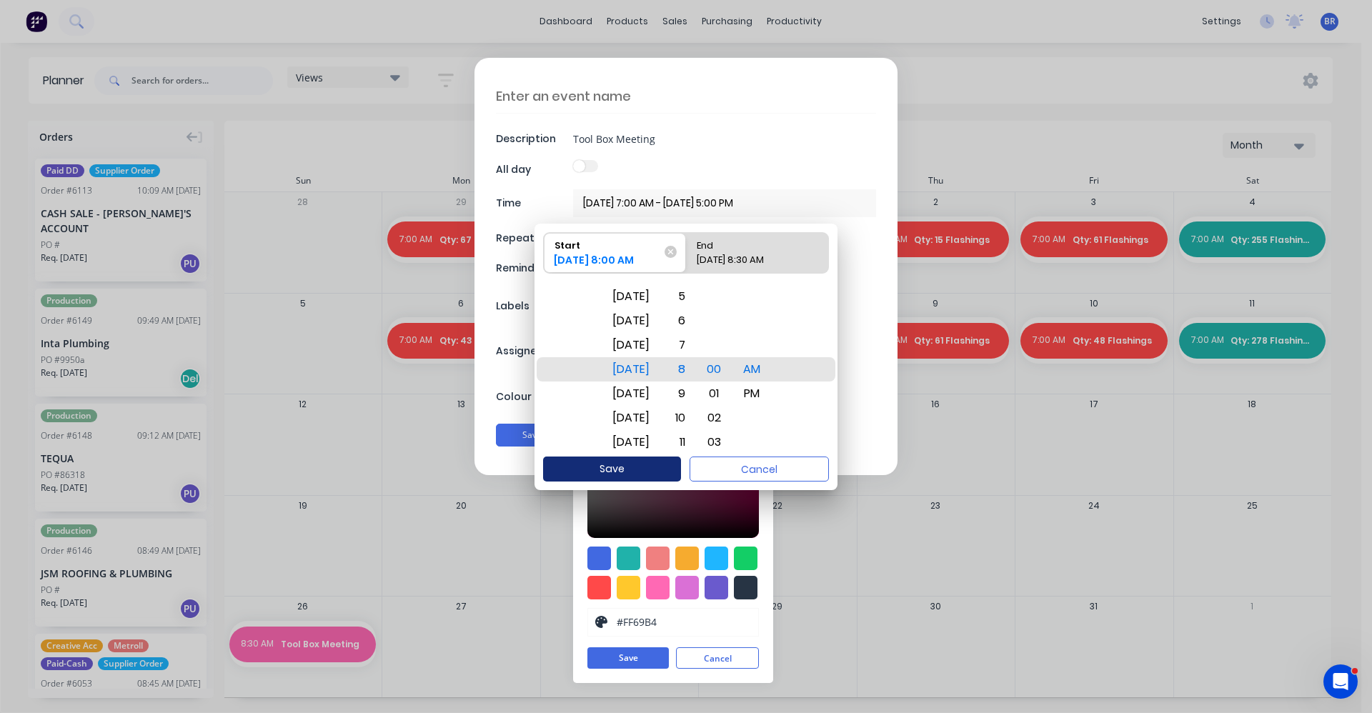
drag, startPoint x: 628, startPoint y: 475, endPoint x: 637, endPoint y: 474, distance: 9.3
click at [628, 474] on button "Save" at bounding box center [612, 469] width 138 height 25
type input "[DATE] 8:00 AM - [DATE] 8:30 AM"
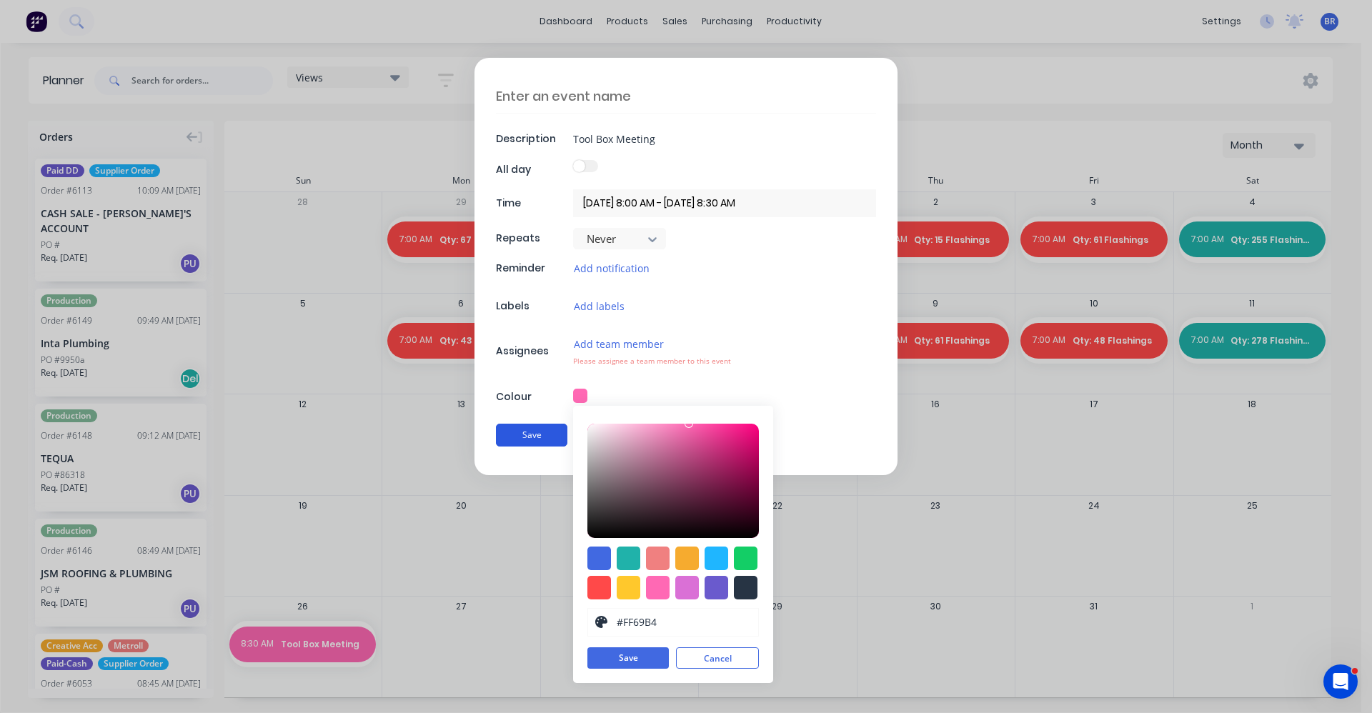
click at [527, 439] on button "Save" at bounding box center [531, 435] width 71 height 23
drag, startPoint x: 636, startPoint y: 662, endPoint x: 605, endPoint y: 604, distance: 65.5
click at [636, 660] on button "Save" at bounding box center [627, 658] width 81 height 21
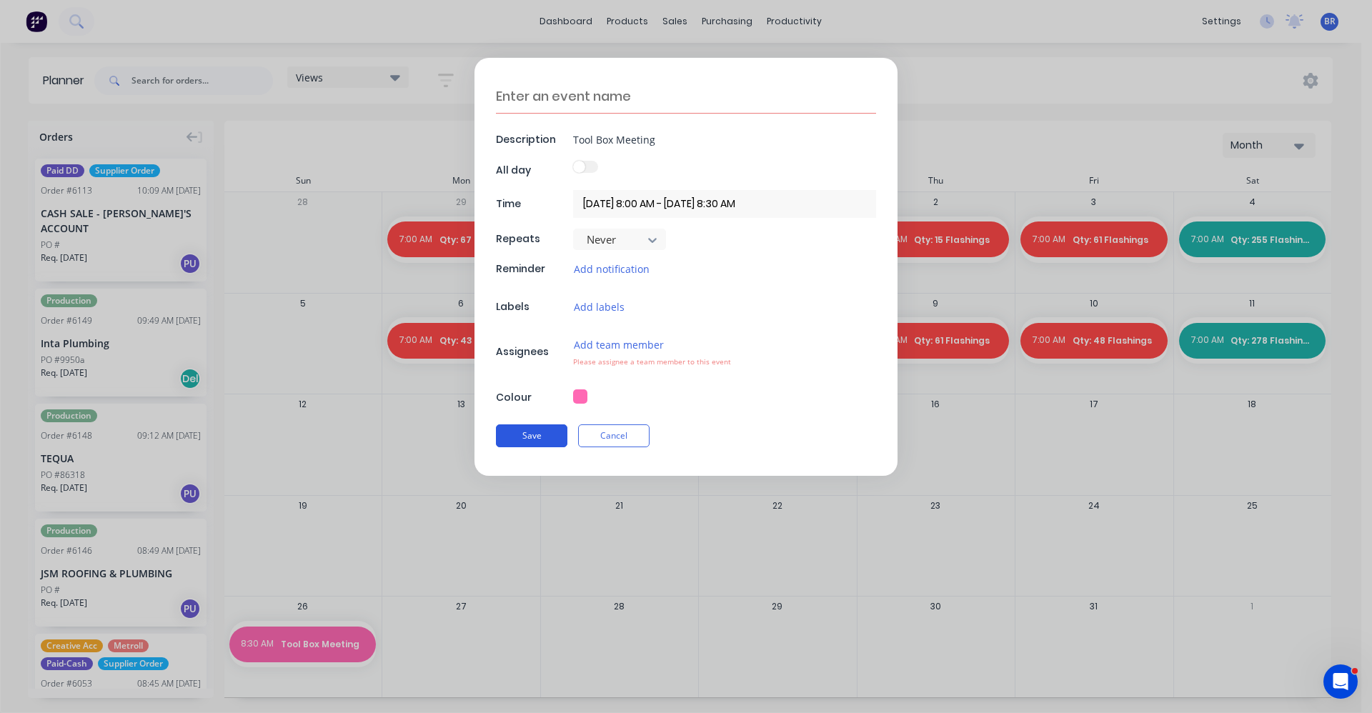
drag, startPoint x: 542, startPoint y: 427, endPoint x: 550, endPoint y: 435, distance: 11.1
click at [542, 431] on button "Save" at bounding box center [531, 435] width 71 height 23
click at [538, 435] on button "Save" at bounding box center [531, 435] width 71 height 23
click at [608, 344] on button "Add team member" at bounding box center [618, 345] width 91 height 16
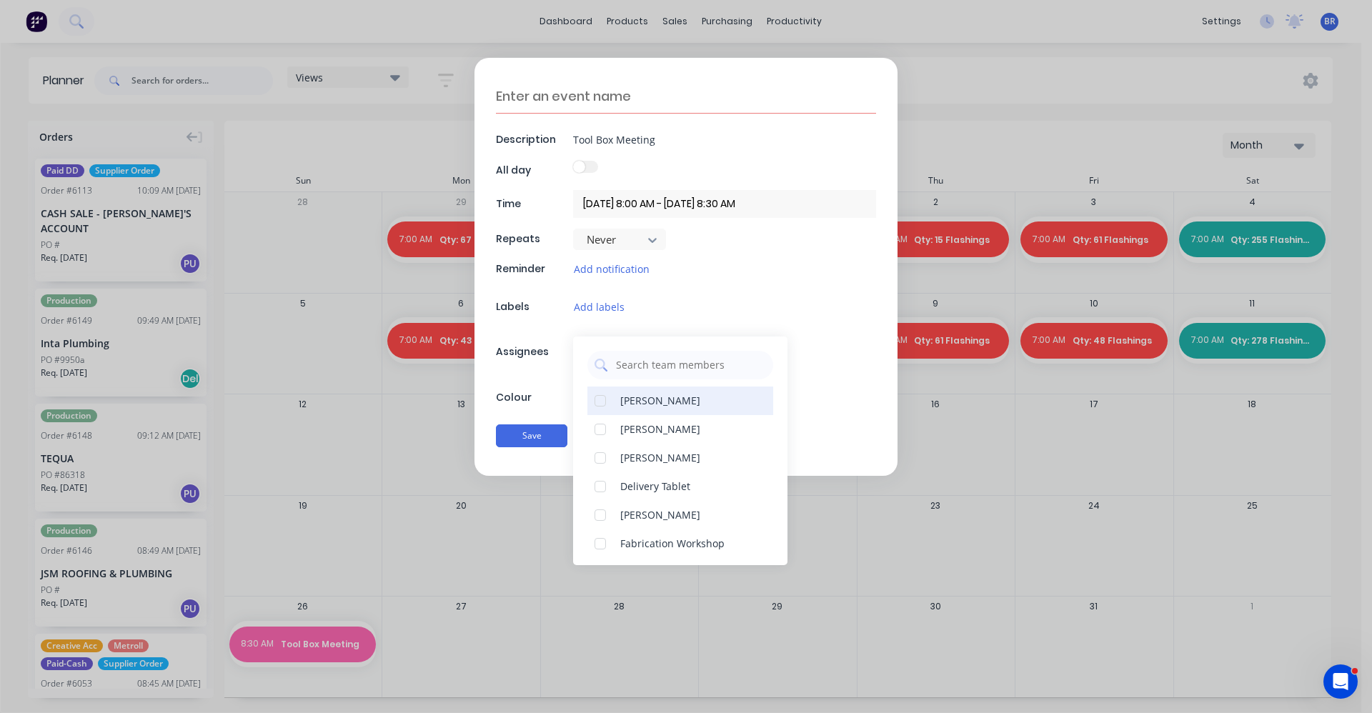
click at [613, 429] on div at bounding box center [600, 429] width 29 height 29
click at [645, 461] on div "Chris Nickelson" at bounding box center [660, 457] width 80 height 15
click at [645, 515] on div "Elsa Butterworth" at bounding box center [660, 514] width 80 height 15
click at [633, 544] on div "Fabrication Workshop" at bounding box center [672, 543] width 104 height 15
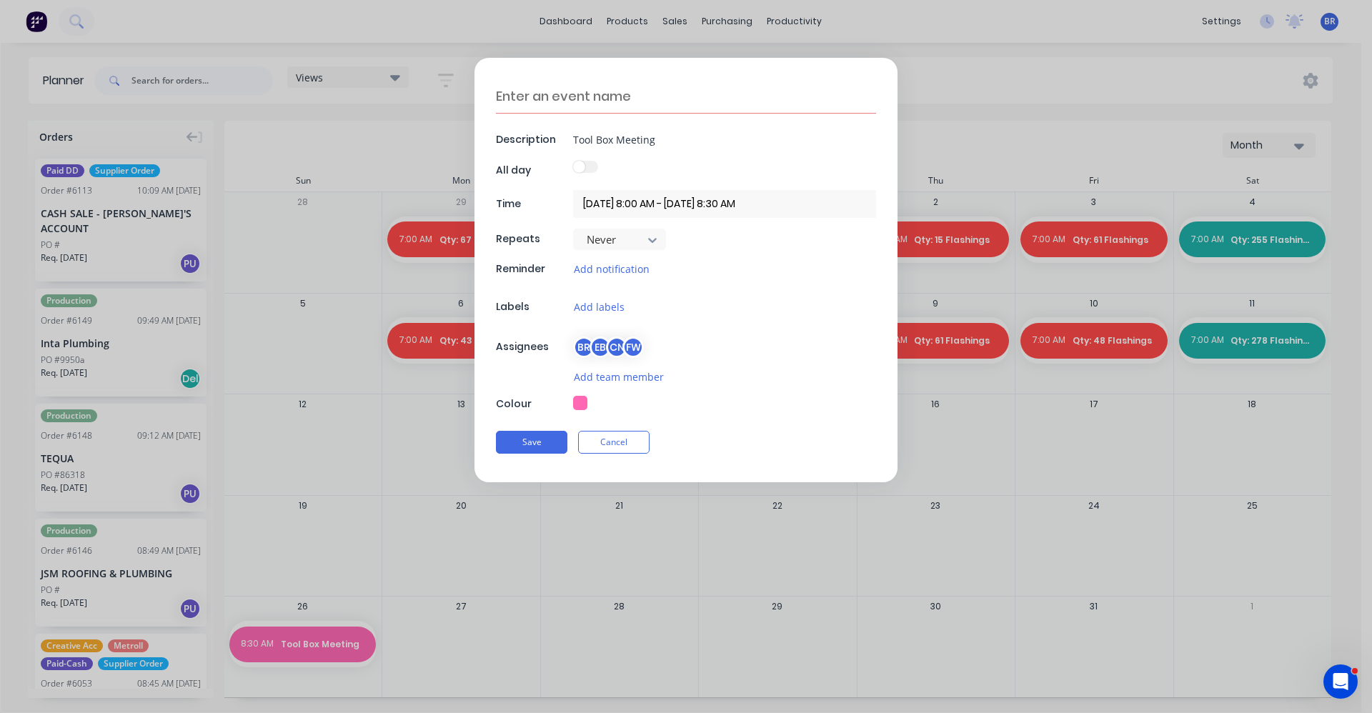
click at [823, 295] on div "Description Tool Box Meeting All day Time 17/10/2025 8:00 AM - 17/10/2025 8:30 …" at bounding box center [686, 270] width 423 height 424
click at [609, 272] on button "Add notification" at bounding box center [611, 269] width 77 height 16
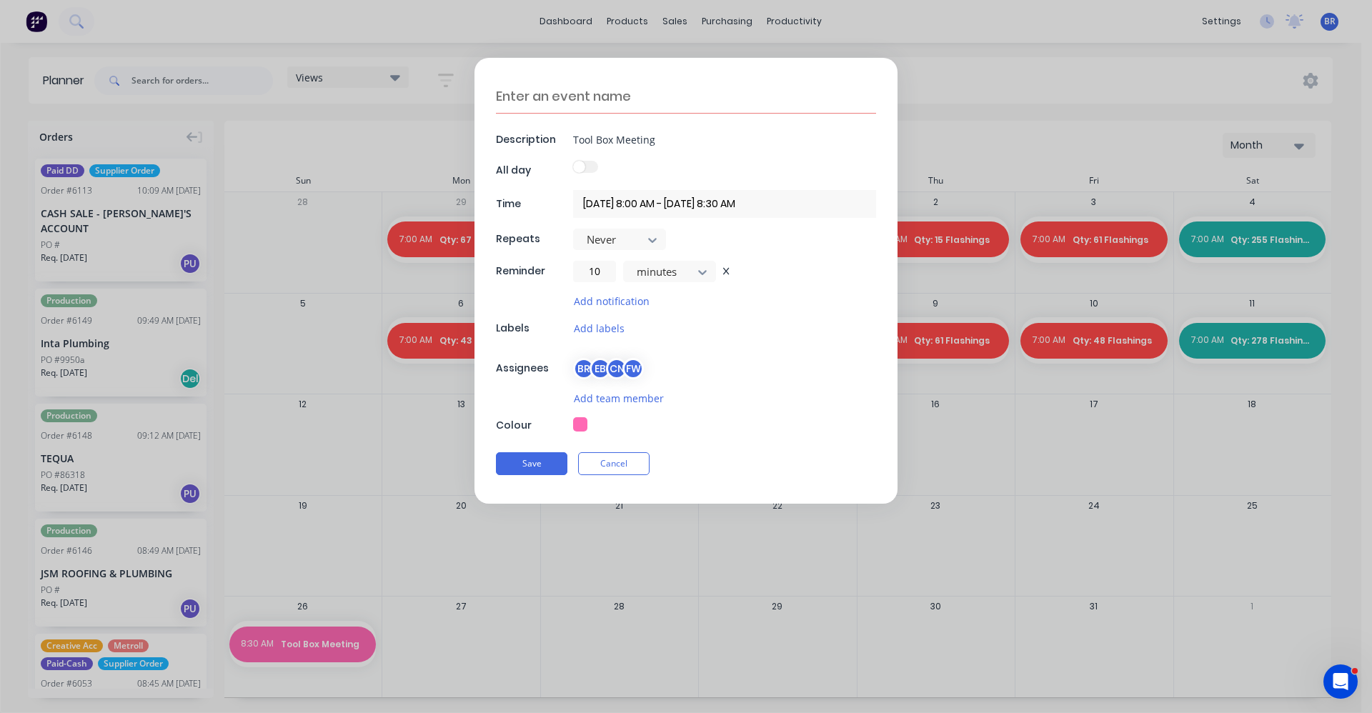
click at [795, 317] on div "Description Tool Box Meeting All day Time 17/10/2025 8:00 AM - 17/10/2025 8:30 …" at bounding box center [686, 281] width 423 height 446
click at [546, 464] on button "Save" at bounding box center [531, 463] width 71 height 23
click at [828, 282] on div "Description Tool Box Meeting All day Time 17/10/2025 8:00 AM - 17/10/2025 8:30 …" at bounding box center [686, 281] width 423 height 446
click at [600, 326] on button "Add labels" at bounding box center [599, 328] width 52 height 16
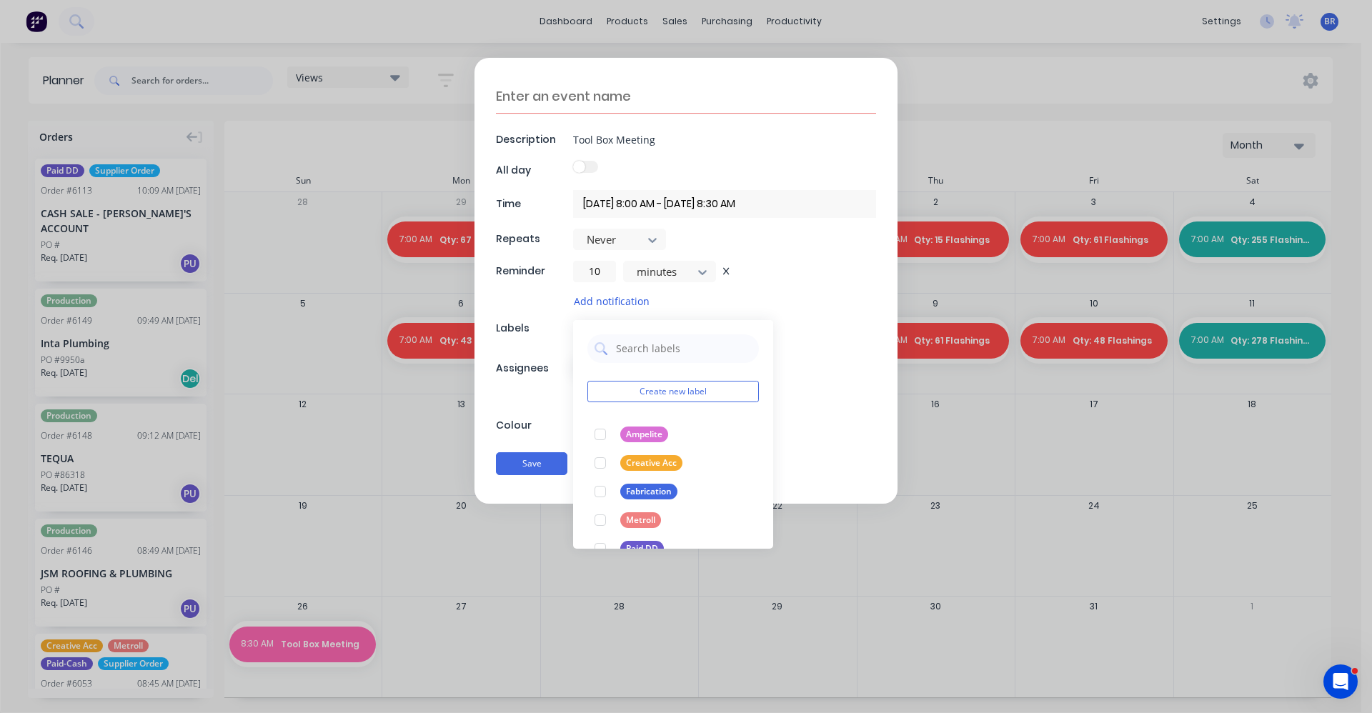
click at [603, 301] on button "Add notification" at bounding box center [611, 301] width 77 height 16
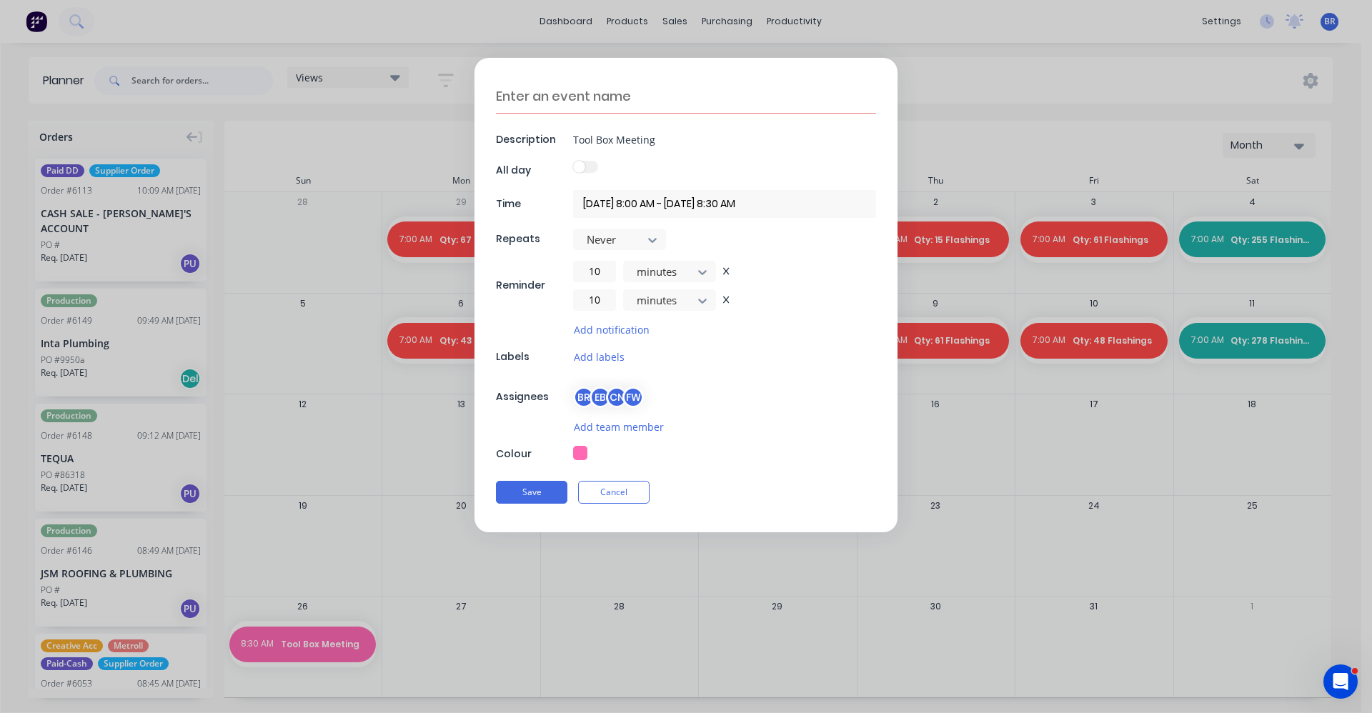
click at [728, 301] on icon at bounding box center [726, 300] width 6 height 8
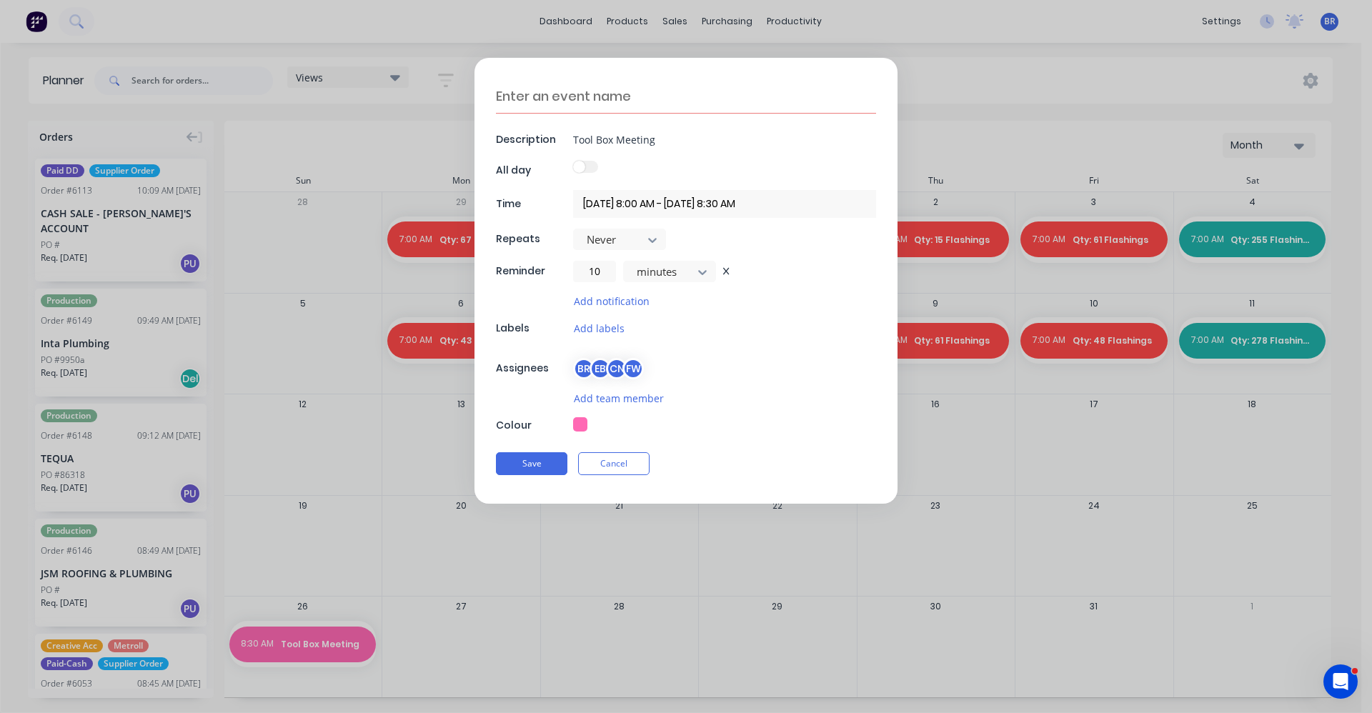
click at [726, 274] on icon at bounding box center [726, 271] width 6 height 8
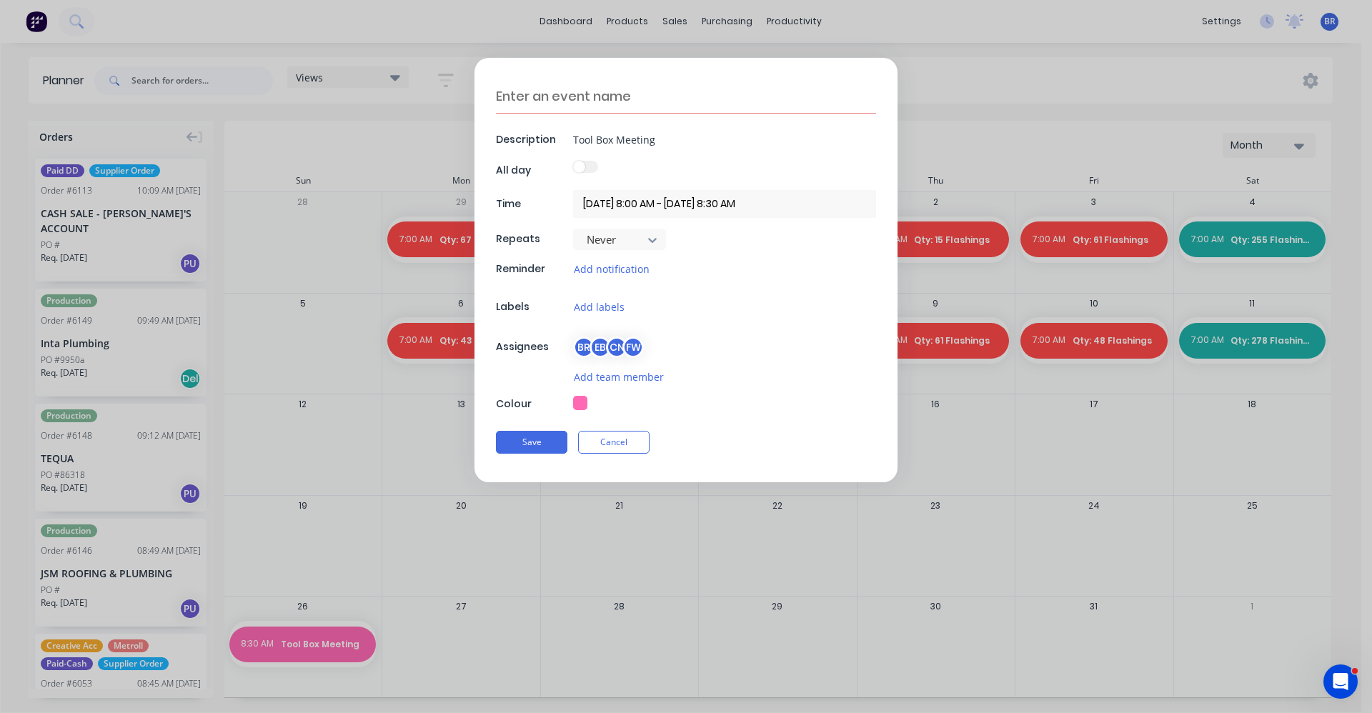
click at [777, 314] on div "Add labels" at bounding box center [724, 307] width 303 height 16
click at [803, 282] on div "Description Tool Box Meeting All day Time 17/10/2025 8:00 AM - 17/10/2025 8:30 …" at bounding box center [686, 270] width 423 height 424
click at [515, 444] on button "Save" at bounding box center [531, 442] width 71 height 23
click at [520, 442] on button "Save" at bounding box center [531, 442] width 71 height 23
click at [697, 136] on input "Tool Box Meeting" at bounding box center [724, 139] width 303 height 21
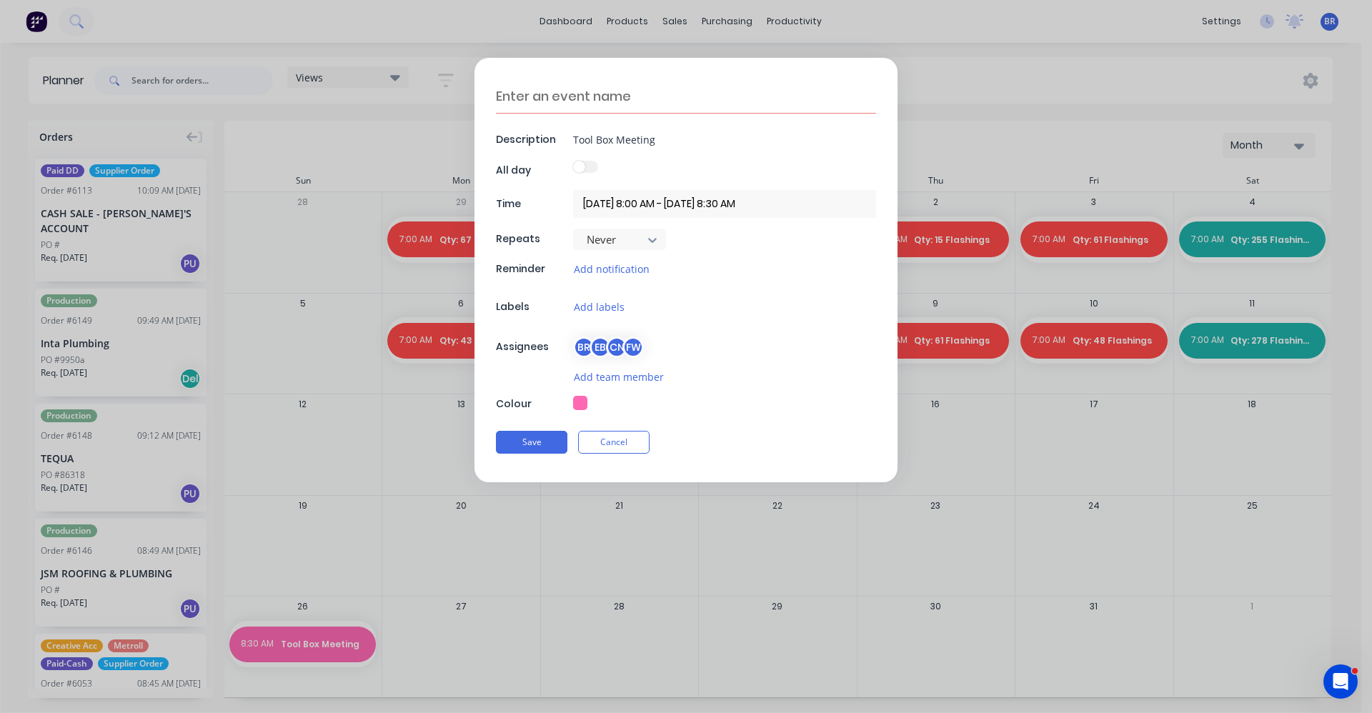
click at [770, 274] on div "Add notification" at bounding box center [724, 269] width 303 height 16
click at [647, 202] on input "17/10/2025 8:00 AM - 17/10/2025 8:30 AM" at bounding box center [724, 204] width 303 height 28
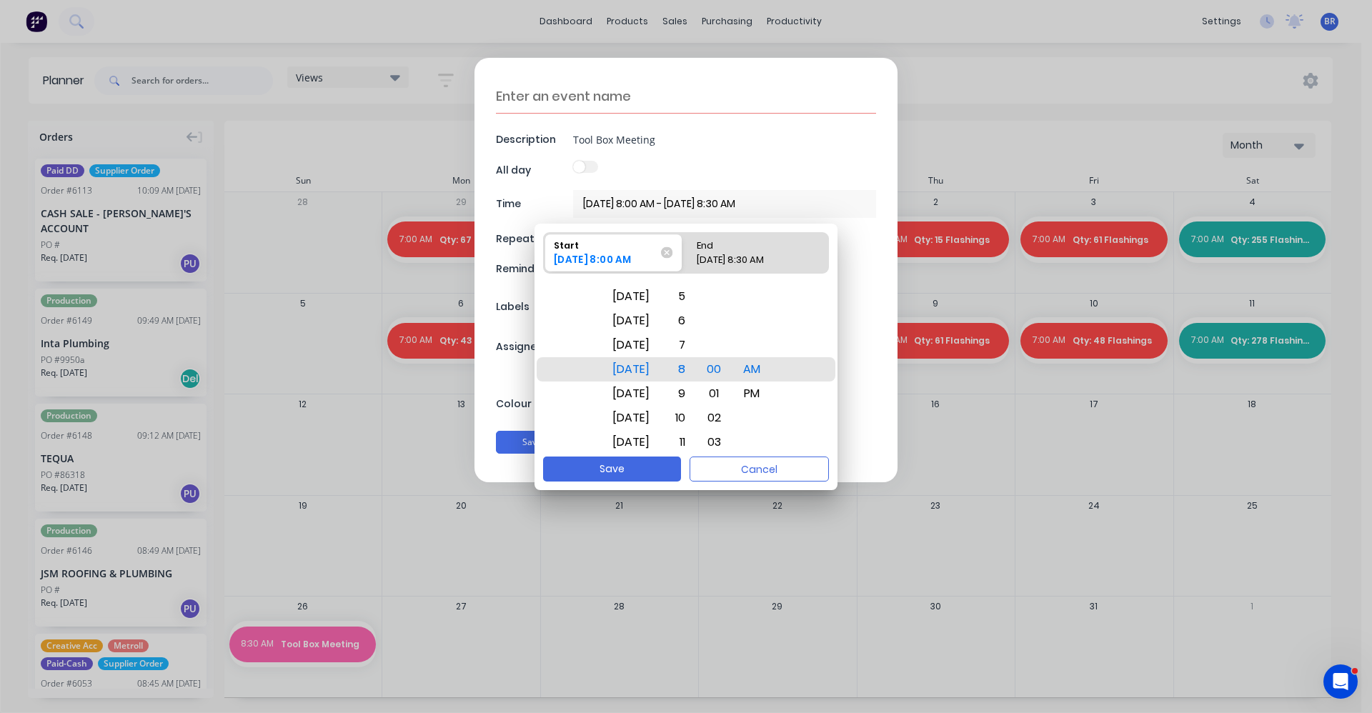
click at [621, 242] on div "Start" at bounding box center [605, 243] width 115 height 19
click at [545, 242] on input "Start 17/10/2025 8:00 AM" at bounding box center [544, 253] width 1 height 40
click at [658, 469] on button "Save" at bounding box center [612, 469] width 138 height 25
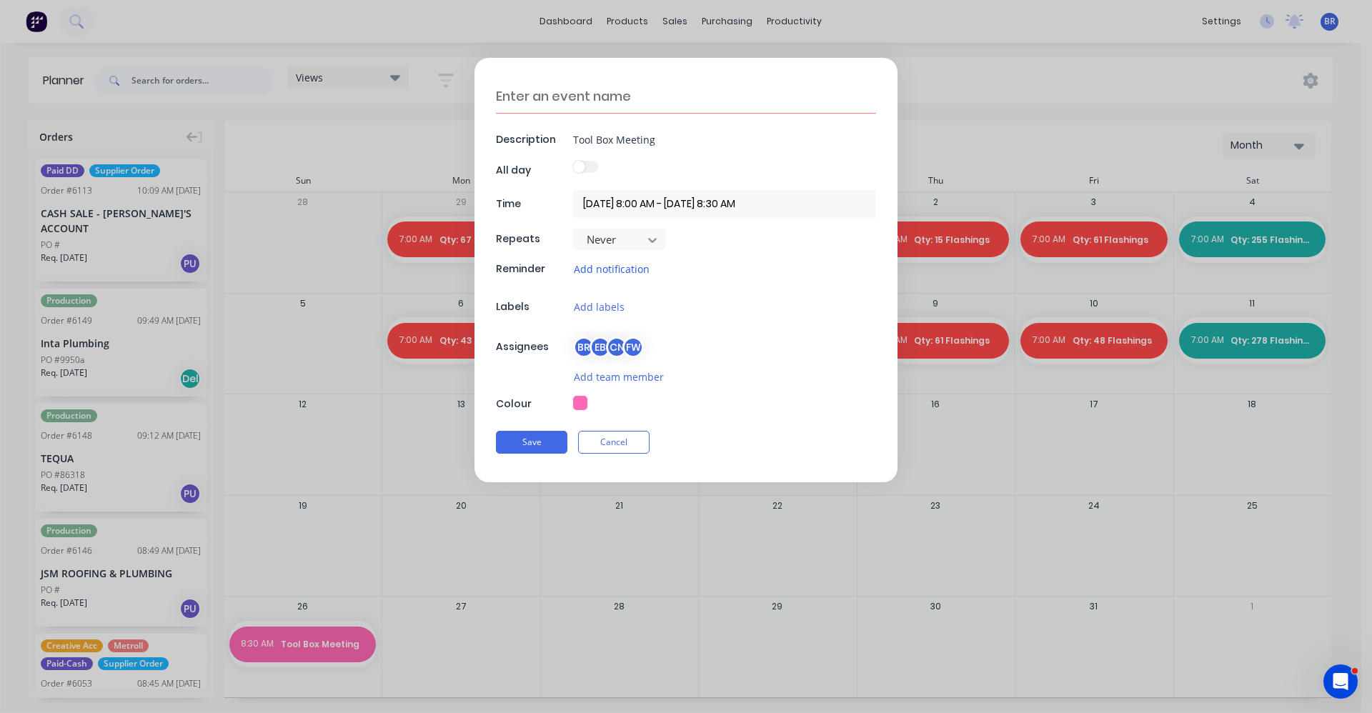
click at [599, 264] on button "Add notification" at bounding box center [611, 269] width 77 height 16
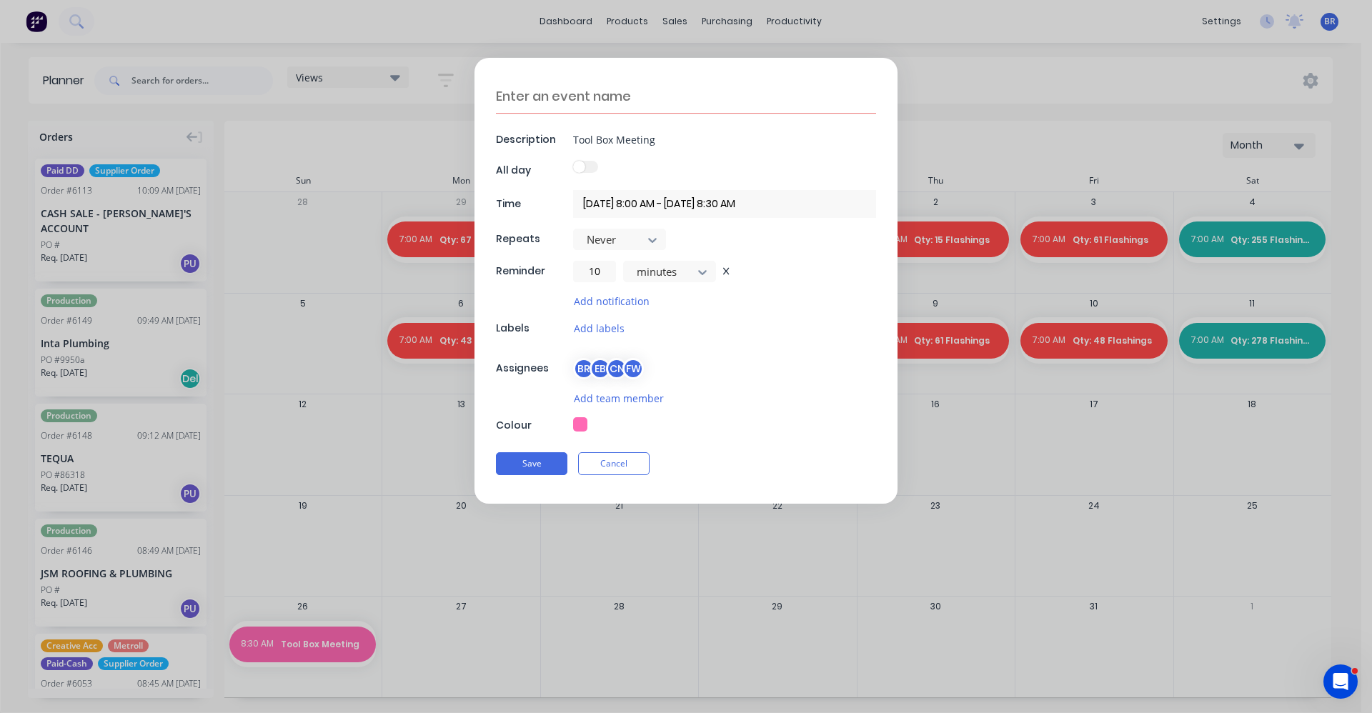
click at [829, 384] on div "Description Tool Box Meeting All day Time 17/10/2025 8:00 AM - 17/10/2025 8:30 …" at bounding box center [686, 281] width 423 height 446
drag, startPoint x: 530, startPoint y: 455, endPoint x: 525, endPoint y: 464, distance: 9.6
click at [528, 455] on button "Save" at bounding box center [531, 463] width 71 height 23
click at [525, 465] on button "Save" at bounding box center [531, 463] width 71 height 23
drag, startPoint x: 525, startPoint y: 465, endPoint x: 547, endPoint y: 446, distance: 29.4
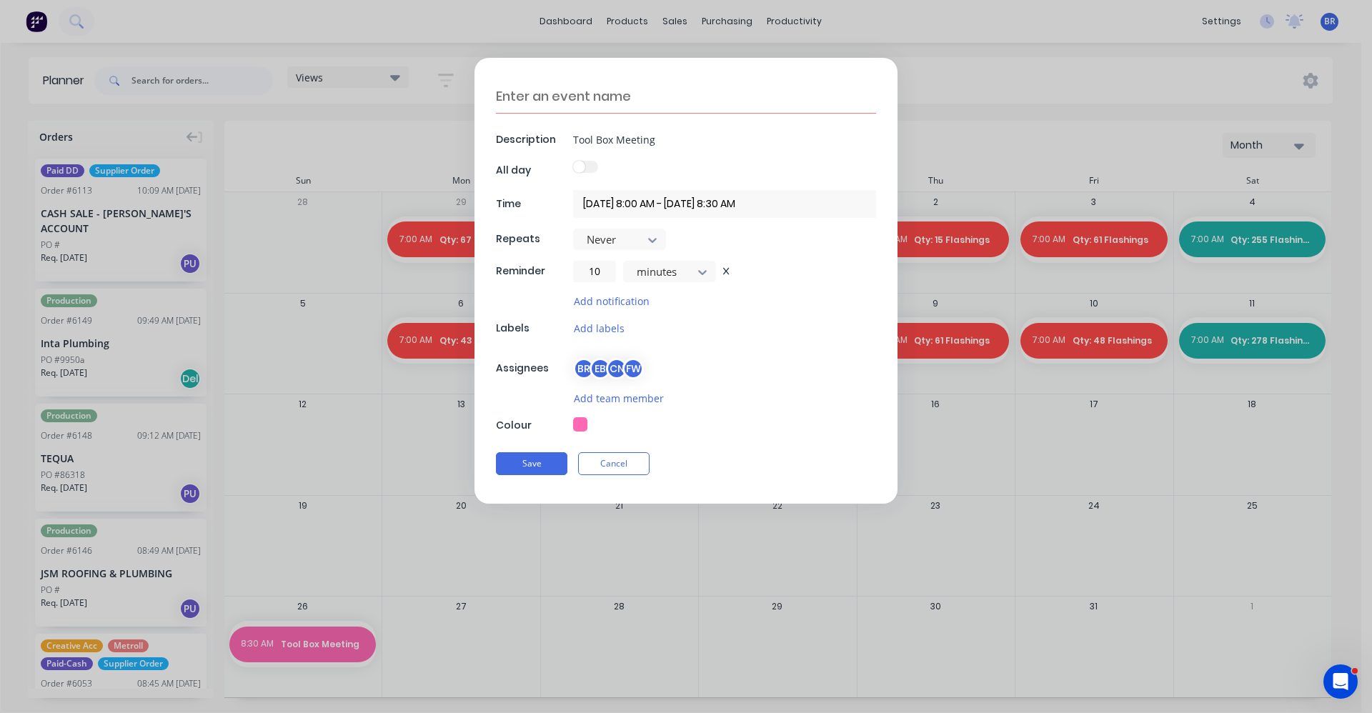
click at [526, 463] on button "Save" at bounding box center [531, 463] width 71 height 23
click at [650, 97] on textarea at bounding box center [686, 96] width 380 height 34
type textarea "Tool Box Meeting"
drag, startPoint x: 659, startPoint y: 141, endPoint x: 526, endPoint y: 119, distance: 134.6
click at [527, 129] on div "Description Tool Box Meeting" at bounding box center [686, 138] width 380 height 21
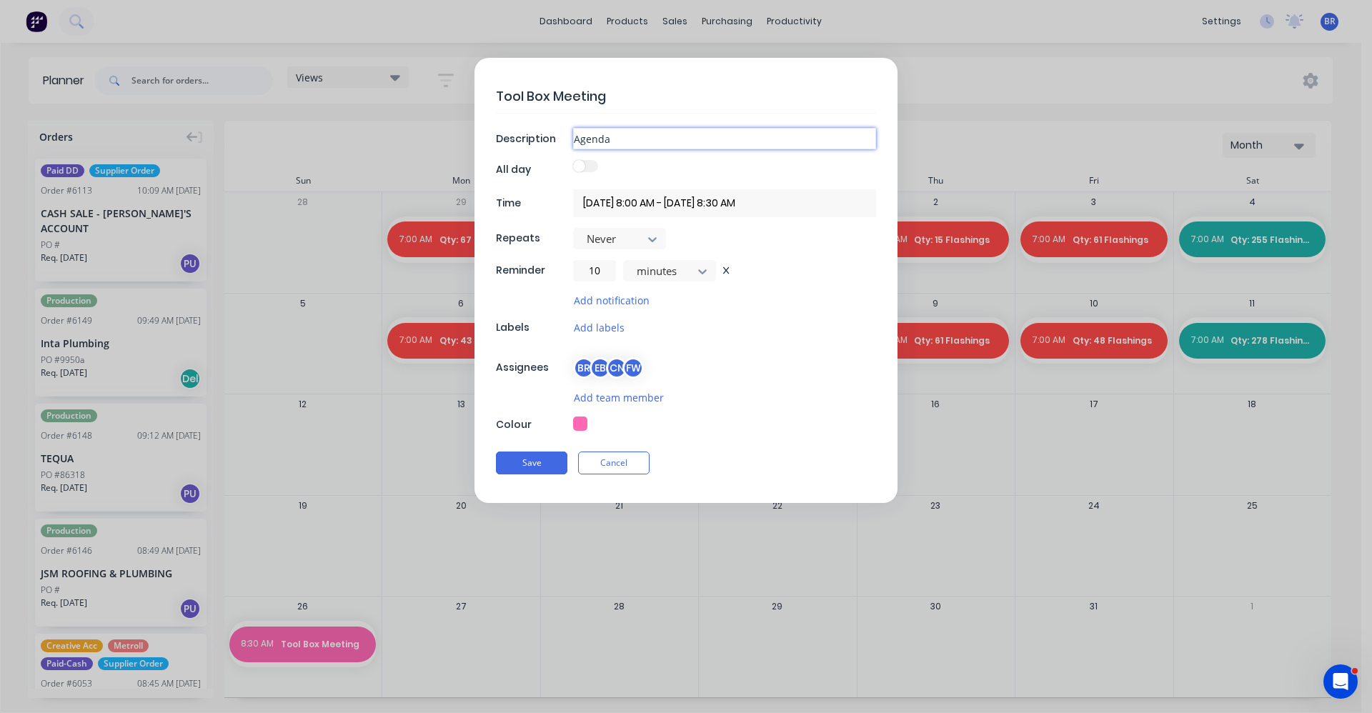
type input "Agenda"
click at [496, 452] on button "Save" at bounding box center [531, 463] width 71 height 23
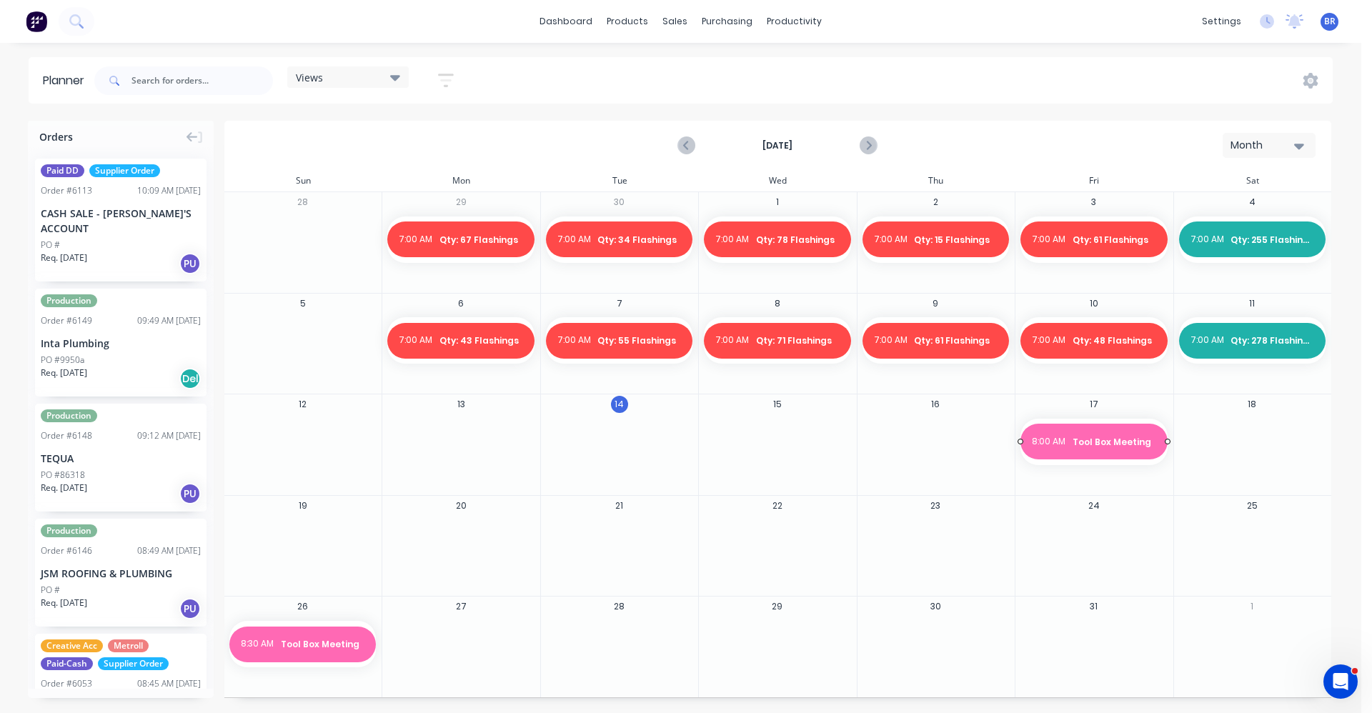
click at [1113, 440] on span "Tool Box Meeting" at bounding box center [1115, 442] width 84 height 13
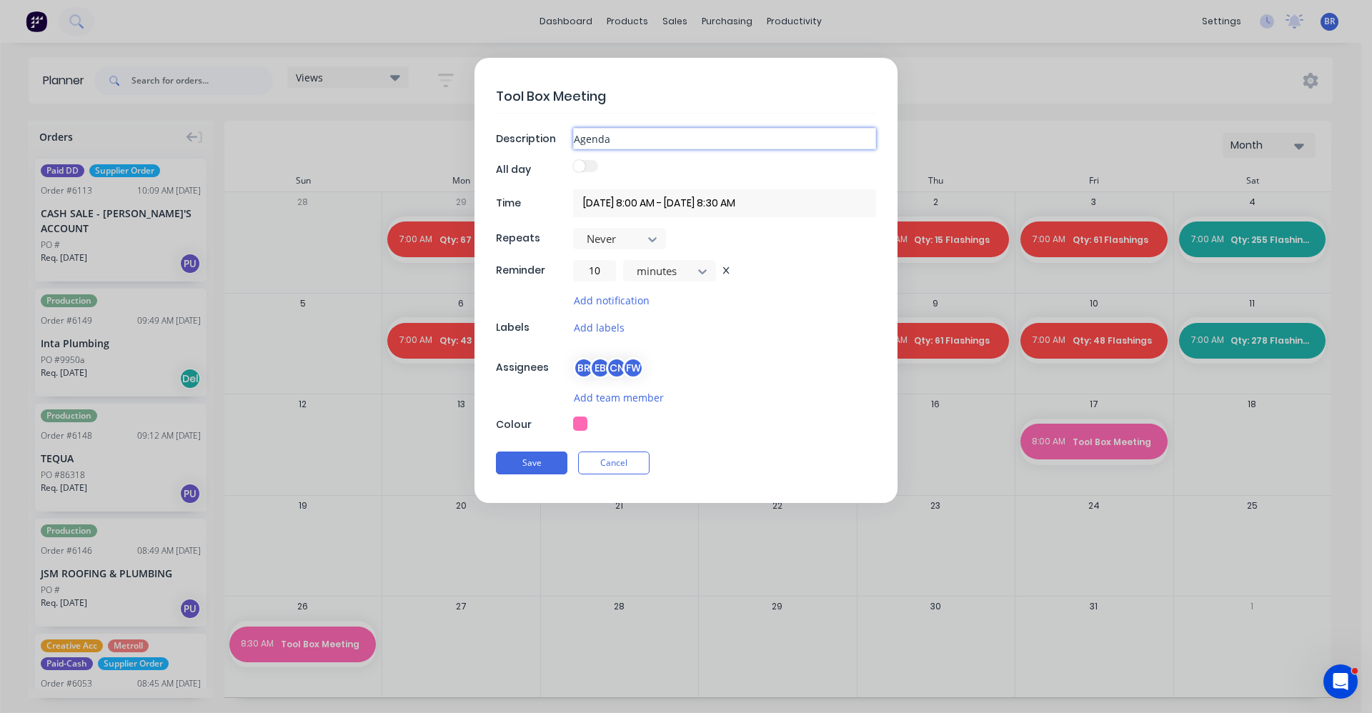
click at [632, 136] on input "Agenda" at bounding box center [724, 138] width 303 height 21
type input "A"
type input "Safety and Quality Controll"
drag, startPoint x: 508, startPoint y: 456, endPoint x: 537, endPoint y: 460, distance: 28.8
click at [510, 457] on button "Save" at bounding box center [531, 463] width 71 height 23
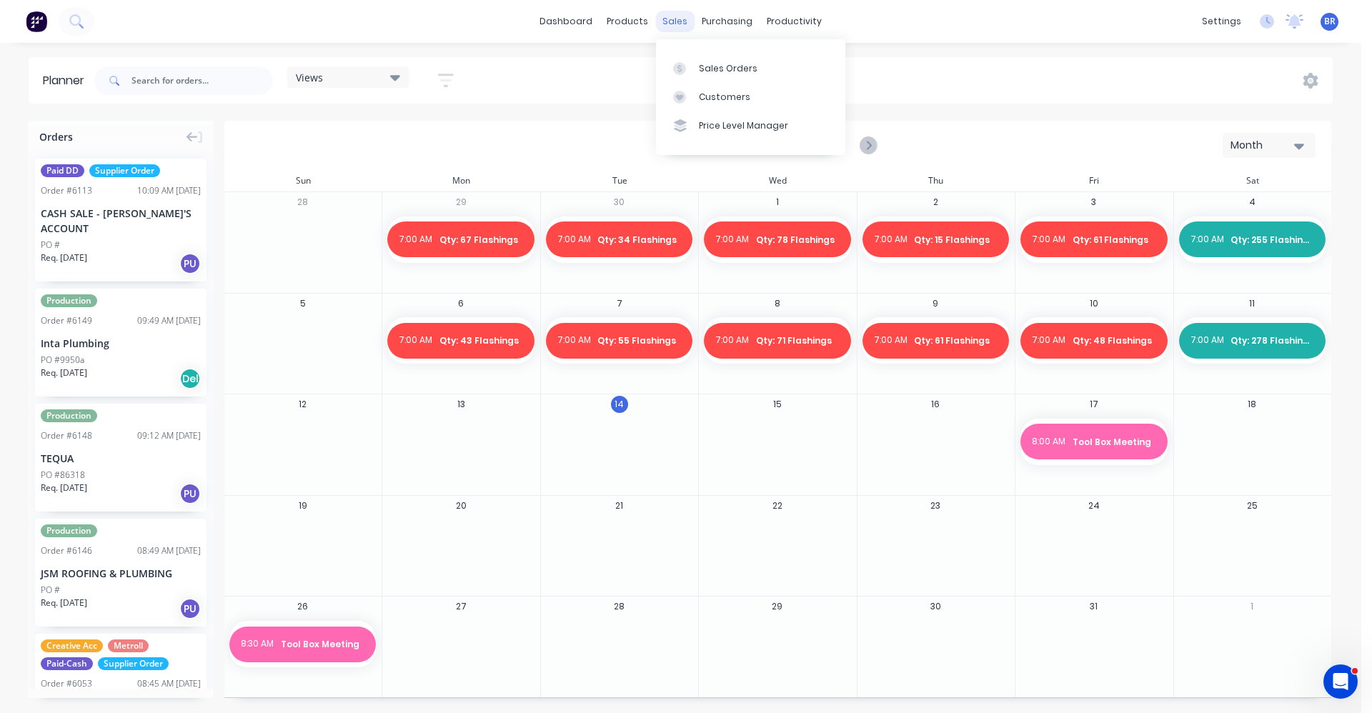
click at [671, 21] on div "sales" at bounding box center [674, 21] width 39 height 21
copy div "a"
click at [692, 62] on div at bounding box center [683, 68] width 21 height 13
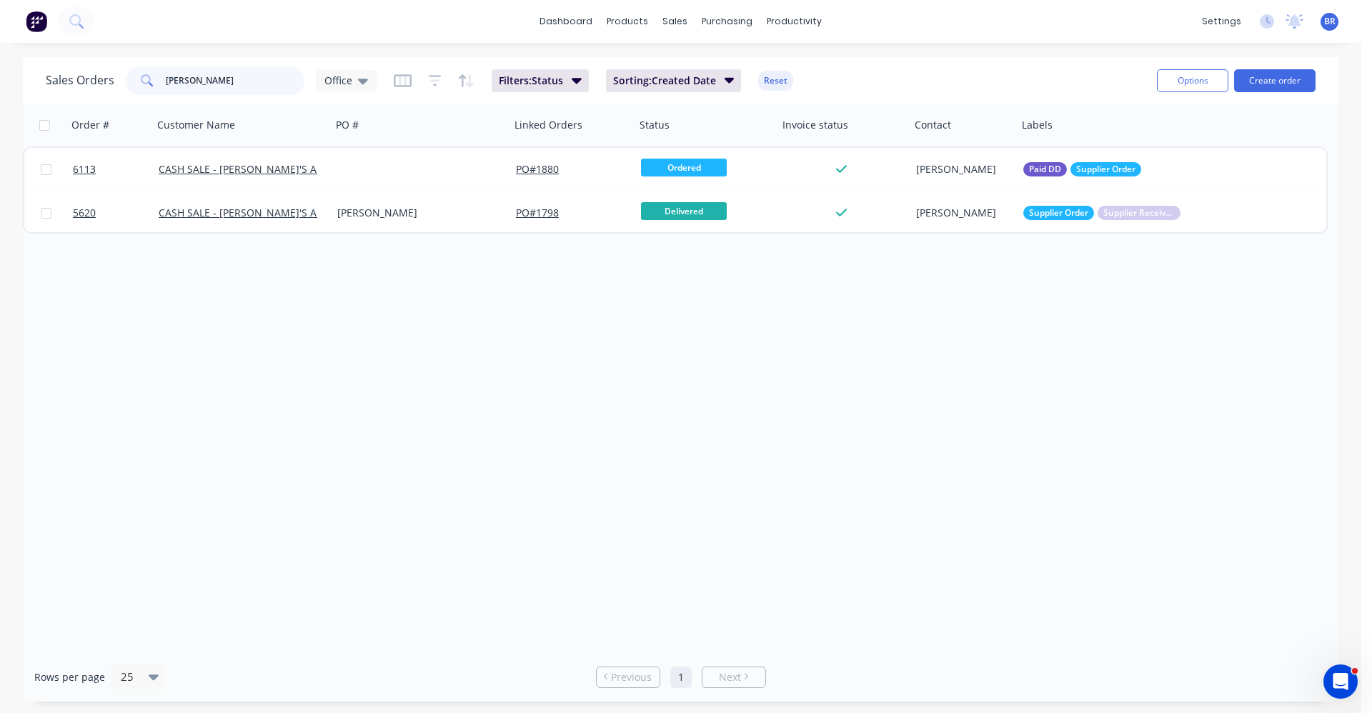
drag, startPoint x: 197, startPoint y: 79, endPoint x: 105, endPoint y: 79, distance: 91.5
click at [105, 79] on div "Sales Orders jim Office" at bounding box center [211, 80] width 331 height 29
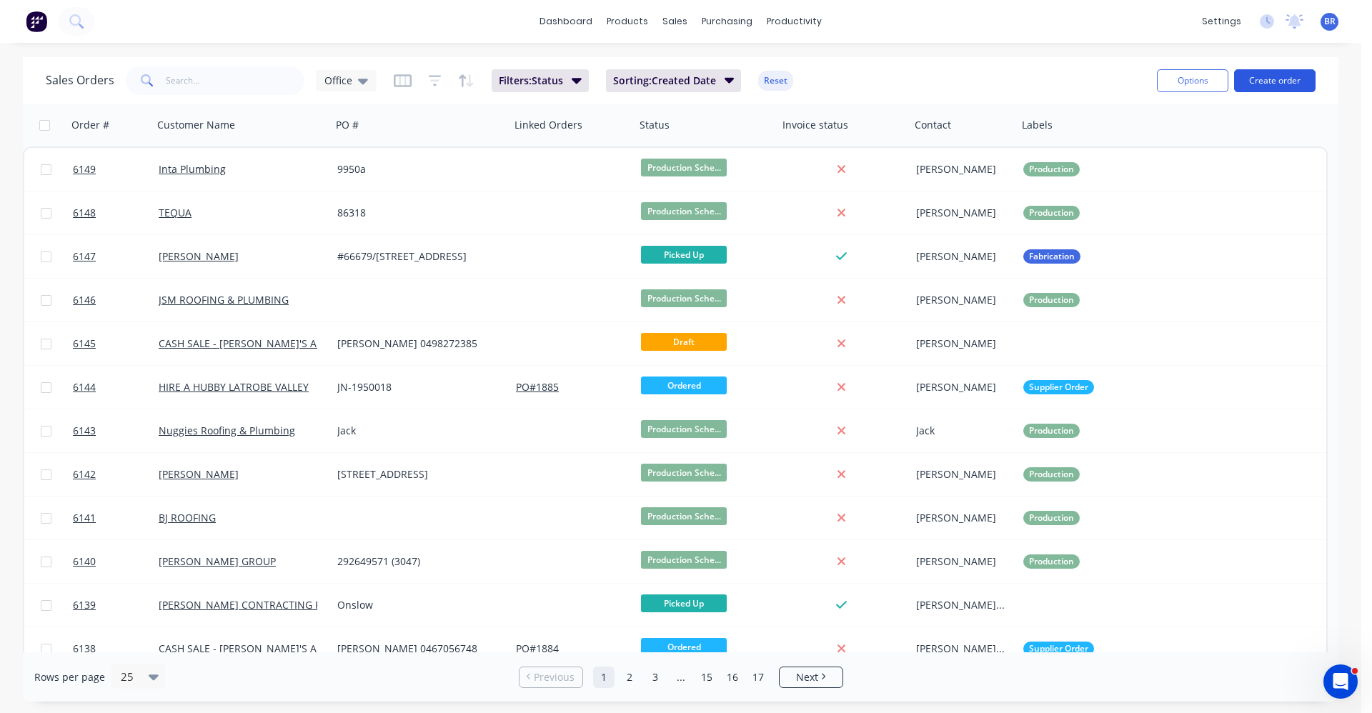
click at [1291, 79] on button "Create order" at bounding box center [1274, 80] width 81 height 23
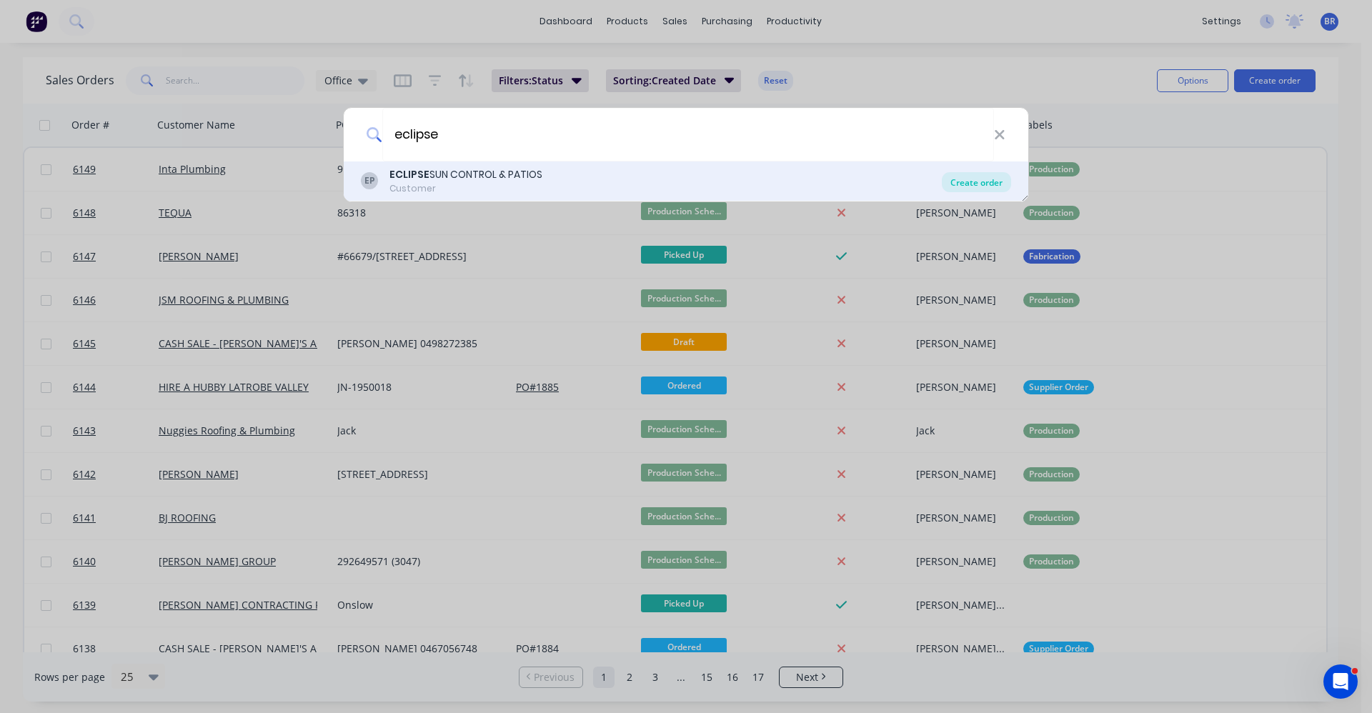
type input "eclipse"
click at [963, 185] on div "Create order" at bounding box center [976, 182] width 69 height 20
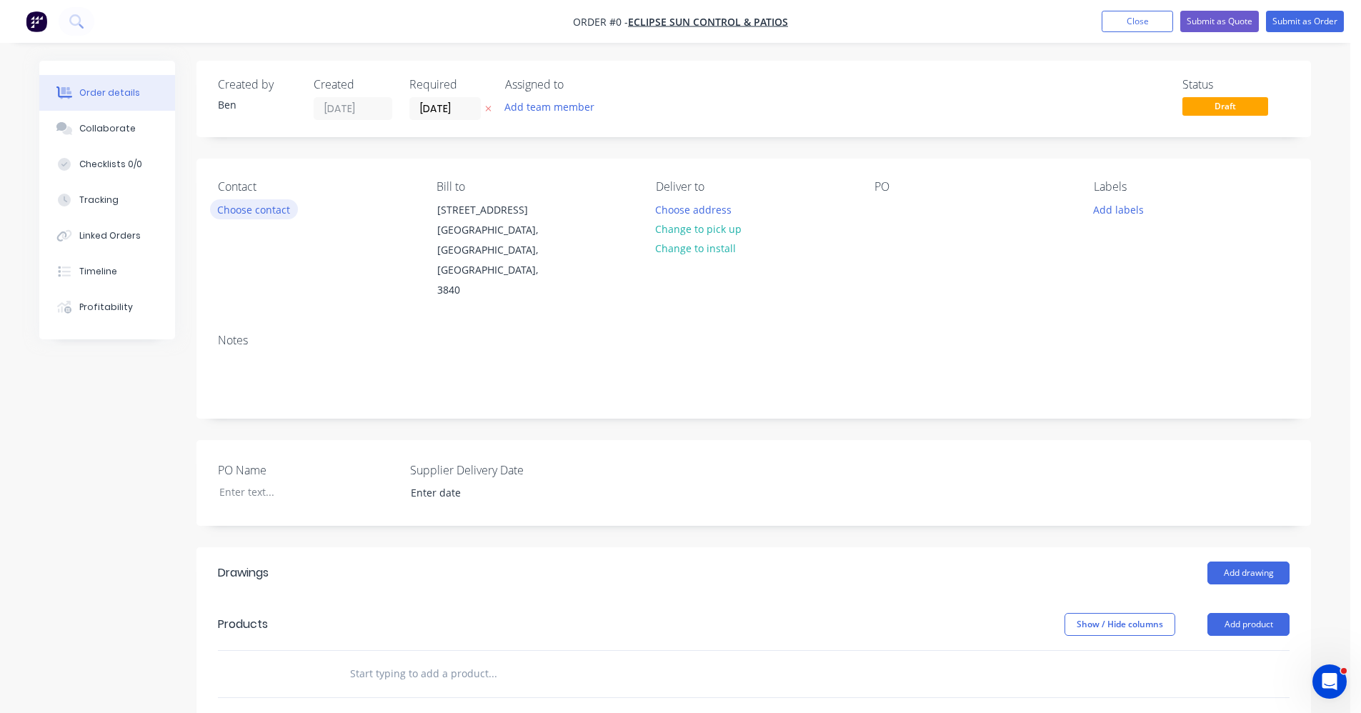
click at [244, 212] on button "Choose contact" at bounding box center [254, 208] width 88 height 19
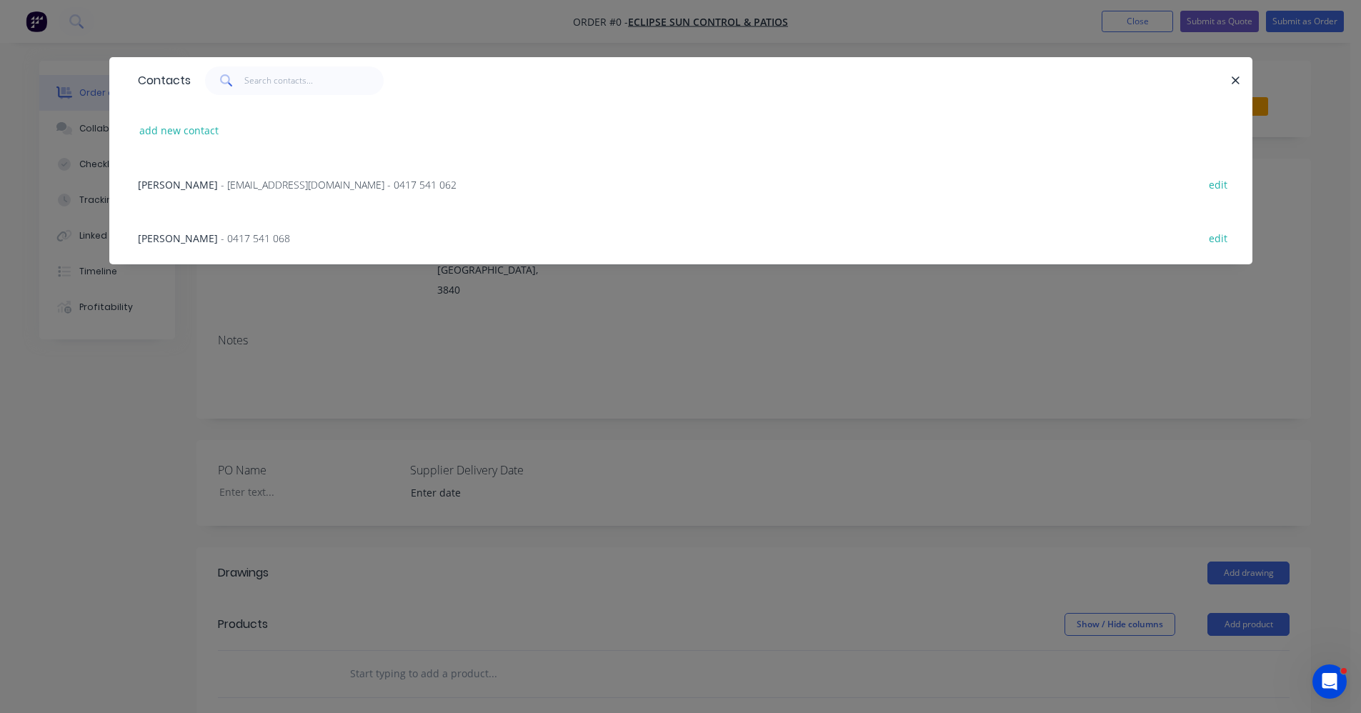
click at [378, 185] on span "- info@eclipsesuncontrol.com.au - 0417 541 062" at bounding box center [339, 185] width 236 height 14
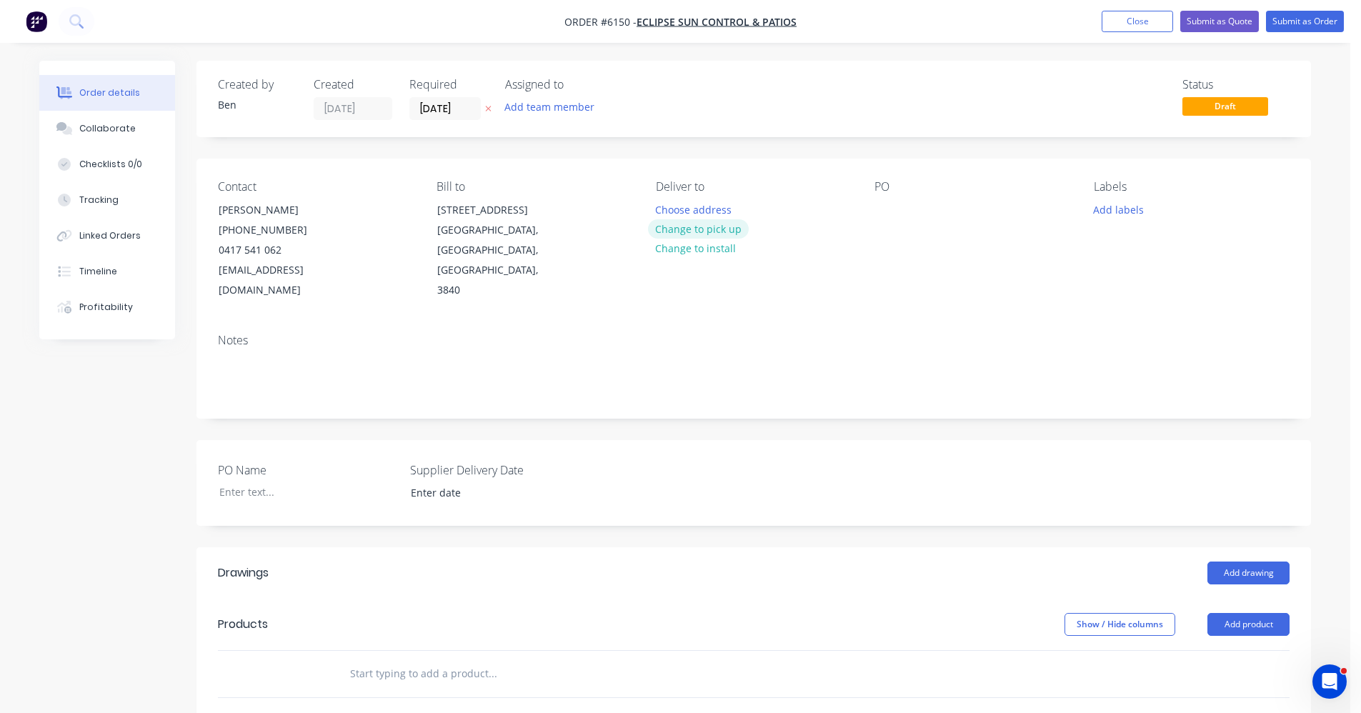
click at [707, 233] on button "Change to pick up" at bounding box center [698, 228] width 101 height 19
click at [886, 208] on div at bounding box center [886, 209] width 23 height 21
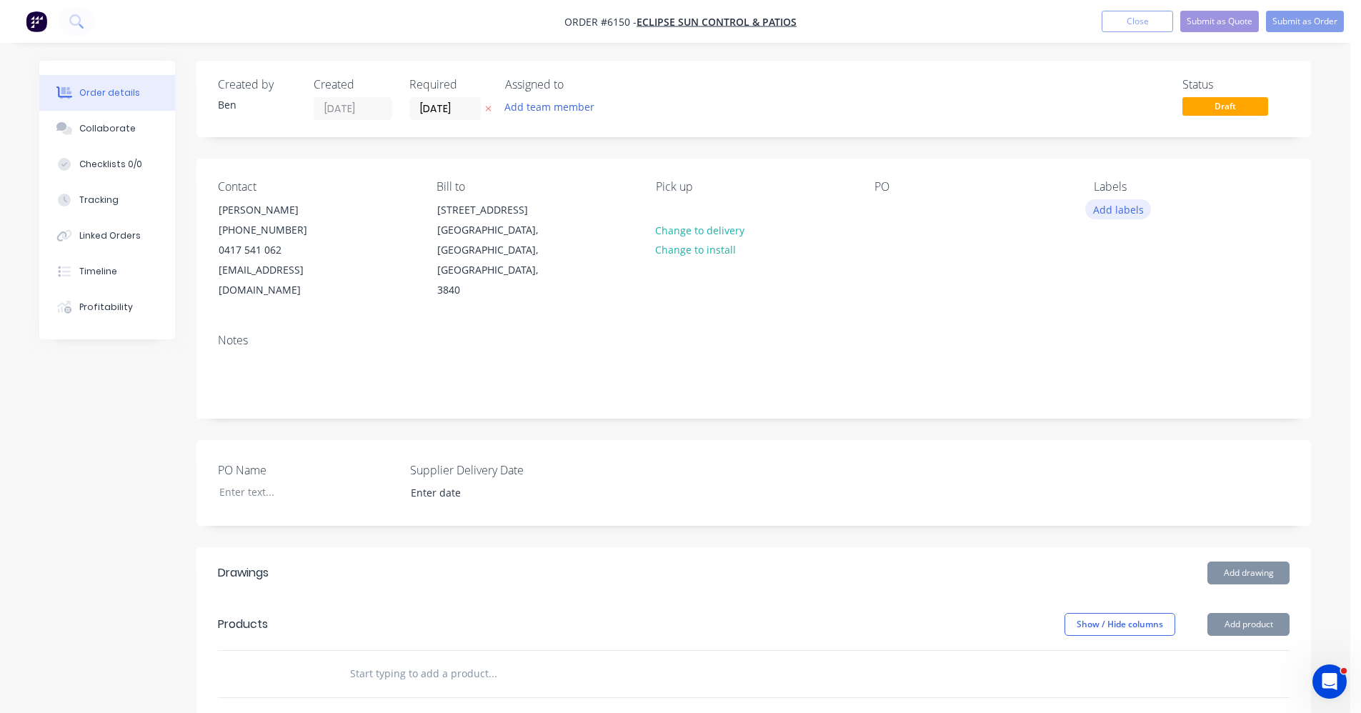
click at [1113, 212] on button "Add labels" at bounding box center [1119, 208] width 66 height 19
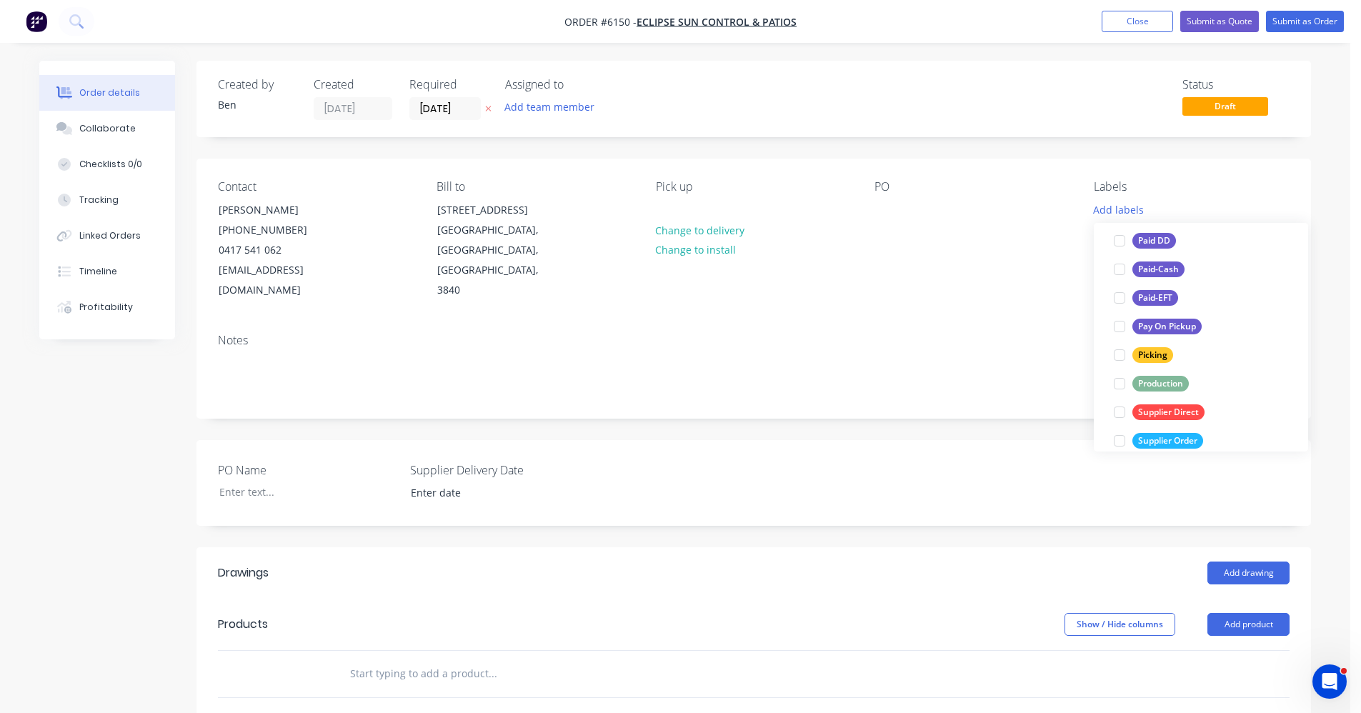
scroll to position [214, 0]
click at [1142, 374] on div "Production" at bounding box center [1161, 380] width 56 height 16
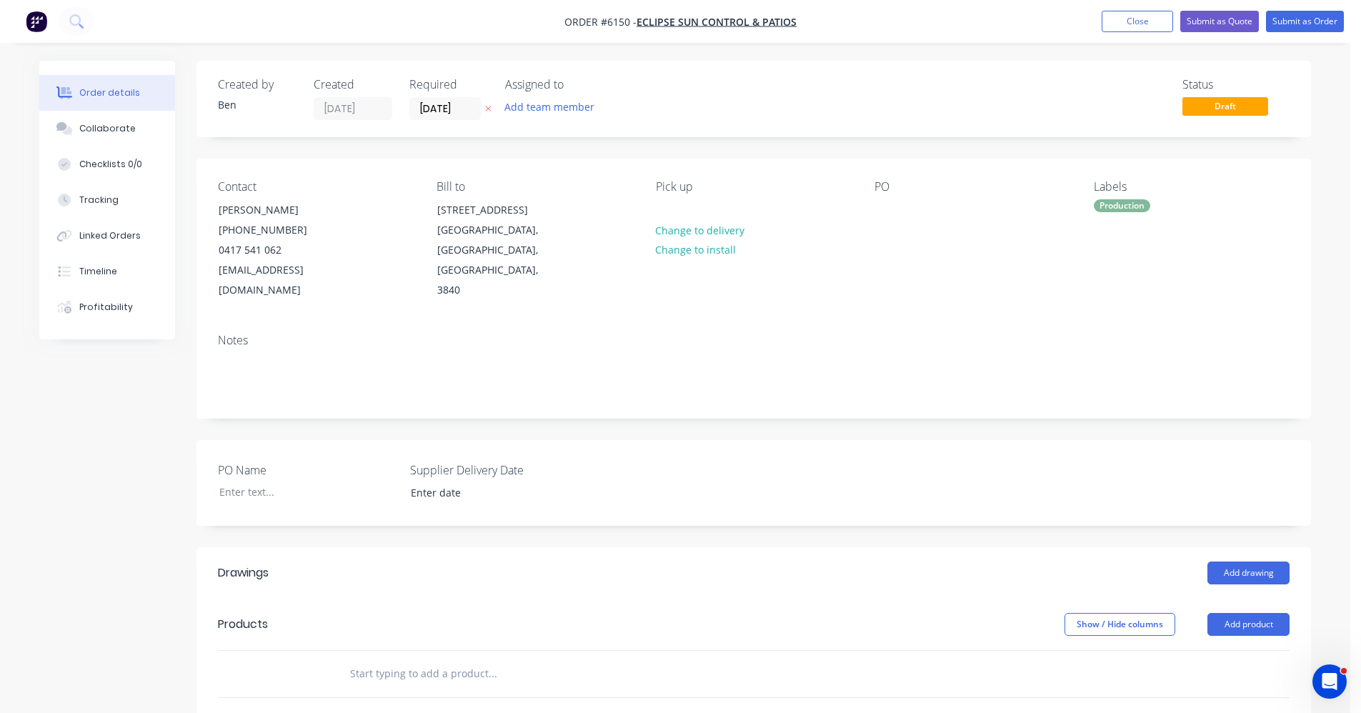
drag, startPoint x: 851, startPoint y: 450, endPoint x: 1250, endPoint y: 540, distance: 408.6
click at [856, 450] on div "PO Name Supplier Delivery Date" at bounding box center [754, 483] width 1115 height 86
click at [1255, 562] on button "Add drawing" at bounding box center [1249, 573] width 82 height 23
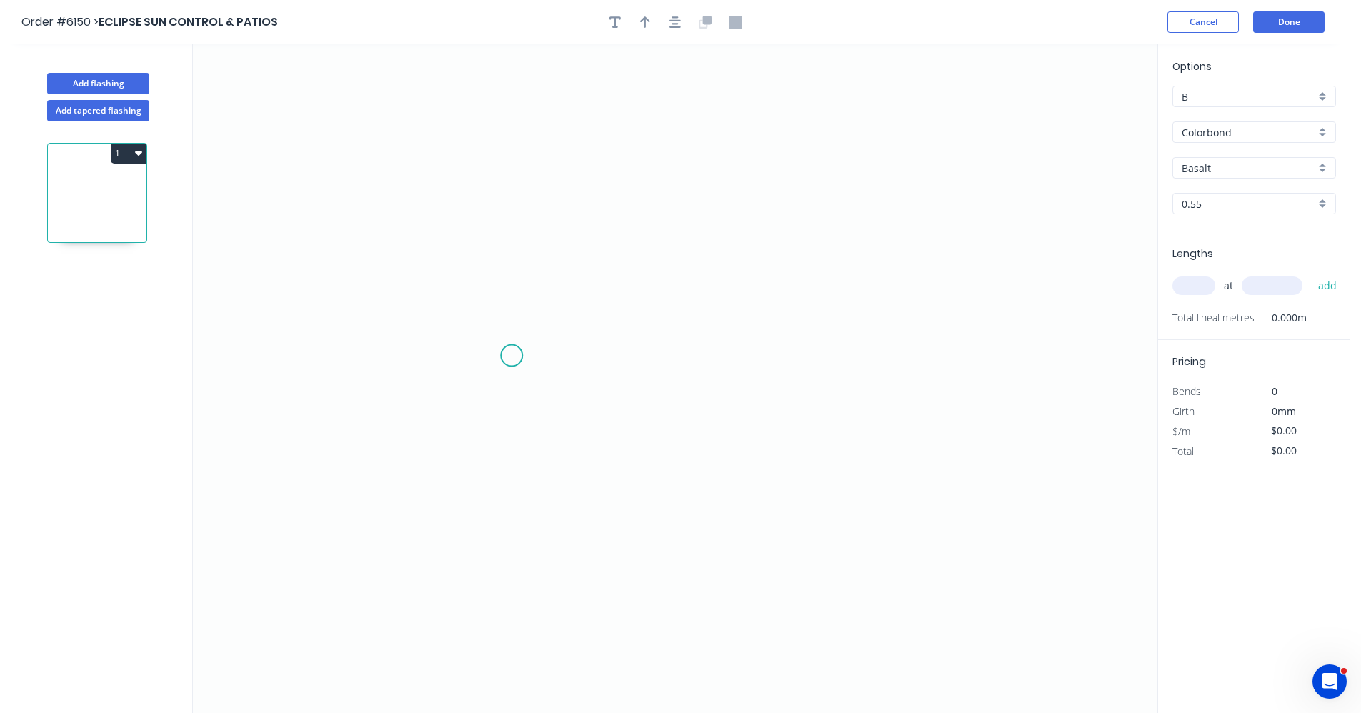
click at [512, 356] on icon "0" at bounding box center [675, 378] width 965 height 669
click at [559, 357] on icon "0" at bounding box center [675, 378] width 965 height 669
click at [563, 297] on icon "0 ?" at bounding box center [675, 378] width 965 height 669
click at [818, 293] on icon "0 ? ?" at bounding box center [675, 378] width 965 height 669
click at [820, 352] on icon "0 ? ? ?" at bounding box center [675, 378] width 965 height 669
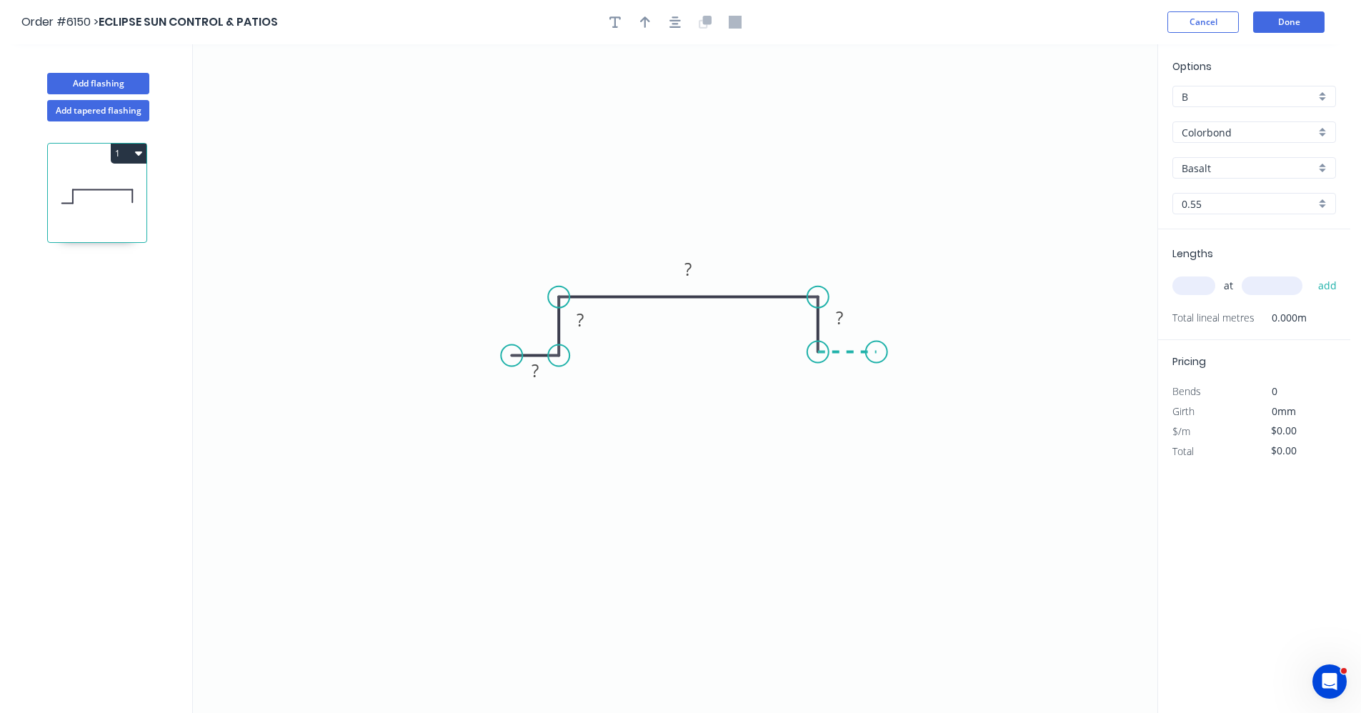
click at [877, 351] on icon "0 ? ? ? ?" at bounding box center [675, 378] width 965 height 669
click at [542, 371] on rect at bounding box center [535, 372] width 29 height 20
type input "$20.36"
click at [671, 20] on icon "button" at bounding box center [675, 21] width 11 height 11
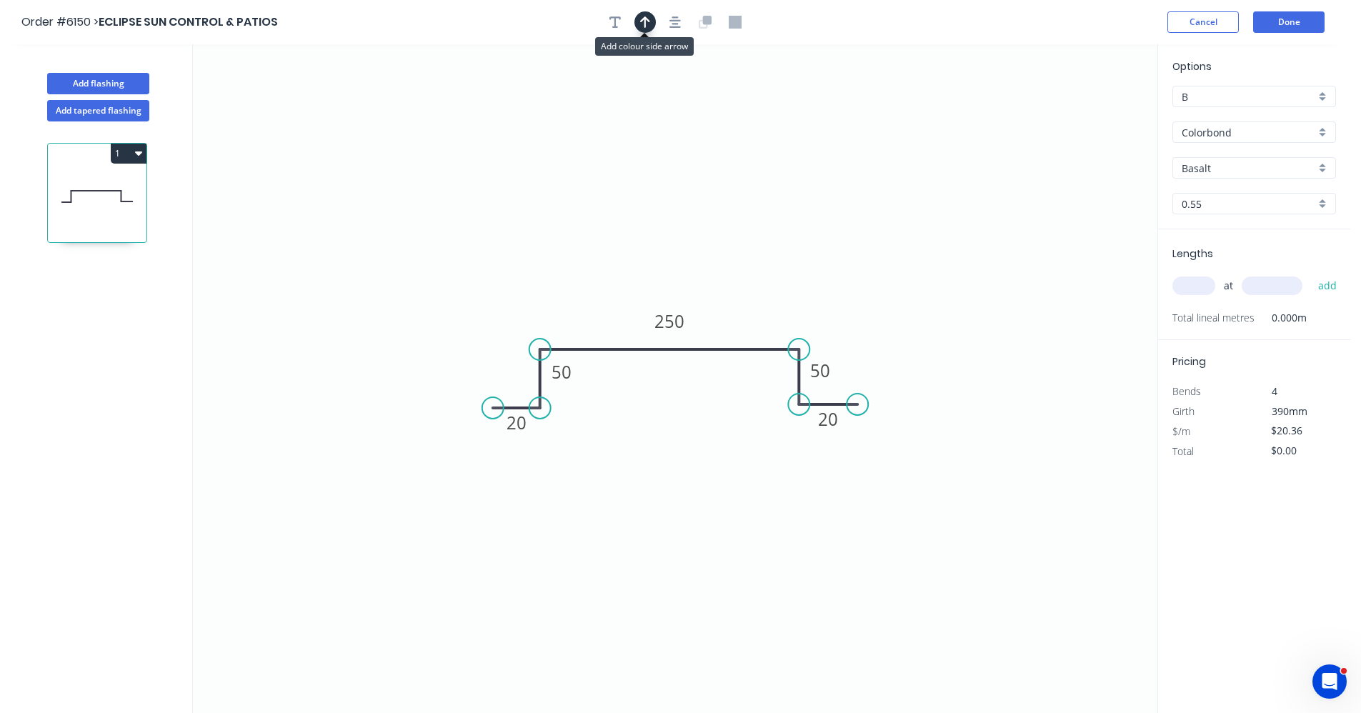
drag, startPoint x: 644, startPoint y: 20, endPoint x: 697, endPoint y: 36, distance: 56.1
click at [646, 24] on icon "button" at bounding box center [645, 22] width 10 height 13
drag, startPoint x: 1086, startPoint y: 114, endPoint x: 724, endPoint y: 334, distance: 423.7
click at [724, 334] on icon at bounding box center [723, 318] width 13 height 46
click at [1191, 291] on input "text" at bounding box center [1194, 286] width 43 height 19
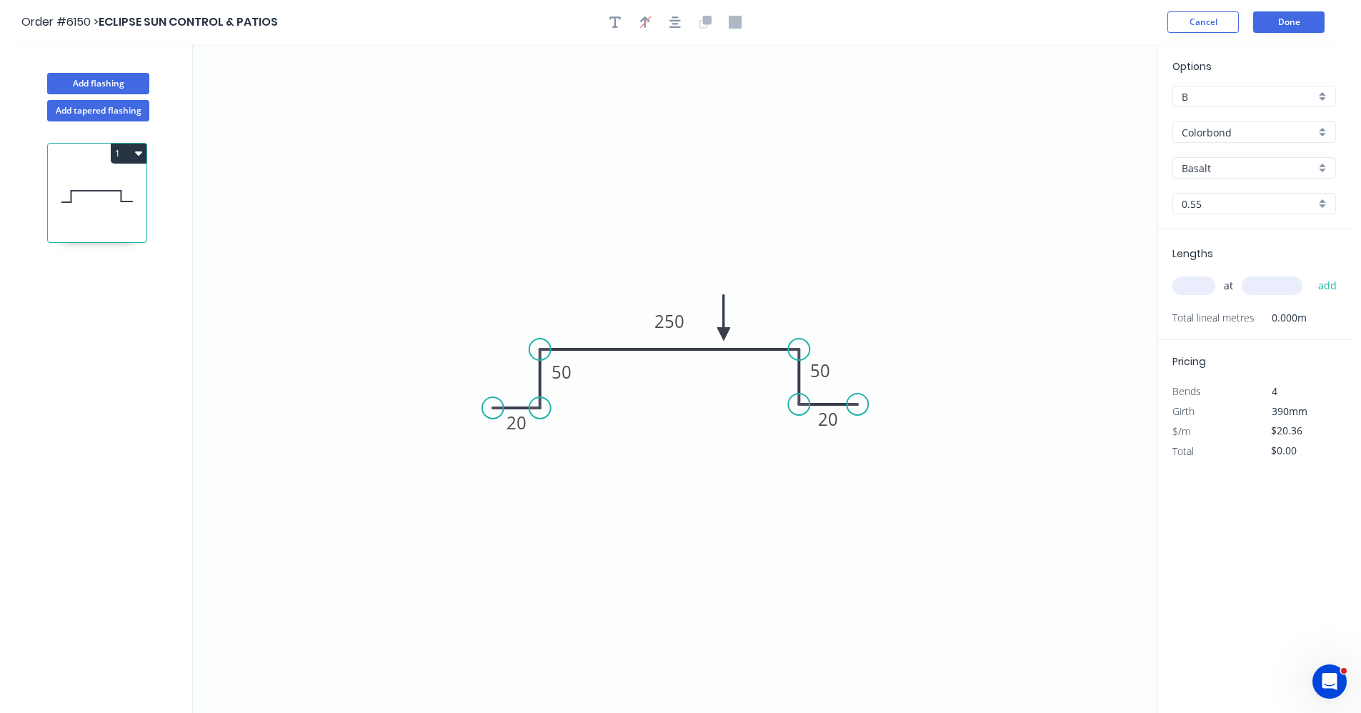
click at [1247, 174] on input "Basalt" at bounding box center [1249, 168] width 134 height 15
click at [1194, 286] on div "Surfmist" at bounding box center [1254, 288] width 162 height 25
type input "Surfmist"
click at [1193, 287] on input "text" at bounding box center [1194, 286] width 43 height 19
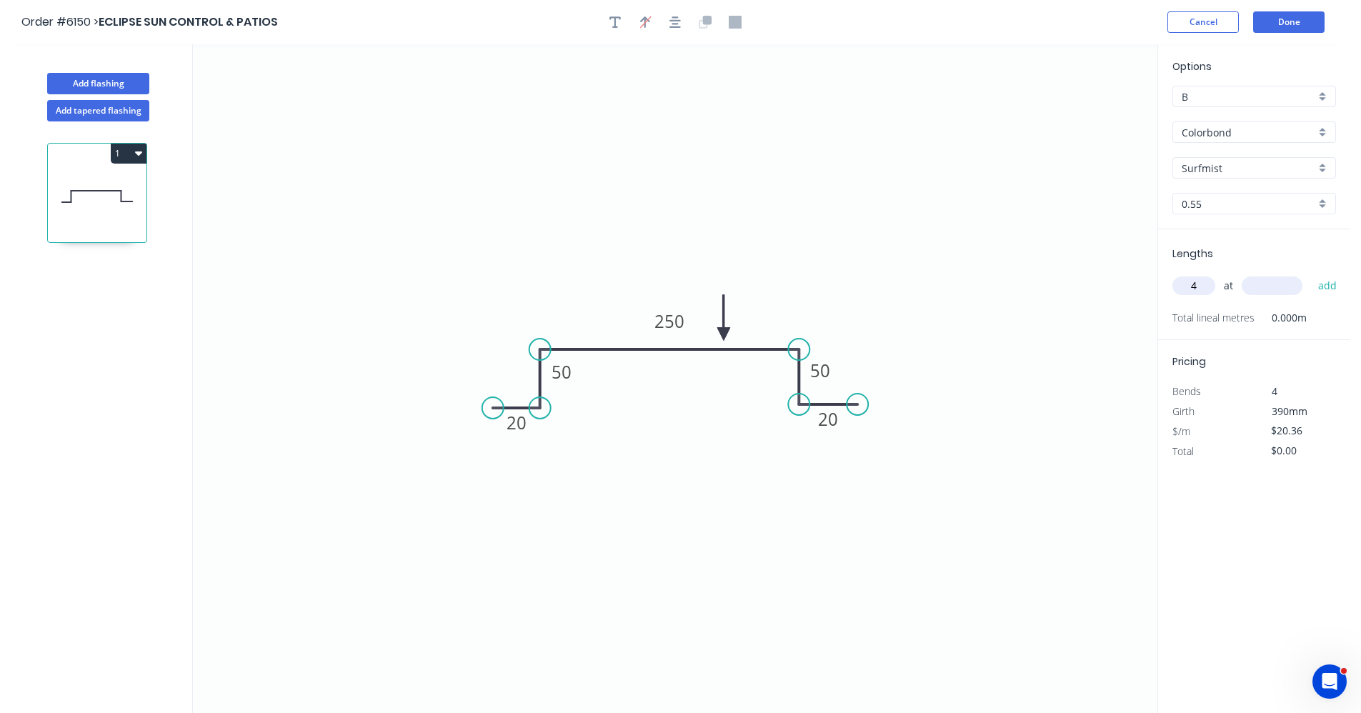
type input "4"
type input "150"
click at [1311, 274] on button "add" at bounding box center [1328, 286] width 34 height 24
type input "$81.44"
drag, startPoint x: 1332, startPoint y: 316, endPoint x: 1214, endPoint y: 296, distance: 119.6
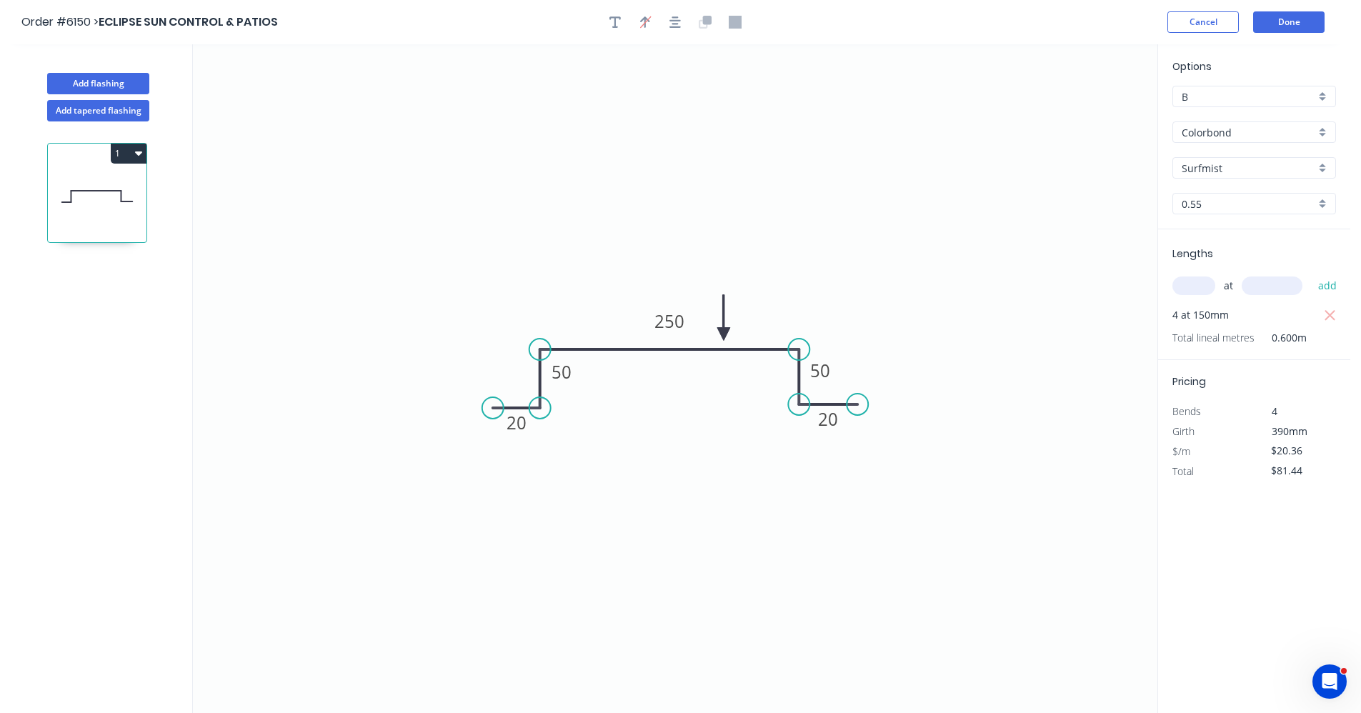
click at [1313, 315] on div "4 at 150mm" at bounding box center [1256, 315] width 167 height 20
drag, startPoint x: 1183, startPoint y: 290, endPoint x: 1196, endPoint y: 292, distance: 12.3
click at [1185, 292] on input "text" at bounding box center [1194, 286] width 43 height 19
type input "1"
type input "600"
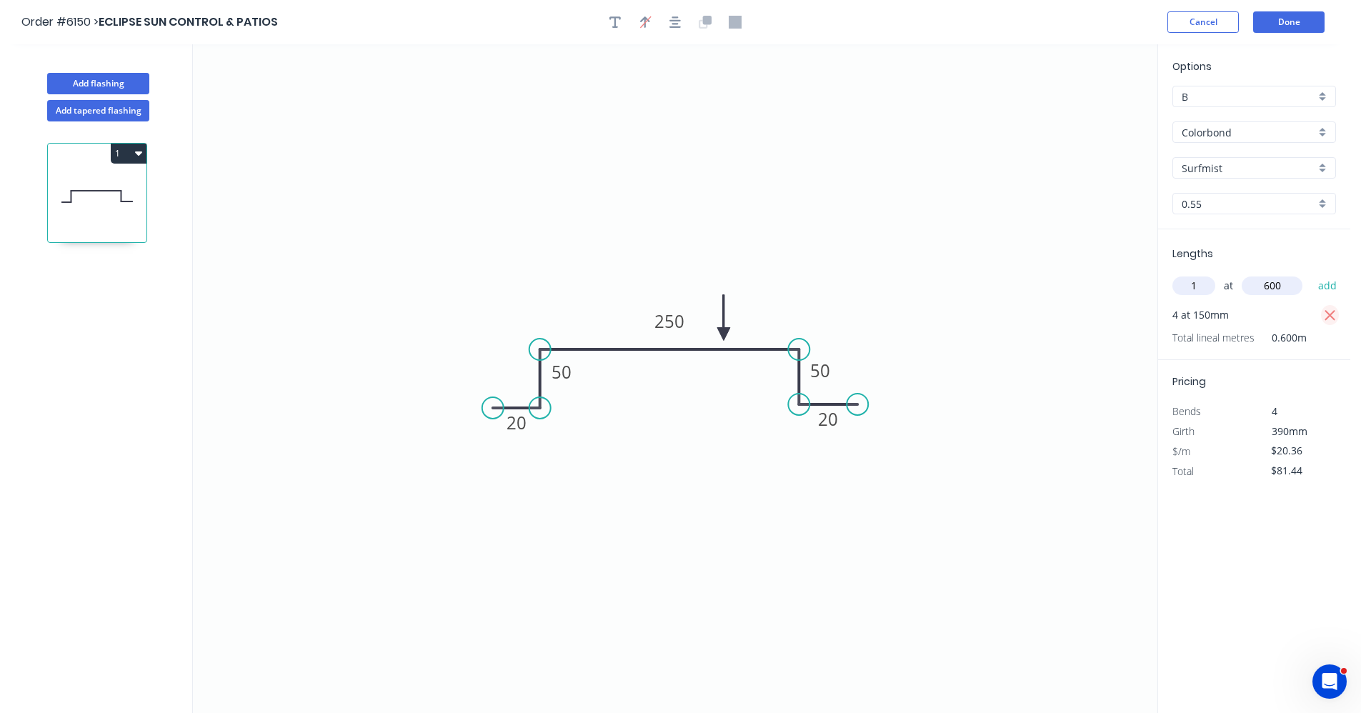
click at [1330, 319] on icon "button" at bounding box center [1330, 315] width 13 height 17
type input "$0.00"
click at [1326, 281] on button "add" at bounding box center [1328, 286] width 34 height 24
type input "$20.36"
click at [823, 148] on icon "0 20 50 250 50 20" at bounding box center [675, 378] width 965 height 669
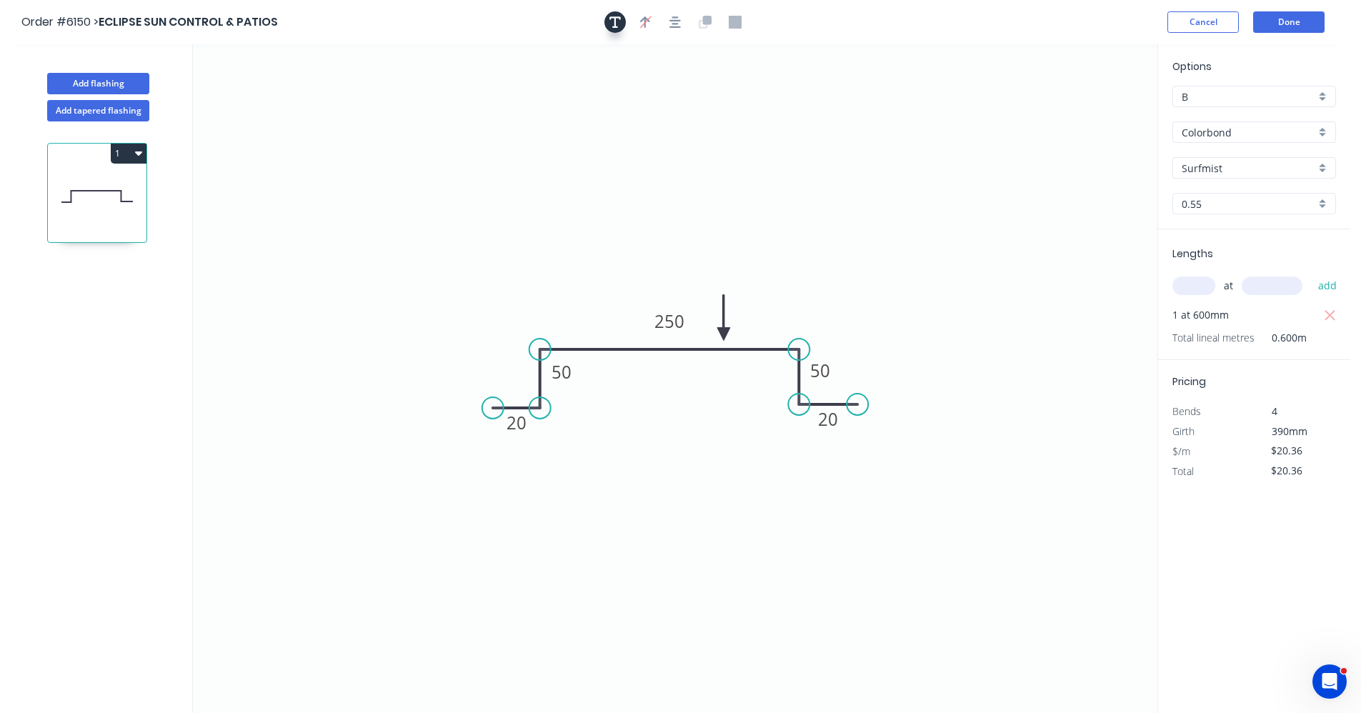
click at [610, 20] on icon "button" at bounding box center [615, 22] width 11 height 13
drag, startPoint x: 300, startPoint y: 113, endPoint x: 732, endPoint y: 234, distance: 448.2
click at [732, 234] on textarea at bounding box center [713, 221] width 116 height 53
type textarea "4"
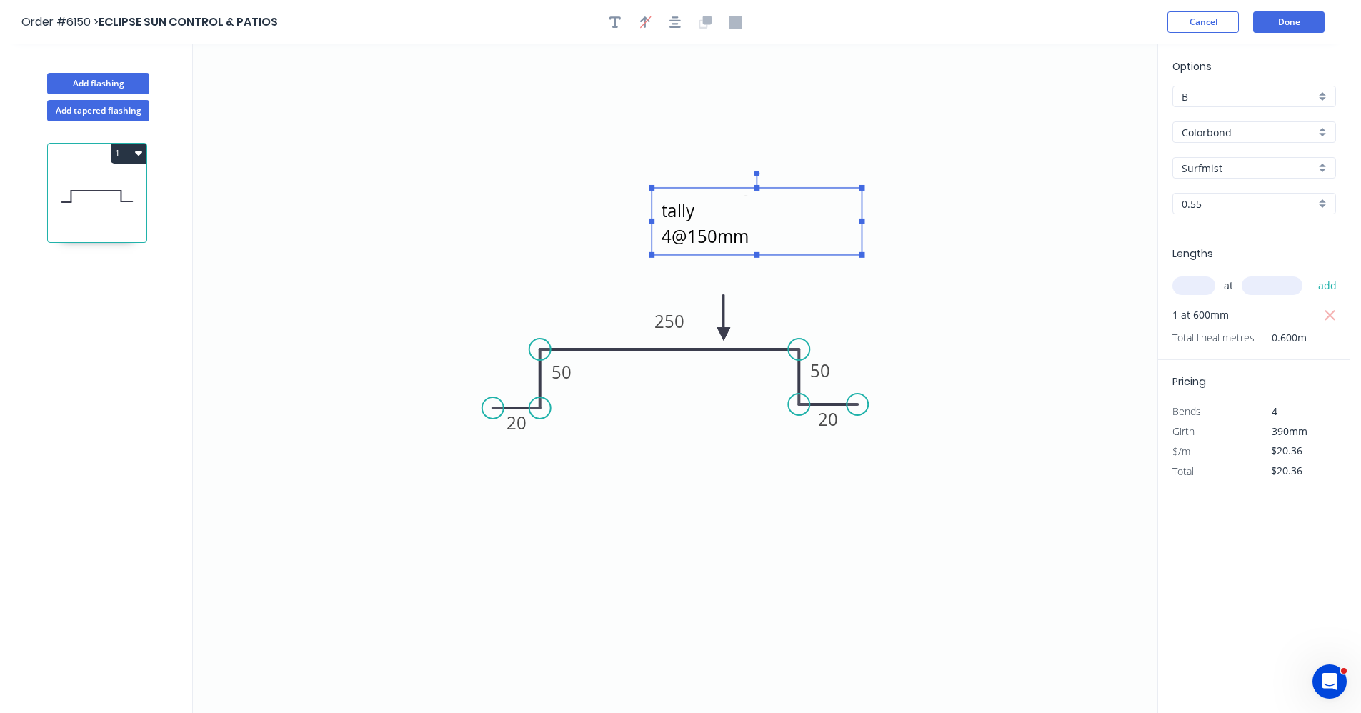
drag, startPoint x: 785, startPoint y: 222, endPoint x: 870, endPoint y: 221, distance: 85.8
click at [870, 221] on icon "not actually tally 4@150mm 20 50 250 50 20" at bounding box center [675, 378] width 965 height 669
click at [672, 205] on textarea "not actually tally 4@150mm" at bounding box center [758, 221] width 199 height 53
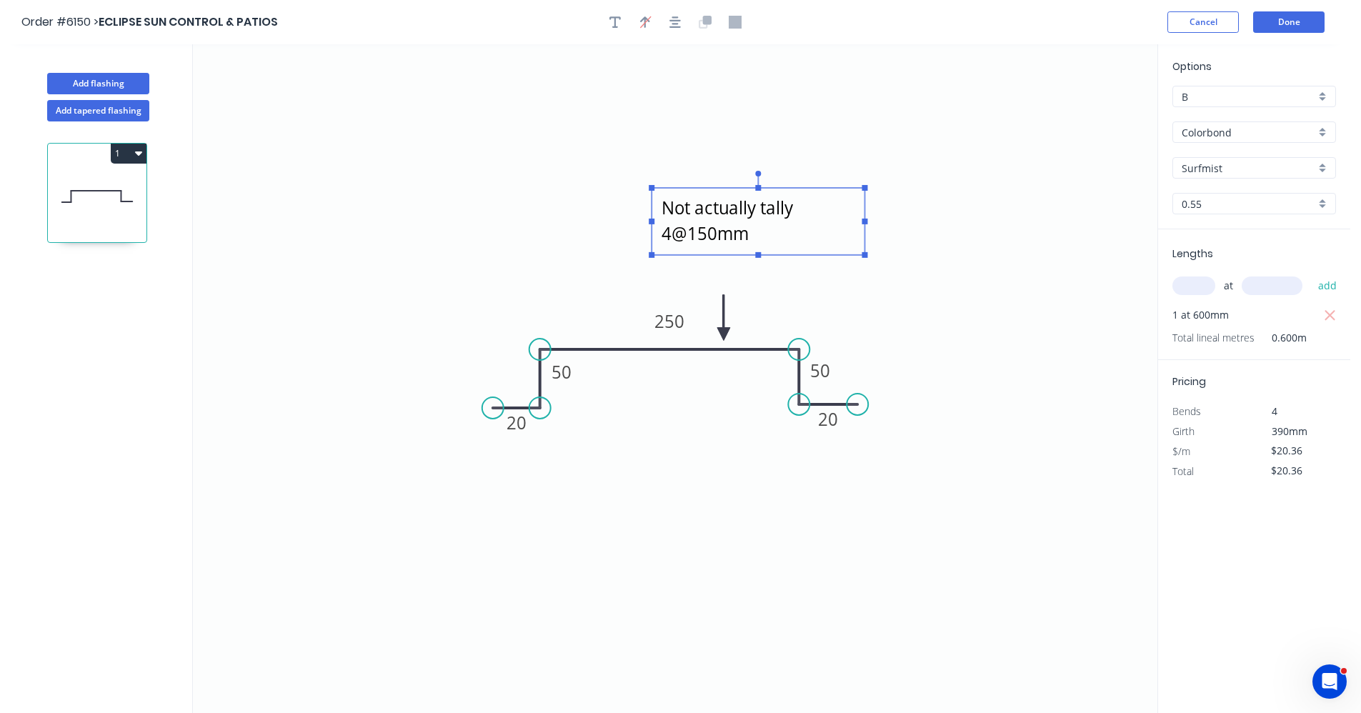
click at [1058, 265] on icon "Not actually tally 4@150mm 20 50 250 50 20" at bounding box center [675, 378] width 965 height 669
type textarea "Not actually tally 4@150mm"
click at [1319, 17] on button "Done" at bounding box center [1288, 21] width 71 height 21
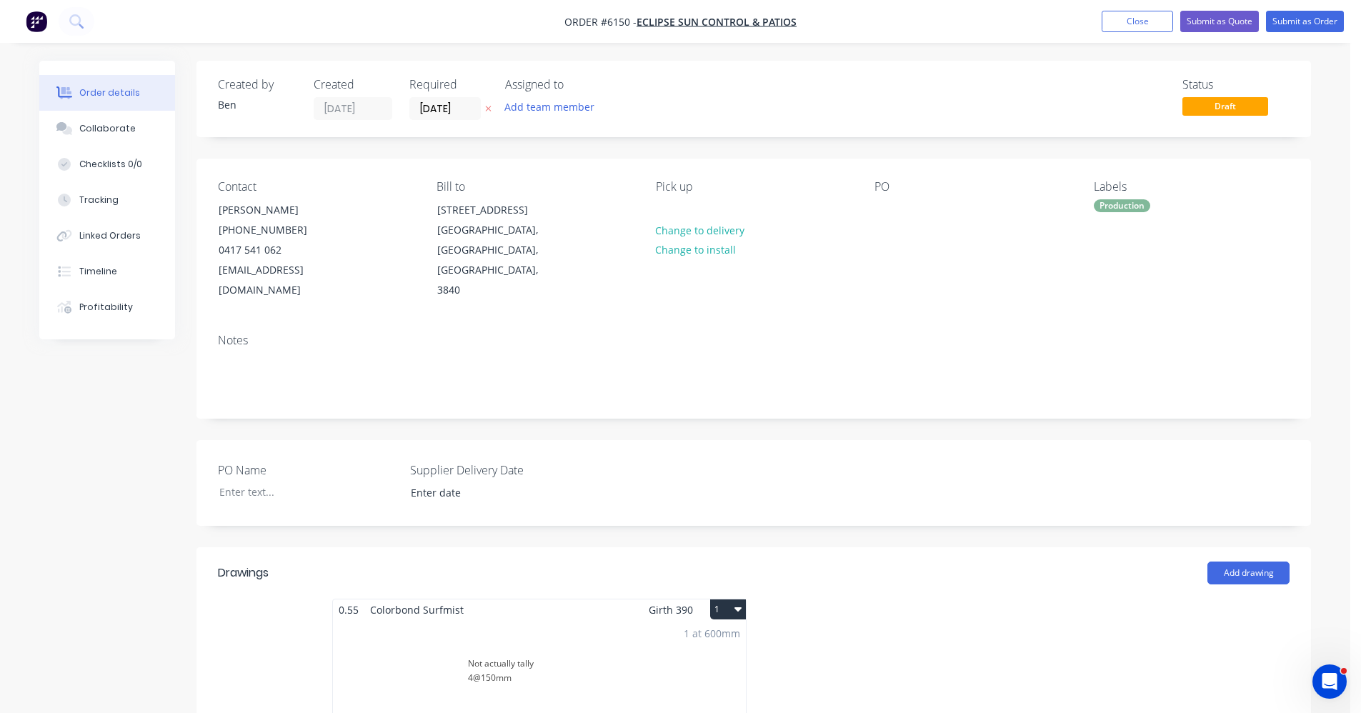
click at [467, 322] on div "Notes" at bounding box center [754, 370] width 1115 height 96
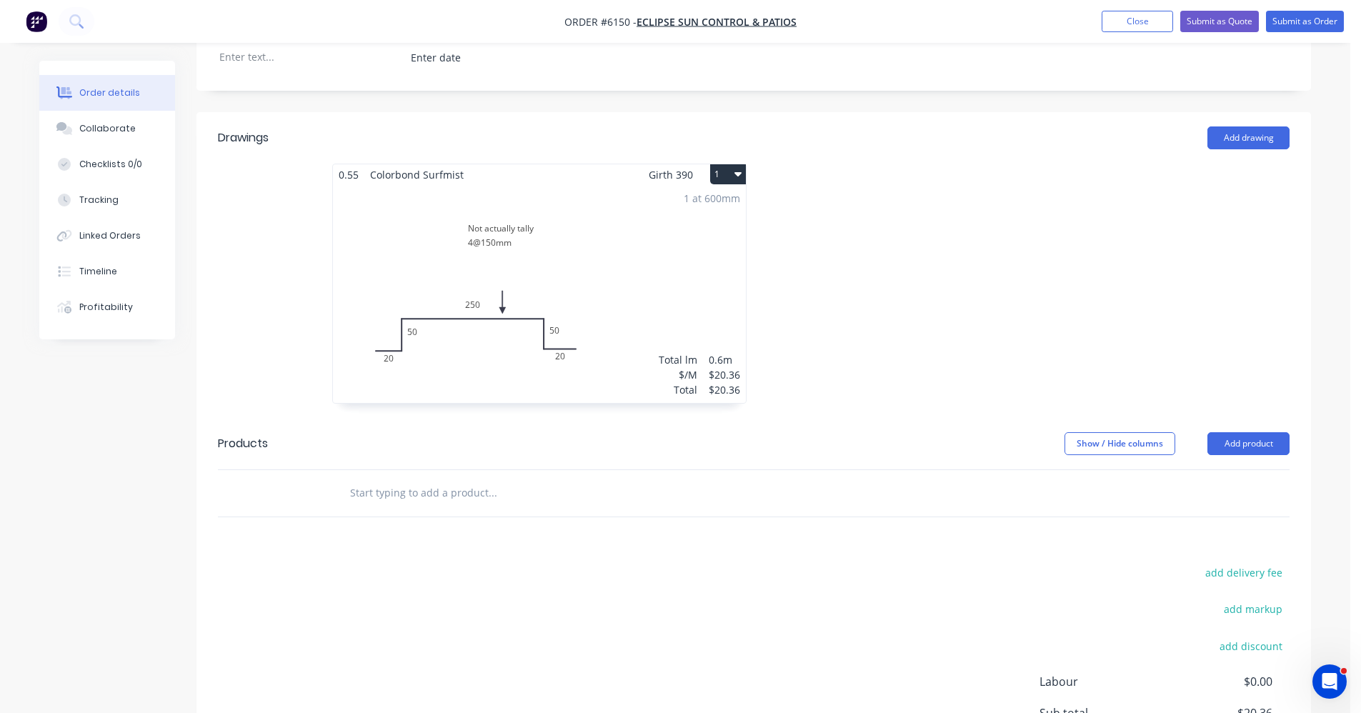
scroll to position [500, 0]
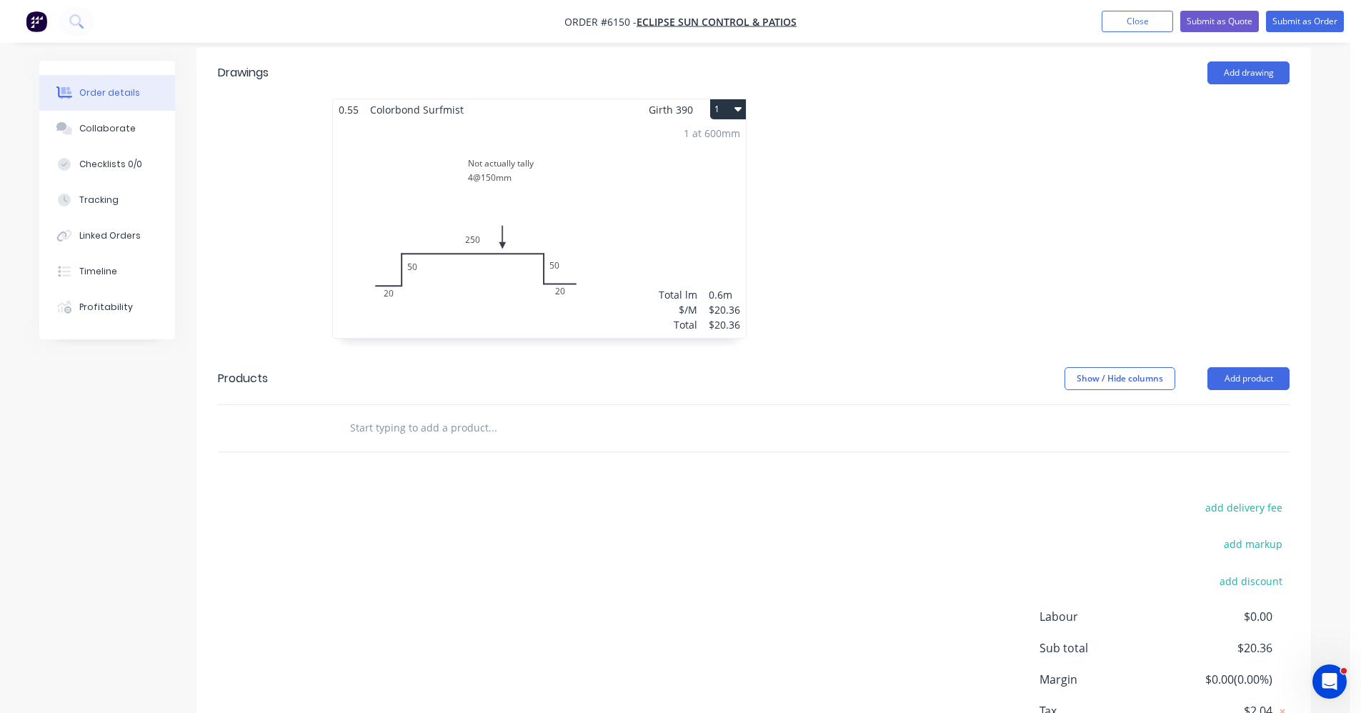
click at [460, 414] on input "text" at bounding box center [492, 428] width 286 height 29
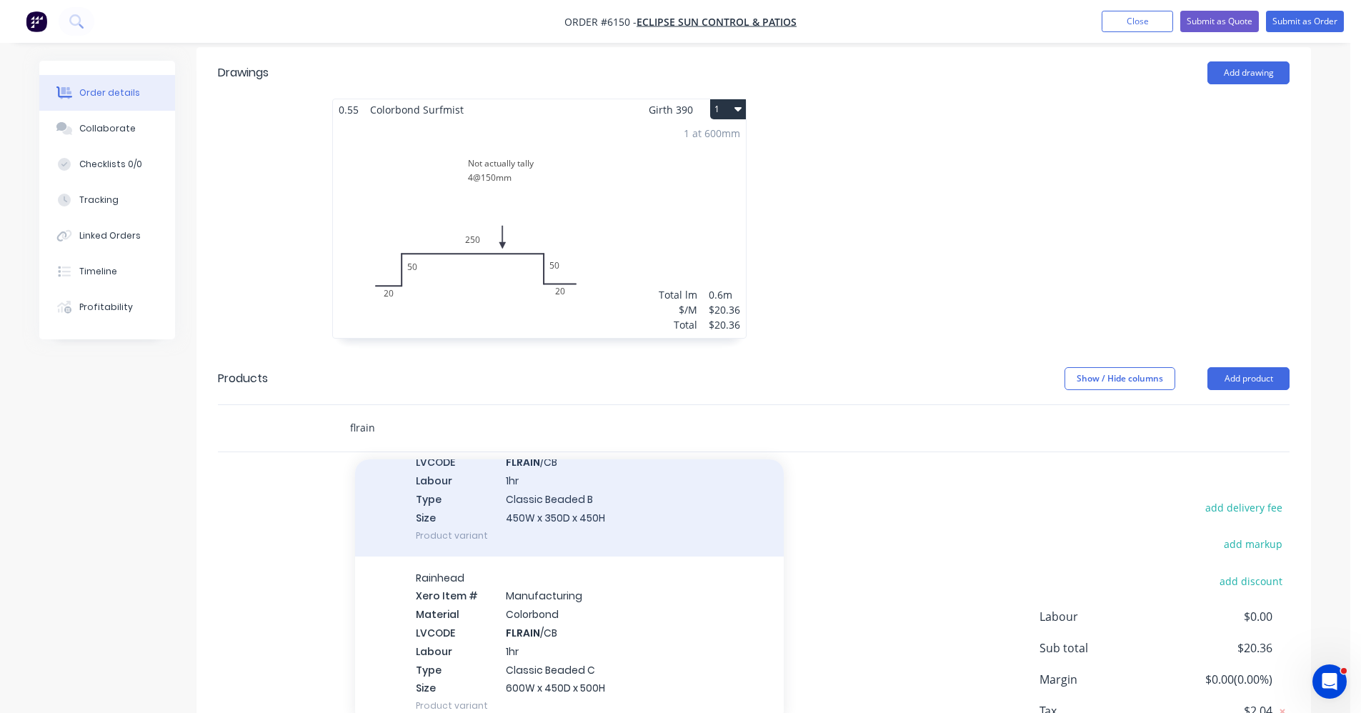
scroll to position [2403, 0]
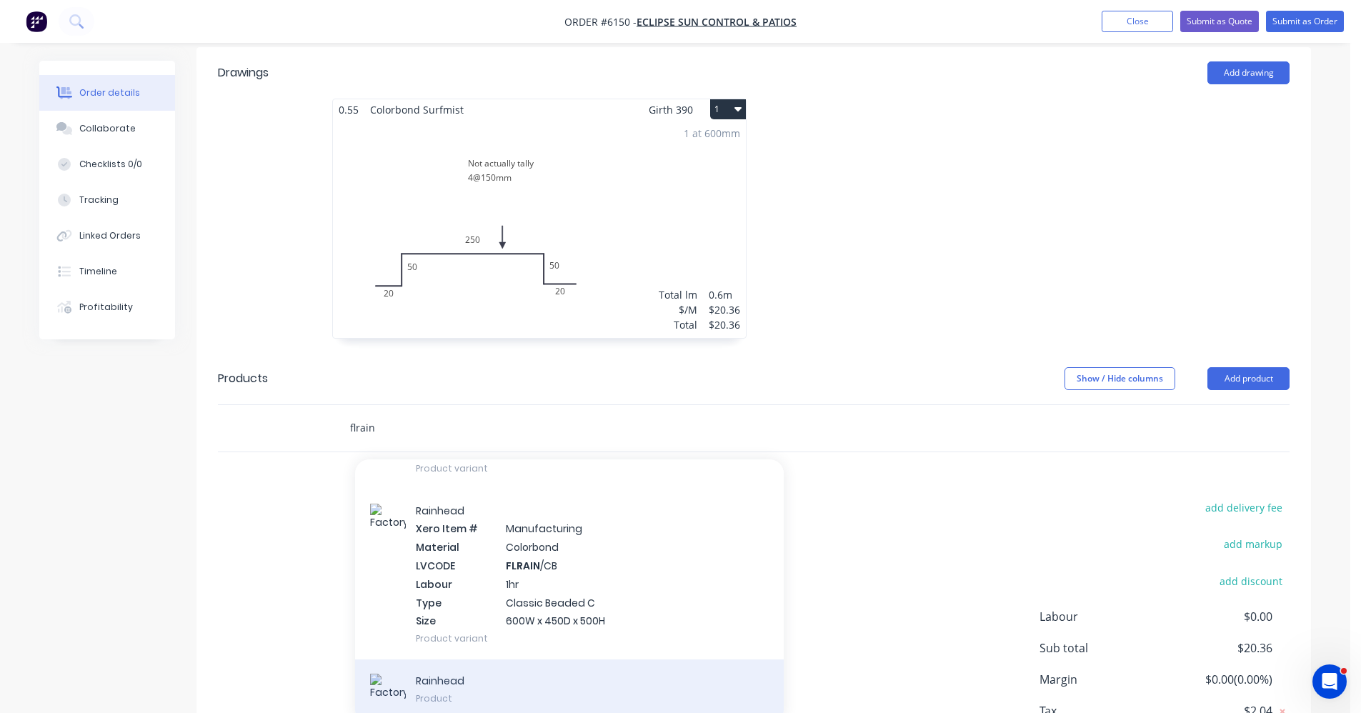
type input "flrain"
click at [415, 669] on div "Rainhead Product" at bounding box center [569, 692] width 429 height 64
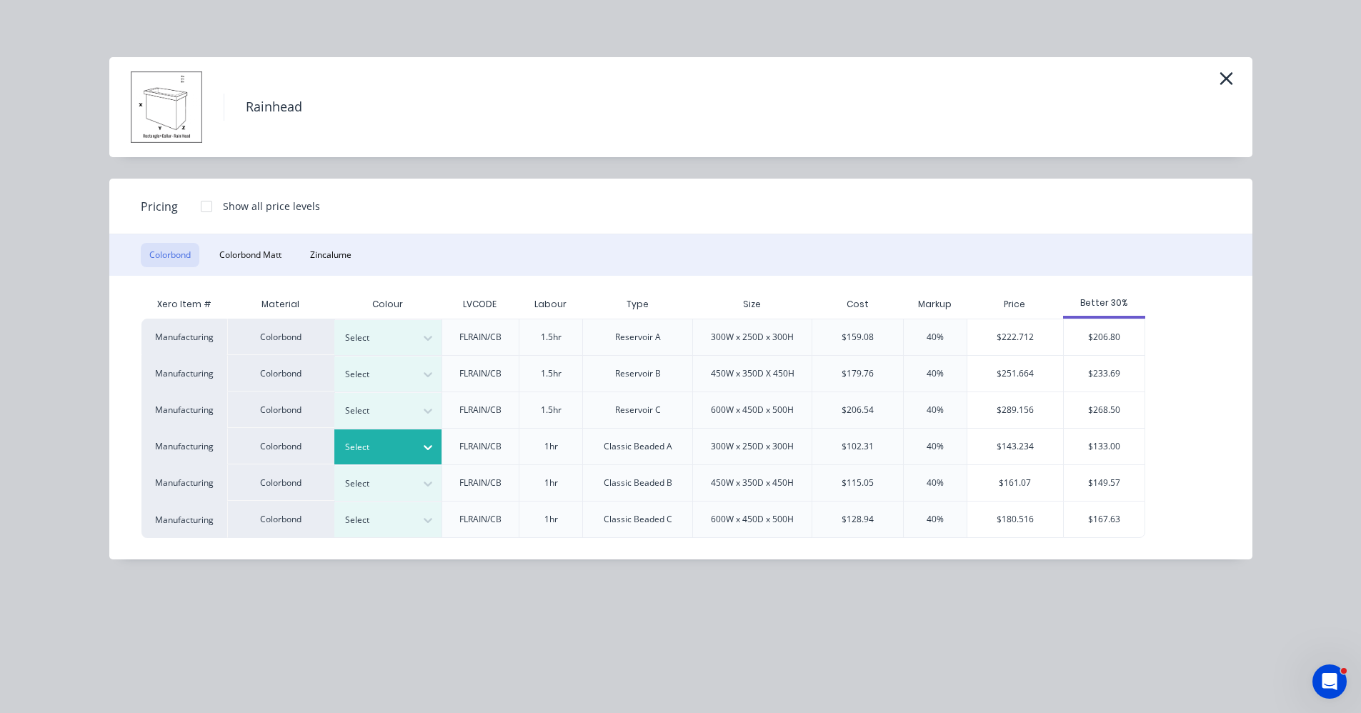
click at [392, 455] on div at bounding box center [377, 447] width 64 height 16
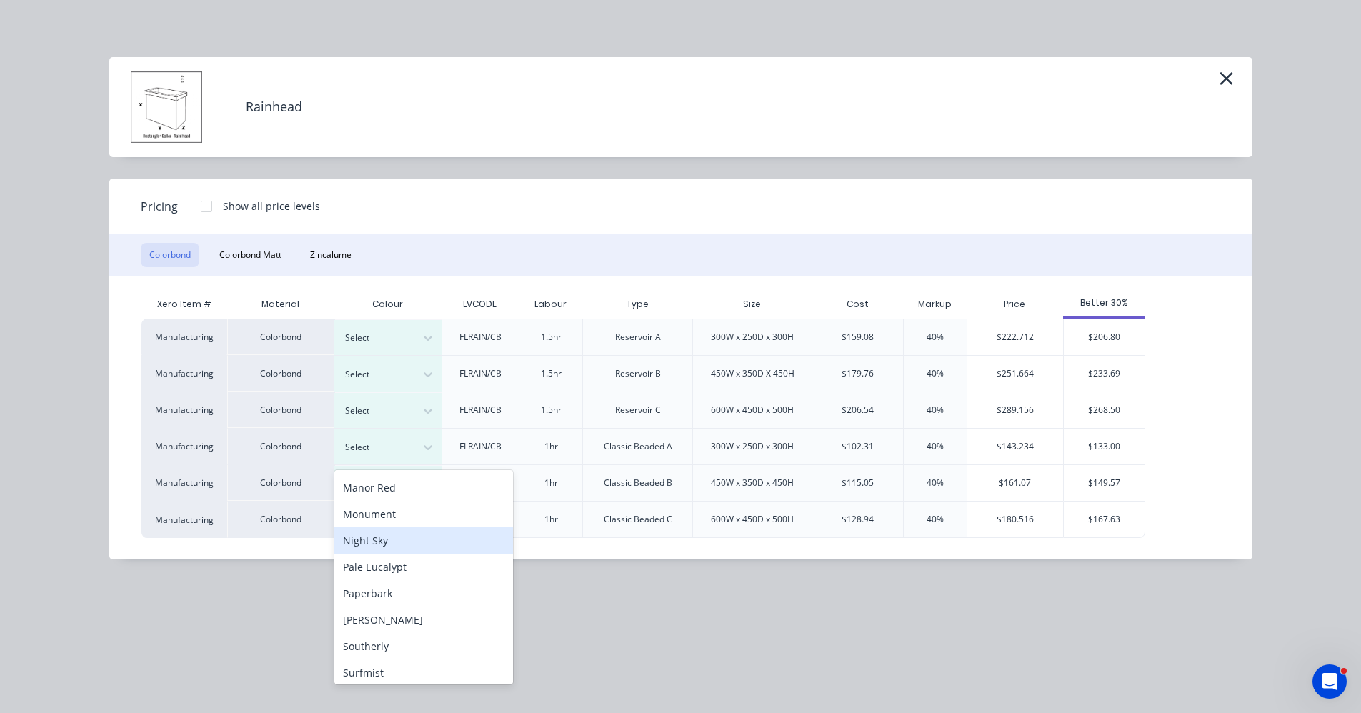
scroll to position [286, 0]
click at [381, 517] on div "Monument" at bounding box center [423, 518] width 179 height 26
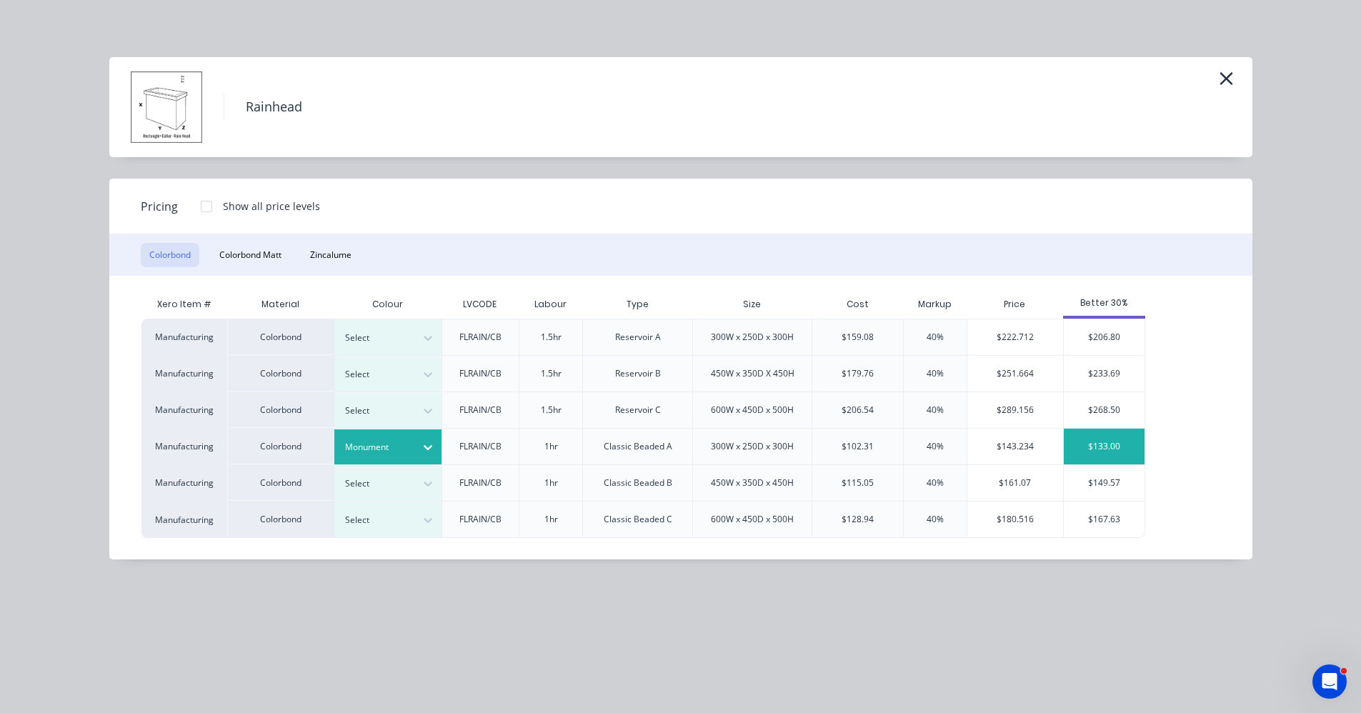
click at [1117, 444] on div "$133.00" at bounding box center [1104, 447] width 81 height 36
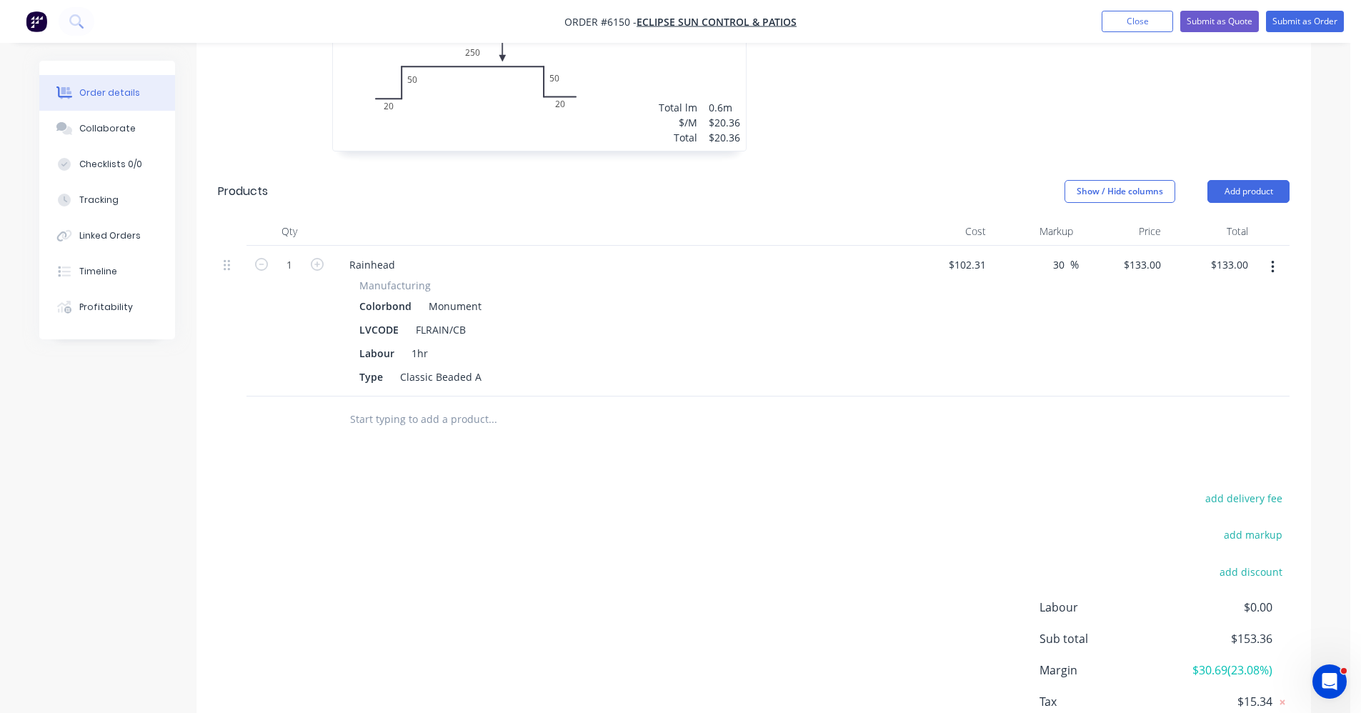
scroll to position [690, 0]
click at [433, 405] on input "text" at bounding box center [492, 416] width 286 height 29
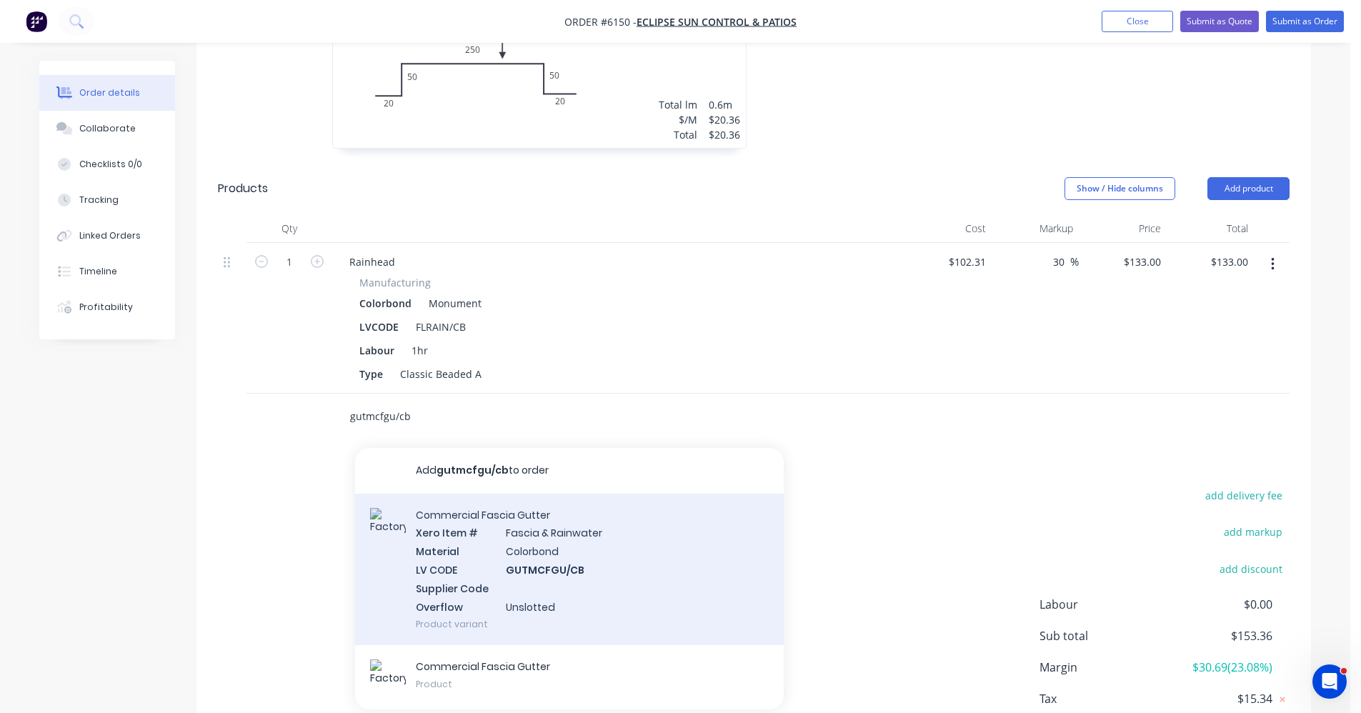
type input "gutmcfgu/cb"
click at [558, 555] on div "Commercial Fascia Gutter Xero Item # Fascia & Rainwater Material Colorbond LV C…" at bounding box center [569, 570] width 429 height 152
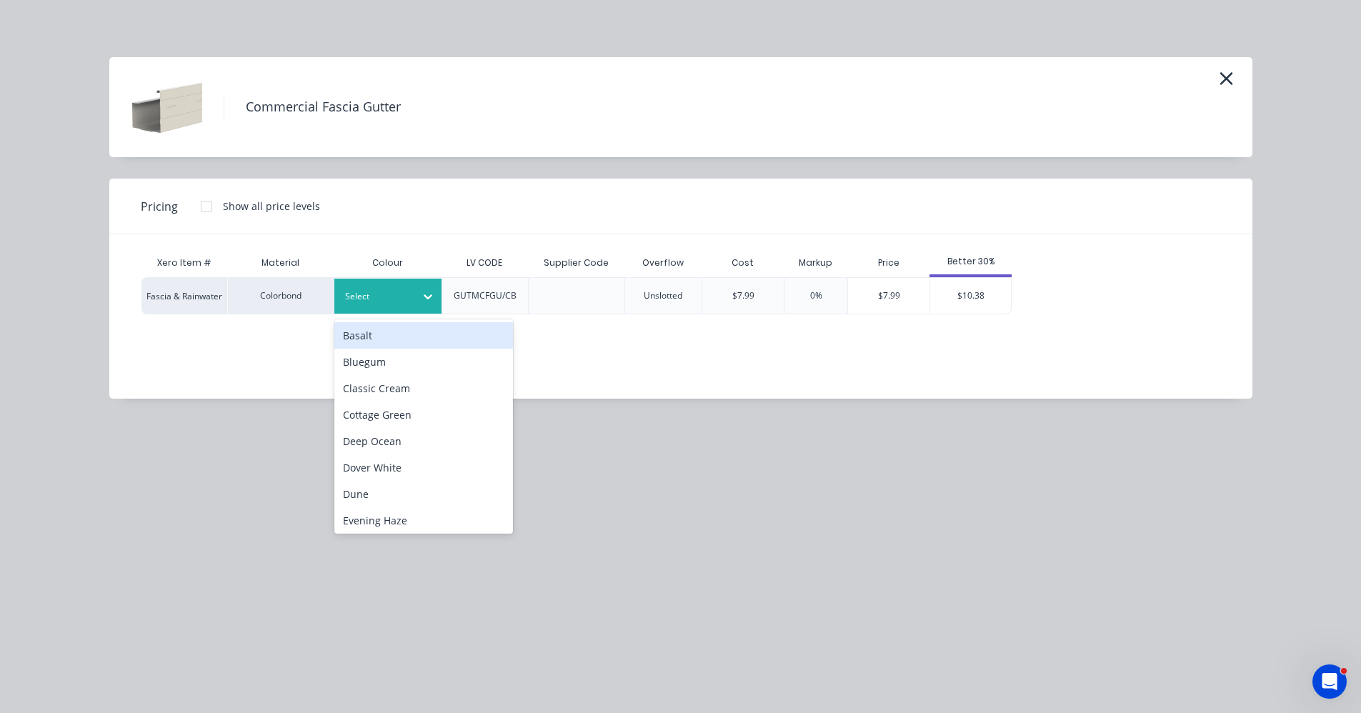
click at [389, 299] on div at bounding box center [377, 297] width 64 height 16
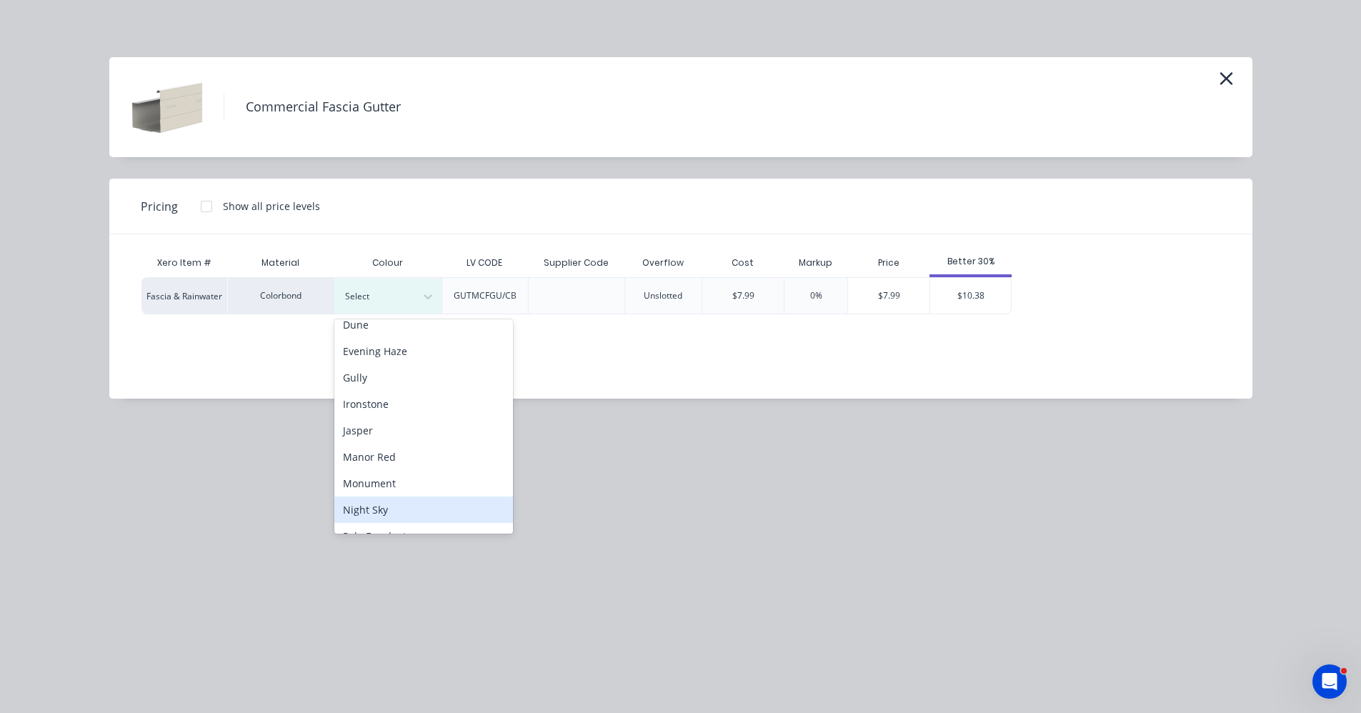
scroll to position [185, 0]
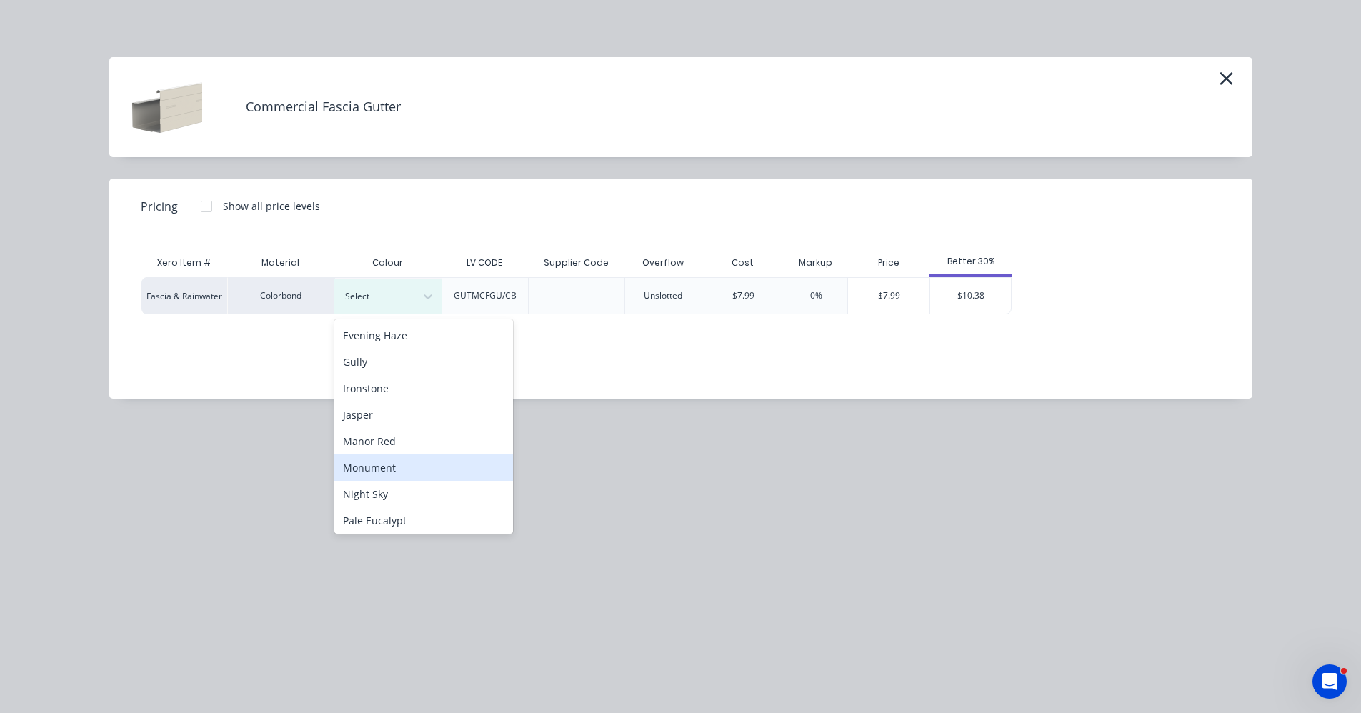
click at [397, 475] on div "Monument" at bounding box center [423, 468] width 179 height 26
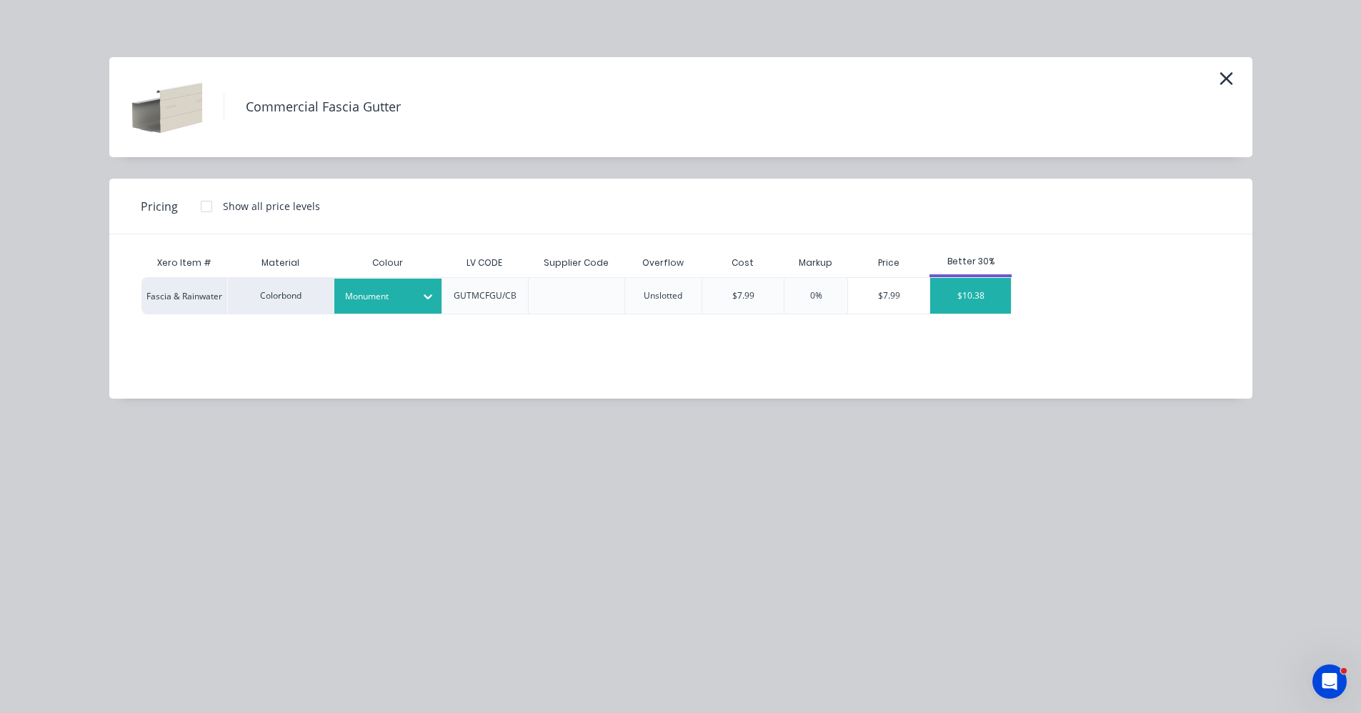
click at [994, 290] on div "$10.38" at bounding box center [970, 296] width 81 height 36
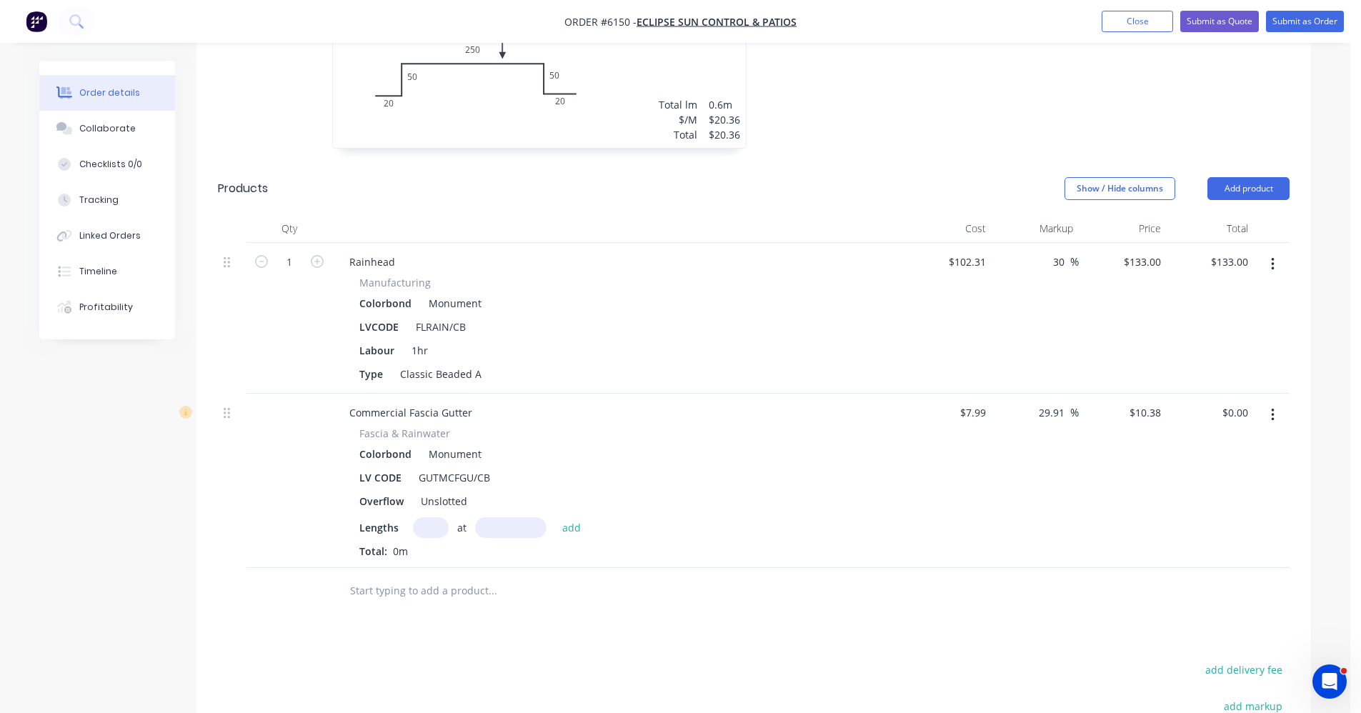
click at [442, 517] on input "text" at bounding box center [431, 527] width 36 height 21
type input "1"
type input "4800"
click at [555, 517] on button "add" at bounding box center [572, 526] width 34 height 19
type input "$49.82"
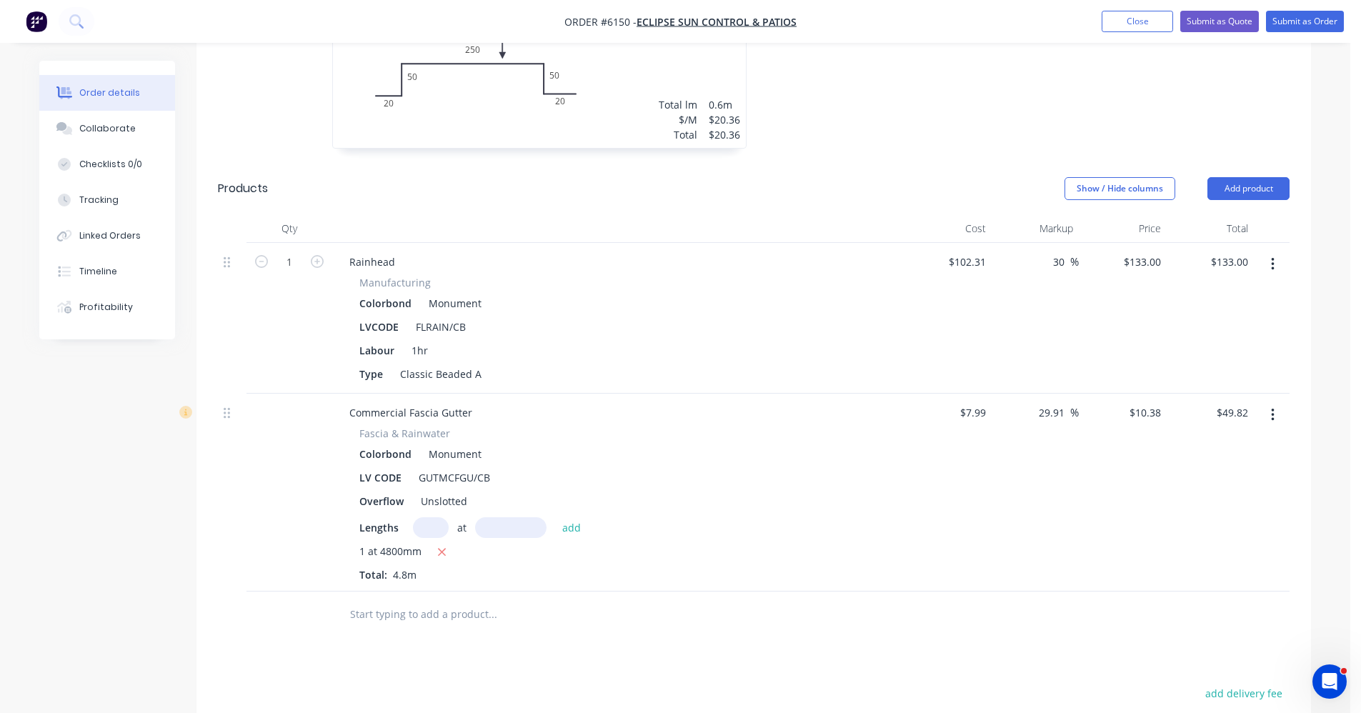
click at [385, 600] on input "text" at bounding box center [492, 614] width 286 height 29
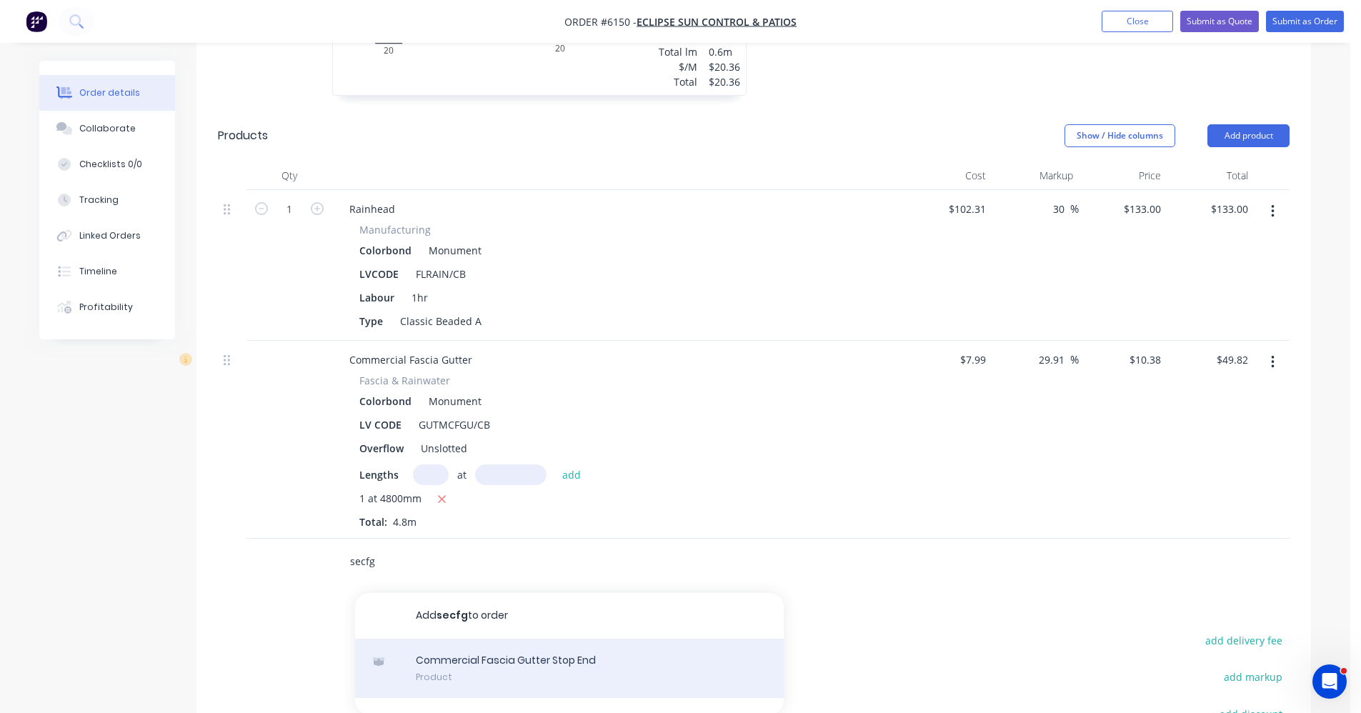
scroll to position [905, 0]
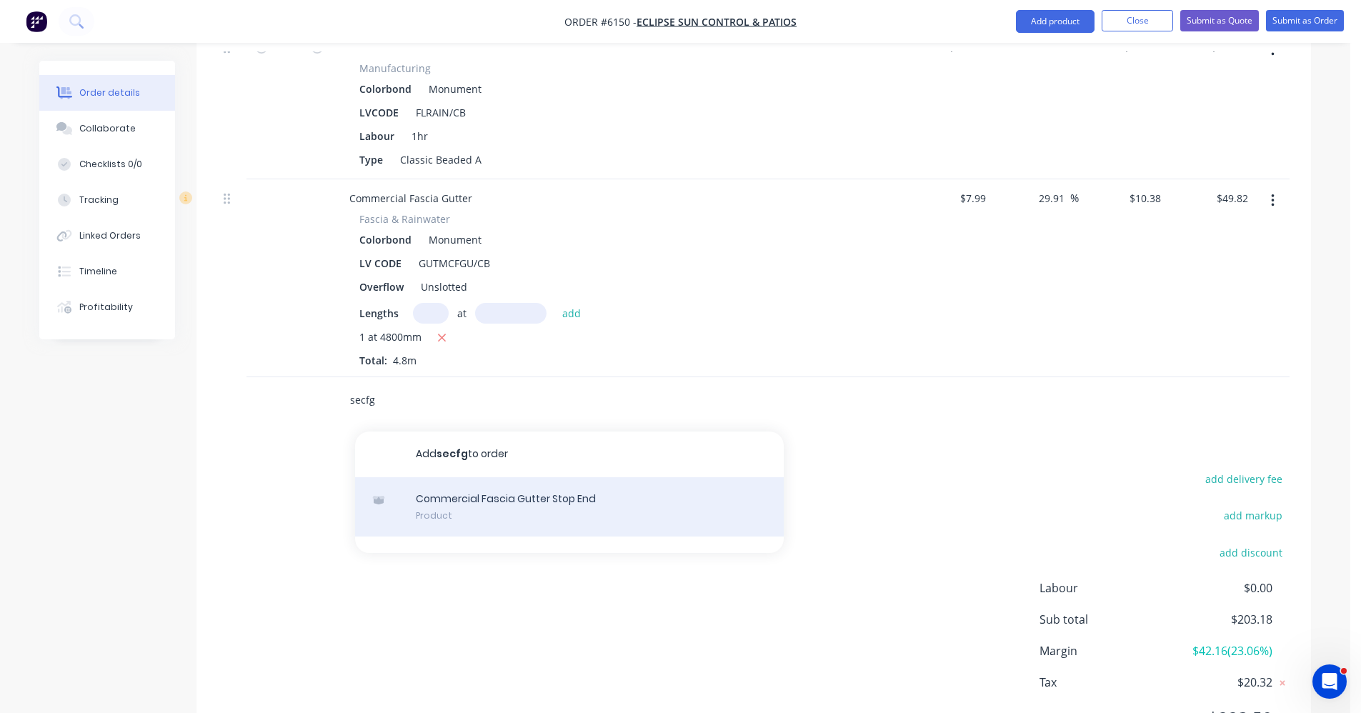
type input "secfg"
click at [516, 477] on div "Commercial Fascia Gutter Stop End Product" at bounding box center [569, 507] width 429 height 60
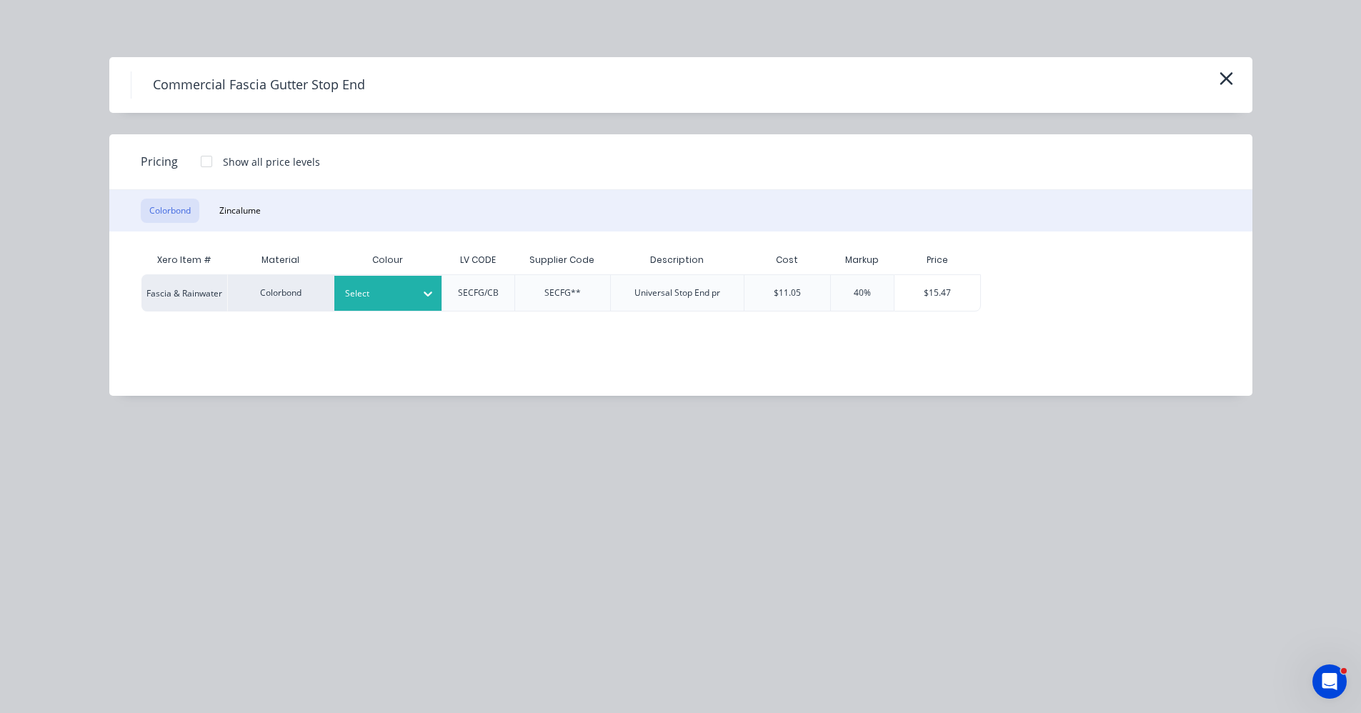
drag, startPoint x: 408, startPoint y: 287, endPoint x: 407, endPoint y: 305, distance: 17.9
click at [407, 287] on div at bounding box center [377, 294] width 64 height 16
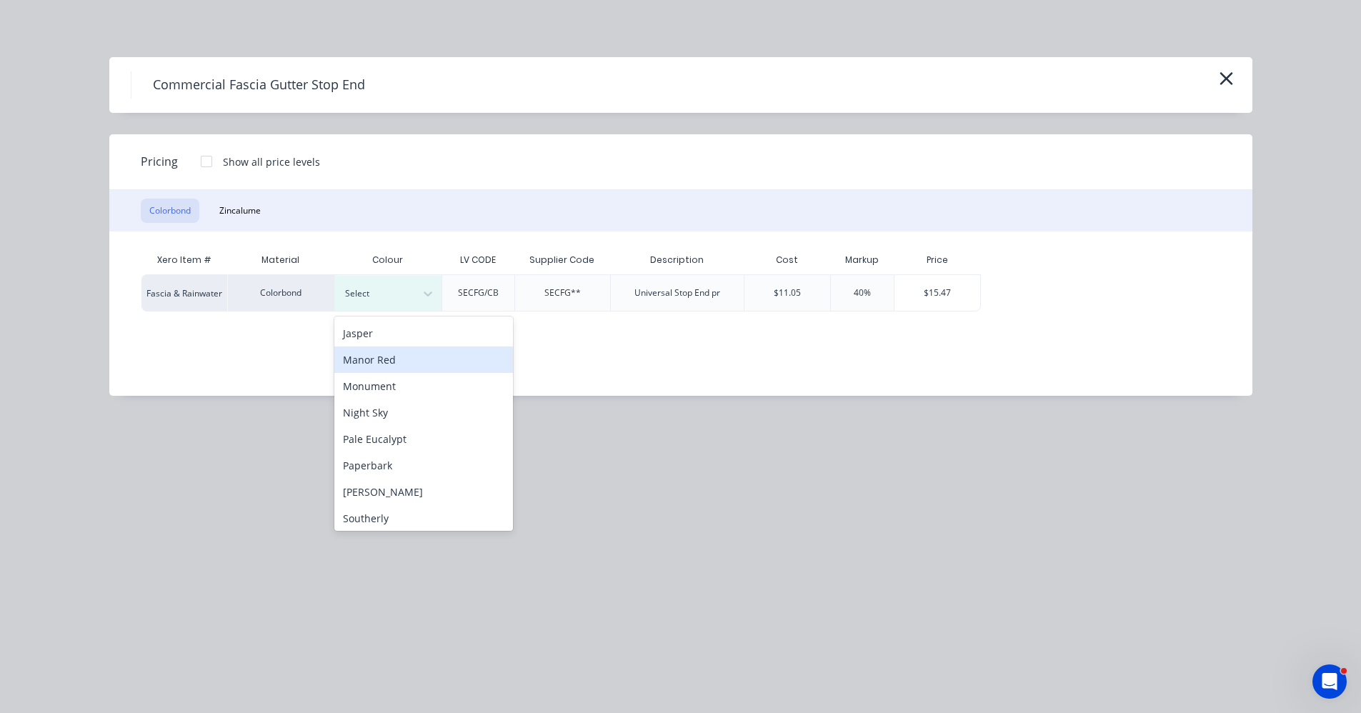
scroll to position [286, 0]
click at [365, 362] on div "Monument" at bounding box center [423, 364] width 179 height 26
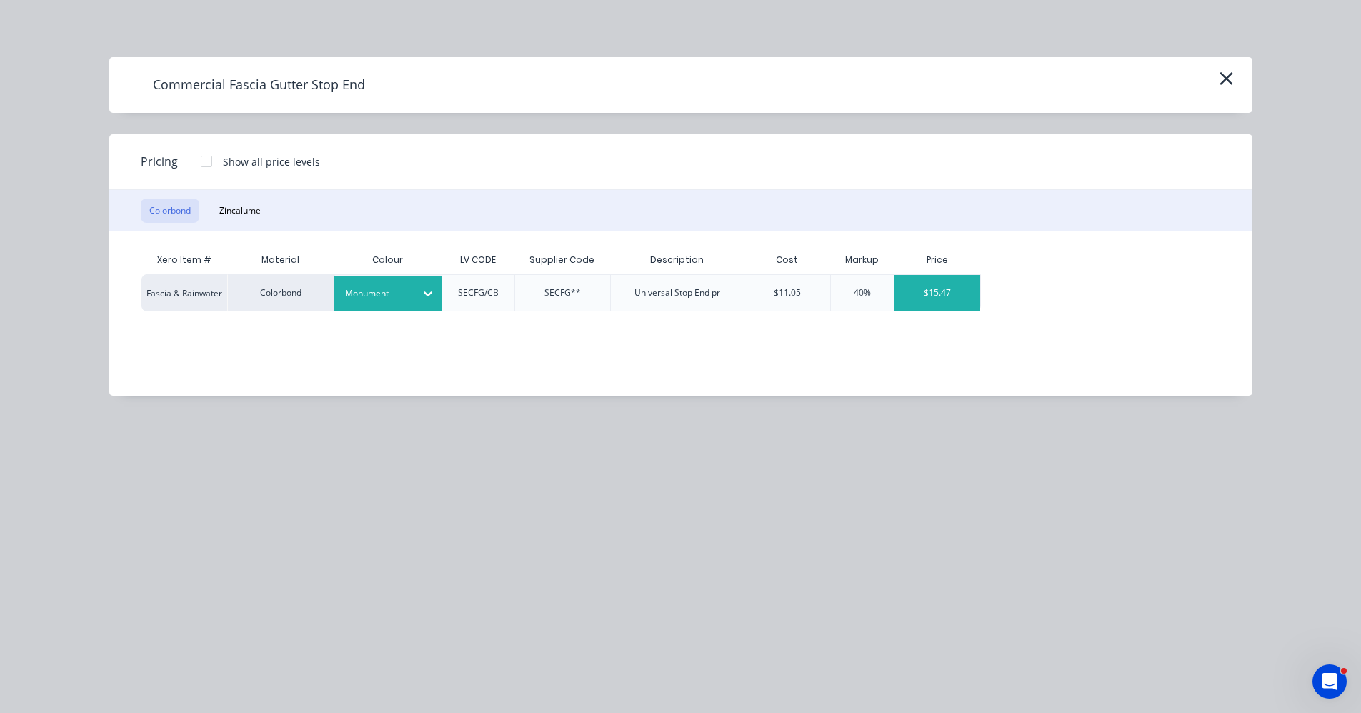
click at [933, 288] on div "$15.47" at bounding box center [938, 293] width 86 height 36
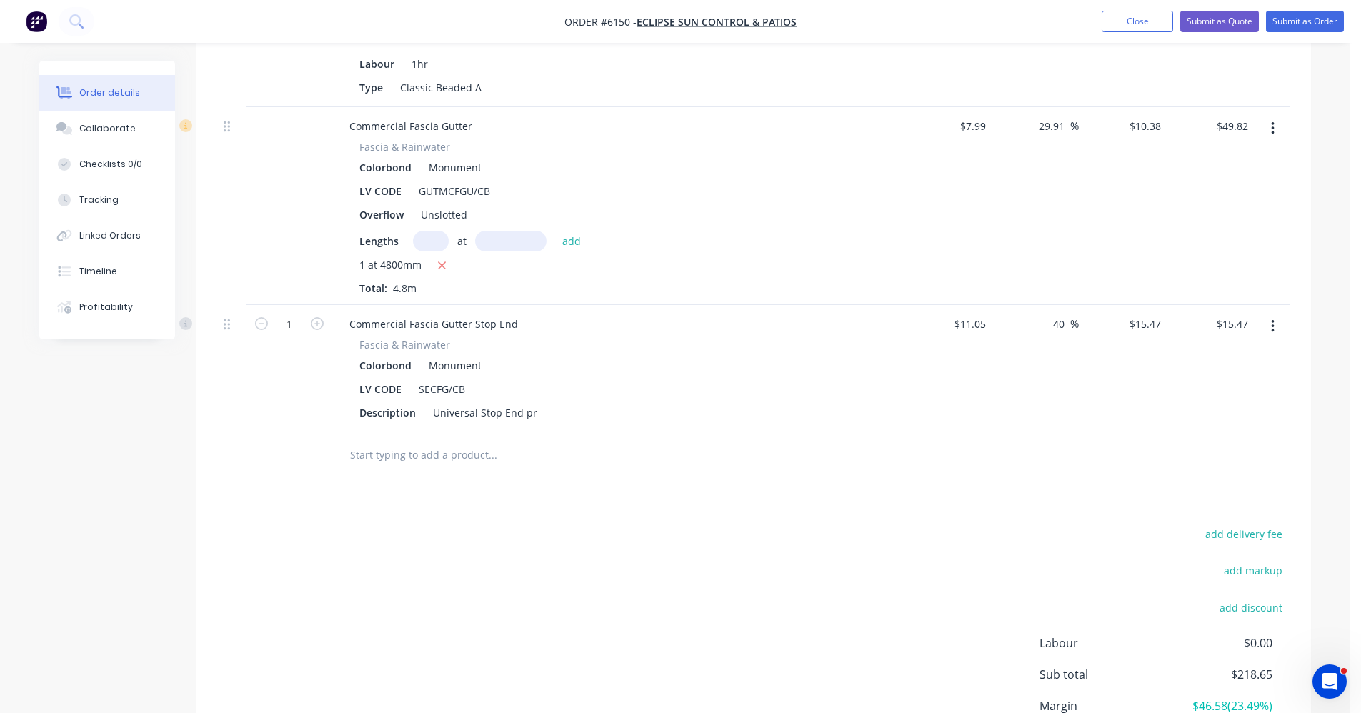
scroll to position [1072, 0]
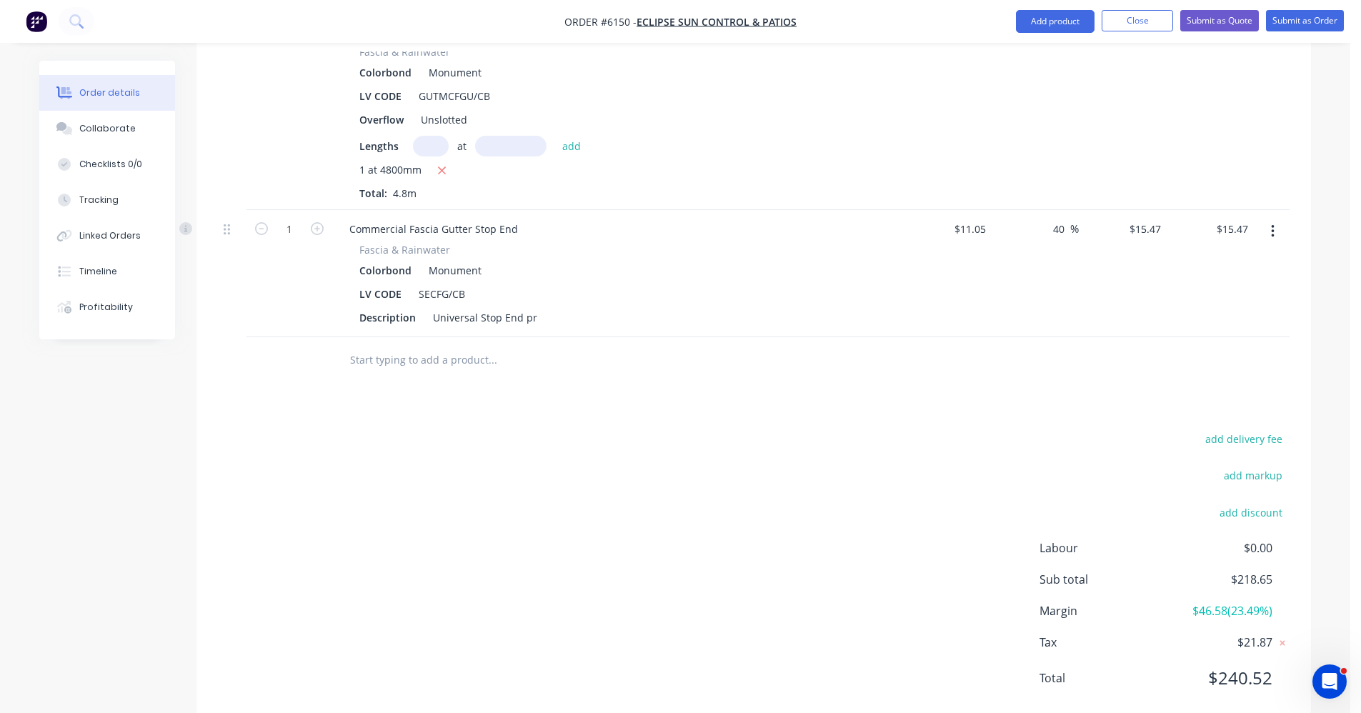
click at [399, 346] on input "text" at bounding box center [492, 360] width 286 height 29
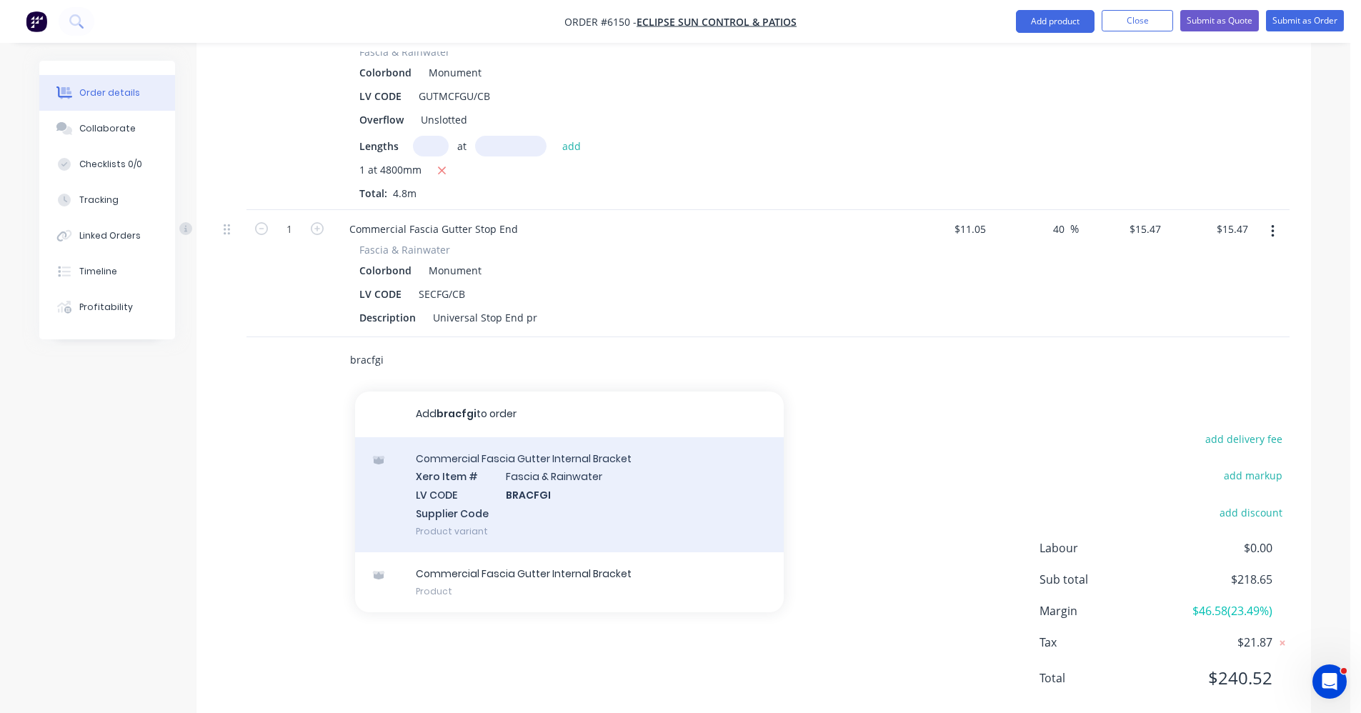
type input "bracfgi"
click at [561, 476] on div "Commercial Fascia Gutter Internal Bracket Xero Item # Fascia & Rainwater LV COD…" at bounding box center [569, 494] width 429 height 115
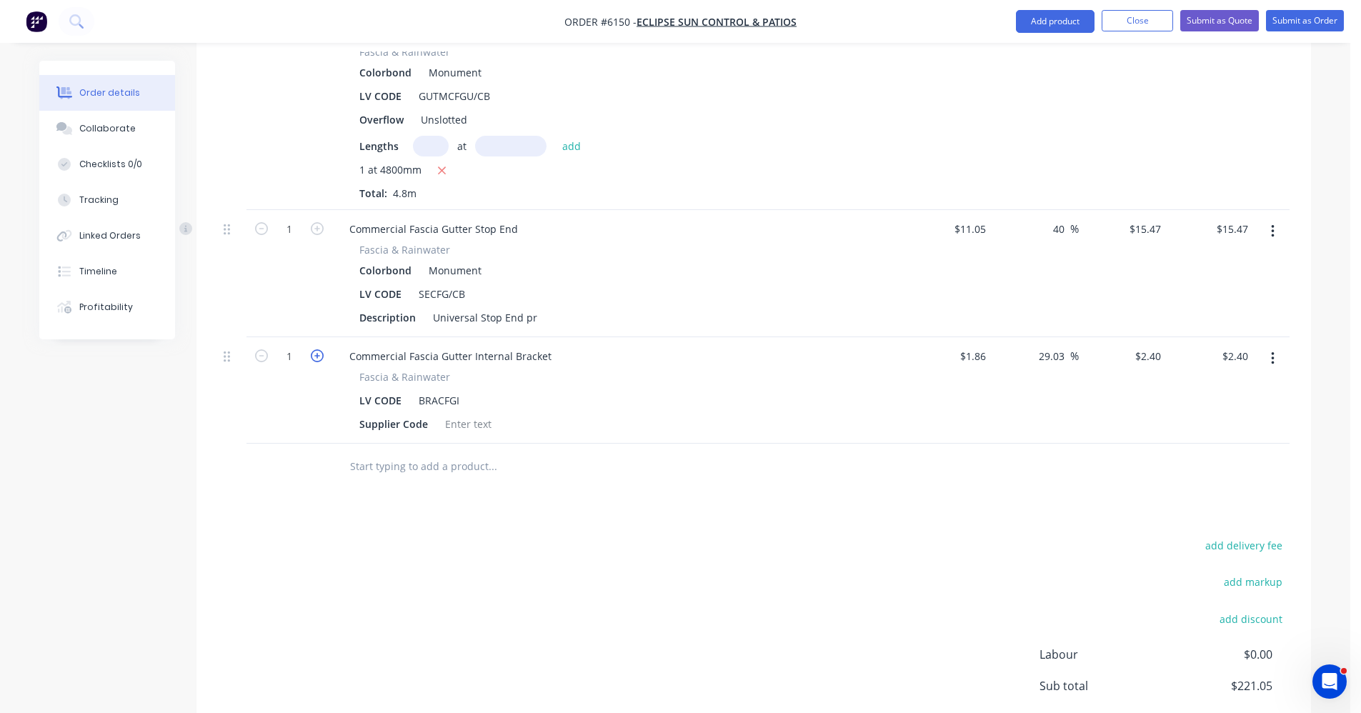
click at [319, 349] on icon "button" at bounding box center [317, 355] width 13 height 13
type input "2"
type input "$4.80"
click at [319, 349] on icon "button" at bounding box center [317, 355] width 13 height 13
type input "3"
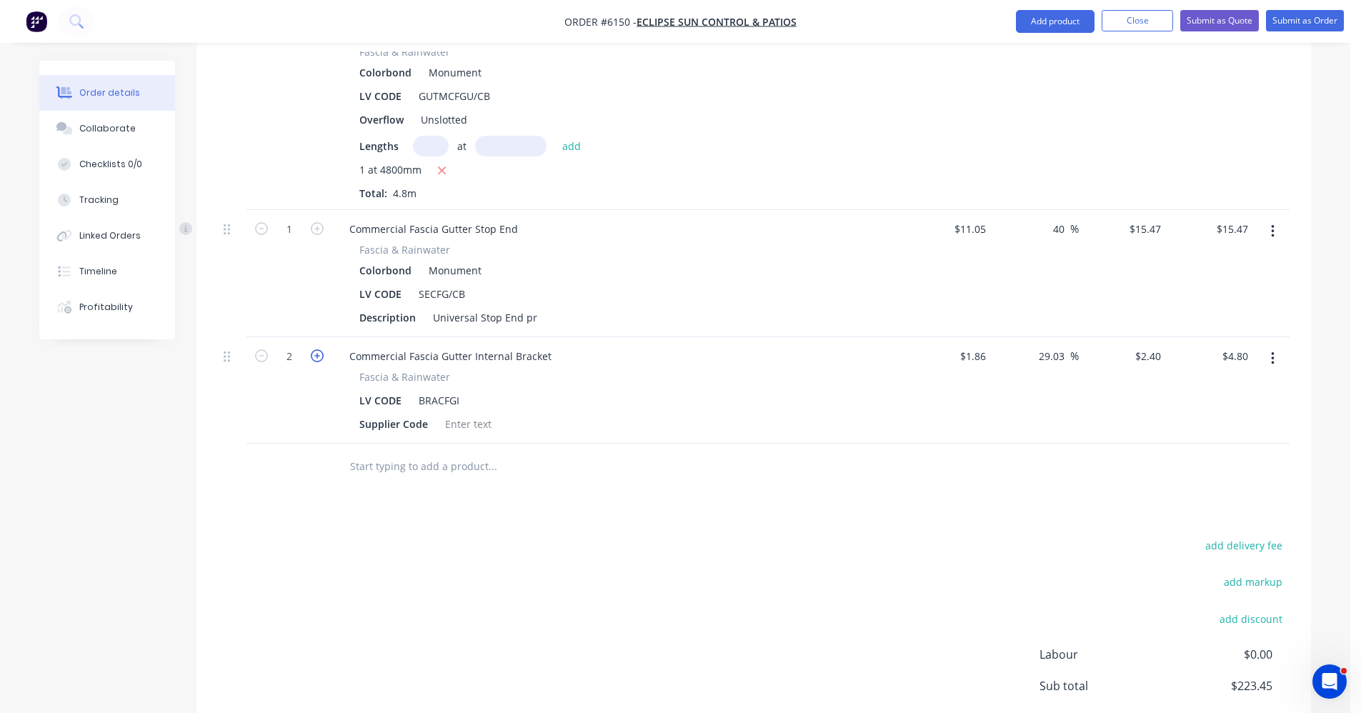
type input "$7.20"
click at [319, 349] on icon "button" at bounding box center [317, 355] width 13 height 13
type input "4"
type input "$9.60"
click at [415, 452] on input "text" at bounding box center [492, 466] width 286 height 29
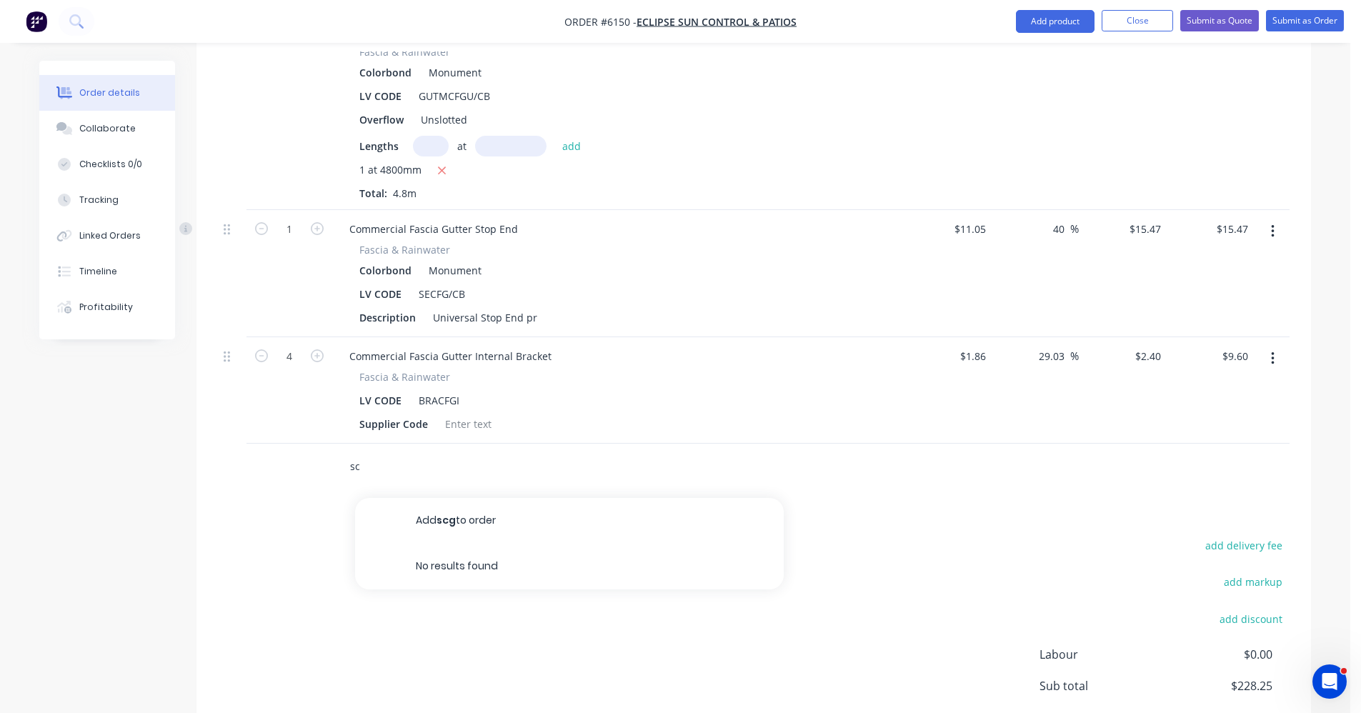
type input "s"
type input "c"
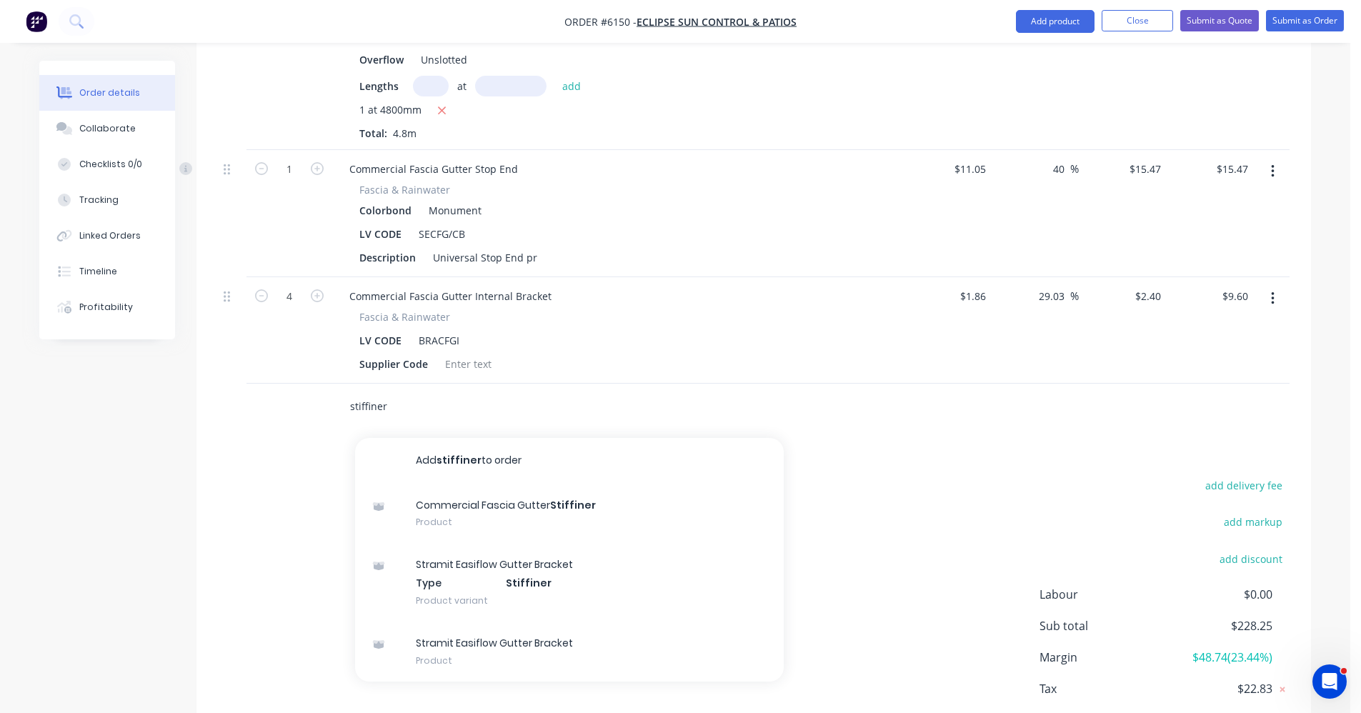
scroll to position [1193, 0]
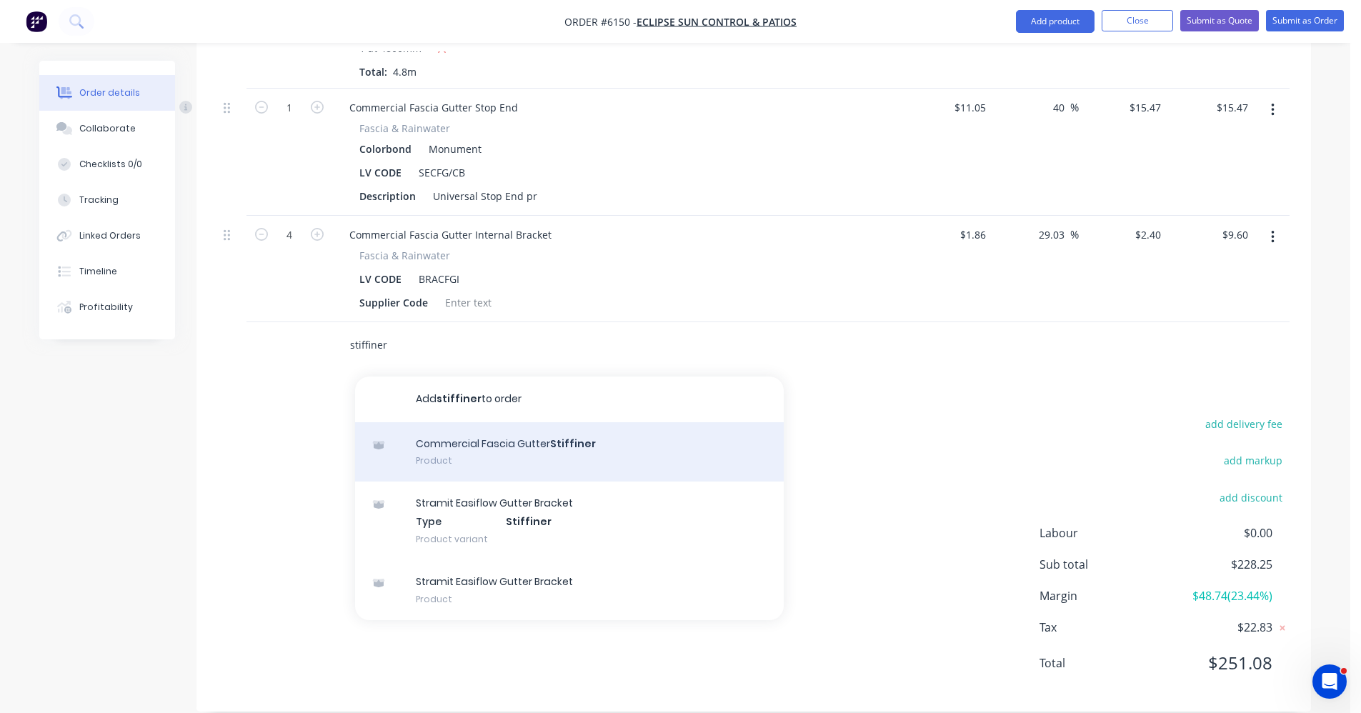
type input "stiffiner"
click at [483, 422] on div "Commercial Fascia Gutter Stiffiner Product" at bounding box center [569, 452] width 429 height 60
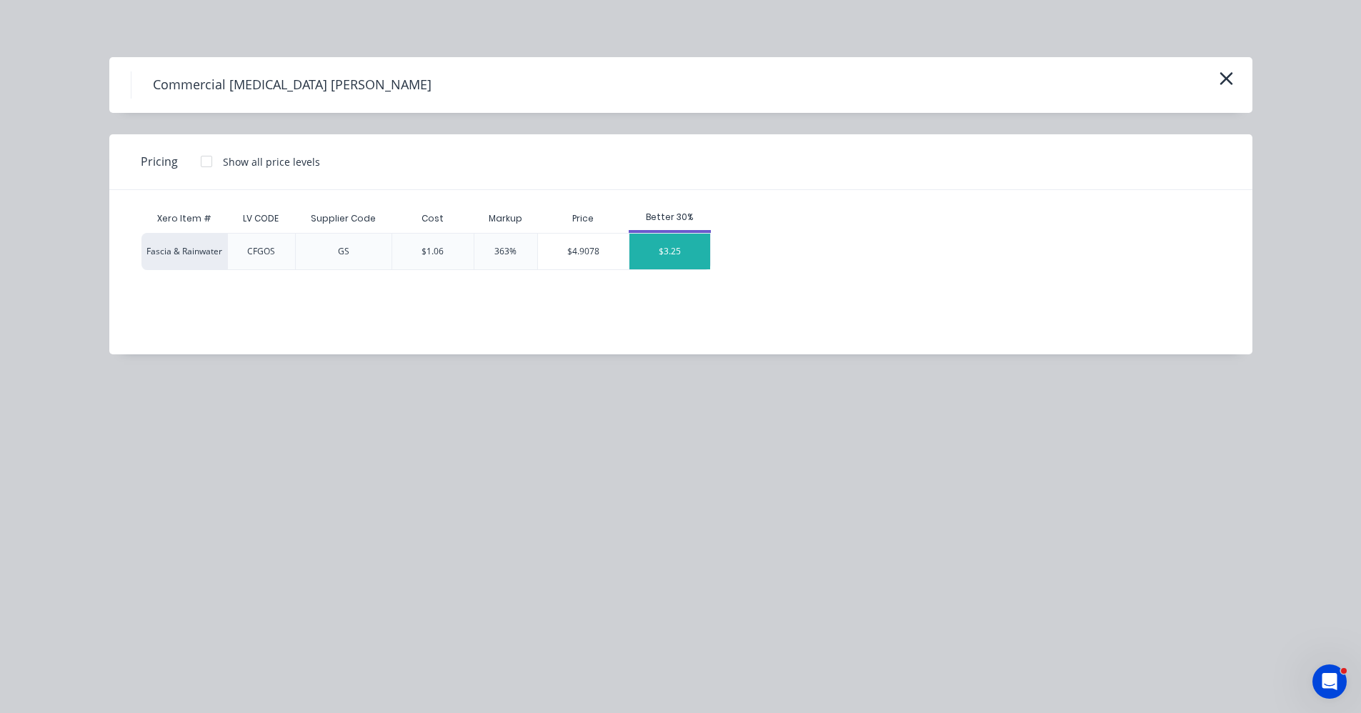
click at [677, 254] on div "$3.25" at bounding box center [670, 252] width 81 height 36
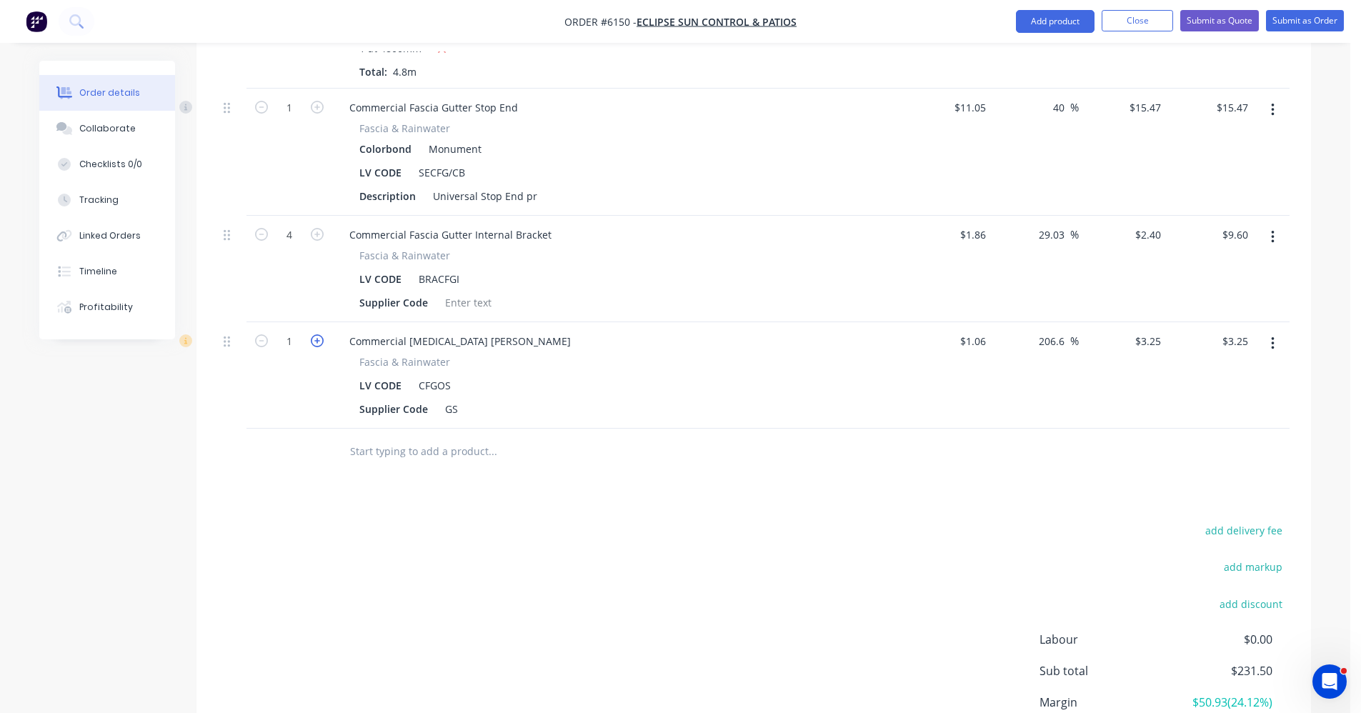
click at [315, 334] on icon "button" at bounding box center [317, 340] width 13 height 13
type input "2"
type input "$6.50"
click at [315, 334] on icon "button" at bounding box center [317, 340] width 13 height 13
type input "3"
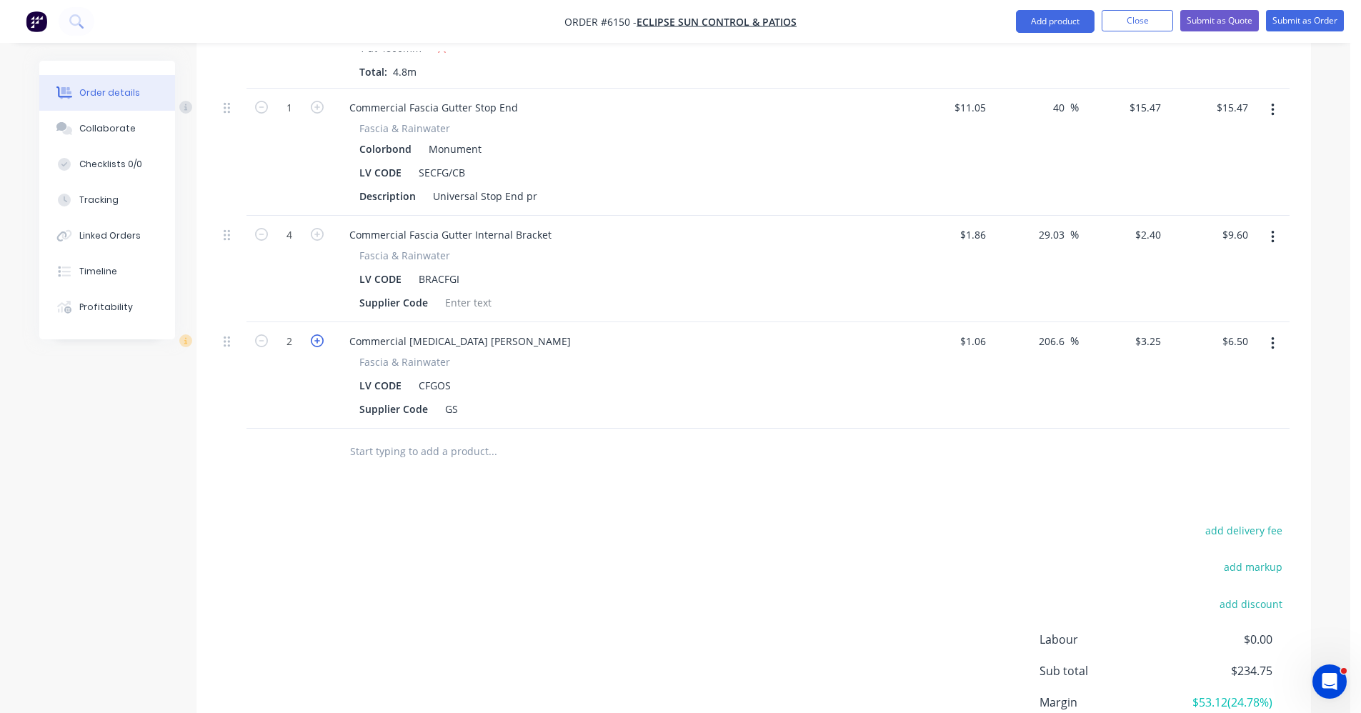
type input "$9.75"
click at [315, 334] on icon "button" at bounding box center [317, 340] width 13 height 13
type input "4"
type input "$13.00"
click at [315, 334] on icon "button" at bounding box center [317, 340] width 13 height 13
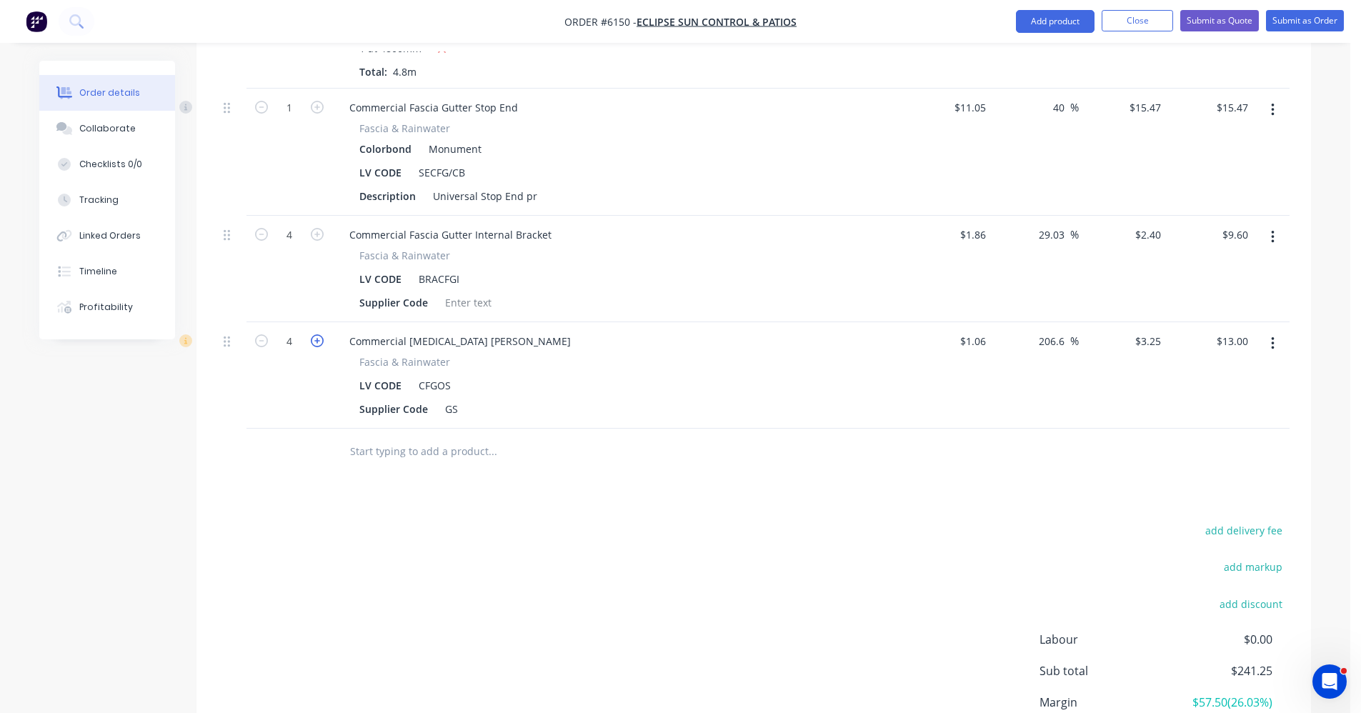
type input "5"
type input "$16.25"
click at [375, 438] on input "text" at bounding box center [492, 451] width 286 height 29
click at [1316, 26] on button "Submit as Order" at bounding box center [1305, 20] width 78 height 21
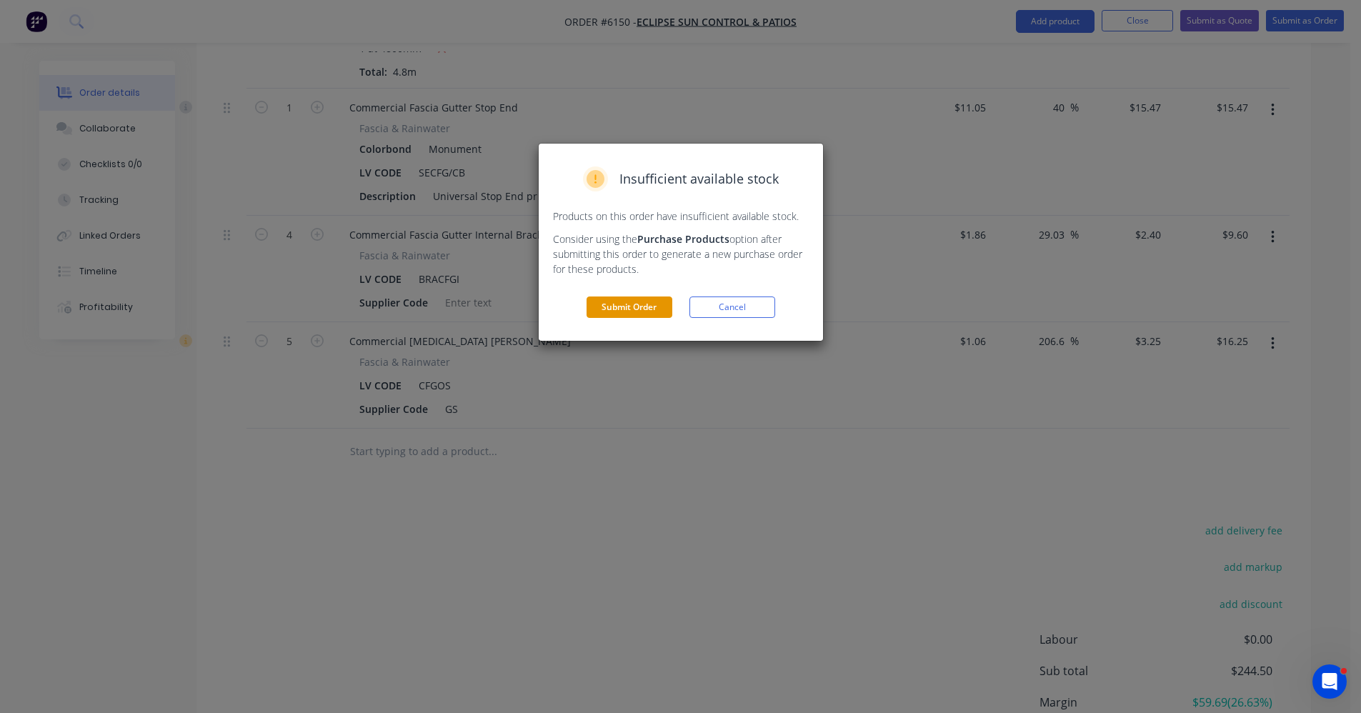
click at [649, 317] on button "Submit Order" at bounding box center [630, 307] width 86 height 21
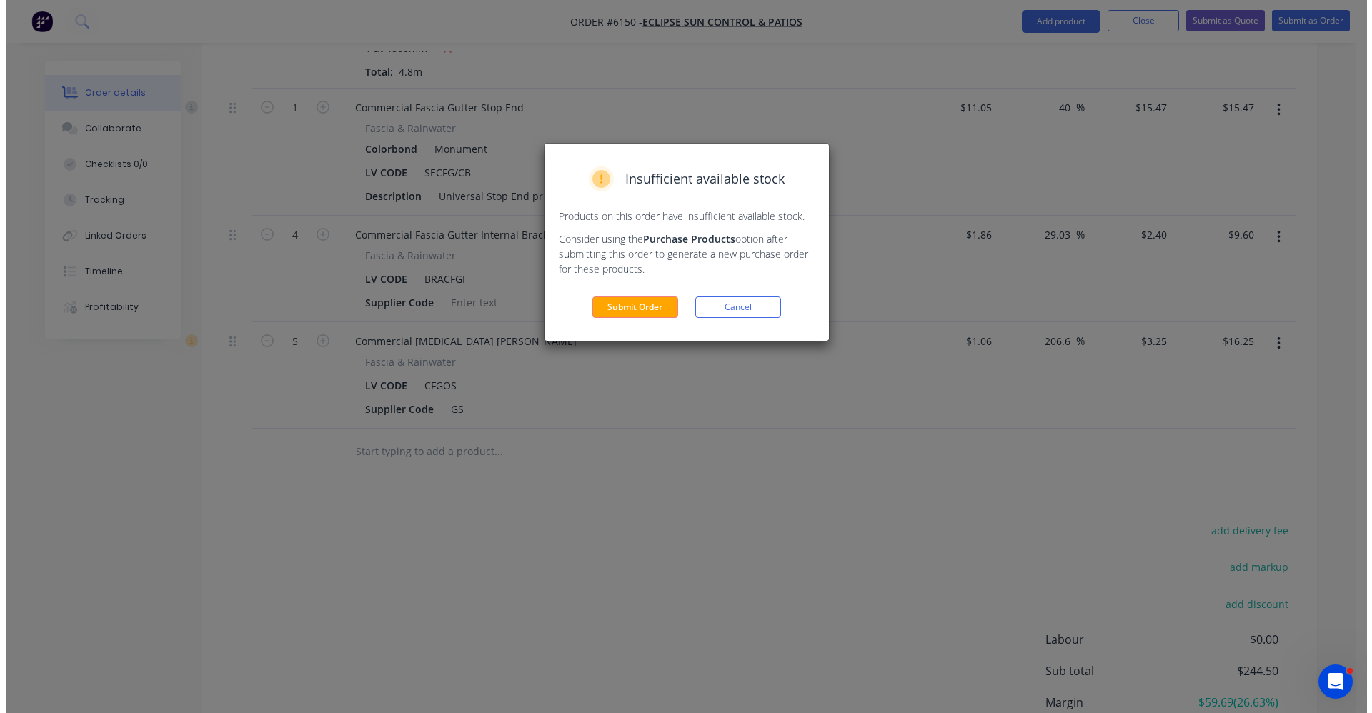
scroll to position [0, 0]
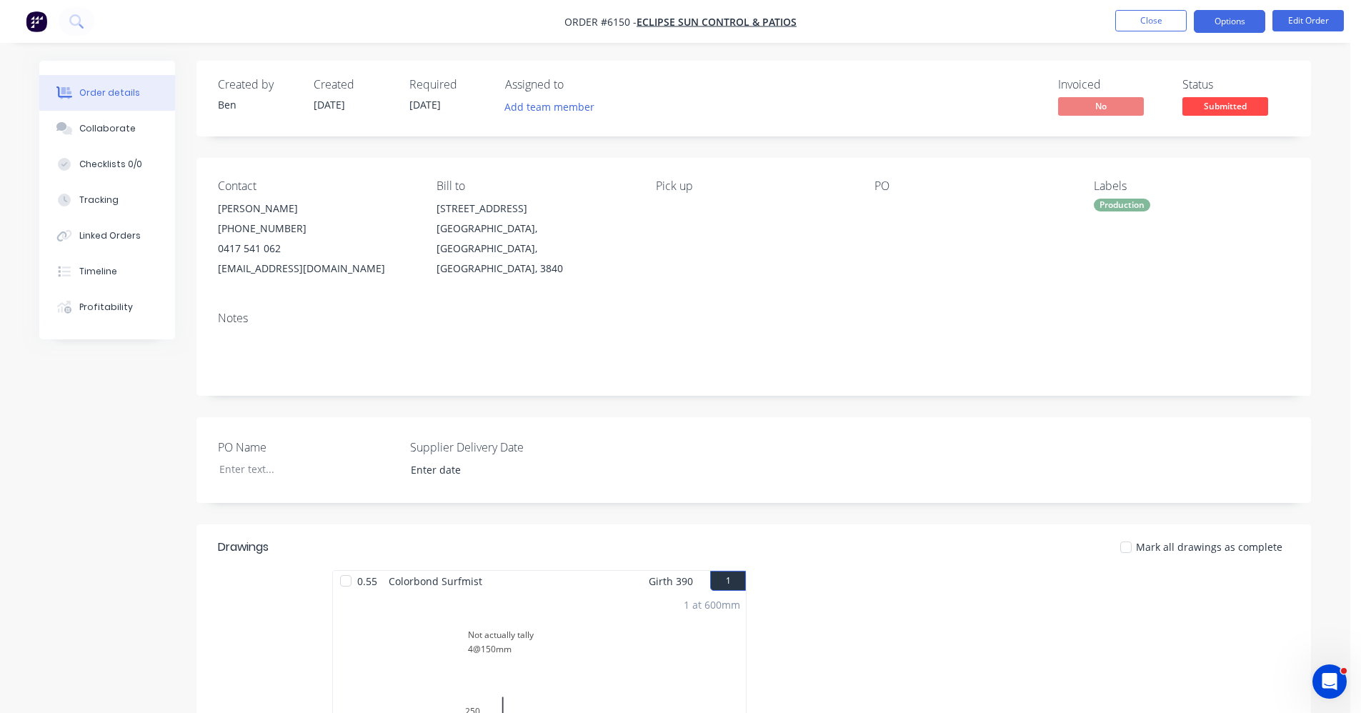
click at [1226, 30] on button "Options" at bounding box center [1229, 21] width 71 height 23
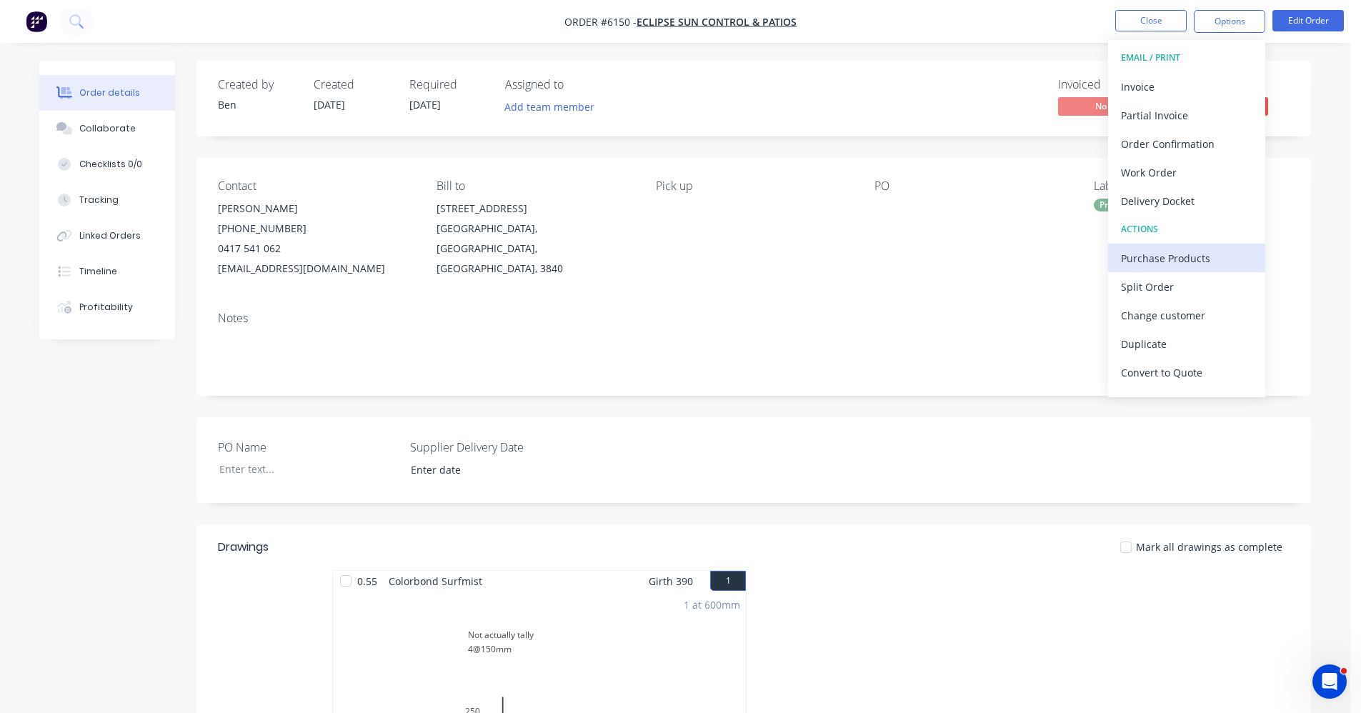
click at [1162, 252] on div "Purchase Products" at bounding box center [1186, 258] width 131 height 21
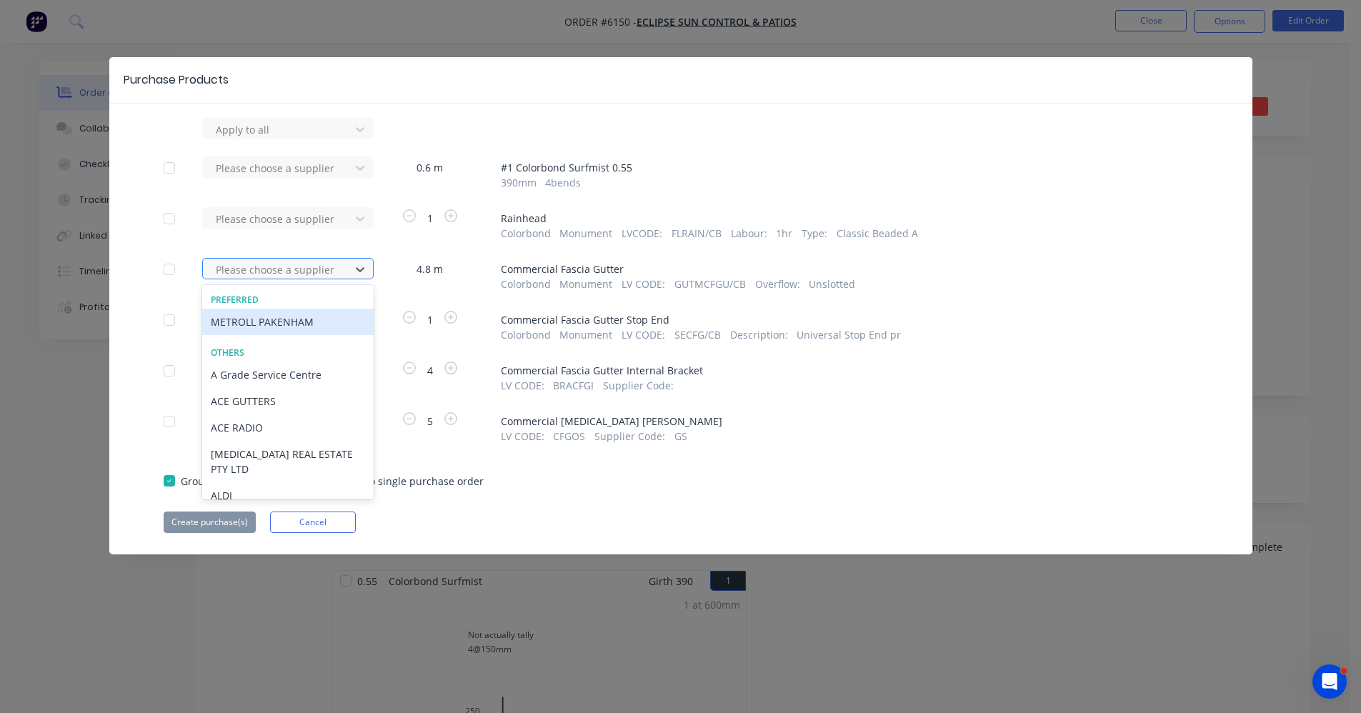
drag, startPoint x: 324, startPoint y: 267, endPoint x: 309, endPoint y: 273, distance: 15.4
click at [323, 267] on div at bounding box center [278, 270] width 129 height 18
click at [278, 331] on div "METROLL PAKENHAM" at bounding box center [288, 322] width 172 height 26
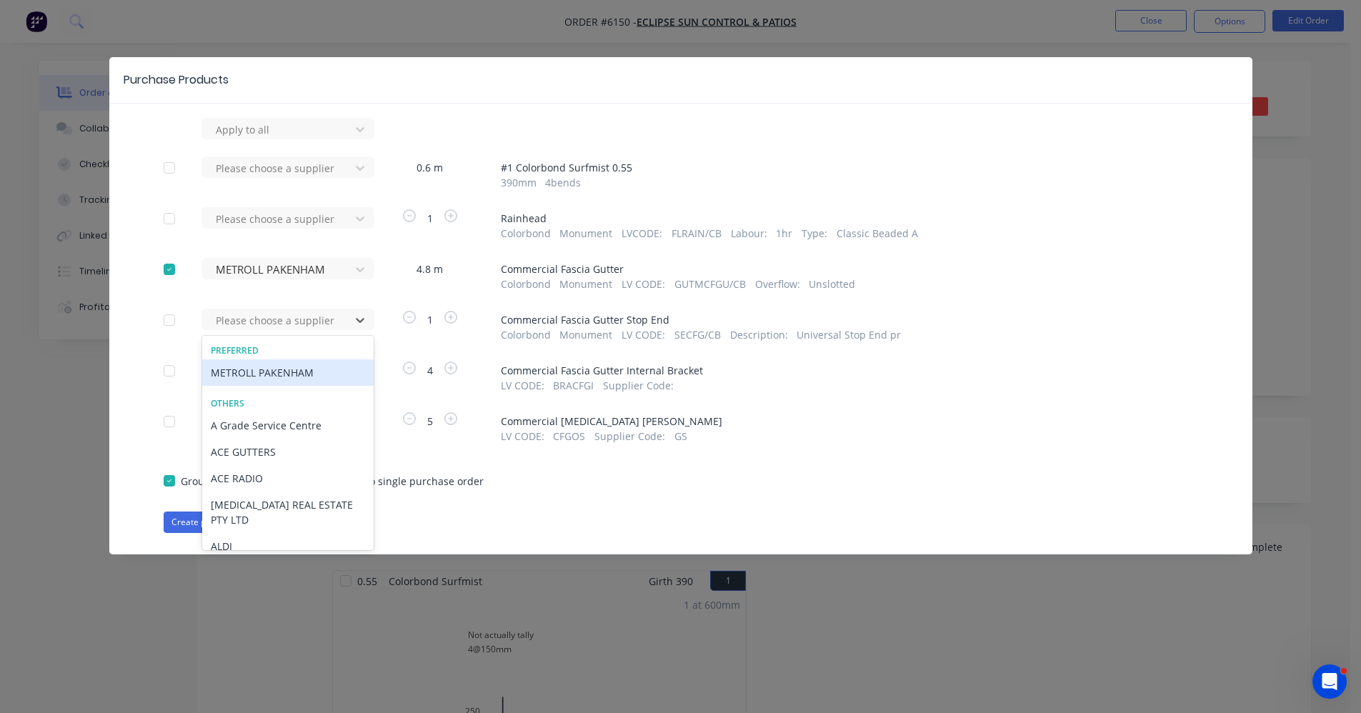
drag, startPoint x: 323, startPoint y: 322, endPoint x: 319, endPoint y: 335, distance: 14.2
click at [321, 324] on div at bounding box center [278, 321] width 129 height 18
click at [282, 367] on div "METROLL PAKENHAM" at bounding box center [288, 372] width 172 height 26
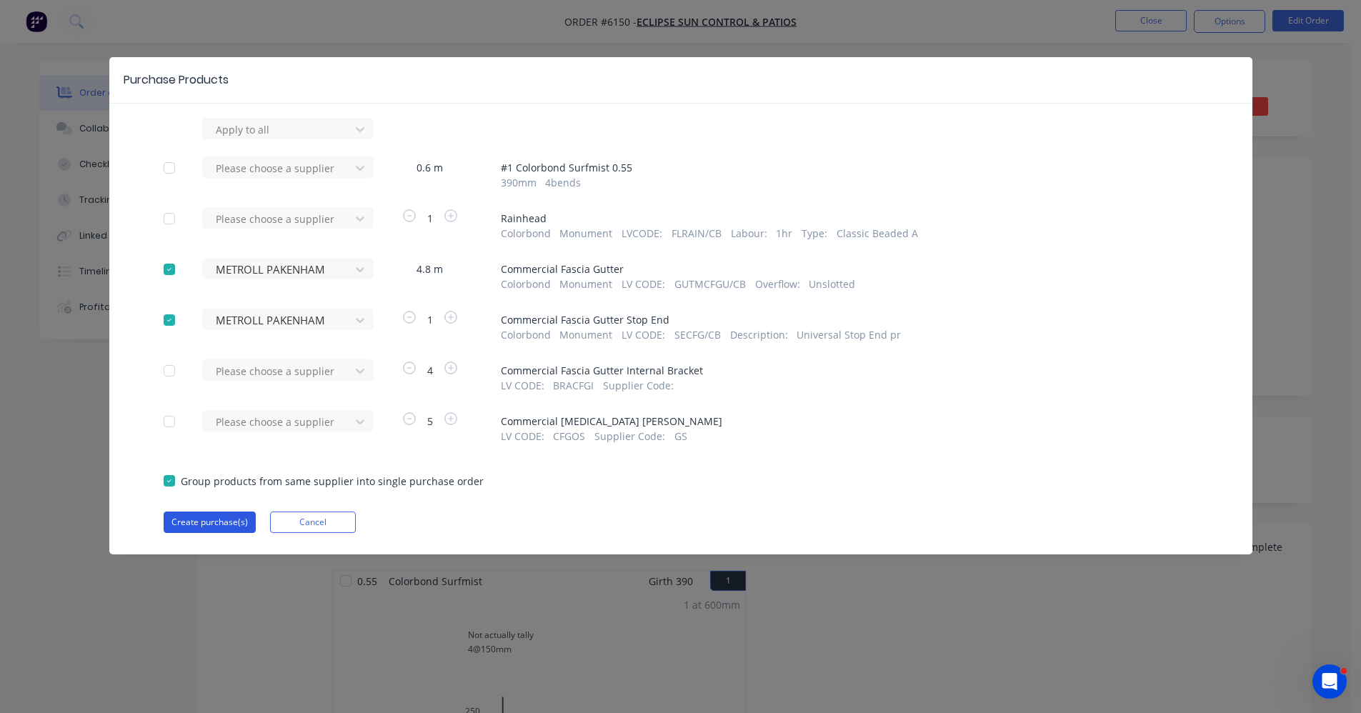
click at [201, 520] on button "Create purchase(s)" at bounding box center [210, 522] width 92 height 21
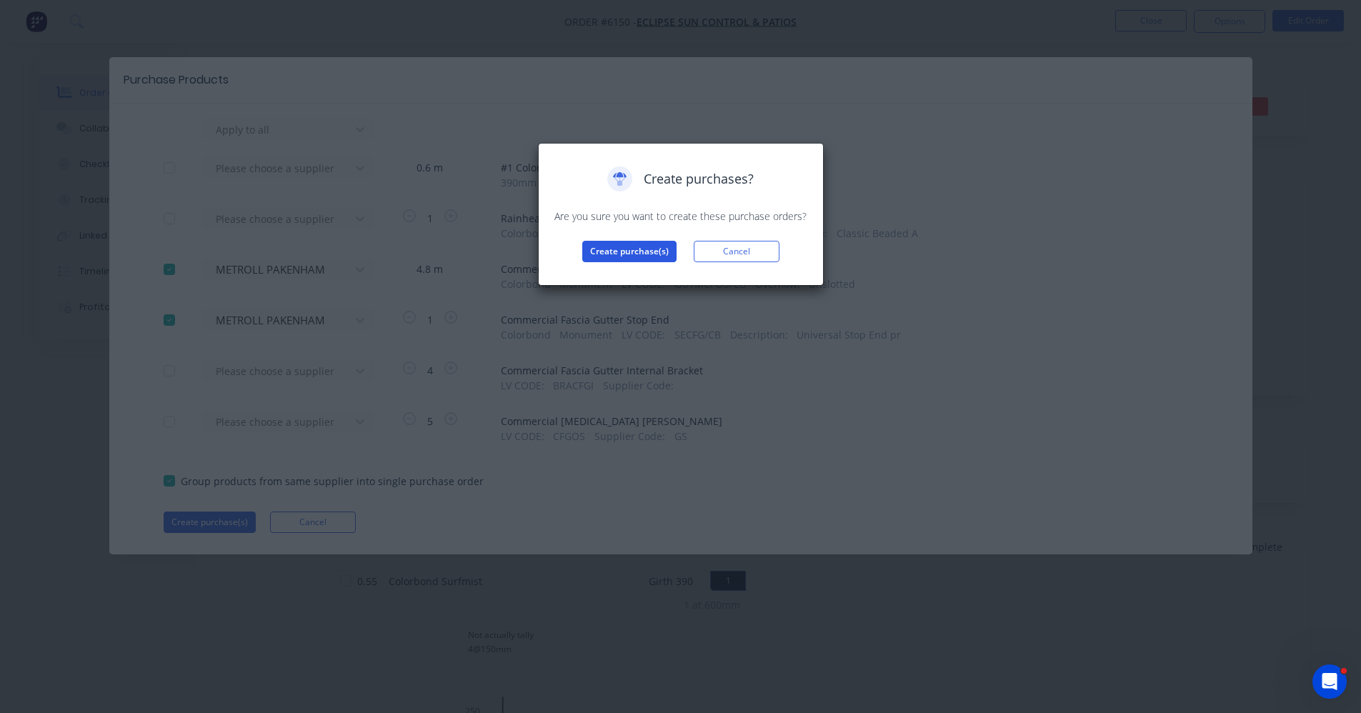
click at [610, 254] on button "Create purchase(s)" at bounding box center [629, 251] width 94 height 21
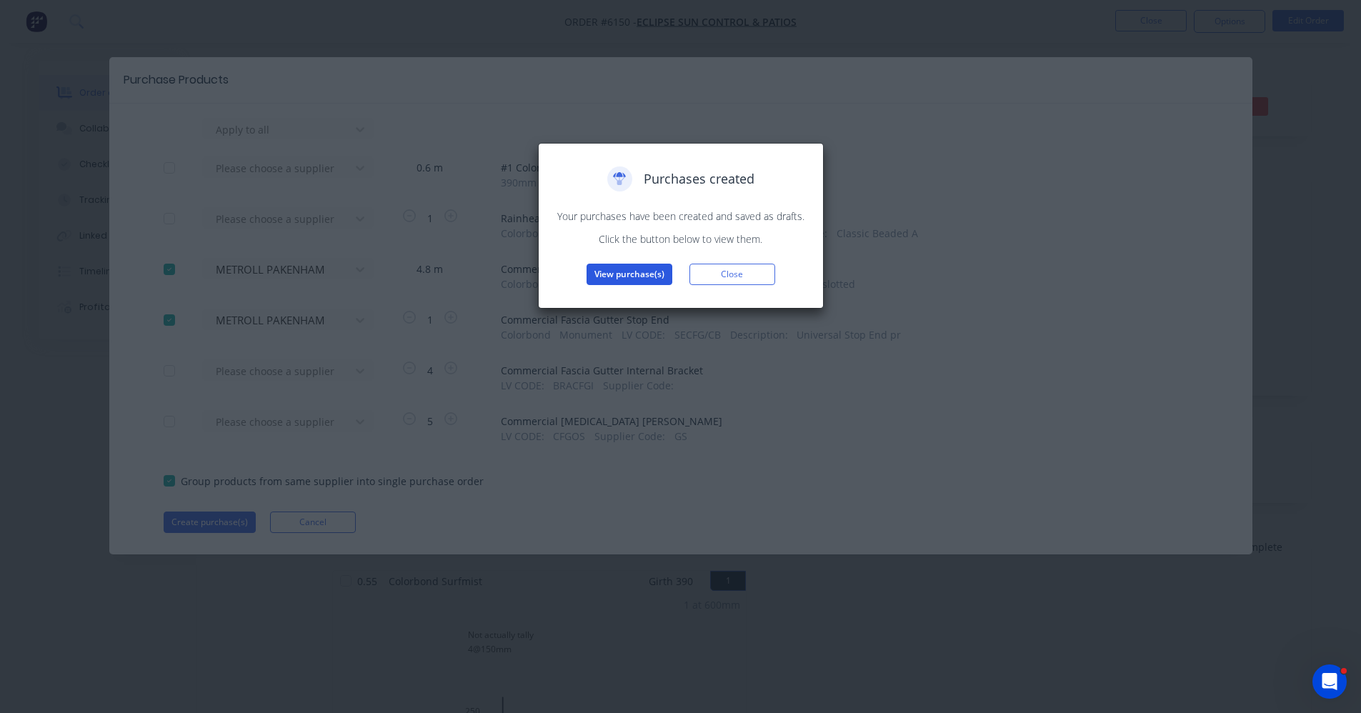
click at [645, 272] on button "View purchase(s)" at bounding box center [630, 274] width 86 height 21
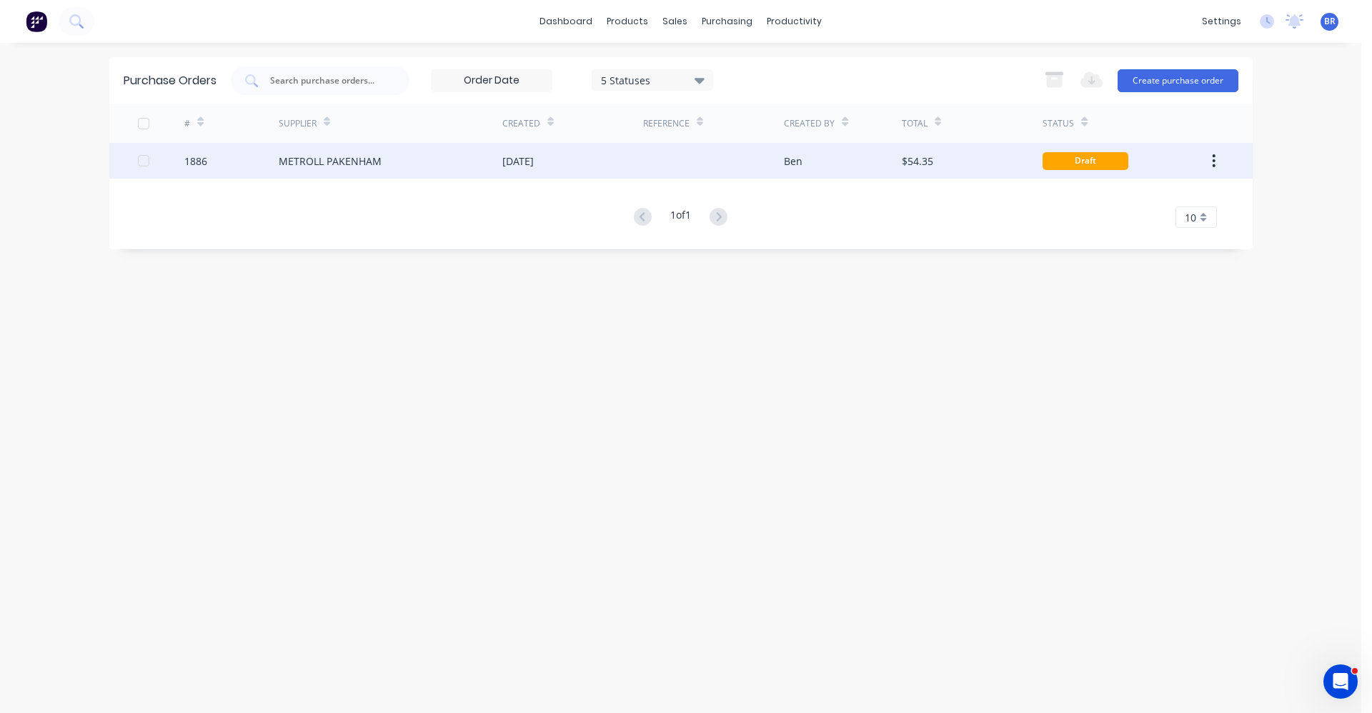
click at [690, 177] on div at bounding box center [713, 161] width 141 height 36
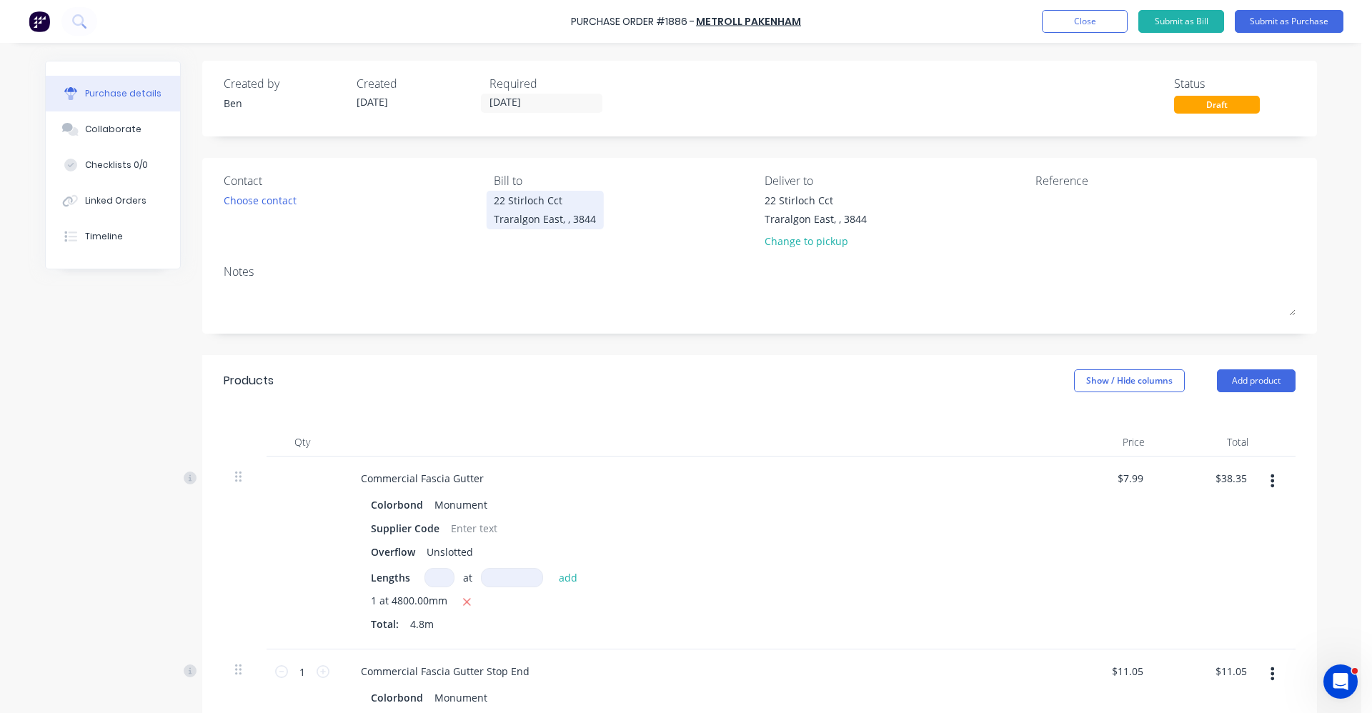
drag, startPoint x: 1277, startPoint y: 14, endPoint x: 537, endPoint y: 126, distance: 748.9
click at [527, 192] on div "Purchase Order #1886 - METROLL PAKENHAM Add product Close Submit as Bill Submit…" at bounding box center [680, 356] width 1361 height 713
drag, startPoint x: 540, startPoint y: 97, endPoint x: 524, endPoint y: 124, distance: 31.7
click at [539, 98] on input "13/10/25" at bounding box center [542, 103] width 120 height 18
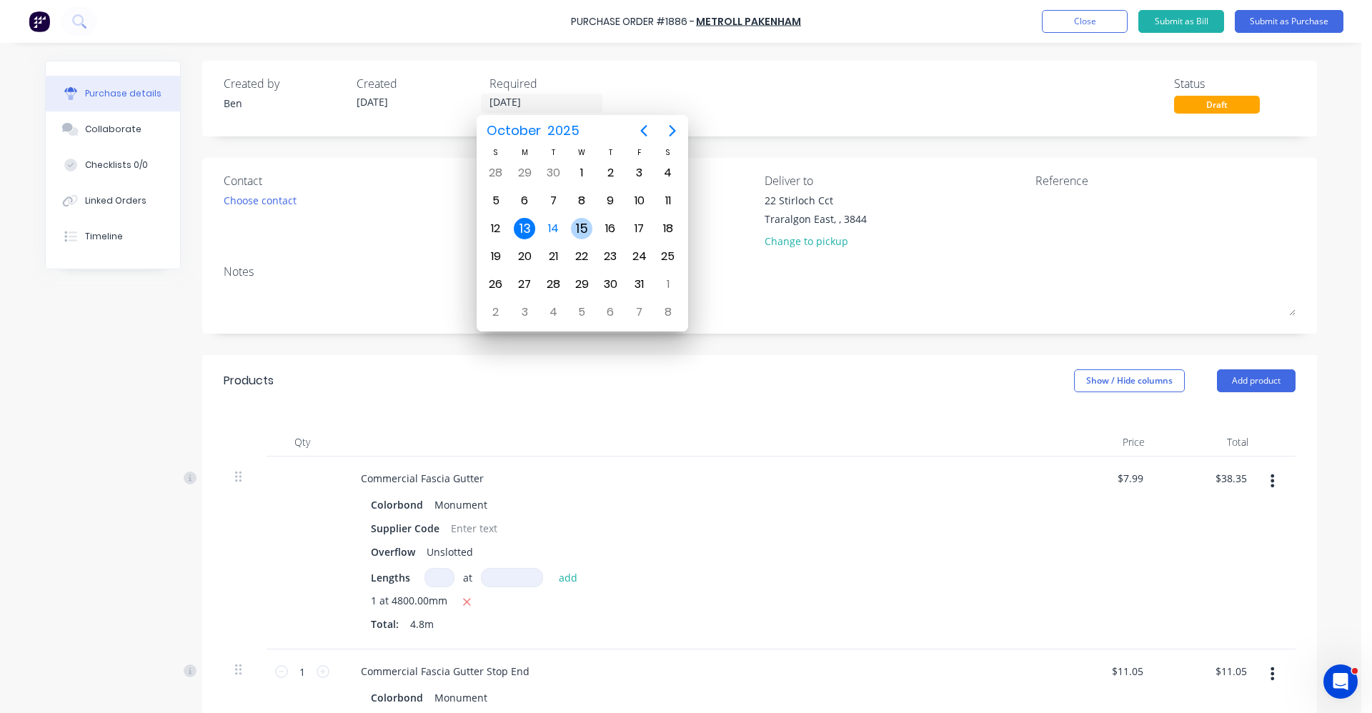
click at [583, 227] on div "15" at bounding box center [581, 228] width 21 height 21
type input "15/10/25"
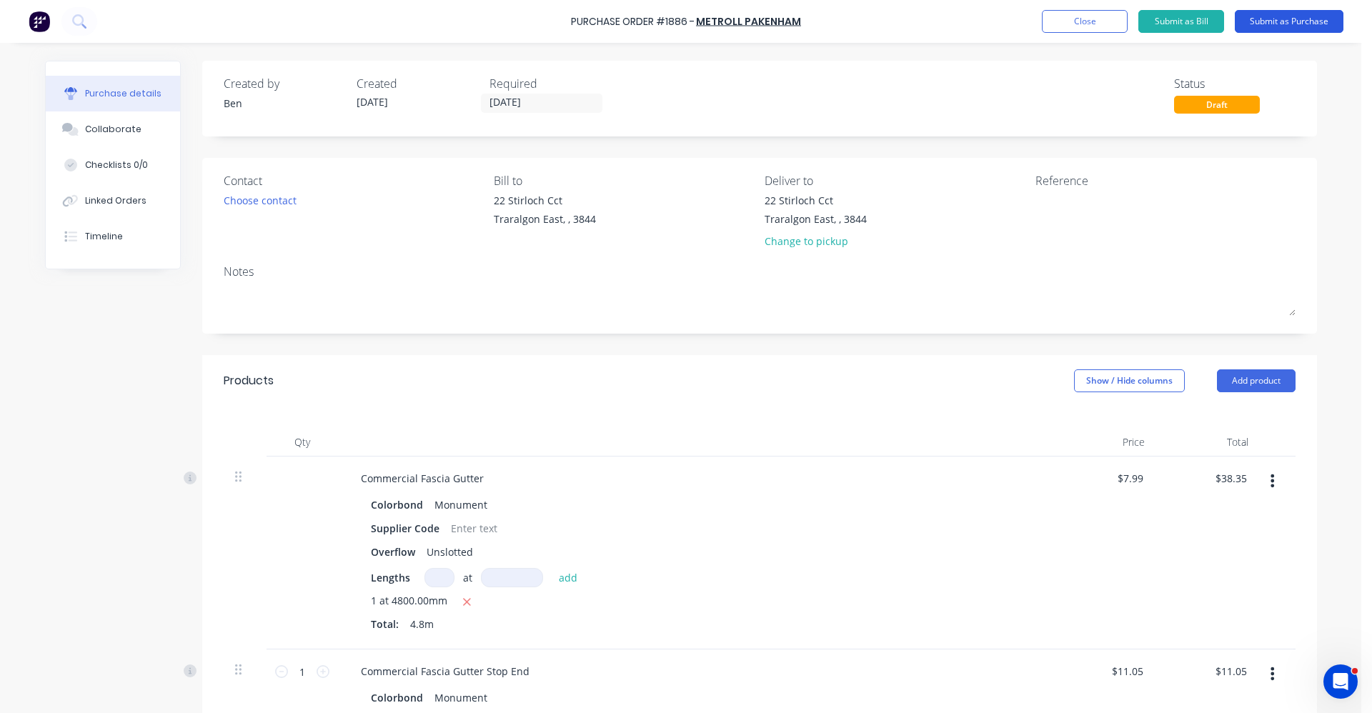
click at [1318, 12] on button "Submit as Purchase" at bounding box center [1289, 21] width 109 height 23
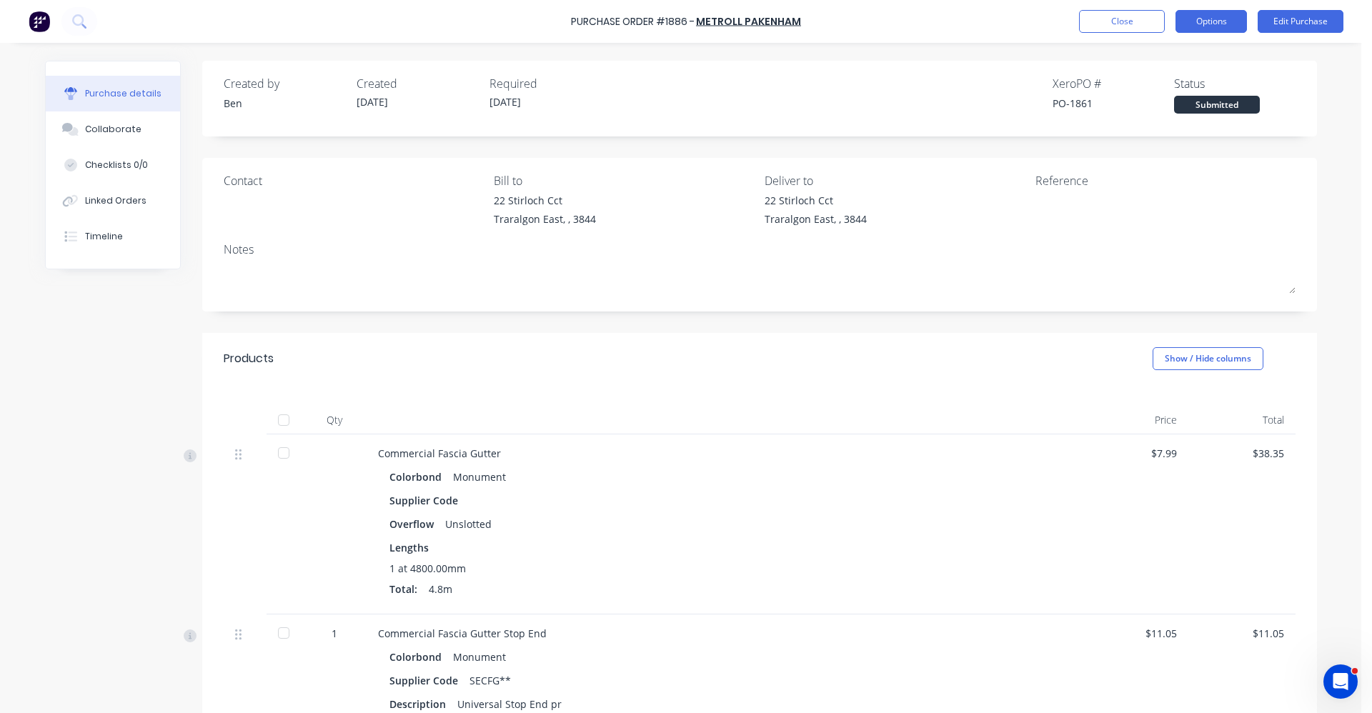
click at [1201, 15] on button "Options" at bounding box center [1211, 21] width 71 height 23
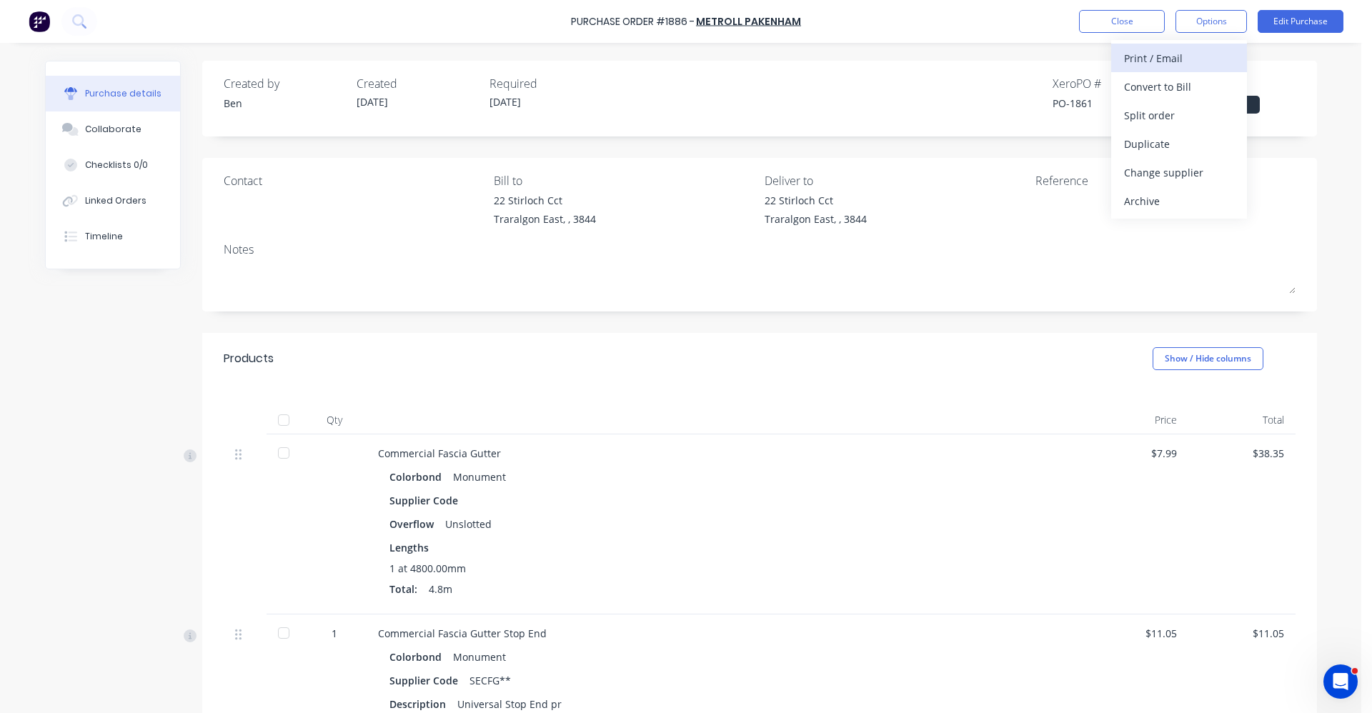
click at [1163, 63] on div "Print / Email" at bounding box center [1179, 58] width 110 height 21
click at [1167, 93] on div "With pricing" at bounding box center [1179, 86] width 110 height 21
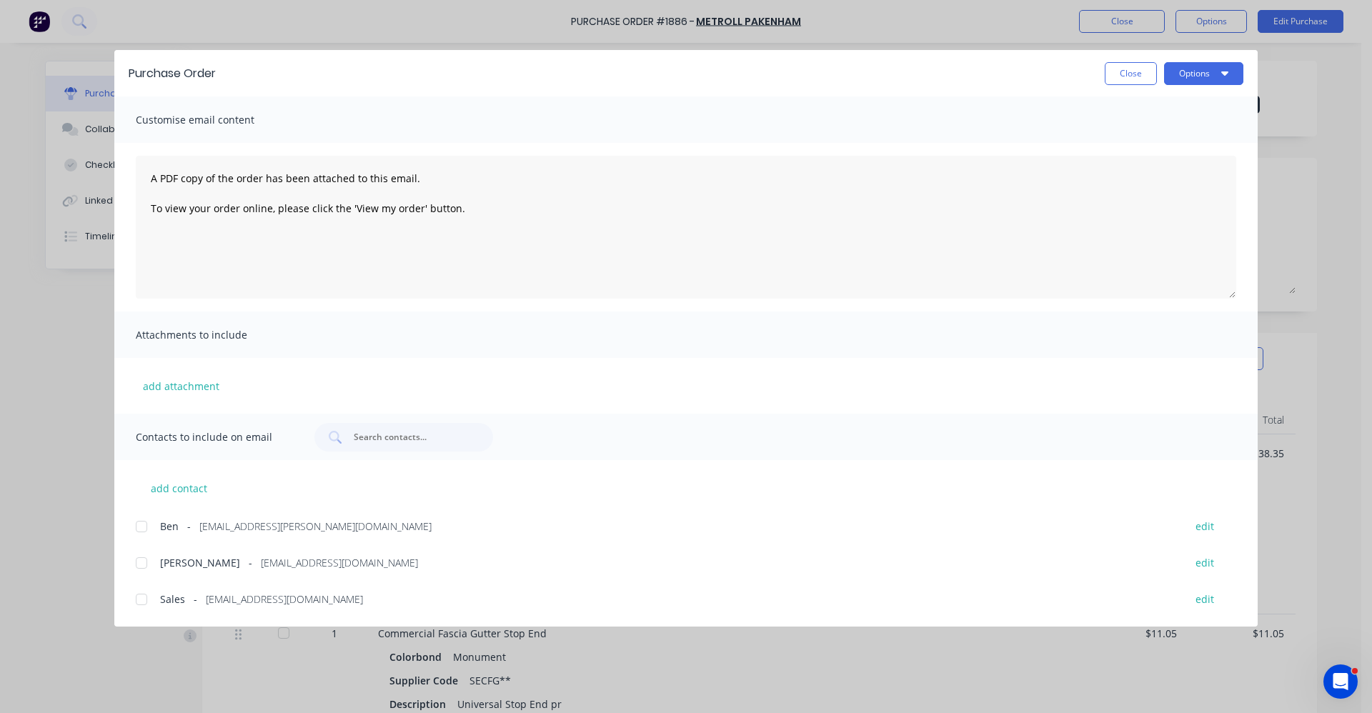
drag, startPoint x: 139, startPoint y: 603, endPoint x: 525, endPoint y: 510, distance: 396.9
click at [141, 602] on div at bounding box center [141, 599] width 29 height 29
click at [1208, 66] on button "Options" at bounding box center [1203, 73] width 79 height 23
click at [1166, 165] on div "Email" at bounding box center [1176, 167] width 110 height 21
click at [1129, 79] on button "Close" at bounding box center [1131, 73] width 52 height 23
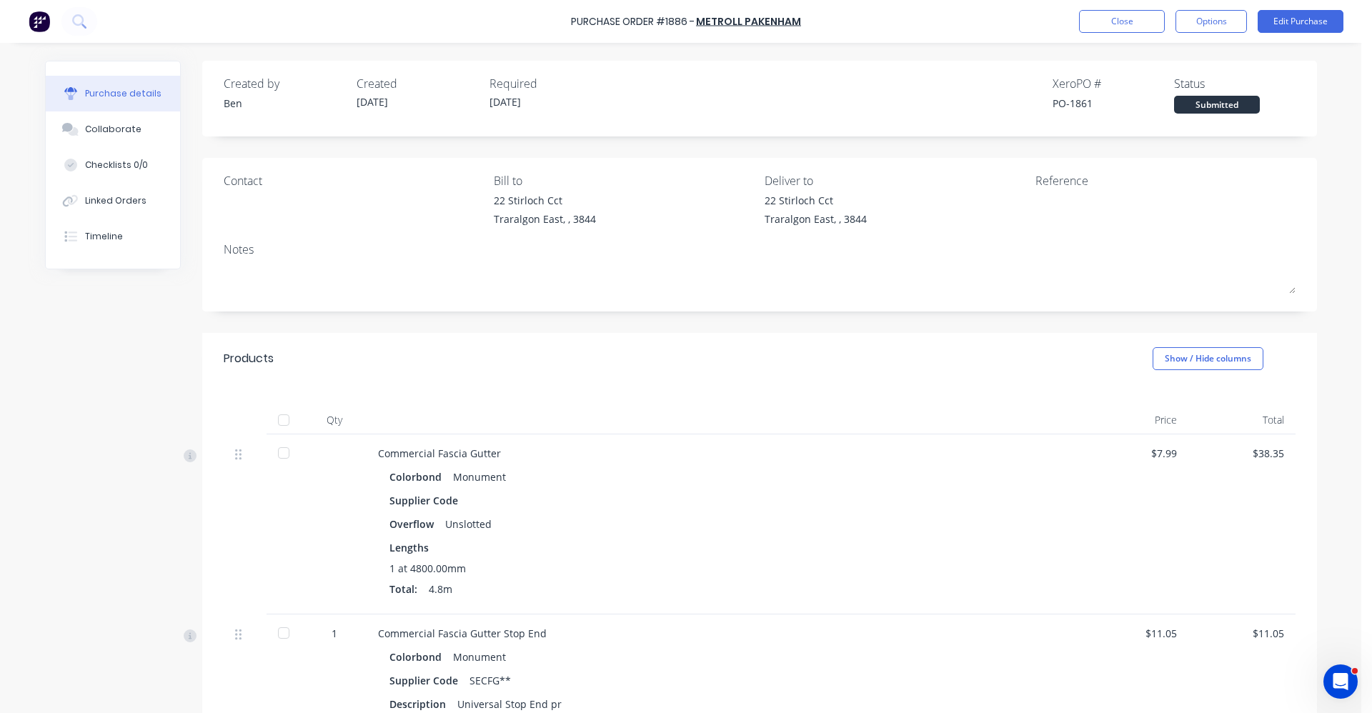
click at [1215, 109] on div "Submitted" at bounding box center [1217, 105] width 86 height 18
click at [130, 209] on button "Linked Orders" at bounding box center [113, 201] width 134 height 36
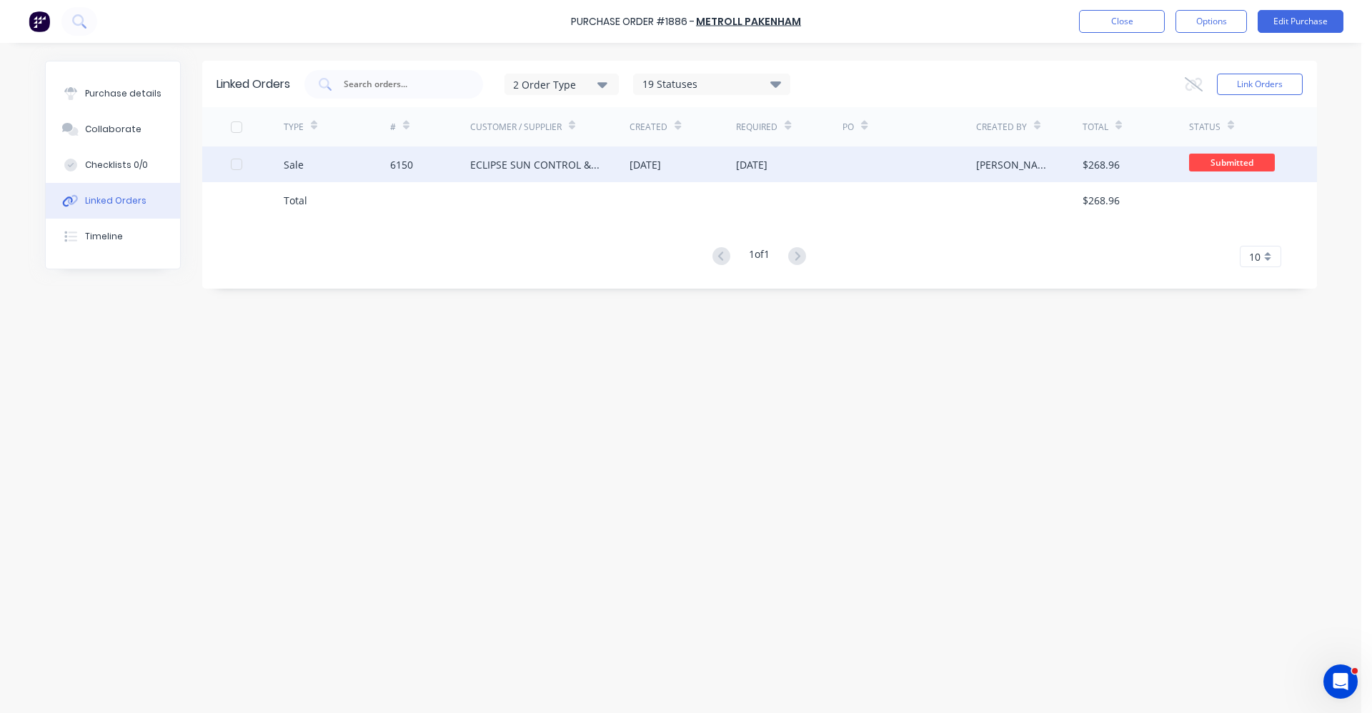
click at [518, 176] on div "ECLIPSE SUN CONTROL & PATIOS" at bounding box center [550, 164] width 160 height 36
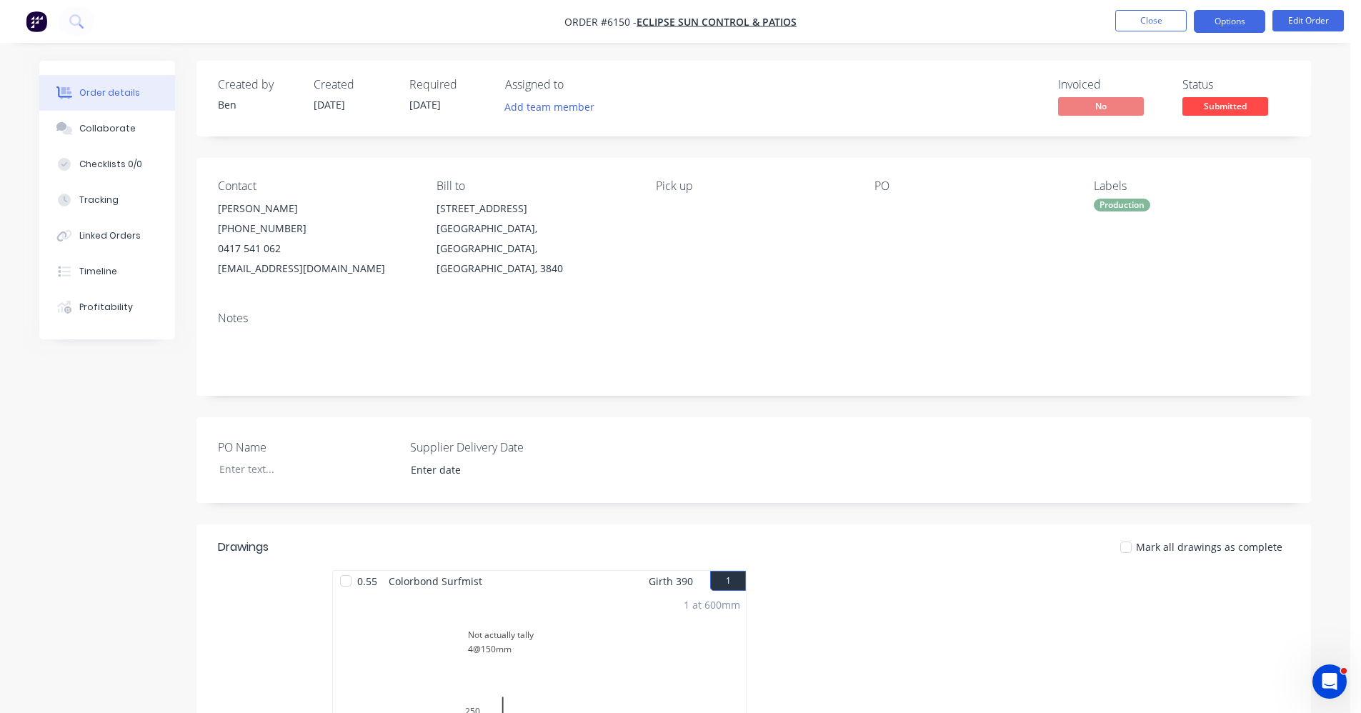
click at [1232, 24] on button "Options" at bounding box center [1229, 21] width 71 height 23
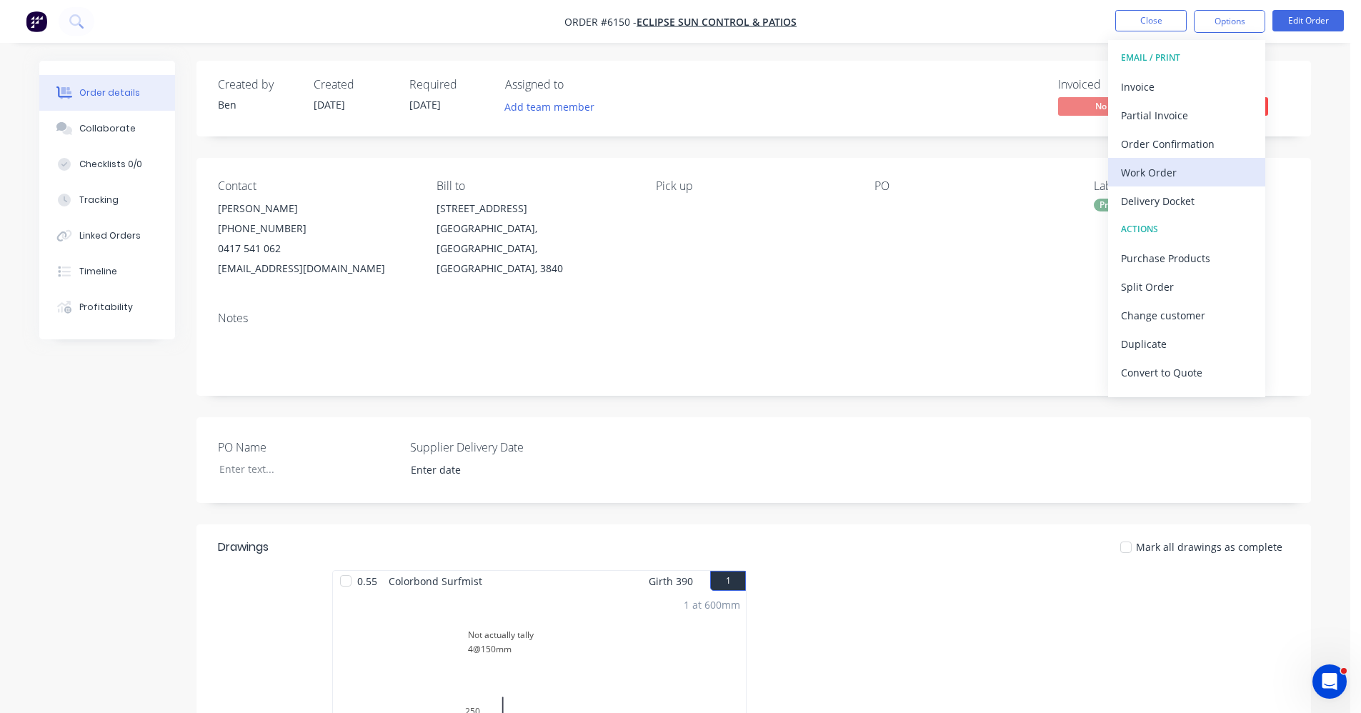
click at [1187, 179] on div "Work Order" at bounding box center [1186, 172] width 131 height 21
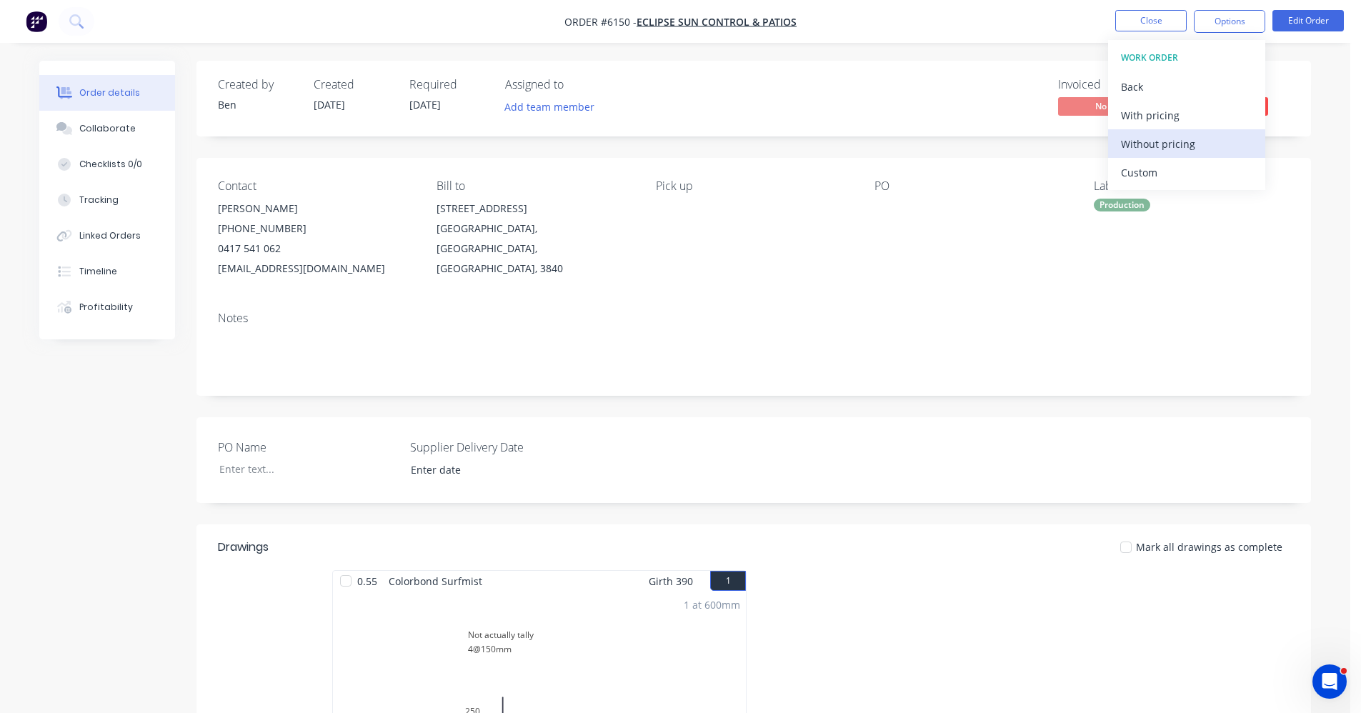
click at [1178, 153] on div "Without pricing" at bounding box center [1186, 144] width 131 height 21
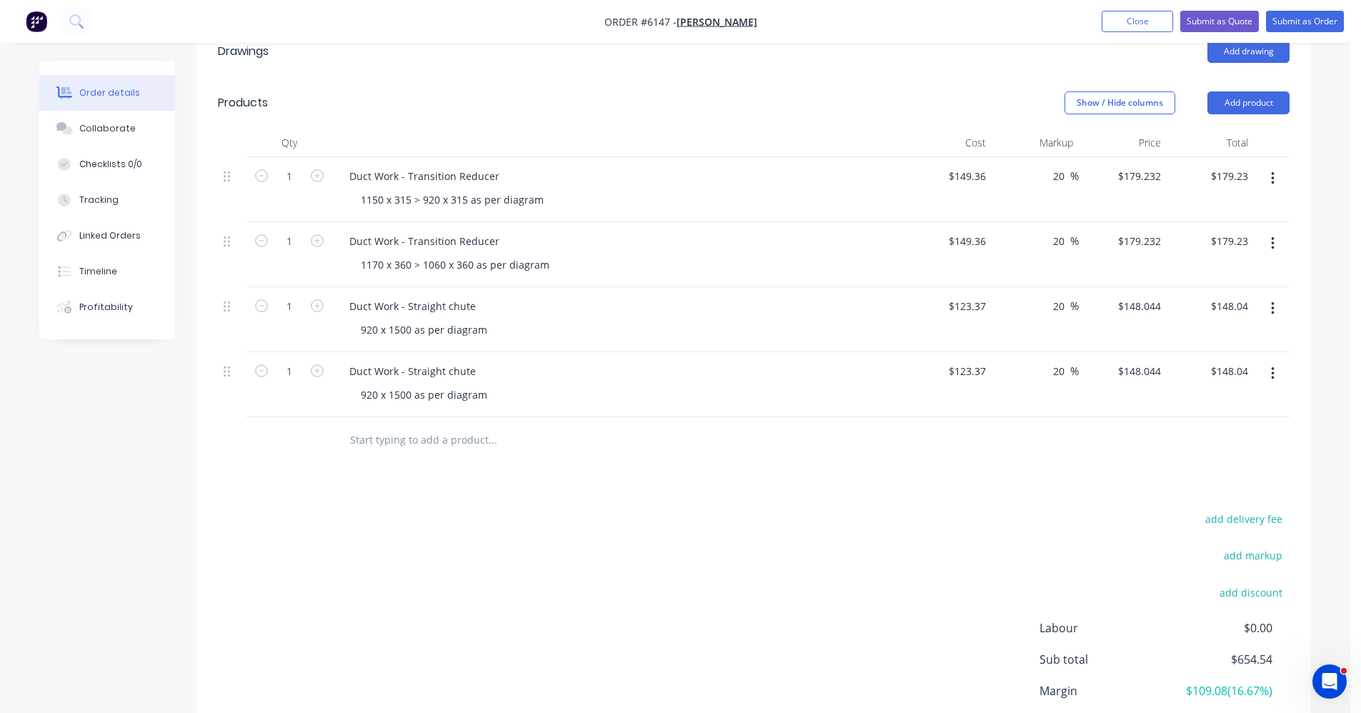
scroll to position [572, 0]
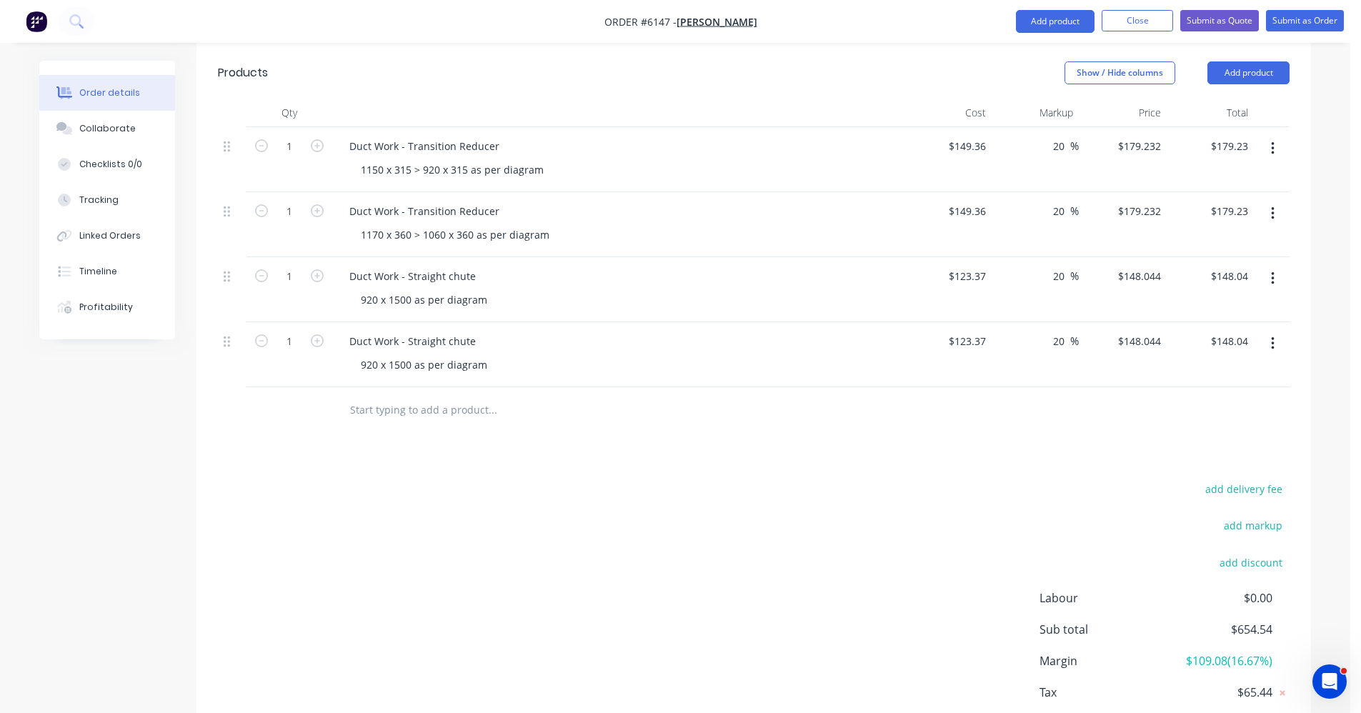
click at [1275, 331] on button "button" at bounding box center [1273, 344] width 34 height 26
click at [1198, 399] on div "Duplicate" at bounding box center [1222, 409] width 110 height 21
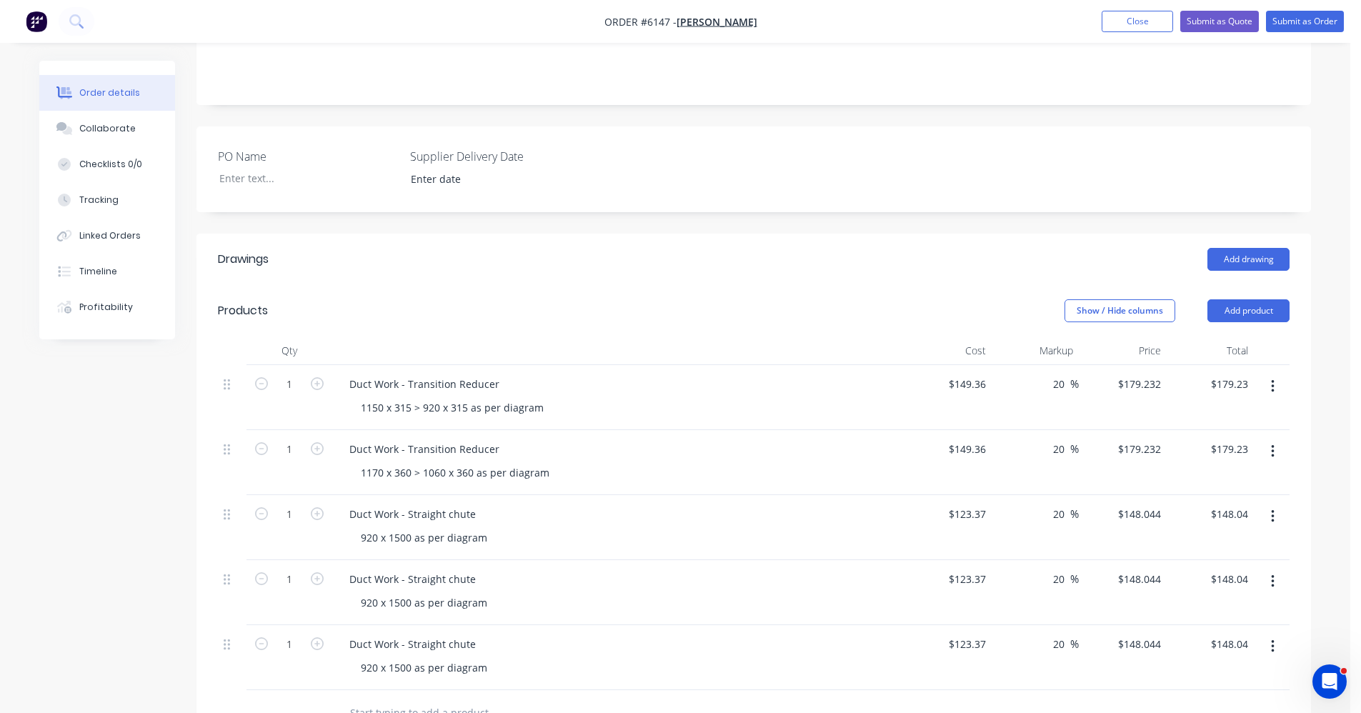
scroll to position [357, 0]
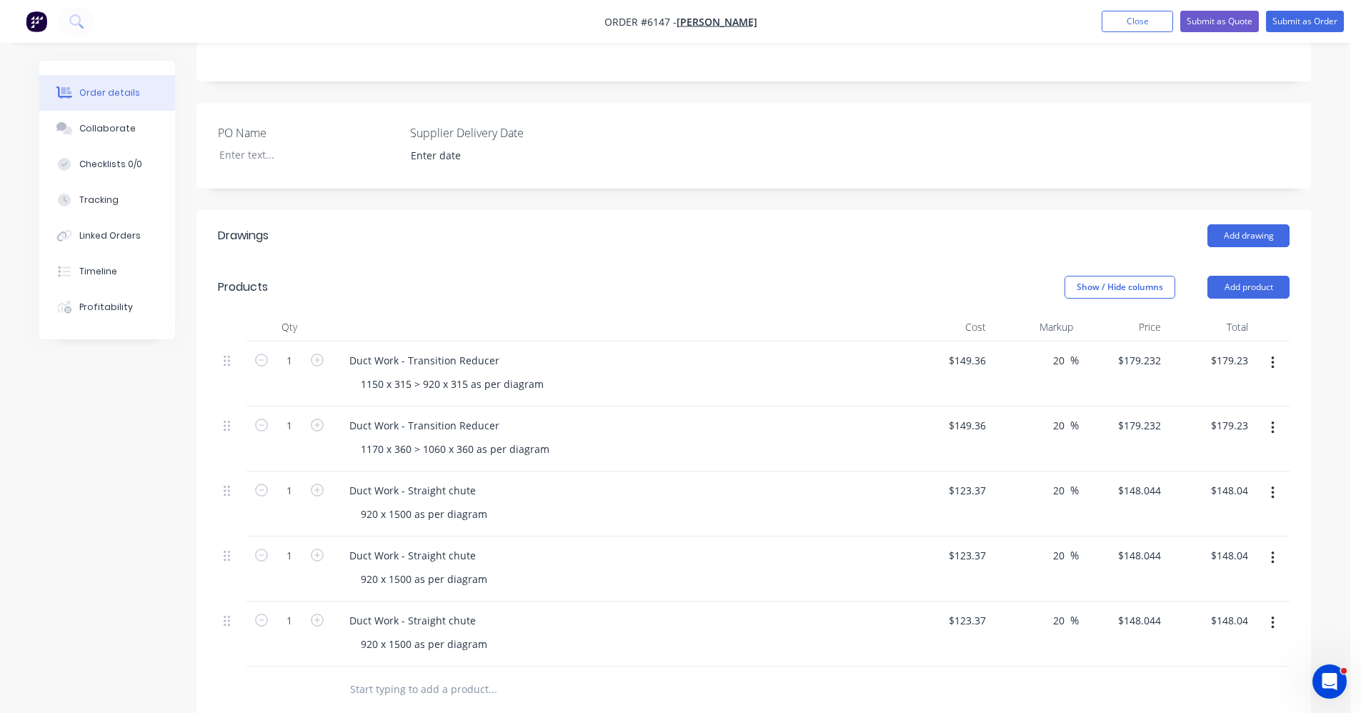
drag, startPoint x: 1066, startPoint y: 297, endPoint x: 1040, endPoint y: 303, distance: 26.4
click at [1040, 342] on div "20 20 %" at bounding box center [1036, 374] width 88 height 65
type input "25"
type input "$186.70"
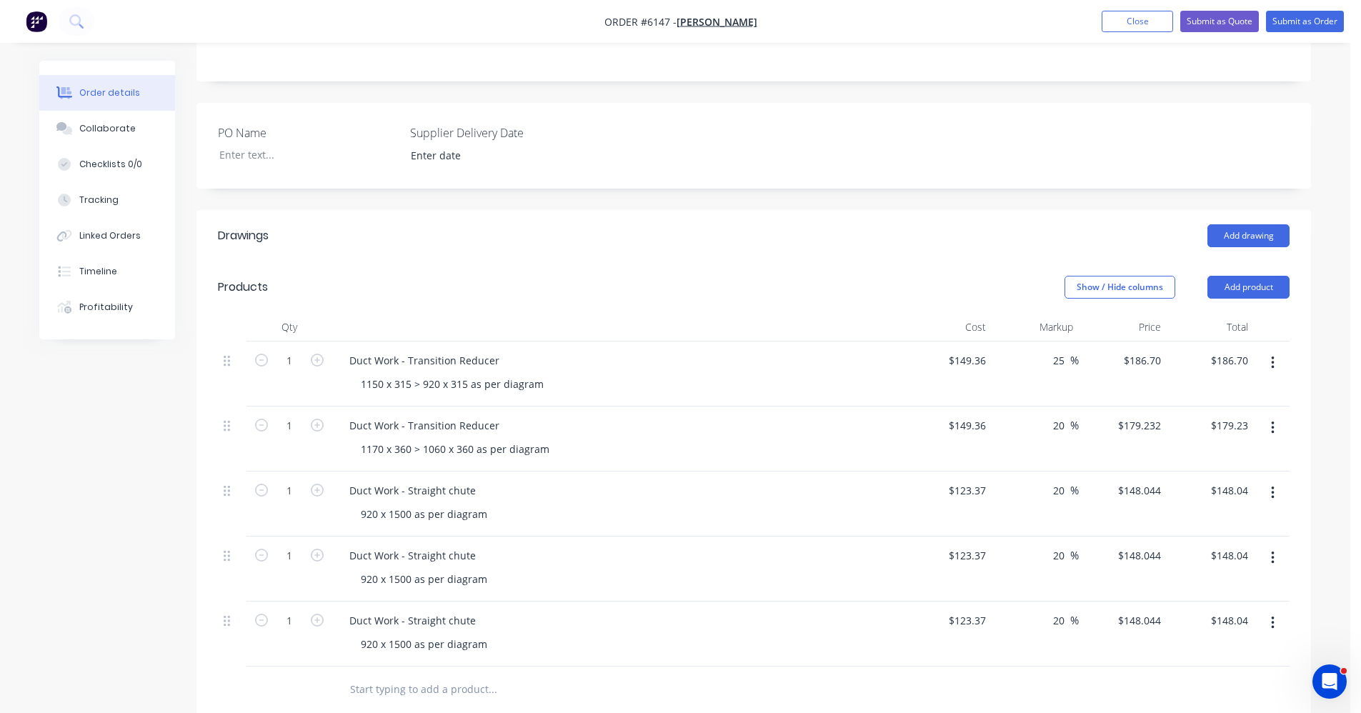
drag, startPoint x: 1063, startPoint y: 367, endPoint x: 1025, endPoint y: 366, distance: 37.9
click at [1025, 407] on div "20 20 %" at bounding box center [1036, 439] width 88 height 65
type input "25"
type input "$186.70"
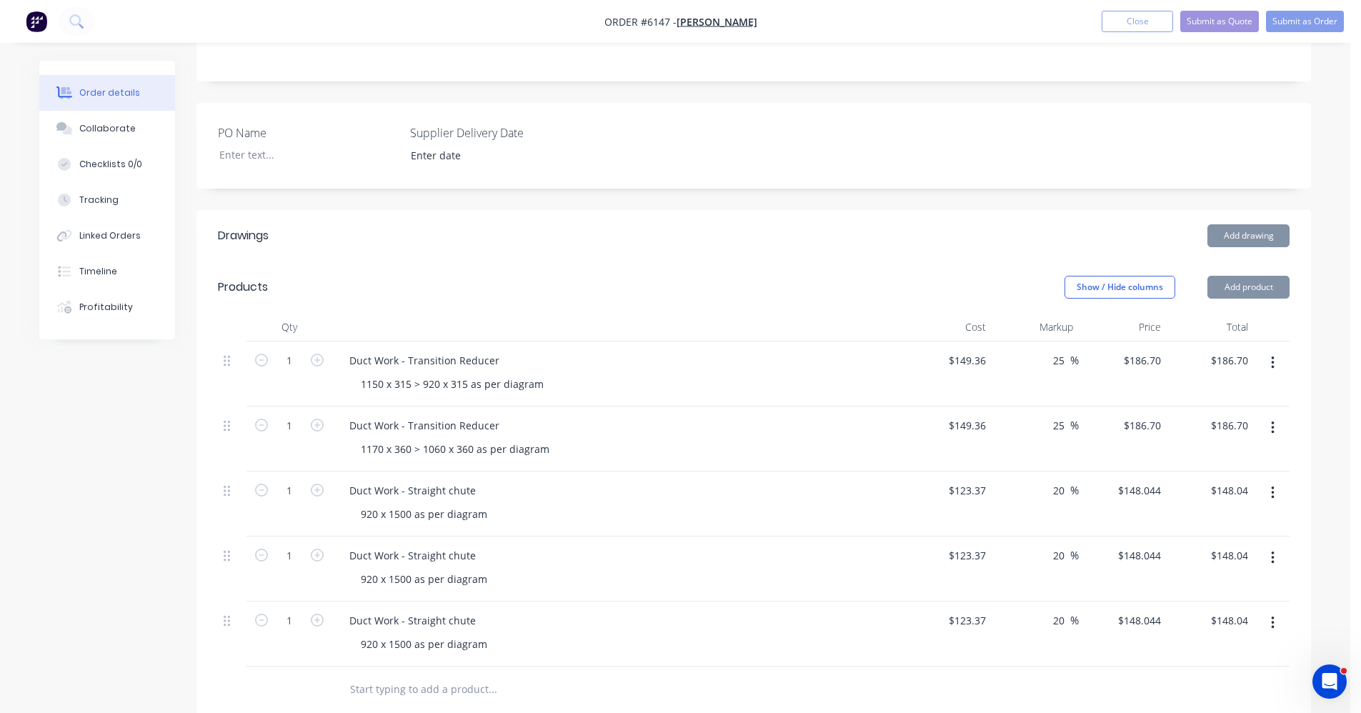
drag, startPoint x: 1064, startPoint y: 428, endPoint x: 974, endPoint y: 407, distance: 92.6
click at [972, 472] on div "1 Duct Work - Straight chute 920 x 1500 as per diagram $123.37 $123.37 20 20 % …" at bounding box center [754, 504] width 1072 height 65
type input "25"
type input "$154.2125"
type input "$154.21"
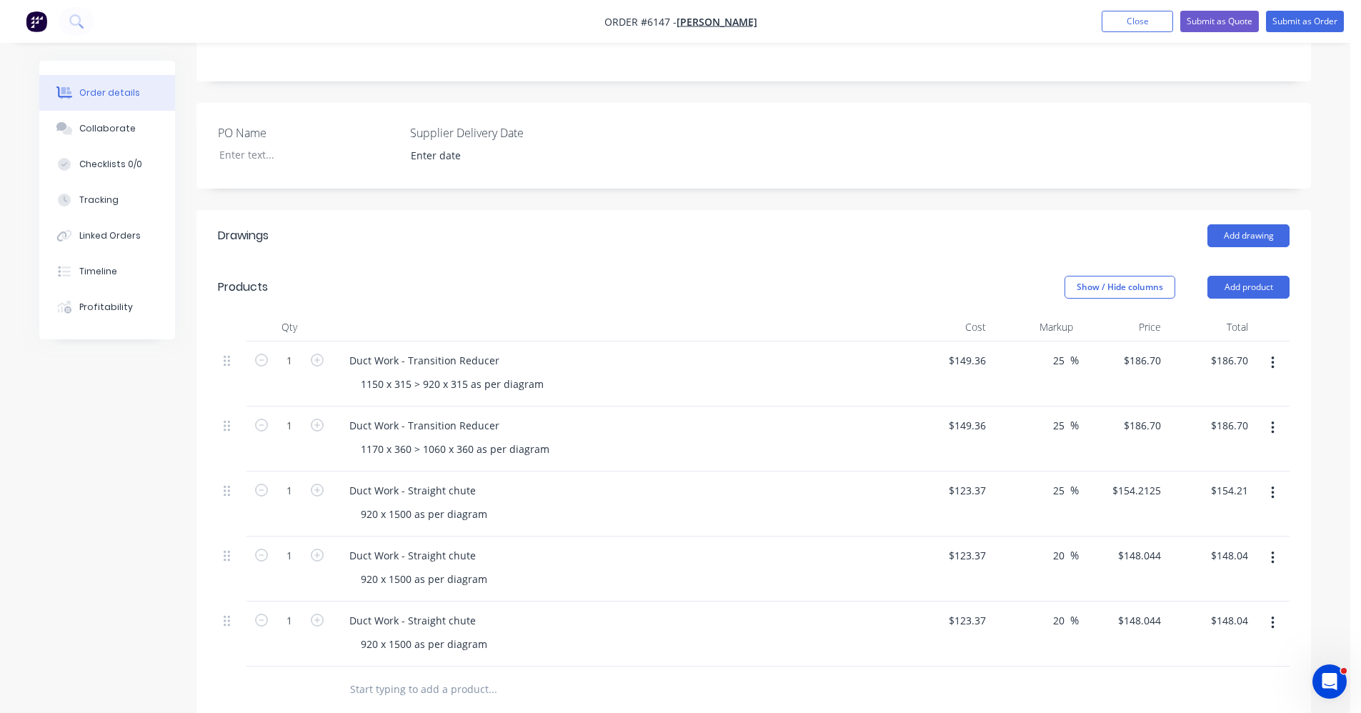
drag, startPoint x: 1066, startPoint y: 492, endPoint x: 1018, endPoint y: 492, distance: 48.6
click at [1018, 537] on div "20 20 %" at bounding box center [1036, 569] width 88 height 65
type input "25"
type input "$154.2125"
type input "$154.21"
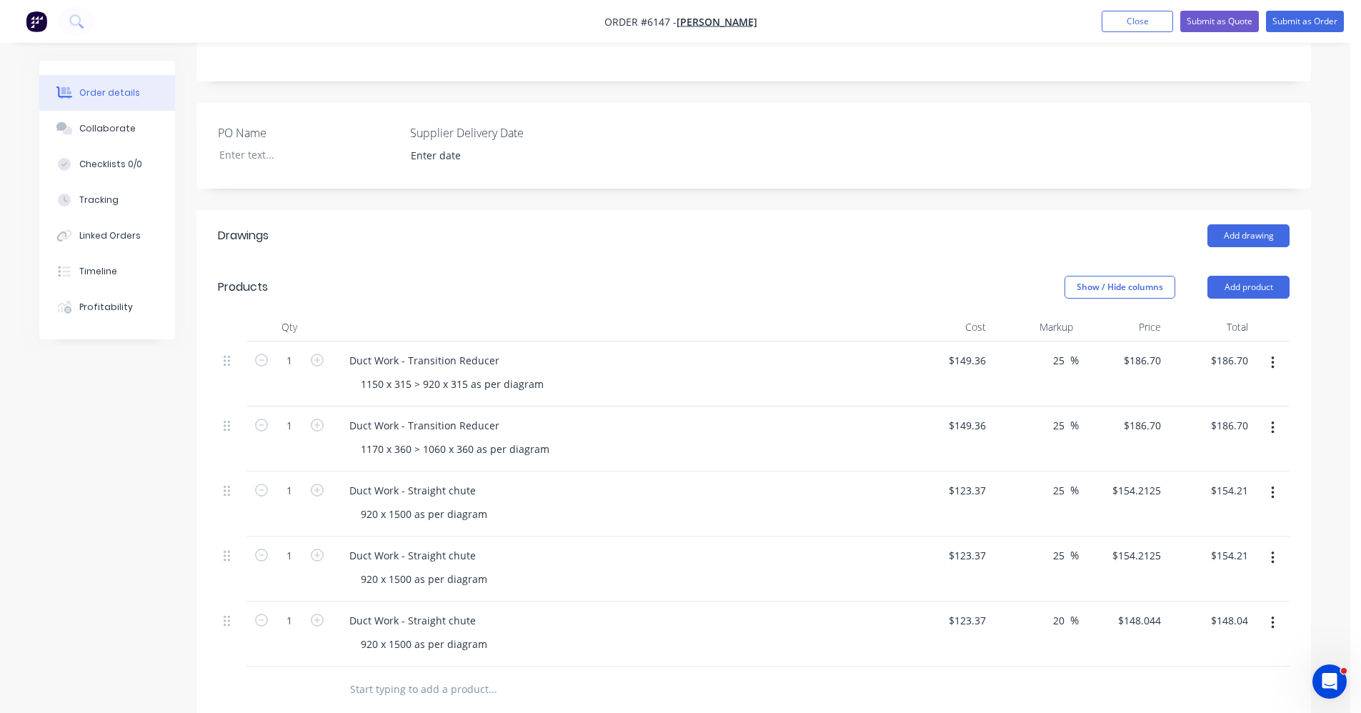
click at [1270, 610] on button "button" at bounding box center [1273, 623] width 34 height 26
click at [377, 569] on div "920 x 1500 as per diagram" at bounding box center [423, 579] width 149 height 21
drag, startPoint x: 733, startPoint y: 490, endPoint x: 745, endPoint y: 500, distance: 15.2
click at [735, 545] on div "Duct Work - Straight chute" at bounding box center [618, 555] width 560 height 21
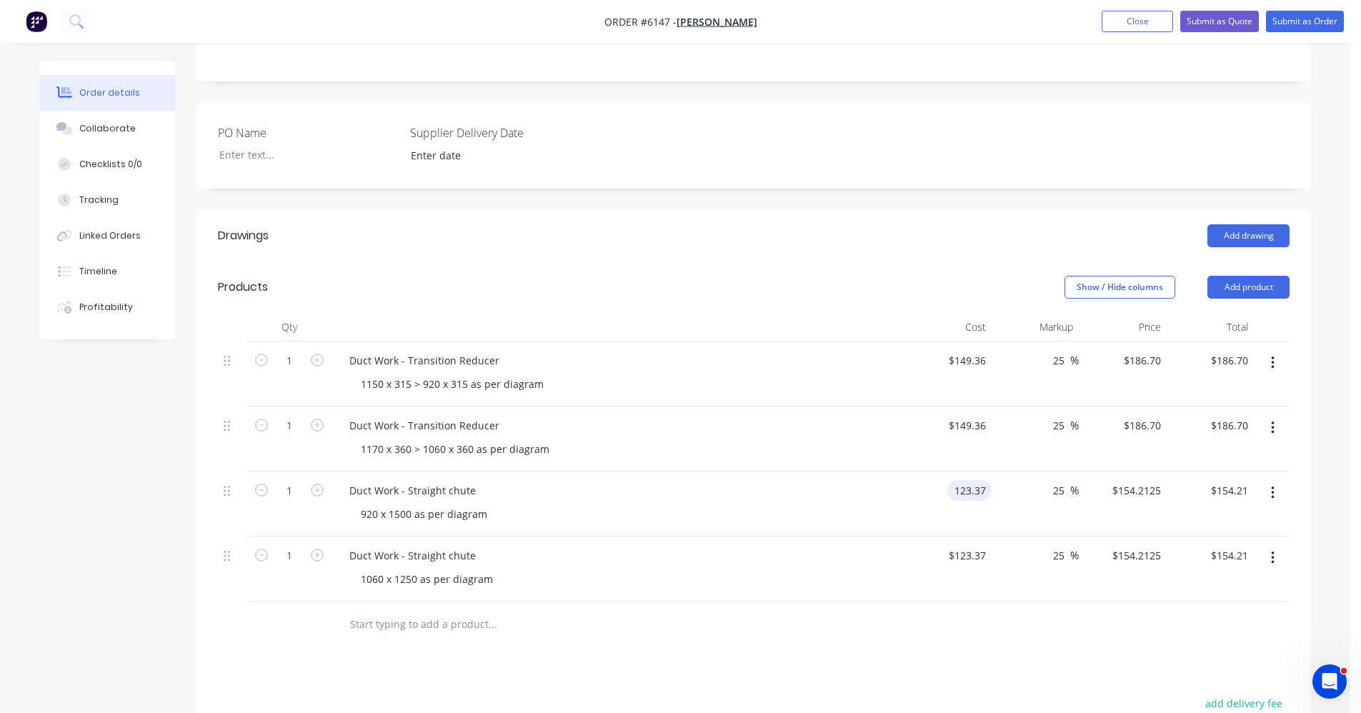
click at [990, 480] on input "123.37" at bounding box center [972, 490] width 39 height 21
type input "$156.73"
type input "$195.9125"
type input "$195.91"
click at [984, 545] on input "123.37" at bounding box center [972, 555] width 39 height 21
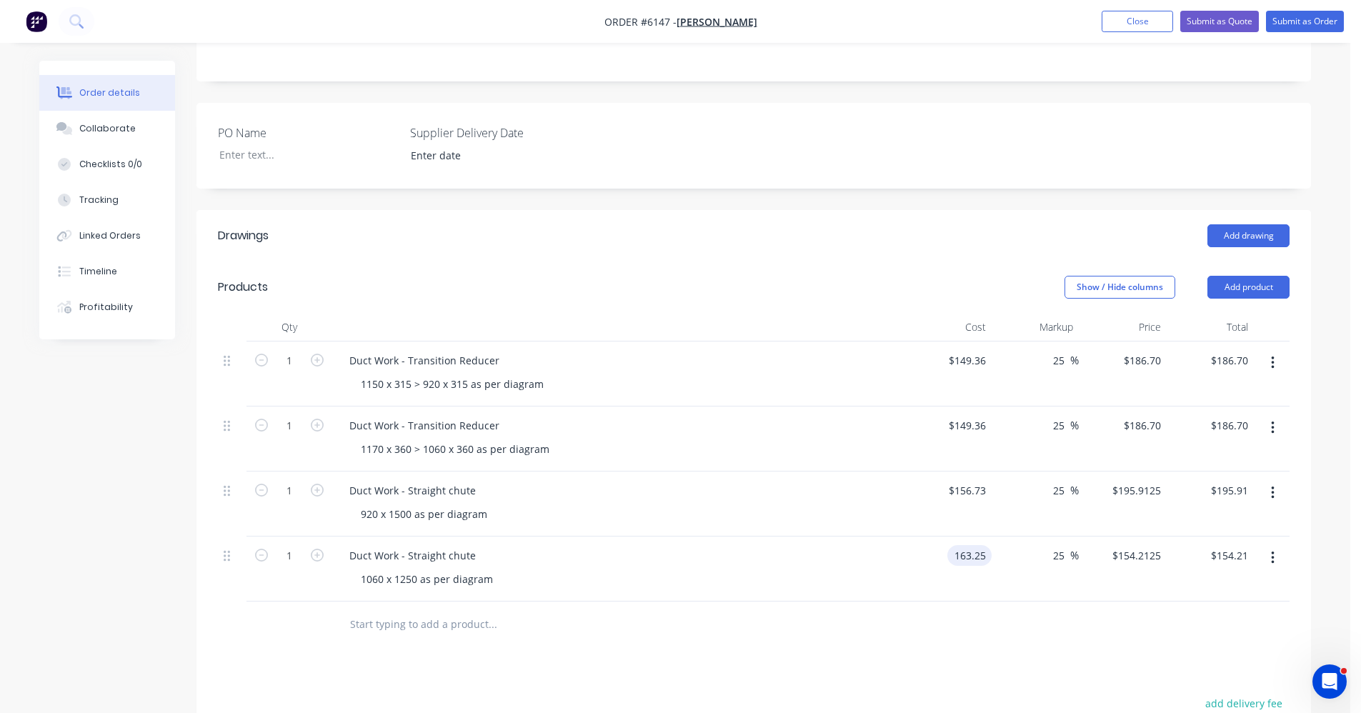
type input "$163.25"
type input "$204.0625"
type input "$204.06"
type input "$154.67"
type input "$193.3375"
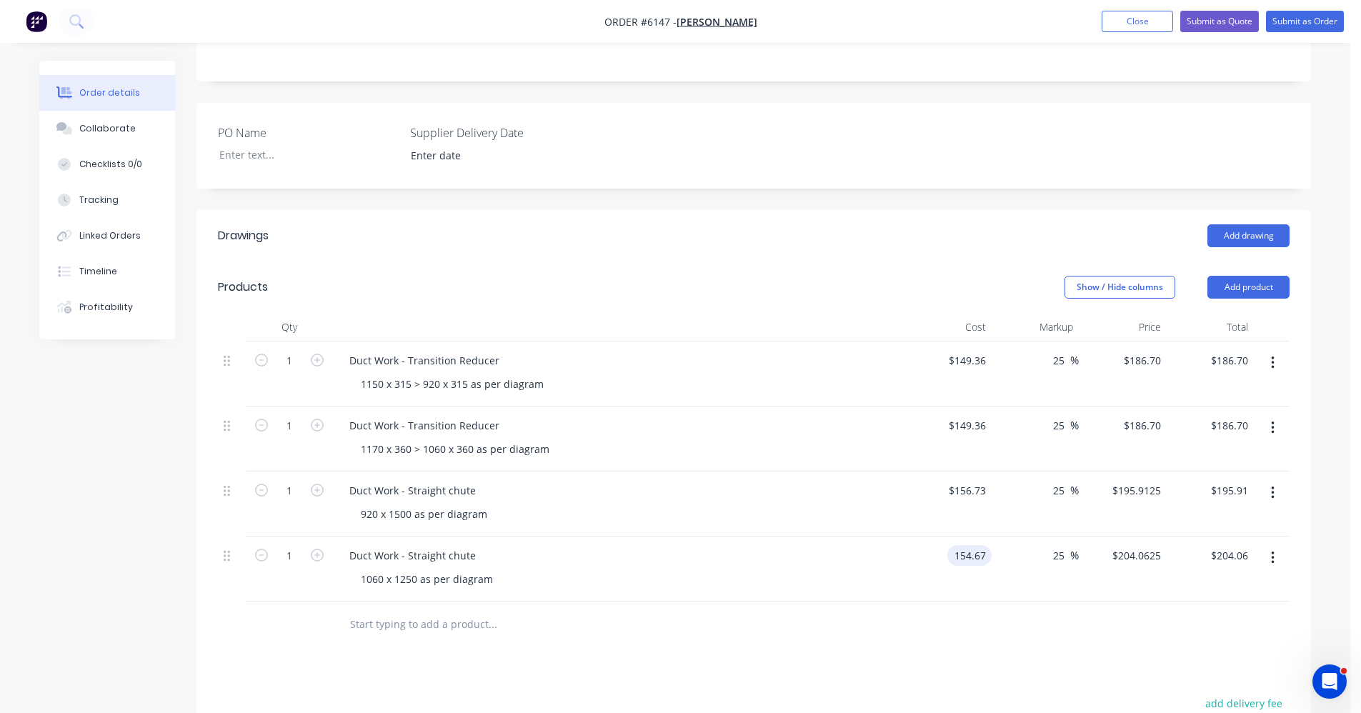
type input "$193.34"
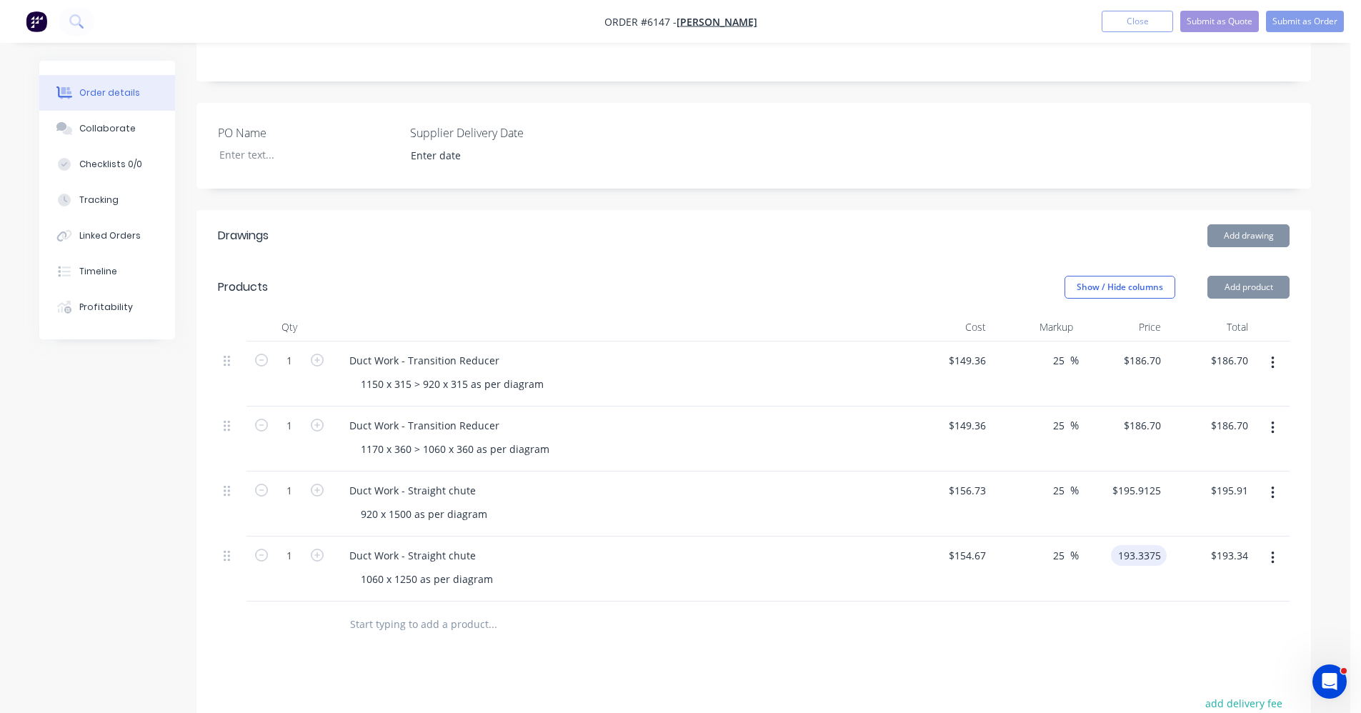
click at [1146, 545] on input "193.3375" at bounding box center [1142, 555] width 50 height 21
type input "$193.34"
type input "193.34"
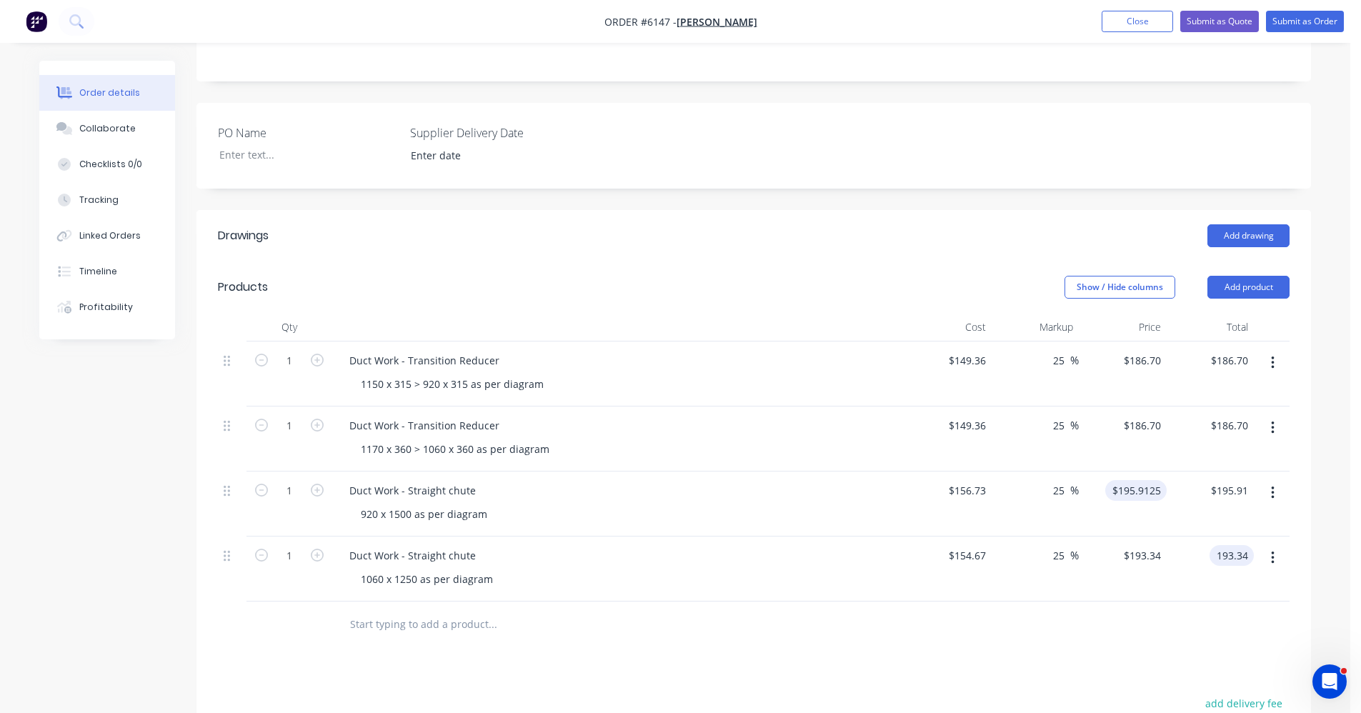
type input "195.9125"
type input "$193.34"
click at [1162, 480] on input "195.9125" at bounding box center [1139, 490] width 56 height 21
type input "$195.91"
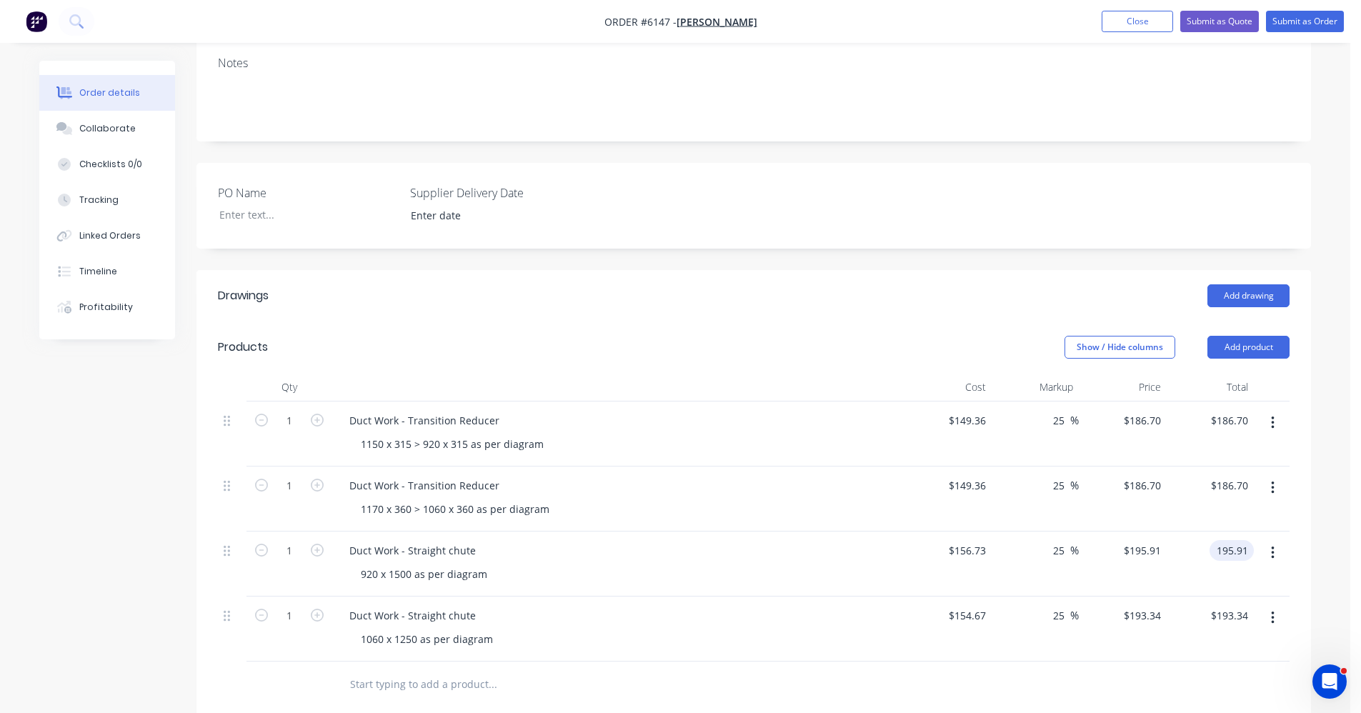
scroll to position [239, 0]
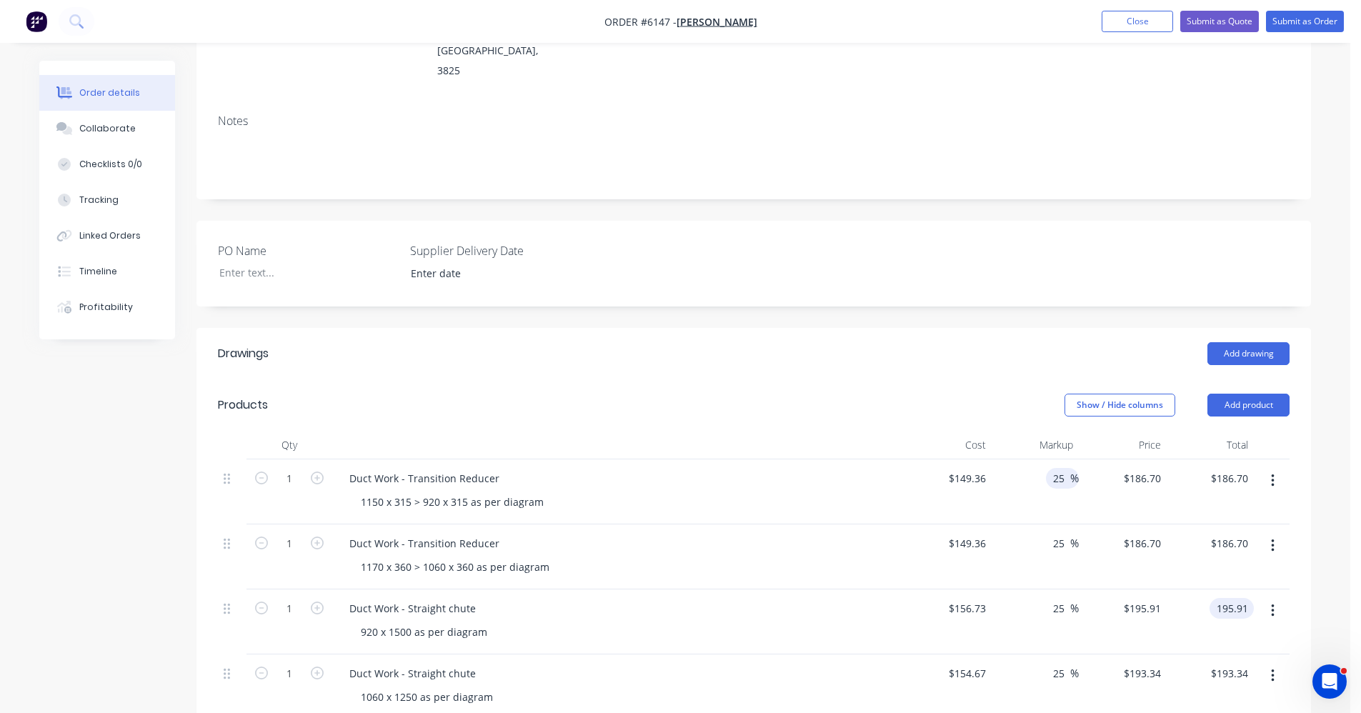
type input "$195.91"
drag, startPoint x: 1067, startPoint y: 415, endPoint x: 1025, endPoint y: 418, distance: 41.5
click at [1025, 460] on div "25 25 %" at bounding box center [1036, 492] width 88 height 65
type input "30"
type input "194.168"
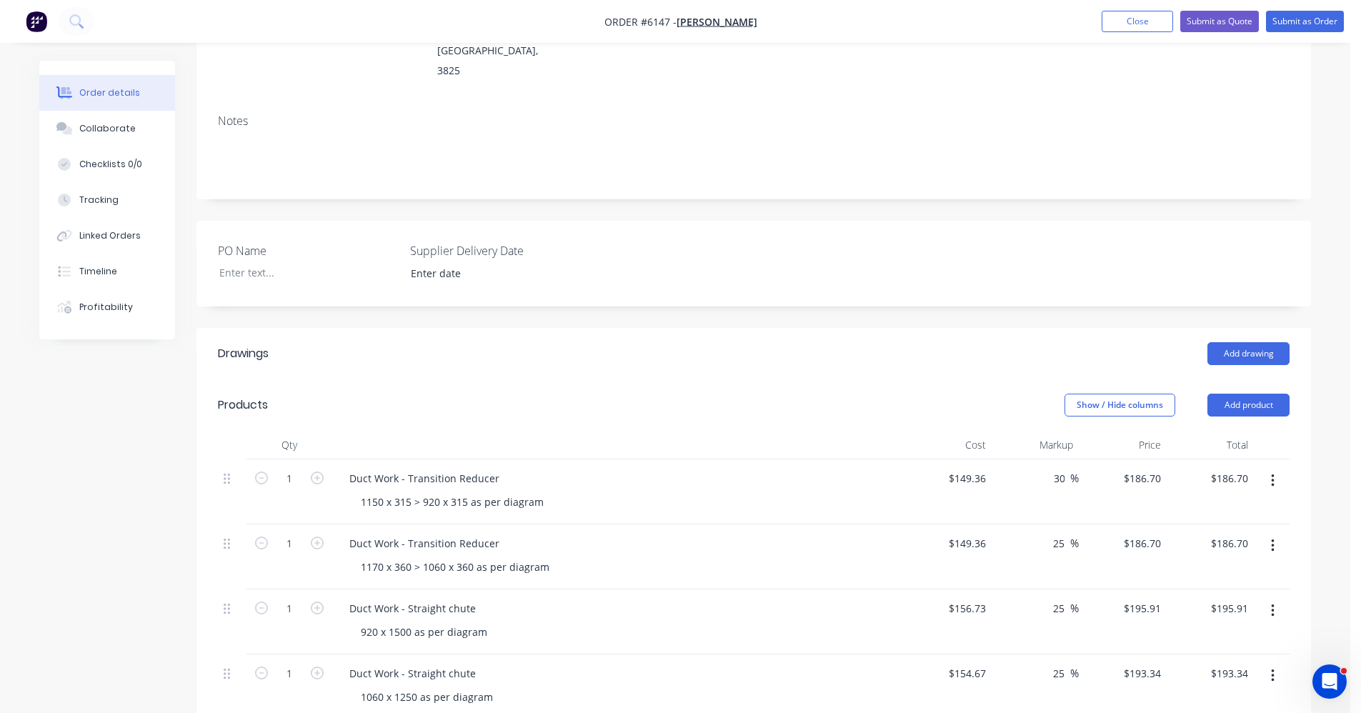
type input "$194.17"
type input "$194.168"
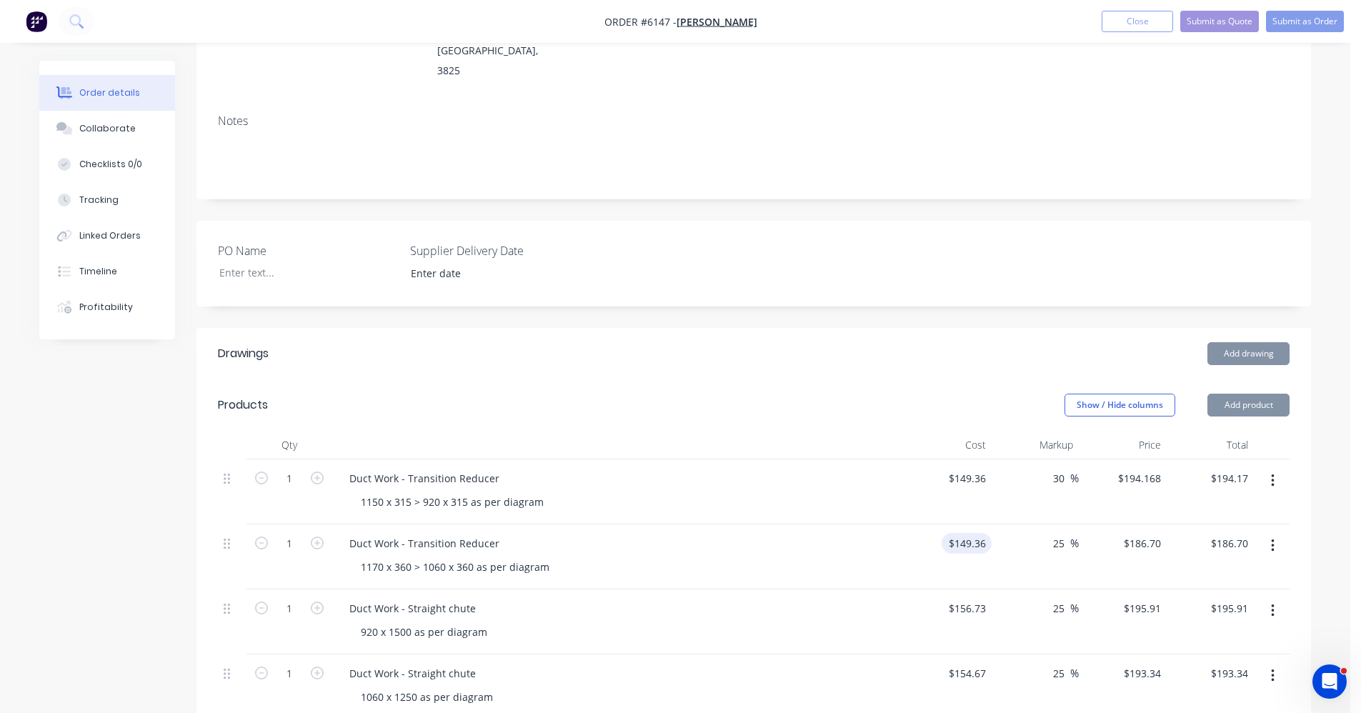
drag, startPoint x: 1064, startPoint y: 485, endPoint x: 975, endPoint y: 474, distance: 89.3
click at [975, 525] on div "1 Duct Work - Transition Reducer 1170 x 360 > 1060 x 360 as per diagram $149.36…" at bounding box center [754, 557] width 1072 height 65
type input "30"
type input "194.168"
type input "$194.17"
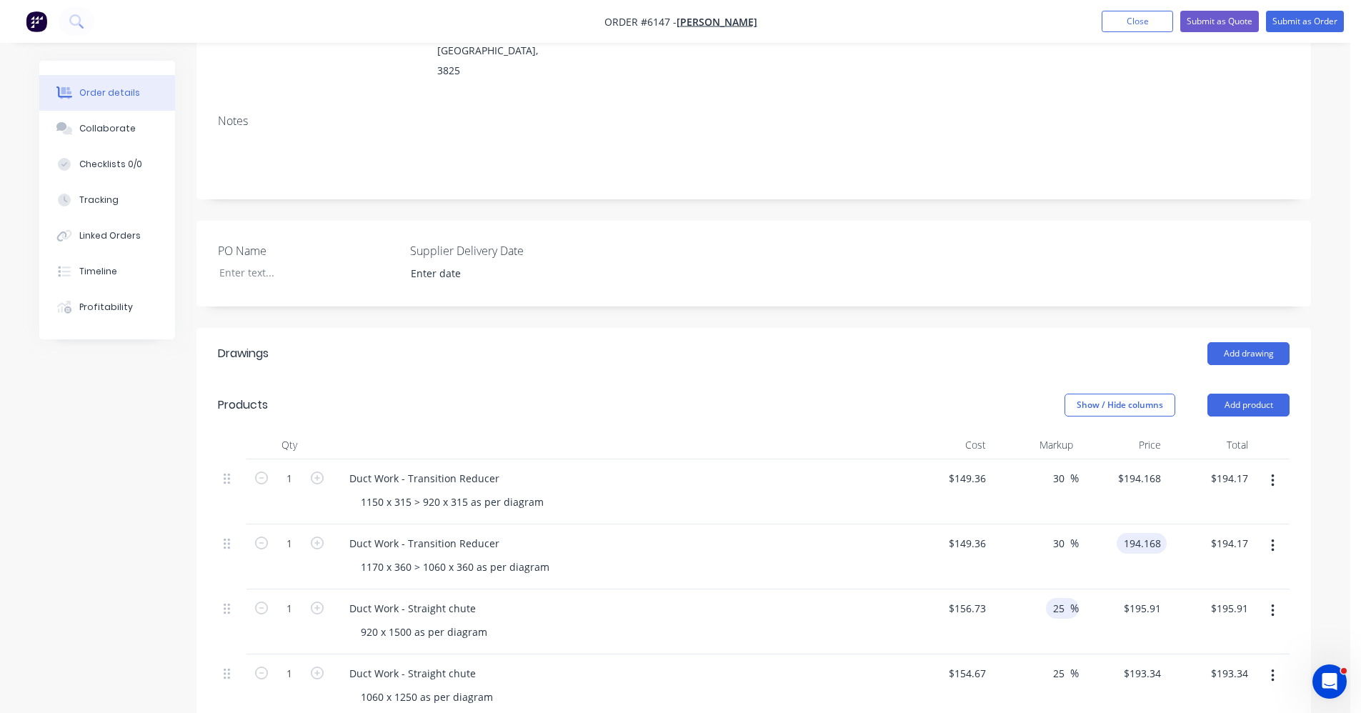
type input "$194.168"
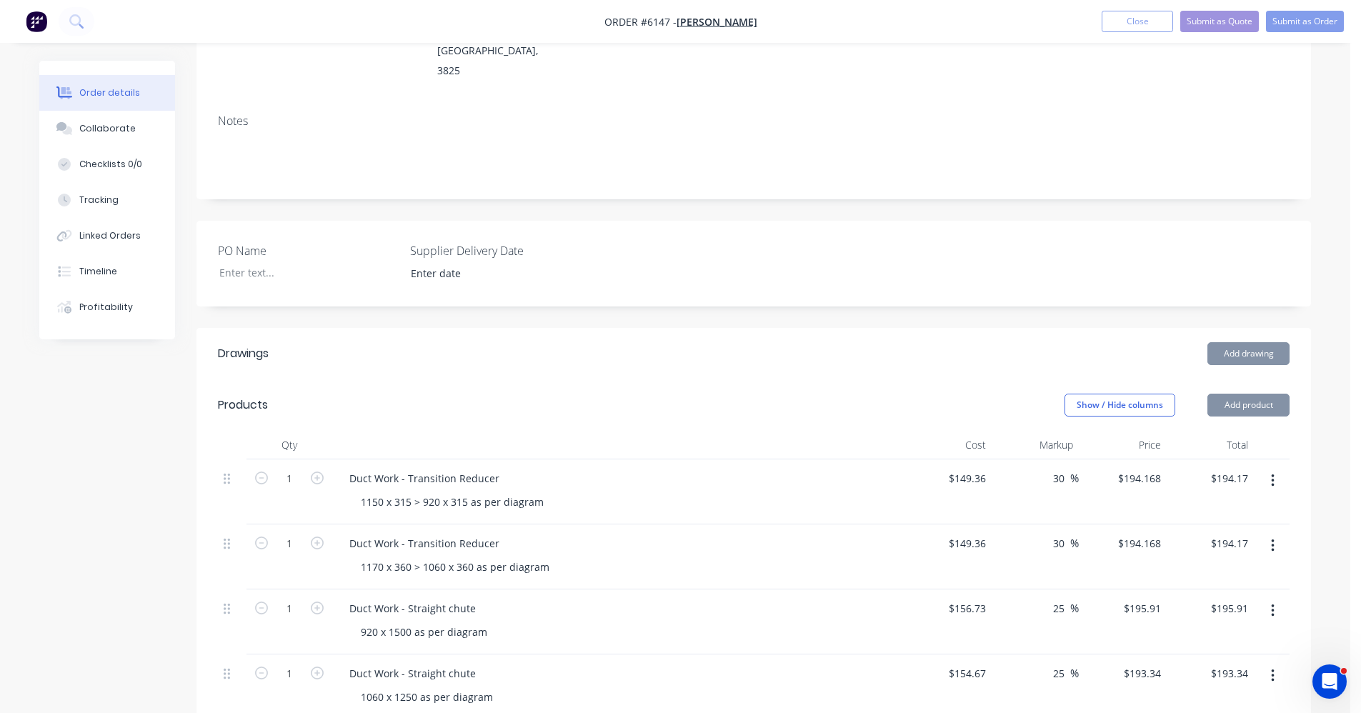
drag, startPoint x: 1056, startPoint y: 548, endPoint x: 1033, endPoint y: 550, distance: 23.0
click at [1033, 590] on div "25 25 %" at bounding box center [1036, 622] width 88 height 65
type input "30"
type input "203.749"
type input "$203.75"
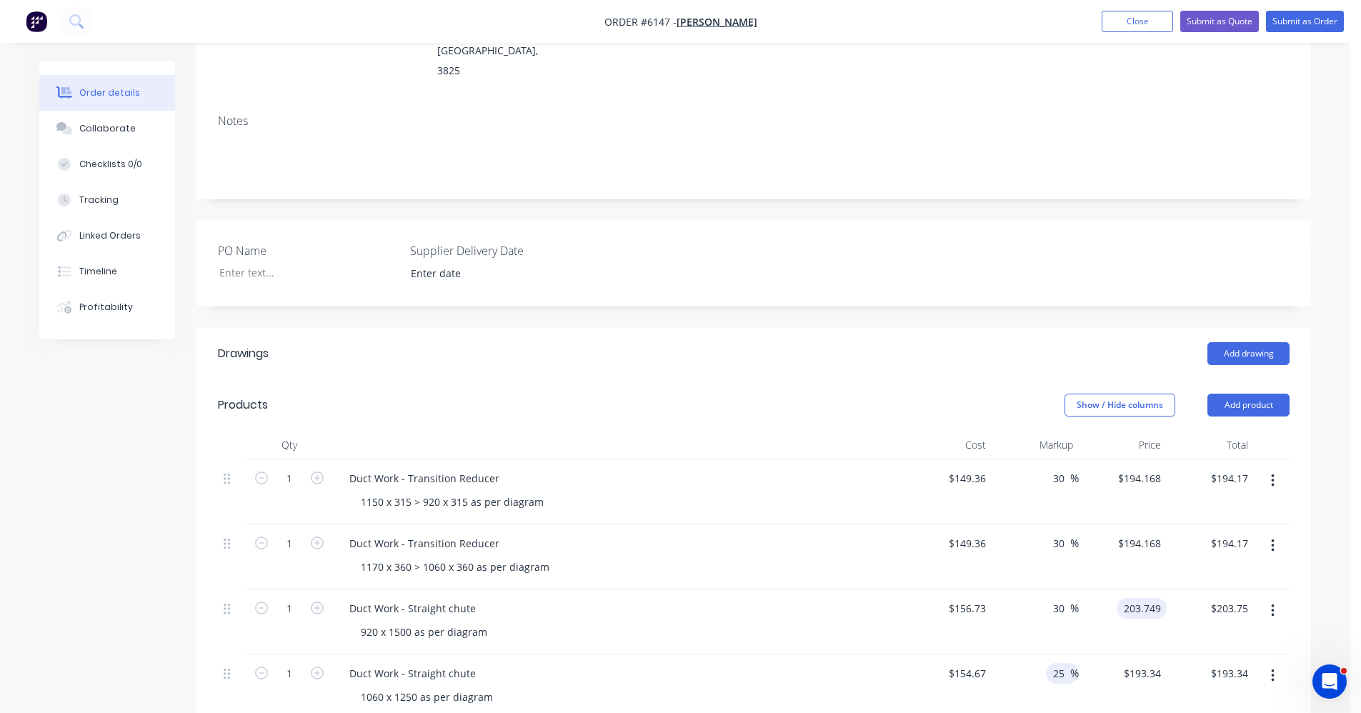
type input "$203.749"
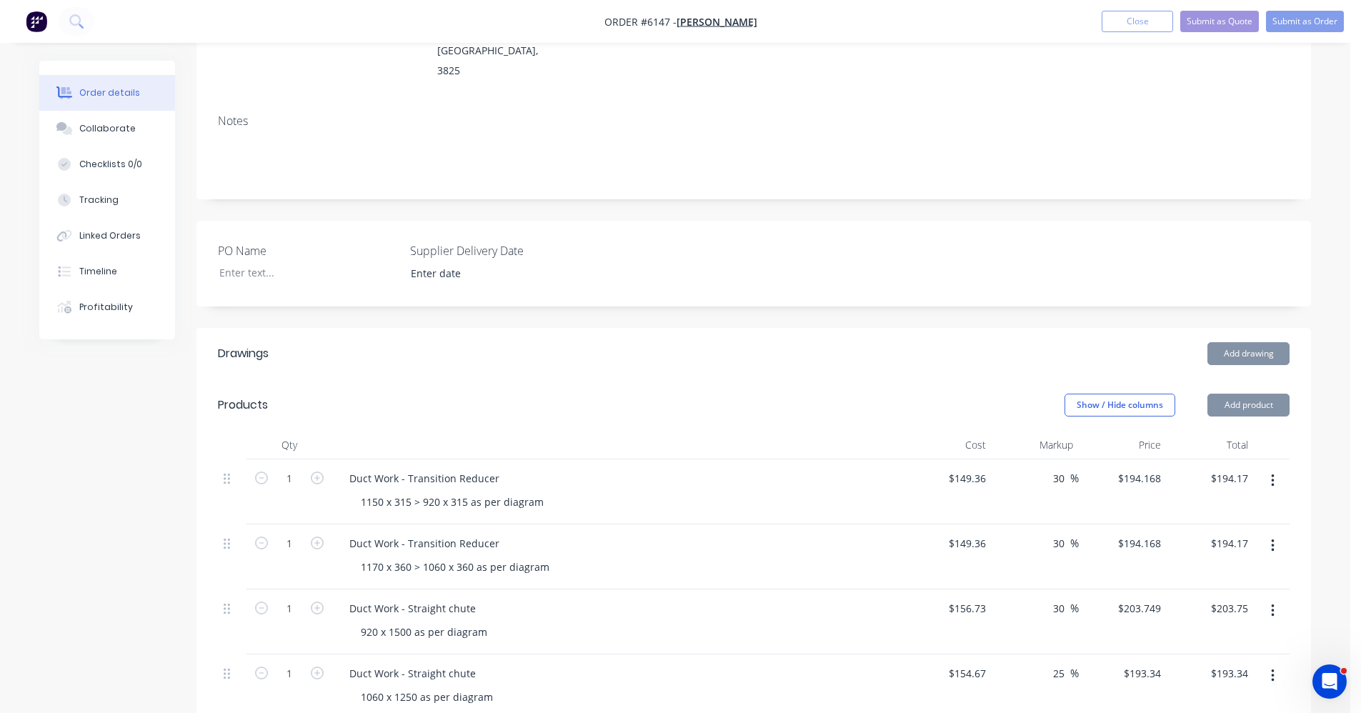
drag, startPoint x: 1067, startPoint y: 616, endPoint x: 1011, endPoint y: 611, distance: 56.0
click at [1011, 655] on div "25 25 %" at bounding box center [1036, 687] width 88 height 65
type input "30"
type input "201.071"
type input "$201.07"
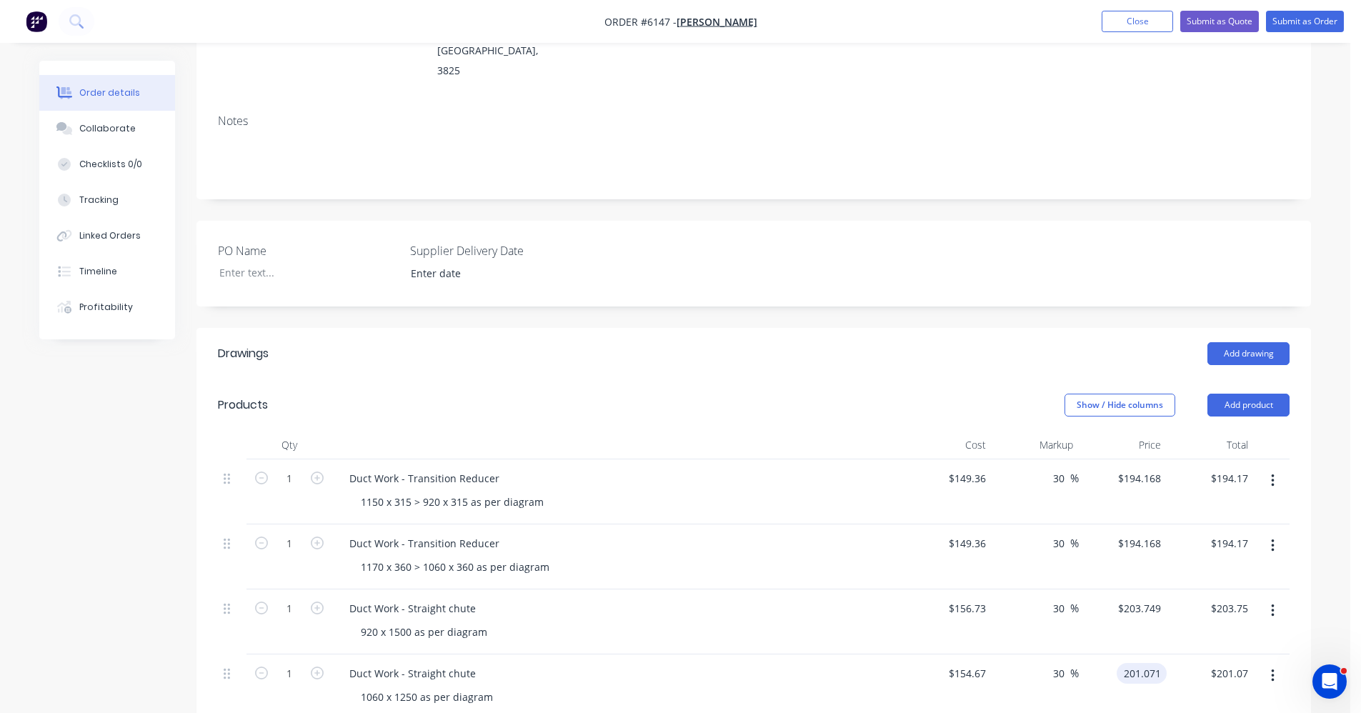
click at [1156, 663] on input "201.071" at bounding box center [1145, 673] width 44 height 21
type input "201.07"
type input "203.749"
type input "$201.07"
click at [1160, 598] on input "203.749" at bounding box center [1142, 608] width 50 height 21
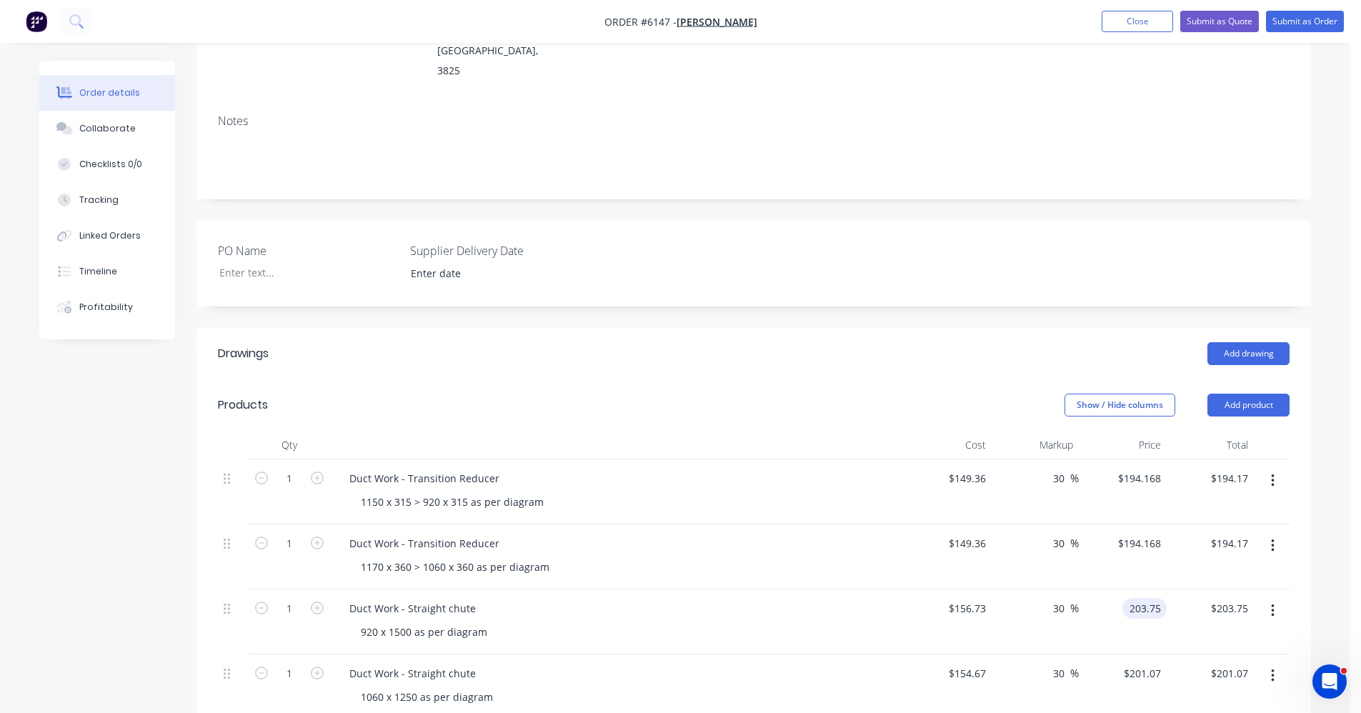
type input "$203.75"
type input "203.75"
type input "194.168"
type input "$203.75"
click at [1159, 533] on input "194.168" at bounding box center [1142, 543] width 50 height 21
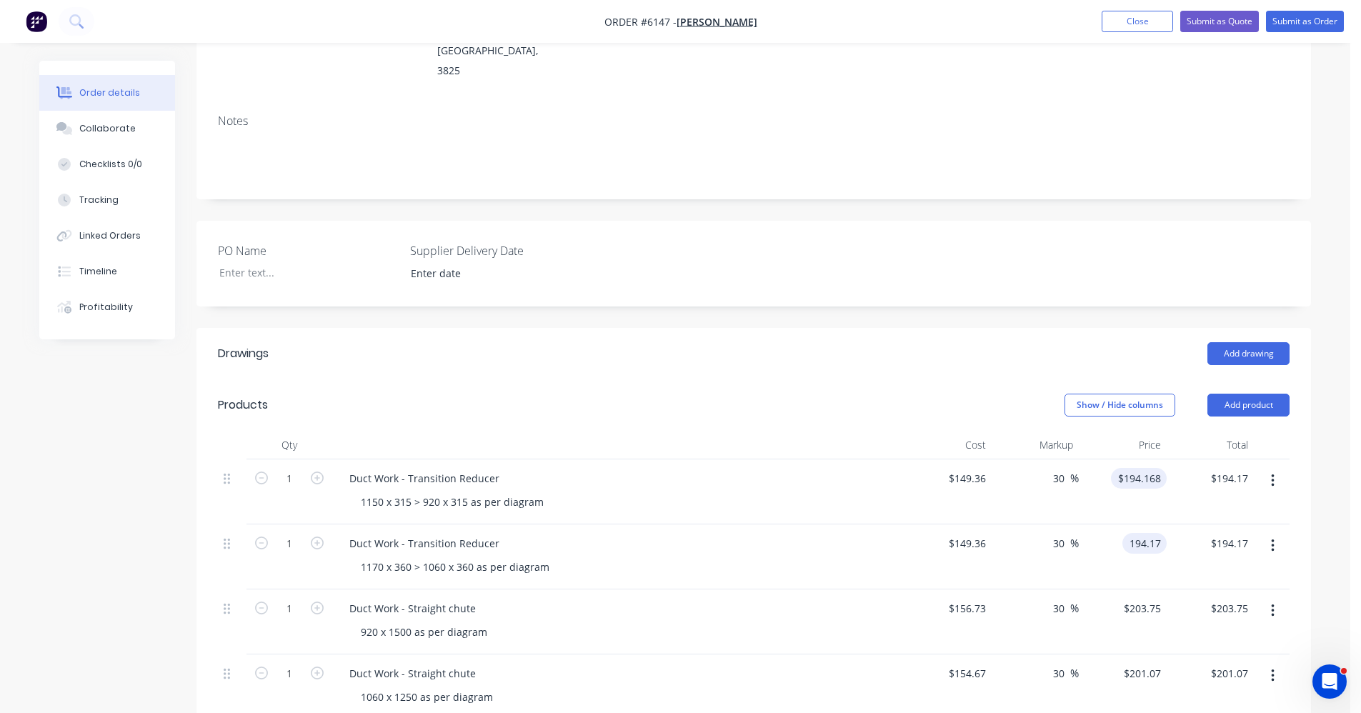
type input "194.17"
type input "194.168"
type input "$194.17"
click at [1160, 468] on input "194.168" at bounding box center [1142, 478] width 50 height 21
type input "$194.17"
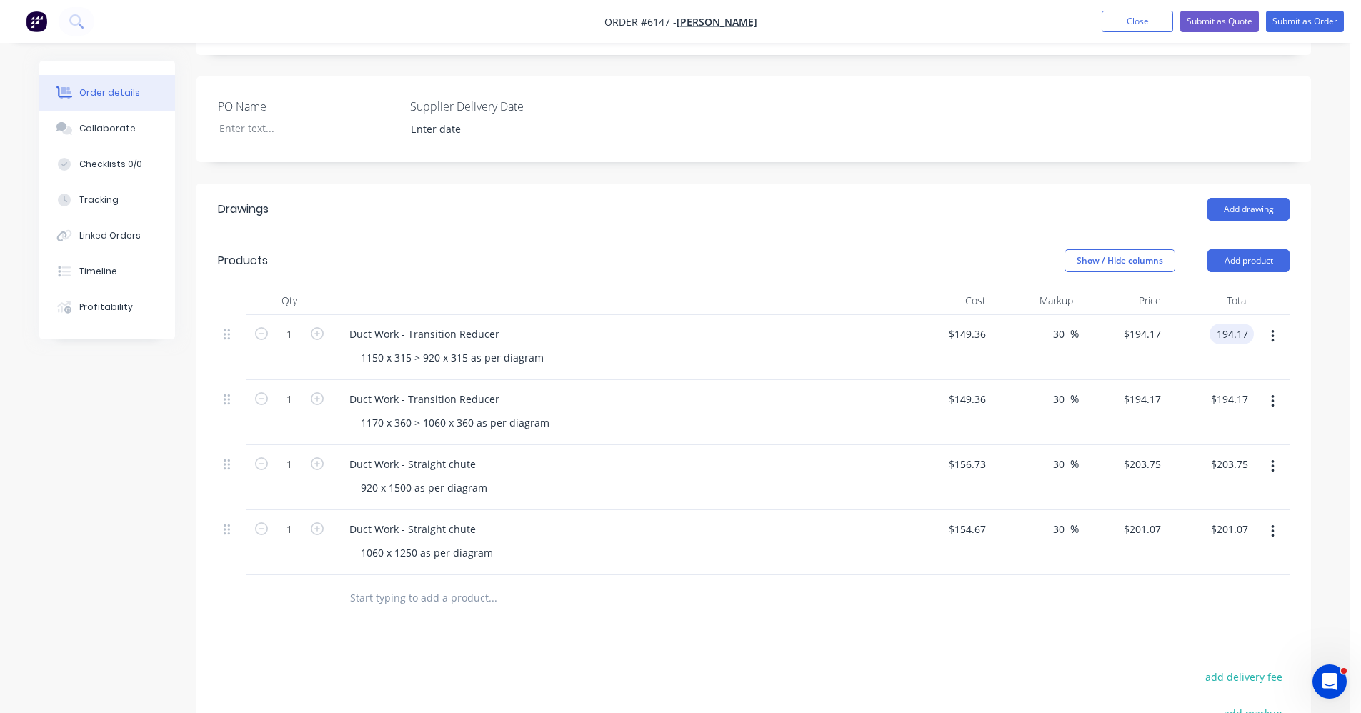
scroll to position [382, 0]
type input "$194.17"
click at [1066, 455] on input "30" at bounding box center [1061, 465] width 19 height 21
drag, startPoint x: 1066, startPoint y: 407, endPoint x: 985, endPoint y: 400, distance: 81.0
click at [985, 447] on div "1 Duct Work - Straight chute 920 x 1500 as per diagram $156.73 $156.73 30 30 % …" at bounding box center [754, 479] width 1072 height 65
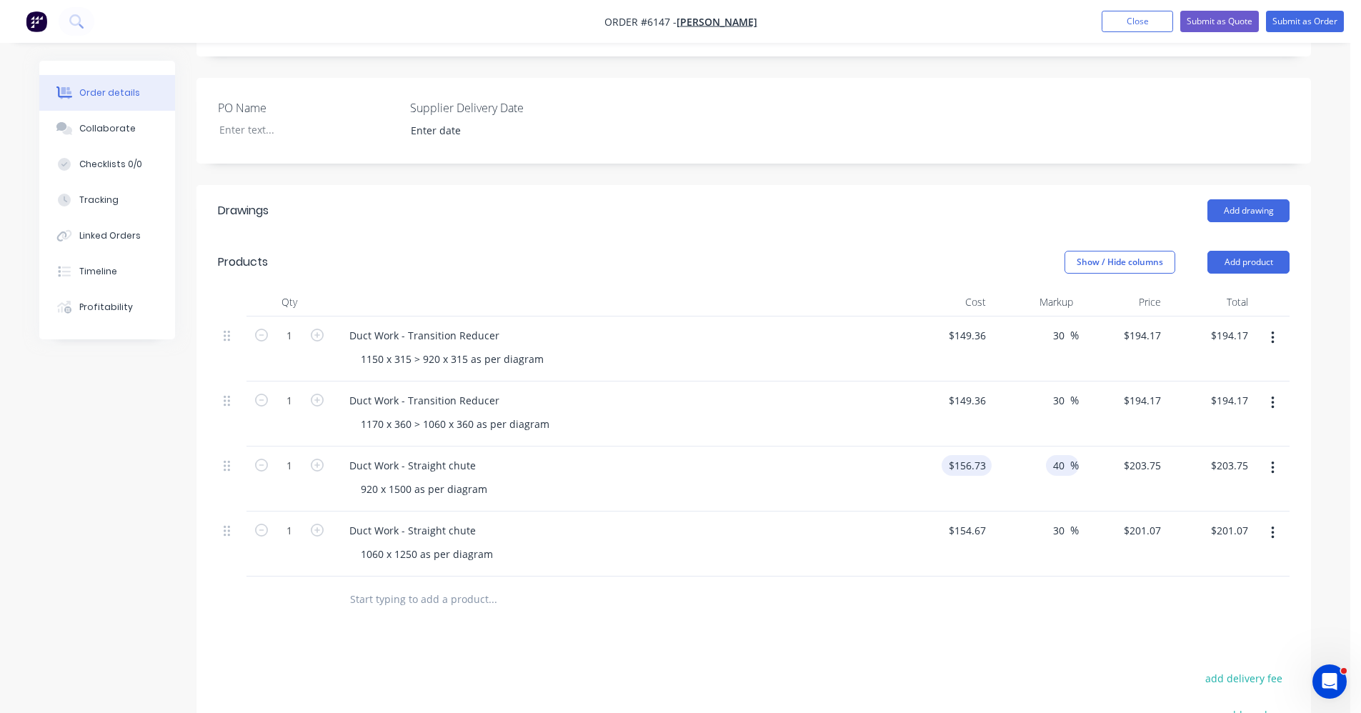
type input "40"
type input "219.422"
type input "$219.42"
type input "$219.422"
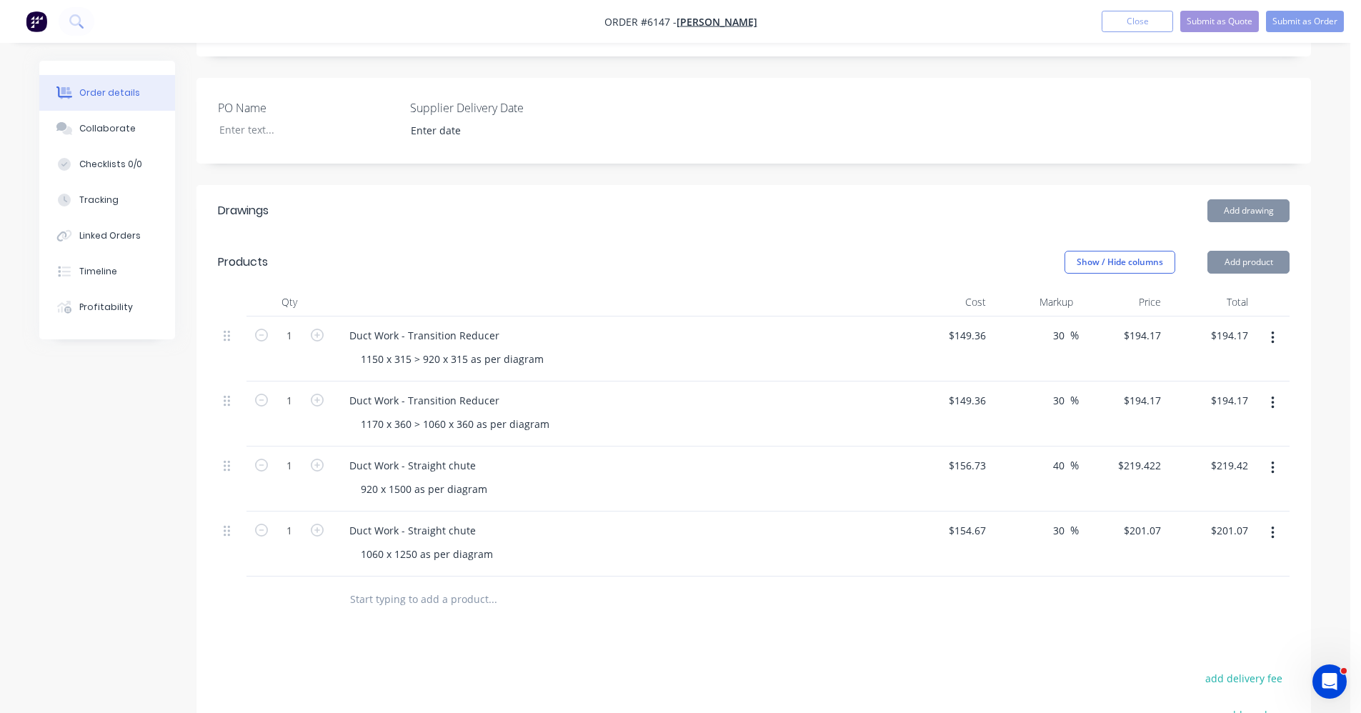
drag, startPoint x: 1066, startPoint y: 469, endPoint x: 965, endPoint y: 454, distance: 101.9
click at [965, 512] on div "1 Duct Work - Straight chute 1060 x 1250 as per diagram $154.67 $154.67 30 30 %…" at bounding box center [754, 544] width 1072 height 65
type input "40"
type input "216.538"
type input "$216.54"
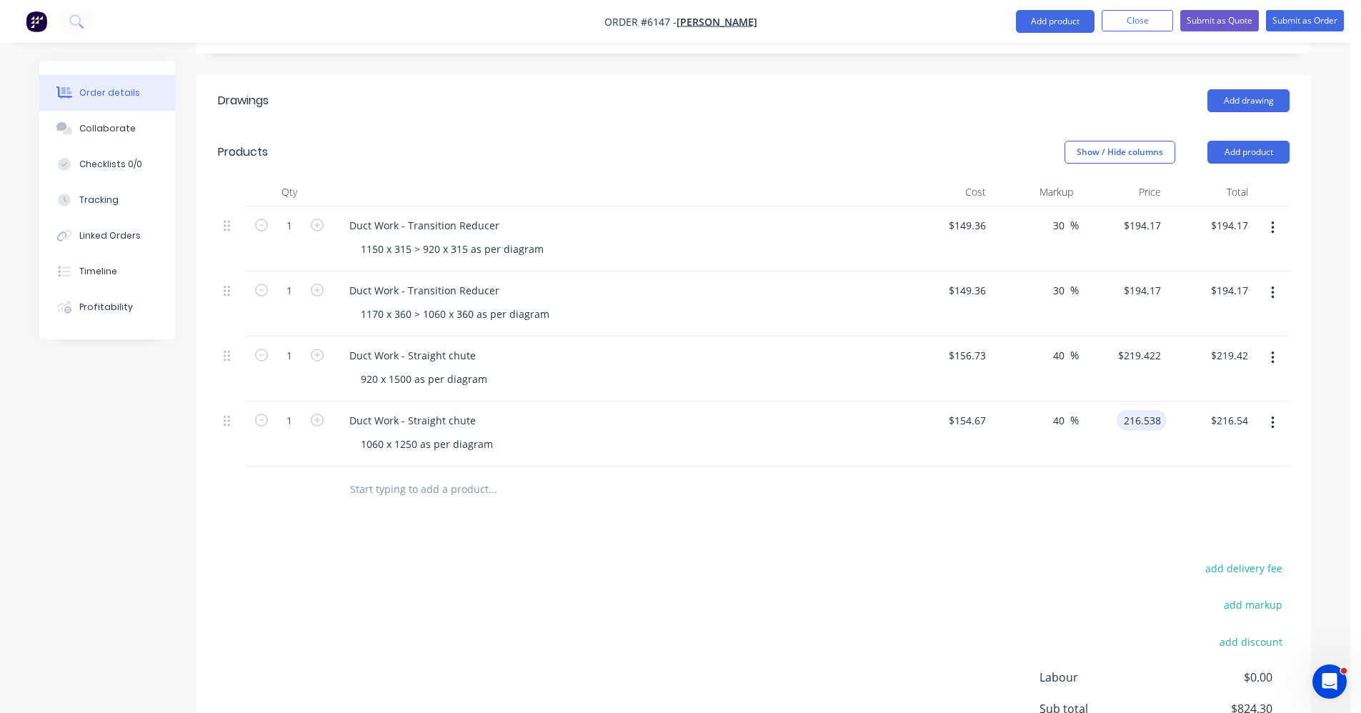
scroll to position [311, 0]
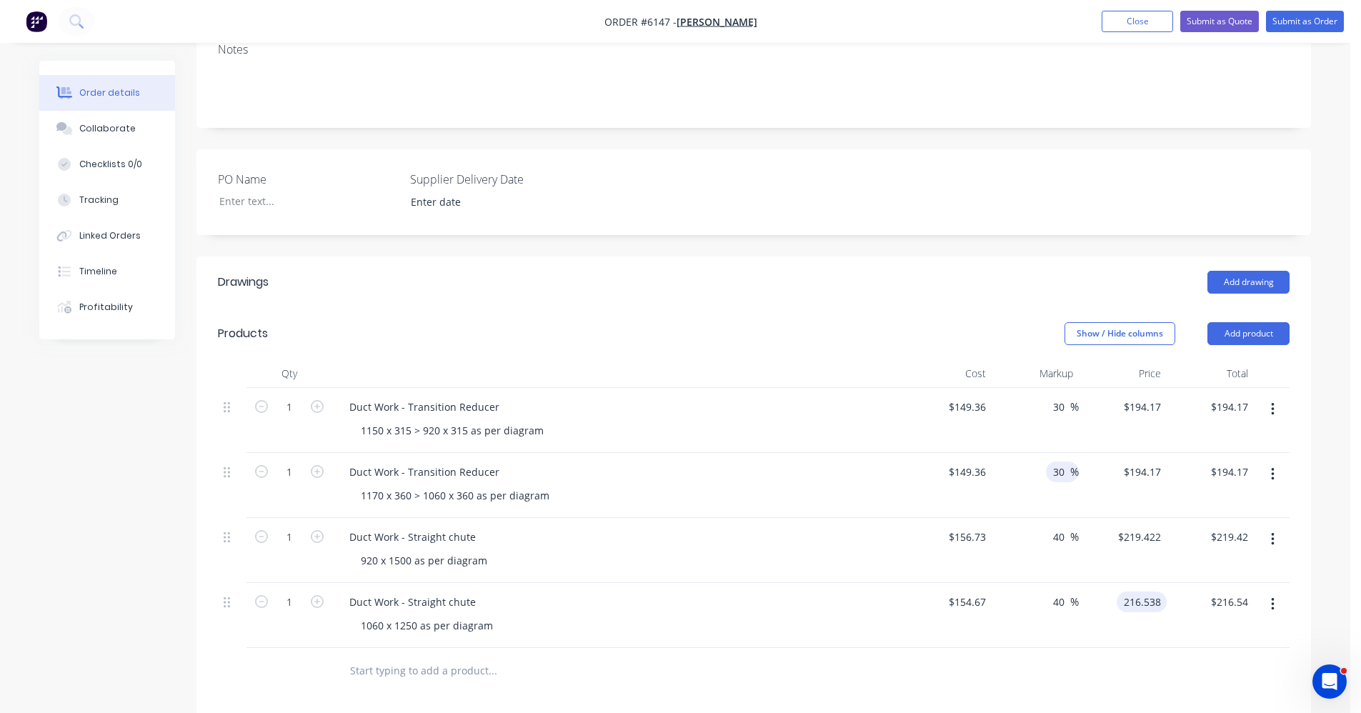
type input "$216.538"
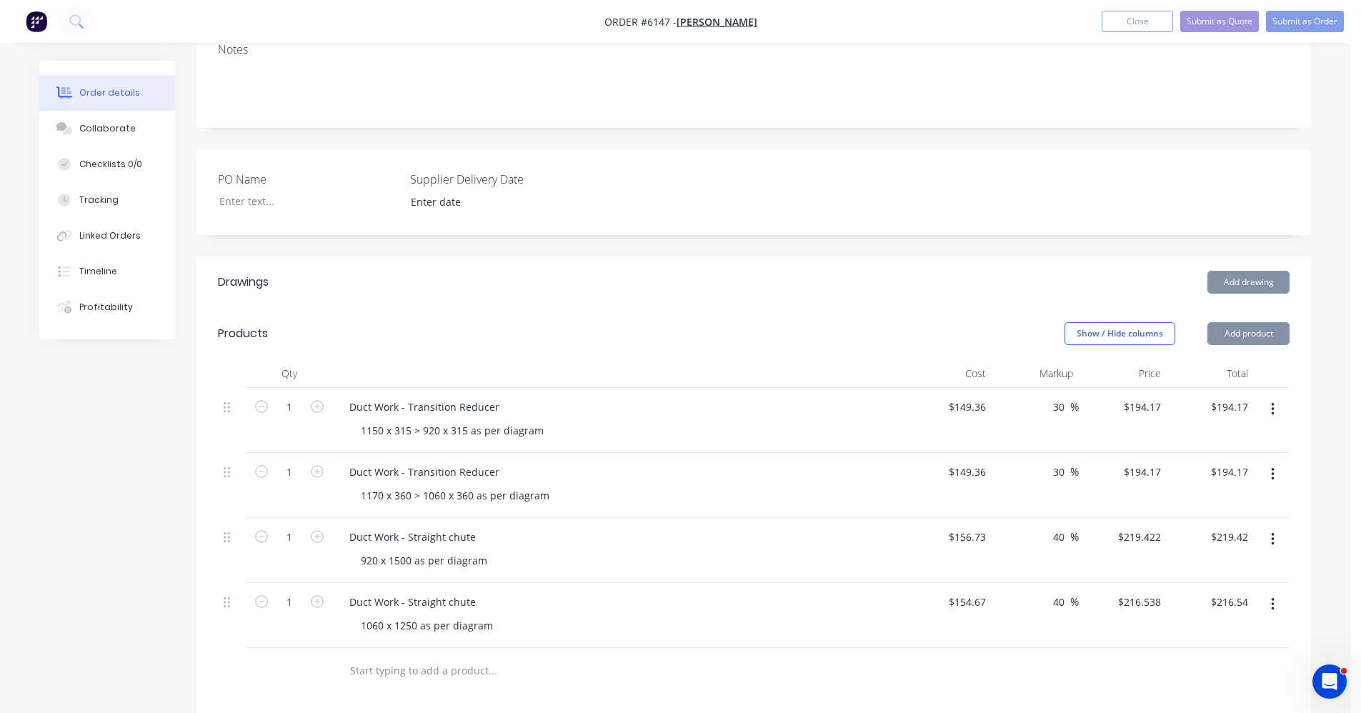
drag, startPoint x: 1068, startPoint y: 413, endPoint x: 1014, endPoint y: 405, distance: 54.2
click at [1020, 453] on div "30 30 %" at bounding box center [1036, 485] width 88 height 65
type input "40"
type input "209.104"
type input "$209.10"
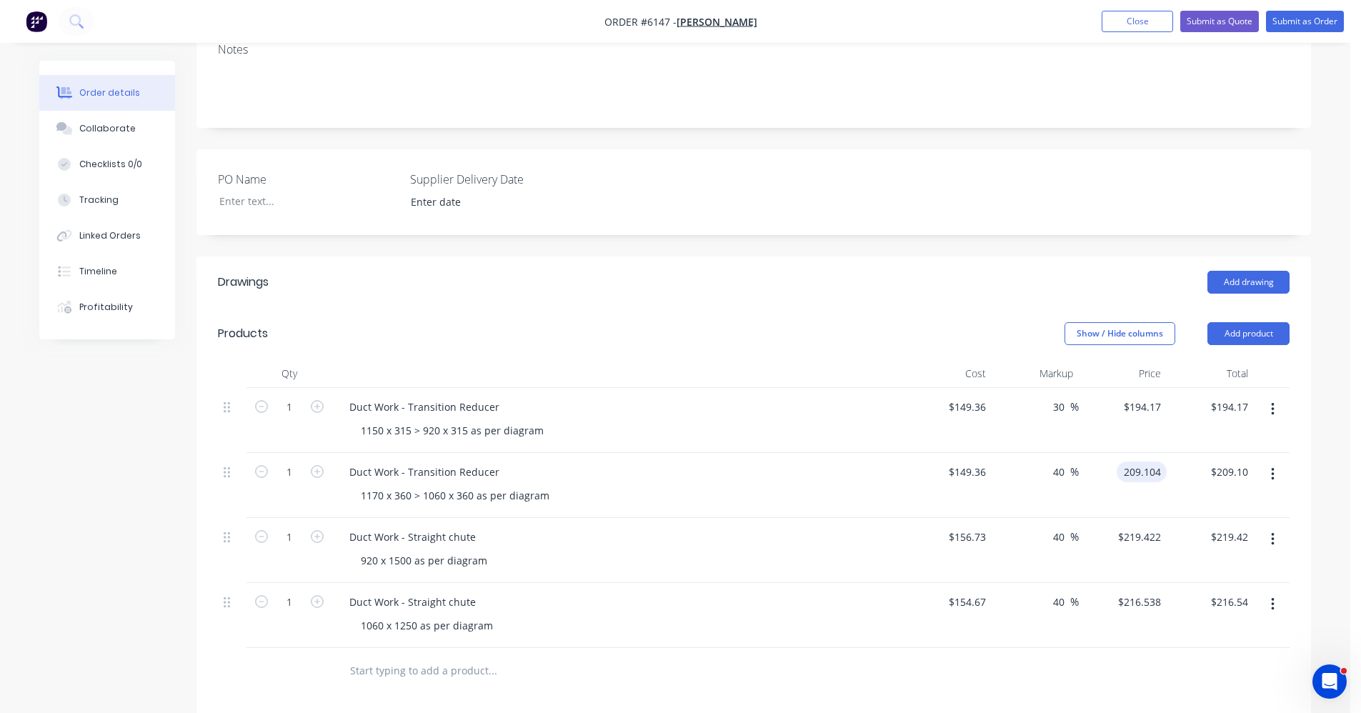
type input "$209.104"
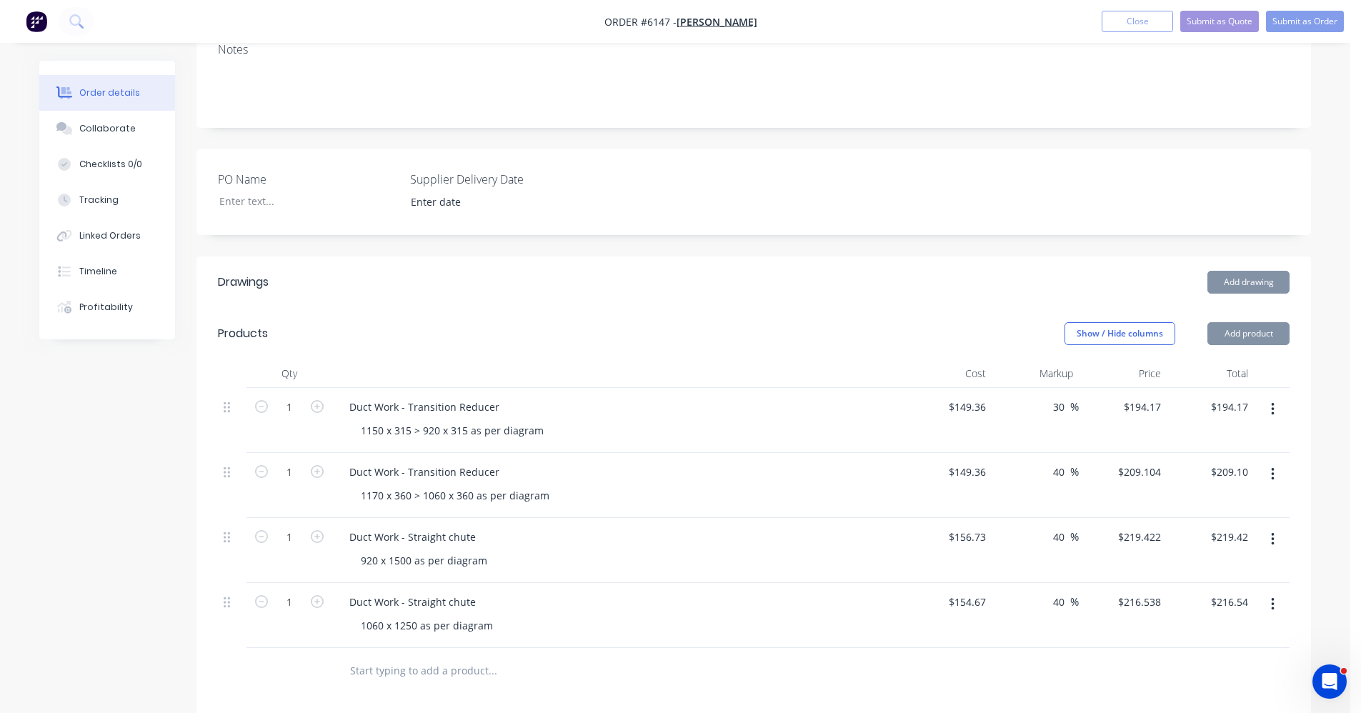
drag, startPoint x: 1034, startPoint y: 348, endPoint x: 1018, endPoint y: 345, distance: 16.7
click at [1018, 388] on div "30 30 %" at bounding box center [1036, 420] width 88 height 65
type input "40"
type input "209.104"
type input "$209.10"
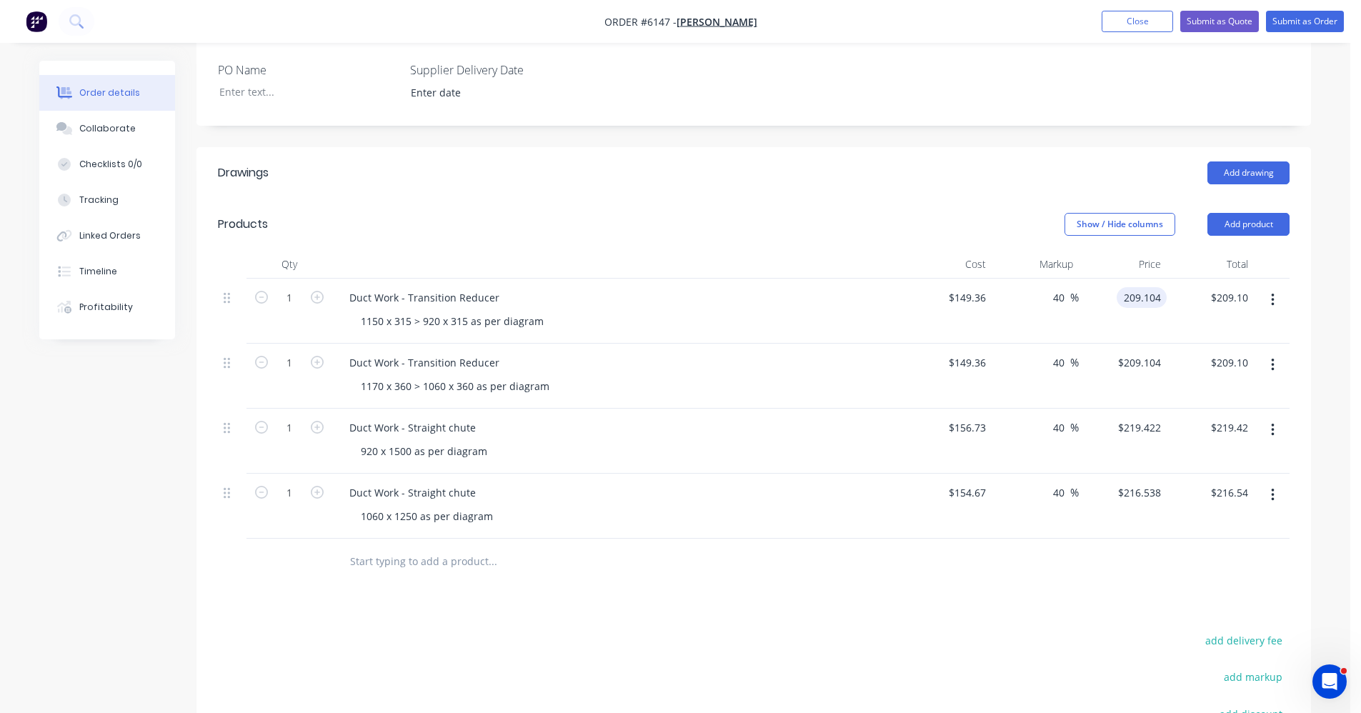
scroll to position [382, 0]
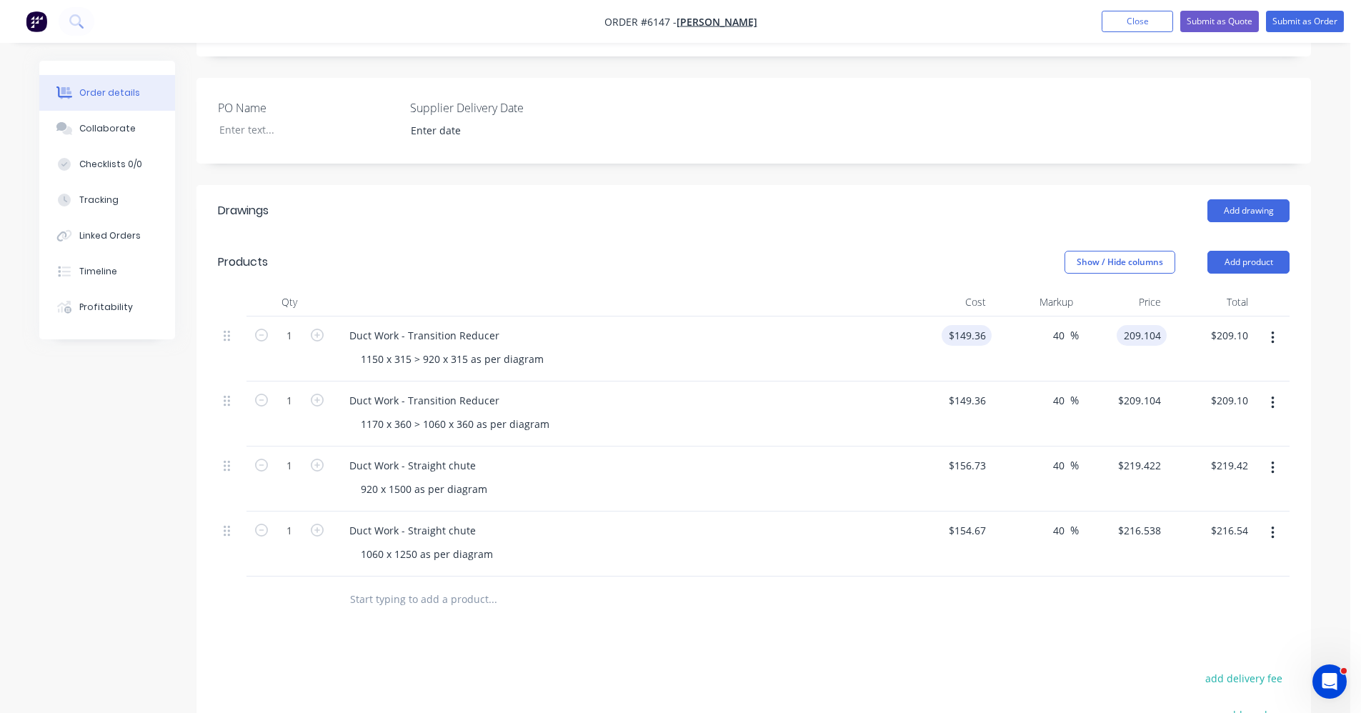
type input "149.36"
type input "$209.104"
click at [985, 325] on input "149.36" at bounding box center [972, 335] width 39 height 21
type input "$159.36"
type input "$223.104"
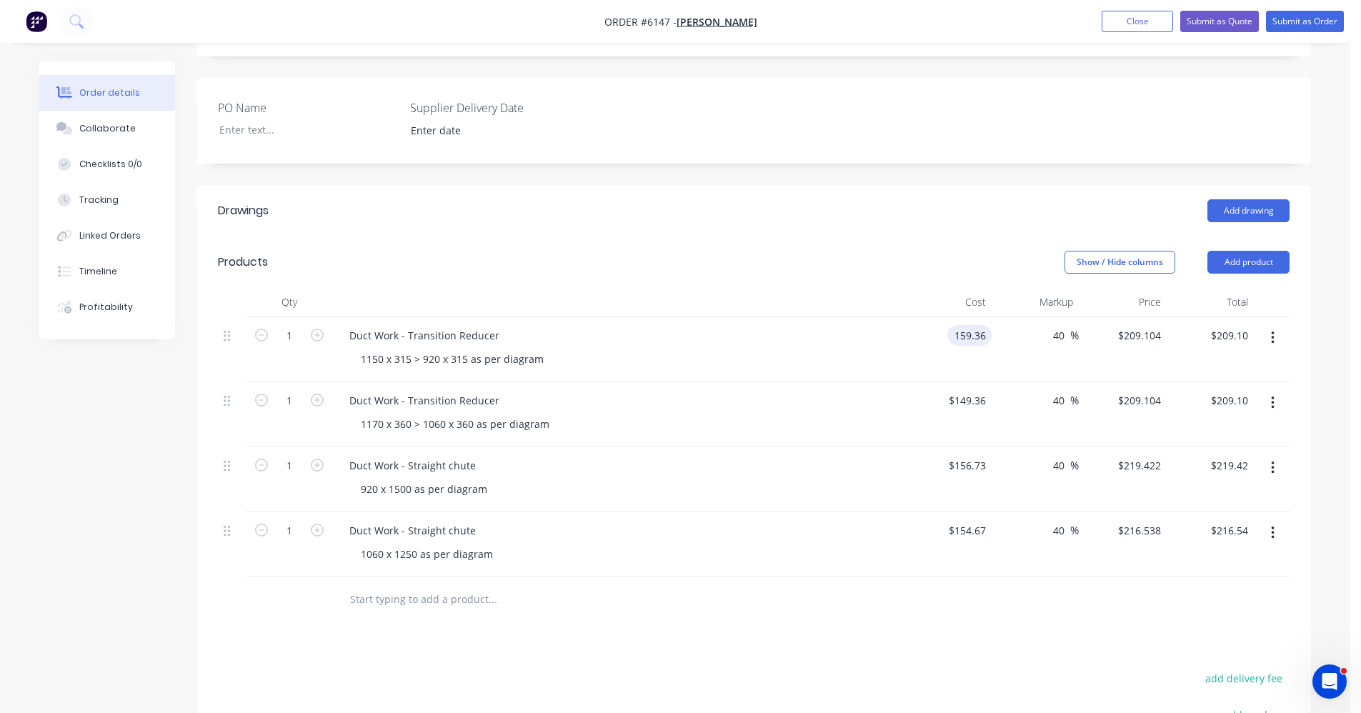
type input "$223.10"
type input "$159.36"
type input "$223.104"
type input "$223.10"
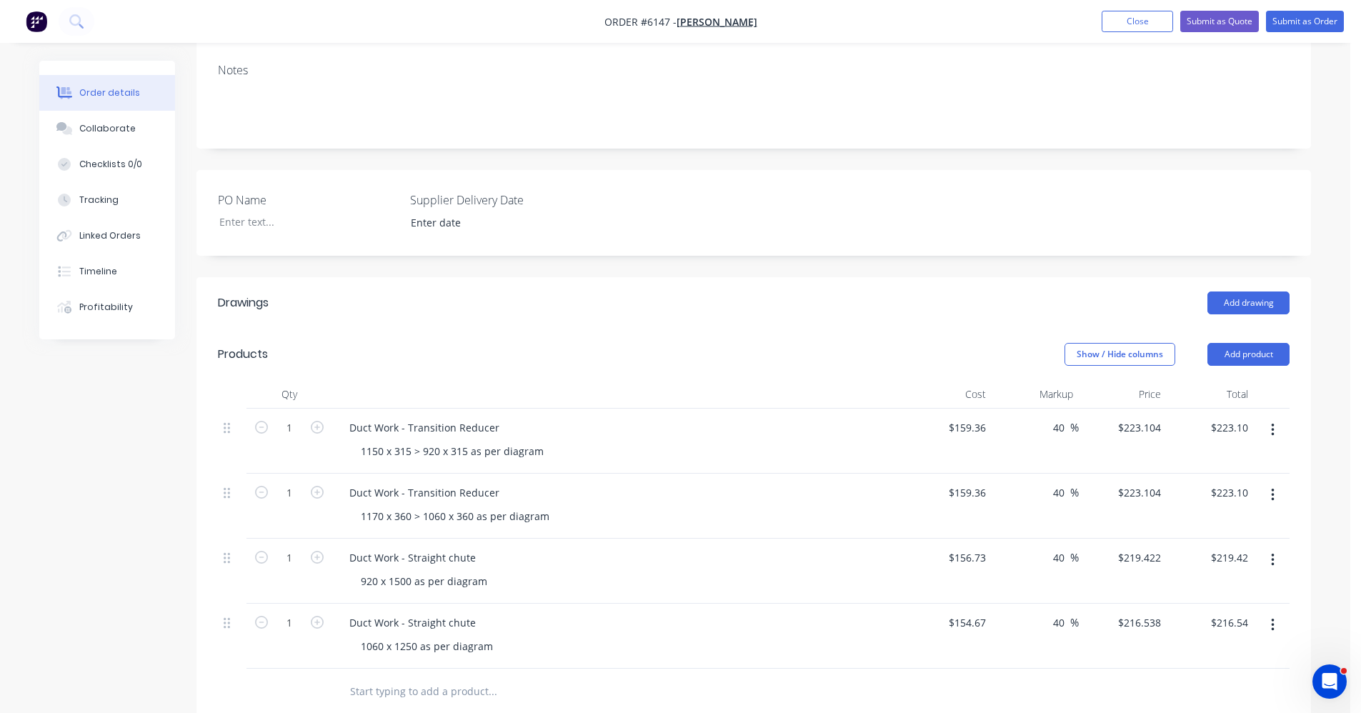
scroll to position [239, 0]
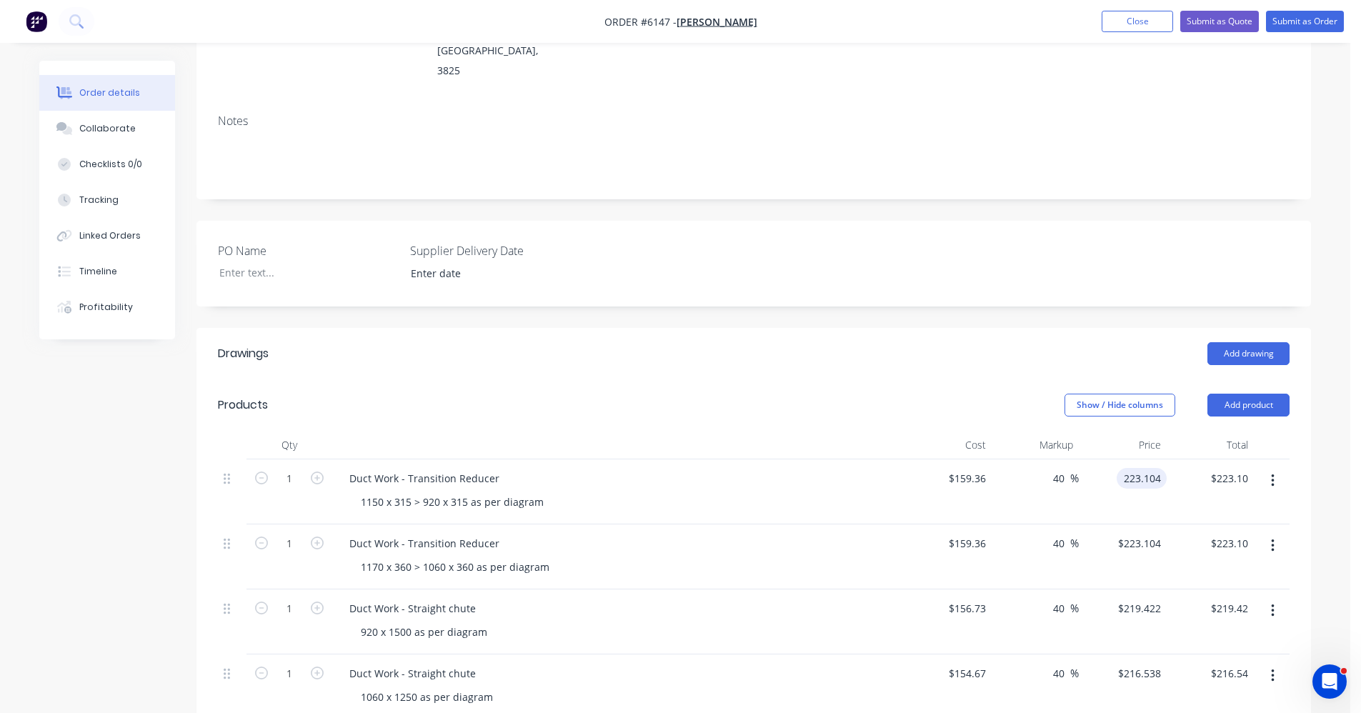
click at [1161, 468] on input "223.104" at bounding box center [1145, 478] width 44 height 21
type input "235.11"
type input "47.53"
type input "$235.11"
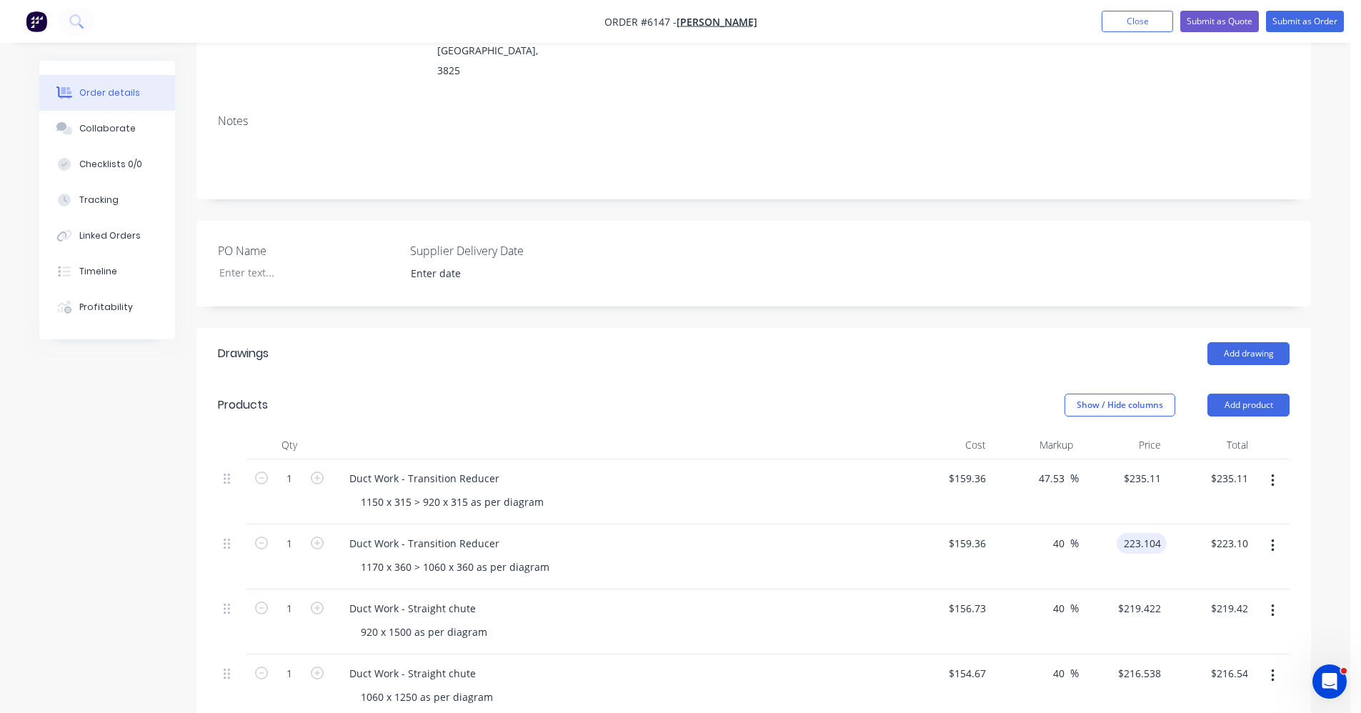
click at [1162, 533] on input "223.104" at bounding box center [1145, 543] width 44 height 21
type input "235.11"
type input "47.53"
type input "$235.11"
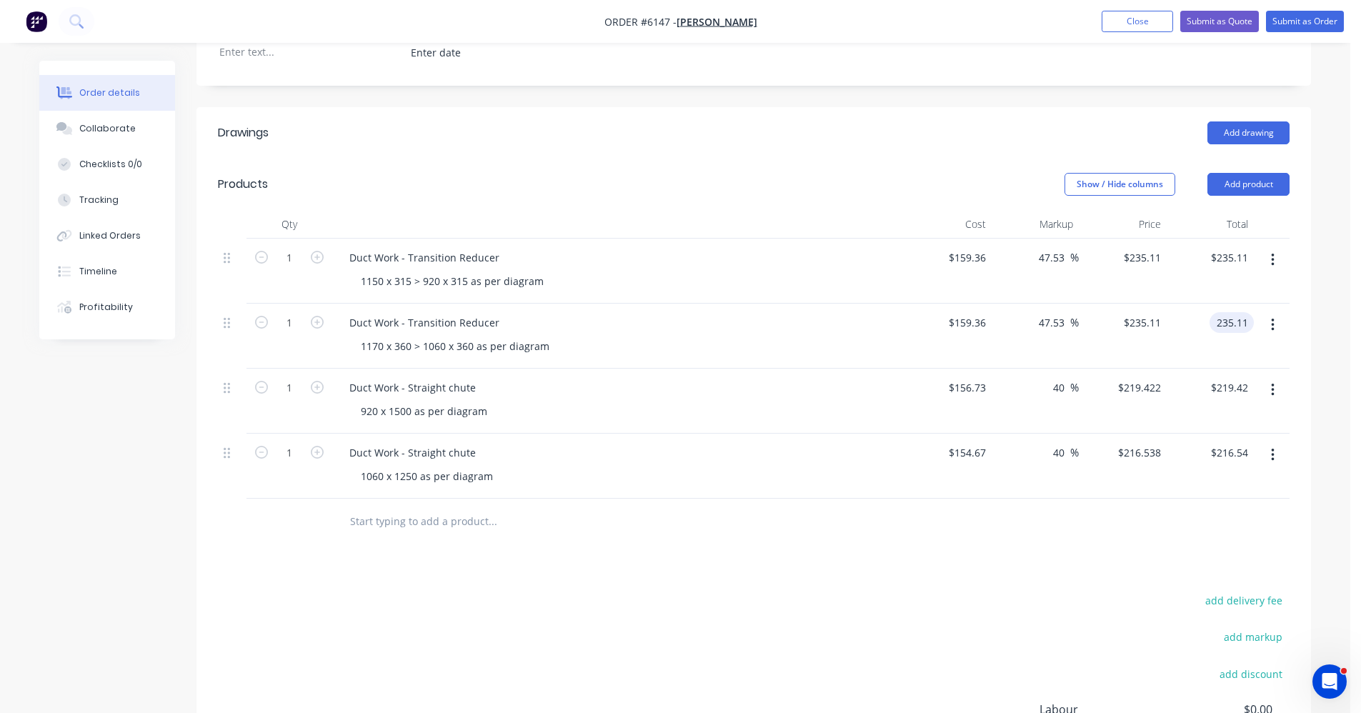
scroll to position [454, 0]
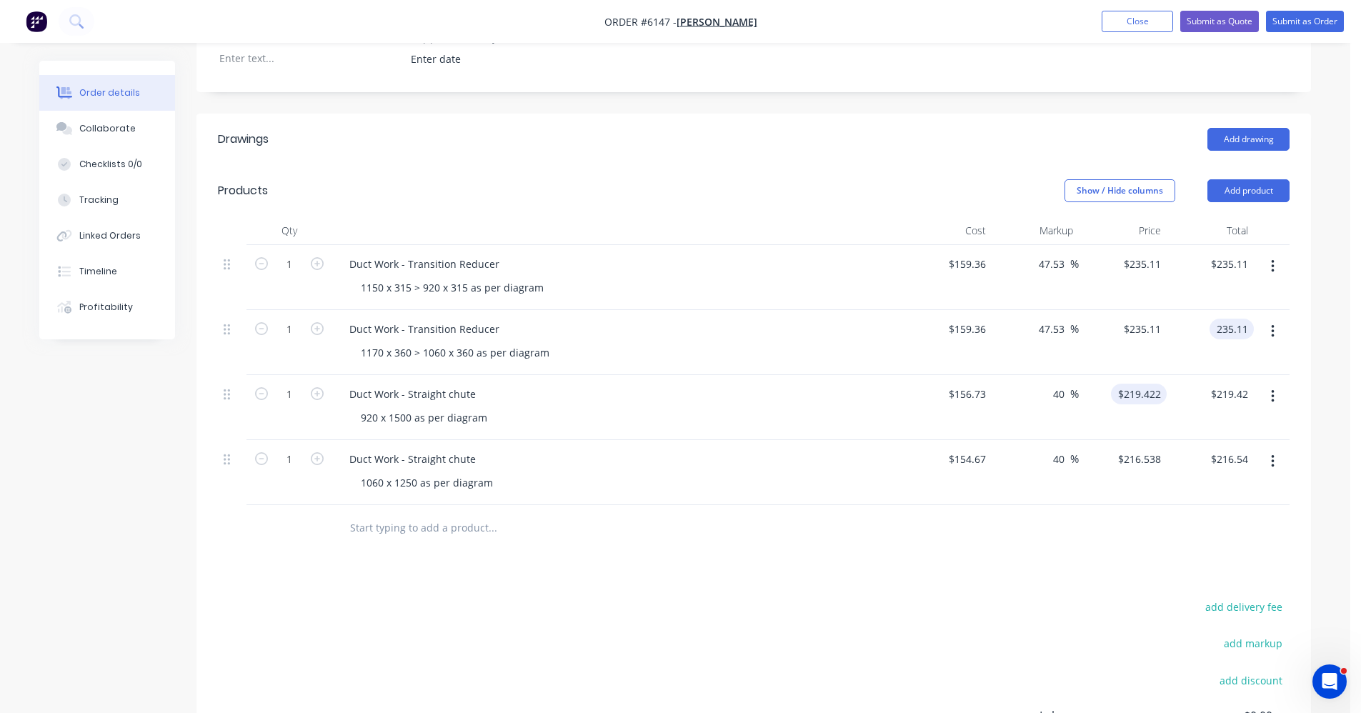
type input "$235.11"
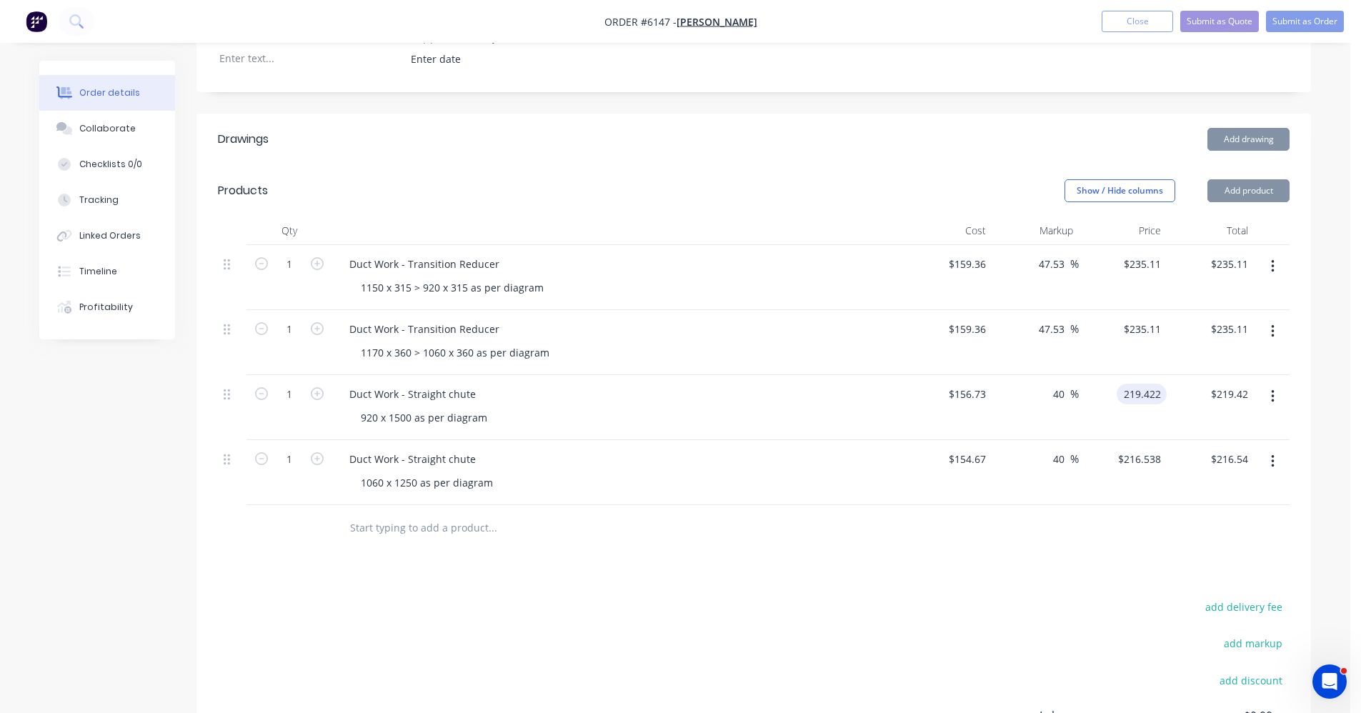
click at [1160, 384] on input "219.422" at bounding box center [1145, 394] width 44 height 21
type input "222.36"
type input "41.87"
type input "$222.36"
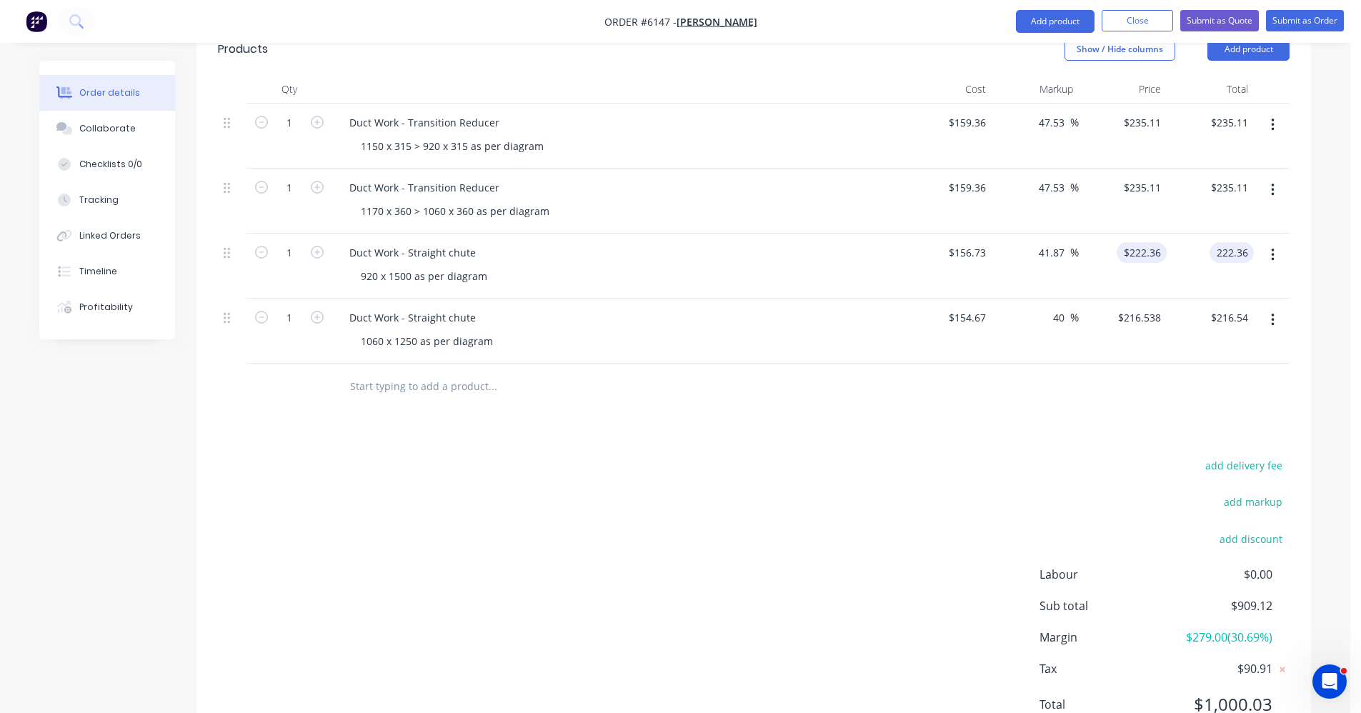
scroll to position [597, 0]
type input "$222.36"
click at [1152, 306] on input "216.538" at bounding box center [1142, 316] width 50 height 21
type input "219.58"
type input "41.97"
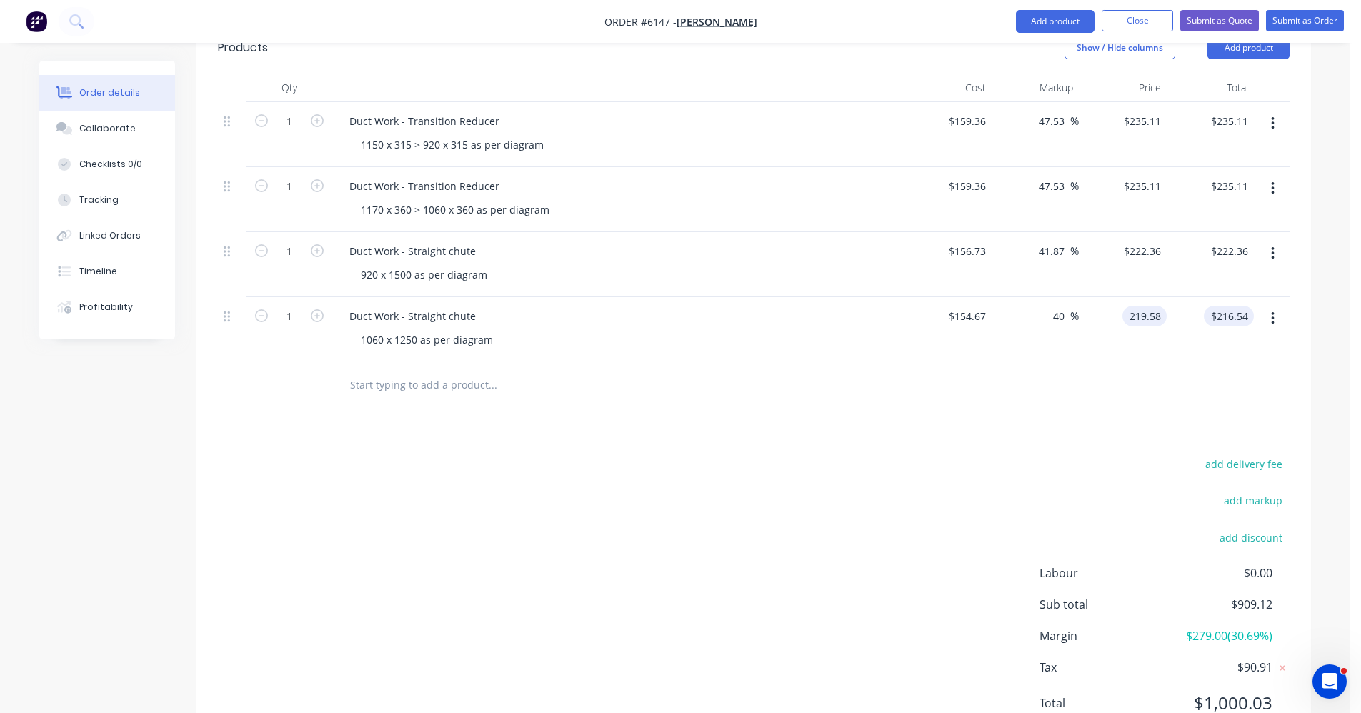
type input "$219.58"
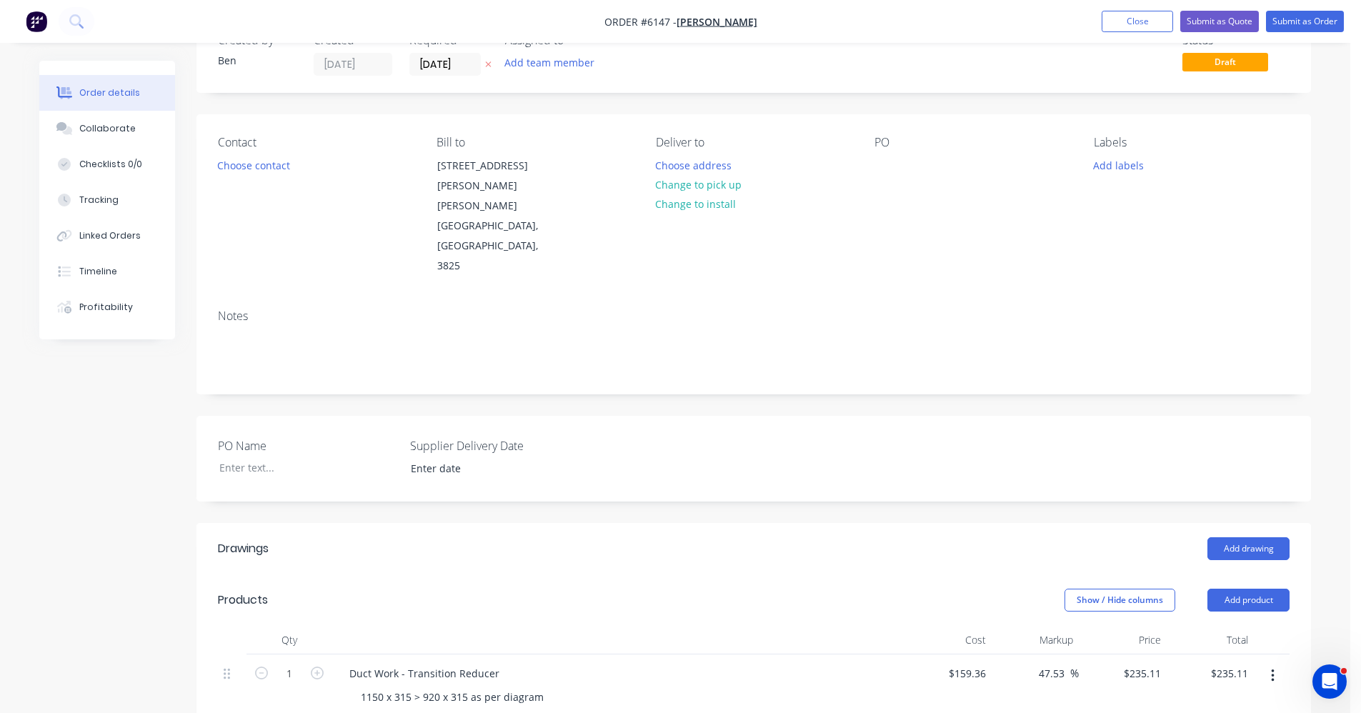
scroll to position [0, 0]
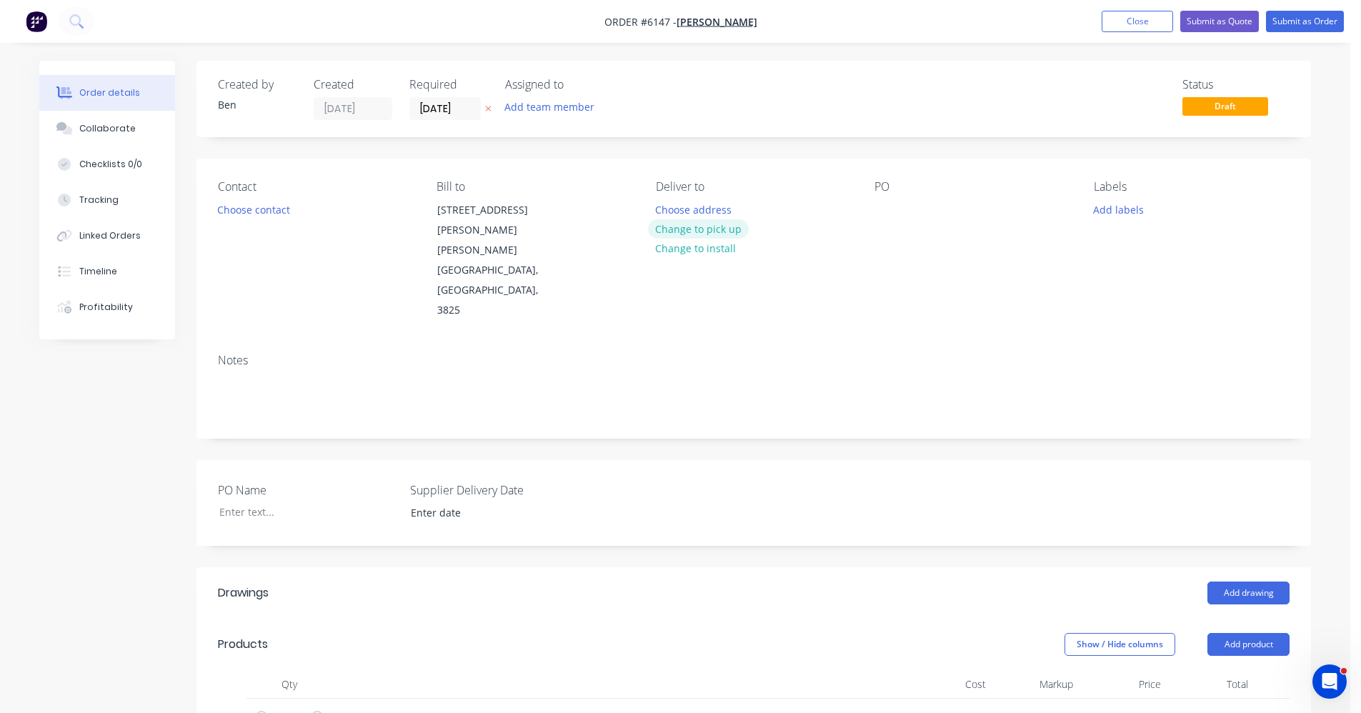
type input "$219.58"
click at [716, 224] on button "Change to pick up" at bounding box center [698, 228] width 101 height 19
click at [259, 207] on button "Choose contact" at bounding box center [254, 208] width 88 height 19
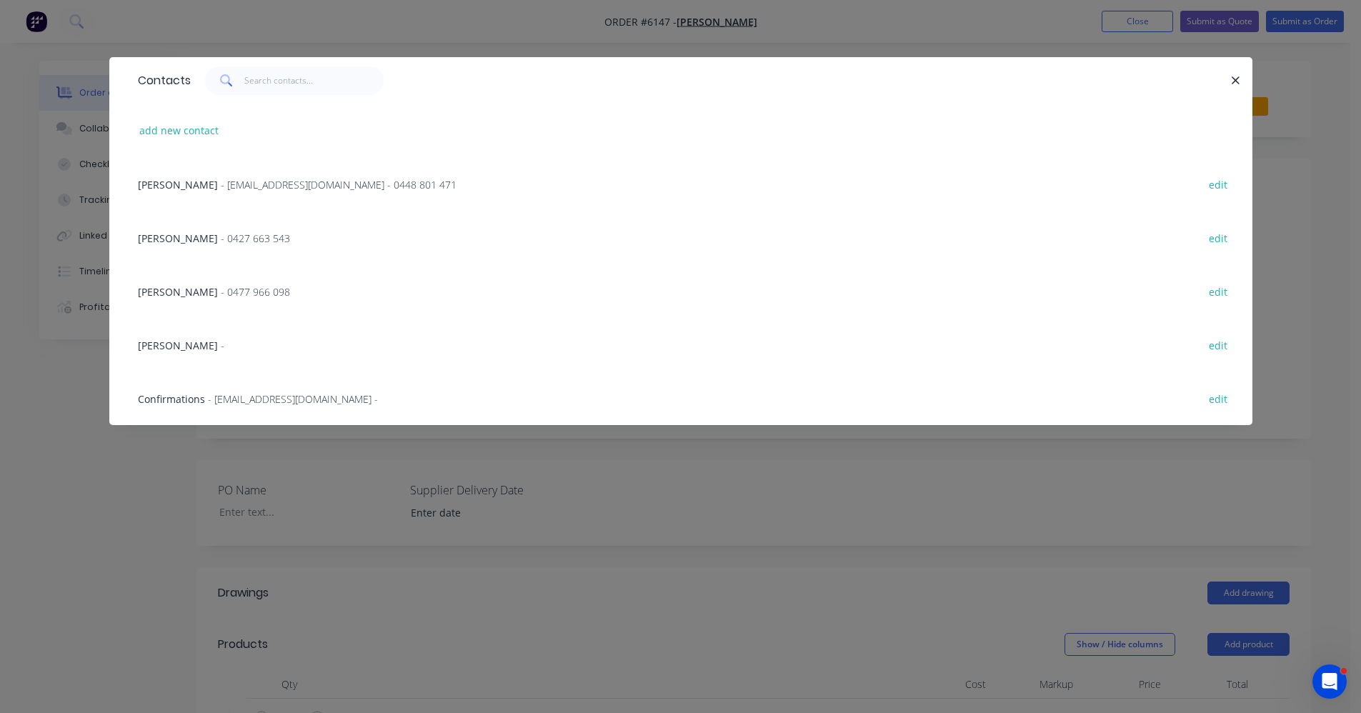
click at [271, 184] on span "- [EMAIL_ADDRESS][DOMAIN_NAME] - 0448 801 471" at bounding box center [339, 185] width 236 height 14
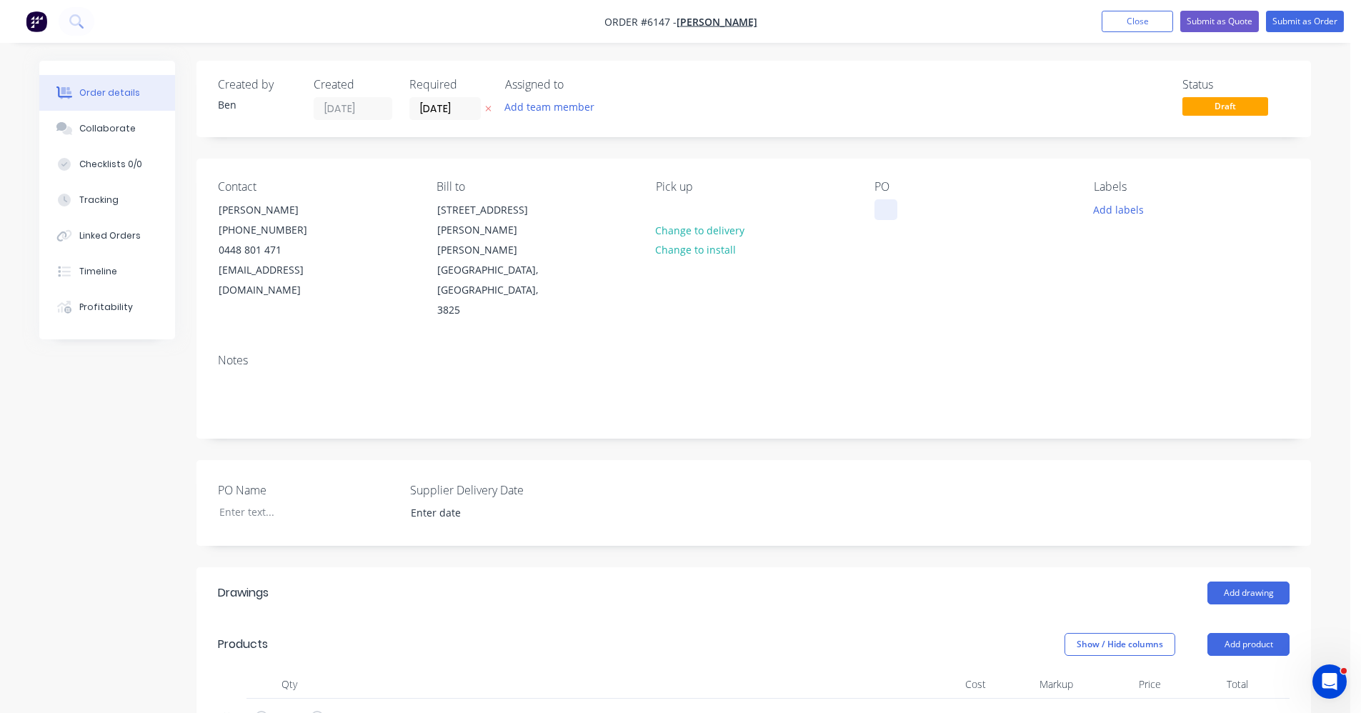
click at [891, 211] on div at bounding box center [886, 209] width 23 height 21
click at [878, 212] on div at bounding box center [886, 209] width 23 height 21
click at [1129, 215] on button "Add labels" at bounding box center [1119, 208] width 66 height 19
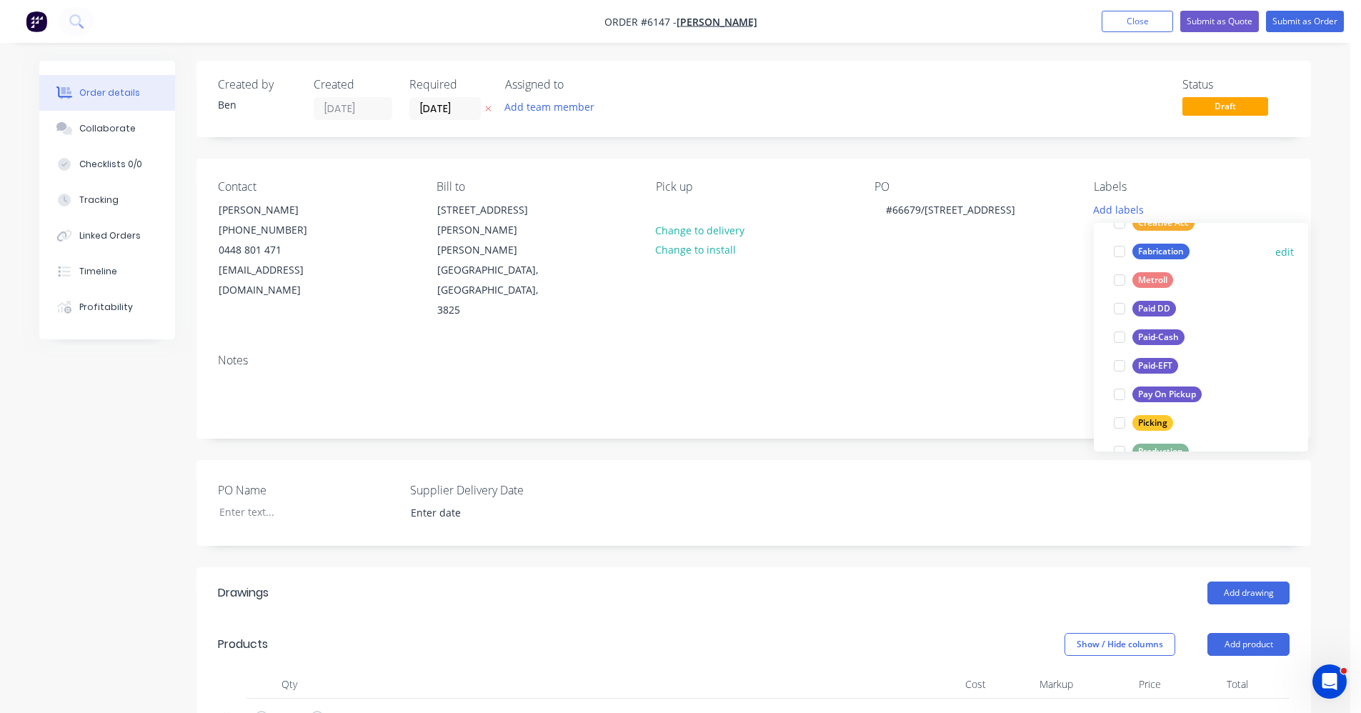
drag, startPoint x: 1147, startPoint y: 252, endPoint x: 1139, endPoint y: 257, distance: 9.3
click at [1144, 254] on div "Fabrication" at bounding box center [1161, 252] width 57 height 16
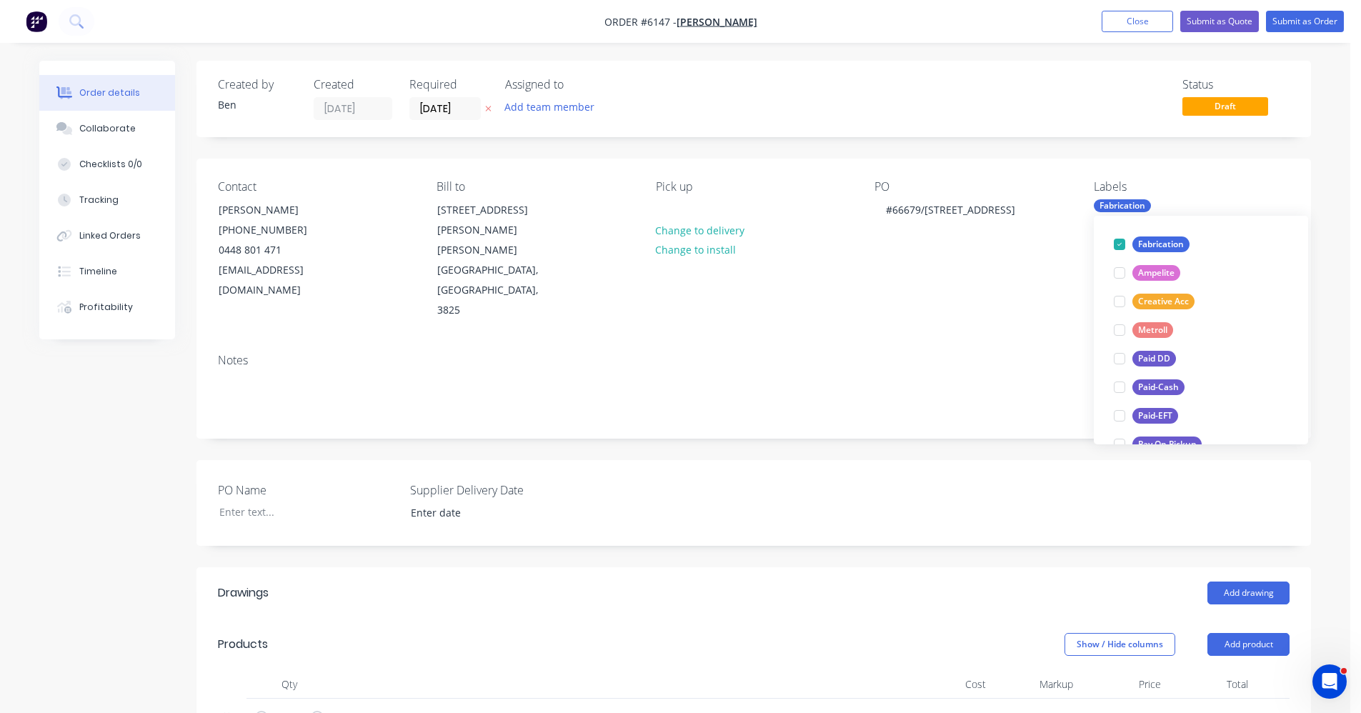
click at [1006, 300] on div "Contact [PERSON_NAME] [PHONE_NUMBER] [EMAIL_ADDRESS][DOMAIN_NAME] [PERSON_NAME]…" at bounding box center [754, 251] width 1115 height 184
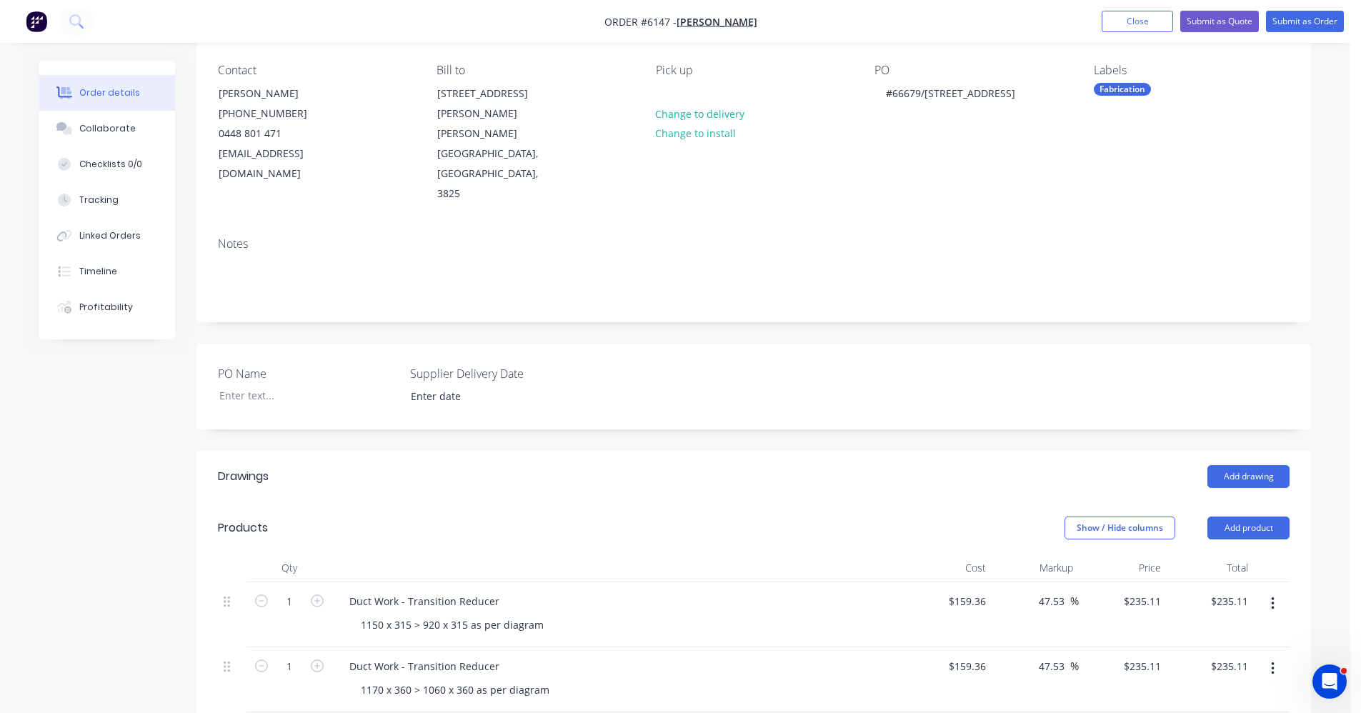
scroll to position [0, 0]
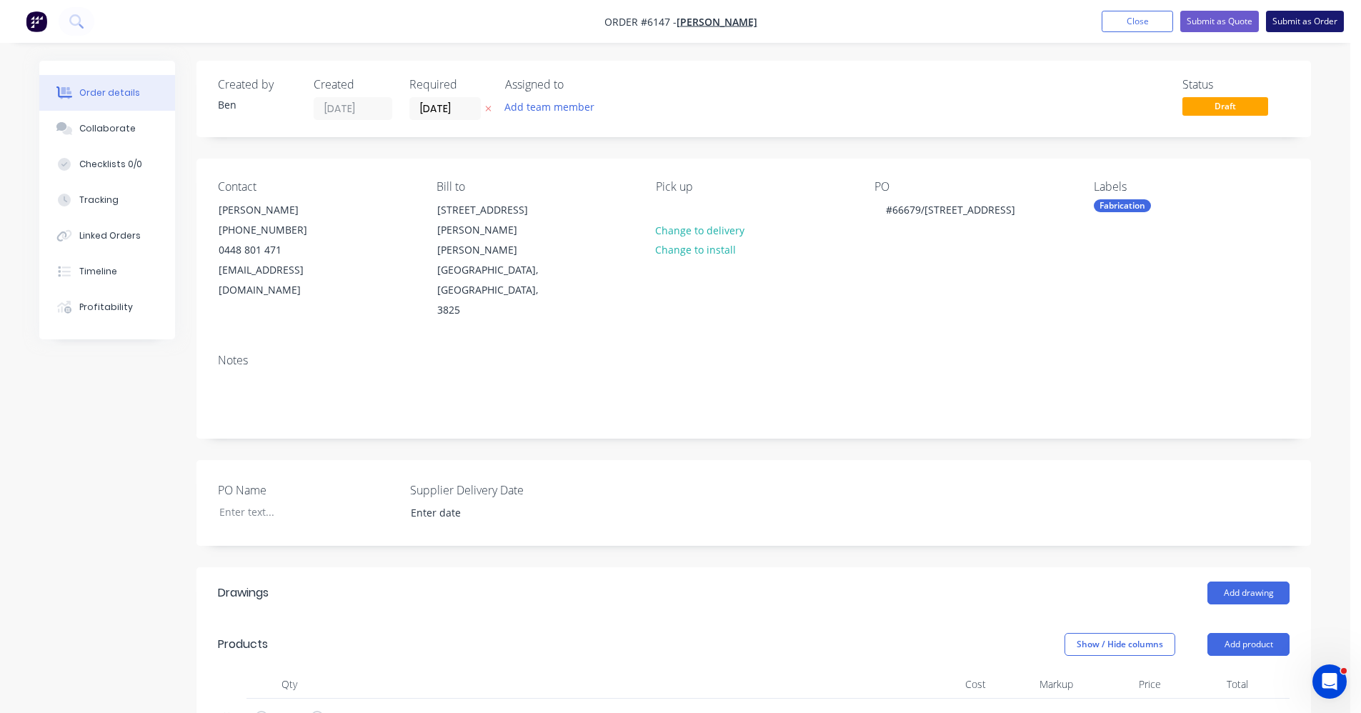
click at [1303, 19] on button "Submit as Order" at bounding box center [1305, 21] width 78 height 21
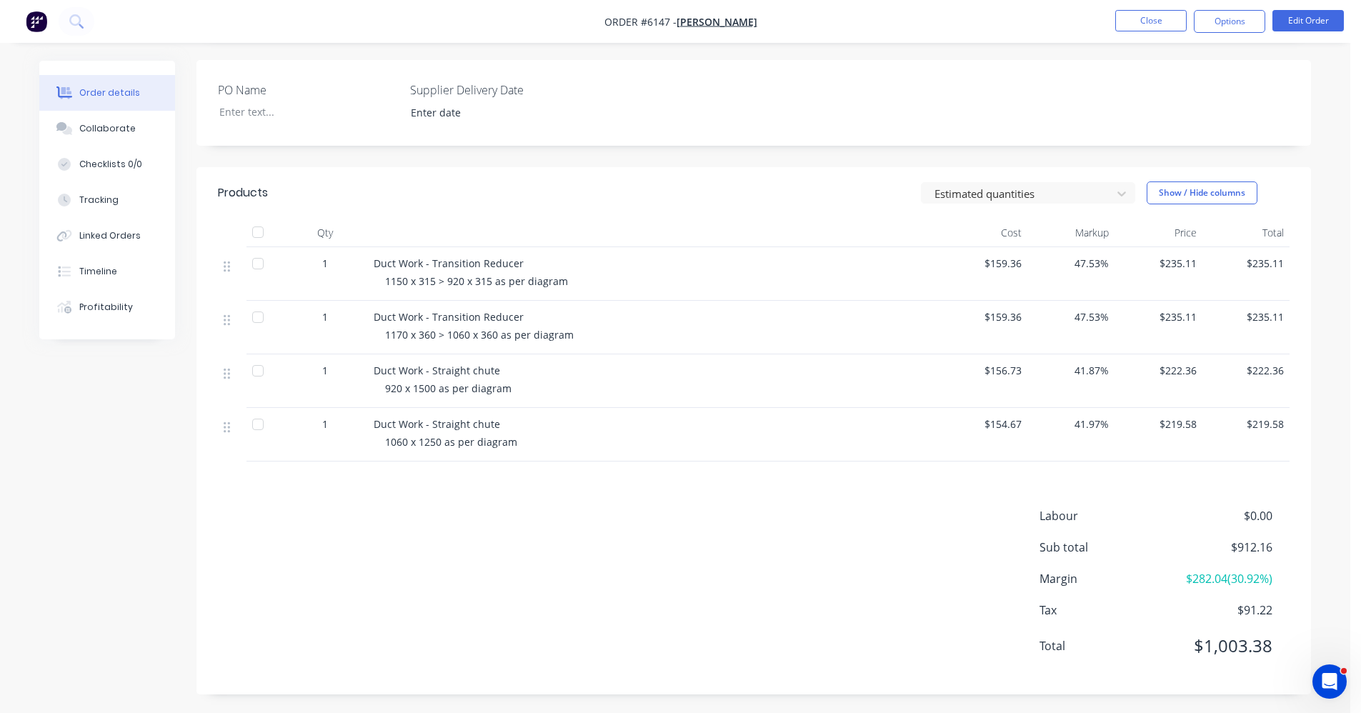
scroll to position [360, 0]
click at [1234, 24] on button "Options" at bounding box center [1229, 21] width 71 height 23
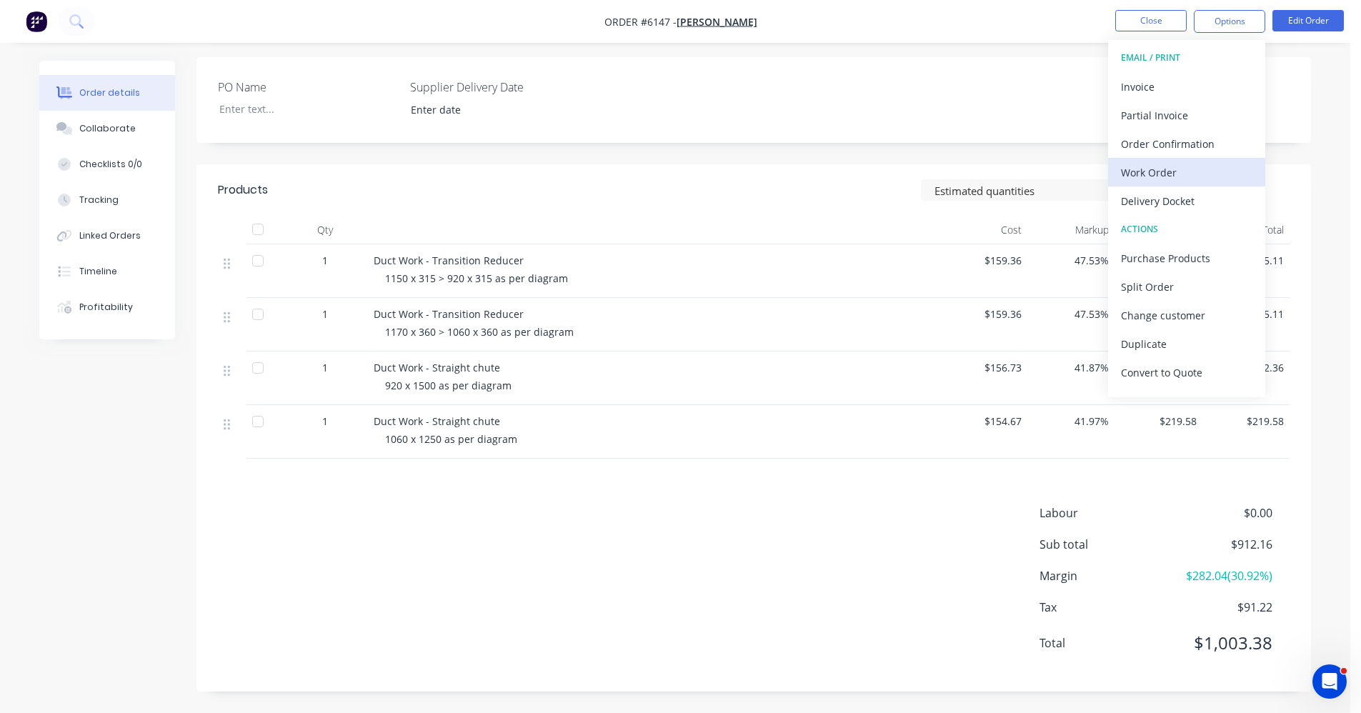
click at [1173, 169] on div "Work Order" at bounding box center [1186, 172] width 131 height 21
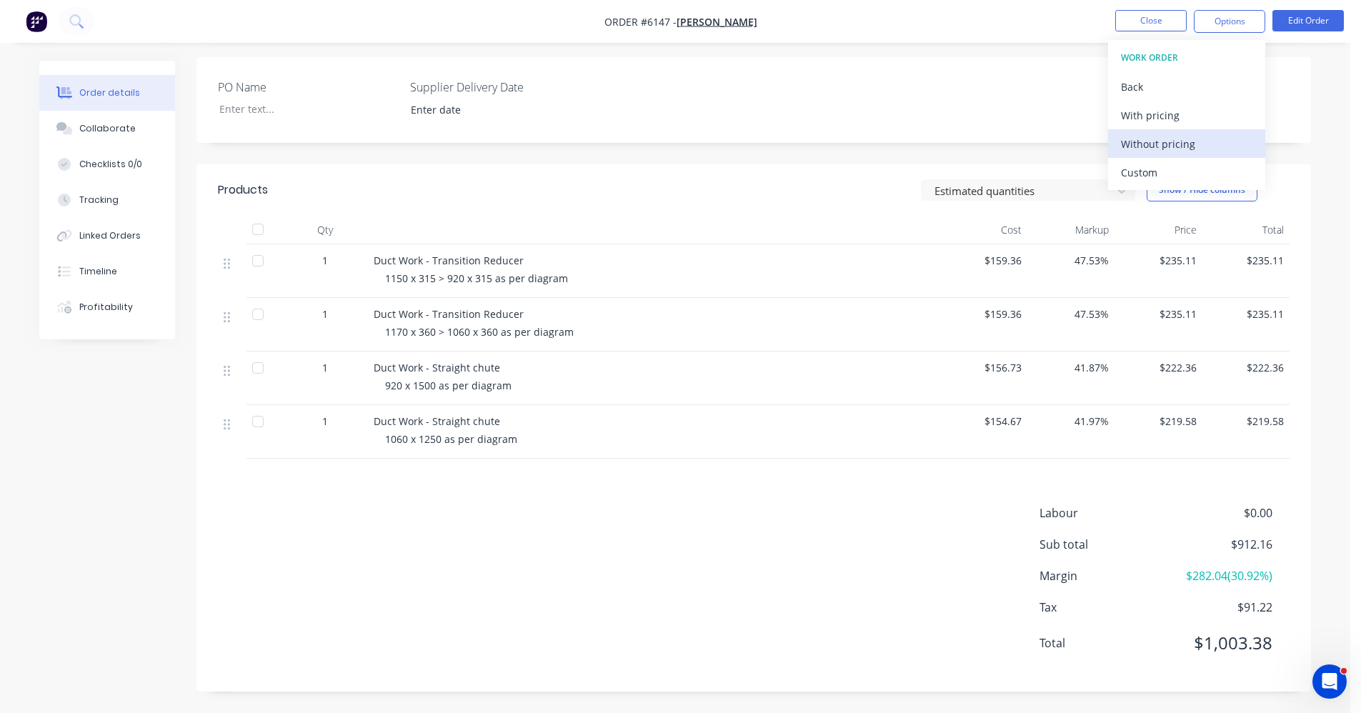
click at [1171, 149] on div "Without pricing" at bounding box center [1186, 144] width 131 height 21
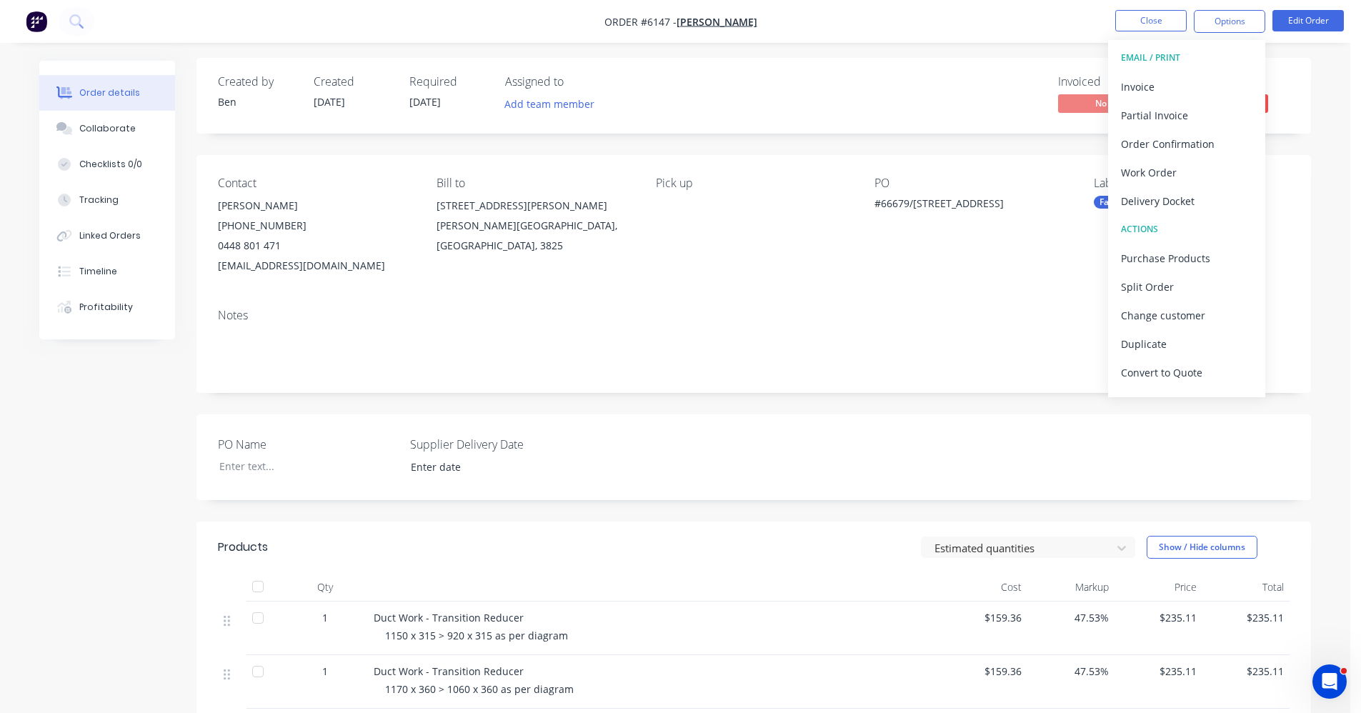
scroll to position [0, 0]
click at [1140, 86] on div "Invoice" at bounding box center [1186, 86] width 131 height 21
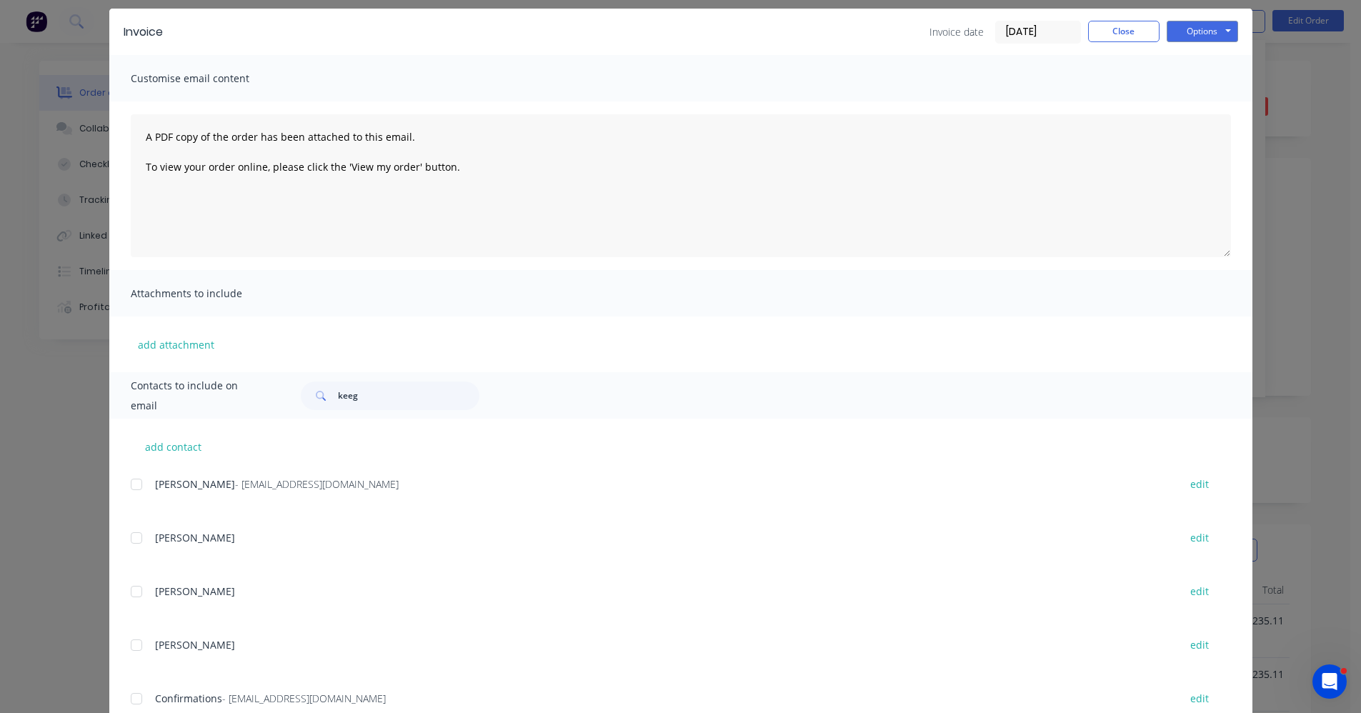
scroll to position [98, 0]
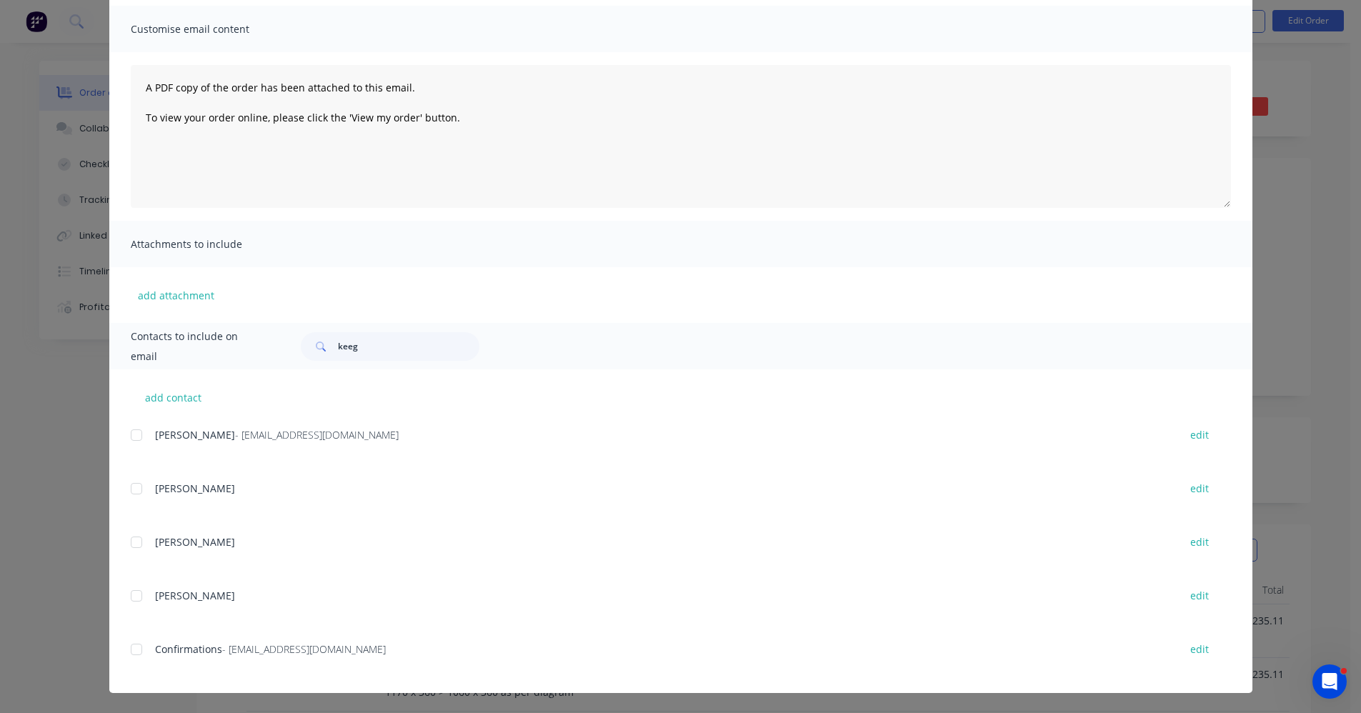
click at [137, 650] on div at bounding box center [136, 649] width 29 height 29
click at [128, 652] on div at bounding box center [136, 649] width 29 height 29
click at [130, 434] on div at bounding box center [136, 435] width 29 height 29
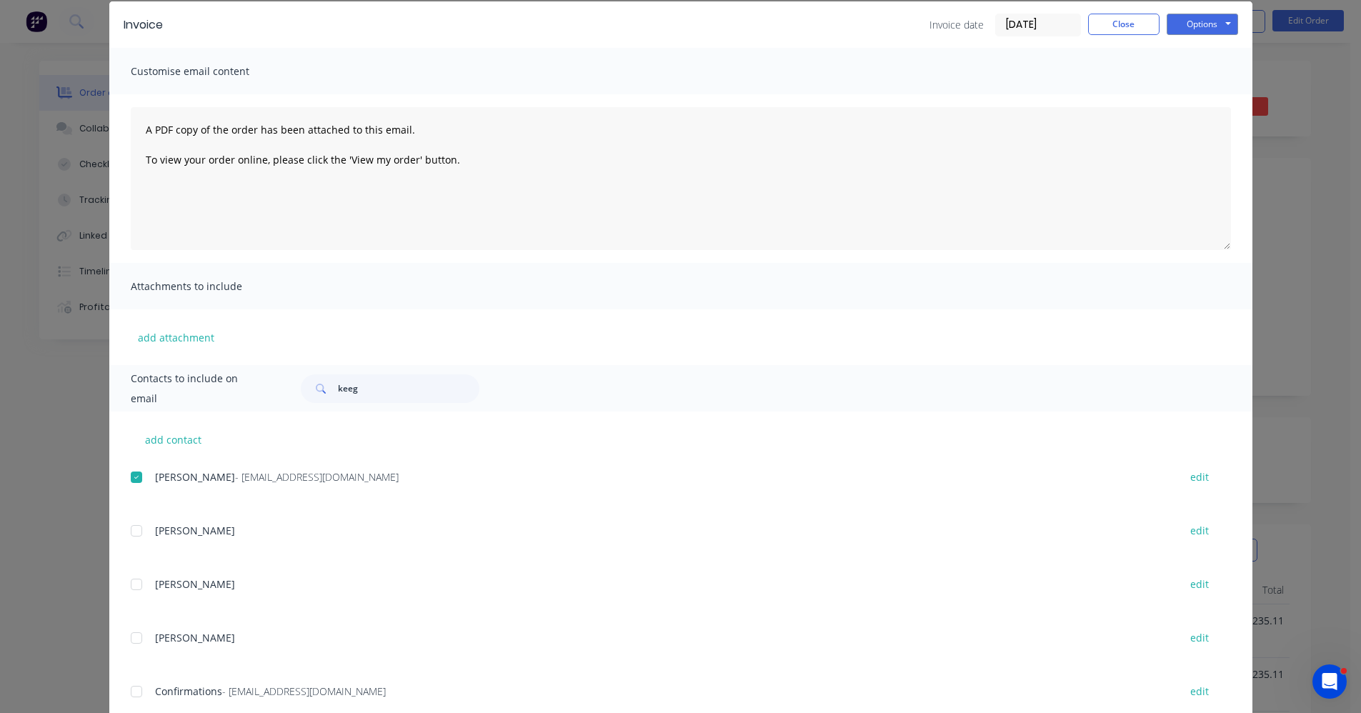
scroll to position [0, 0]
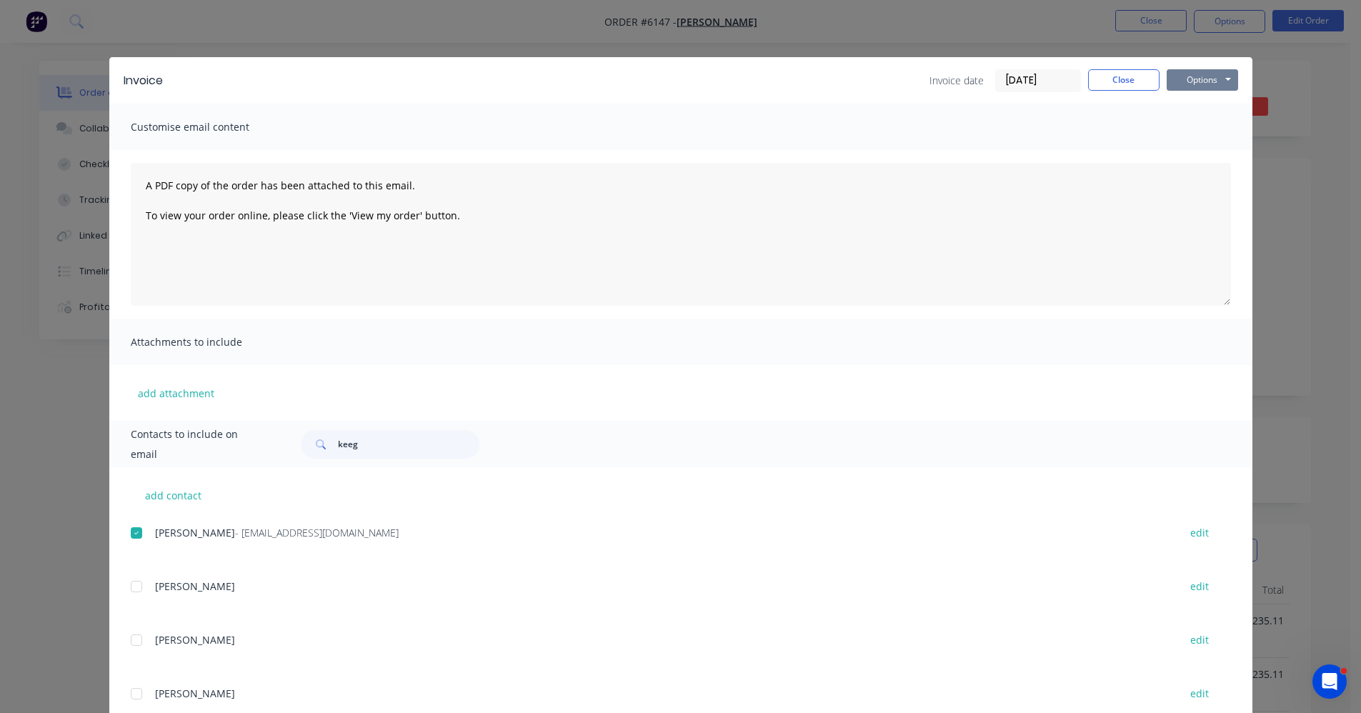
click at [1205, 76] on button "Options" at bounding box center [1202, 79] width 71 height 21
click at [1198, 152] on button "Email" at bounding box center [1212, 153] width 91 height 24
click at [1124, 81] on button "Close" at bounding box center [1123, 79] width 71 height 21
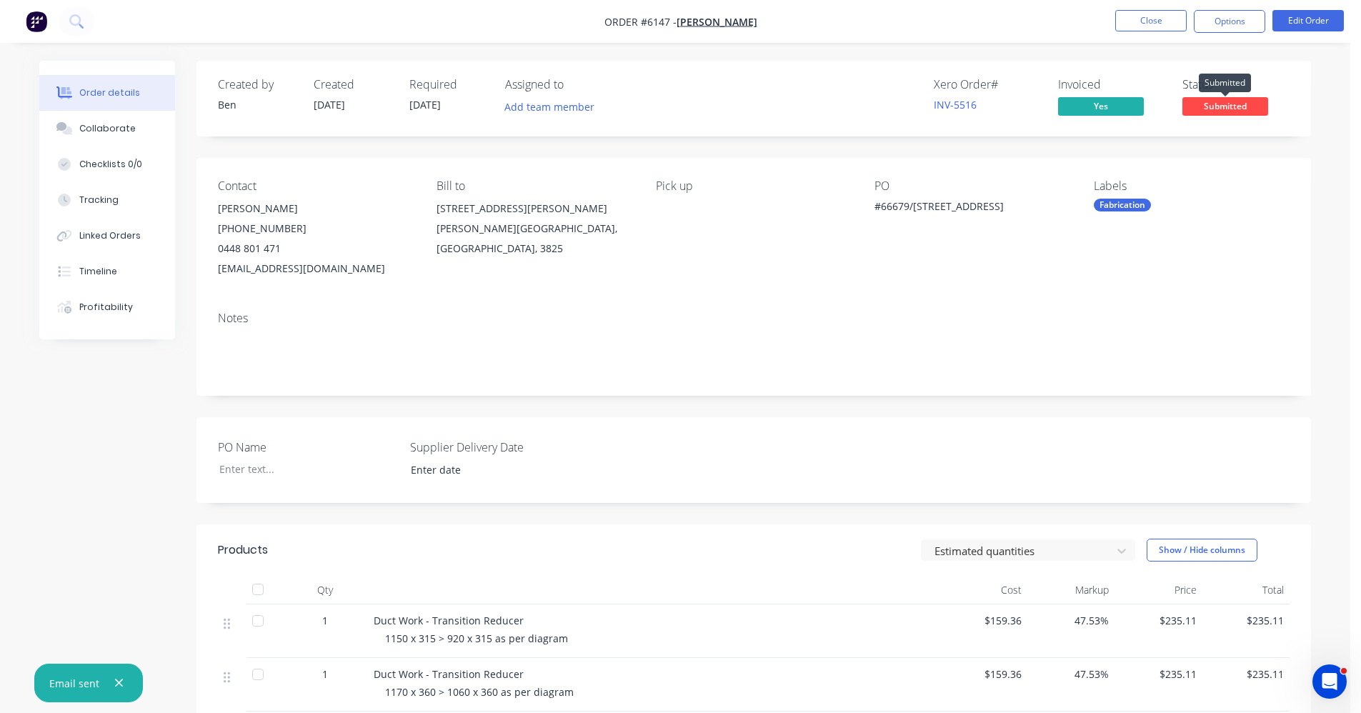
click at [1221, 114] on span "Submitted" at bounding box center [1226, 106] width 86 height 18
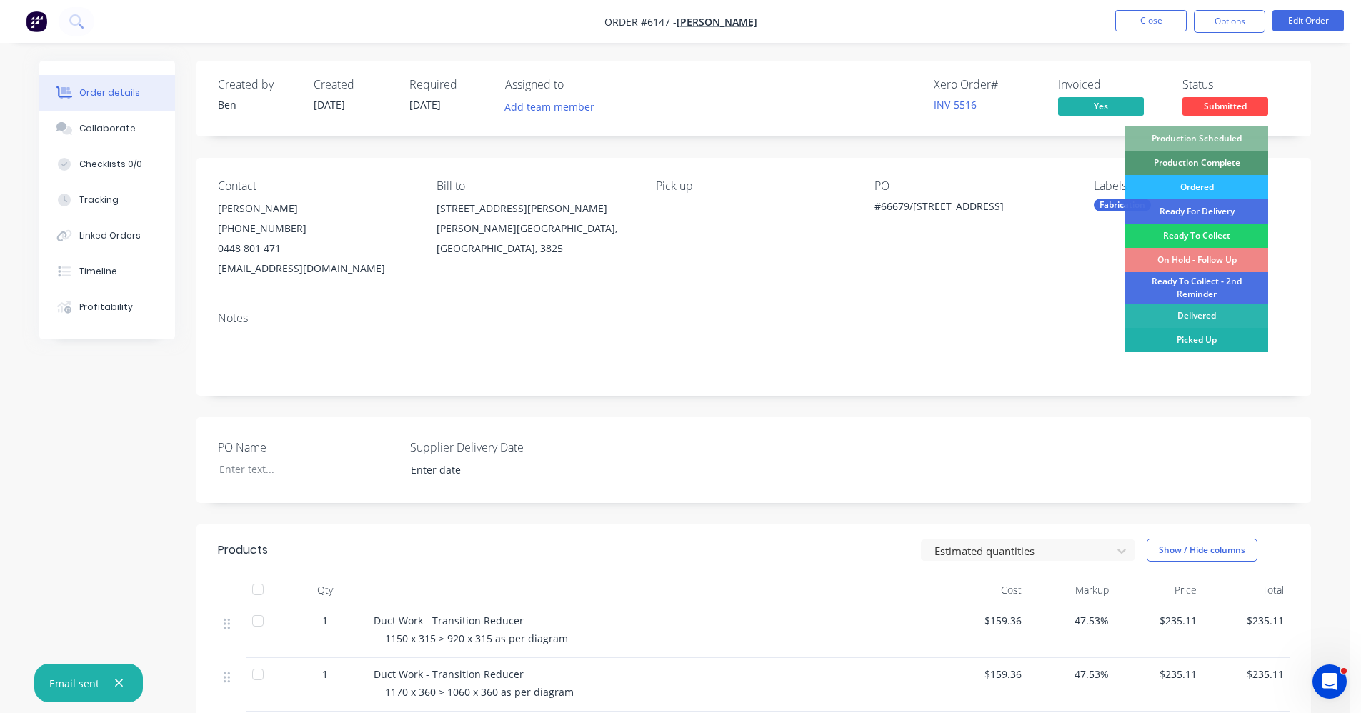
click at [1220, 342] on div "Picked Up" at bounding box center [1197, 340] width 143 height 24
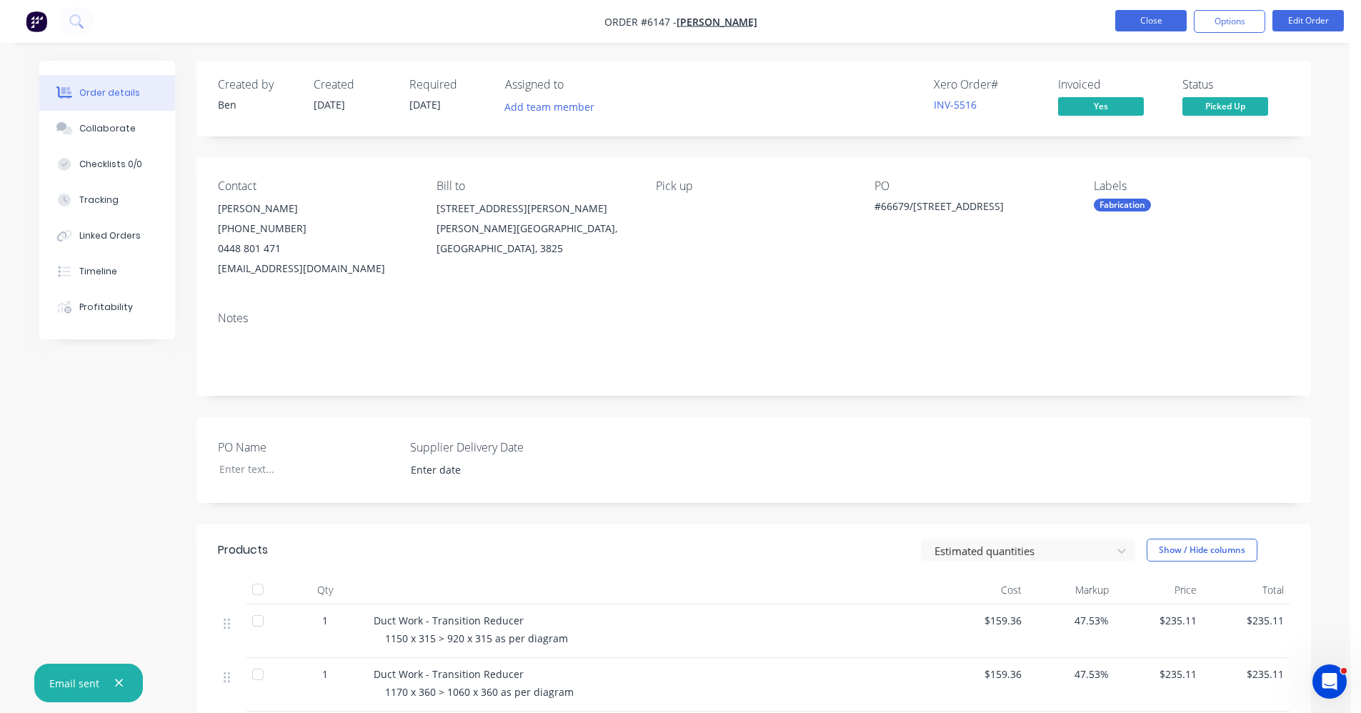
click at [1160, 24] on button "Close" at bounding box center [1151, 20] width 71 height 21
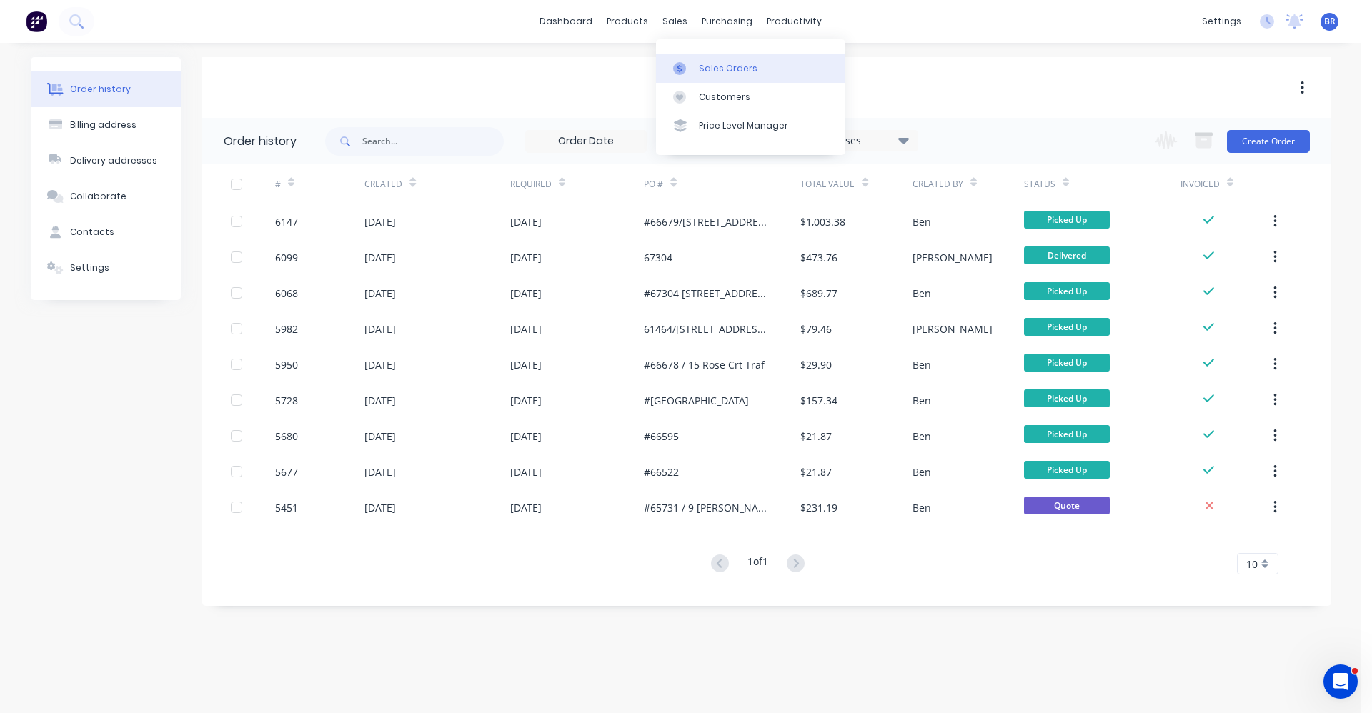
click at [699, 70] on div "Sales Orders" at bounding box center [728, 68] width 59 height 13
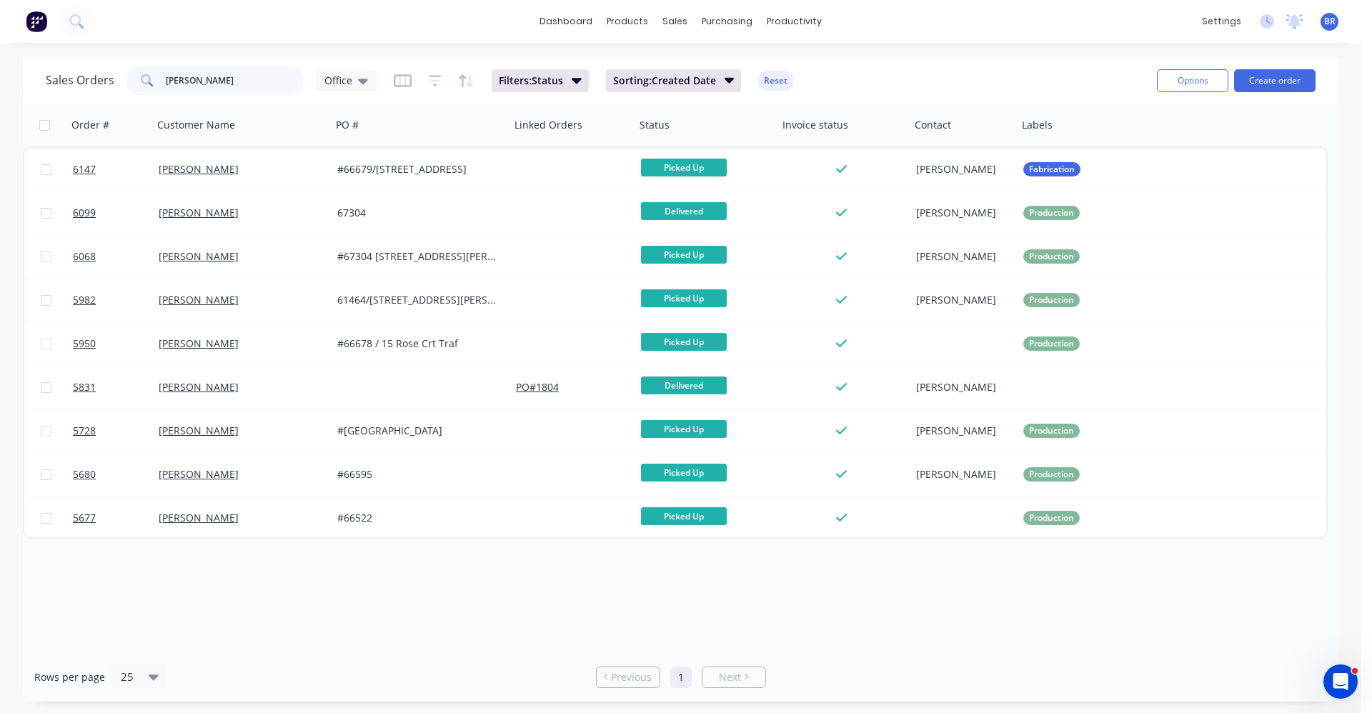
drag, startPoint x: 206, startPoint y: 80, endPoint x: 41, endPoint y: 58, distance: 166.6
click at [41, 58] on div "Sales Orders [PERSON_NAME] Office Filters: Status Sorting: Created Date Reset O…" at bounding box center [681, 80] width 1316 height 46
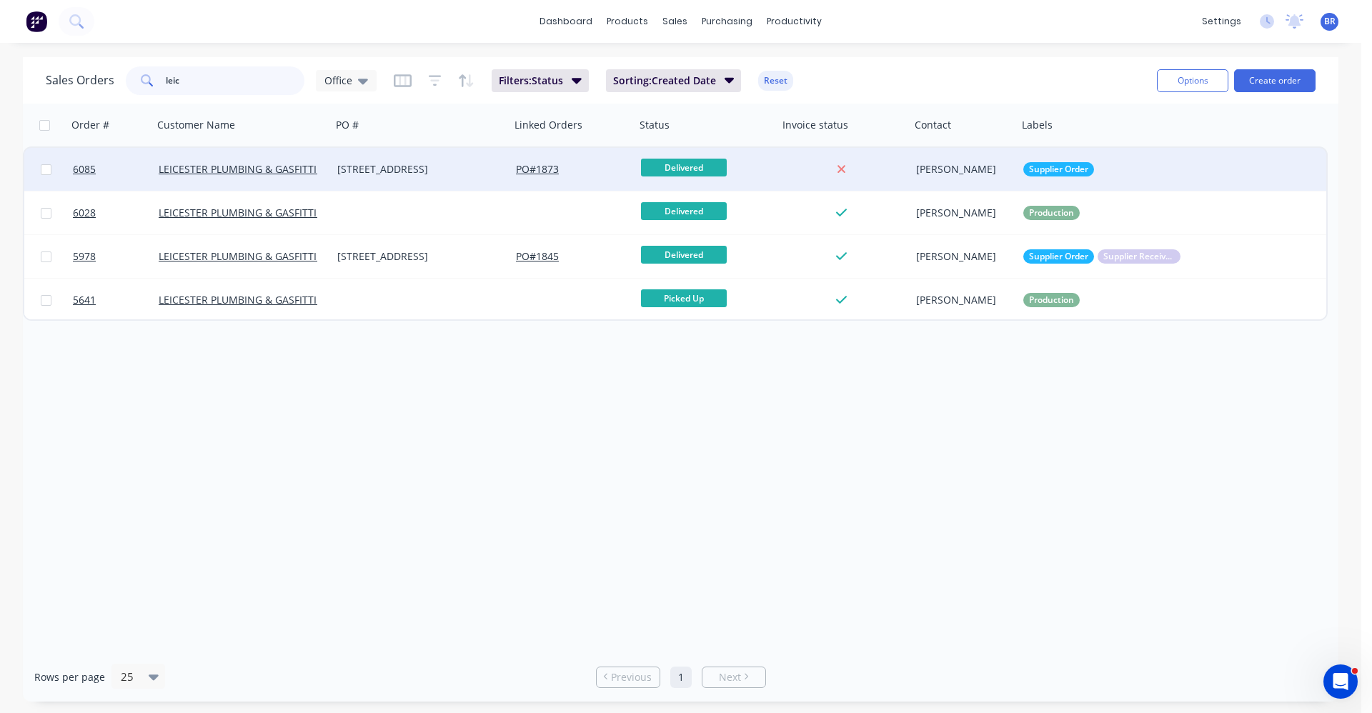
type input "leic"
click at [392, 183] on div "[STREET_ADDRESS]" at bounding box center [421, 169] width 179 height 43
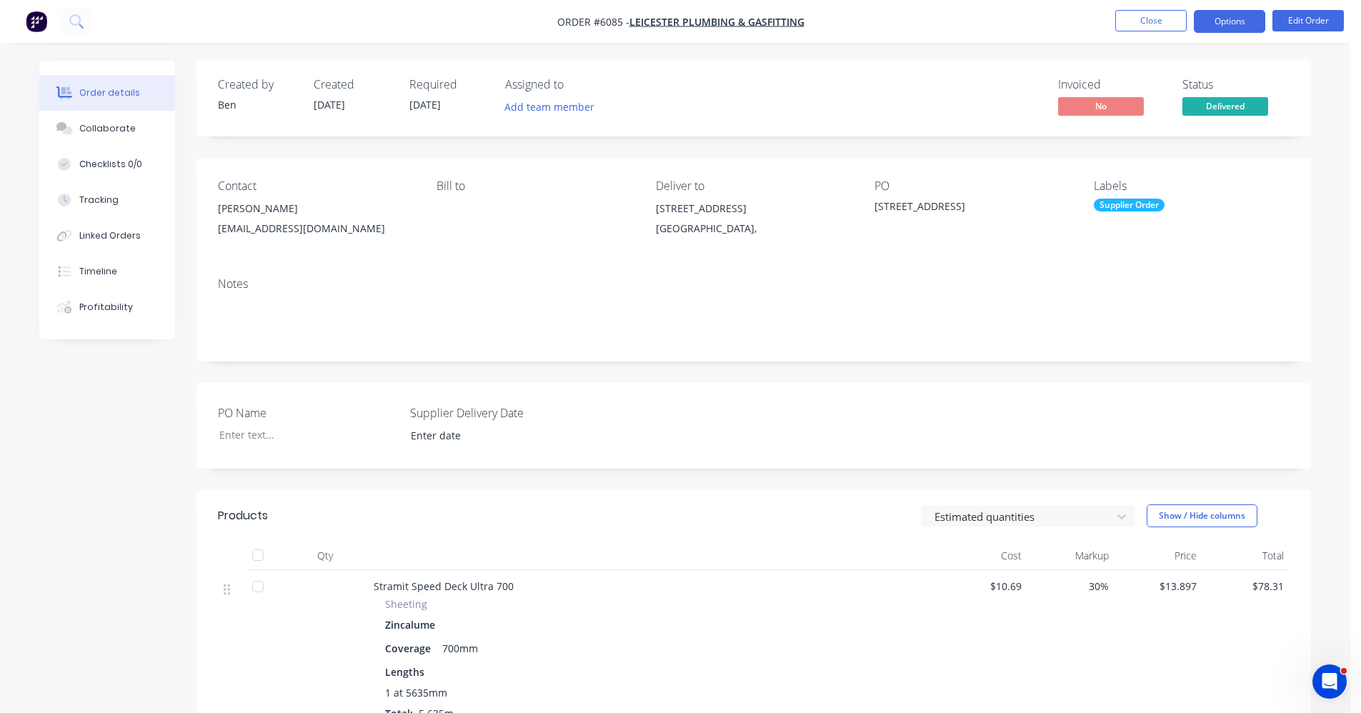
click at [1234, 25] on button "Options" at bounding box center [1229, 21] width 71 height 23
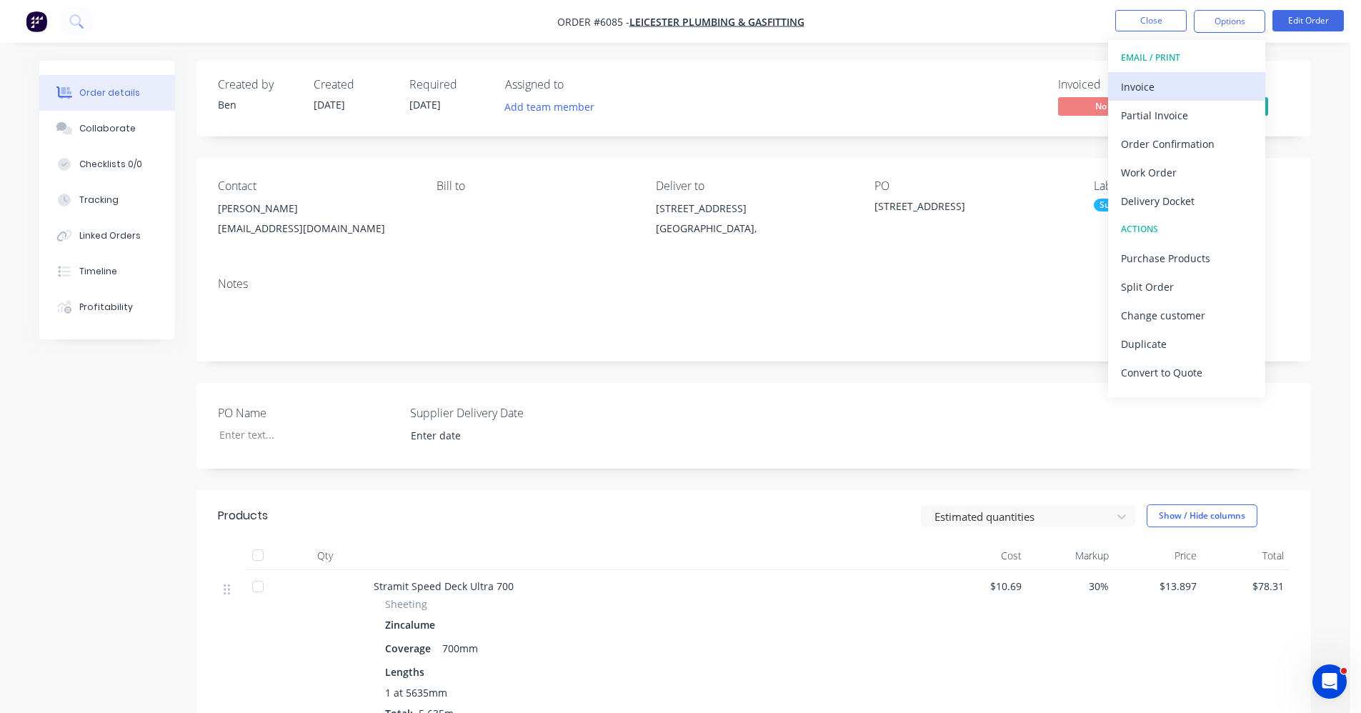
click at [1169, 81] on div "Invoice" at bounding box center [1186, 86] width 131 height 21
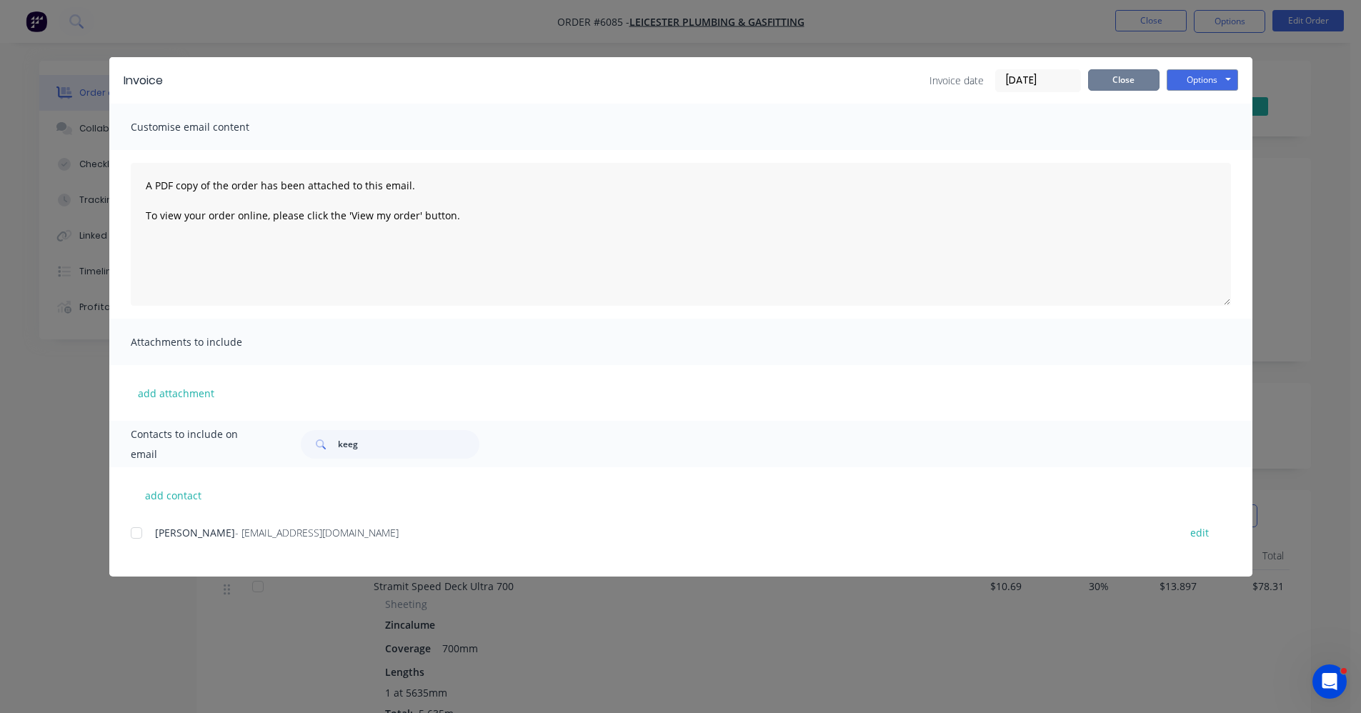
drag, startPoint x: 1123, startPoint y: 78, endPoint x: 1024, endPoint y: 242, distance: 192.0
click at [1121, 86] on button "Close" at bounding box center [1123, 79] width 71 height 21
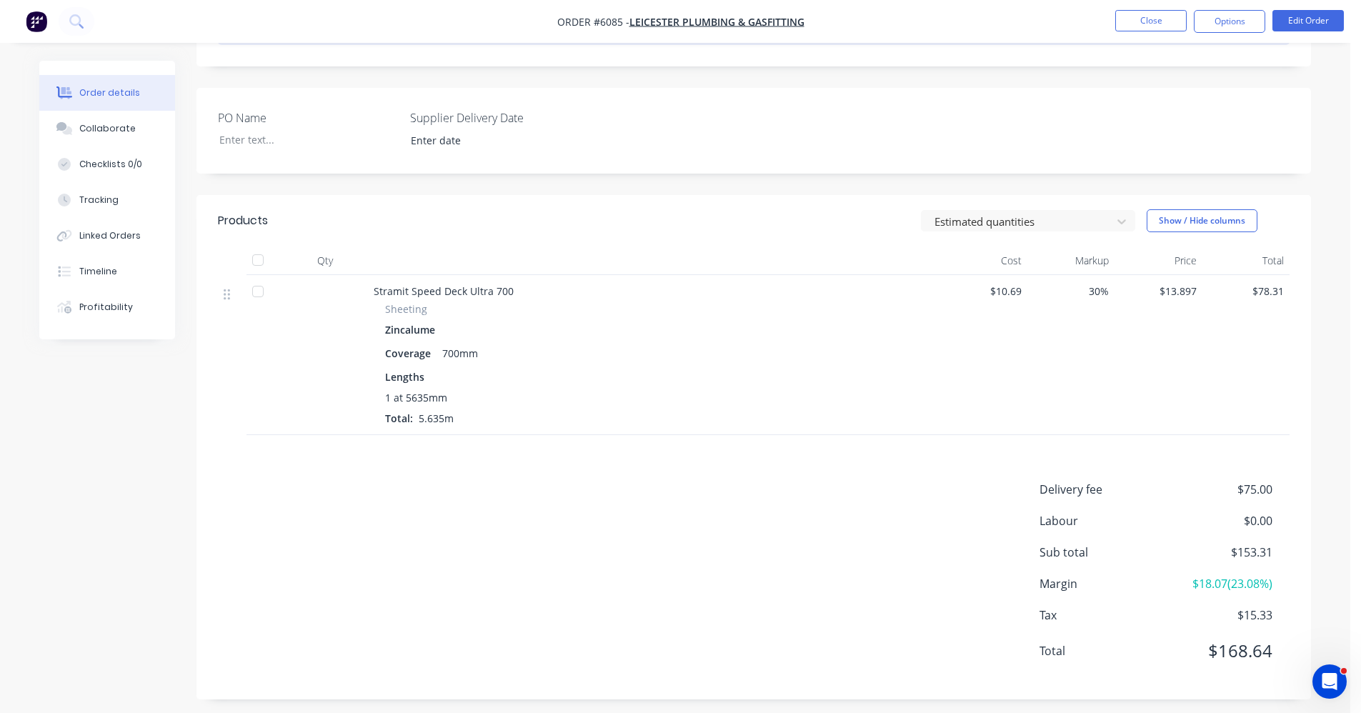
scroll to position [303, 0]
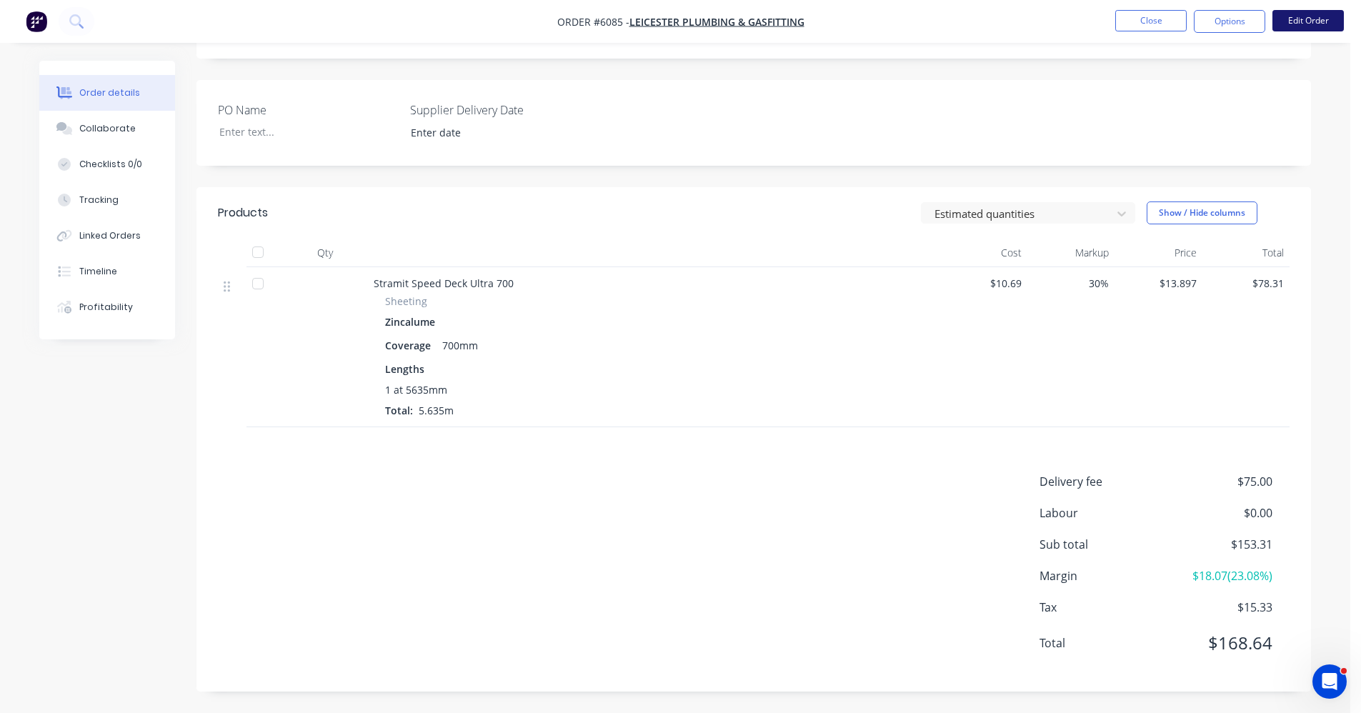
click at [1323, 16] on button "Edit Order" at bounding box center [1308, 20] width 71 height 21
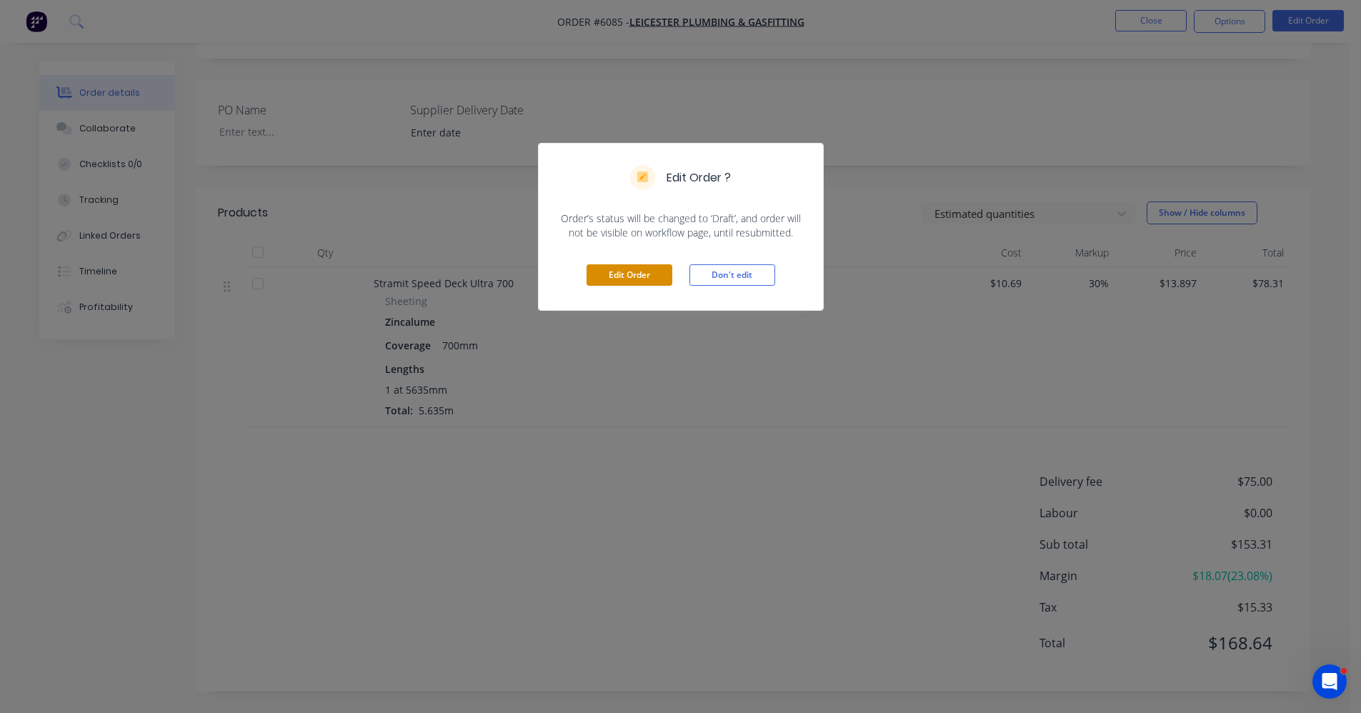
click at [641, 280] on button "Edit Order" at bounding box center [630, 274] width 86 height 21
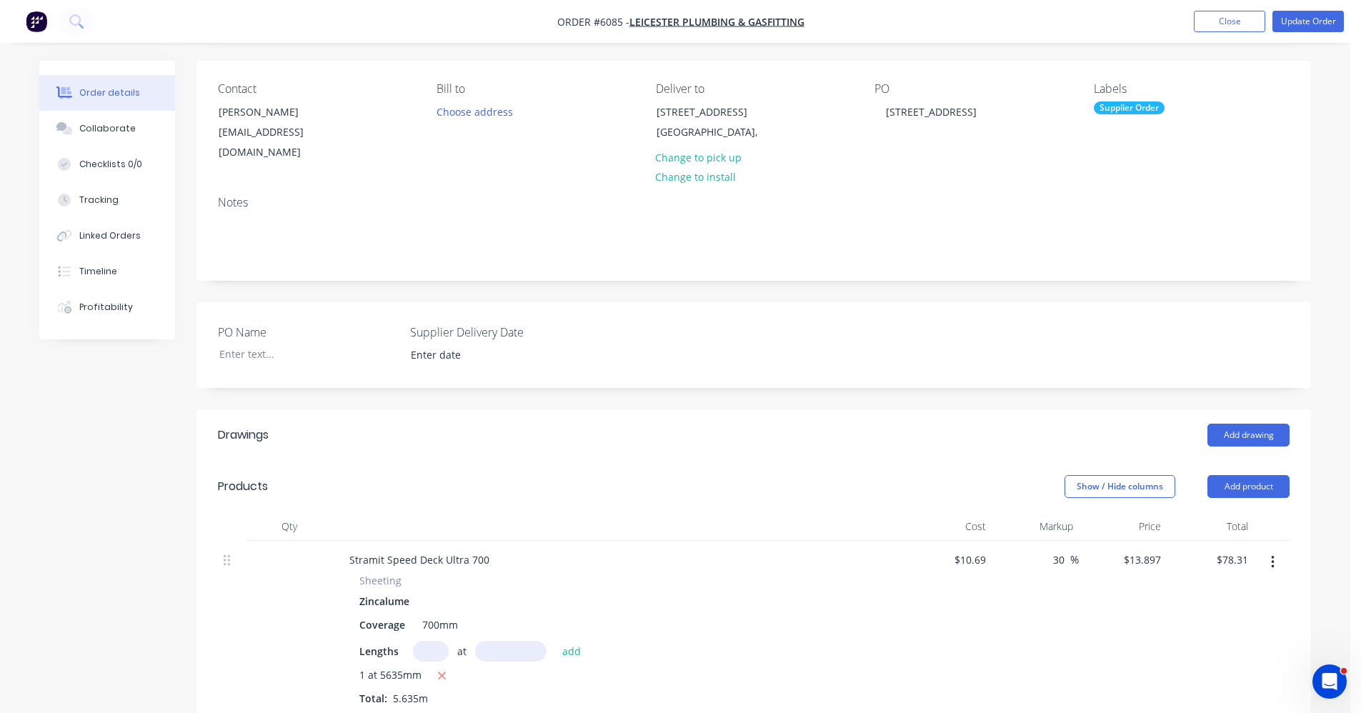
scroll to position [488, 0]
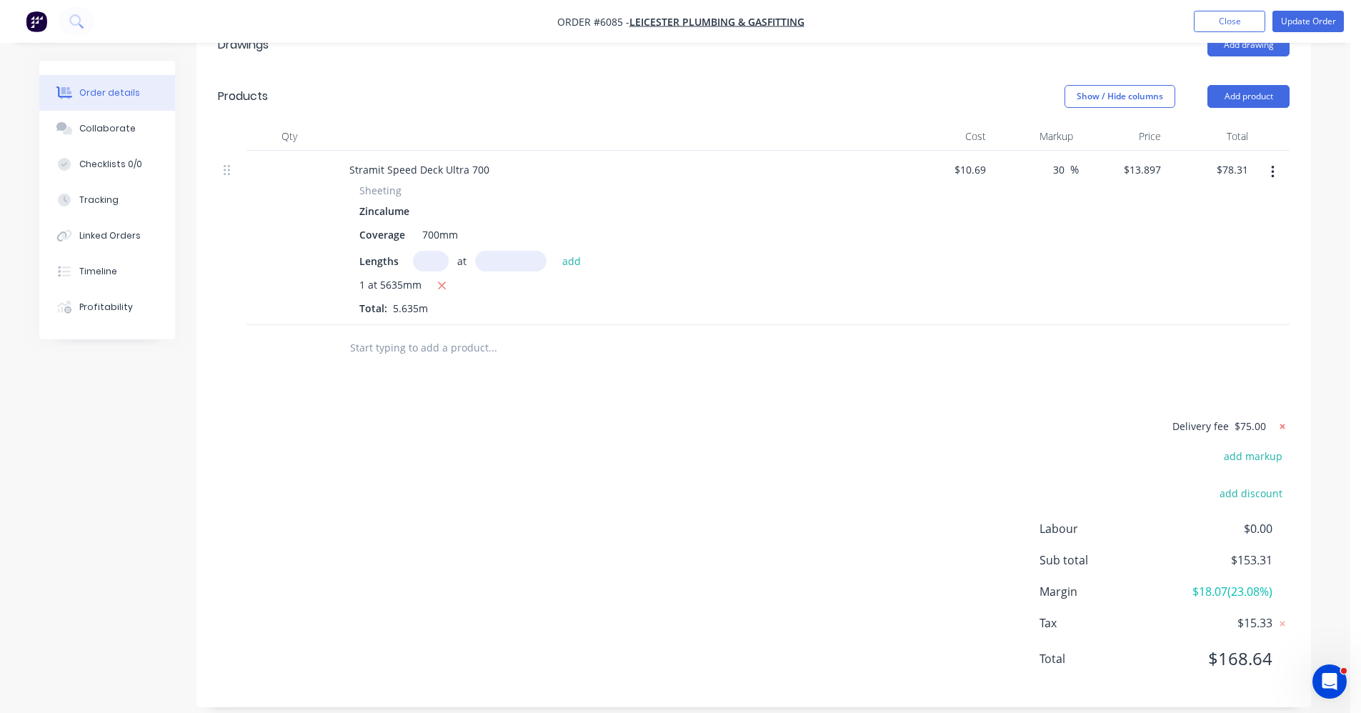
click at [1281, 419] on icon at bounding box center [1283, 426] width 14 height 14
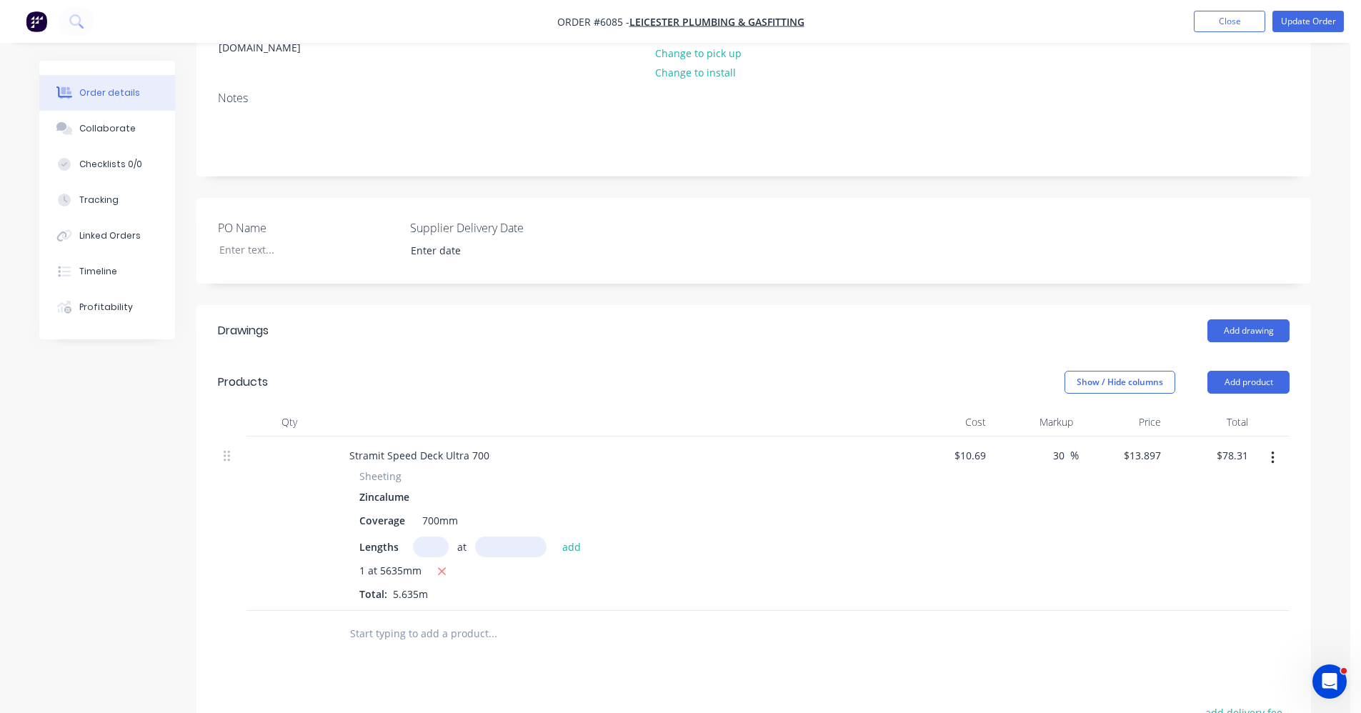
scroll to position [0, 0]
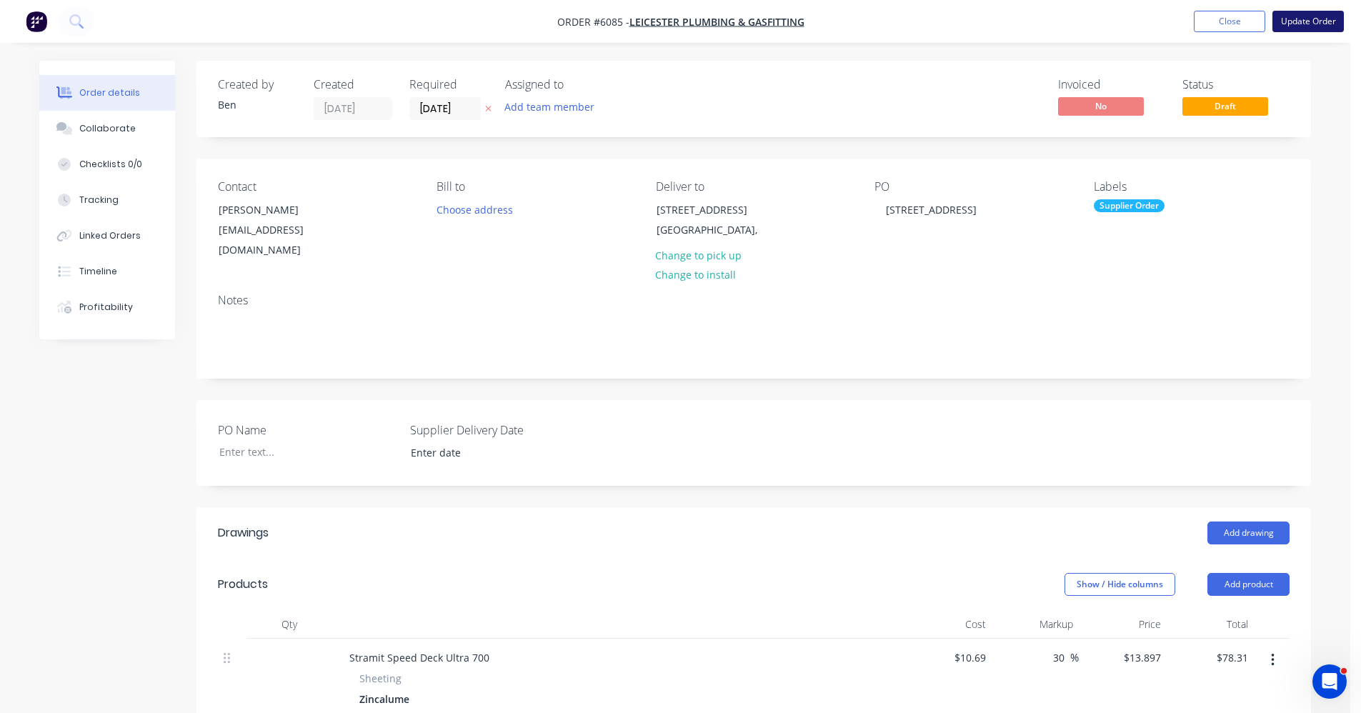
click at [1306, 16] on button "Update Order" at bounding box center [1308, 21] width 71 height 21
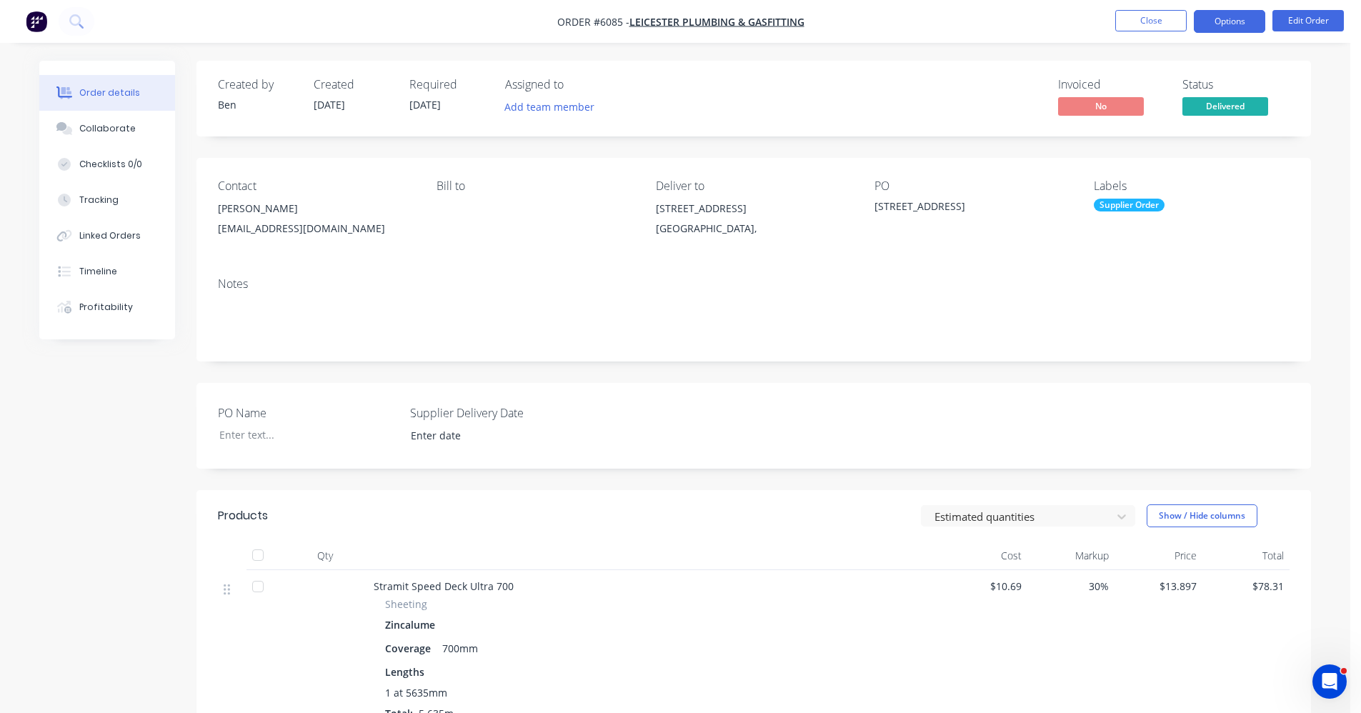
click at [1239, 22] on button "Options" at bounding box center [1229, 21] width 71 height 23
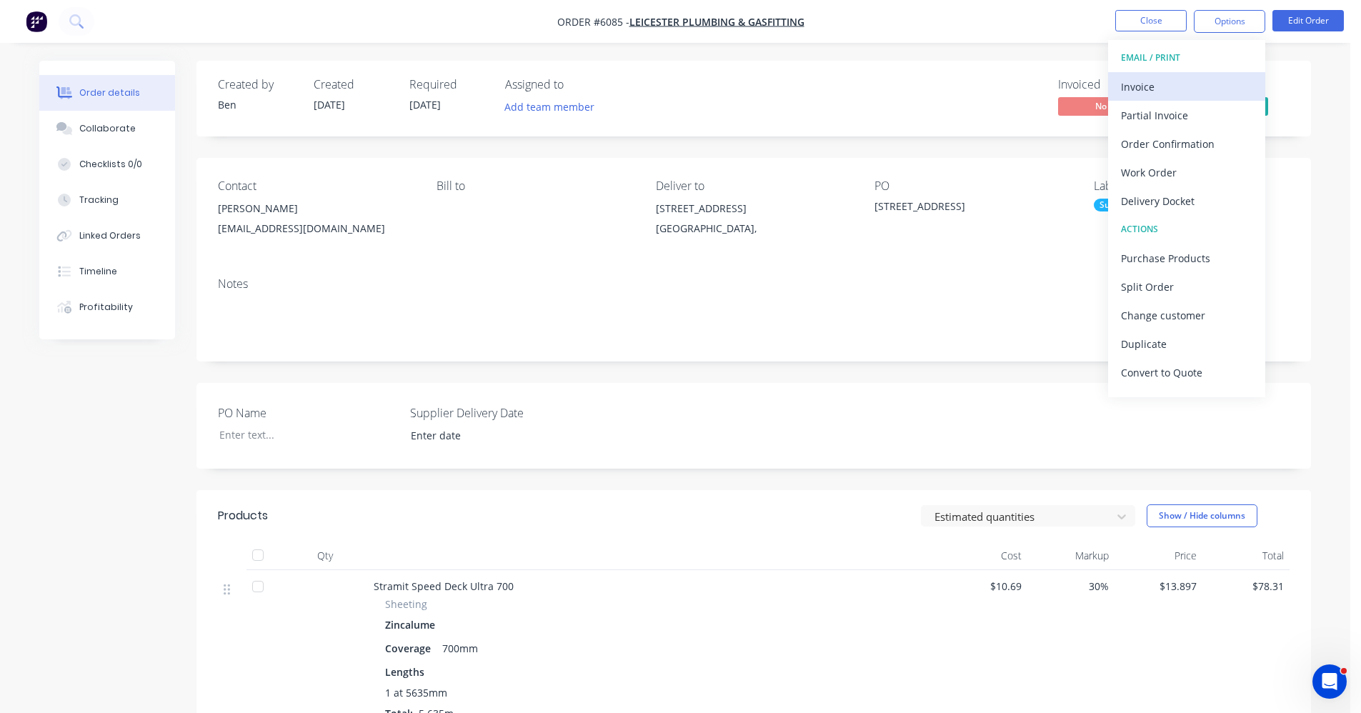
click at [1166, 79] on div "Invoice" at bounding box center [1186, 86] width 131 height 21
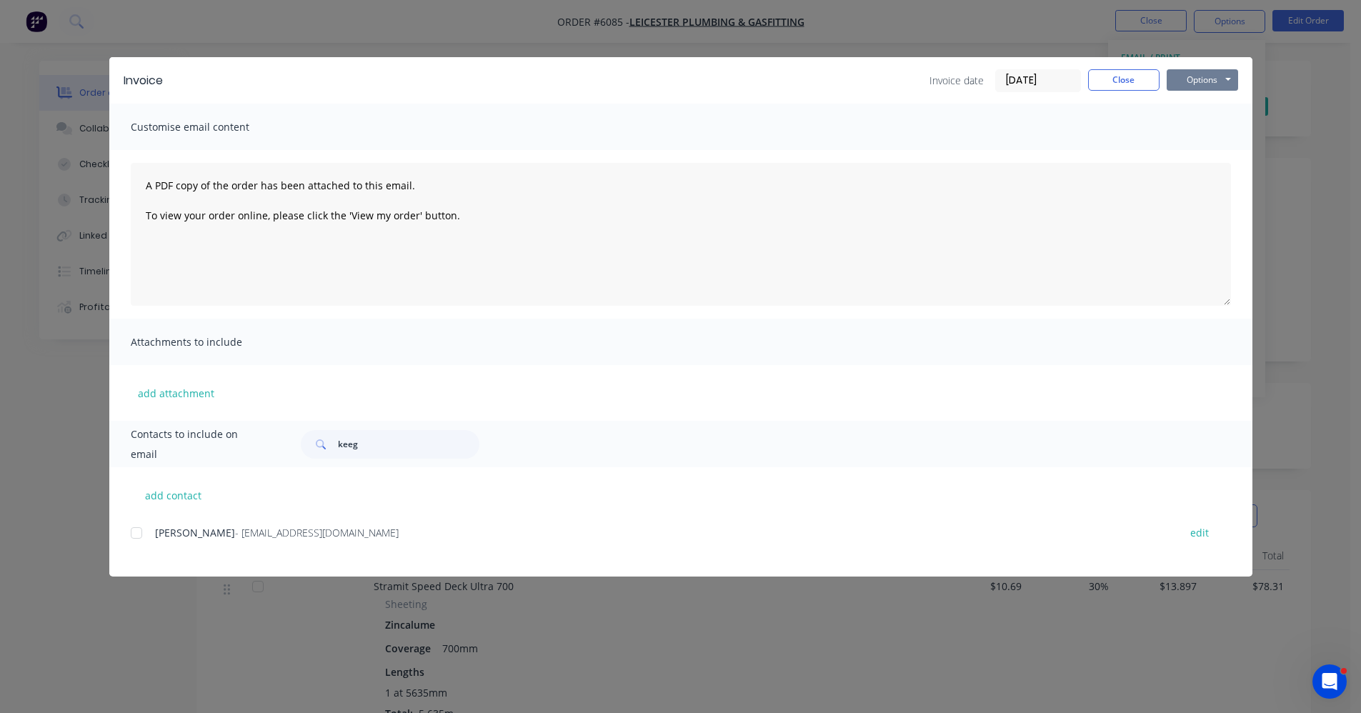
click at [1199, 76] on button "Options" at bounding box center [1202, 79] width 71 height 21
click at [134, 535] on div at bounding box center [136, 533] width 29 height 29
click at [1216, 82] on button "Options" at bounding box center [1202, 79] width 71 height 21
click at [1212, 152] on button "Email" at bounding box center [1212, 153] width 91 height 24
click at [1106, 81] on button "Close" at bounding box center [1123, 79] width 71 height 21
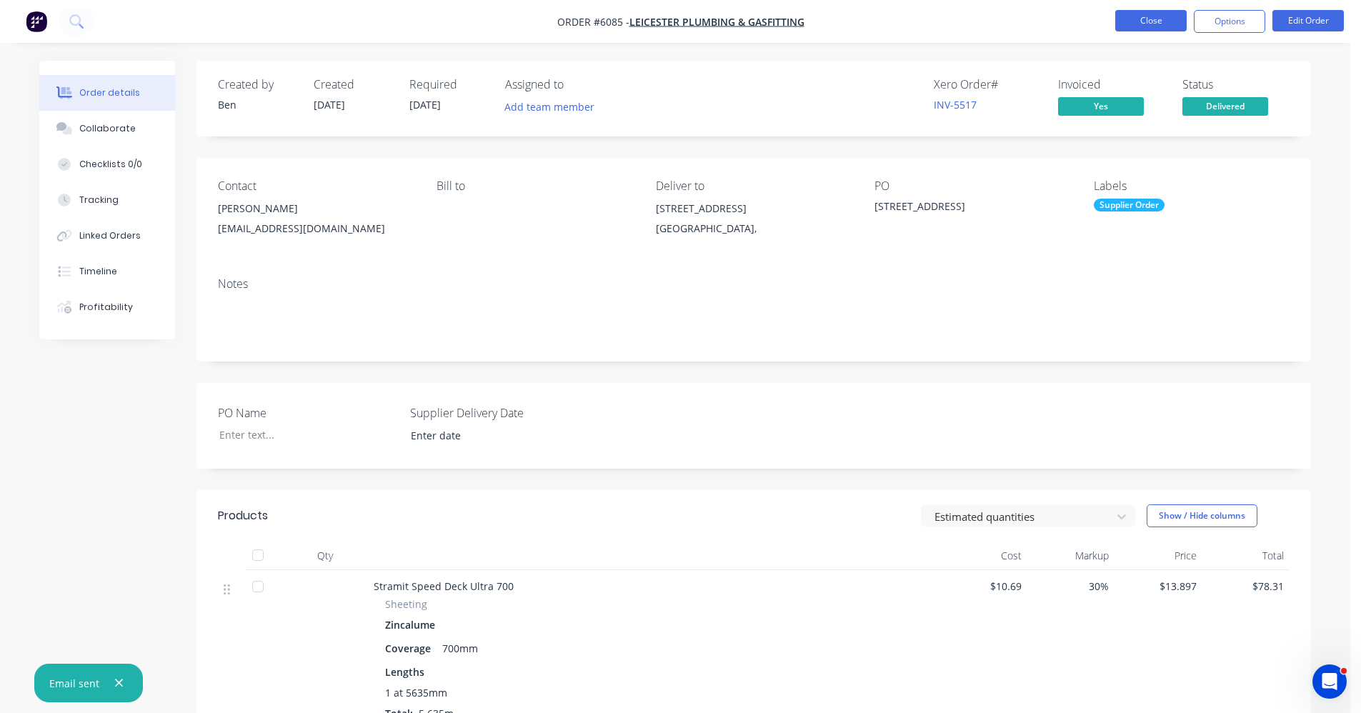
click at [1164, 28] on button "Close" at bounding box center [1151, 20] width 71 height 21
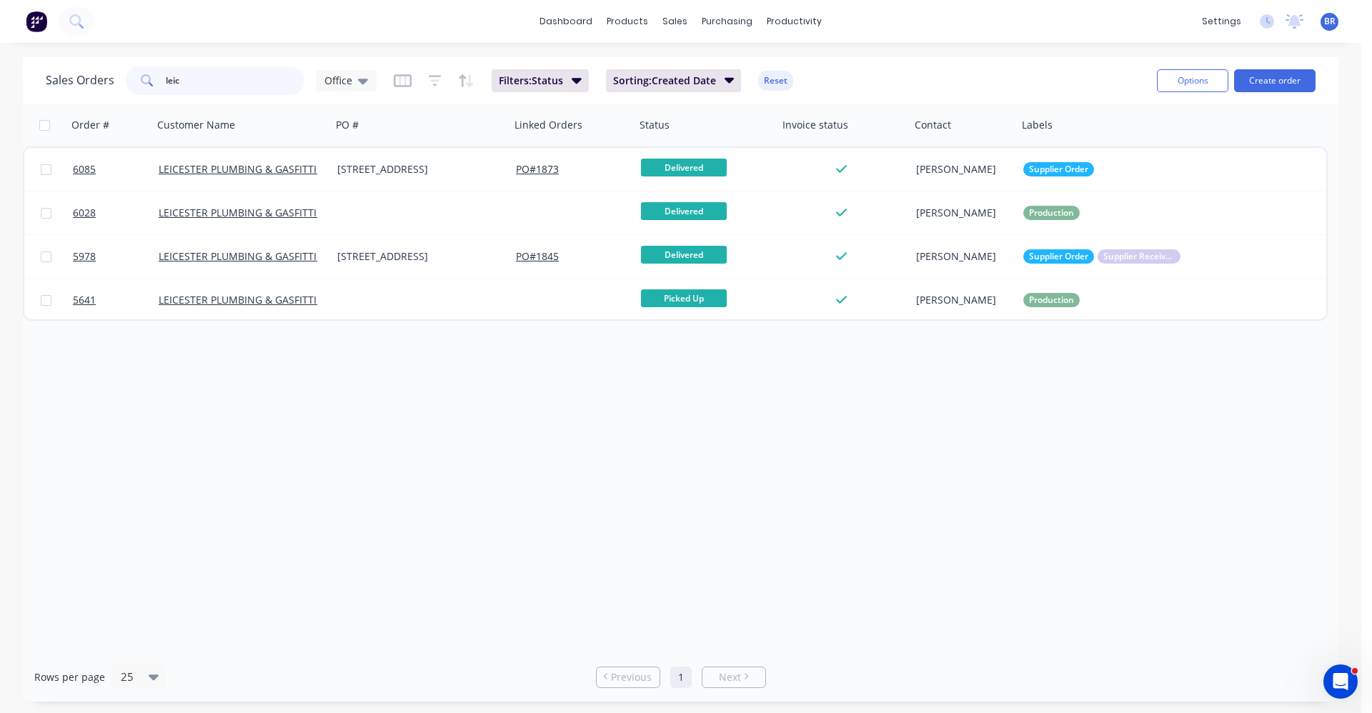
drag, startPoint x: 222, startPoint y: 84, endPoint x: 32, endPoint y: 74, distance: 190.4
click at [32, 74] on div "Sales Orders leic Office Filters: Status Sorting: Created Date Reset Options Cr…" at bounding box center [681, 80] width 1316 height 46
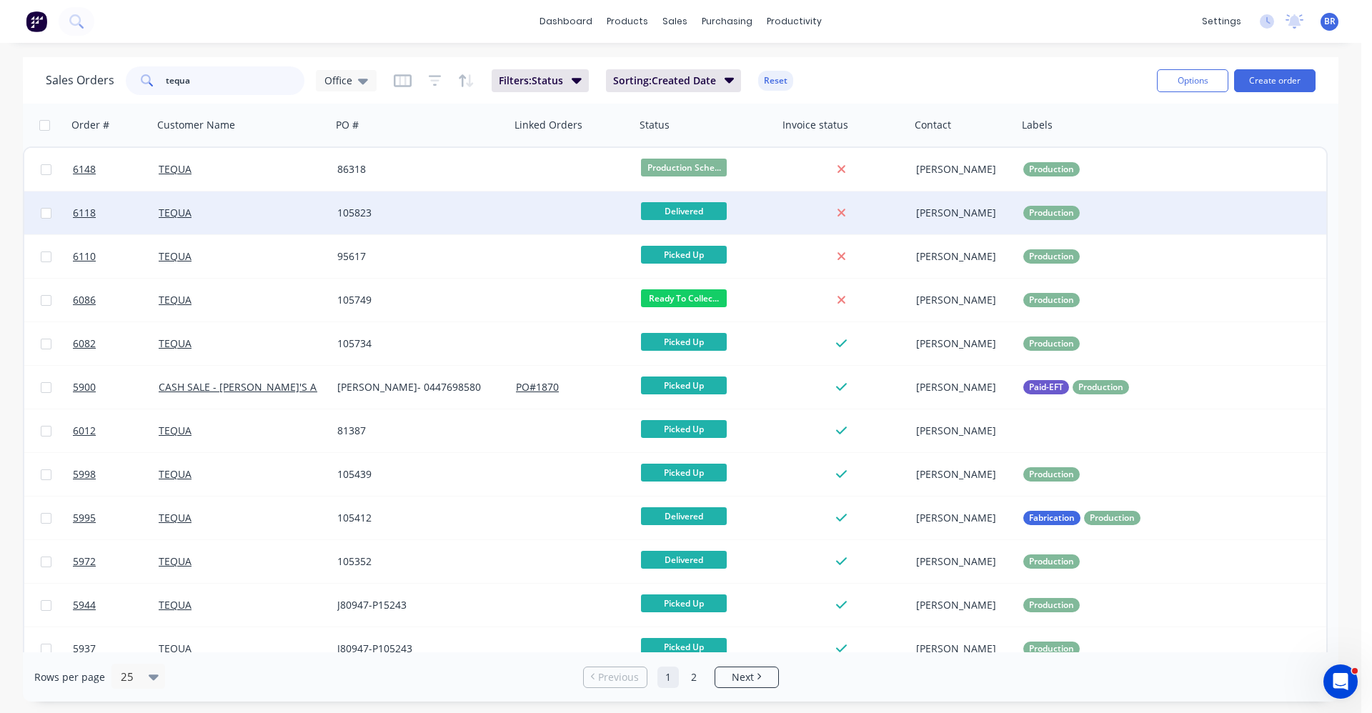
type input "tequa"
click at [550, 224] on div at bounding box center [572, 213] width 125 height 43
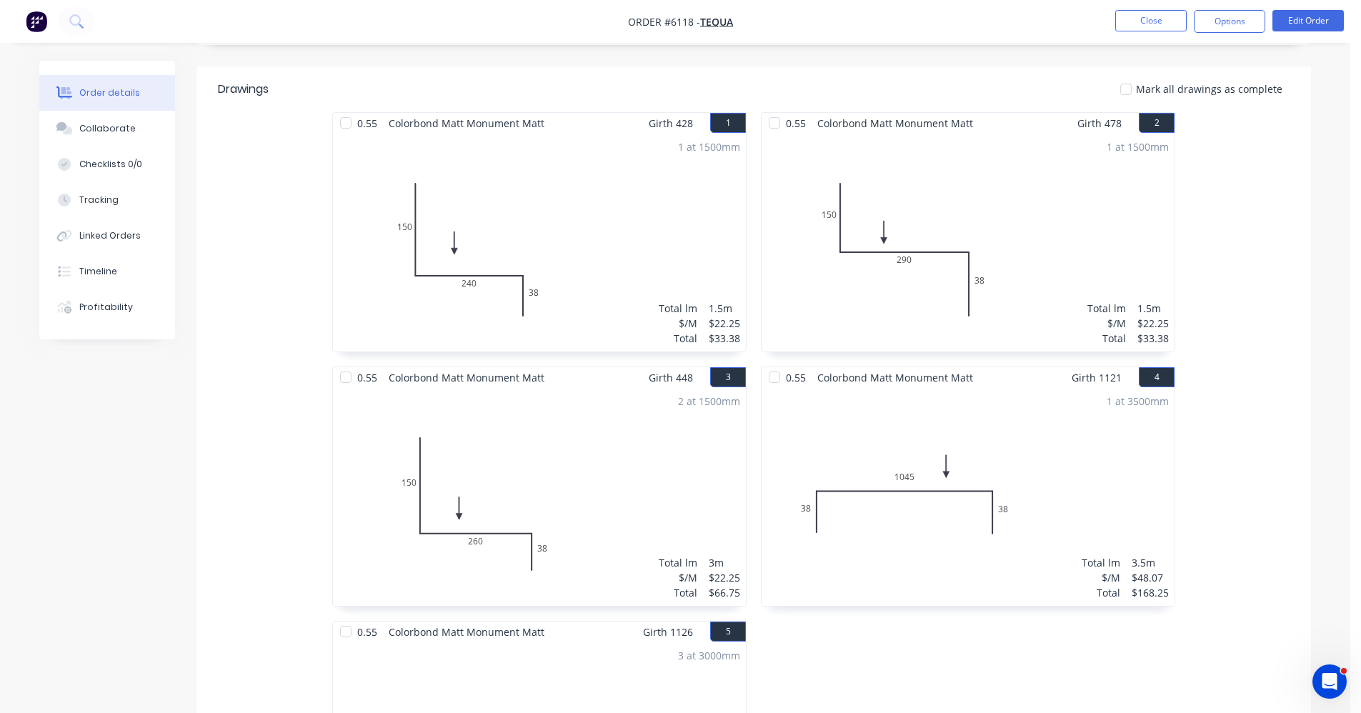
scroll to position [429, 0]
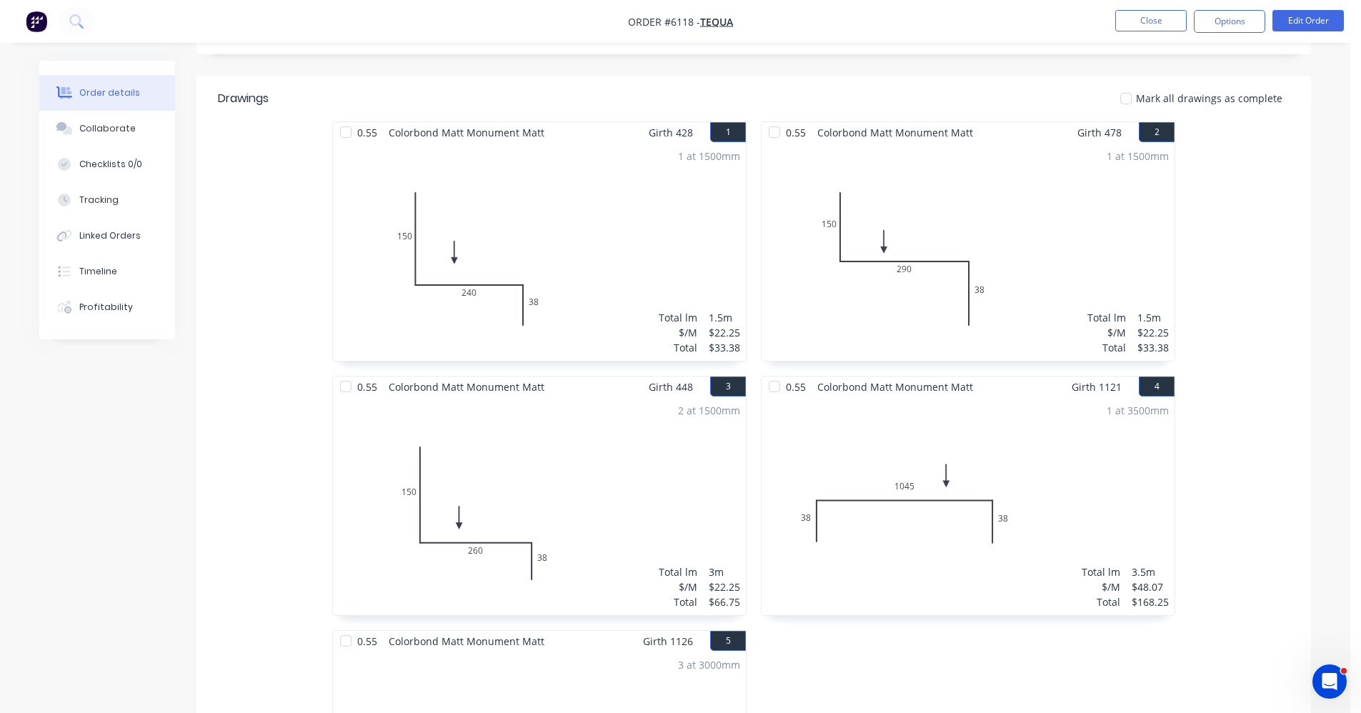
click at [592, 454] on div "2 at 1500mm Total lm $/M Total 3m $22.25 $66.75" at bounding box center [539, 506] width 413 height 218
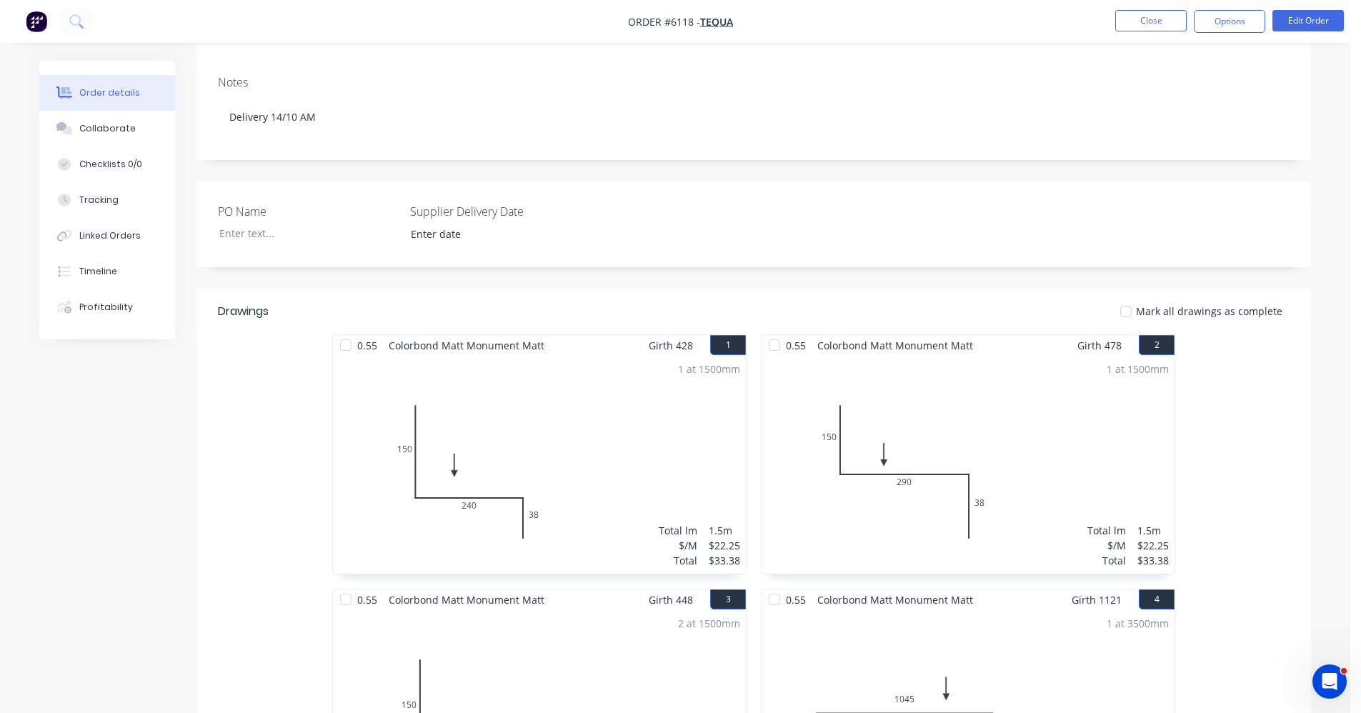
scroll to position [214, 0]
drag, startPoint x: 1216, startPoint y: 22, endPoint x: 1223, endPoint y: 39, distance: 18.3
click at [1217, 22] on button "Options" at bounding box center [1229, 21] width 71 height 23
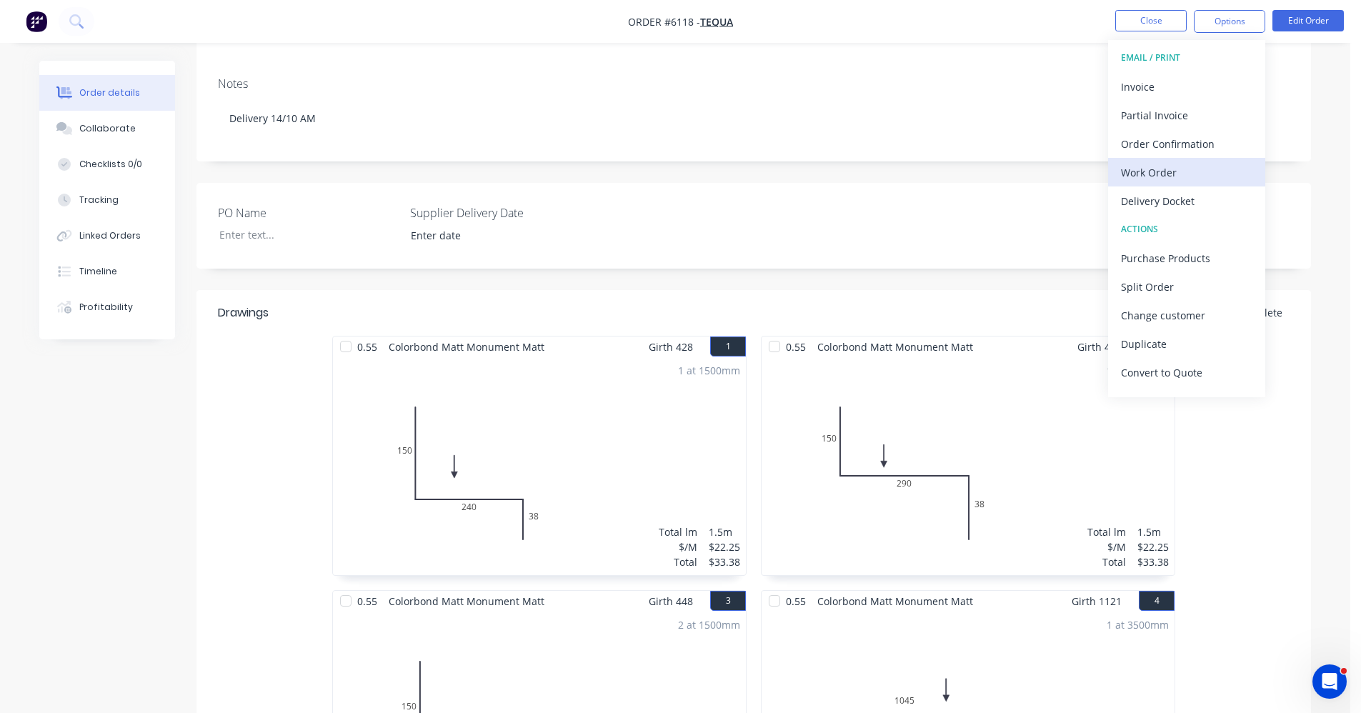
click at [1153, 167] on div "Work Order" at bounding box center [1186, 172] width 131 height 21
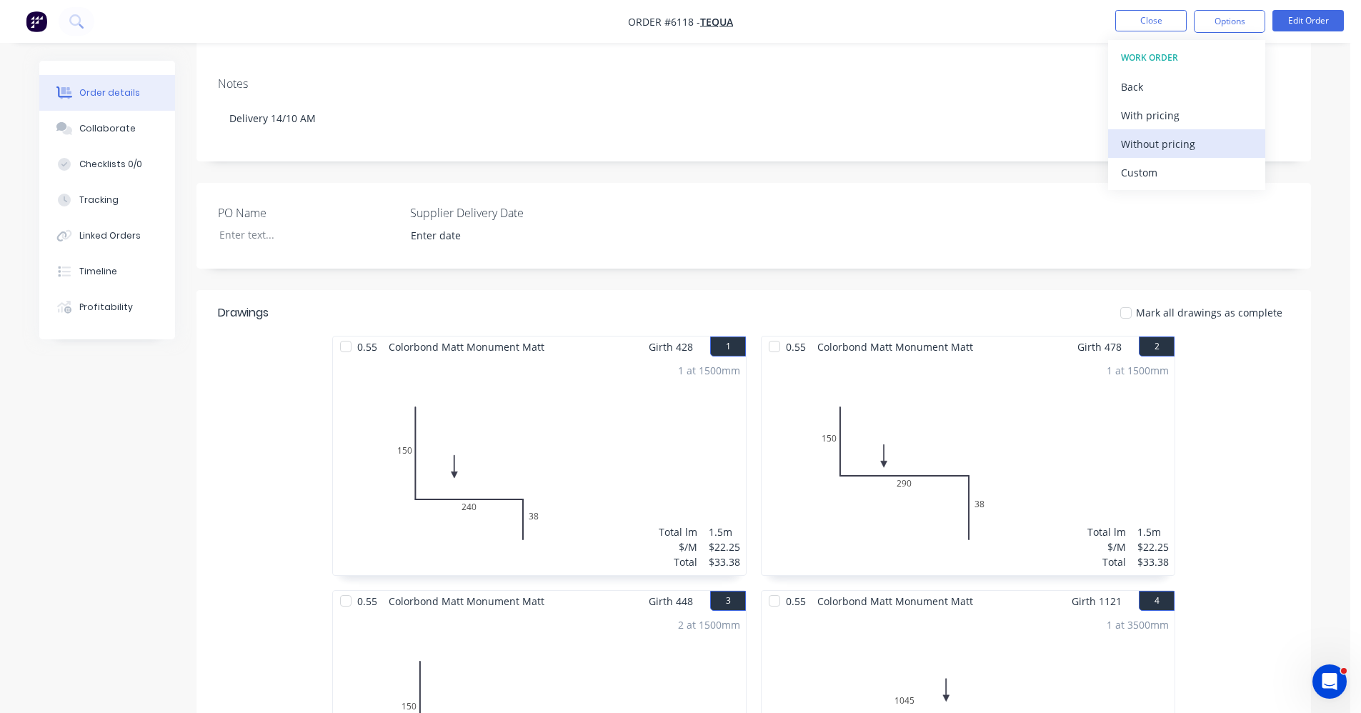
click at [1166, 141] on div "Without pricing" at bounding box center [1186, 144] width 131 height 21
